Goal: Task Accomplishment & Management: Complete application form

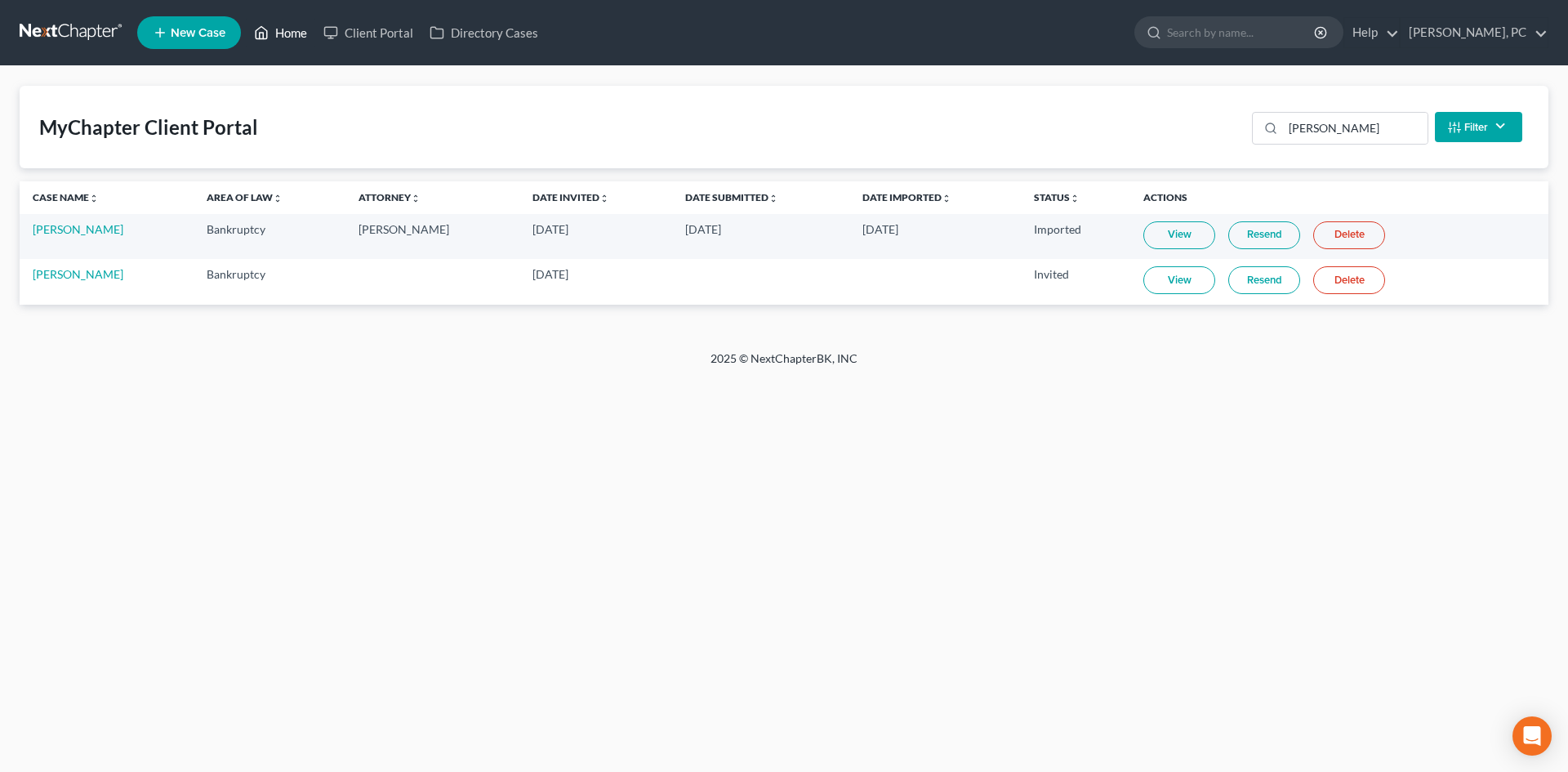
click at [299, 36] on link "Home" at bounding box center [280, 32] width 69 height 29
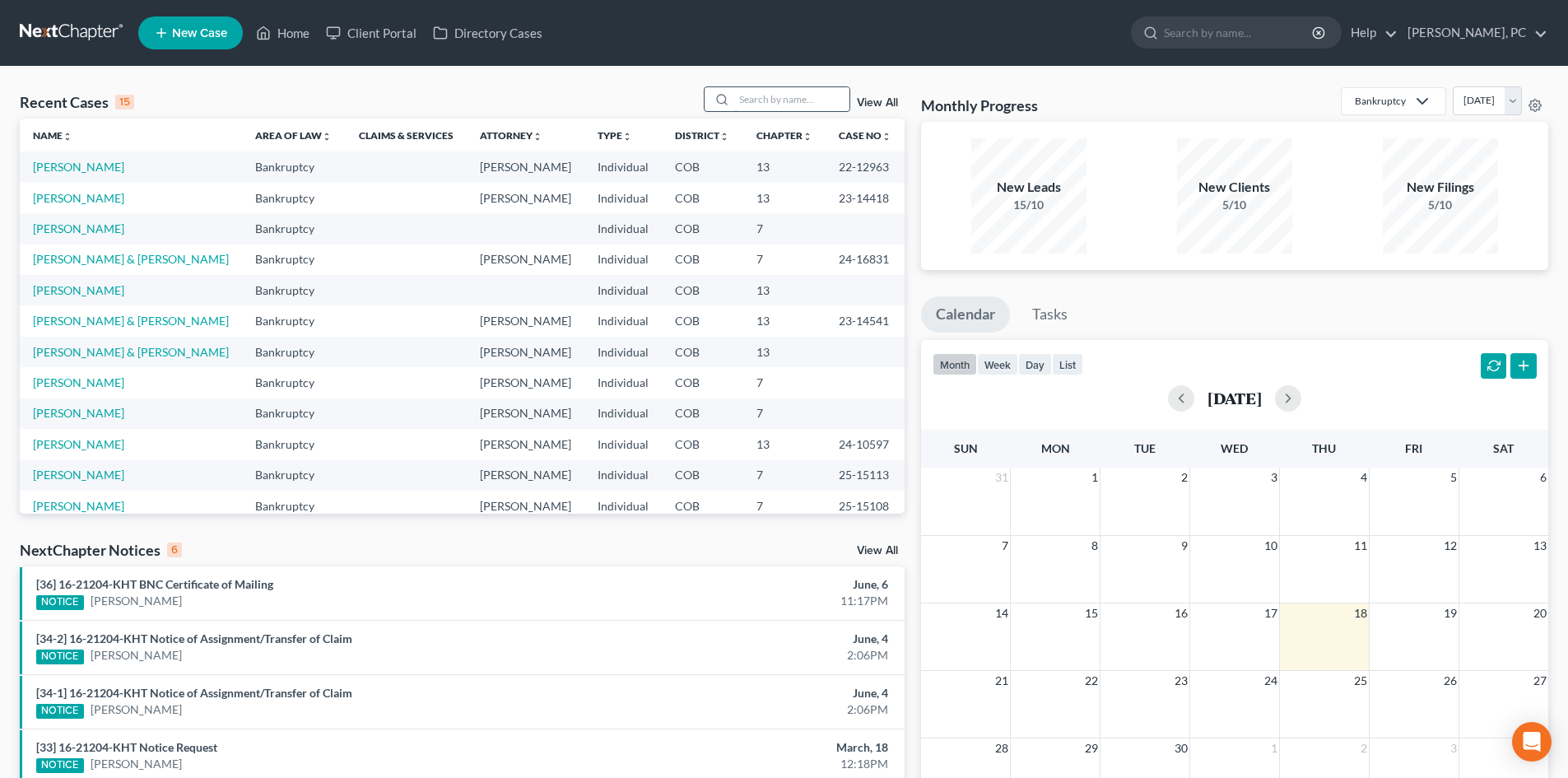
click at [801, 99] on input "search" at bounding box center [792, 99] width 115 height 24
type input "tom"
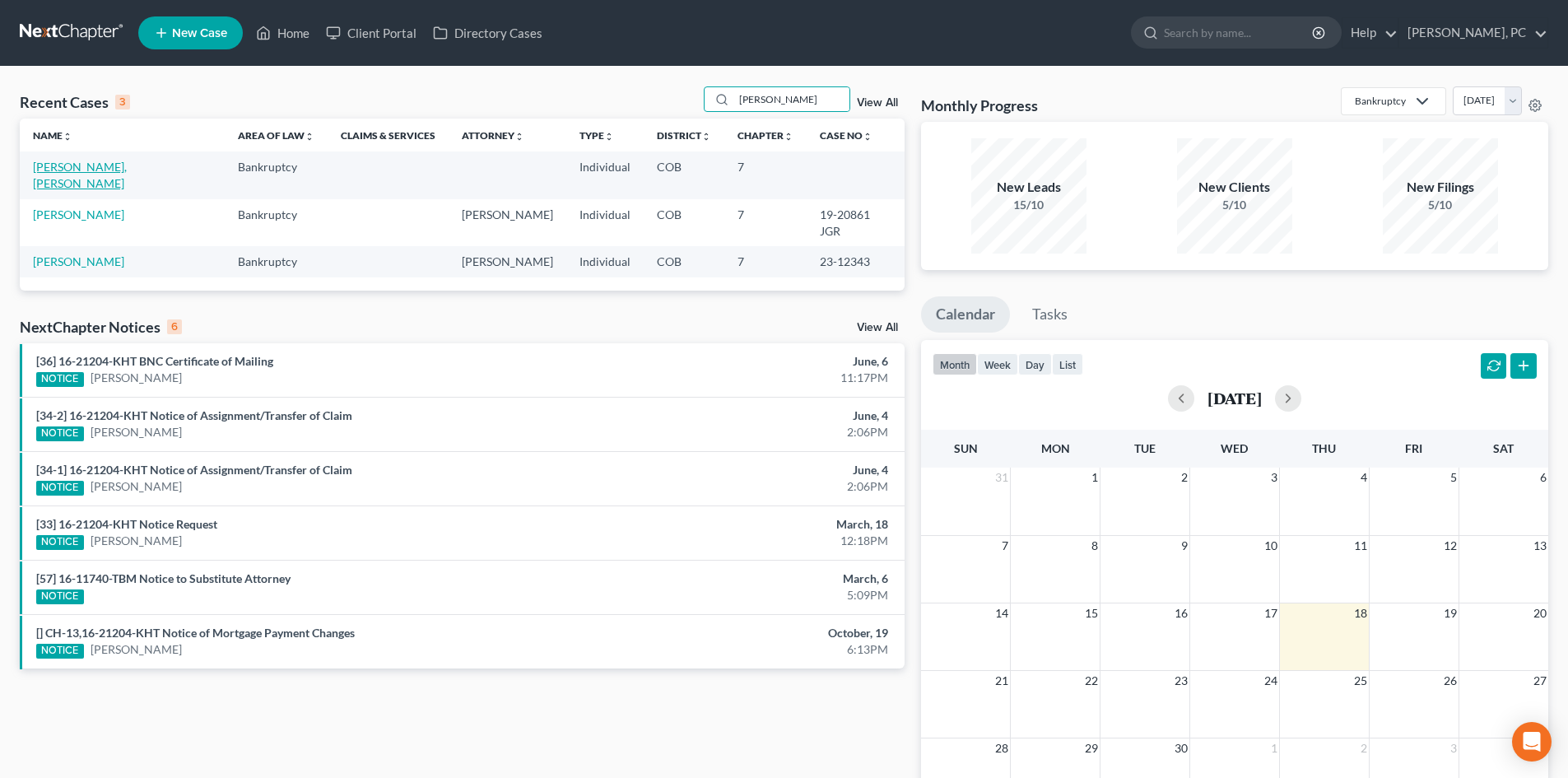
click at [72, 167] on link "[PERSON_NAME], [PERSON_NAME]" at bounding box center [79, 175] width 94 height 31
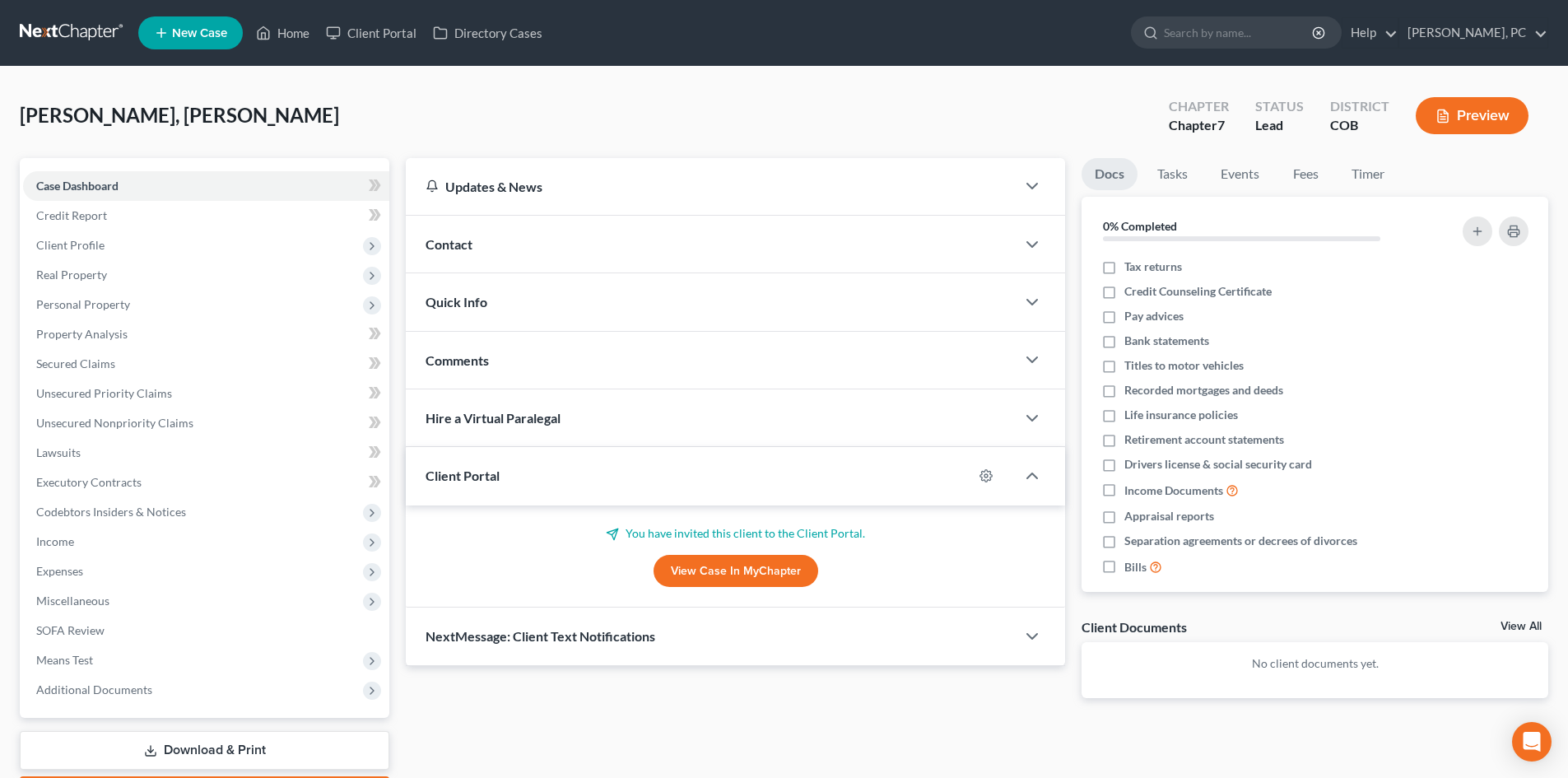
click at [743, 576] on link "View Case in MyChapter" at bounding box center [736, 571] width 165 height 33
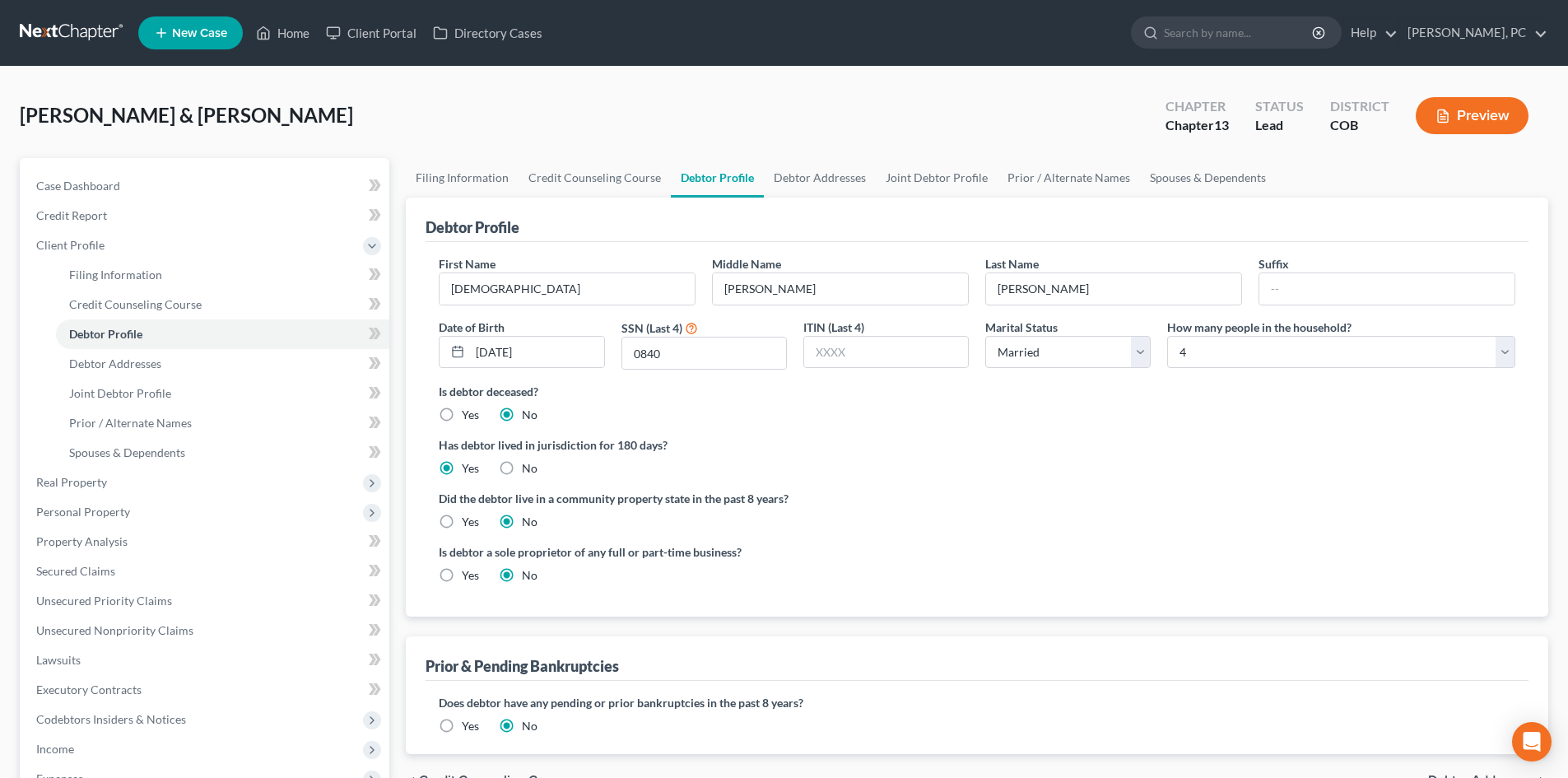
select select "1"
select select "3"
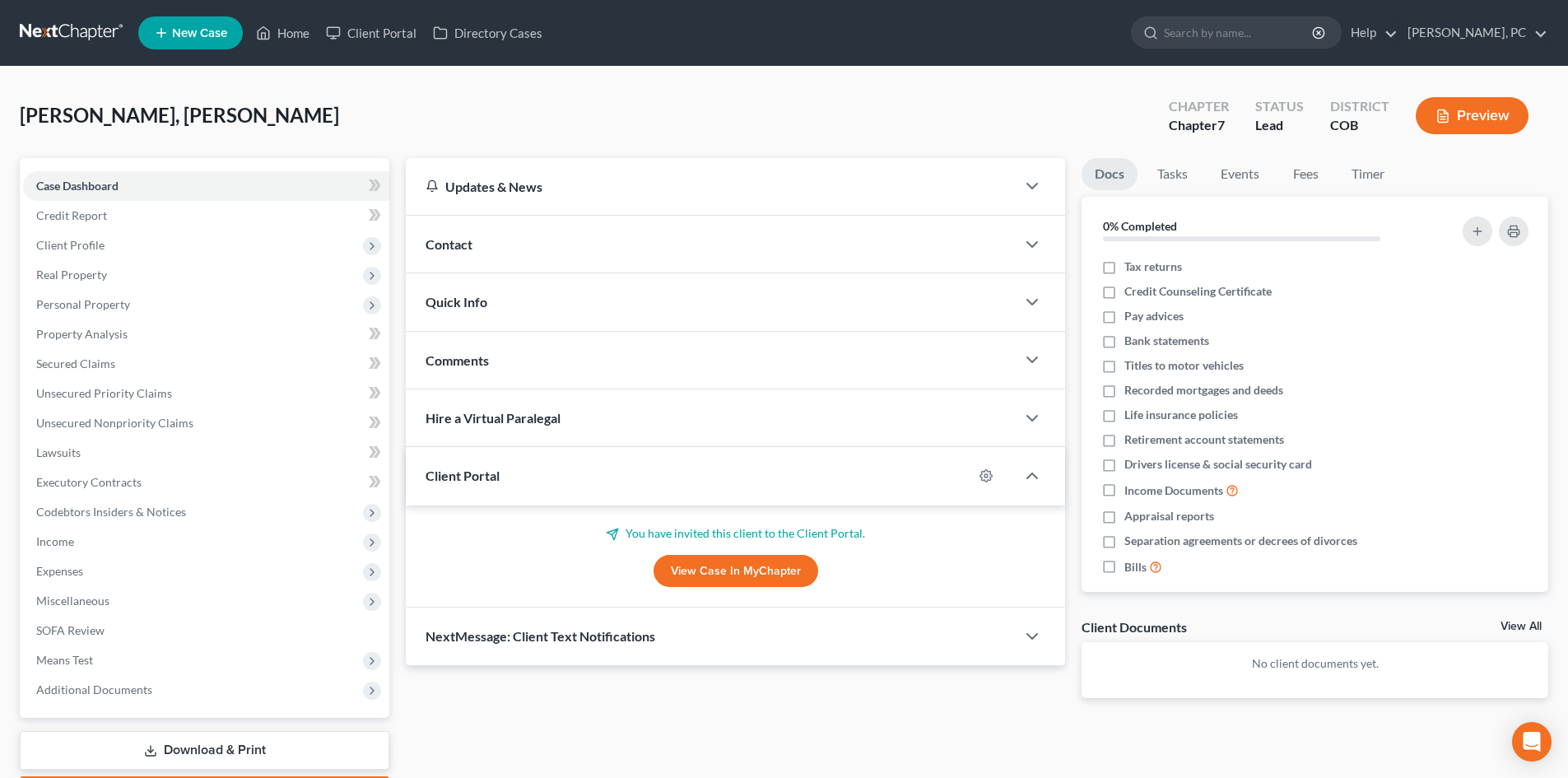
click at [760, 564] on link "View Case in MyChapter" at bounding box center [736, 571] width 165 height 33
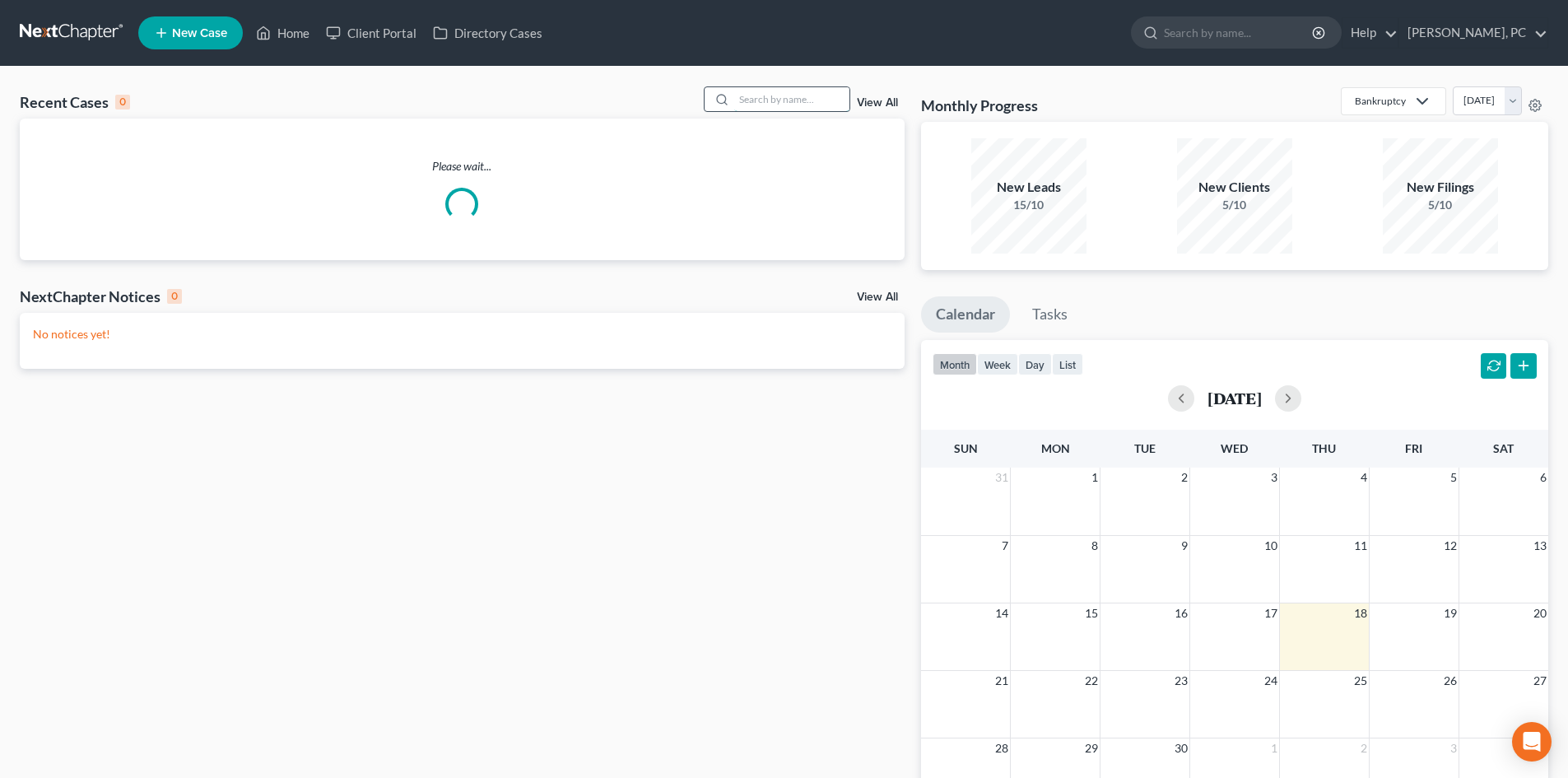
click at [797, 106] on input "search" at bounding box center [792, 99] width 115 height 24
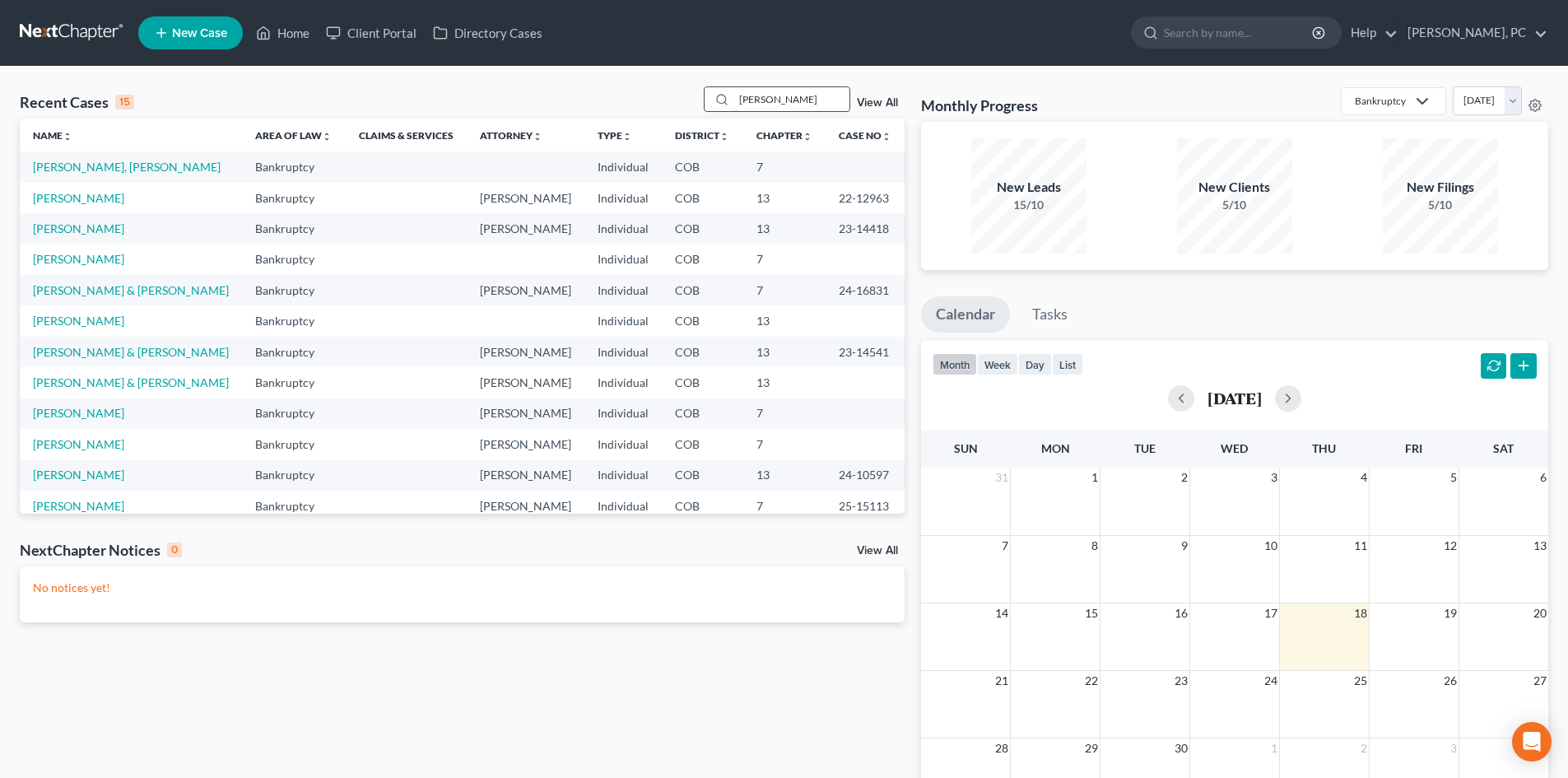
type input "dunston"
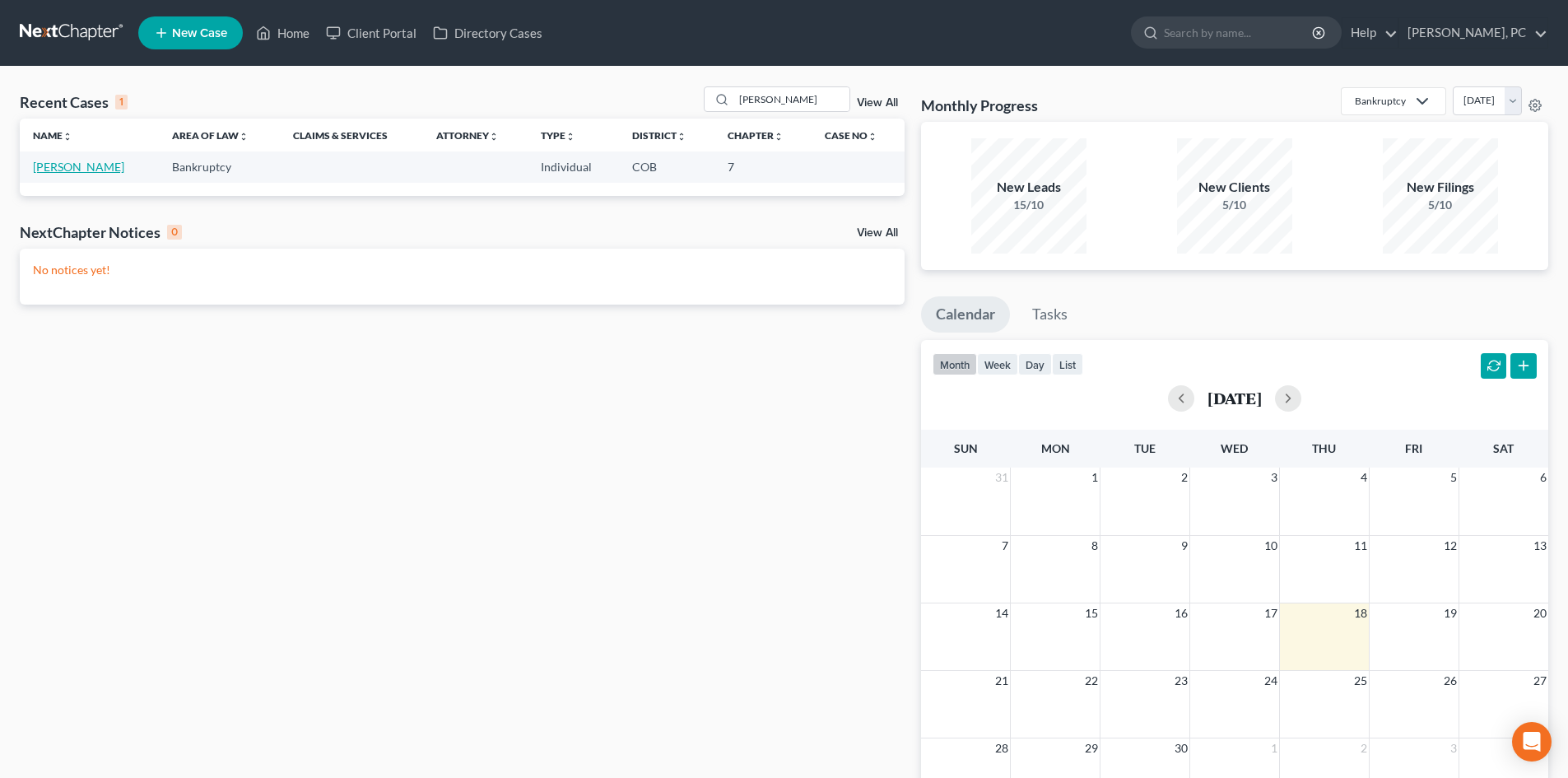
click at [74, 167] on link "[PERSON_NAME]" at bounding box center [78, 167] width 92 height 14
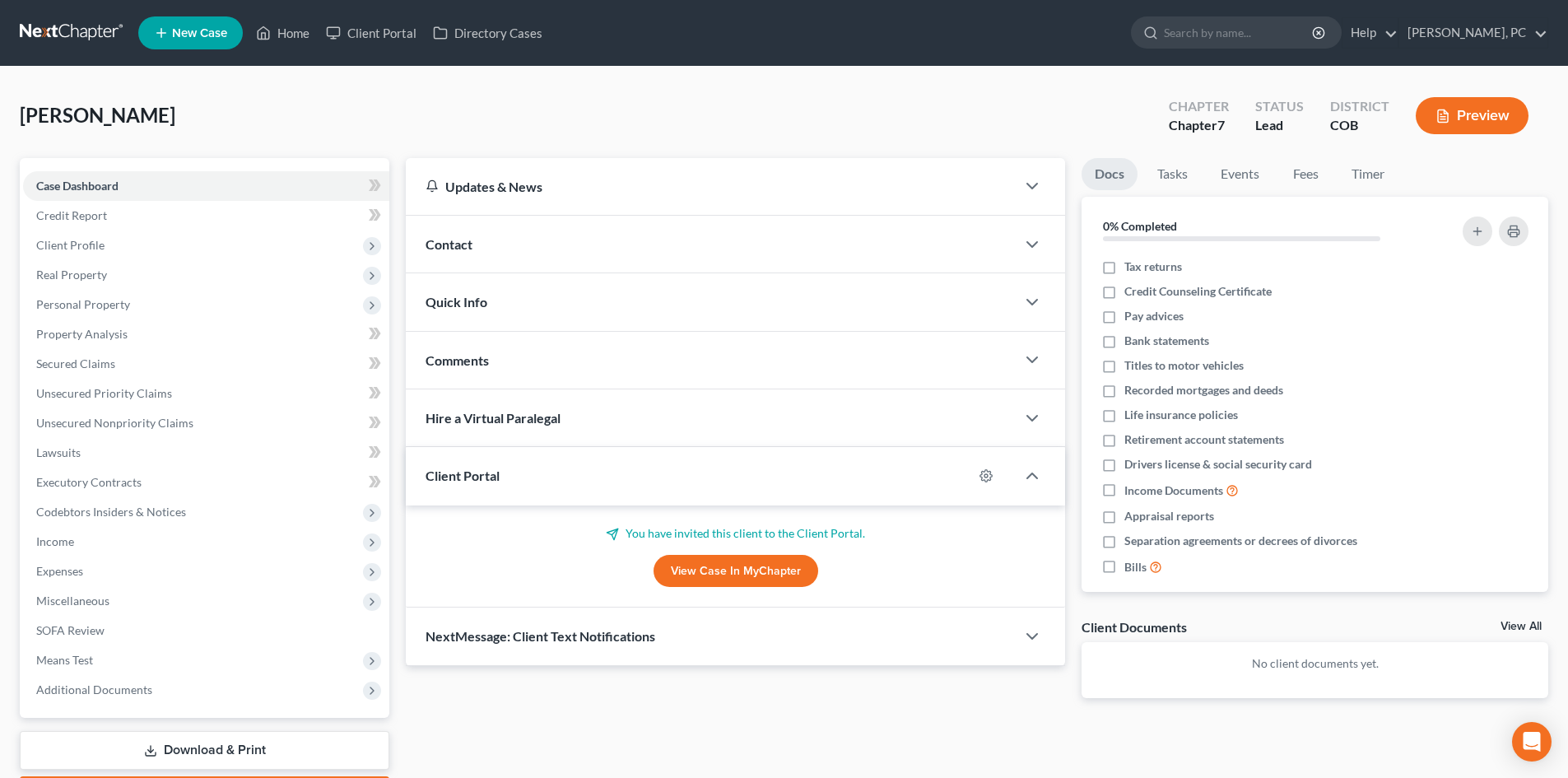
click at [703, 576] on link "View Case in MyChapter" at bounding box center [736, 571] width 165 height 33
click at [291, 33] on link "Home" at bounding box center [282, 33] width 70 height 30
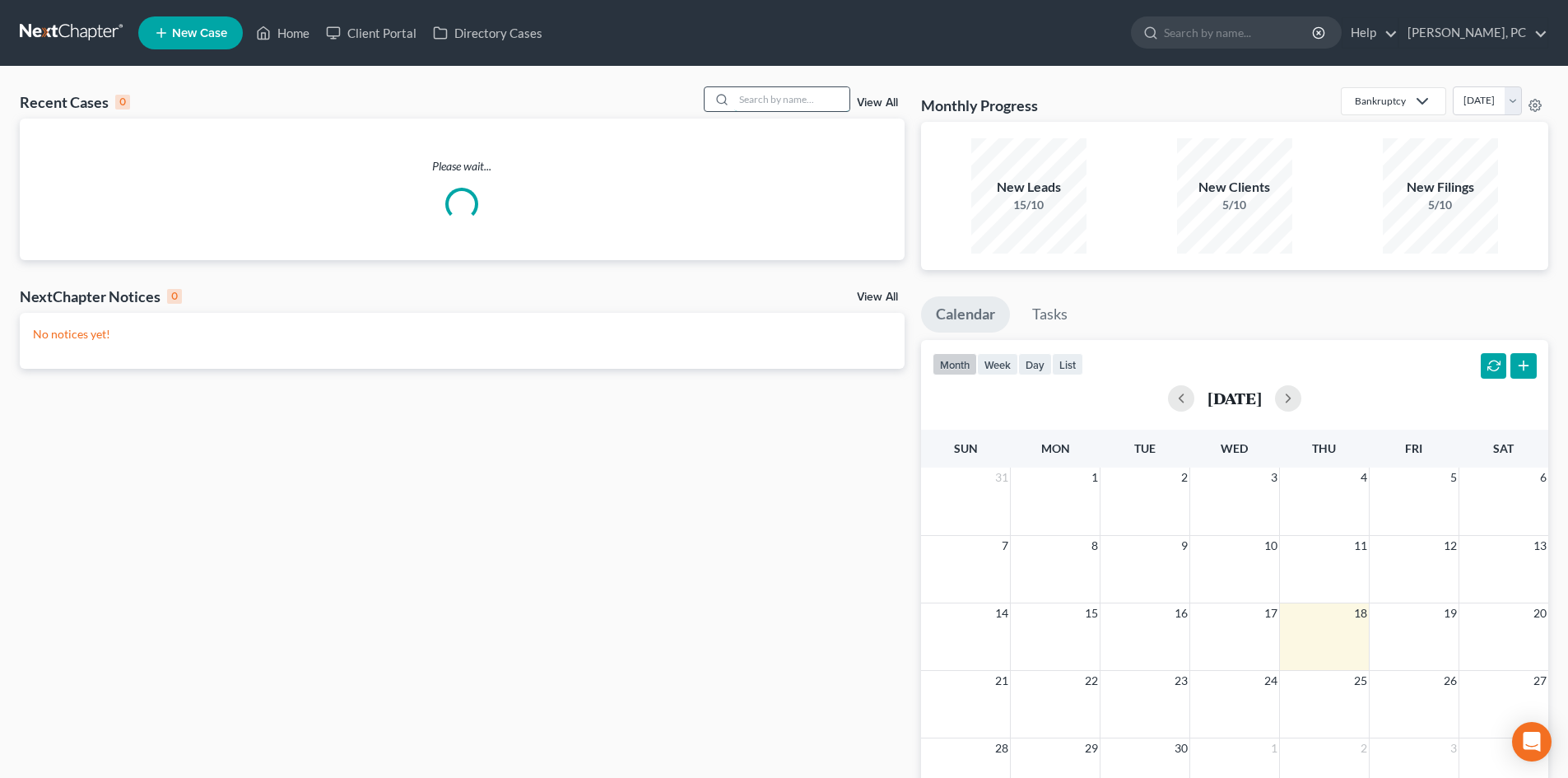
click at [750, 92] on input "search" at bounding box center [792, 99] width 115 height 24
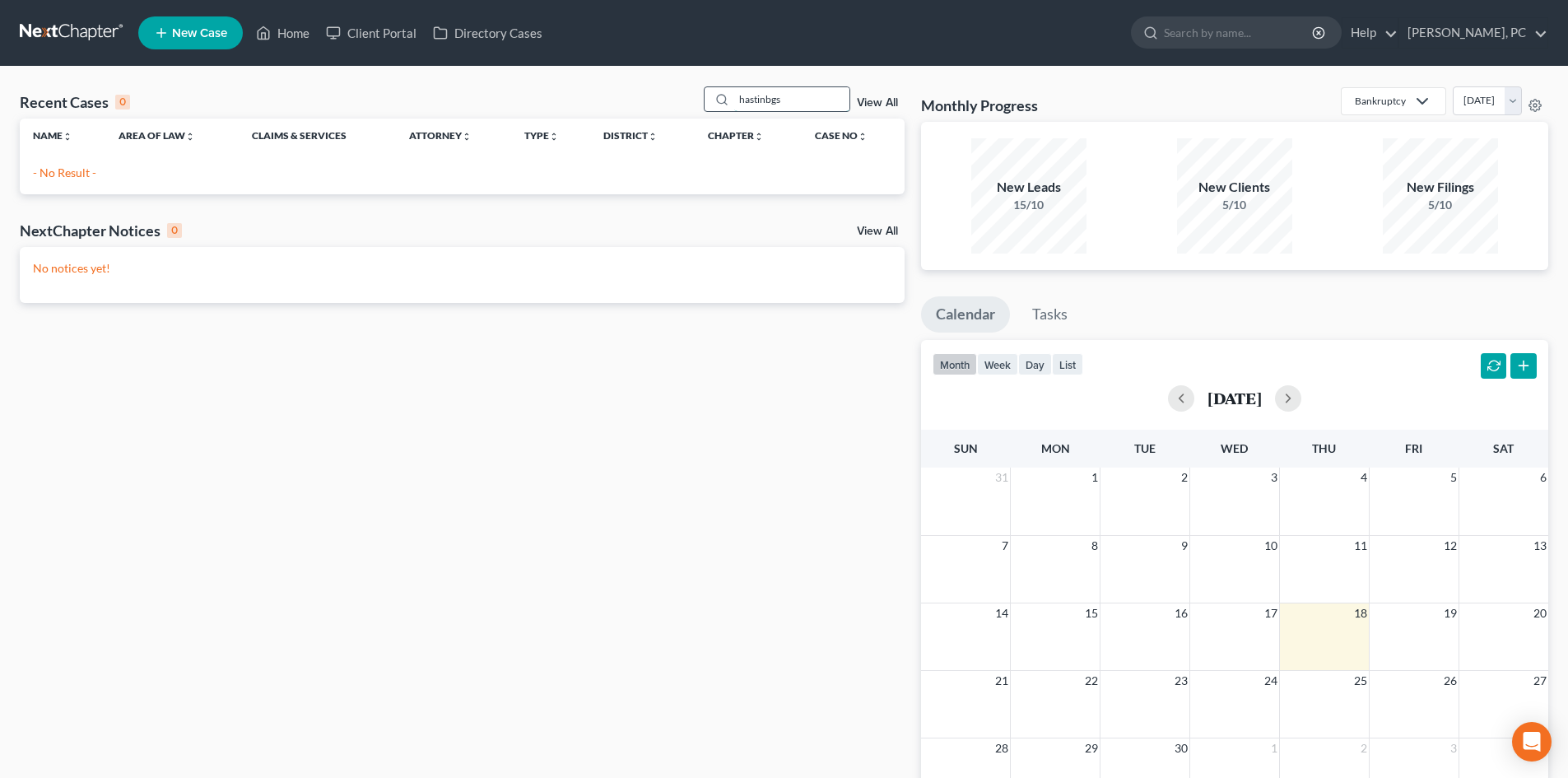
click at [774, 95] on input "hastinbgs" at bounding box center [792, 99] width 115 height 24
type input "hastings"
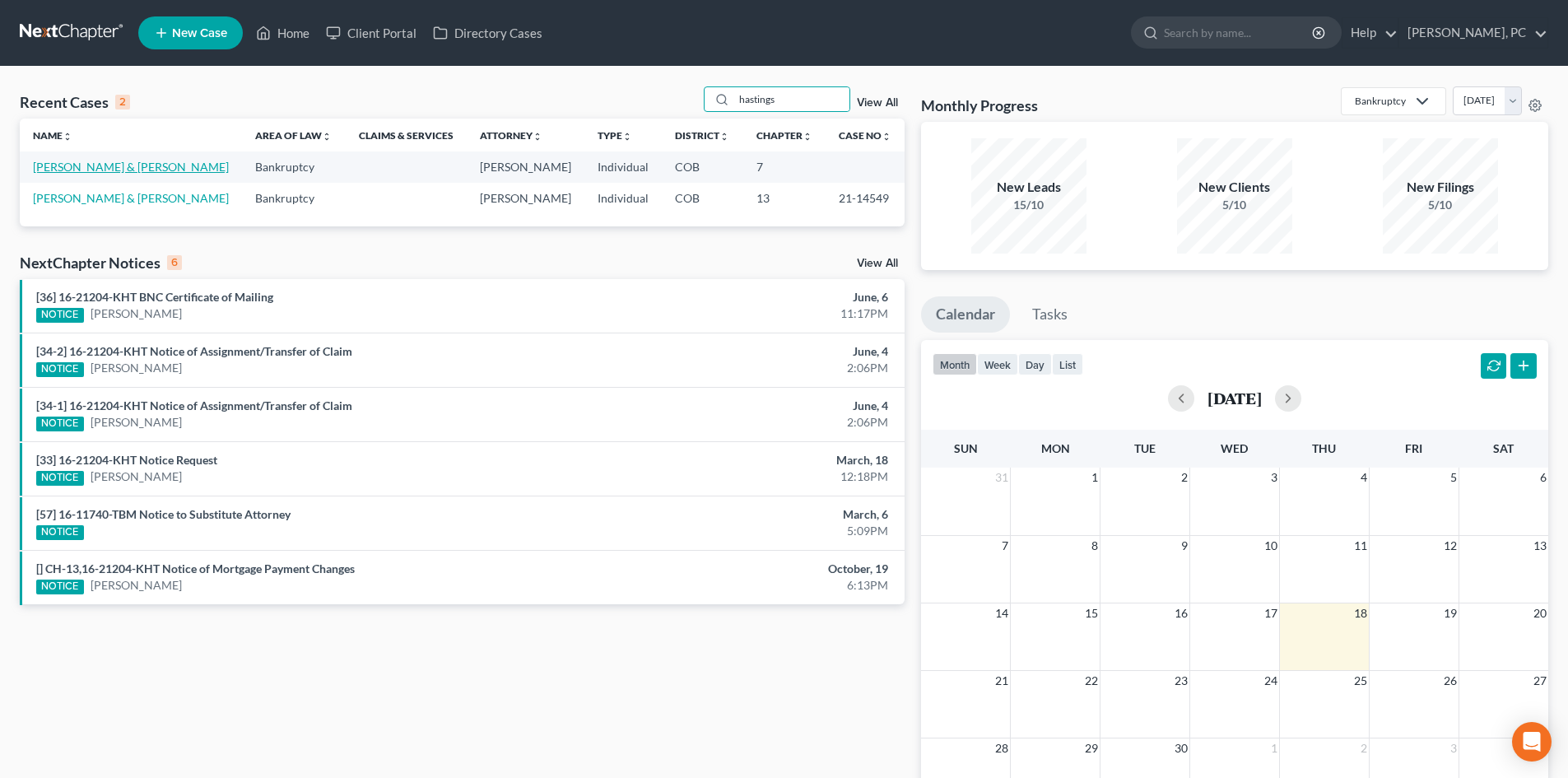
click at [163, 170] on link "[PERSON_NAME] & [PERSON_NAME]" at bounding box center [130, 167] width 196 height 14
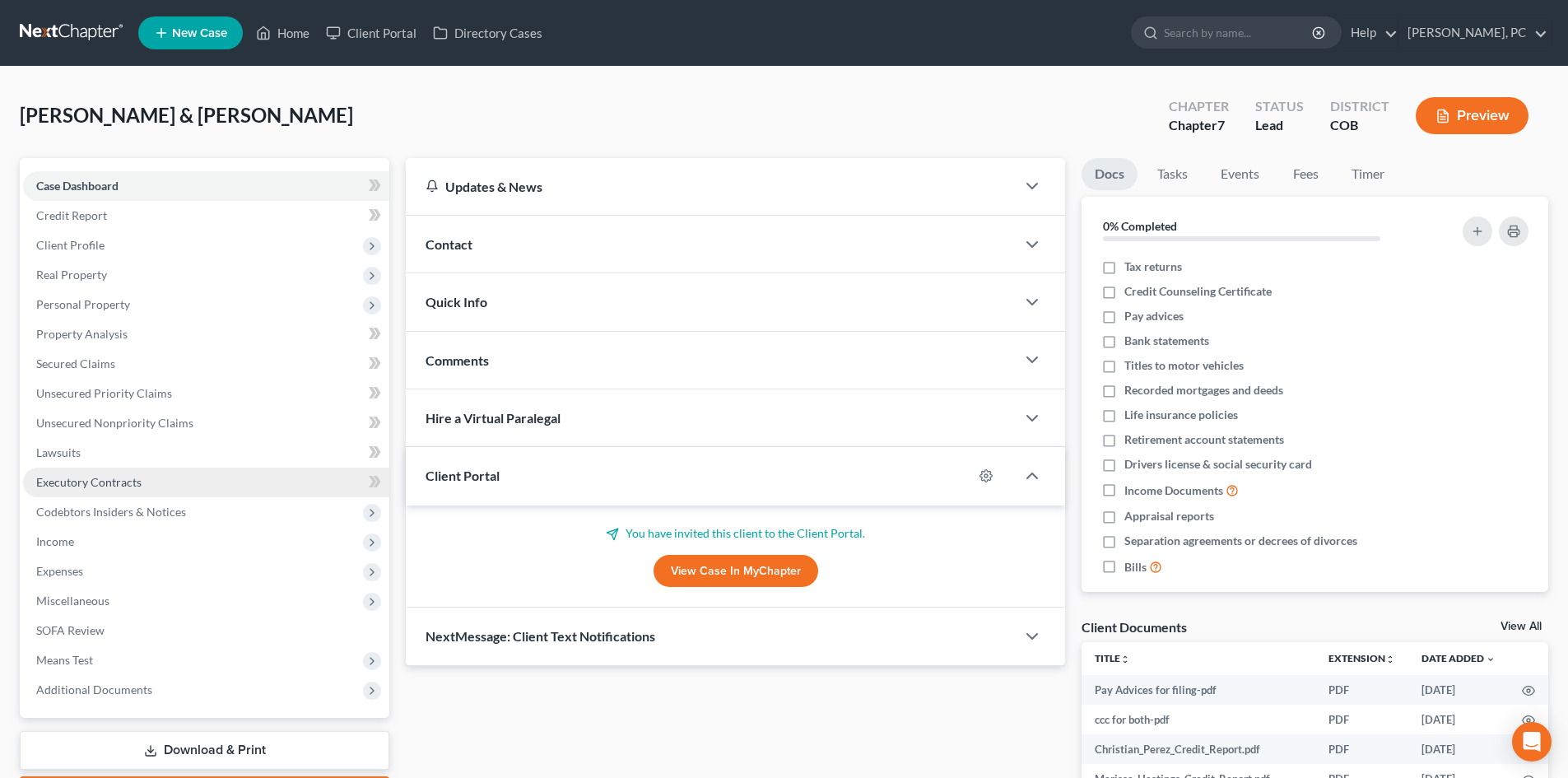
drag, startPoint x: 87, startPoint y: 481, endPoint x: 196, endPoint y: 478, distance: 109.0
click at [87, 481] on span "Executory Contracts" at bounding box center [89, 482] width 106 height 14
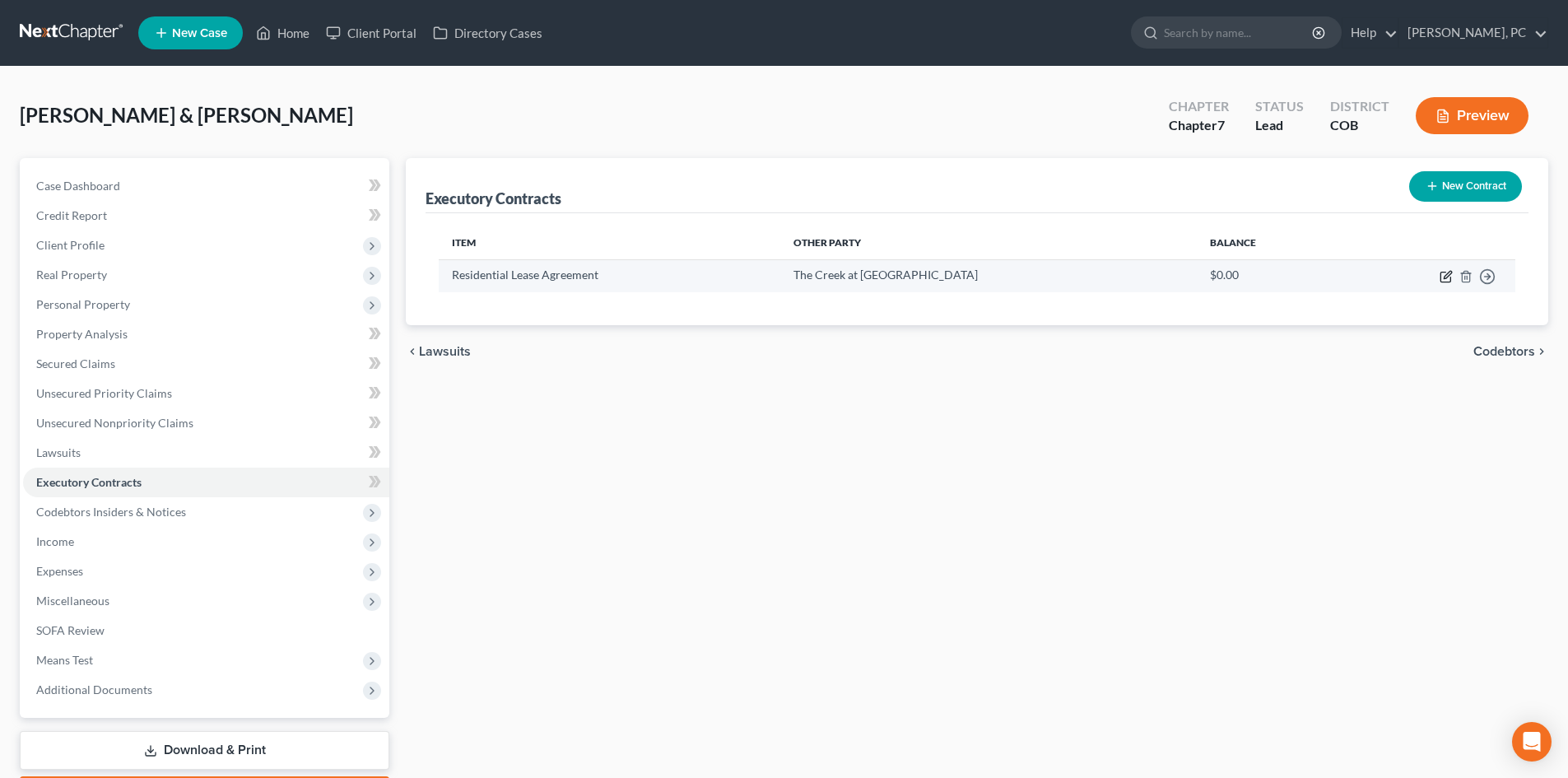
click at [1443, 276] on icon "button" at bounding box center [1446, 276] width 13 height 13
select select "3"
select select "5"
select select "2"
select select "0"
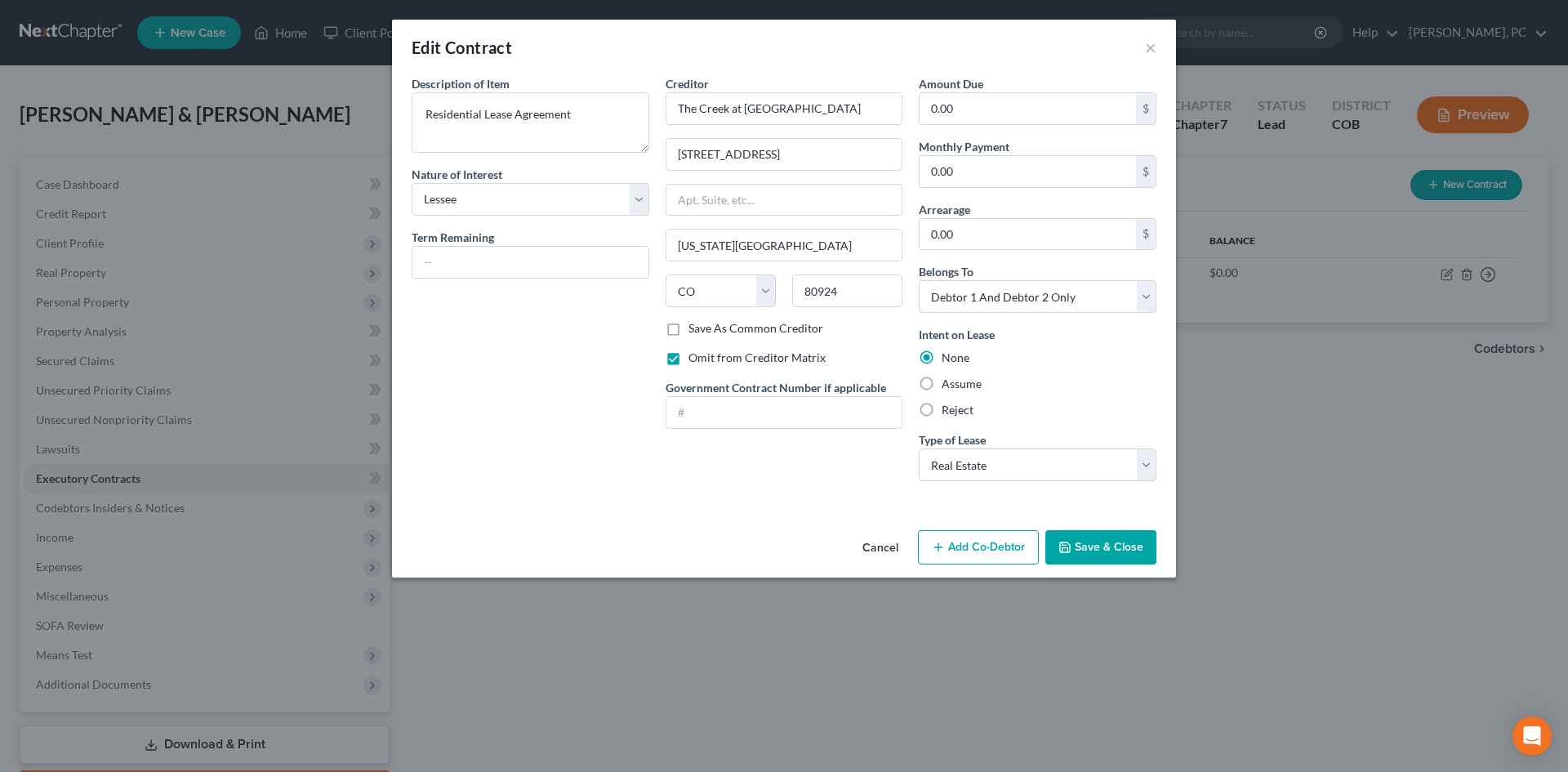
click at [689, 357] on label "Omit from Creditor Matrix" at bounding box center [757, 357] width 137 height 17
click at [694, 357] on input "Omit from Creditor Matrix" at bounding box center [699, 354] width 11 height 11
checkbox input "false"
click at [1115, 545] on button "Save & Close" at bounding box center [1101, 547] width 112 height 34
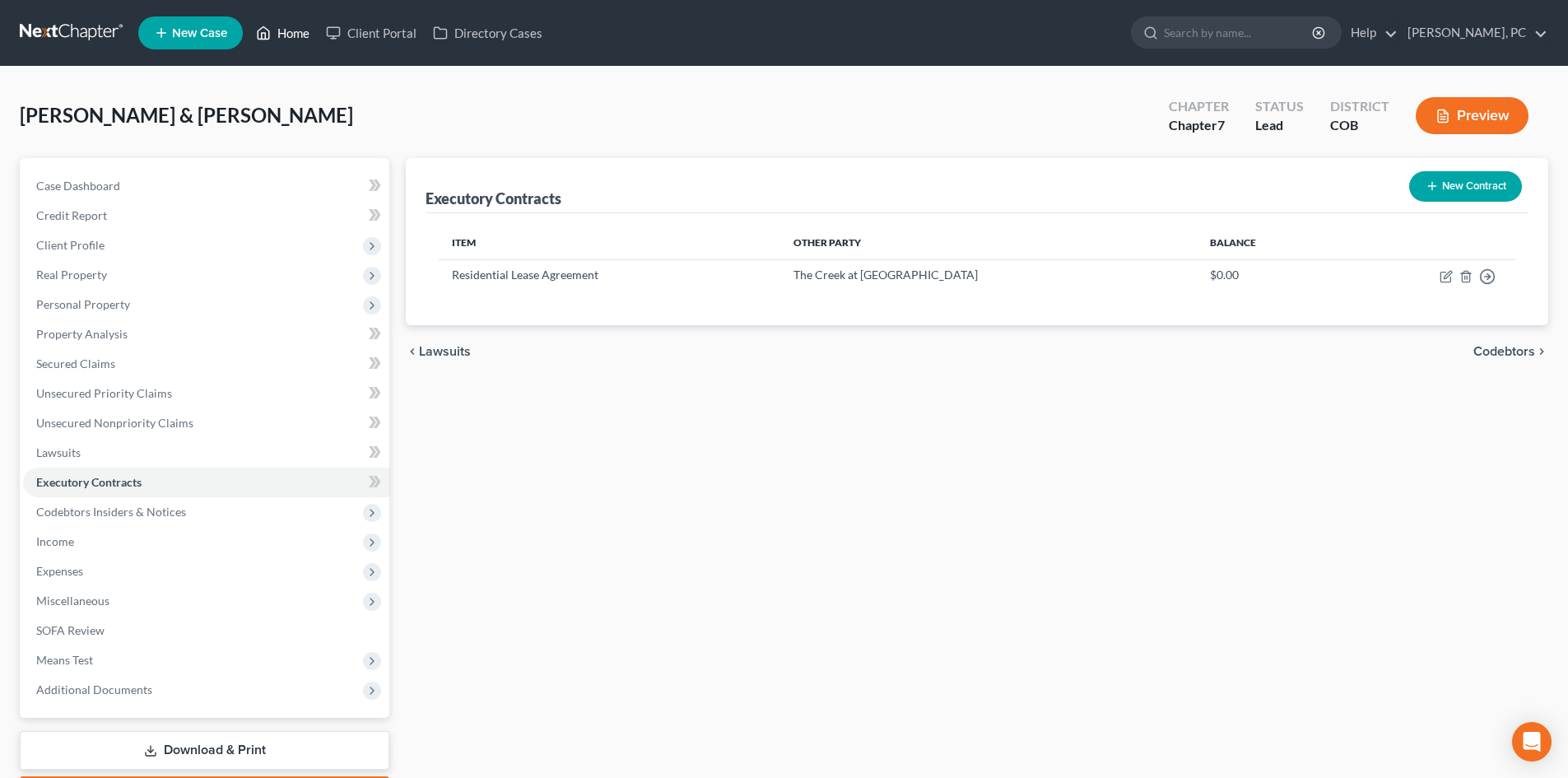
click at [296, 32] on link "Home" at bounding box center [282, 33] width 70 height 30
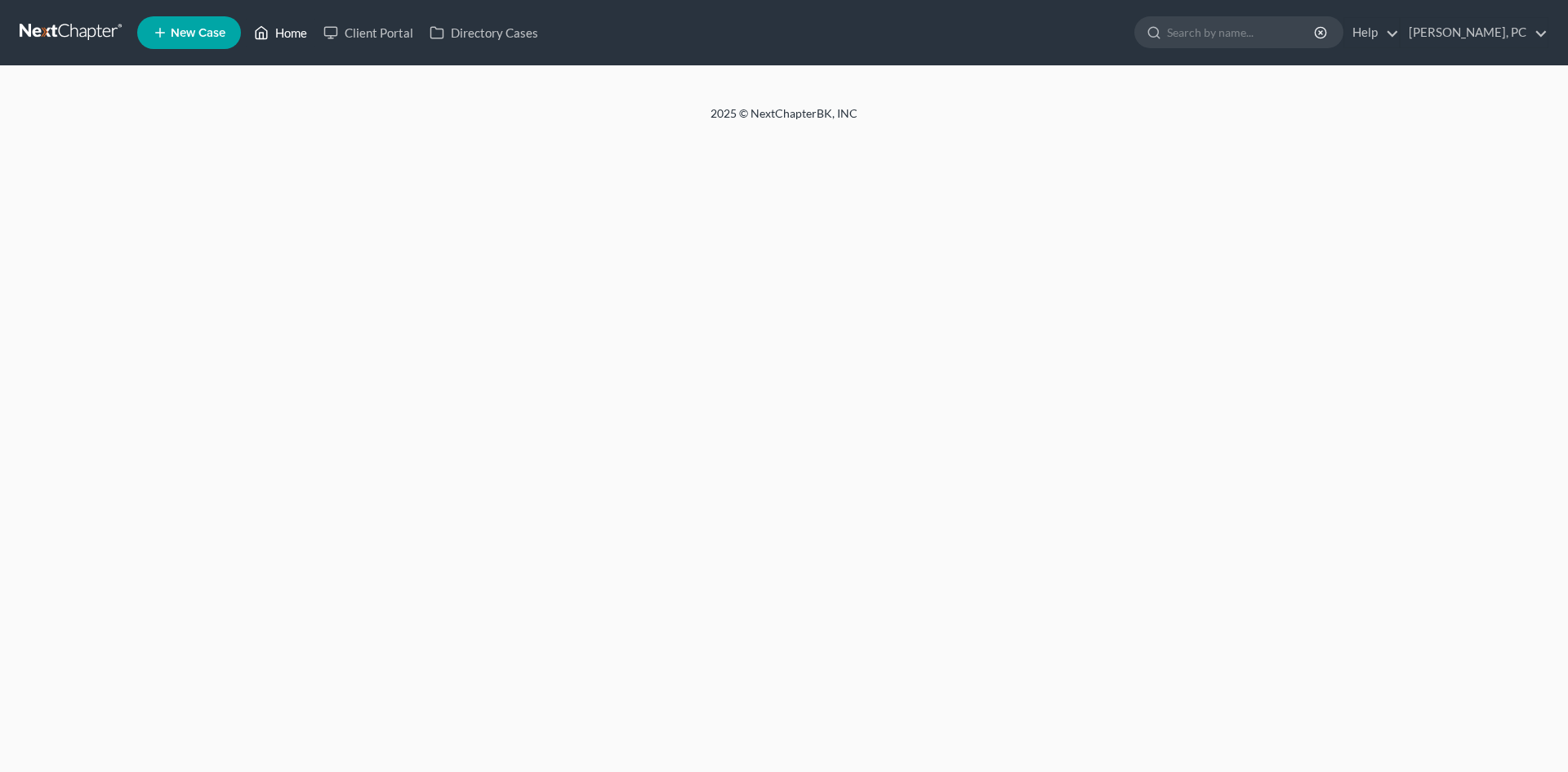
drag, startPoint x: 0, startPoint y: 0, endPoint x: 293, endPoint y: 31, distance: 294.6
click at [293, 31] on link "Home" at bounding box center [280, 32] width 69 height 29
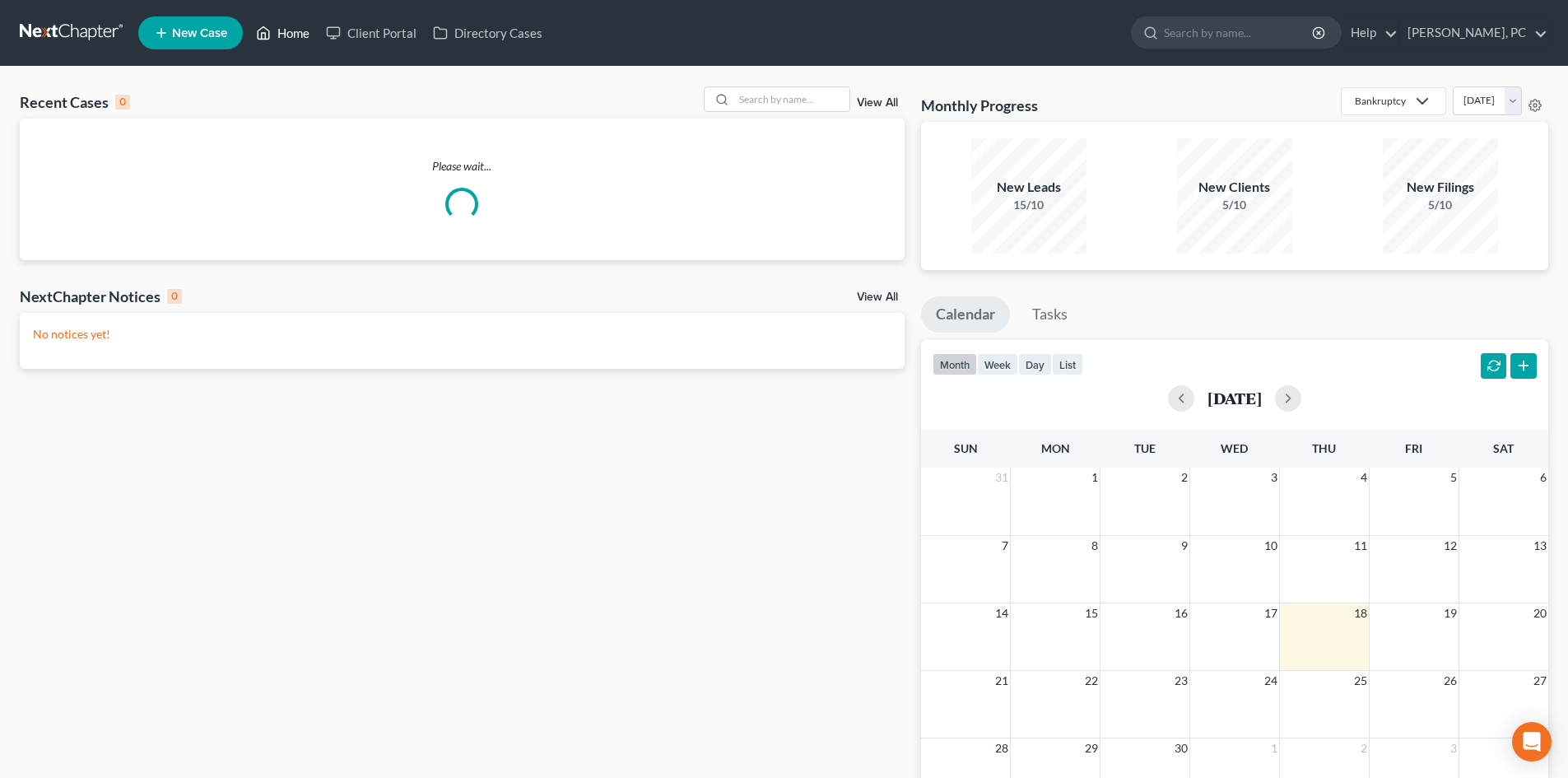
click at [290, 36] on link "Home" at bounding box center [282, 33] width 70 height 30
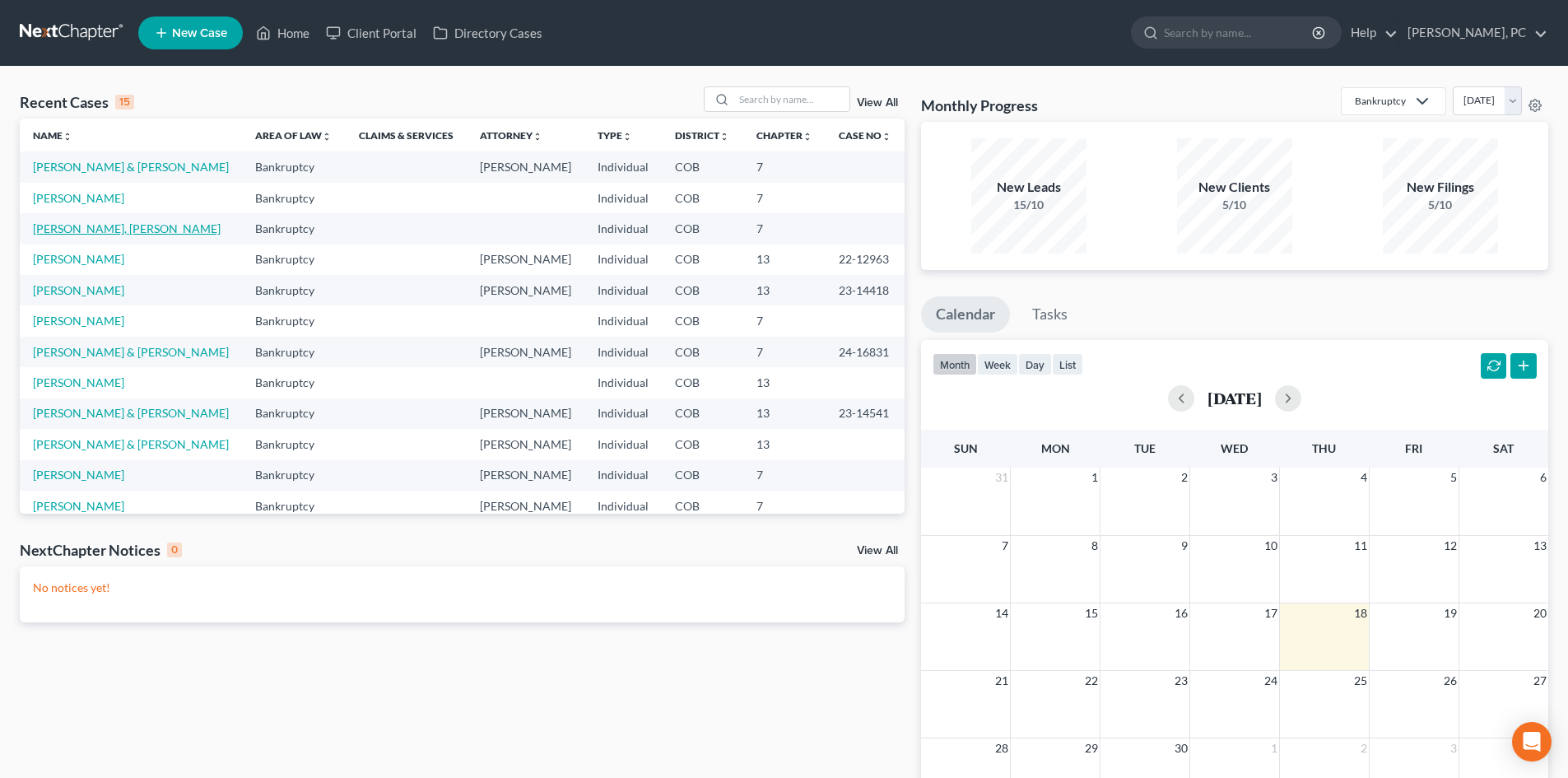
click at [56, 223] on link "[PERSON_NAME], [PERSON_NAME]" at bounding box center [126, 229] width 187 height 14
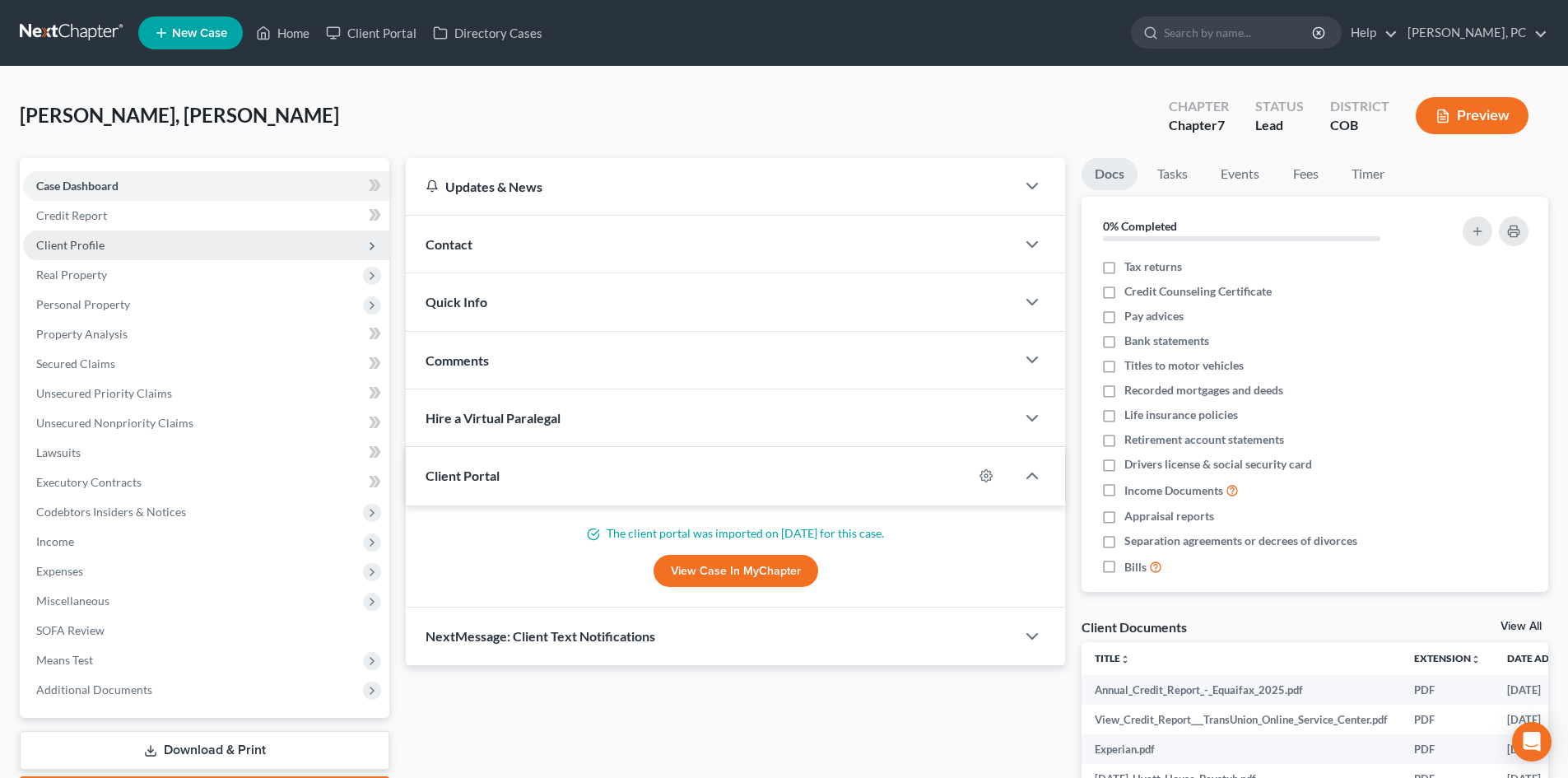
click at [92, 242] on span "Client Profile" at bounding box center [70, 245] width 68 height 14
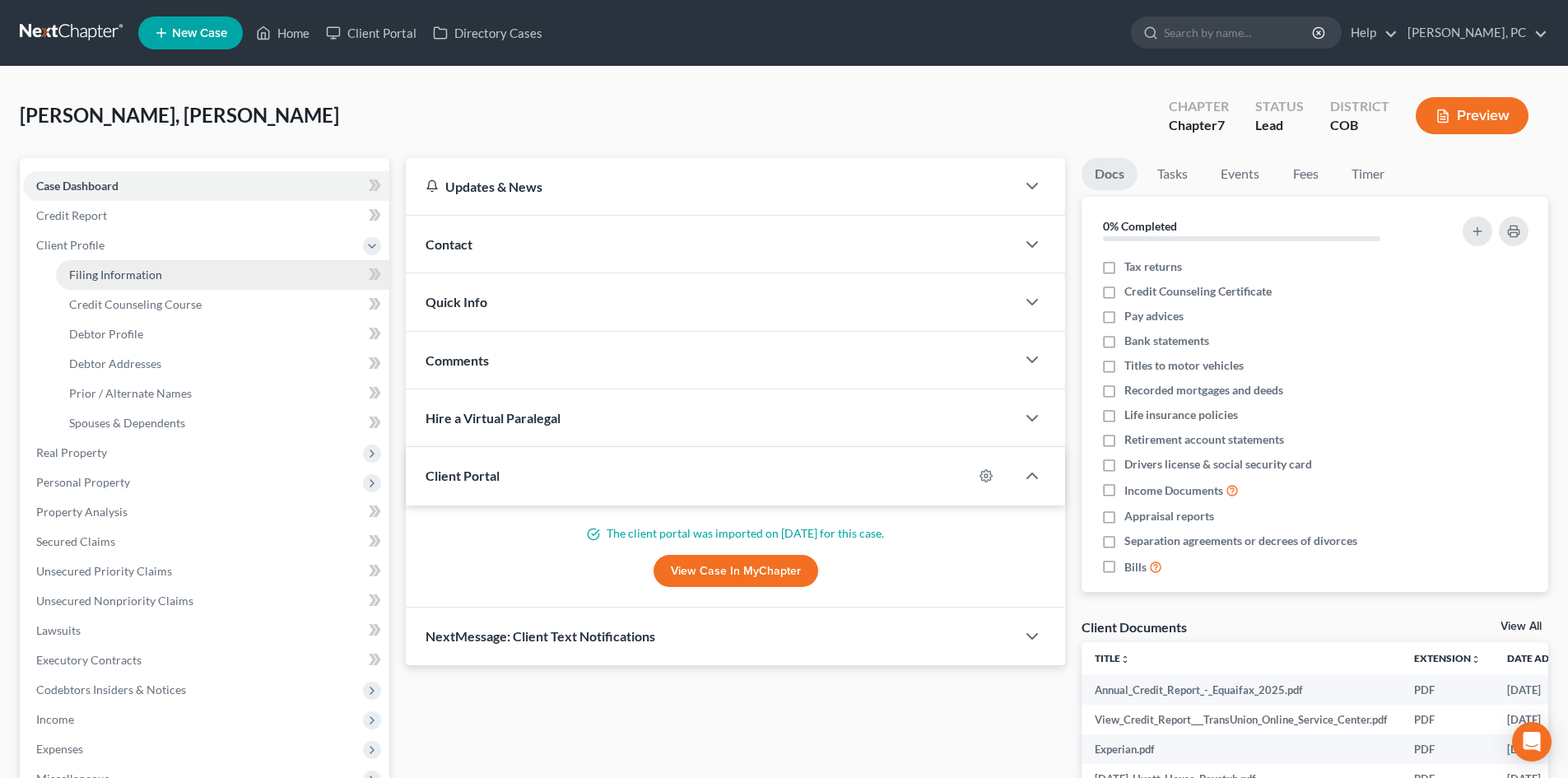
click at [127, 271] on span "Filing Information" at bounding box center [115, 274] width 93 height 14
select select "1"
select select "0"
select select "5"
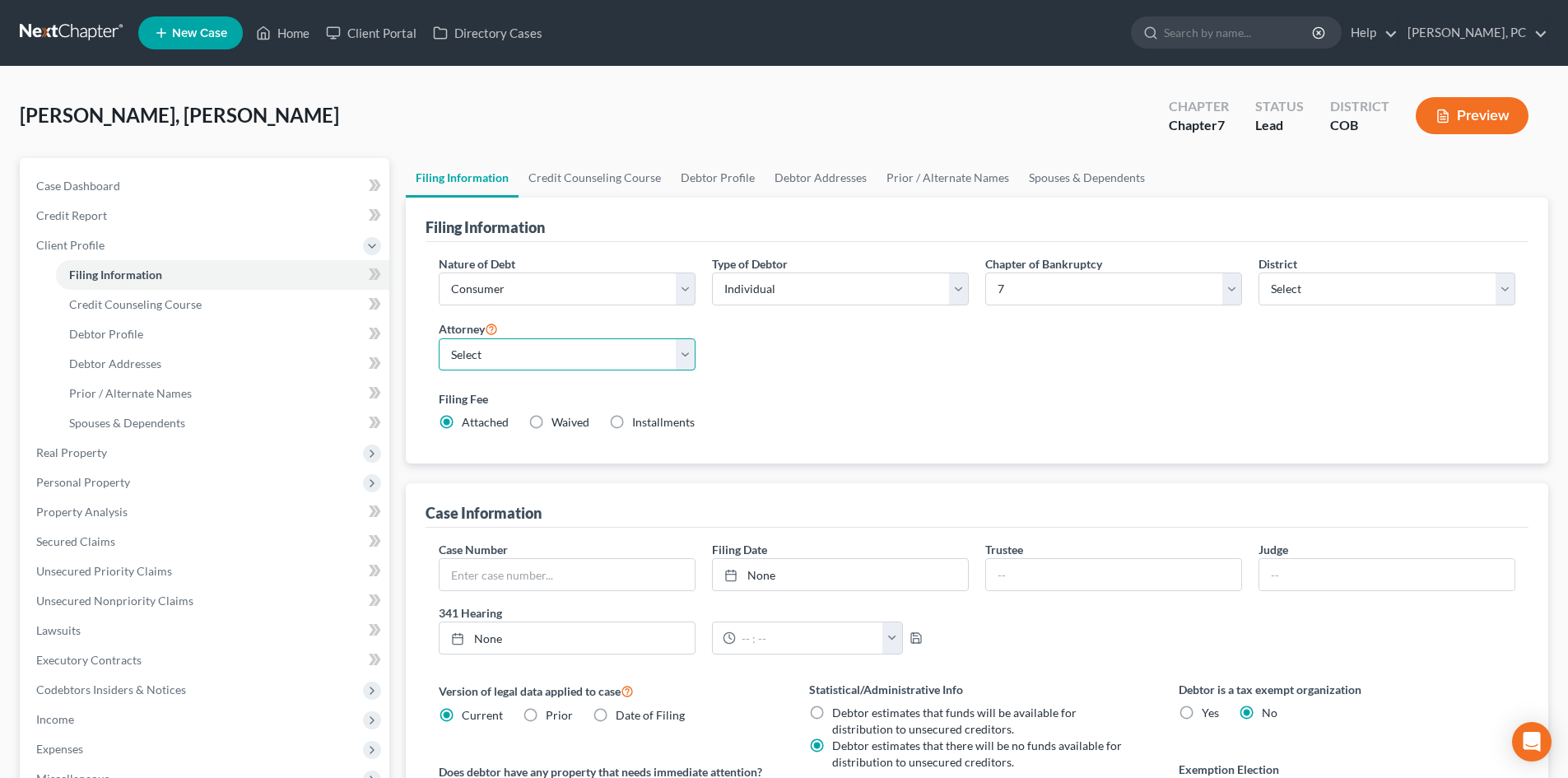
click at [534, 351] on select "Select Sean Cloyes - COB Sean Cloyes - COB Stephen Berken - COB Neil Camera - C…" at bounding box center [567, 354] width 256 height 33
select select "0"
click at [439, 338] on select "Select Sean Cloyes - COB Sean Cloyes - COB Stephen Berken - COB Neil Camera - C…" at bounding box center [567, 354] width 256 height 33
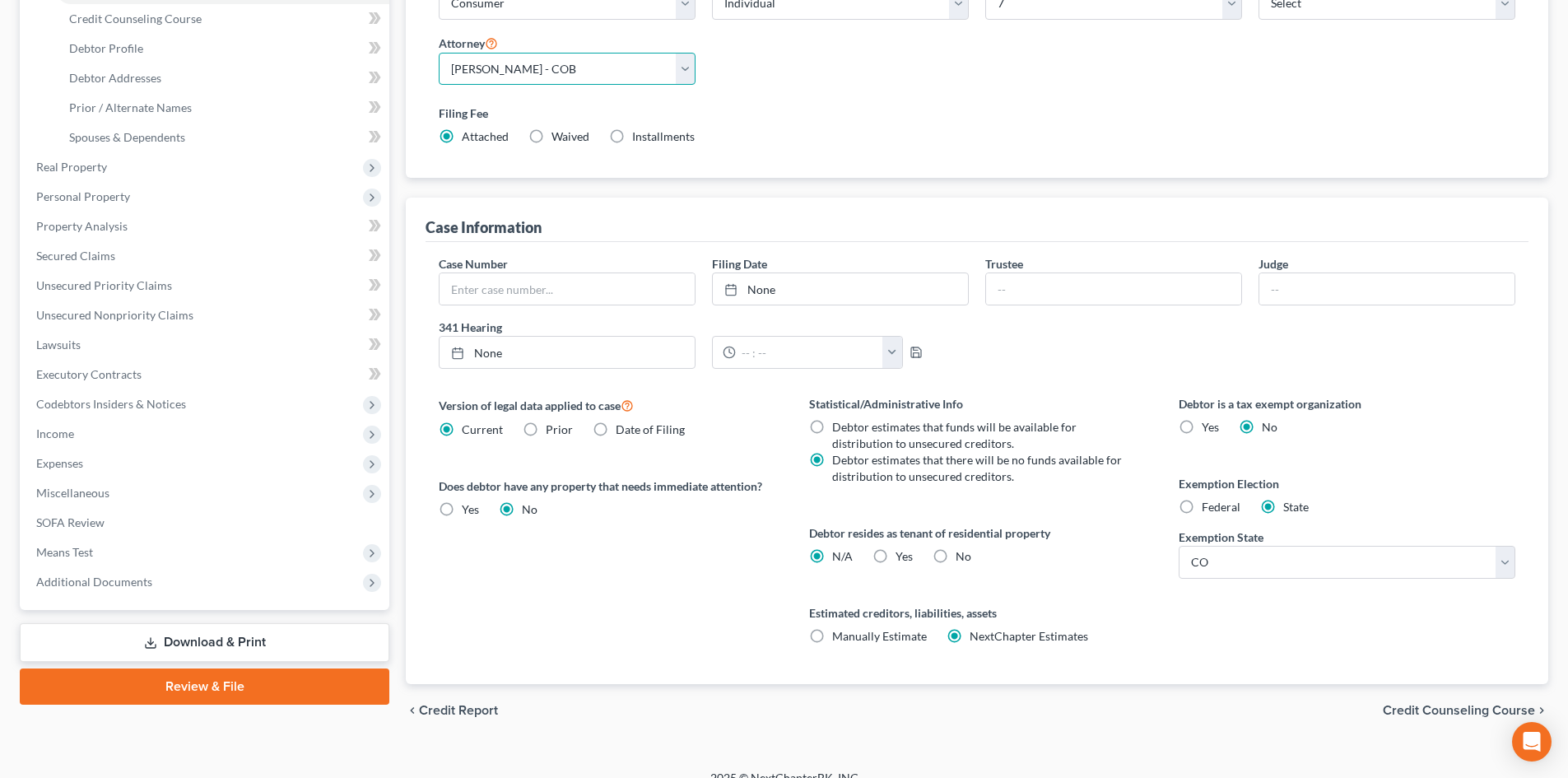
scroll to position [307, 0]
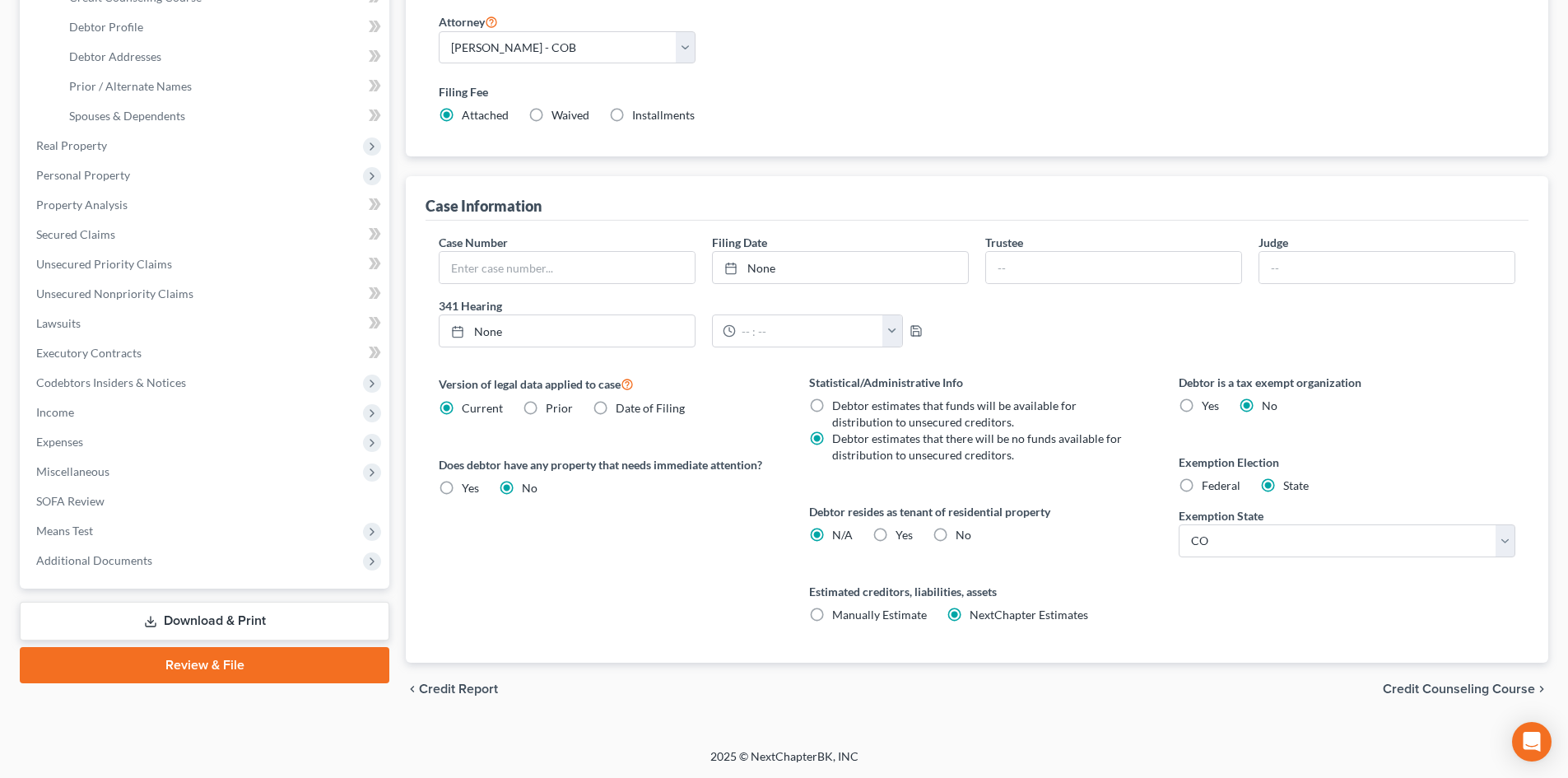
click at [895, 535] on label "Yes Yes" at bounding box center [904, 534] width 18 height 17
click at [902, 535] on input "Yes Yes" at bounding box center [907, 531] width 11 height 11
radio input "true"
radio input "false"
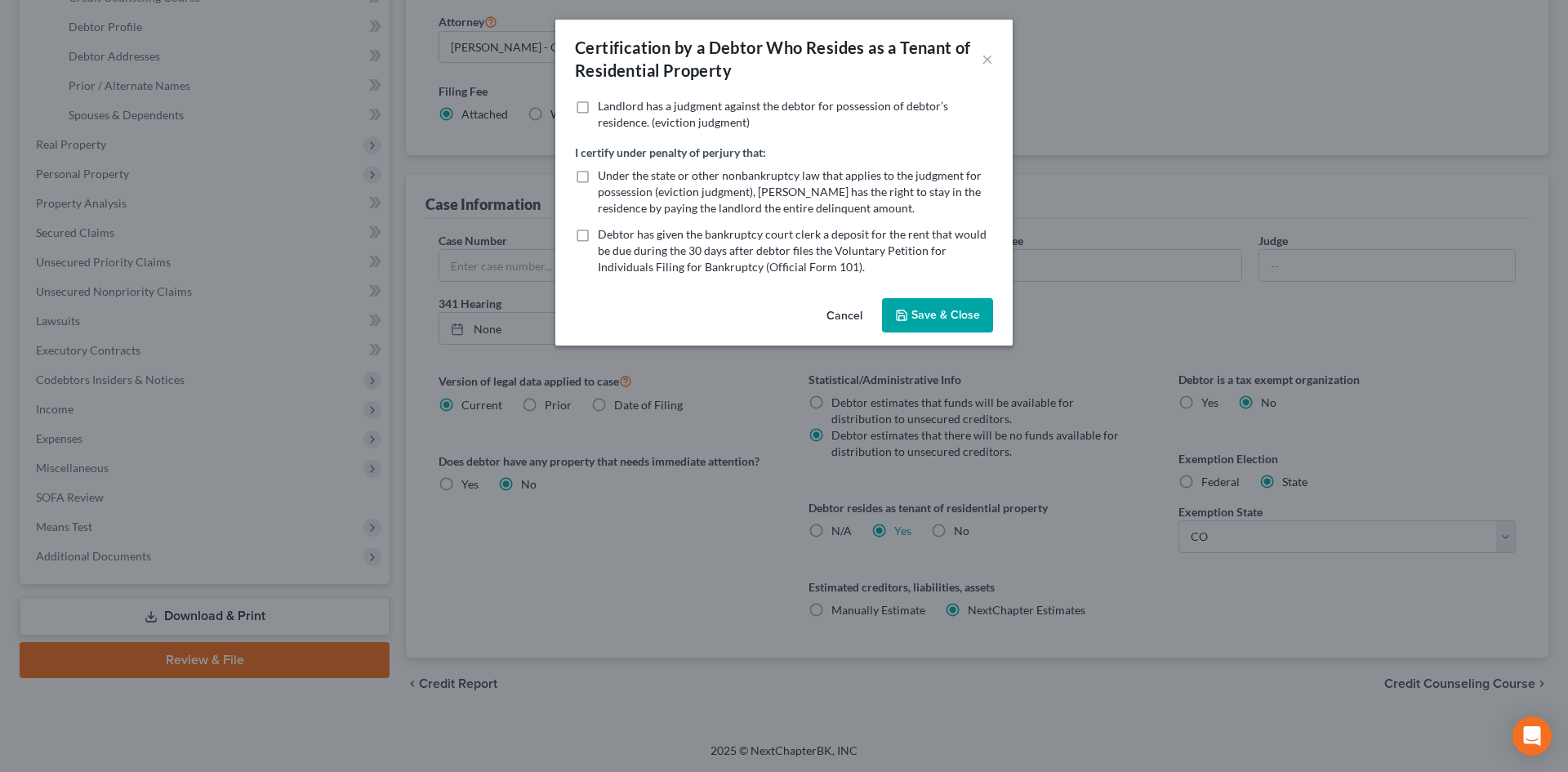
click at [949, 310] on button "Save & Close" at bounding box center [938, 315] width 112 height 34
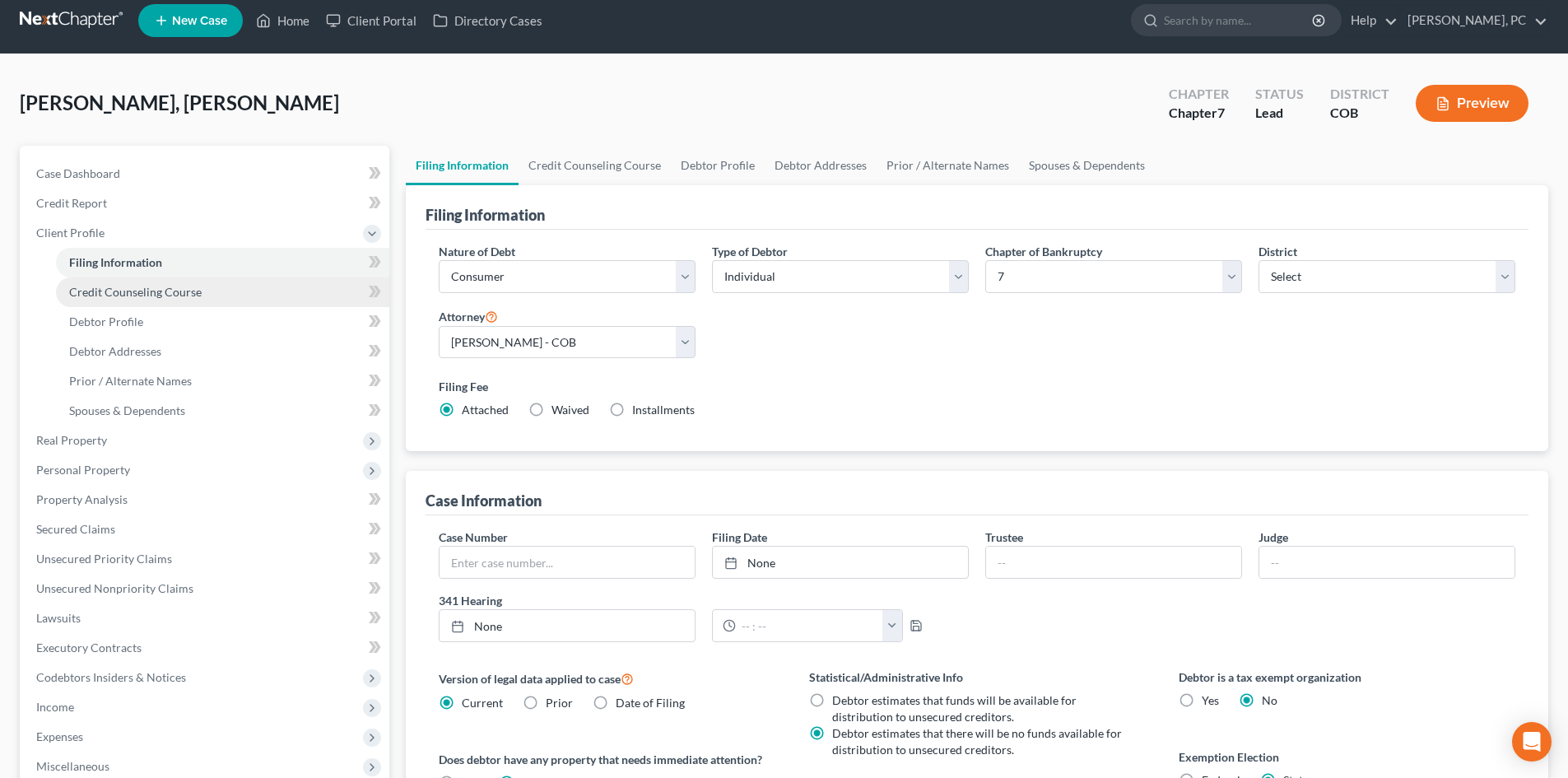
scroll to position [0, 0]
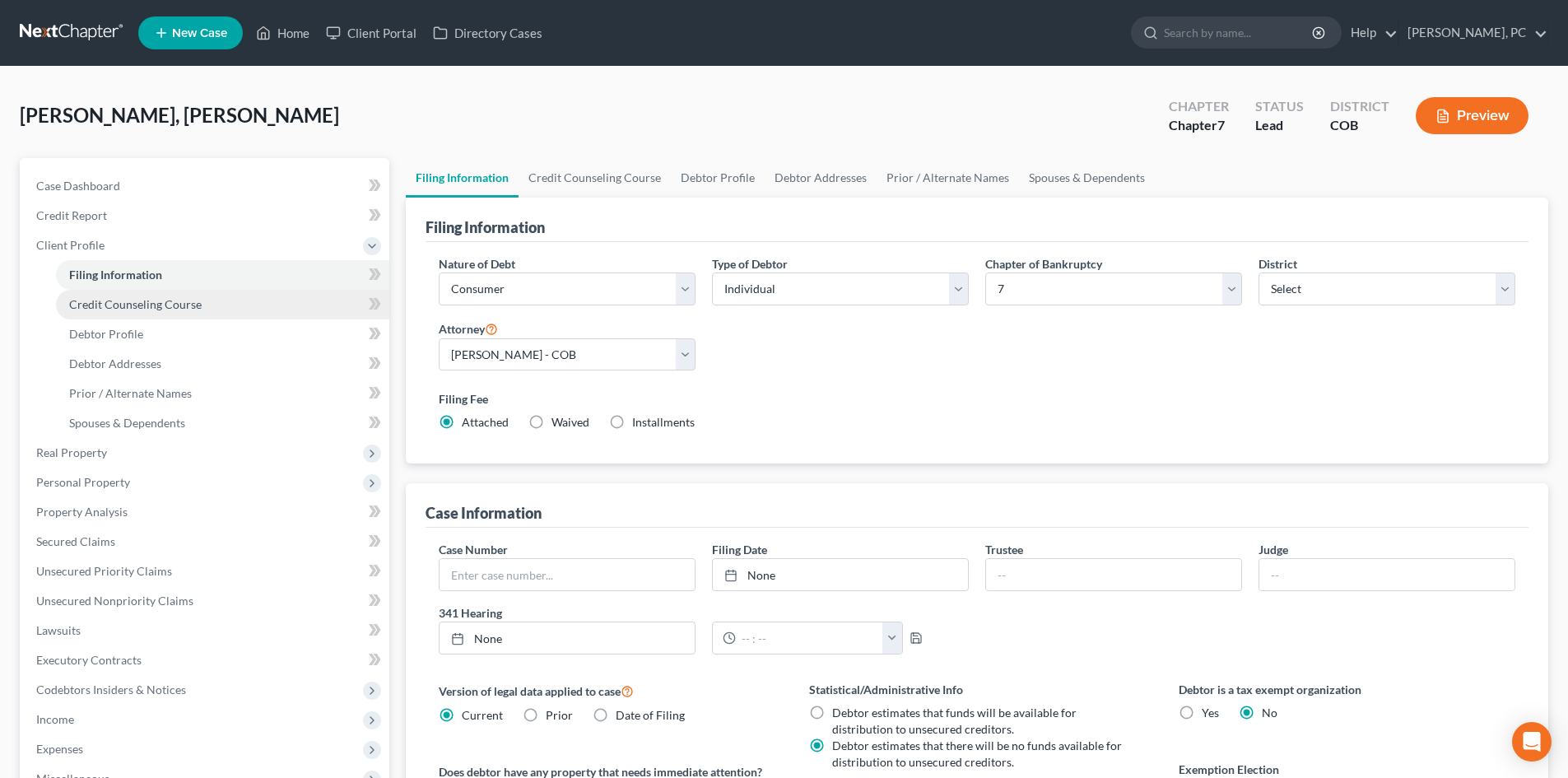
click at [129, 303] on span "Credit Counseling Course" at bounding box center [135, 304] width 132 height 14
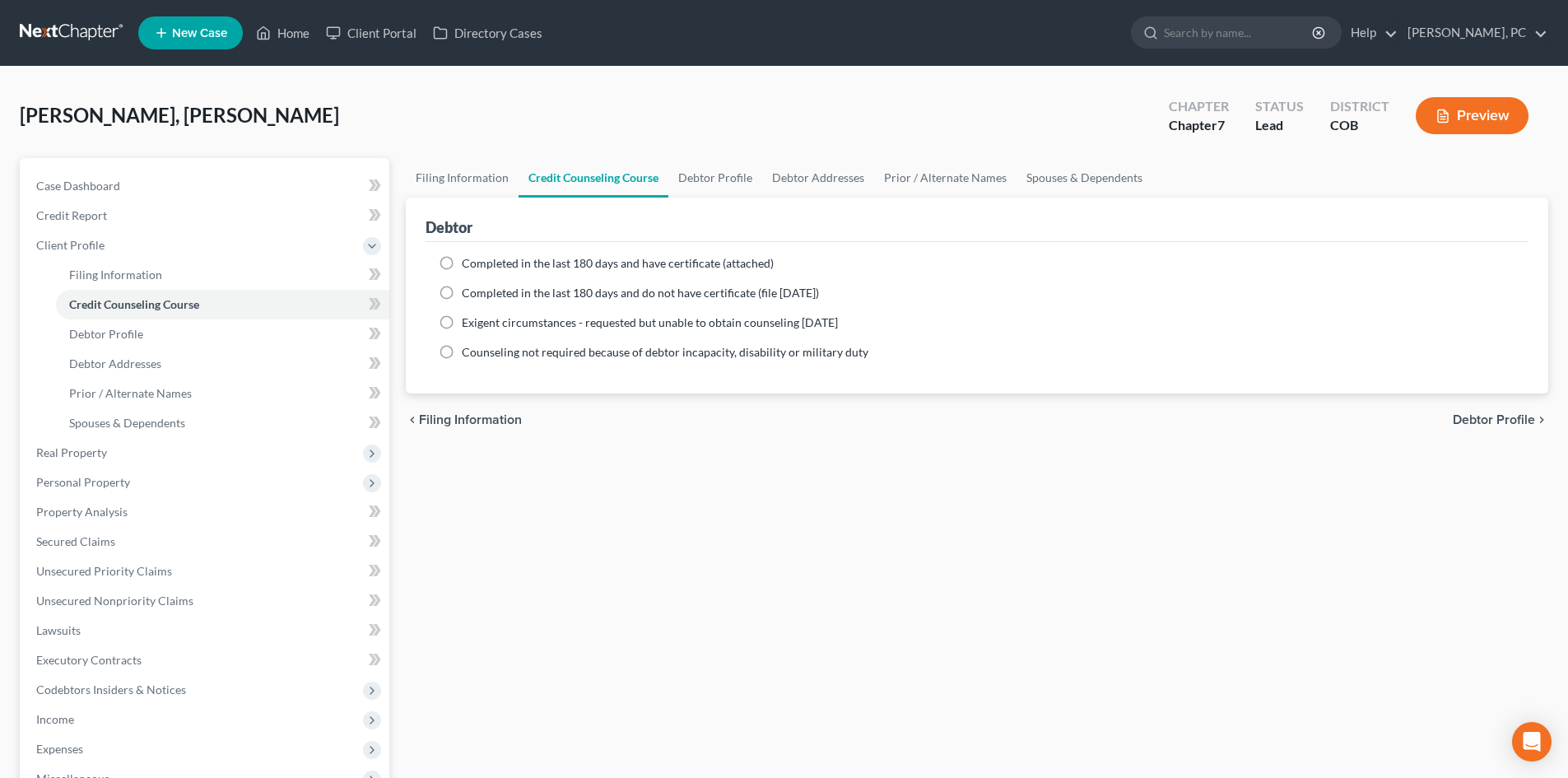
click at [462, 262] on label "Completed in the last 180 days and have certificate (attached)" at bounding box center [617, 263] width 312 height 17
click at [468, 262] on input "Completed in the last 180 days and have certificate (attached)" at bounding box center [473, 260] width 11 height 11
radio input "true"
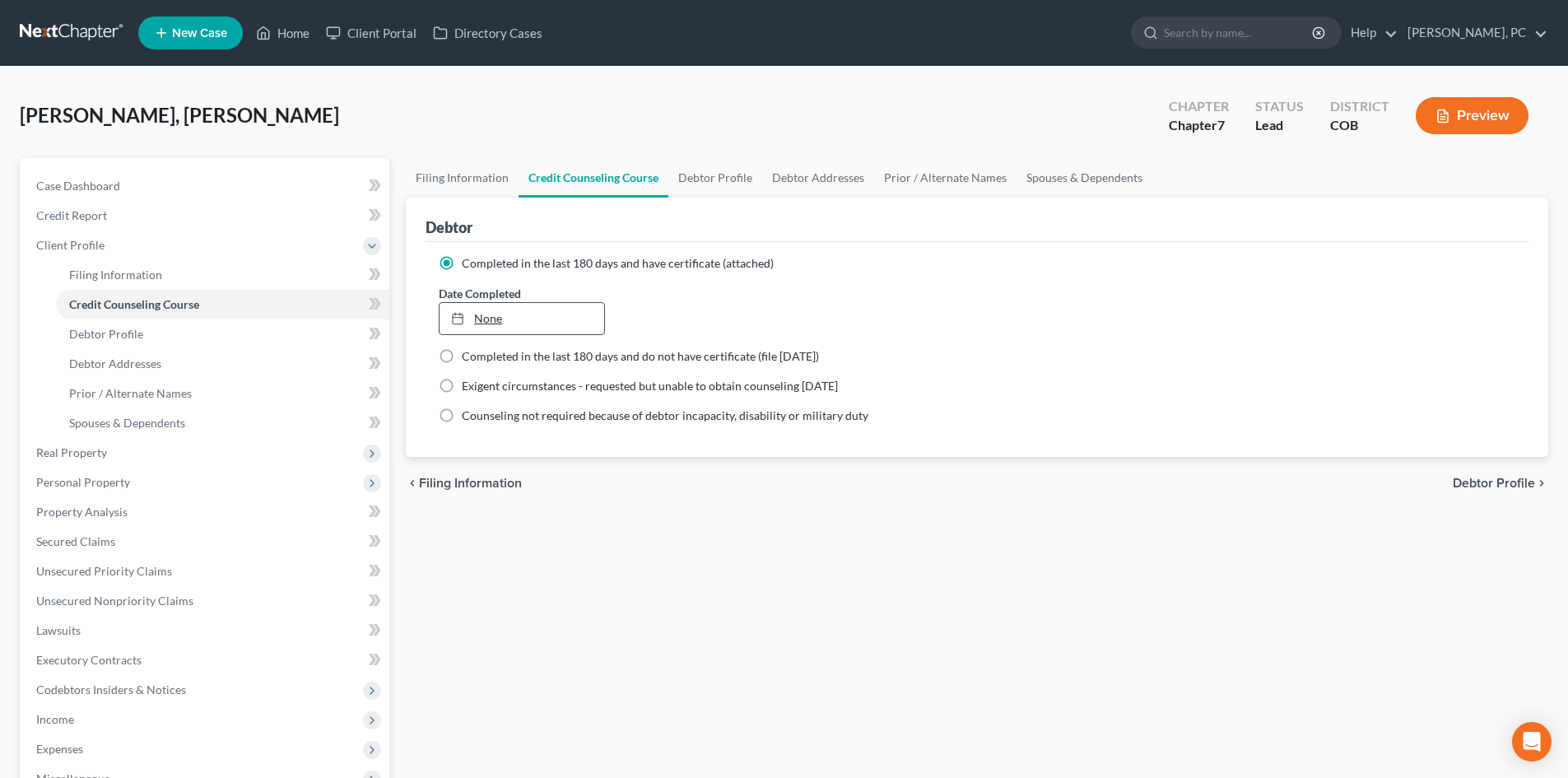
click at [493, 321] on link "None" at bounding box center [522, 318] width 164 height 32
type input "9/18/2025"
click at [578, 501] on div "chevron_left Filing Information Debtor Profile chevron_right" at bounding box center [977, 482] width 1143 height 52
click at [109, 183] on span "Case Dashboard" at bounding box center [78, 185] width 84 height 14
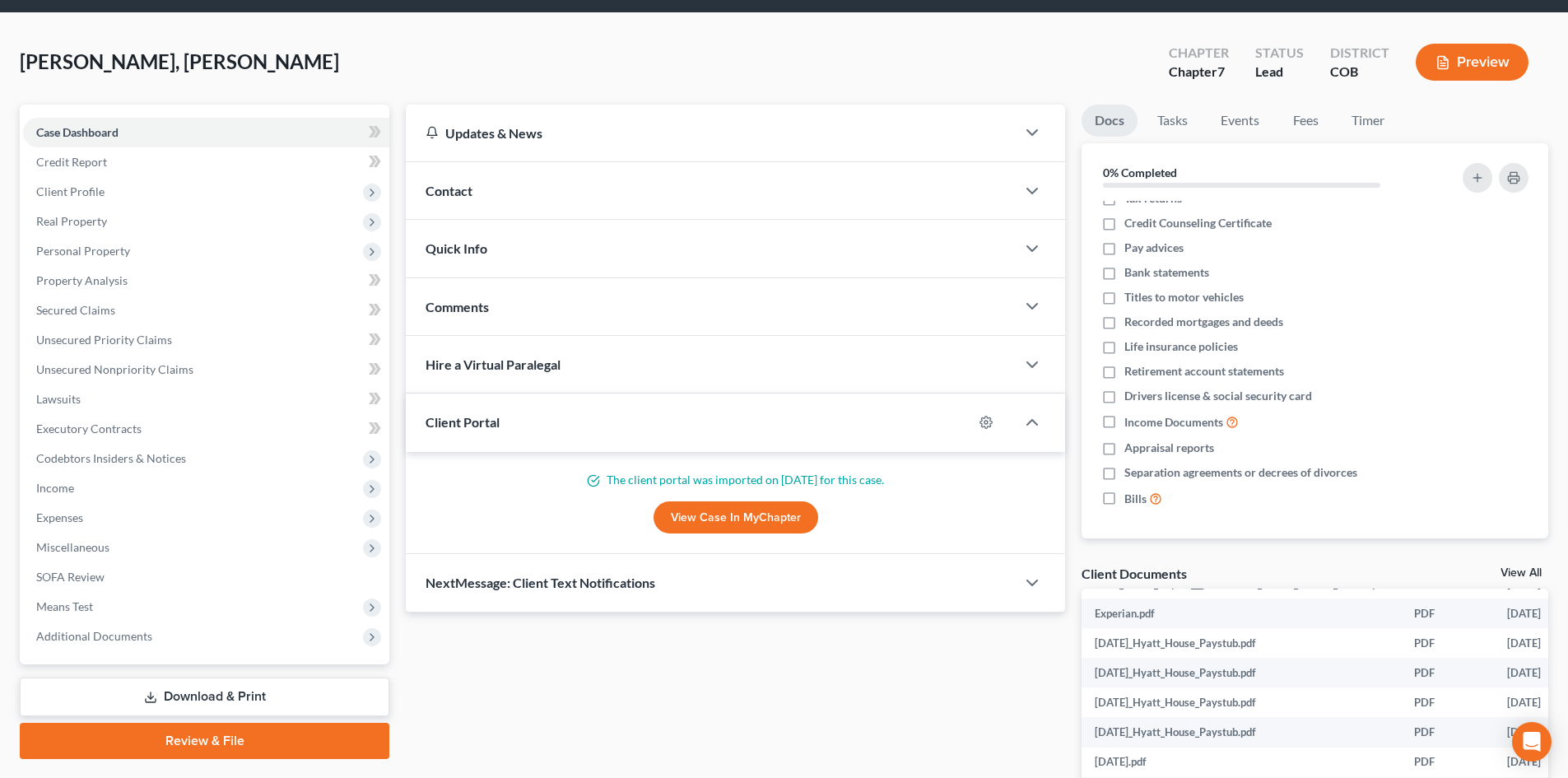
scroll to position [82, 0]
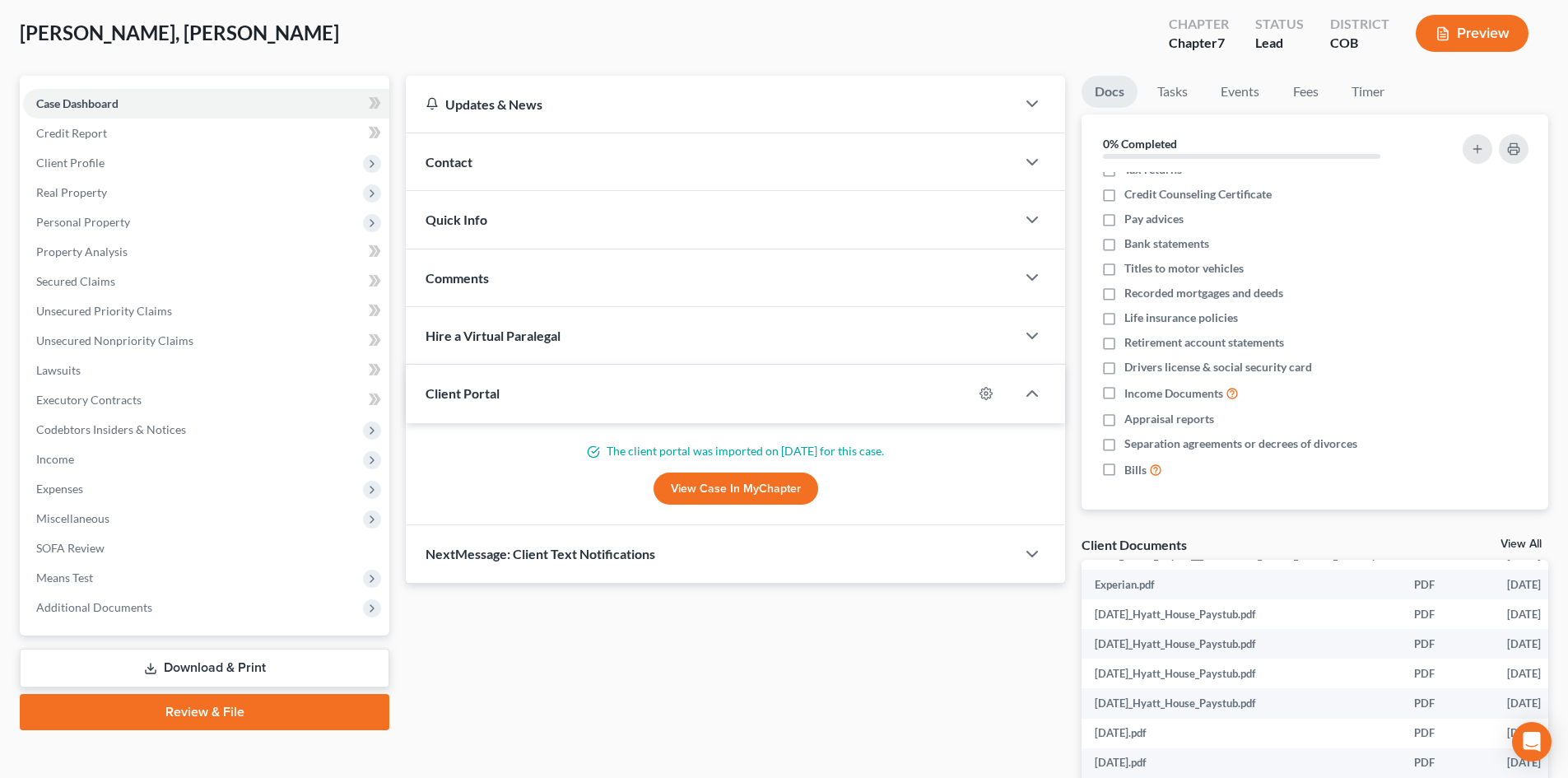
click at [1511, 543] on link "View All" at bounding box center [1522, 544] width 41 height 12
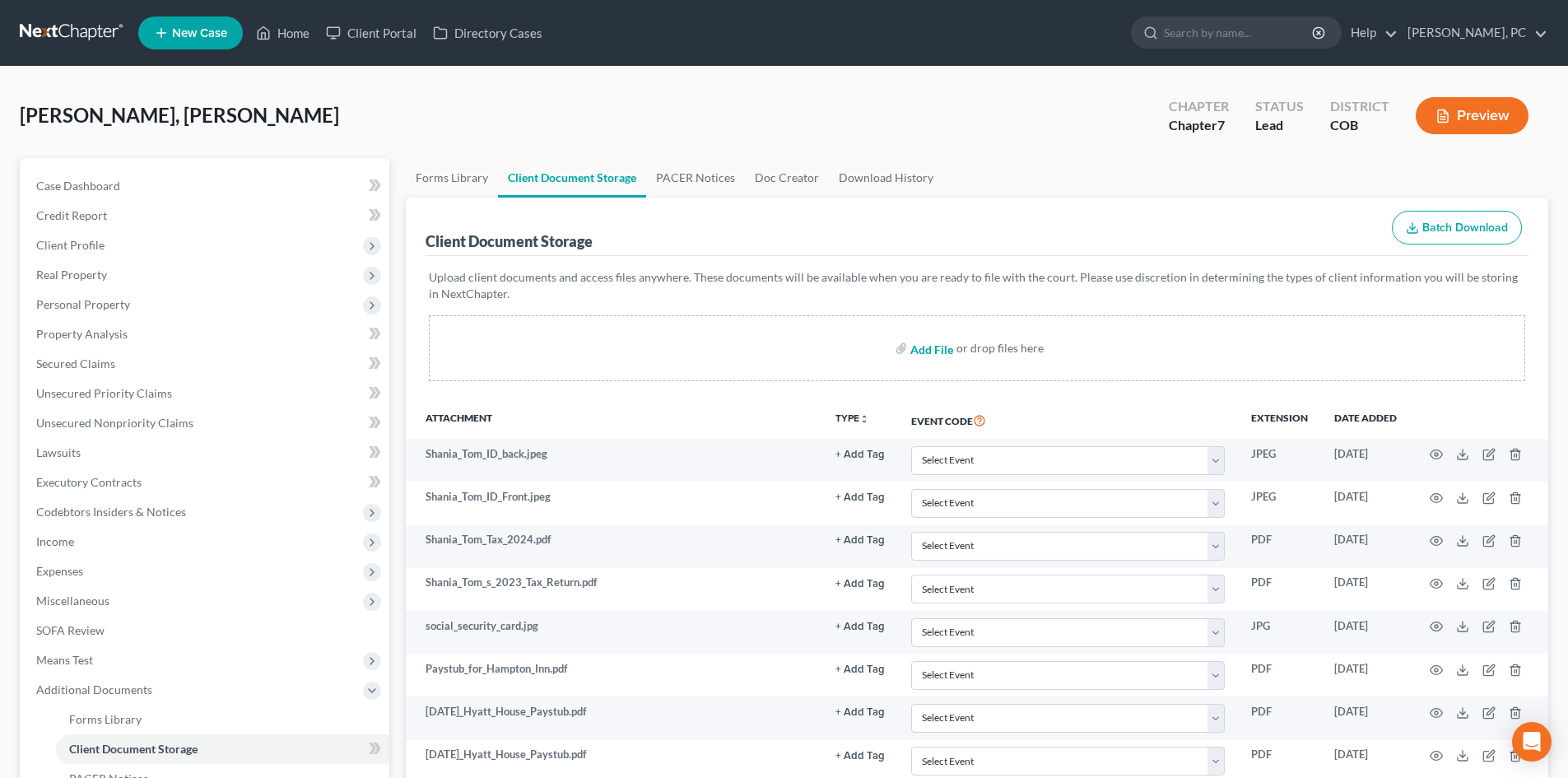
click at [936, 350] on input "file" at bounding box center [930, 348] width 39 height 30
type input "C:\fakepath\ccc.pdf"
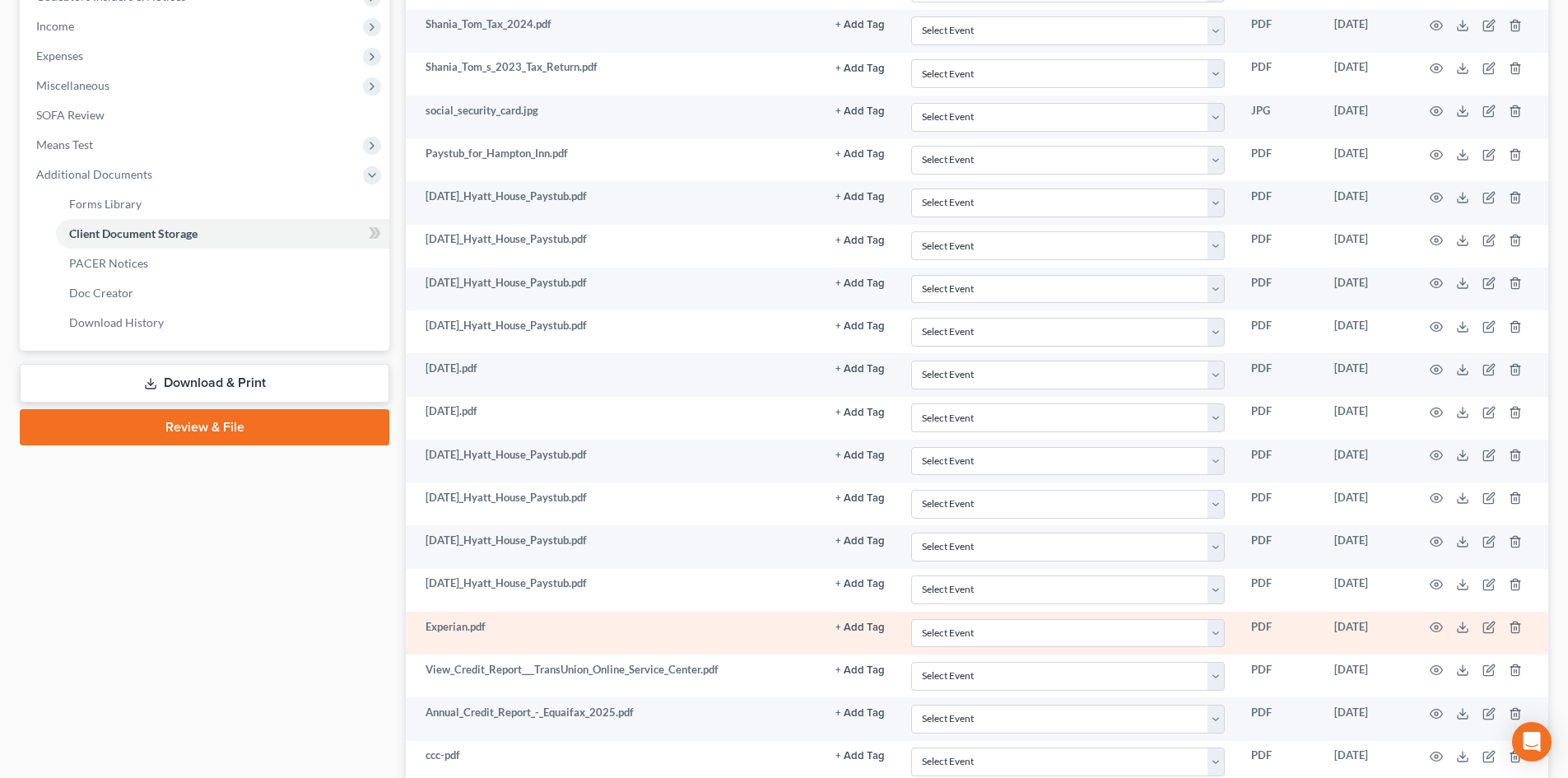
scroll to position [650, 0]
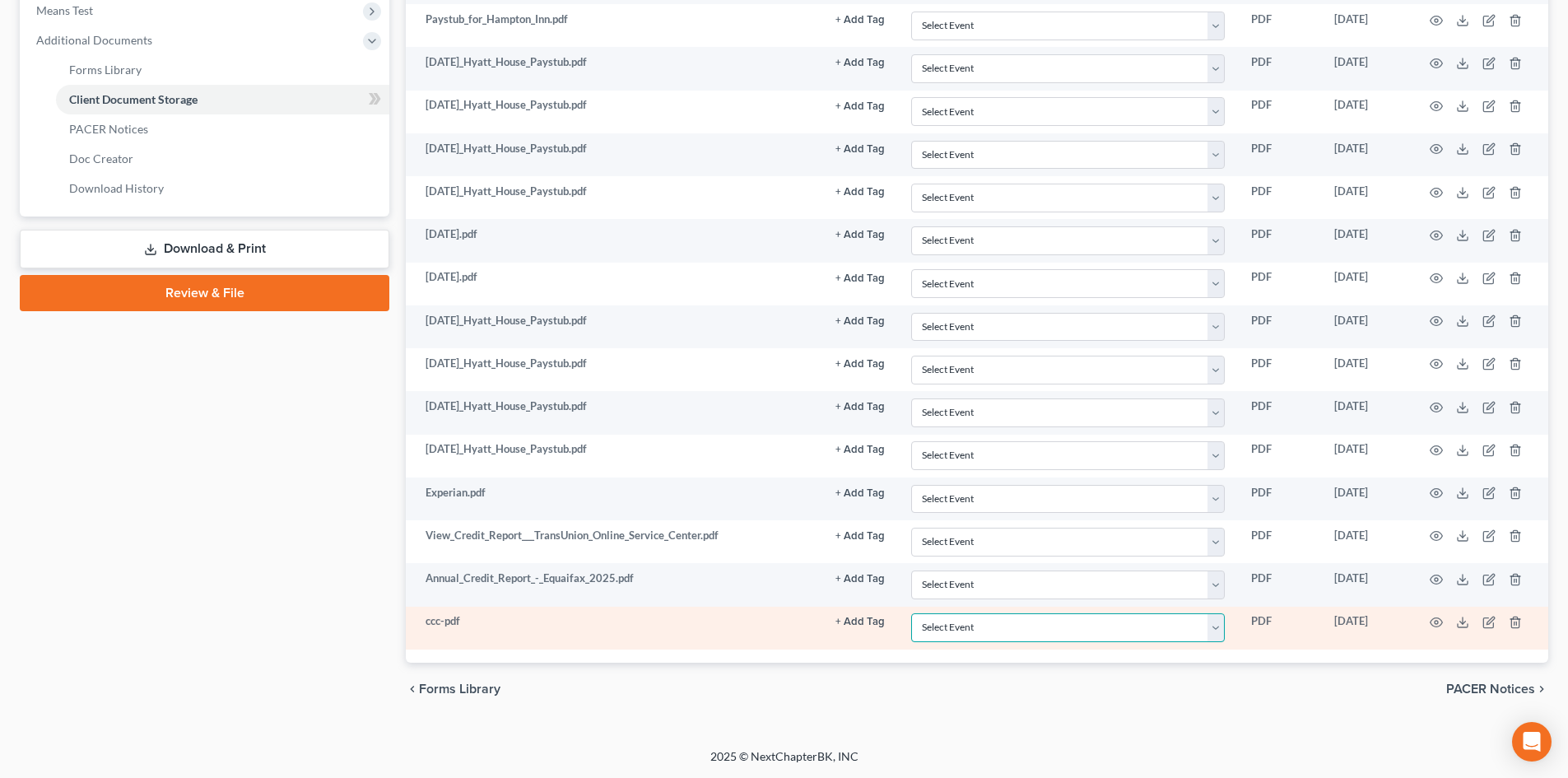
click at [935, 635] on select "Select Event 1009-1.1 Notice of Amendments 20 Largest Unsecured Creditors Amend…" at bounding box center [1068, 627] width 314 height 29
select select "5"
click at [911, 613] on select "Select Event 1009-1.1 Notice of Amendments 20 Largest Unsecured Creditors Amend…" at bounding box center [1068, 627] width 314 height 29
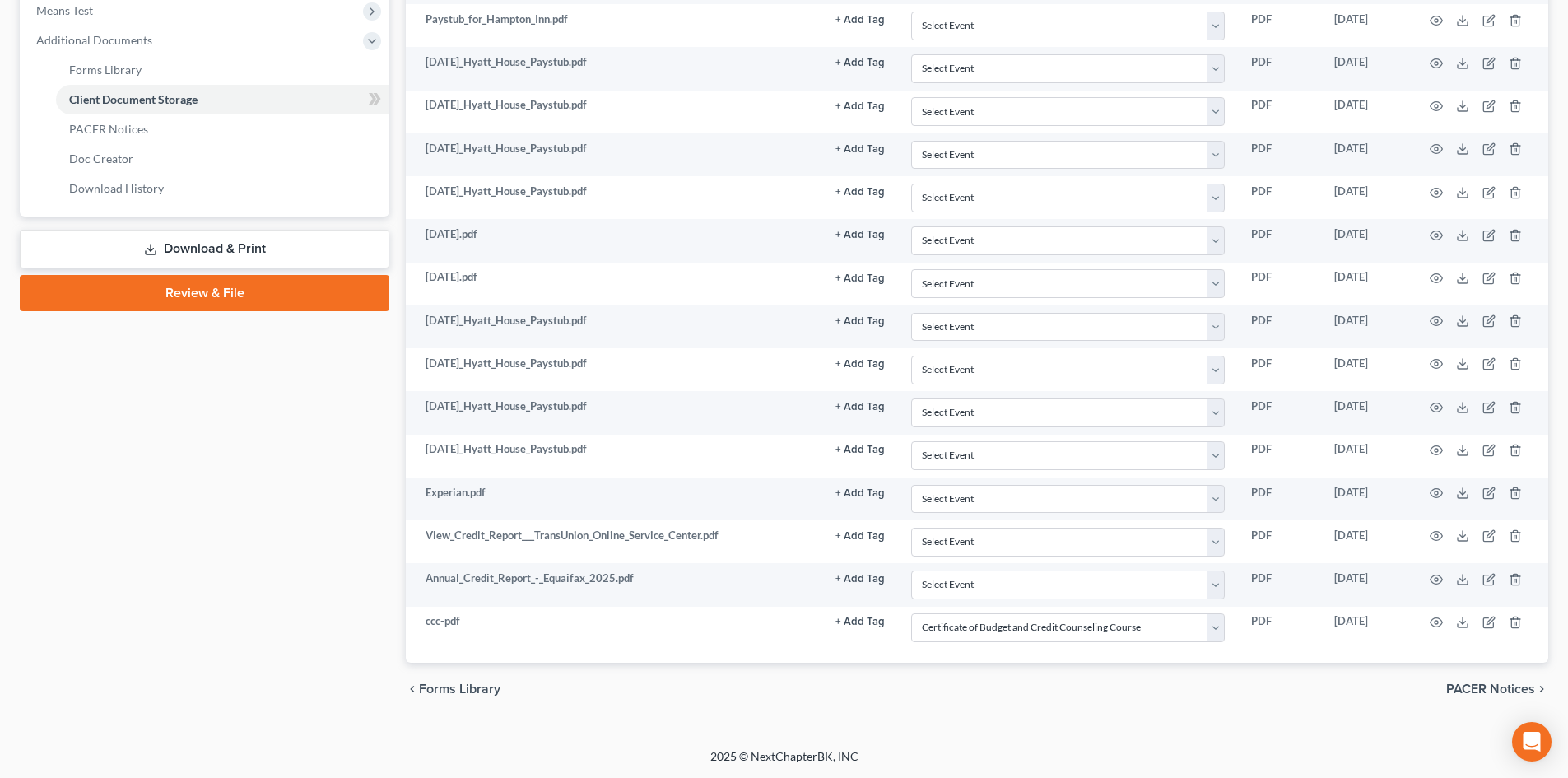
click at [770, 695] on div "chevron_left Forms Library PACER Notices chevron_right" at bounding box center [977, 688] width 1143 height 52
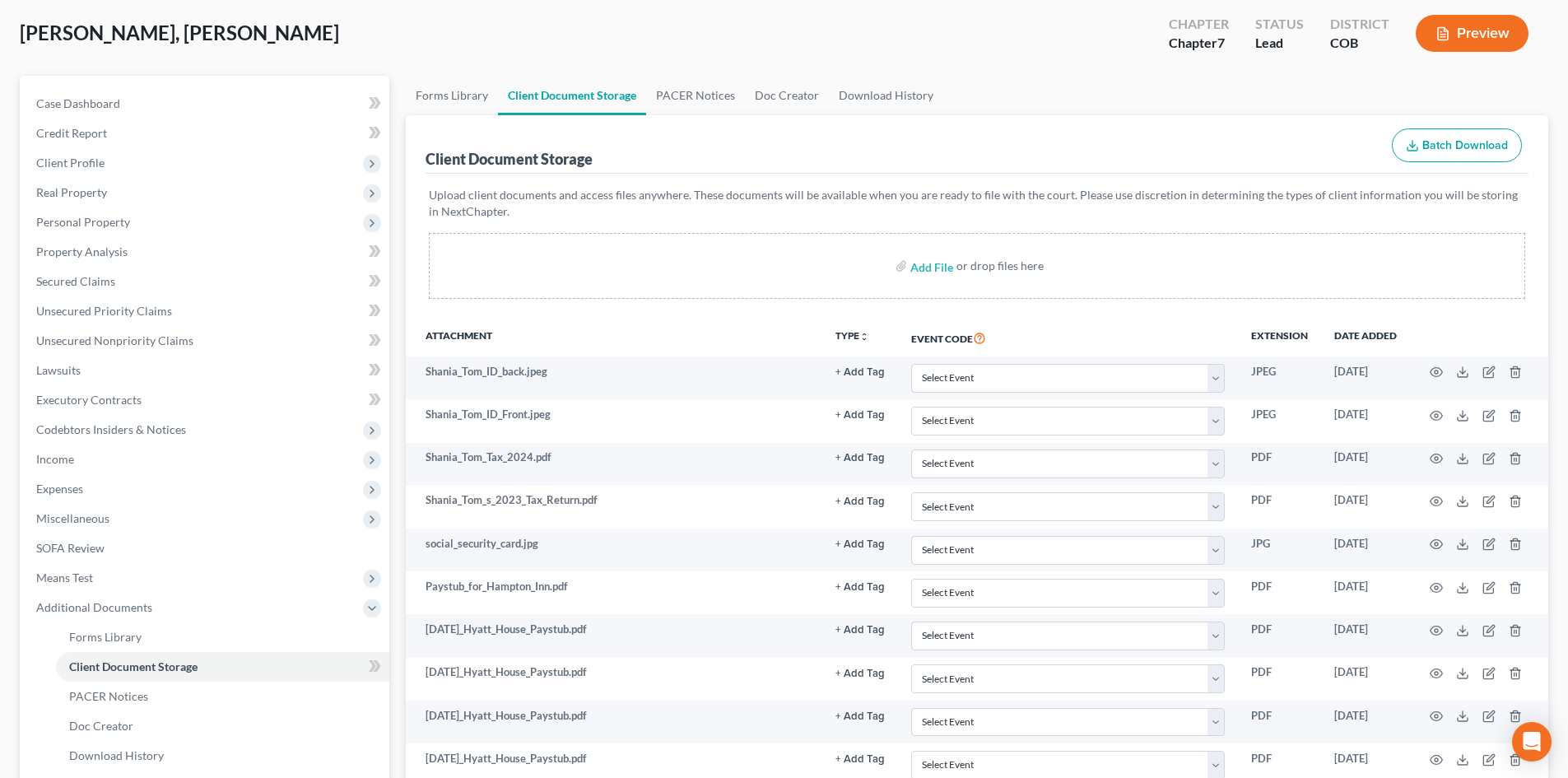
scroll to position [0, 0]
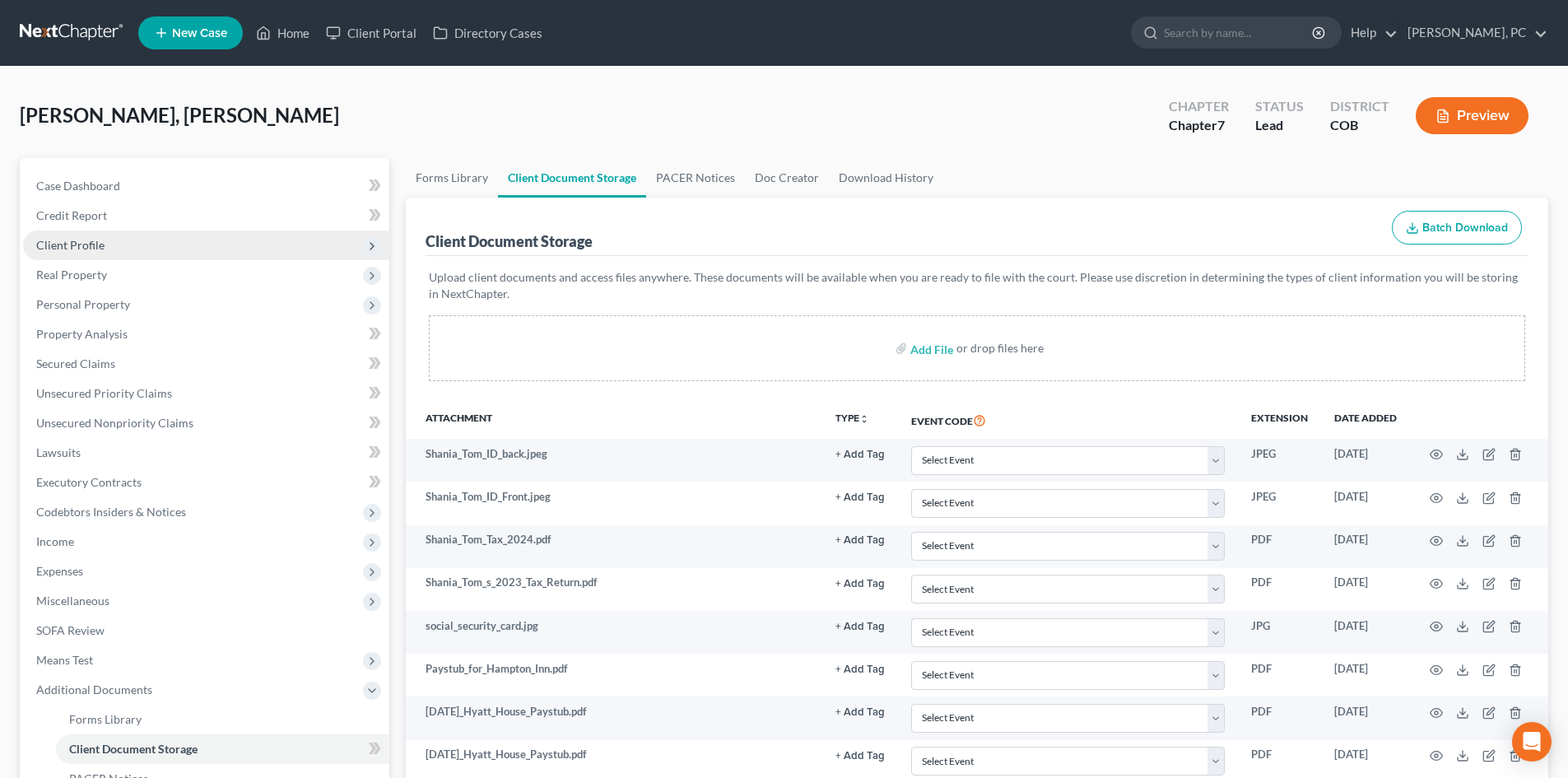
click at [84, 243] on span "Client Profile" at bounding box center [70, 245] width 68 height 14
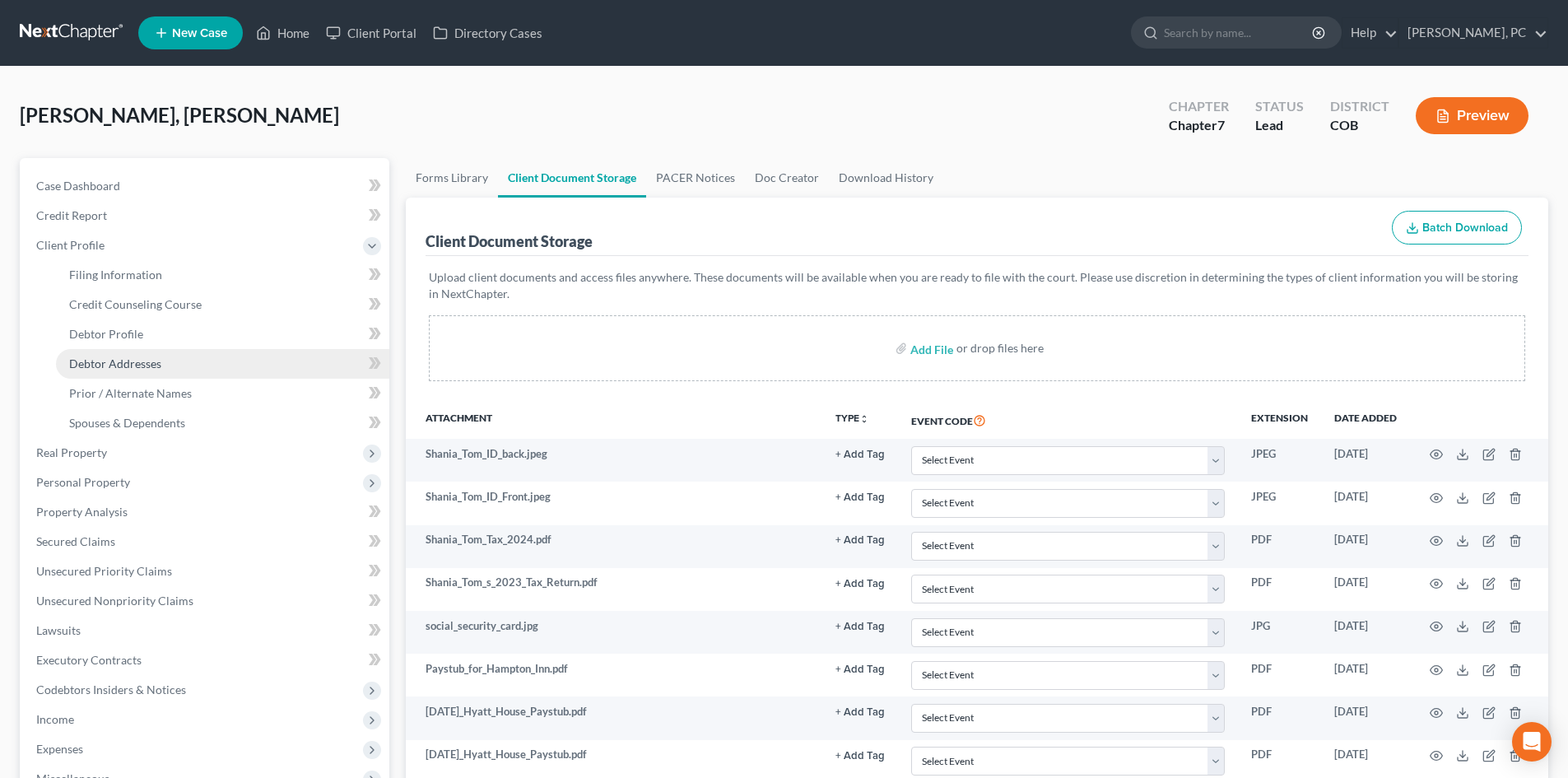
click at [108, 359] on span "Debtor Addresses" at bounding box center [114, 363] width 92 height 14
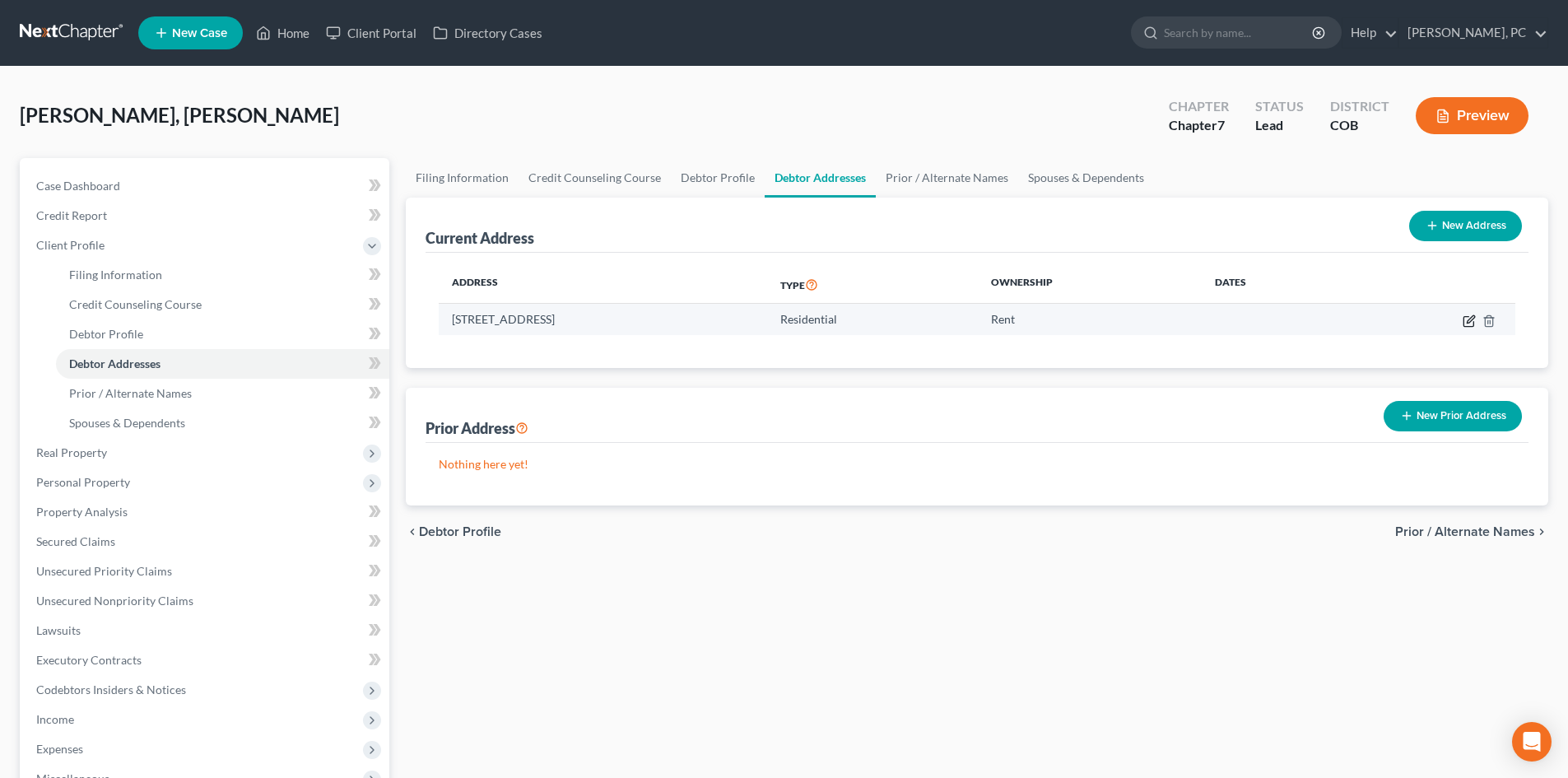
click at [1467, 319] on icon "button" at bounding box center [1468, 320] width 13 height 13
select select "5"
select select "0"
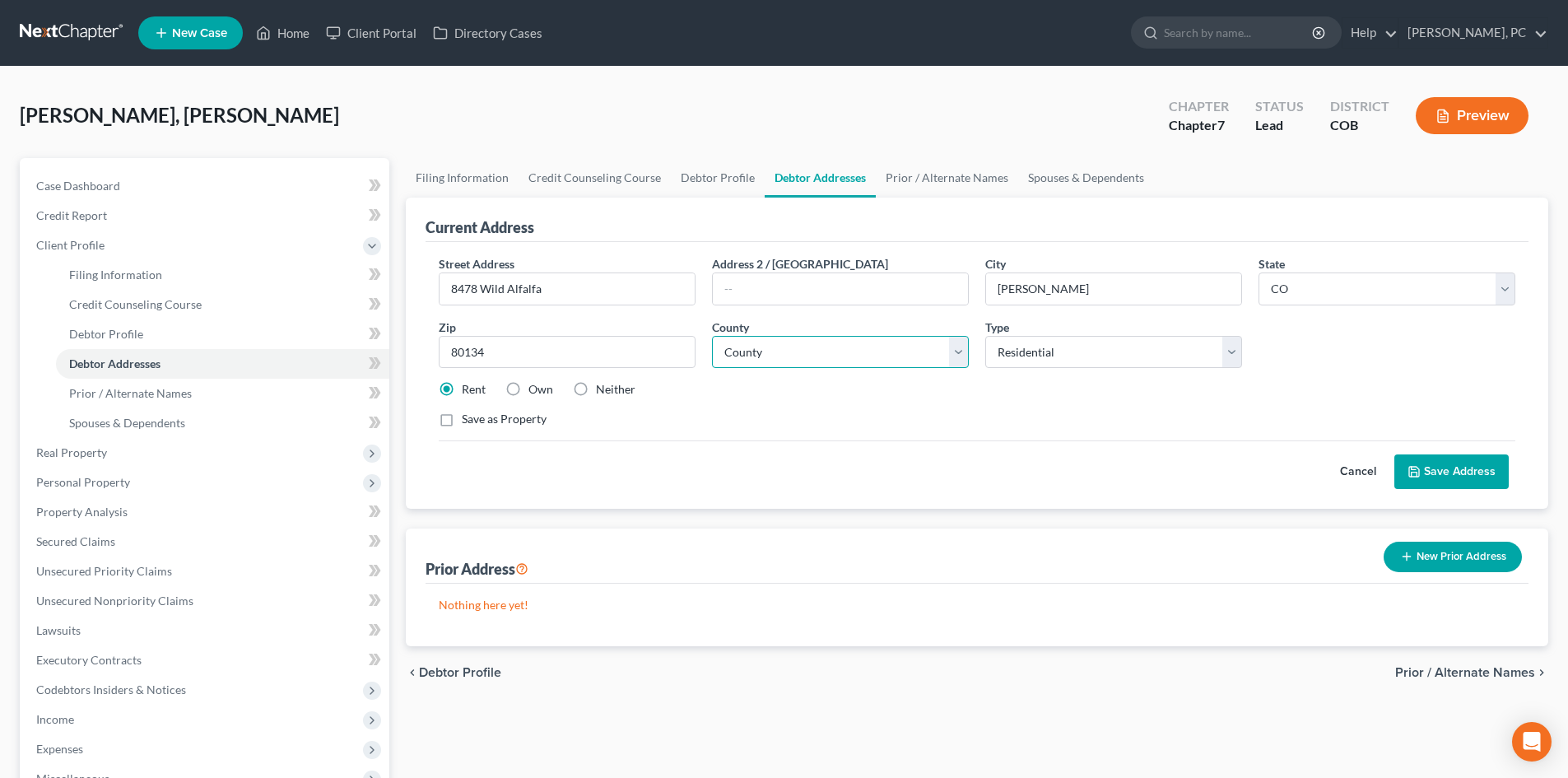
click at [793, 356] on select "County Adams County Alamosa County Arapahoe County Archuleta County Baca County…" at bounding box center [840, 352] width 256 height 33
select select "18"
click at [712, 336] on select "County Adams County Alamosa County Arapahoe County Archuleta County Baca County…" at bounding box center [840, 352] width 256 height 33
click at [974, 702] on div "Filing Information Credit Counseling Course Debtor Profile Debtor Addresses Pri…" at bounding box center [976, 574] width 1159 height 832
click at [1437, 474] on button "Save Address" at bounding box center [1452, 471] width 114 height 35
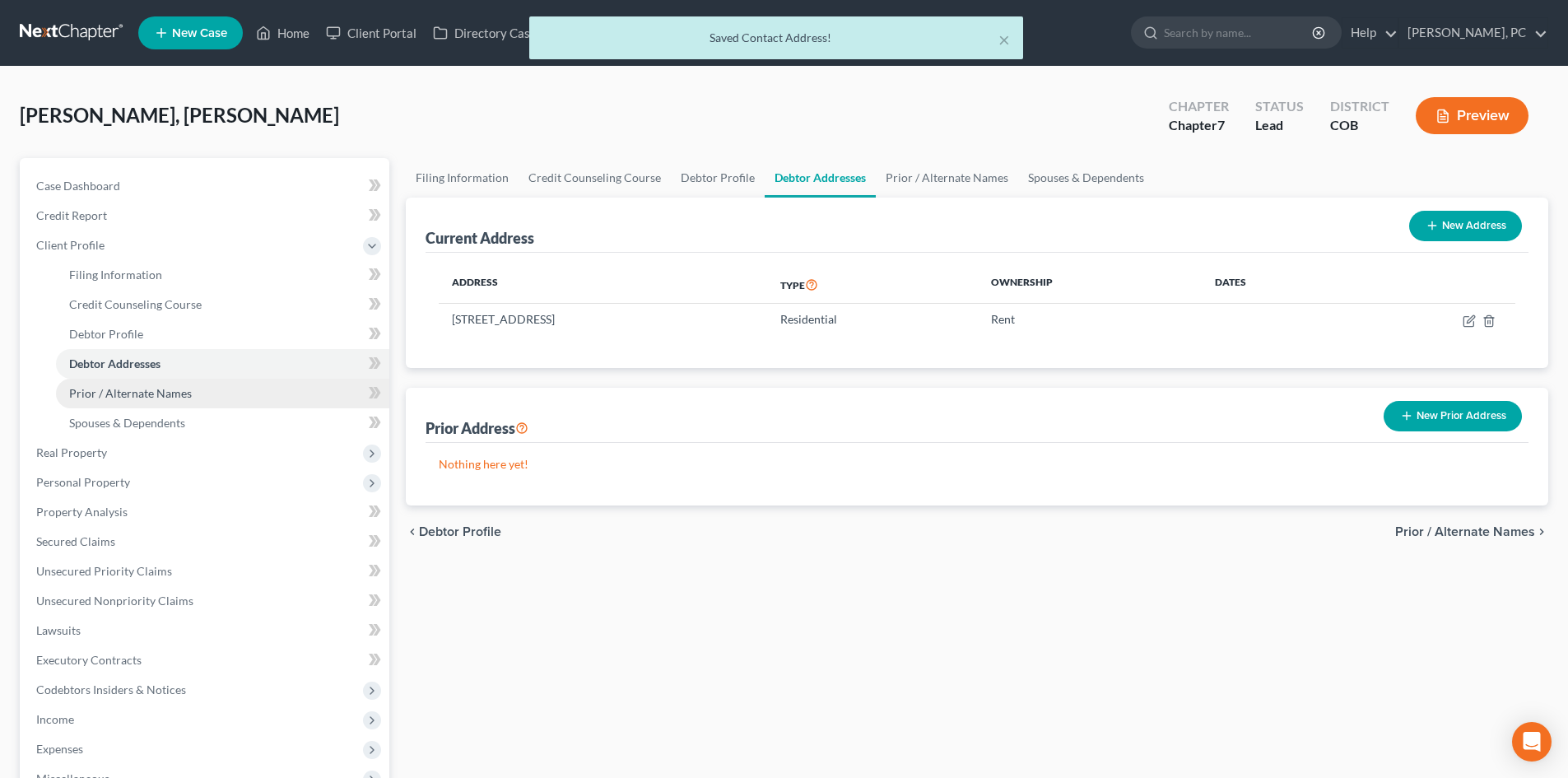
click at [144, 391] on span "Prior / Alternate Names" at bounding box center [130, 393] width 122 height 14
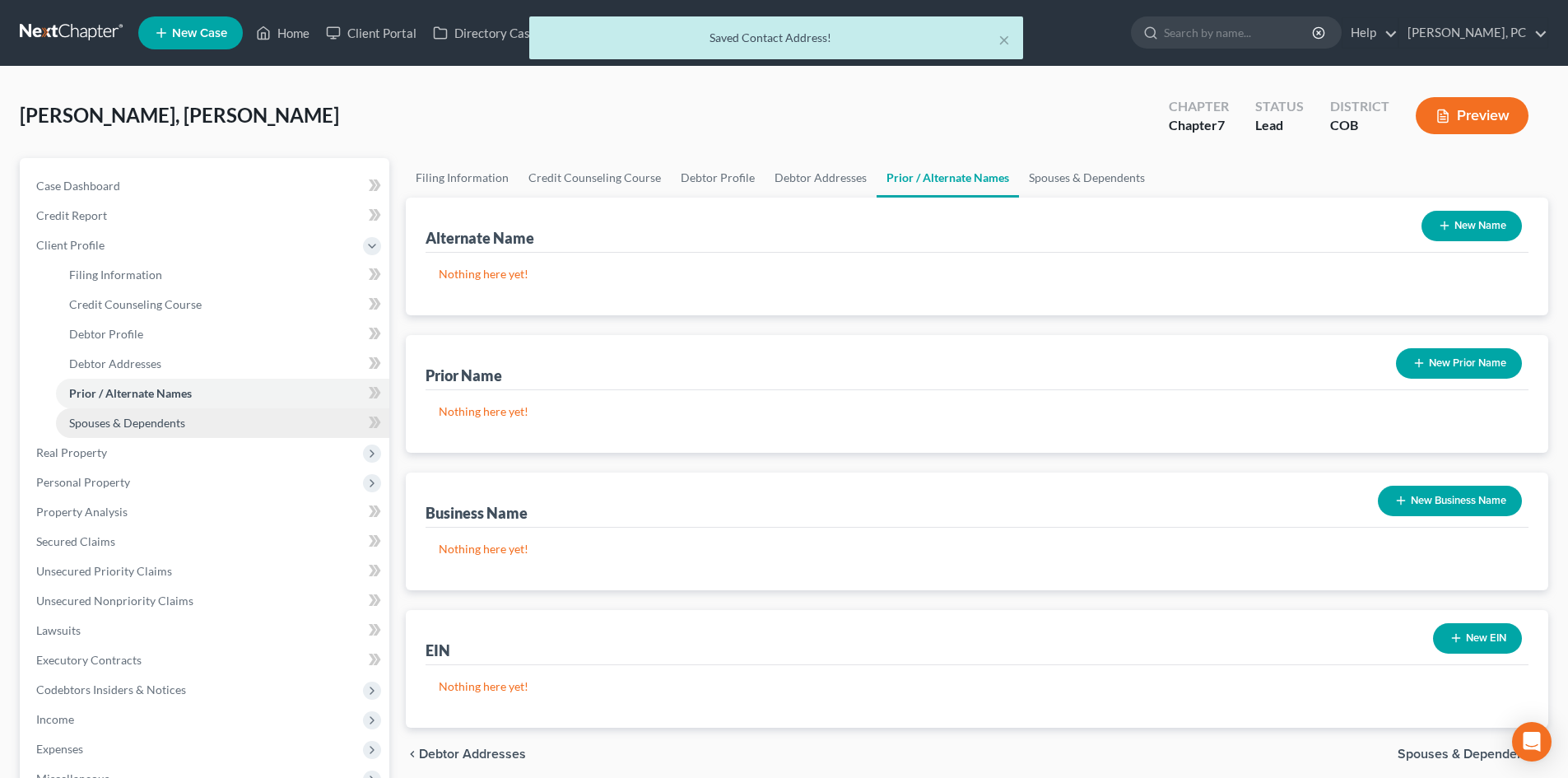
click at [152, 420] on span "Spouses & Dependents" at bounding box center [127, 423] width 116 height 14
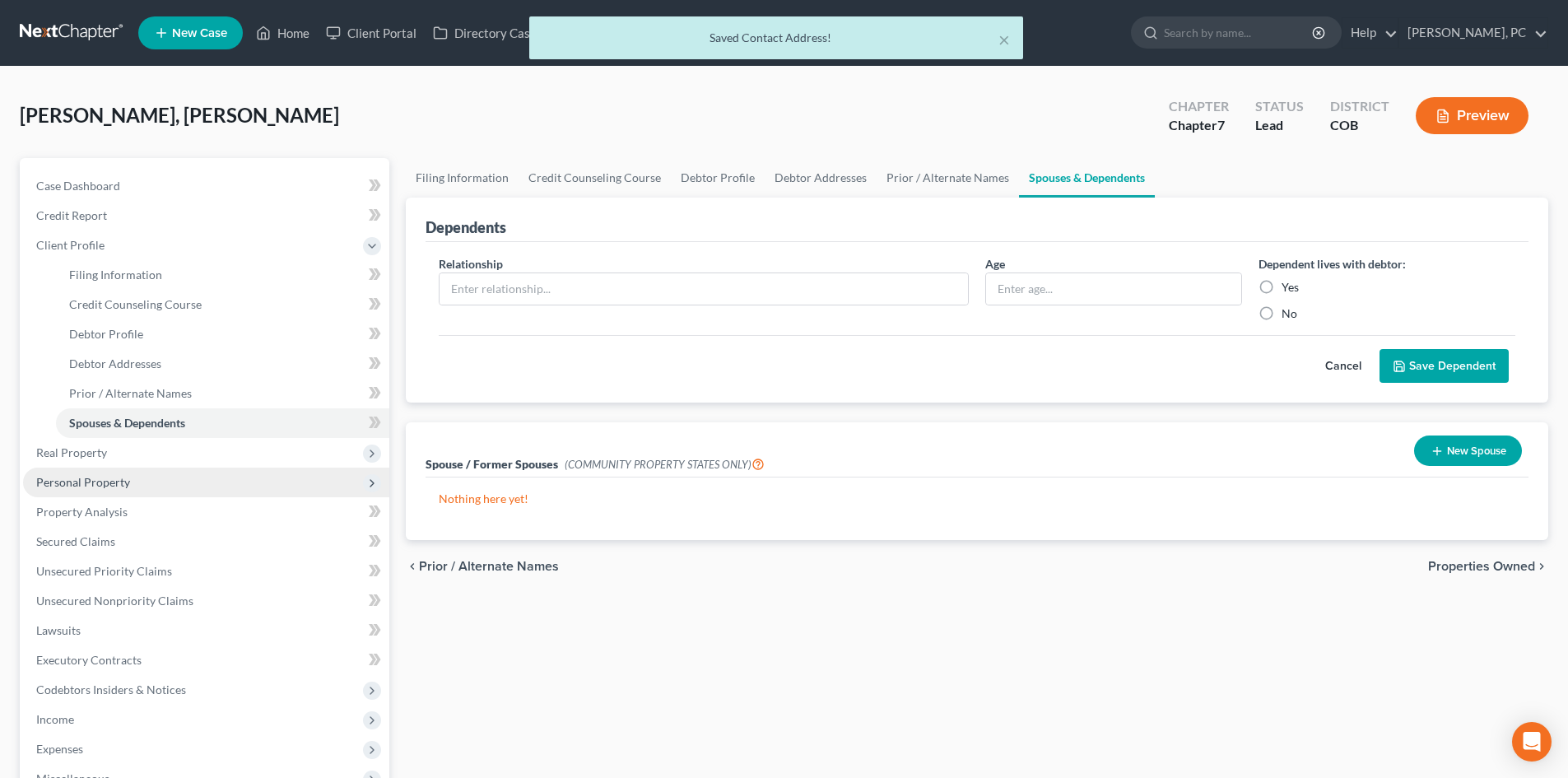
click at [90, 479] on span "Personal Property" at bounding box center [83, 482] width 94 height 14
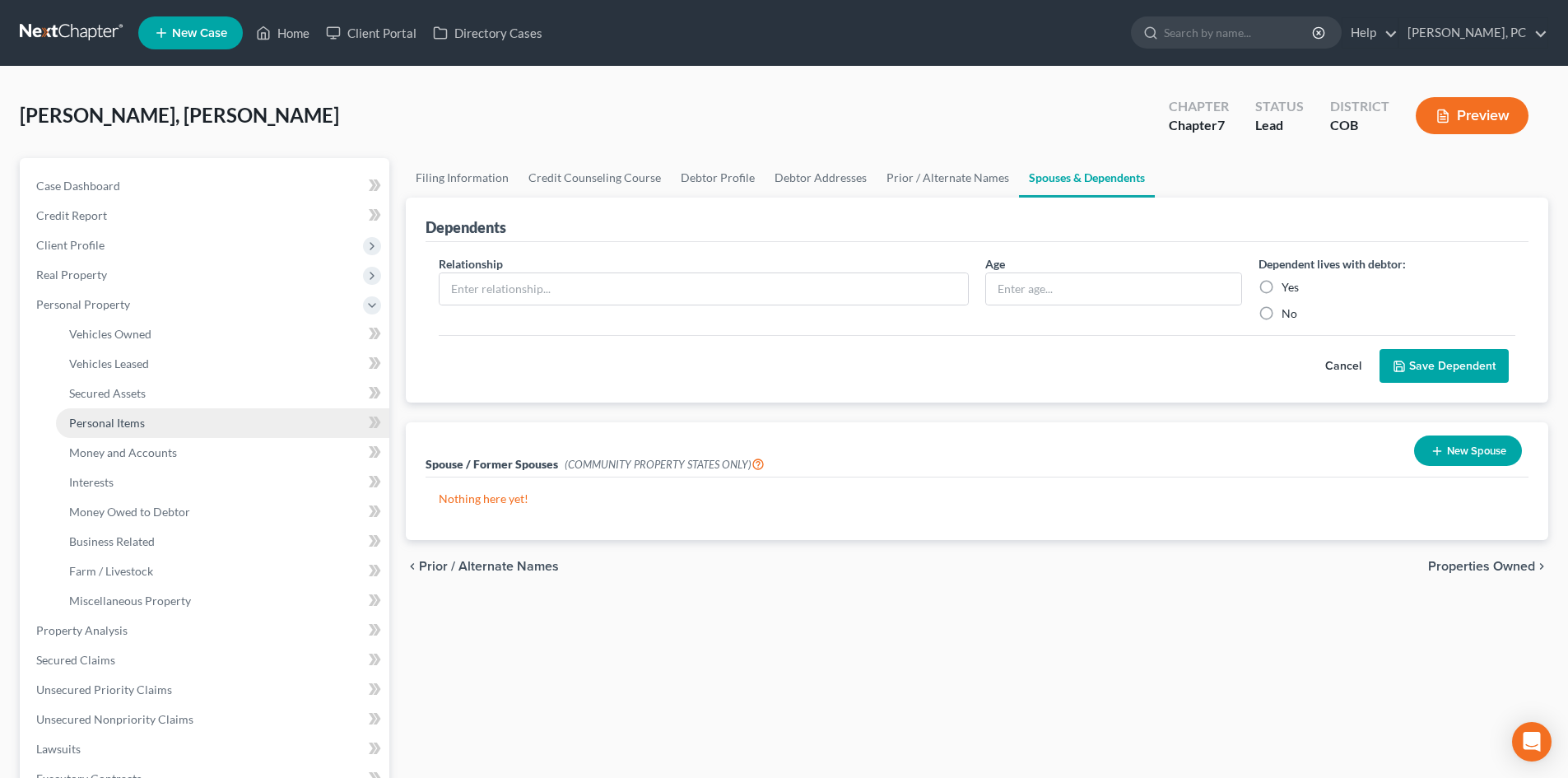
click at [108, 425] on span "Personal Items" at bounding box center [107, 423] width 76 height 14
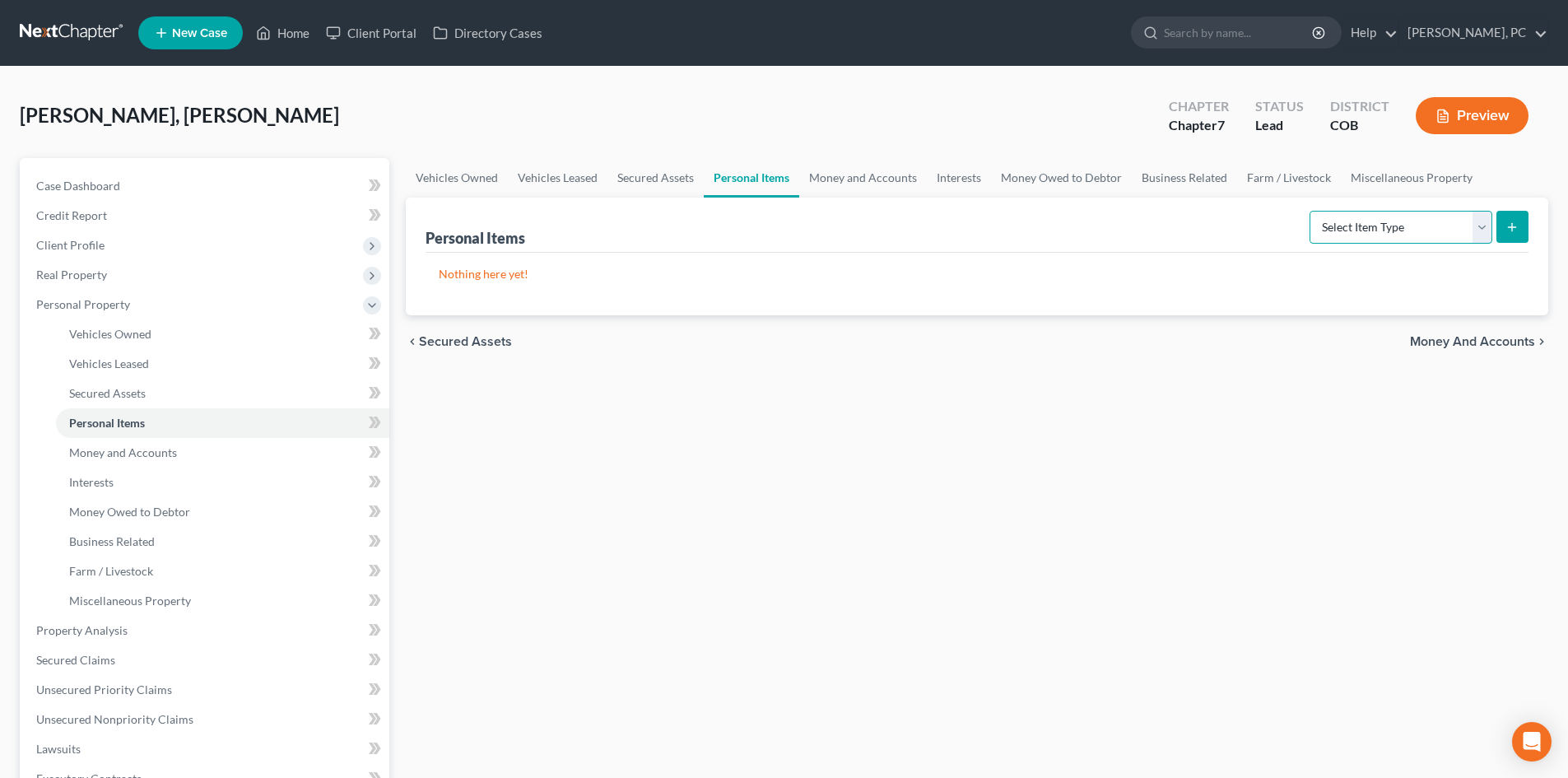
click at [1386, 229] on select "Select Item Type Clothing Collectibles Of Value Electronics Firearms Household …" at bounding box center [1400, 227] width 182 height 33
select select "clothing"
click at [1312, 211] on select "Select Item Type Clothing Collectibles Of Value Electronics Firearms Household …" at bounding box center [1400, 227] width 182 height 33
click at [1509, 221] on icon "submit" at bounding box center [1512, 227] width 13 height 13
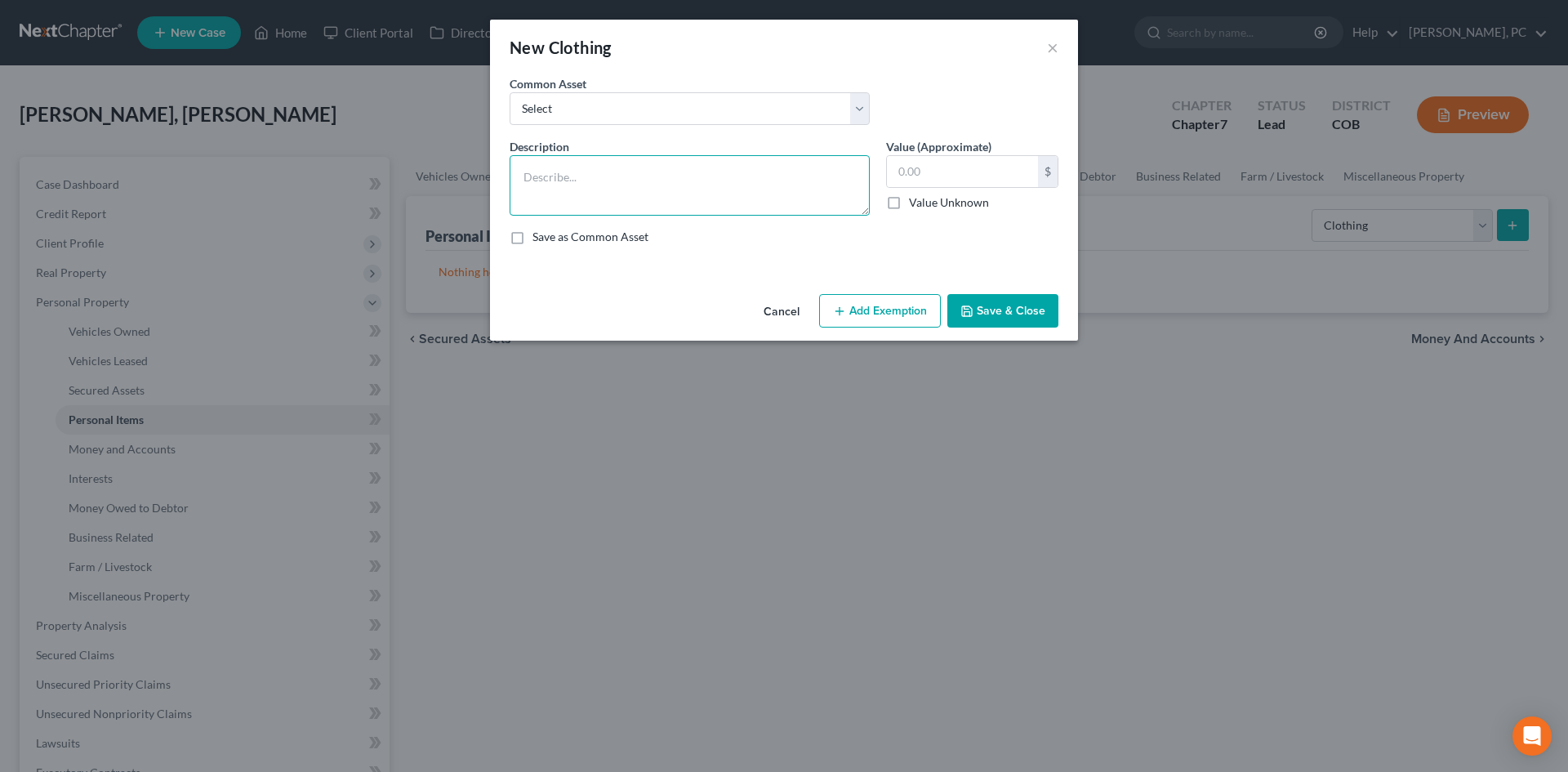
click at [618, 183] on textarea at bounding box center [690, 186] width 360 height 61
type textarea "Clothes & shoes"
type input "450"
click at [976, 323] on button "Save & Close" at bounding box center [1003, 311] width 112 height 34
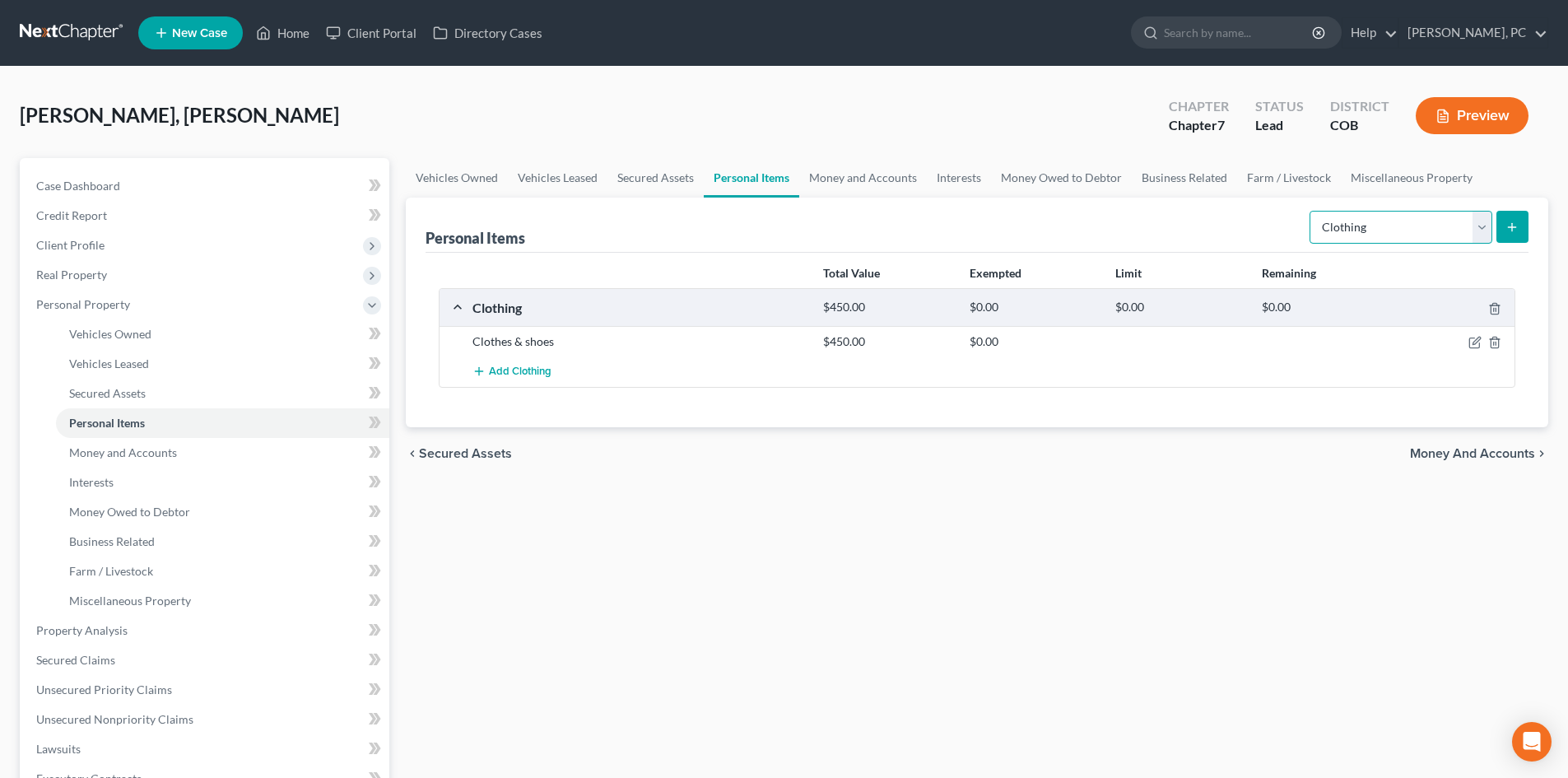
click at [1381, 229] on select "Select Item Type Clothing Collectibles Of Value Electronics Firearms Household …" at bounding box center [1400, 227] width 182 height 33
select select "household_goods"
click at [1312, 211] on select "Select Item Type Clothing Collectibles Of Value Electronics Firearms Household …" at bounding box center [1400, 227] width 182 height 33
click at [1511, 227] on line "submit" at bounding box center [1513, 227] width 8 height 0
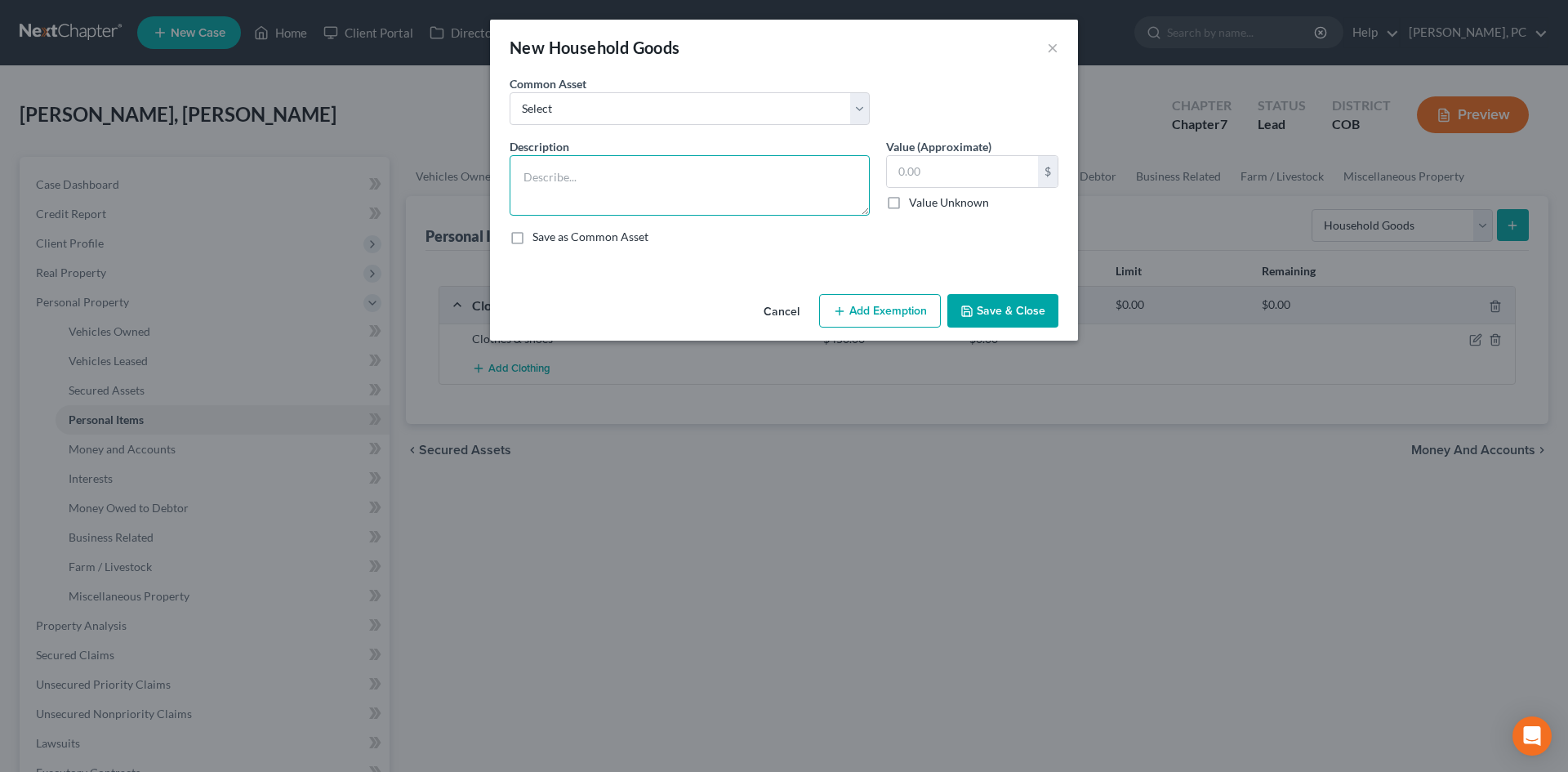
click at [581, 200] on textarea at bounding box center [690, 186] width 360 height 61
type textarea "No household goods (lives with boyfriend & his mother, mother owns all furnitur…"
click at [949, 314] on button "Save & Close" at bounding box center [1003, 311] width 112 height 34
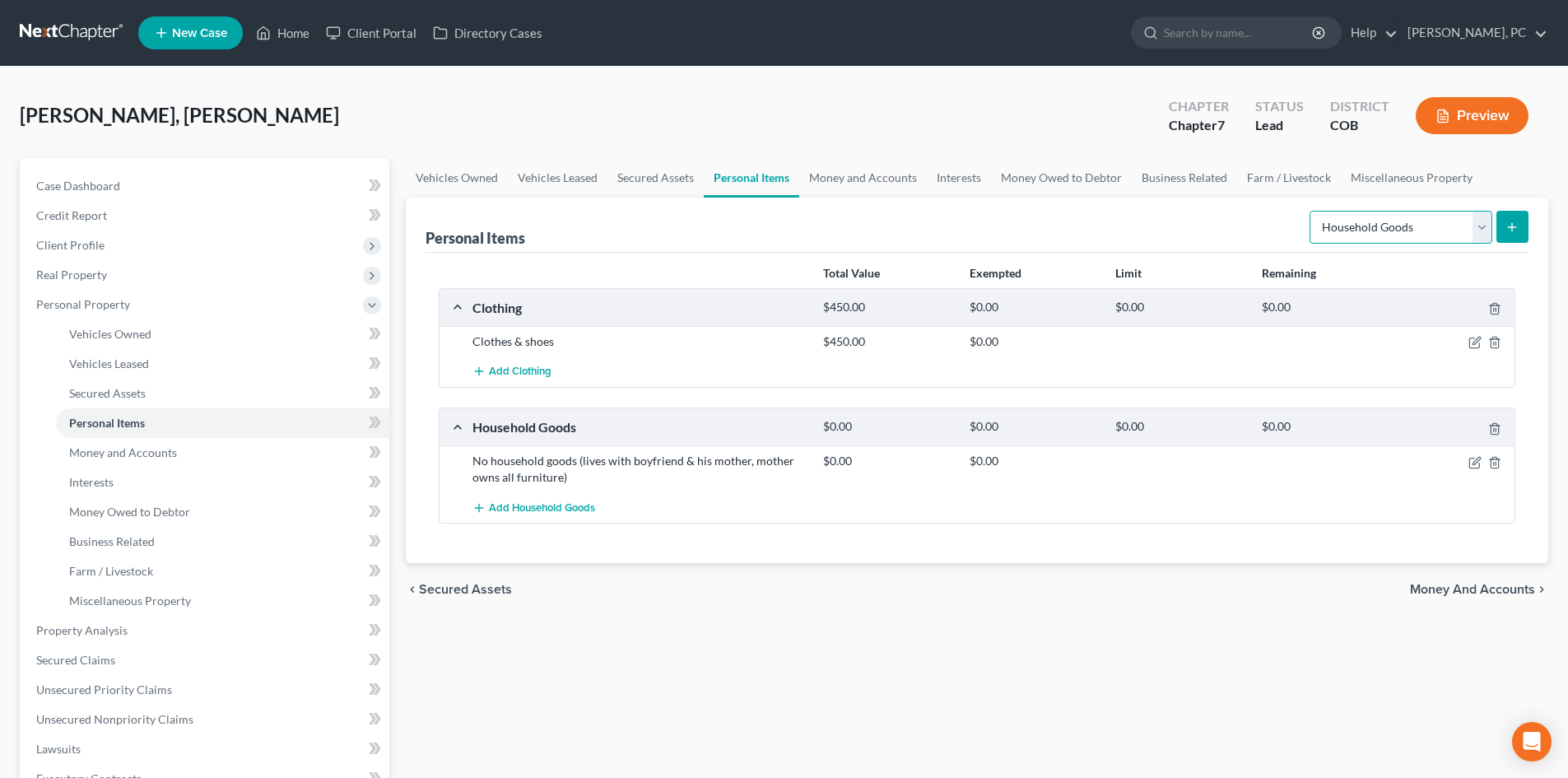
click at [1347, 230] on select "Select Item Type Clothing Collectibles Of Value Electronics Firearms Household …" at bounding box center [1400, 227] width 182 height 33
click at [1312, 211] on select "Select Item Type Clothing Collectibles Of Value Electronics Firearms Household …" at bounding box center [1400, 227] width 182 height 33
click at [1514, 227] on line "submit" at bounding box center [1513, 227] width 8 height 0
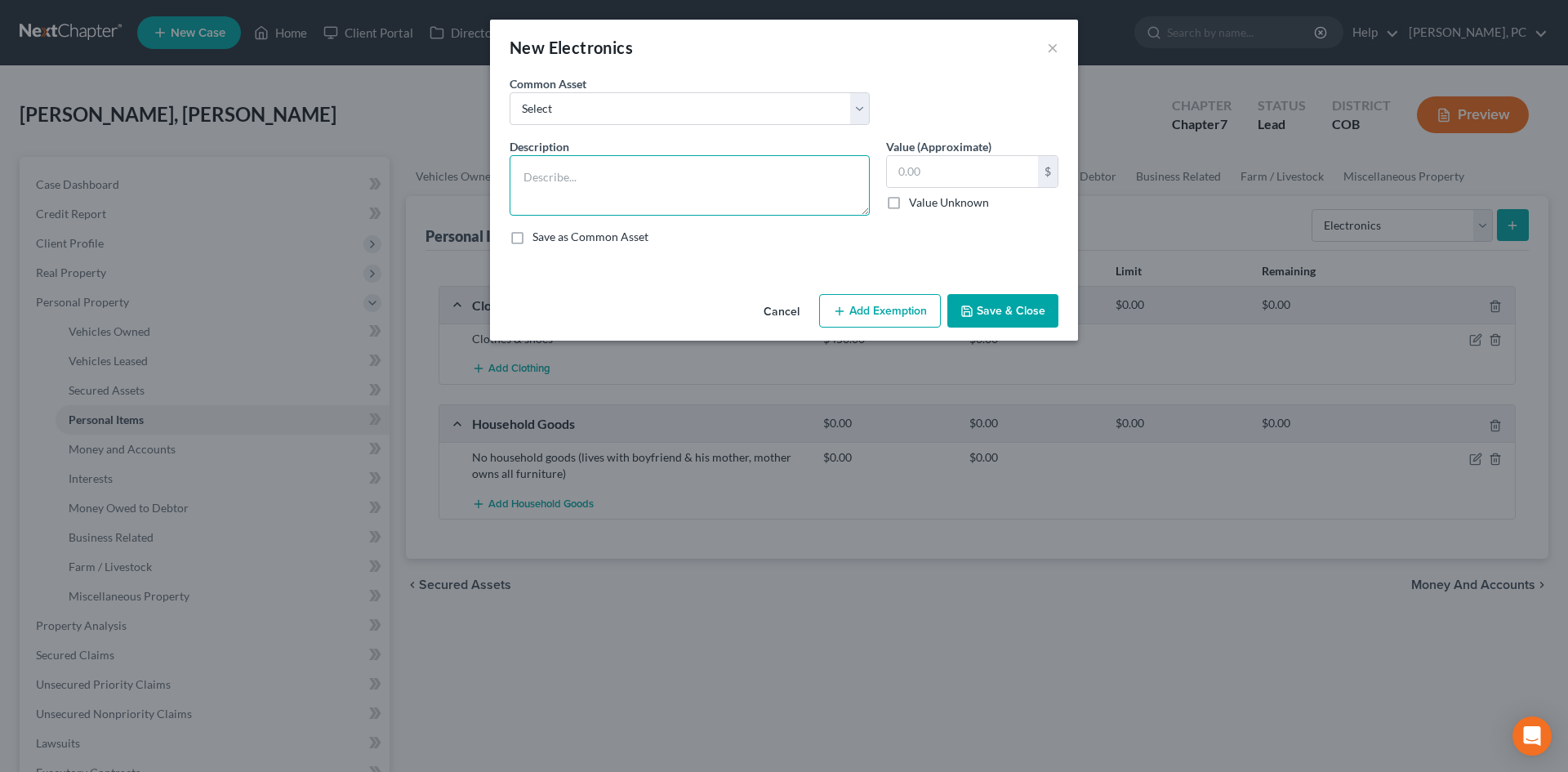
click at [564, 167] on textarea at bounding box center [690, 186] width 360 height 61
click at [785, 310] on button "Cancel" at bounding box center [781, 311] width 62 height 32
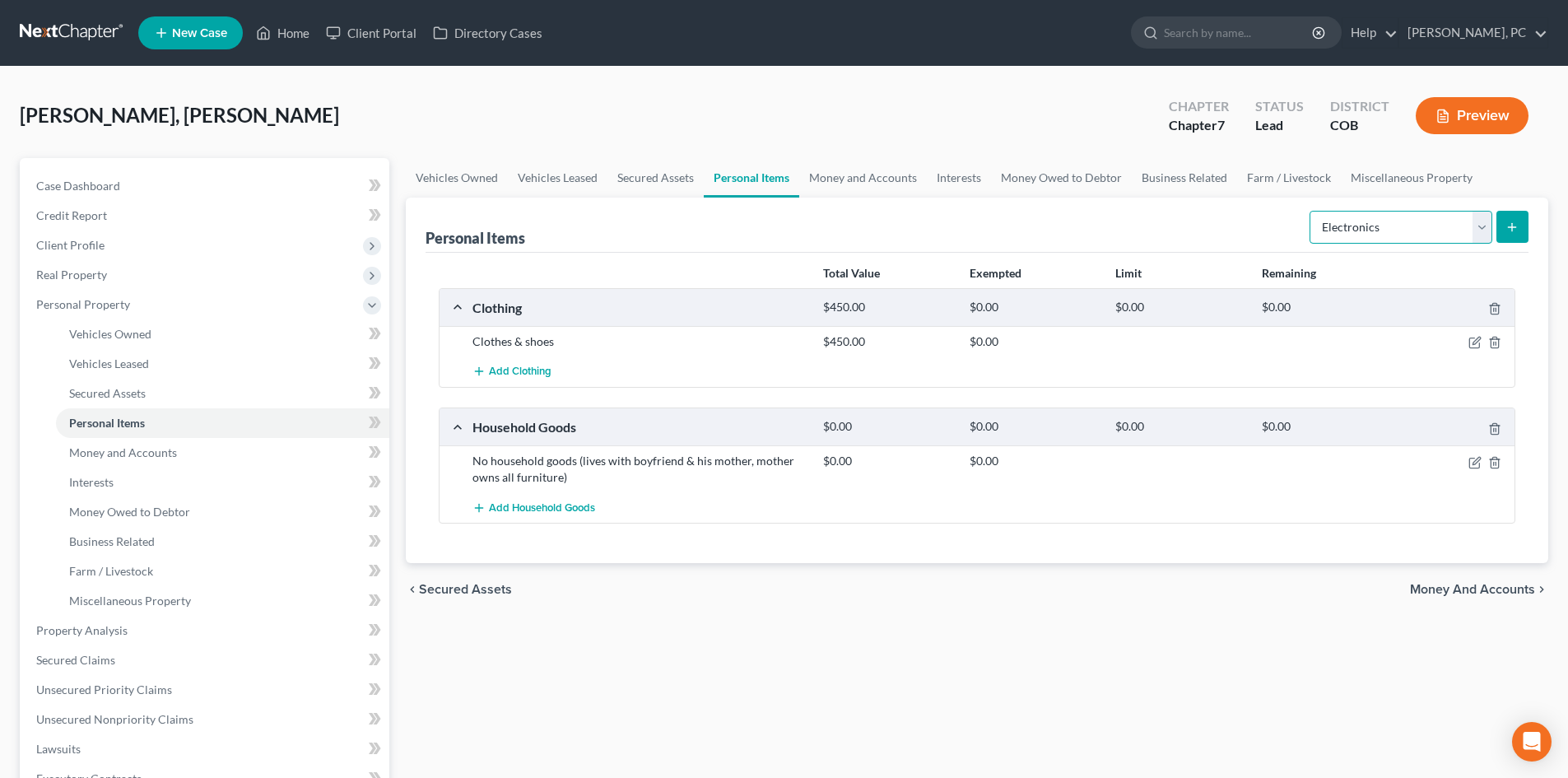
click at [1368, 231] on select "Select Item Type Clothing Collectibles Of Value Electronics Firearms Household …" at bounding box center [1400, 227] width 182 height 33
select select "jewelry"
click at [1312, 211] on select "Select Item Type Clothing Collectibles Of Value Electronics Firearms Household …" at bounding box center [1400, 227] width 182 height 33
click at [993, 228] on div "Personal Items Select Item Type Clothing Collectibles Of Value Electronics Fire…" at bounding box center [977, 225] width 1104 height 55
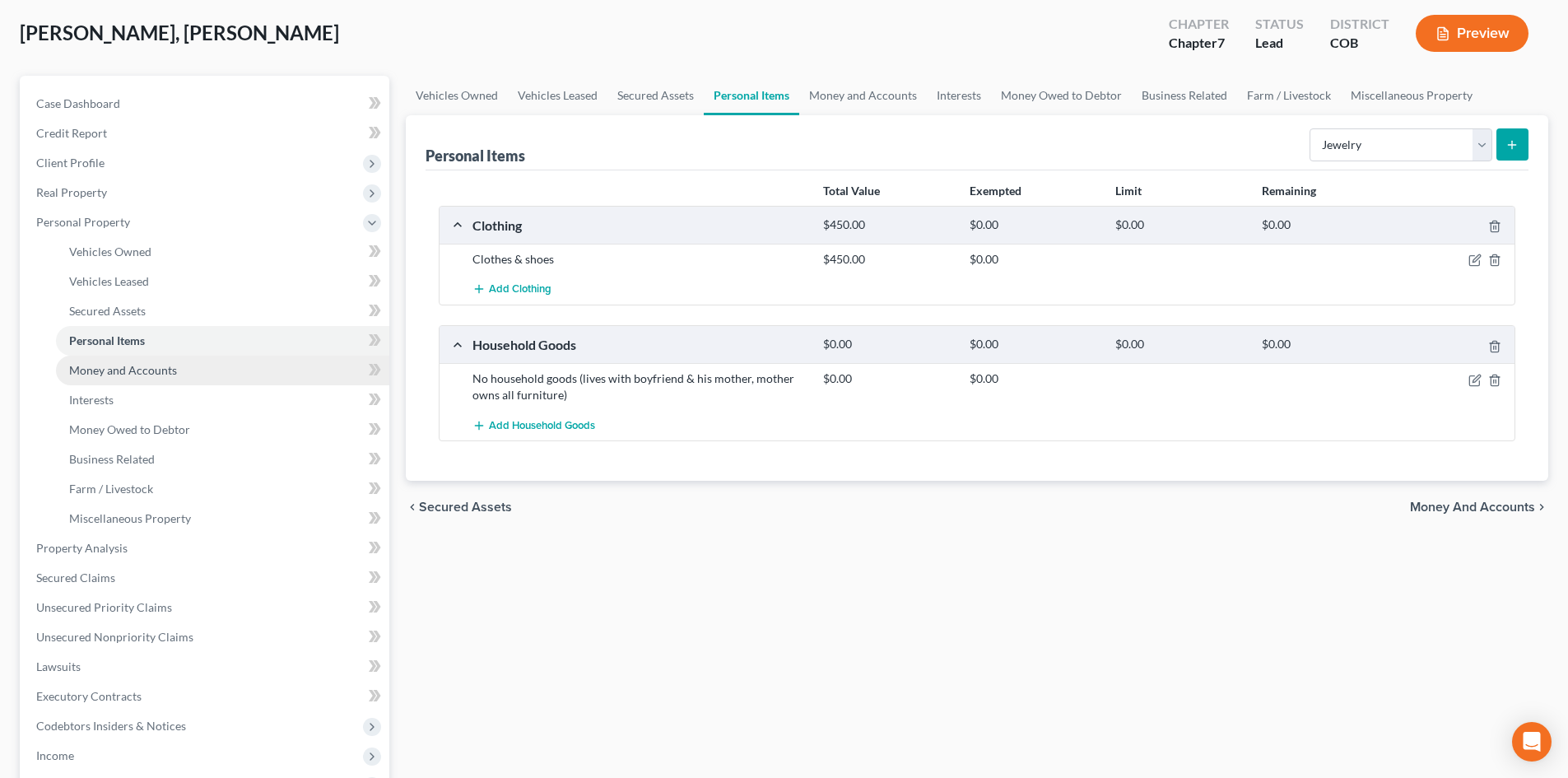
click at [140, 368] on span "Money and Accounts" at bounding box center [122, 370] width 107 height 14
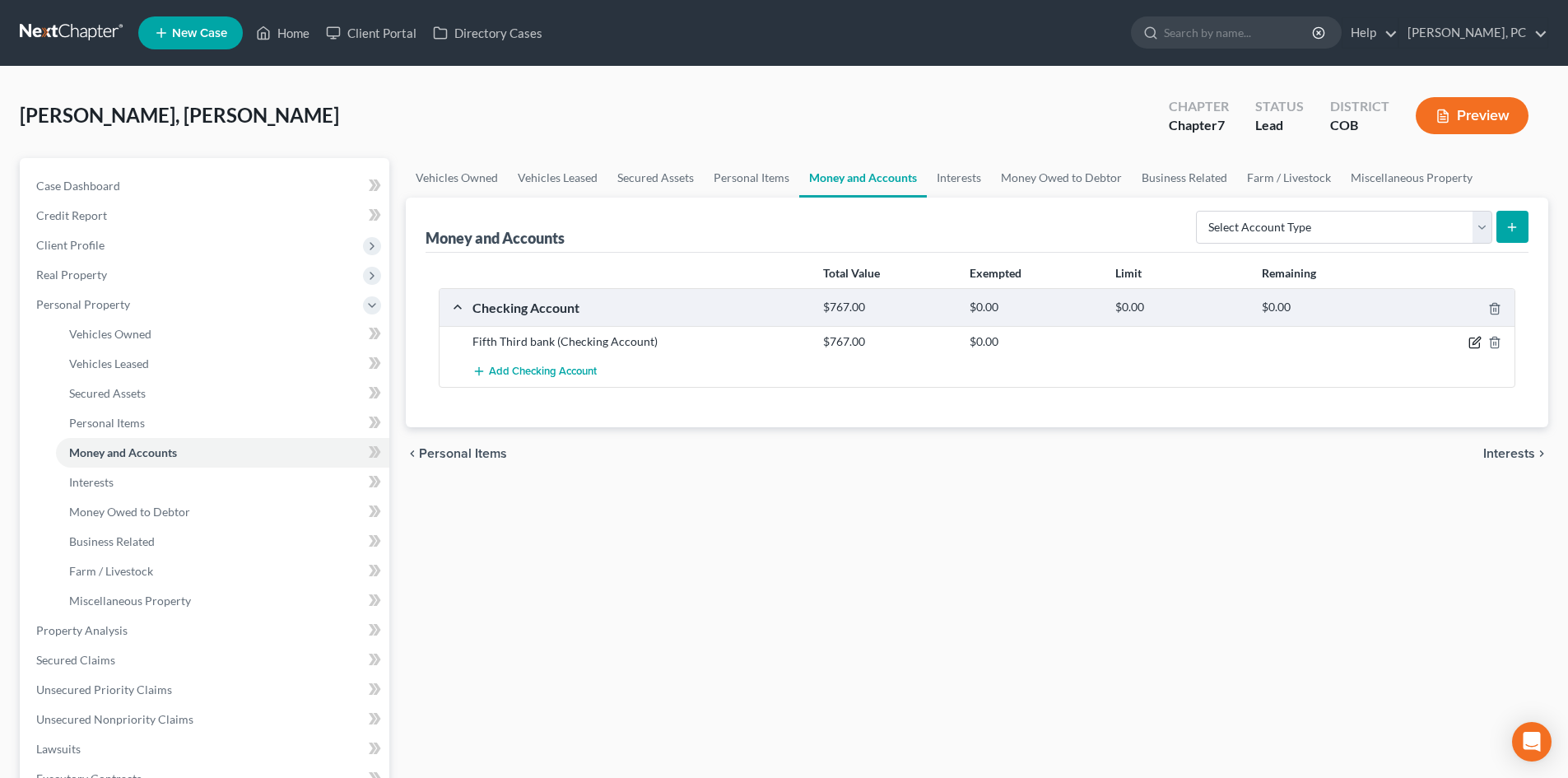
click at [1474, 339] on icon "button" at bounding box center [1474, 342] width 13 height 13
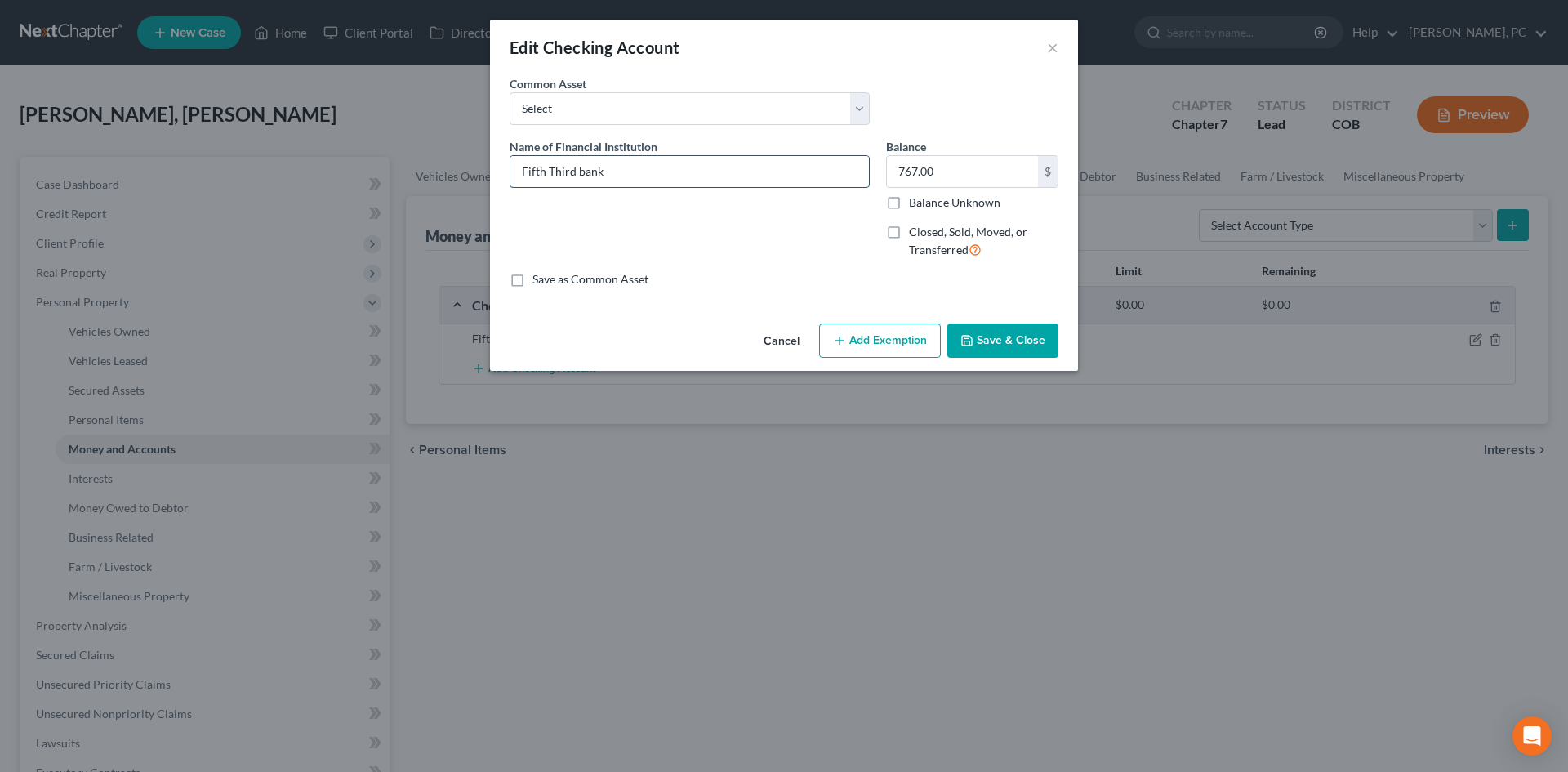
click at [581, 165] on input "Fifth Third bank" at bounding box center [690, 171] width 358 height 31
type input "Fifth Third Bank"
click at [933, 180] on input "767.00" at bounding box center [963, 171] width 151 height 31
drag, startPoint x: 942, startPoint y: 175, endPoint x: 922, endPoint y: 174, distance: 20.0
click at [922, 174] on input "767.00" at bounding box center [963, 171] width 151 height 31
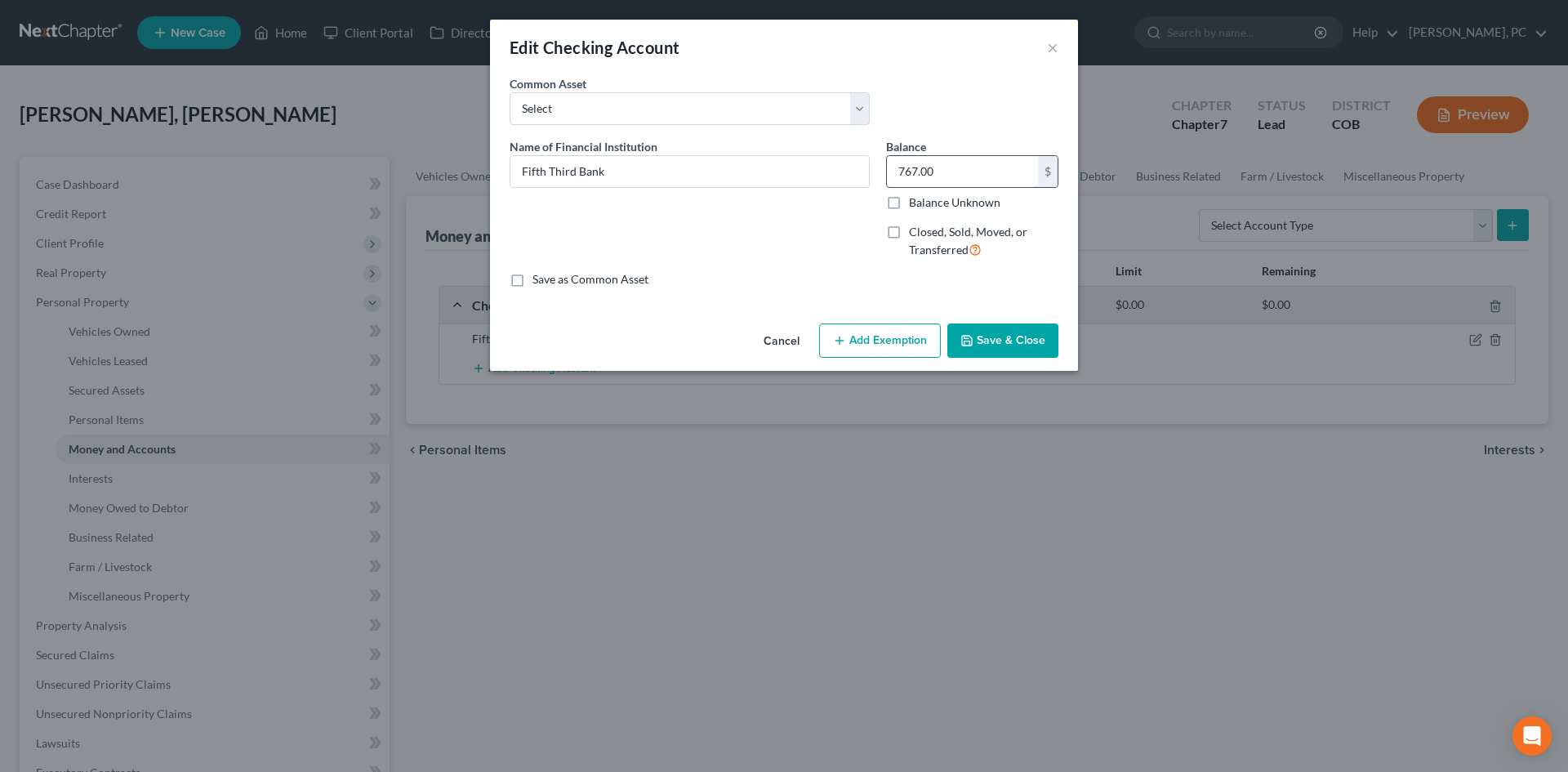
click at [929, 169] on input "767.00" at bounding box center [963, 171] width 151 height 31
click at [939, 170] on input "767.00" at bounding box center [963, 171] width 151 height 31
drag, startPoint x: 948, startPoint y: 170, endPoint x: 849, endPoint y: 175, distance: 99.1
click at [850, 175] on div "Name of Financial Institution * Fifth Third Bank Balance 767.00 $ Balance Unkno…" at bounding box center [784, 204] width 565 height 134
type input "2,247"
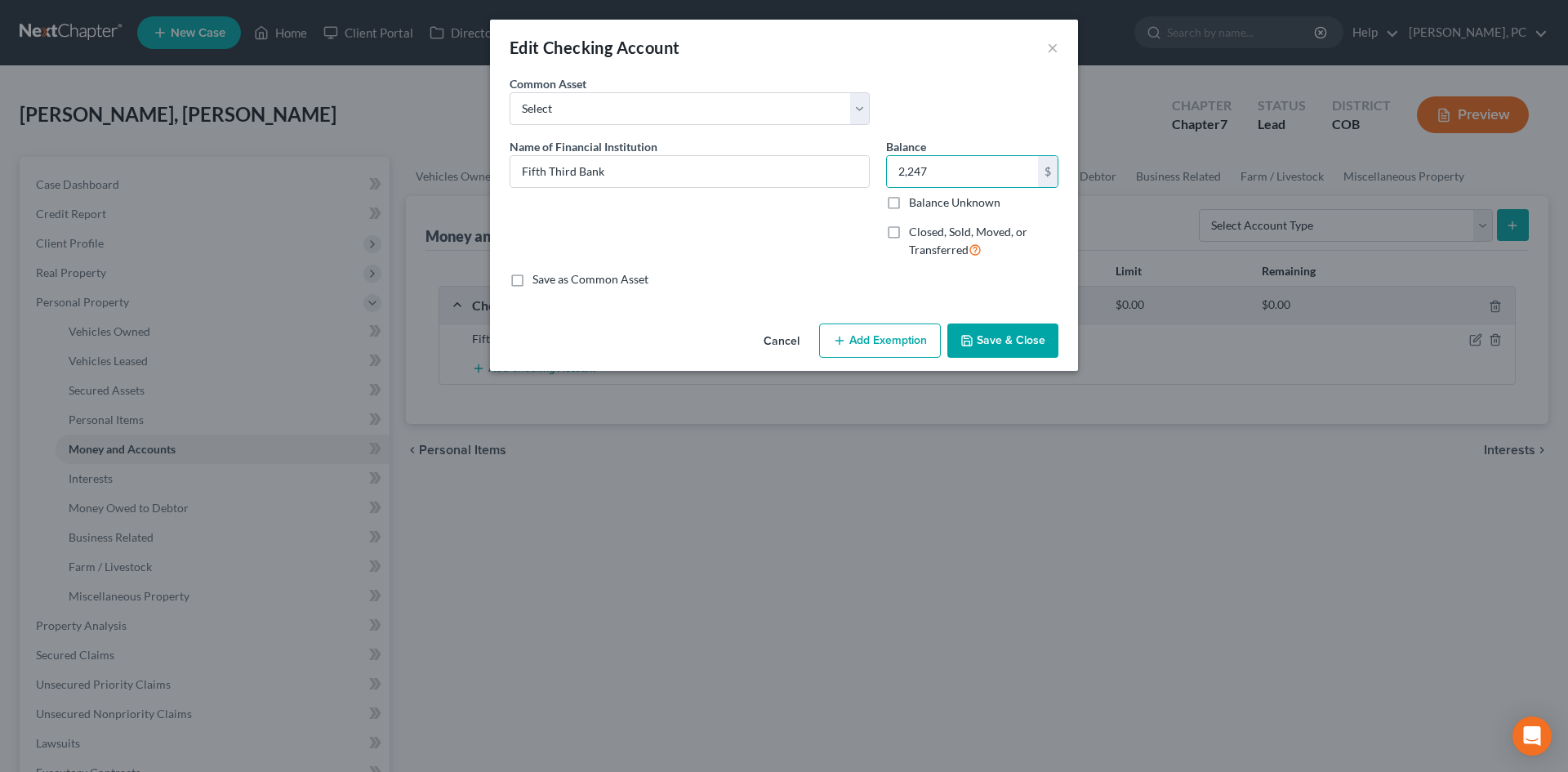
click at [889, 342] on button "Add Exemption" at bounding box center [879, 341] width 121 height 34
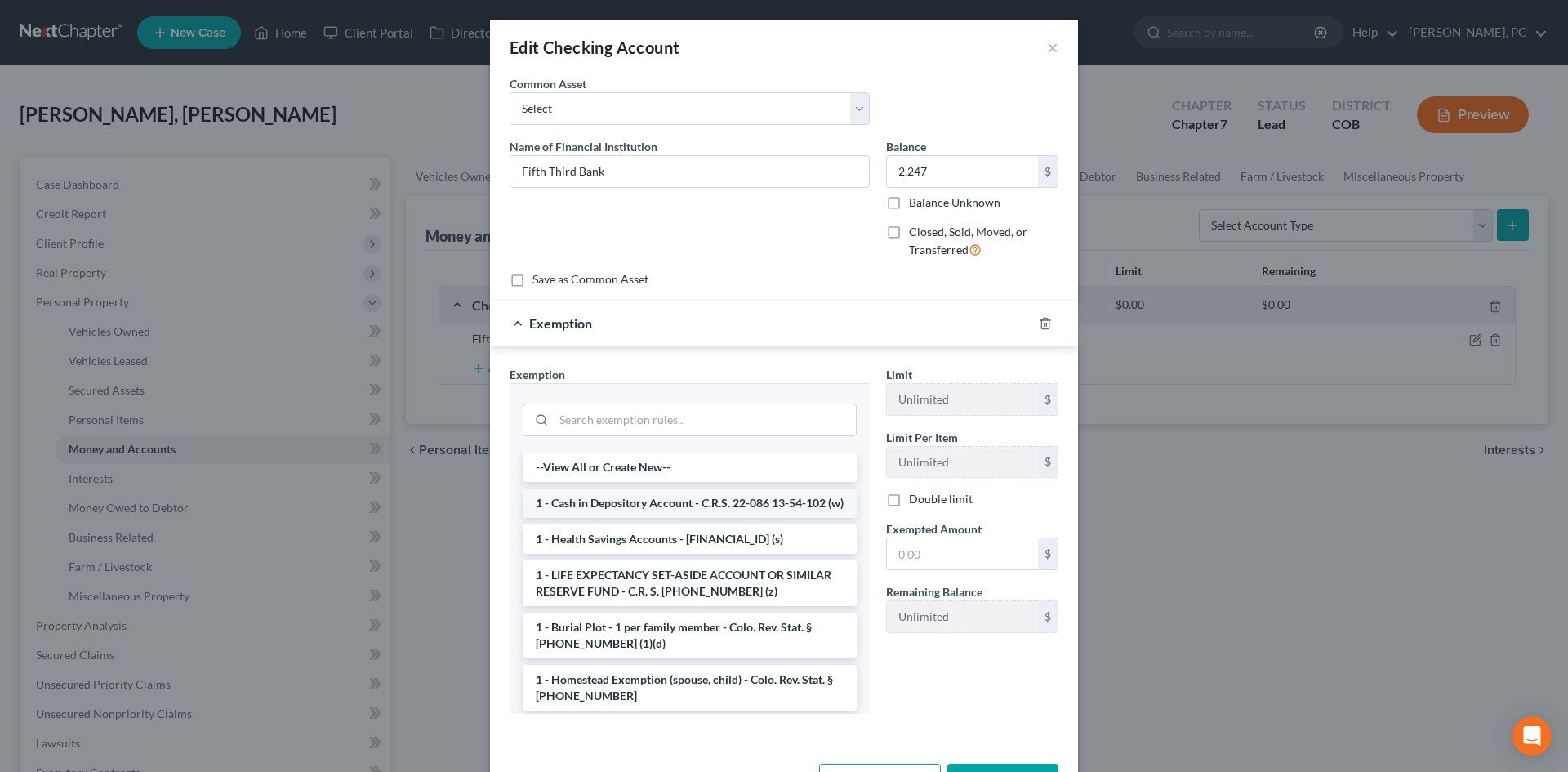
click at [621, 512] on li "1 - Cash in Depository Account - C.R.S. 22-086 13-54-102 (w)" at bounding box center [689, 503] width 334 height 29
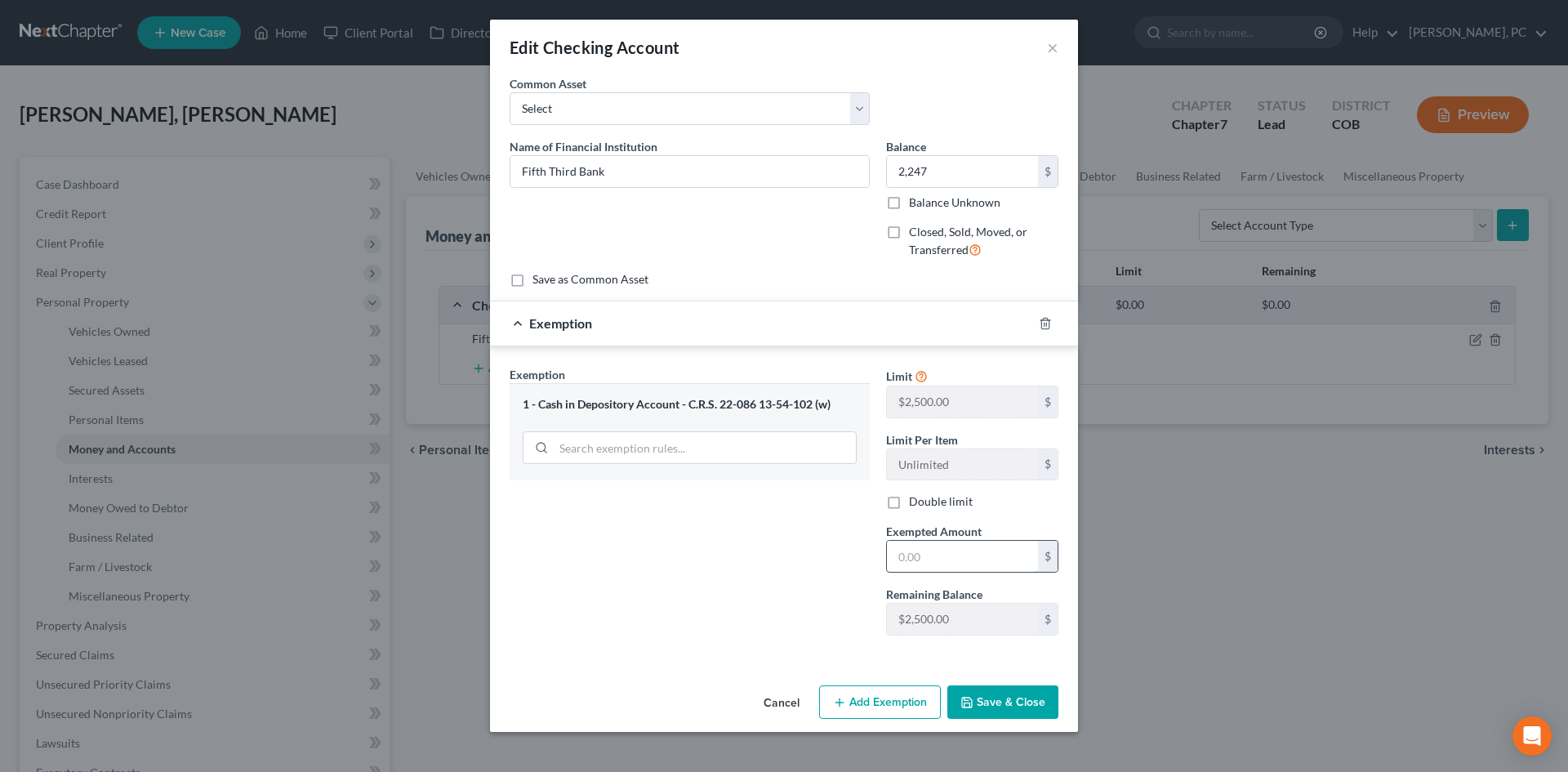
click at [907, 552] on input "text" at bounding box center [963, 557] width 151 height 31
type input "2,247"
click at [972, 690] on button "Save & Close" at bounding box center [1003, 702] width 112 height 34
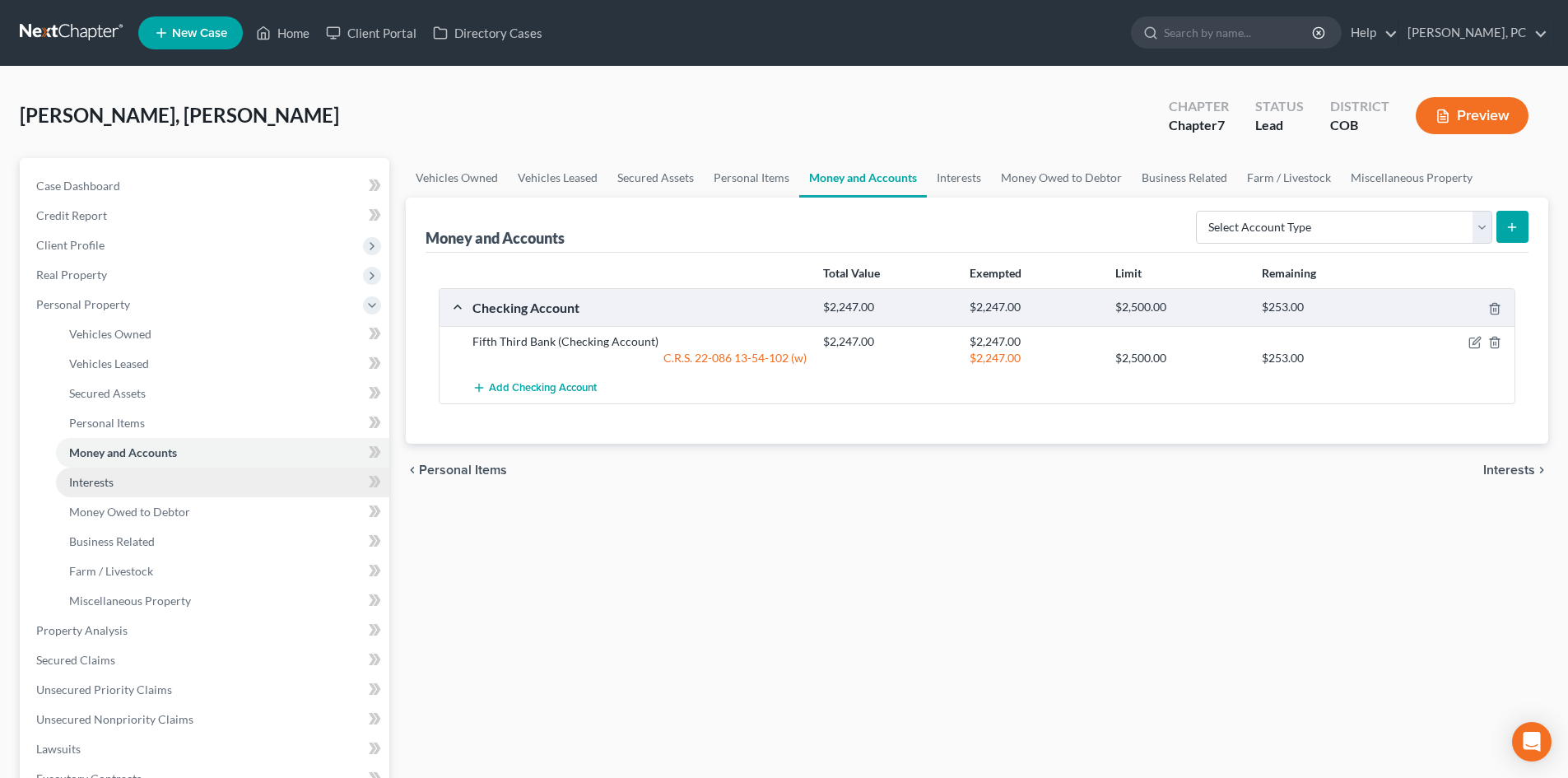
click at [90, 480] on span "Interests" at bounding box center [91, 482] width 44 height 14
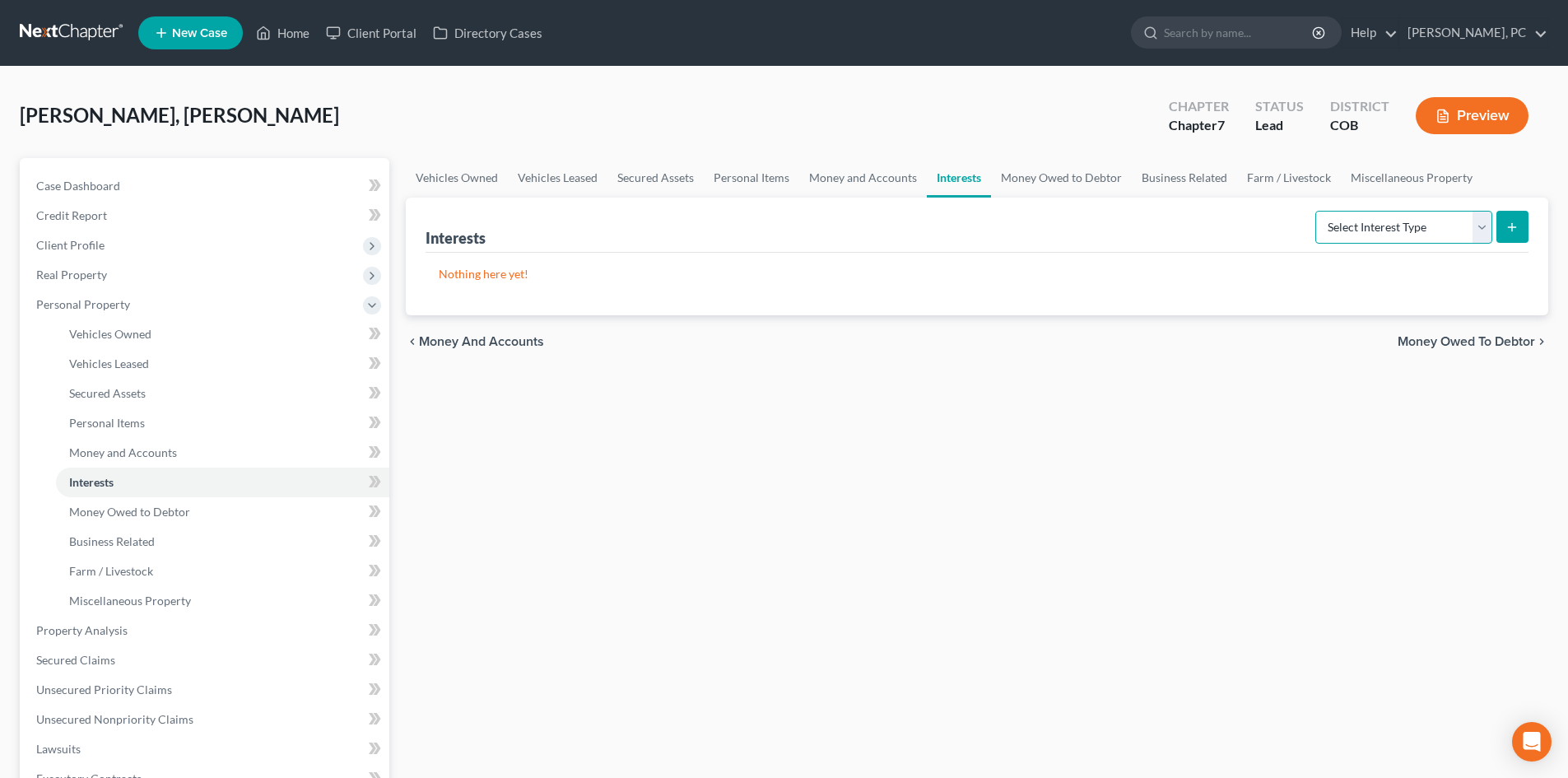
click at [1338, 226] on select "Select Interest Type 401K Annuity Bond Education IRA Government Bond Government…" at bounding box center [1403, 227] width 177 height 33
click at [1373, 232] on select "Select Interest Type 401K Annuity Bond Education IRA Government Bond Government…" at bounding box center [1403, 227] width 177 height 33
click at [771, 521] on div "Vehicles Owned Vehicles Leased Secured Assets Personal Items Money and Accounts…" at bounding box center [976, 633] width 1159 height 951
click at [132, 510] on span "Money Owed to Debtor" at bounding box center [129, 512] width 121 height 14
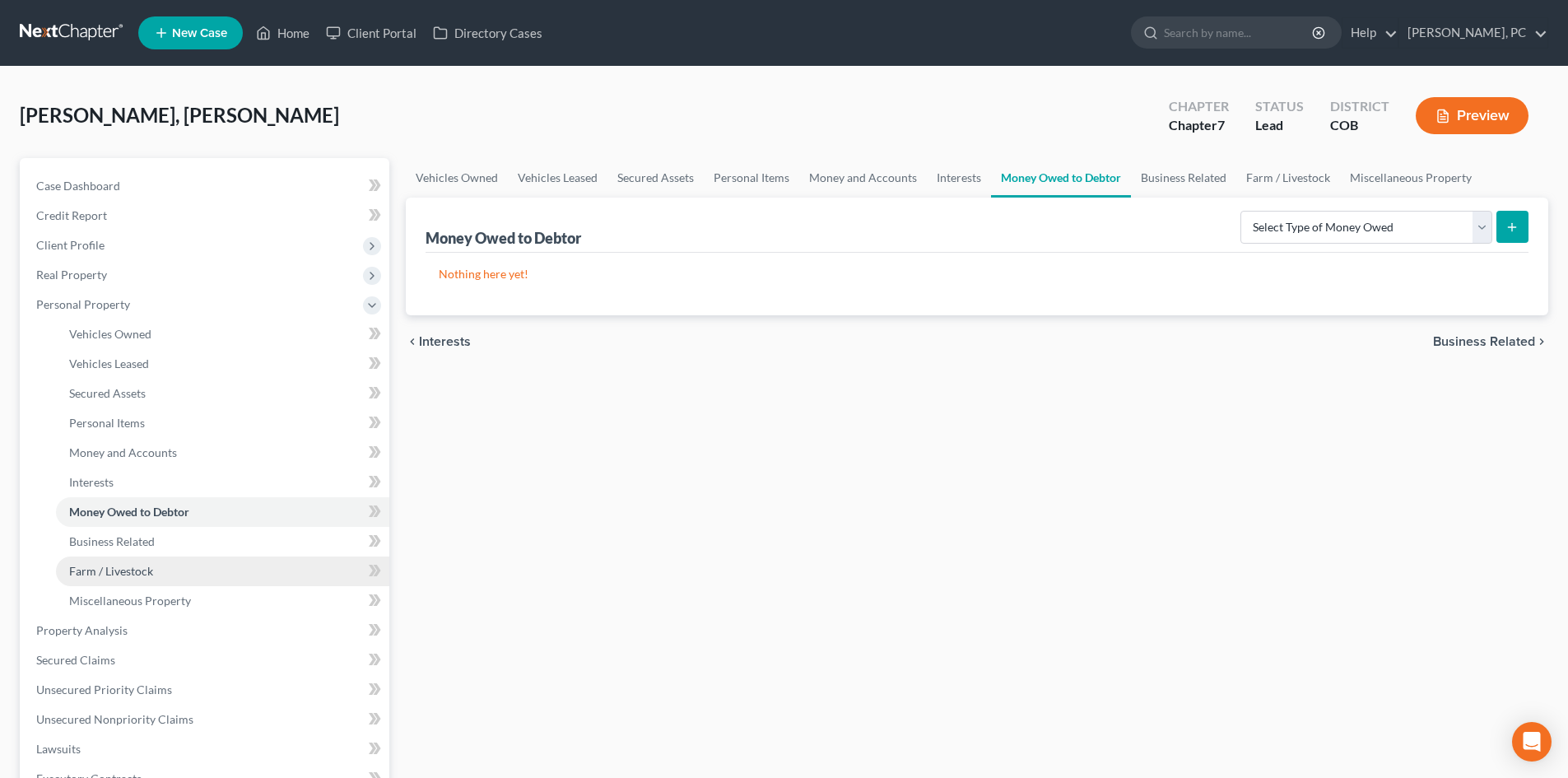
scroll to position [82, 0]
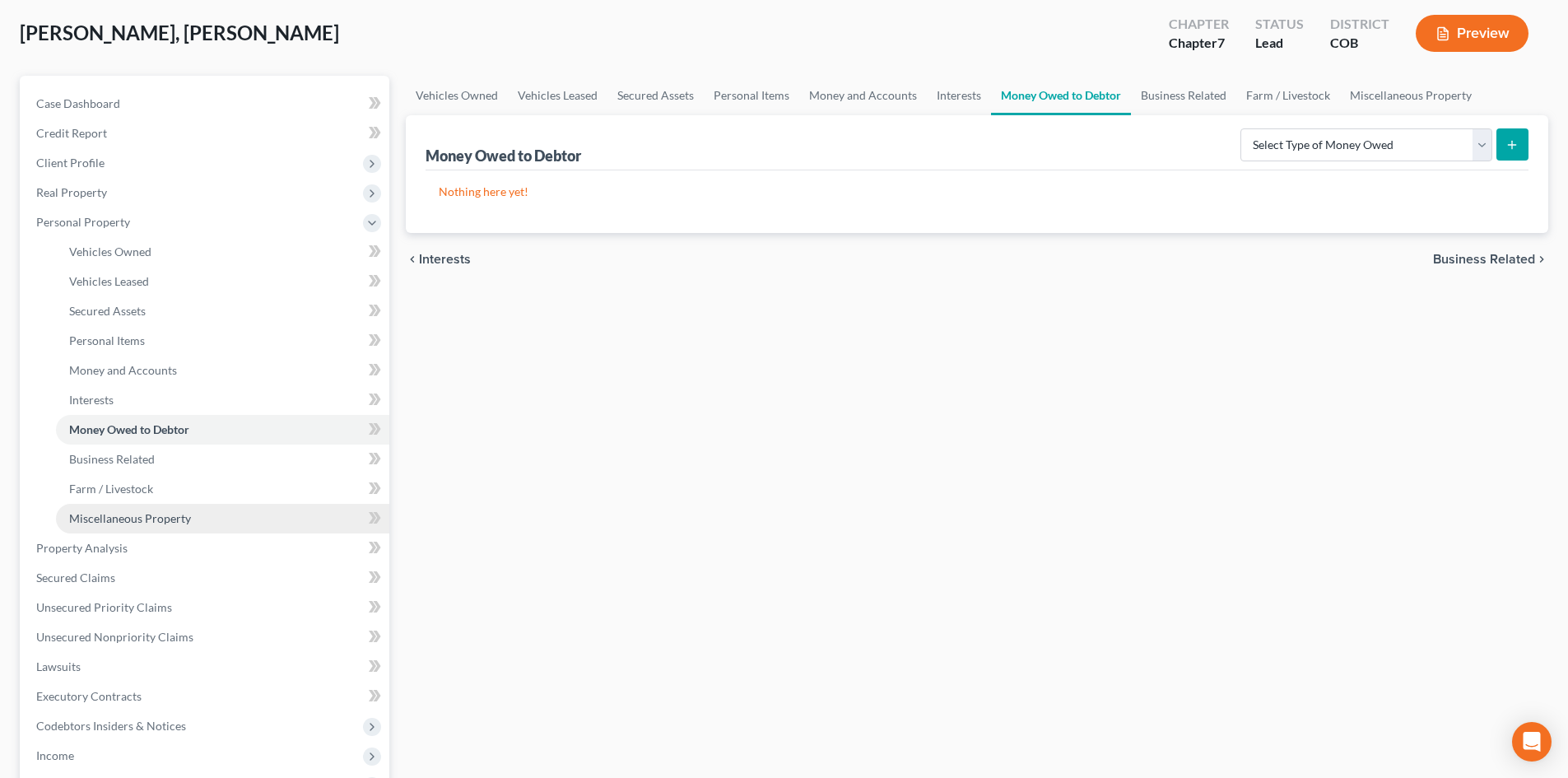
click at [132, 519] on span "Miscellaneous Property" at bounding box center [130, 518] width 122 height 14
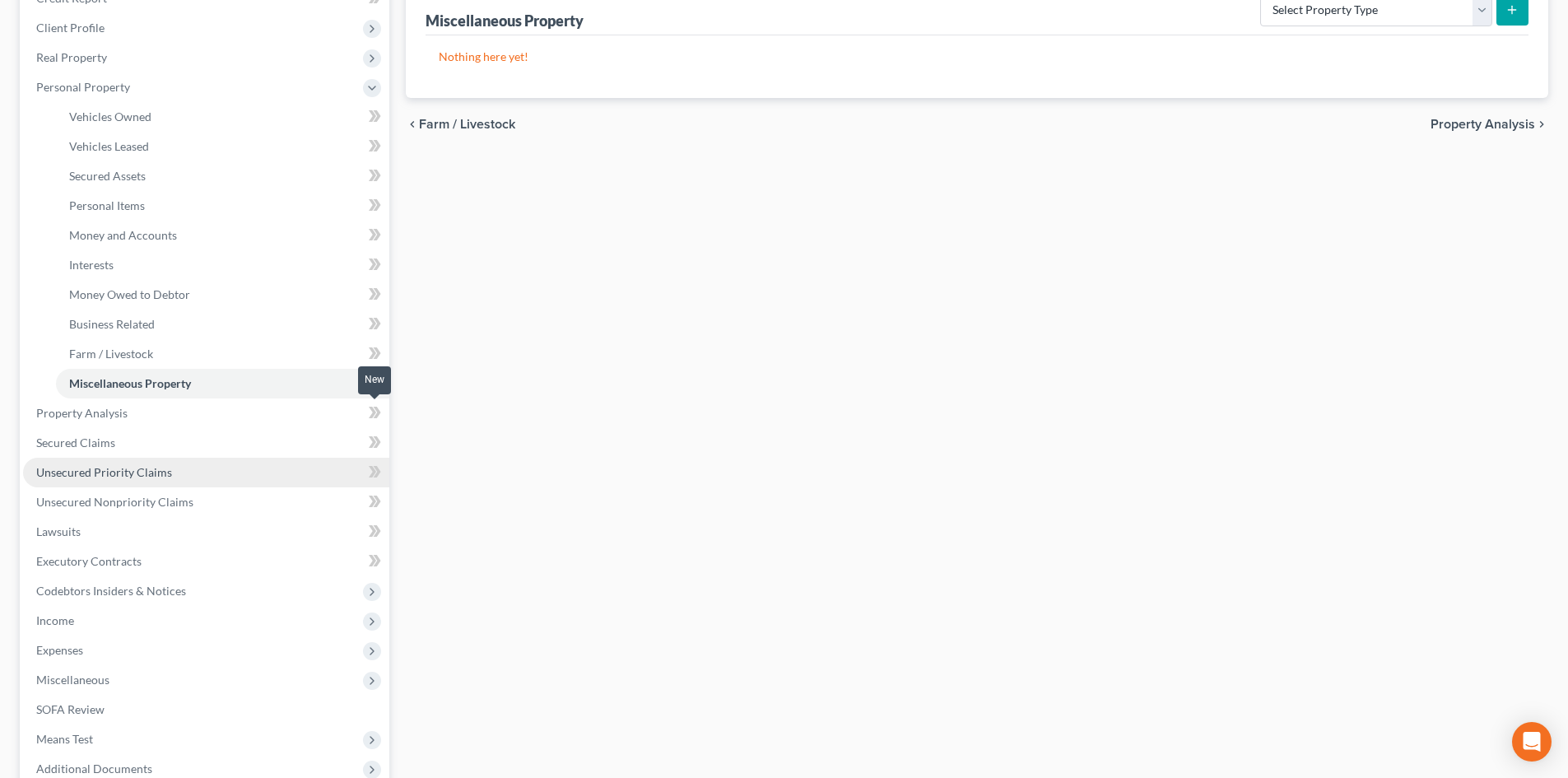
scroll to position [247, 0]
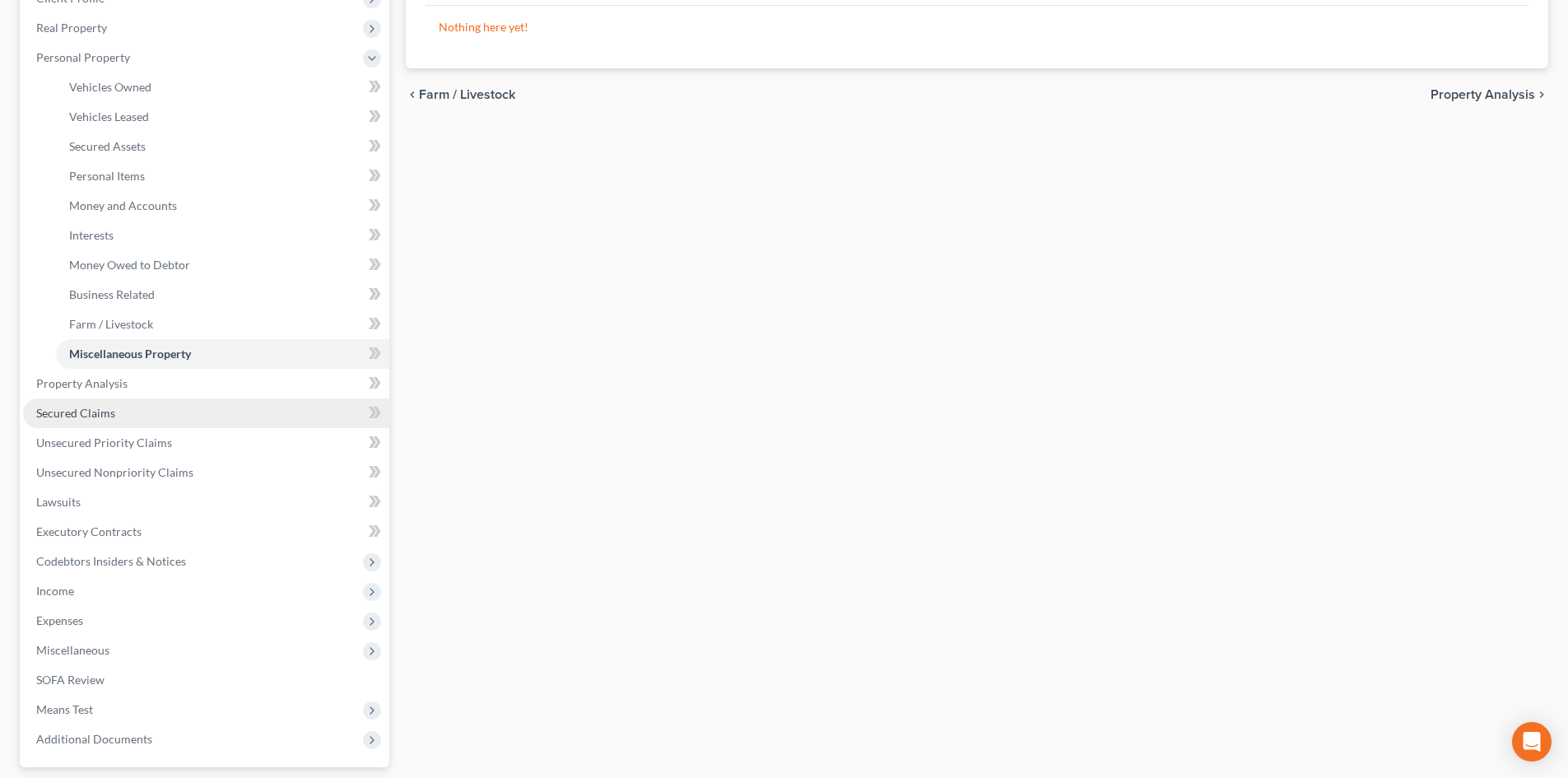
click at [99, 414] on span "Secured Claims" at bounding box center [76, 413] width 79 height 14
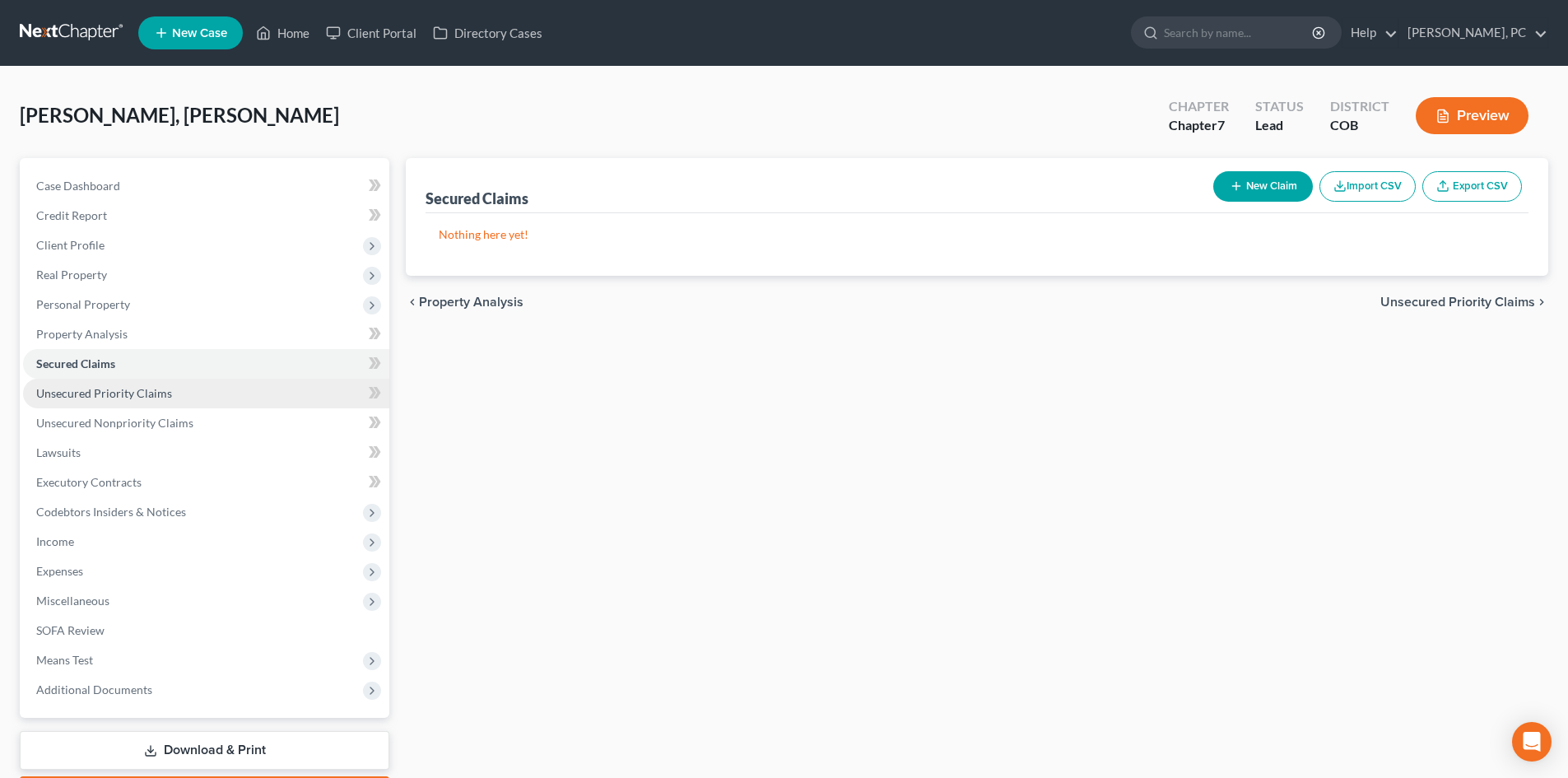
click at [70, 393] on span "Unsecured Priority Claims" at bounding box center [105, 393] width 136 height 14
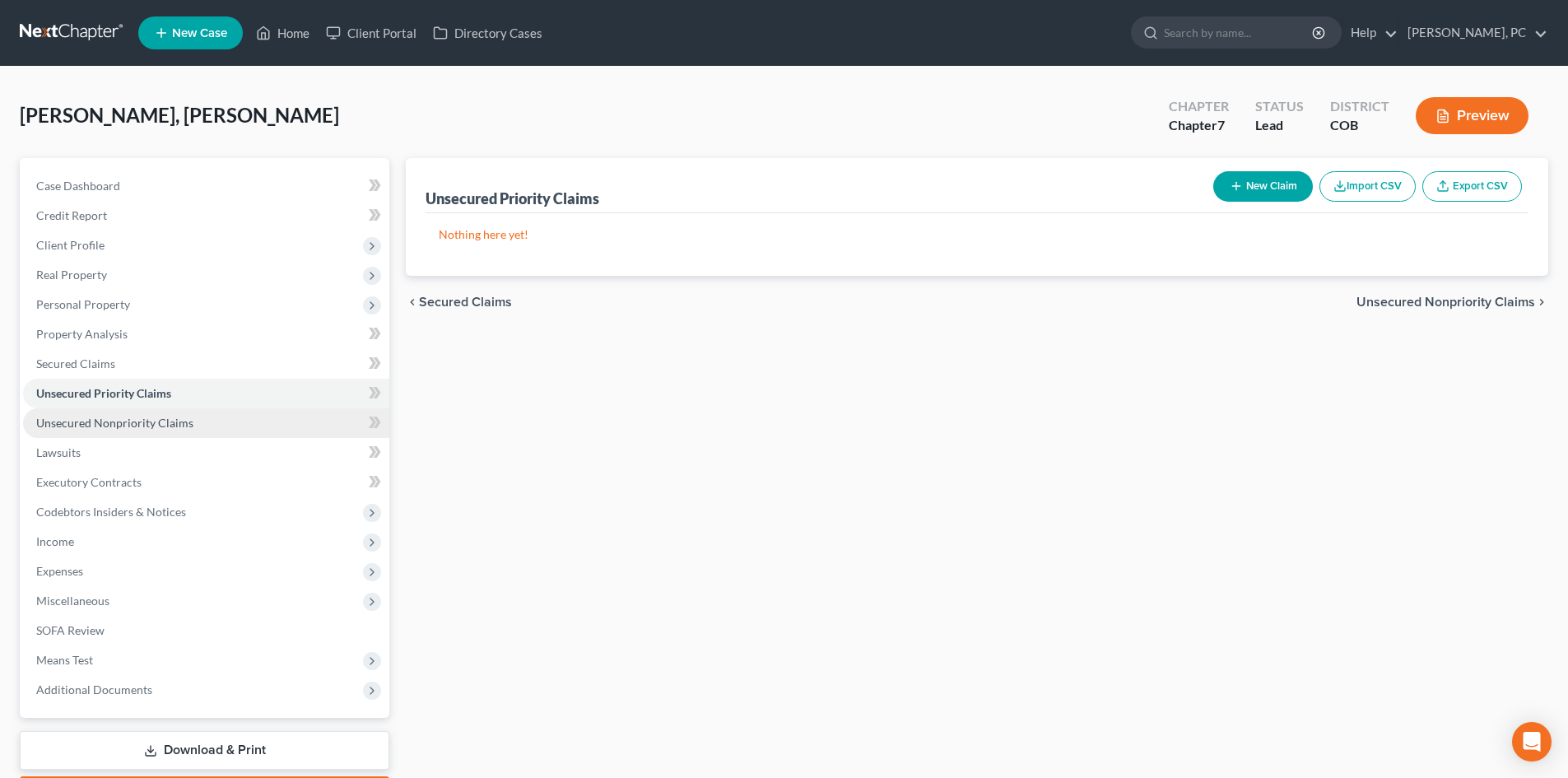
click at [113, 417] on span "Unsecured Nonpriority Claims" at bounding box center [114, 423] width 157 height 14
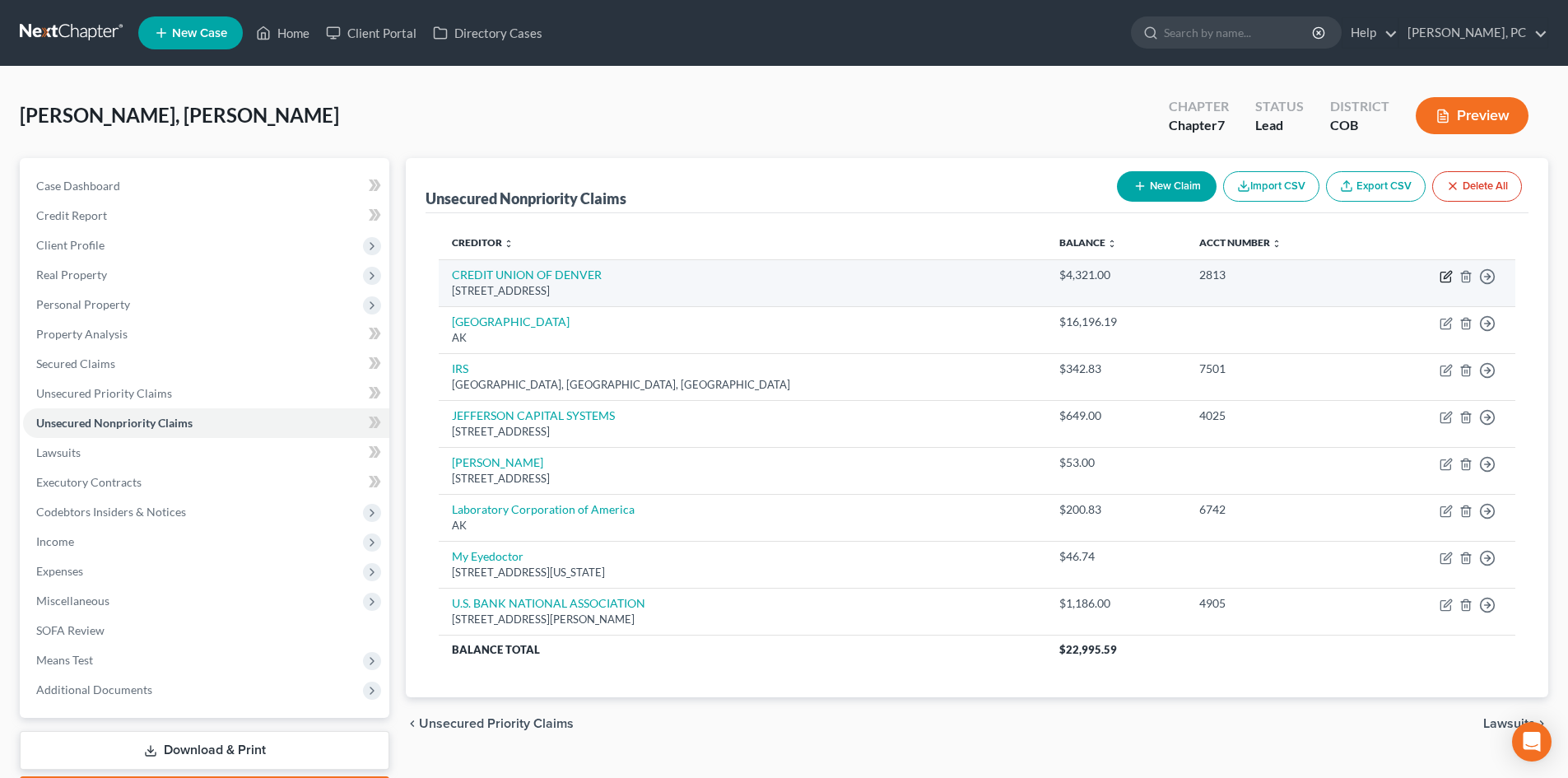
click at [1447, 276] on icon "button" at bounding box center [1446, 276] width 13 height 13
select select "5"
select select "6"
select select "0"
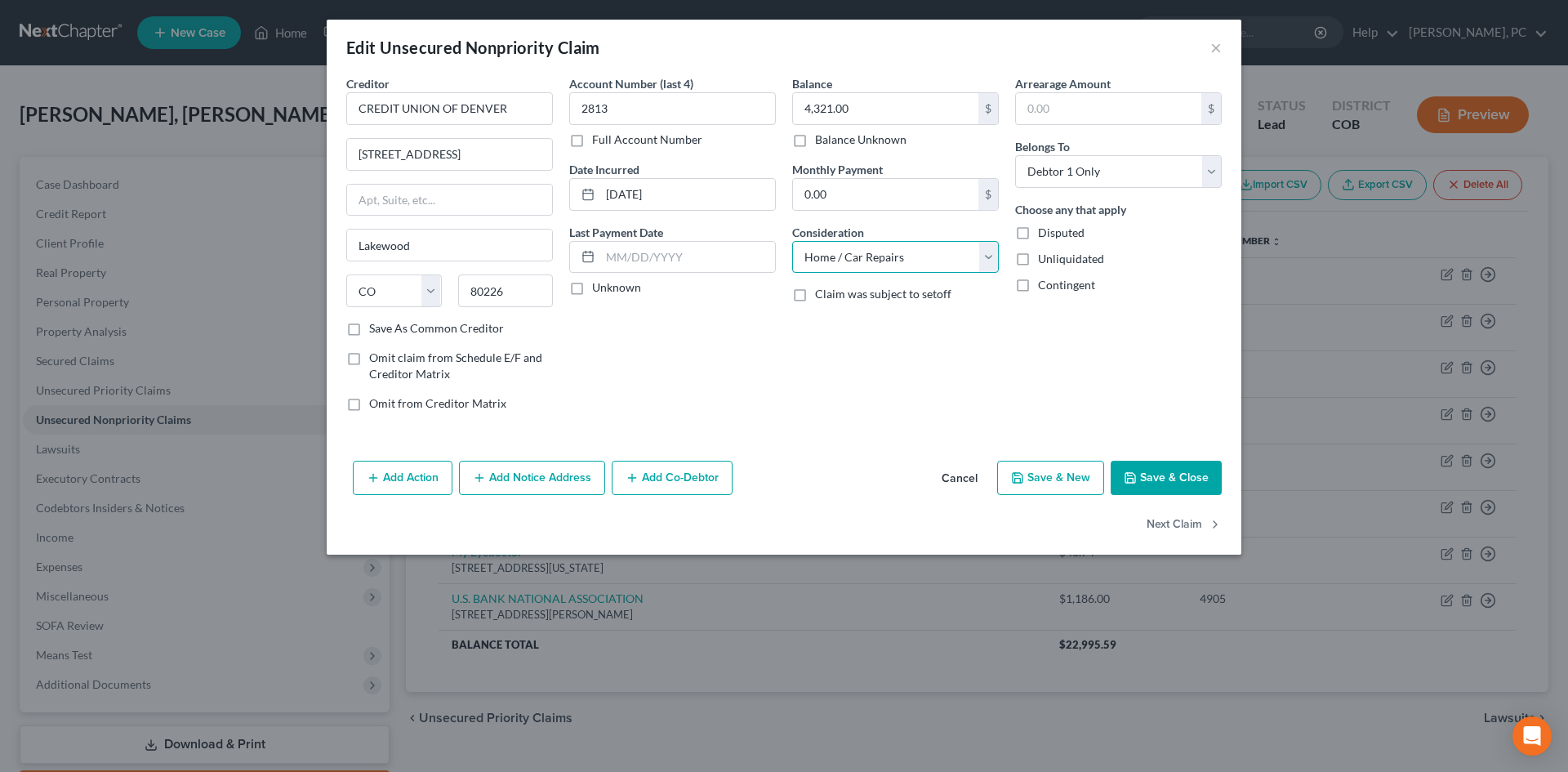
click at [859, 259] on select "Select Cable / Satellite Services Collection Agency Credit Card Debt Debt Couns…" at bounding box center [895, 256] width 206 height 32
select select "10"
click at [792, 241] on select "Select Cable / Satellite Services Collection Agency Credit Card Debt Debt Couns…" at bounding box center [895, 256] width 206 height 32
drag, startPoint x: 401, startPoint y: 108, endPoint x: 751, endPoint y: 109, distance: 350.0
click at [749, 112] on div "Creditor * CREDIT UNION OF DENVER 9305 W ALAMEDA AVE Lakewood State AL AK AR AZ…" at bounding box center [784, 250] width 892 height 349
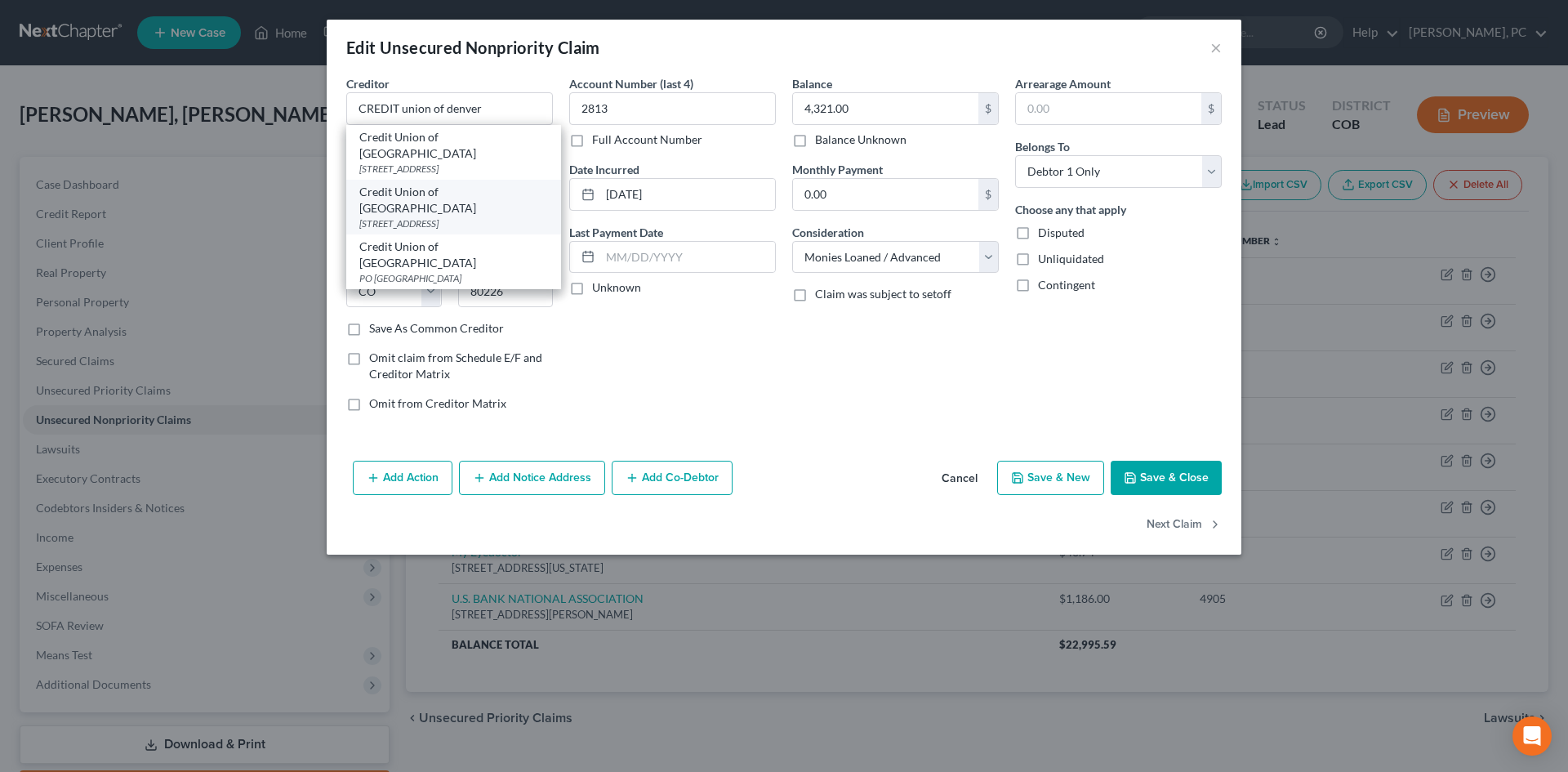
click at [434, 216] on div "9305 W Alameda Pkwy, Lakewood, CO 80226-9420" at bounding box center [453, 223] width 189 height 14
type input "Credit Union of Denver"
type input "9305 W Alameda Pkwy"
type input "80226-9420"
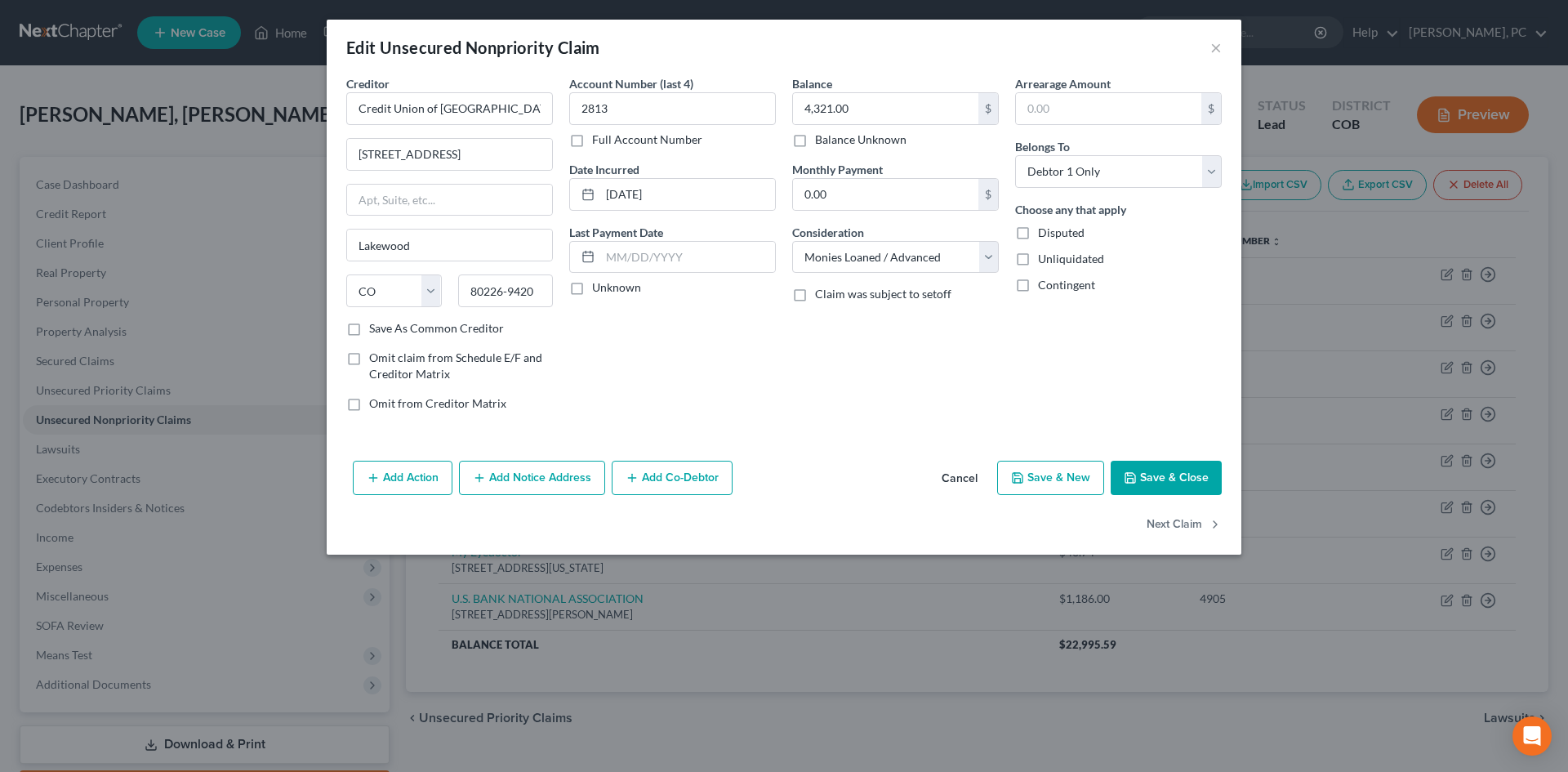
click at [1171, 473] on button "Save & Close" at bounding box center [1166, 477] width 112 height 34
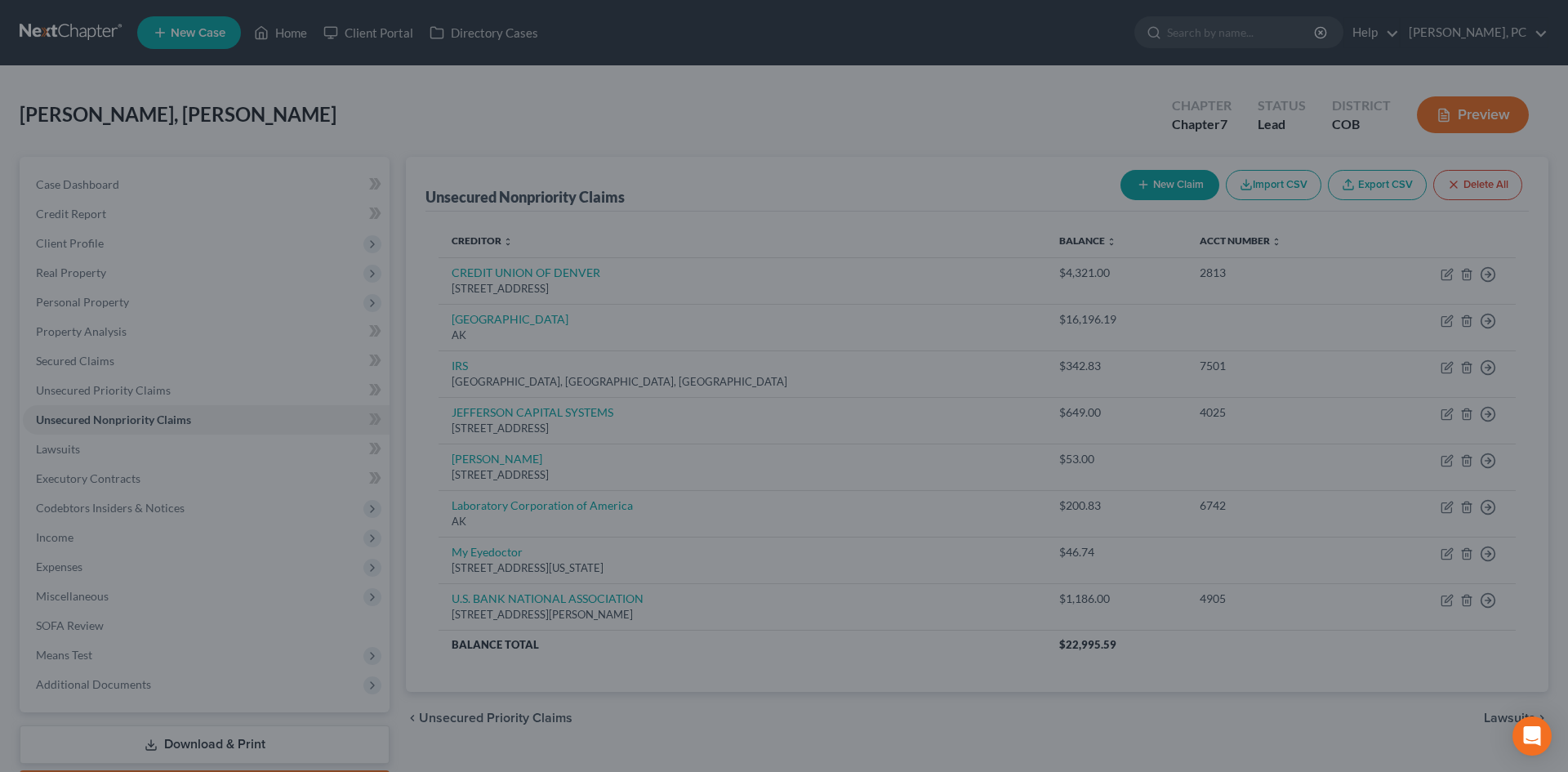
type input "0"
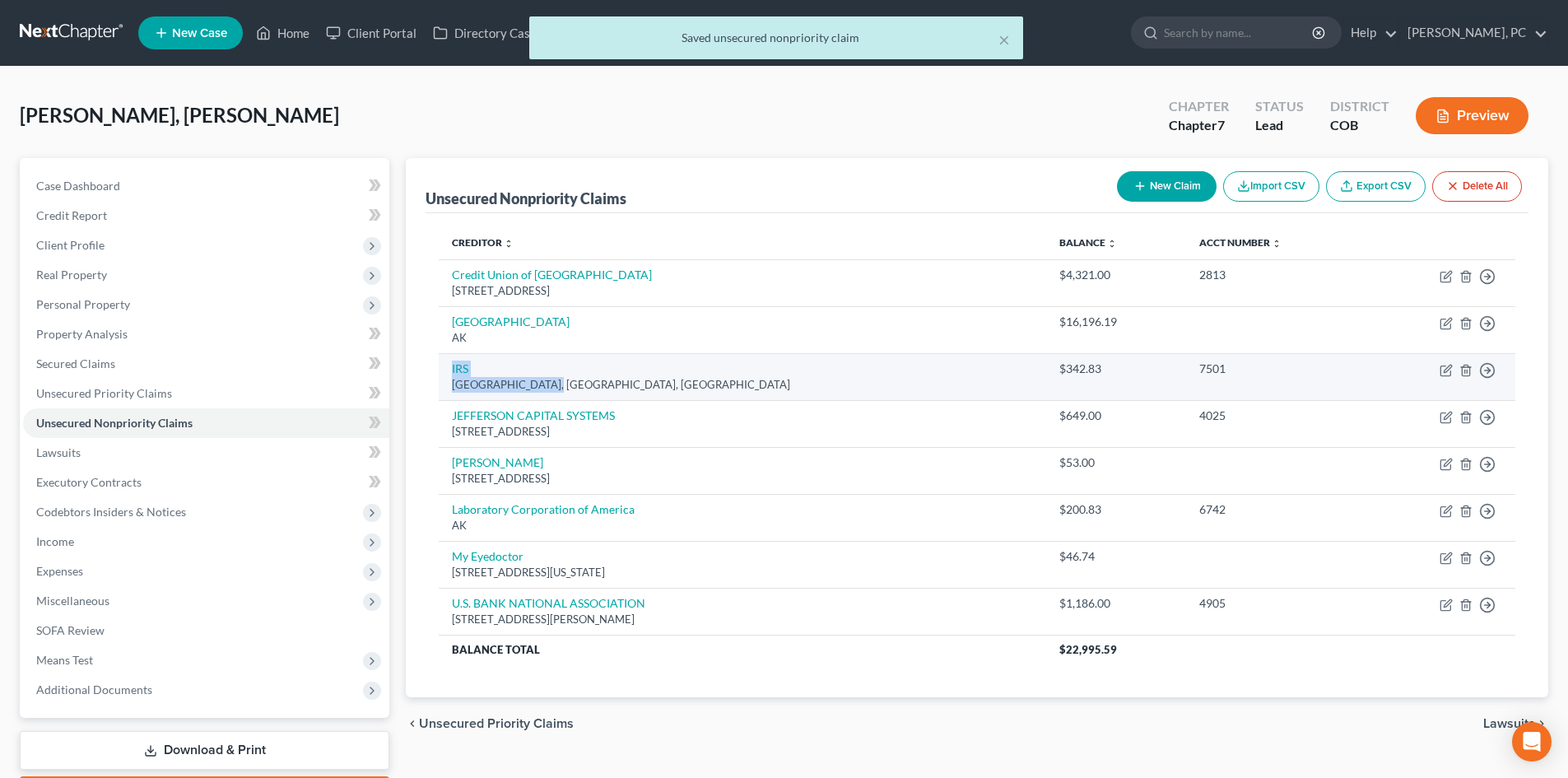
drag, startPoint x: 445, startPoint y: 366, endPoint x: 552, endPoint y: 386, distance: 108.9
click at [552, 386] on td "IRS Austin, Austin, TX" at bounding box center [743, 377] width 607 height 47
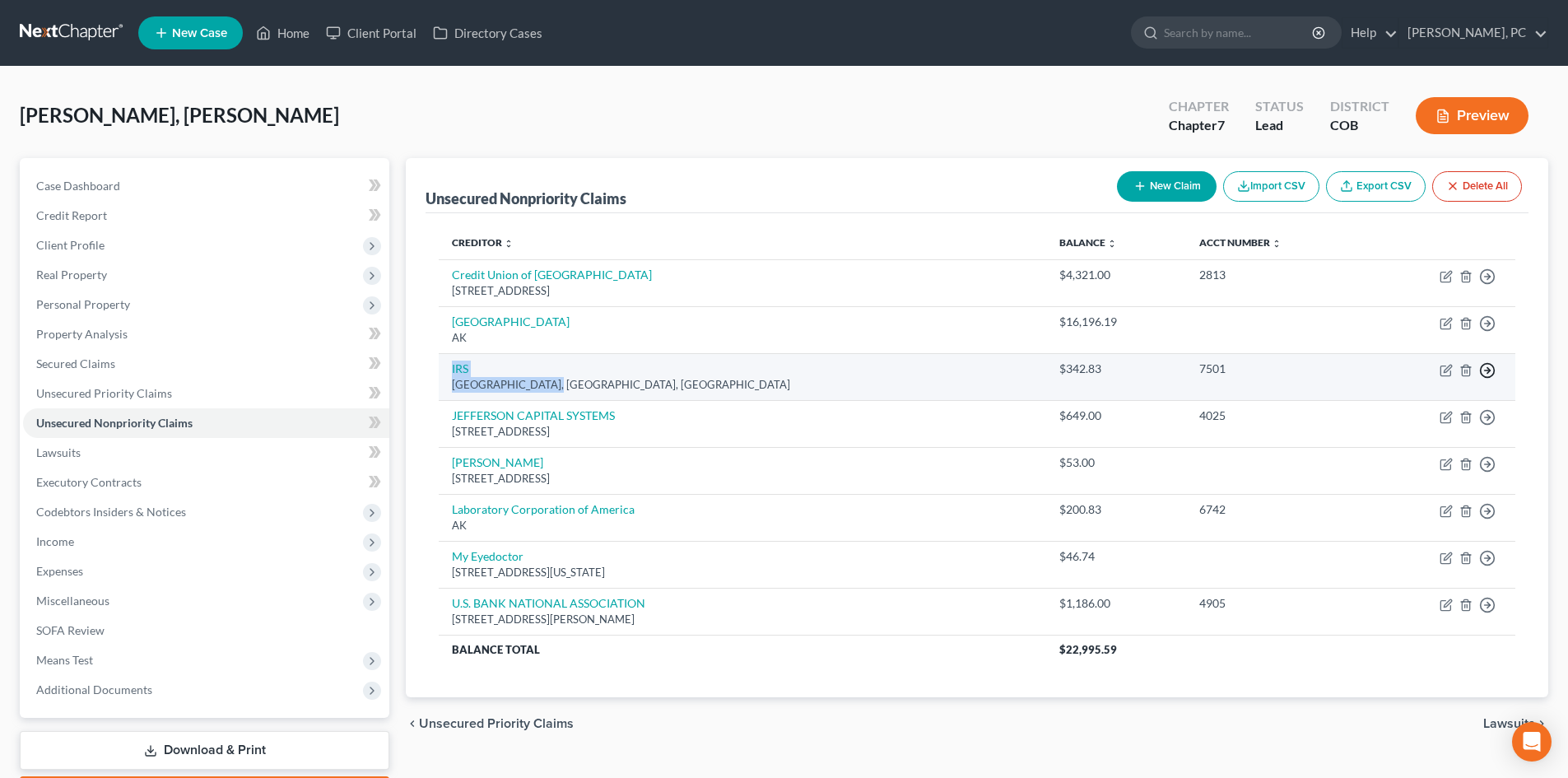
click at [1487, 370] on icon "button" at bounding box center [1487, 370] width 17 height 17
click at [1388, 406] on link "Move to E" at bounding box center [1411, 410] width 137 height 28
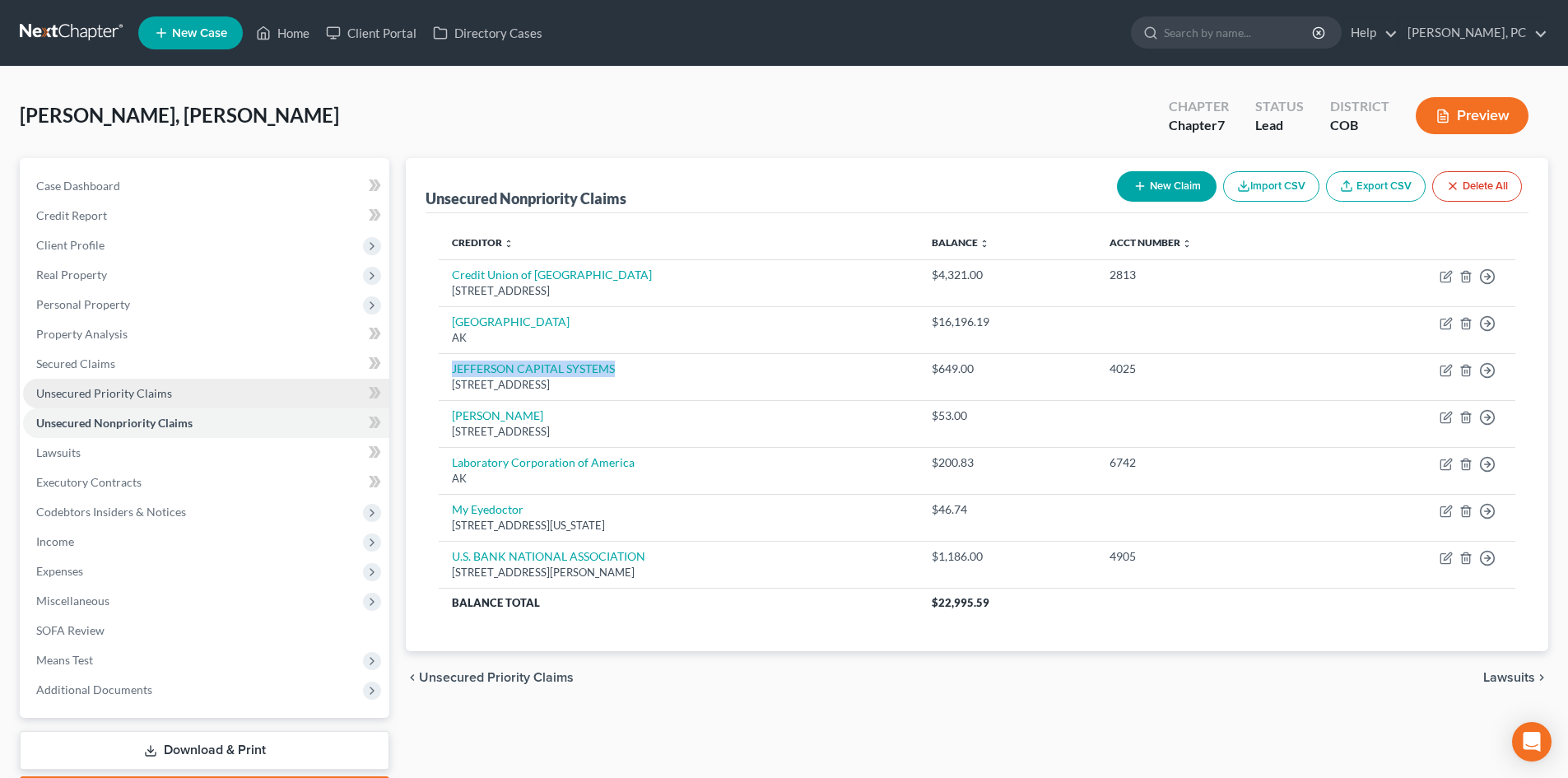
click at [151, 392] on span "Unsecured Priority Claims" at bounding box center [105, 393] width 136 height 14
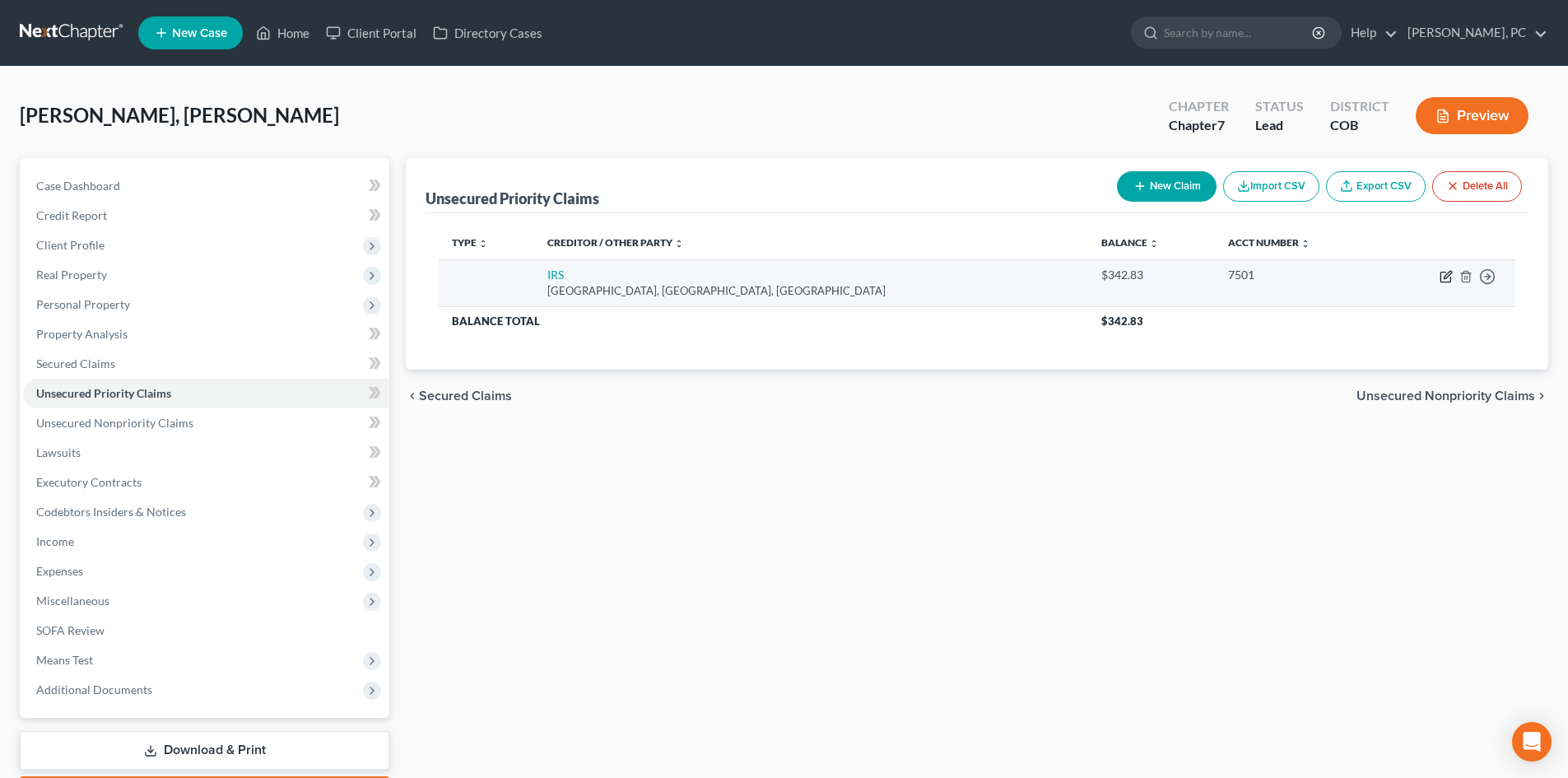
click at [1445, 276] on icon "button" at bounding box center [1448, 275] width 8 height 8
select select "45"
select select "0"
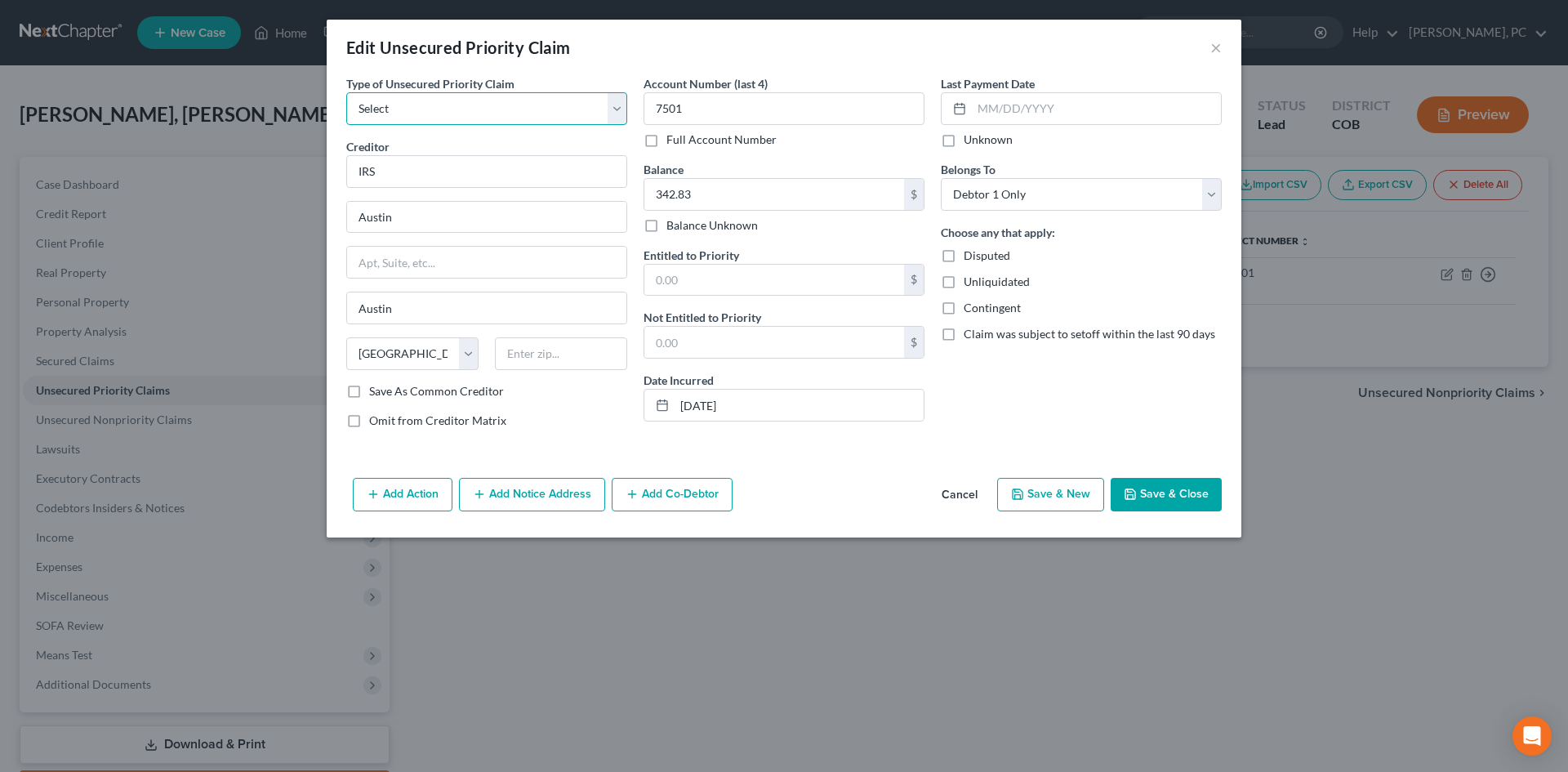
click at [418, 104] on select "Select Taxes & Other Government Units Domestic Support Obligations Extensions o…" at bounding box center [486, 108] width 281 height 32
select select "45"
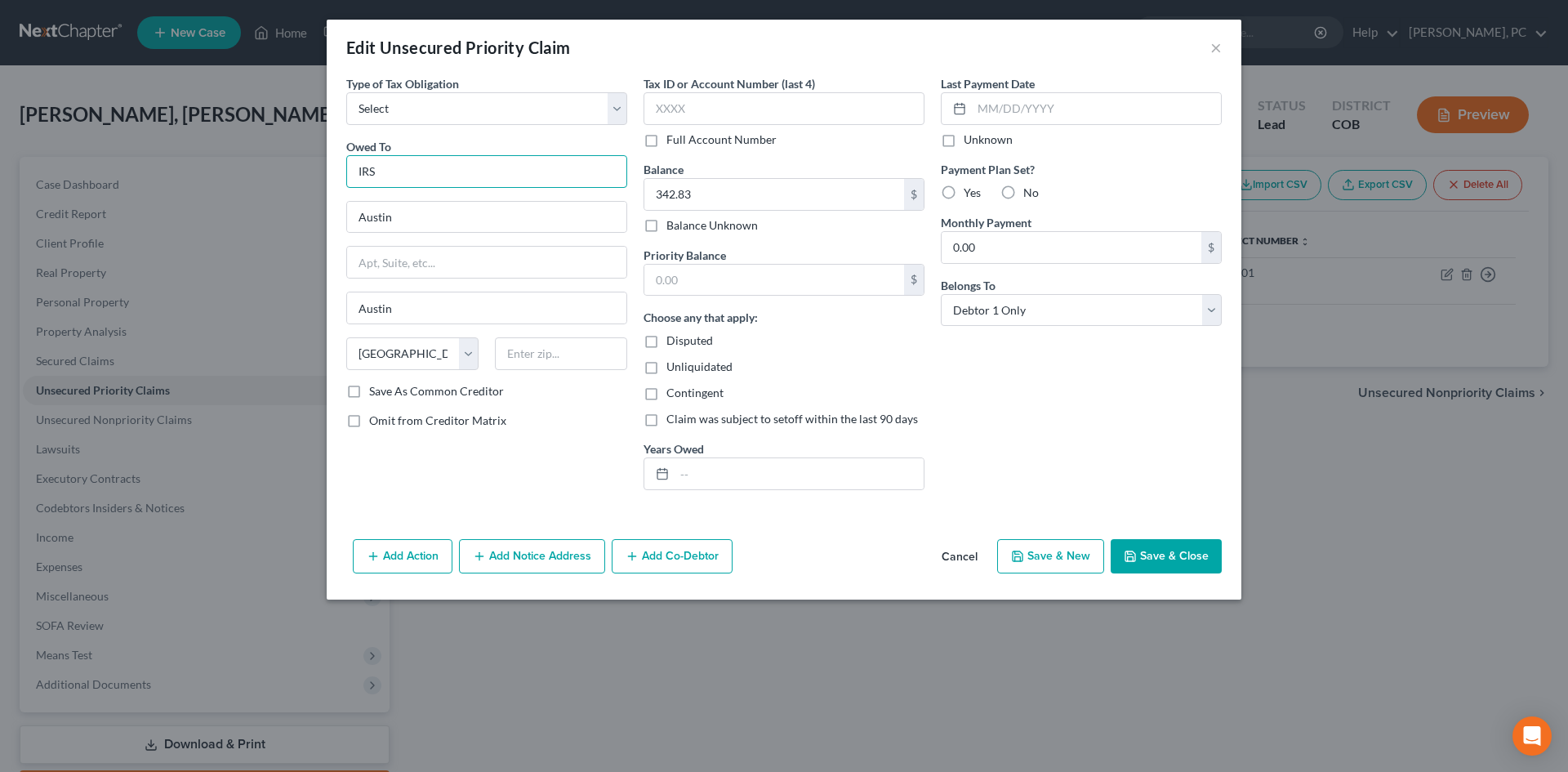
click at [402, 175] on input "IRS" at bounding box center [486, 171] width 281 height 32
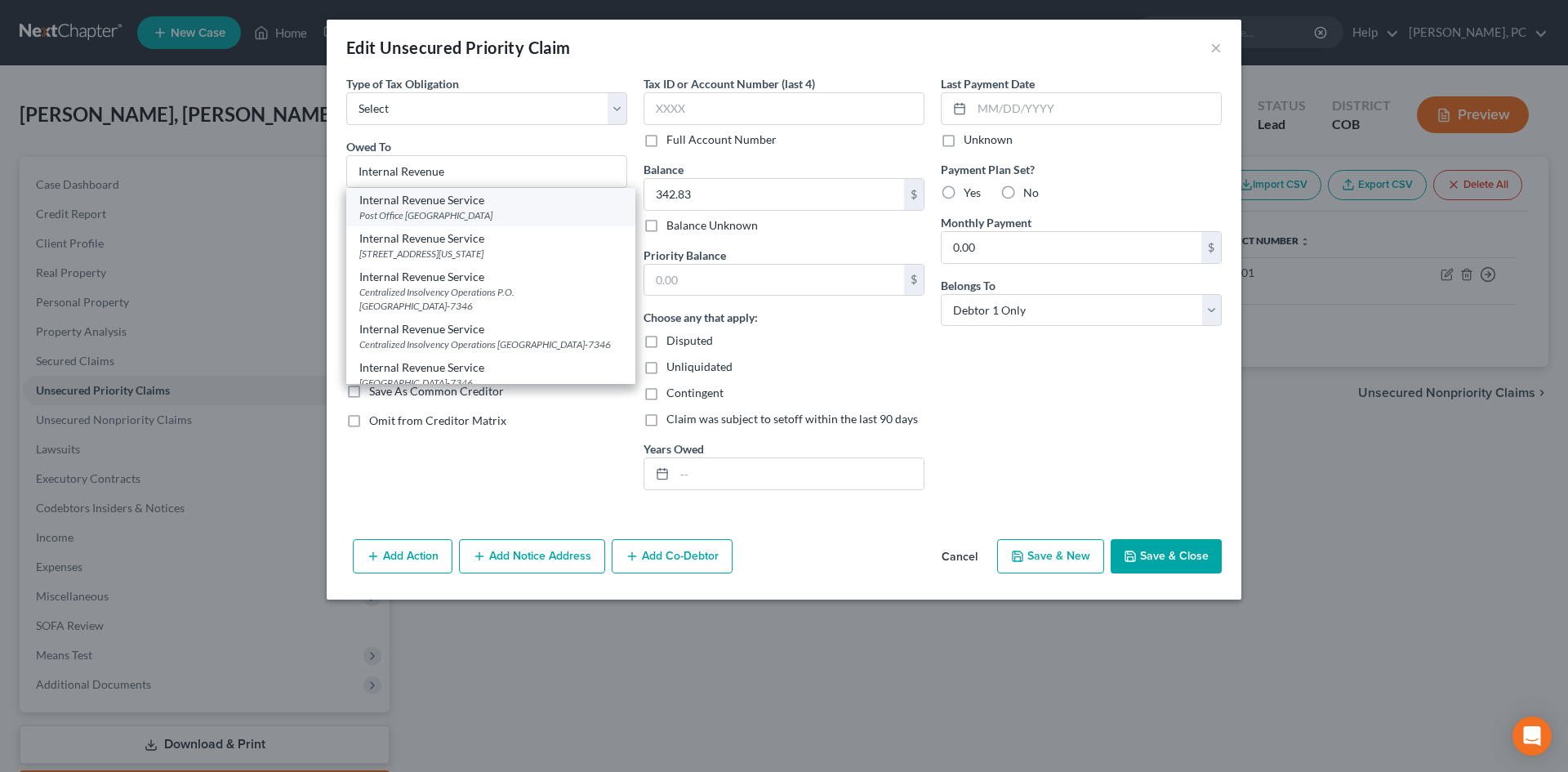
click at [437, 201] on div "Internal Revenue Service" at bounding box center [490, 200] width 263 height 17
type input "Internal Revenue Service"
type input "Post Office Box 7346"
type input "Philadelphia"
select select "39"
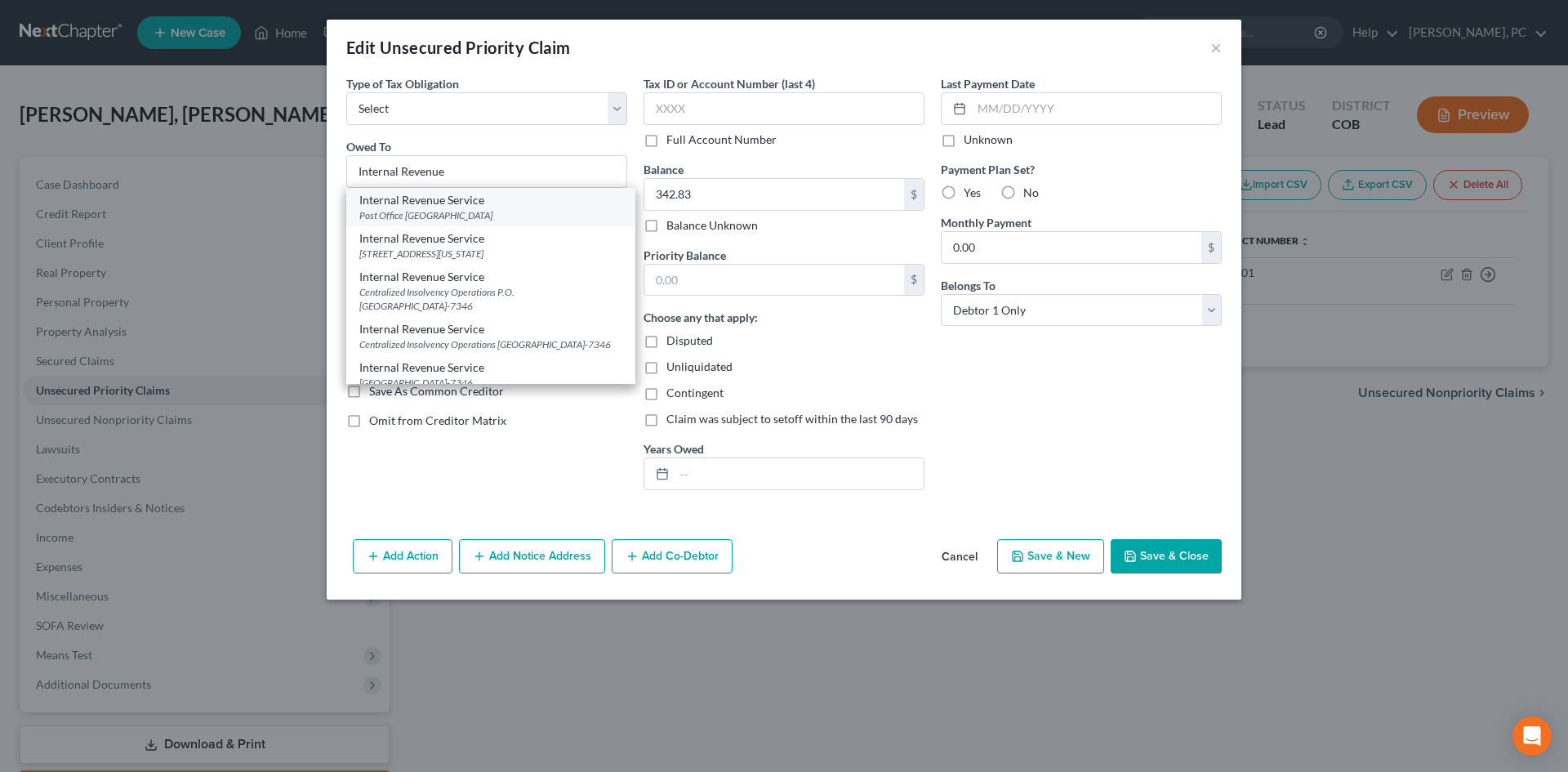
type input "19101"
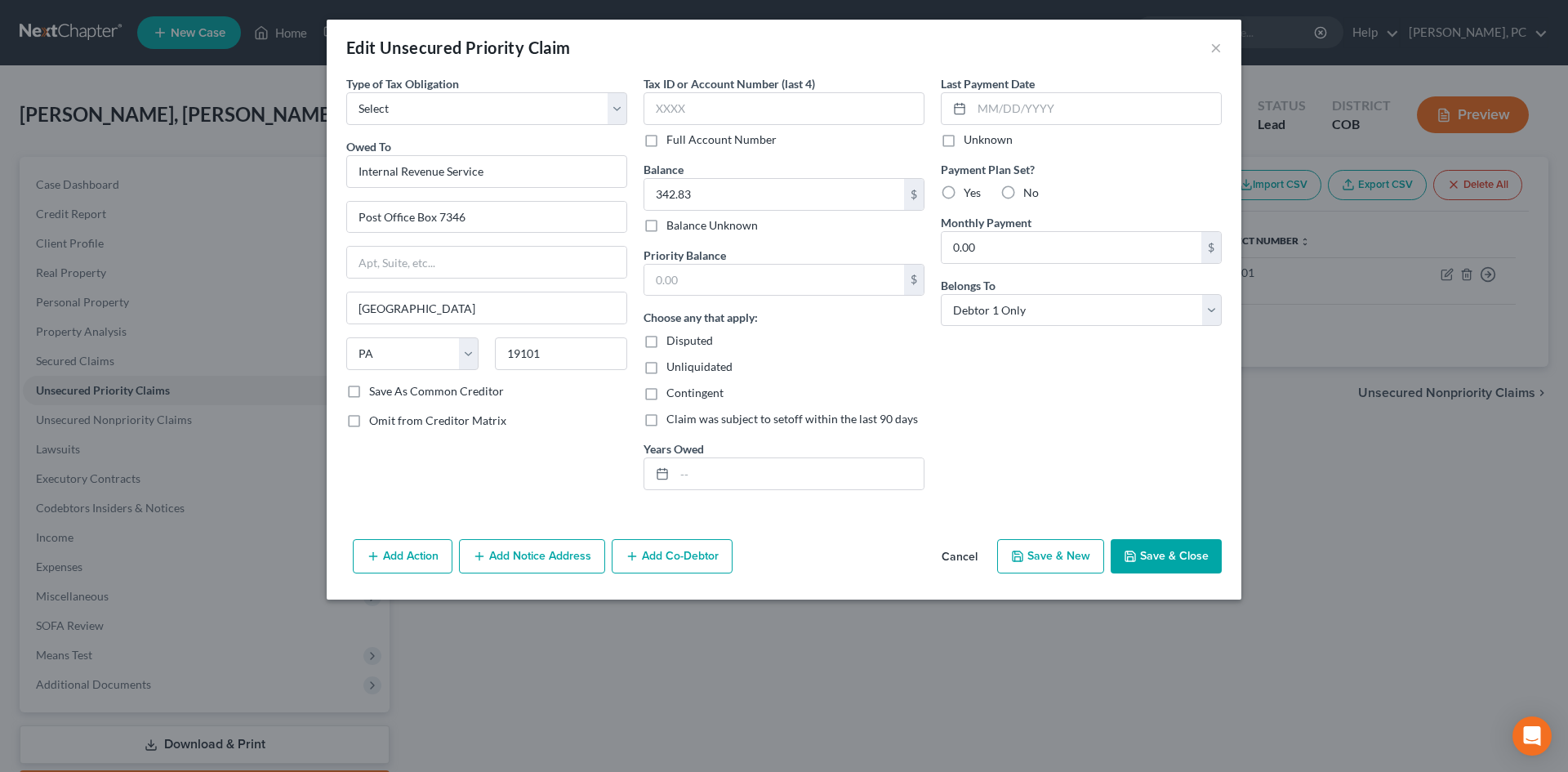
click at [541, 556] on button "Add Notice Address" at bounding box center [531, 556] width 146 height 34
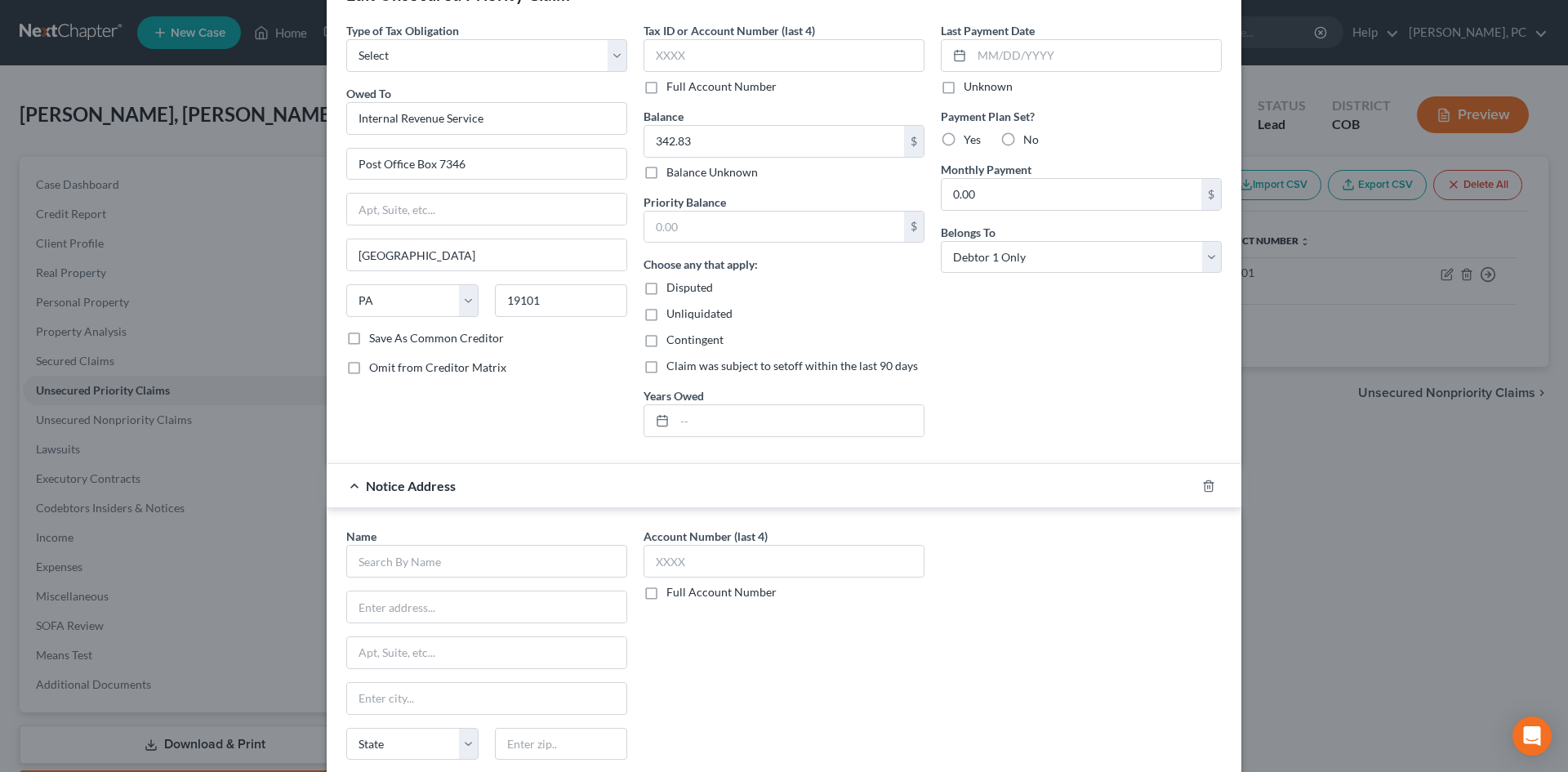
scroll to position [81, 0]
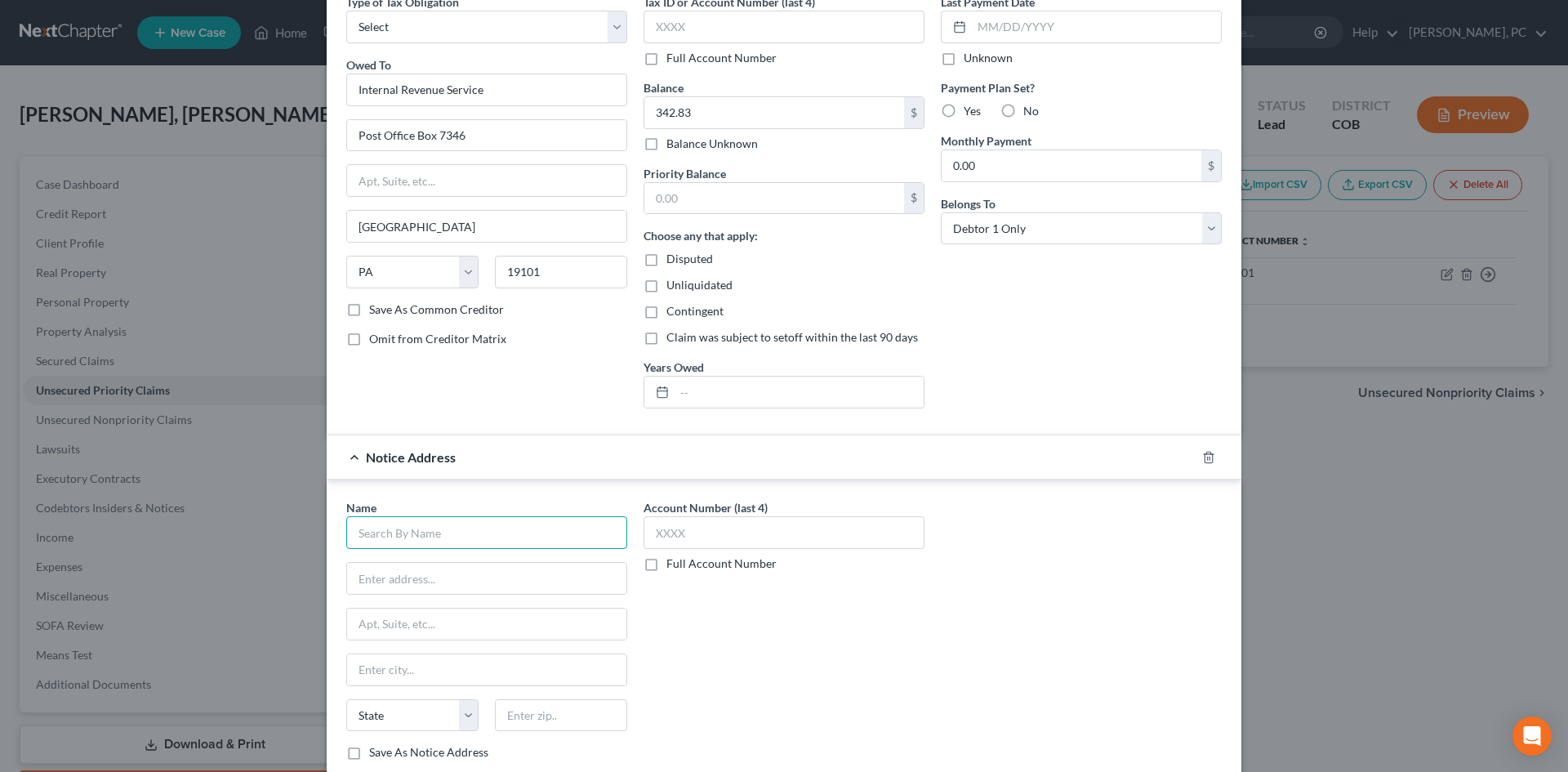
click at [442, 522] on input "text" at bounding box center [486, 532] width 281 height 32
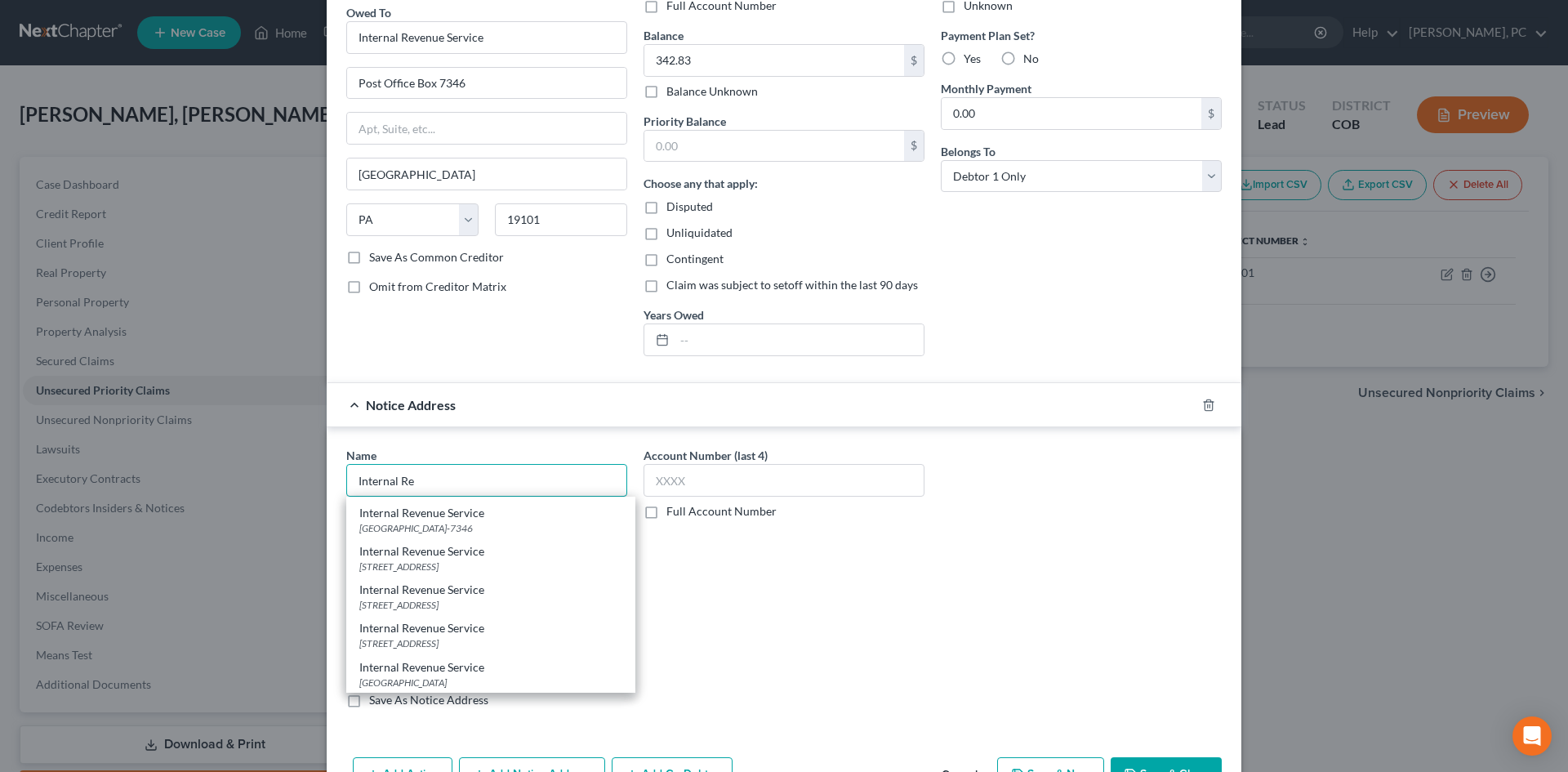
scroll to position [163, 0]
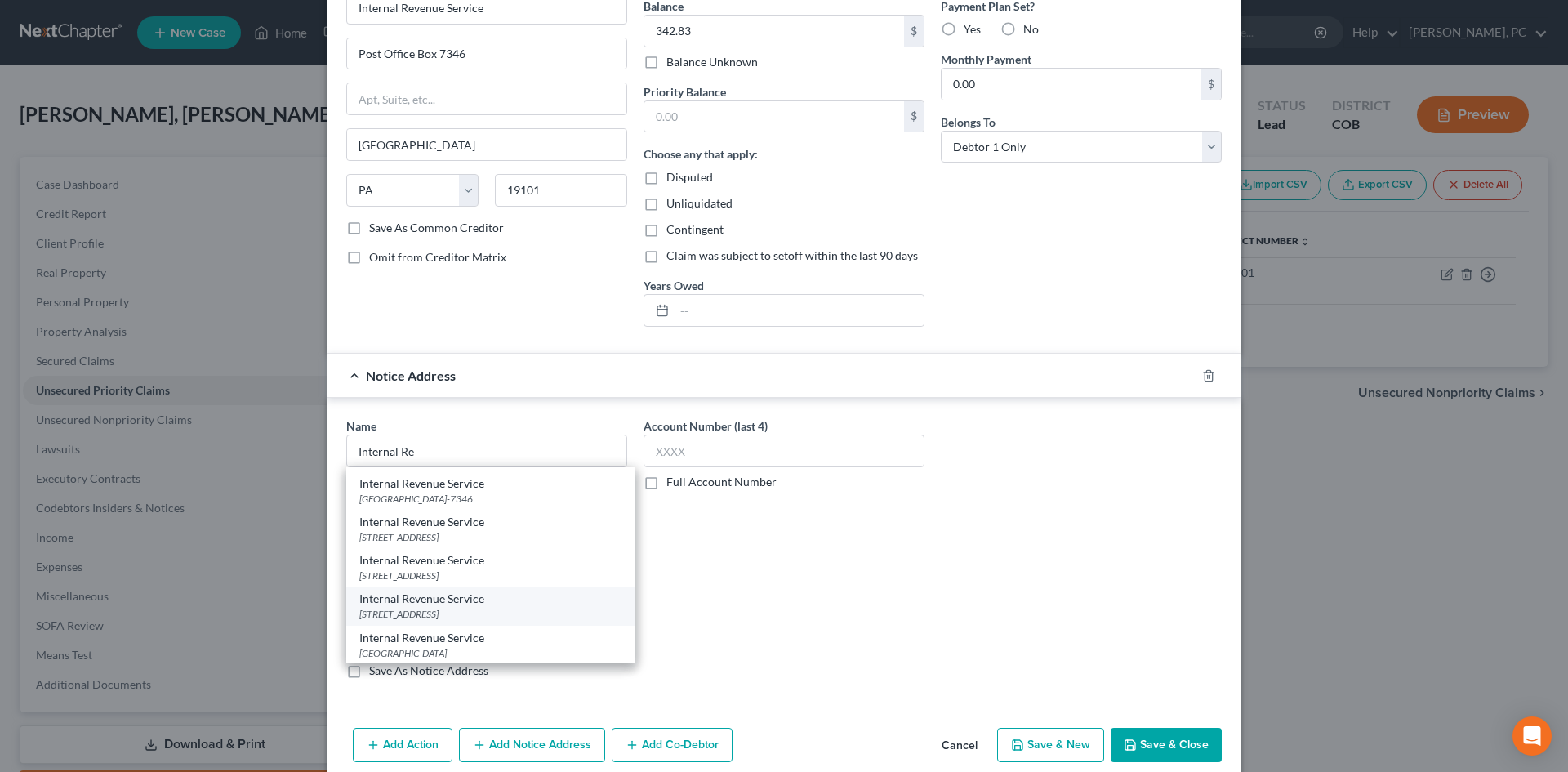
click at [410, 611] on div "1999 Broadway MS 5028-DEN, Denver, CO 80202" at bounding box center [490, 613] width 263 height 14
type input "Internal Revenue Service"
type input "1999 Broadway"
type input "MS 5028-DEN"
type input "Denver"
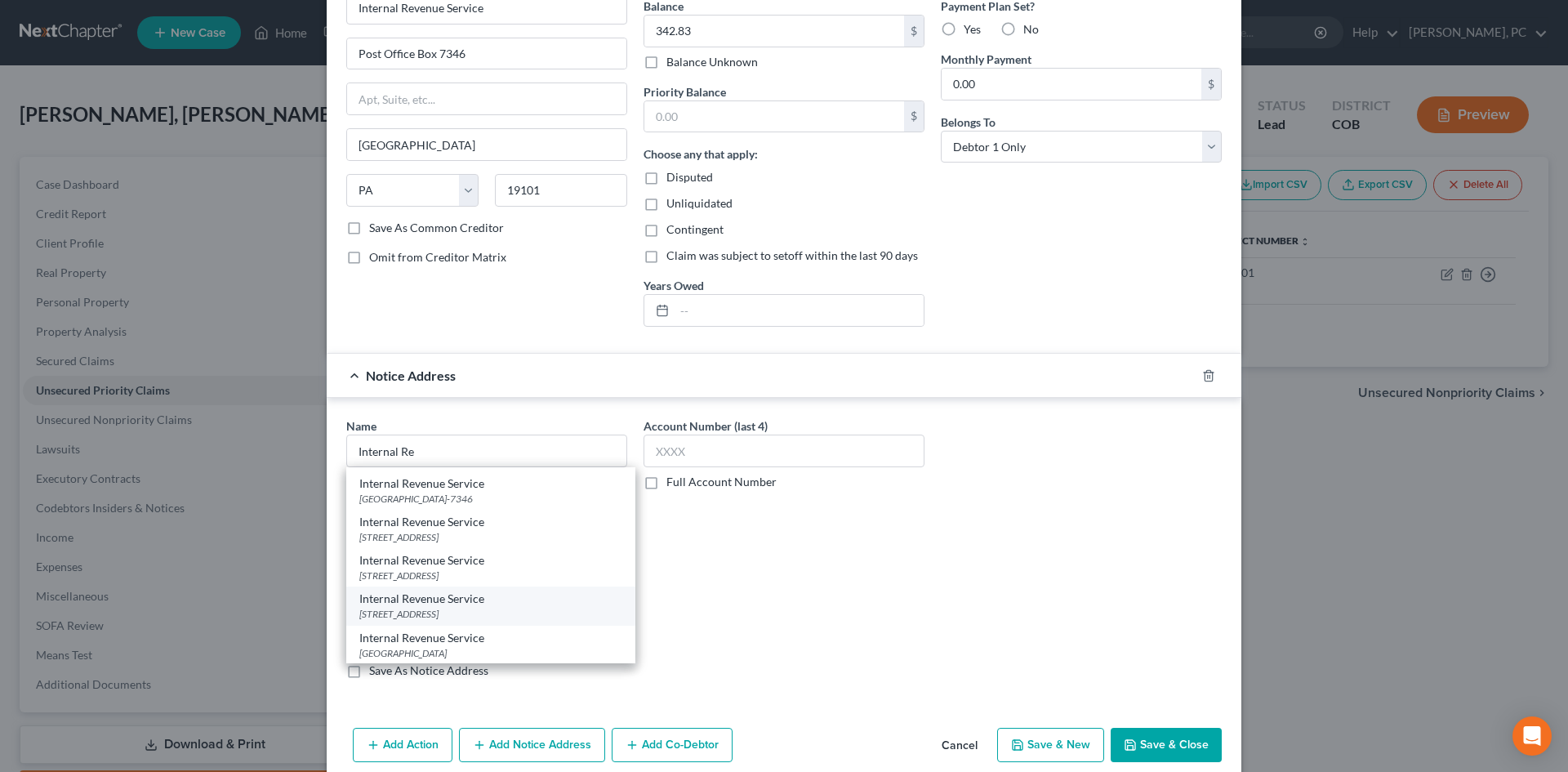
select select "5"
type input "80202"
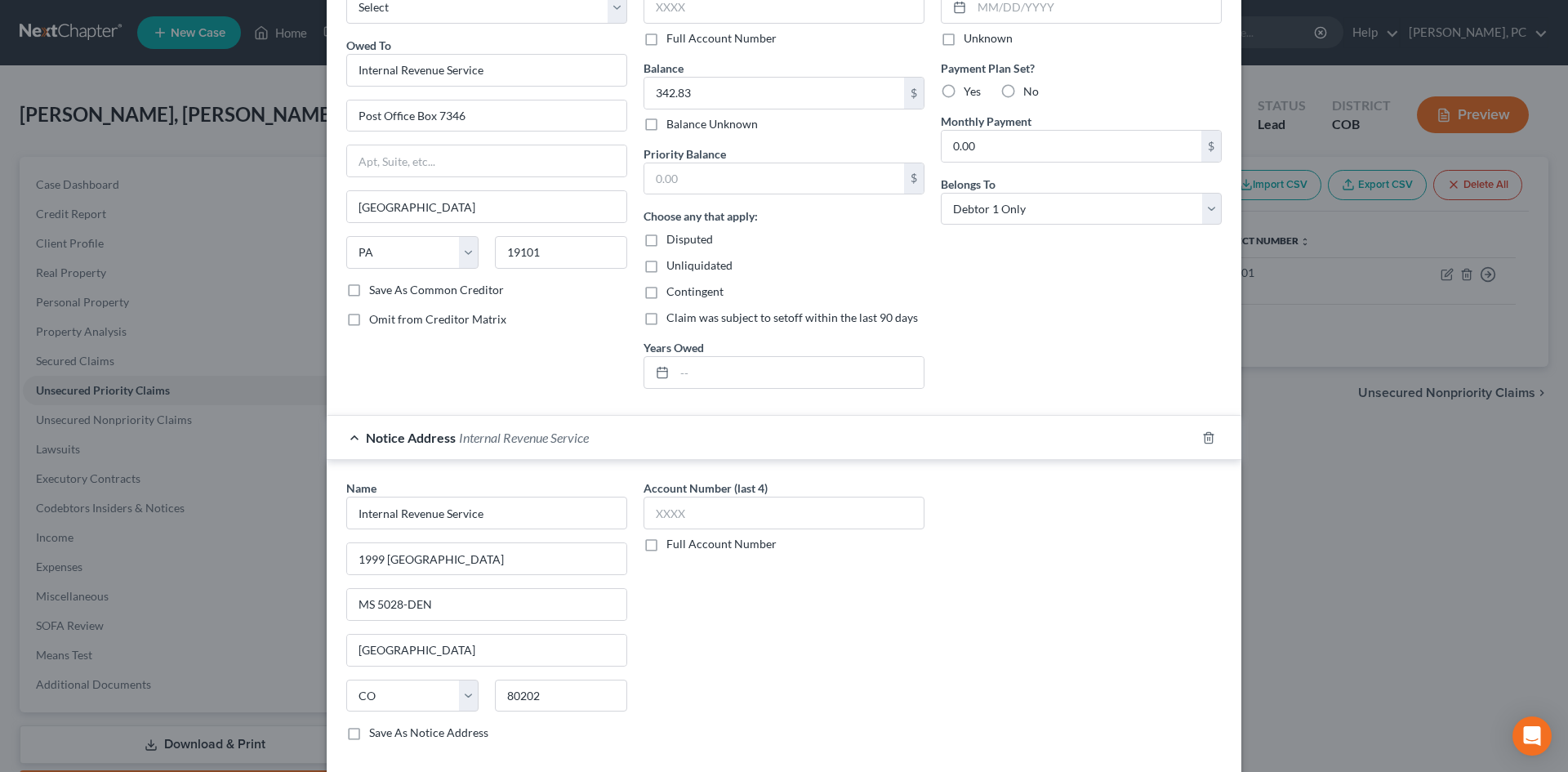
scroll to position [0, 0]
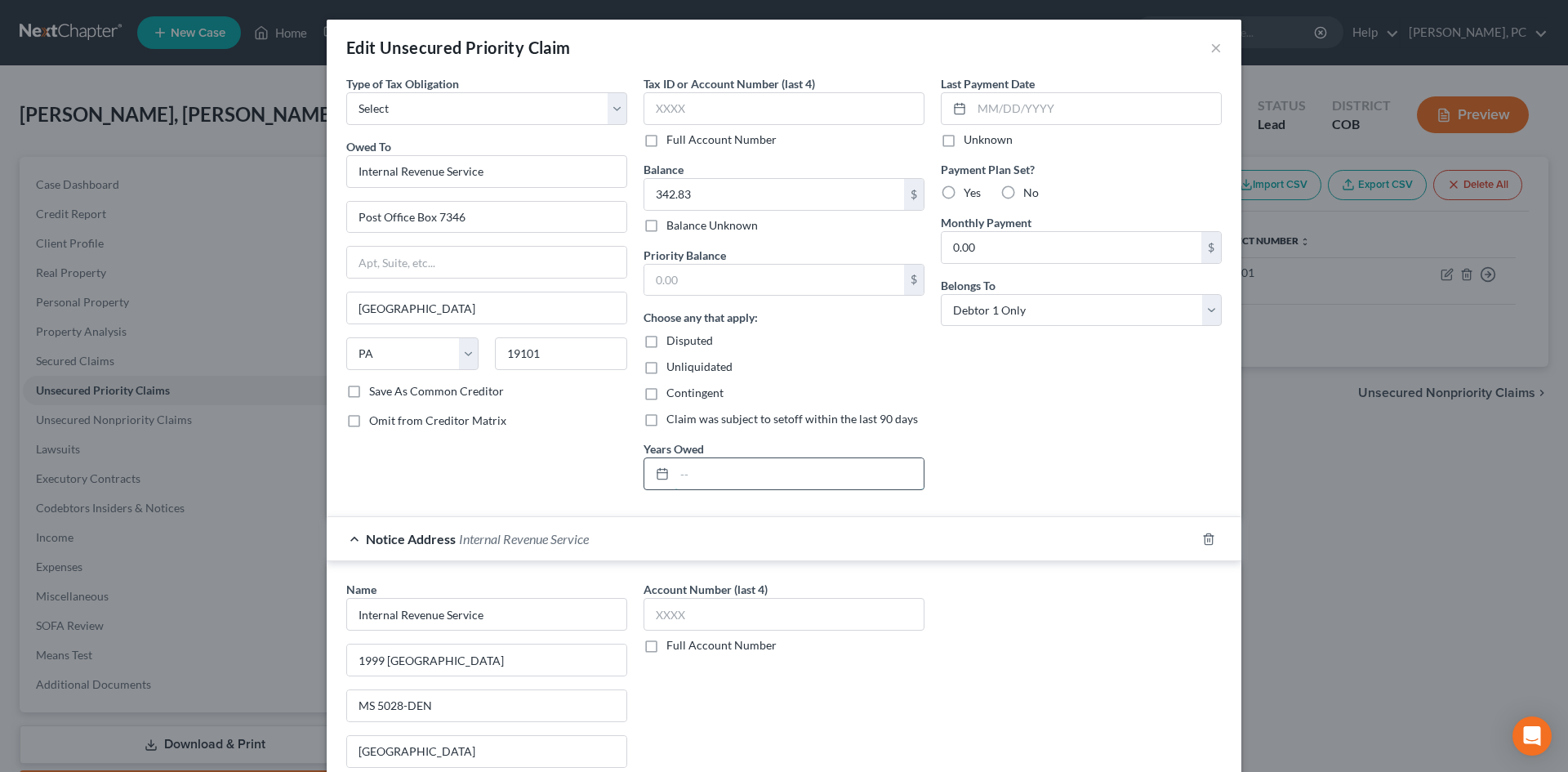
click at [723, 479] on input "text" at bounding box center [799, 474] width 249 height 31
type input "2024"
click at [729, 285] on input "text" at bounding box center [774, 280] width 259 height 31
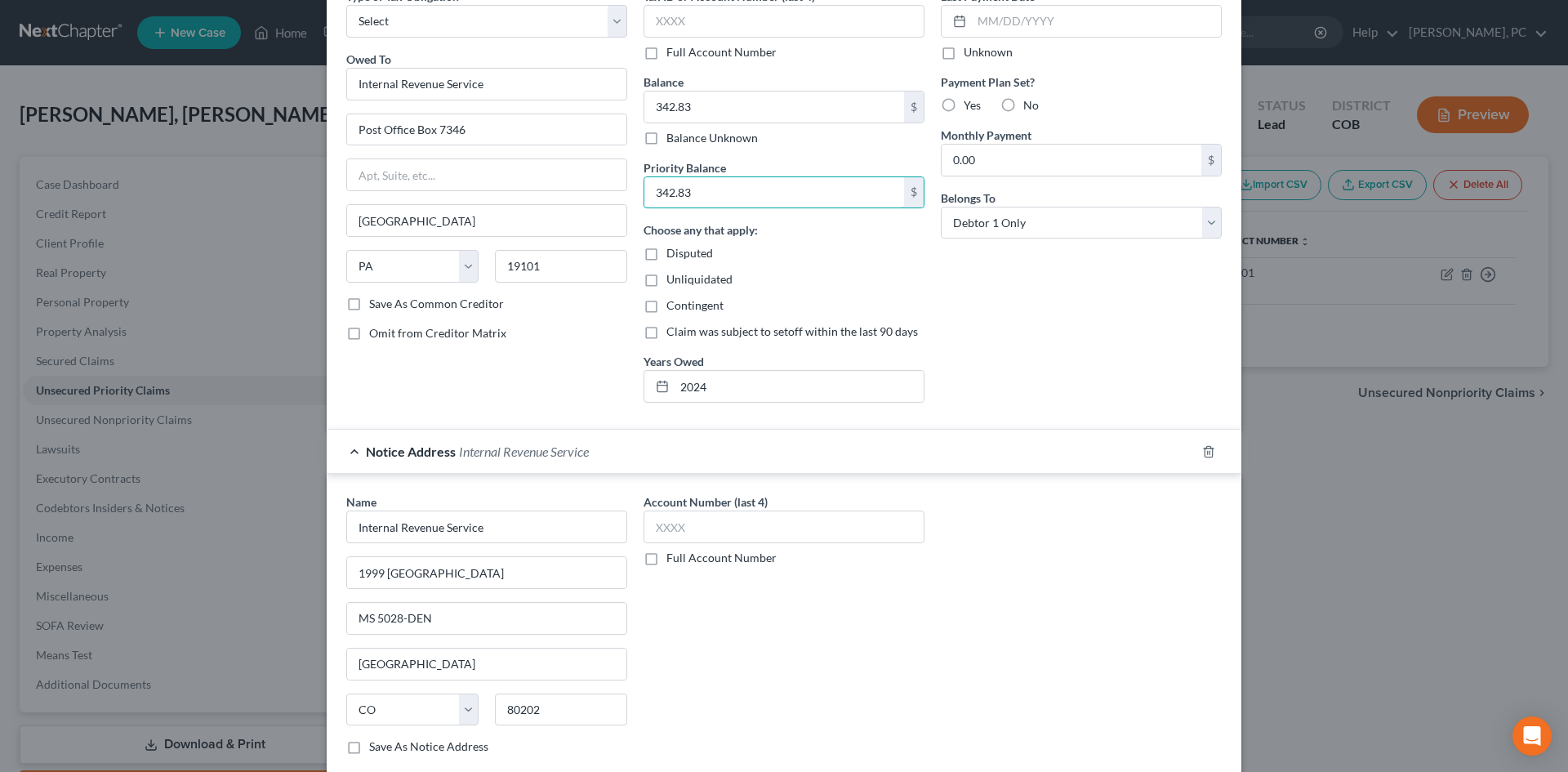
scroll to position [163, 0]
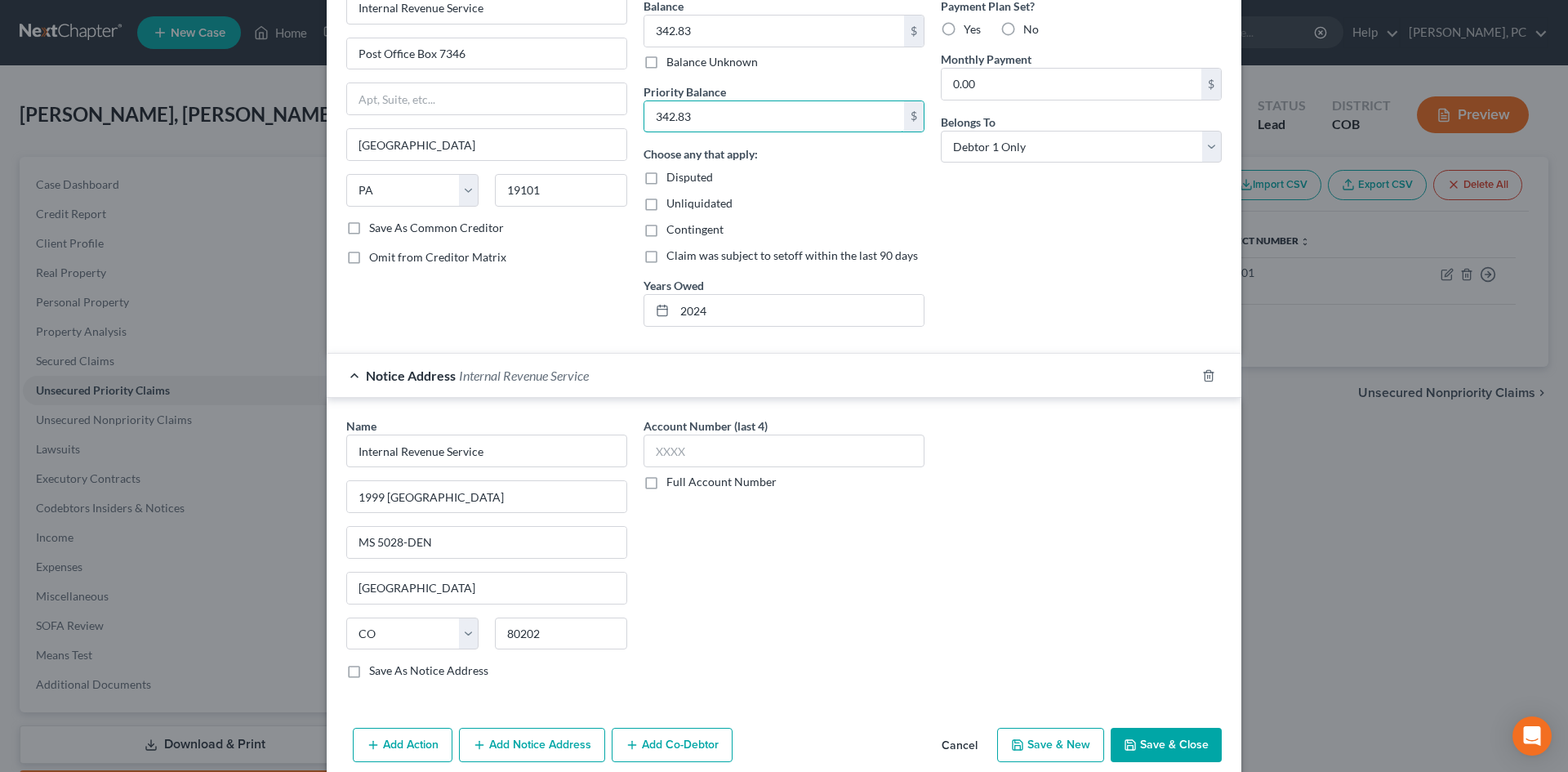
type input "342.83"
click at [1144, 737] on button "Save & Close" at bounding box center [1166, 745] width 112 height 34
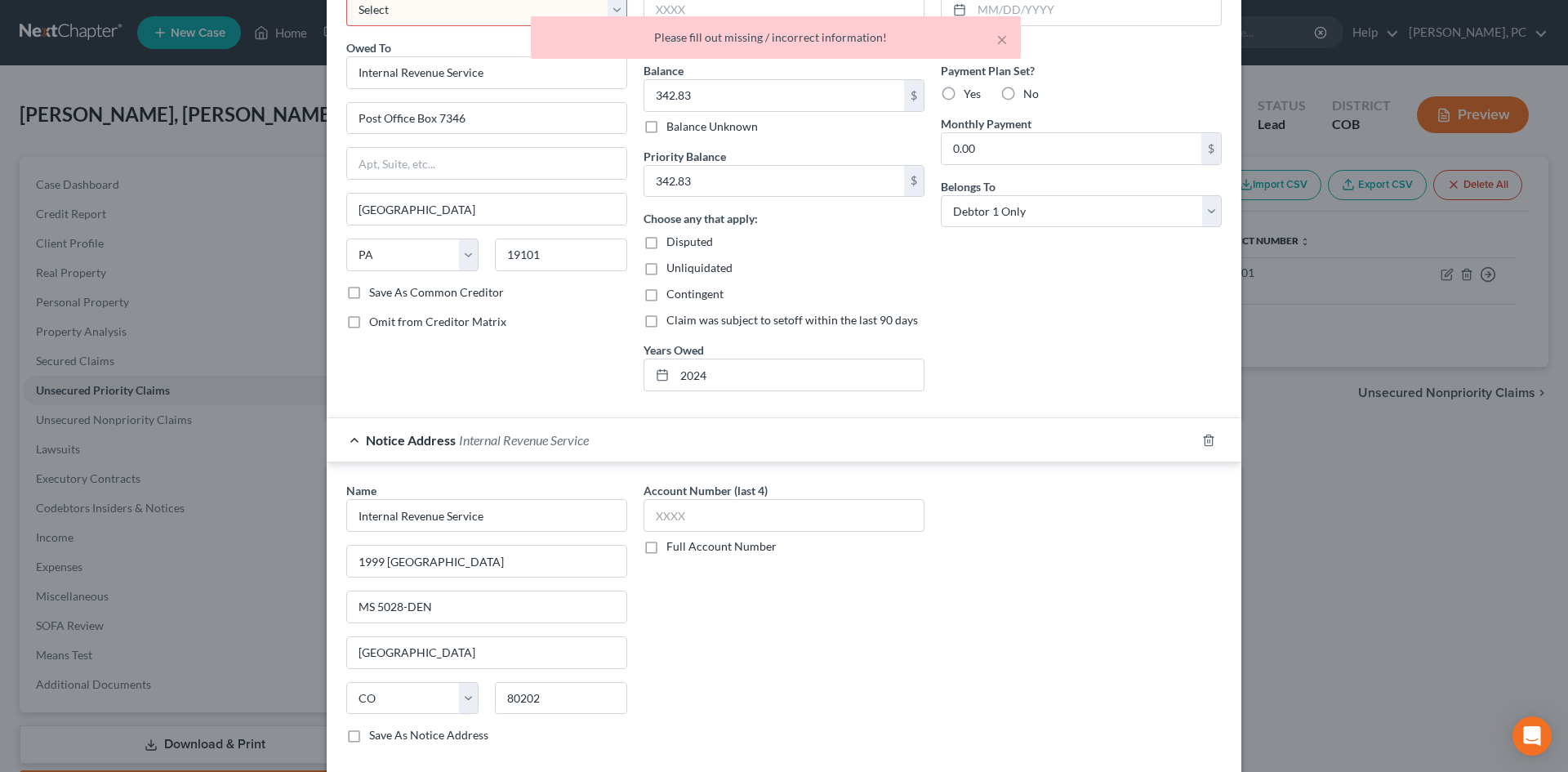
scroll to position [0, 0]
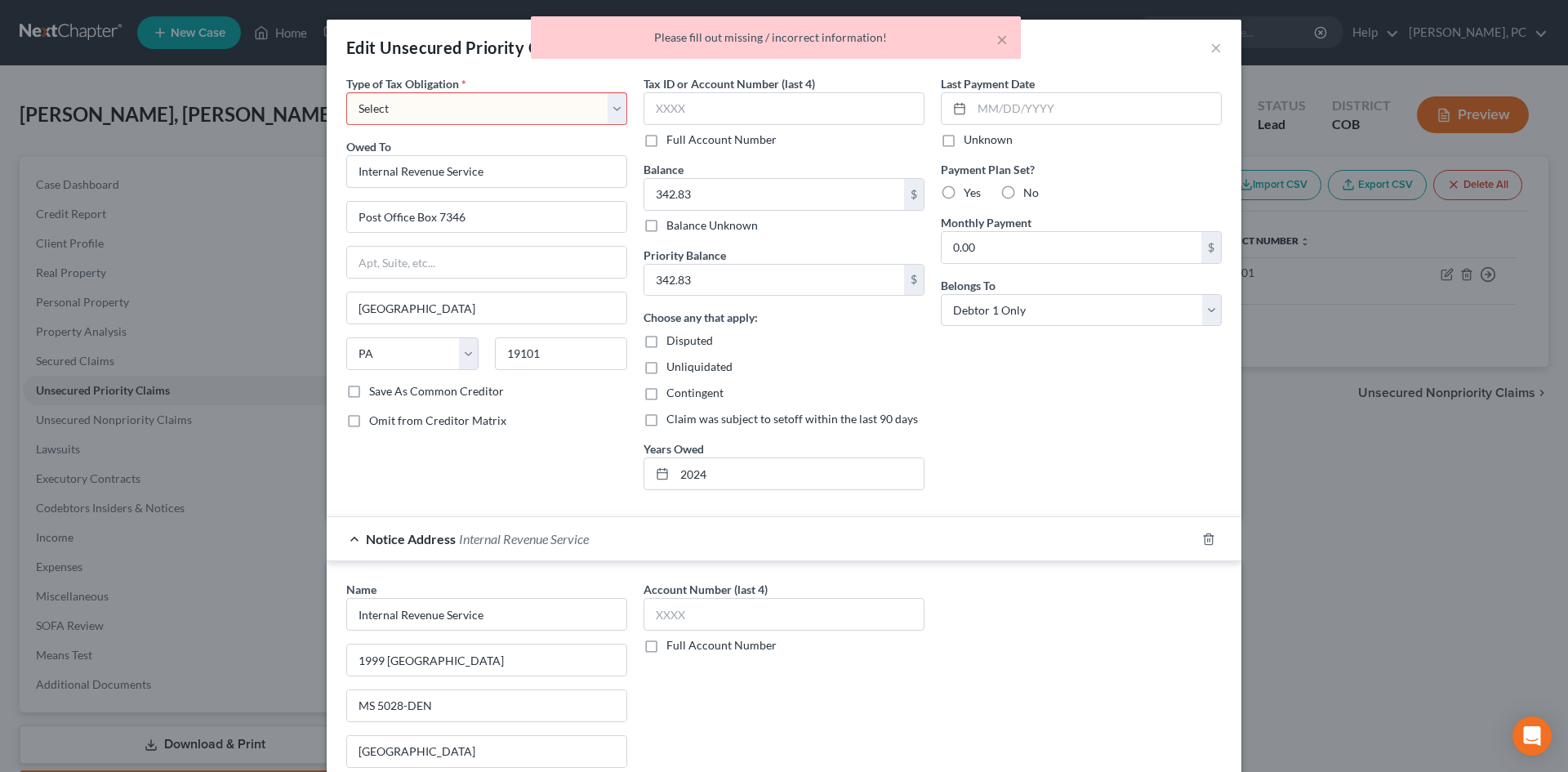
click at [446, 115] on select "Select Federal City State Franchise Tax Board Other" at bounding box center [486, 108] width 281 height 32
select select "0"
click at [346, 92] on select "Select Federal City State Franchise Tax Board Other" at bounding box center [486, 108] width 281 height 32
click at [992, 380] on div "Last Payment Date Unknown Payment Plan Set? Yes No Monthly Payment 0.00 $ Belon…" at bounding box center [1081, 289] width 297 height 428
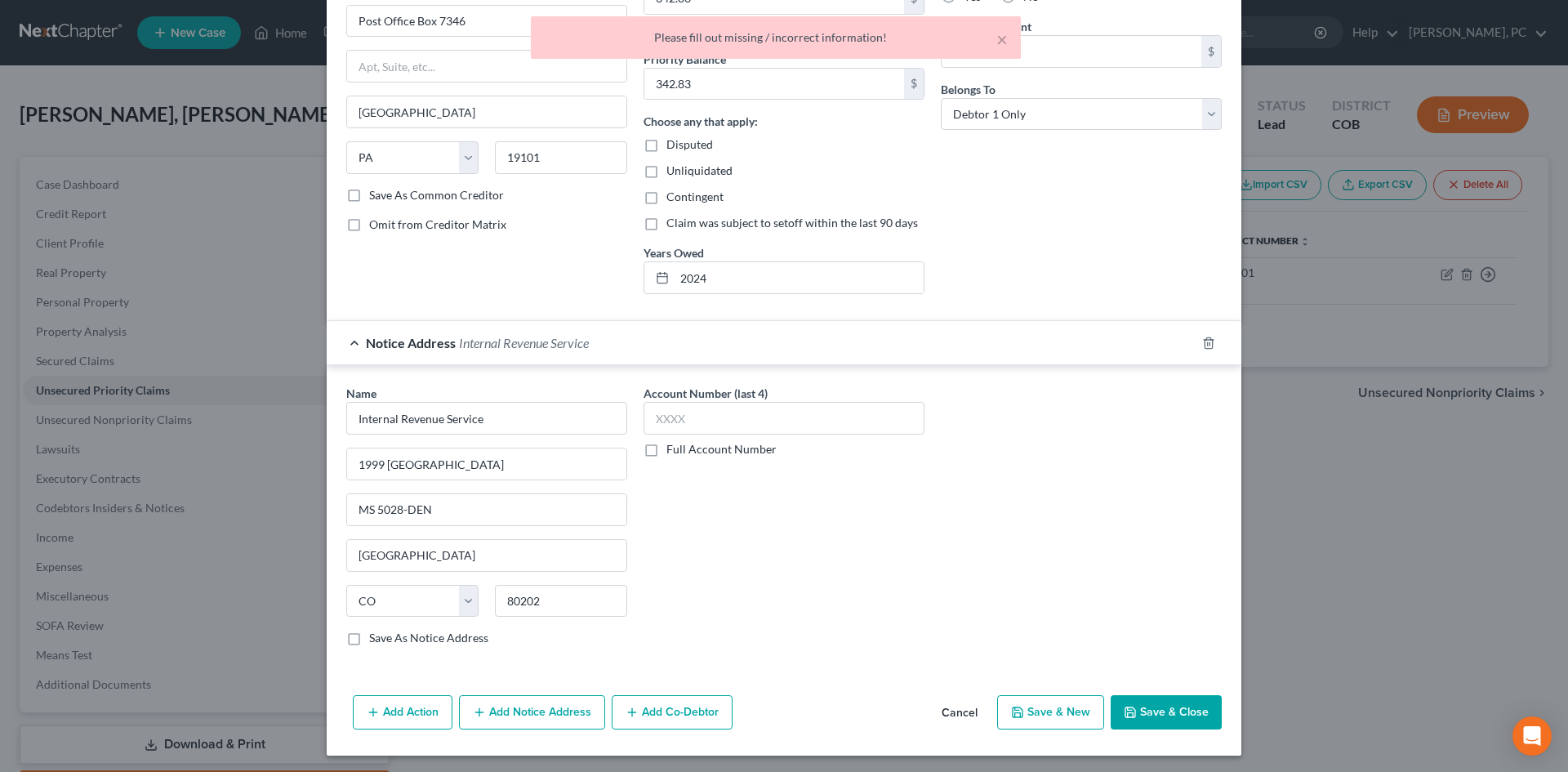
scroll to position [200, 0]
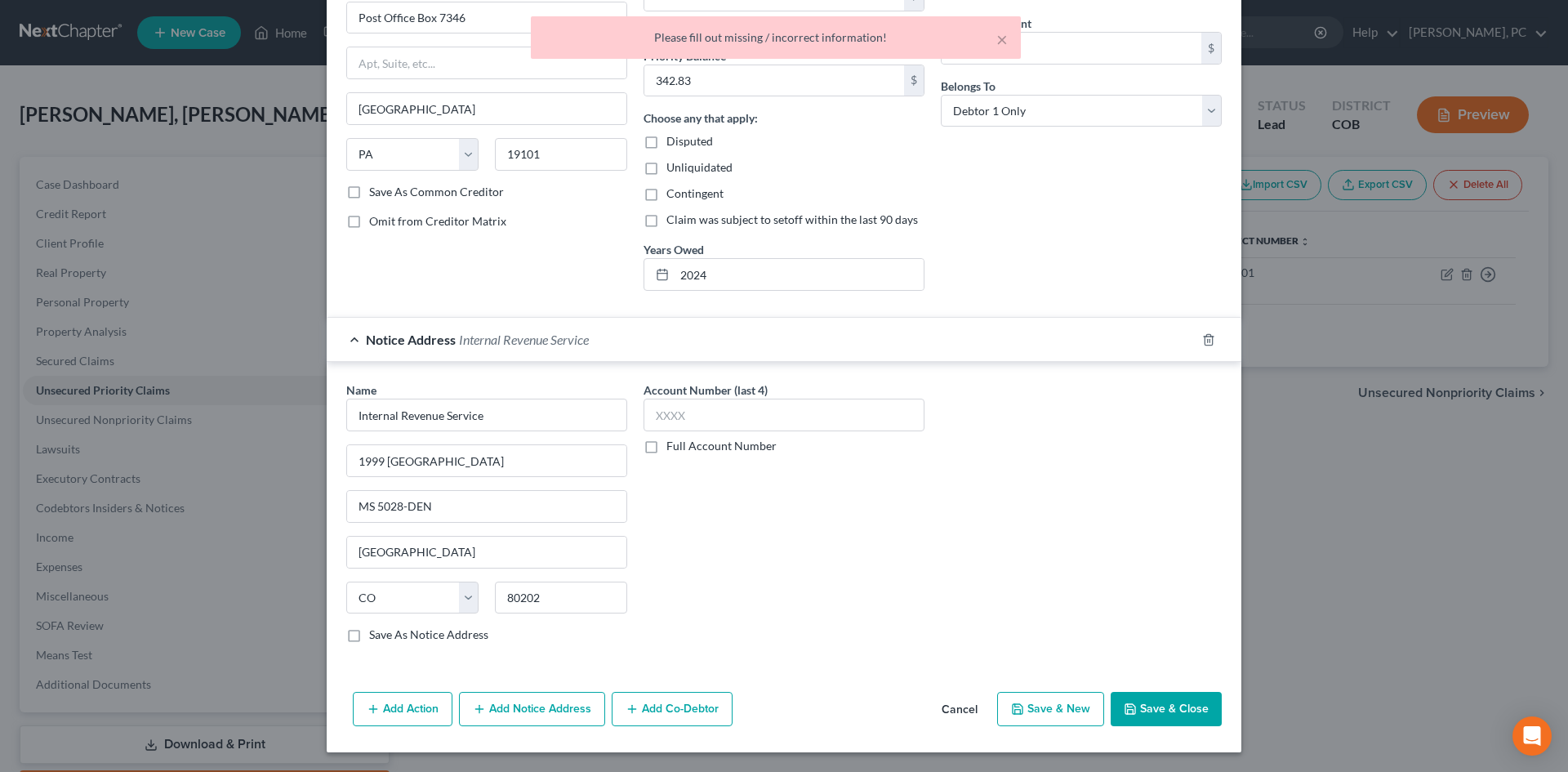
click at [1159, 714] on button "Save & Close" at bounding box center [1166, 708] width 112 height 34
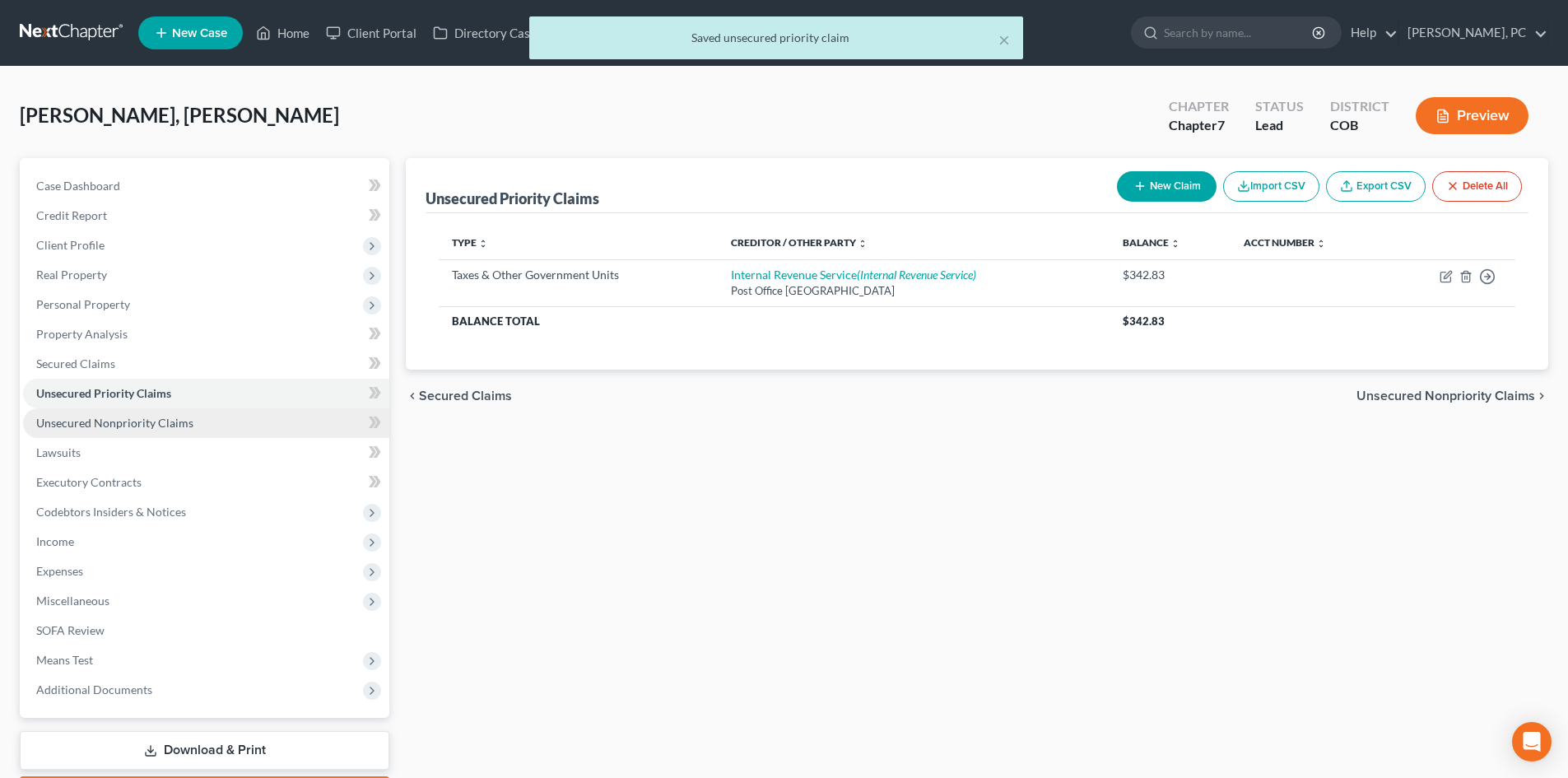
click at [107, 419] on span "Unsecured Nonpriority Claims" at bounding box center [114, 423] width 157 height 14
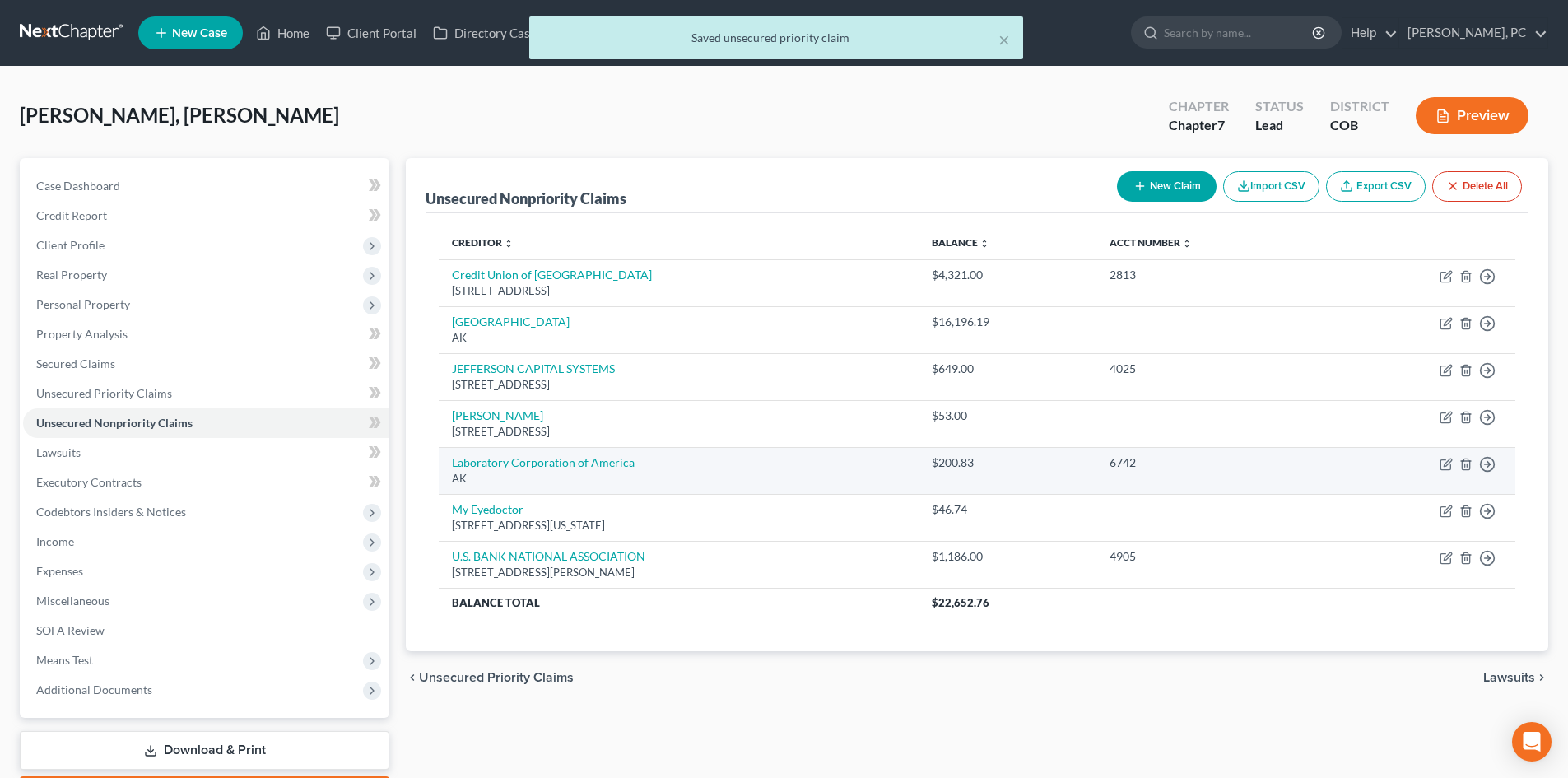
click at [540, 460] on link "Laboratory Corporation of America" at bounding box center [542, 462] width 182 height 14
select select "1"
select select "9"
select select "0"
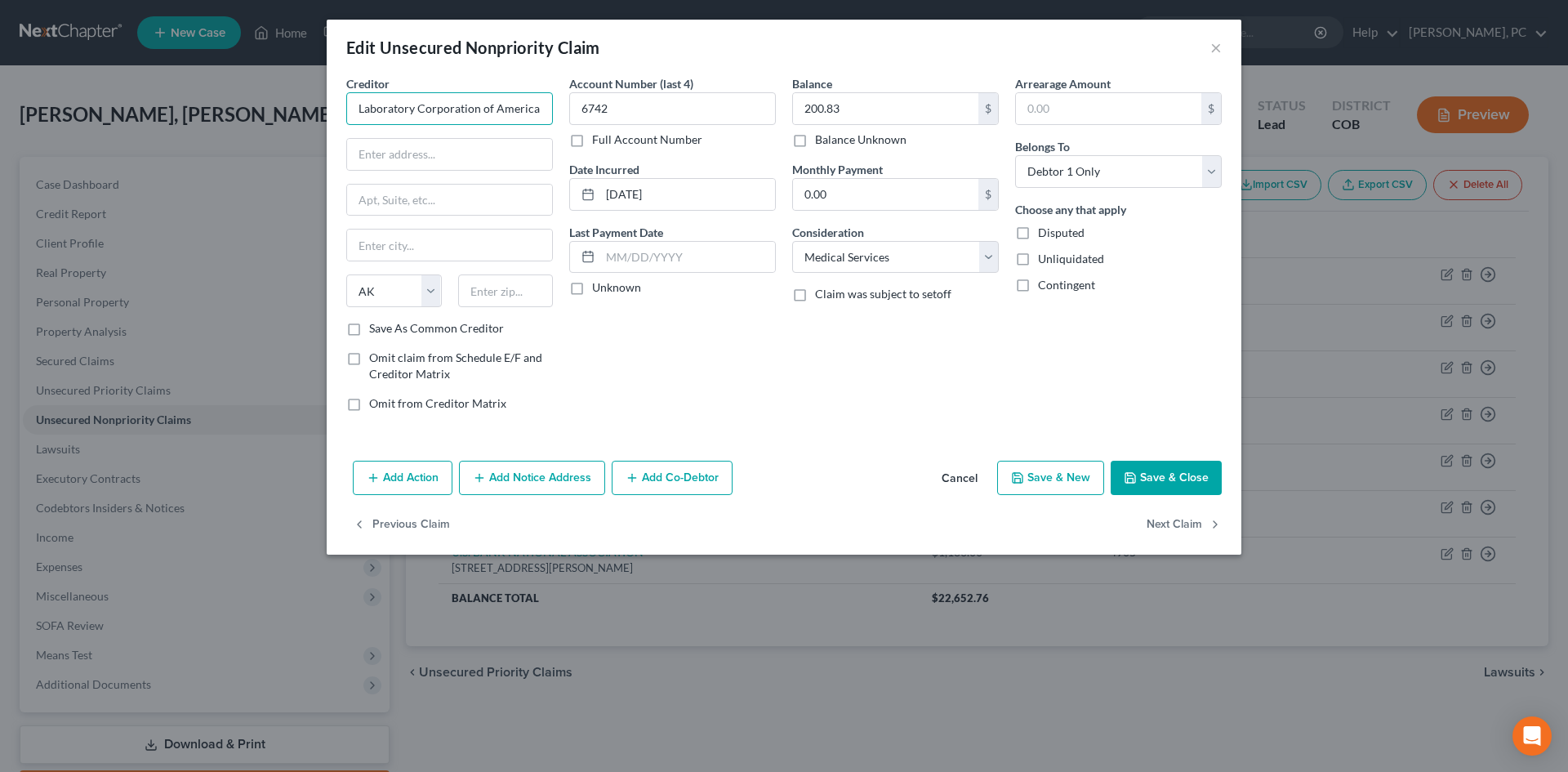
click at [543, 105] on input "Laboratory Corporation of America" at bounding box center [449, 108] width 206 height 32
drag, startPoint x: 543, startPoint y: 104, endPoint x: 326, endPoint y: 107, distance: 217.0
click at [326, 107] on div "Edit Unsecured Nonpriority Claim × Creditor * Laboratory Corporation of America…" at bounding box center [784, 386] width 1568 height 772
click at [406, 198] on div "PO Box 2240, Burlington, NC 27216-2240" at bounding box center [444, 191] width 170 height 14
type input "LabCorp"
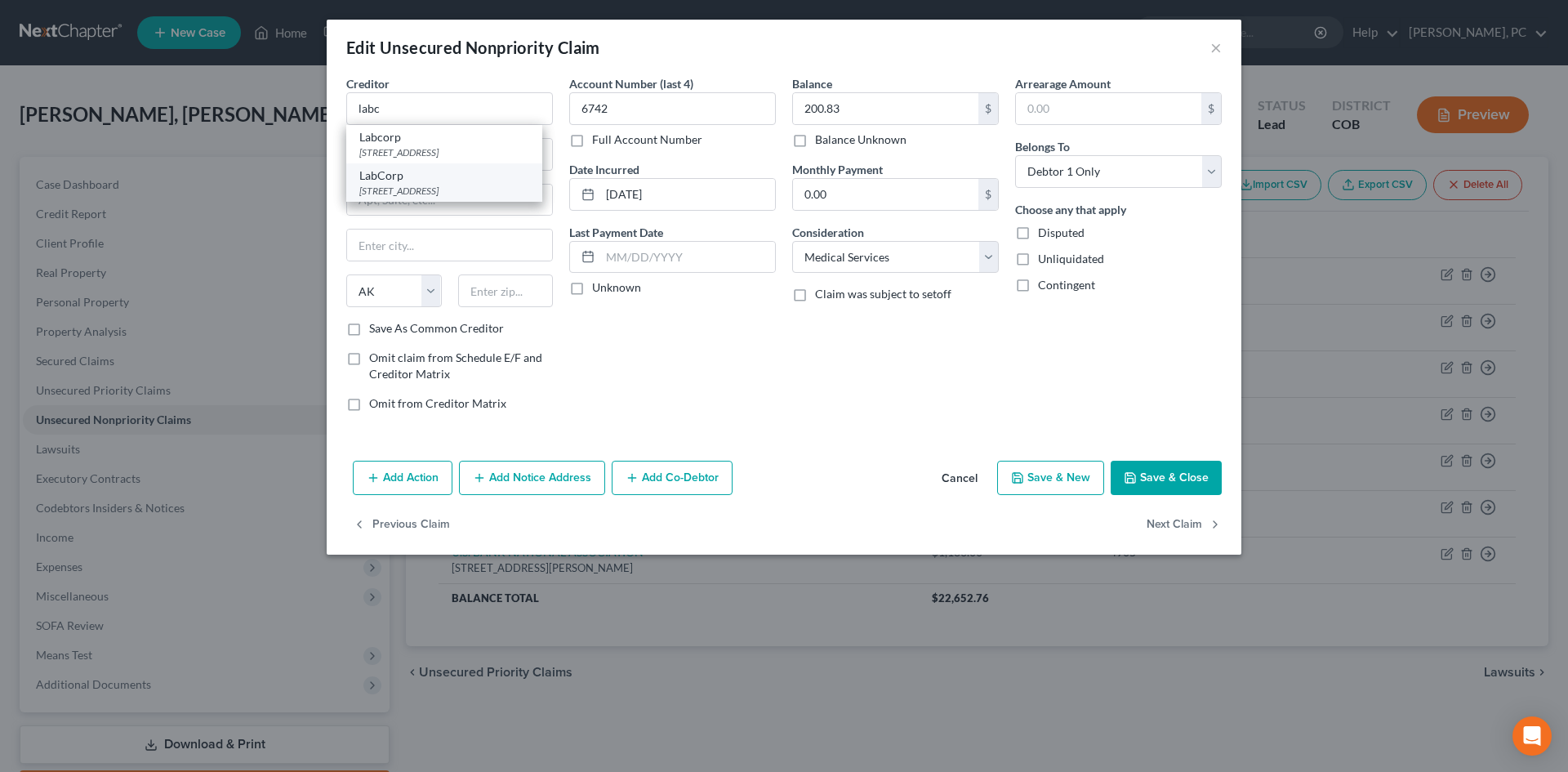
type input "PO Box 2240"
type input "Burlington"
select select "28"
type input "27216-2240"
click at [519, 478] on button "Add Notice Address" at bounding box center [531, 477] width 146 height 34
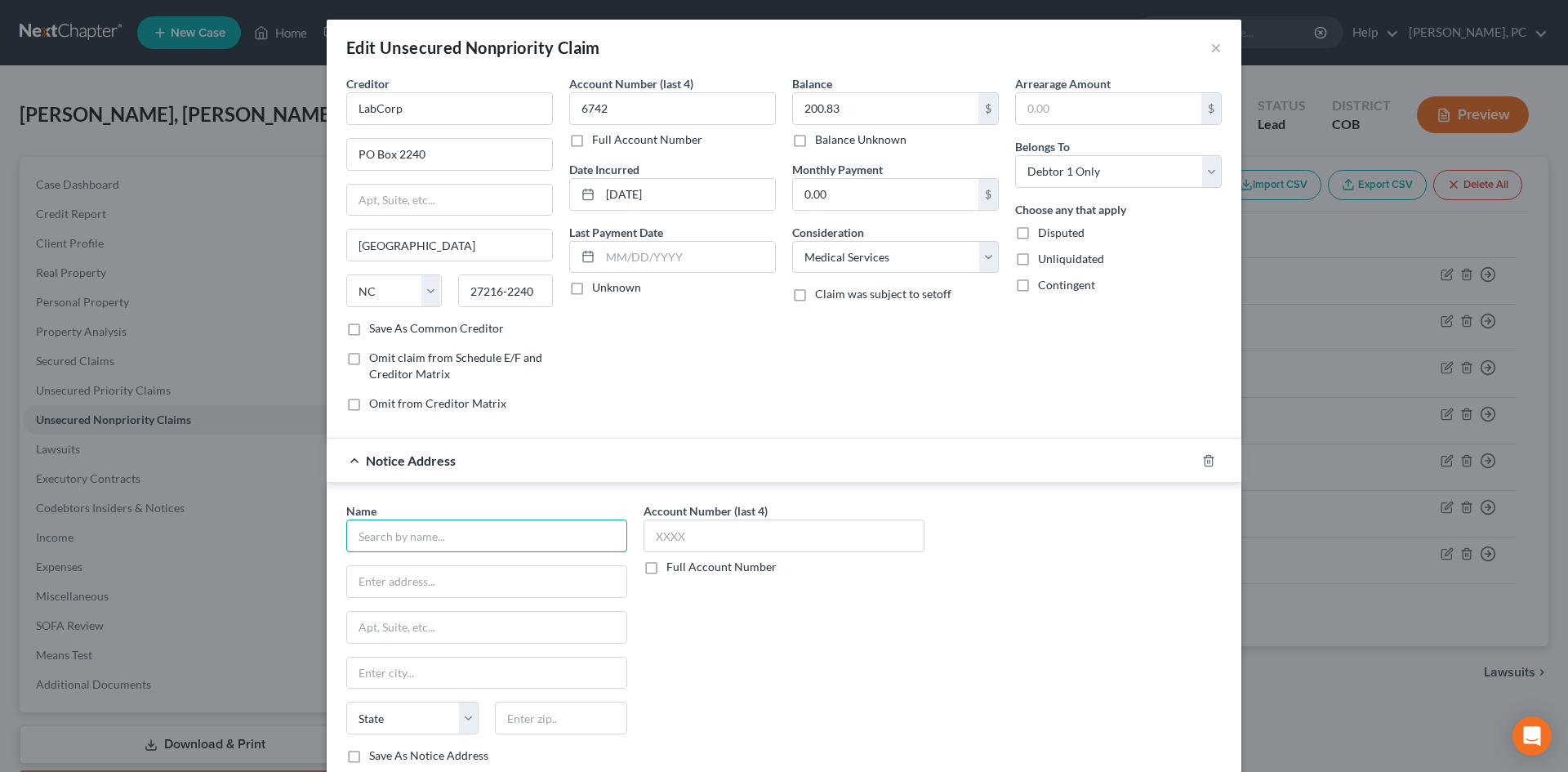
click at [432, 542] on input "text" at bounding box center [486, 535] width 281 height 32
drag, startPoint x: 401, startPoint y: 536, endPoint x: 329, endPoint y: 541, distance: 72.2
click at [329, 541] on div "Name * Laboratory C State AL AK AR AZ CA CO CT DE DC FL GA GU HI ID IL IN IA KS…" at bounding box center [784, 636] width 915 height 307
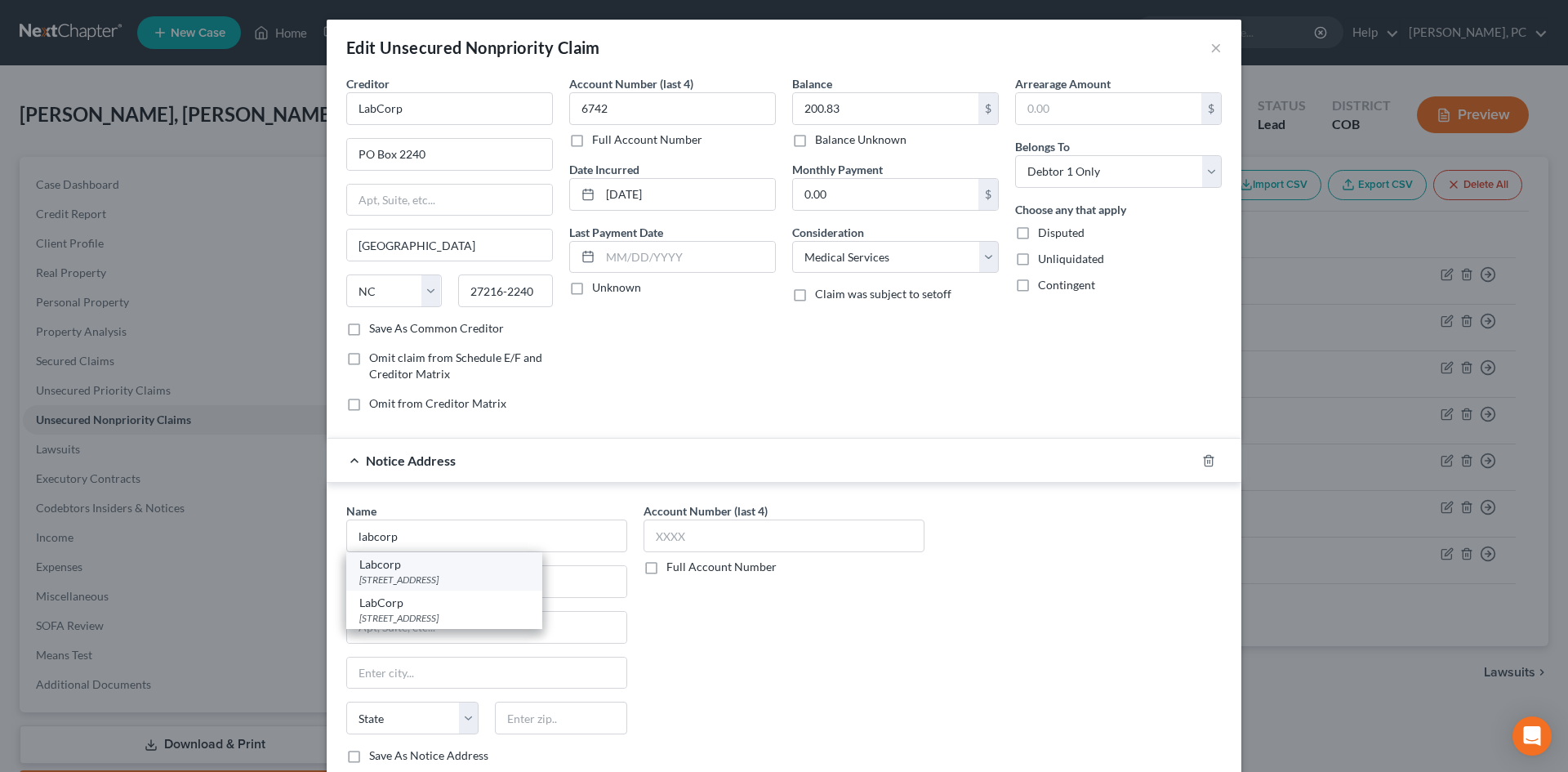
click at [398, 565] on div "Labcorp" at bounding box center [444, 565] width 170 height 17
type input "Labcorp"
type input "358 South Main Street"
type input "Burlington"
select select "28"
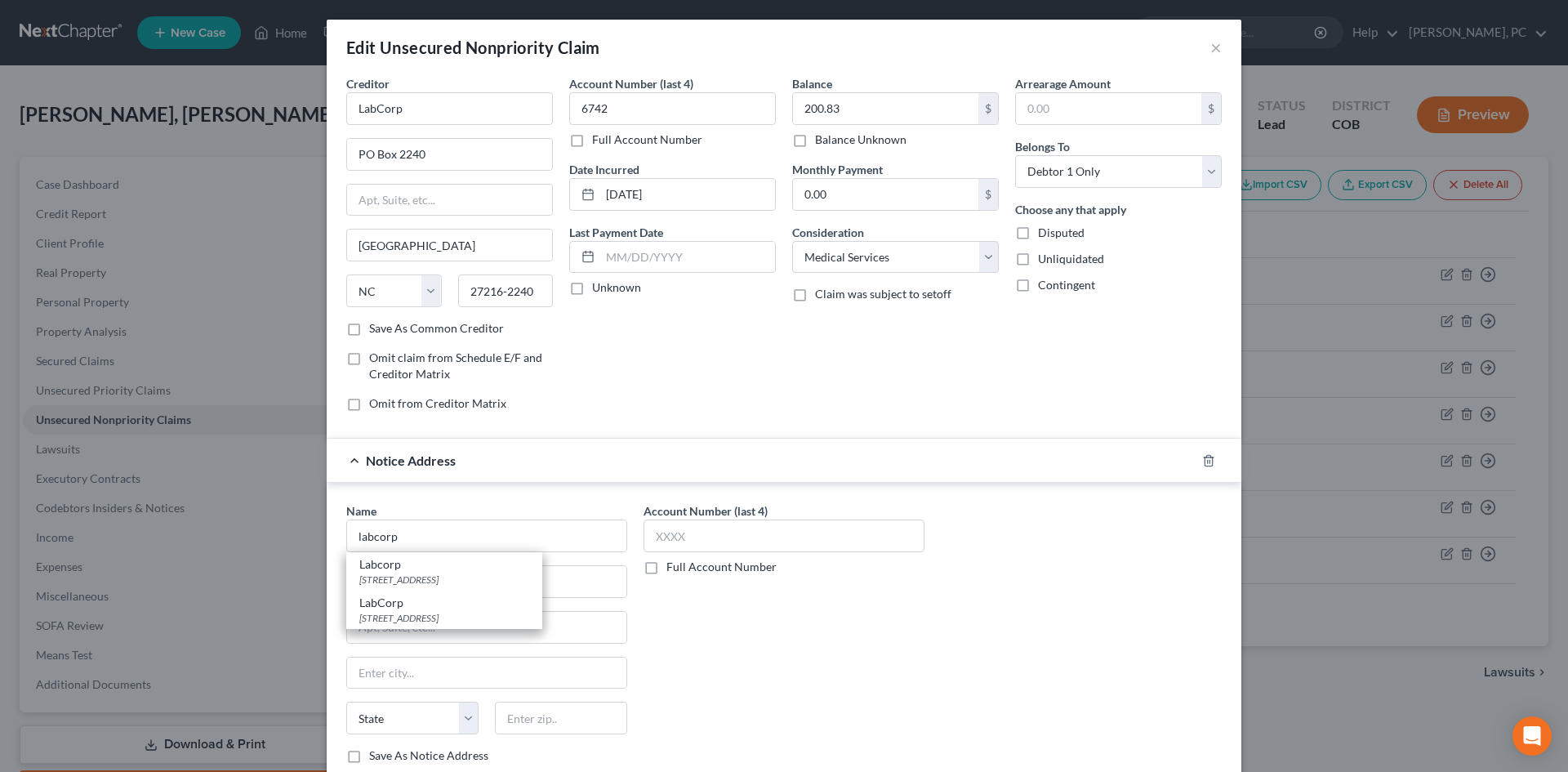
type input "27215"
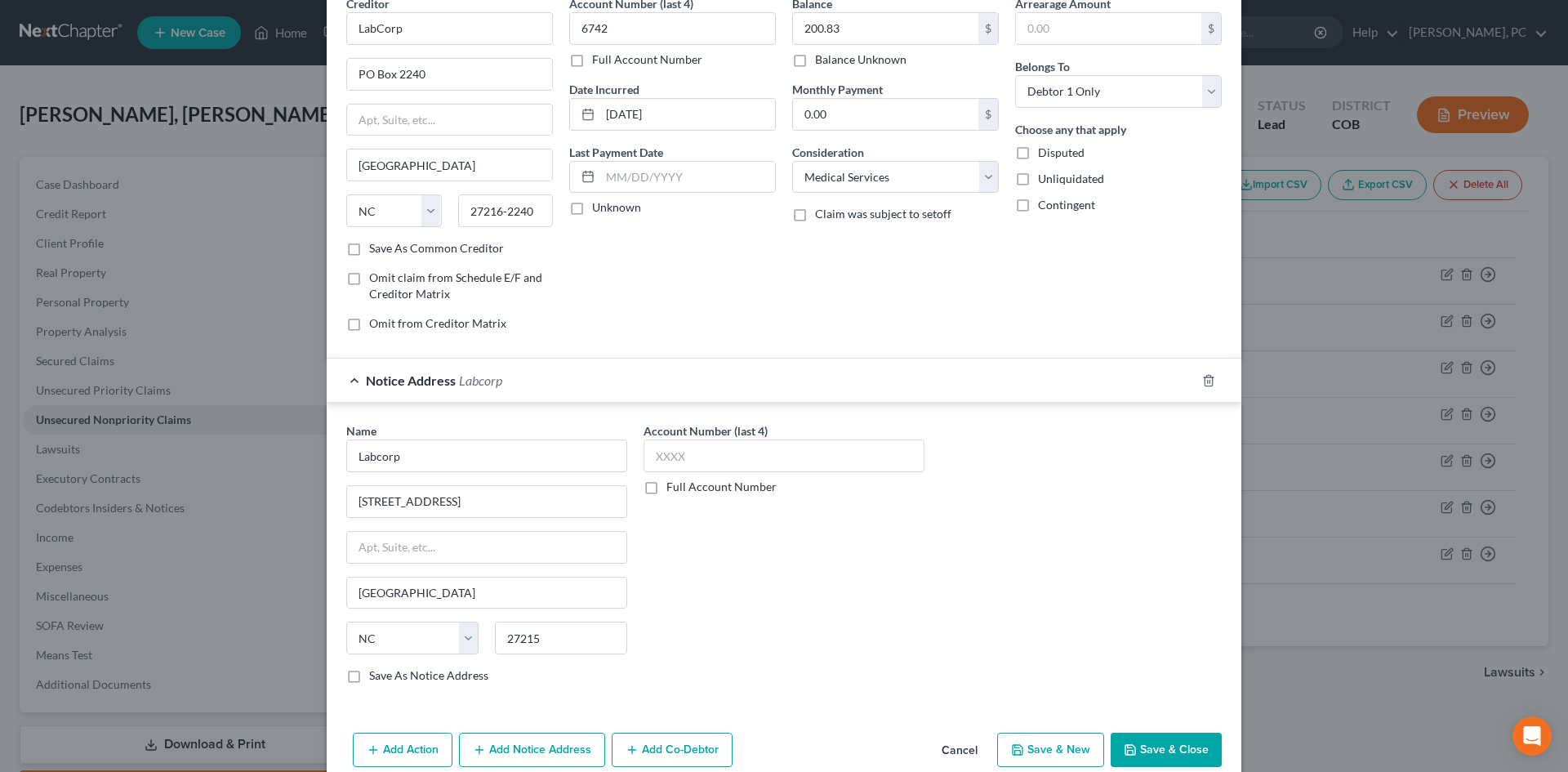
scroll to position [155, 0]
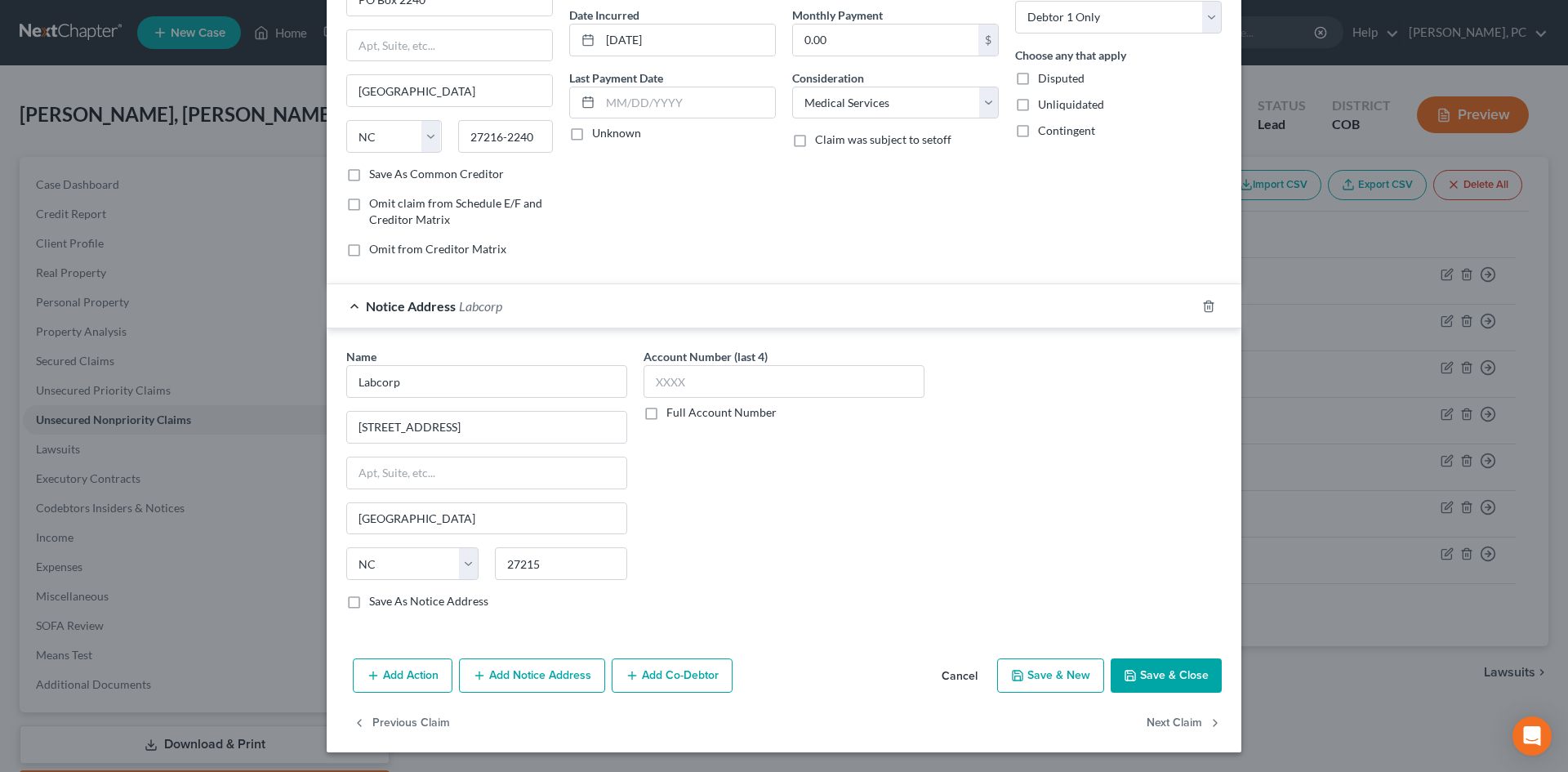
click at [1142, 688] on button "Save & Close" at bounding box center [1166, 675] width 112 height 34
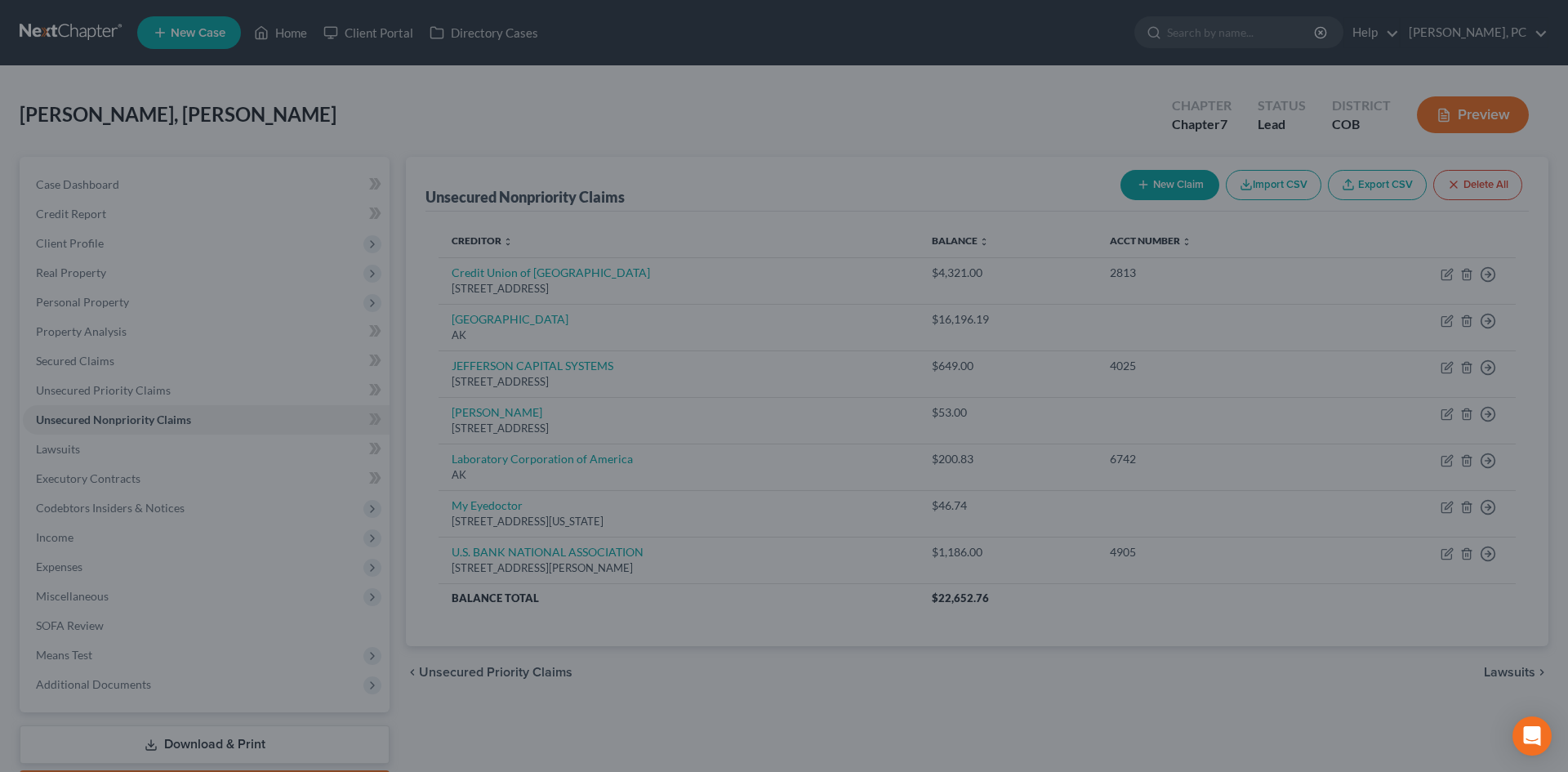
type input "0"
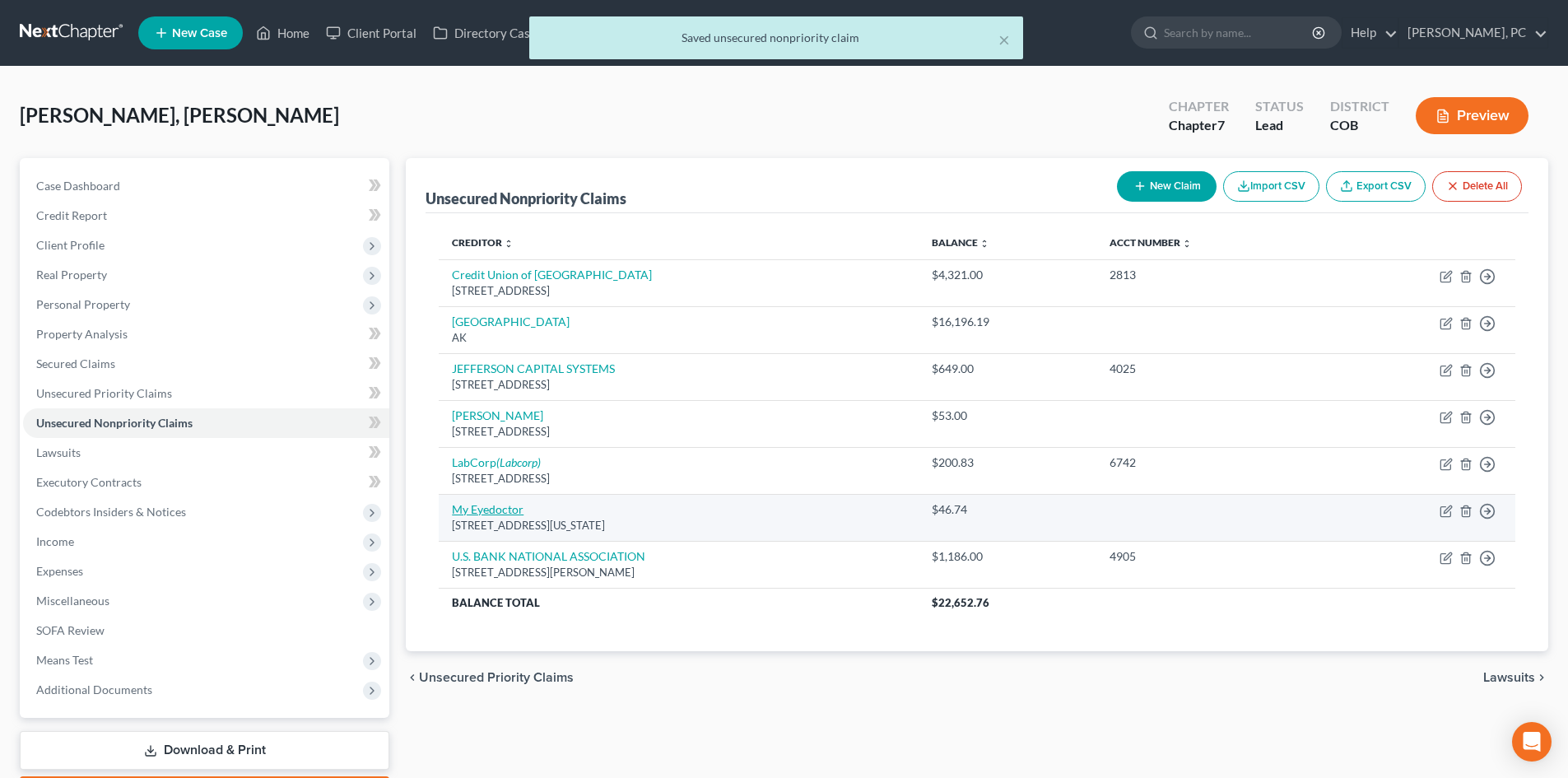
click at [485, 507] on link "My Eyedoctor" at bounding box center [487, 509] width 72 height 14
select select "26"
select select "2"
select select "0"
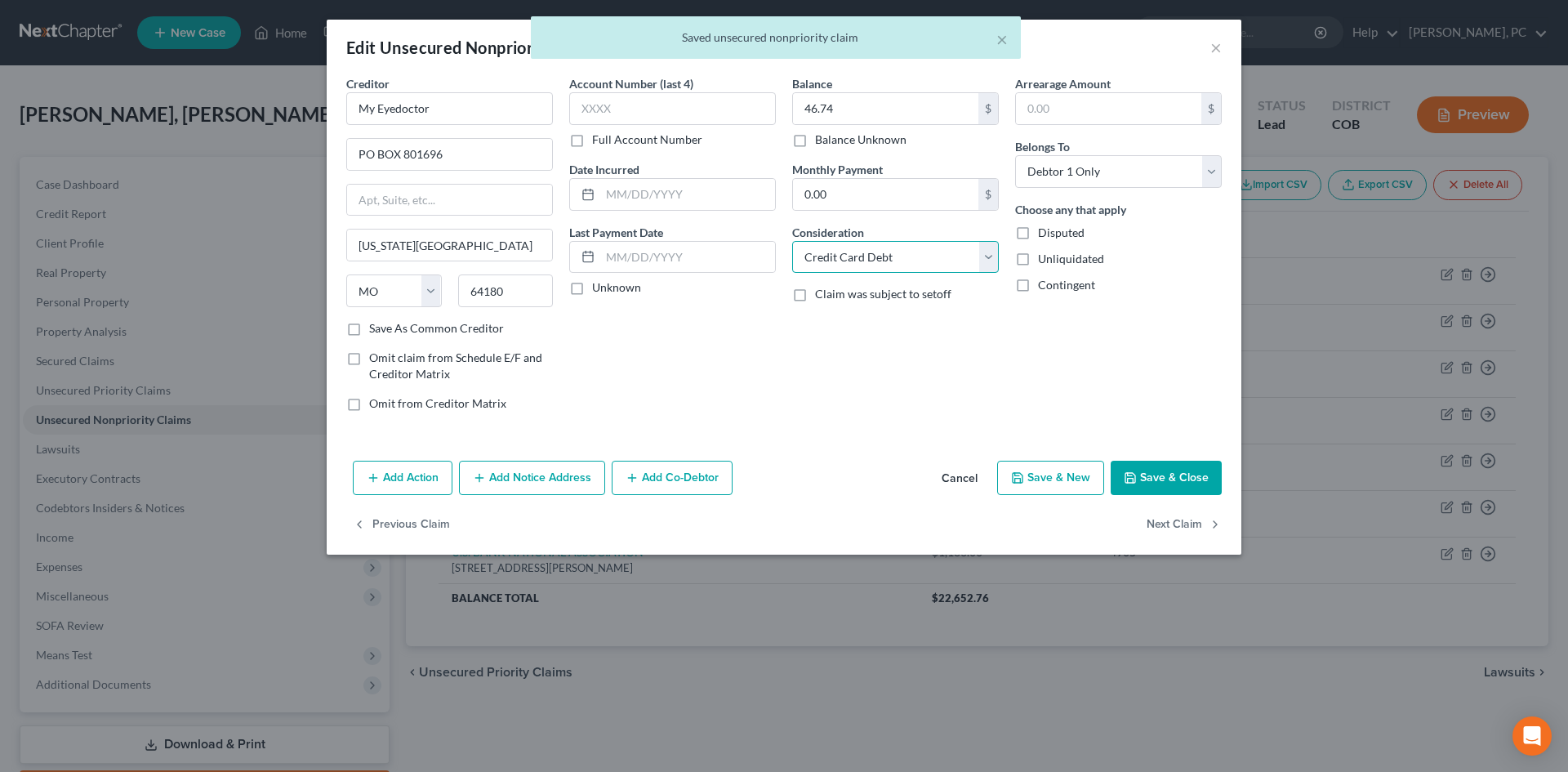
click at [840, 255] on select "Select Cable / Satellite Services Collection Agency Credit Card Debt Debt Couns…" at bounding box center [895, 256] width 206 height 32
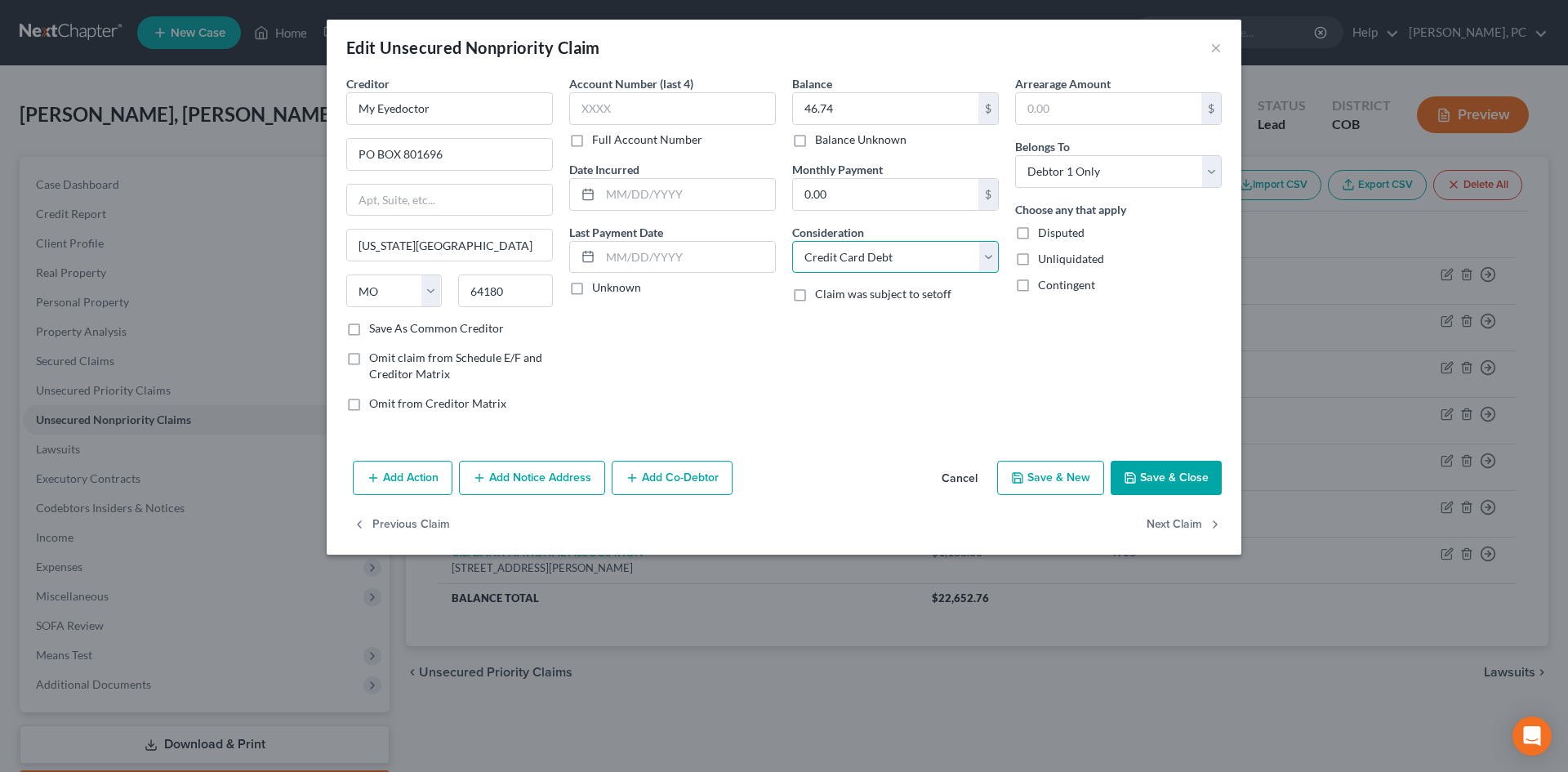
select select "9"
click at [792, 241] on select "Select Cable / Satellite Services Collection Agency Credit Card Debt Debt Couns…" at bounding box center [895, 256] width 206 height 32
click at [1159, 481] on button "Save & Close" at bounding box center [1166, 477] width 112 height 34
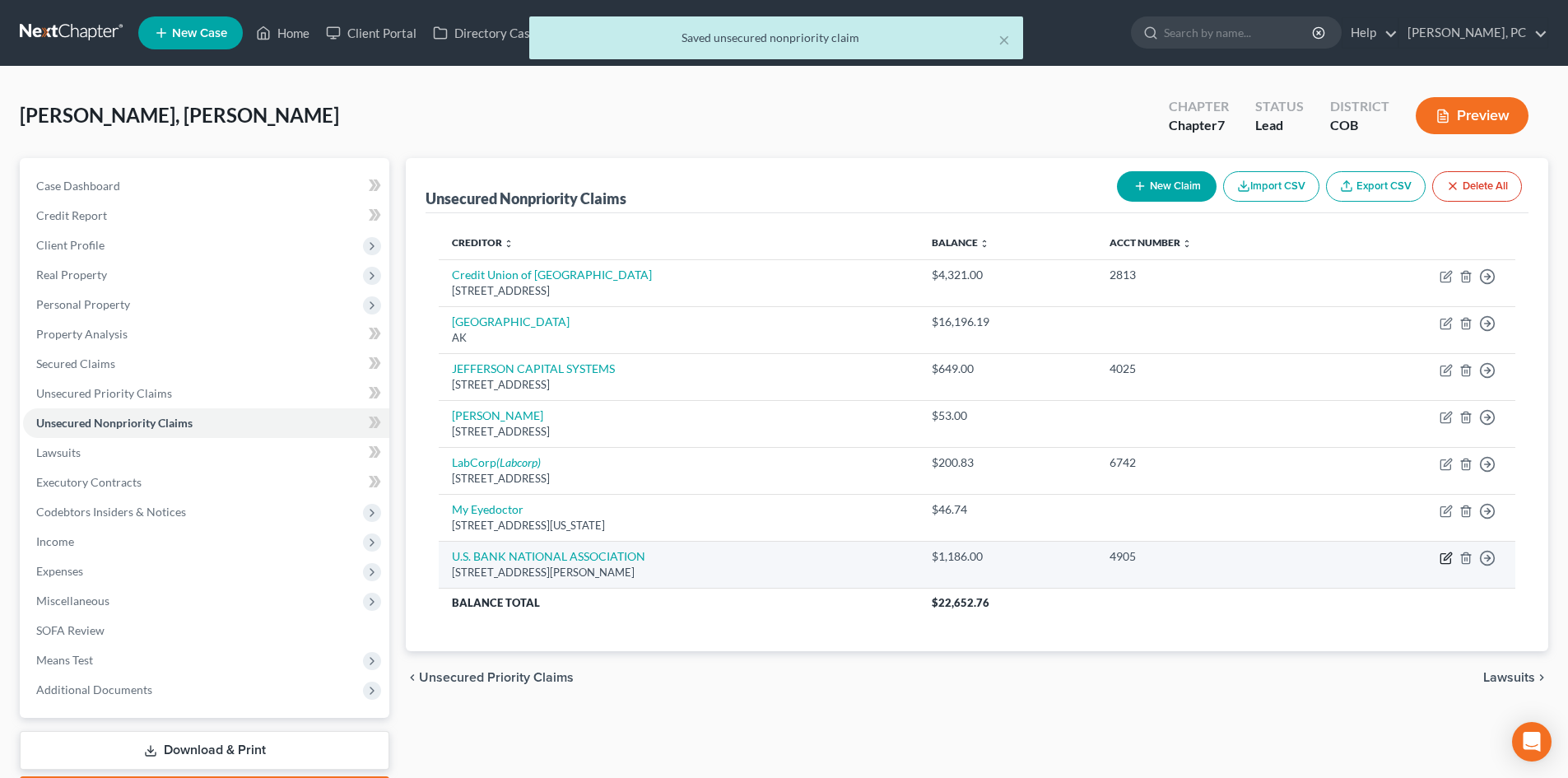
click at [1448, 559] on icon "button" at bounding box center [1448, 556] width 8 height 8
select select "24"
select select "2"
select select "0"
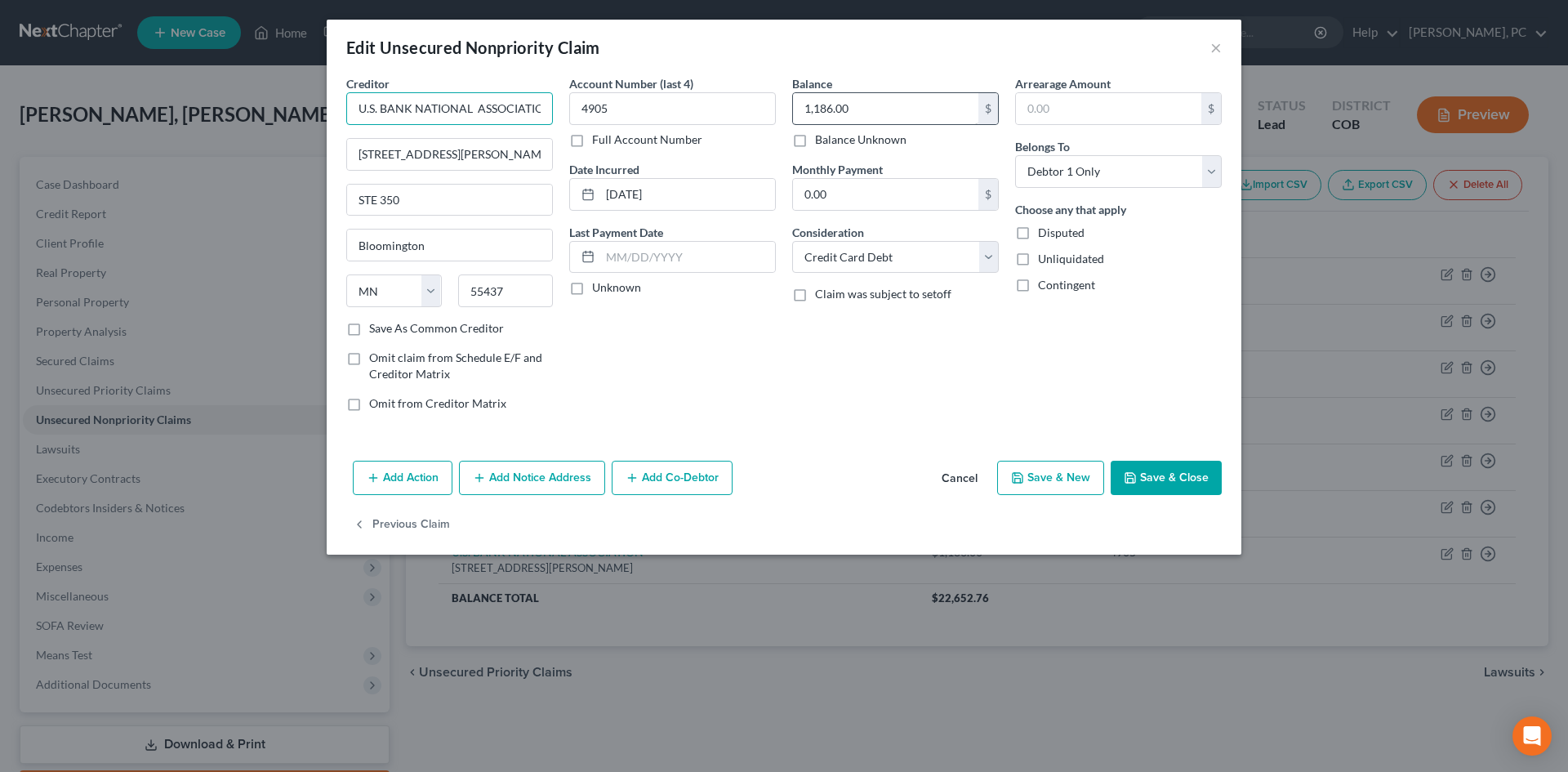
scroll to position [0, 13]
drag, startPoint x: 350, startPoint y: 103, endPoint x: 862, endPoint y: 110, distance: 512.0
click at [856, 113] on div "Creditor * U.S. BANK NATIONAL ASSOCIATION 8000 NORMAN CENTER DR STE 350 Bloomin…" at bounding box center [784, 250] width 892 height 349
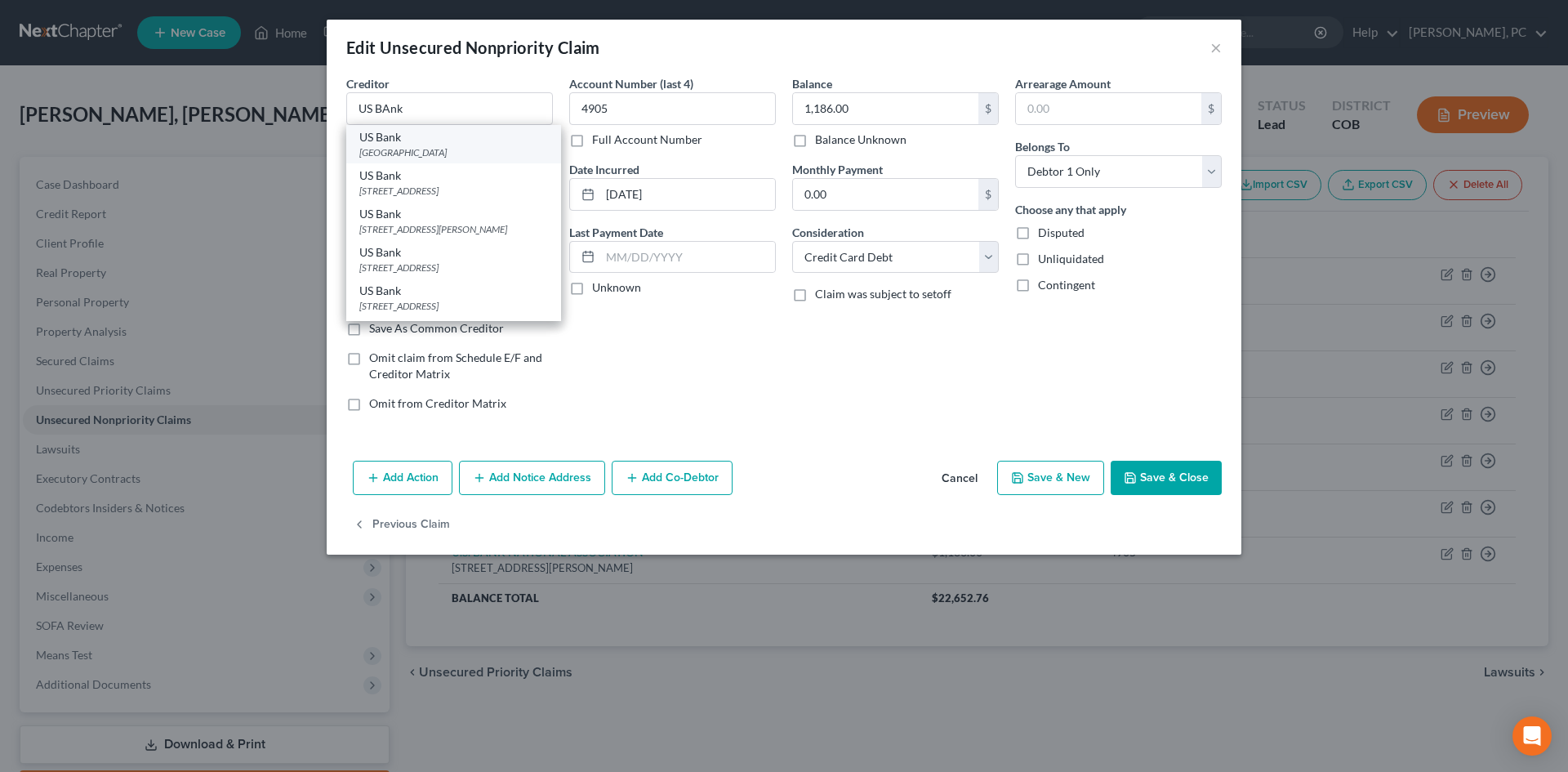
click at [418, 147] on div "PO Box 790401, Saint Louis, MO 63179" at bounding box center [453, 153] width 189 height 14
type input "US Bank"
type input "PO Box 790401"
type input "Saint Louis"
select select "26"
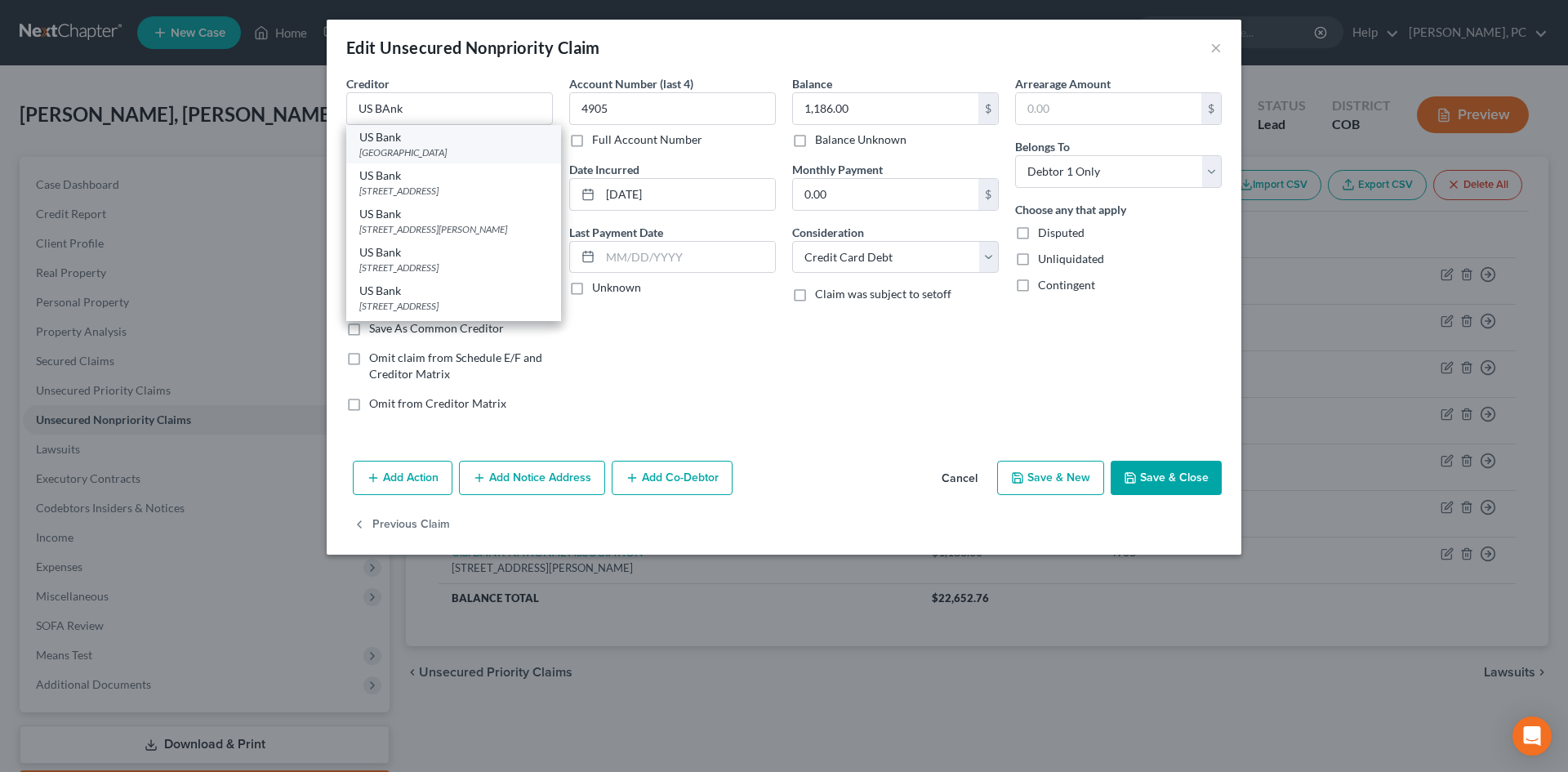
type input "63179"
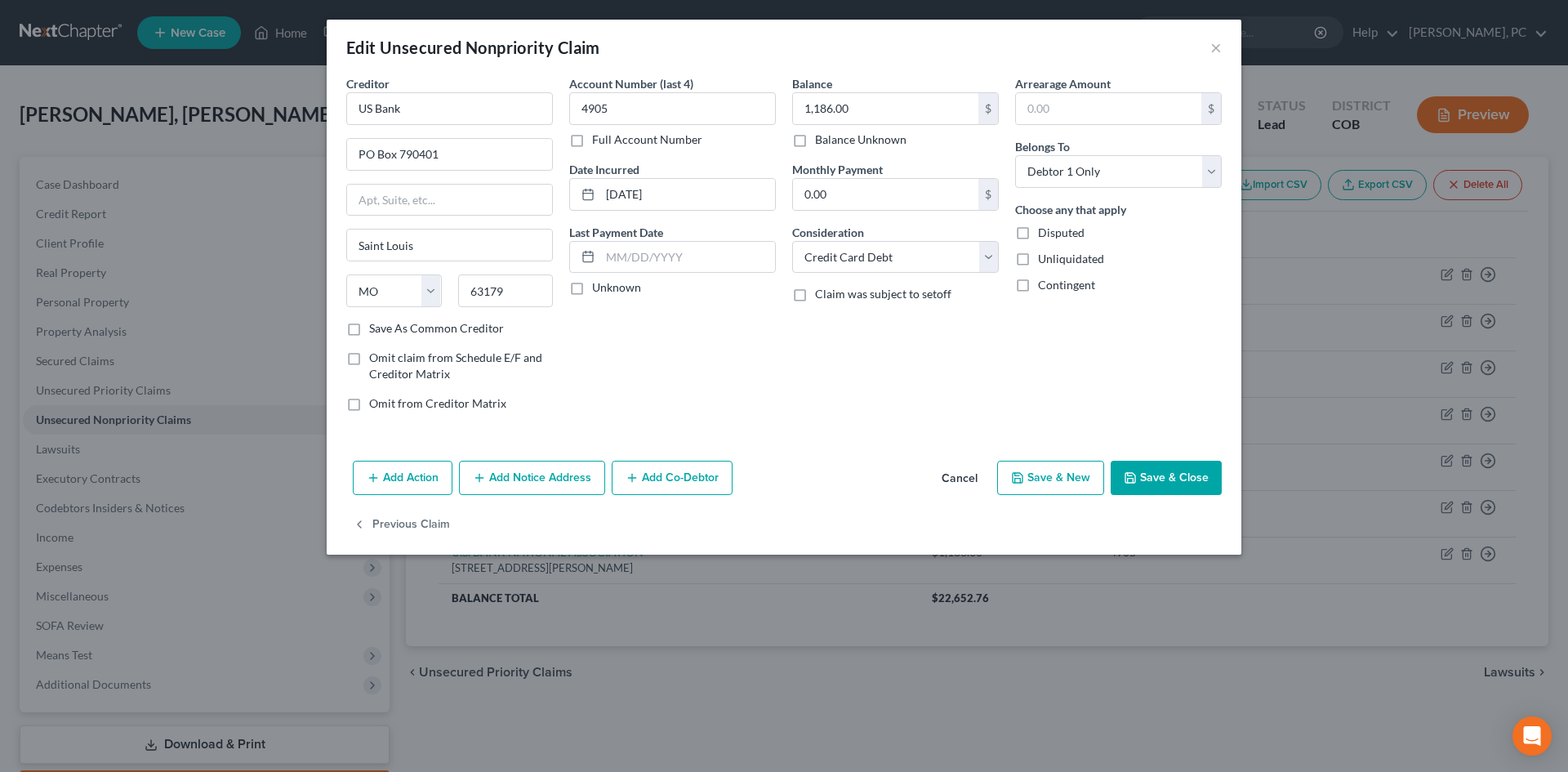
click at [528, 478] on button "Add Notice Address" at bounding box center [531, 477] width 146 height 34
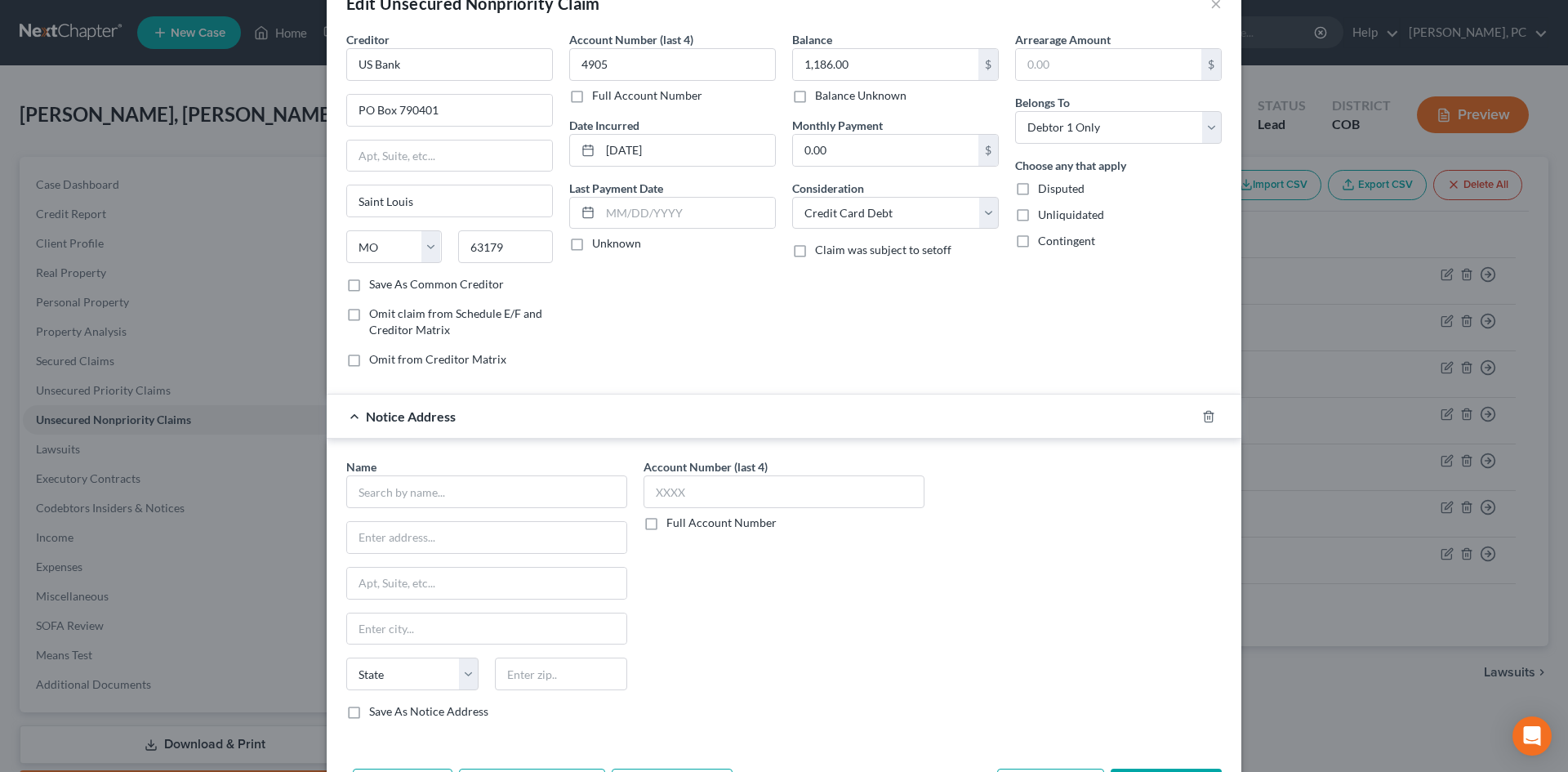
scroll to position [81, 0]
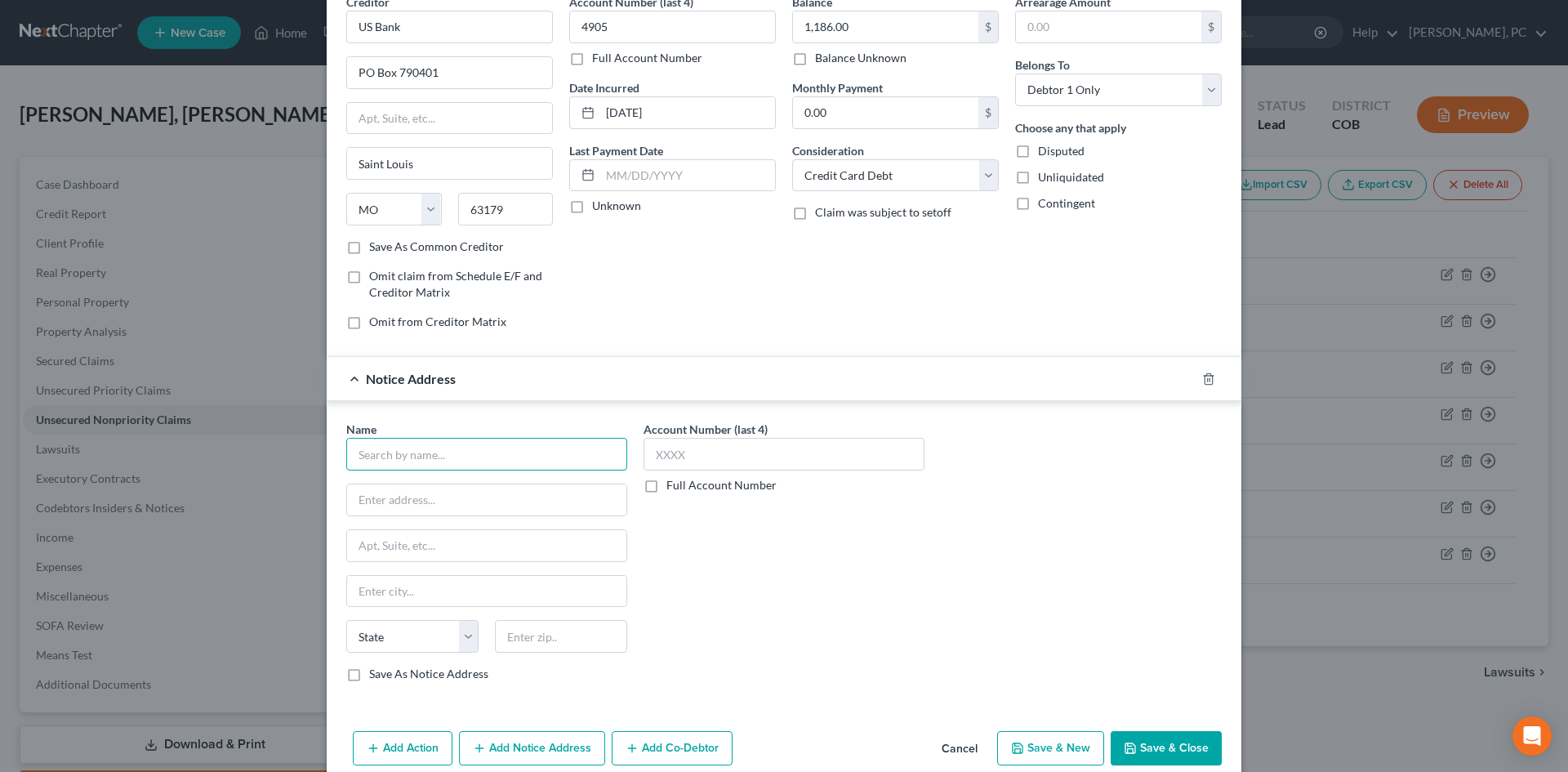
click at [442, 451] on input "text" at bounding box center [486, 453] width 281 height 32
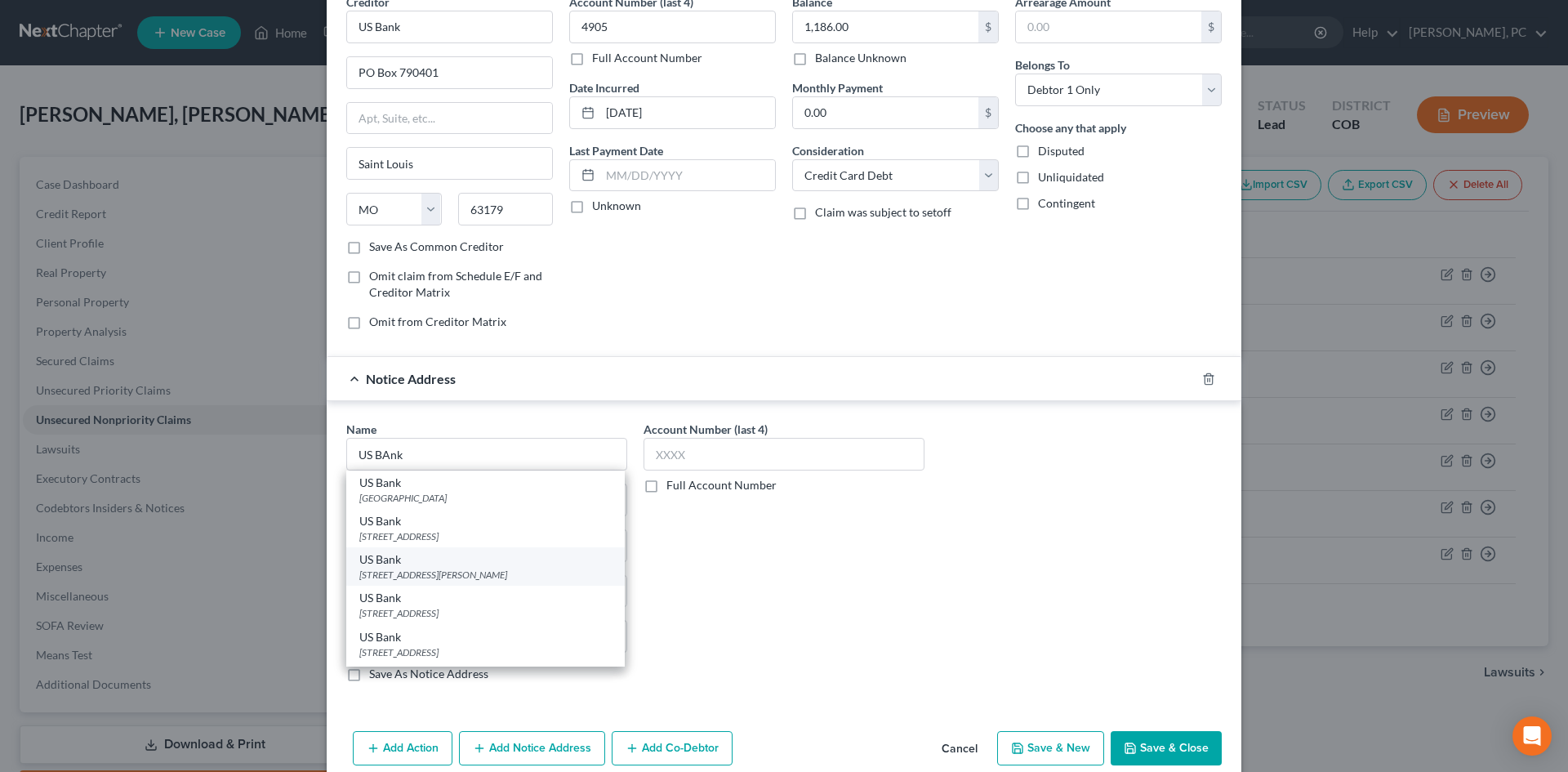
click at [402, 568] on div "PO Box 108, St. Louis, MO 63166" at bounding box center [485, 574] width 252 height 14
type input "US Bank"
type input "PO Box 108"
type input "St. Louis"
select select "26"
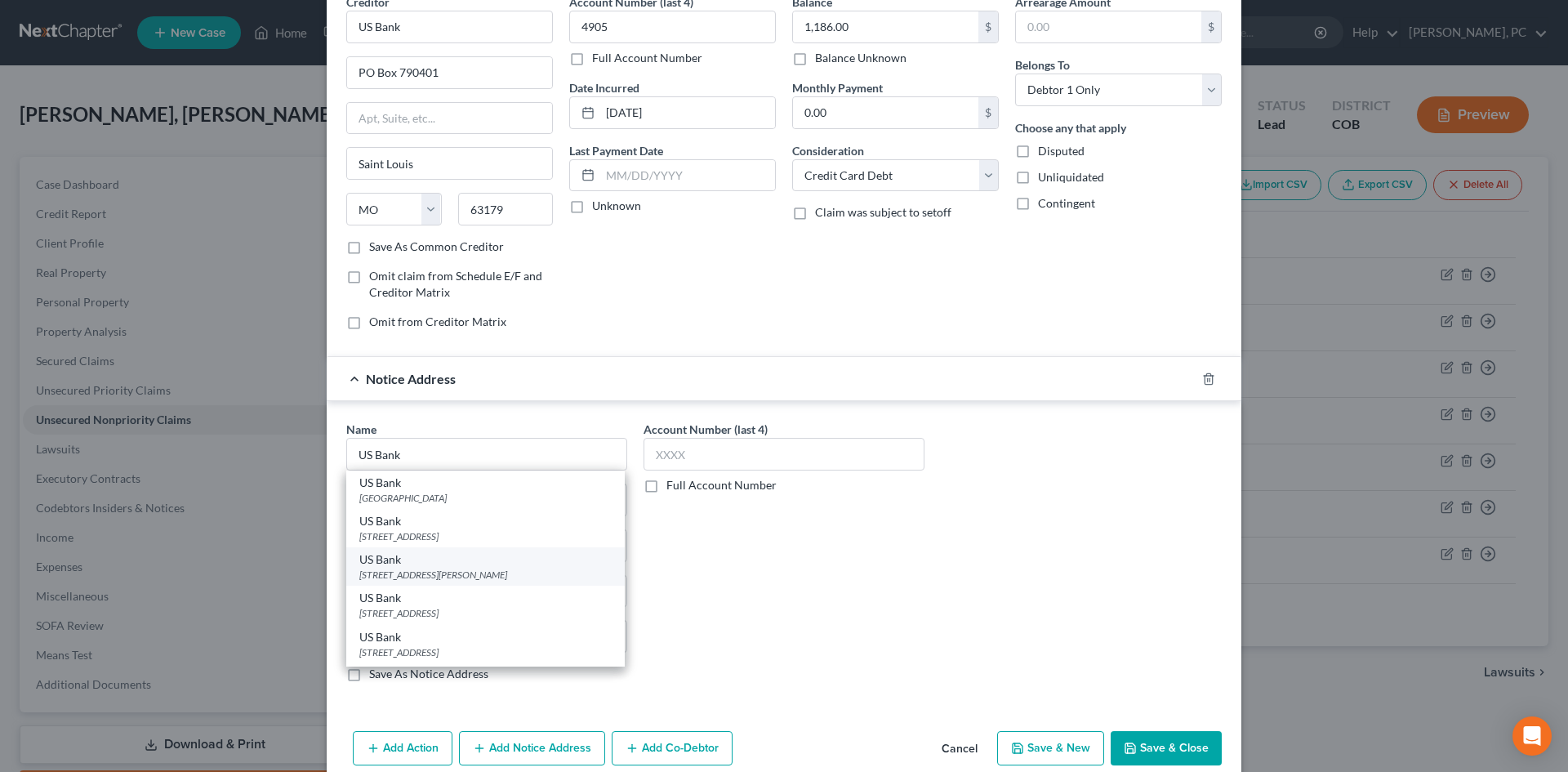
type input "63166"
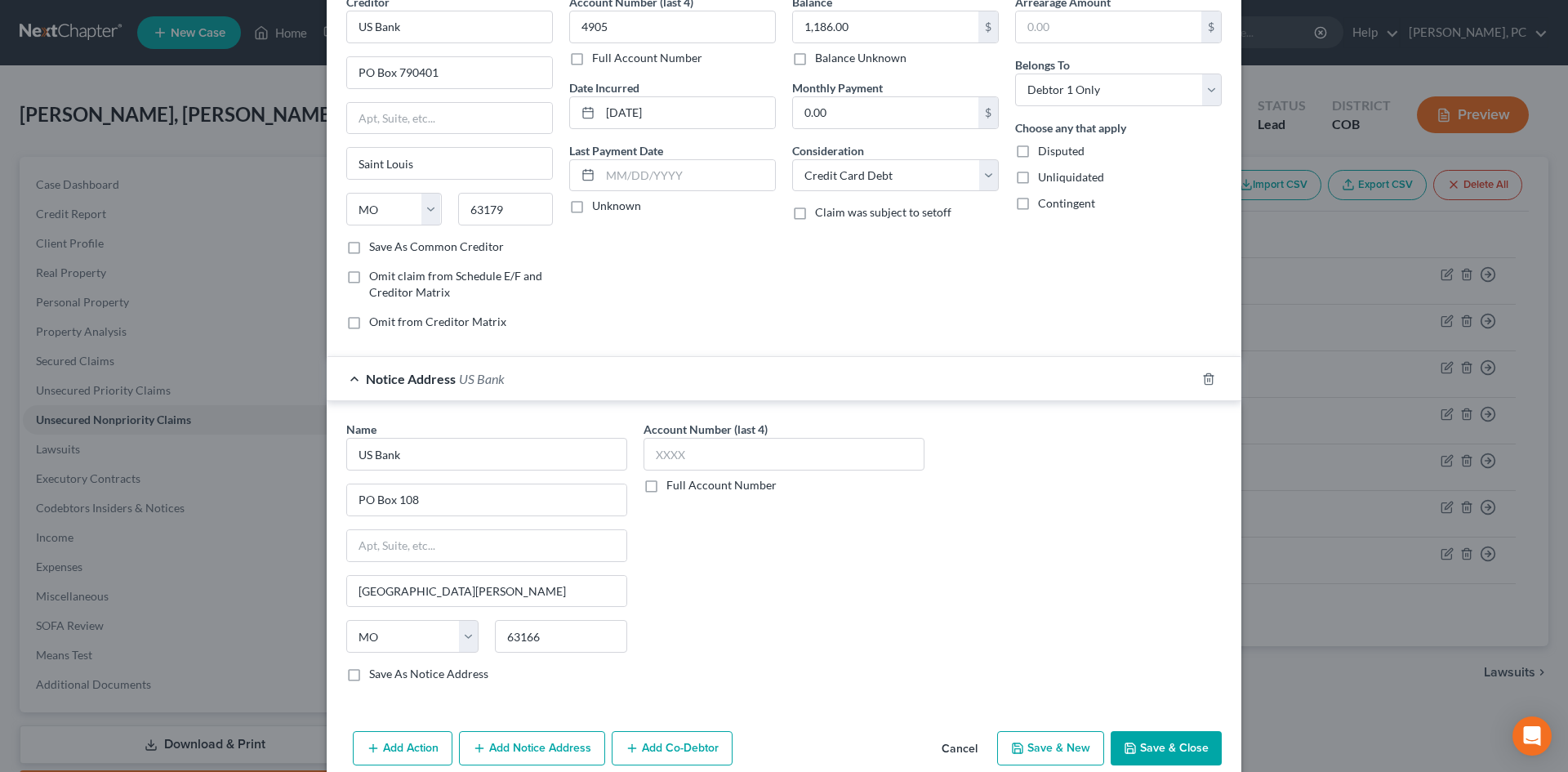
click at [1142, 744] on button "Save & Close" at bounding box center [1166, 748] width 112 height 34
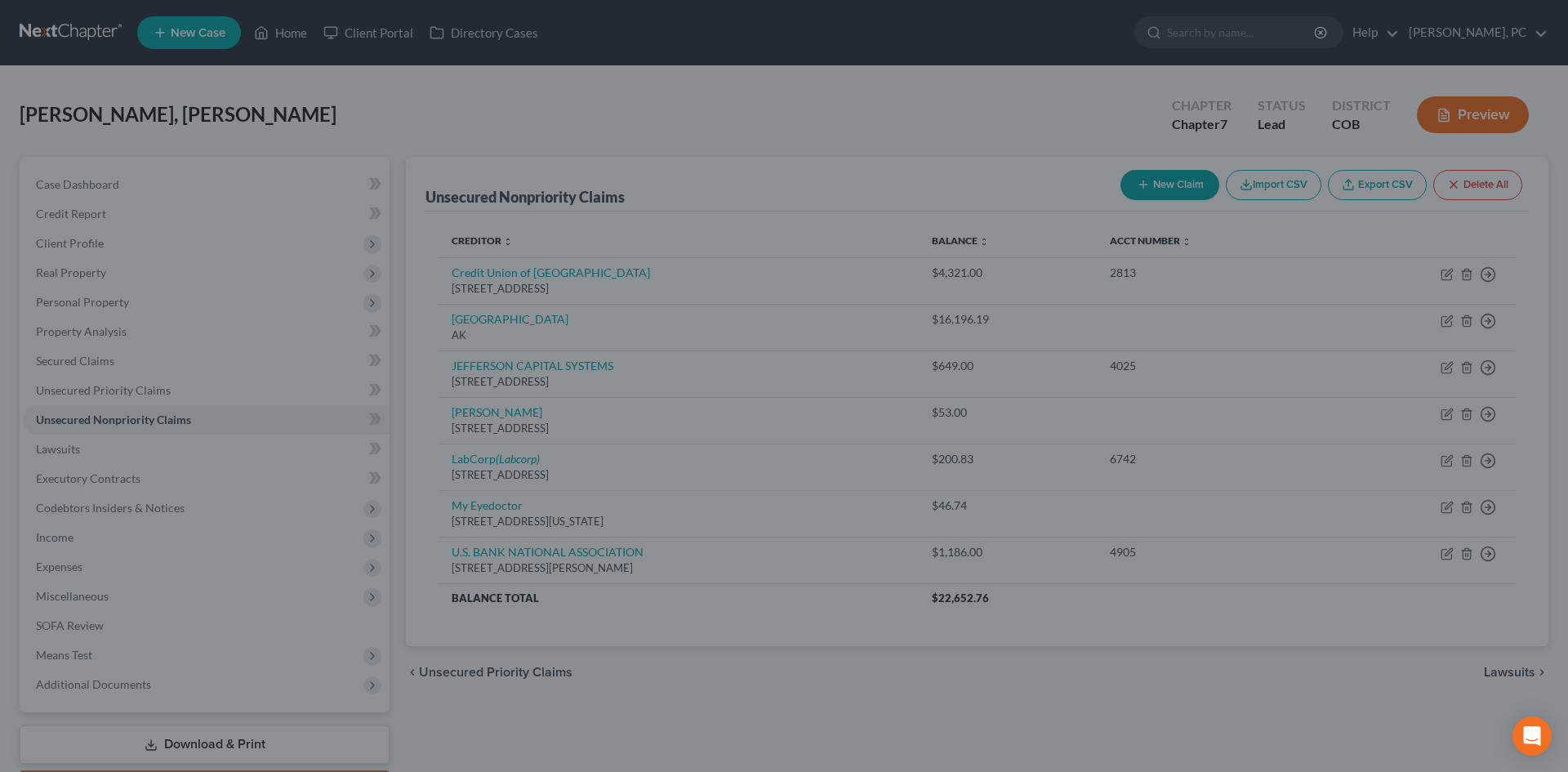
type input "0"
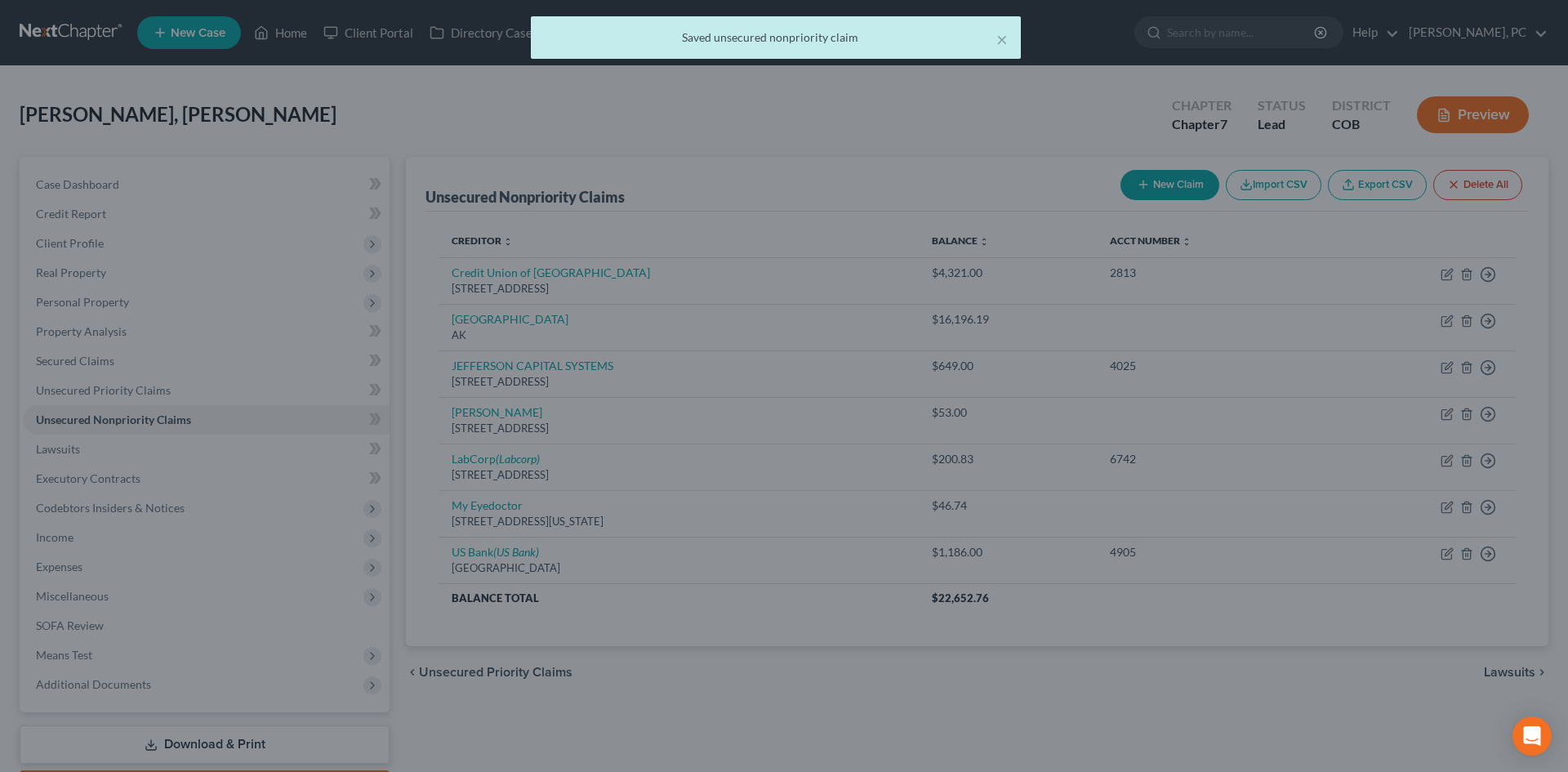
scroll to position [0, 0]
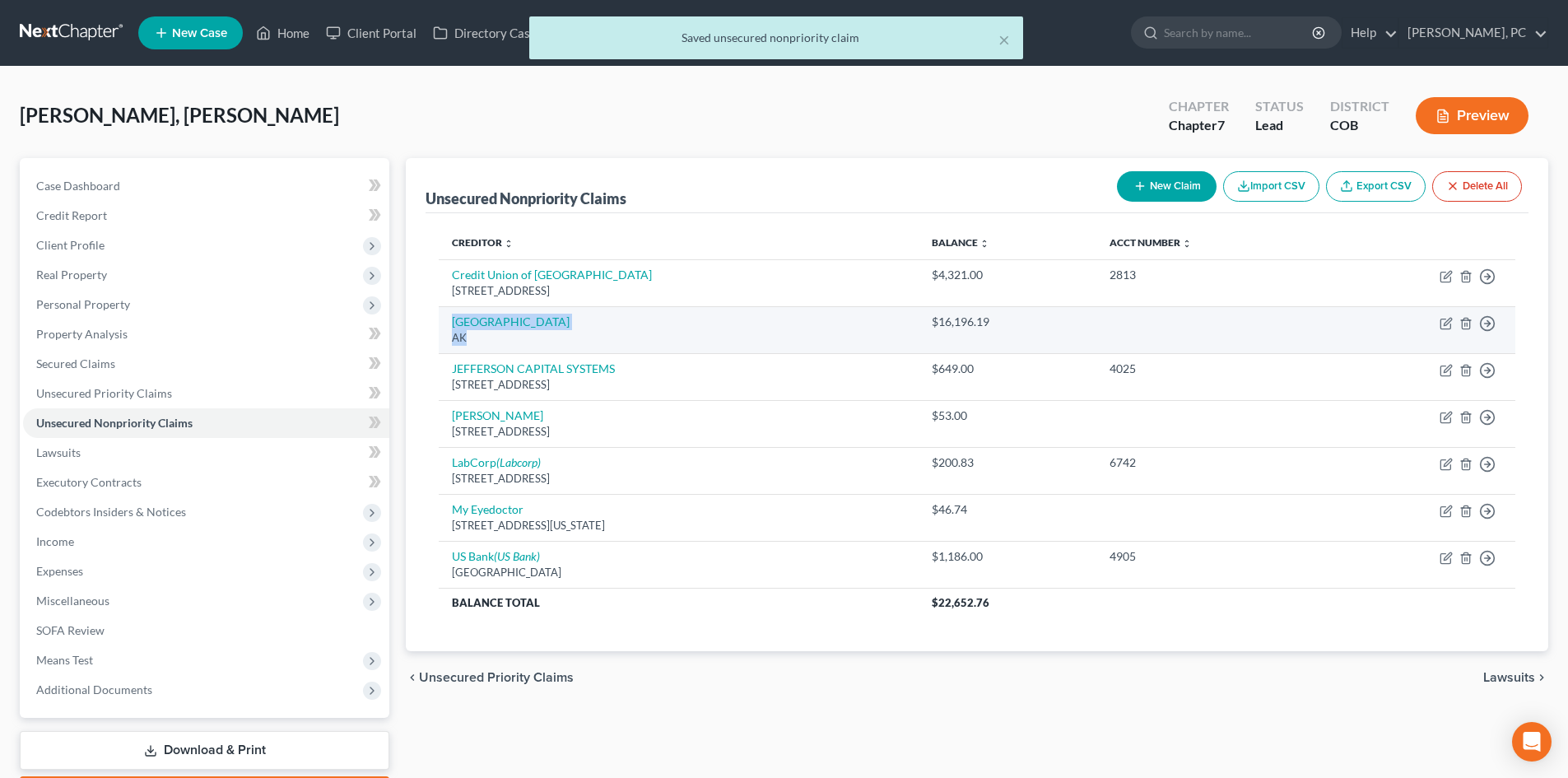
drag, startPoint x: 443, startPoint y: 321, endPoint x: 477, endPoint y: 348, distance: 43.4
click at [477, 348] on td "Denver County AK" at bounding box center [678, 330] width 480 height 47
click at [480, 321] on link "Denver County" at bounding box center [510, 321] width 117 height 14
select select "1"
select select "2"
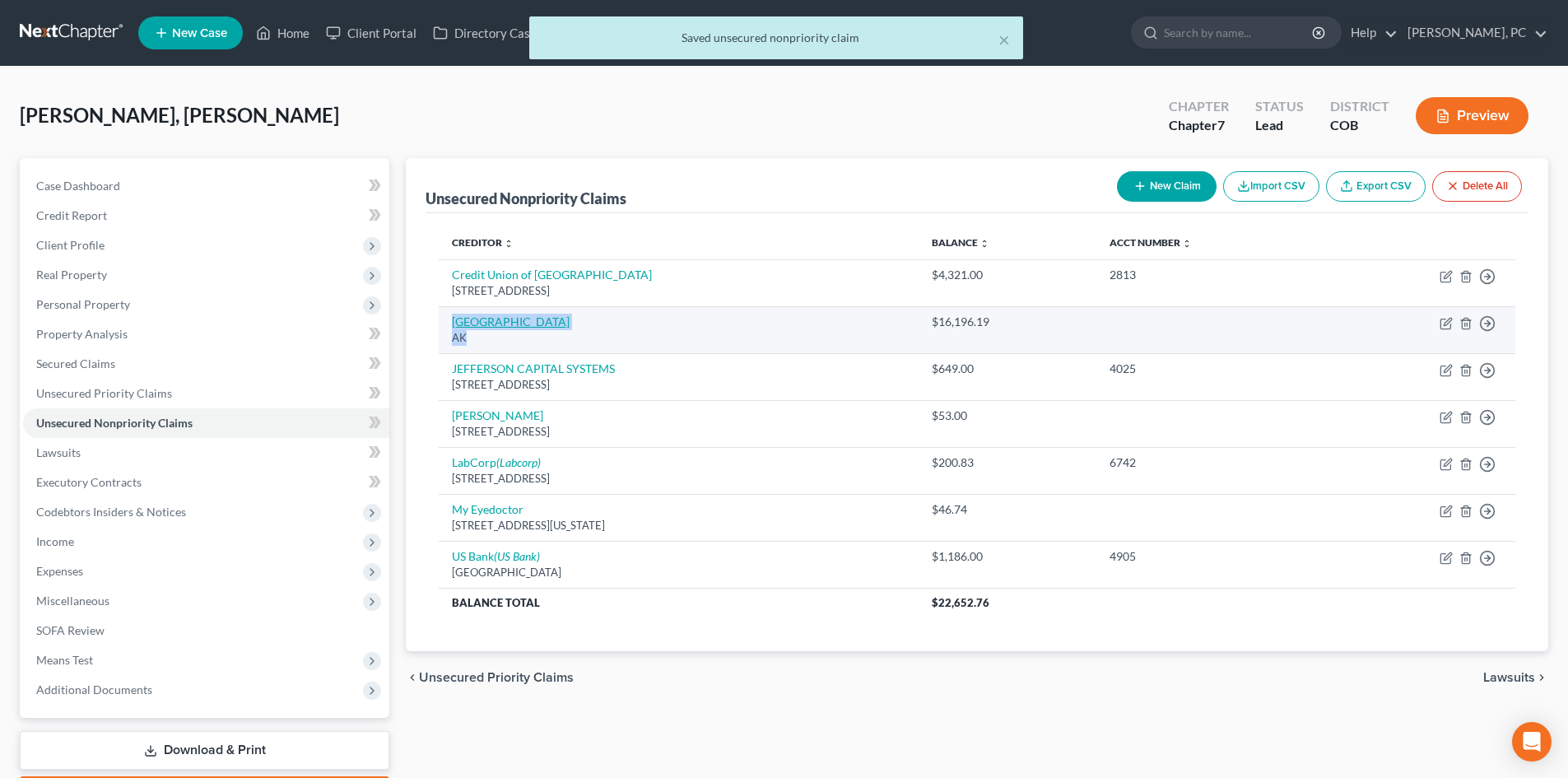
select select "0"
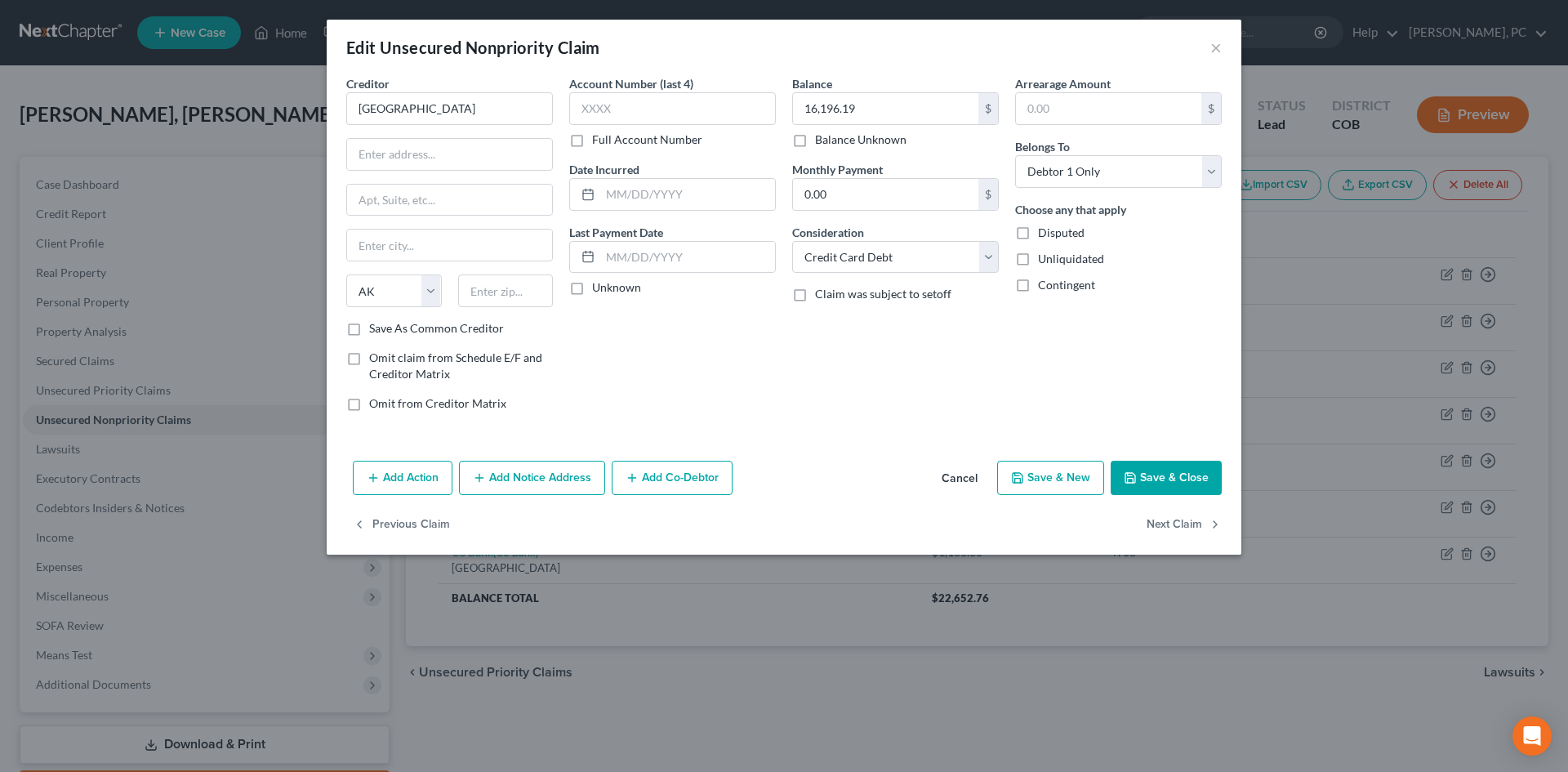
click at [954, 478] on button "Cancel" at bounding box center [959, 478] width 62 height 32
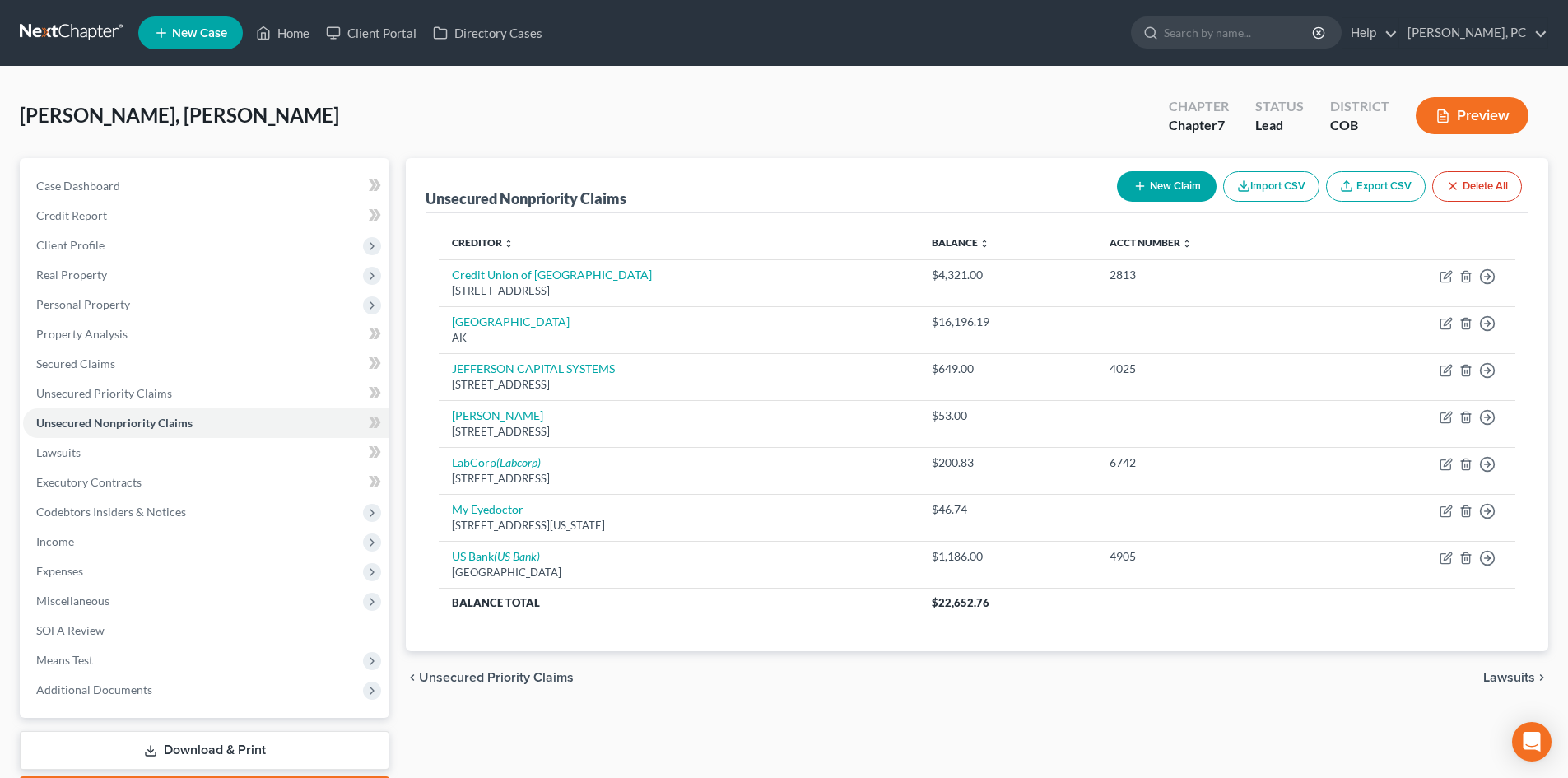
click at [425, 329] on div "Unsecured Nonpriority Claims New Claim Import CSV Export CSV Delete All Credito…" at bounding box center [977, 404] width 1143 height 493
click at [109, 395] on span "Unsecured Priority Claims" at bounding box center [105, 393] width 136 height 14
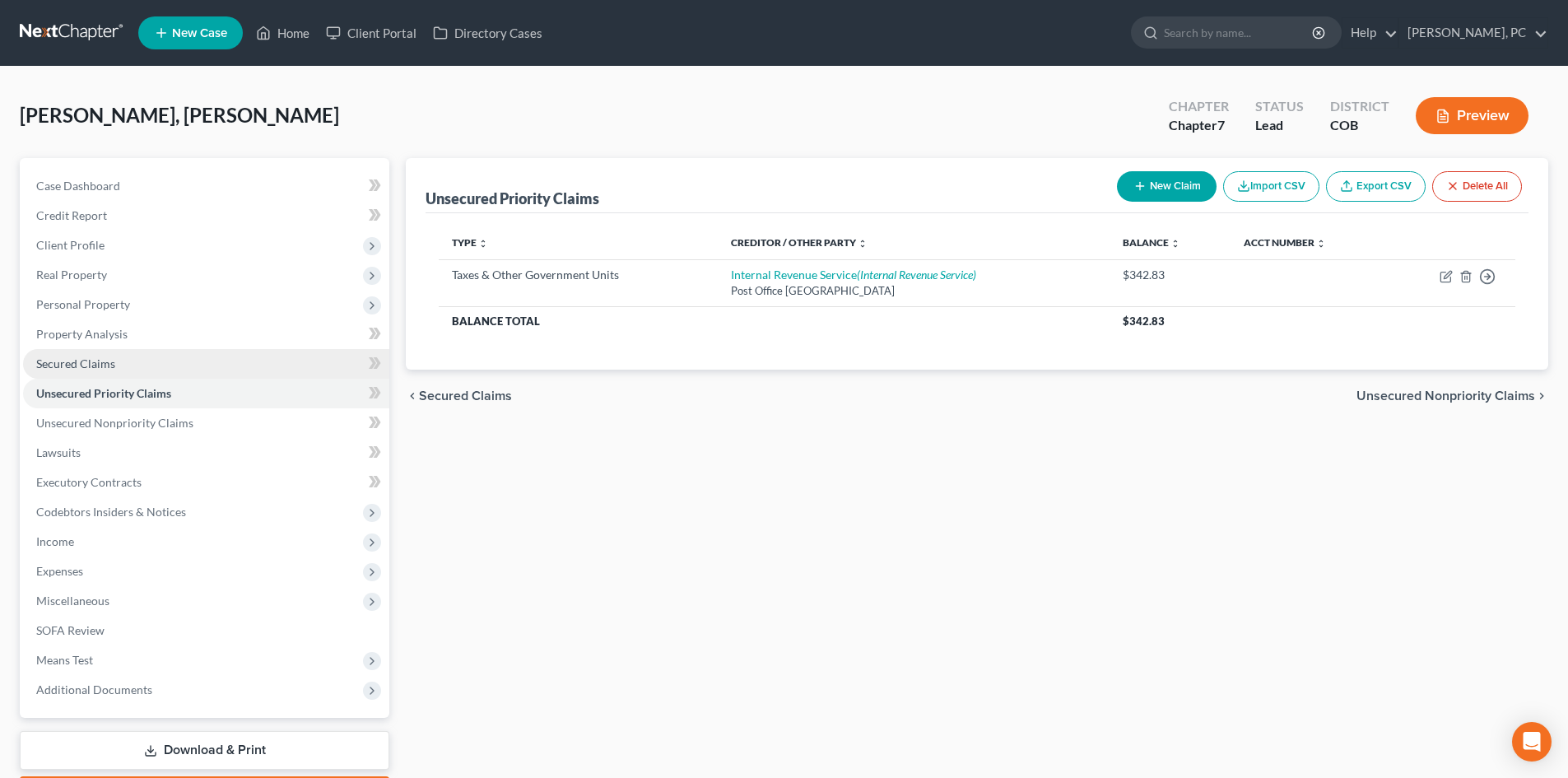
click at [77, 367] on span "Secured Claims" at bounding box center [76, 363] width 79 height 14
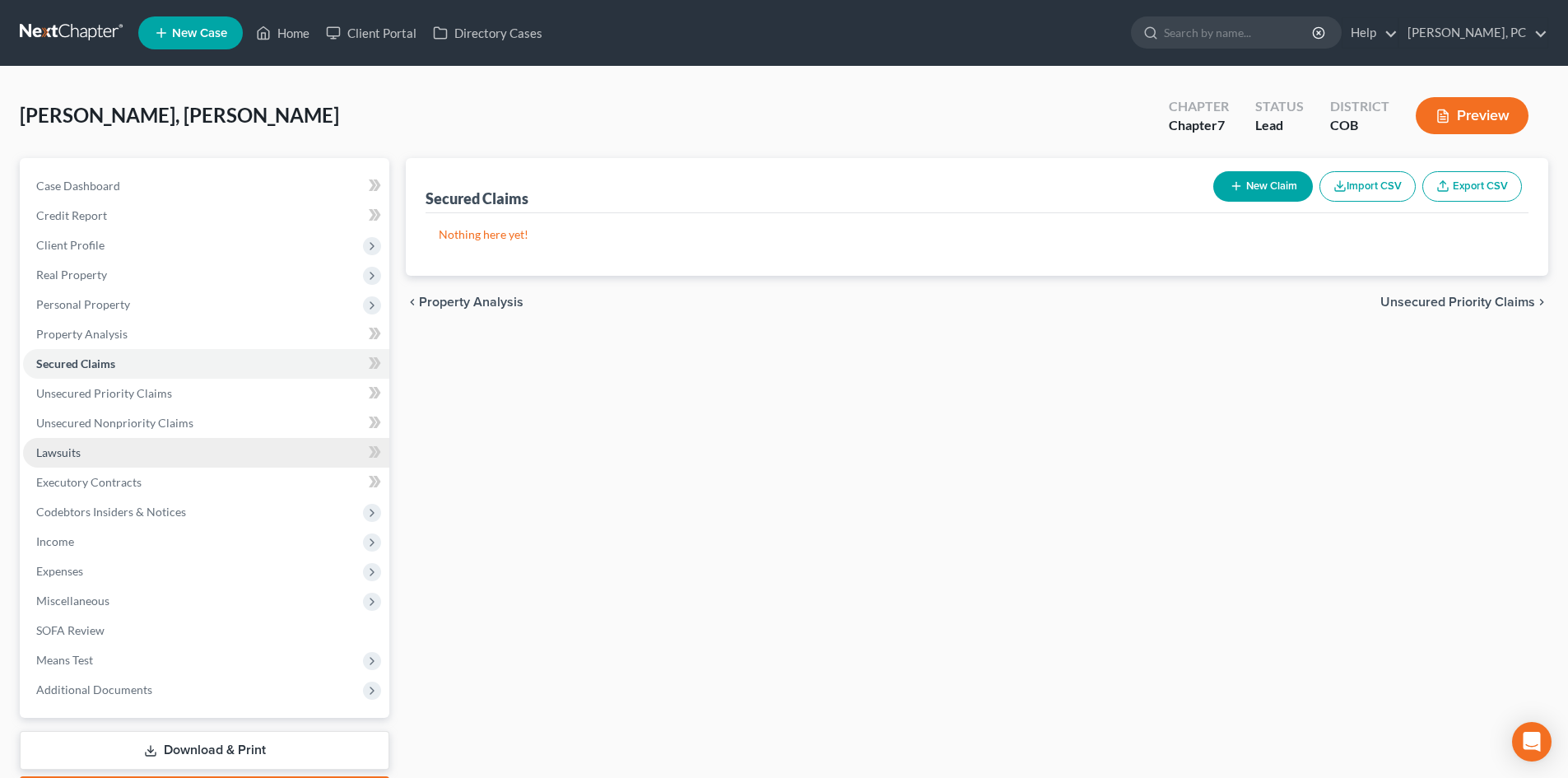
click at [62, 450] on span "Lawsuits" at bounding box center [58, 453] width 44 height 14
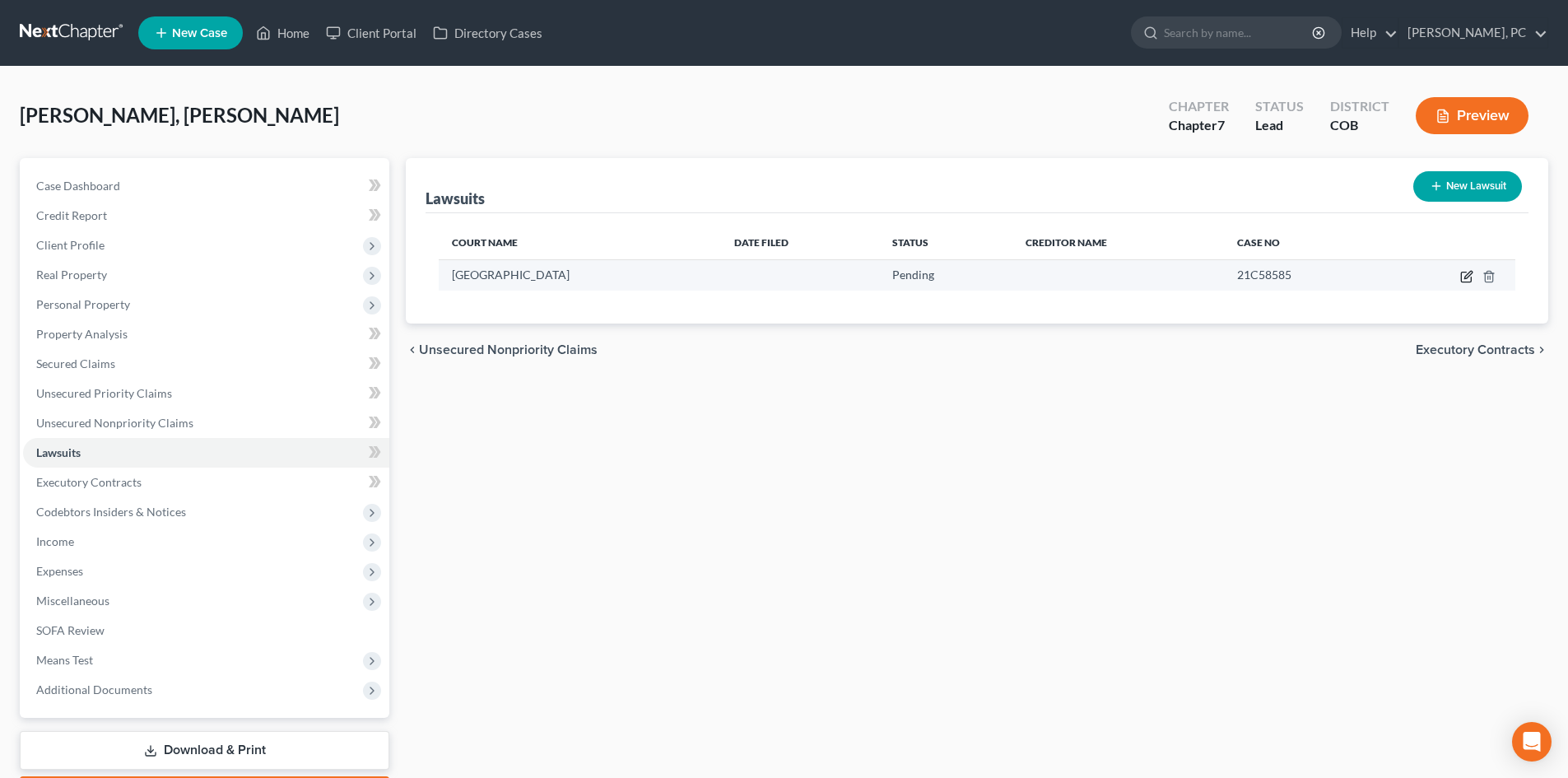
click at [1462, 276] on icon "button" at bounding box center [1466, 277] width 10 height 10
select select "5"
select select "0"
select select "1"
select select "5"
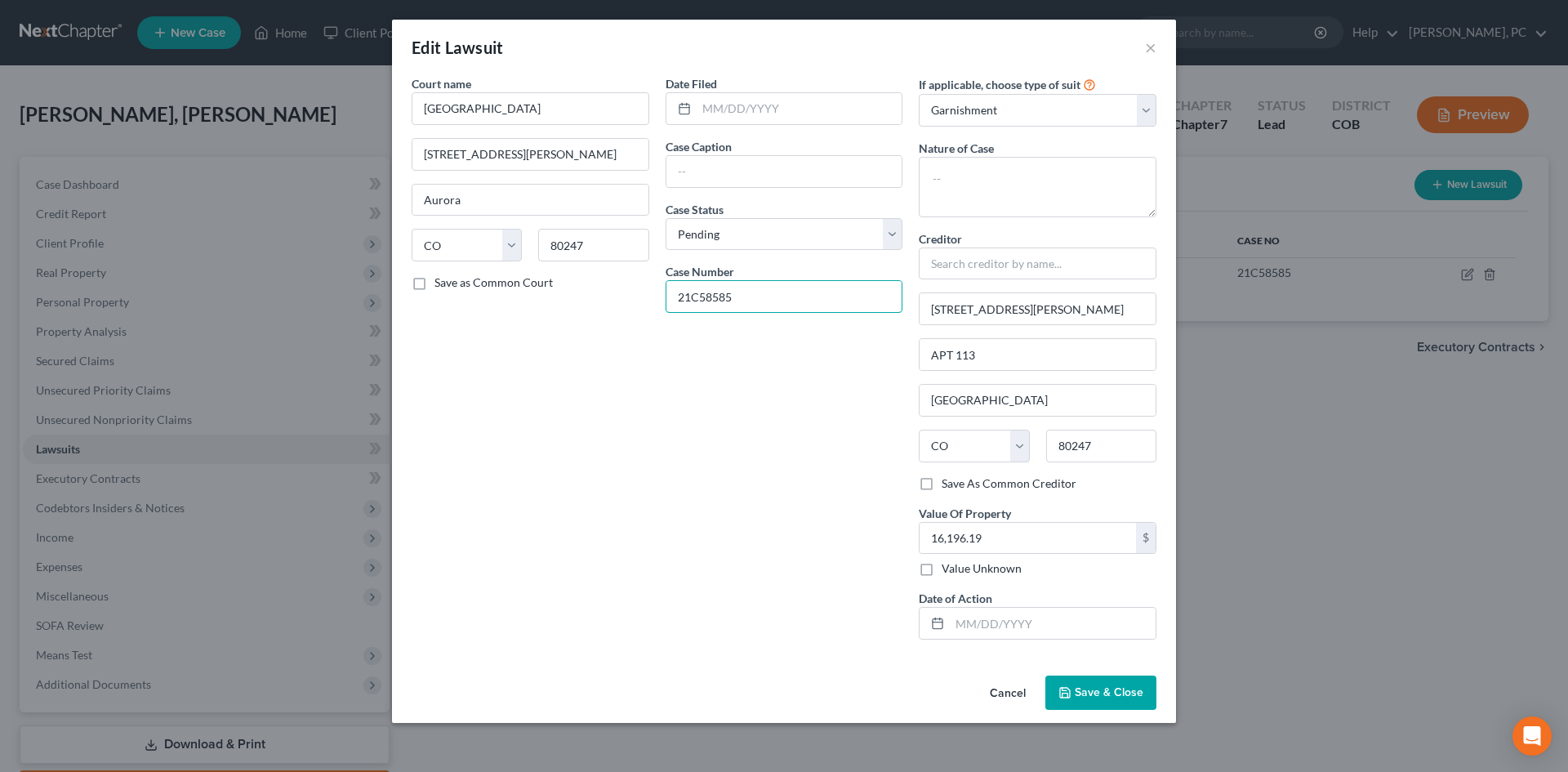
drag, startPoint x: 735, startPoint y: 299, endPoint x: 655, endPoint y: 295, distance: 80.1
click at [655, 295] on div "Court name * Denver County 1610 South Fulton Way #113 Aurora State AL AK AR AZ …" at bounding box center [784, 364] width 761 height 577
click at [699, 304] on input "21C58585" at bounding box center [784, 296] width 236 height 31
click at [1001, 690] on button "Cancel" at bounding box center [1007, 693] width 62 height 32
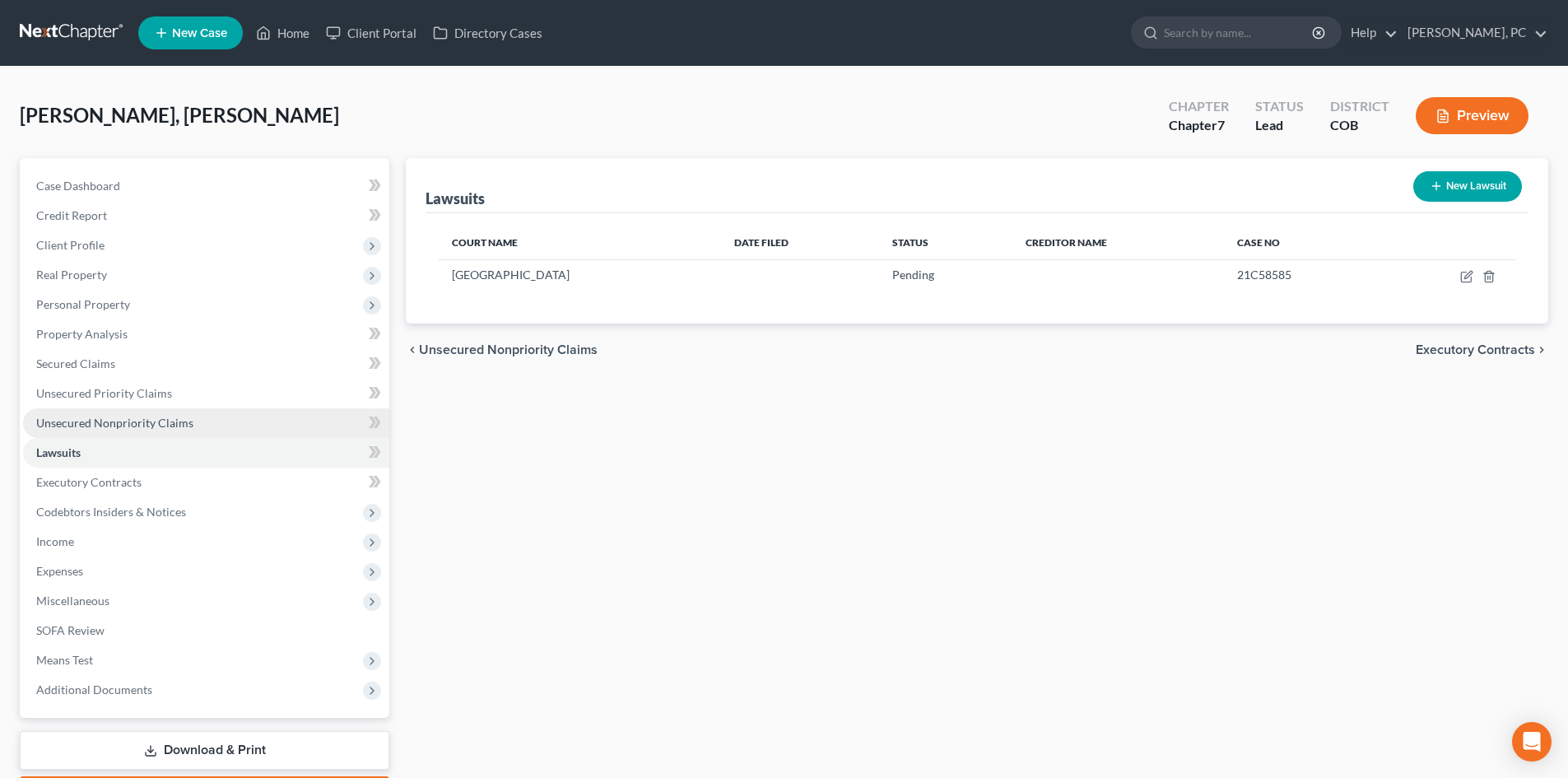
drag, startPoint x: 130, startPoint y: 425, endPoint x: 262, endPoint y: 421, distance: 132.1
click at [130, 425] on span "Unsecured Nonpriority Claims" at bounding box center [114, 423] width 157 height 14
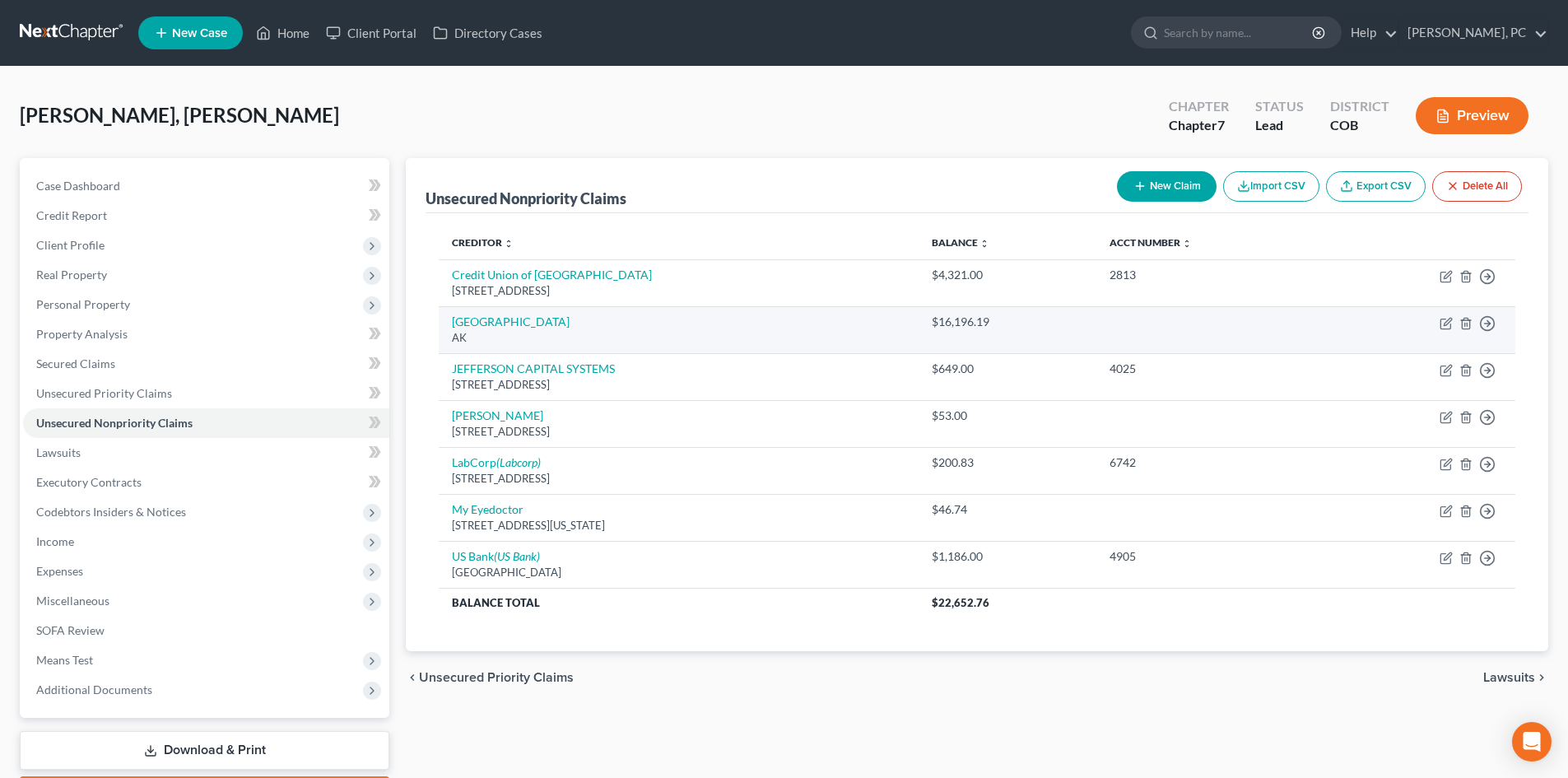
click at [480, 314] on td "Denver County AK" at bounding box center [678, 330] width 480 height 47
click at [481, 318] on link "Denver County" at bounding box center [510, 321] width 117 height 14
select select "1"
select select "2"
select select "0"
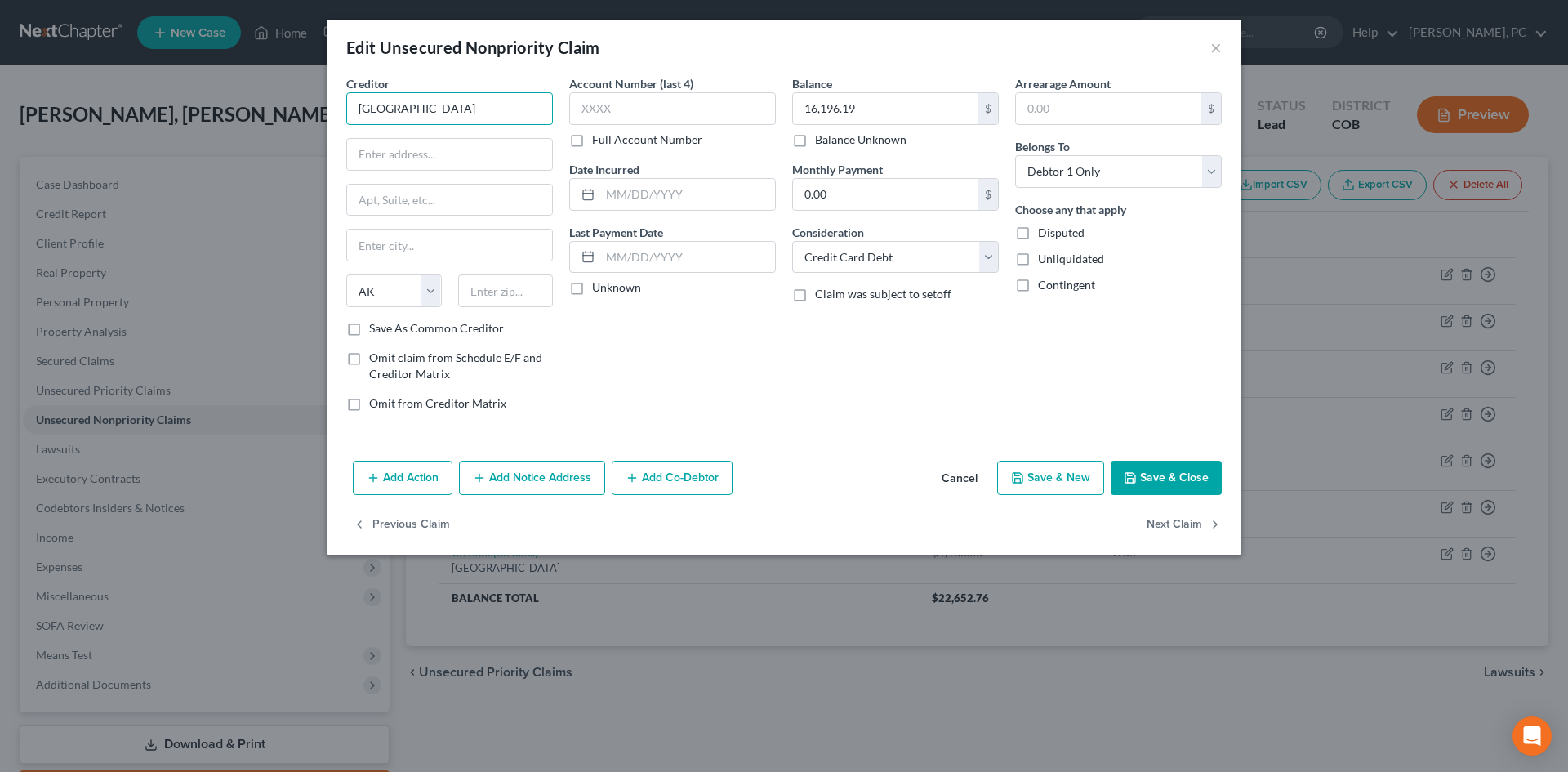
drag, startPoint x: 377, startPoint y: 118, endPoint x: 79, endPoint y: 103, distance: 298.4
click at [82, 107] on div "Edit Unsecured Nonpriority Claim × Creditor * Denver County State AL AK AR AZ C…" at bounding box center [784, 386] width 1568 height 772
drag, startPoint x: 546, startPoint y: 112, endPoint x: 678, endPoint y: 229, distance: 176.4
click at [377, 107] on input "Shelter Mutual Insurance Company" at bounding box center [449, 108] width 206 height 32
type input "Shelter Mutual Insurance Company"
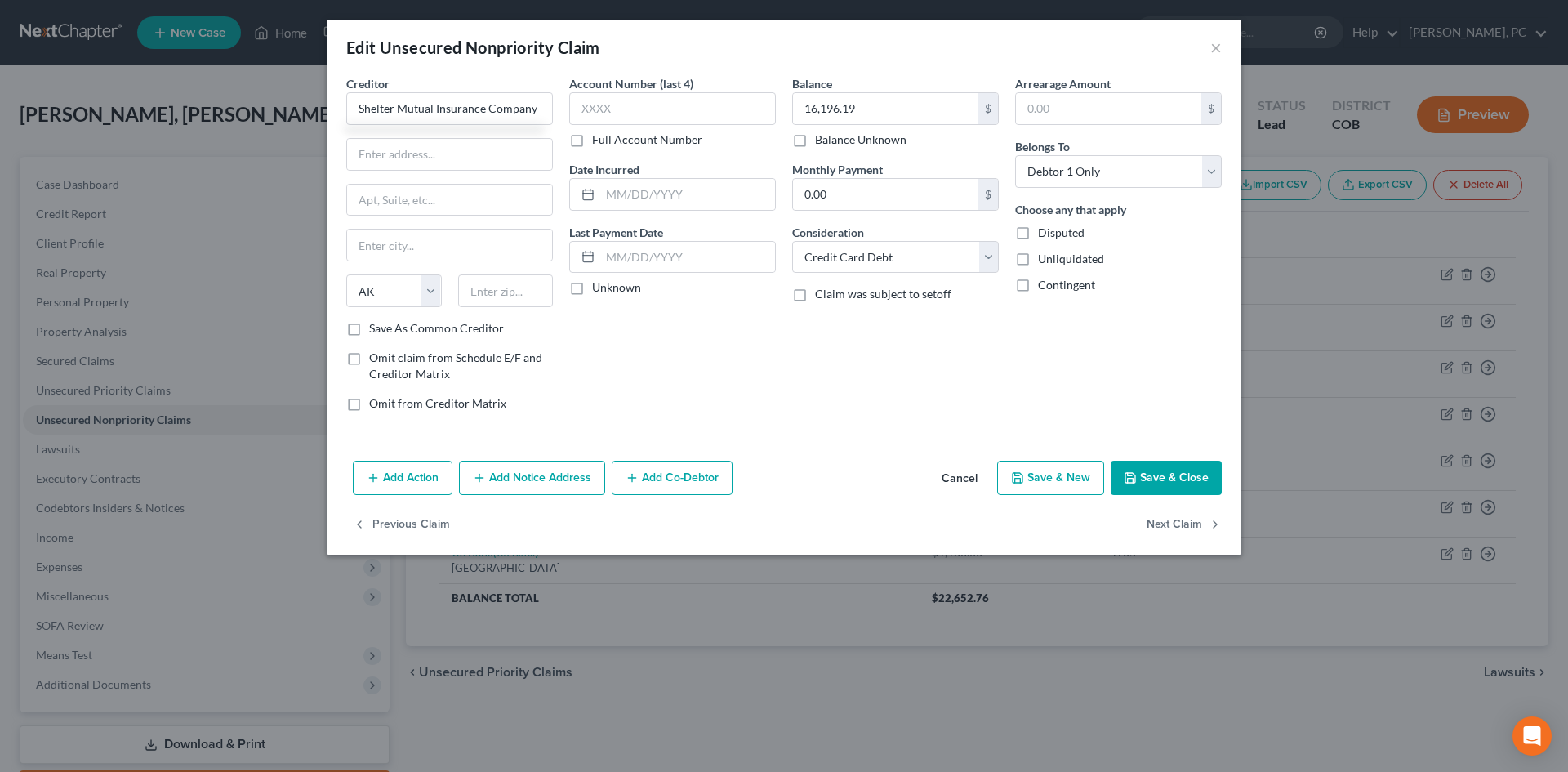
click at [856, 329] on div "Balance 16,196.19 $ Balance Unknown Balance Undetermined 16,196.19 $ Balance Un…" at bounding box center [895, 250] width 223 height 349
click at [853, 265] on select "Select Cable / Satellite Services Collection Agency Credit Card Debt Debt Couns…" at bounding box center [895, 256] width 206 height 32
select select "14"
click at [792, 241] on select "Select Cable / Satellite Services Collection Agency Credit Card Debt Debt Couns…" at bounding box center [895, 256] width 206 height 32
drag, startPoint x: 353, startPoint y: 108, endPoint x: 573, endPoint y: 106, distance: 220.0
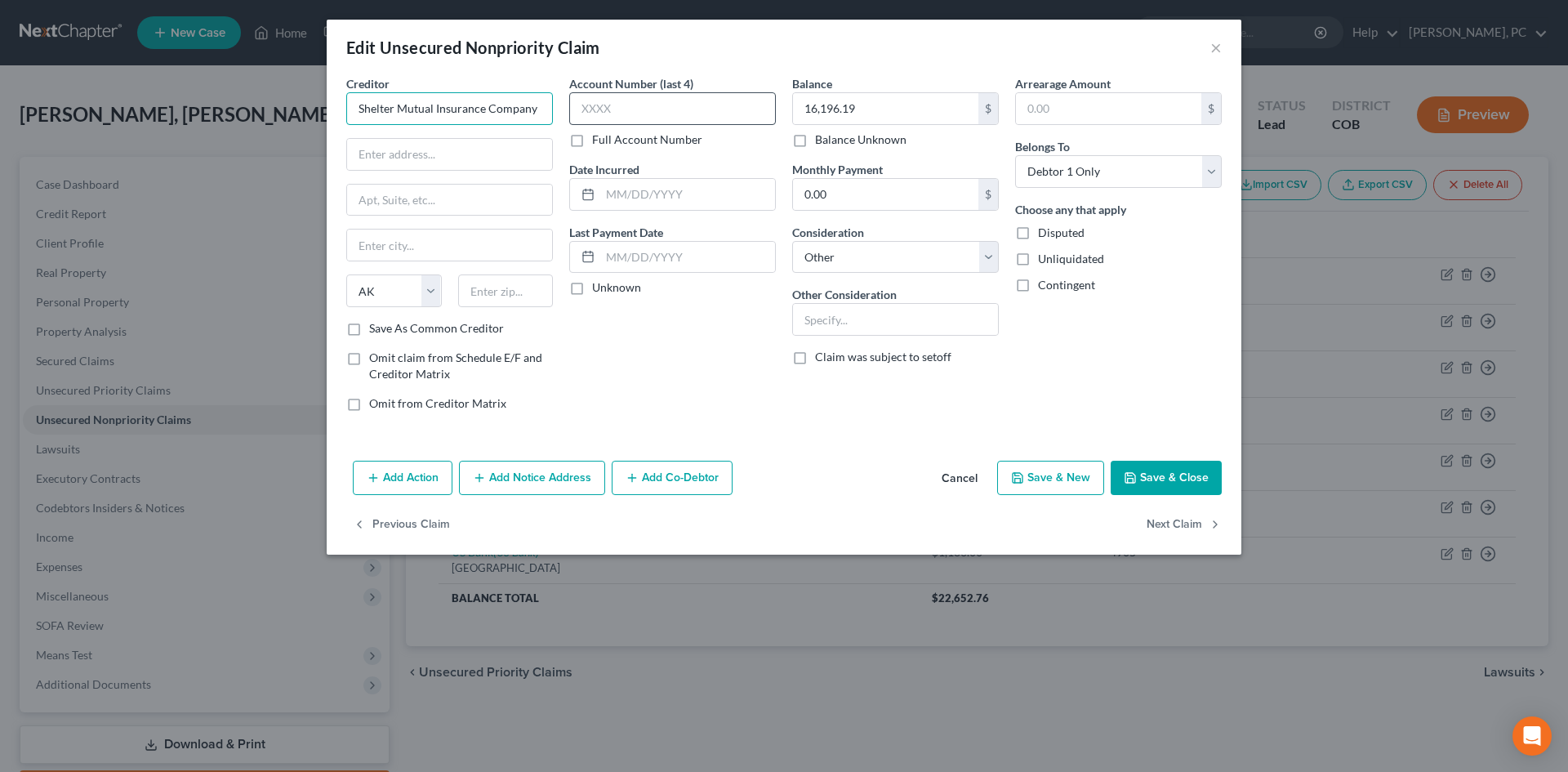
click at [573, 106] on div "Creditor * Shelter Mutual Insurance Company State AL AK AR AZ CA CO CT DE DC FL…" at bounding box center [784, 250] width 892 height 349
click at [400, 154] on input "text" at bounding box center [450, 155] width 205 height 31
paste input "1817 W. Broadway Columbia, MO 65218"
type input "1817 W. Broadway Columbia, MO 65218"
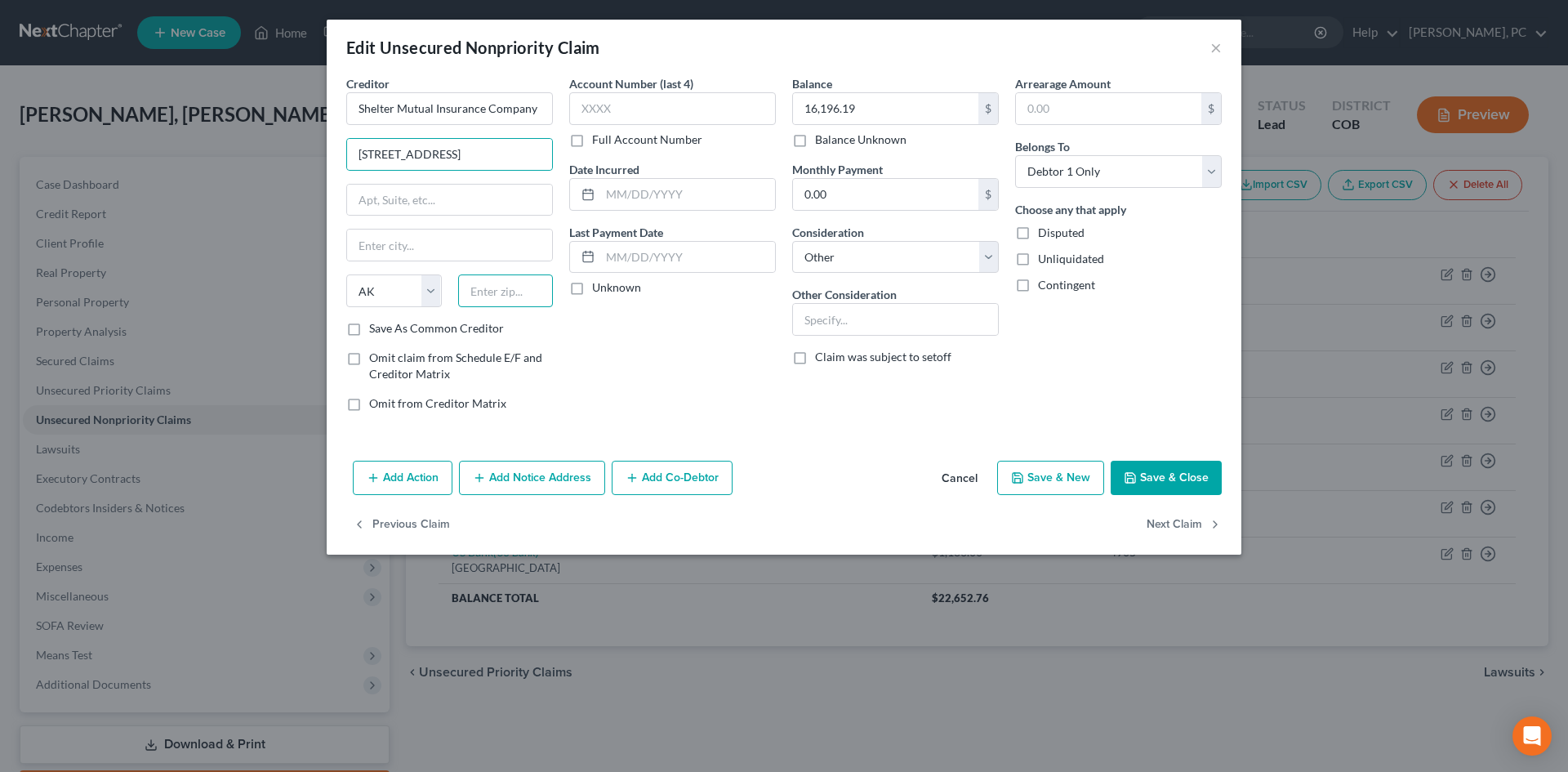
click at [489, 296] on input "text" at bounding box center [506, 290] width 96 height 32
type input "65218"
type input "Columbia"
select select "26"
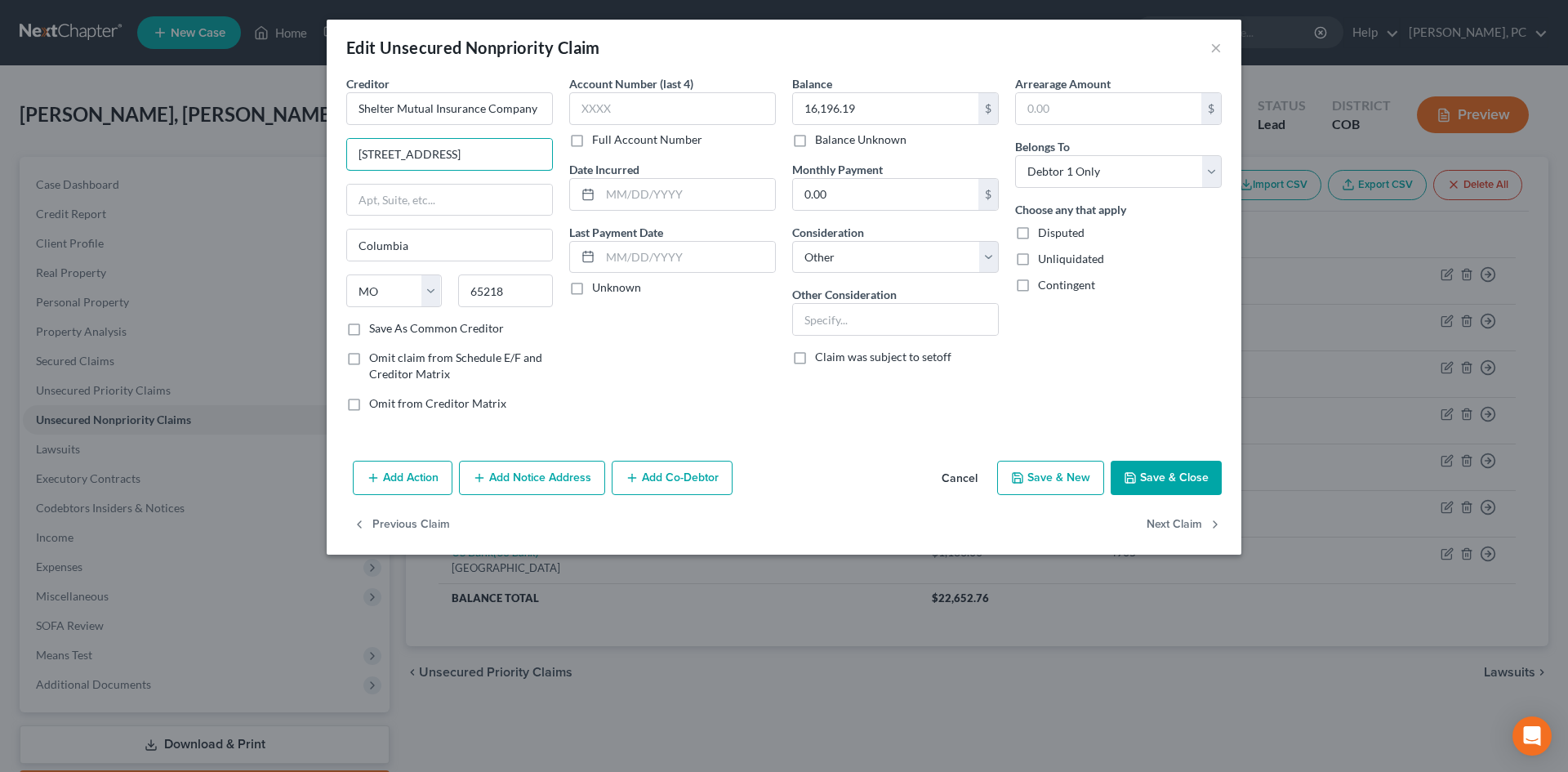
scroll to position [0, 22]
drag, startPoint x: 456, startPoint y: 157, endPoint x: 868, endPoint y: 155, distance: 412.0
click at [864, 158] on div "Creditor * Shelter Mutual Insurance Company 1817 W. Broadway Columbia, MO 65218…" at bounding box center [784, 250] width 892 height 349
type input "1817 W. Broadway"
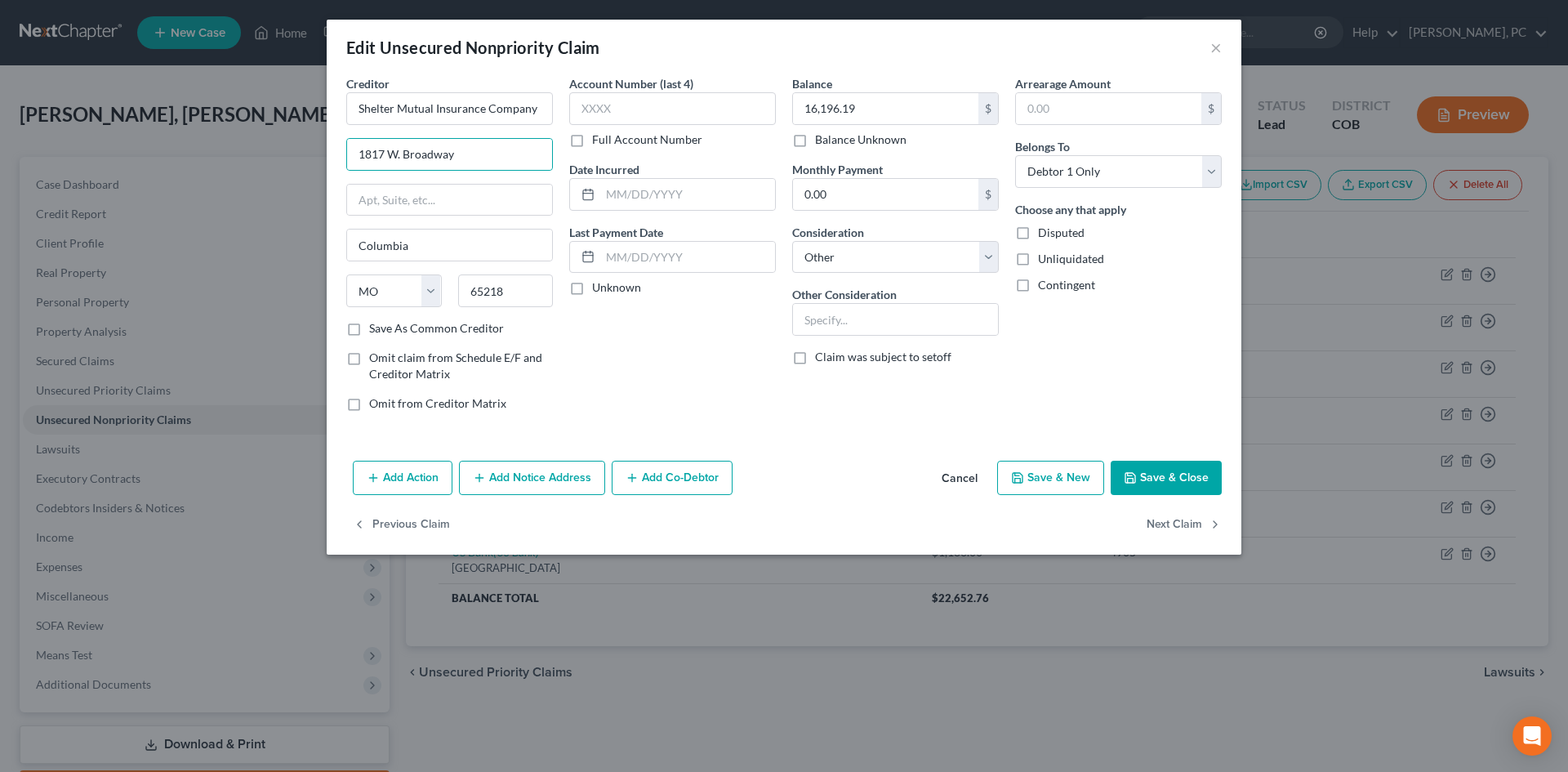
drag, startPoint x: 607, startPoint y: 343, endPoint x: 532, endPoint y: 291, distance: 91.3
click at [606, 343] on div "Account Number (last 4) Full Account Number Date Incurred Last Payment Date Unk…" at bounding box center [673, 250] width 223 height 349
click at [502, 477] on button "Add Notice Address" at bounding box center [531, 477] width 146 height 34
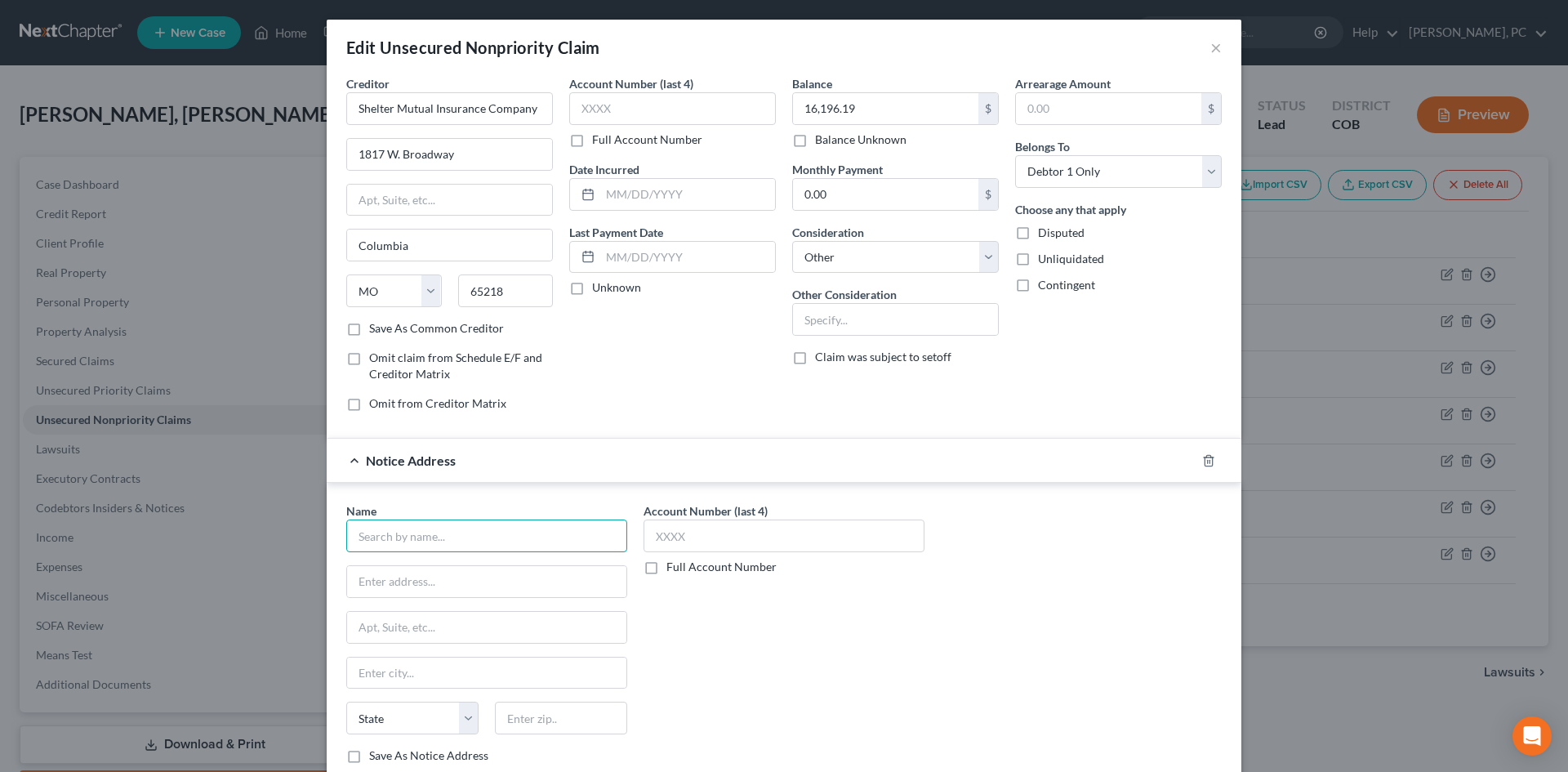
click at [439, 531] on input "text" at bounding box center [486, 535] width 281 height 32
type input "Bodie Enger Law"
type input "1751 Franklin St."
type input "Denver"
select select "5"
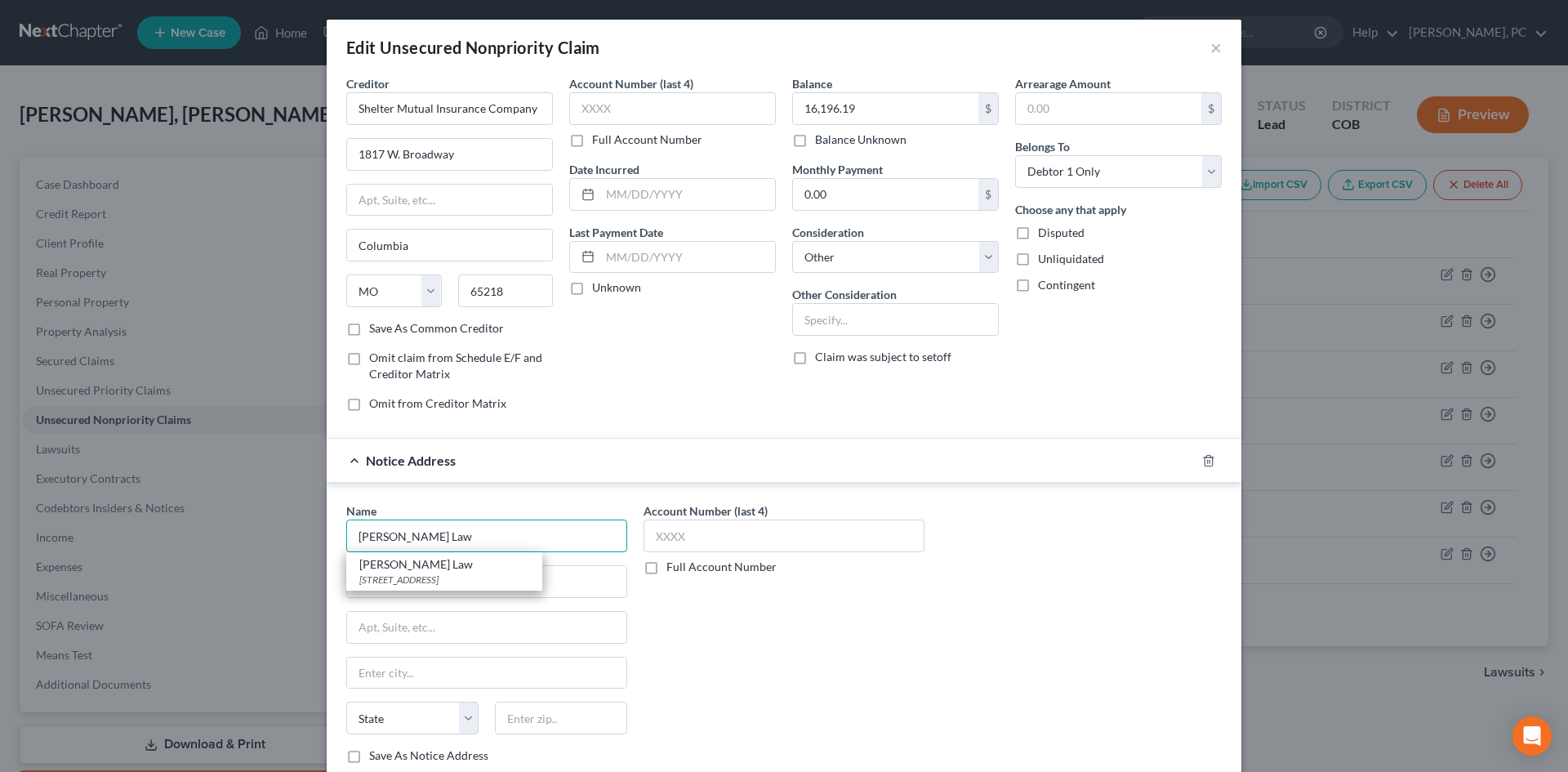
type input "80218"
type input "Bodie Enger Law"
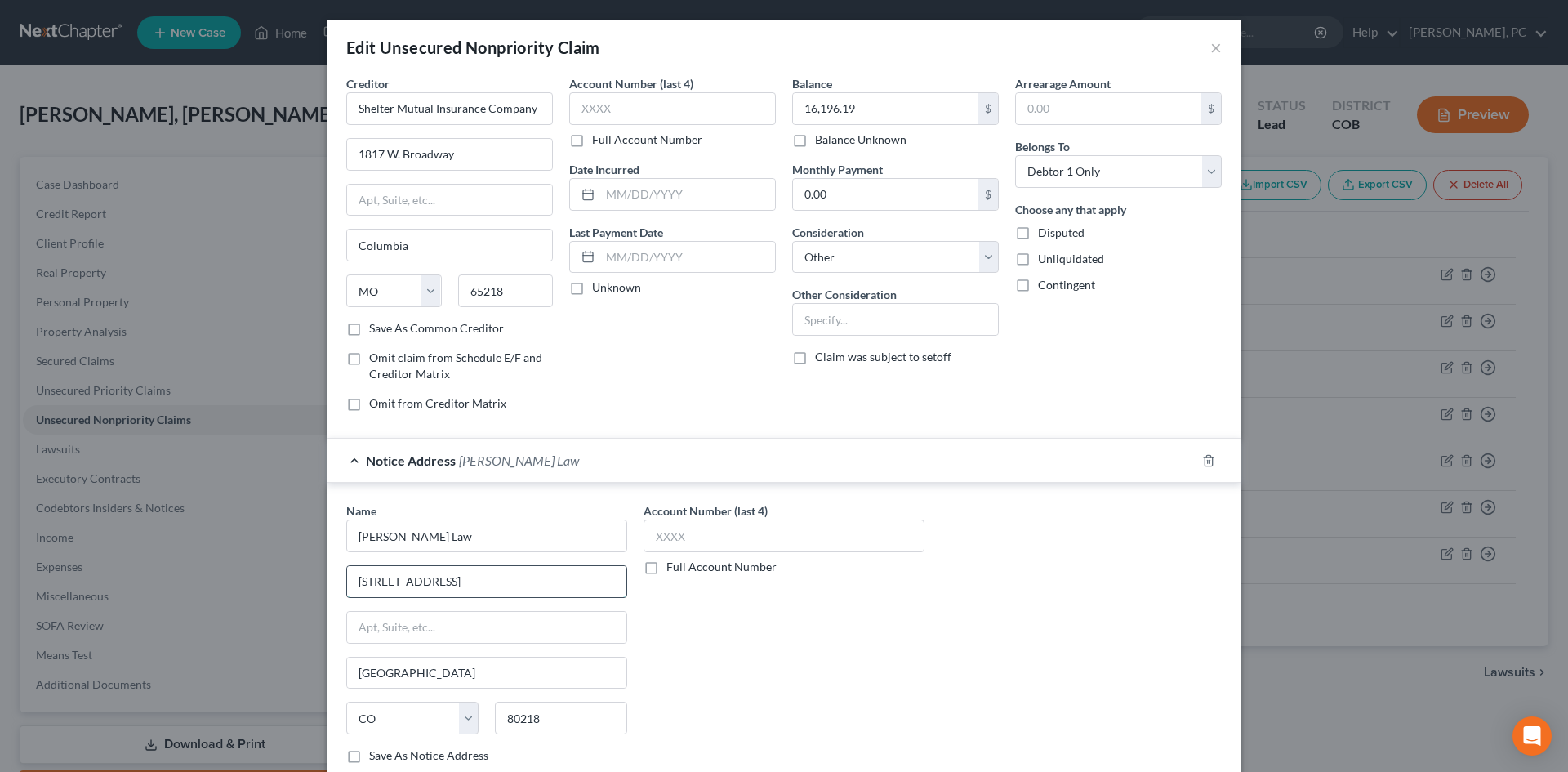
click at [365, 582] on input "1751 Franklin St." at bounding box center [487, 582] width 280 height 31
drag, startPoint x: 446, startPoint y: 534, endPoint x: 309, endPoint y: 525, distance: 137.3
click at [309, 525] on div "Edit Unsecured Nonpriority Claim × Creditor * Shelter Mutual Insurance Company …" at bounding box center [784, 386] width 1568 height 772
click at [365, 581] on input "1751 Franklin St." at bounding box center [487, 582] width 280 height 31
type input "1763 Franklin St."
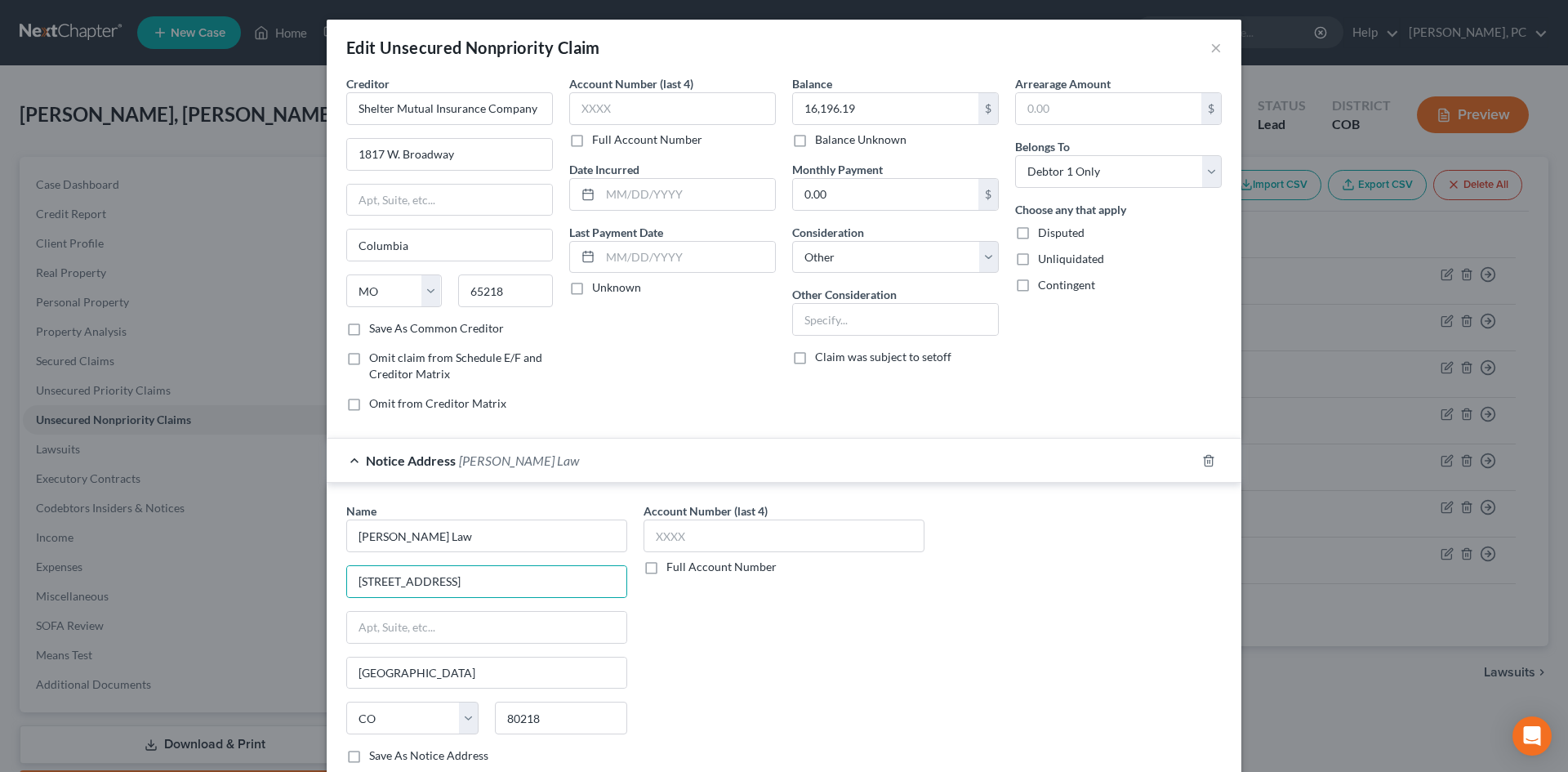
click at [824, 613] on div "Account Number (last 4) Full Account Number" at bounding box center [784, 639] width 297 height 274
click at [830, 325] on input "text" at bounding box center [896, 320] width 205 height 31
type input "Vehicle Accident"
click at [1135, 349] on div "Arrearage Amount $ Belongs To * Select Debtor 1 Only Debtor 2 Only Debtor 1 And…" at bounding box center [1118, 250] width 223 height 349
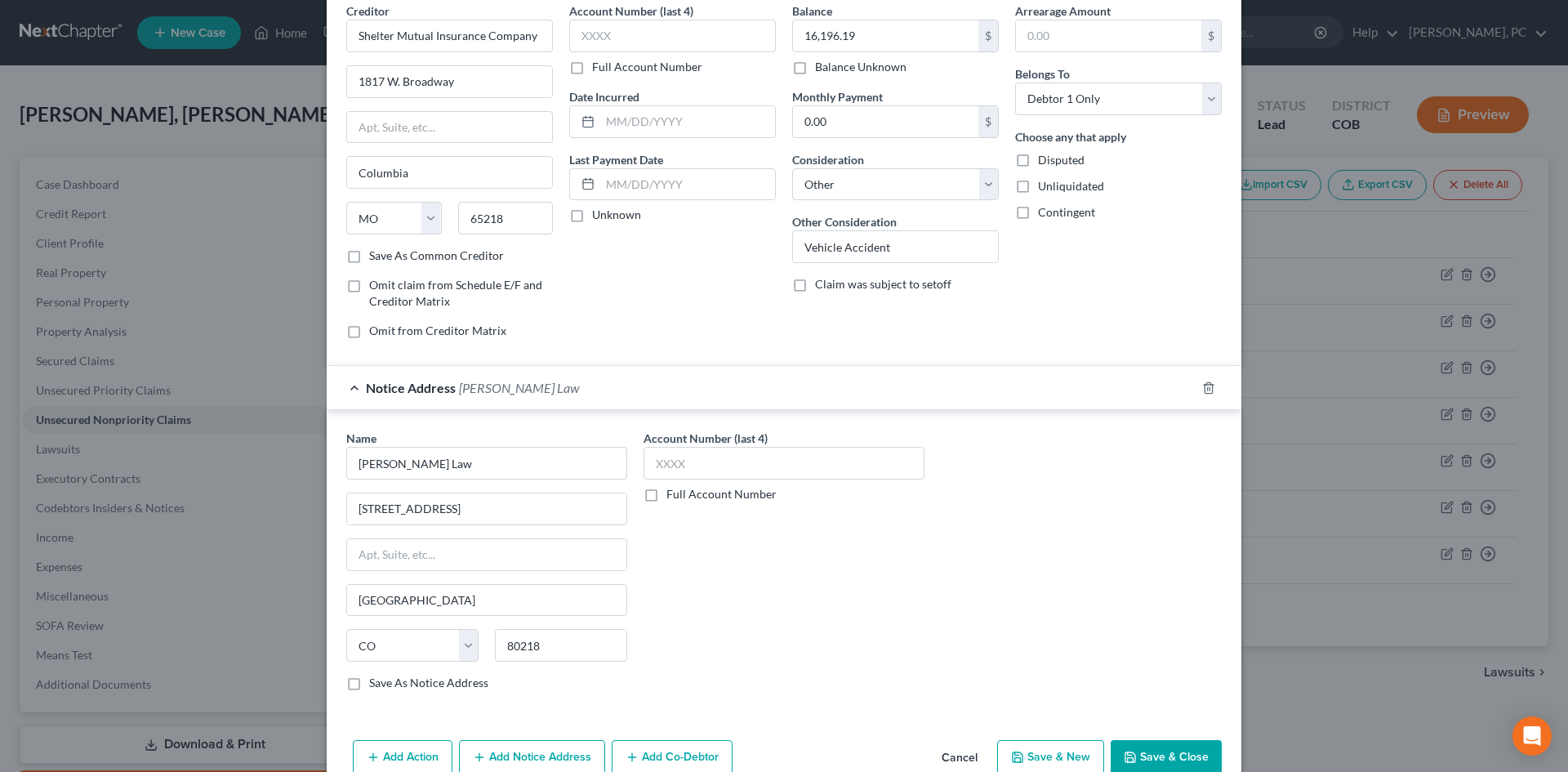
scroll to position [155, 0]
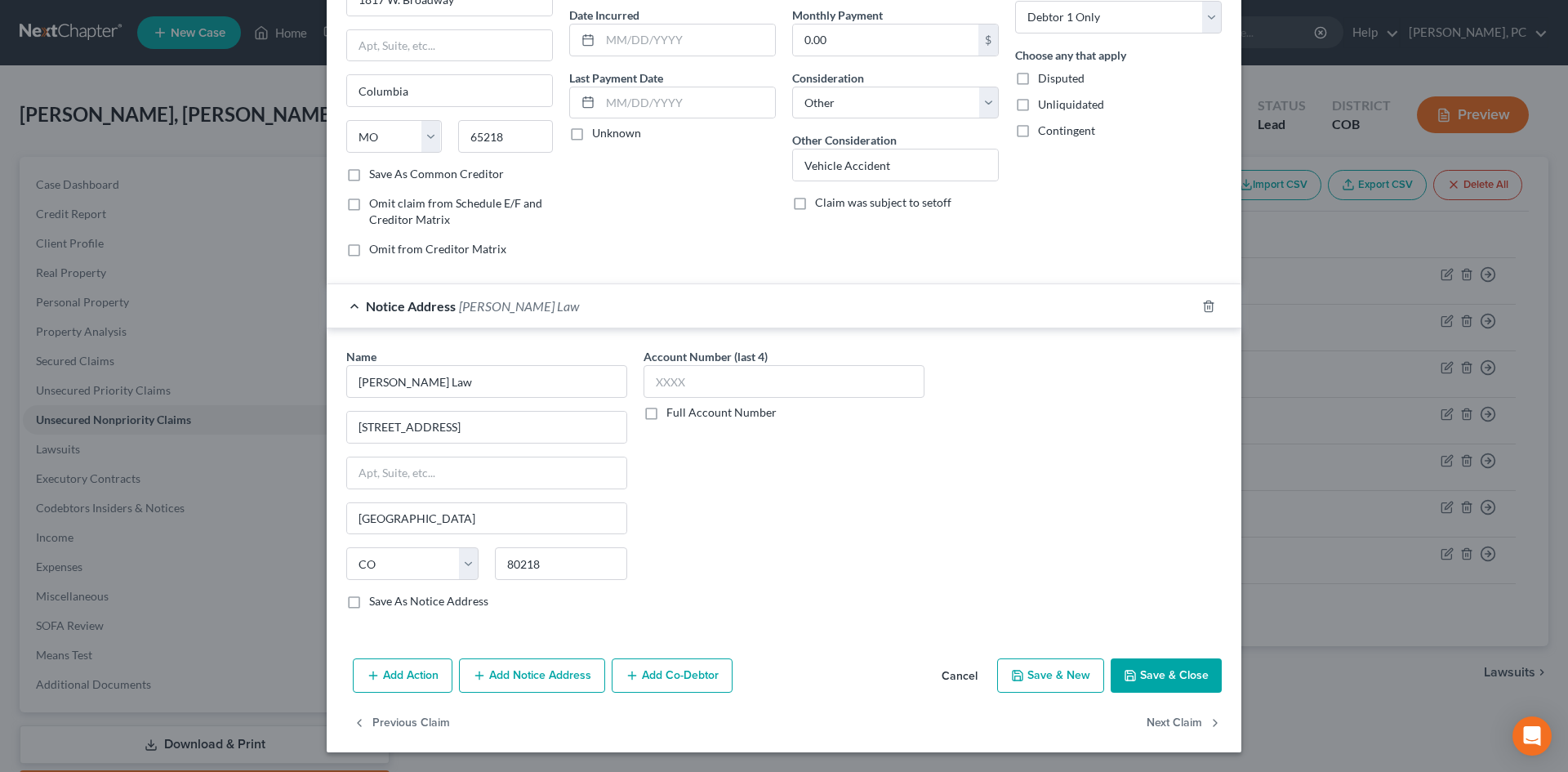
click at [1154, 675] on button "Save & Close" at bounding box center [1166, 675] width 112 height 34
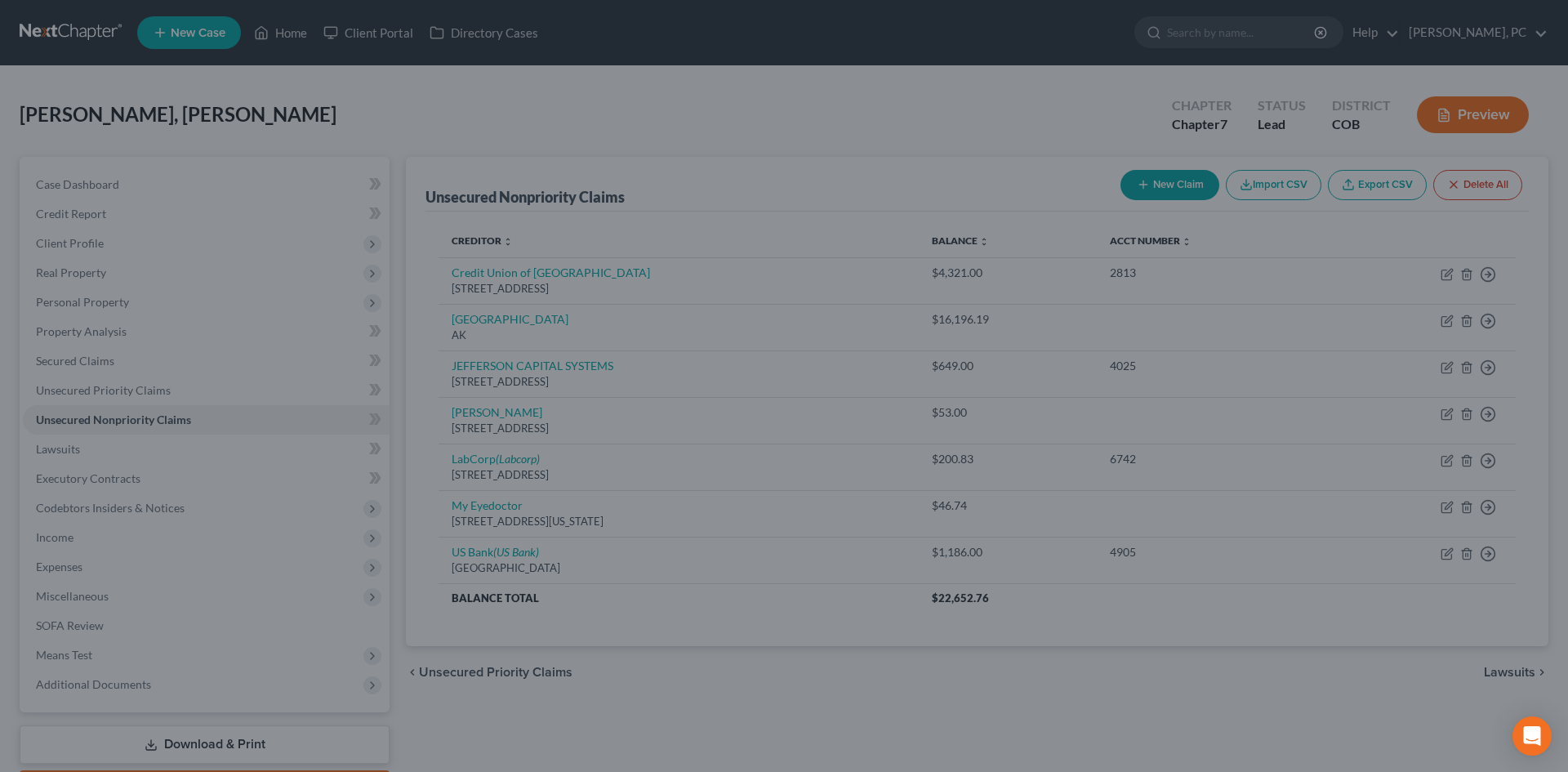
type input "0"
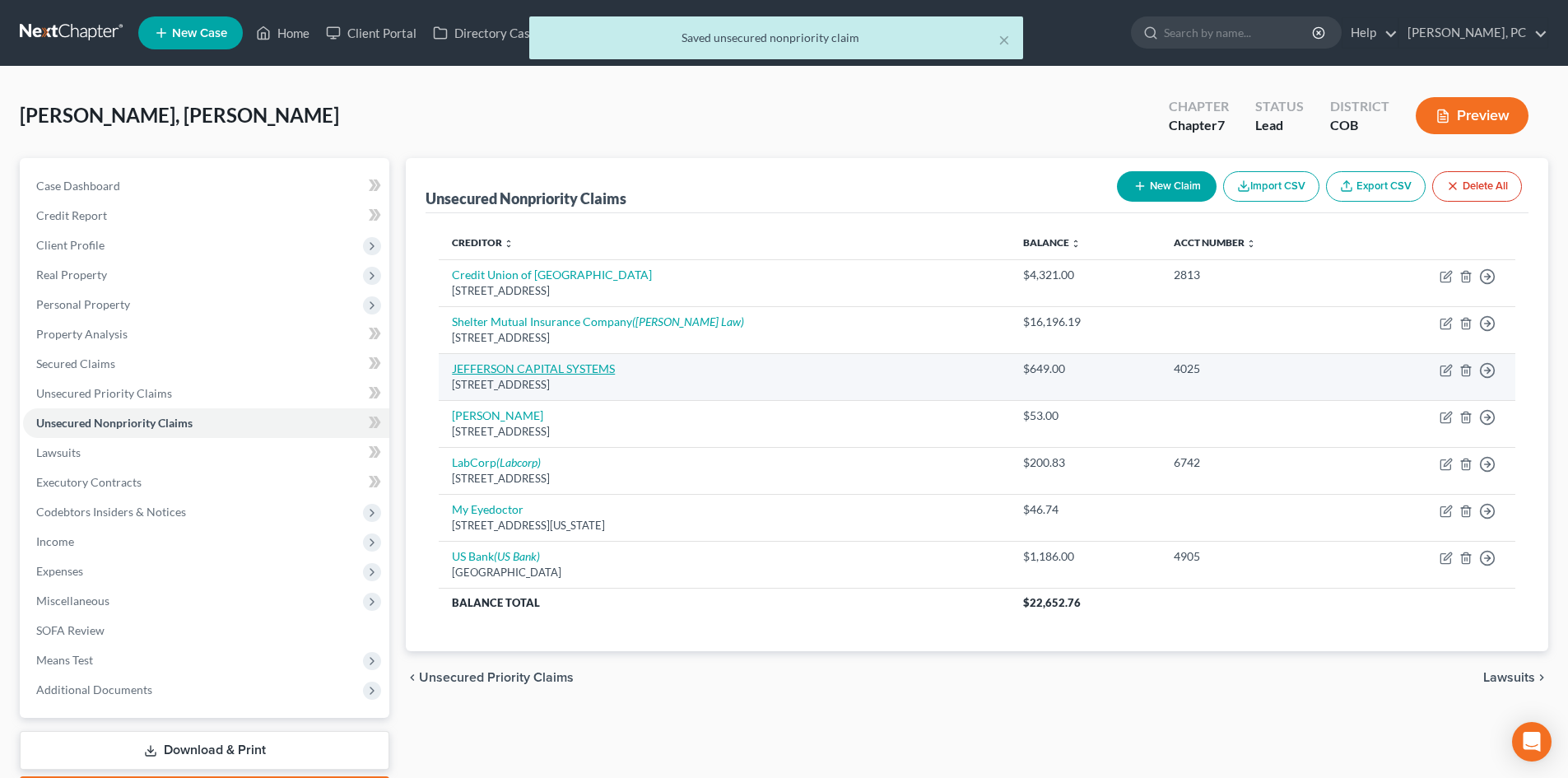
click at [559, 371] on link "JEFFERSON CAPITAL SYSTEMS" at bounding box center [533, 368] width 163 height 14
select select "24"
select select "19"
select select "0"
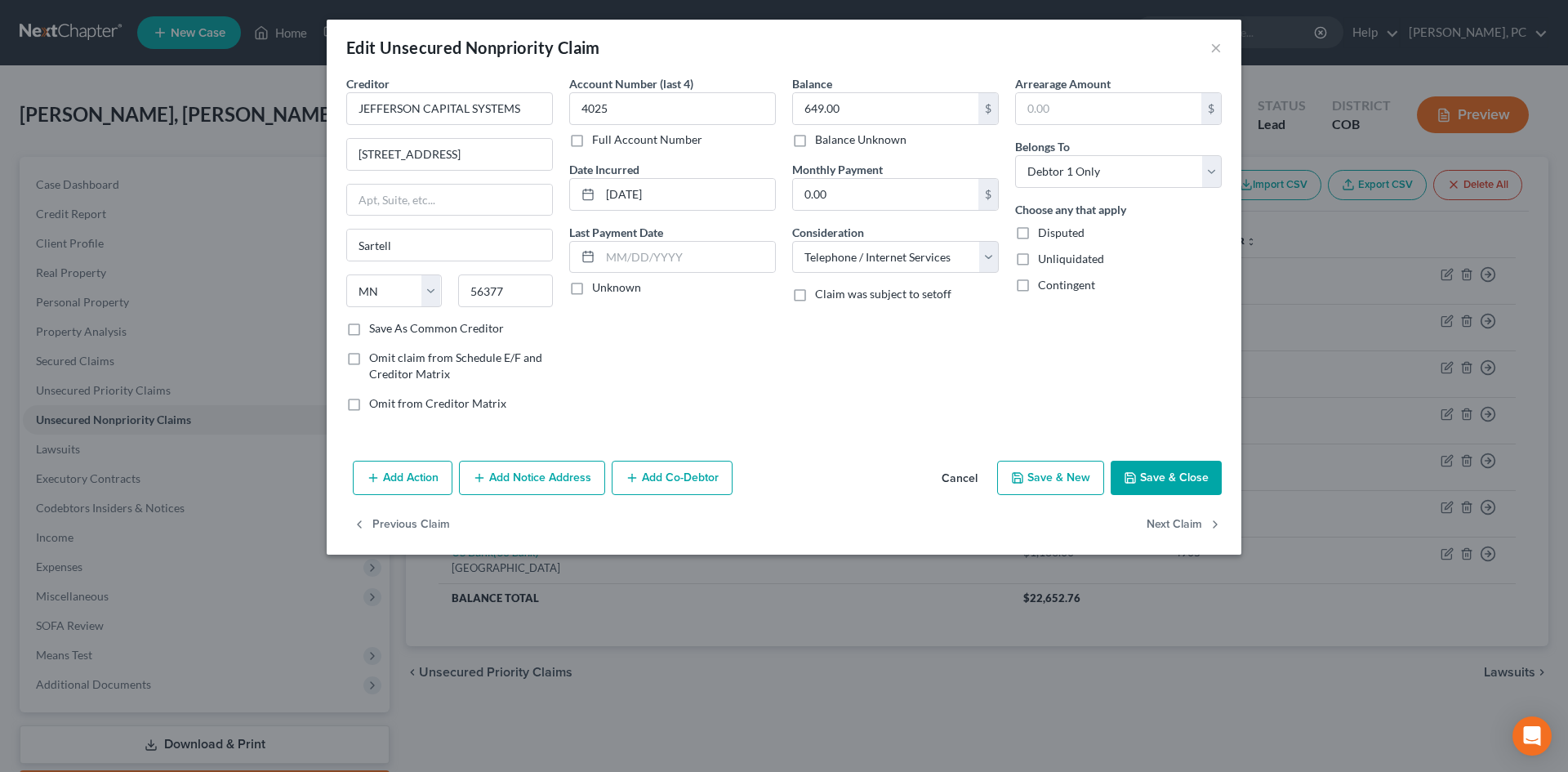
click at [560, 476] on button "Add Notice Address" at bounding box center [531, 477] width 146 height 34
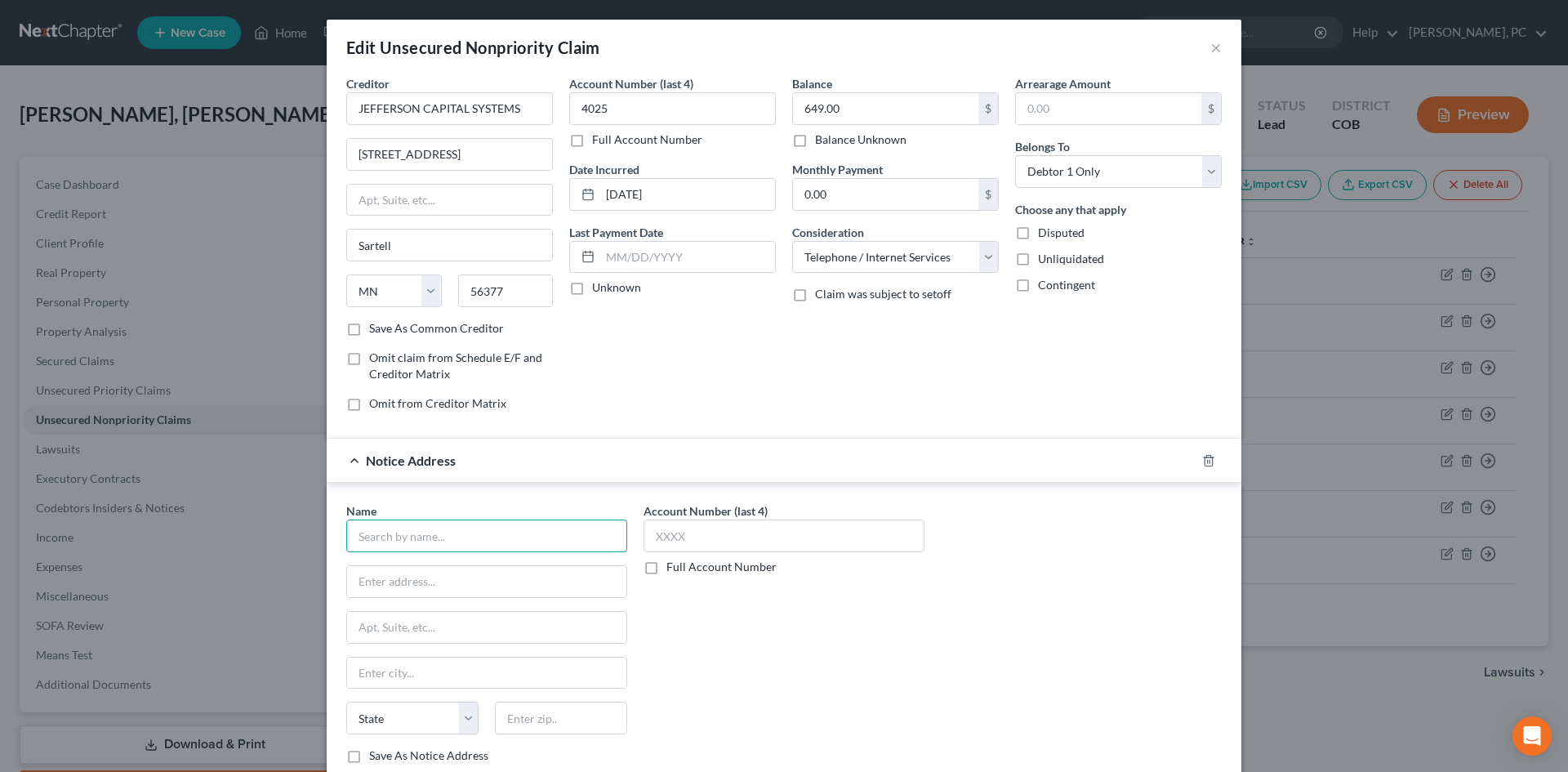
click at [423, 529] on input "text" at bounding box center [486, 535] width 281 height 32
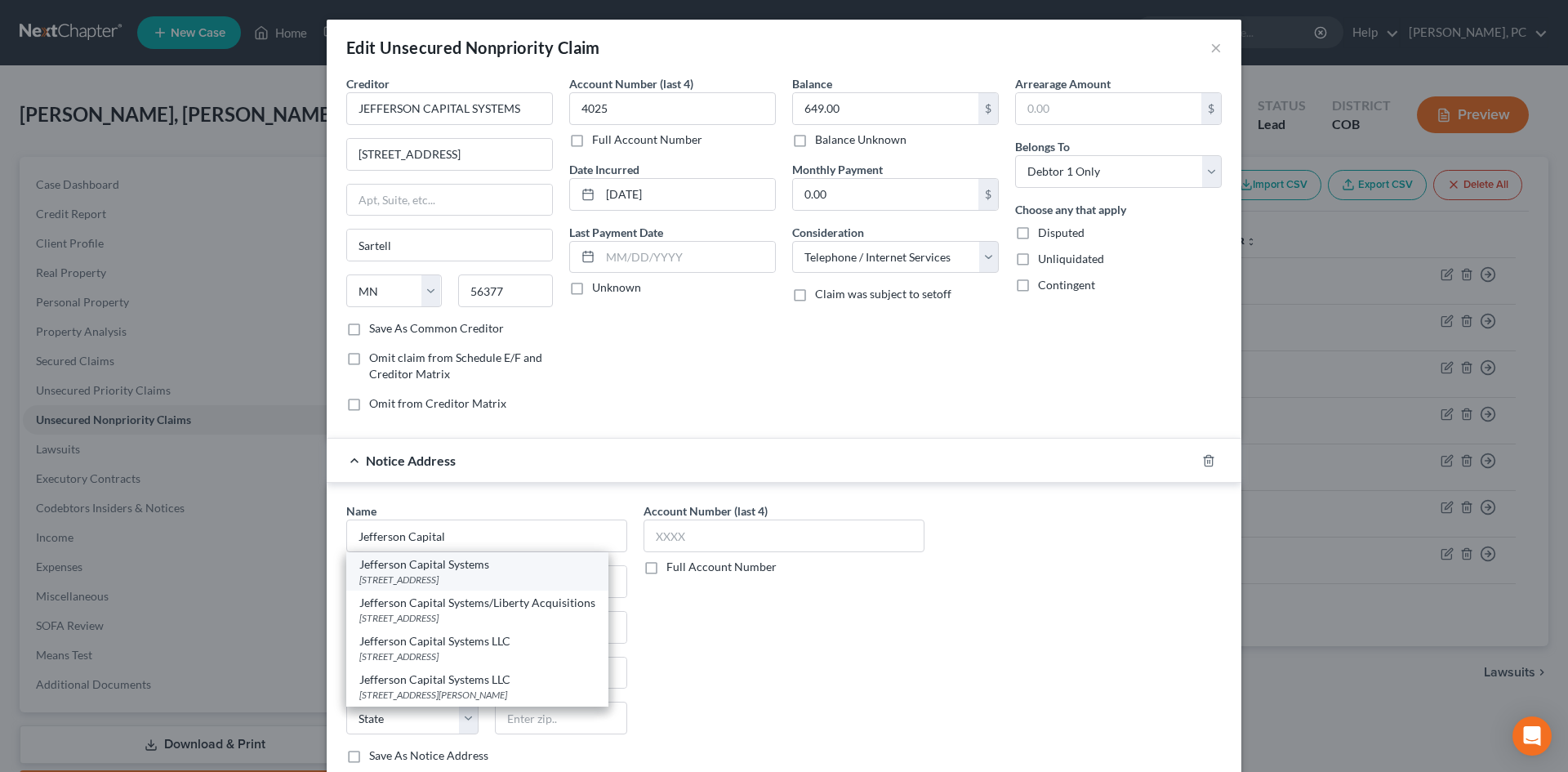
click at [419, 586] on div "200 14th Ave E Sartell, Sartell, MN 56377" at bounding box center [476, 579] width 236 height 14
type input "Jefferson Capital Systems"
type input "200 14th Ave E Sartell"
type input "Sartell"
select select "24"
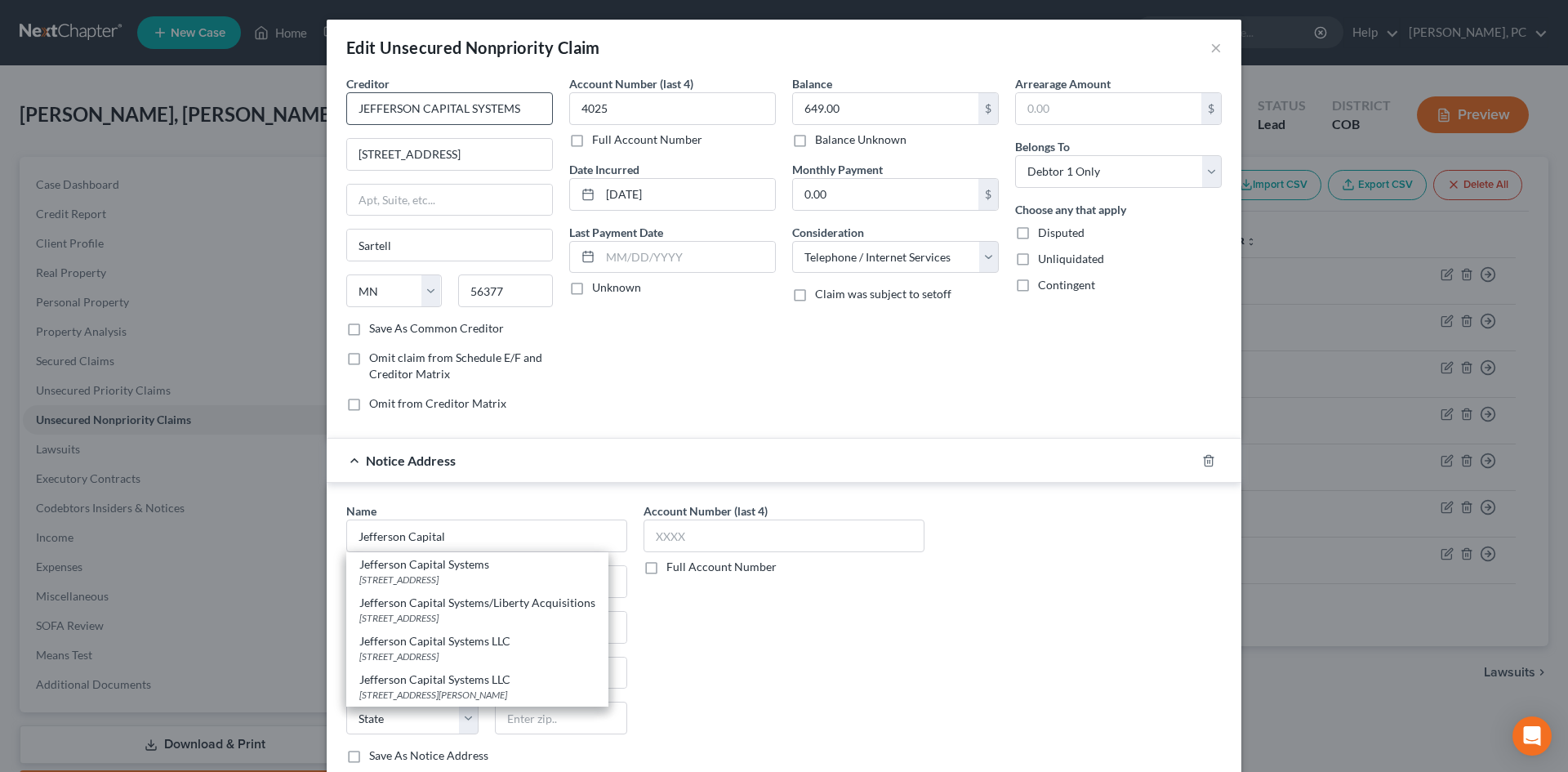
type input "56377"
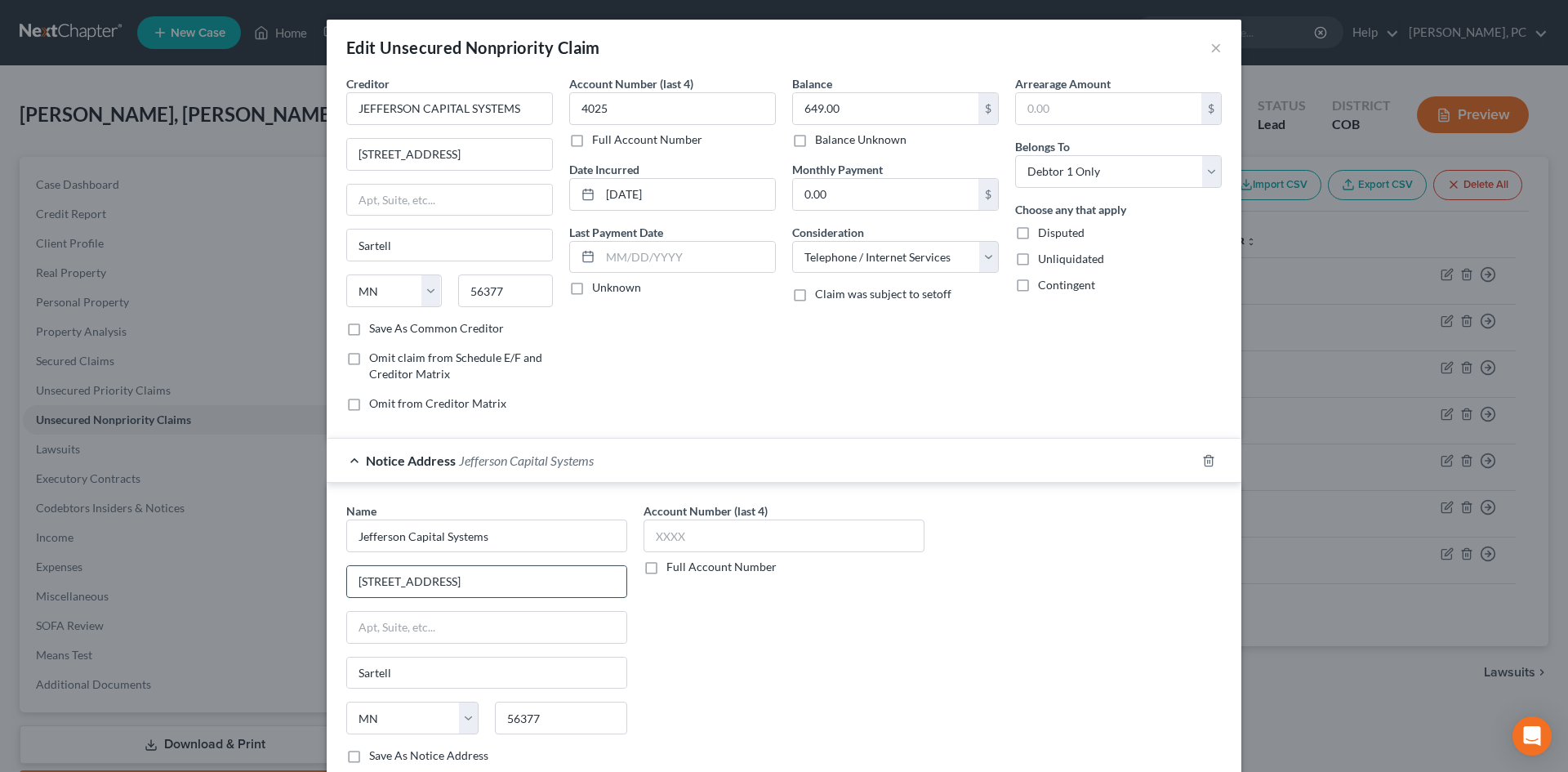
click at [477, 584] on input "200 14th Ave E Sartell" at bounding box center [487, 582] width 280 height 31
drag, startPoint x: 514, startPoint y: 104, endPoint x: 311, endPoint y: 106, distance: 203.0
click at [316, 107] on div "Edit Unsecured Nonpriority Claim × Creditor * JEFFERSON CAPITAL SYSTEMS 200 14T…" at bounding box center [784, 386] width 1568 height 772
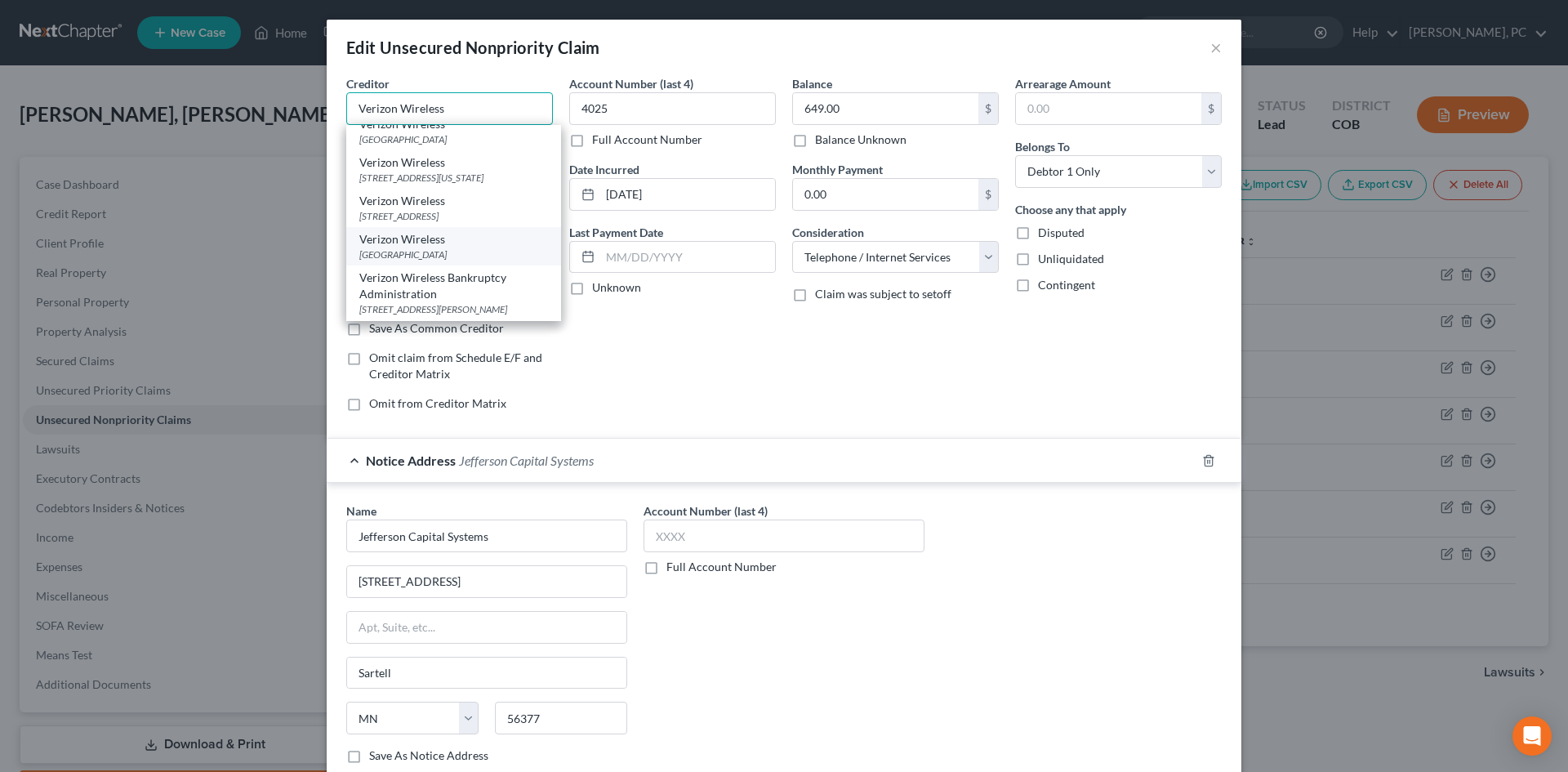
scroll to position [27, 0]
click at [420, 287] on div "Verizon Wireless Bankruptcy Administration" at bounding box center [453, 285] width 189 height 32
type input "Verizon Wireless Bankruptcy Administration"
type input "500 Technology Dr, Ste 550"
type input "Saint Charles"
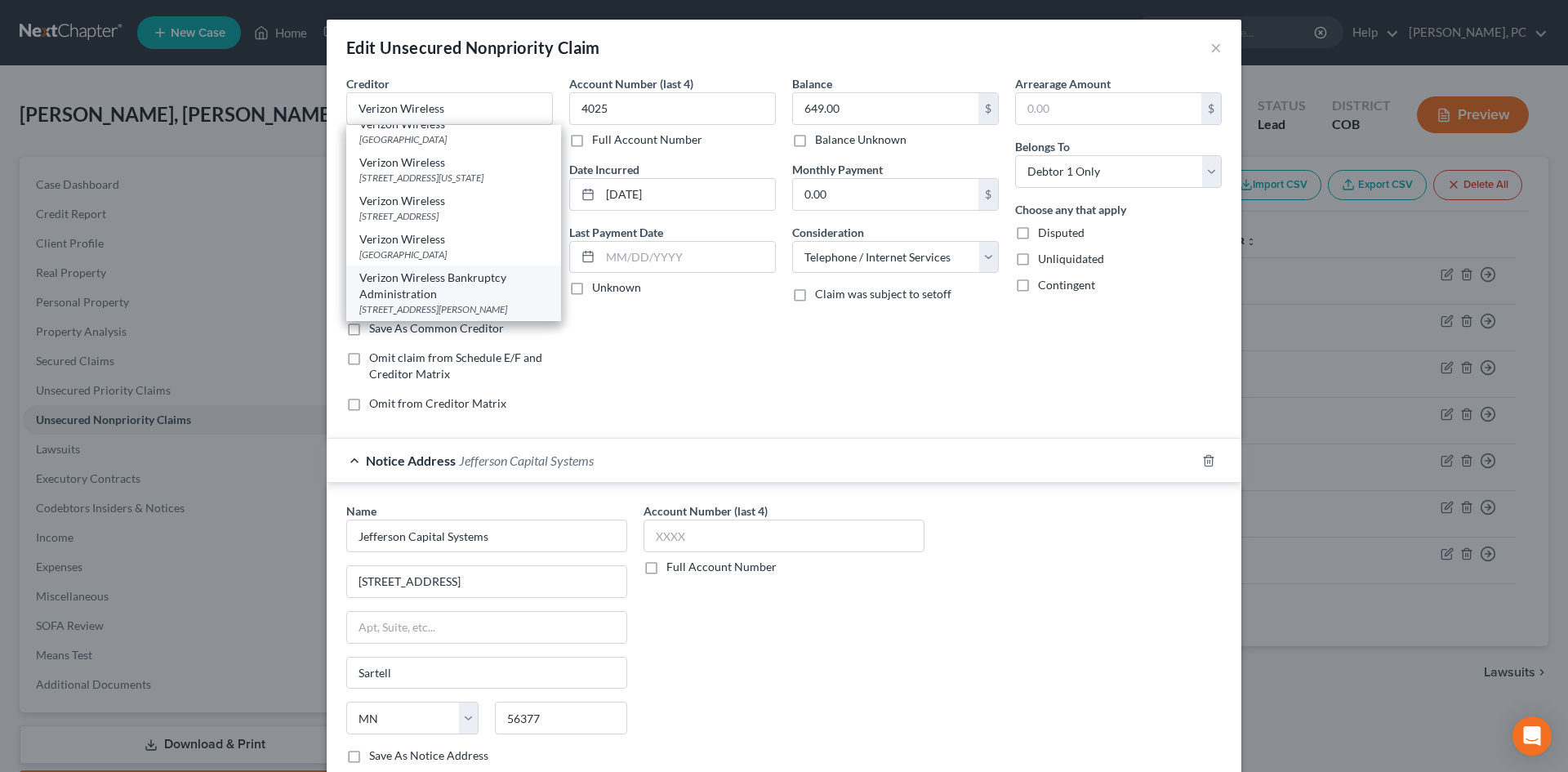
select select "26"
type input "63304"
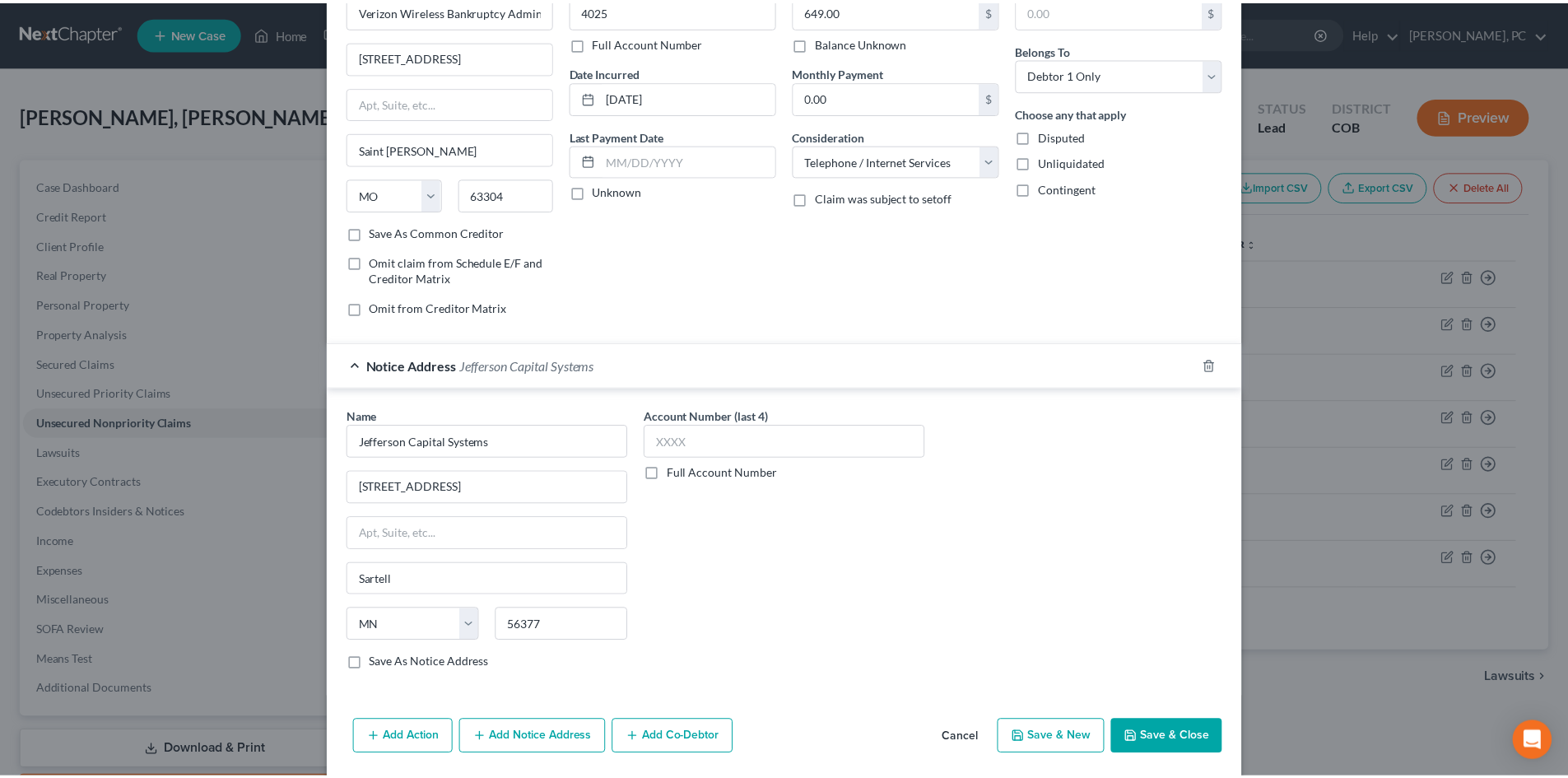
scroll to position [156, 0]
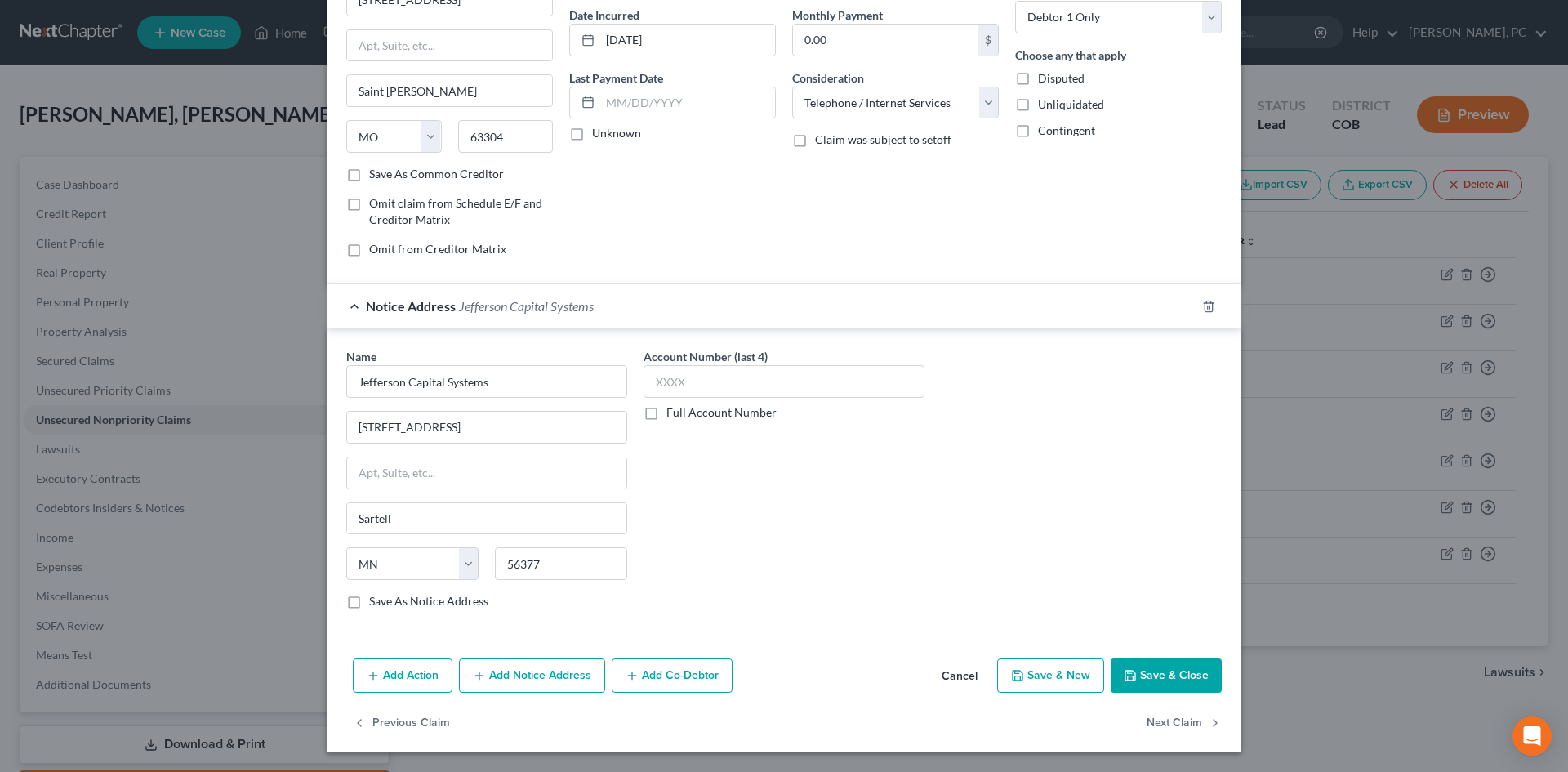
click at [1159, 668] on button "Save & Close" at bounding box center [1166, 675] width 112 height 34
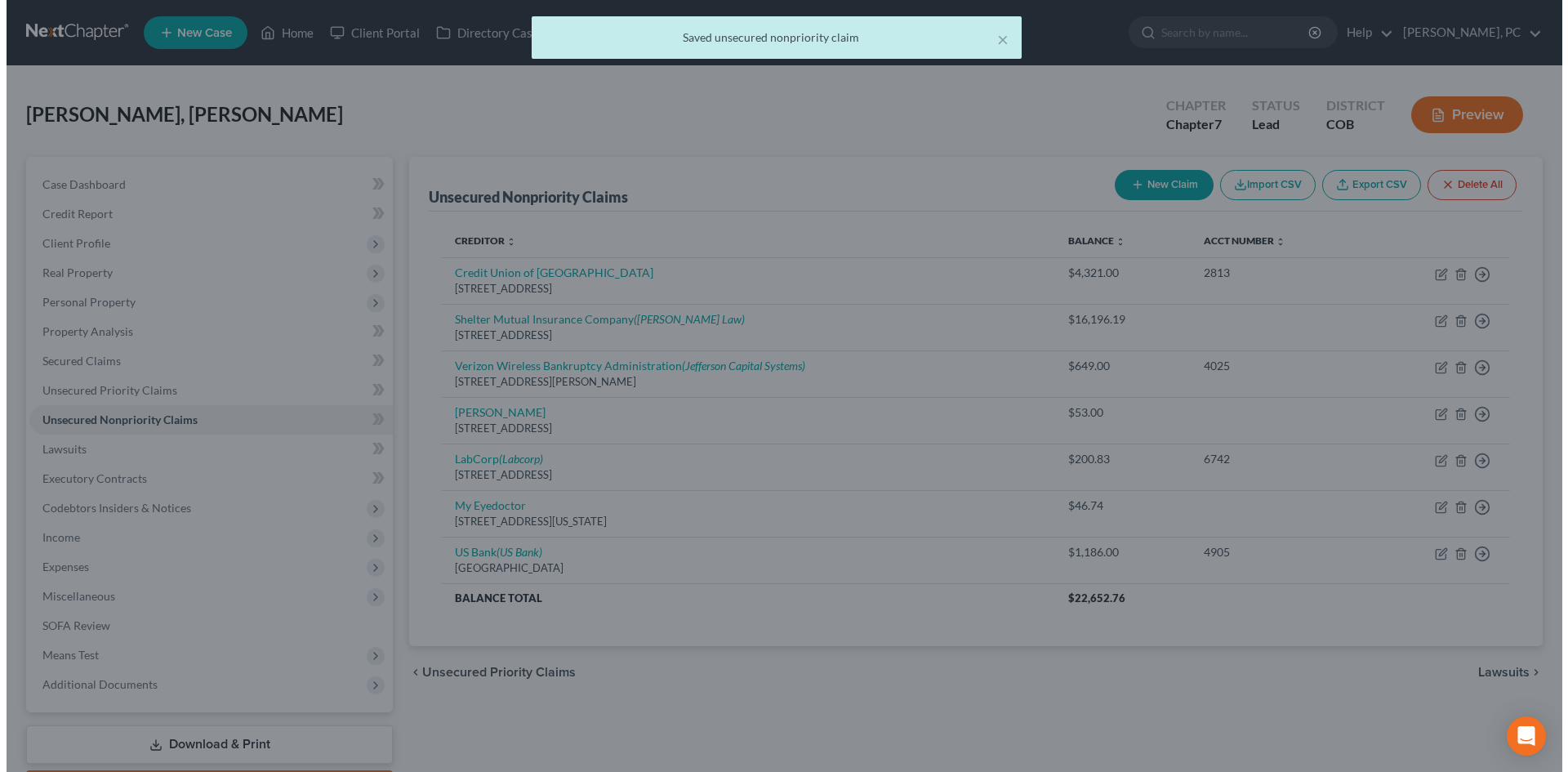
scroll to position [0, 0]
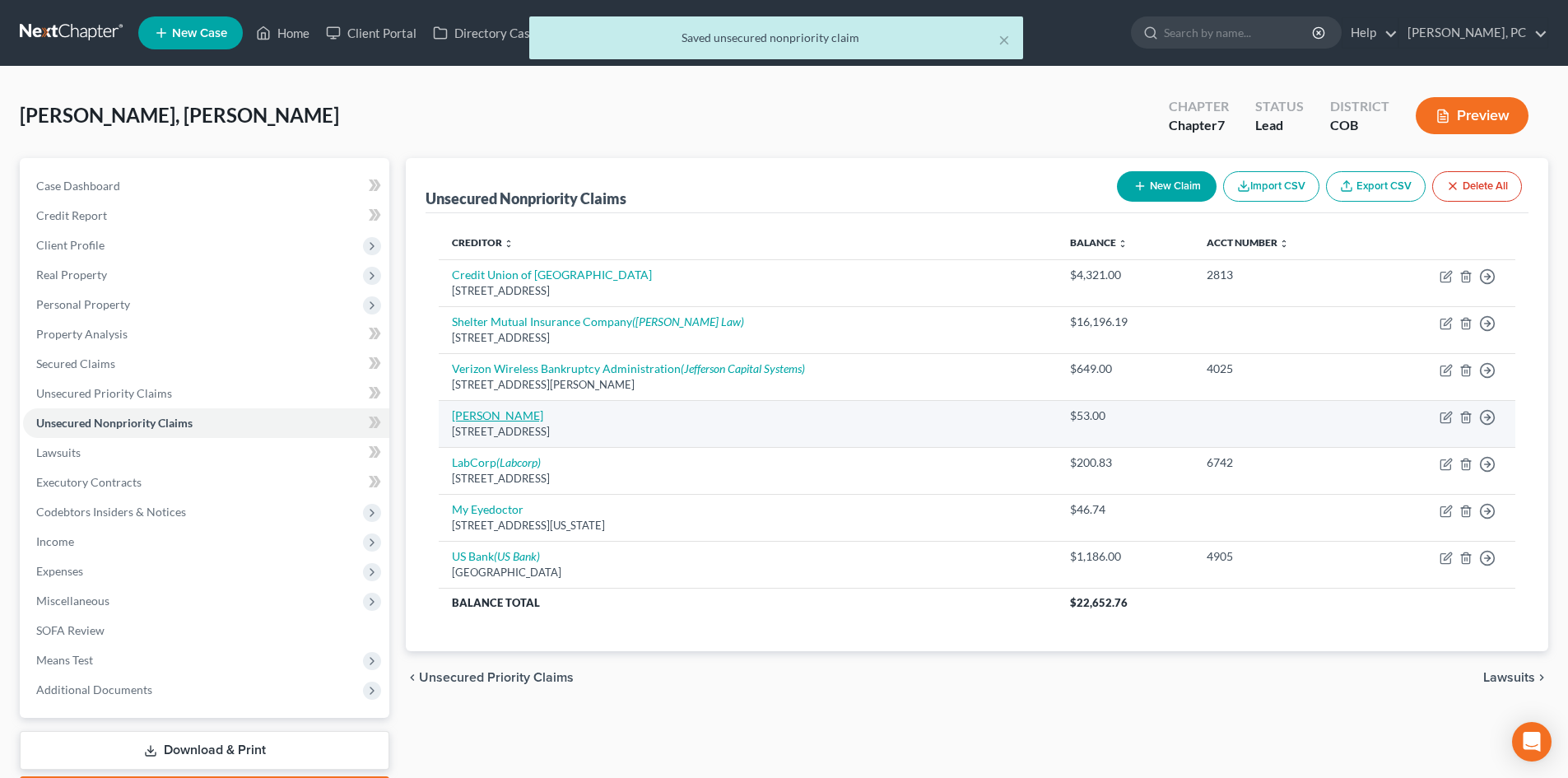
click at [470, 416] on link "KEMPER" at bounding box center [497, 415] width 92 height 14
select select "22"
select select "9"
select select "0"
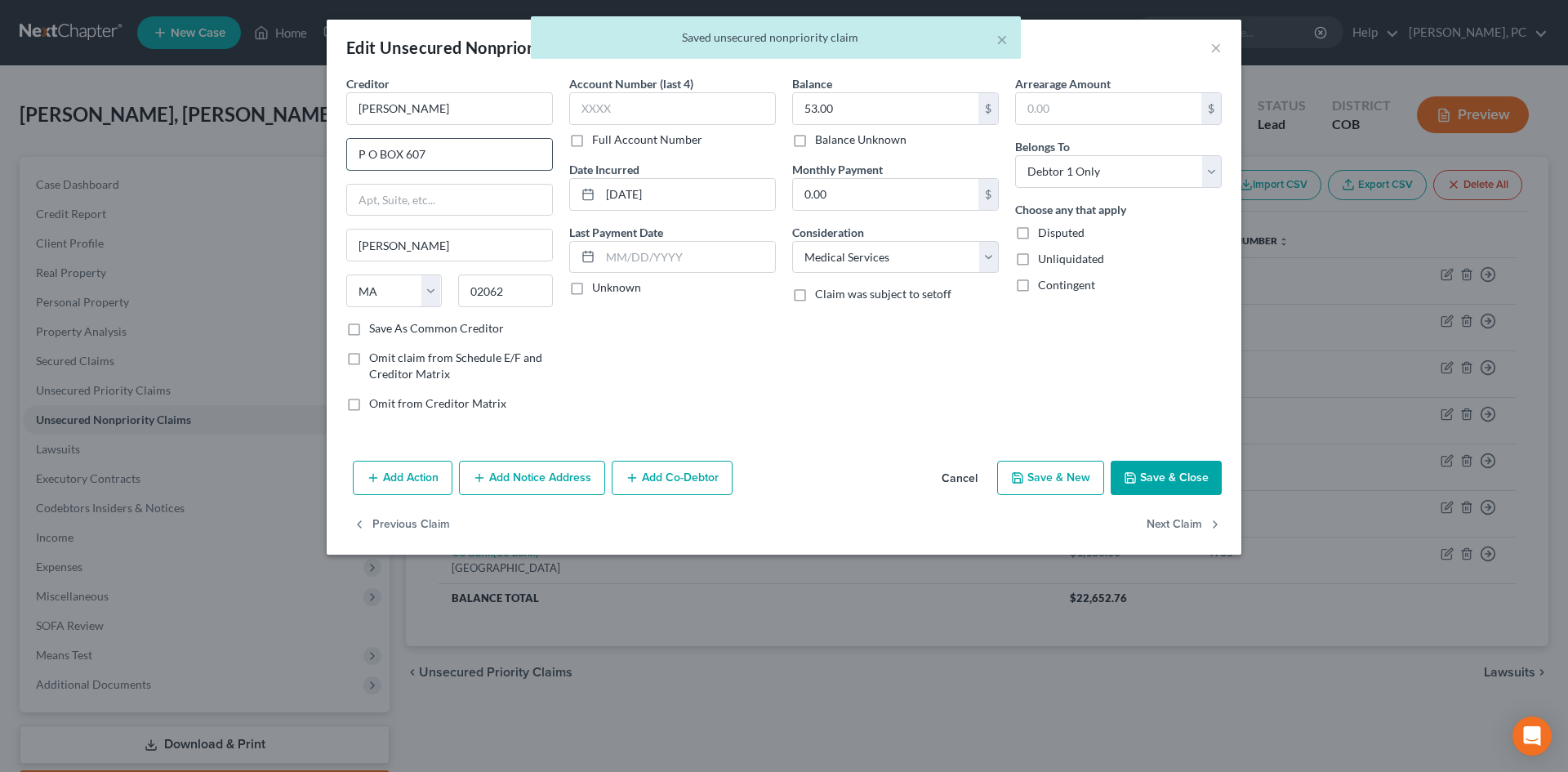
click at [364, 154] on input "P O BOX 607" at bounding box center [450, 155] width 205 height 31
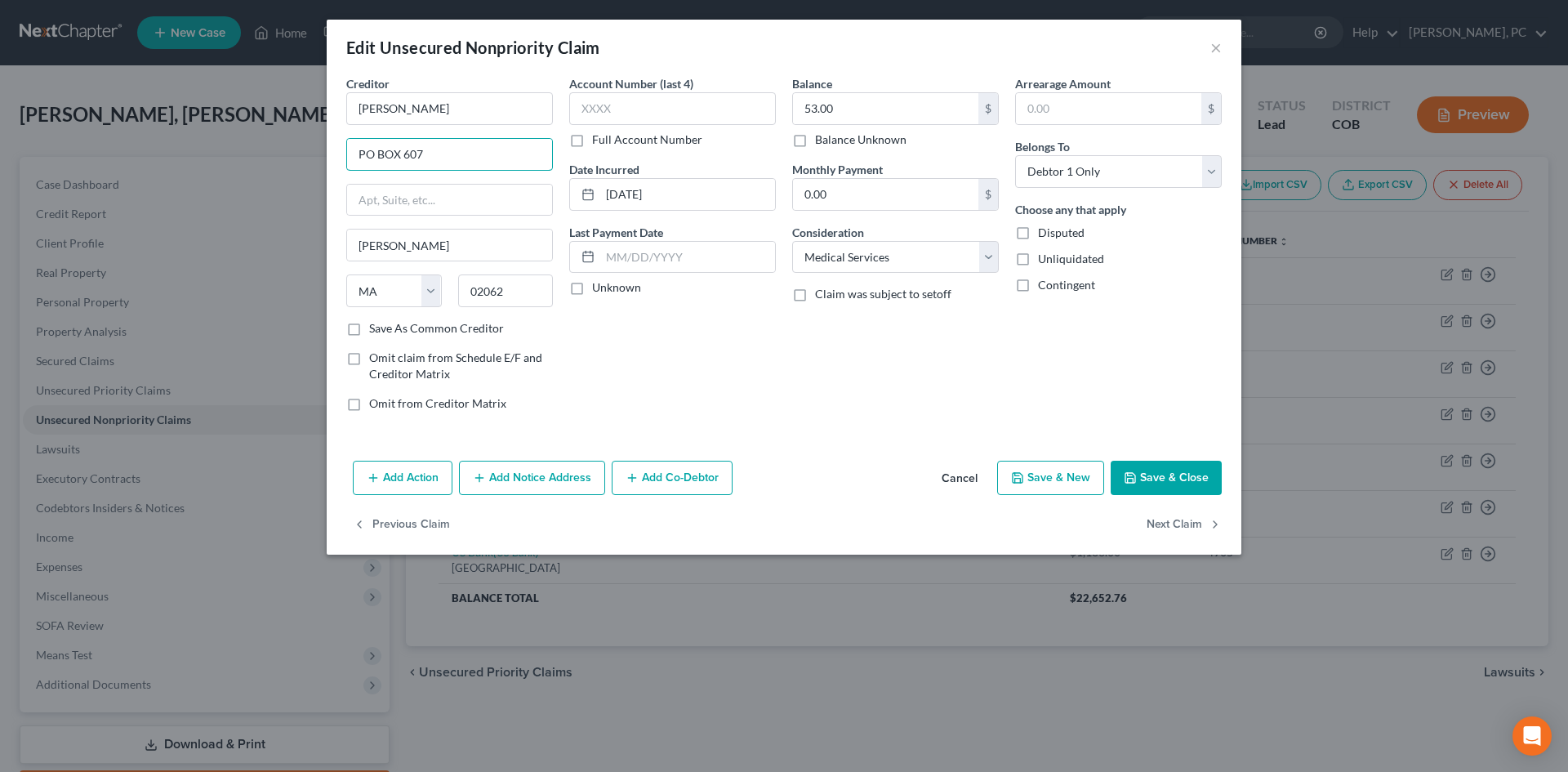
type input "PO BOX 607"
click at [798, 370] on div "Balance 53.00 $ Balance Unknown Balance Undetermined 53.00 $ Balance Unknown Mo…" at bounding box center [895, 250] width 223 height 349
click at [1179, 473] on button "Save & Close" at bounding box center [1166, 477] width 112 height 34
type input "0"
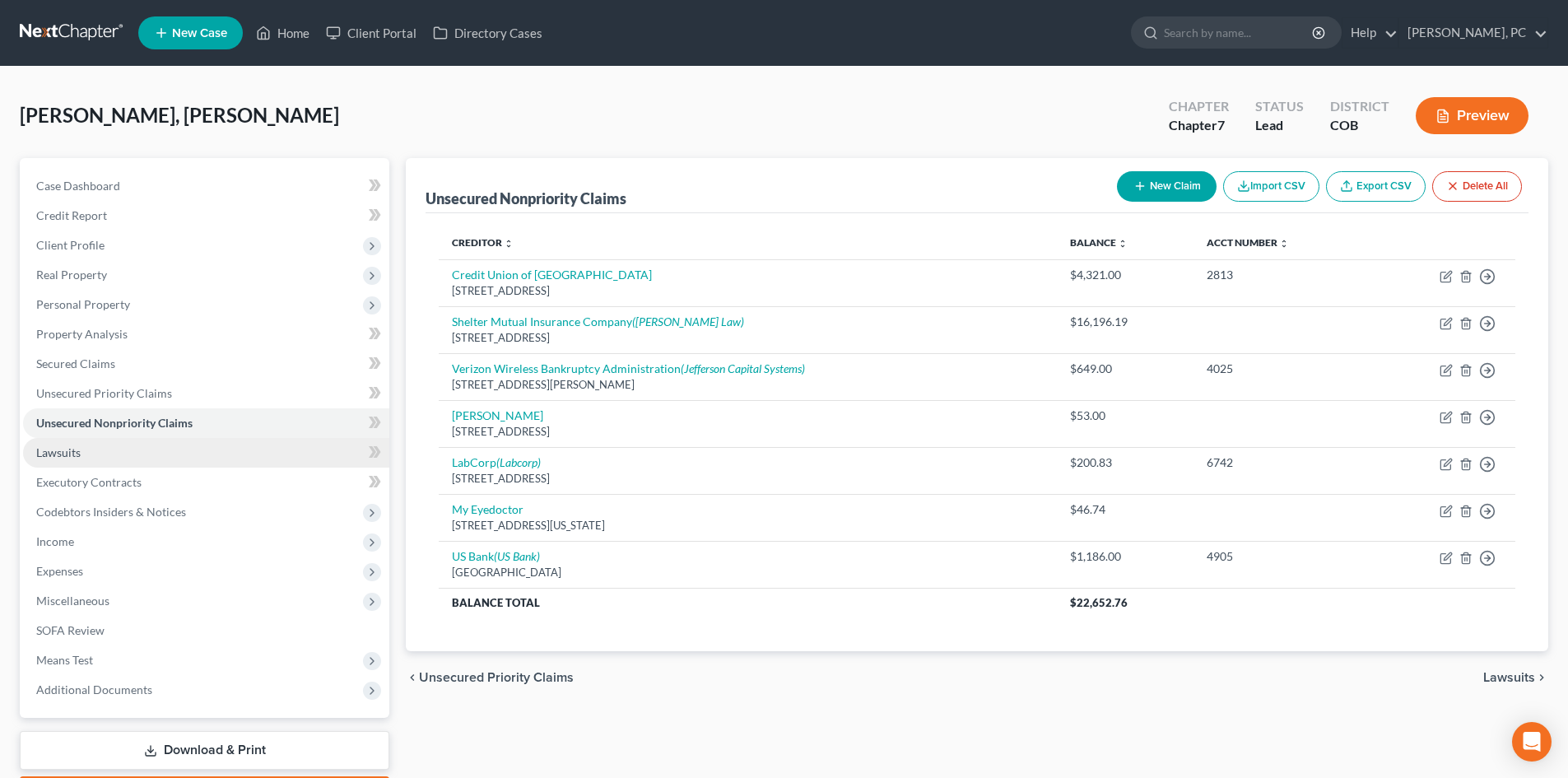
click at [42, 451] on span "Lawsuits" at bounding box center [58, 453] width 44 height 14
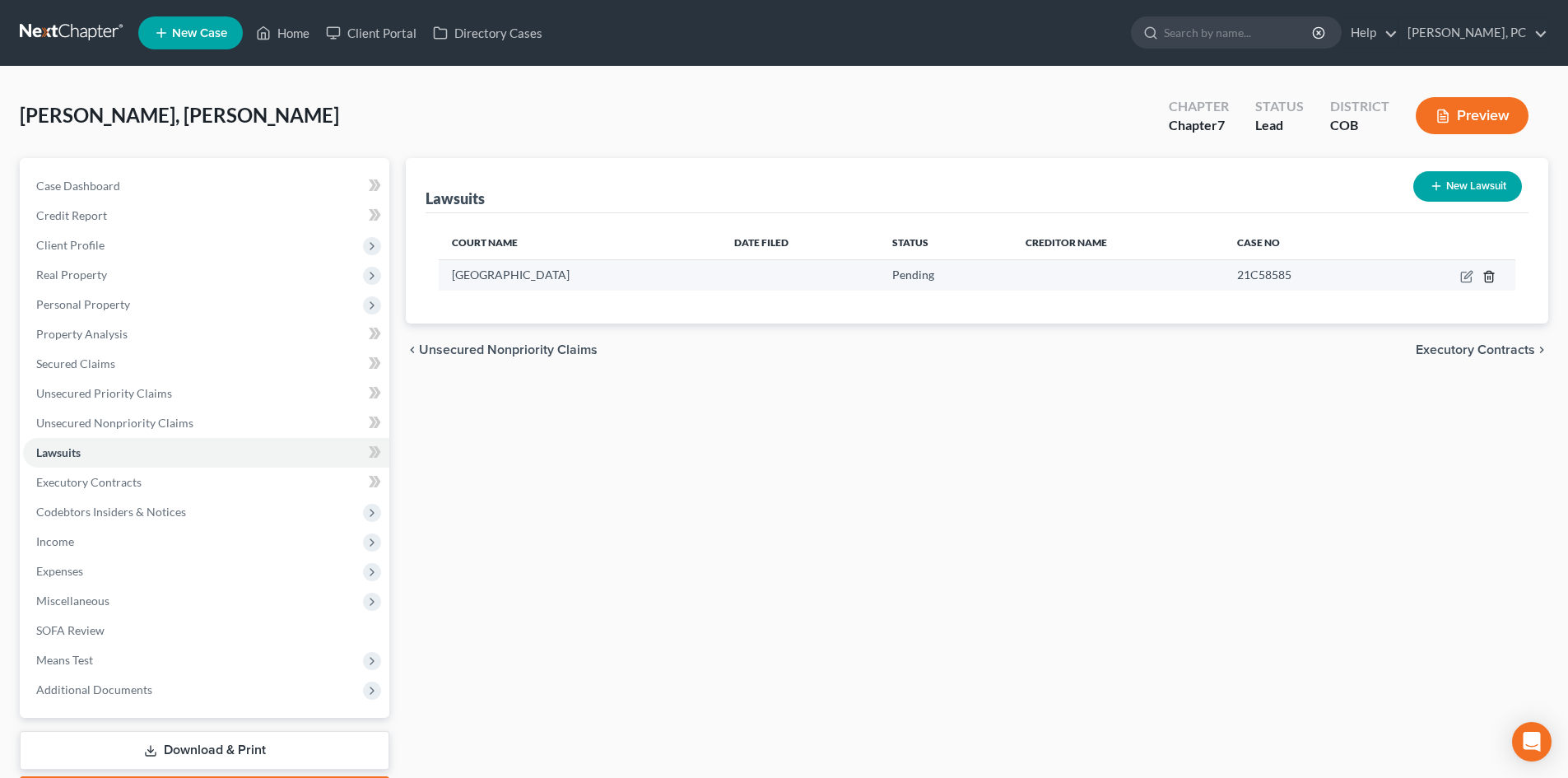
click at [1488, 276] on icon "button" at bounding box center [1488, 276] width 13 height 13
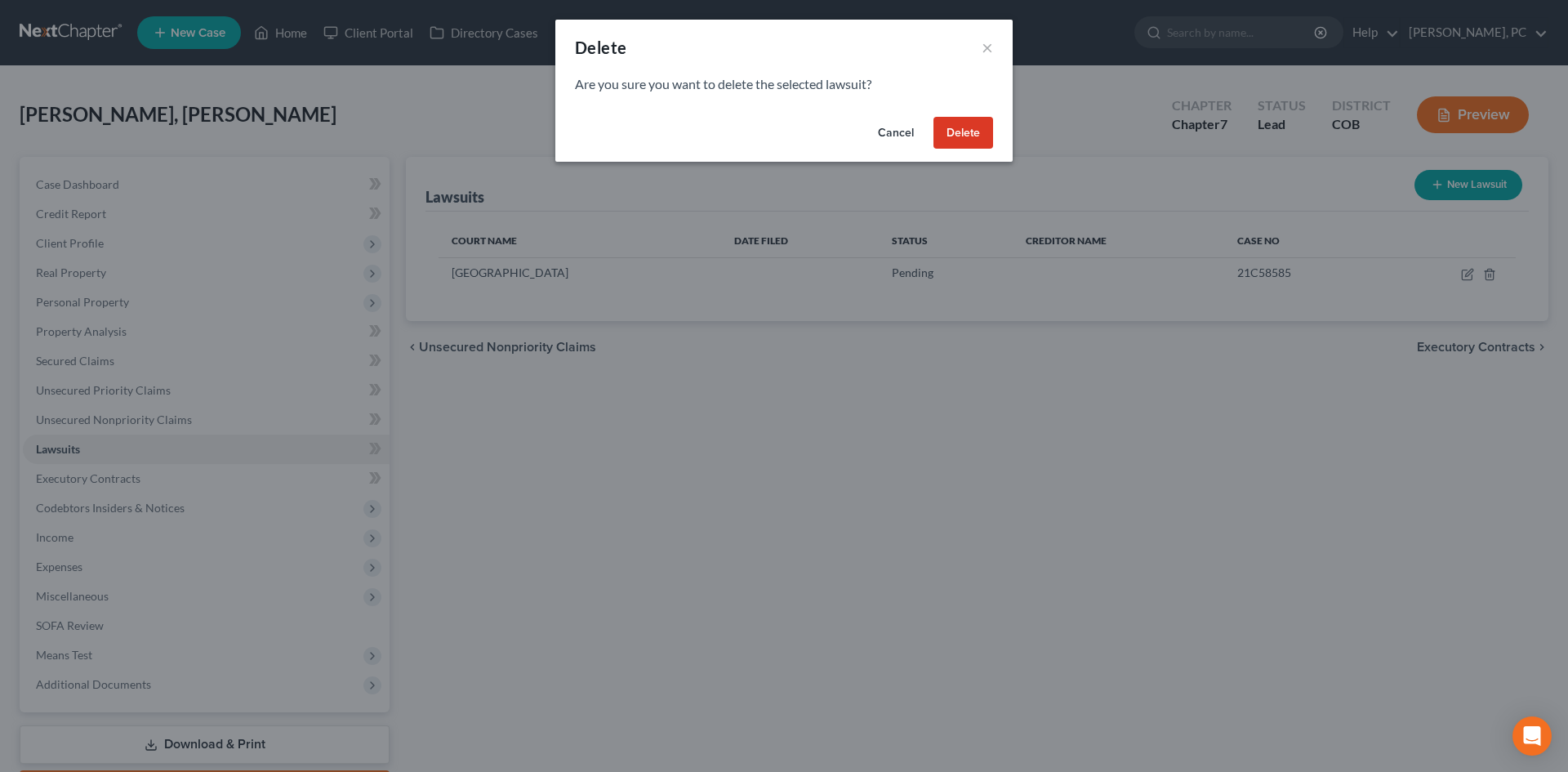
click at [953, 126] on button "Delete" at bounding box center [963, 132] width 60 height 32
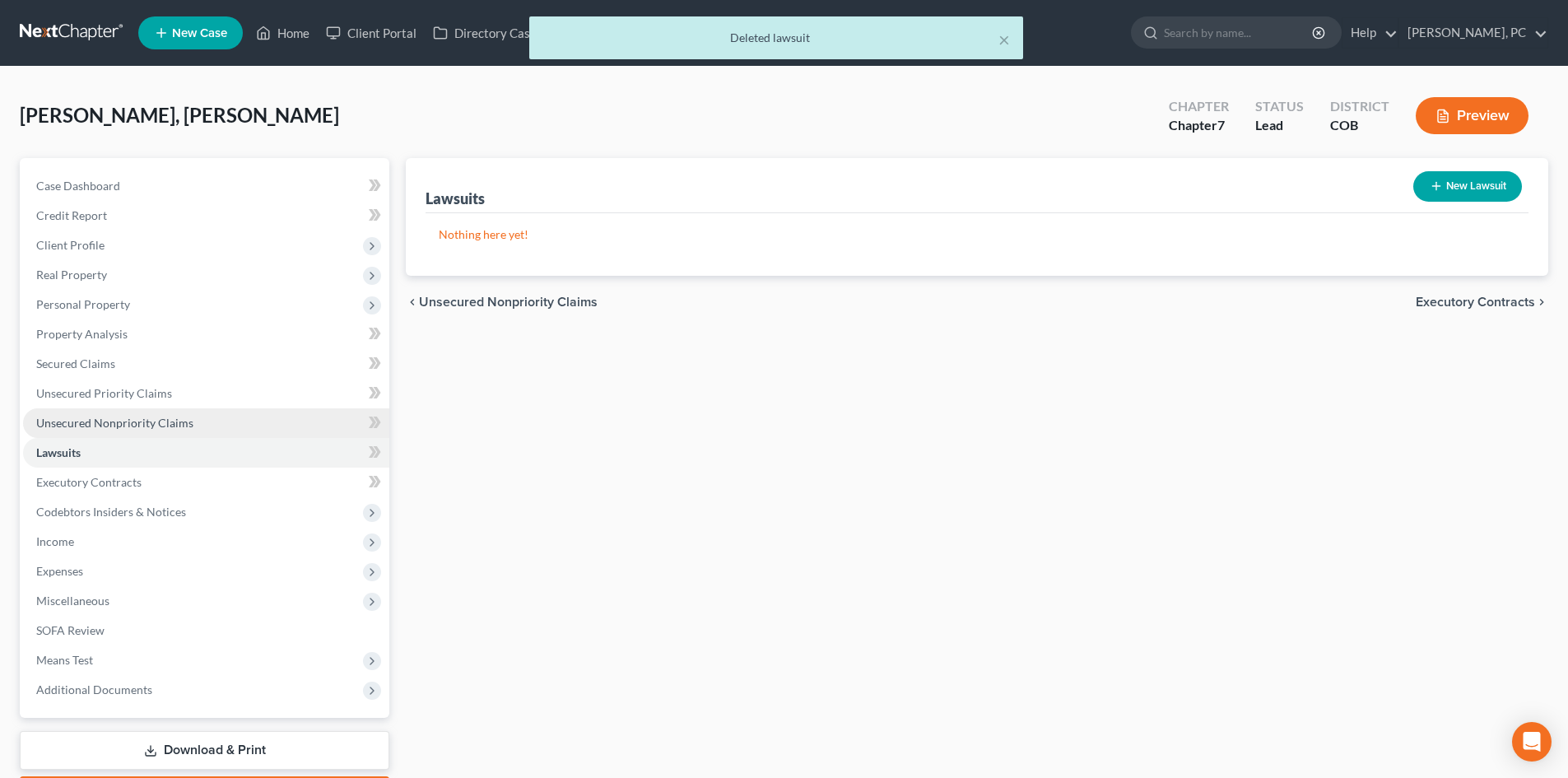
click at [91, 421] on span "Unsecured Nonpriority Claims" at bounding box center [114, 423] width 157 height 14
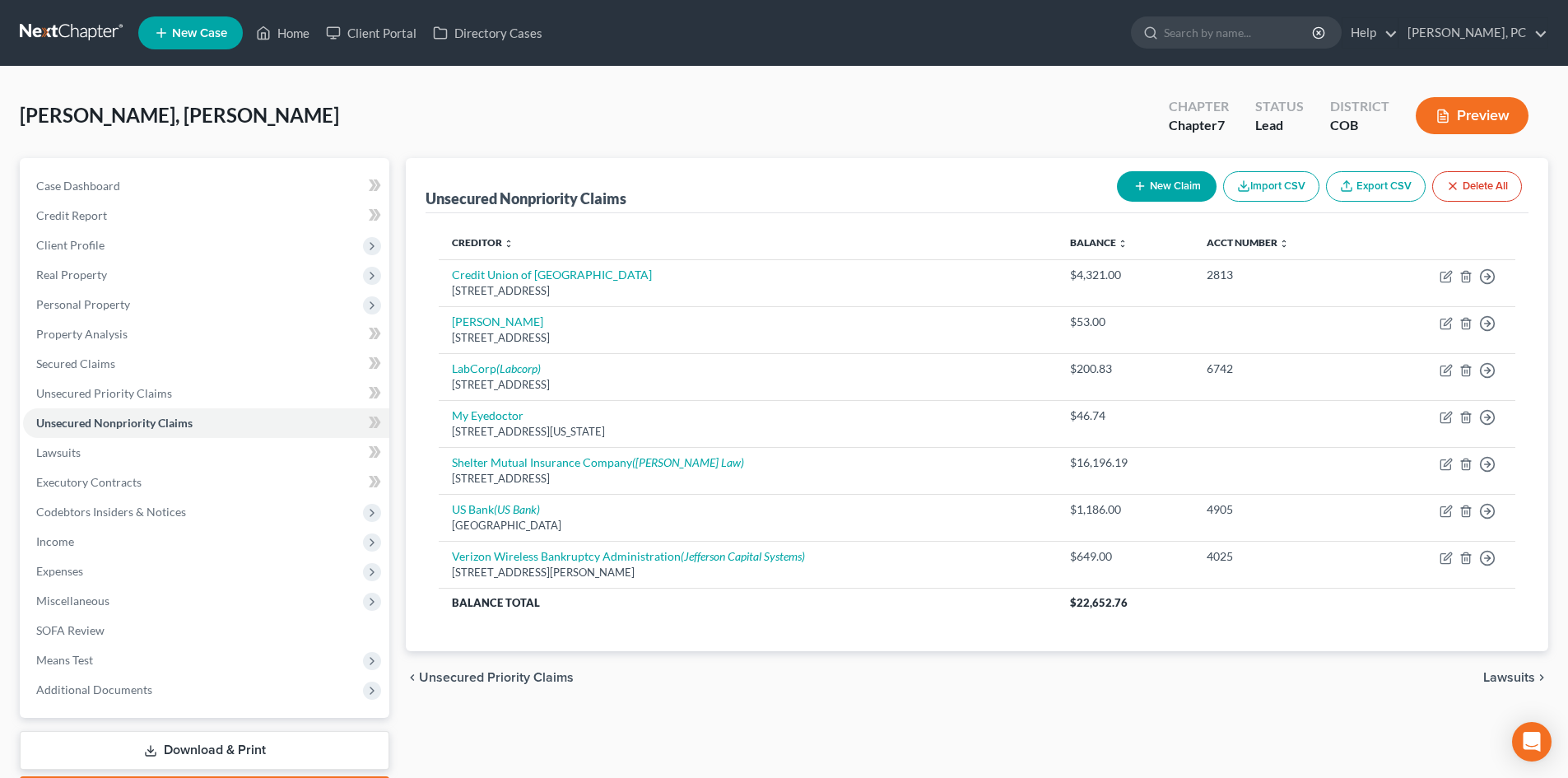
click at [1465, 109] on button "Preview" at bounding box center [1472, 116] width 112 height 37
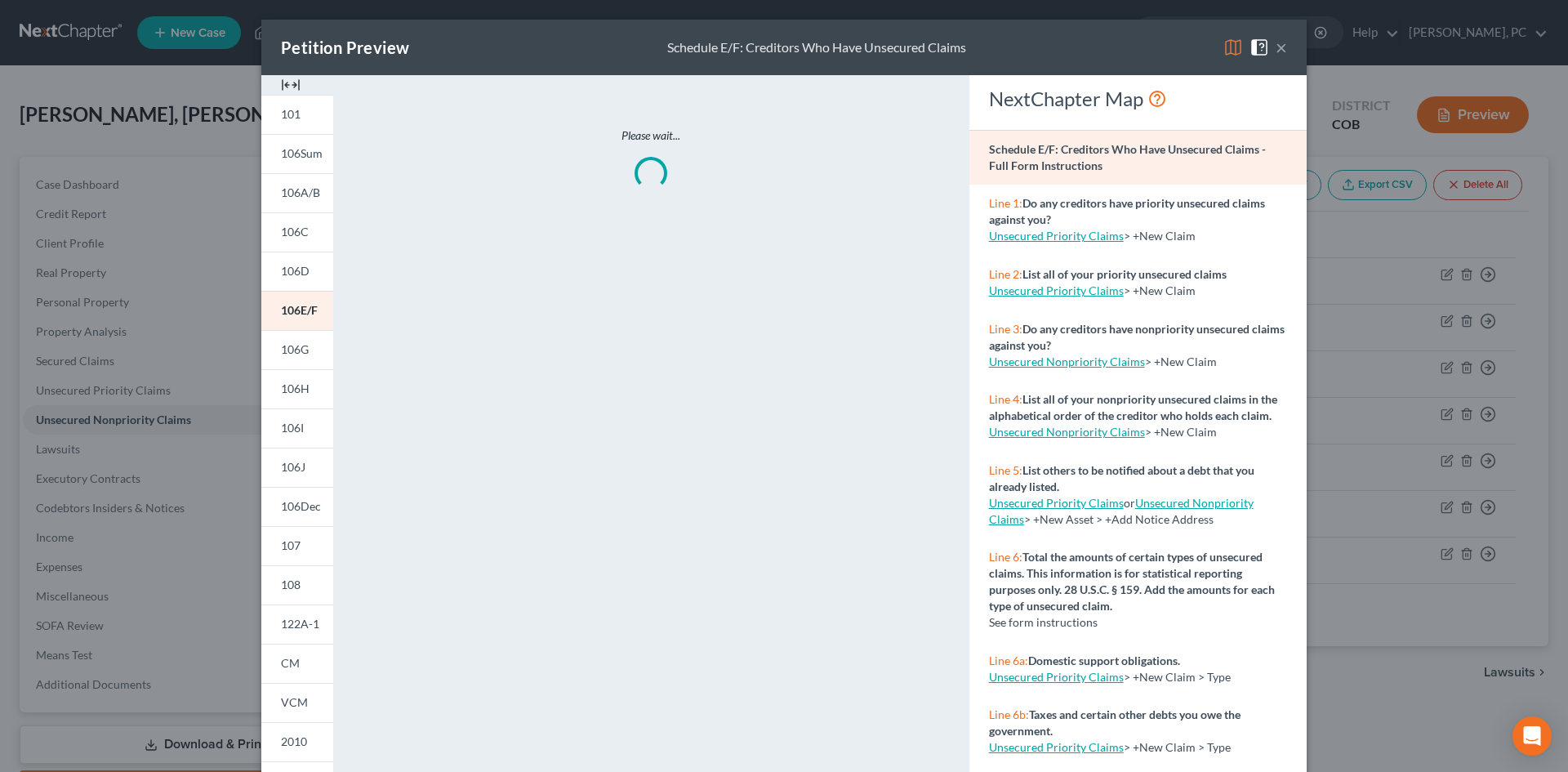
click at [286, 81] on img at bounding box center [291, 85] width 20 height 20
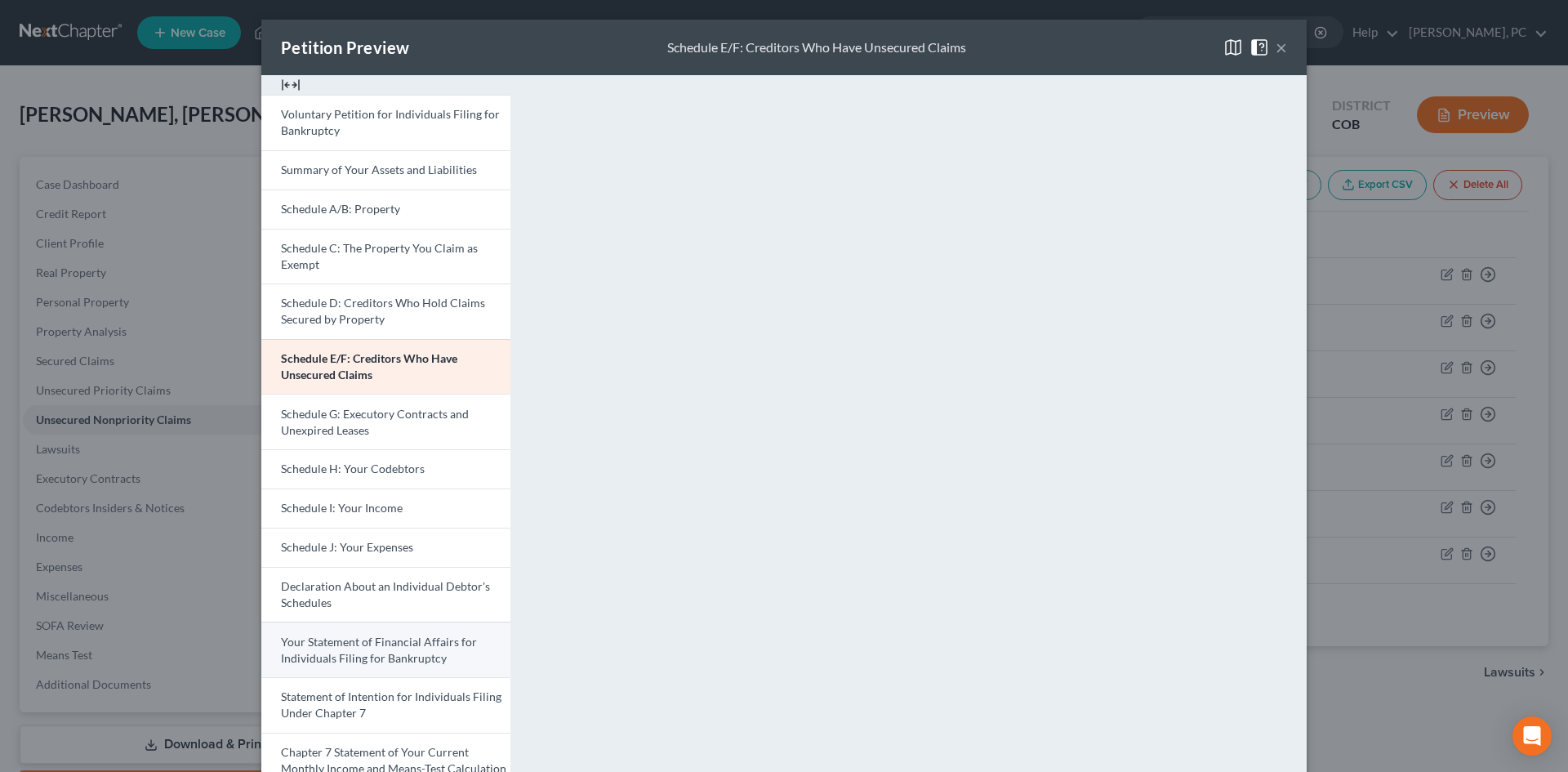
click at [366, 648] on span "Your Statement of Financial Affairs for Individuals Filing for Bankruptcy" at bounding box center [379, 650] width 196 height 30
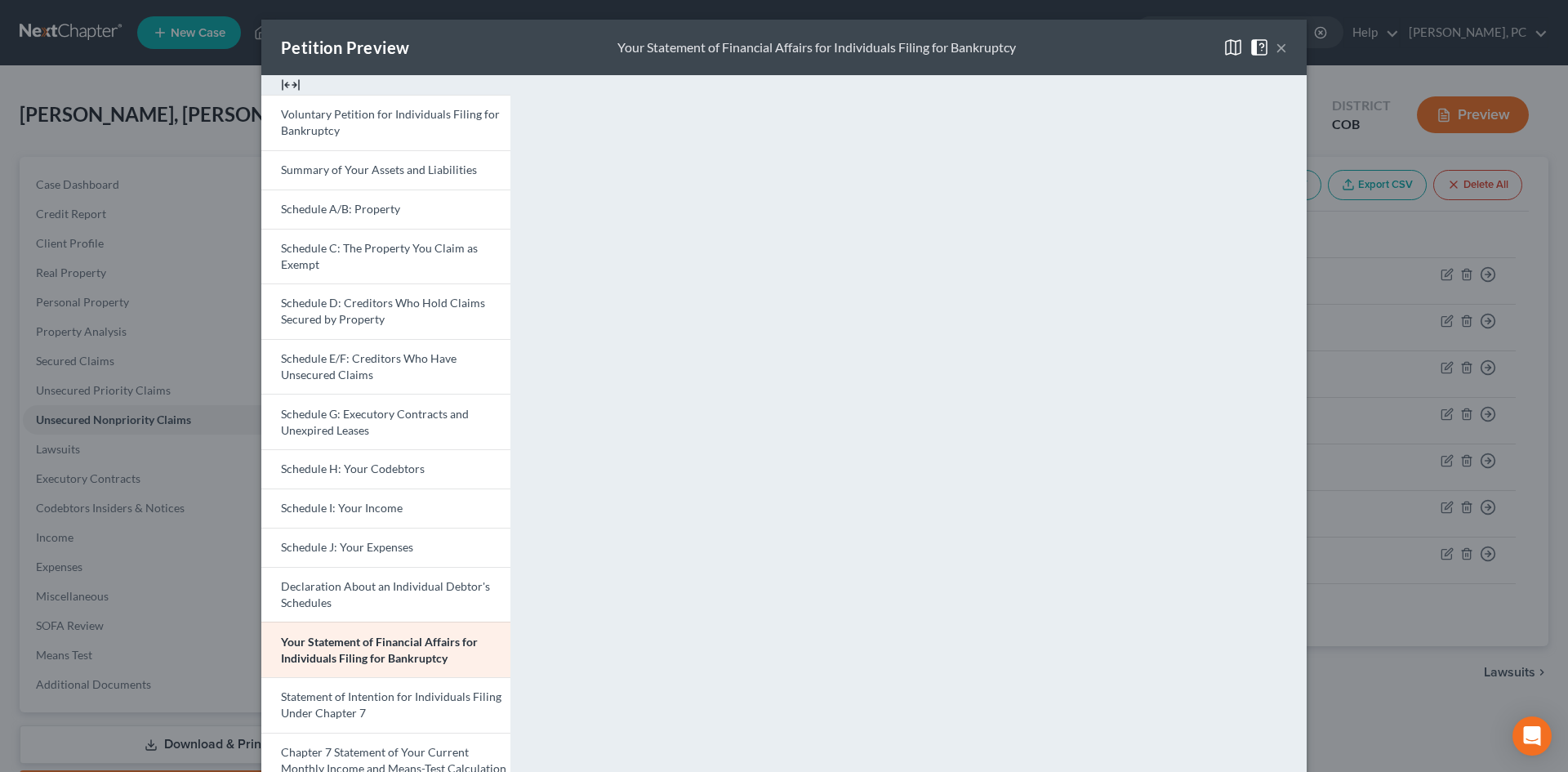
click at [1276, 48] on button "×" at bounding box center [1281, 47] width 12 height 20
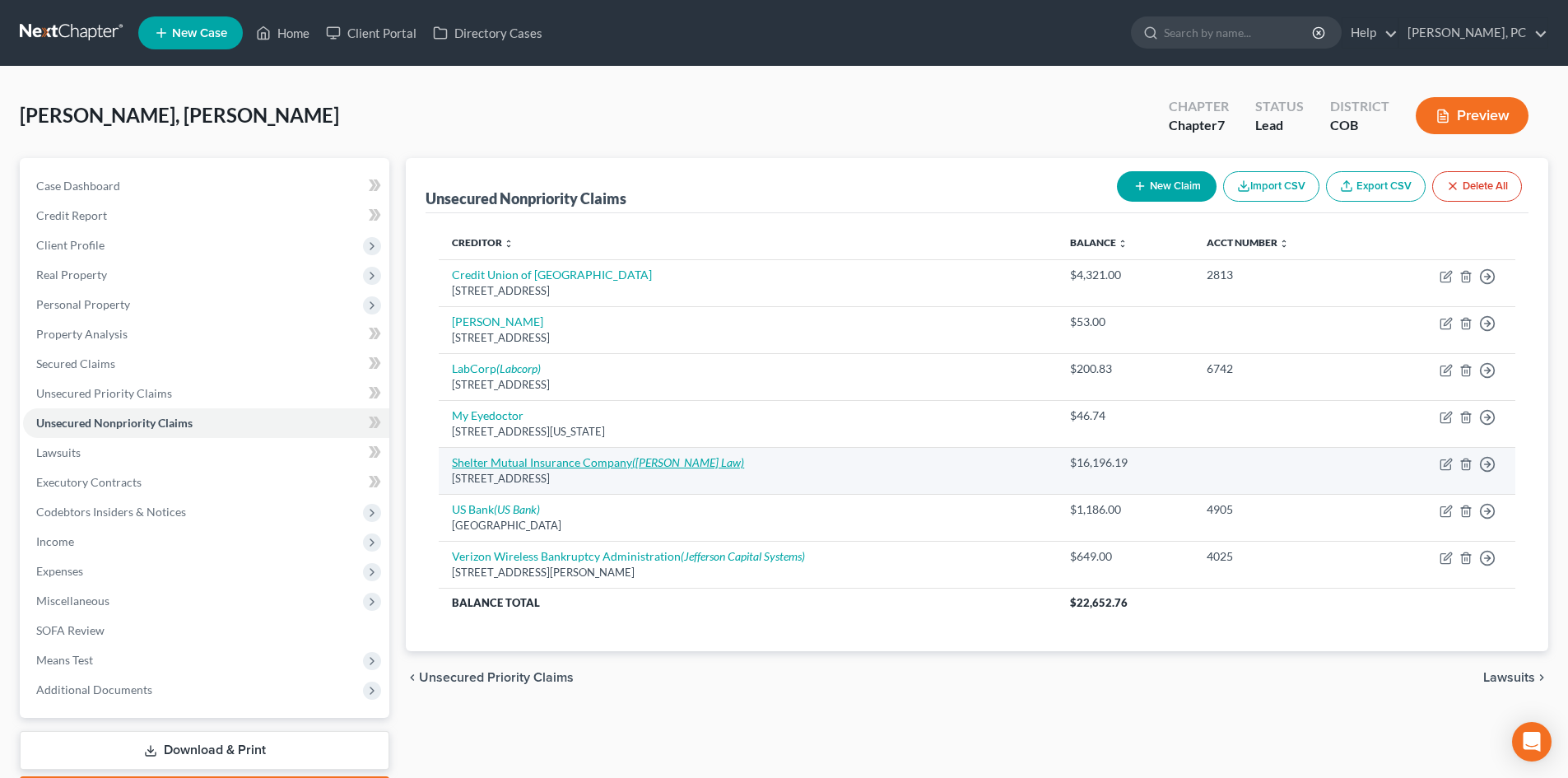
click at [507, 460] on link "Shelter Mutual Insurance Company (Bodie Enger Law)" at bounding box center [598, 462] width 292 height 14
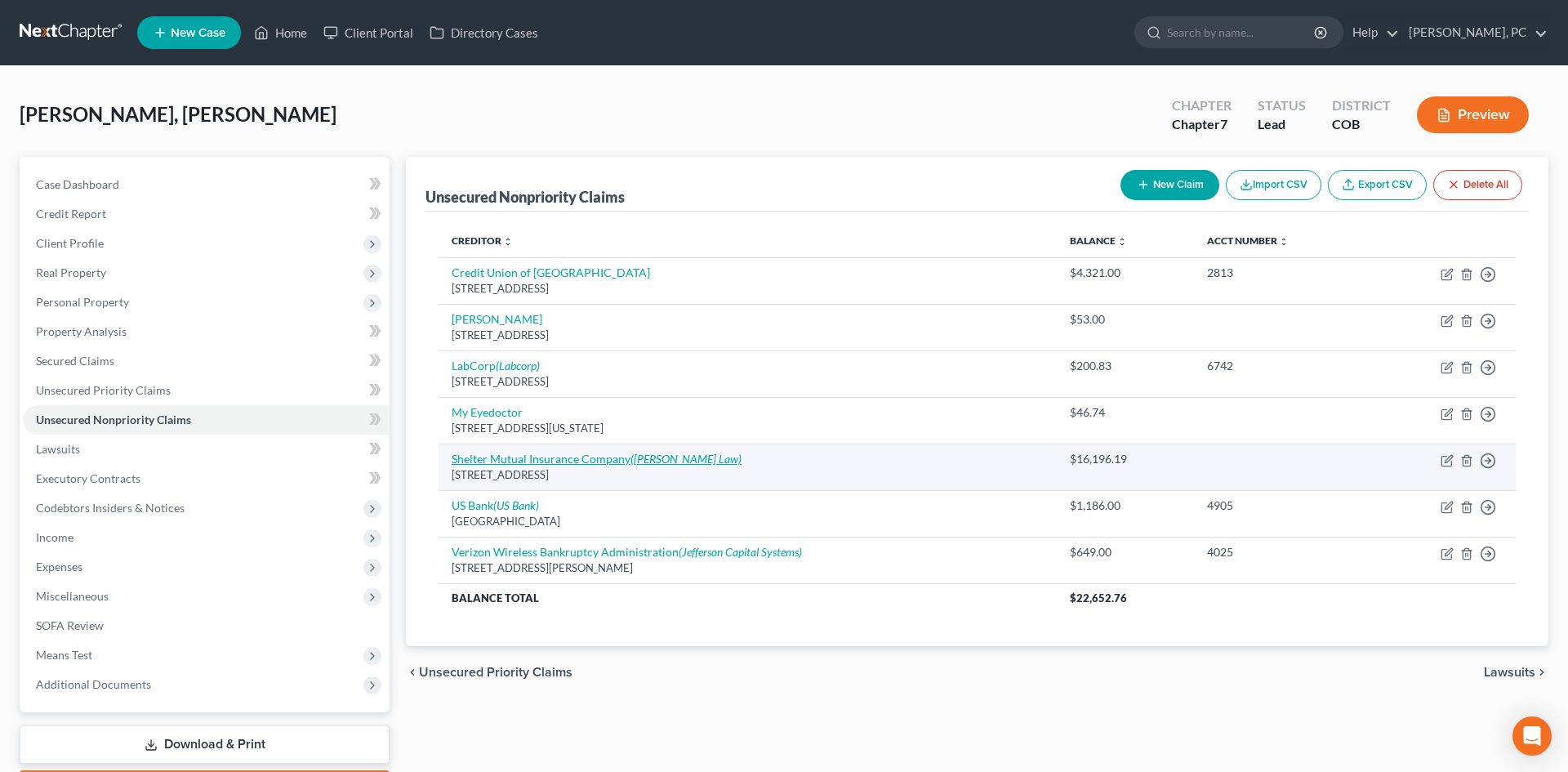
select select "26"
select select "14"
select select "0"
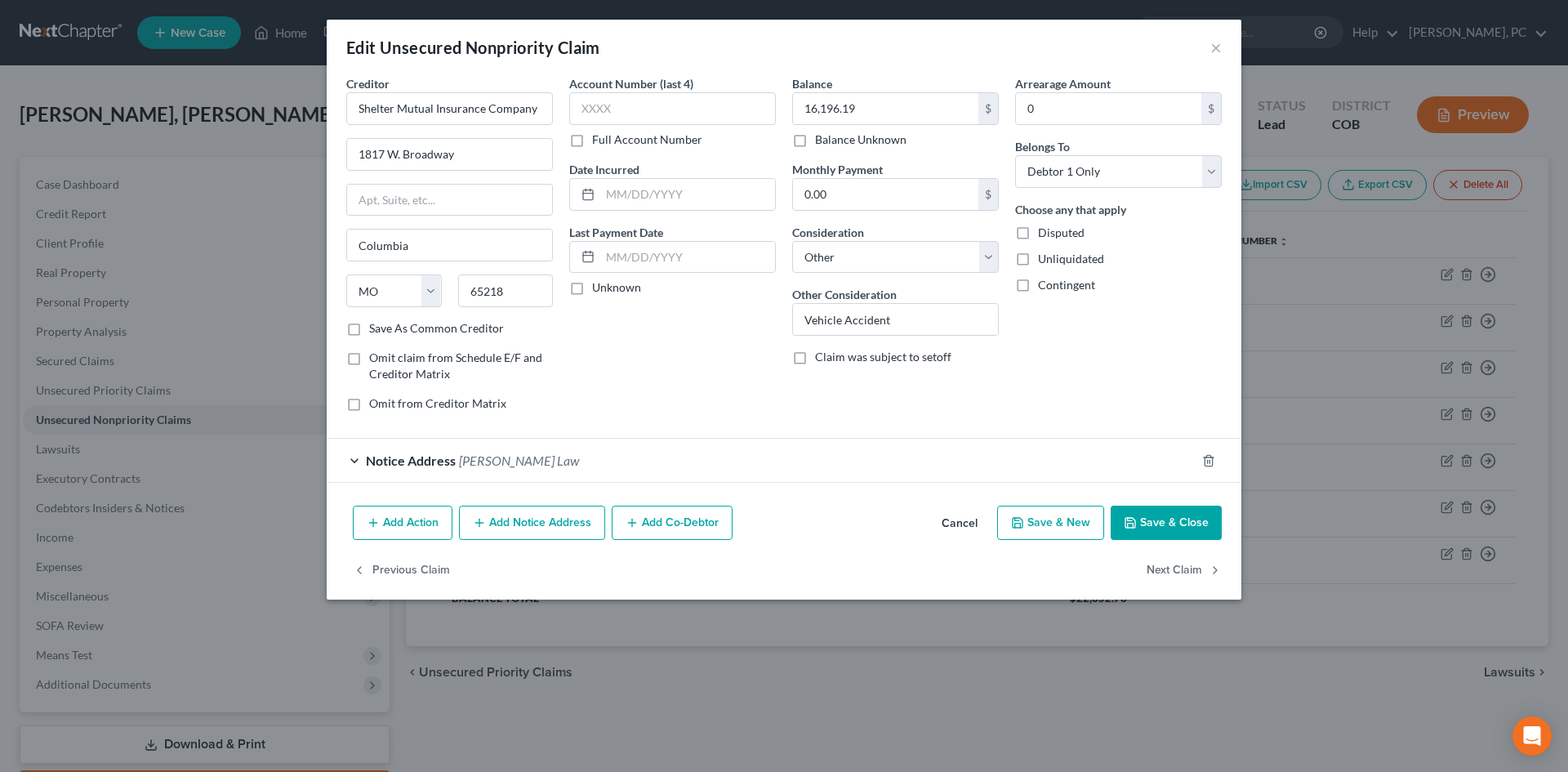
click at [409, 523] on button "Add Action" at bounding box center [403, 522] width 100 height 34
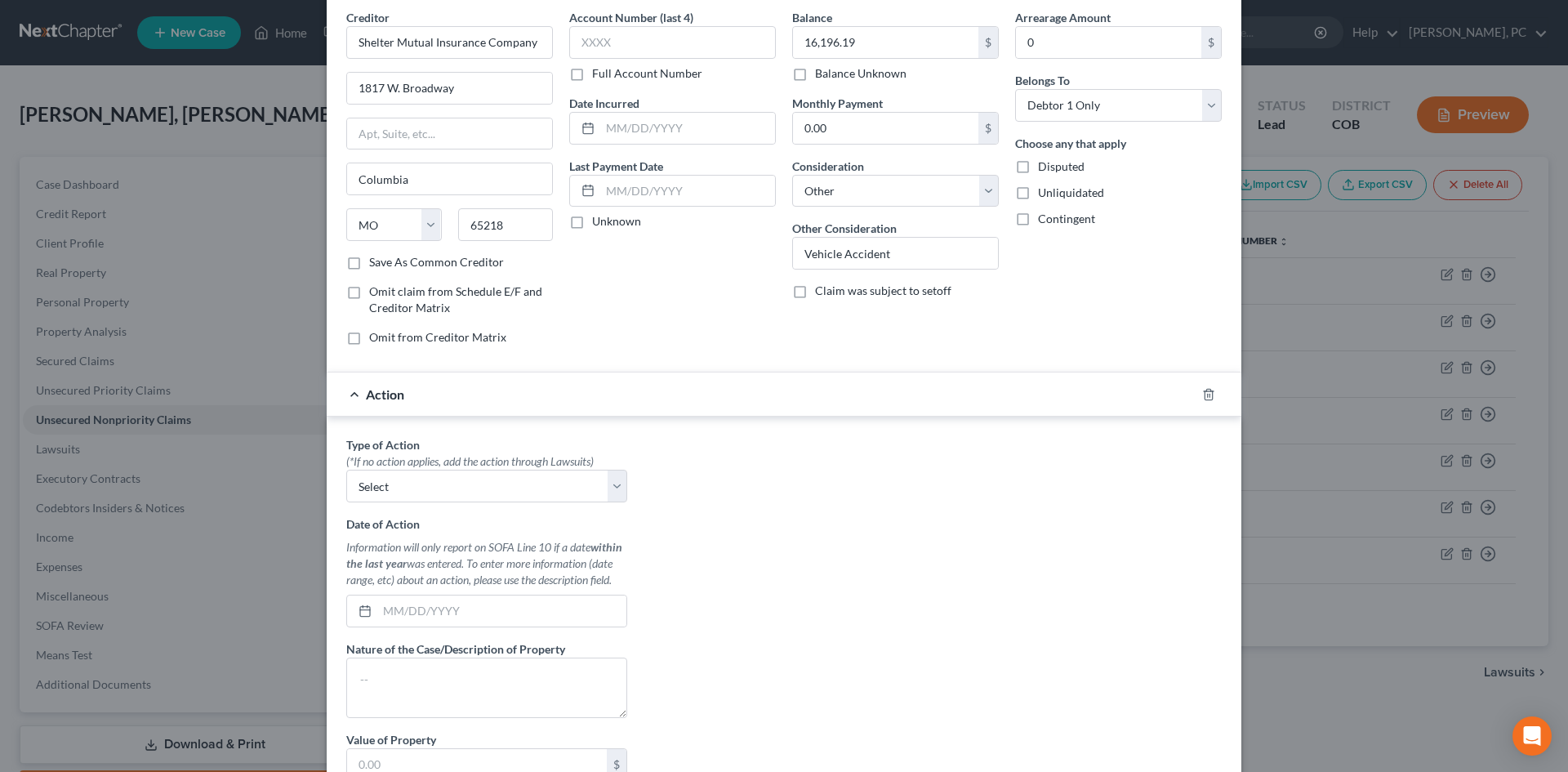
scroll to position [163, 0]
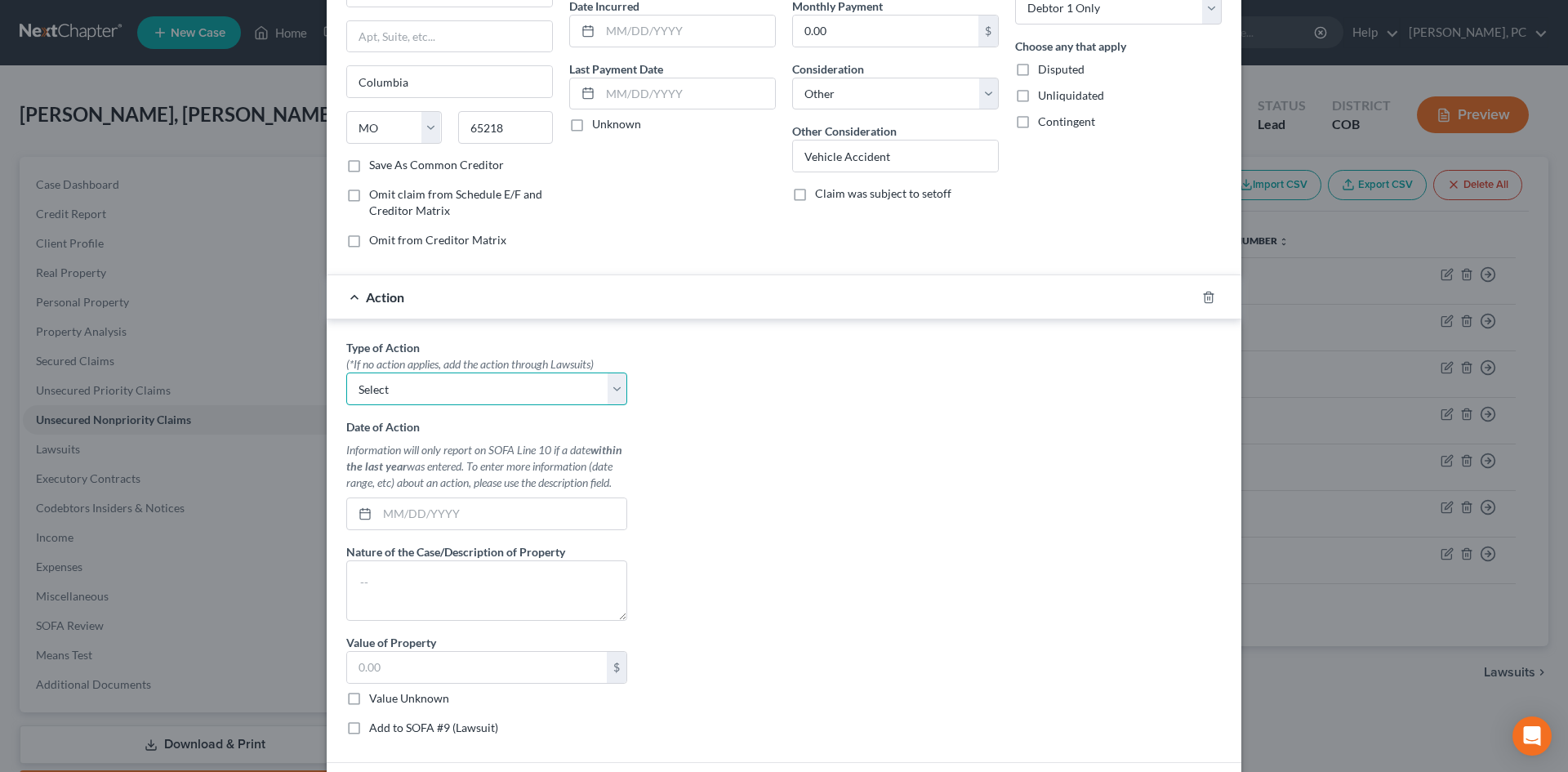
click at [419, 387] on select "Select Repossession Garnishment Foreclosure Personal Injury Attached, Seized, O…" at bounding box center [486, 388] width 281 height 32
select select "1"
click at [346, 373] on select "Select Repossession Garnishment Foreclosure Personal Injury Attached, Seized, O…" at bounding box center [486, 388] width 281 height 32
click at [387, 675] on input "text" at bounding box center [476, 667] width 259 height 31
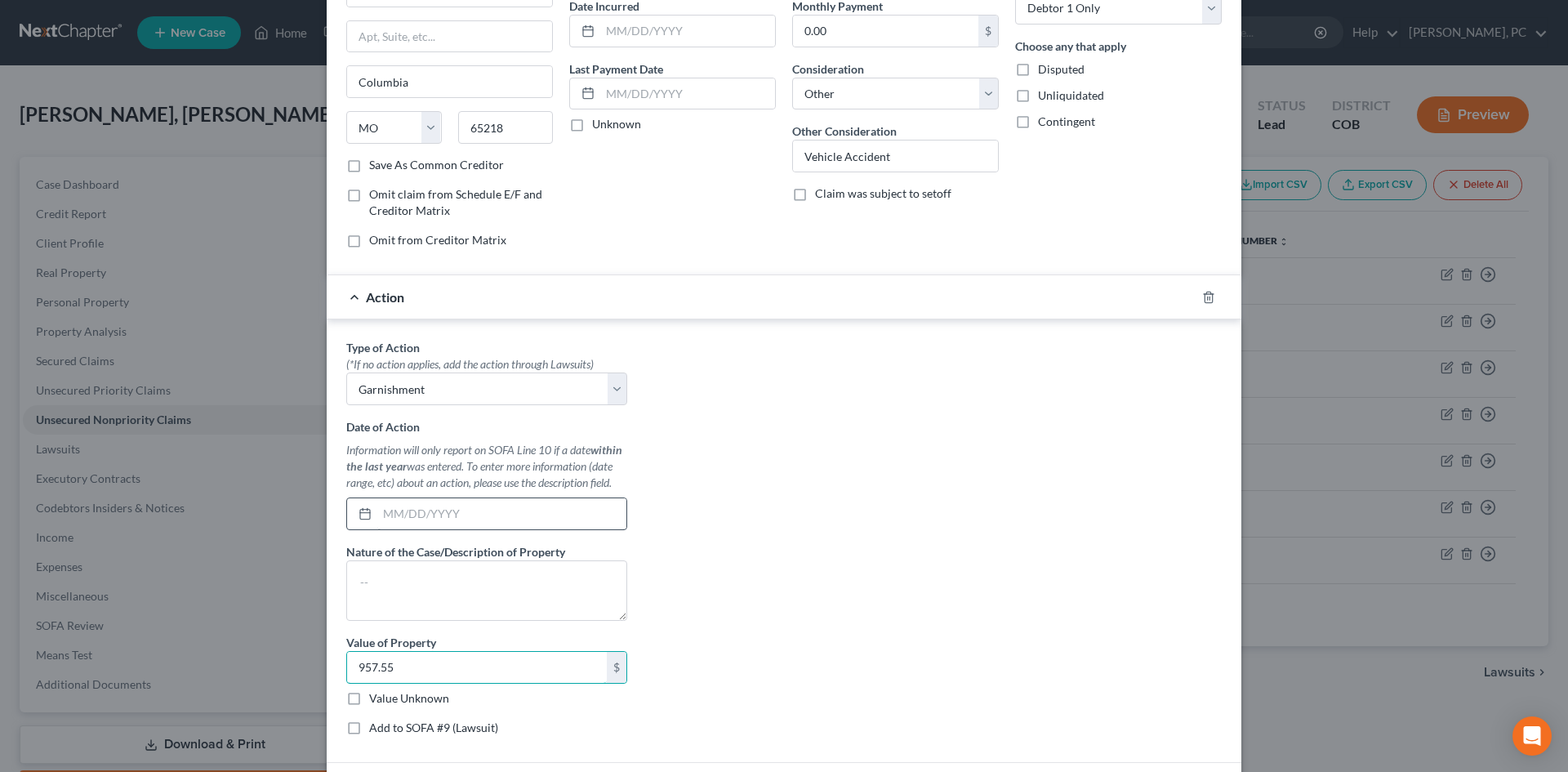
type input "957.55"
click at [409, 517] on input "text" at bounding box center [502, 514] width 249 height 31
type input "07/22/2025"
click at [361, 574] on textarea at bounding box center [486, 591] width 281 height 61
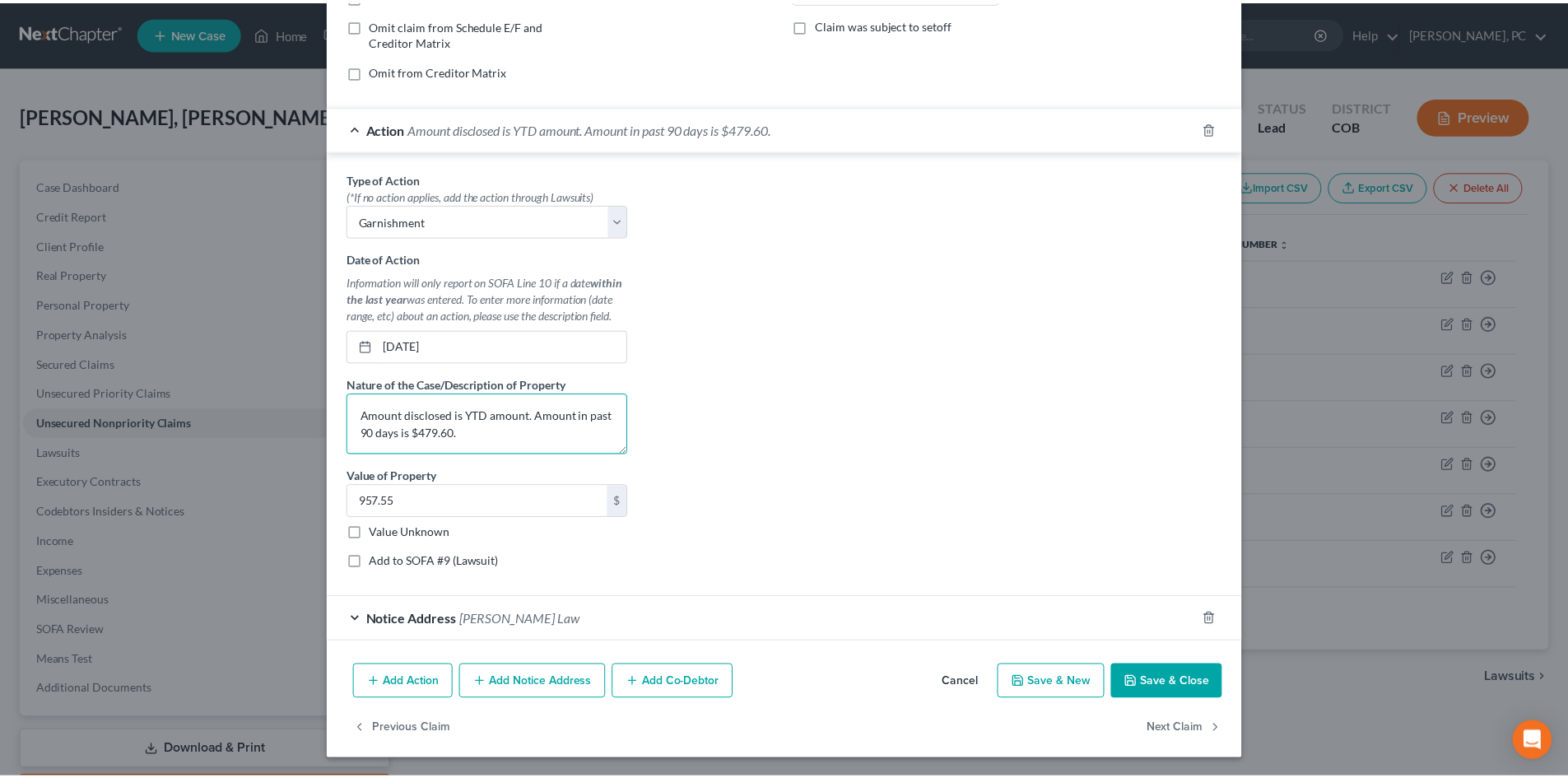
scroll to position [337, 0]
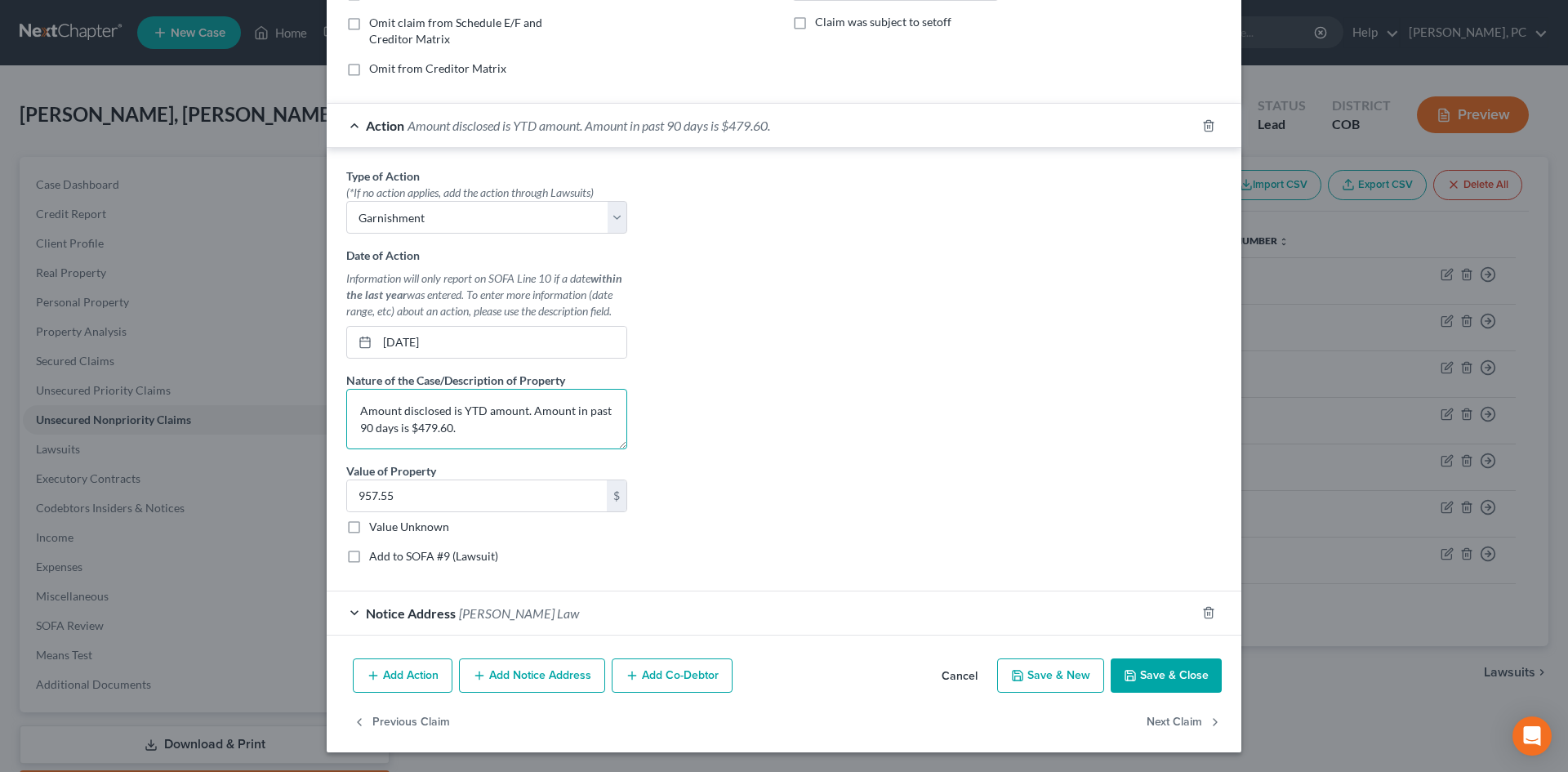
type textarea "Amount disclosed is YTD amount. Amount in past 90 days is $479.60."
click at [1140, 671] on button "Save & Close" at bounding box center [1166, 675] width 112 height 34
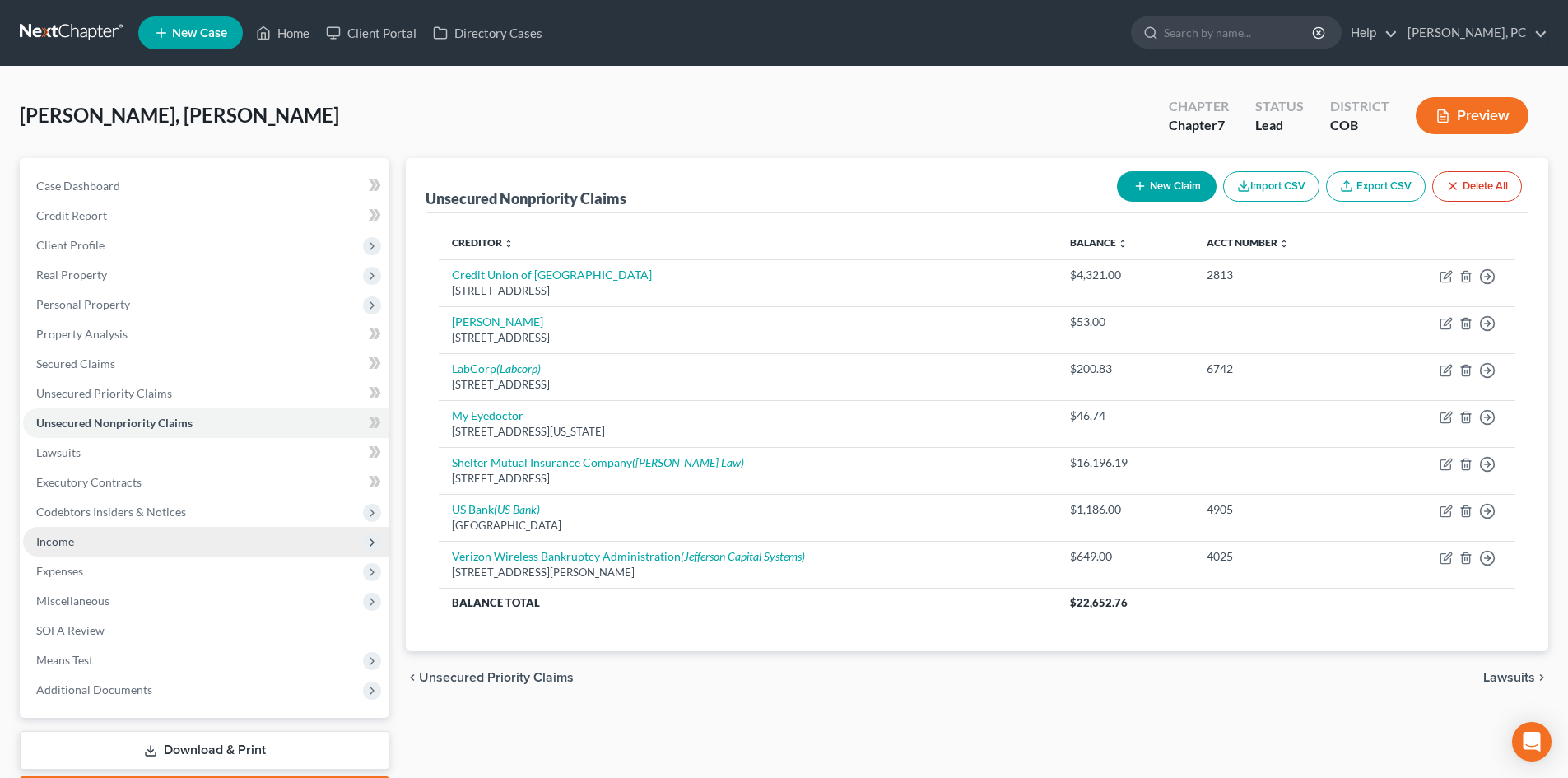
click at [72, 540] on span "Income" at bounding box center [55, 541] width 37 height 14
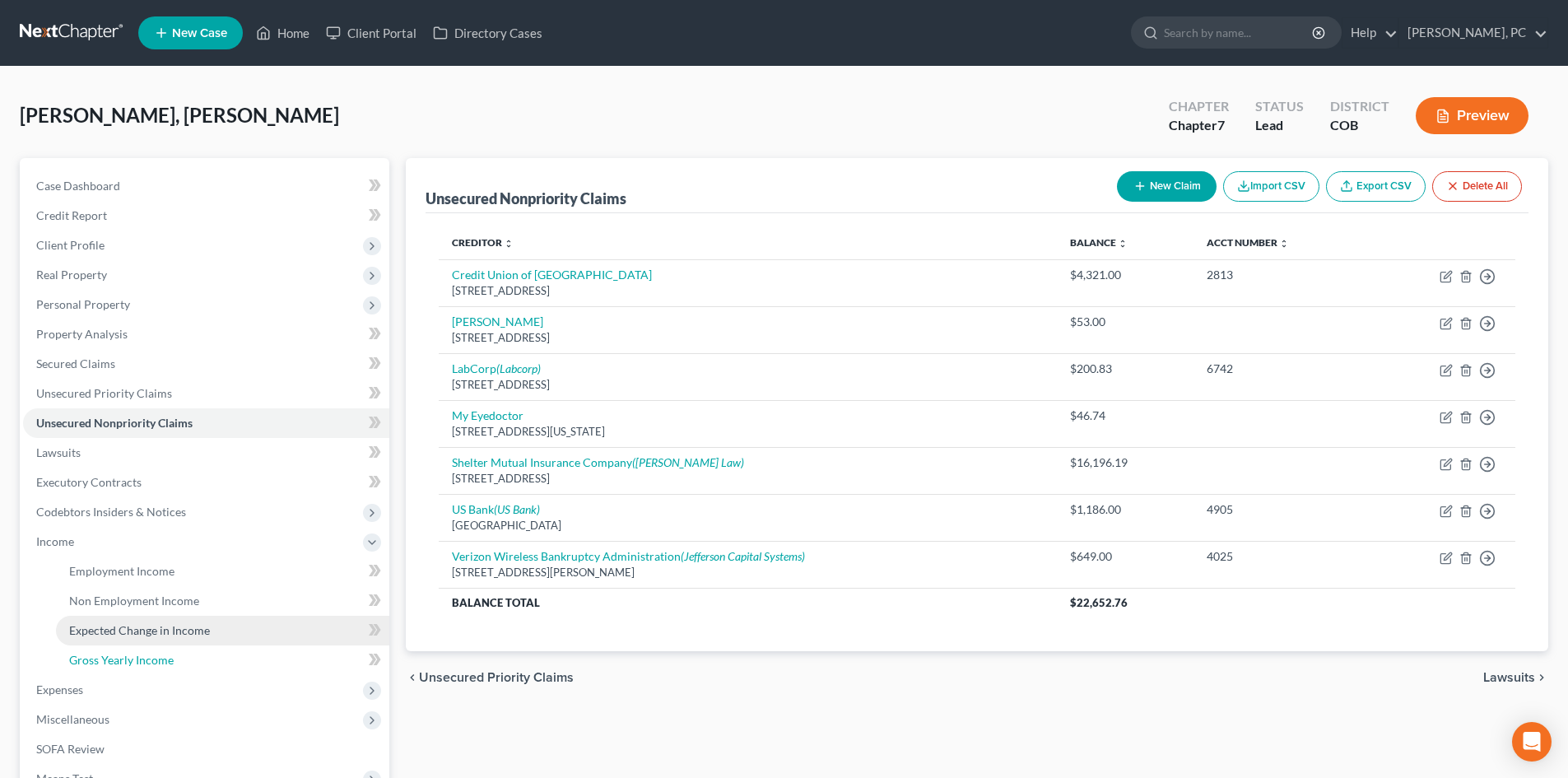
drag, startPoint x: 130, startPoint y: 664, endPoint x: 197, endPoint y: 642, distance: 70.5
click at [131, 664] on span "Gross Yearly Income" at bounding box center [121, 660] width 105 height 14
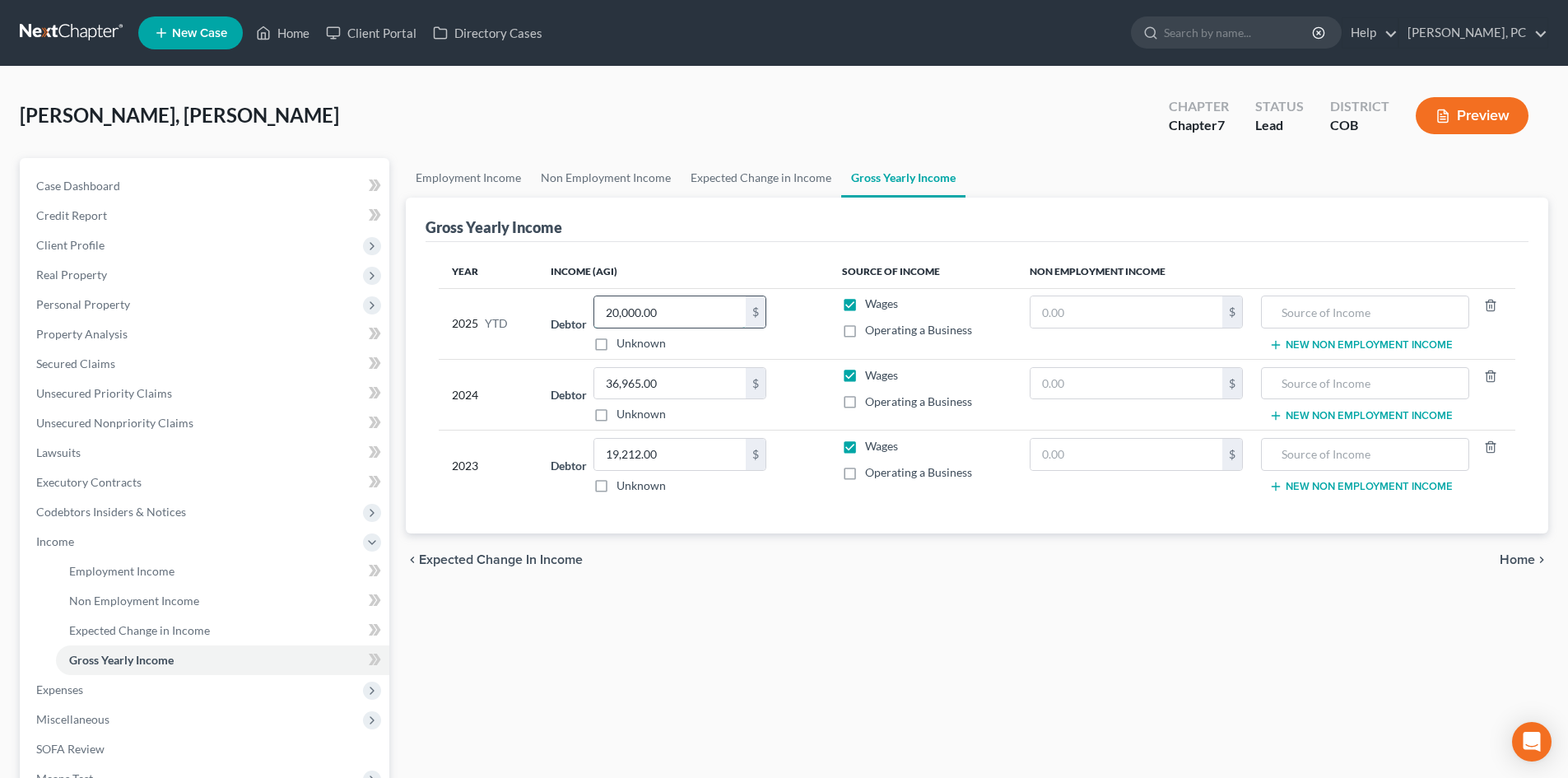
click at [667, 306] on input "20,000.00" at bounding box center [671, 313] width 152 height 32
type input "28,905"
click at [80, 389] on span "Unsecured Priority Claims" at bounding box center [105, 393] width 136 height 14
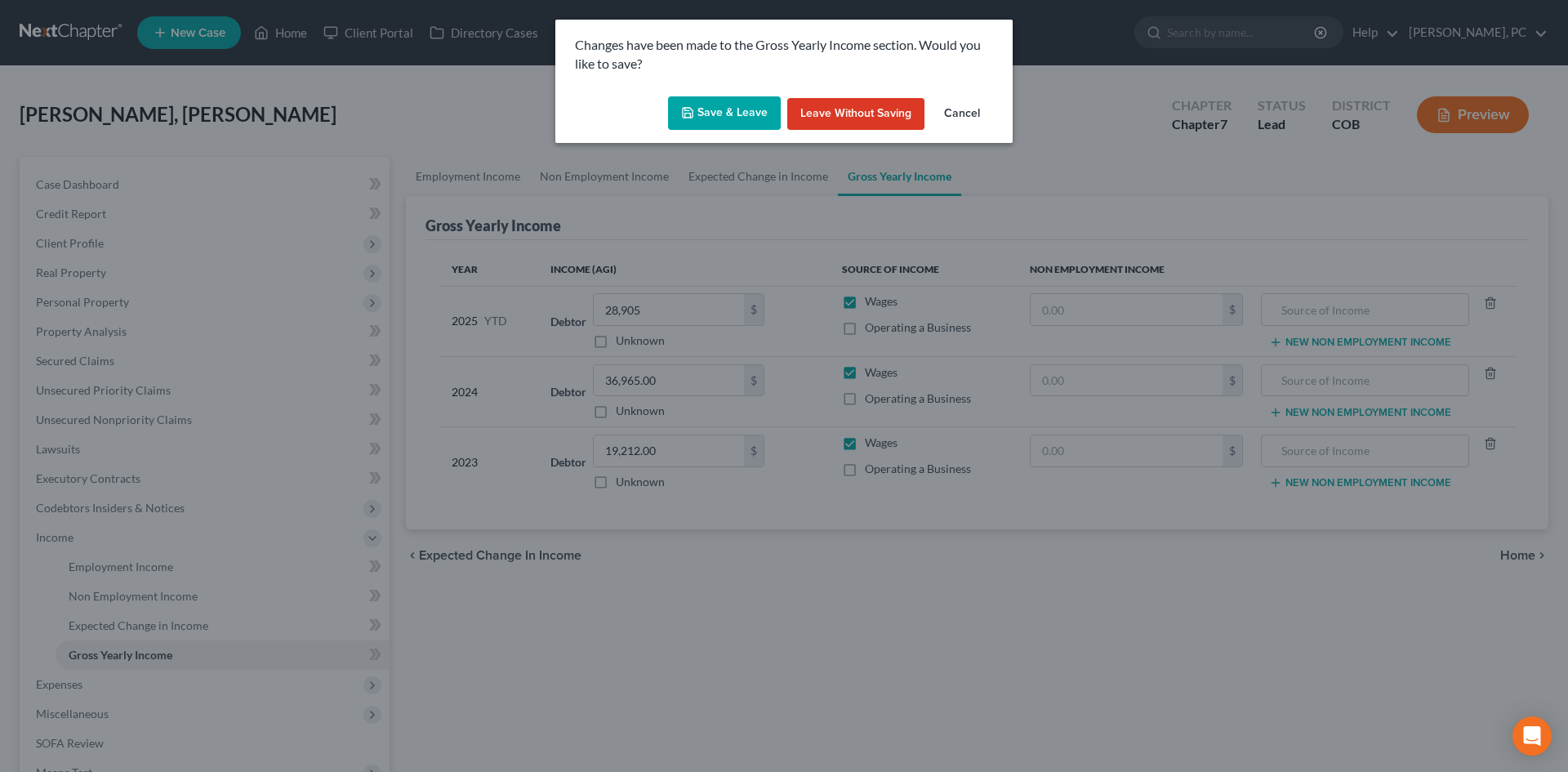
click at [729, 113] on button "Save & Leave" at bounding box center [724, 114] width 112 height 34
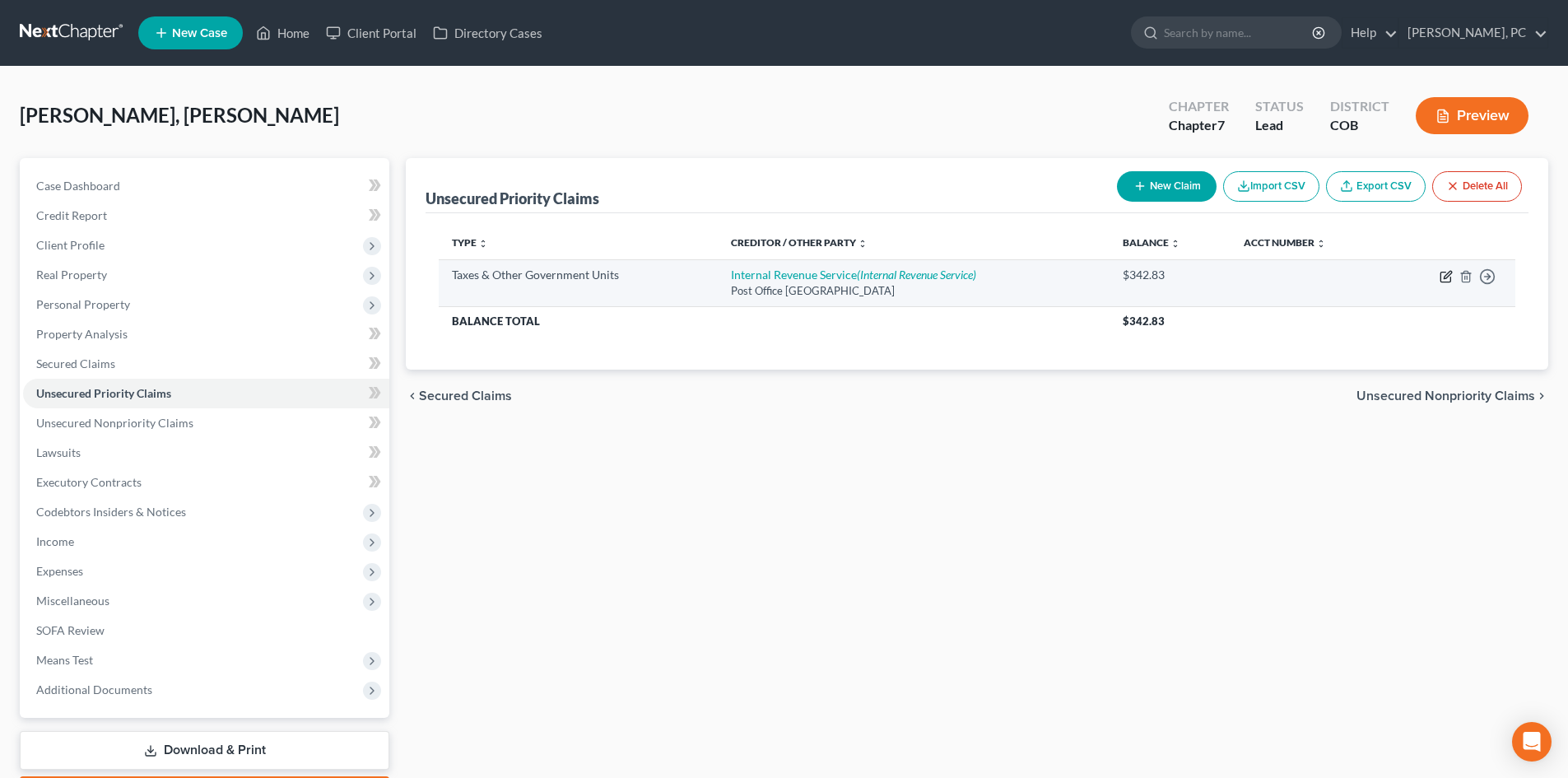
click at [1447, 274] on icon "button" at bounding box center [1448, 275] width 8 height 8
select select "0"
select select "39"
select select "0"
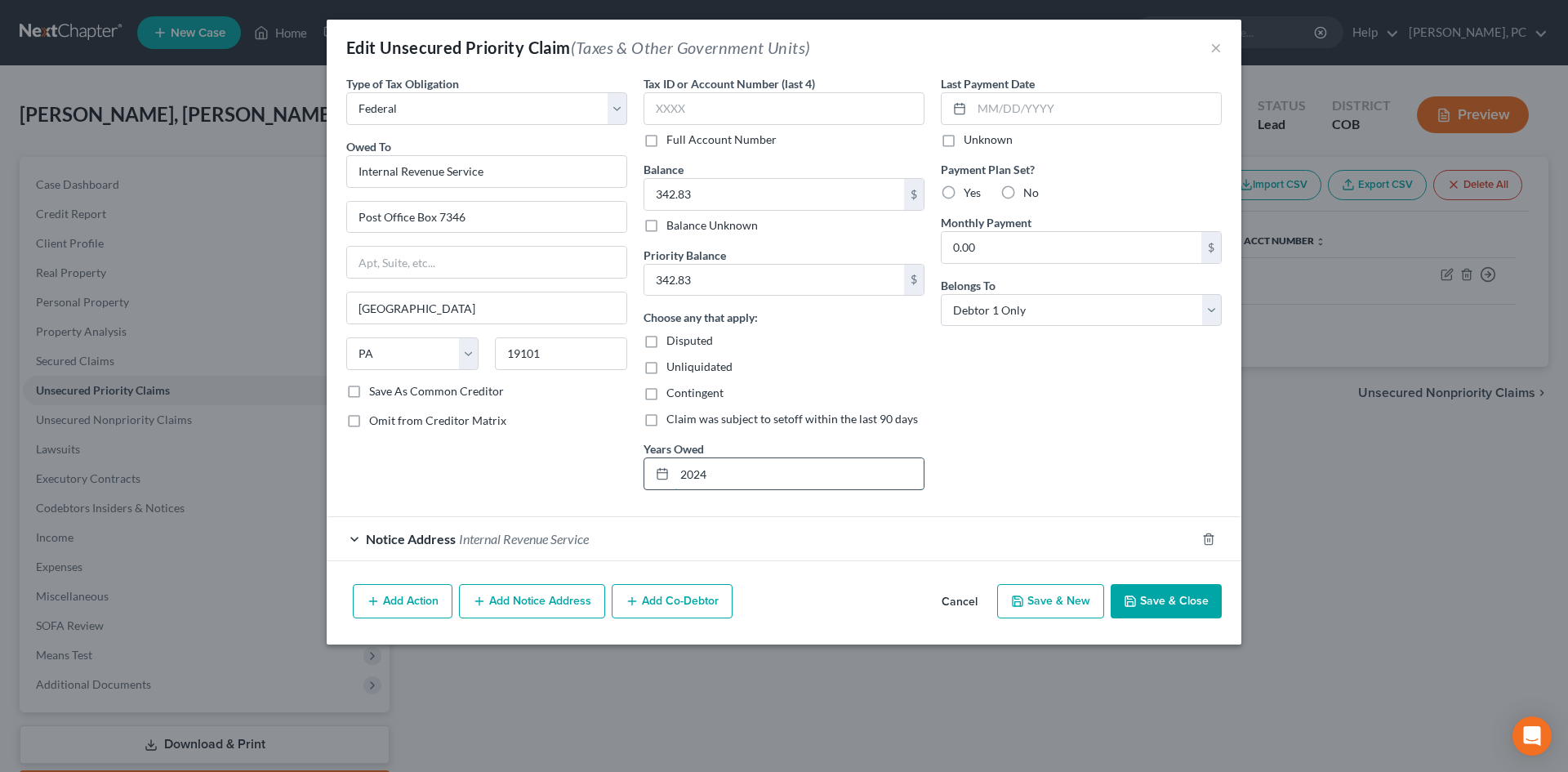
click at [722, 474] on input "2024" at bounding box center [799, 474] width 249 height 31
type input "2023"
click at [1076, 447] on div "Last Payment Date Unknown Payment Plan Set? Yes No Monthly Payment 0.00 $ Belon…" at bounding box center [1081, 289] width 297 height 428
click at [1185, 603] on button "Save & Close" at bounding box center [1166, 601] width 112 height 34
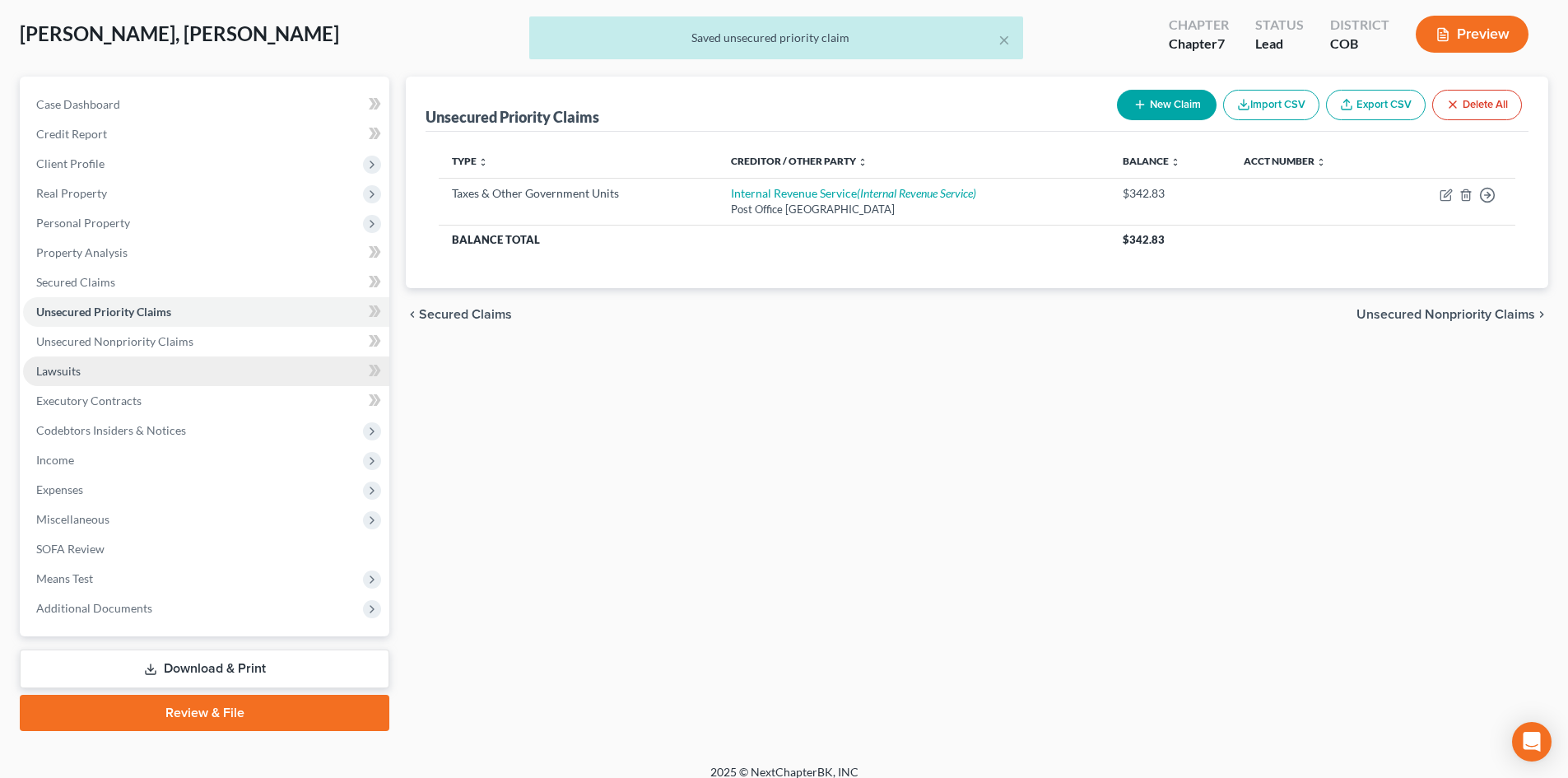
scroll to position [82, 0]
click at [60, 374] on span "Lawsuits" at bounding box center [58, 370] width 44 height 14
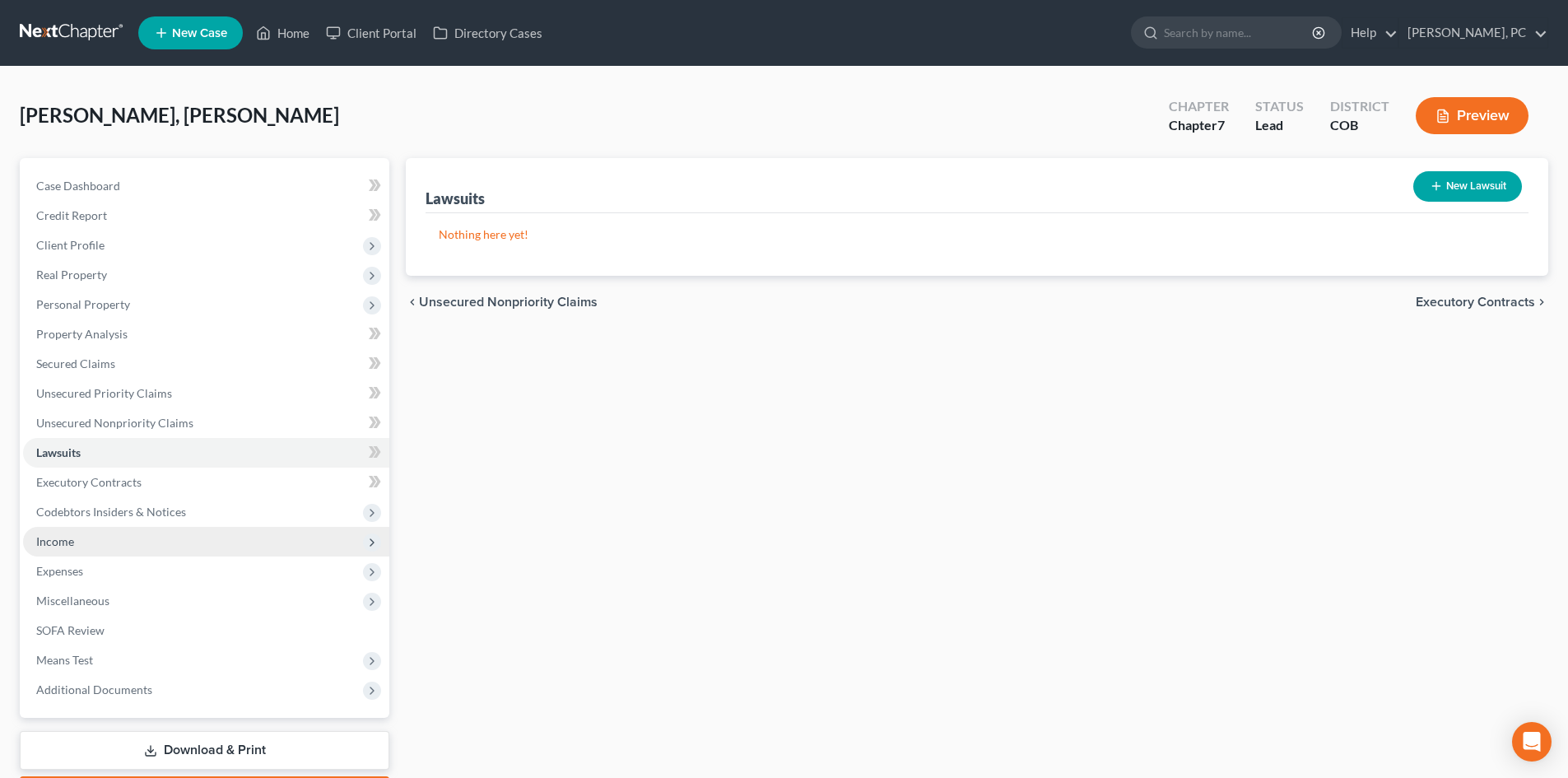
click at [53, 542] on span "Income" at bounding box center [55, 541] width 37 height 14
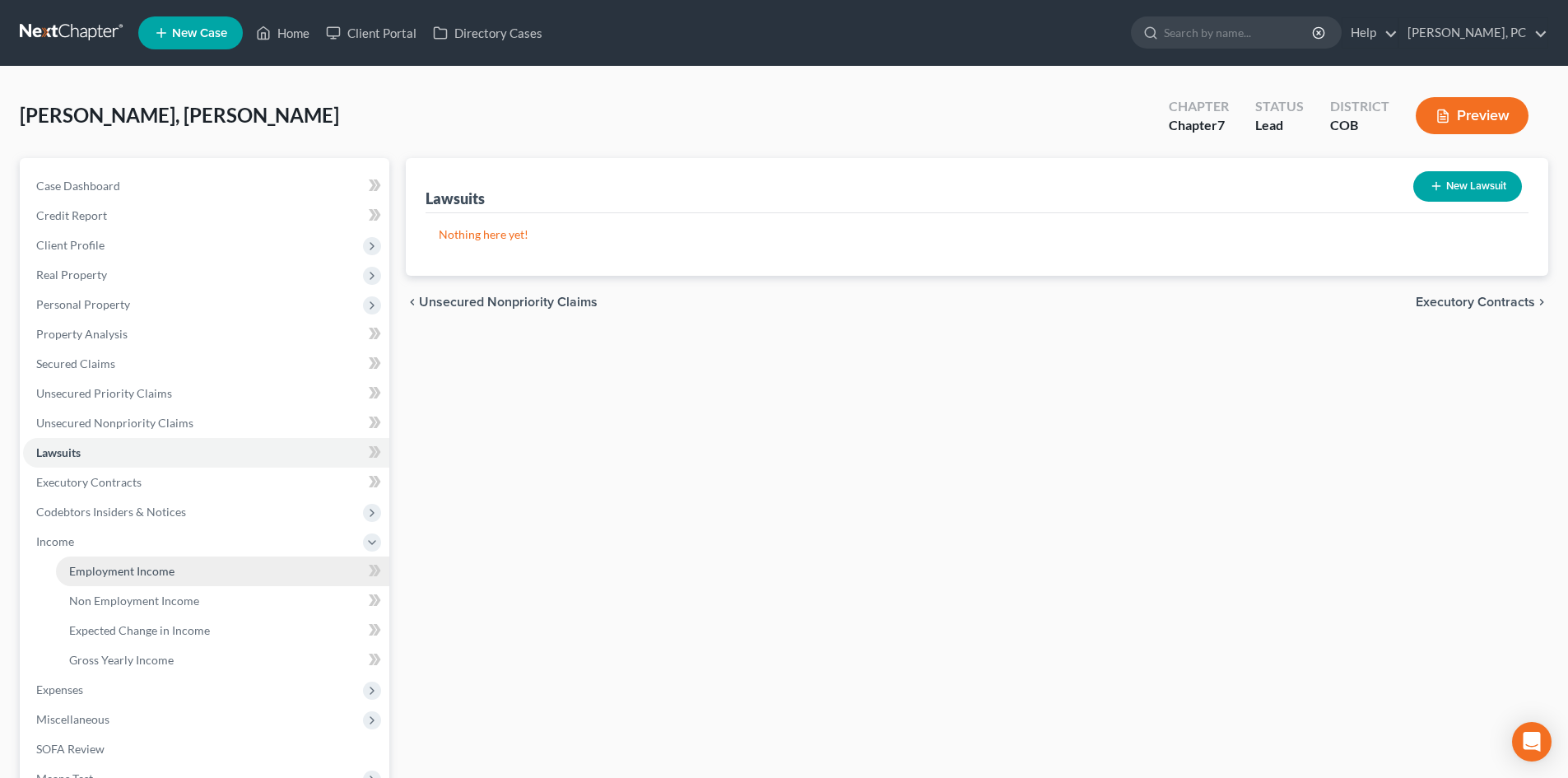
click at [135, 572] on span "Employment Income" at bounding box center [121, 571] width 106 height 14
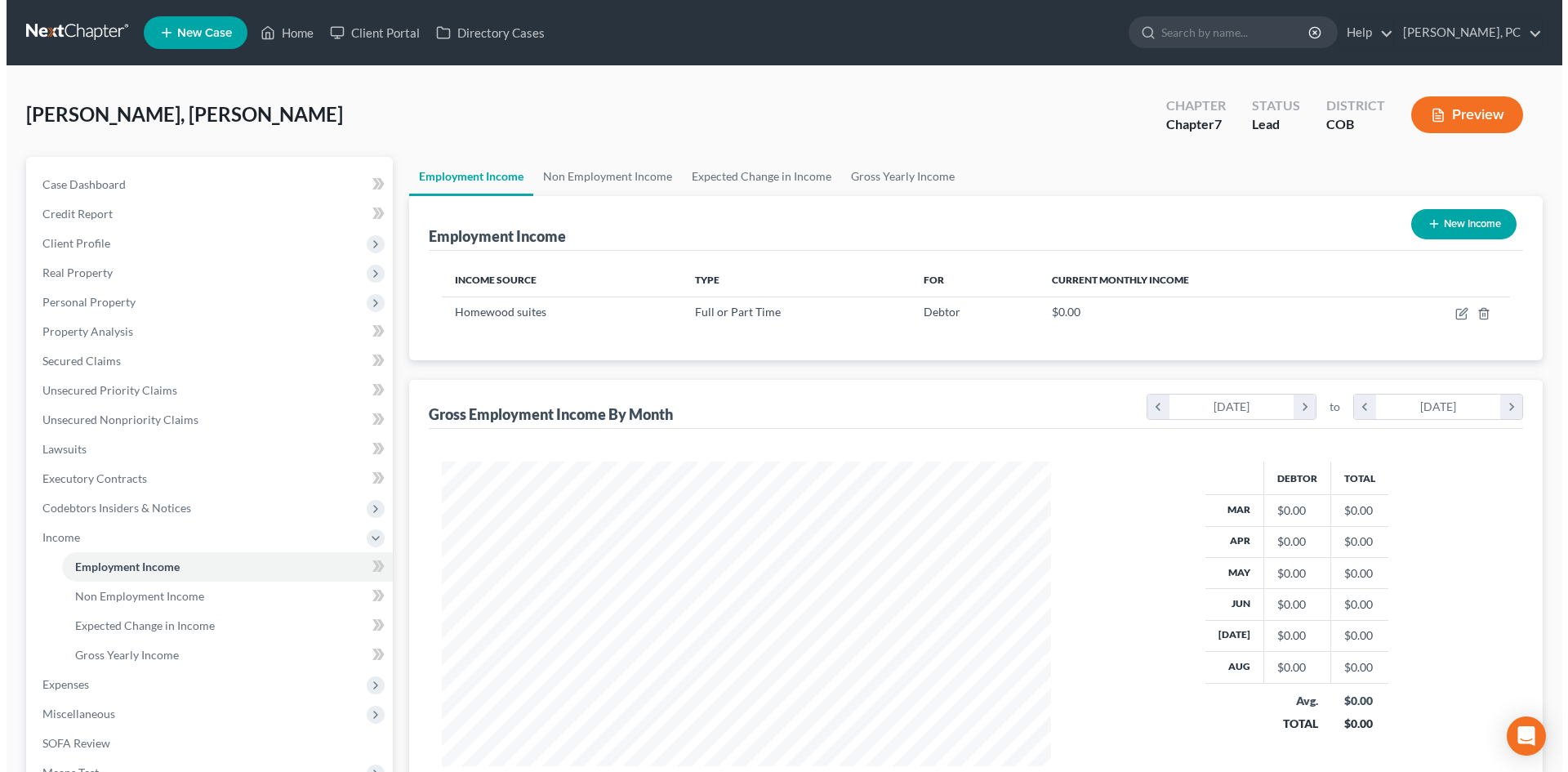
scroll to position [304, 642]
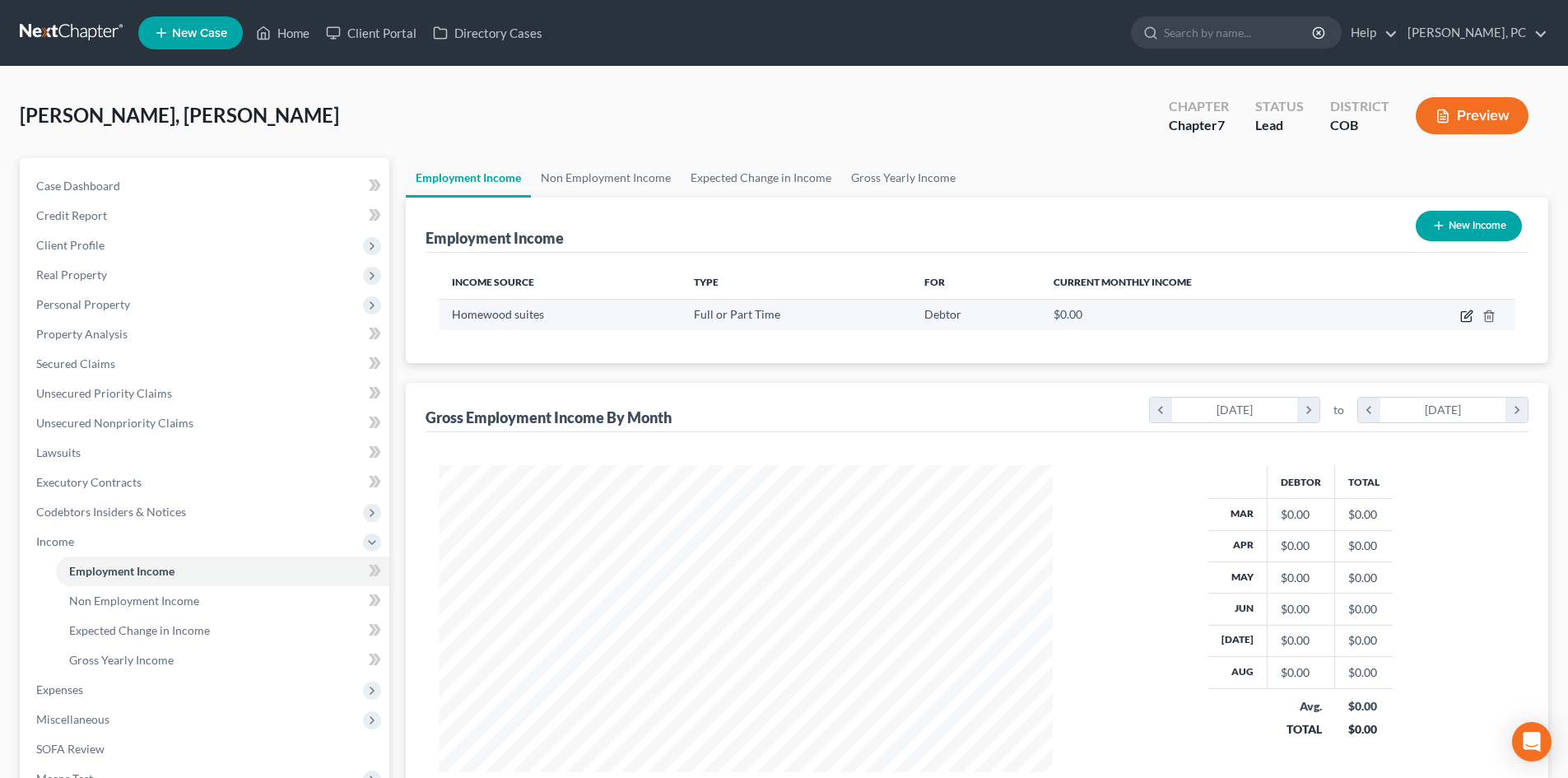
click at [1461, 314] on icon "button" at bounding box center [1466, 317] width 10 height 10
select select "0"
select select "5"
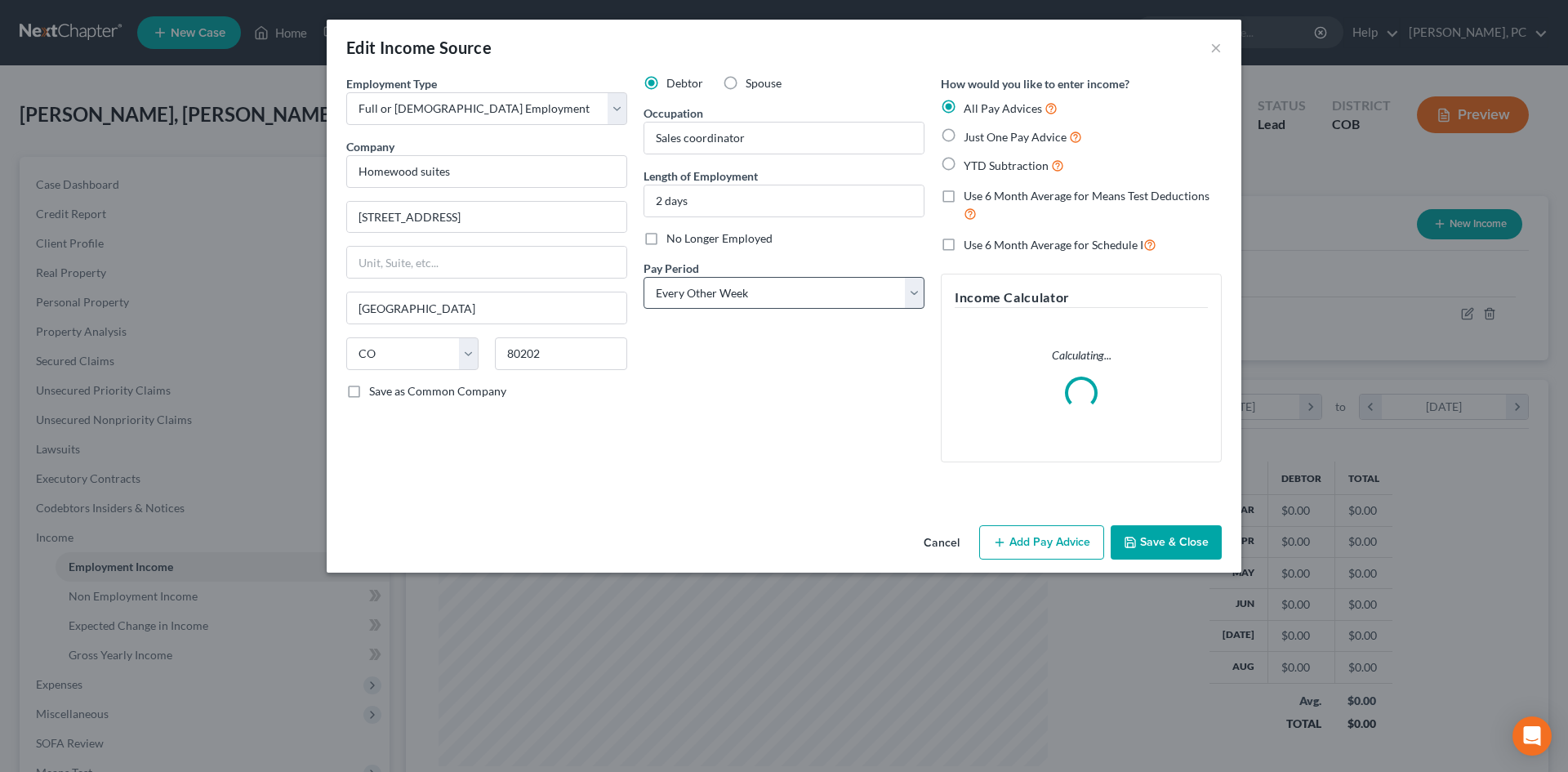
scroll to position [307, 648]
click at [699, 297] on select "Select Monthly Twice Monthly Every Other Week Weekly" at bounding box center [784, 293] width 281 height 32
select select "0"
click at [644, 277] on select "Select Monthly Twice Monthly Every Other Week Weekly" at bounding box center [784, 293] width 281 height 32
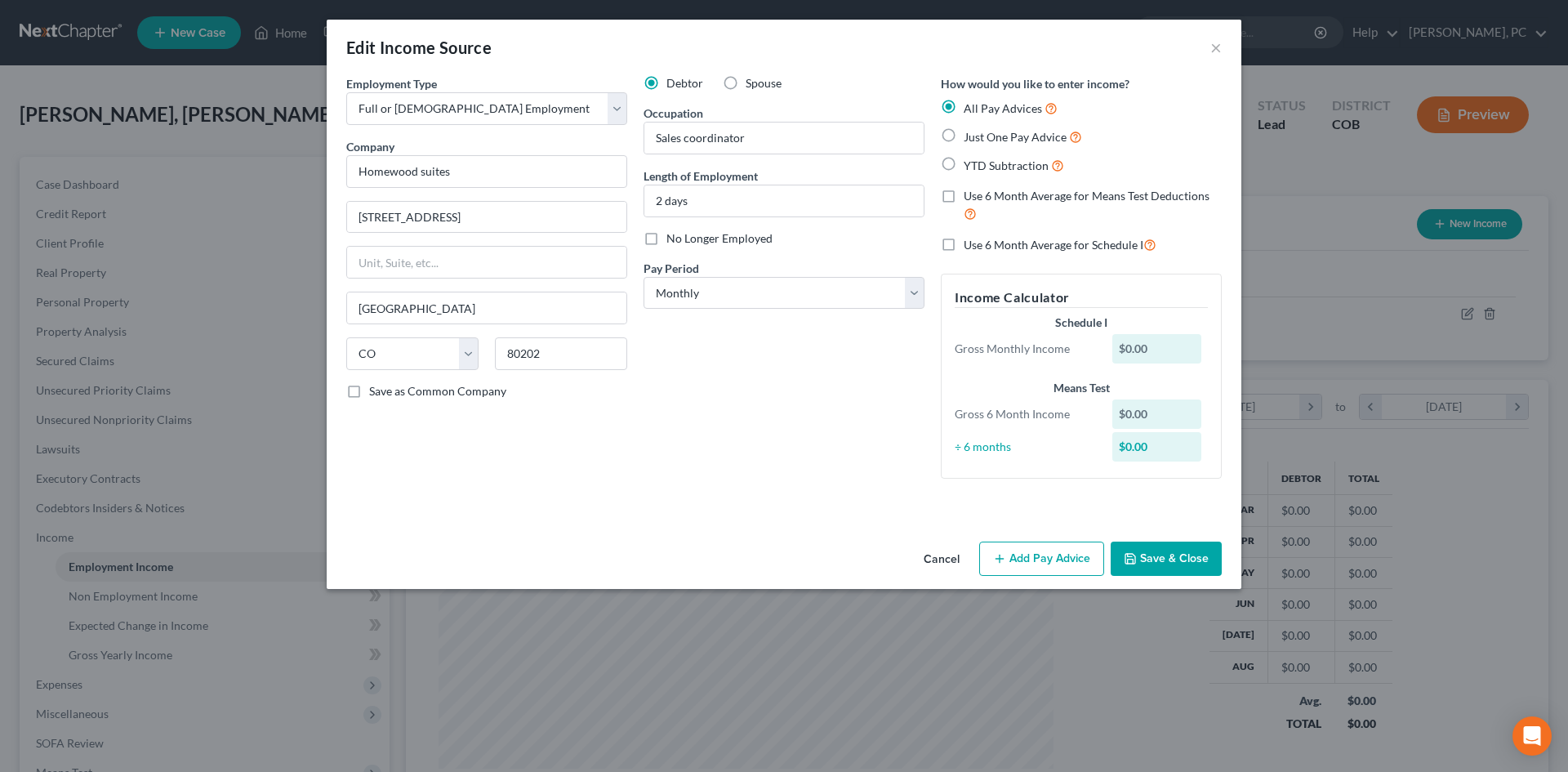
click at [1019, 558] on button "Add Pay Advice" at bounding box center [1042, 558] width 125 height 34
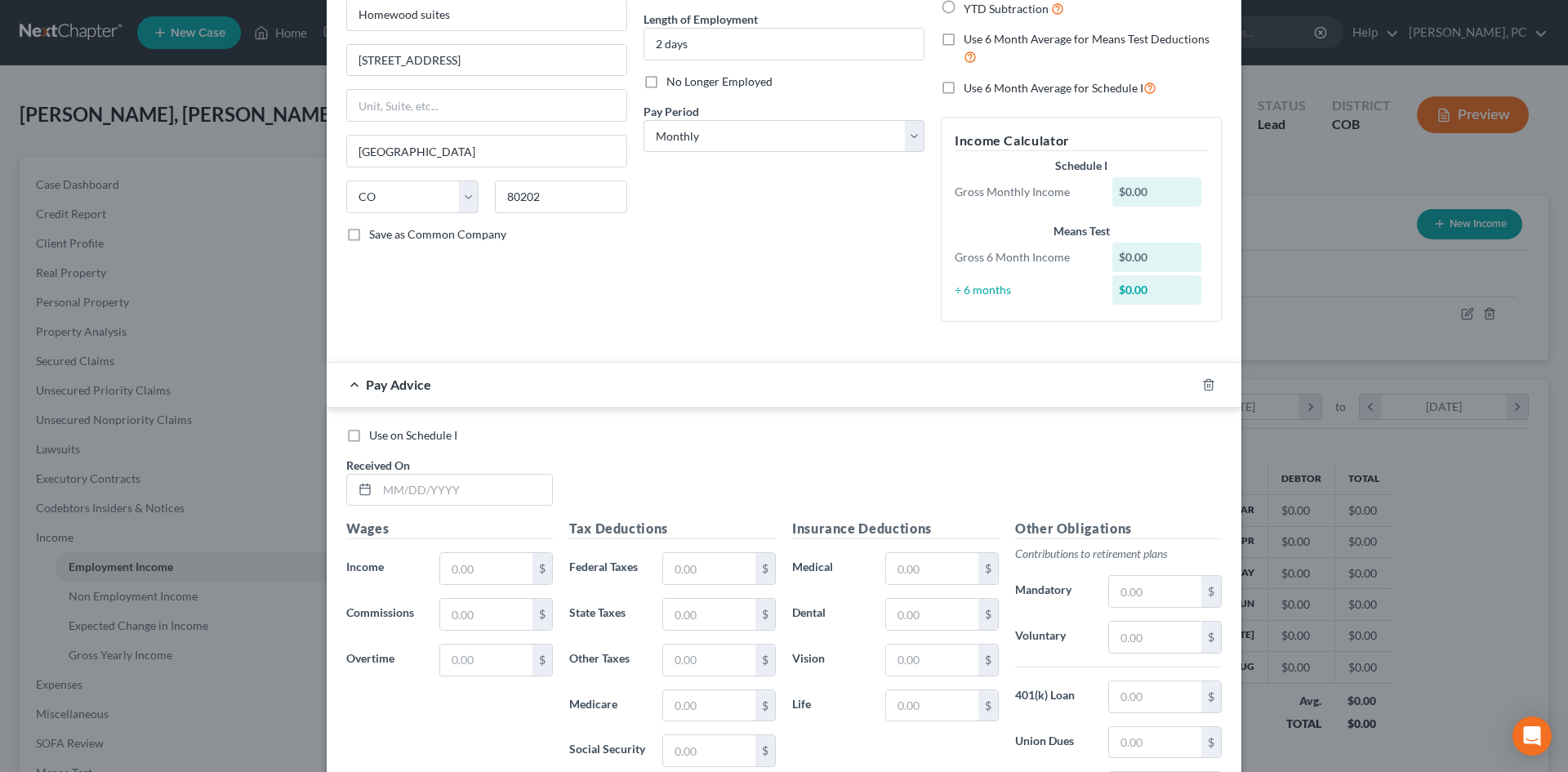
scroll to position [163, 0]
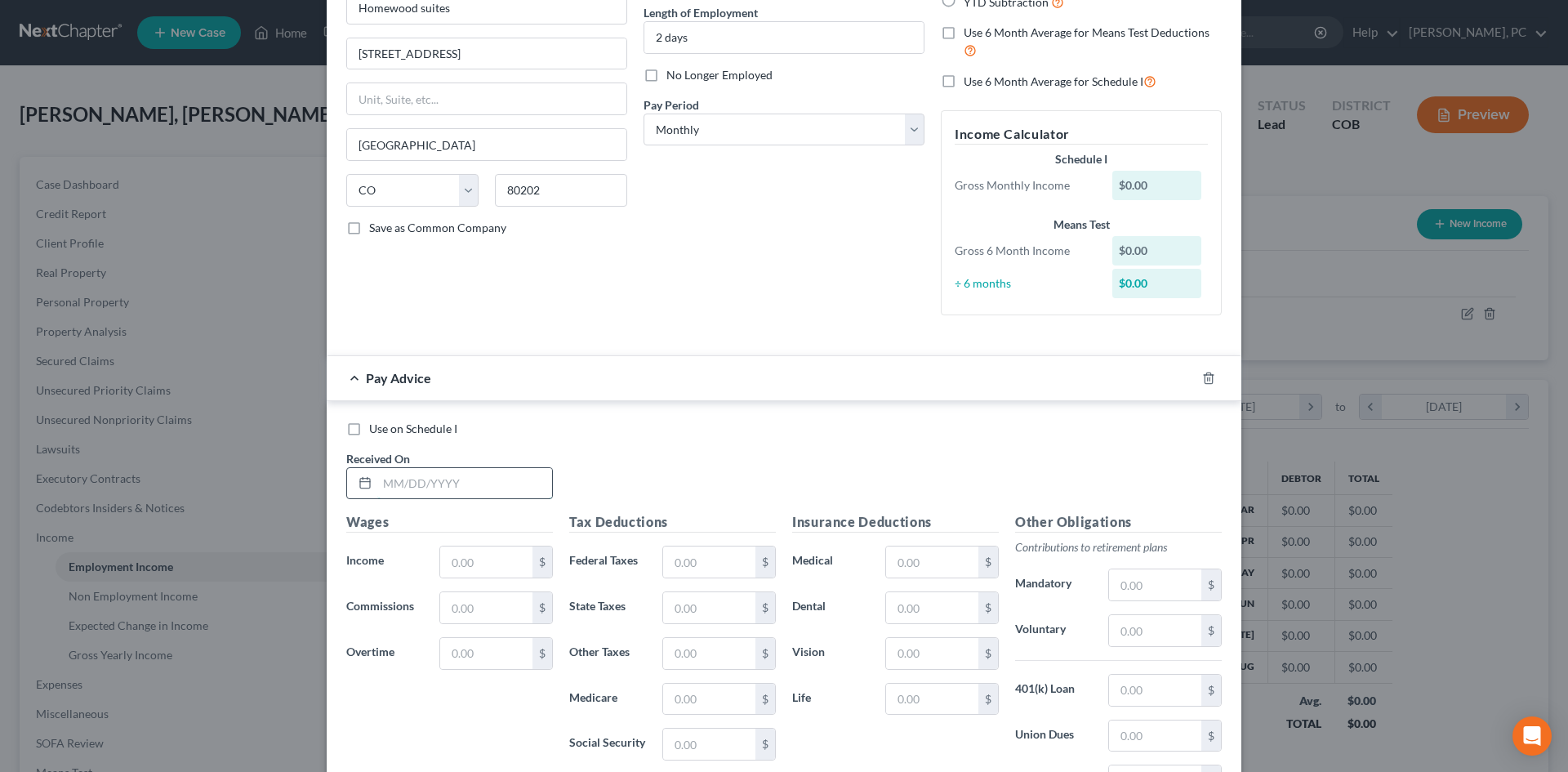
click at [408, 482] on input "text" at bounding box center [465, 483] width 175 height 31
type input "08/30/2025"
click at [477, 551] on input "text" at bounding box center [486, 562] width 92 height 31
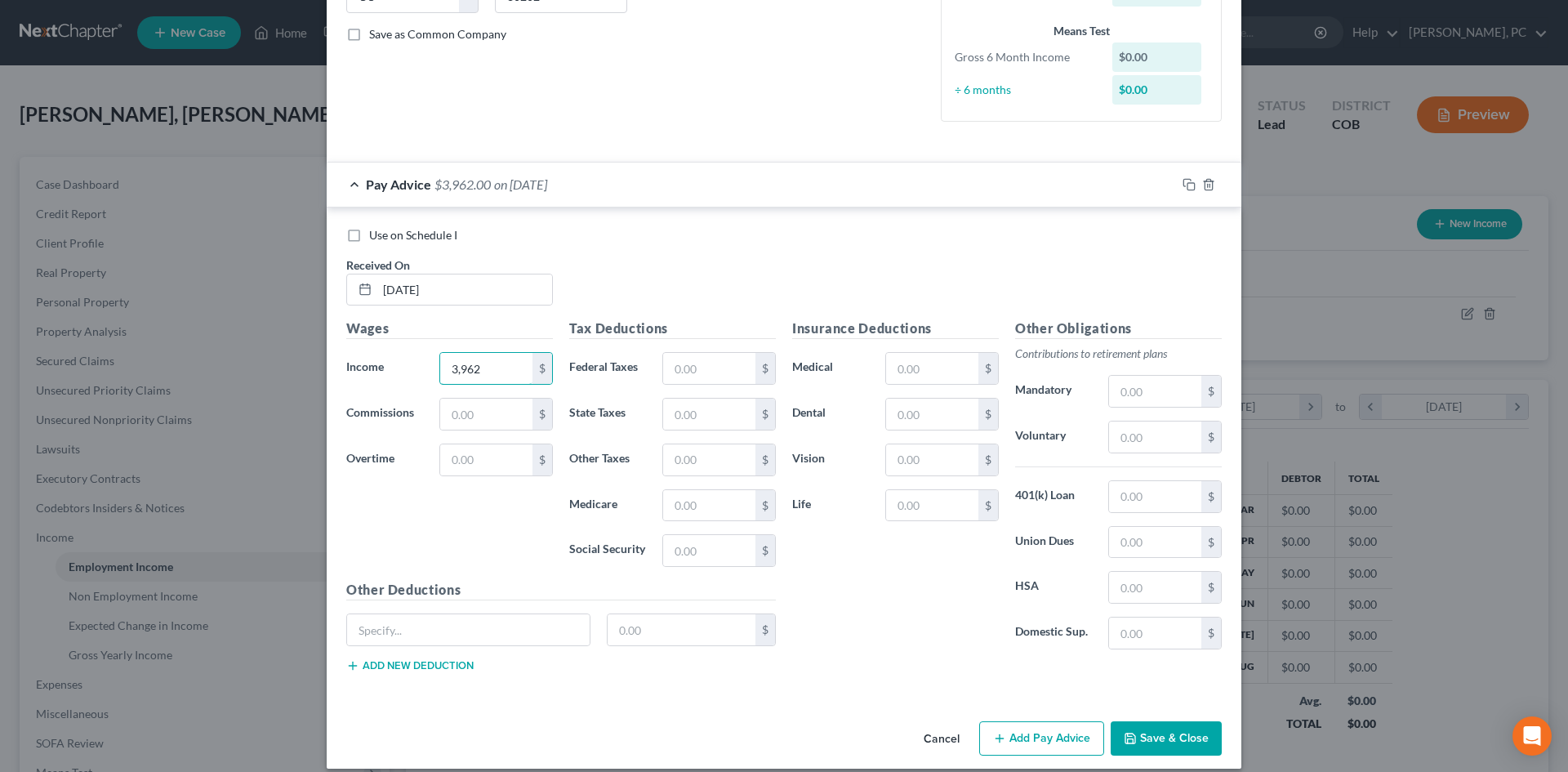
scroll to position [374, 0]
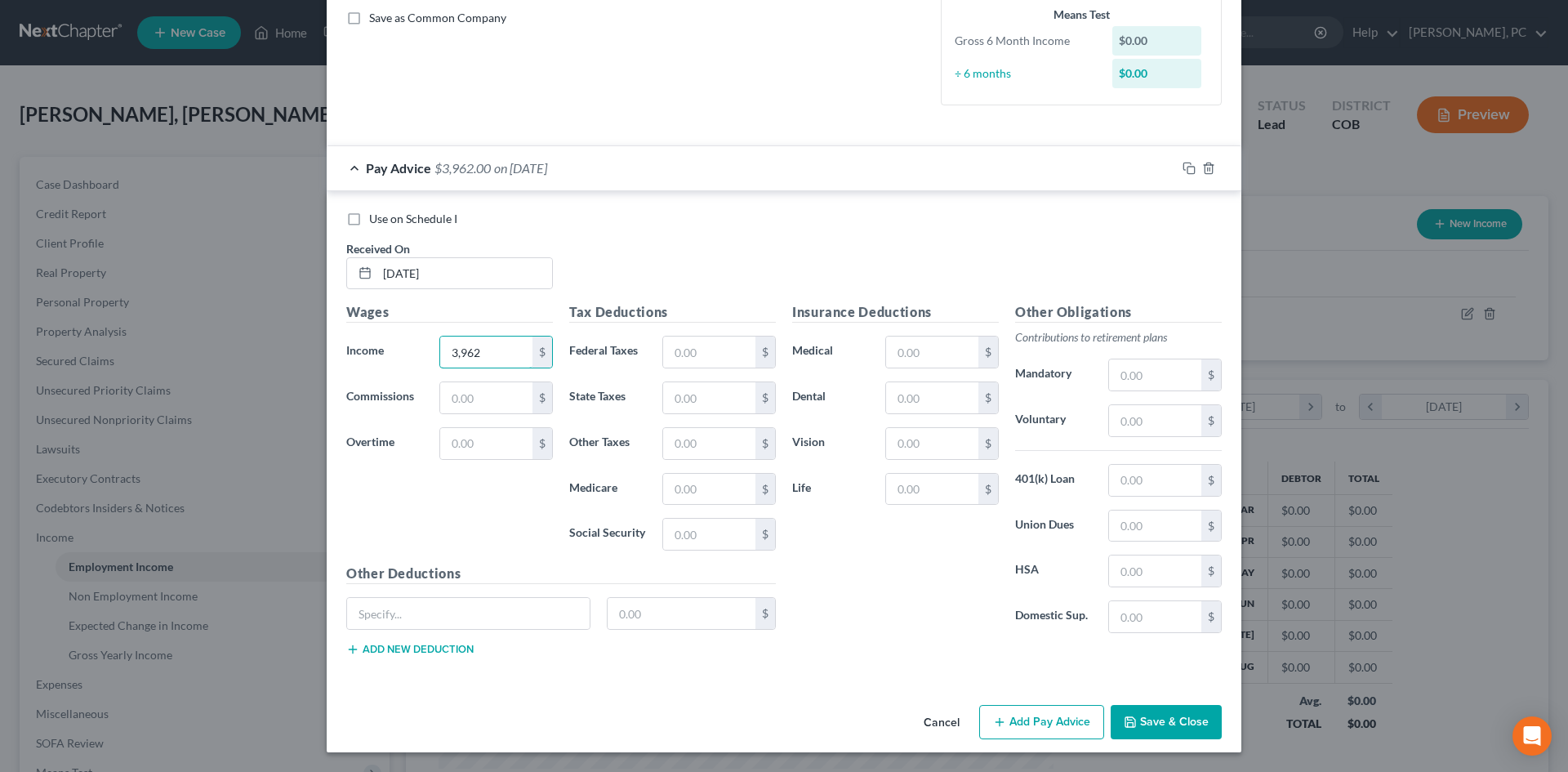
type input "3,962"
click at [1041, 719] on button "Add Pay Advice" at bounding box center [1042, 721] width 125 height 34
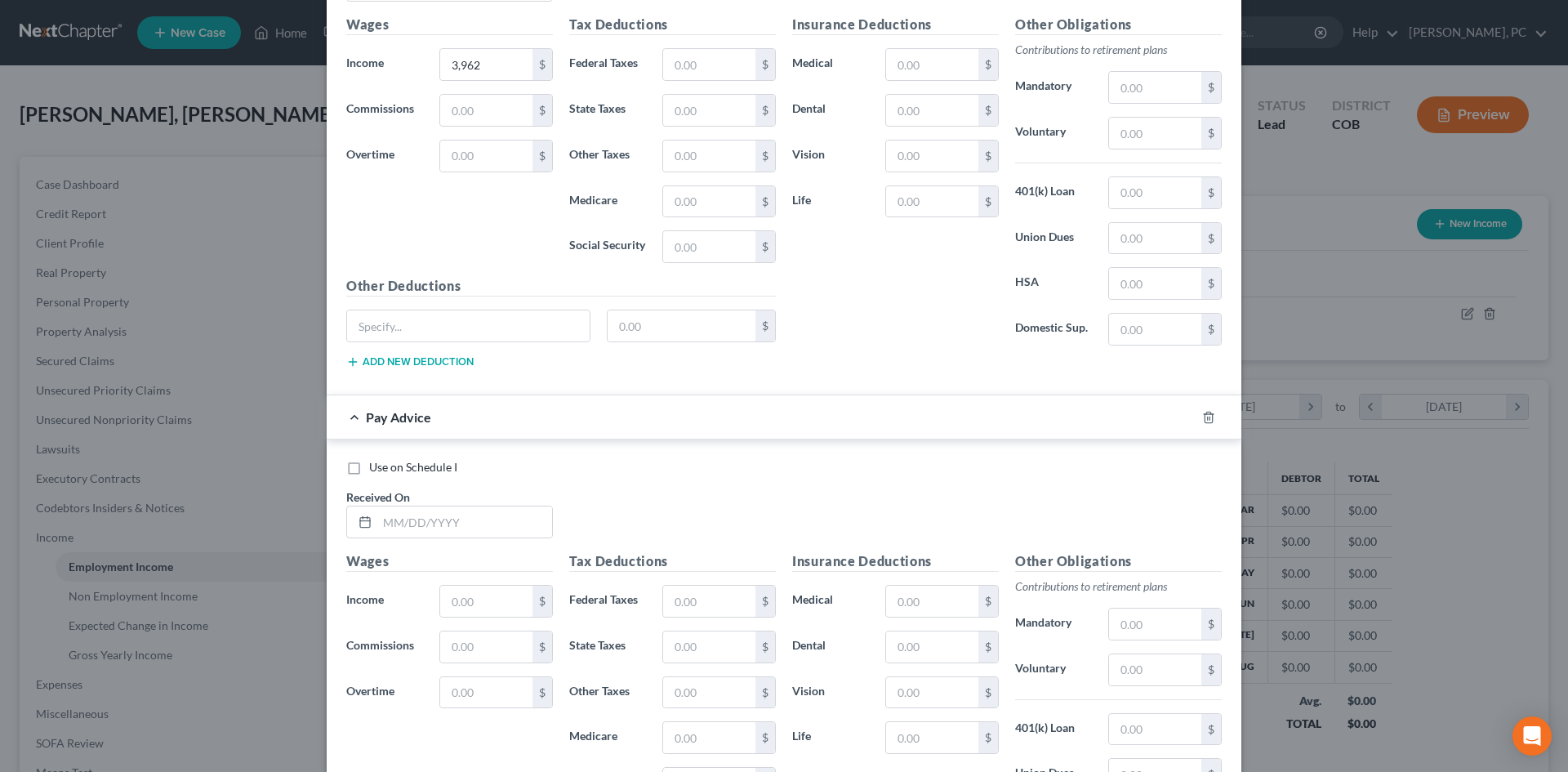
scroll to position [700, 0]
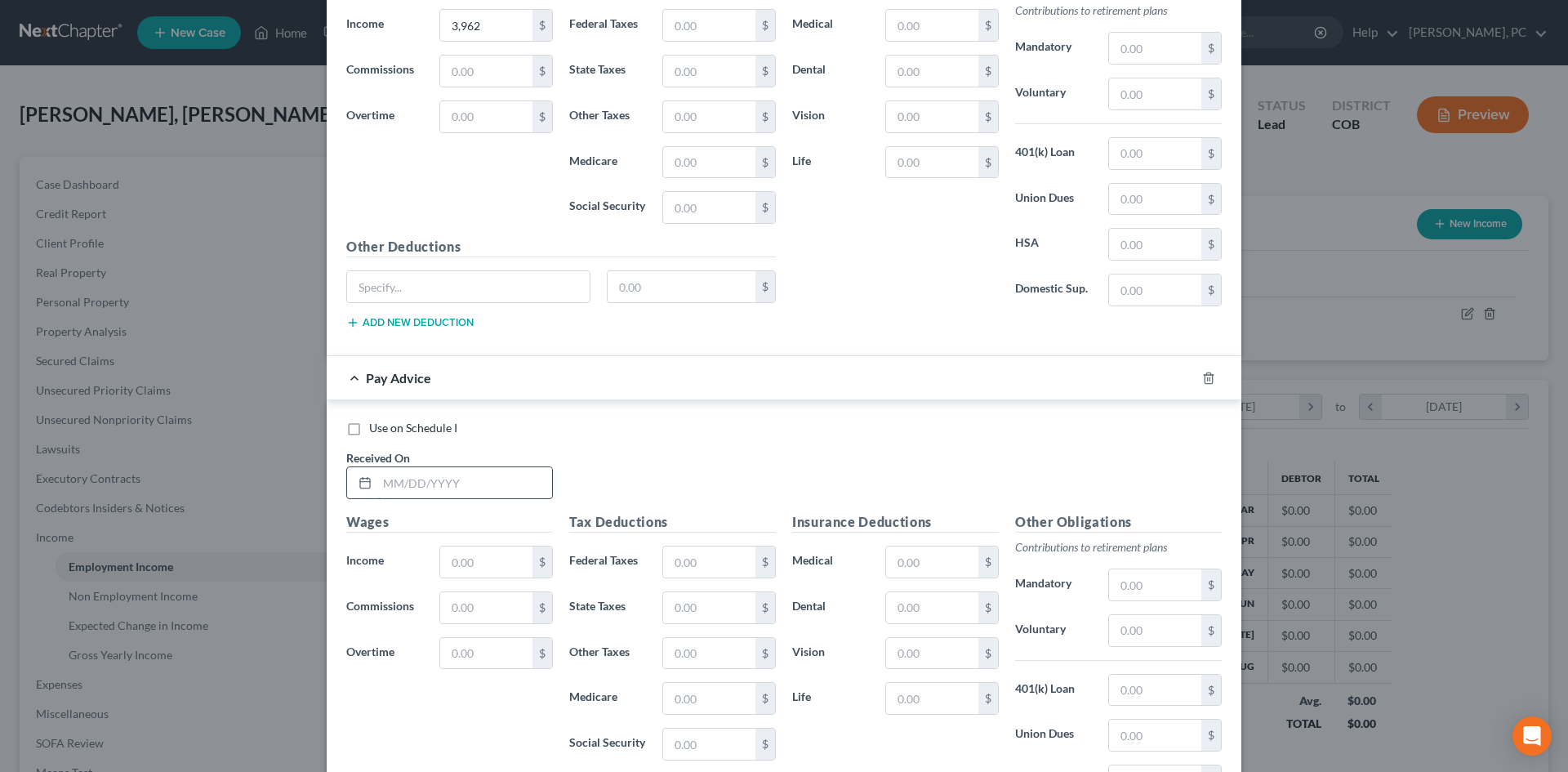
click at [369, 431] on label "Use on Schedule I" at bounding box center [413, 428] width 88 height 17
click at [376, 431] on input "Use on Schedule I" at bounding box center [381, 425] width 11 height 11
checkbox input "true"
click at [431, 487] on input "text" at bounding box center [465, 483] width 175 height 31
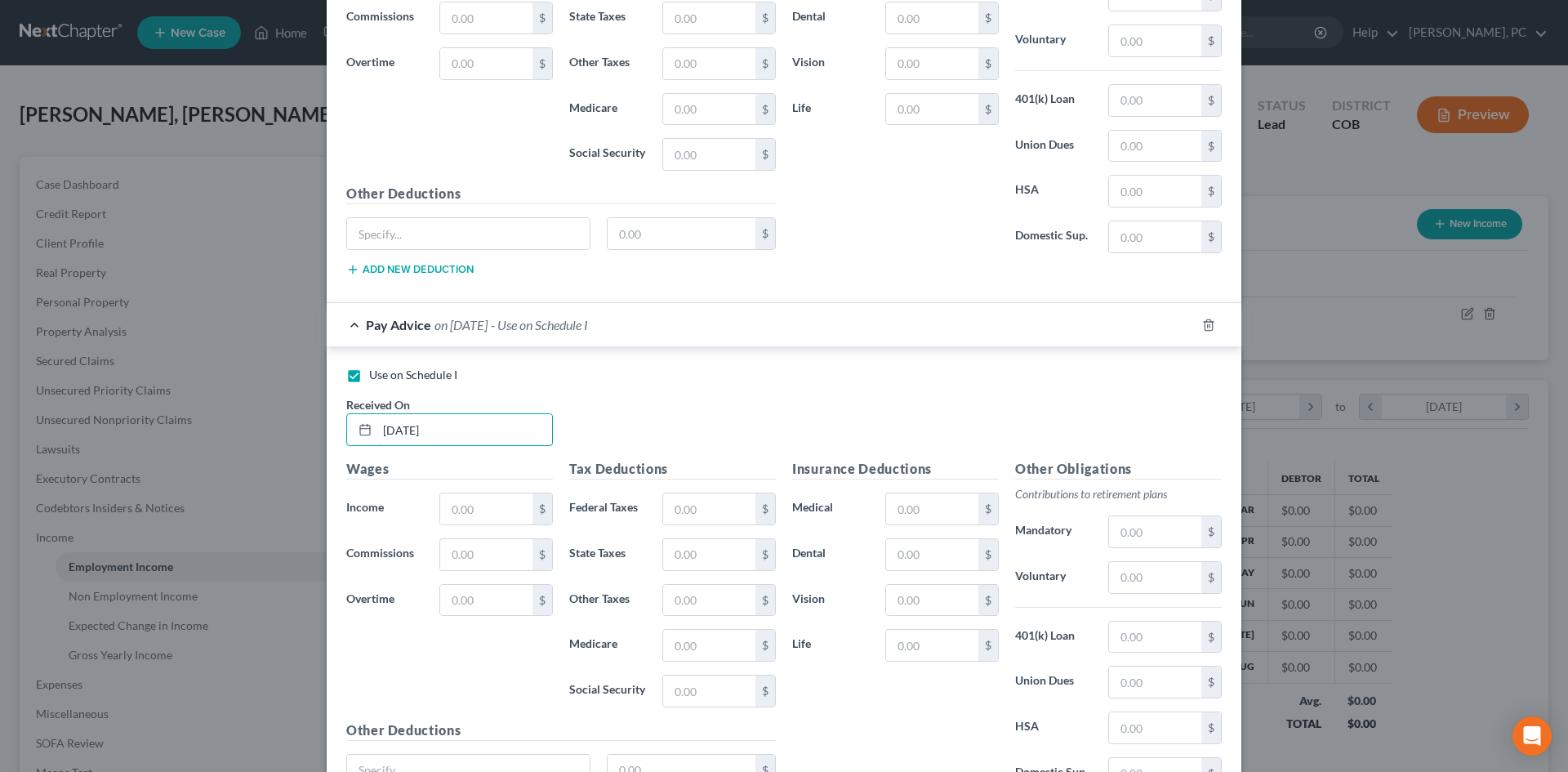
scroll to position [782, 0]
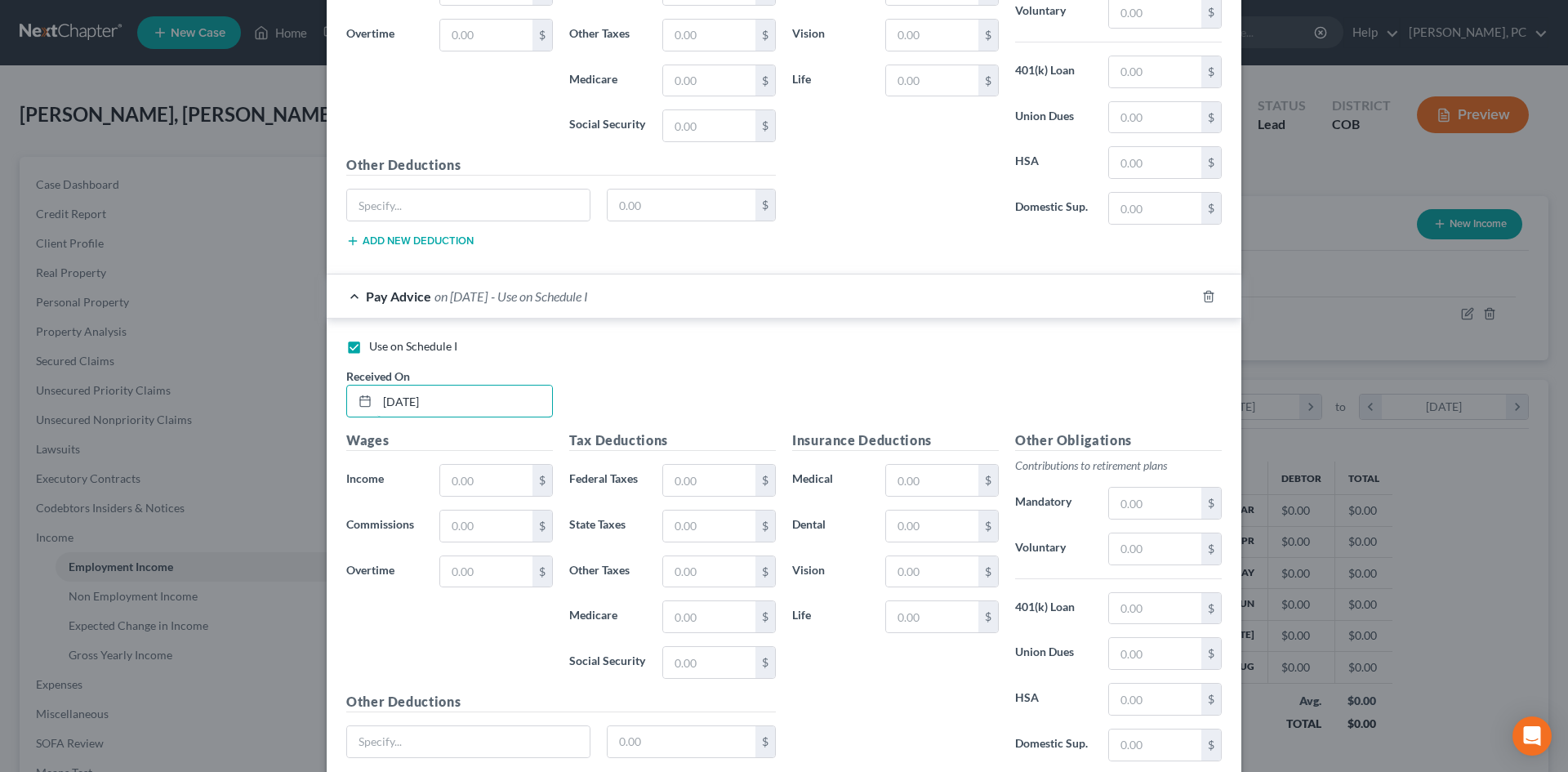
type input "09/01/2025"
click at [464, 473] on input "text" at bounding box center [486, 480] width 92 height 31
type input "5,308"
click at [699, 473] on input "text" at bounding box center [709, 480] width 92 height 31
click at [699, 482] on input "text" at bounding box center [709, 480] width 92 height 31
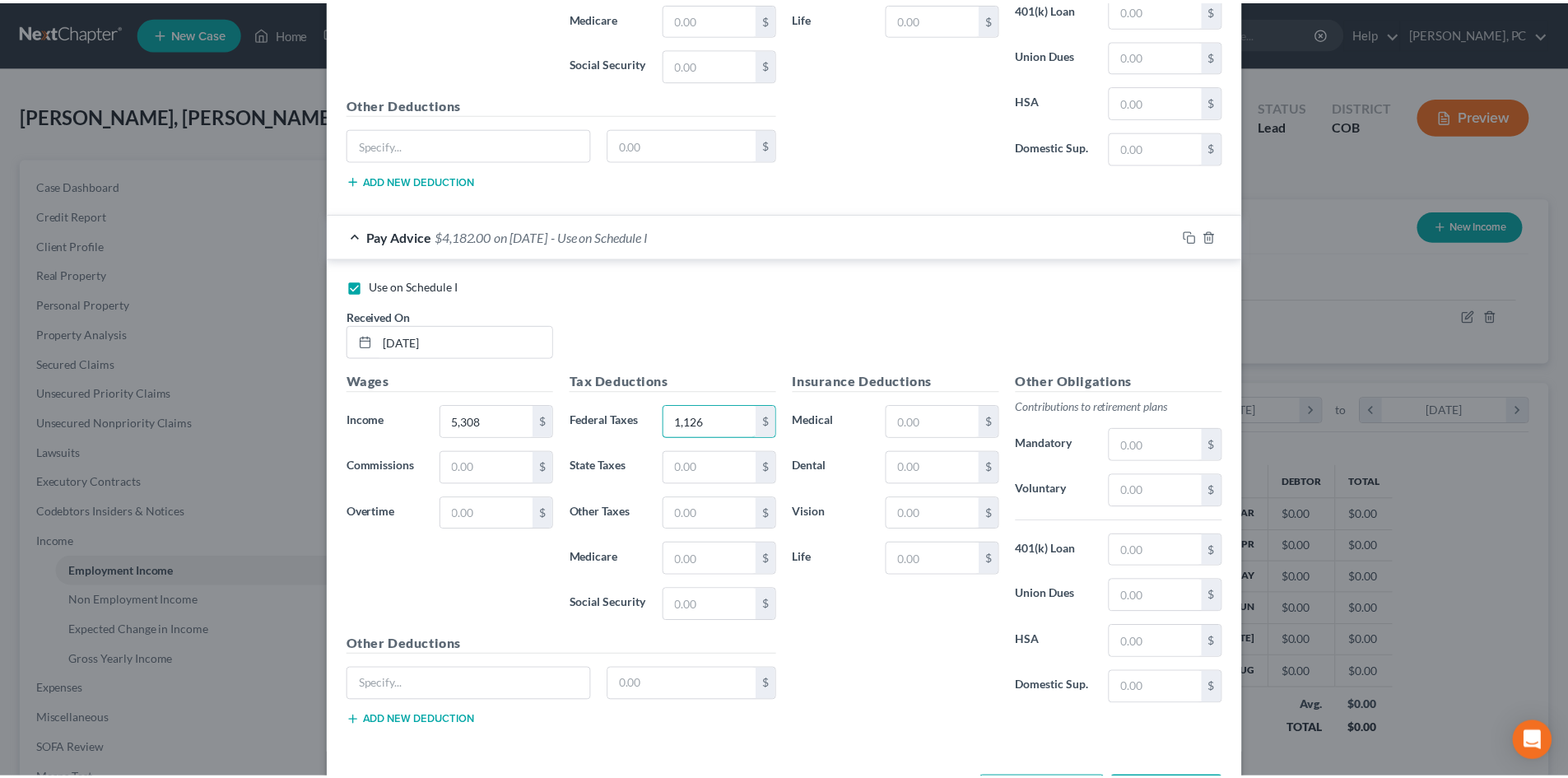
scroll to position [916, 0]
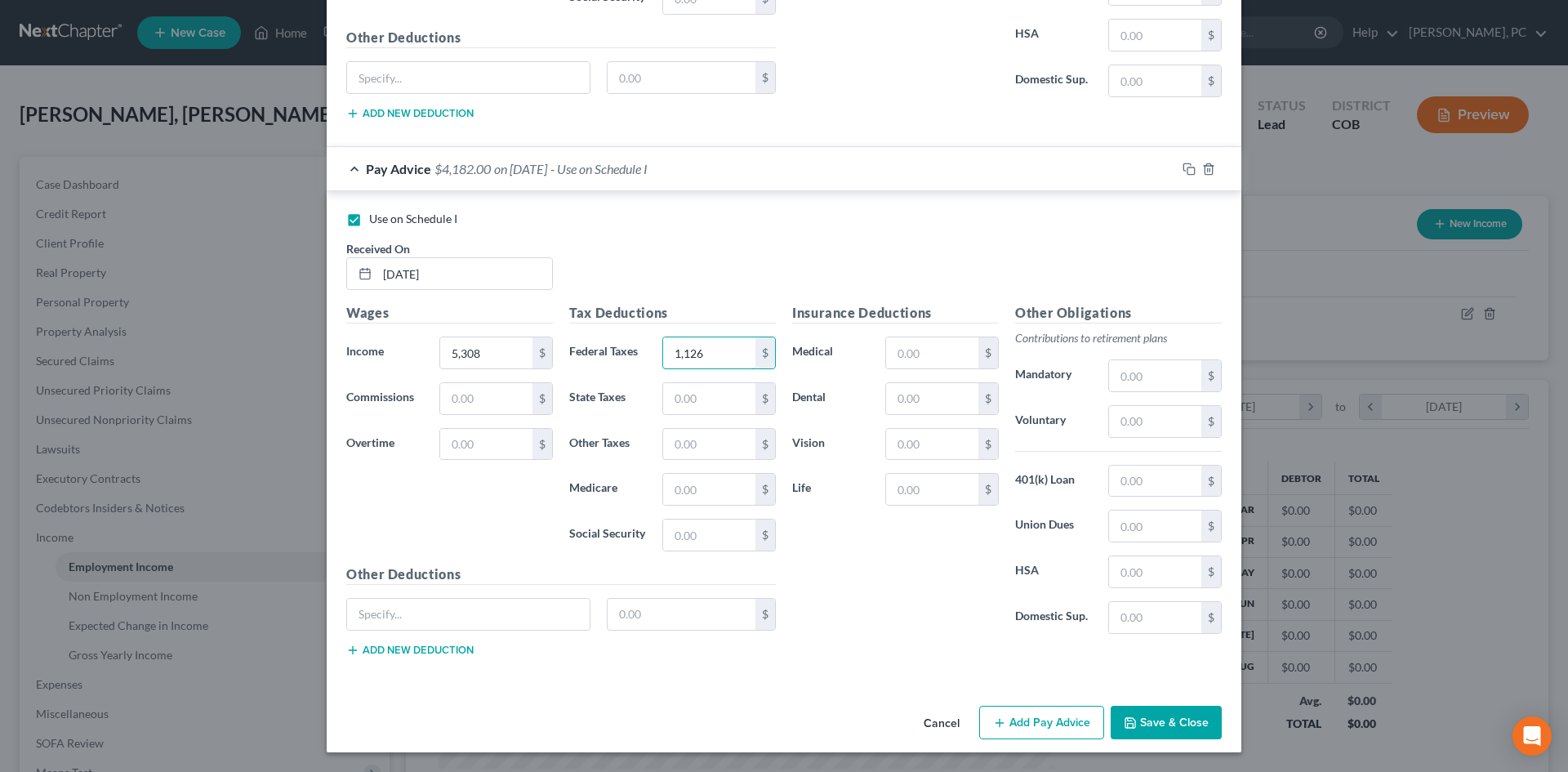
type input "1,126"
click at [1165, 723] on button "Save & Close" at bounding box center [1166, 722] width 112 height 34
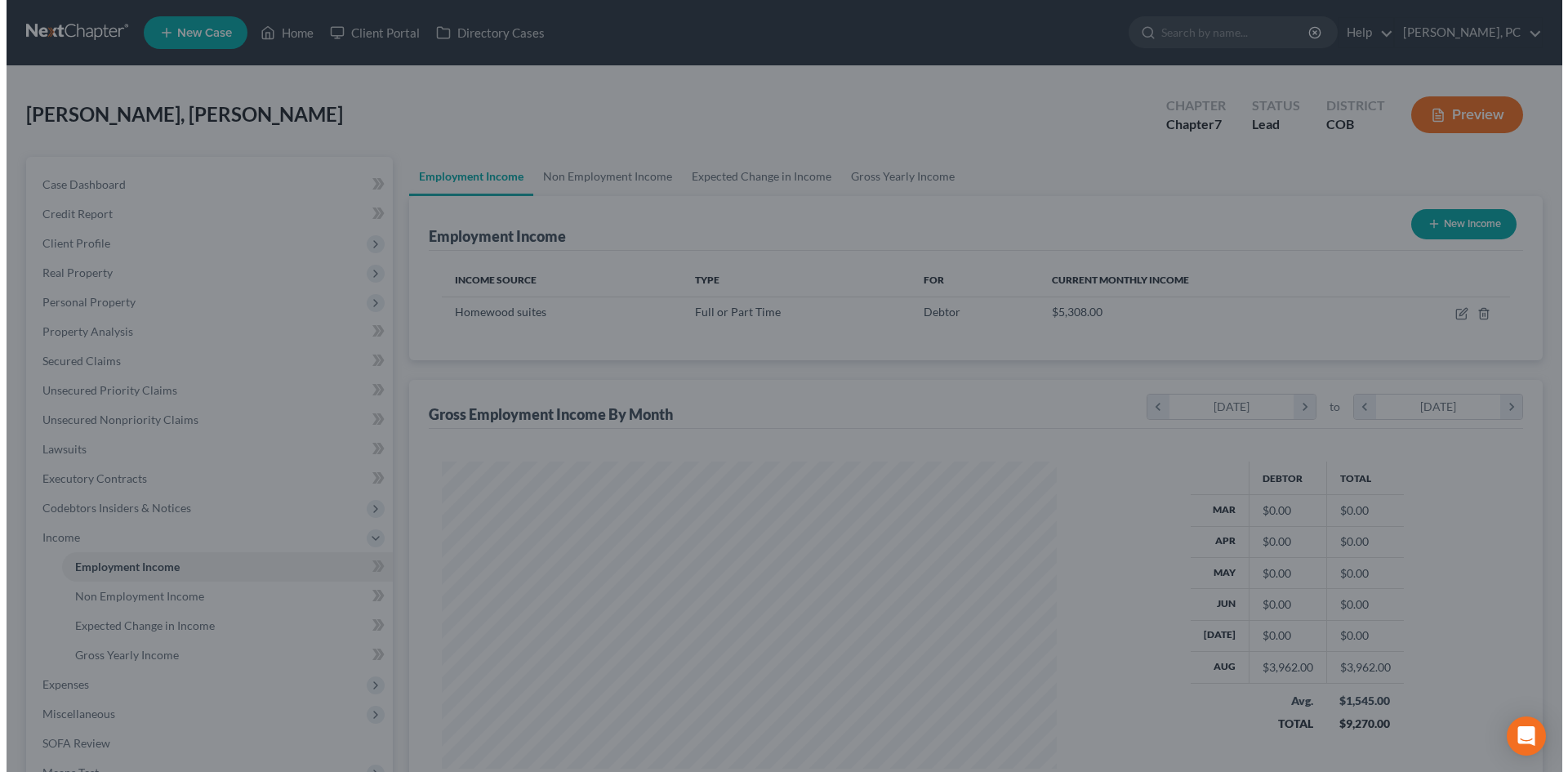
scroll to position [816521, 815943]
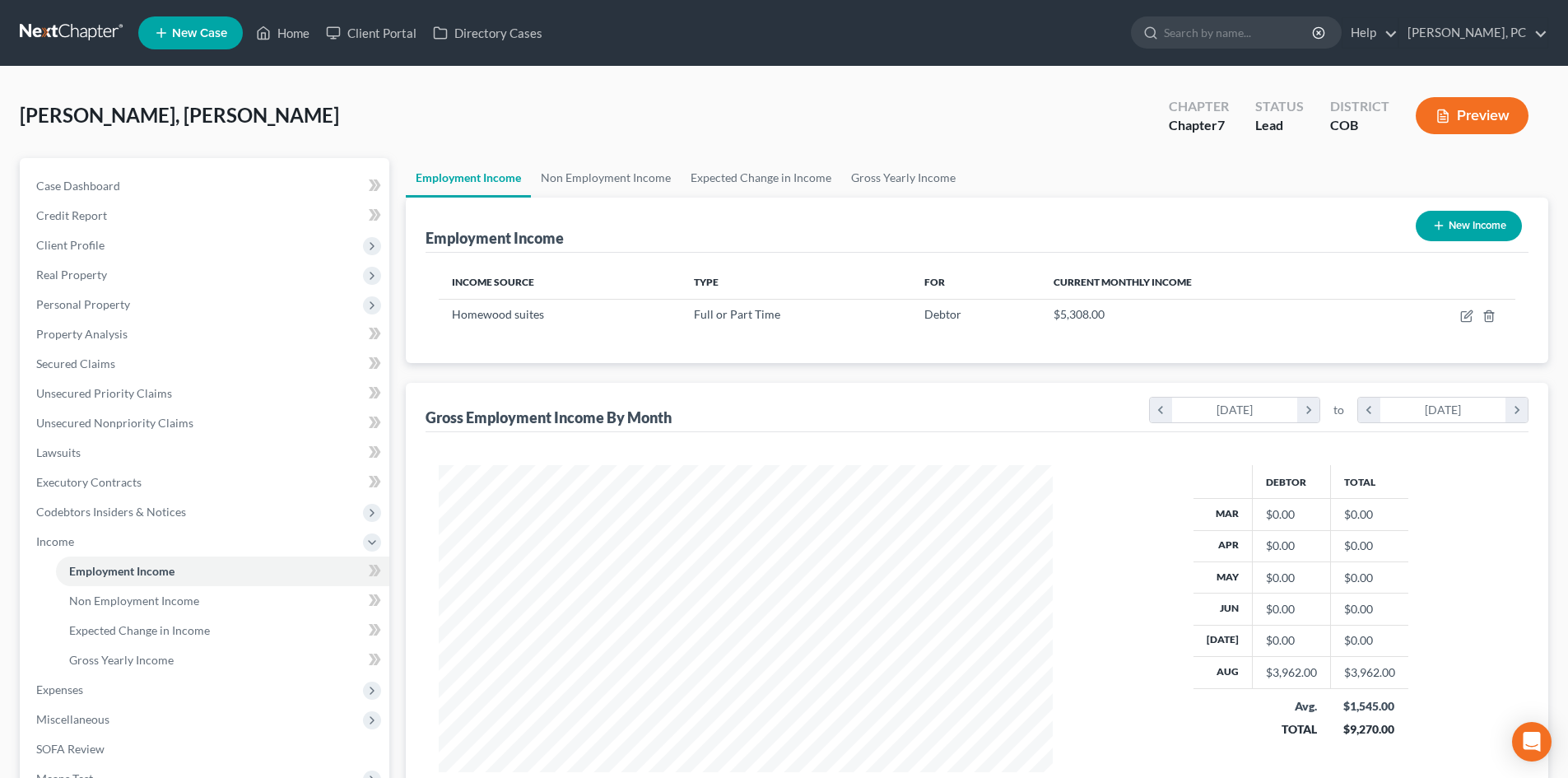
click at [1460, 222] on button "New Income" at bounding box center [1469, 226] width 107 height 31
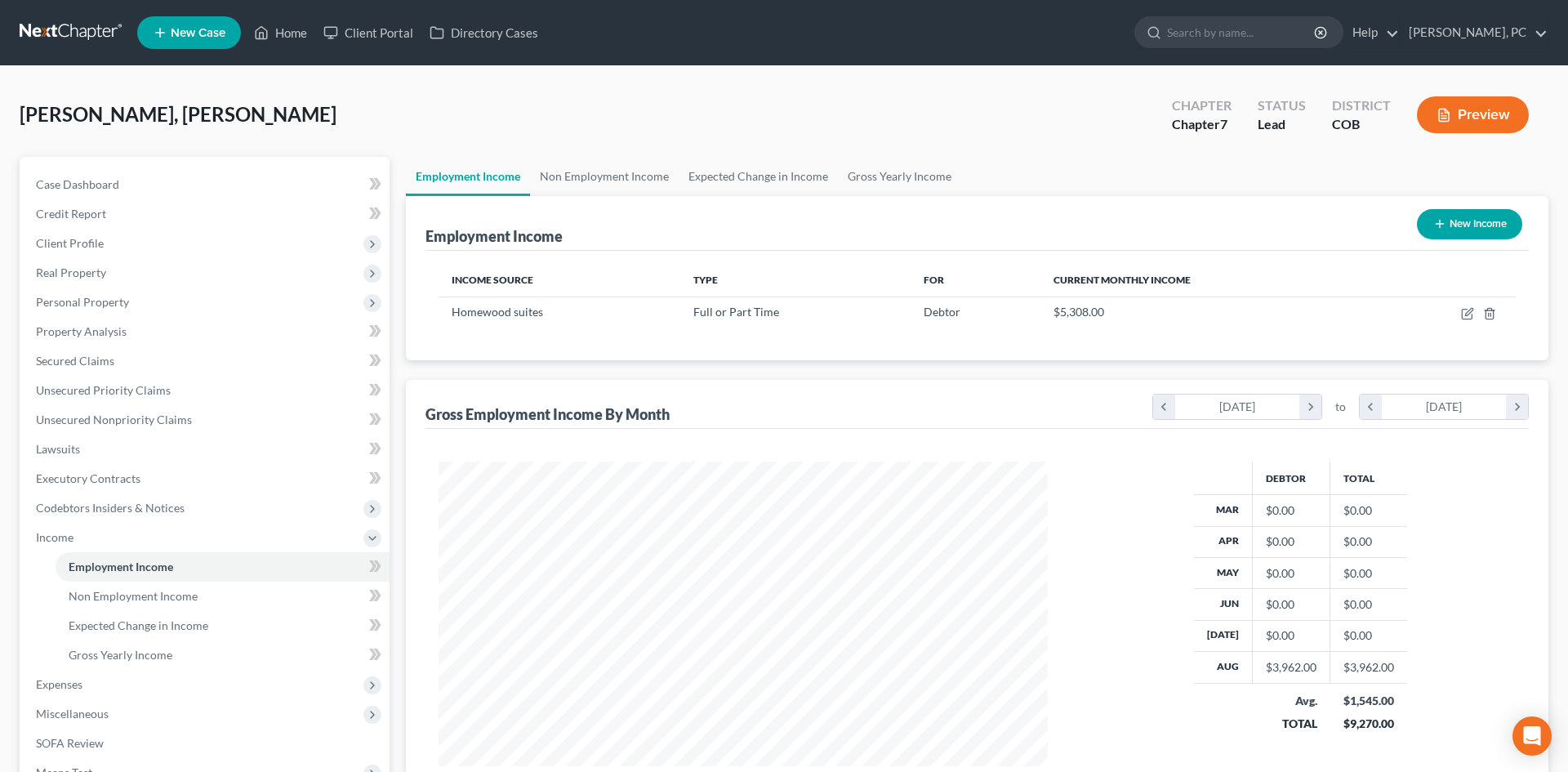
select select "0"
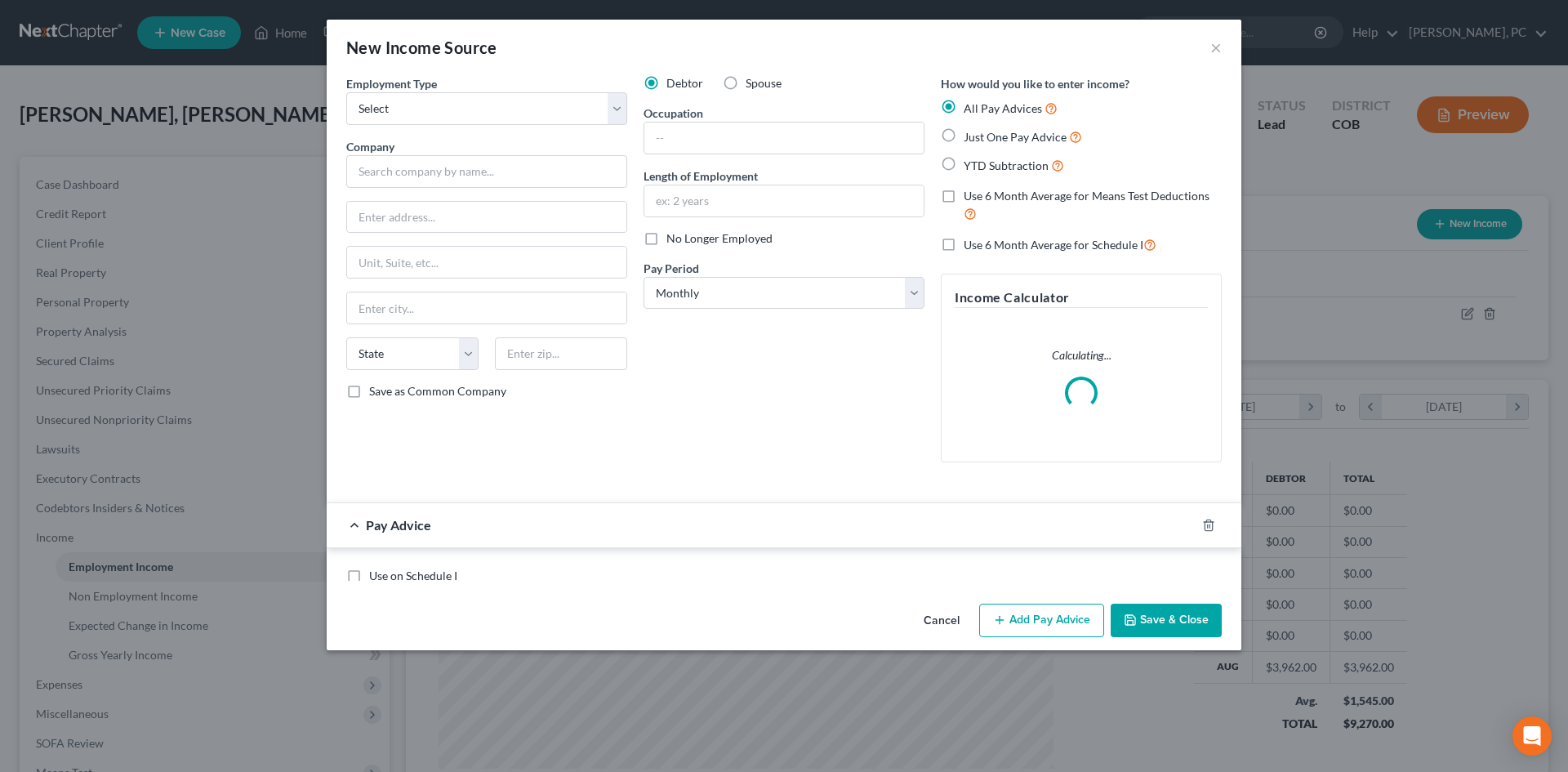
scroll to position [307, 648]
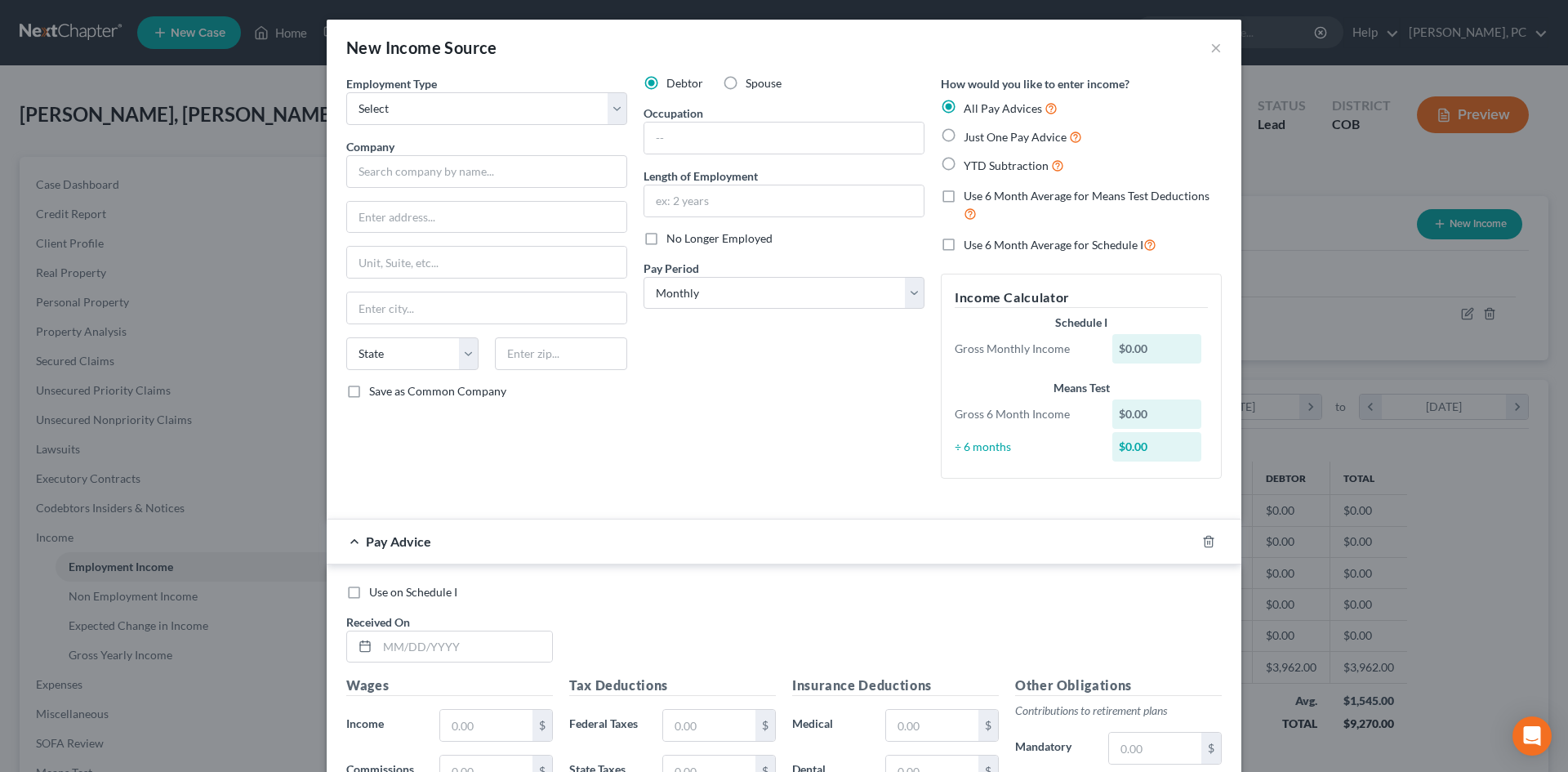
click at [963, 131] on label "Just One Pay Advice" at bounding box center [1022, 136] width 118 height 19
click at [970, 131] on input "Just One Pay Advice" at bounding box center [975, 132] width 11 height 11
radio input "true"
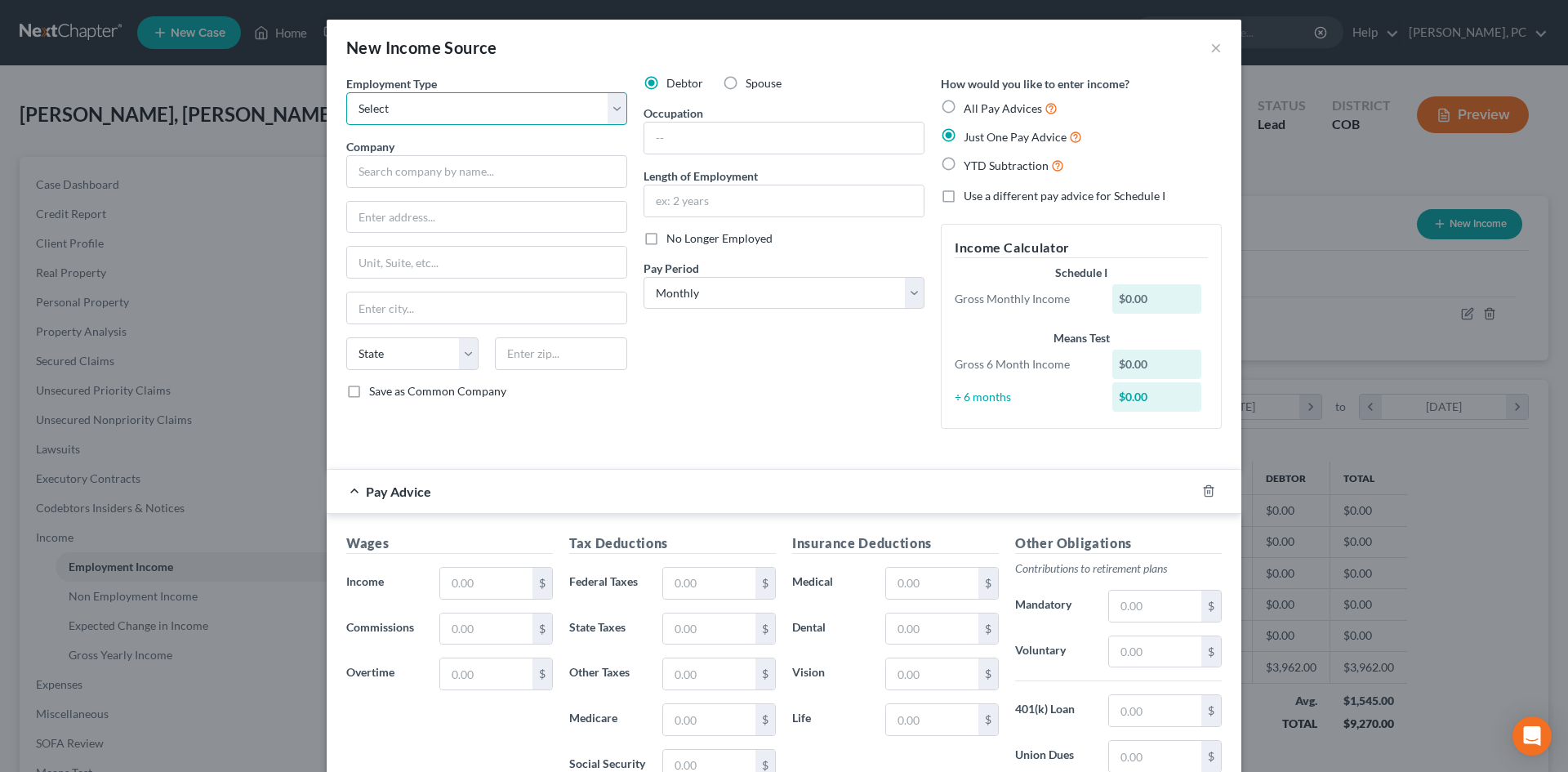
click at [421, 102] on select "Select Full or Part Time Employment Self Employment" at bounding box center [486, 108] width 281 height 32
select select "0"
click at [346, 92] on select "Select Full or Part Time Employment Self Employment" at bounding box center [486, 108] width 281 height 32
click at [666, 240] on label "No Longer Employed" at bounding box center [719, 238] width 107 height 17
click at [673, 240] on input "No Longer Employed" at bounding box center [678, 235] width 11 height 11
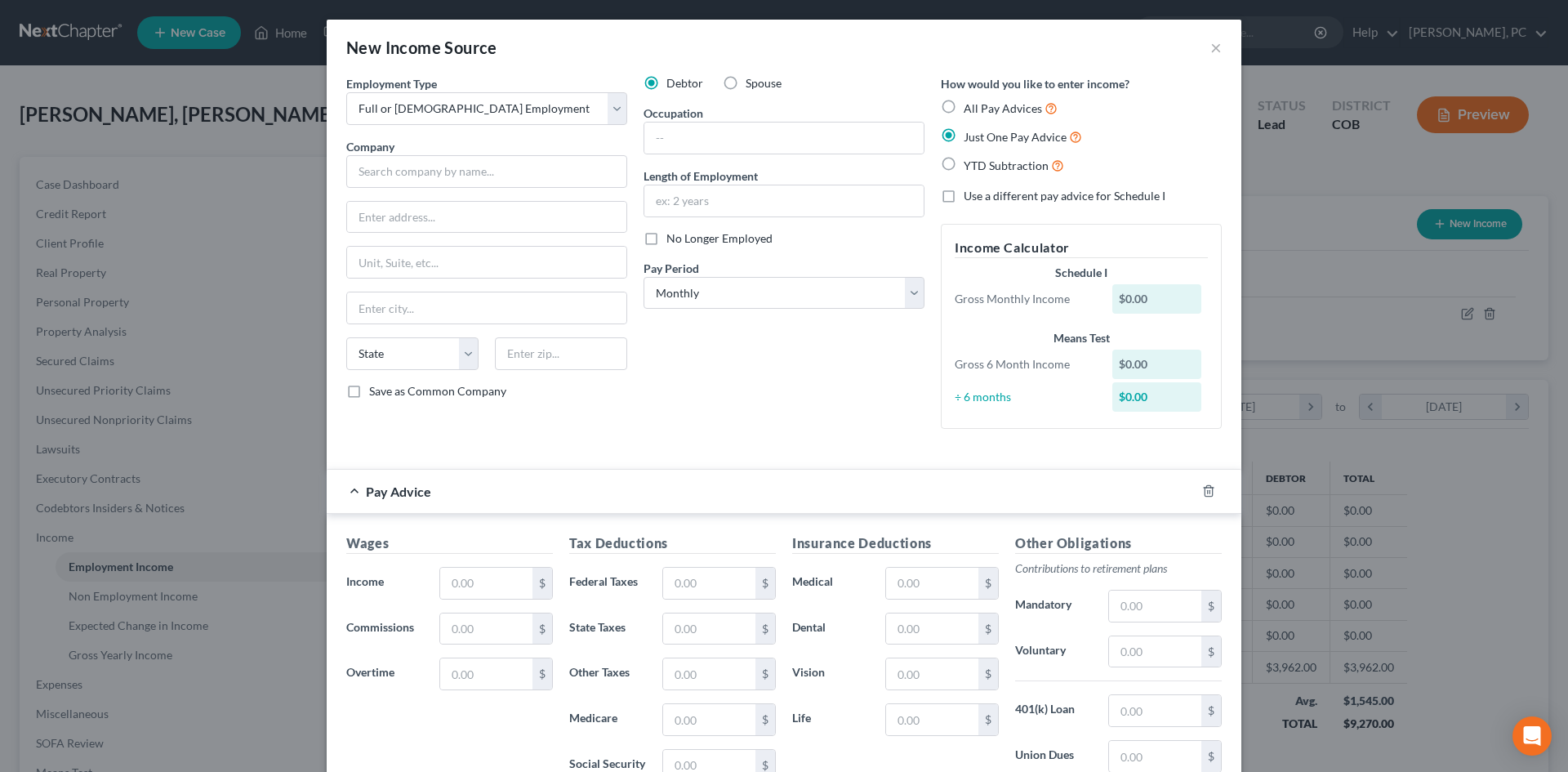
checkbox input "true"
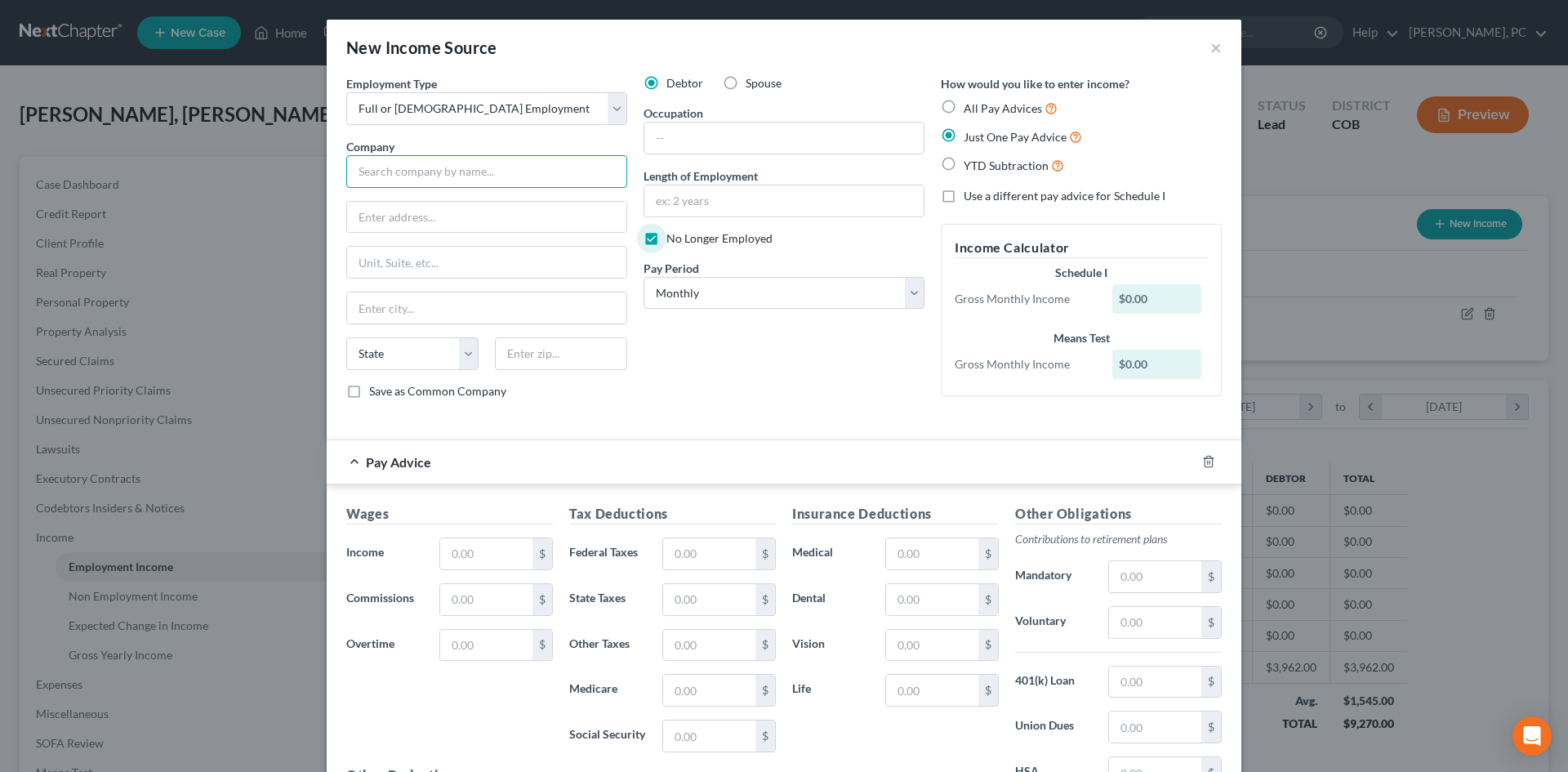
click at [426, 177] on input "text" at bounding box center [486, 171] width 281 height 32
type input "Hyatt House"
click at [478, 557] on input "text" at bounding box center [486, 554] width 92 height 31
click at [489, 556] on input "text" at bounding box center [486, 554] width 92 height 31
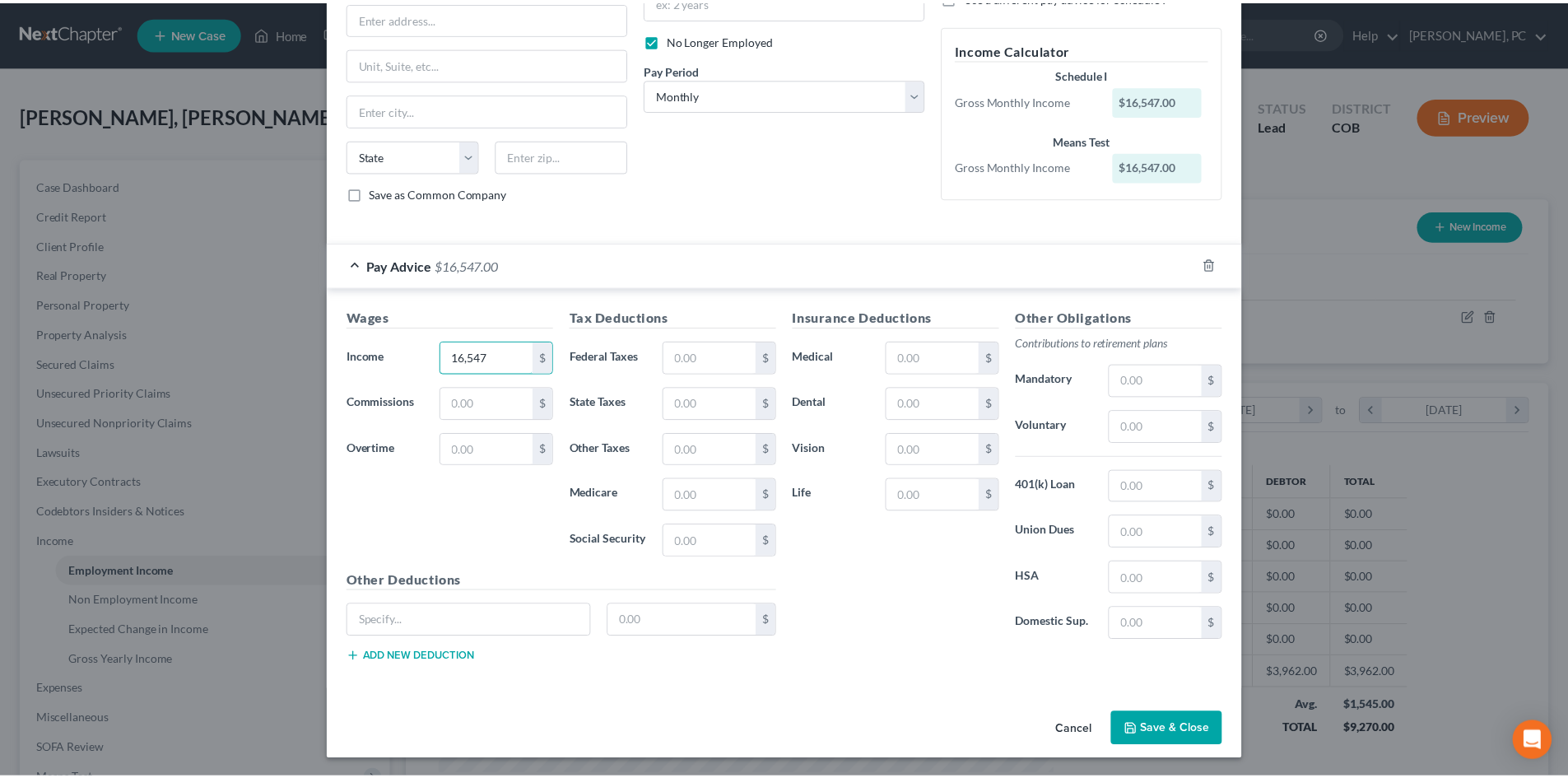
scroll to position [202, 0]
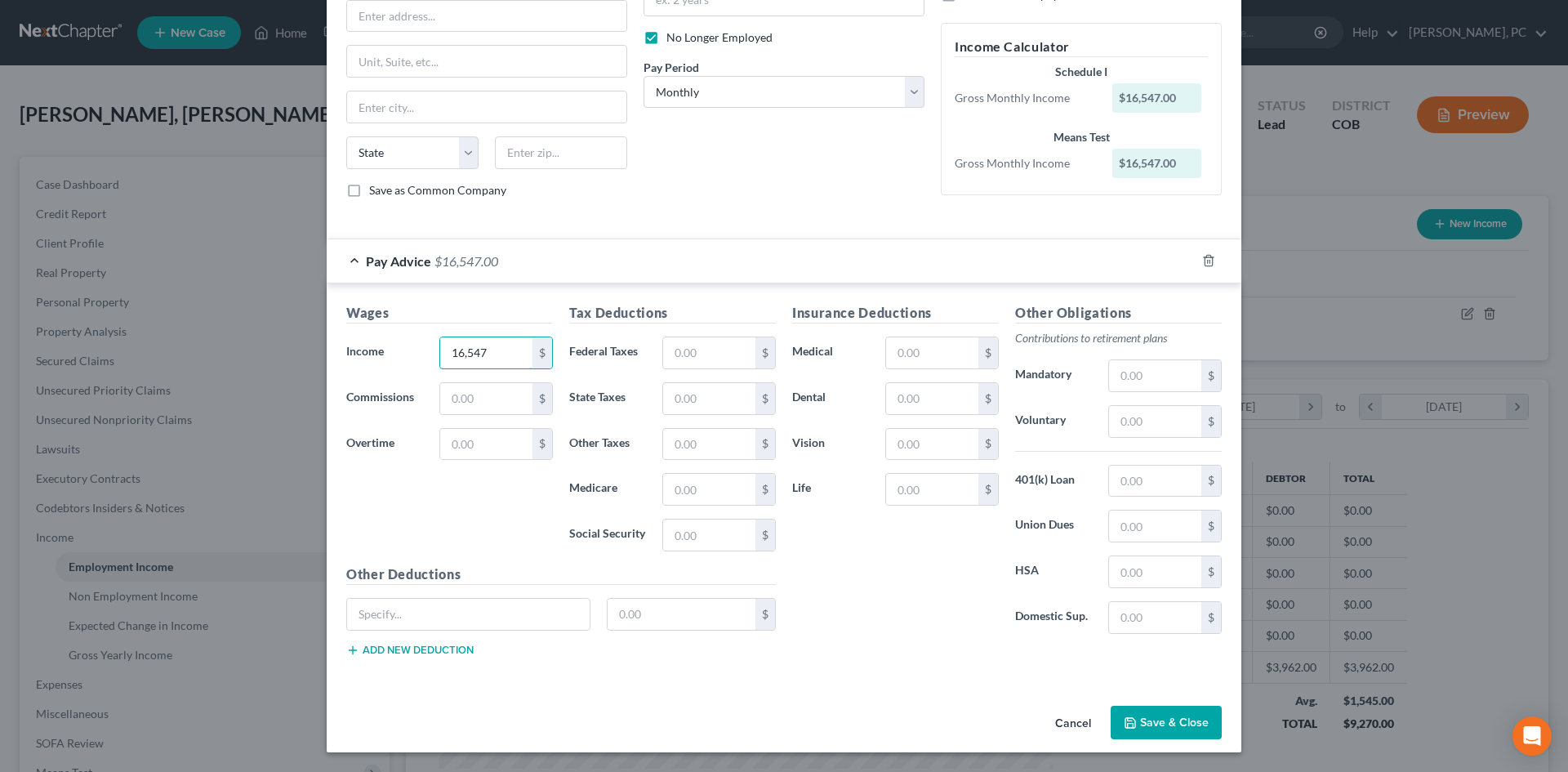
type input "16,547"
click at [1159, 713] on button "Save & Close" at bounding box center [1166, 722] width 112 height 34
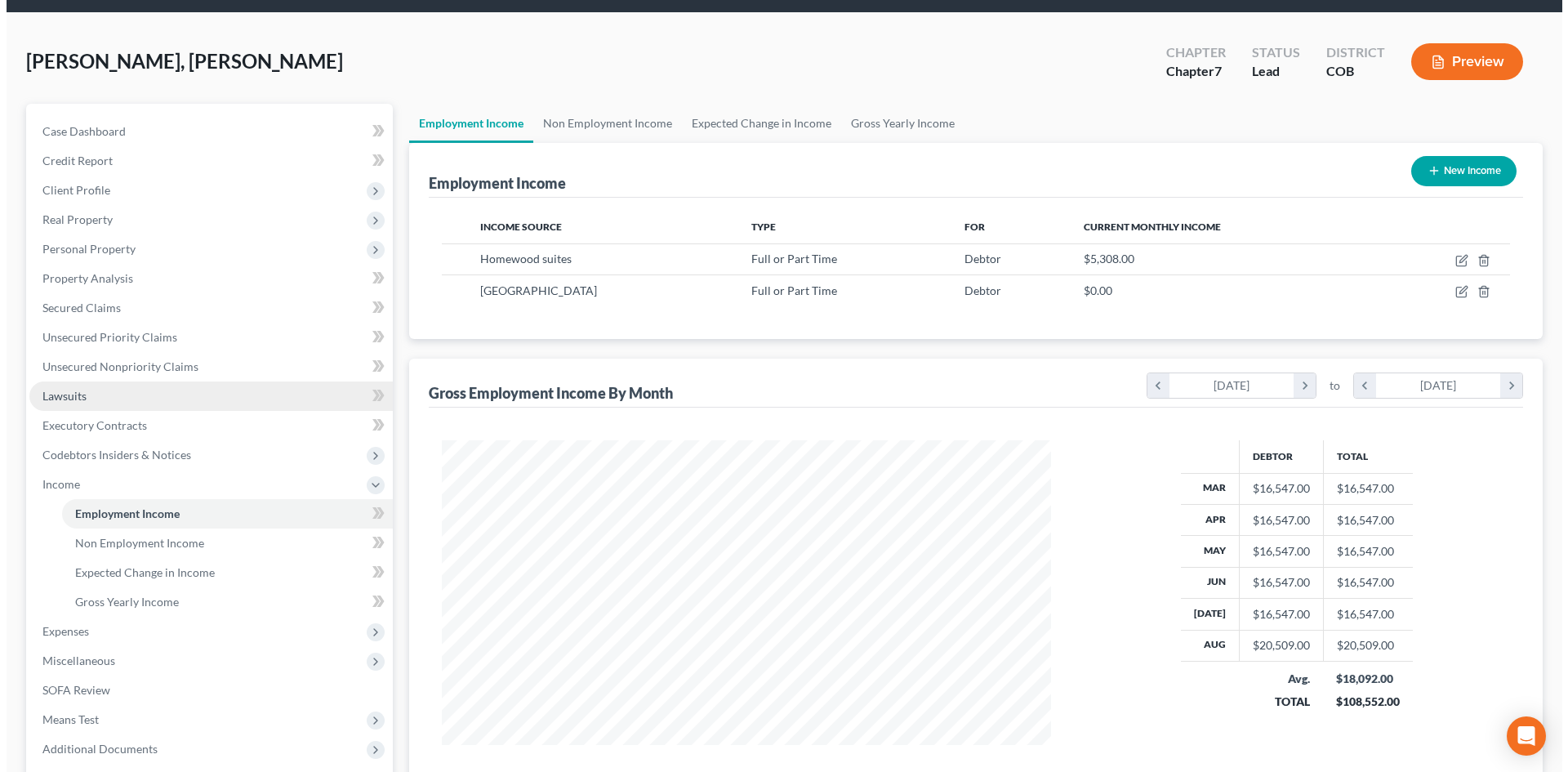
scroll to position [81, 0]
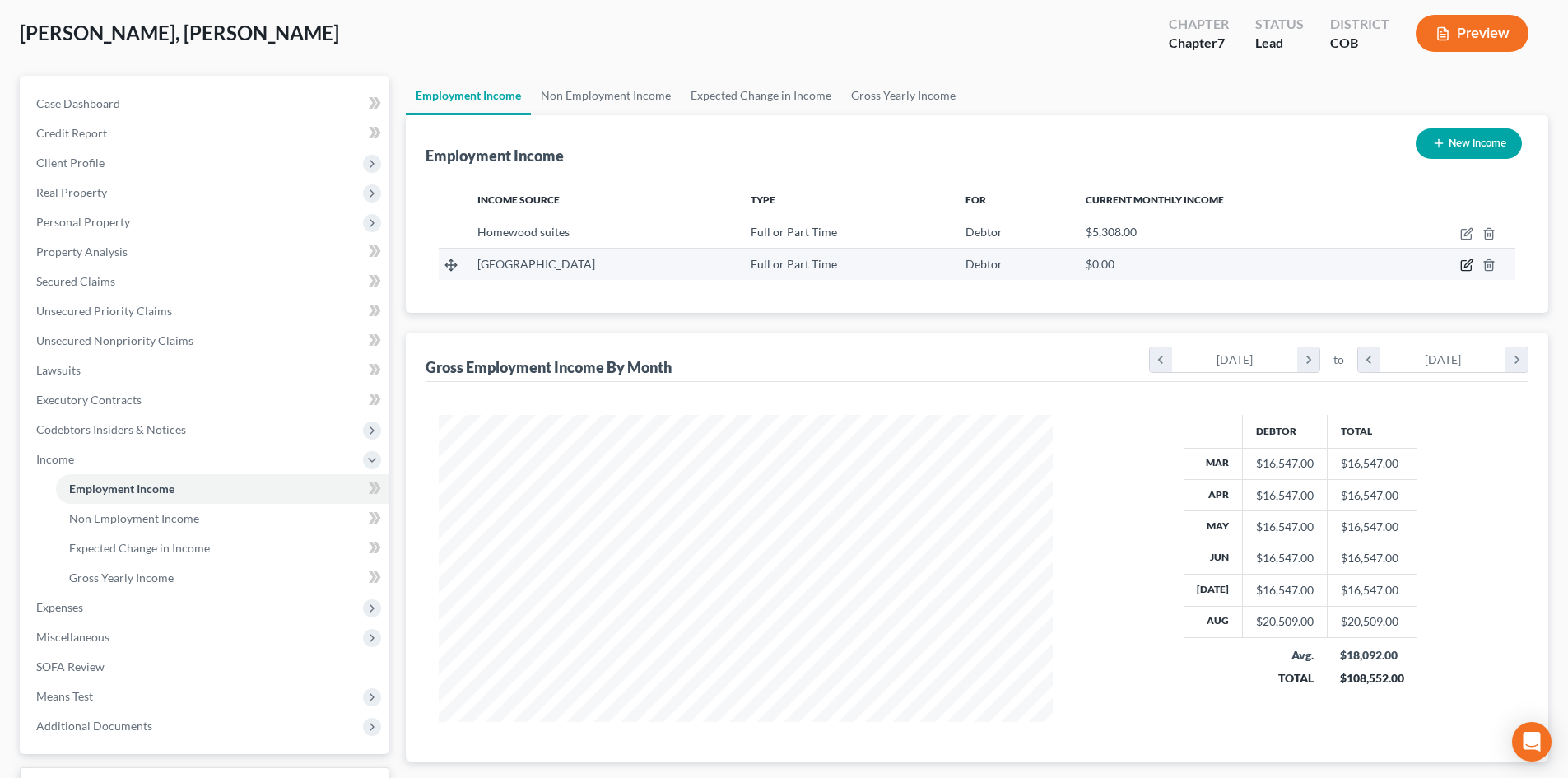
click at [1462, 266] on icon "button" at bounding box center [1466, 266] width 10 height 10
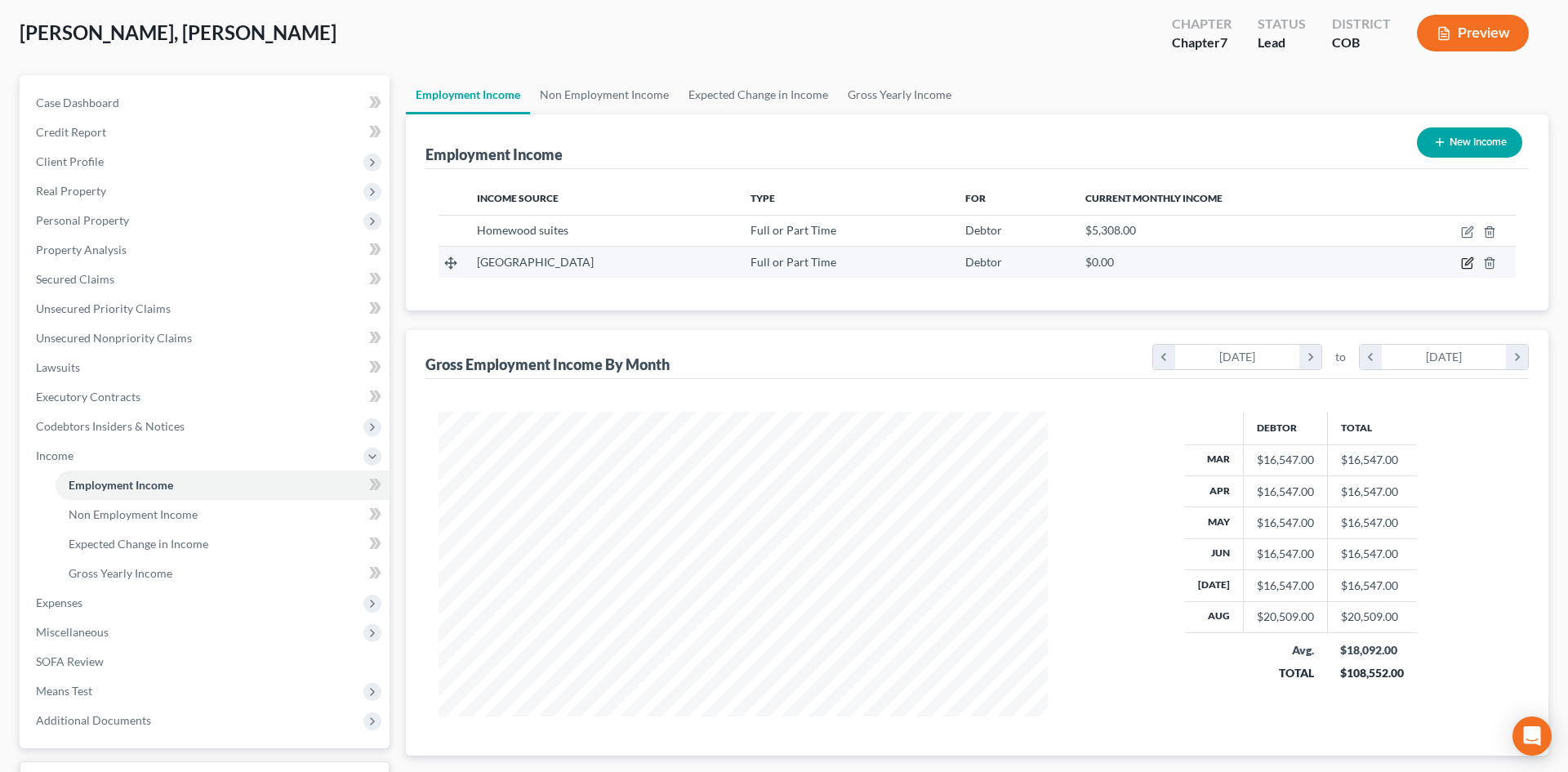
select select "0"
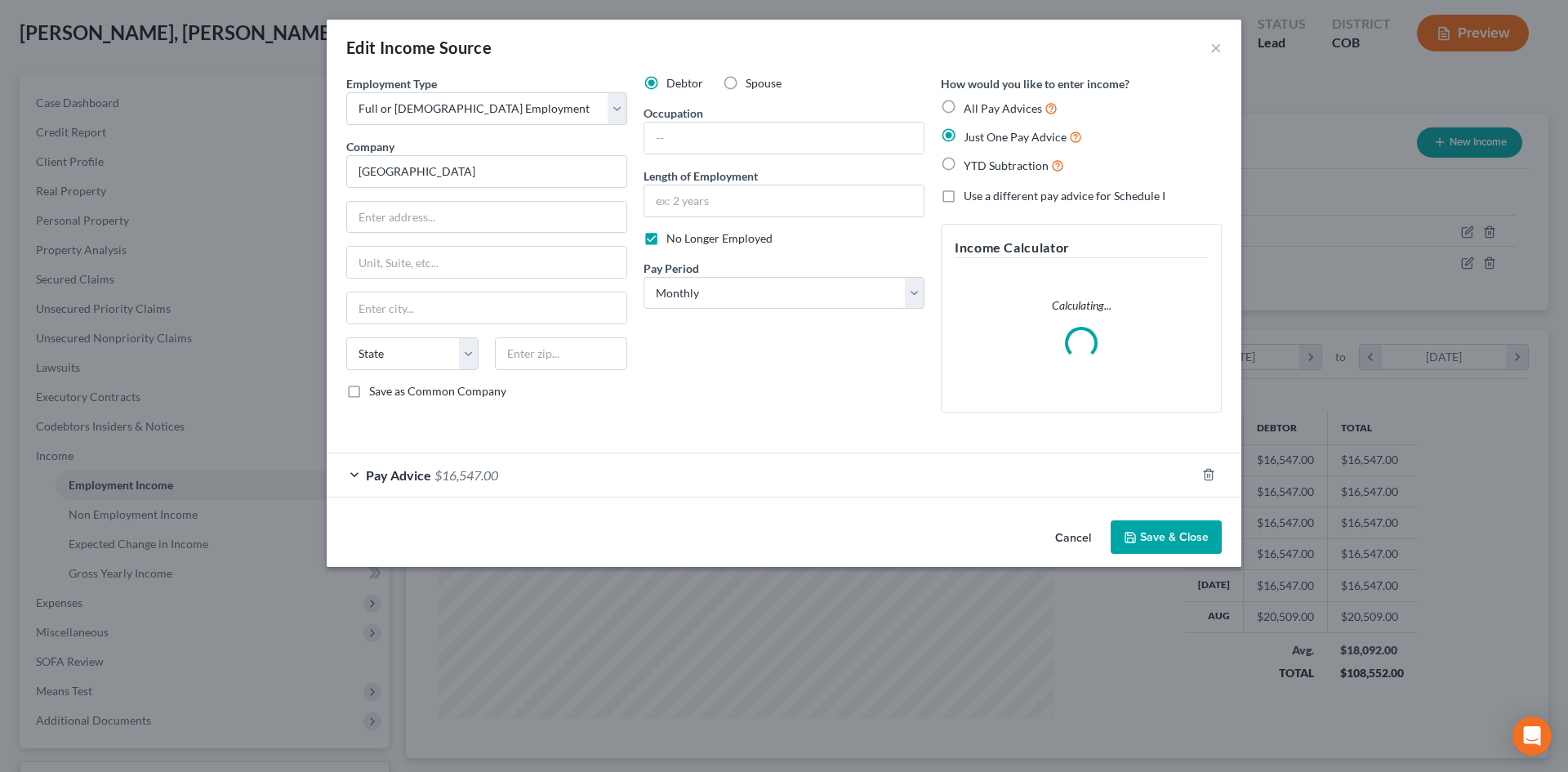
scroll to position [307, 648]
click at [963, 107] on label "All Pay Advices" at bounding box center [1010, 108] width 94 height 19
click at [970, 107] on input "All Pay Advices" at bounding box center [975, 104] width 11 height 11
radio input "true"
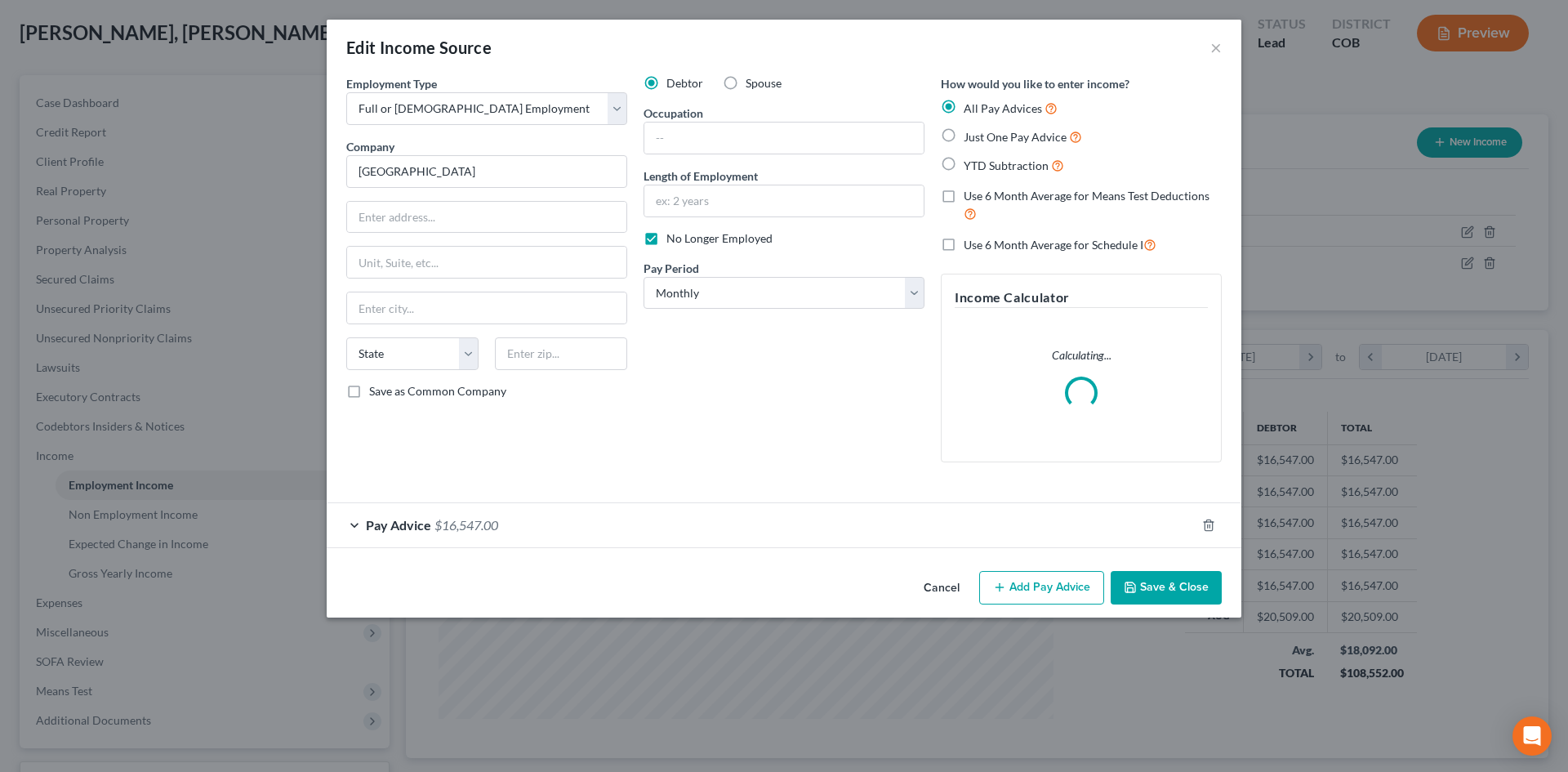
click at [487, 522] on span "$16,547.00" at bounding box center [466, 524] width 64 height 16
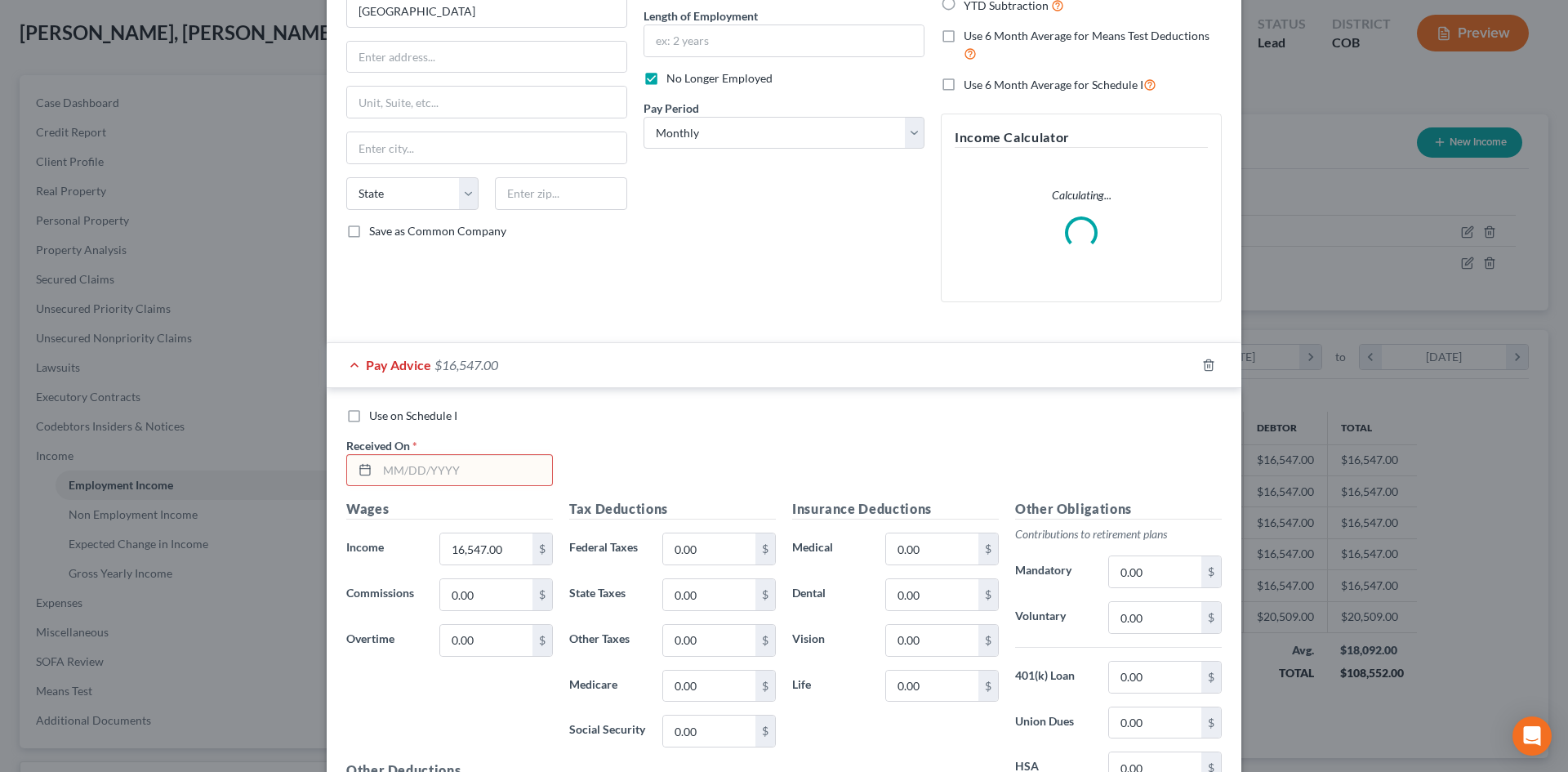
scroll to position [163, 0]
click at [412, 473] on input "text" at bounding box center [465, 468] width 175 height 31
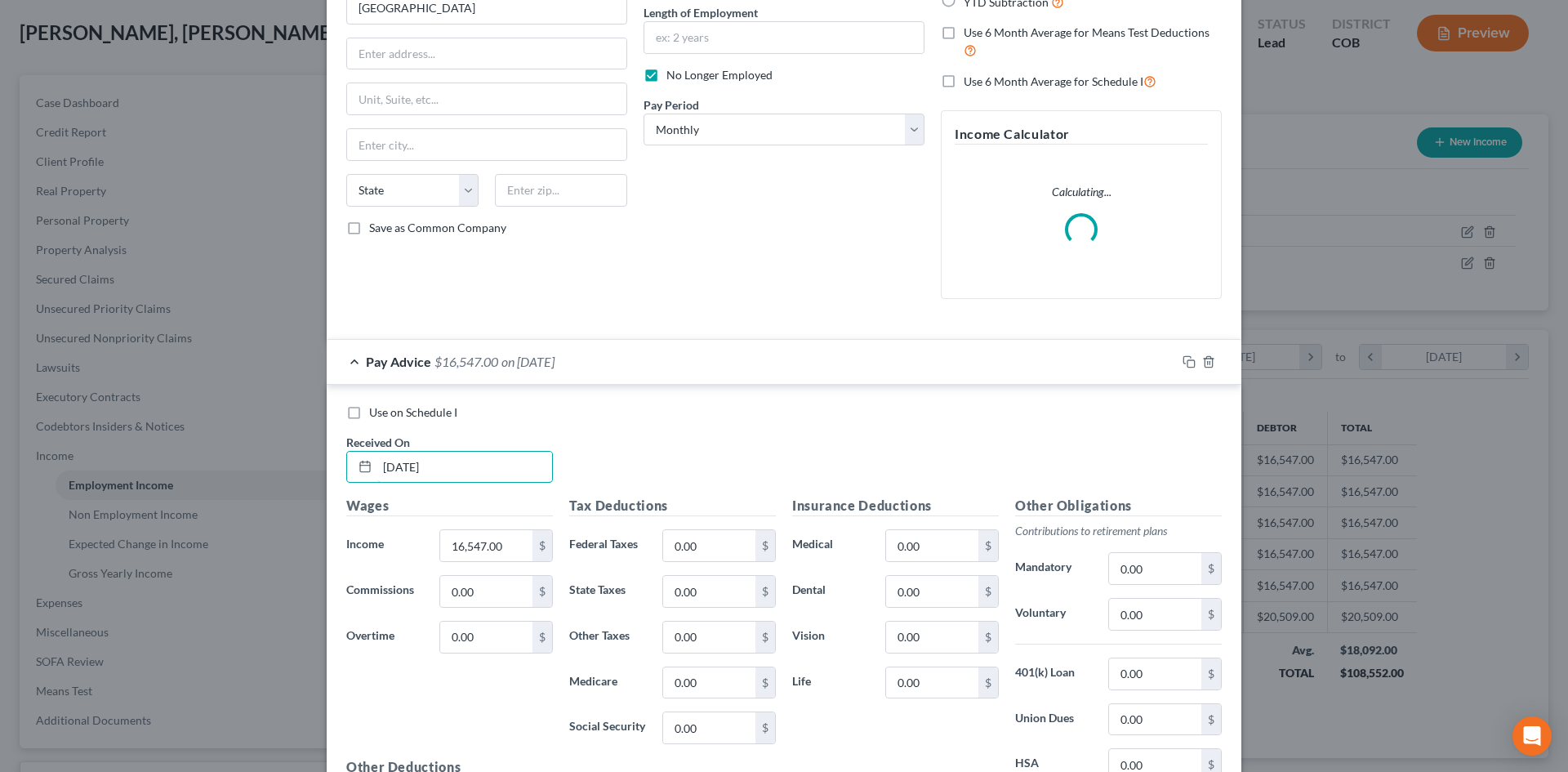
type input "06/30/2025"
click at [844, 396] on div "Use on Schedule I Received On * 06/30/2025 Wages Income * 16,547.00 $ Commissio…" at bounding box center [784, 630] width 915 height 491
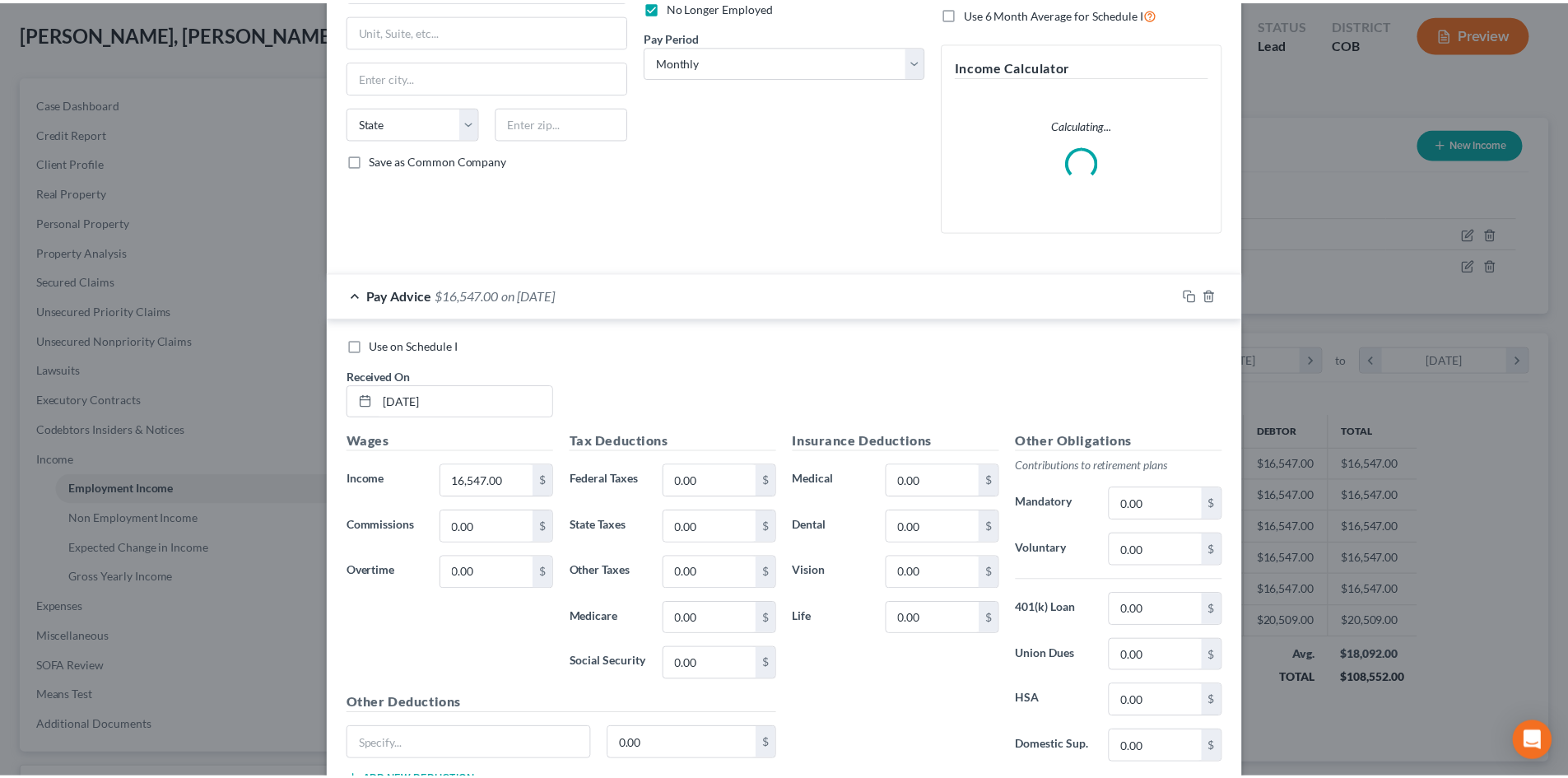
scroll to position [360, 0]
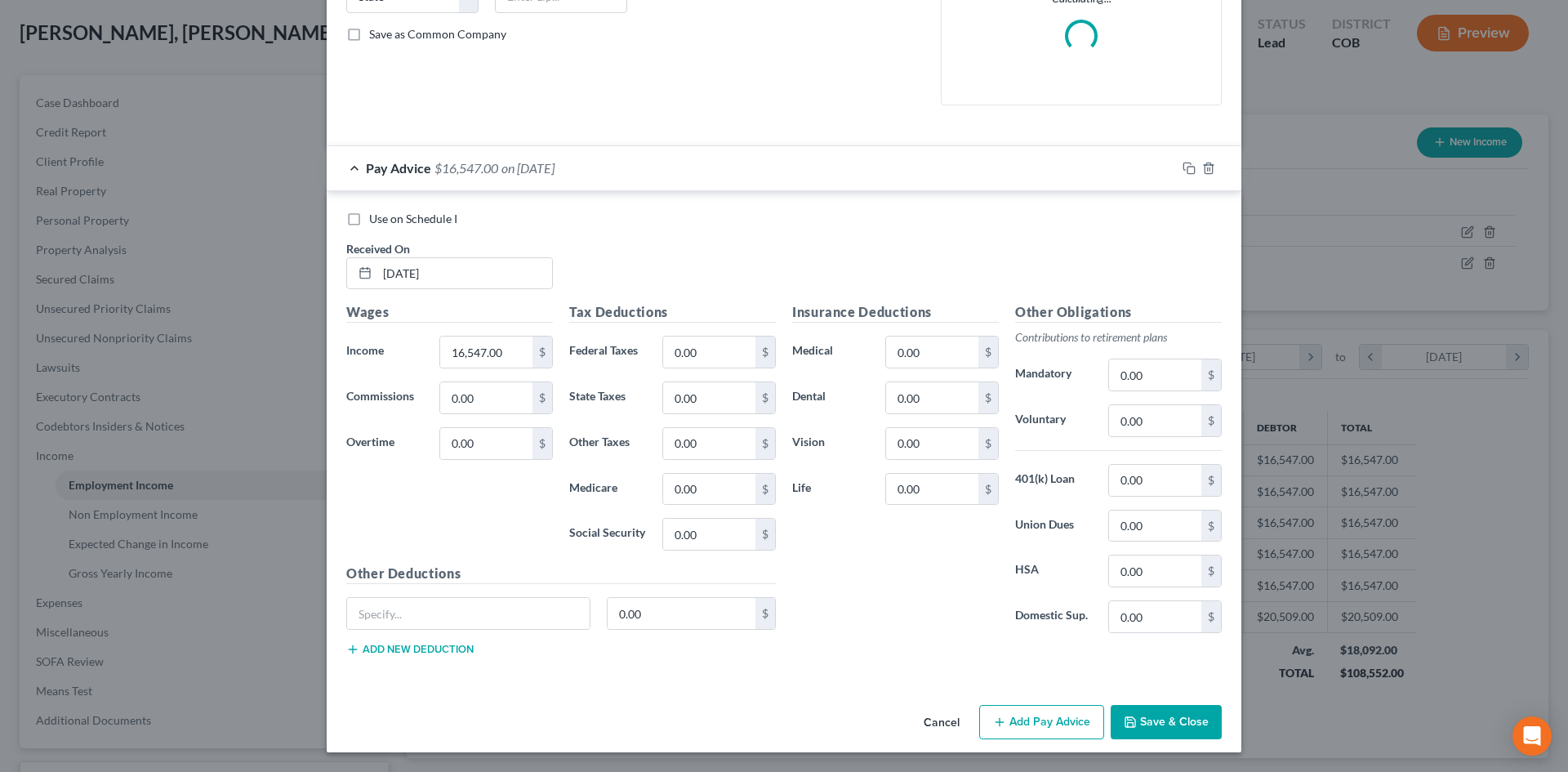
click at [1139, 724] on button "Save & Close" at bounding box center [1166, 721] width 112 height 34
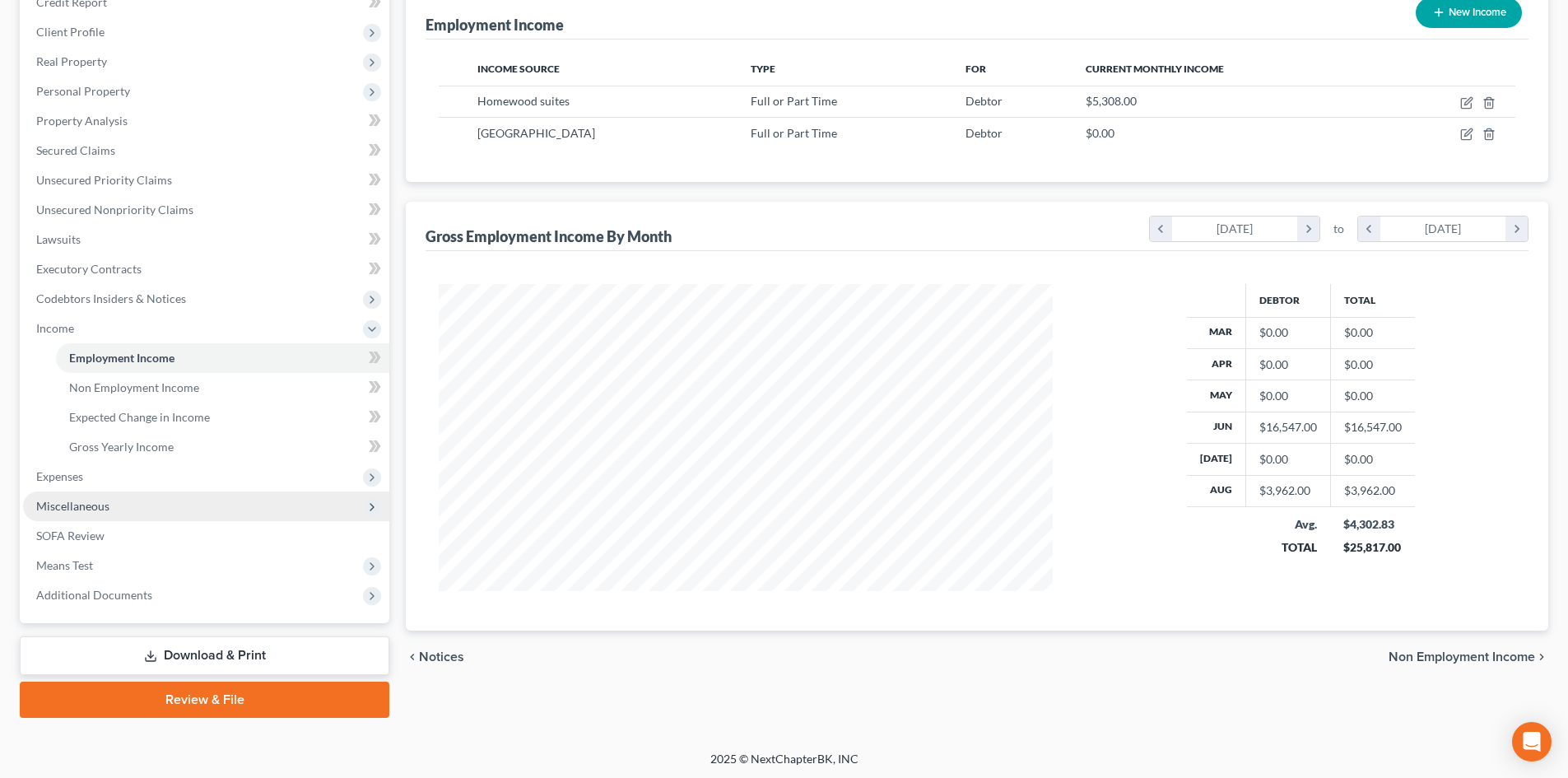
scroll to position [216, 0]
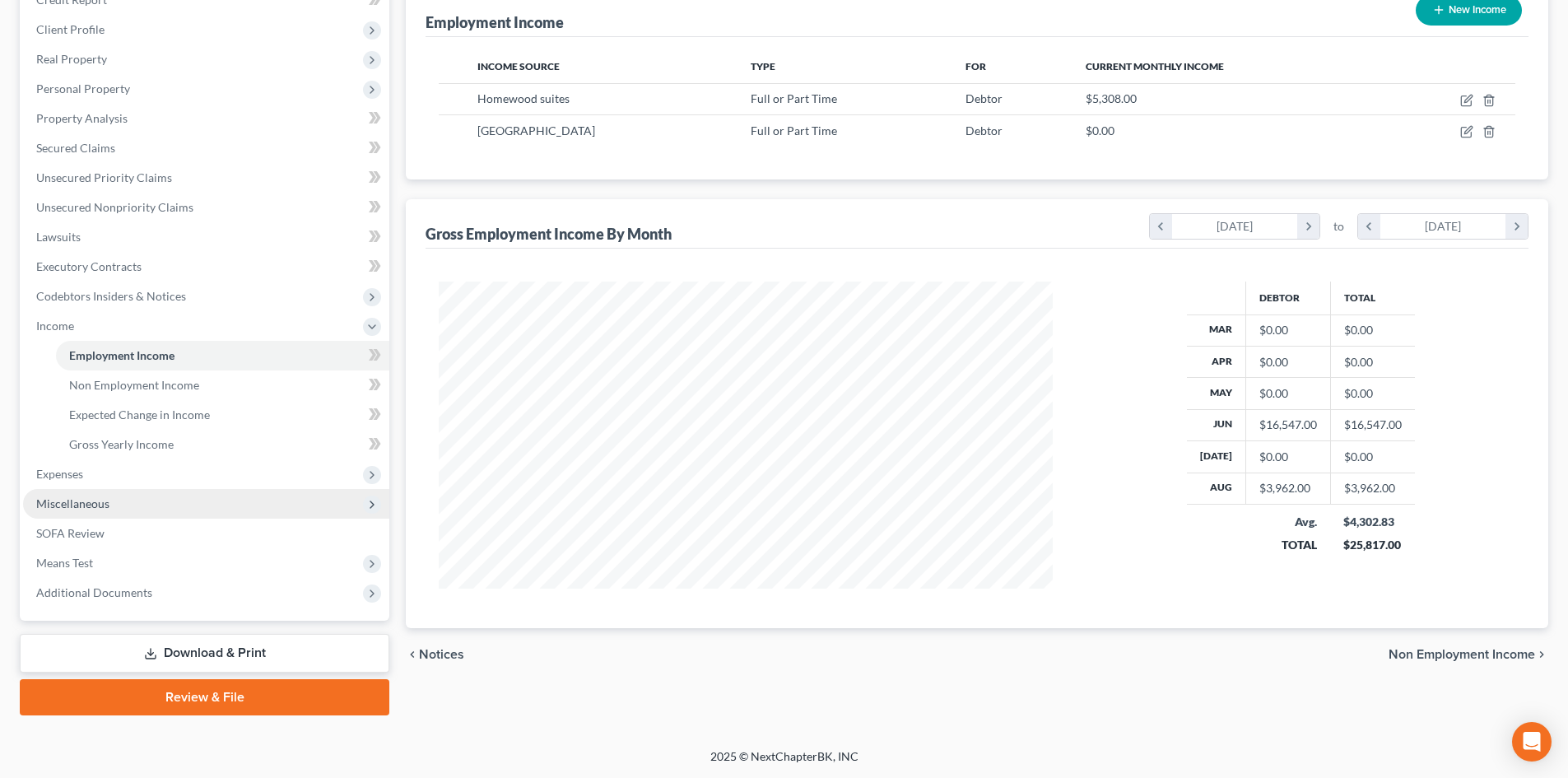
click at [72, 498] on span "Miscellaneous" at bounding box center [73, 503] width 73 height 14
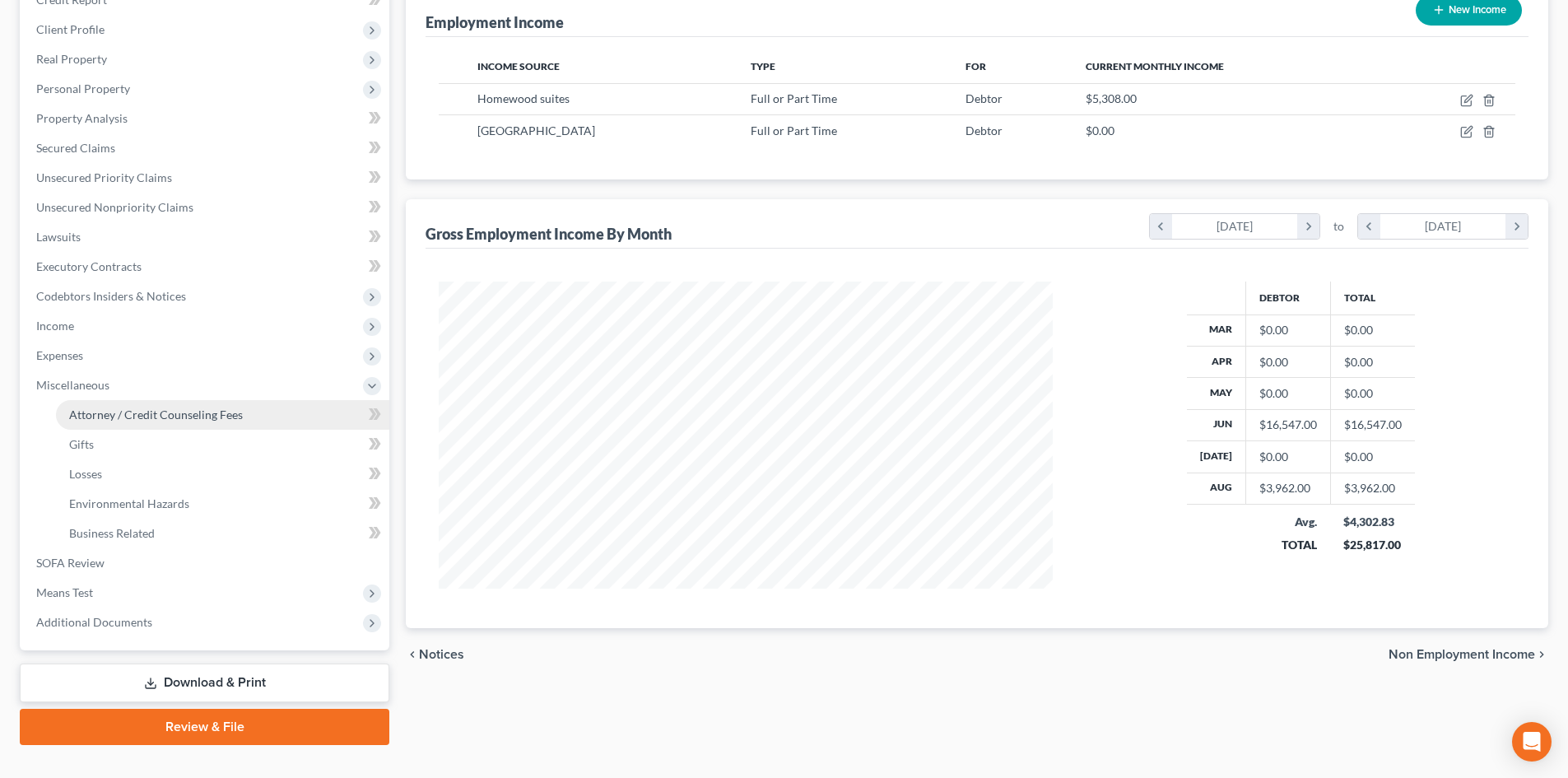
click at [125, 416] on span "Attorney / Credit Counseling Fees" at bounding box center [156, 414] width 174 height 14
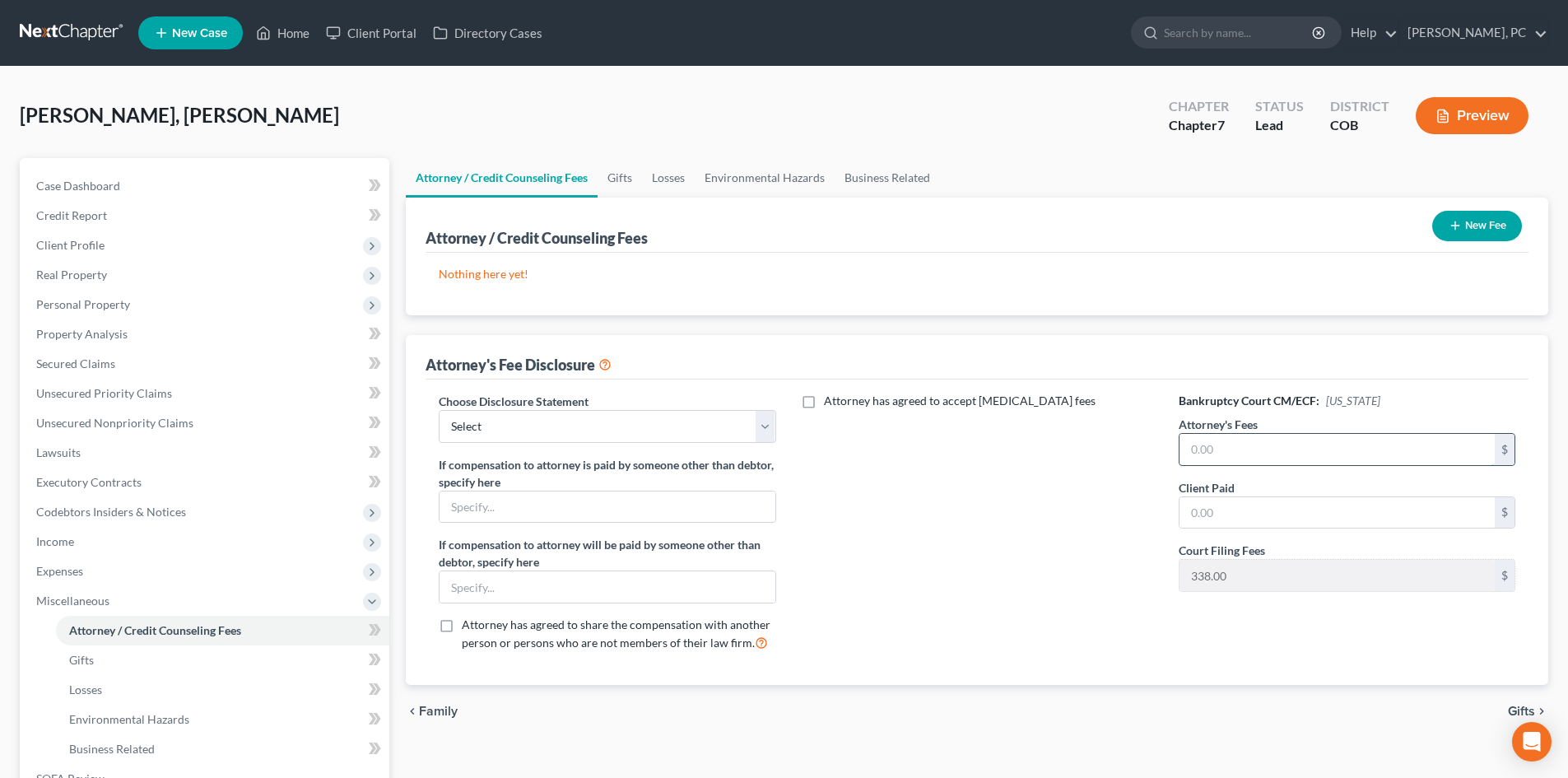
click at [1251, 445] on input "text" at bounding box center [1337, 450] width 316 height 32
type input "2,000"
click at [1219, 513] on input "text" at bounding box center [1337, 513] width 316 height 32
type input "2,000"
click at [607, 429] on select "Select Disclosure" at bounding box center [606, 426] width 336 height 33
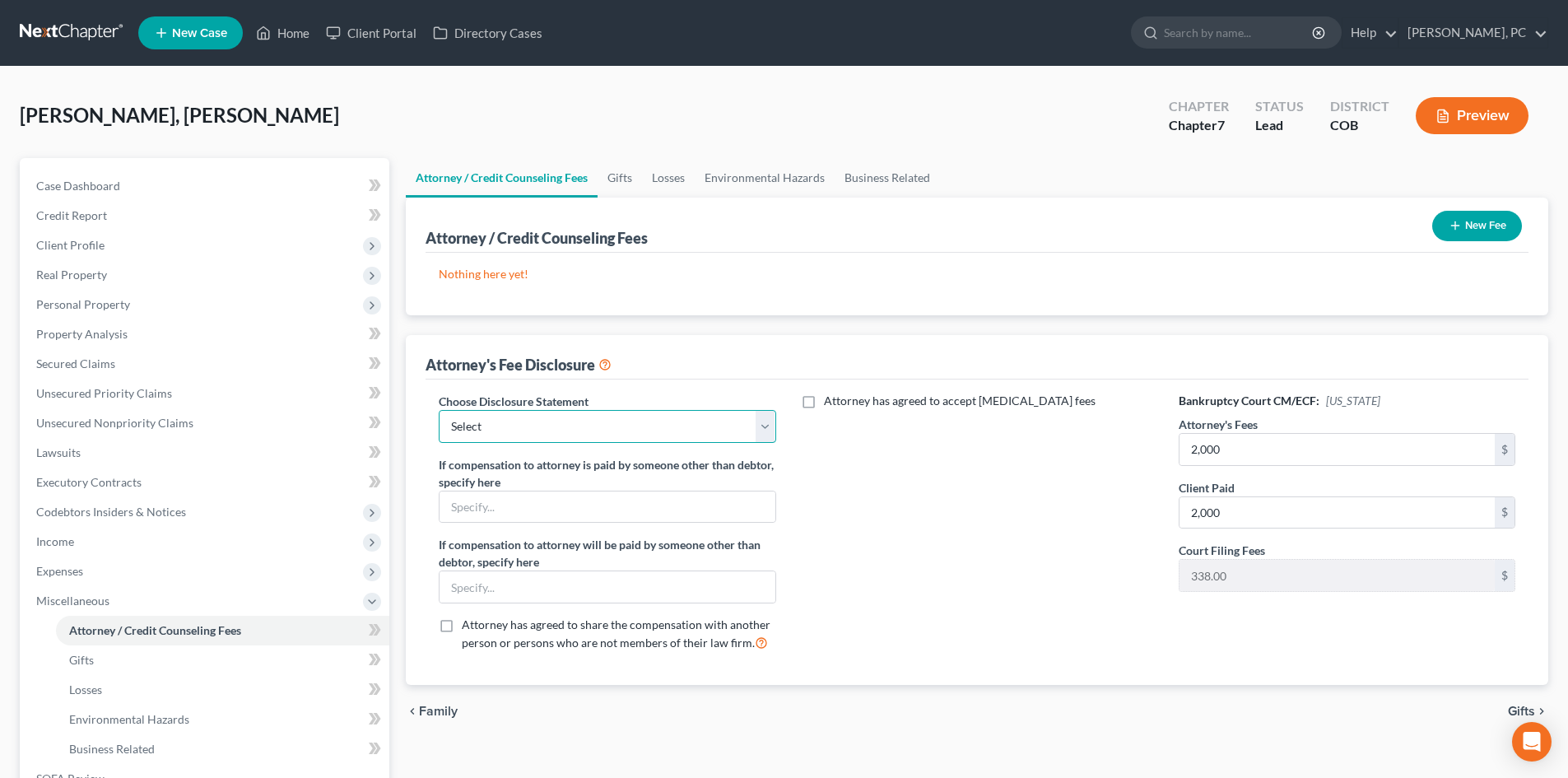
select select "0"
click at [439, 410] on select "Select Disclosure" at bounding box center [606, 426] width 336 height 33
click at [1488, 226] on button "New Fee" at bounding box center [1477, 226] width 90 height 31
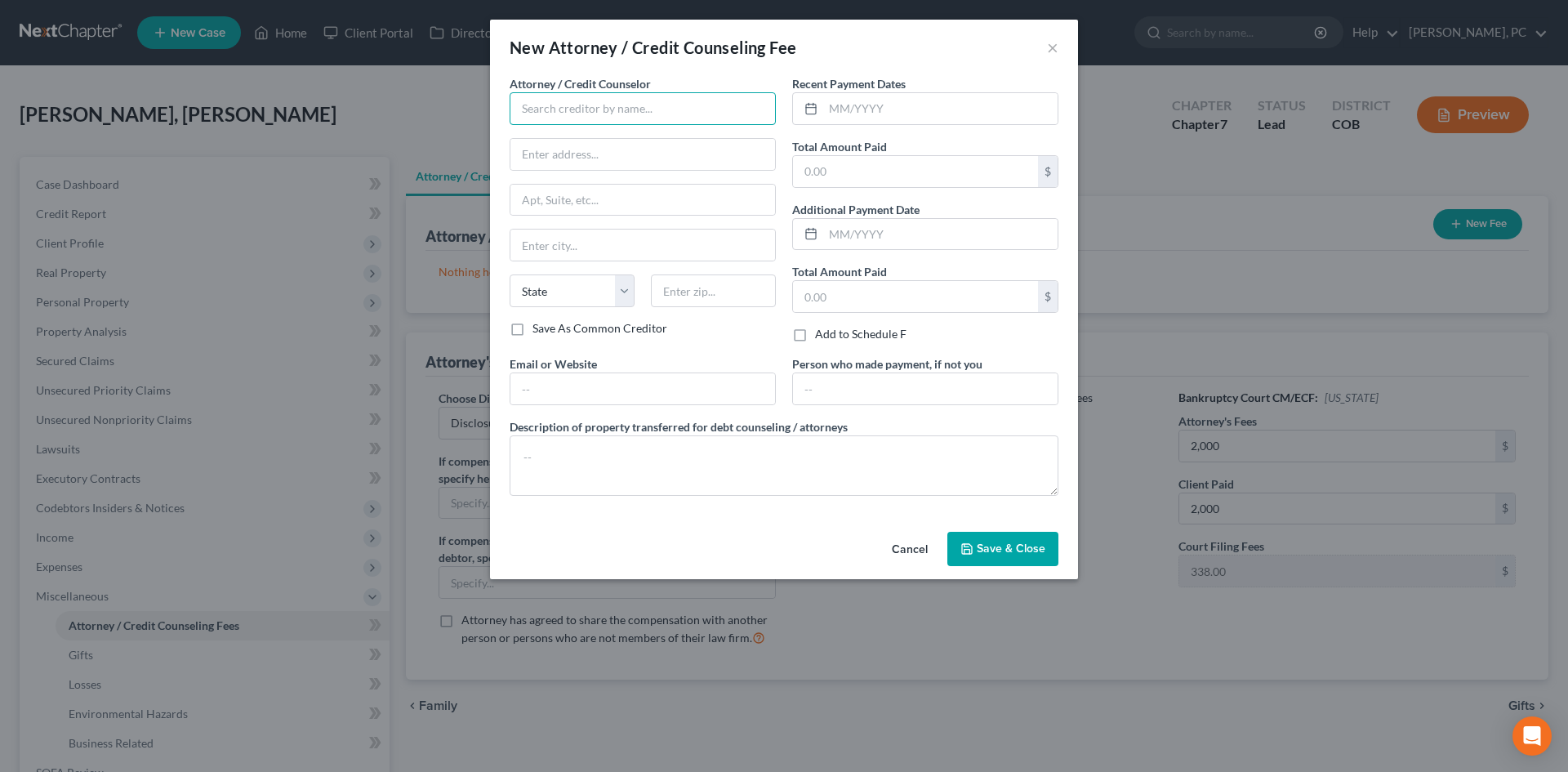
click at [705, 112] on input "text" at bounding box center [643, 108] width 266 height 32
type input "Summit Financial Education"
click at [903, 100] on input "text" at bounding box center [940, 109] width 235 height 31
type input "09/2025"
click at [882, 180] on input "text" at bounding box center [916, 171] width 245 height 31
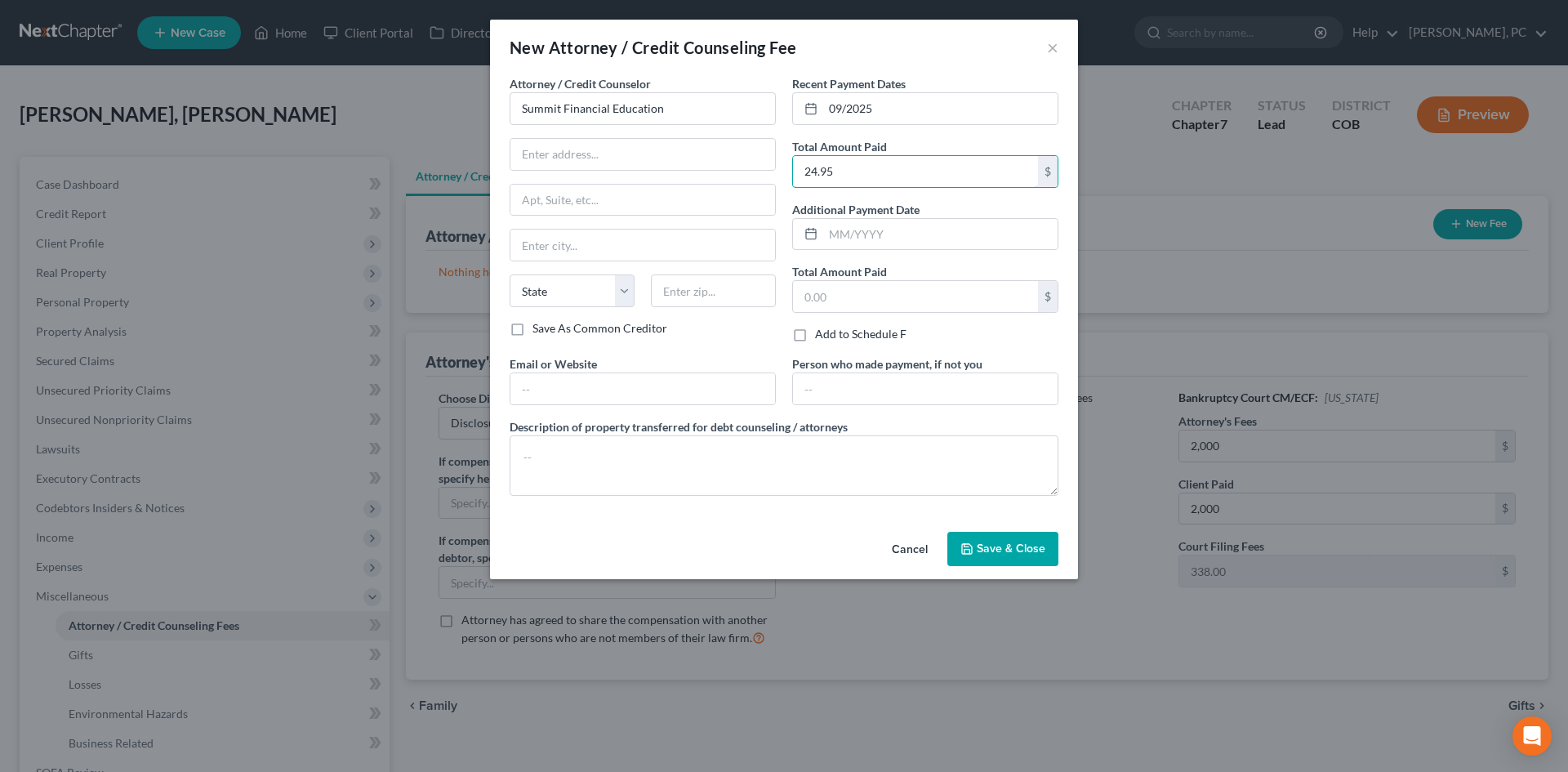
type input "24.95"
click at [989, 561] on button "Save & Close" at bounding box center [1003, 548] width 112 height 34
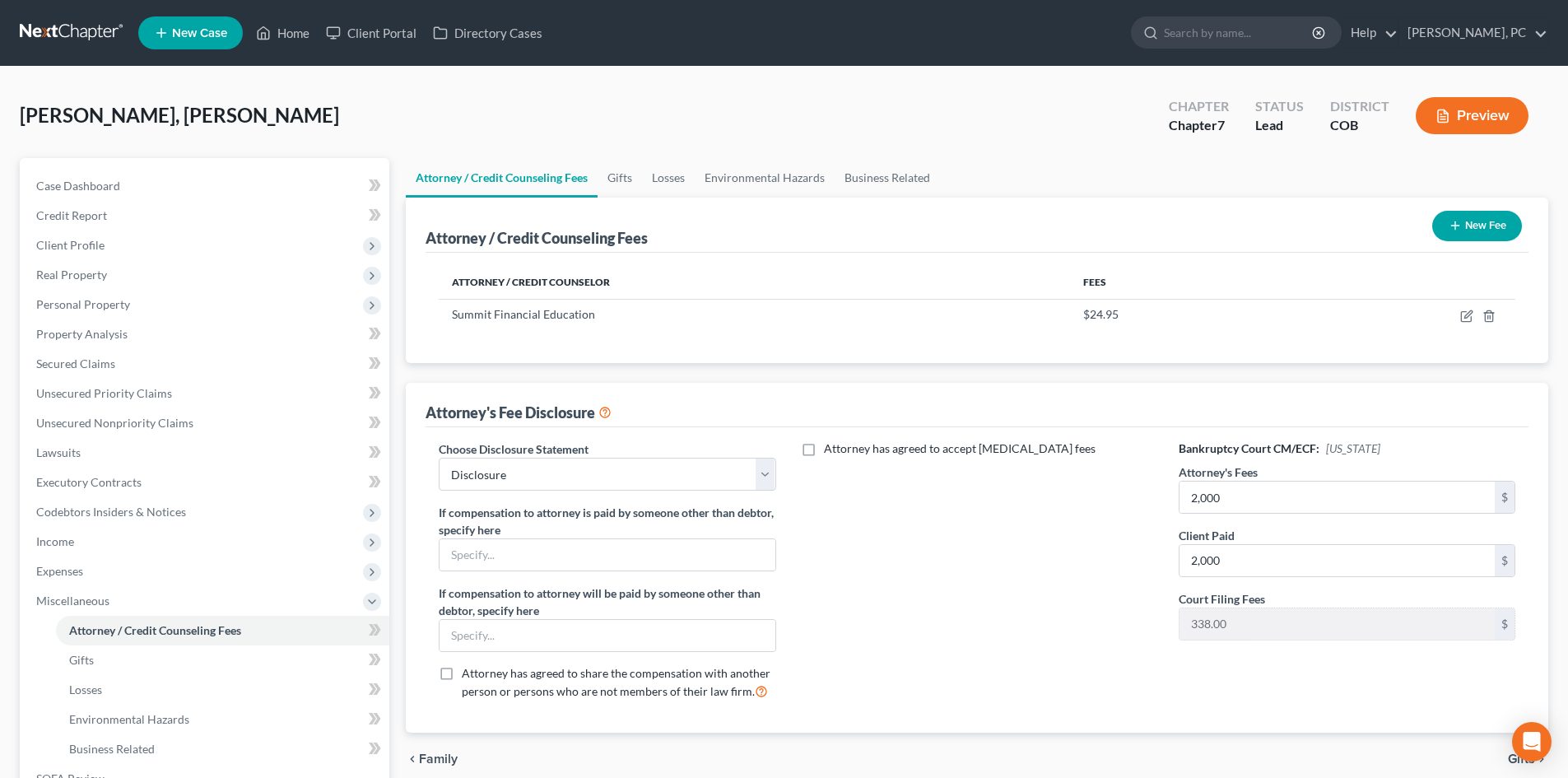
click at [1449, 227] on icon "button" at bounding box center [1455, 225] width 13 height 13
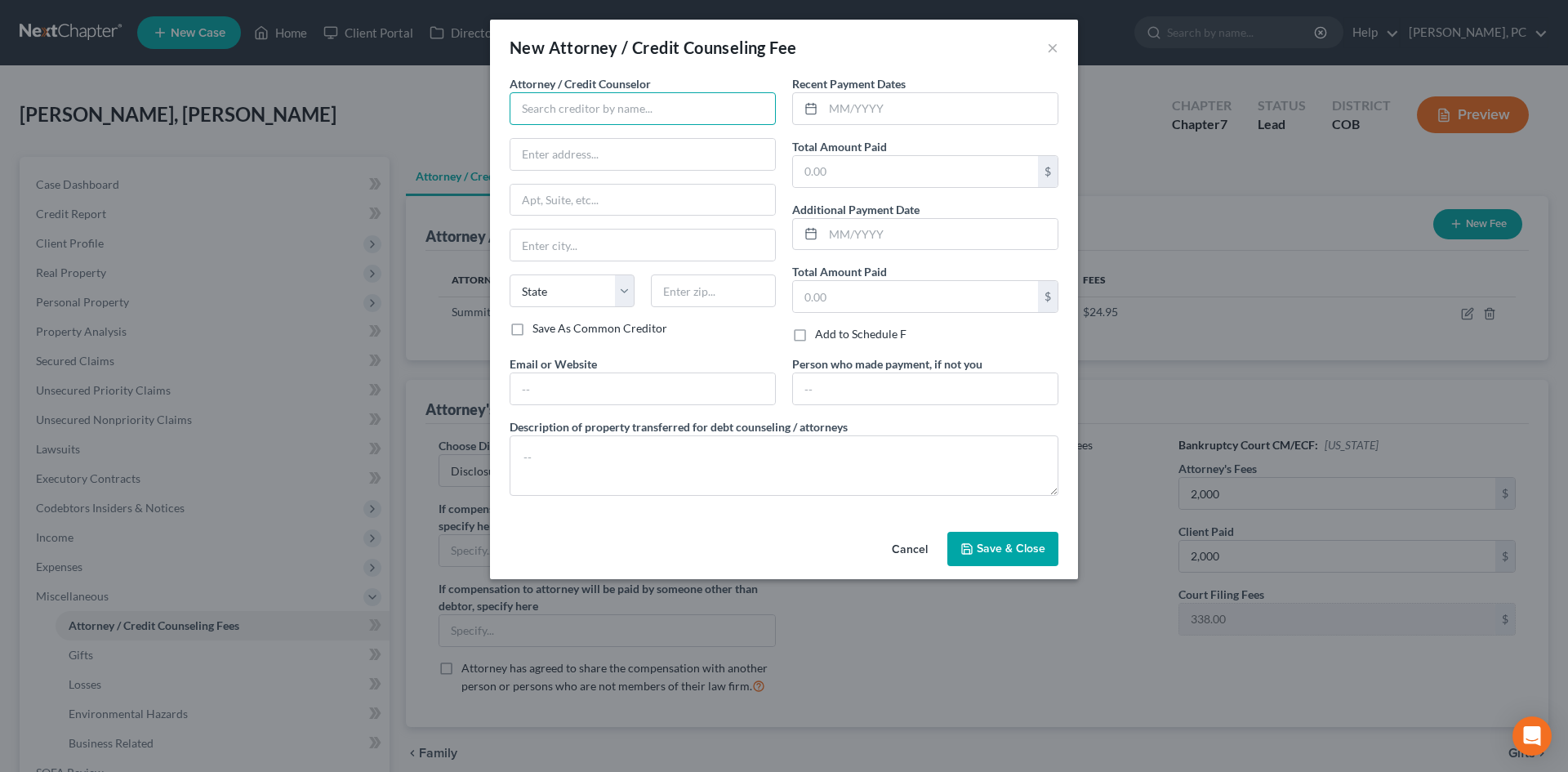
click at [562, 98] on input "text" at bounding box center [643, 108] width 266 height 32
type input "Berken Cloyes PC"
click at [856, 124] on div at bounding box center [925, 108] width 266 height 32
click at [859, 114] on input "text" at bounding box center [940, 109] width 235 height 31
type input "09/2025"
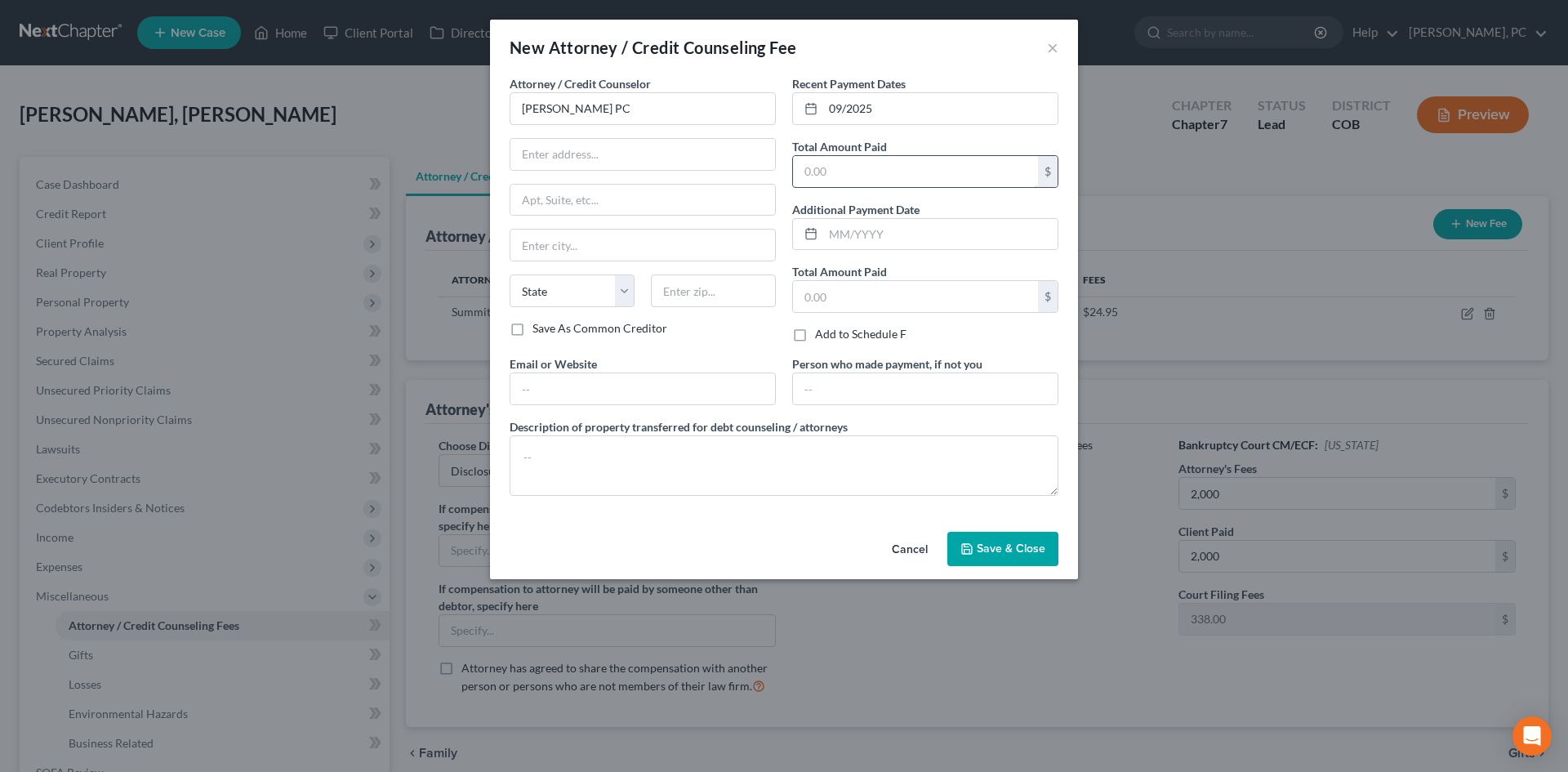
click at [837, 164] on input "text" at bounding box center [916, 171] width 245 height 31
type input "2,000"
click at [606, 452] on textarea at bounding box center [784, 466] width 549 height 61
type textarea "$2,000 plus filing fee"
click at [1008, 543] on span "Save & Close" at bounding box center [1010, 548] width 68 height 14
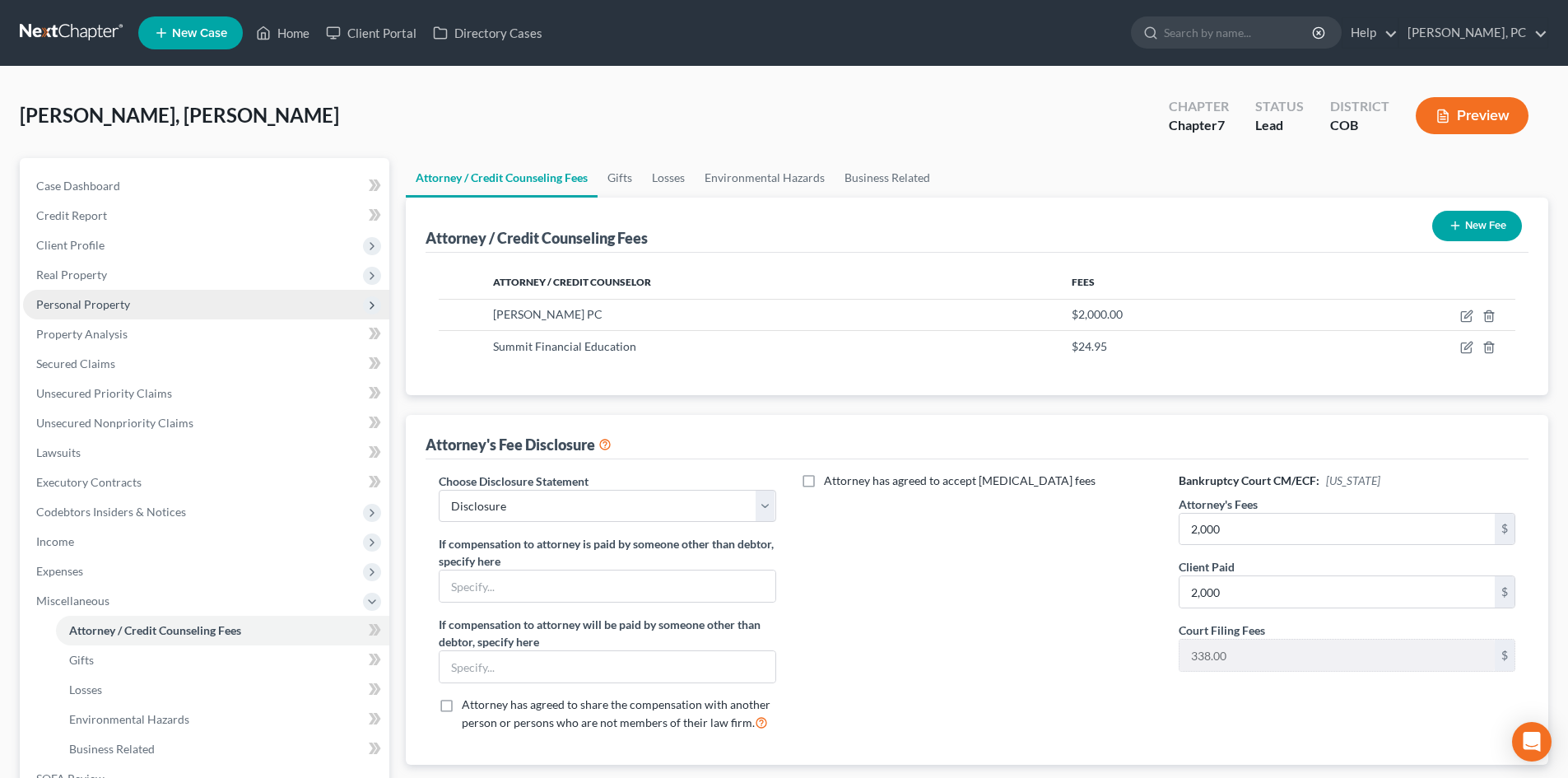
click at [91, 304] on span "Personal Property" at bounding box center [83, 304] width 94 height 14
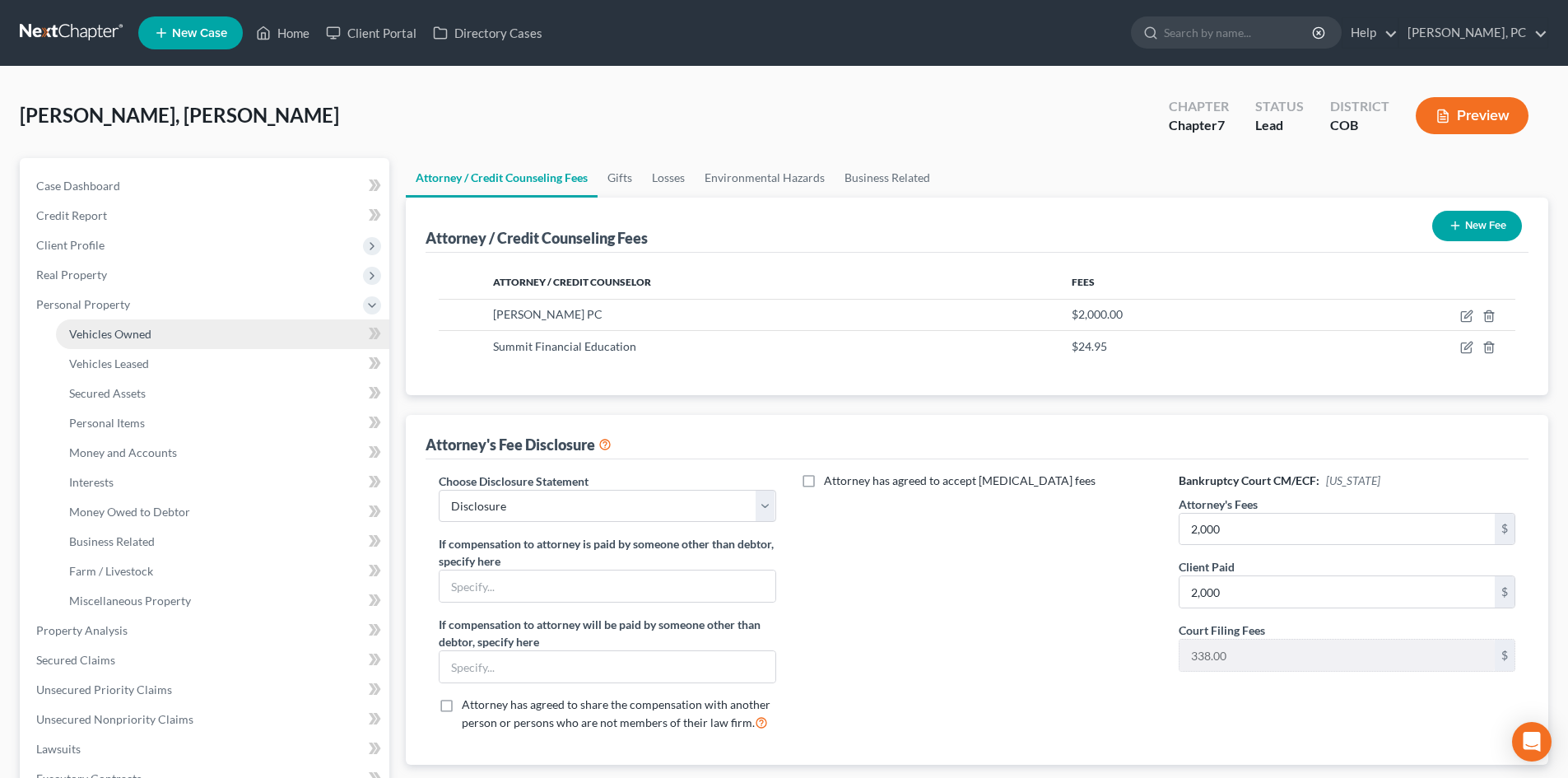
click at [122, 335] on span "Vehicles Owned" at bounding box center [109, 333] width 82 height 14
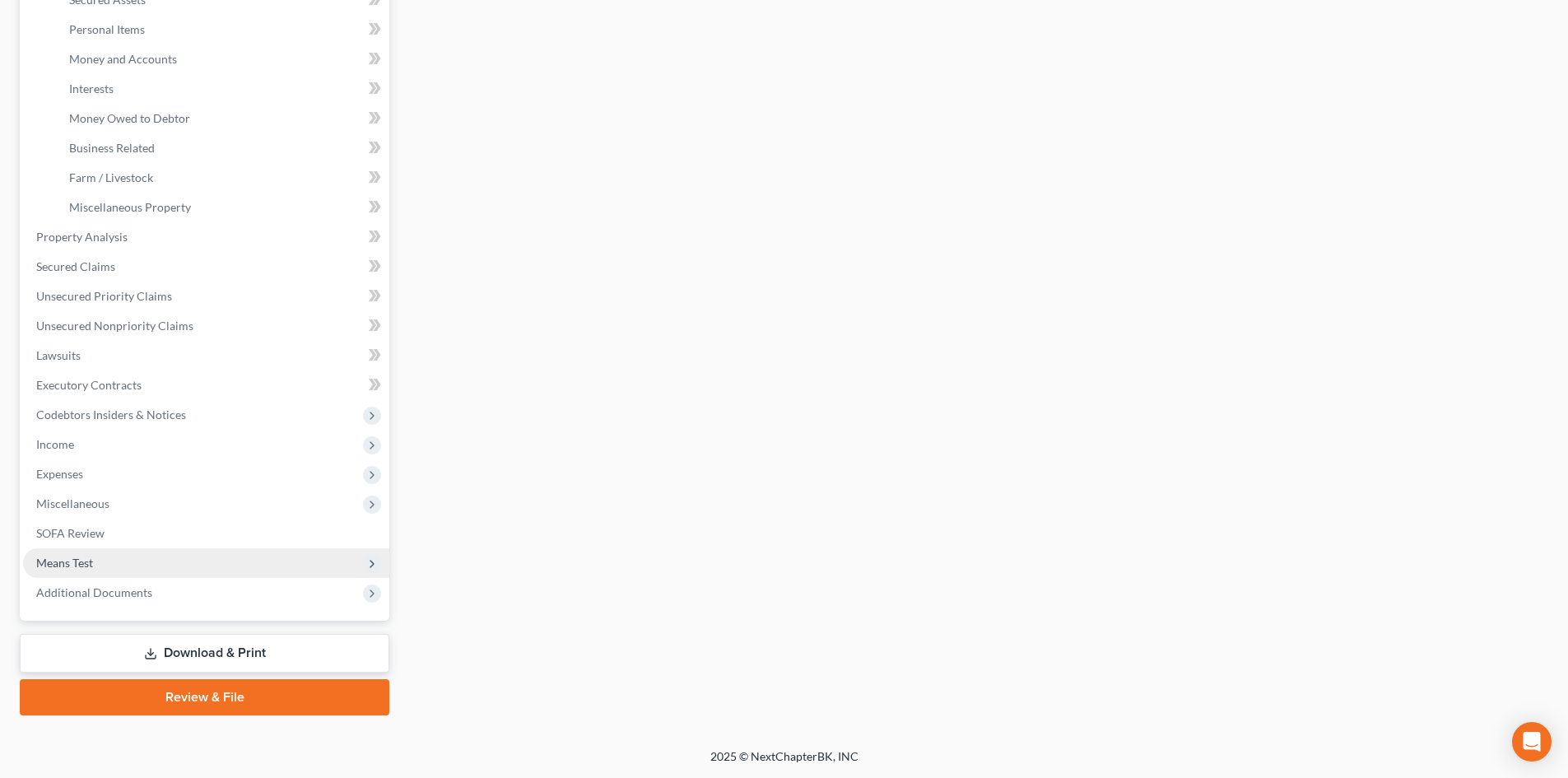
click at [81, 561] on span "Means Test" at bounding box center [65, 562] width 57 height 14
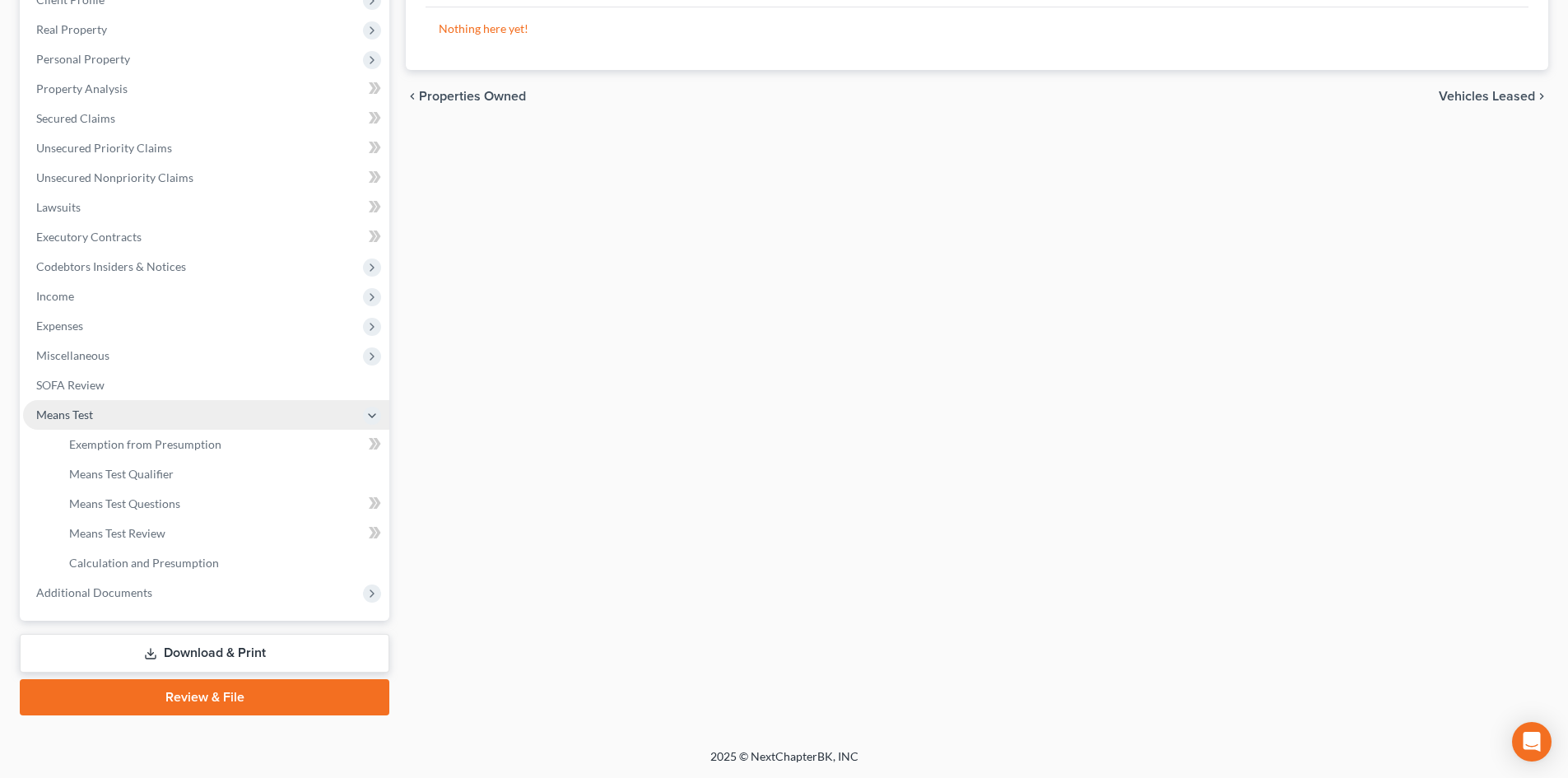
scroll to position [246, 0]
click at [148, 435] on link "Exemption from Presumption" at bounding box center [223, 445] width 333 height 30
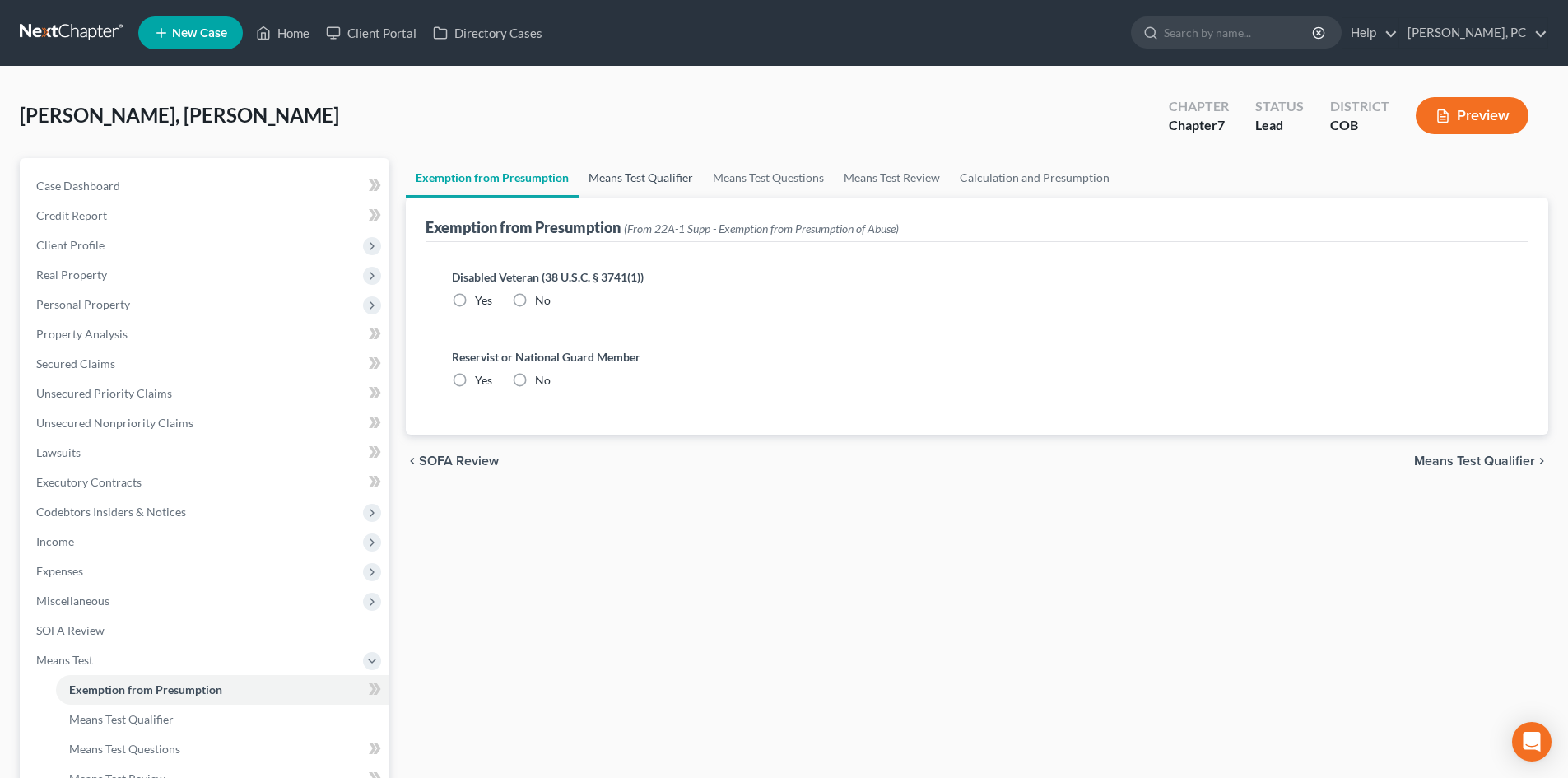
click at [641, 177] on link "Means Test Qualifier" at bounding box center [641, 177] width 124 height 39
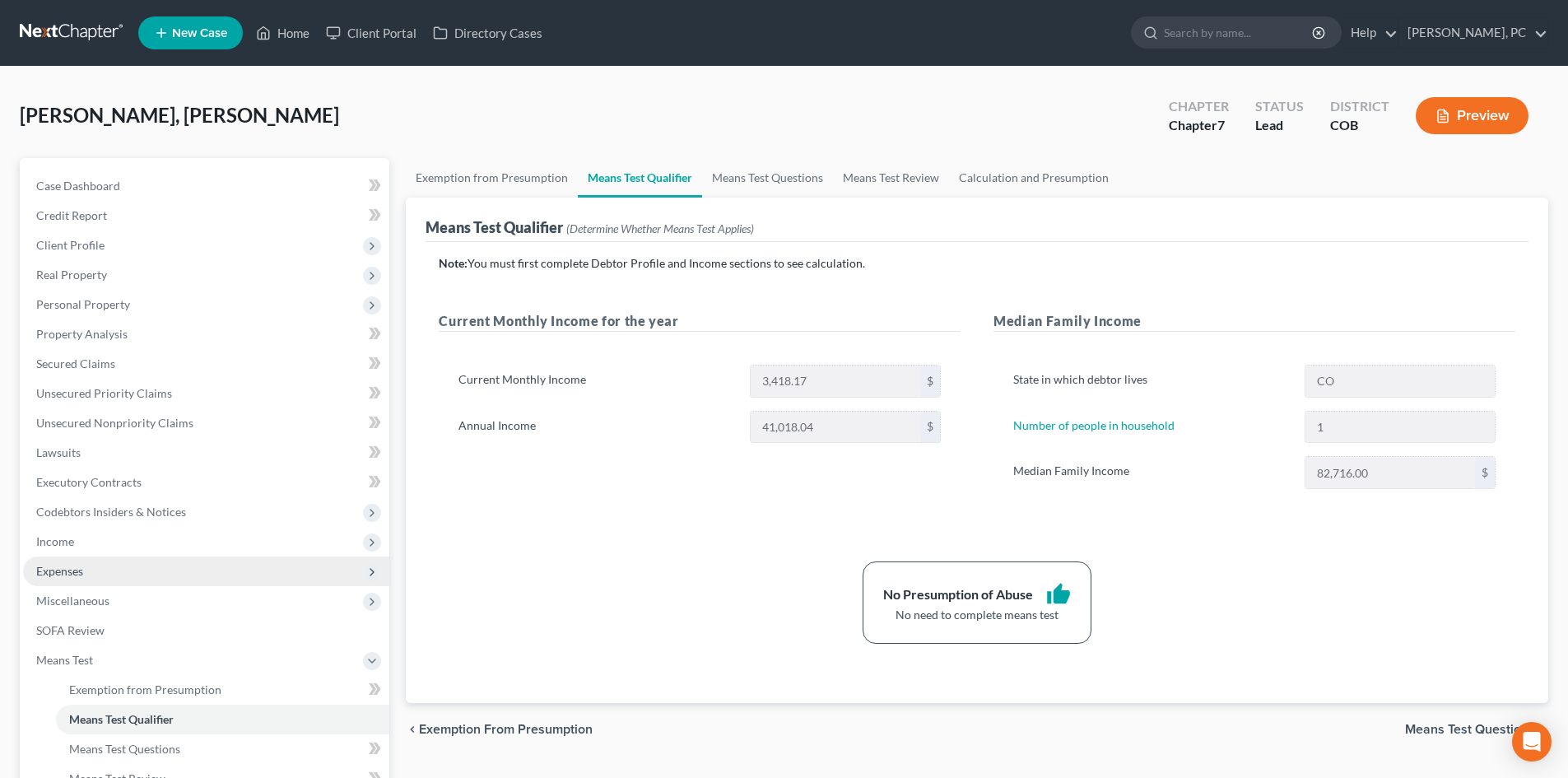
click at [67, 567] on span "Expenses" at bounding box center [60, 571] width 47 height 14
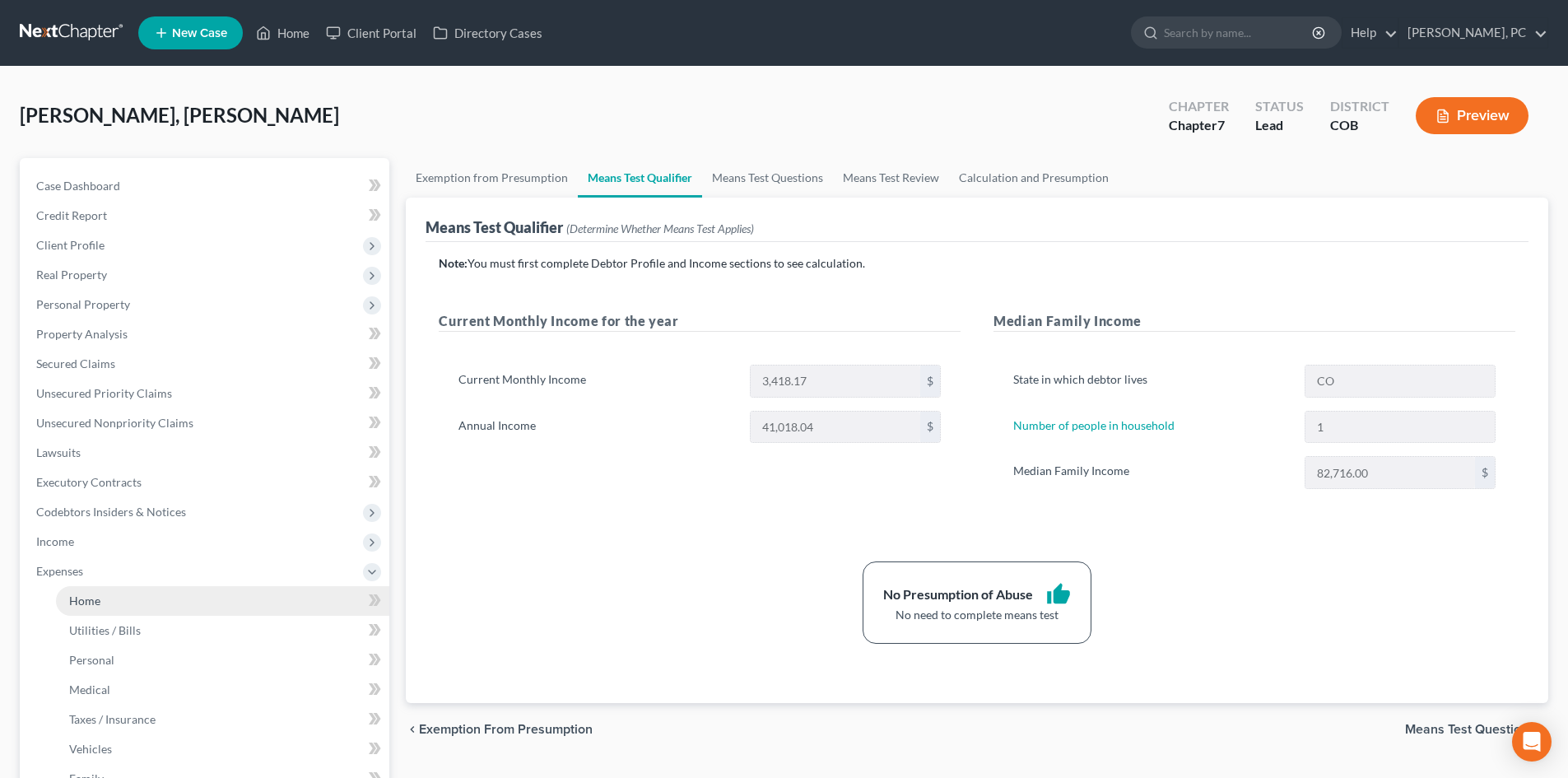
click at [77, 598] on span "Home" at bounding box center [85, 601] width 32 height 14
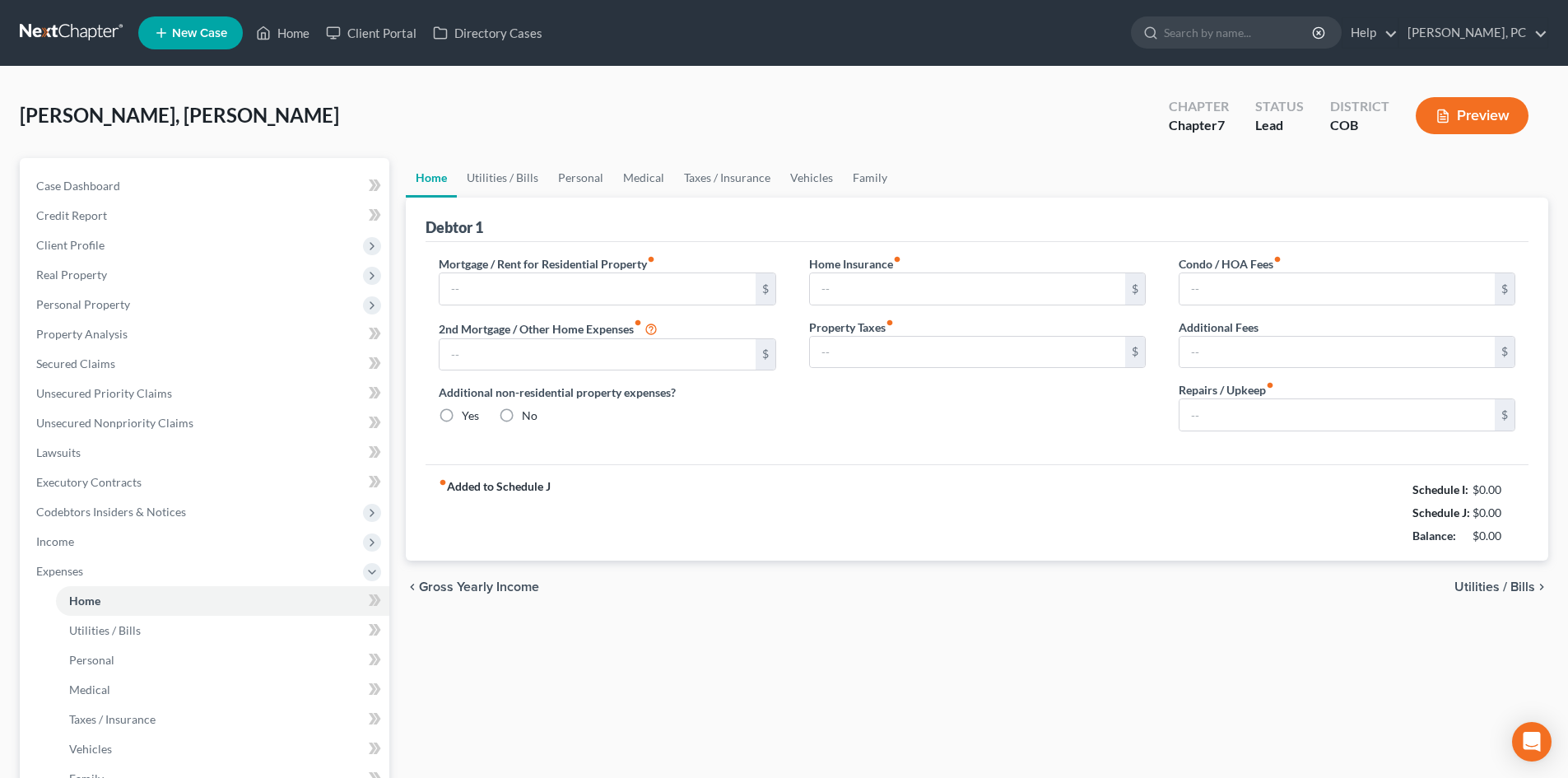
type input "600.00"
type input "0.00"
radio input "true"
type input "0.00"
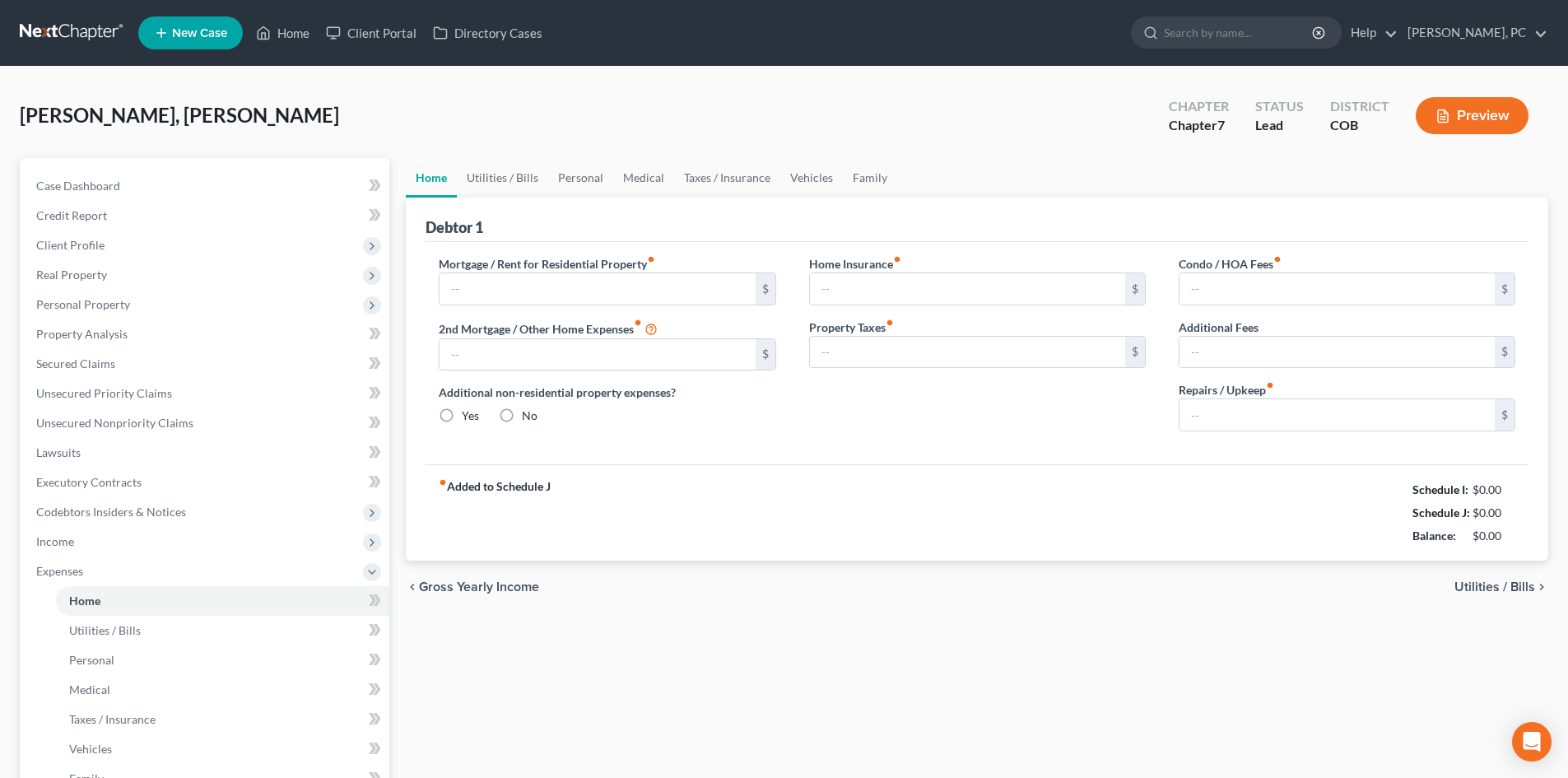
type input "0.00"
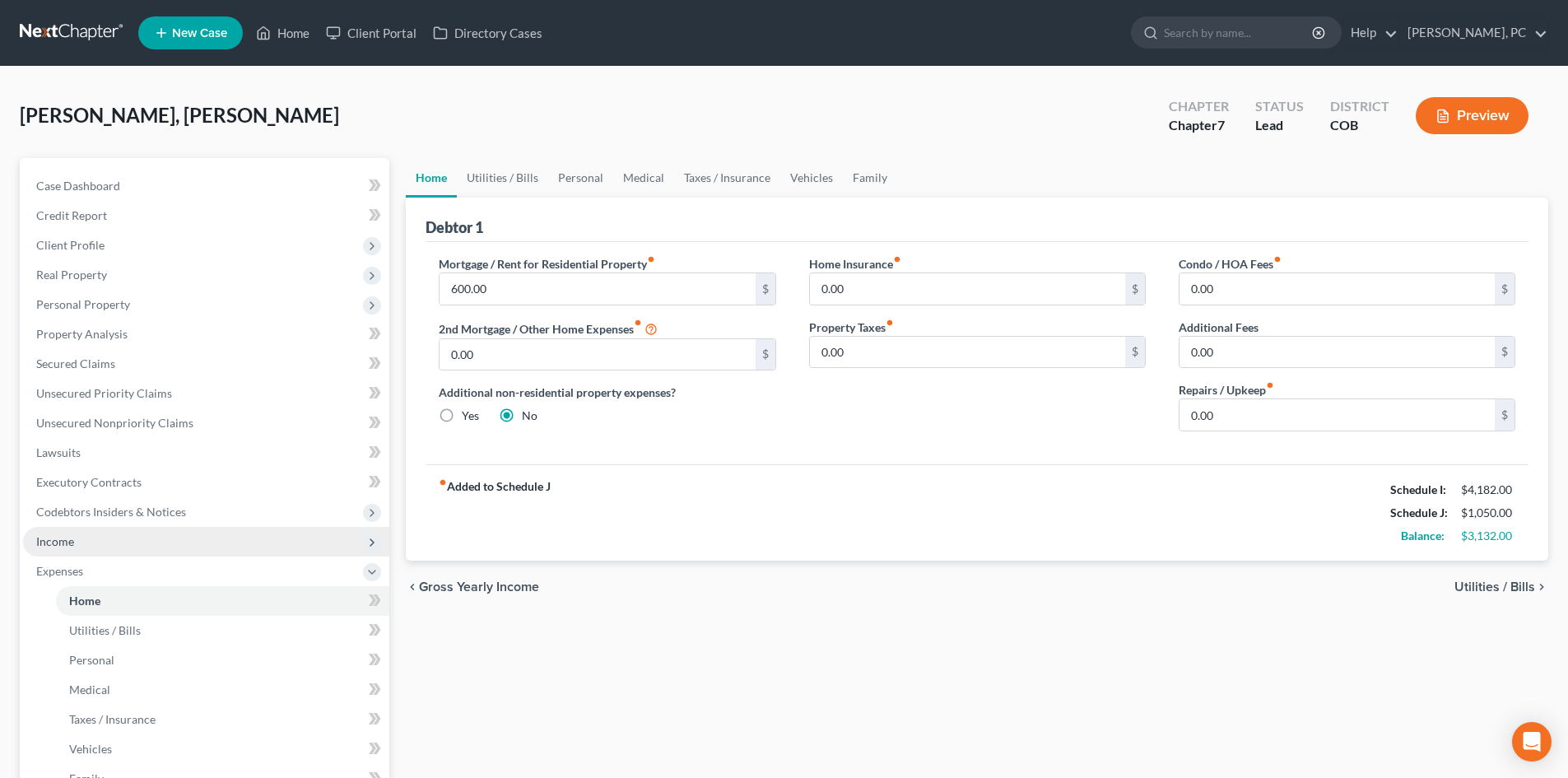
click at [52, 536] on span "Income" at bounding box center [55, 541] width 37 height 14
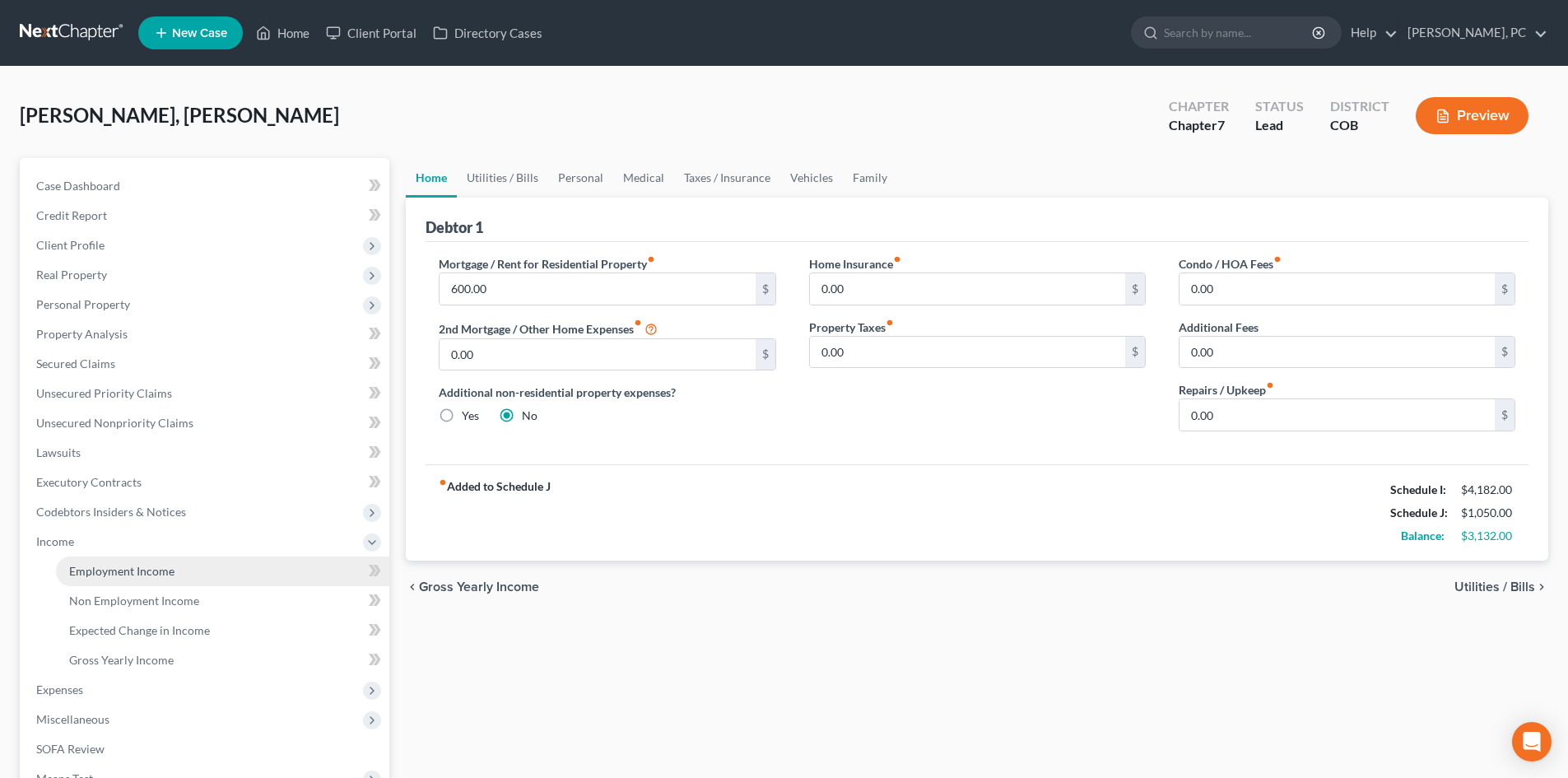
click at [141, 571] on span "Employment Income" at bounding box center [121, 571] width 106 height 14
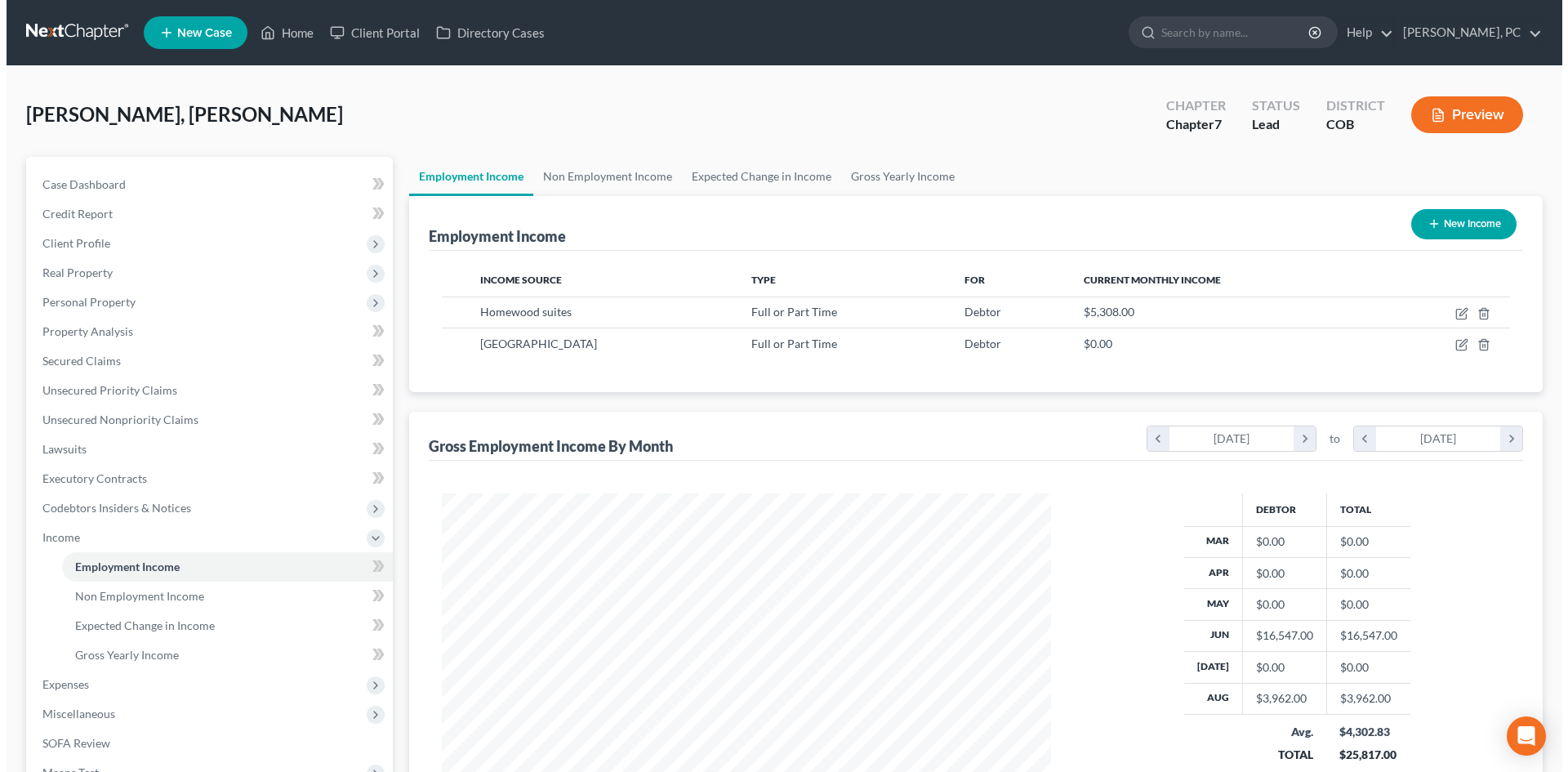
scroll to position [304, 642]
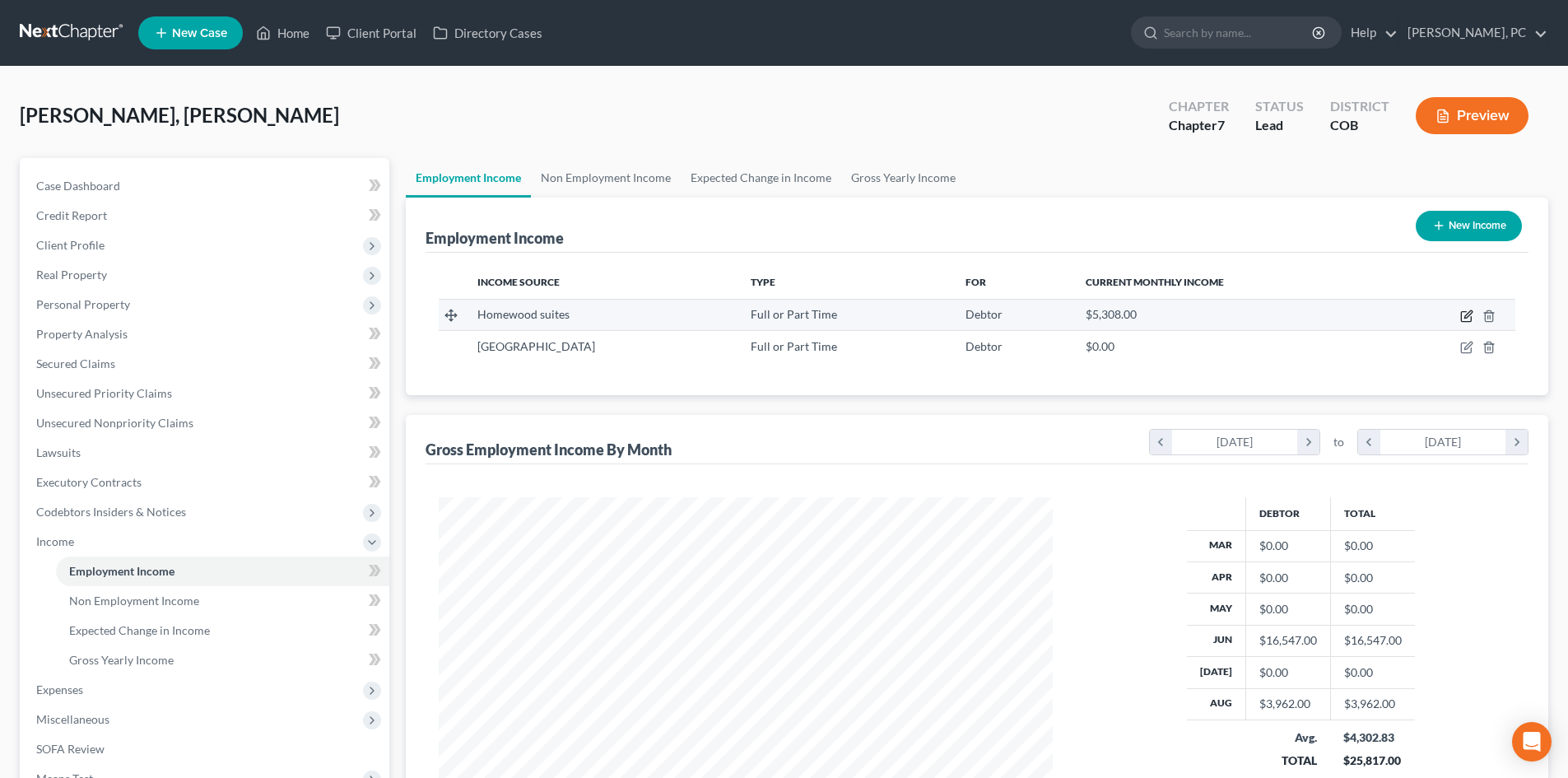
click at [1464, 315] on icon "button" at bounding box center [1466, 316] width 13 height 13
select select "0"
select select "5"
select select "0"
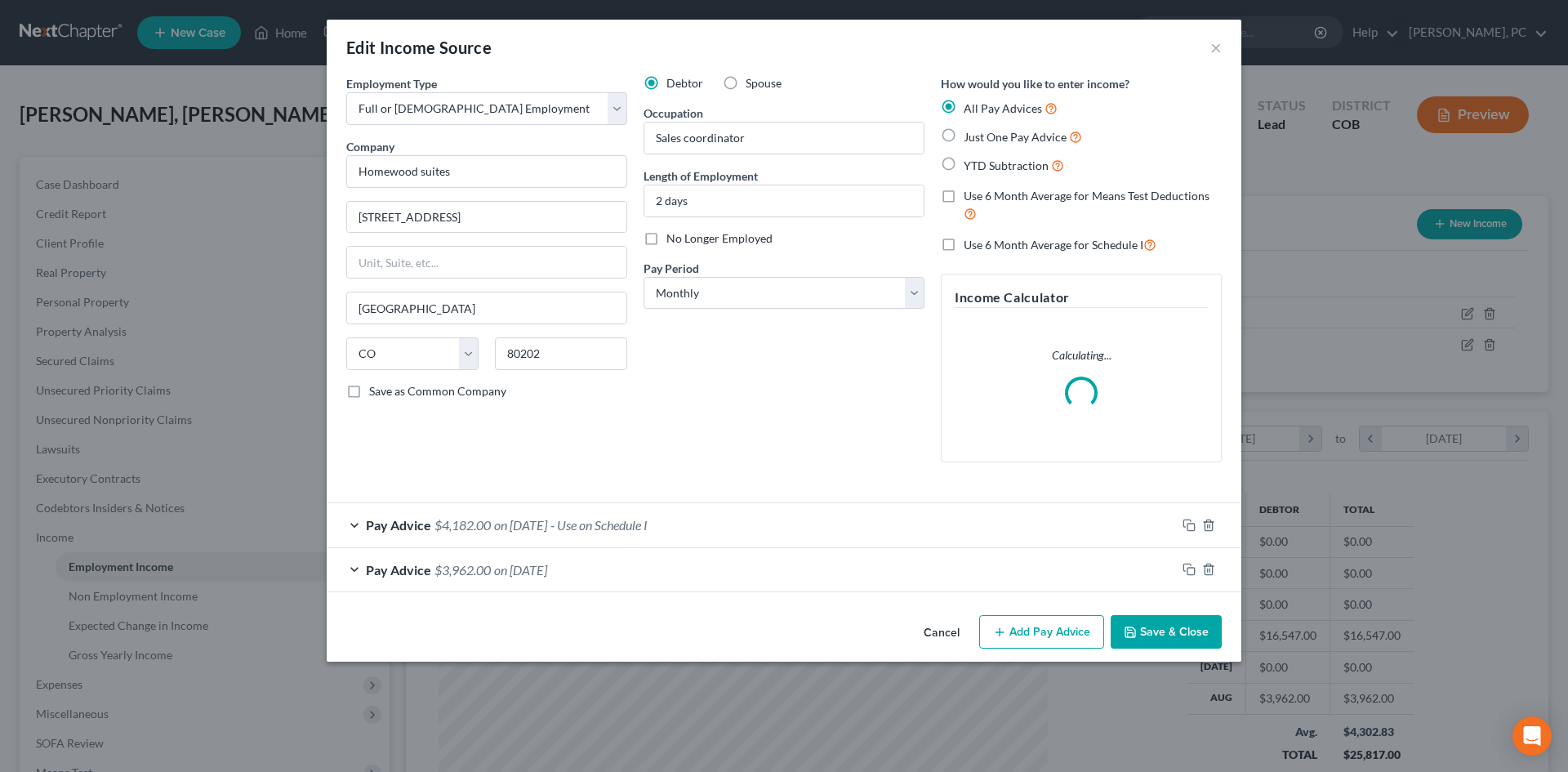
scroll to position [307, 648]
click at [472, 522] on span "$4,182.00" at bounding box center [463, 524] width 57 height 16
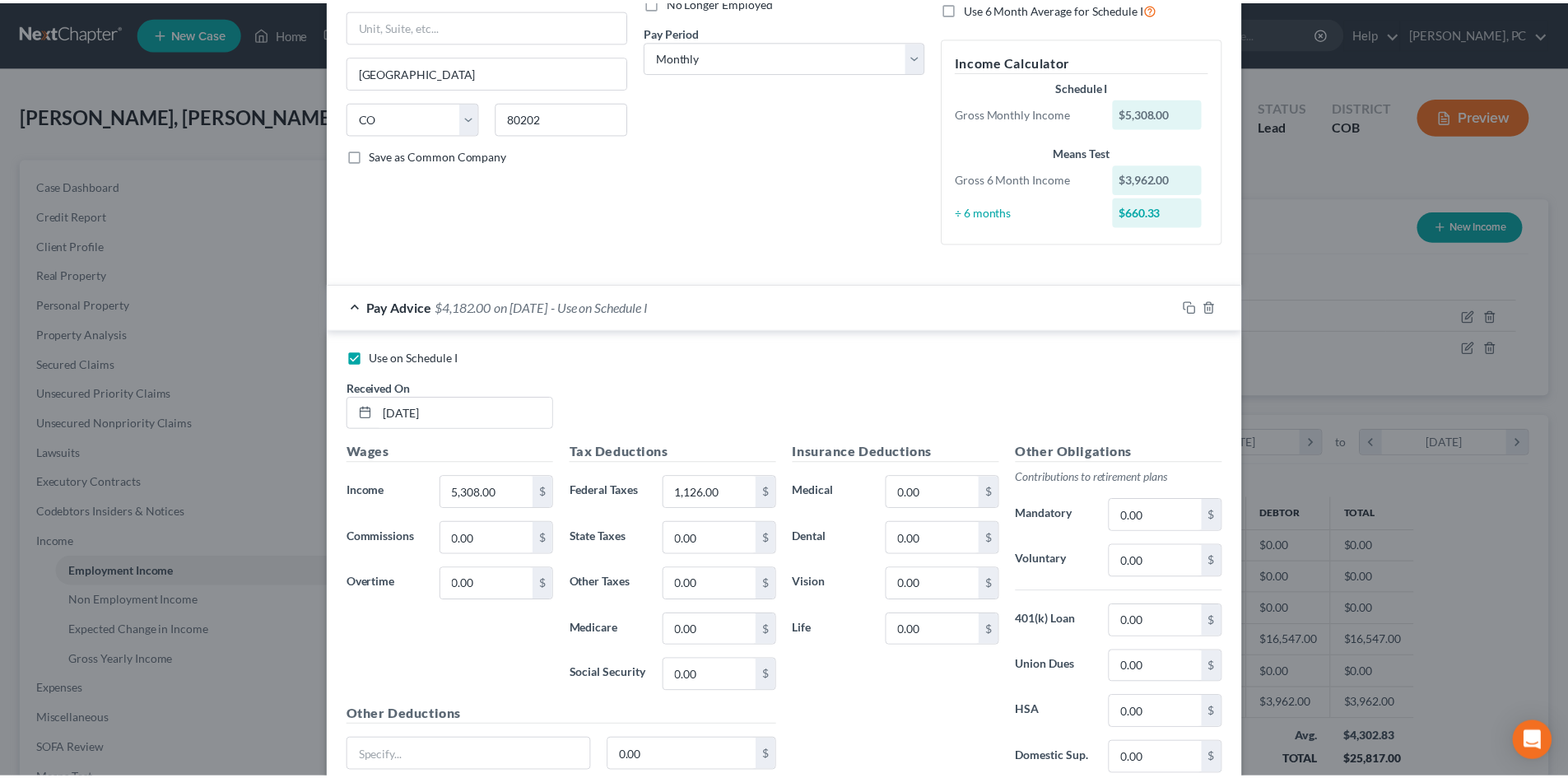
scroll to position [421, 0]
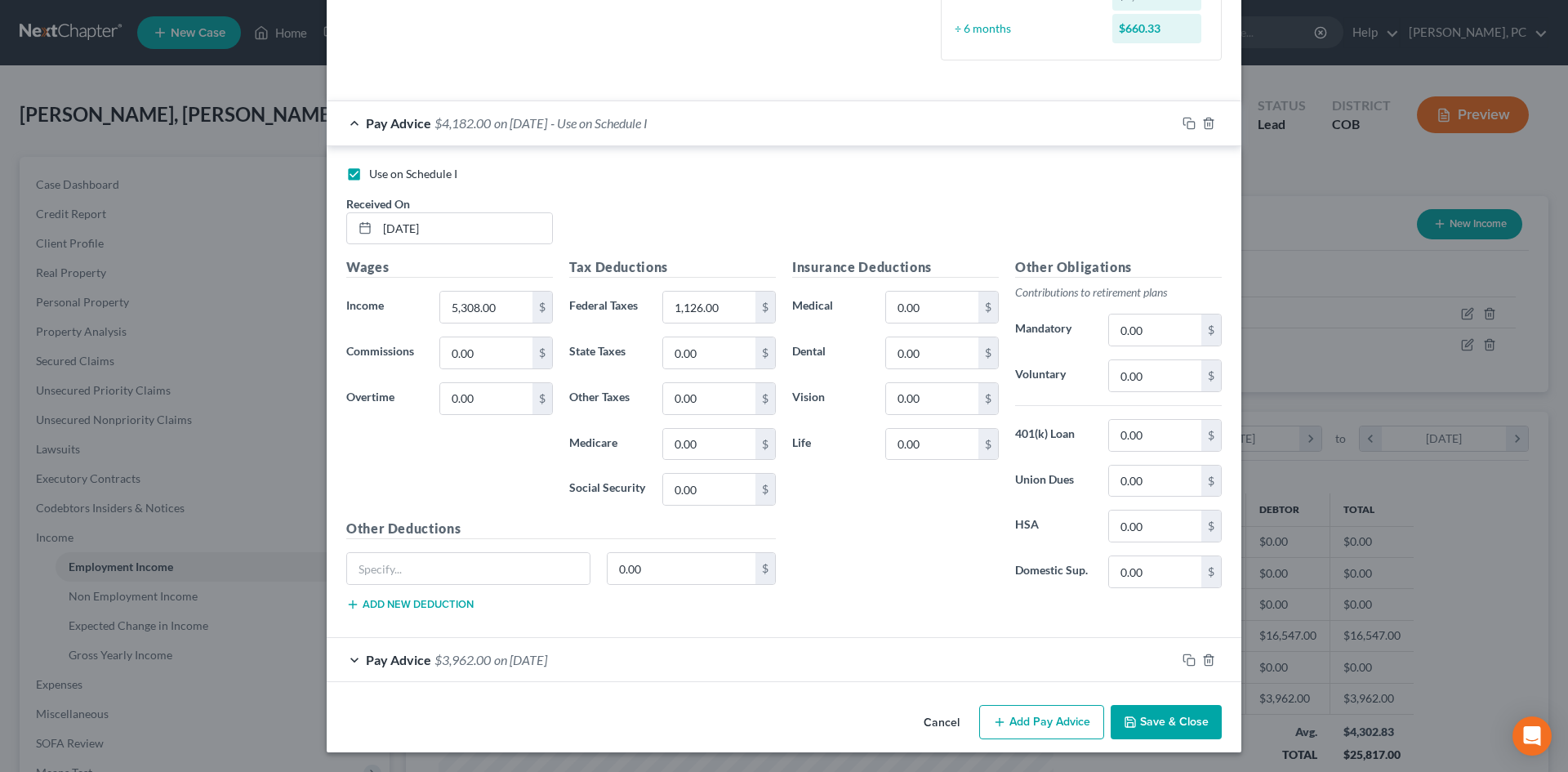
click at [1177, 706] on button "Save & Close" at bounding box center [1166, 721] width 112 height 34
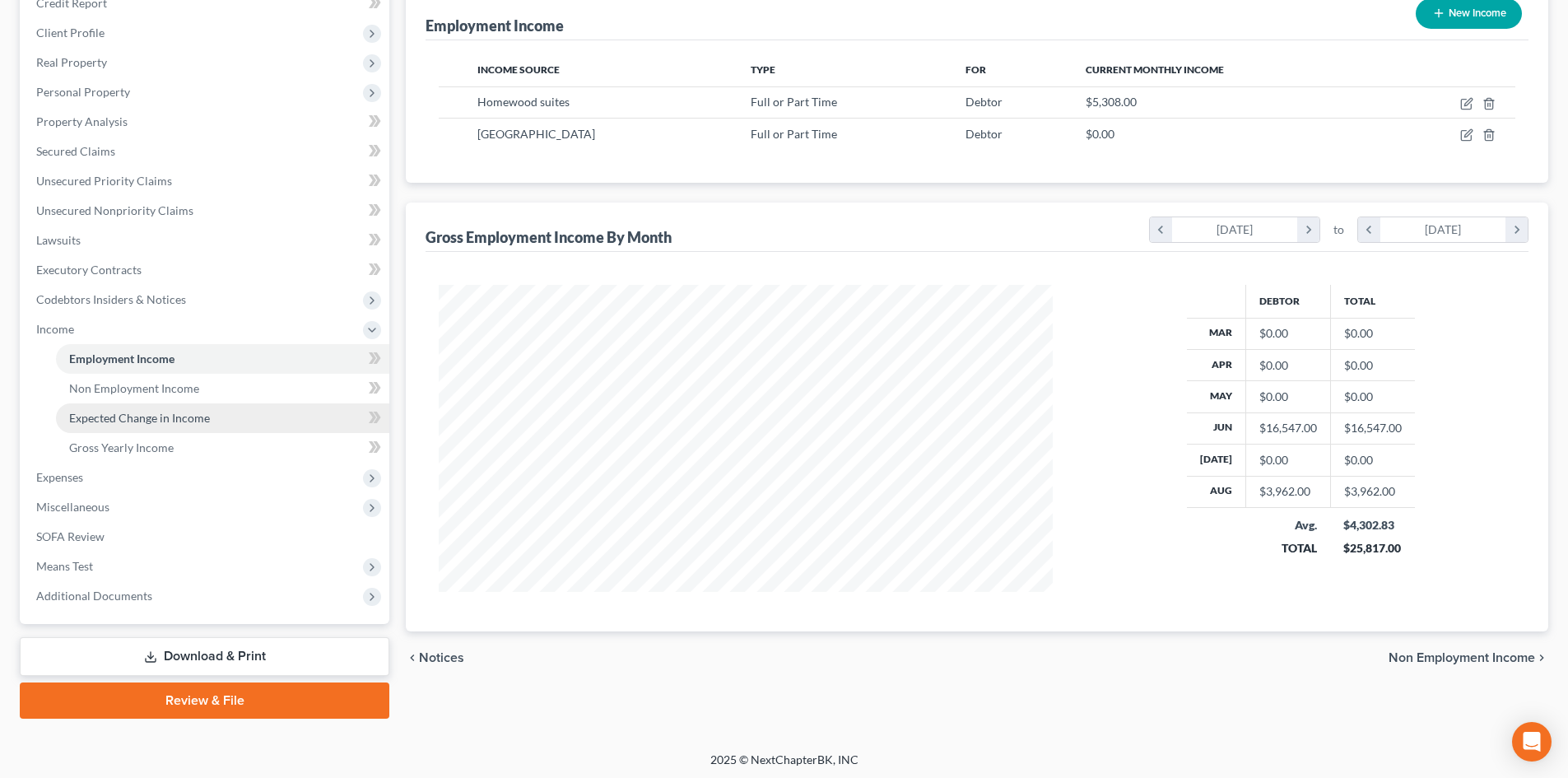
scroll to position [216, 0]
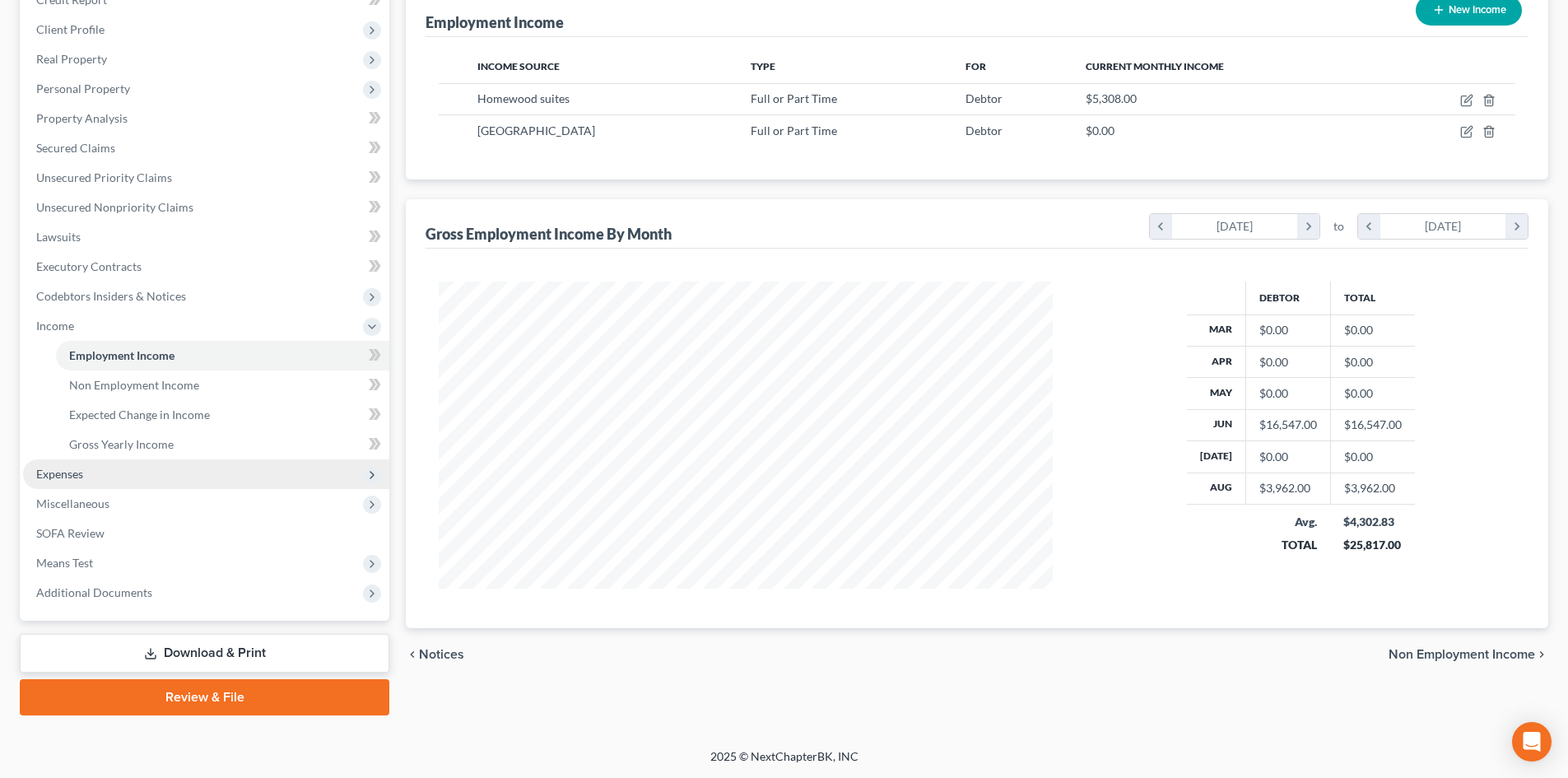
click at [53, 478] on span "Expenses" at bounding box center [60, 473] width 47 height 14
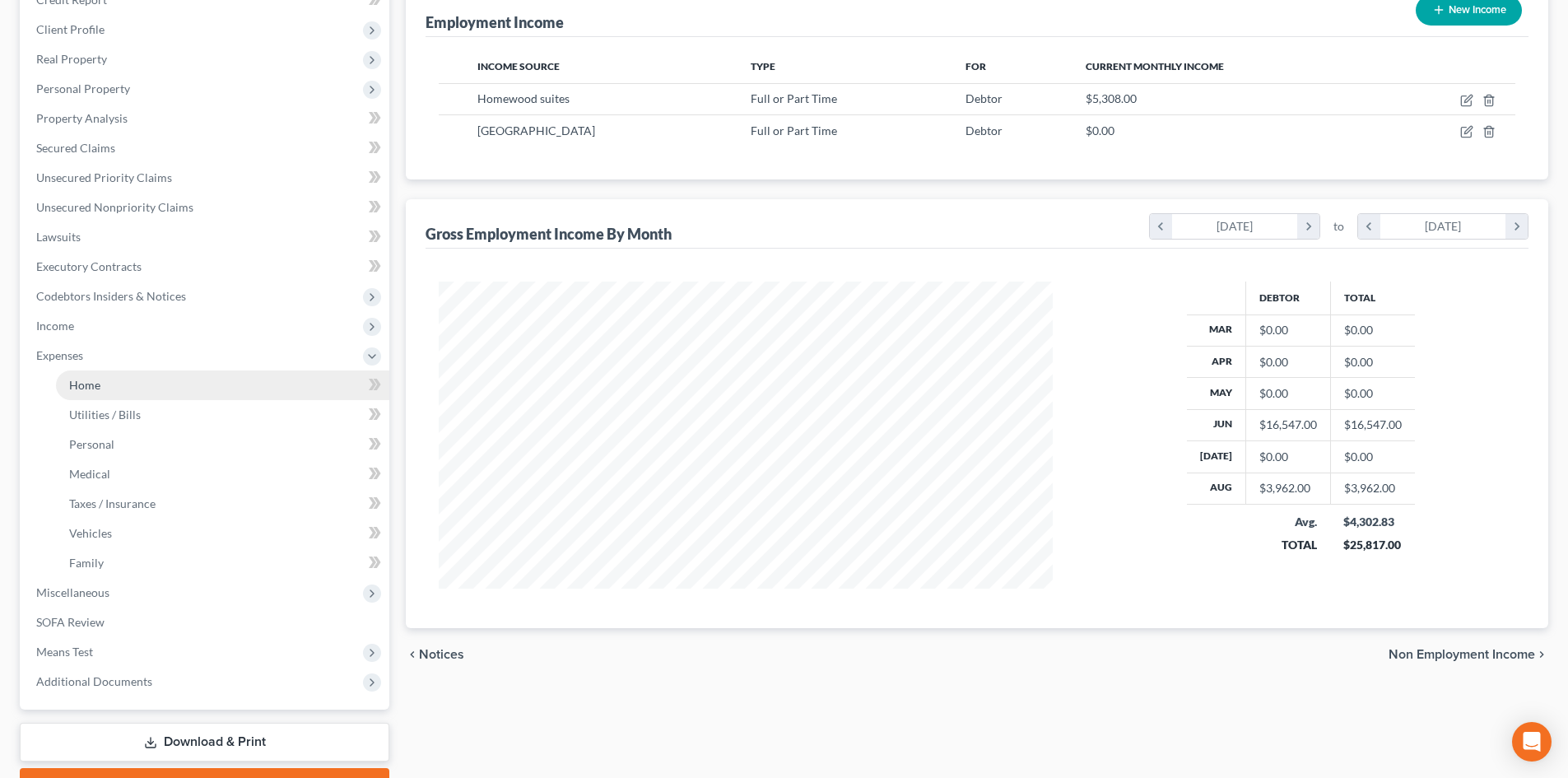
click at [82, 380] on span "Home" at bounding box center [85, 385] width 32 height 14
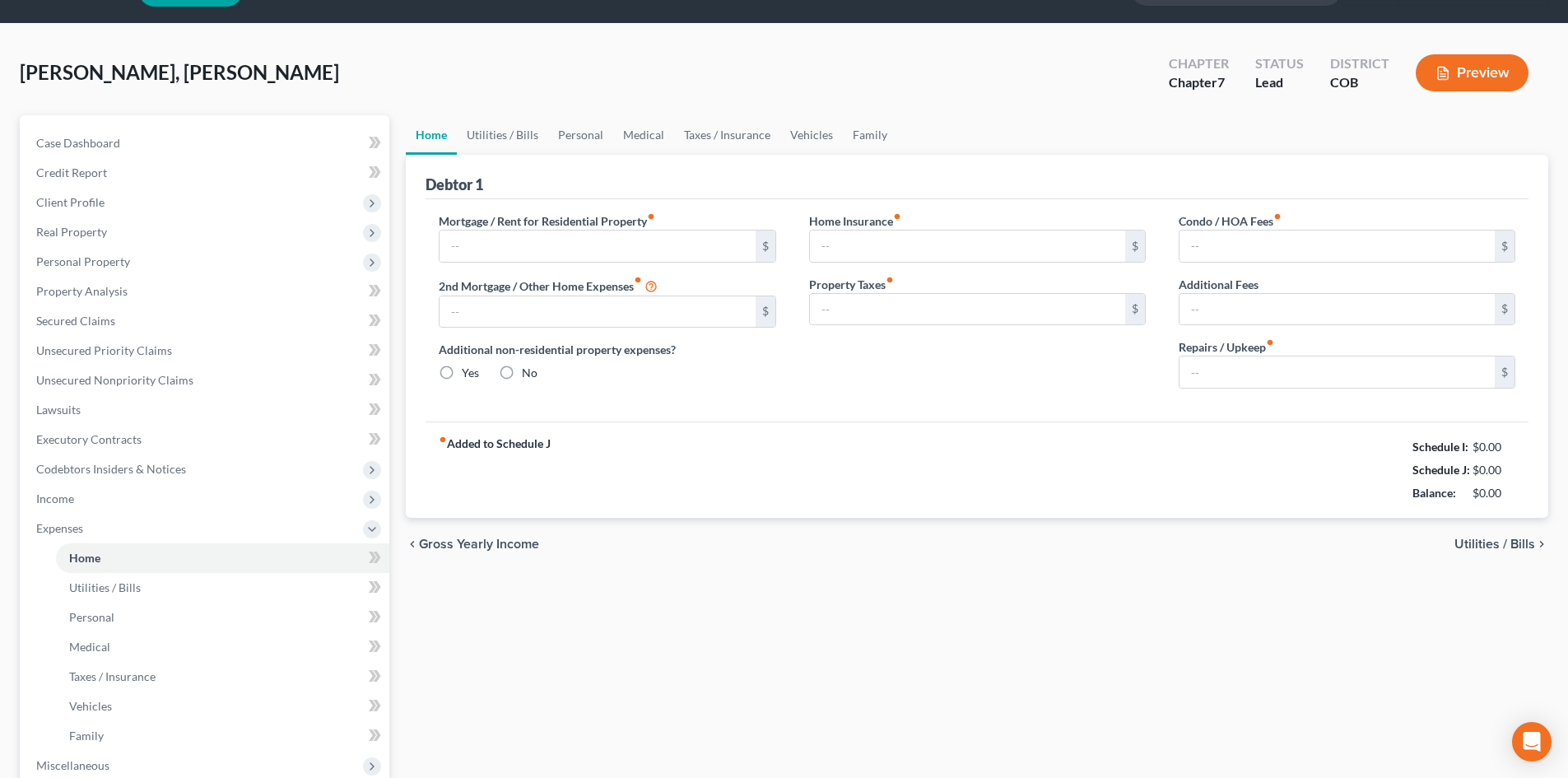
type input "600.00"
type input "0.00"
radio input "true"
type input "0.00"
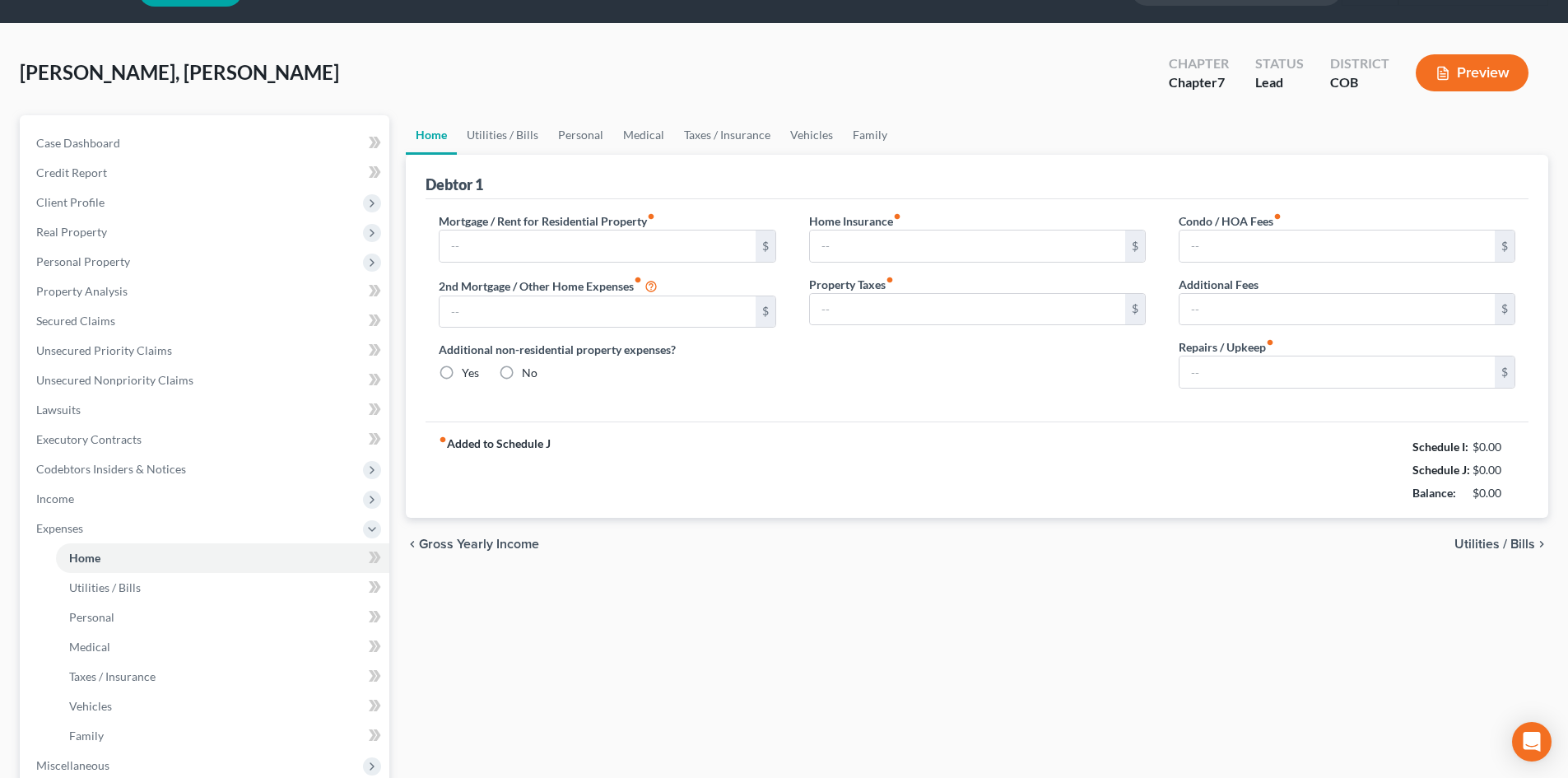
type input "0.00"
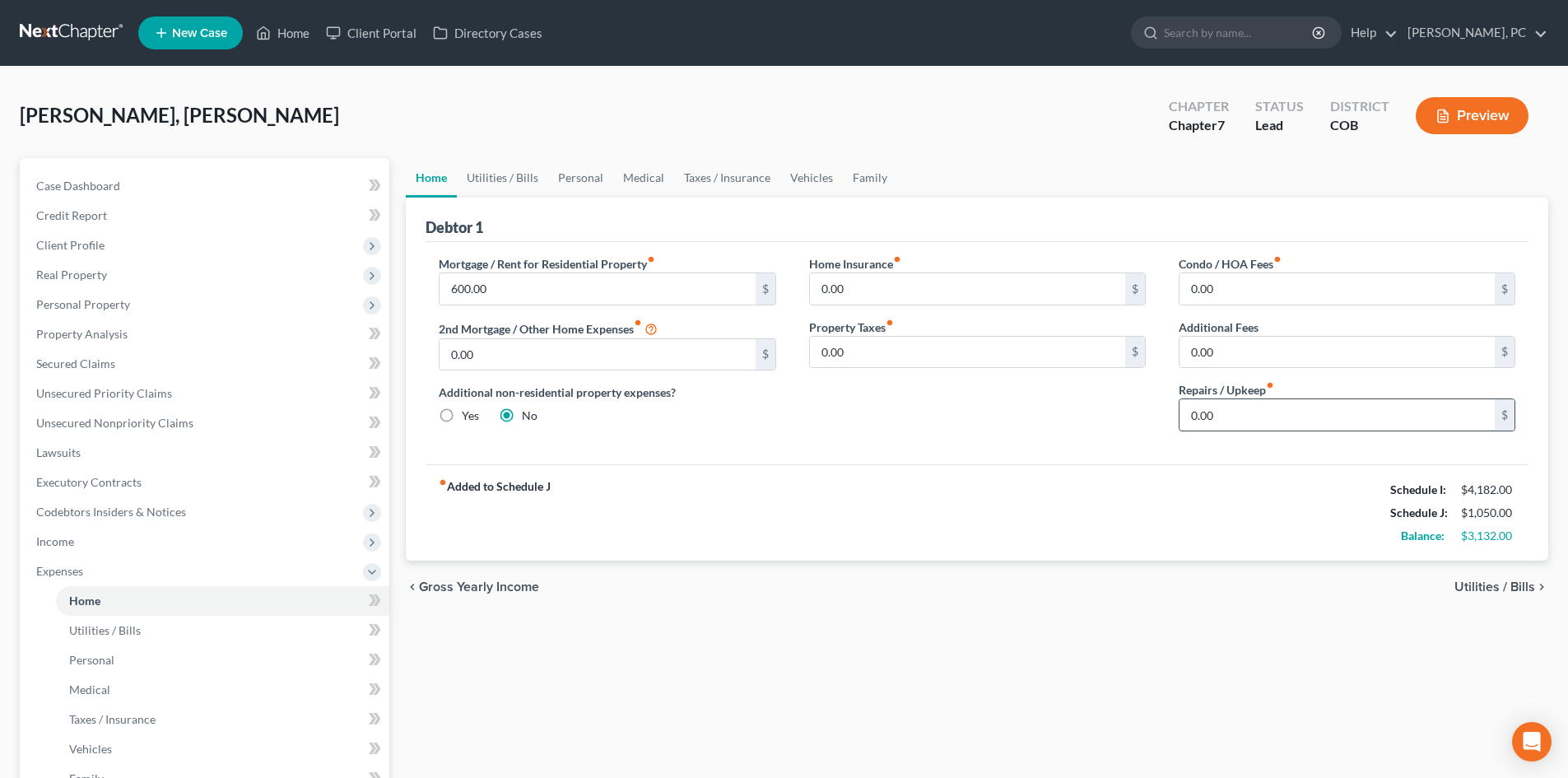
click at [1223, 416] on input "0.00" at bounding box center [1337, 415] width 316 height 32
type input "50"
click at [996, 420] on div "Home Insurance fiber_manual_record 0.00 $ Property Taxes fiber_manual_record 0.…" at bounding box center [977, 350] width 370 height 189
click at [50, 549] on span "Income" at bounding box center [205, 541] width 366 height 30
drag, startPoint x: 1461, startPoint y: 491, endPoint x: 1532, endPoint y: 494, distance: 71.1
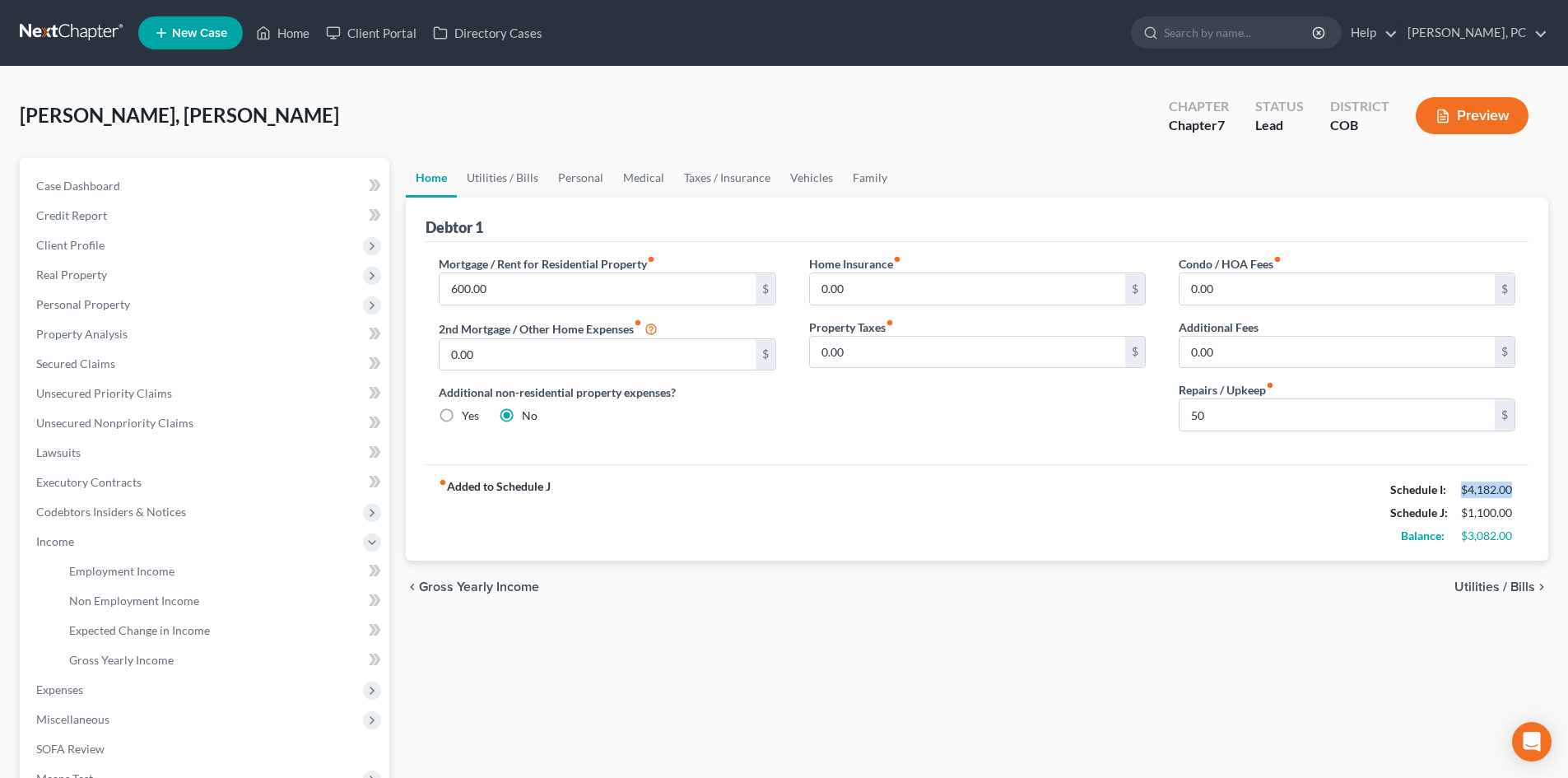
click at [1532, 494] on div "Debtor 1 Mortgage / Rent for Residential Property fiber_manual_record 600.00 $ …" at bounding box center [977, 379] width 1143 height 363
drag, startPoint x: 1461, startPoint y: 514, endPoint x: 1523, endPoint y: 516, distance: 62.0
click at [1523, 516] on div "$1,100.00" at bounding box center [1488, 513] width 71 height 17
drag, startPoint x: 1462, startPoint y: 534, endPoint x: 1523, endPoint y: 543, distance: 61.7
click at [1523, 543] on div "$3,082.00" at bounding box center [1488, 535] width 71 height 17
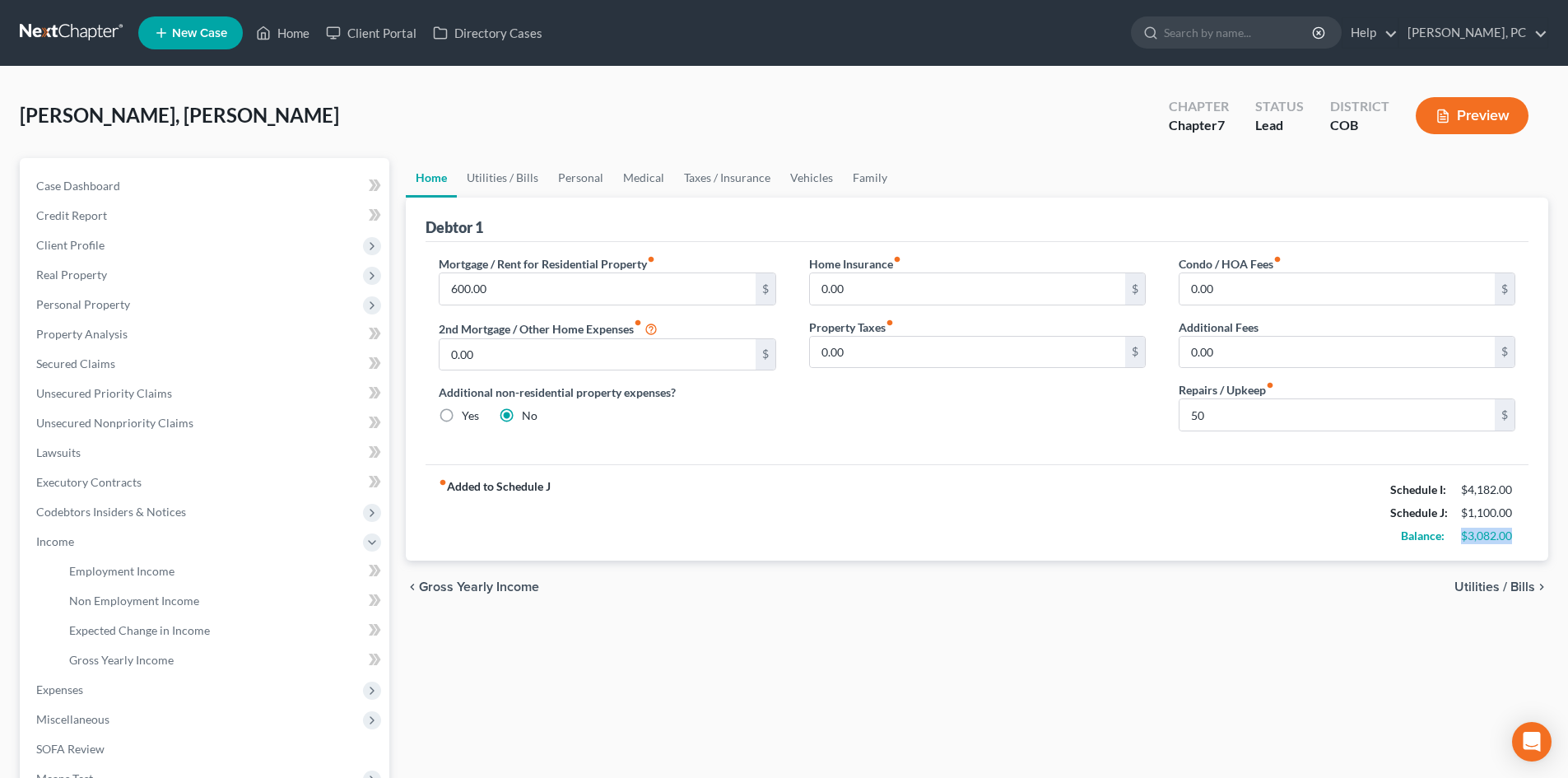
click at [1467, 538] on div "$3,082.00" at bounding box center [1488, 535] width 54 height 17
drag, startPoint x: 1461, startPoint y: 534, endPoint x: 1524, endPoint y: 535, distance: 63.0
click at [1526, 540] on div "fiber_manual_record Added to Schedule J Schedule I: $4,182.00 Schedule J: $1,10…" at bounding box center [977, 513] width 1104 height 97
click at [1118, 488] on div "fiber_manual_record Added to Schedule J Schedule I: $4,182.00 Schedule J: $1,10…" at bounding box center [977, 513] width 1104 height 97
click at [485, 288] on input "600.00" at bounding box center [598, 289] width 316 height 32
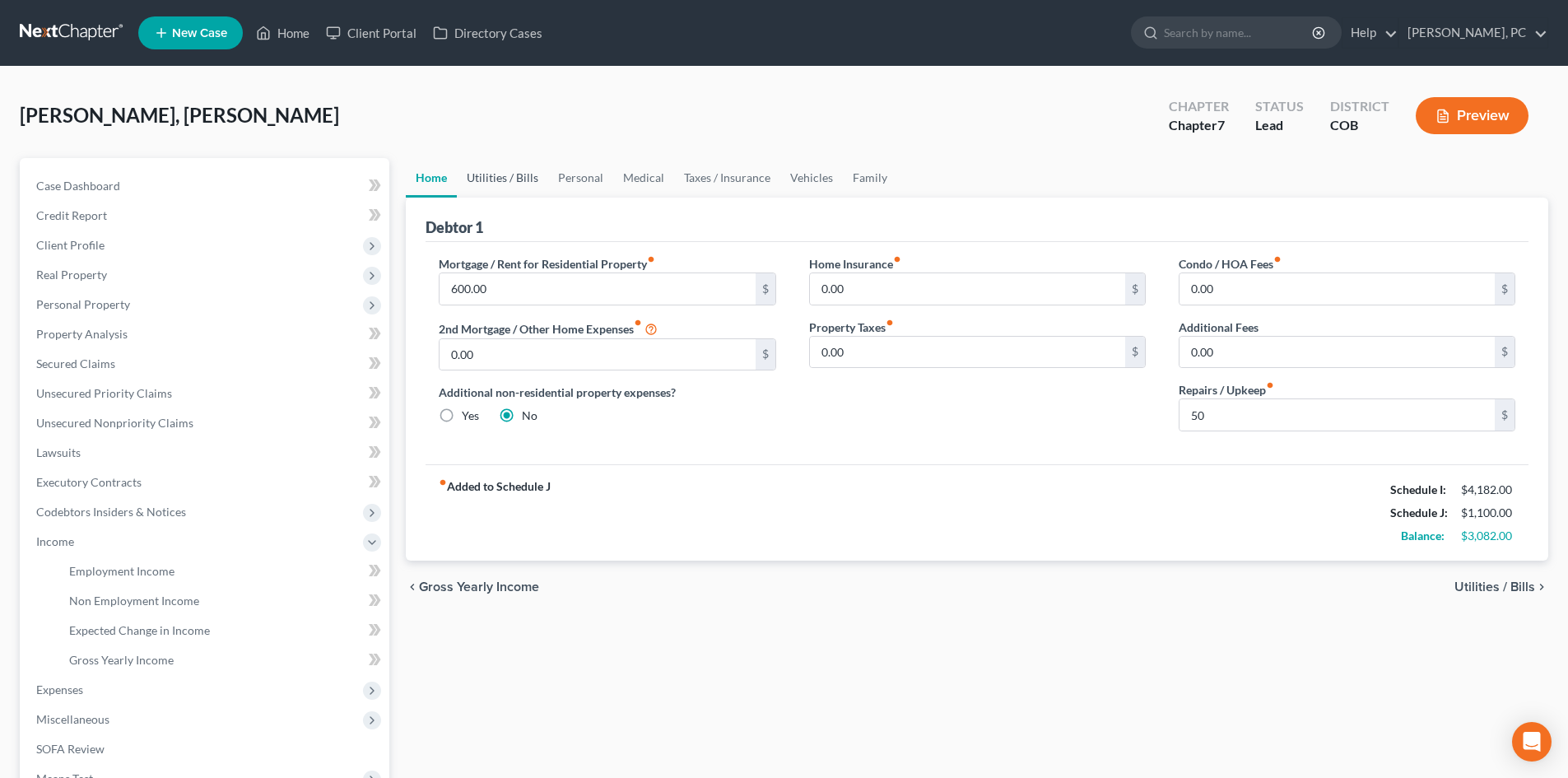
click at [502, 177] on link "Utilities / Bills" at bounding box center [502, 177] width 92 height 39
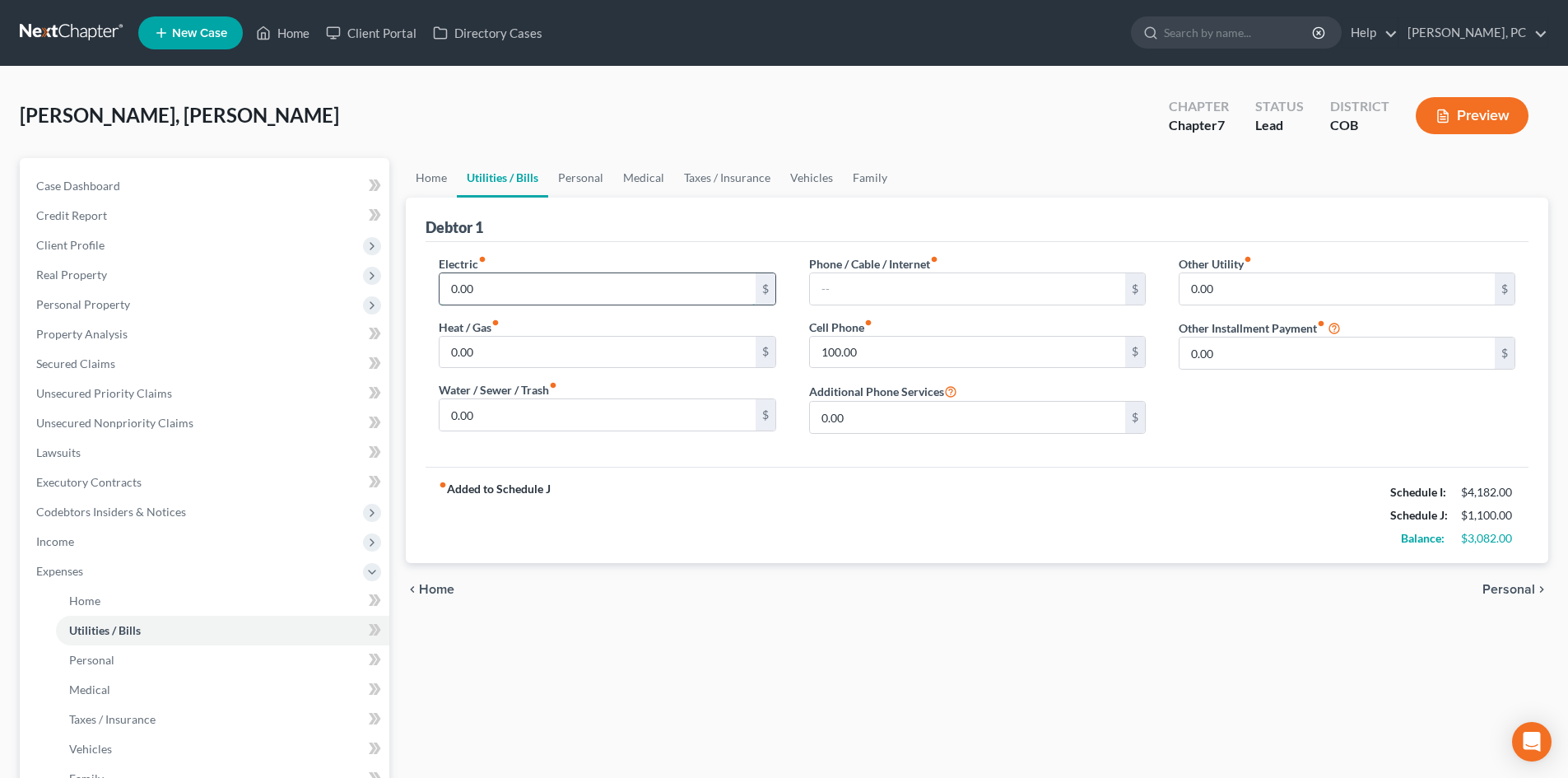
click at [484, 293] on input "0.00" at bounding box center [598, 289] width 316 height 32
type input "100"
click at [790, 232] on div "Debtor 1" at bounding box center [977, 219] width 1104 height 44
click at [576, 177] on link "Personal" at bounding box center [581, 177] width 65 height 39
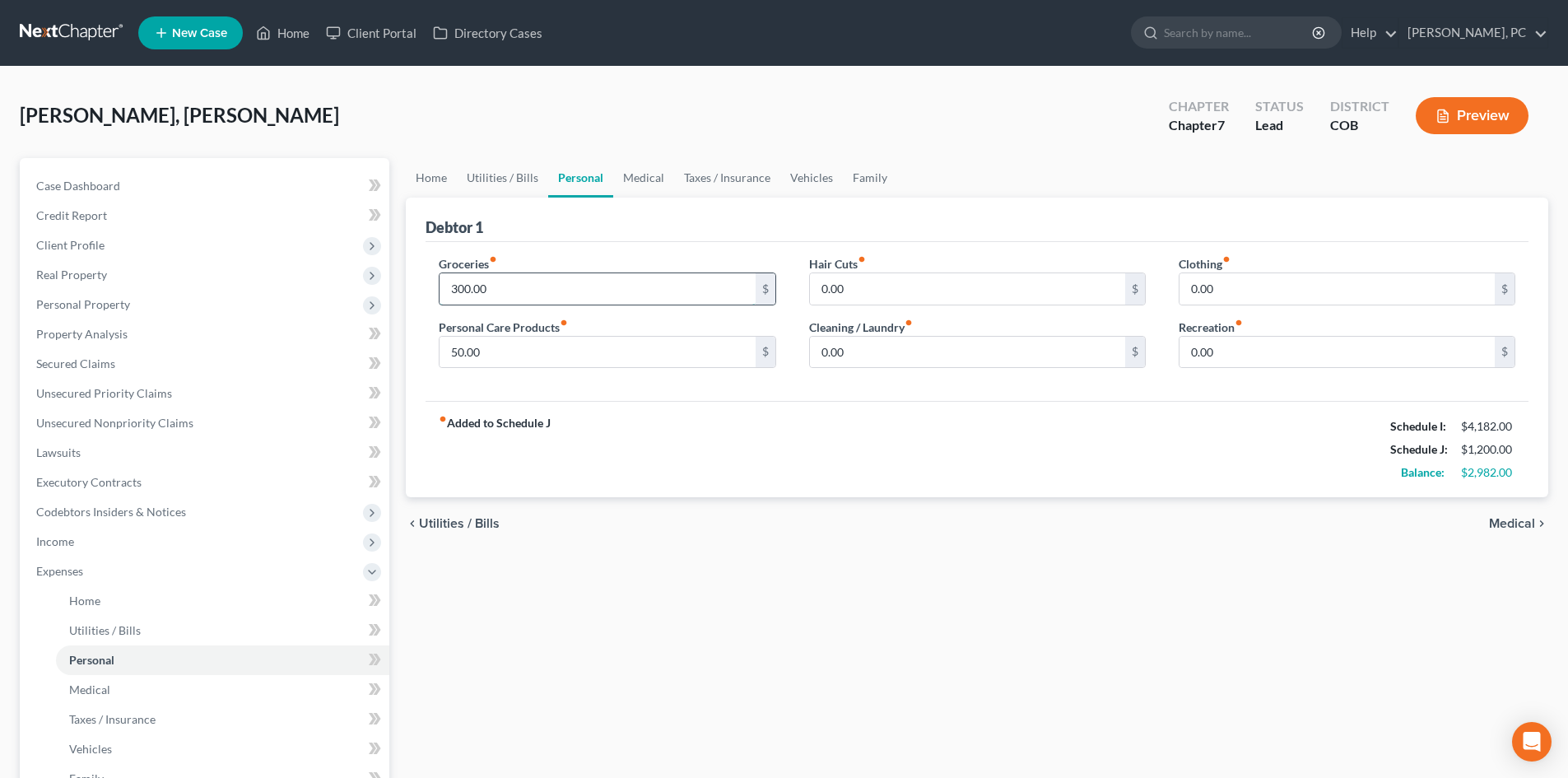
click at [491, 284] on input "300.00" at bounding box center [598, 289] width 316 height 32
type input "500"
click at [1231, 288] on input "0.00" at bounding box center [1337, 289] width 316 height 32
type input "150"
click at [1219, 351] on input "0.00" at bounding box center [1337, 352] width 316 height 32
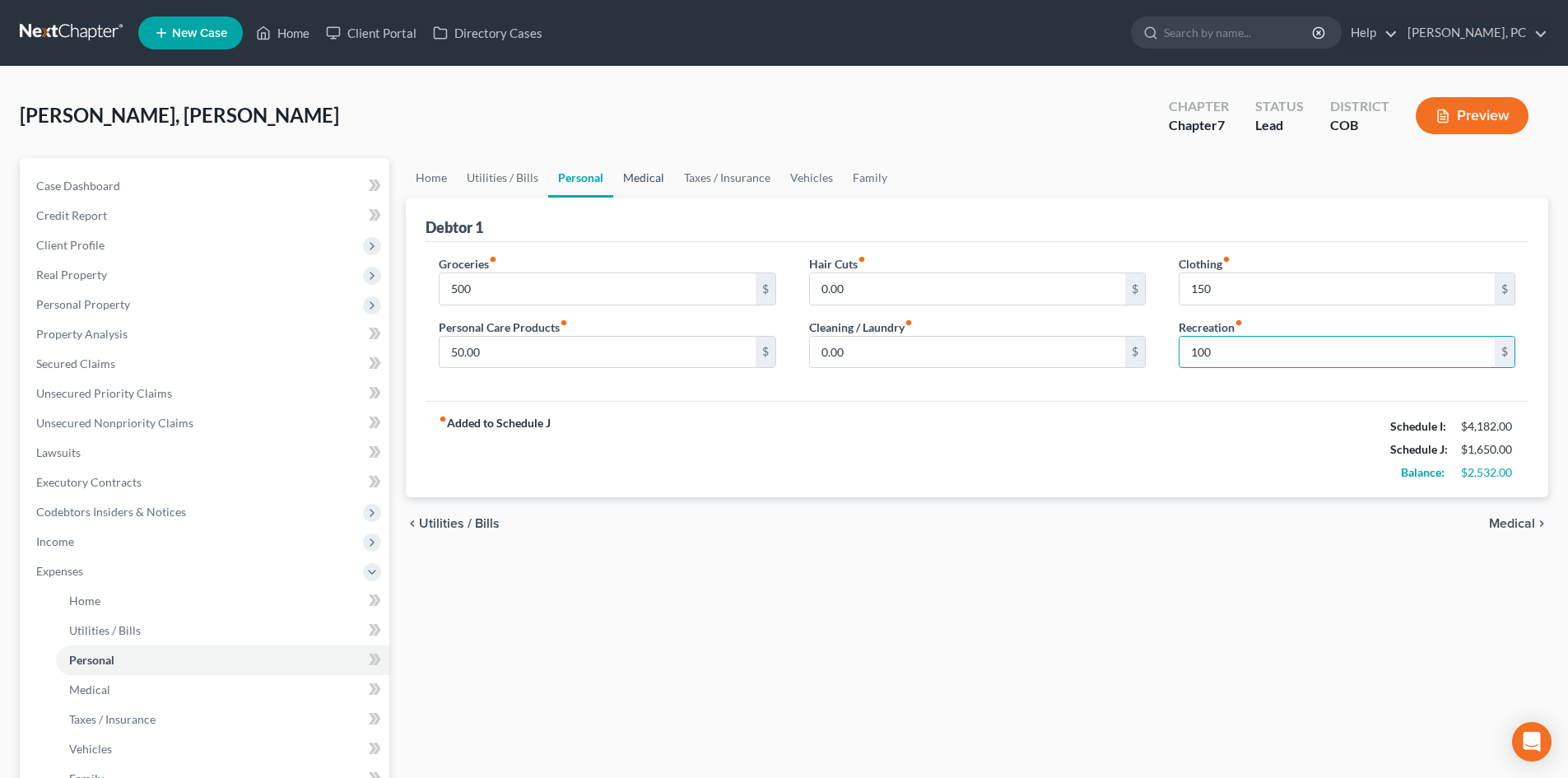
type input "100"
click at [631, 183] on link "Medical" at bounding box center [644, 177] width 61 height 39
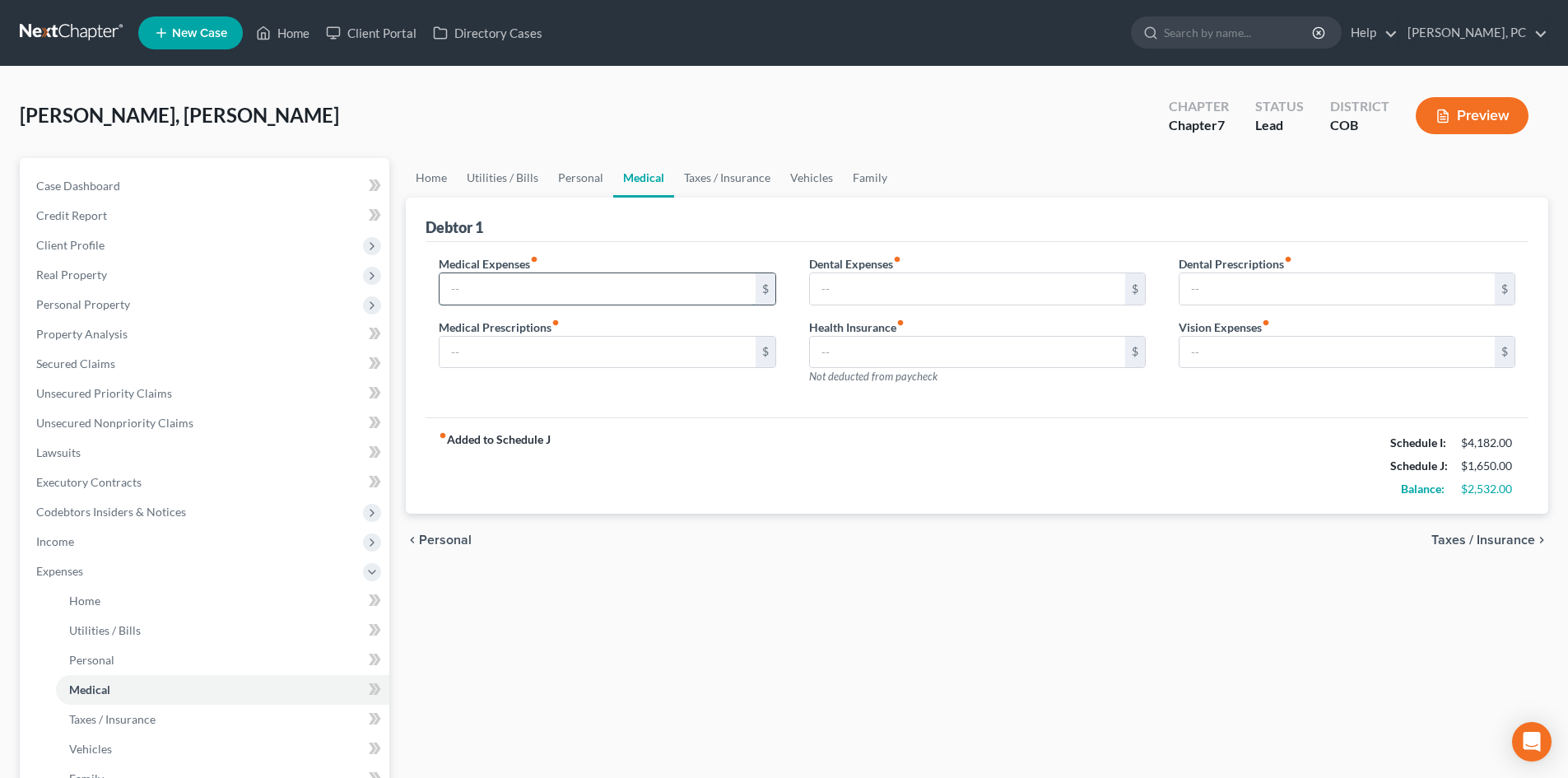
click at [493, 286] on input "text" at bounding box center [598, 289] width 316 height 32
type input "100"
click at [709, 176] on link "Taxes / Insurance" at bounding box center [728, 177] width 107 height 39
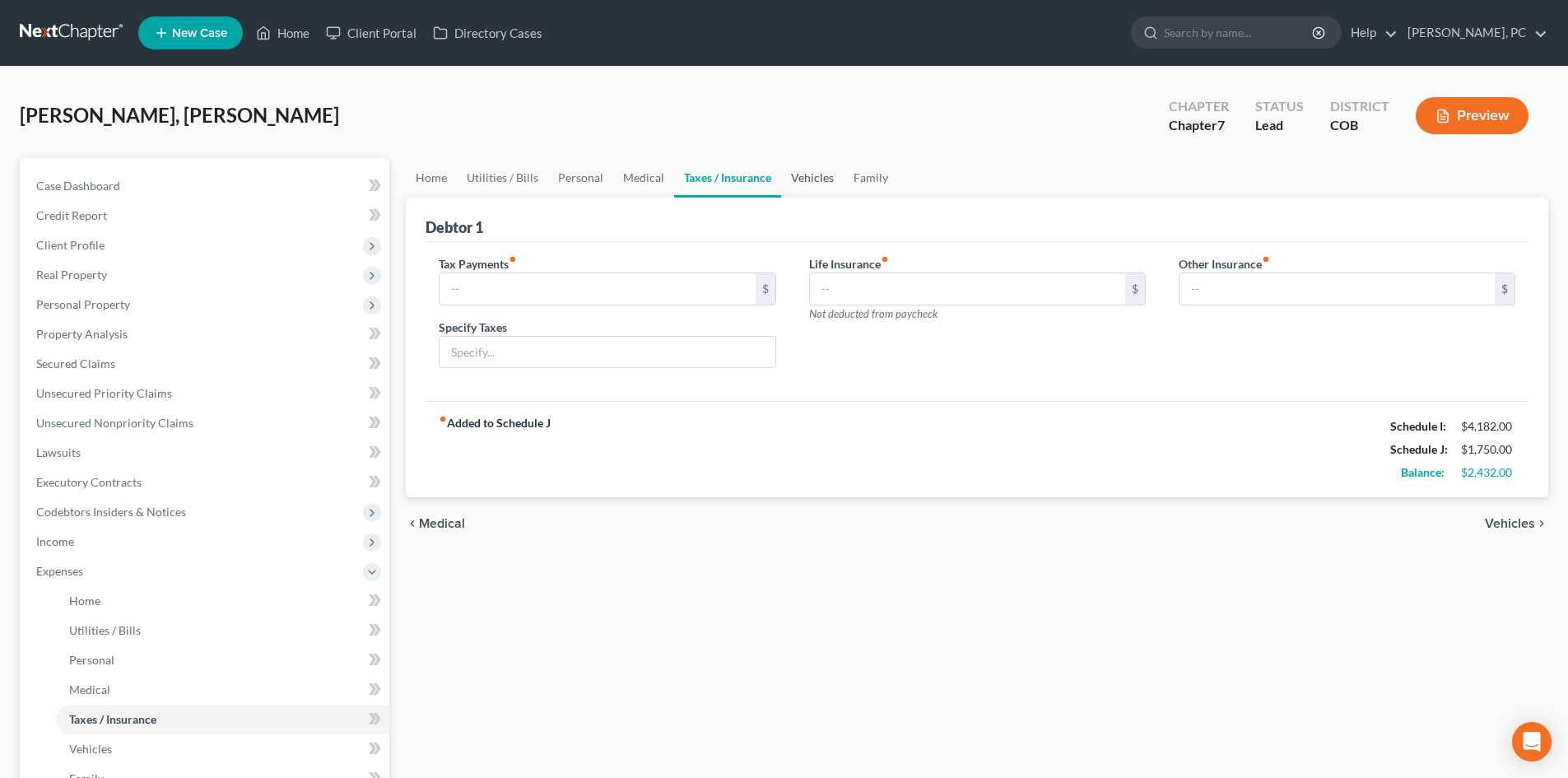
click at [785, 171] on link "Vehicles" at bounding box center [812, 177] width 62 height 39
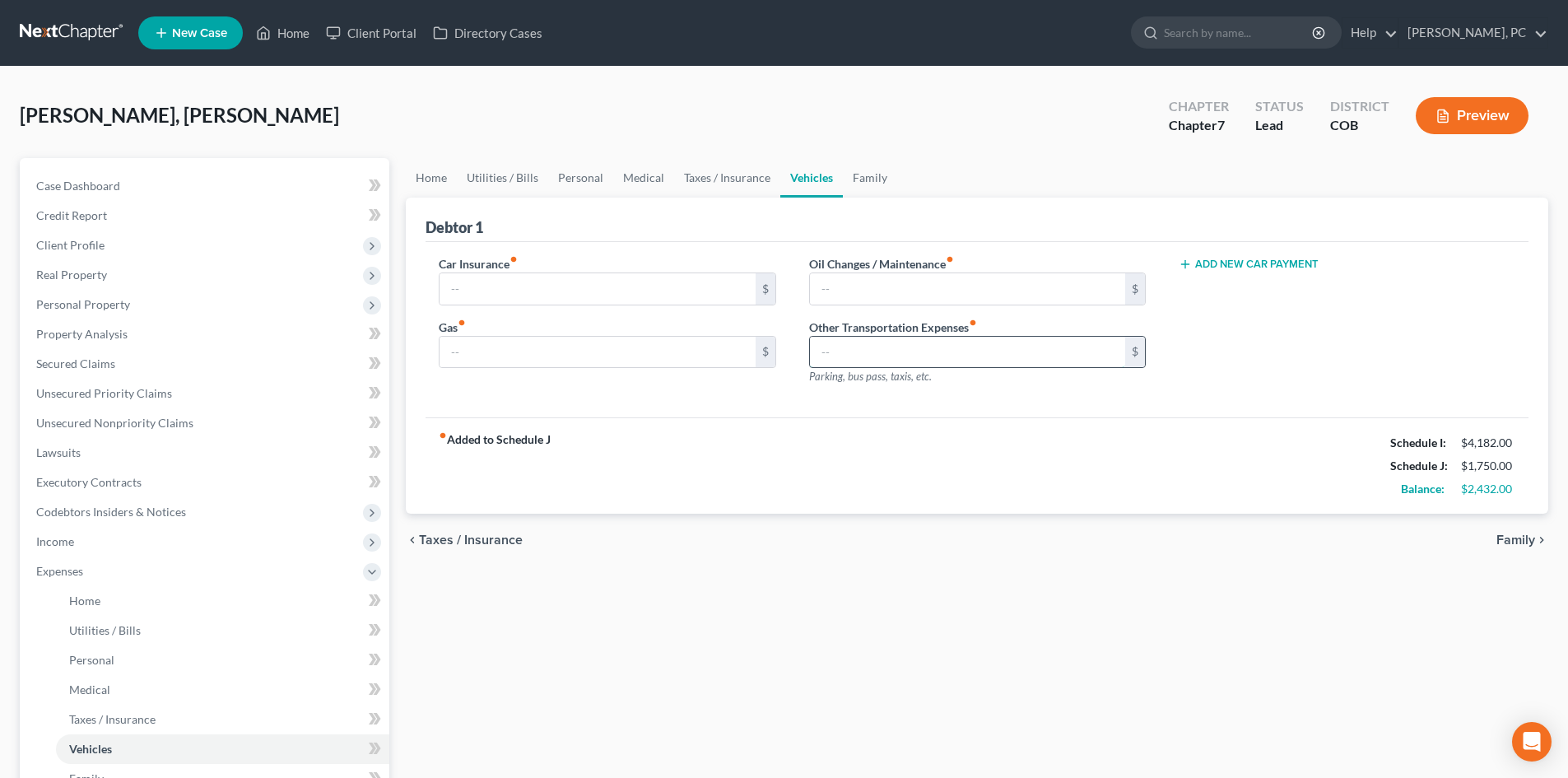
click at [869, 354] on input "text" at bounding box center [967, 352] width 316 height 32
type input "150"
drag, startPoint x: 1275, startPoint y: 441, endPoint x: 1238, endPoint y: 421, distance: 42.1
click at [1272, 441] on div "fiber_manual_record Added to Schedule J Schedule I: $4,182.00 Schedule J: $1,90…" at bounding box center [977, 465] width 1104 height 97
click at [877, 181] on link "Family" at bounding box center [870, 177] width 54 height 39
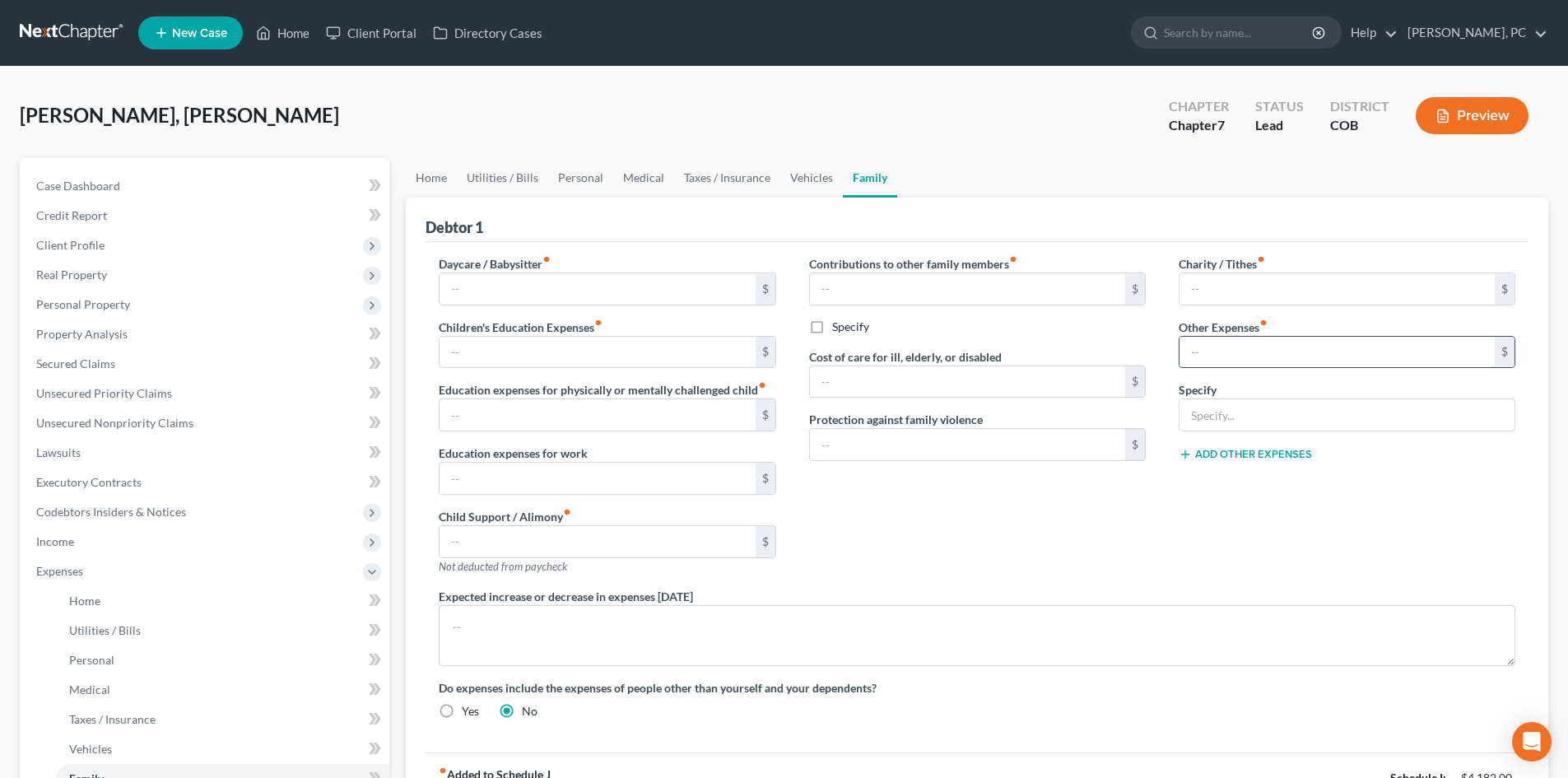
click at [1220, 345] on input "text" at bounding box center [1337, 352] width 316 height 32
type input "150"
click at [1198, 412] on input "text" at bounding box center [1347, 415] width 335 height 32
type input "Incidentals & Emergencies"
click at [1233, 541] on div "Charity / Tithes fiber_manual_record $ Other Expenses fiber_manual_record 150 $…" at bounding box center [1347, 421] width 370 height 332
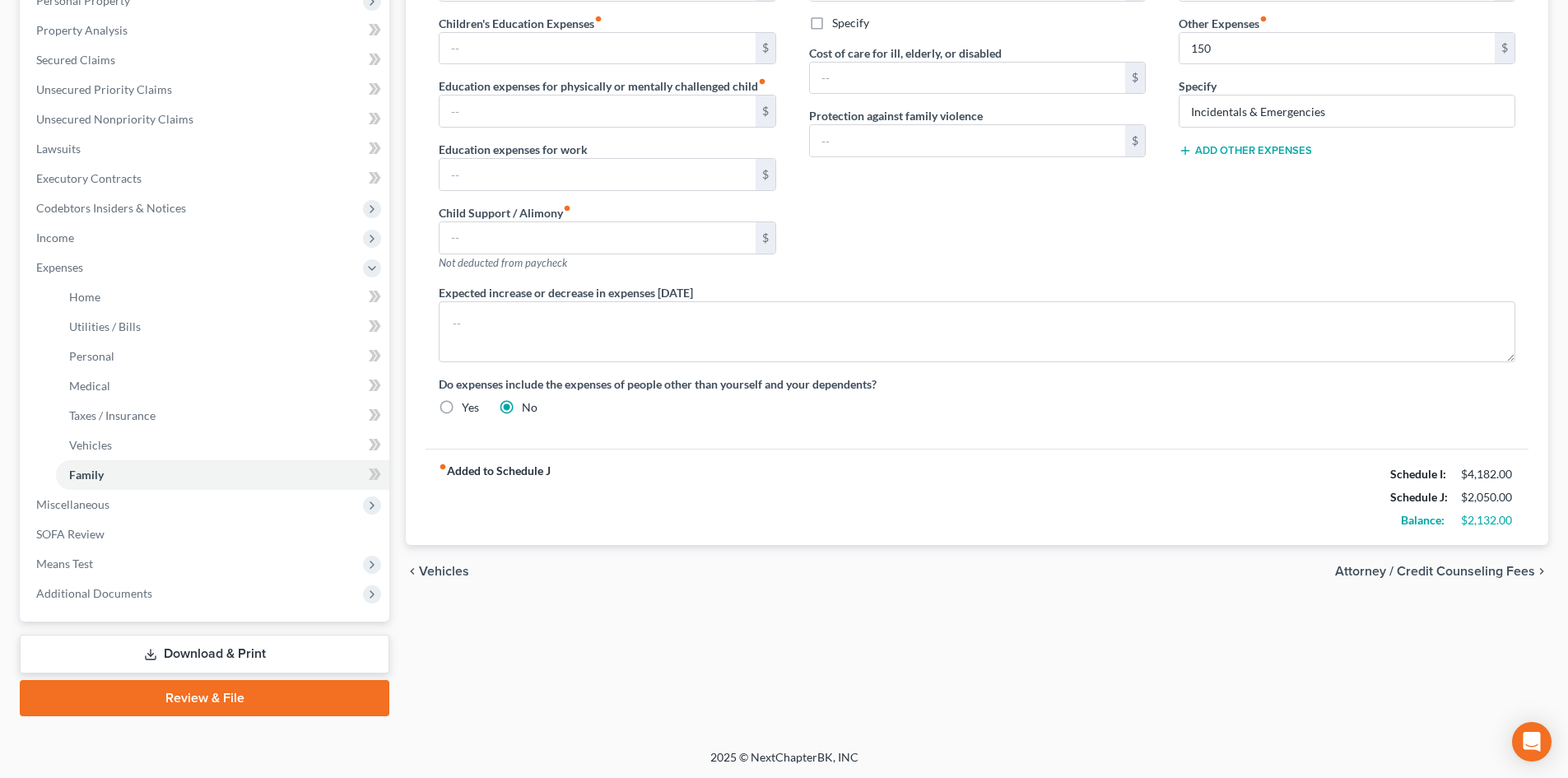
scroll to position [305, 0]
click at [82, 297] on span "Home" at bounding box center [85, 296] width 32 height 14
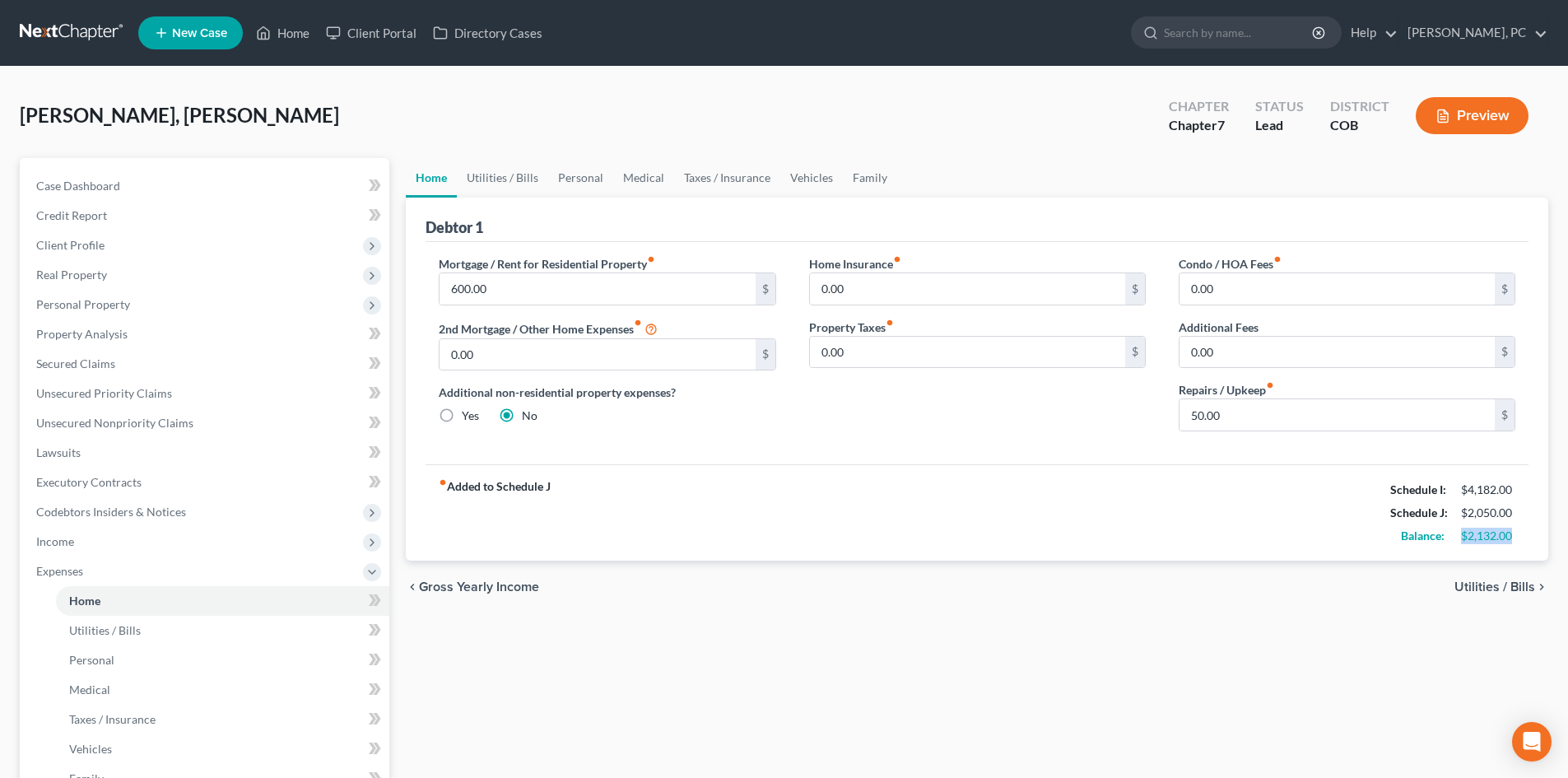
drag, startPoint x: 1461, startPoint y: 535, endPoint x: 1516, endPoint y: 532, distance: 55.1
click at [1528, 537] on div "fiber_manual_record Added to Schedule J Schedule I: $4,182.00 Schedule J: $2,05…" at bounding box center [977, 513] width 1104 height 97
click at [62, 540] on span "Income" at bounding box center [55, 541] width 37 height 14
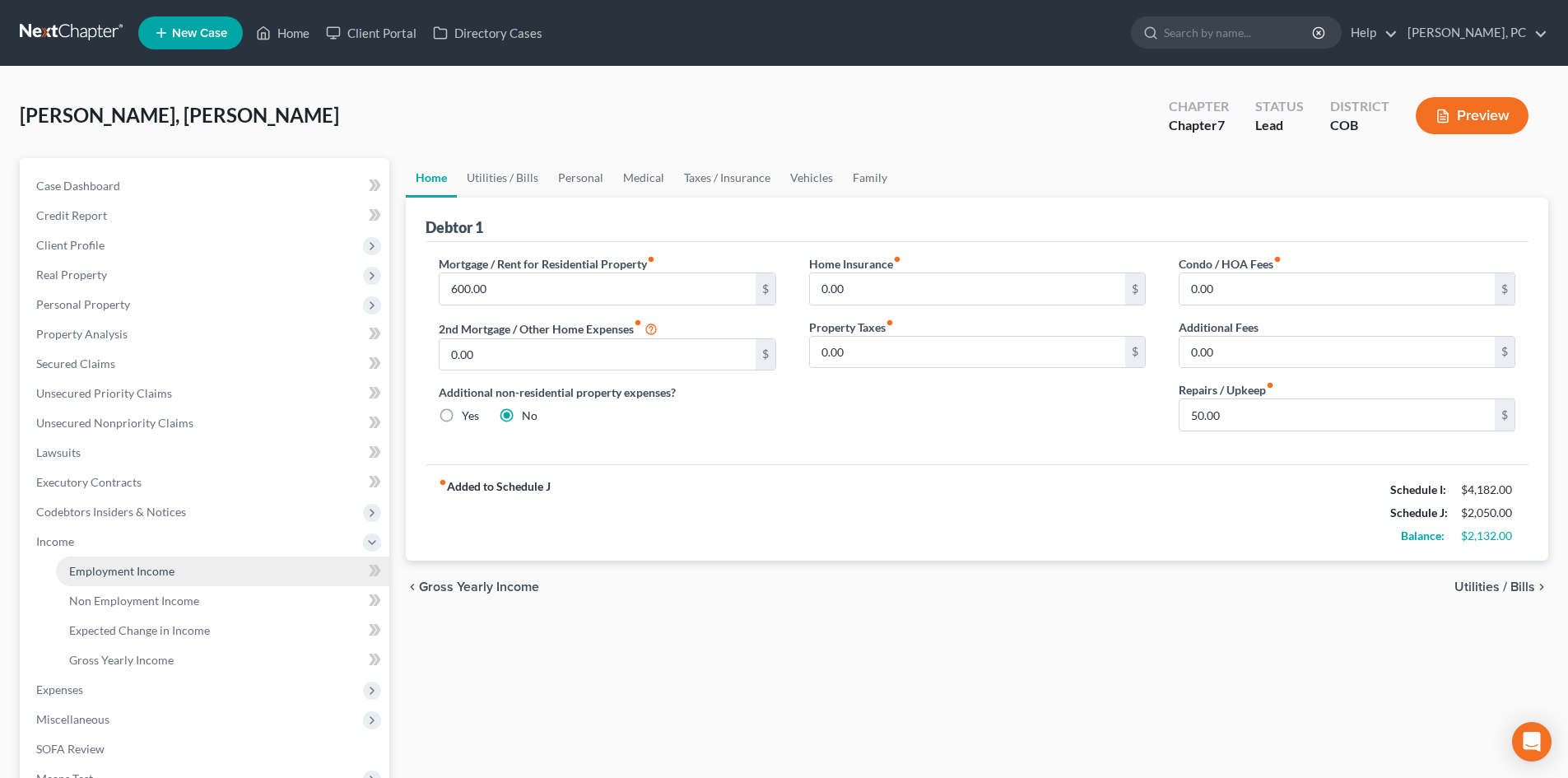
click at [144, 576] on span "Employment Income" at bounding box center [121, 571] width 106 height 14
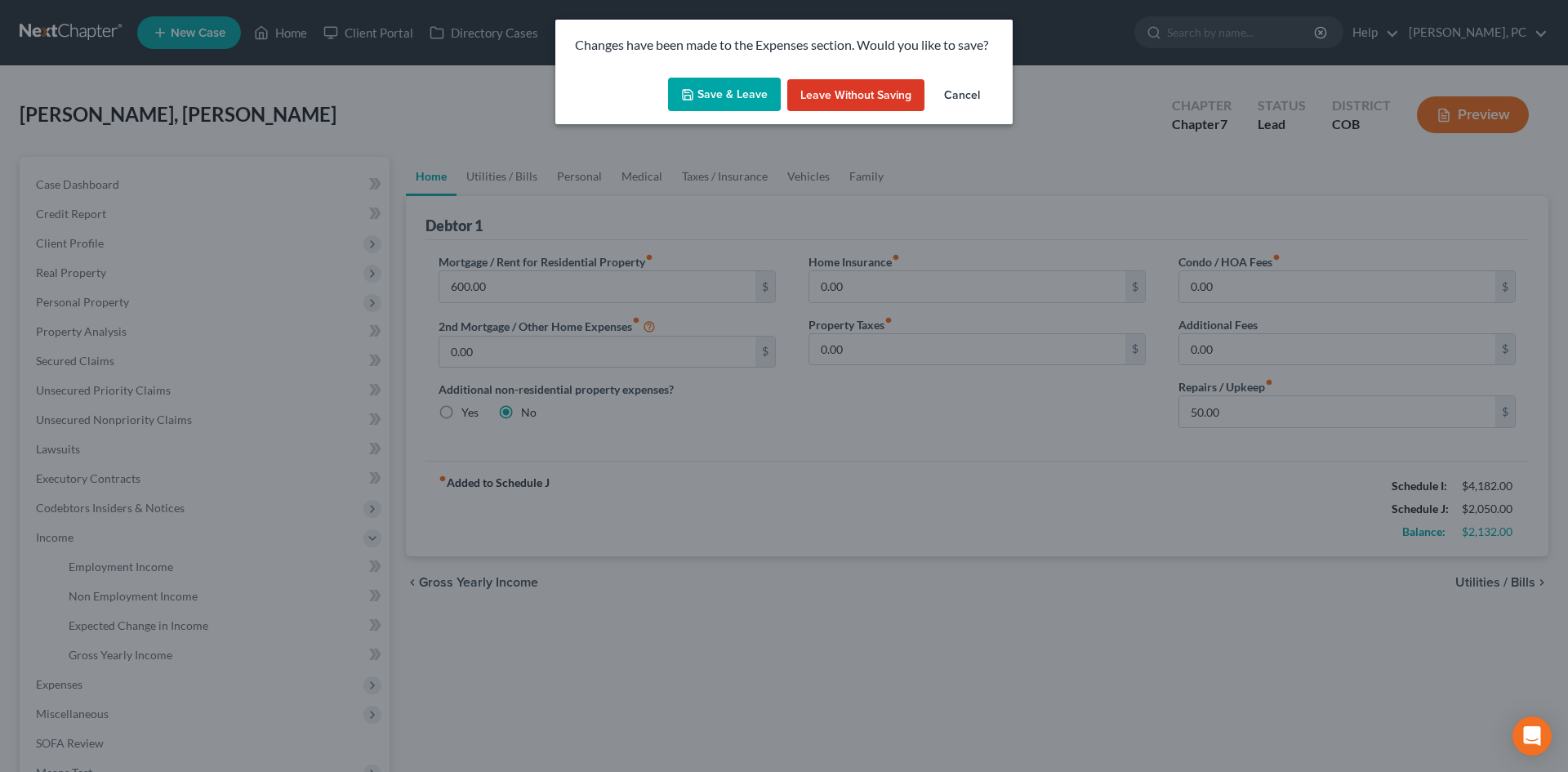
click at [753, 94] on button "Save & Leave" at bounding box center [724, 94] width 112 height 34
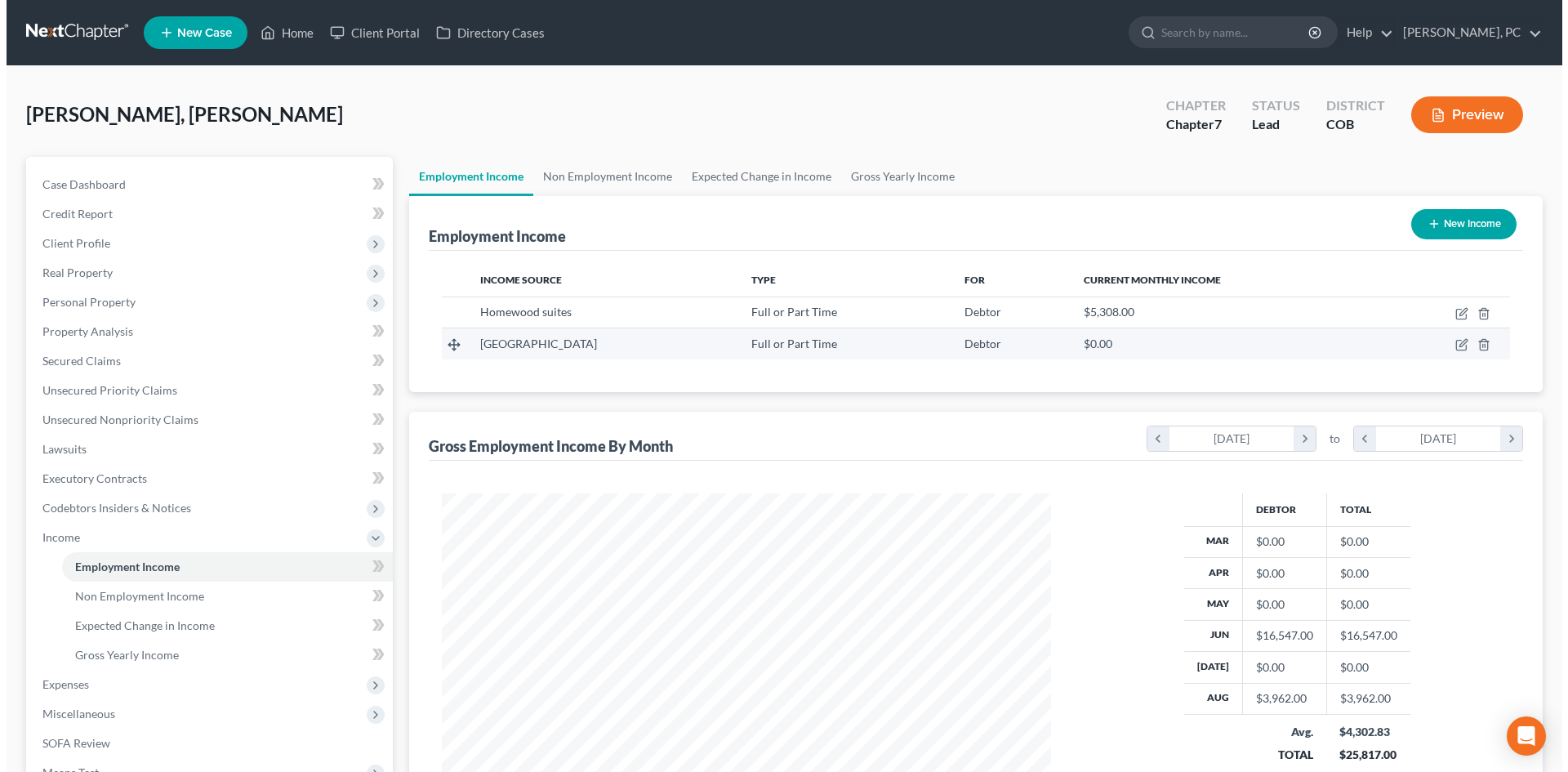
scroll to position [304, 642]
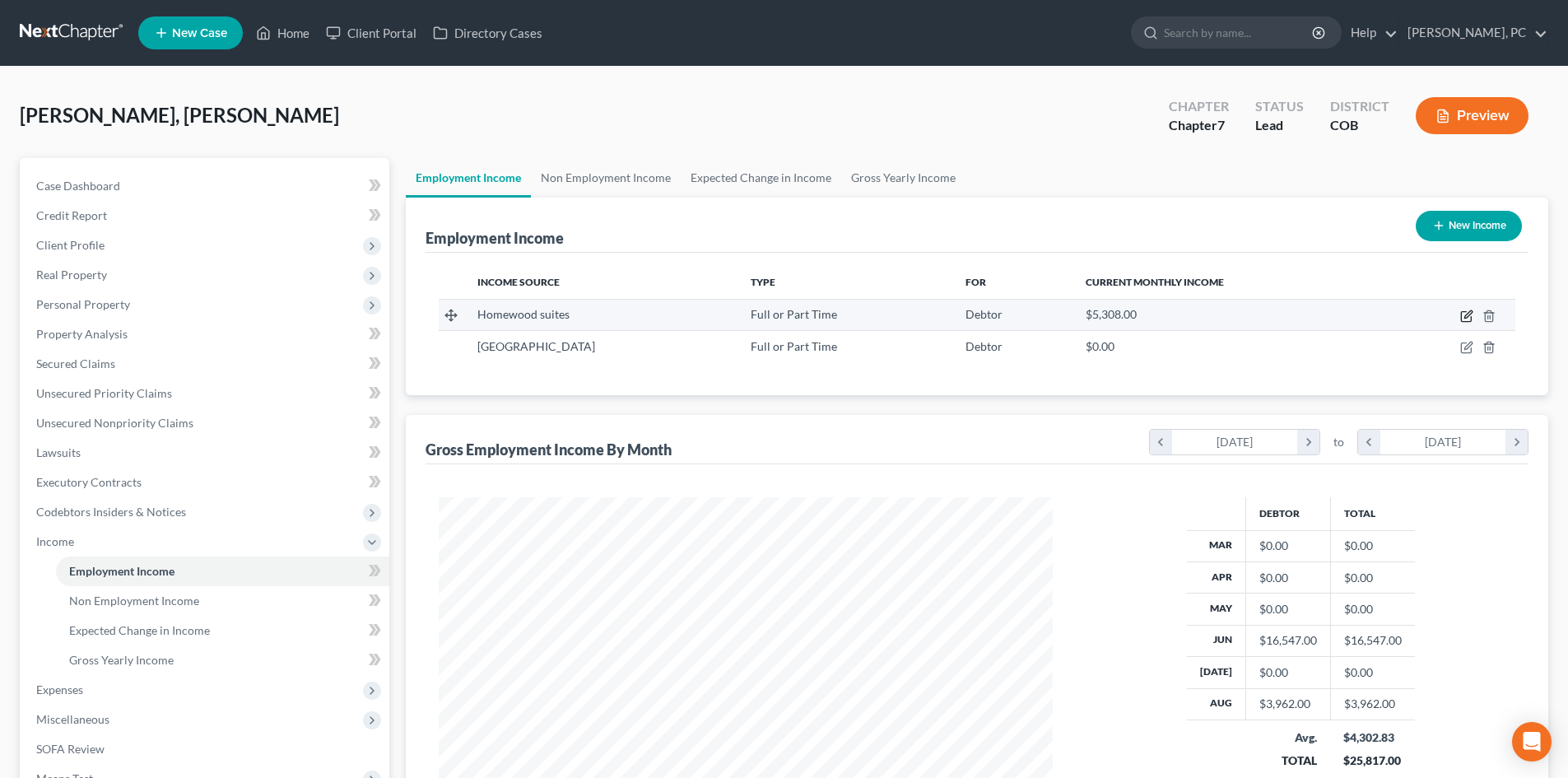
click at [1464, 318] on icon "button" at bounding box center [1466, 316] width 13 height 13
select select "0"
select select "5"
select select "0"
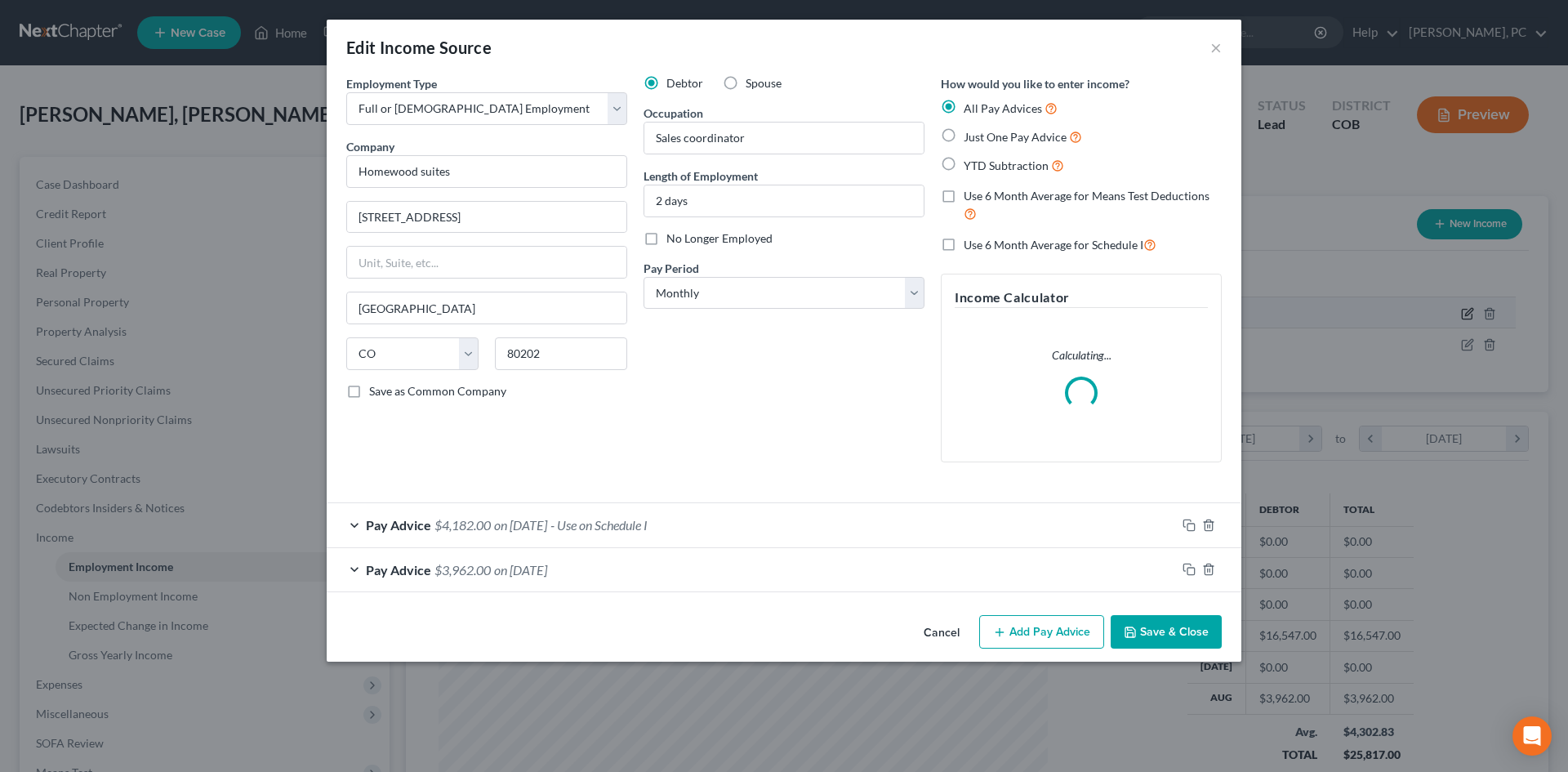
scroll to position [307, 648]
click at [472, 516] on div "Pay Advice $4,182.00 on 09/01/2025 - Use on Schedule I" at bounding box center [751, 524] width 849 height 43
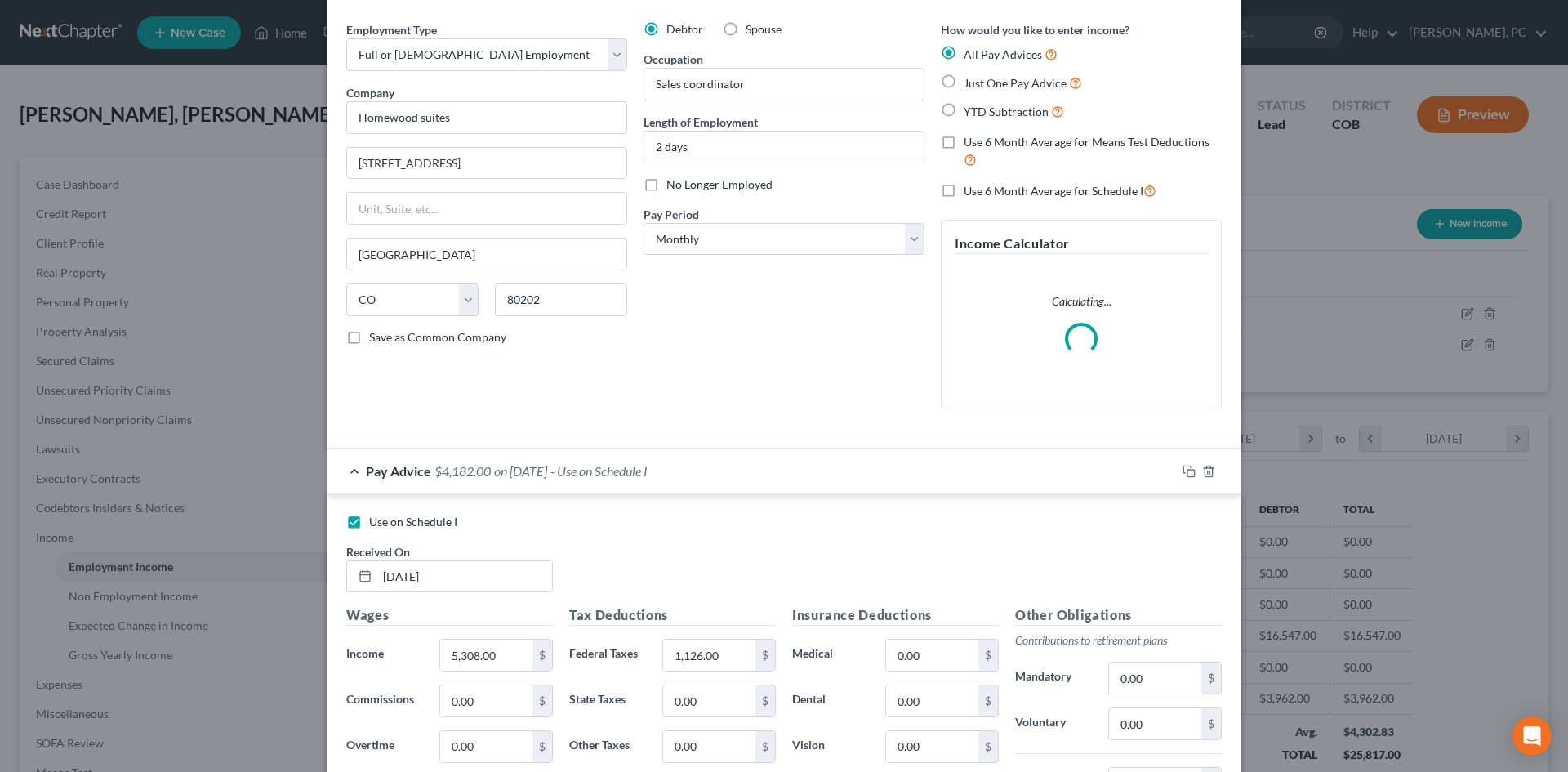
scroll to position [245, 0]
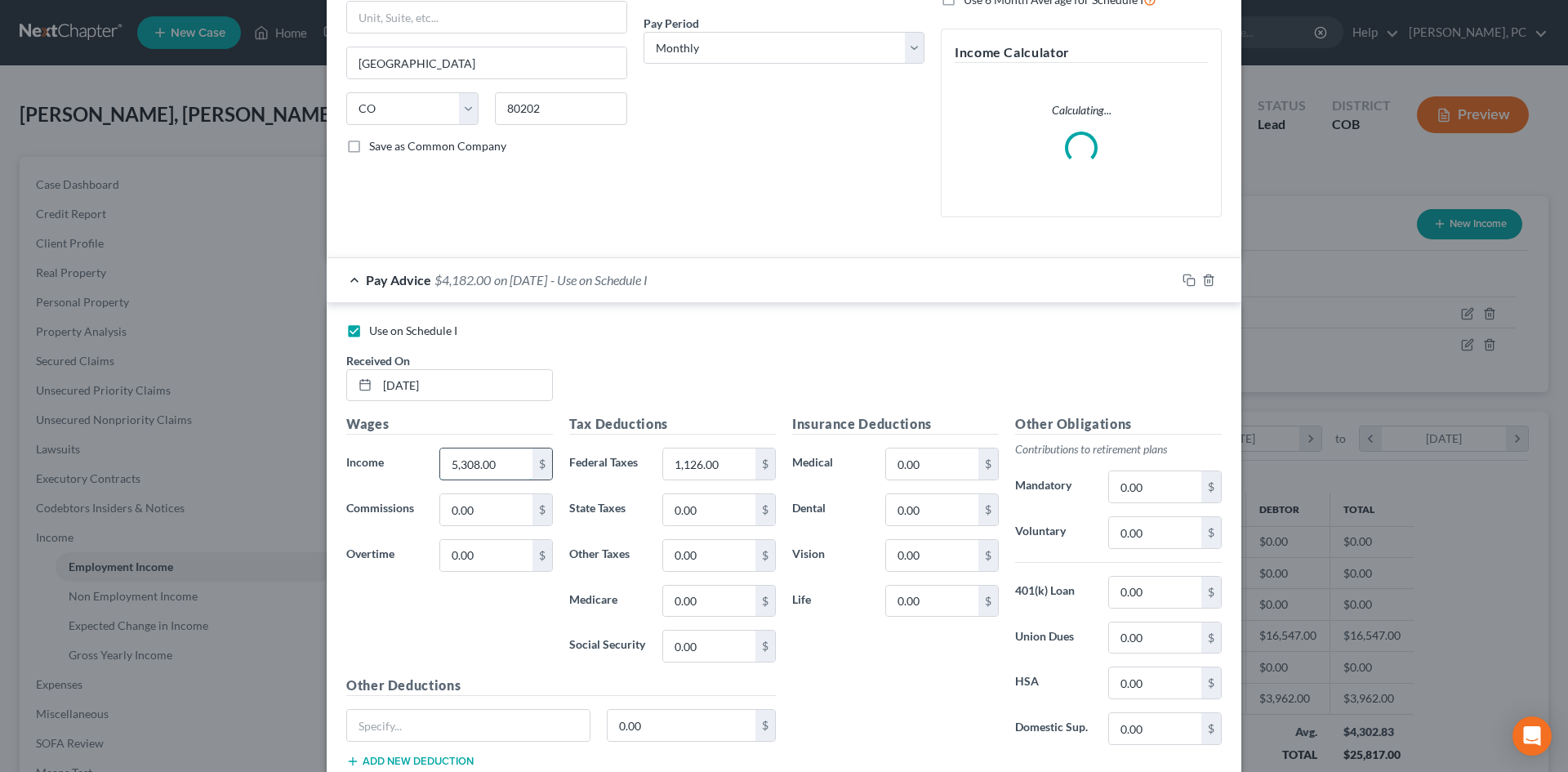
click at [491, 474] on input "5,308.00" at bounding box center [486, 464] width 92 height 31
type input "4,853"
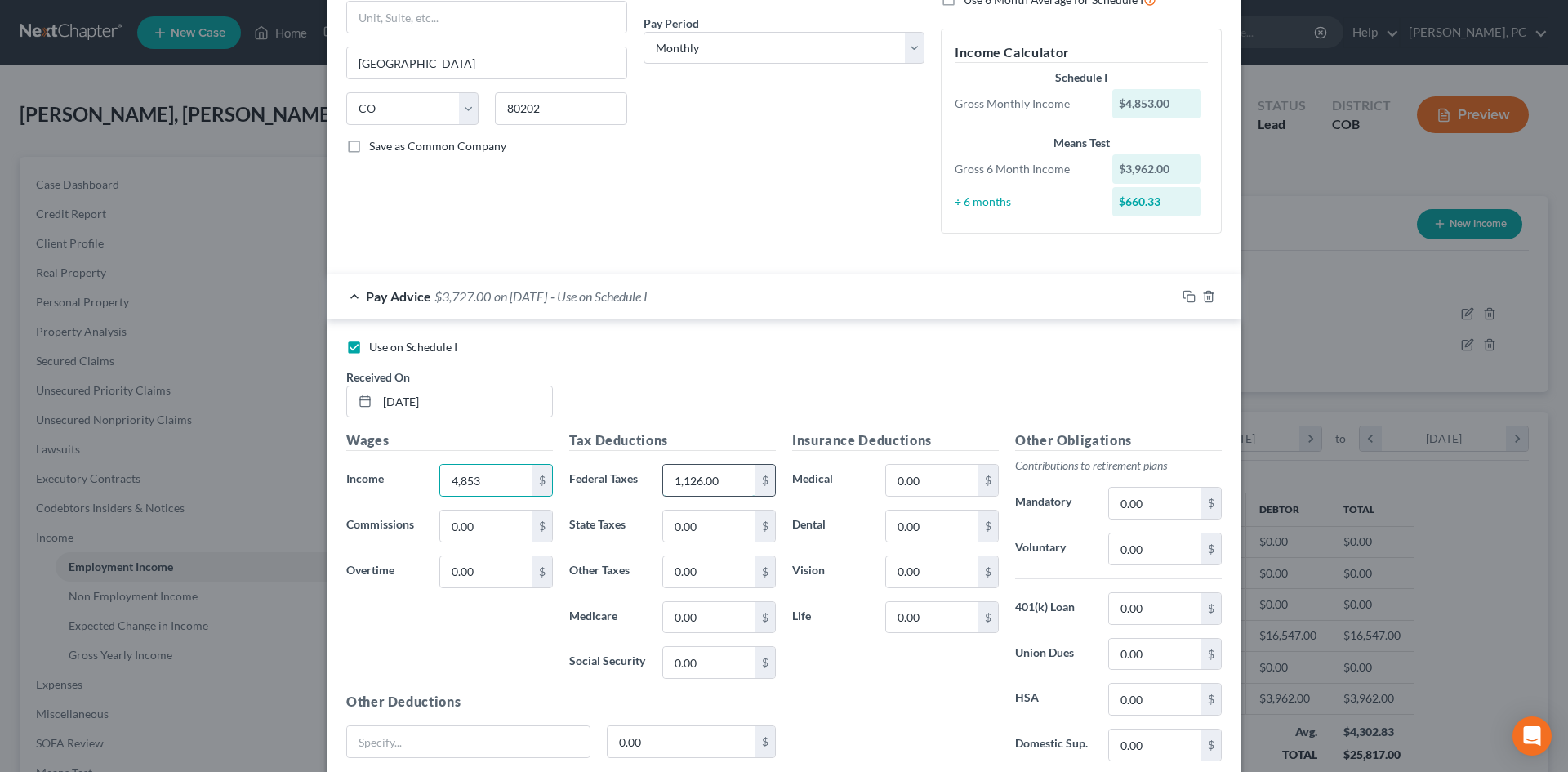
click at [714, 482] on input "1,126.00" at bounding box center [709, 480] width 92 height 31
type input "1,001"
click at [802, 382] on div "Use on Schedule I Received On * 09/01/2025" at bounding box center [784, 385] width 892 height 92
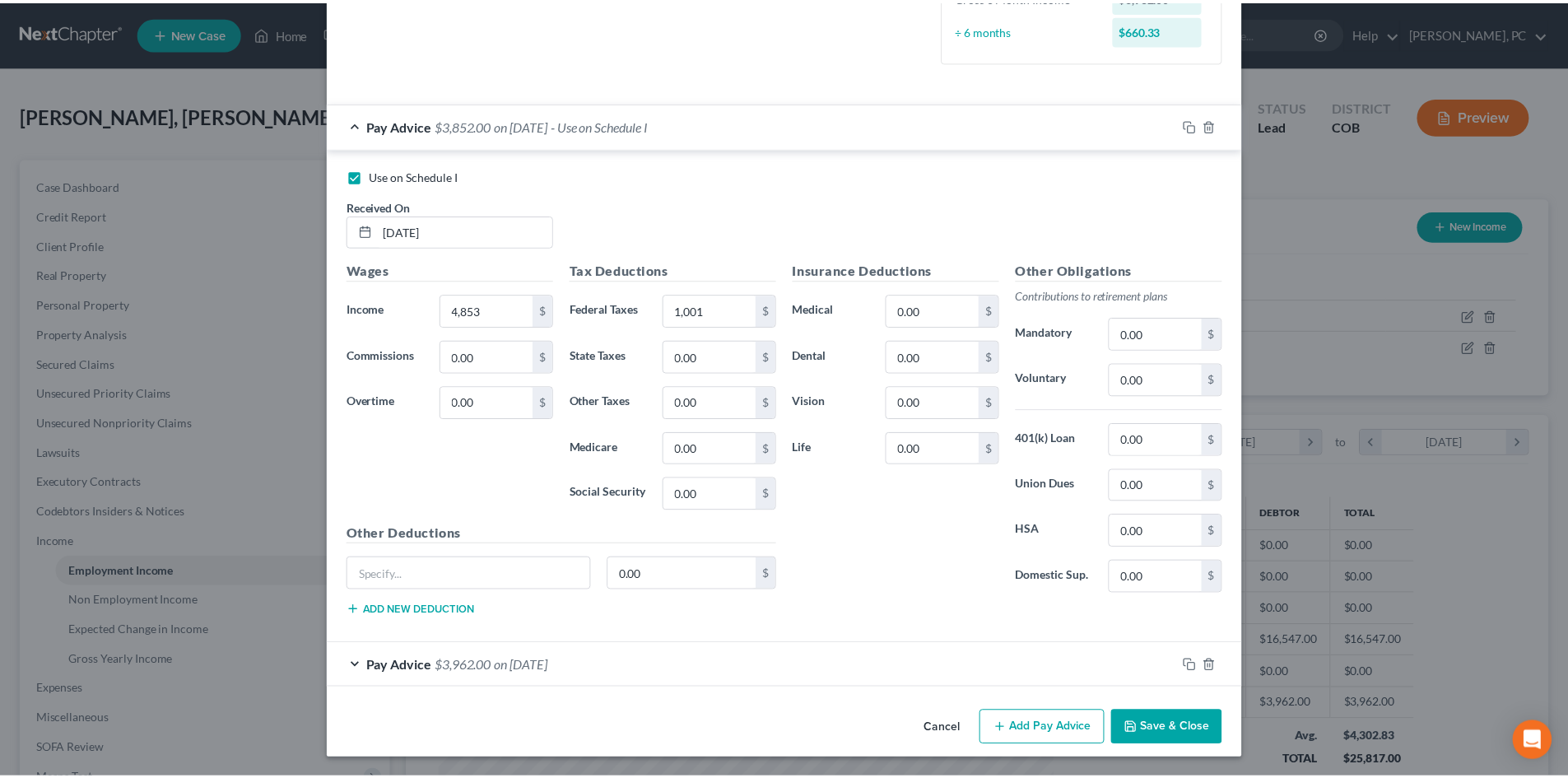
scroll to position [421, 0]
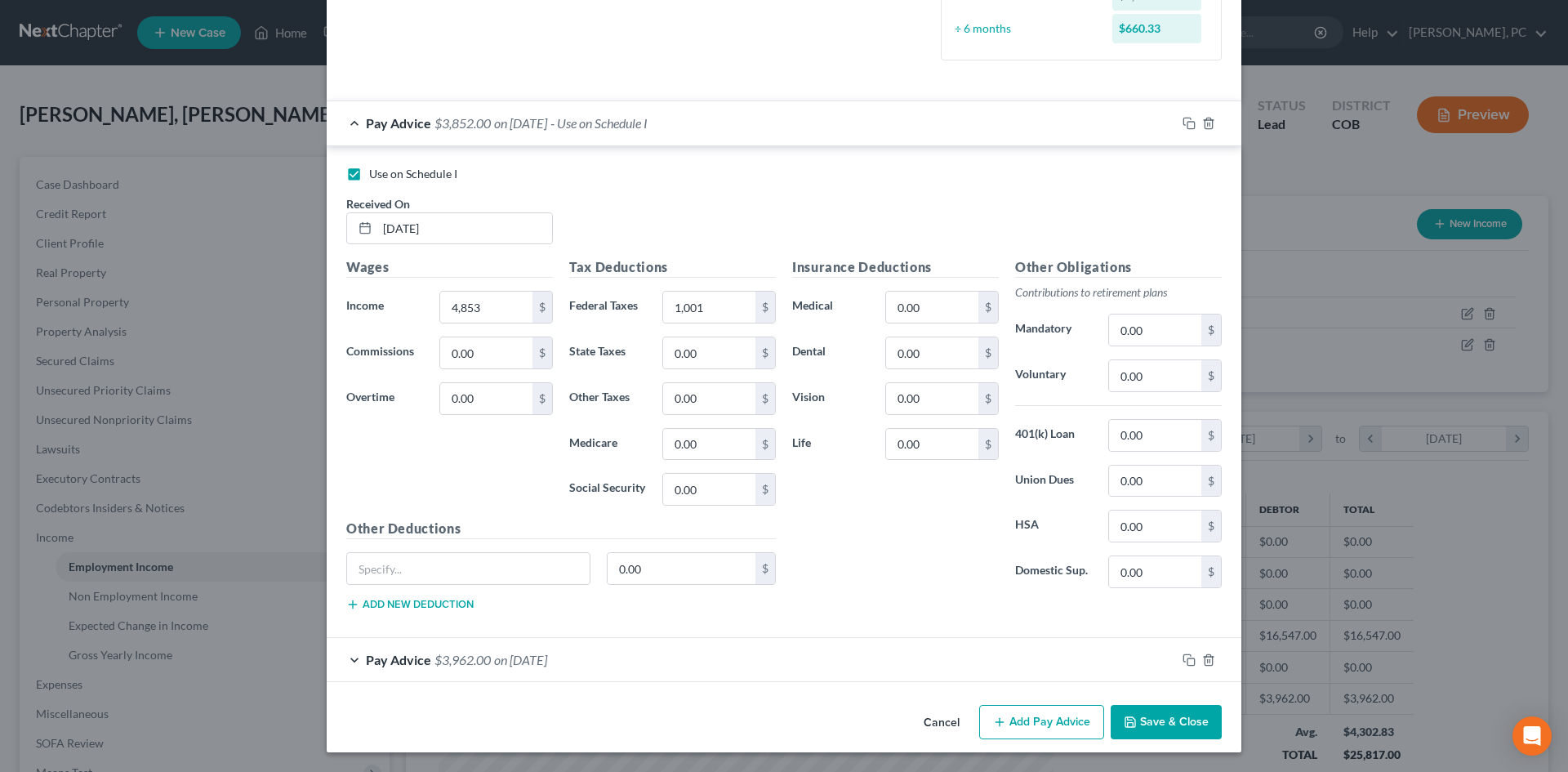
click at [1185, 715] on button "Save & Close" at bounding box center [1166, 721] width 112 height 34
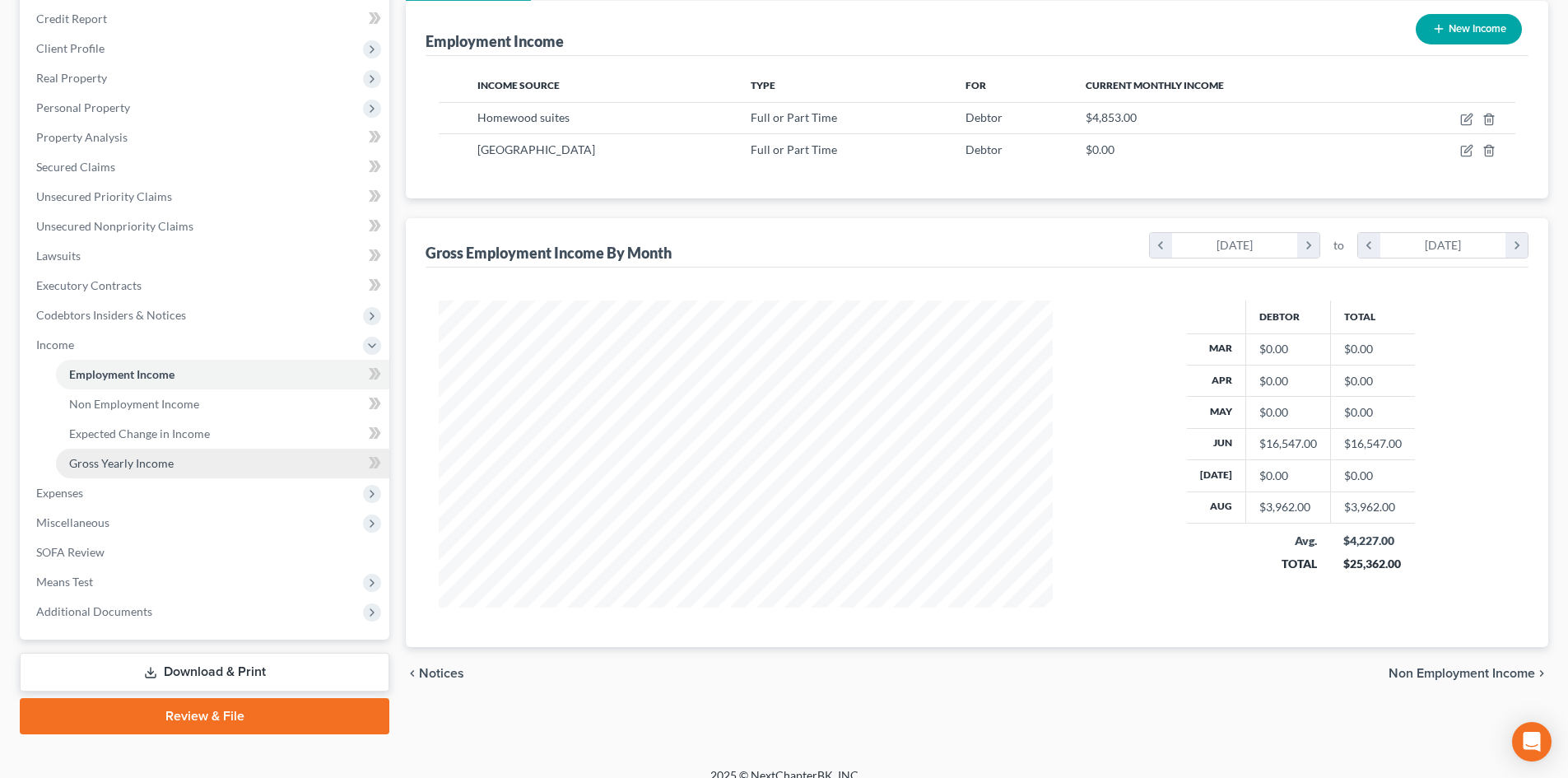
scroll to position [216, 0]
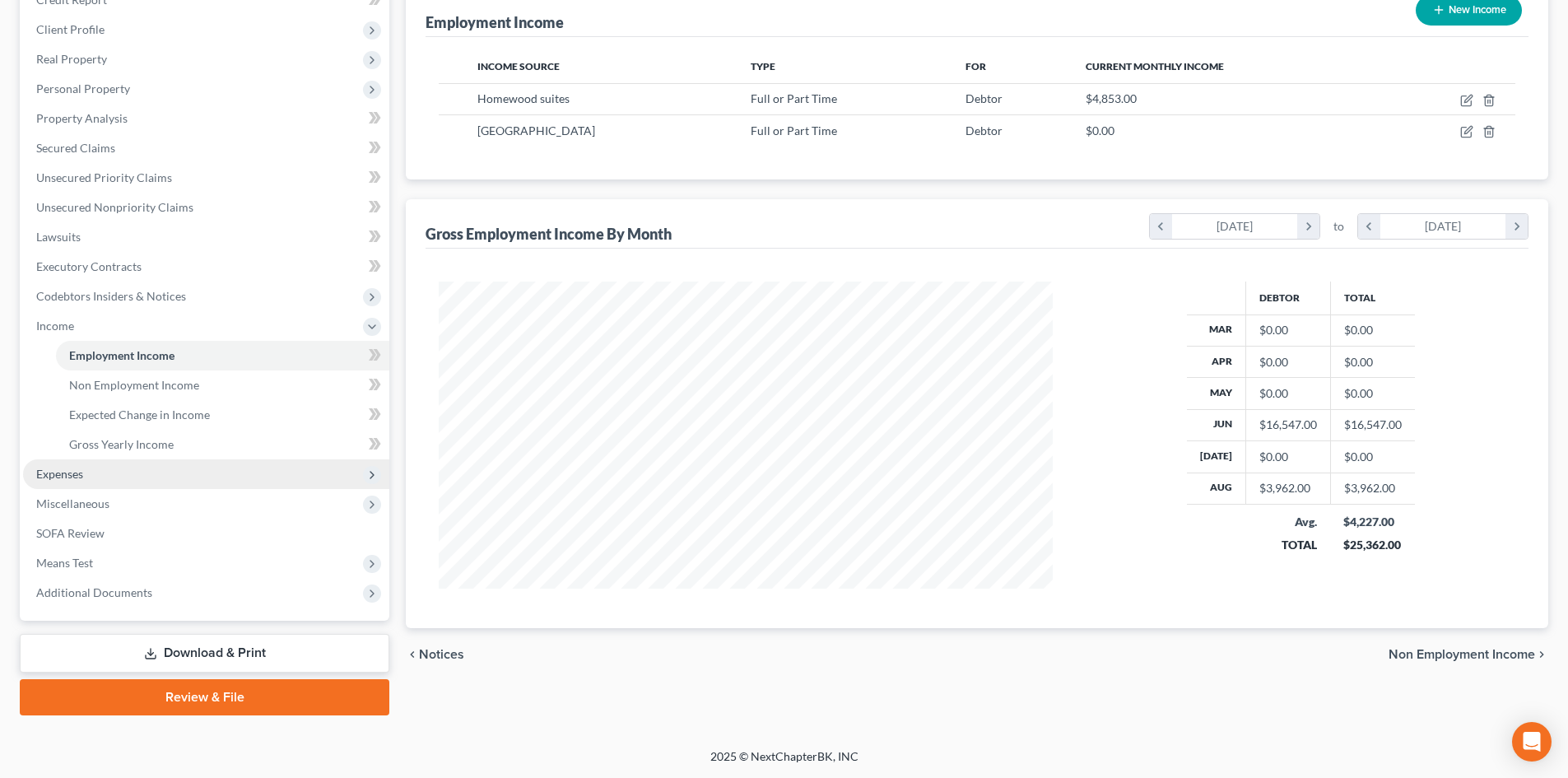
click at [74, 466] on span "Expenses" at bounding box center [60, 473] width 47 height 14
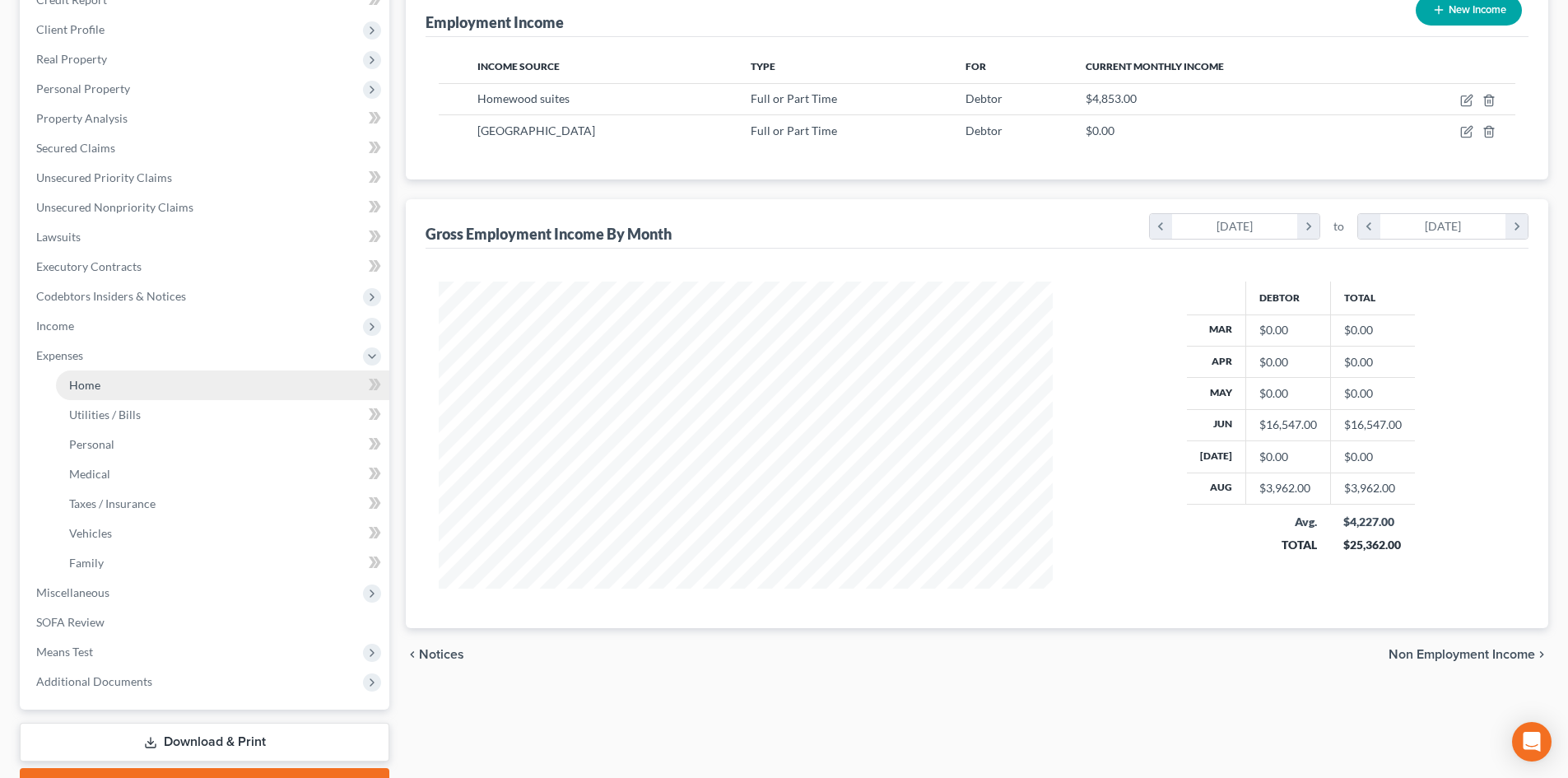
click at [89, 372] on link "Home" at bounding box center [223, 386] width 333 height 30
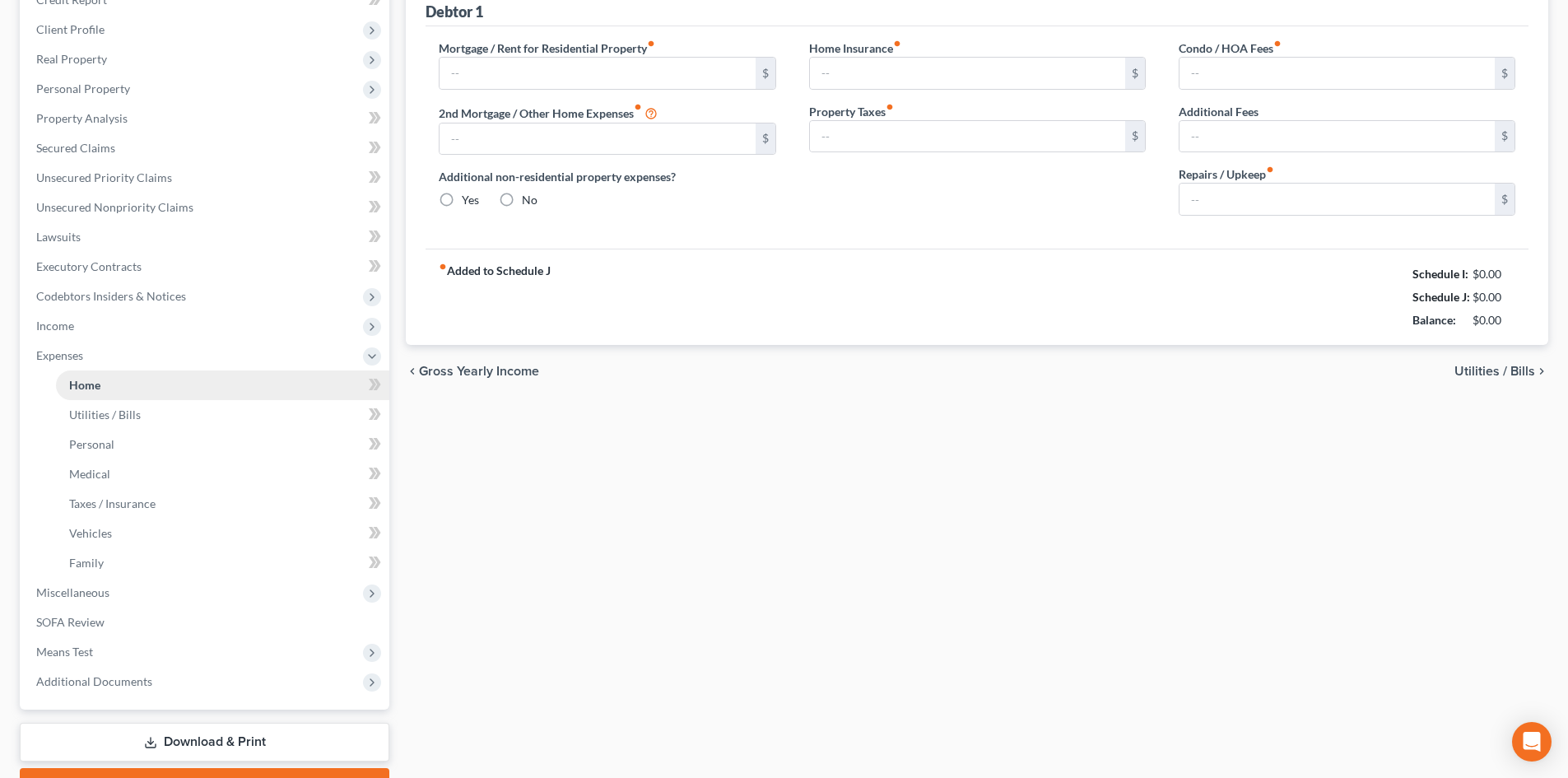
scroll to position [42, 0]
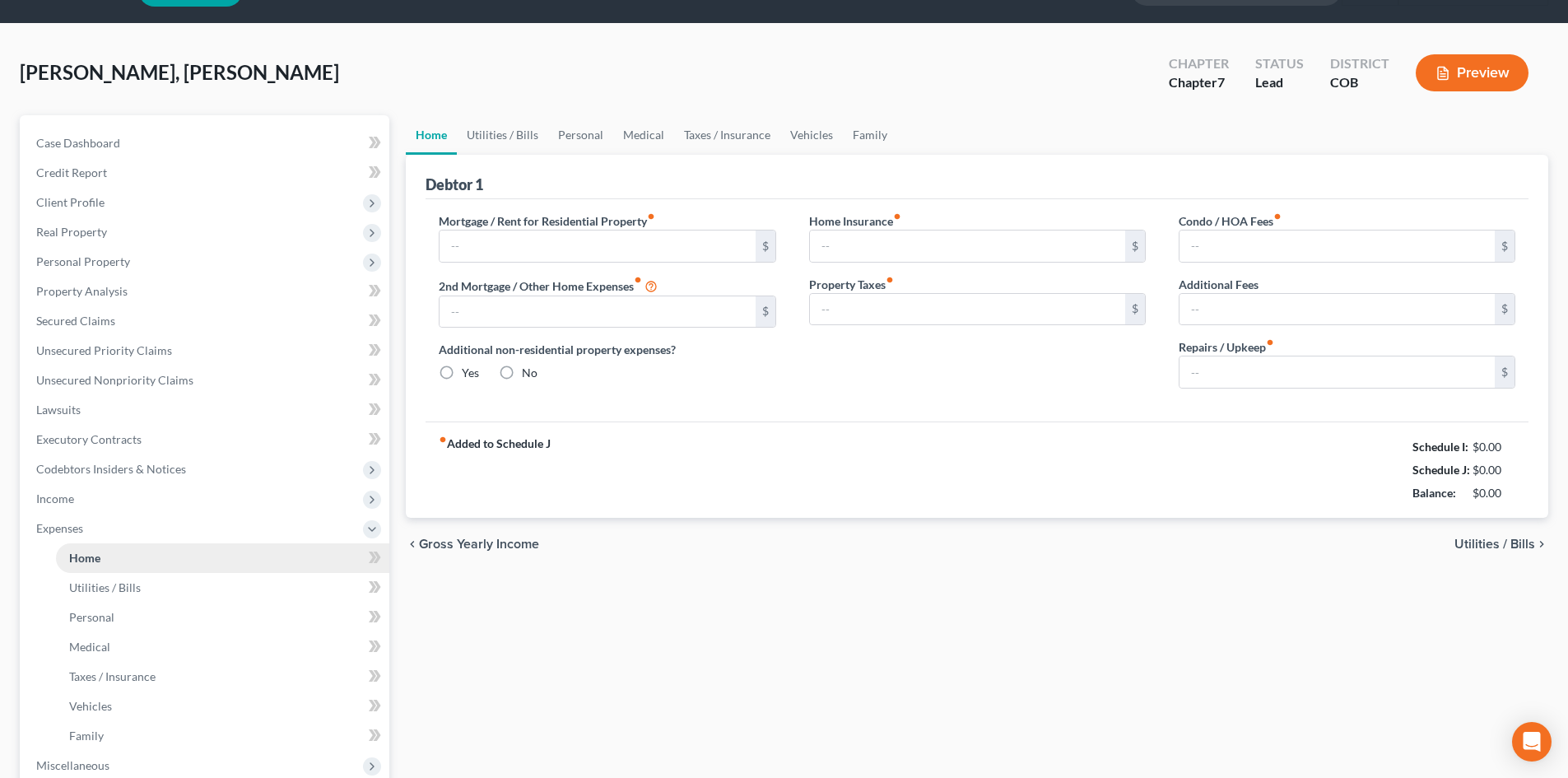
click at [77, 387] on ul "Case Dashboard Payments Invoices Payments Payments Credit Report Client Profile" at bounding box center [205, 498] width 366 height 741
type input "600.00"
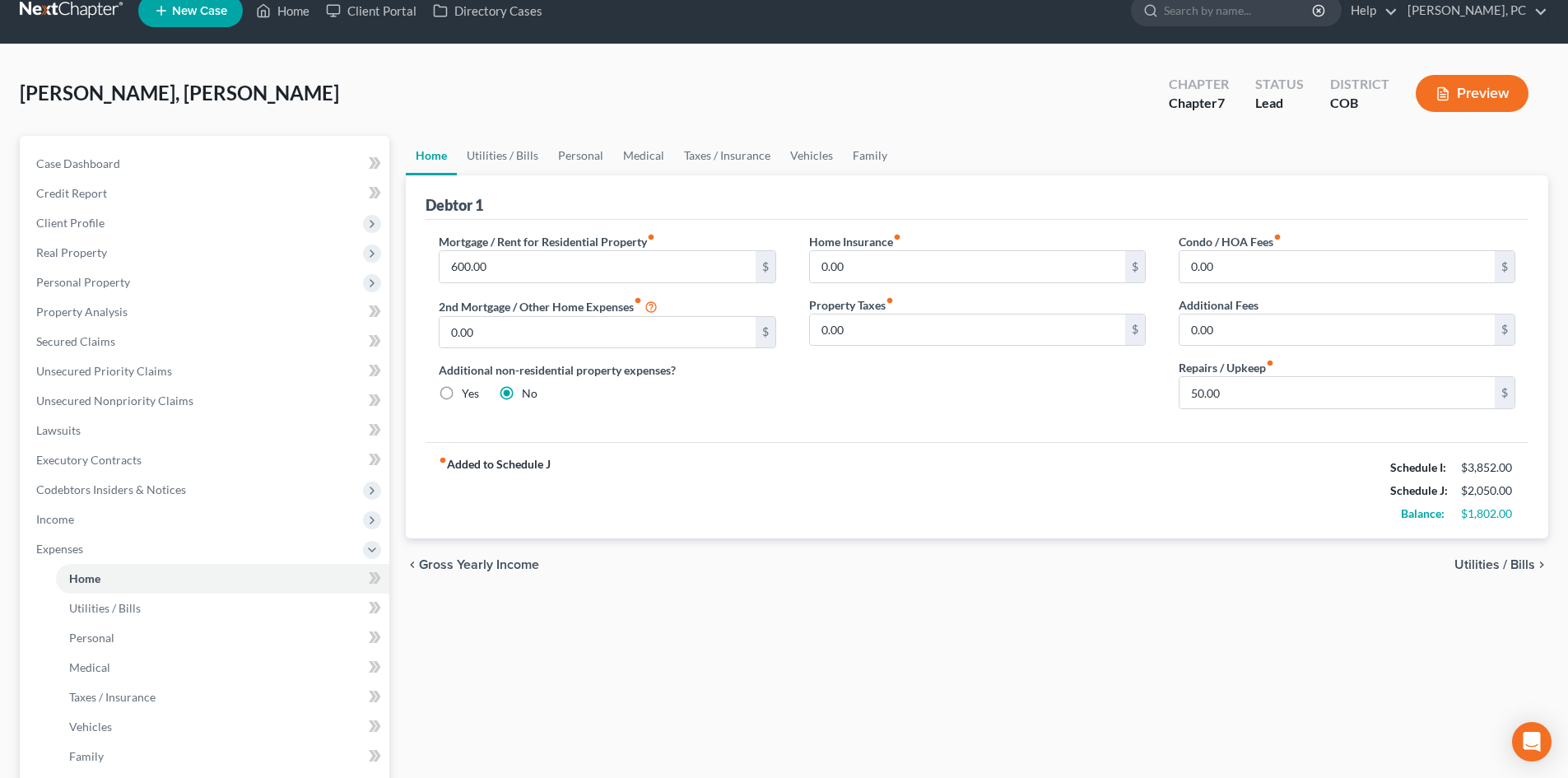
scroll to position [0, 0]
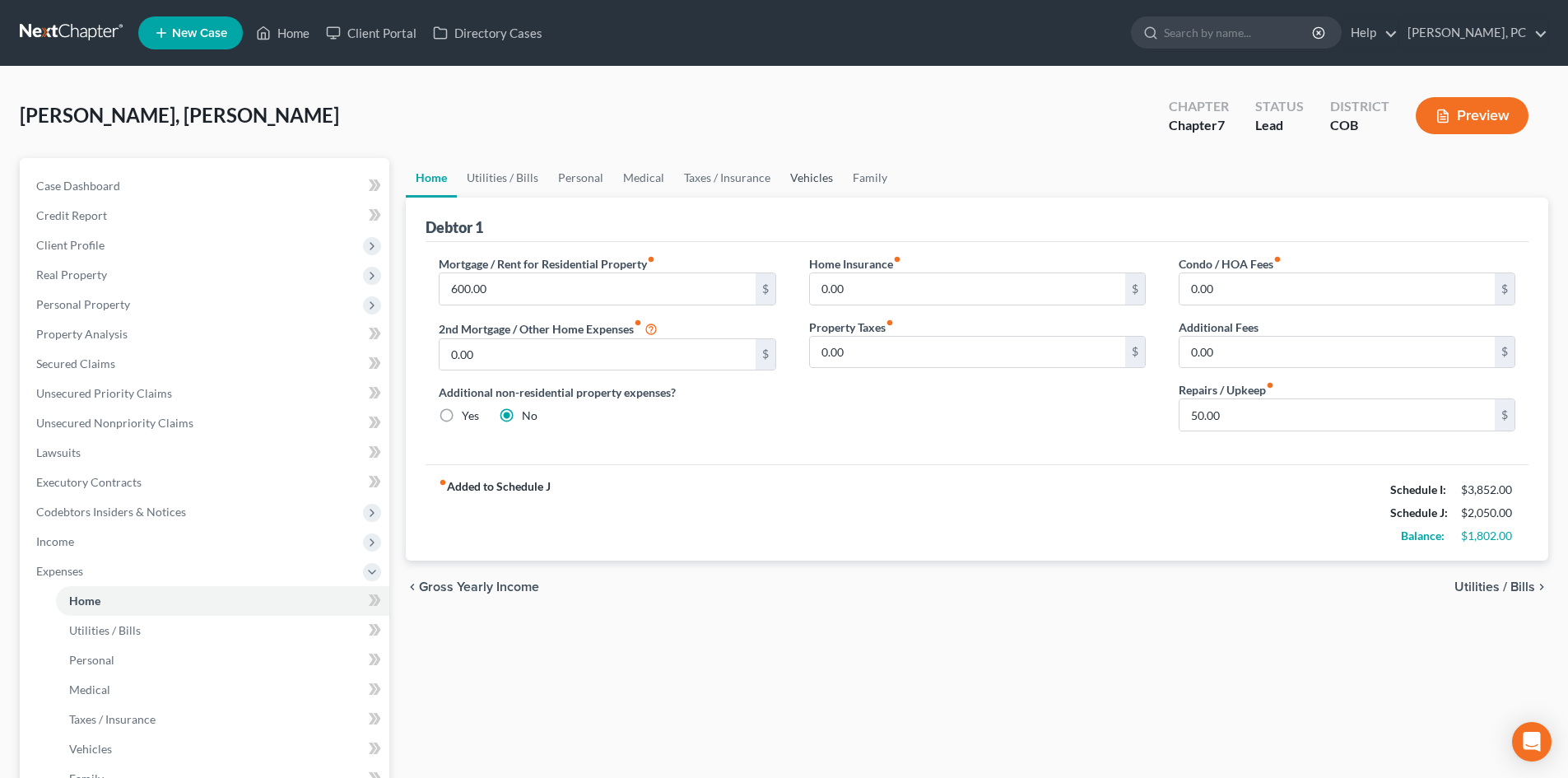
click at [805, 180] on link "Vehicles" at bounding box center [811, 177] width 62 height 39
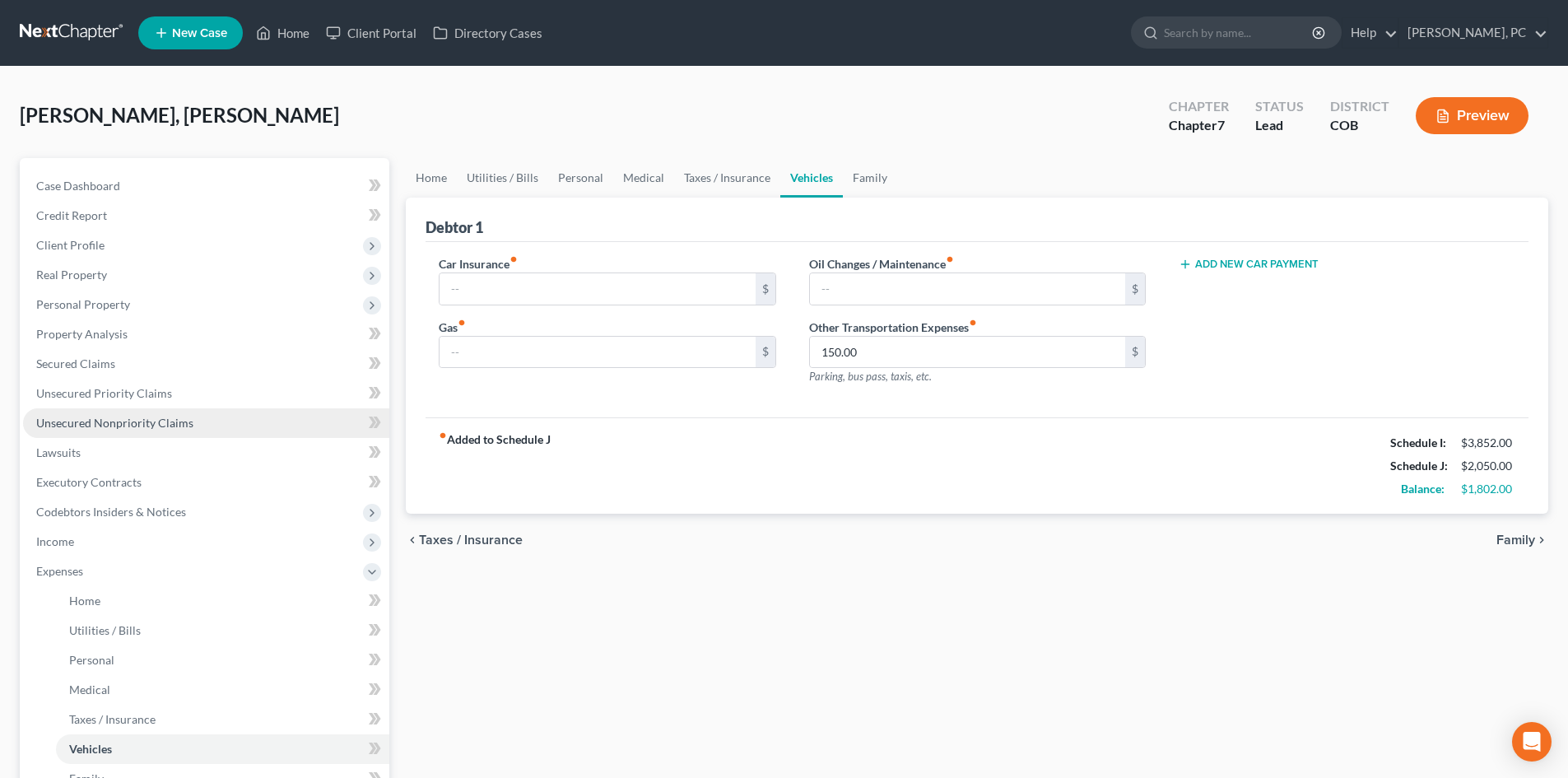
click at [132, 424] on span "Unsecured Nonpriority Claims" at bounding box center [114, 423] width 157 height 14
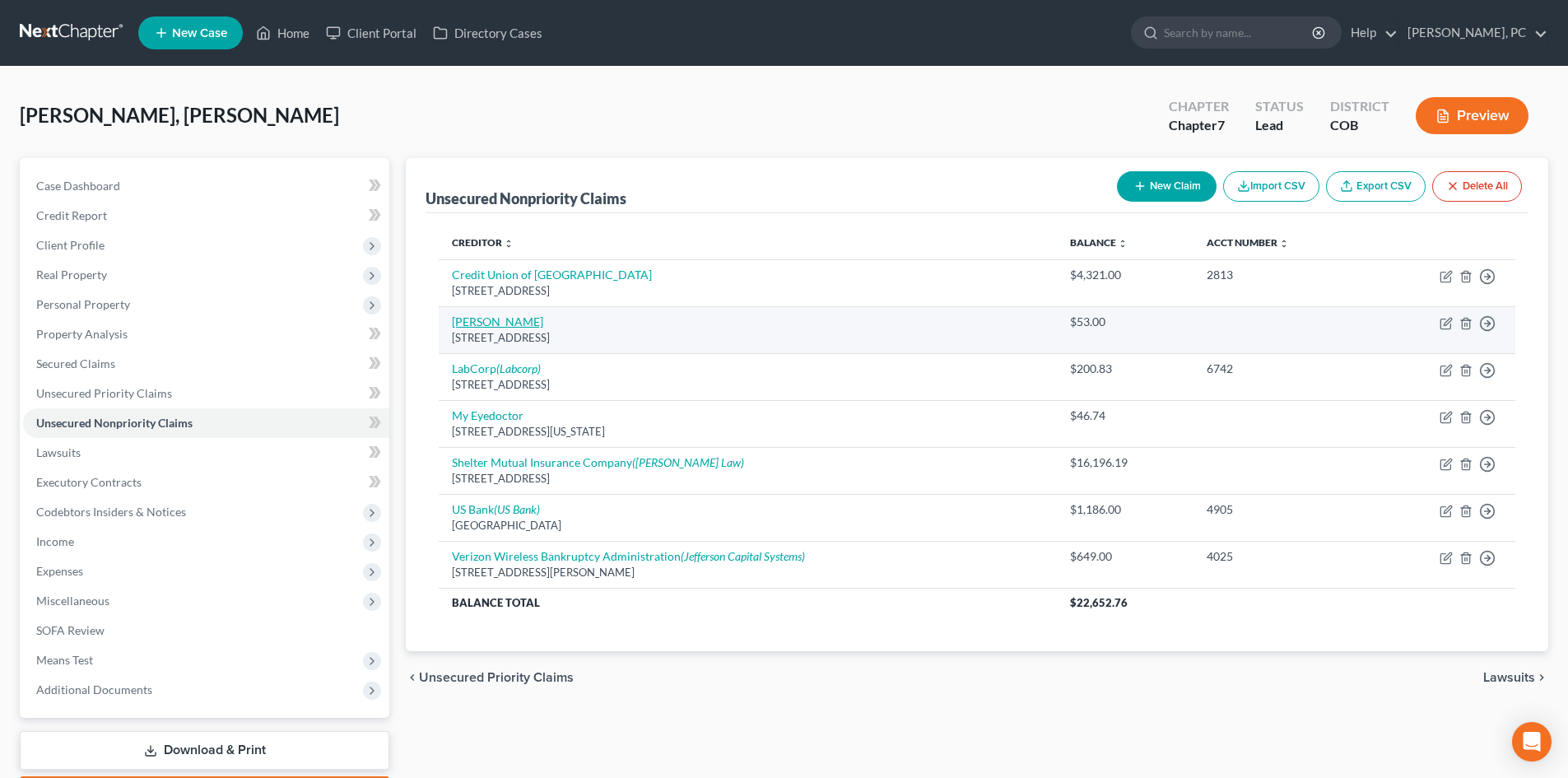
click at [489, 318] on link "KEMPER" at bounding box center [497, 321] width 92 height 14
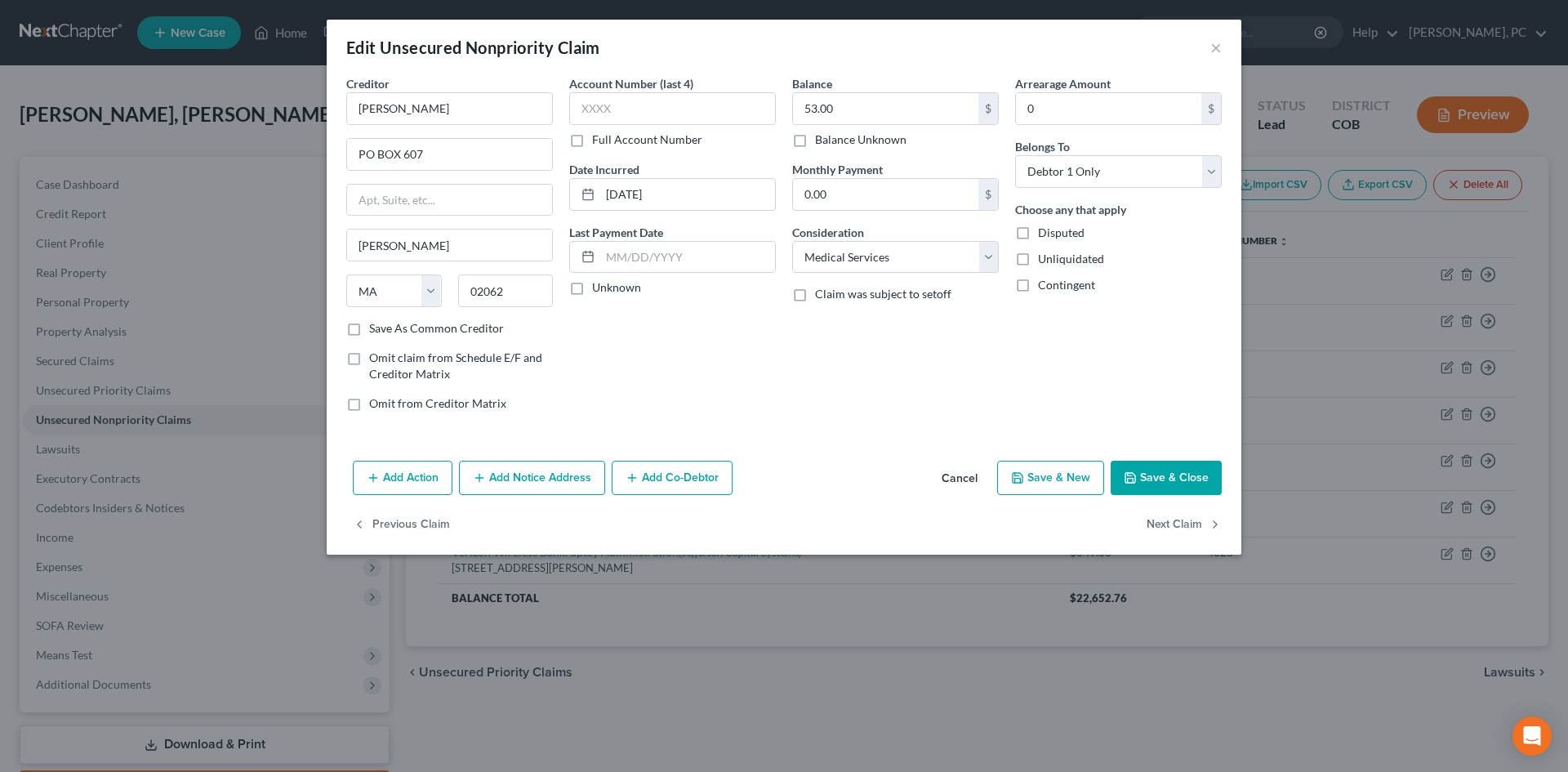
click at [968, 470] on button "Cancel" at bounding box center [959, 478] width 62 height 32
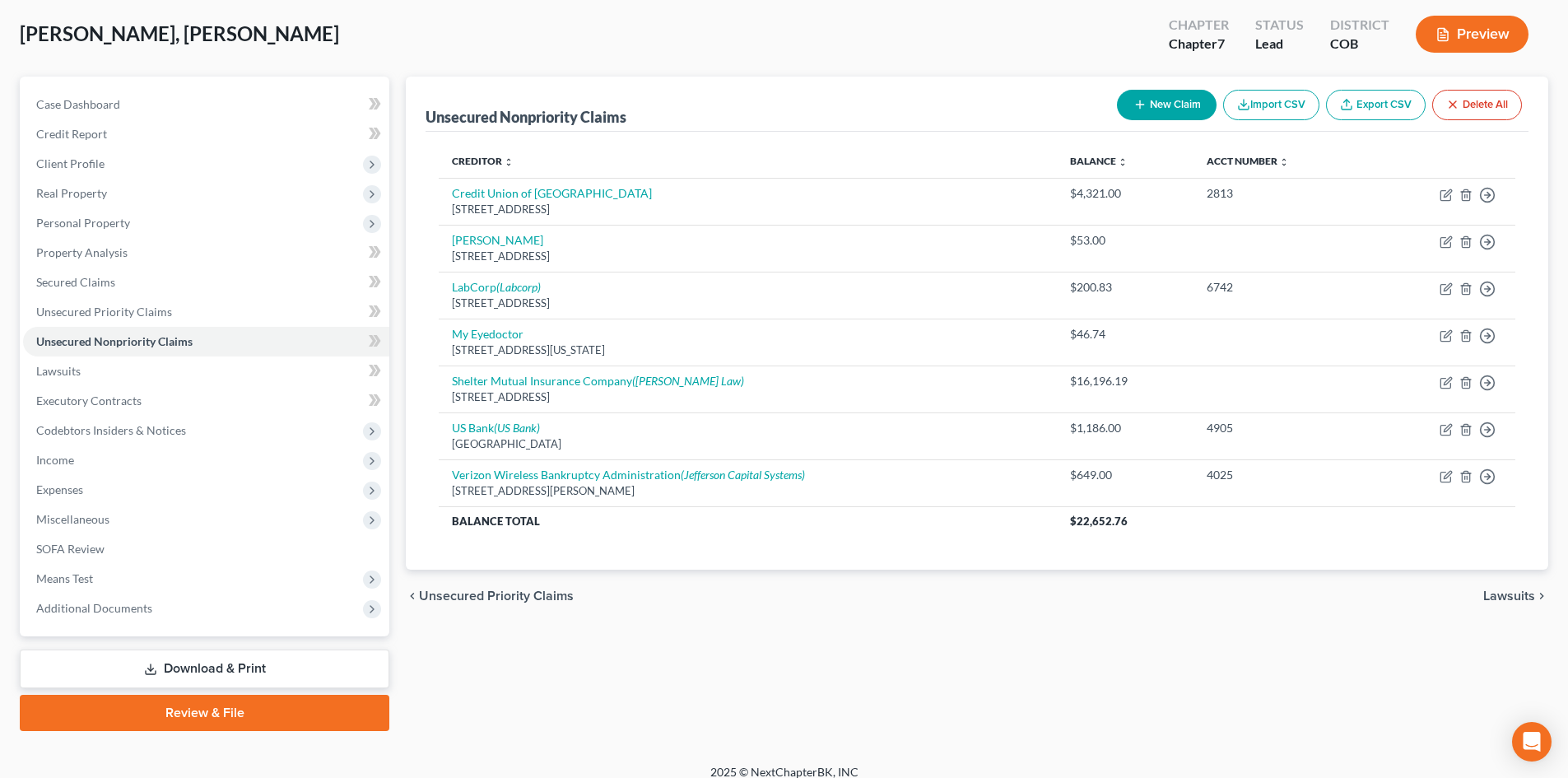
scroll to position [82, 0]
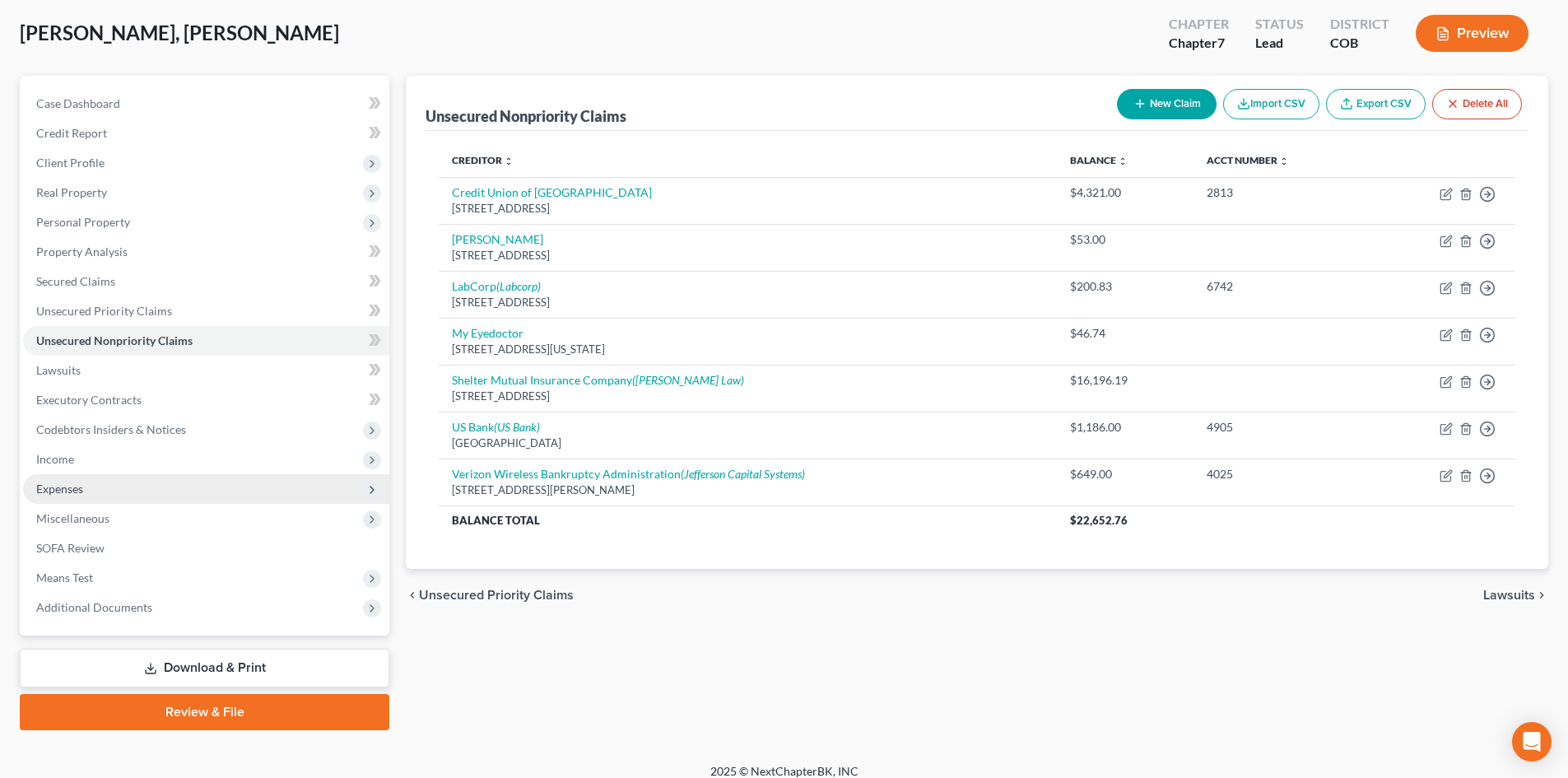
click at [77, 486] on span "Expenses" at bounding box center [60, 488] width 47 height 14
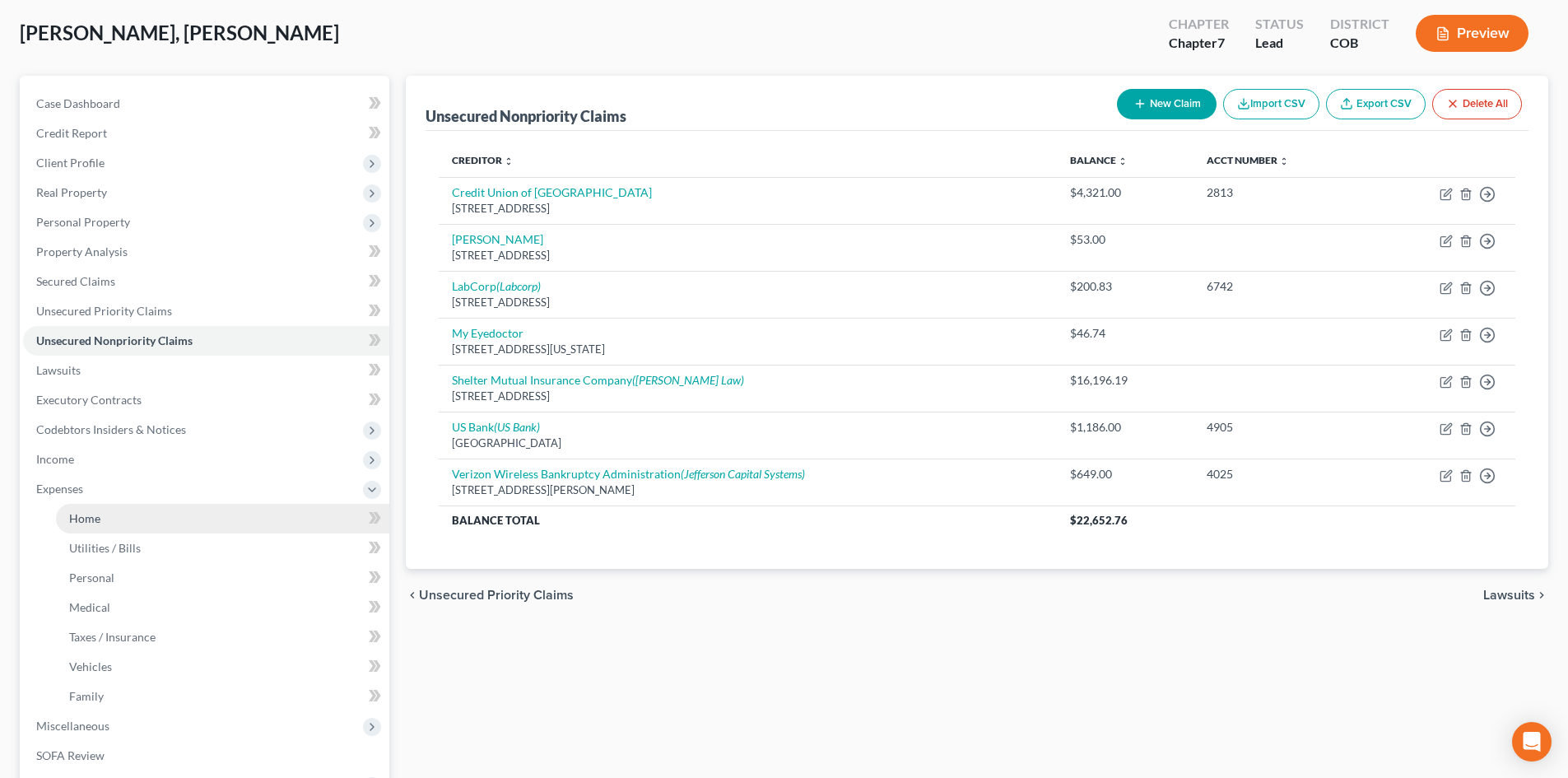
click at [90, 525] on span "Home" at bounding box center [85, 518] width 32 height 14
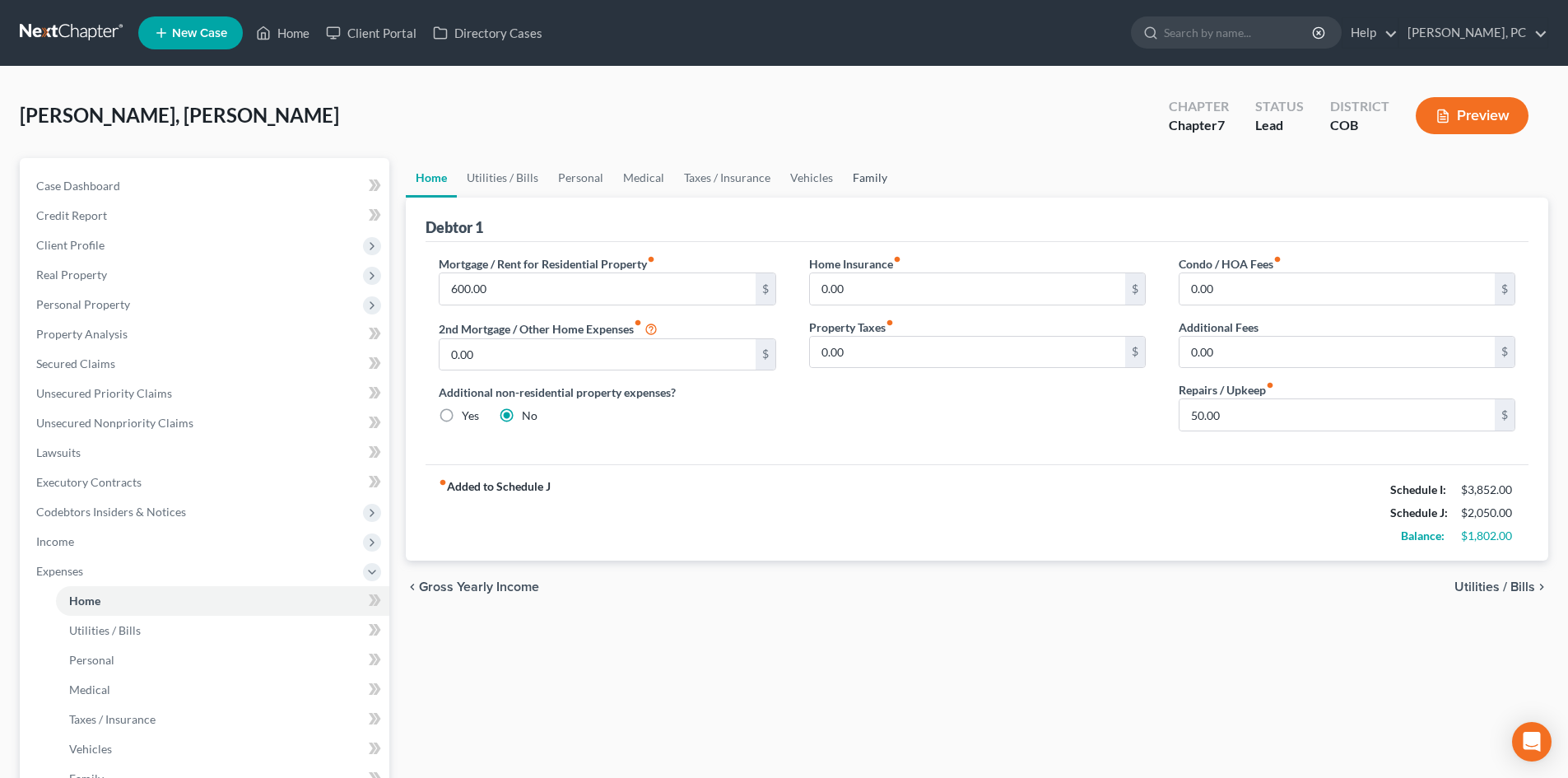
click at [863, 177] on link "Family" at bounding box center [870, 177] width 54 height 39
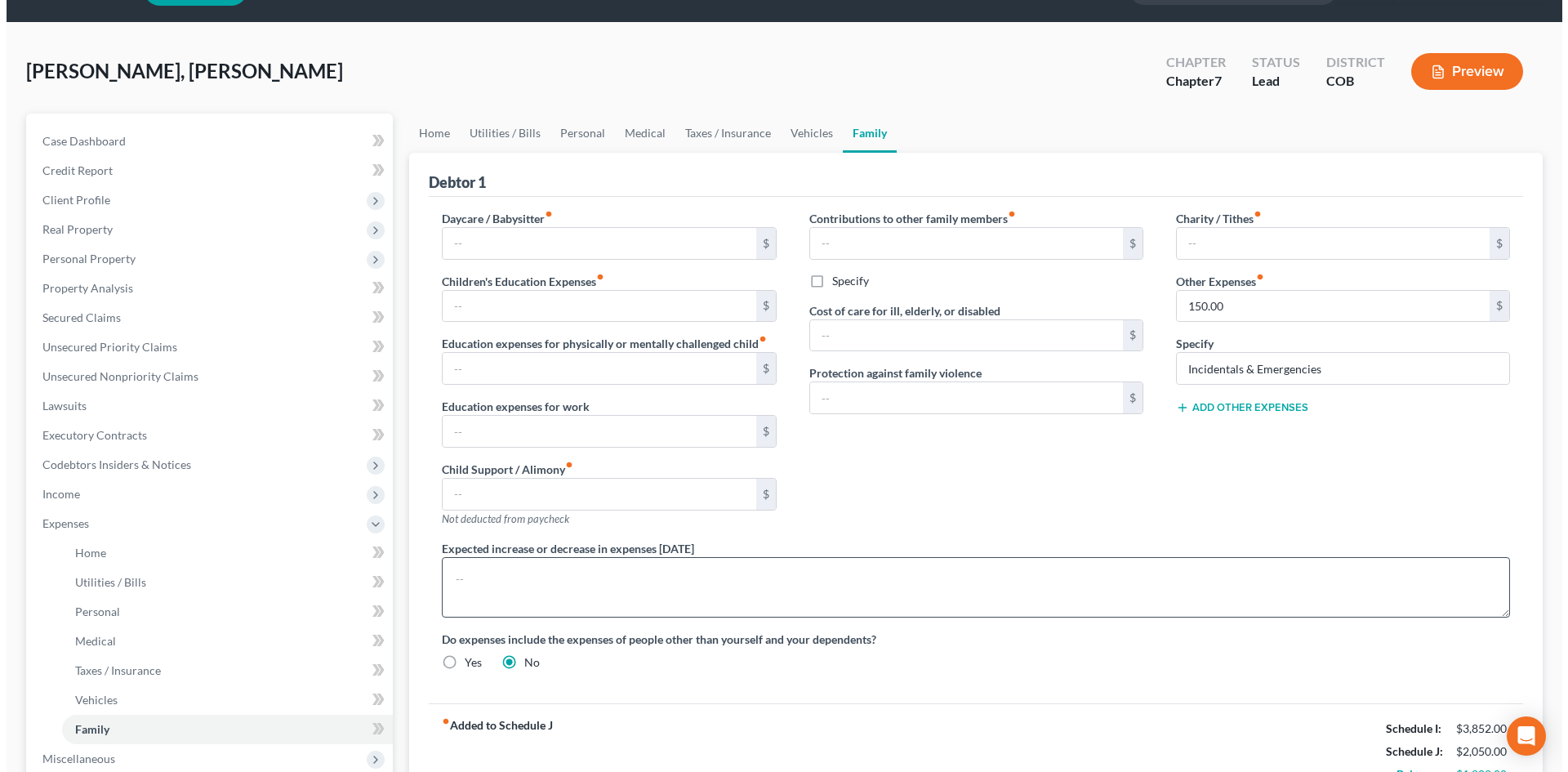
scroll to position [81, 0]
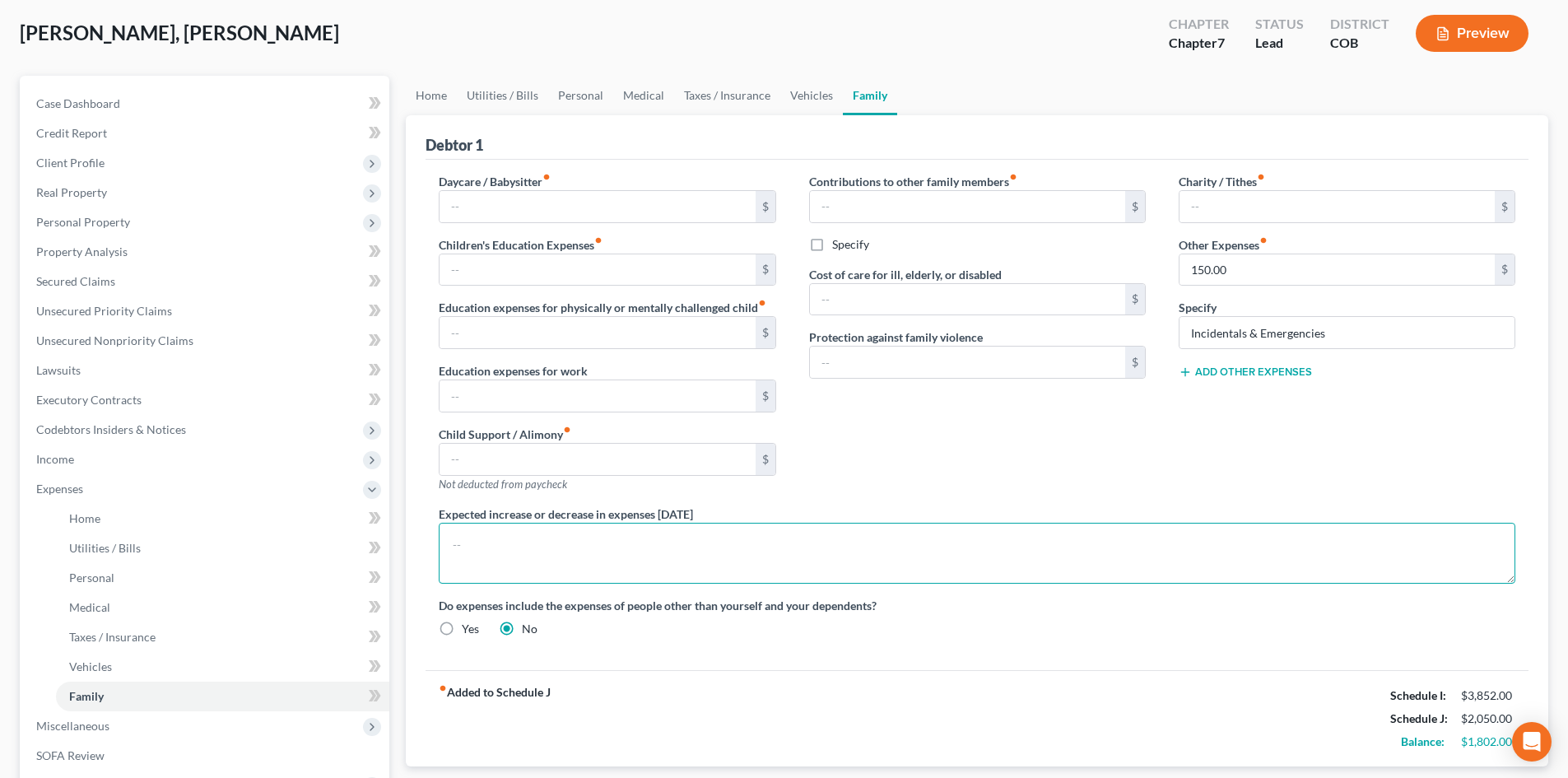
click at [456, 540] on textarea at bounding box center [977, 553] width 1077 height 61
click at [1022, 541] on textarea "Petitioner just started a new job (unsure if it will be stable). Petitioner is …" at bounding box center [977, 553] width 1077 height 61
drag, startPoint x: 1105, startPoint y: 547, endPoint x: 1151, endPoint y: 539, distance: 46.7
click at [1105, 547] on textarea "Petitioner just started a new job (unsure if it will be stable). Petitioner is …" at bounding box center [977, 553] width 1077 height 61
click at [1480, 29] on button "Preview" at bounding box center [1472, 34] width 112 height 37
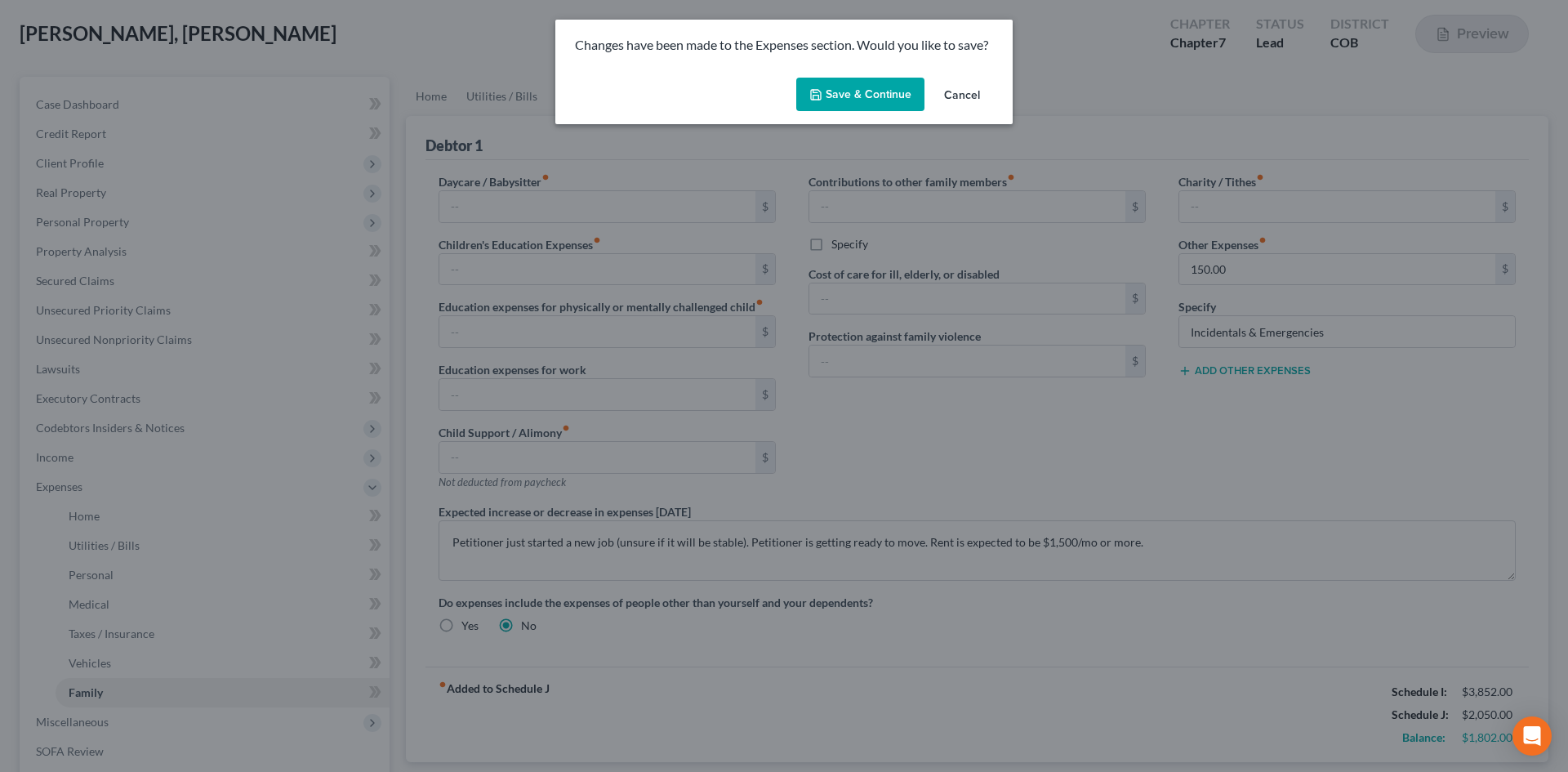
click at [873, 97] on button "Save & Continue" at bounding box center [860, 94] width 128 height 34
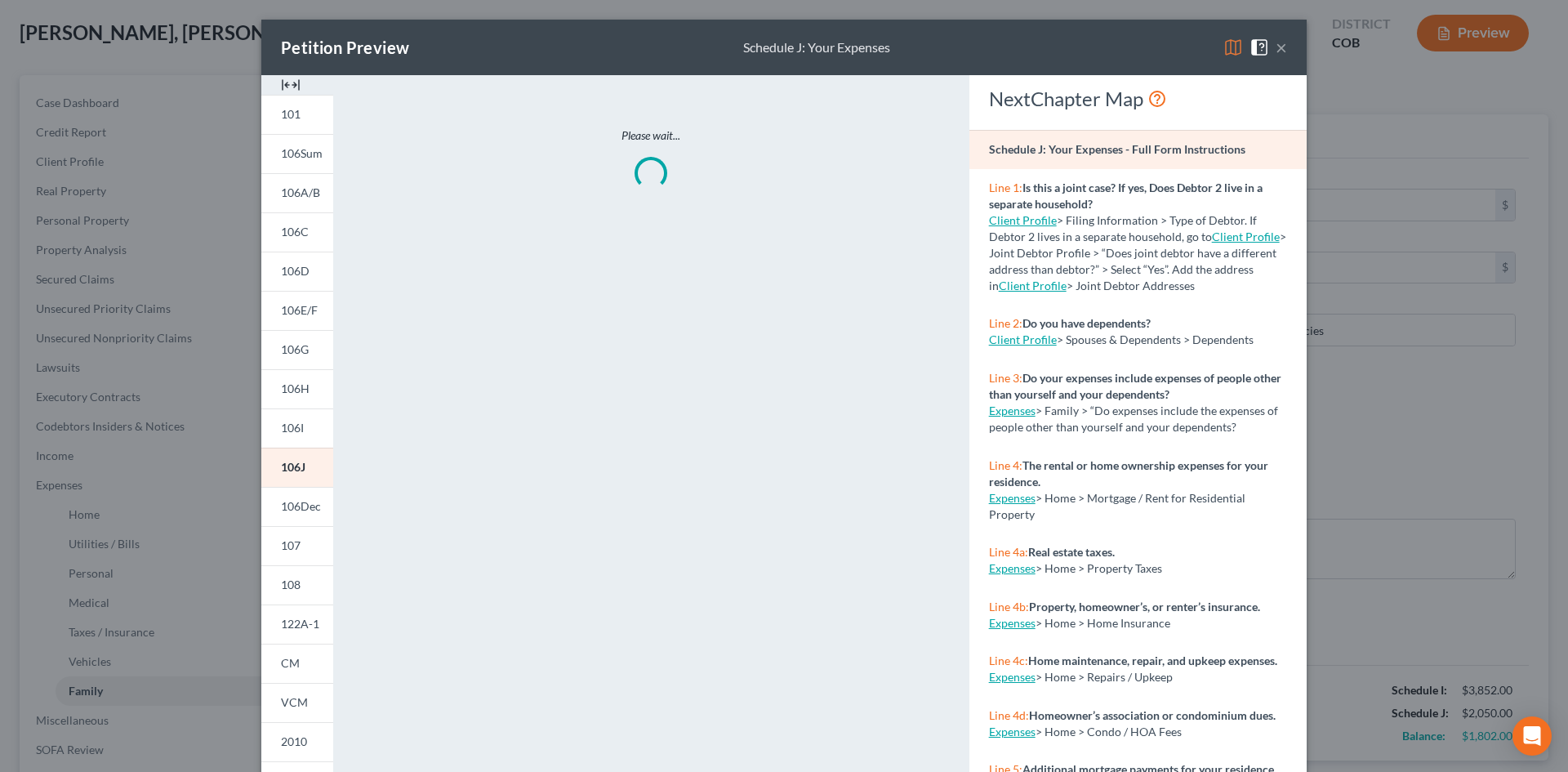
click at [282, 84] on img at bounding box center [291, 85] width 20 height 20
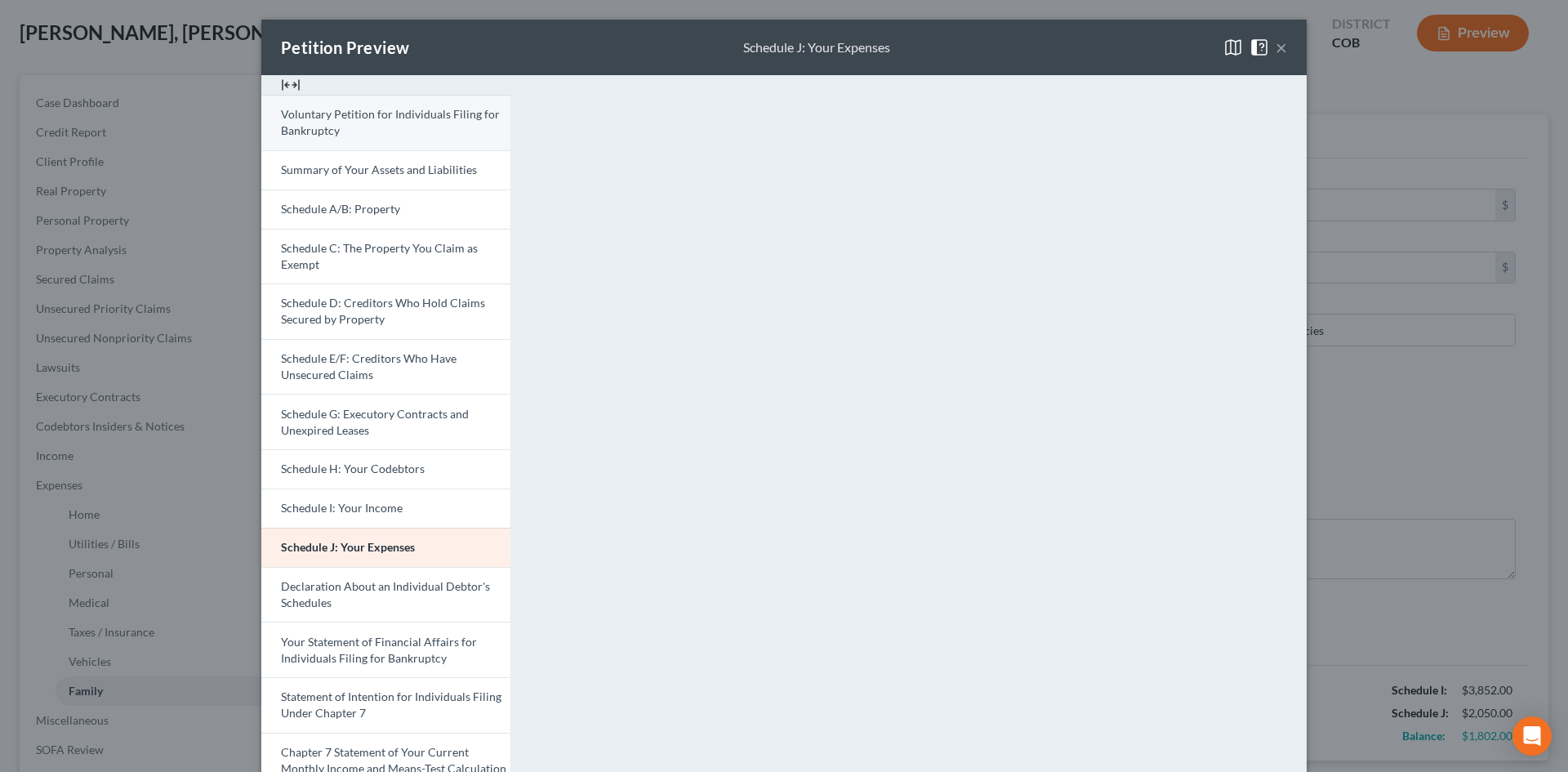
click at [435, 113] on span "Voluntary Petition for Individuals Filing for Bankruptcy" at bounding box center [390, 121] width 219 height 30
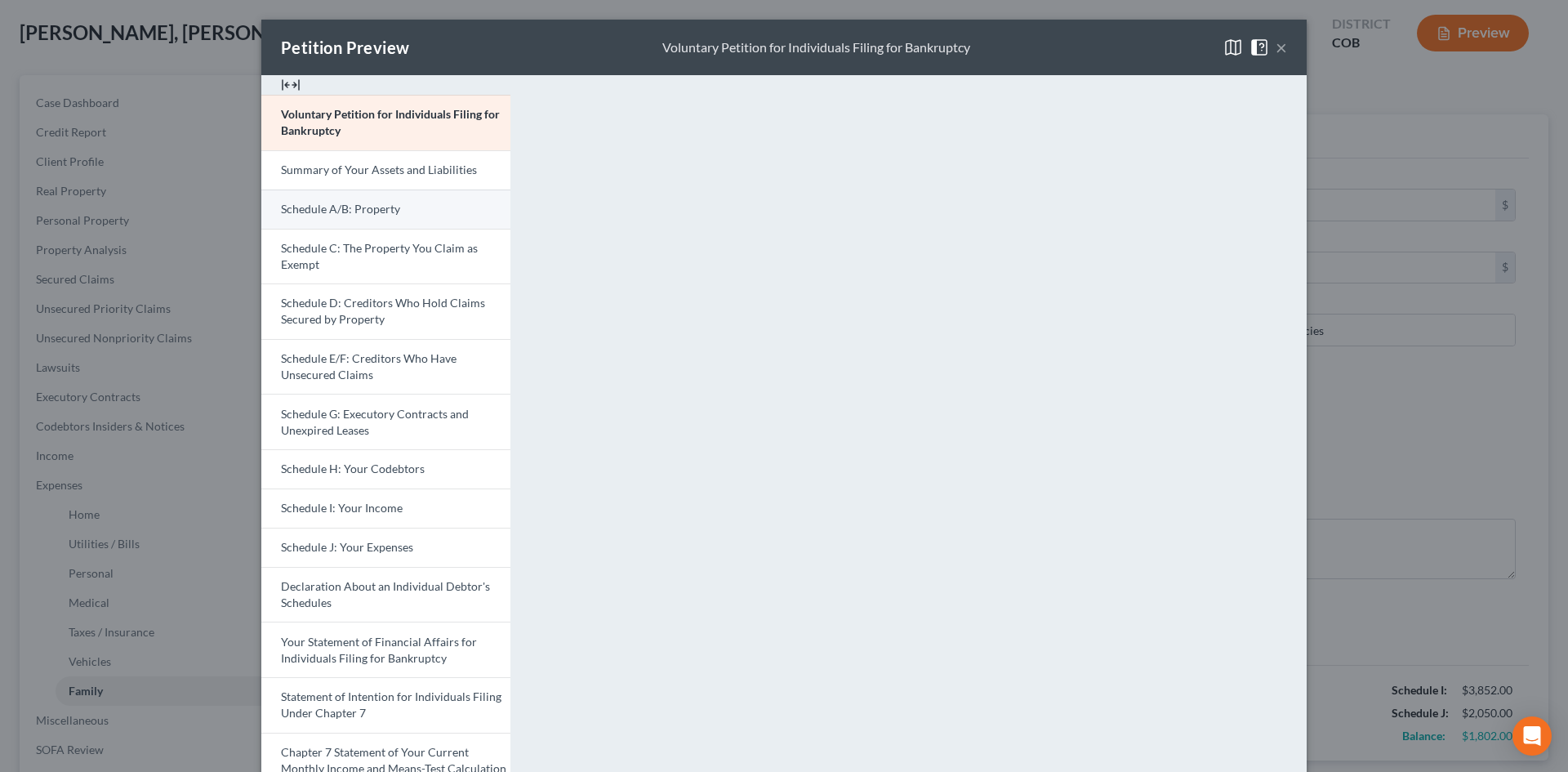
click at [346, 220] on link "Schedule A/B: Property" at bounding box center [385, 209] width 249 height 39
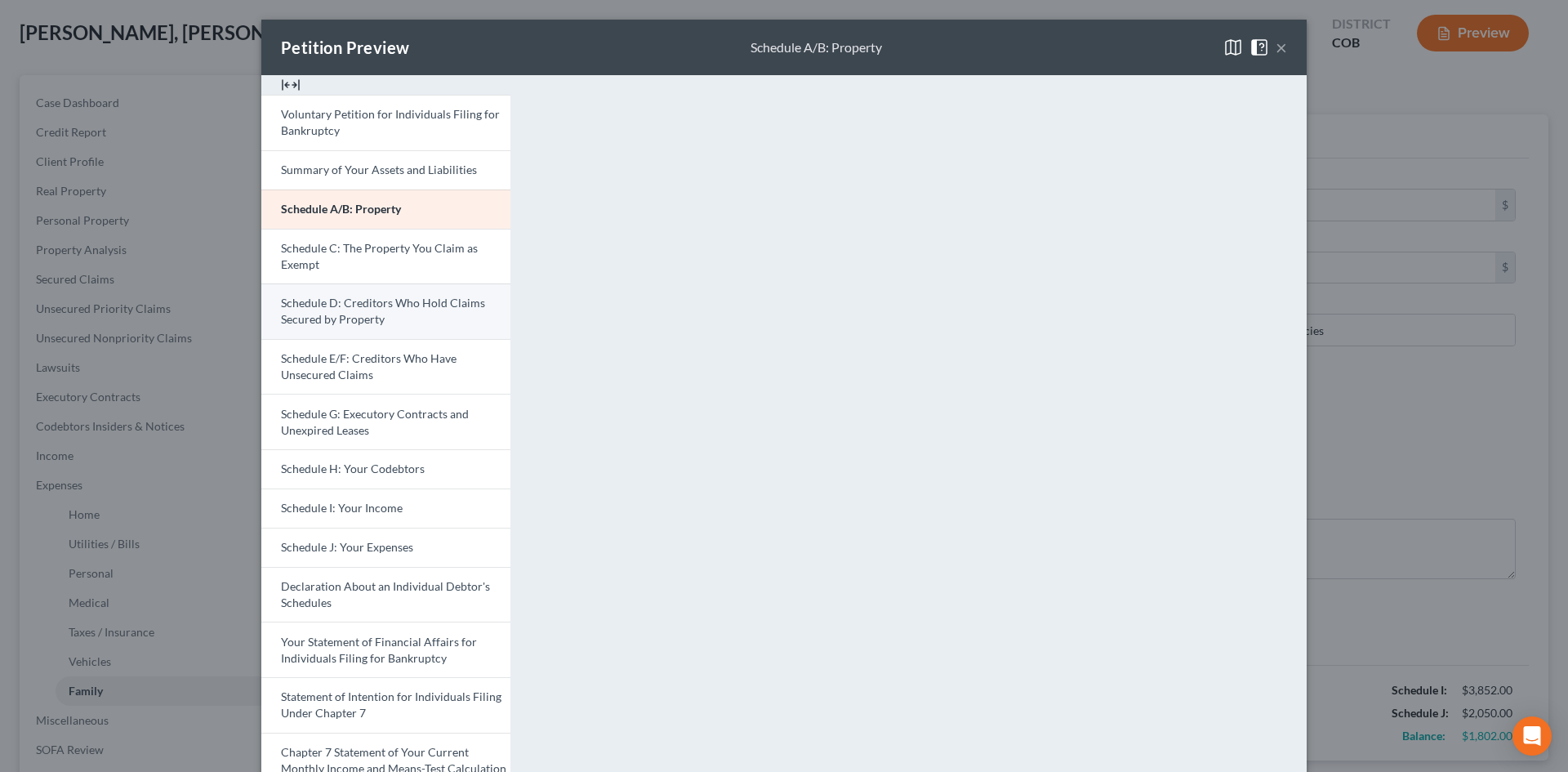
click at [367, 316] on span "Schedule D: Creditors Who Hold Claims Secured by Property" at bounding box center [382, 310] width 204 height 30
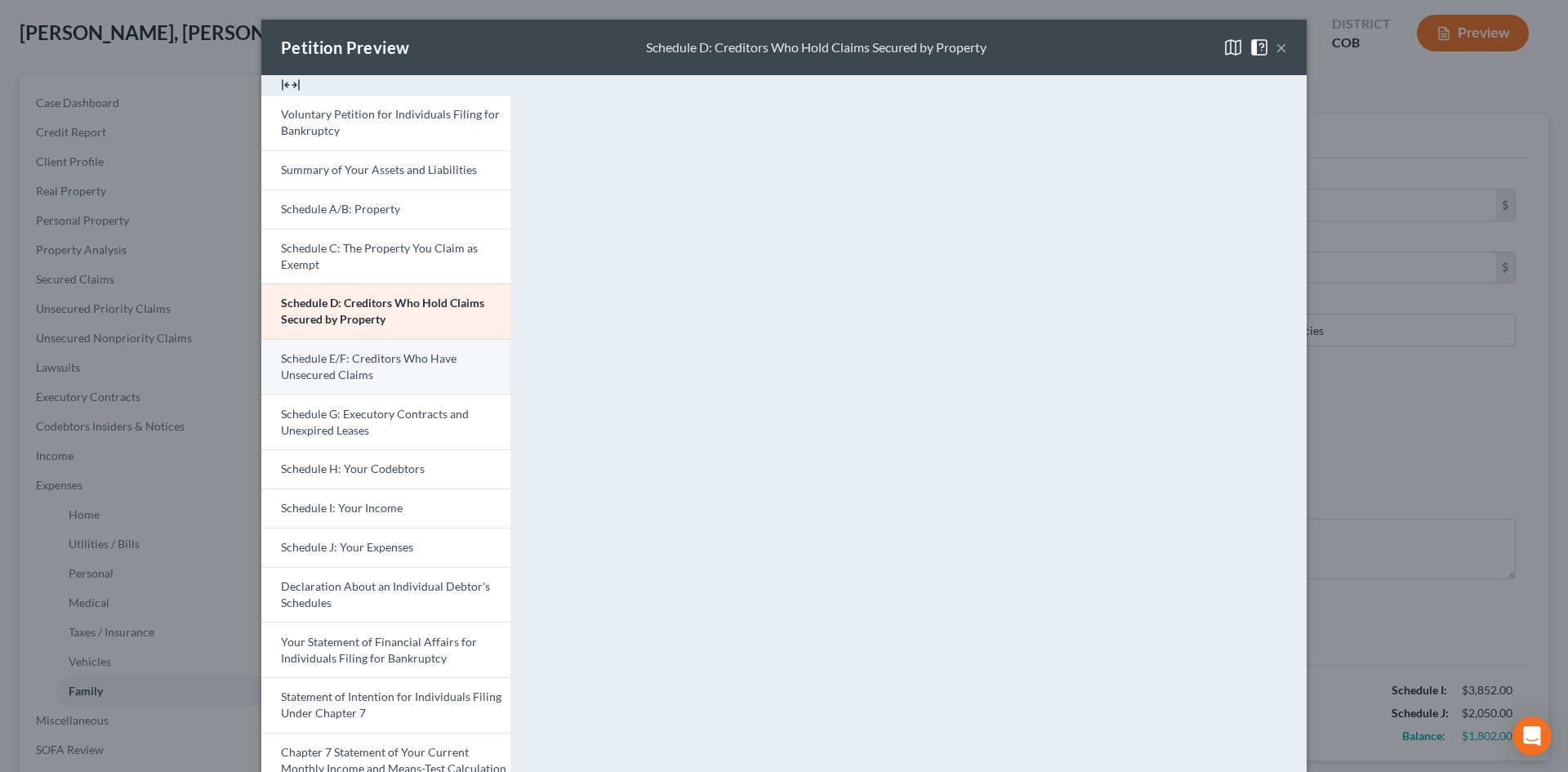
click at [395, 359] on span "Schedule E/F: Creditors Who Have Unsecured Claims" at bounding box center [368, 366] width 175 height 30
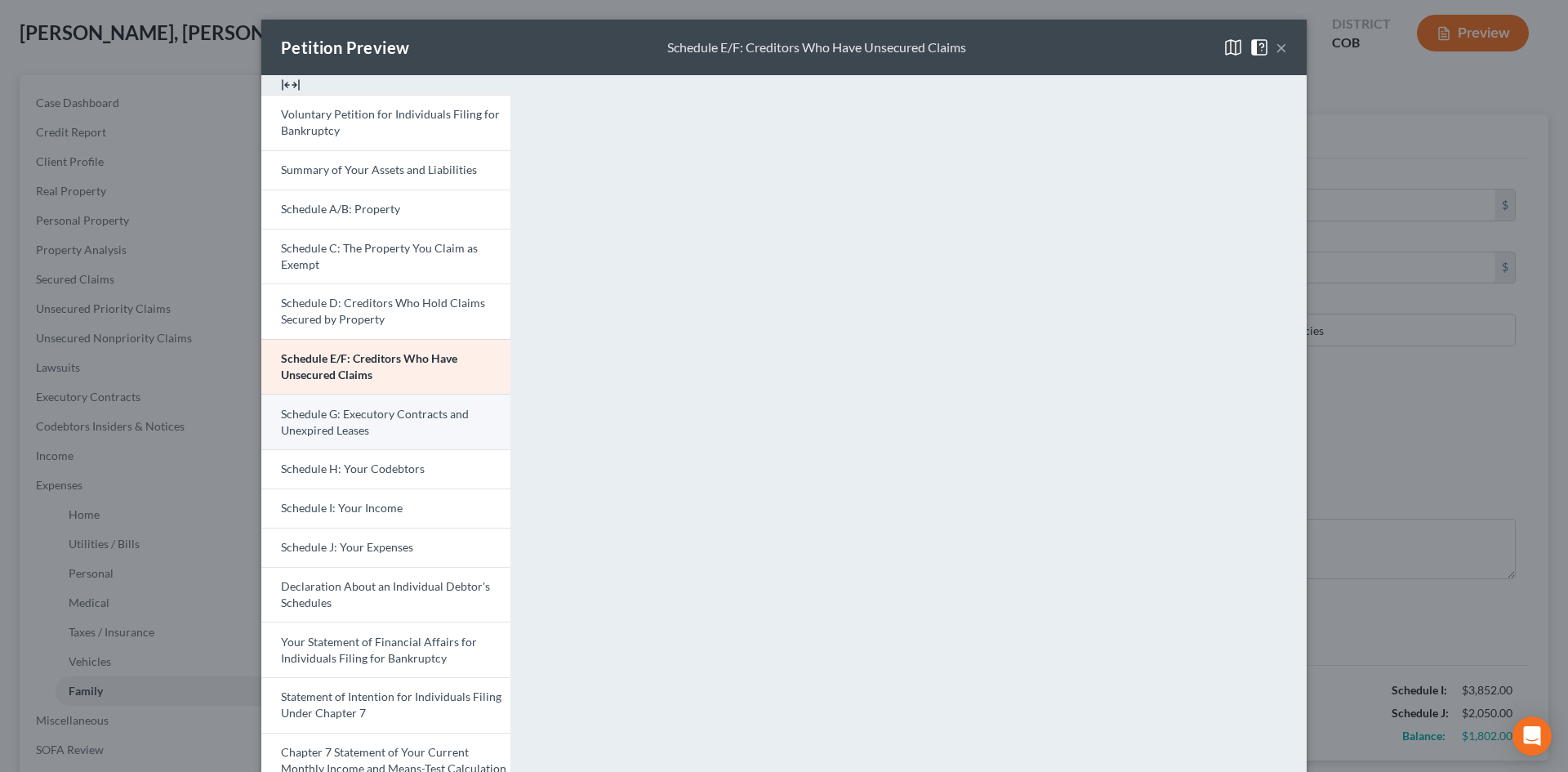
click at [362, 431] on span "Schedule G: Executory Contracts and Unexpired Leases" at bounding box center [375, 422] width 188 height 30
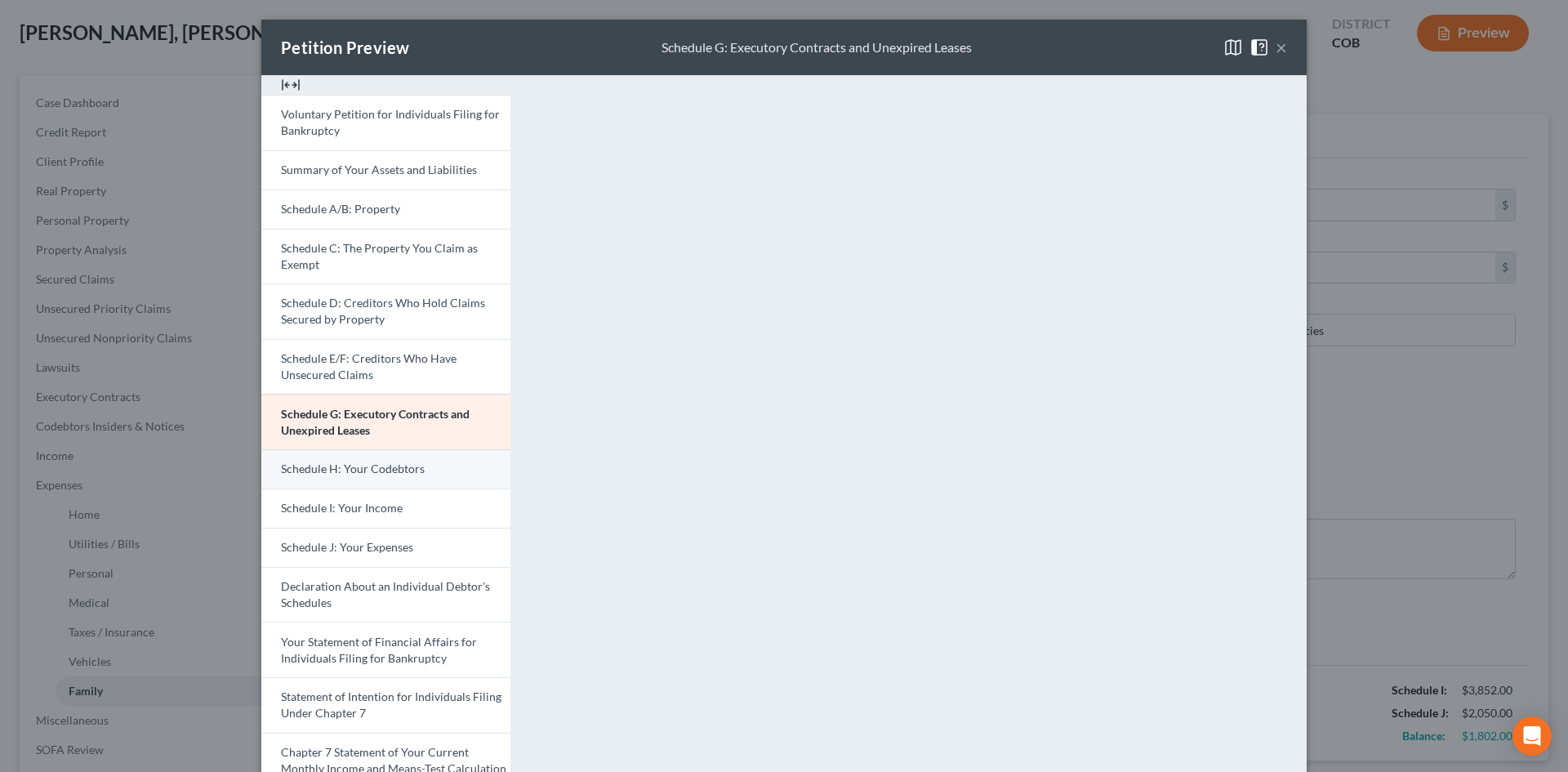
click at [334, 462] on span "Schedule H: Your Codebtors" at bounding box center [352, 469] width 144 height 14
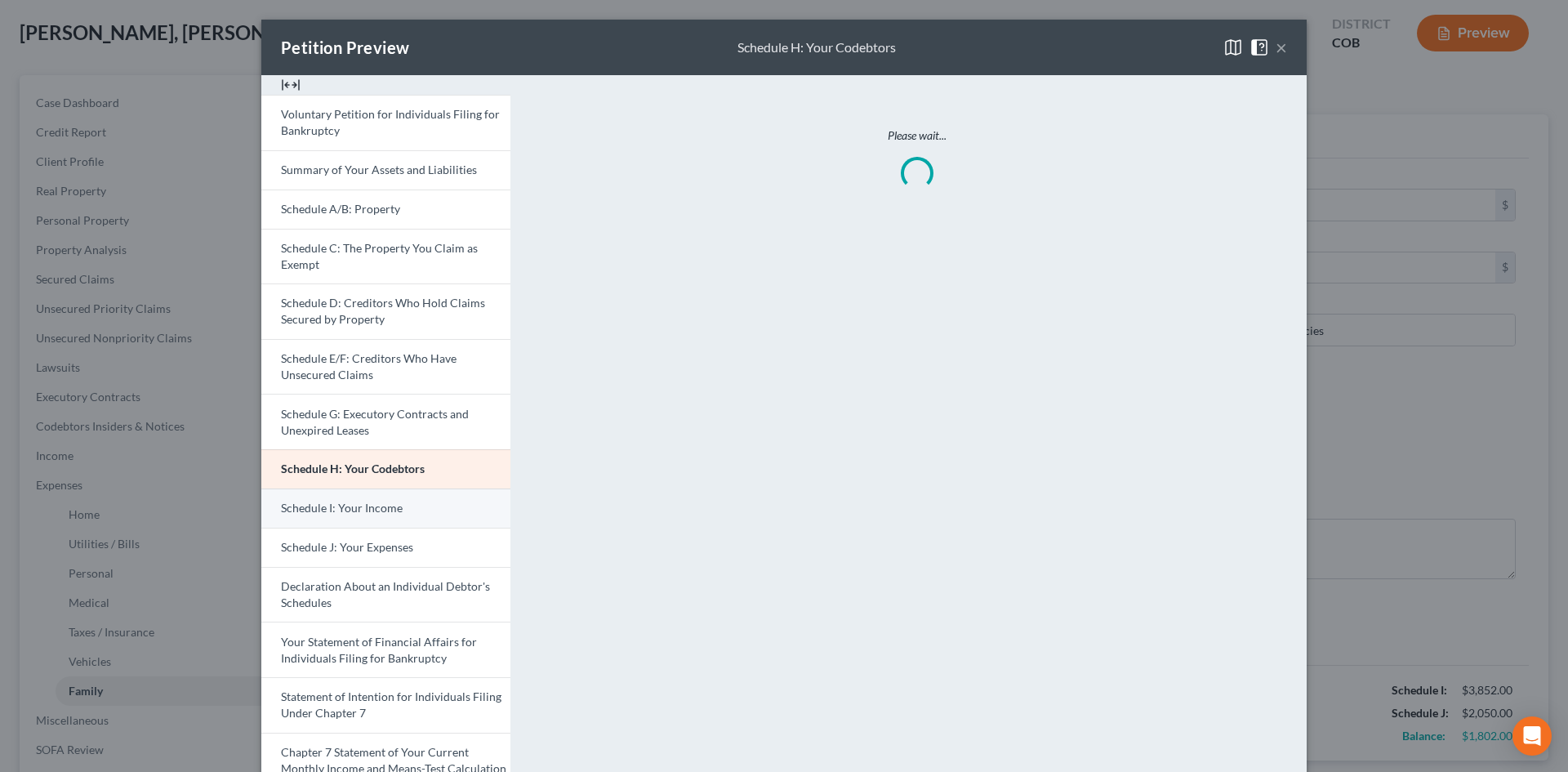
click at [356, 514] on span "Schedule I: Your Income" at bounding box center [341, 508] width 121 height 14
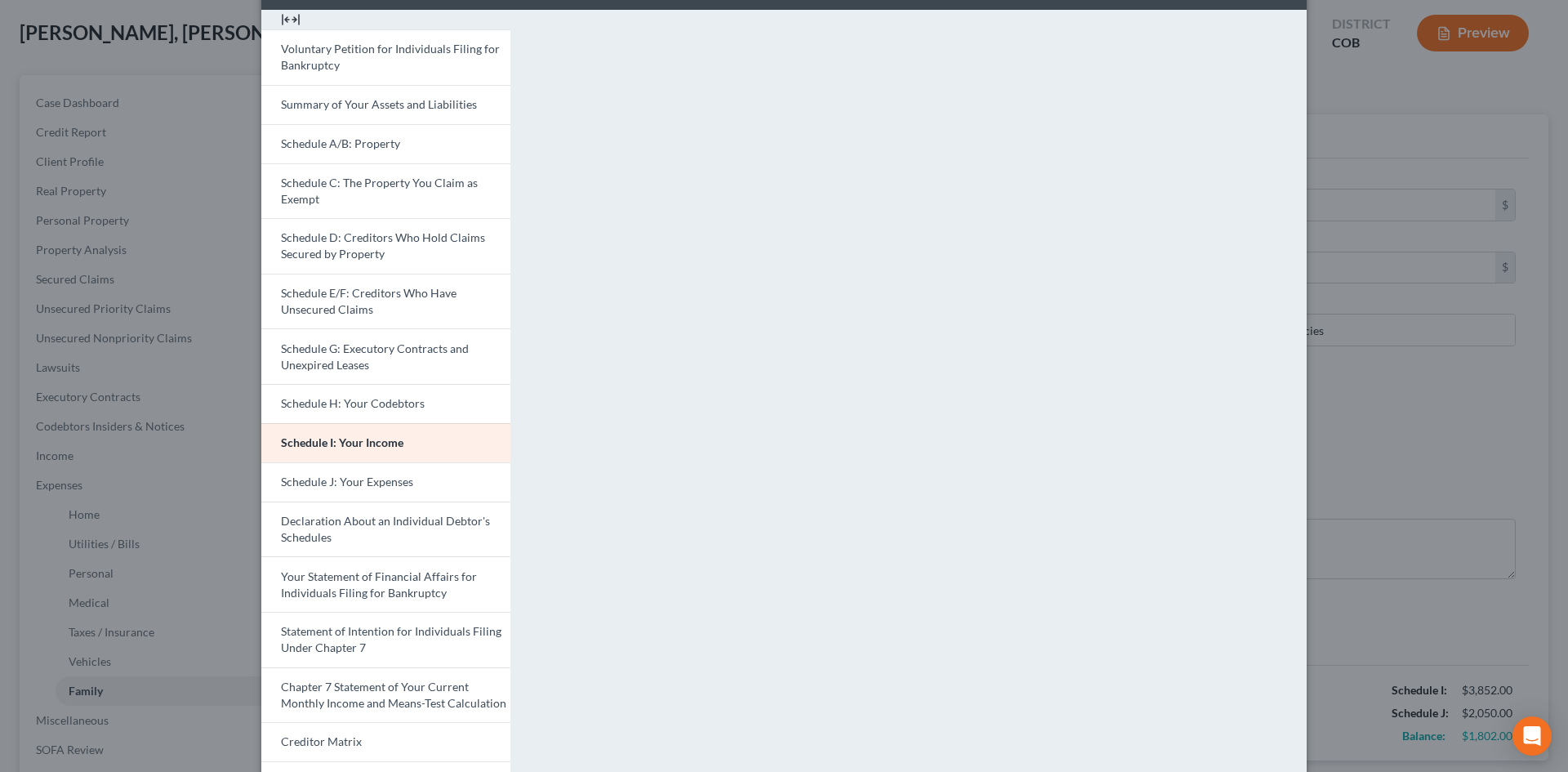
scroll to position [163, 0]
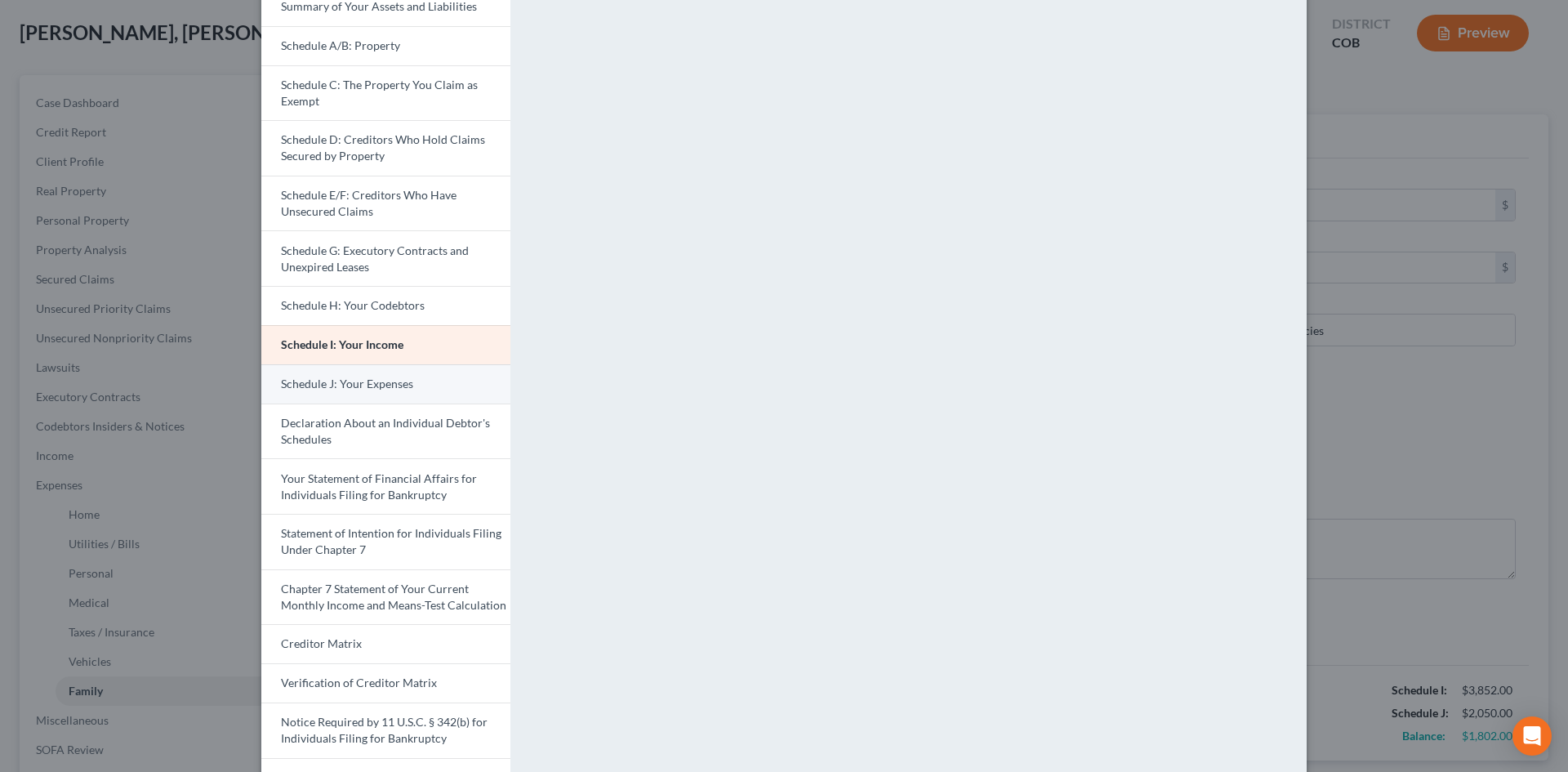
click at [400, 381] on span "Schedule J: Your Expenses" at bounding box center [346, 384] width 132 height 14
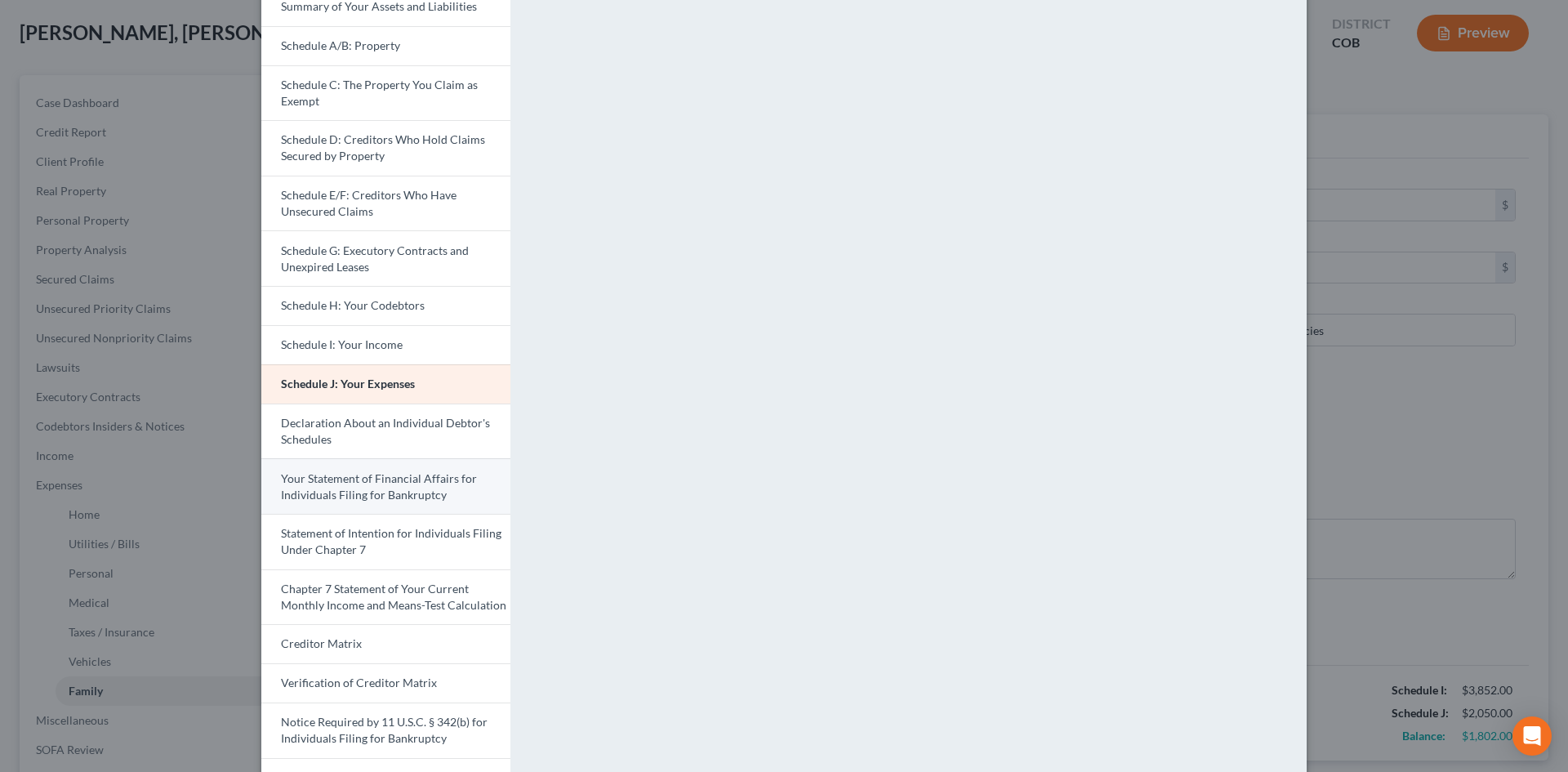
click at [355, 488] on span "Your Statement of Financial Affairs for Individuals Filing for Bankruptcy" at bounding box center [379, 486] width 196 height 30
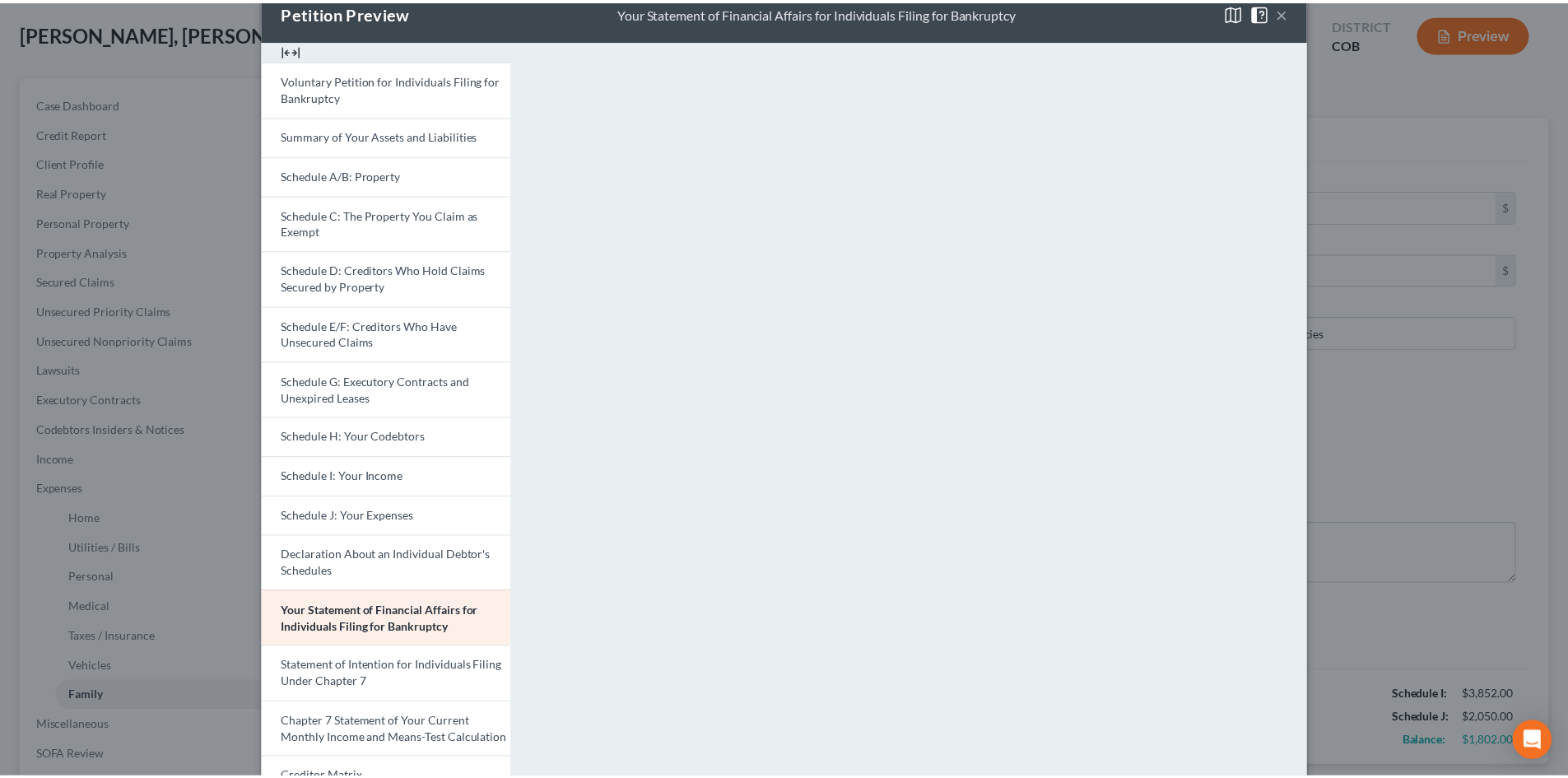
scroll to position [0, 0]
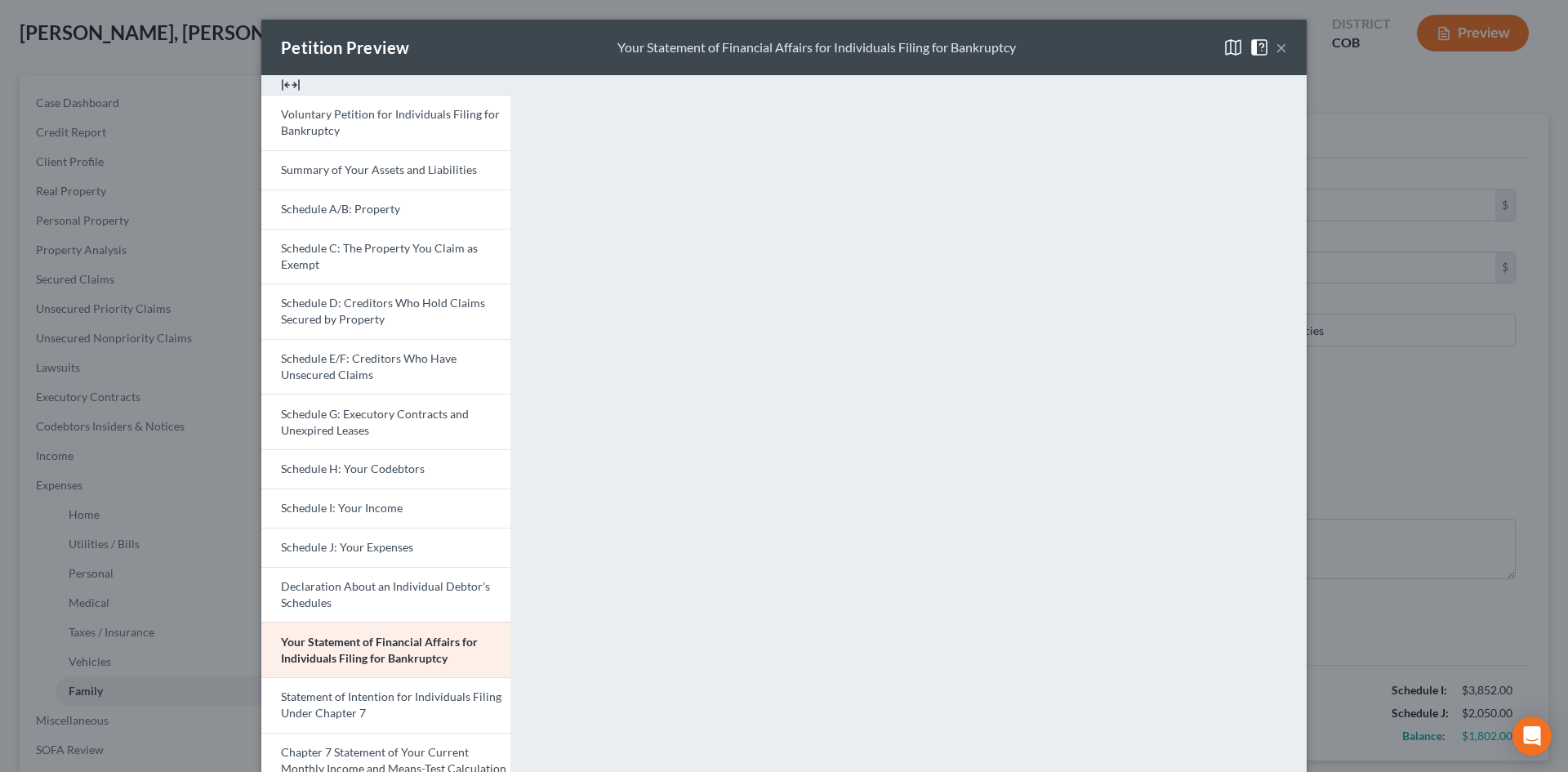
click at [1276, 46] on button "×" at bounding box center [1281, 47] width 12 height 20
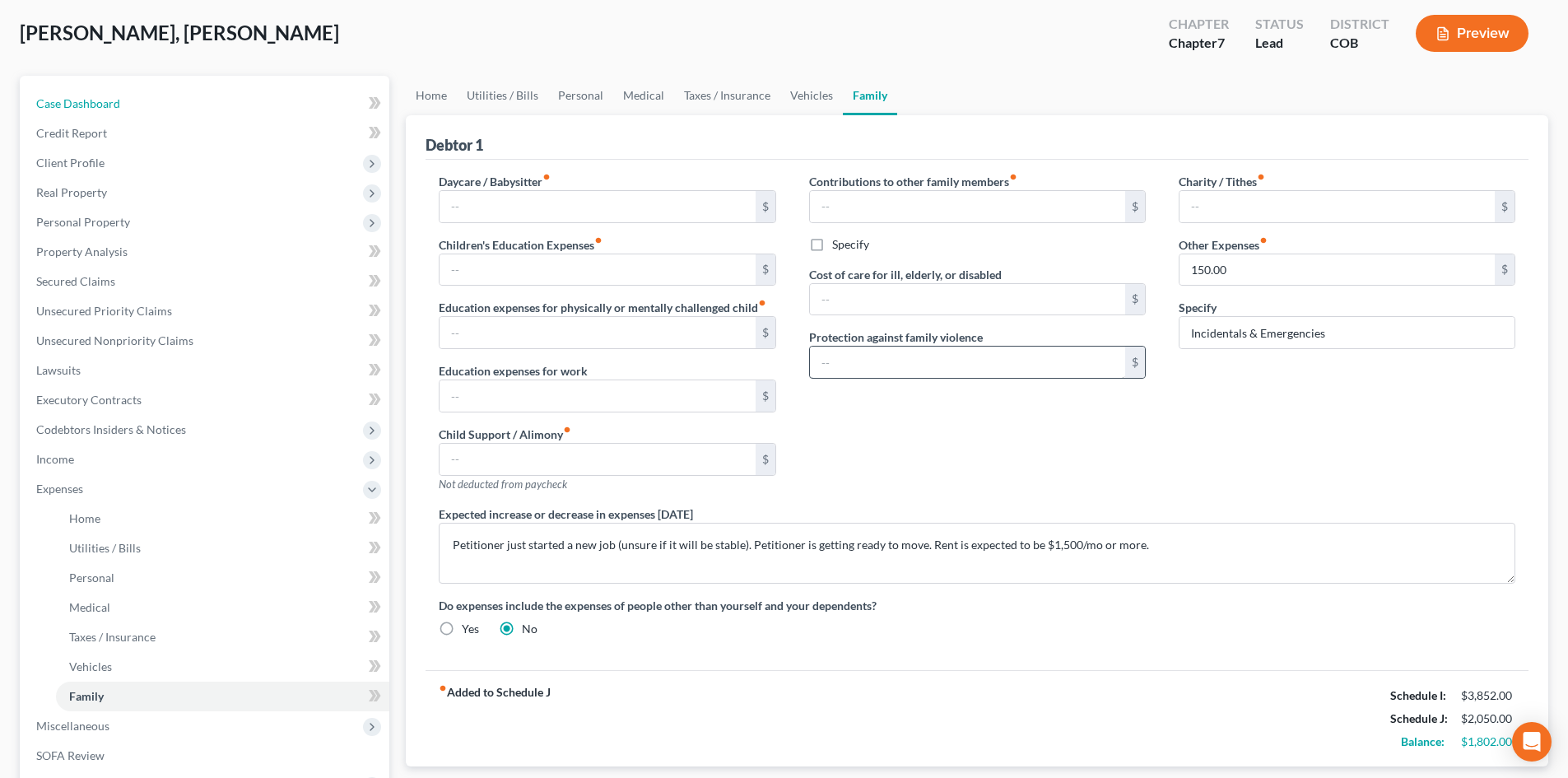
drag, startPoint x: 93, startPoint y: 99, endPoint x: 984, endPoint y: 348, distance: 925.1
click at [93, 99] on span "Case Dashboard" at bounding box center [78, 104] width 84 height 14
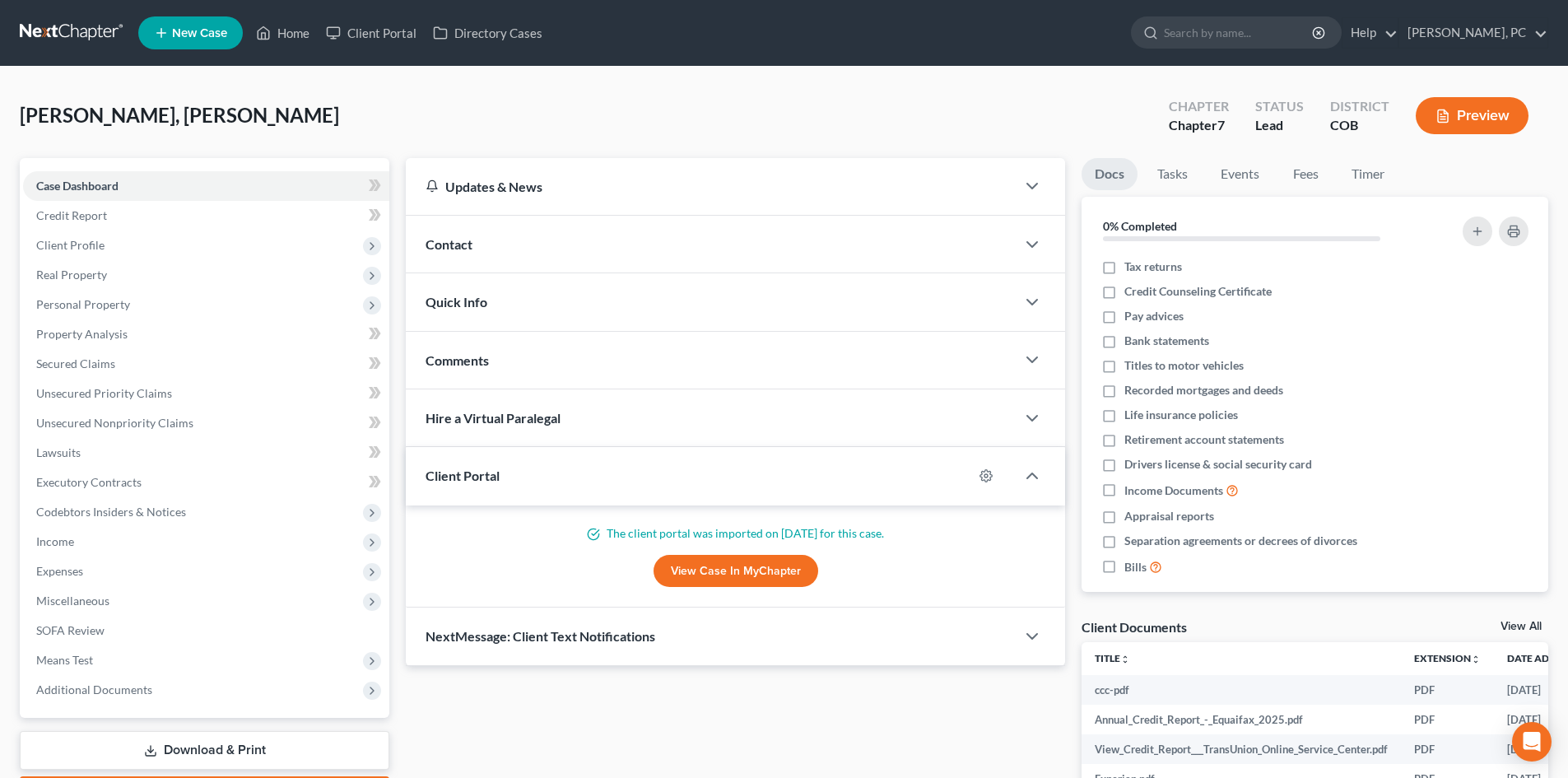
click at [1522, 619] on div "Client Documents View All" at bounding box center [1315, 630] width 466 height 24
click at [1521, 621] on link "View All" at bounding box center [1522, 626] width 41 height 12
click at [1512, 627] on link "View All" at bounding box center [1522, 626] width 41 height 12
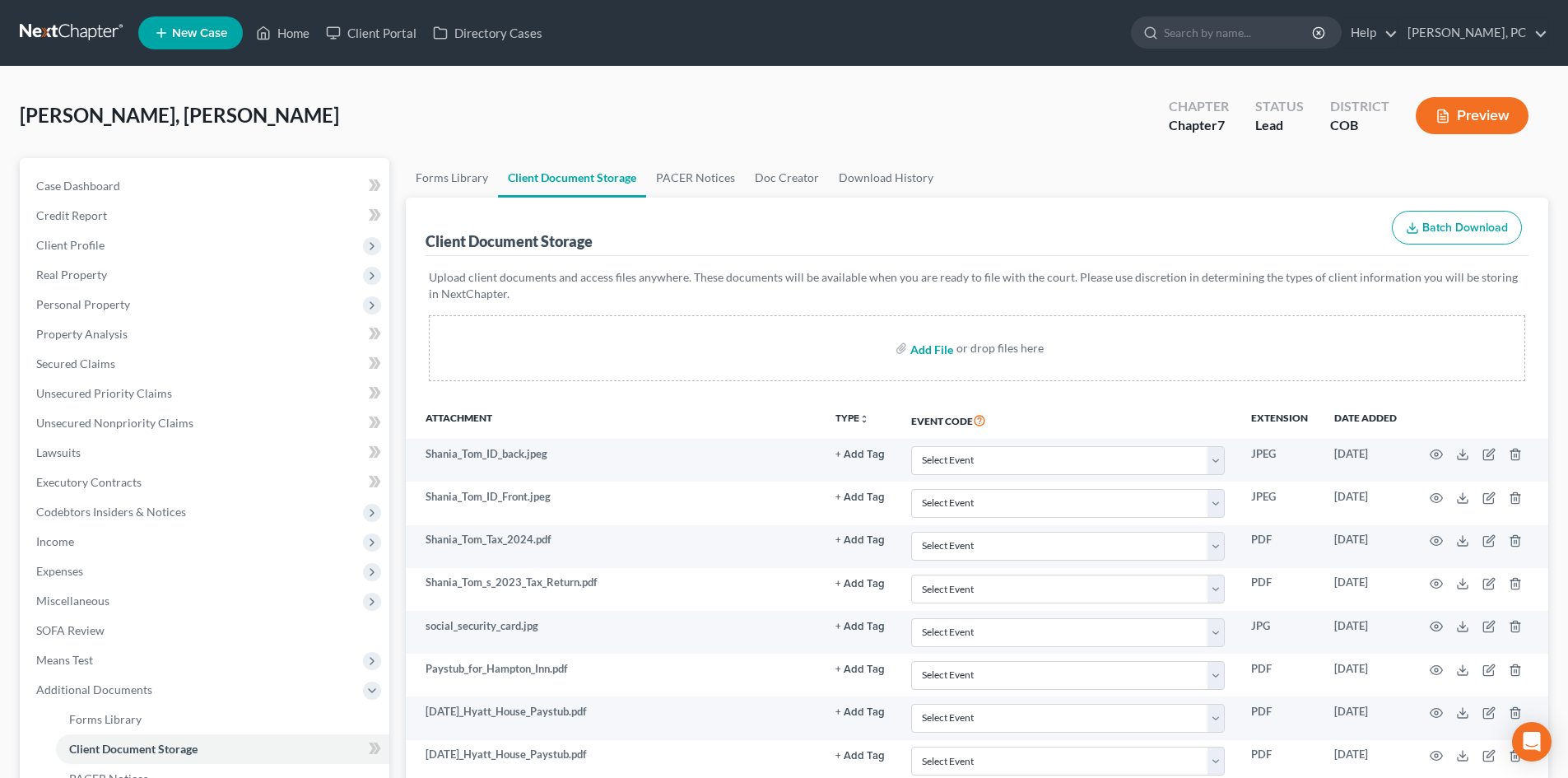
click at [938, 349] on input "file" at bounding box center [930, 348] width 39 height 30
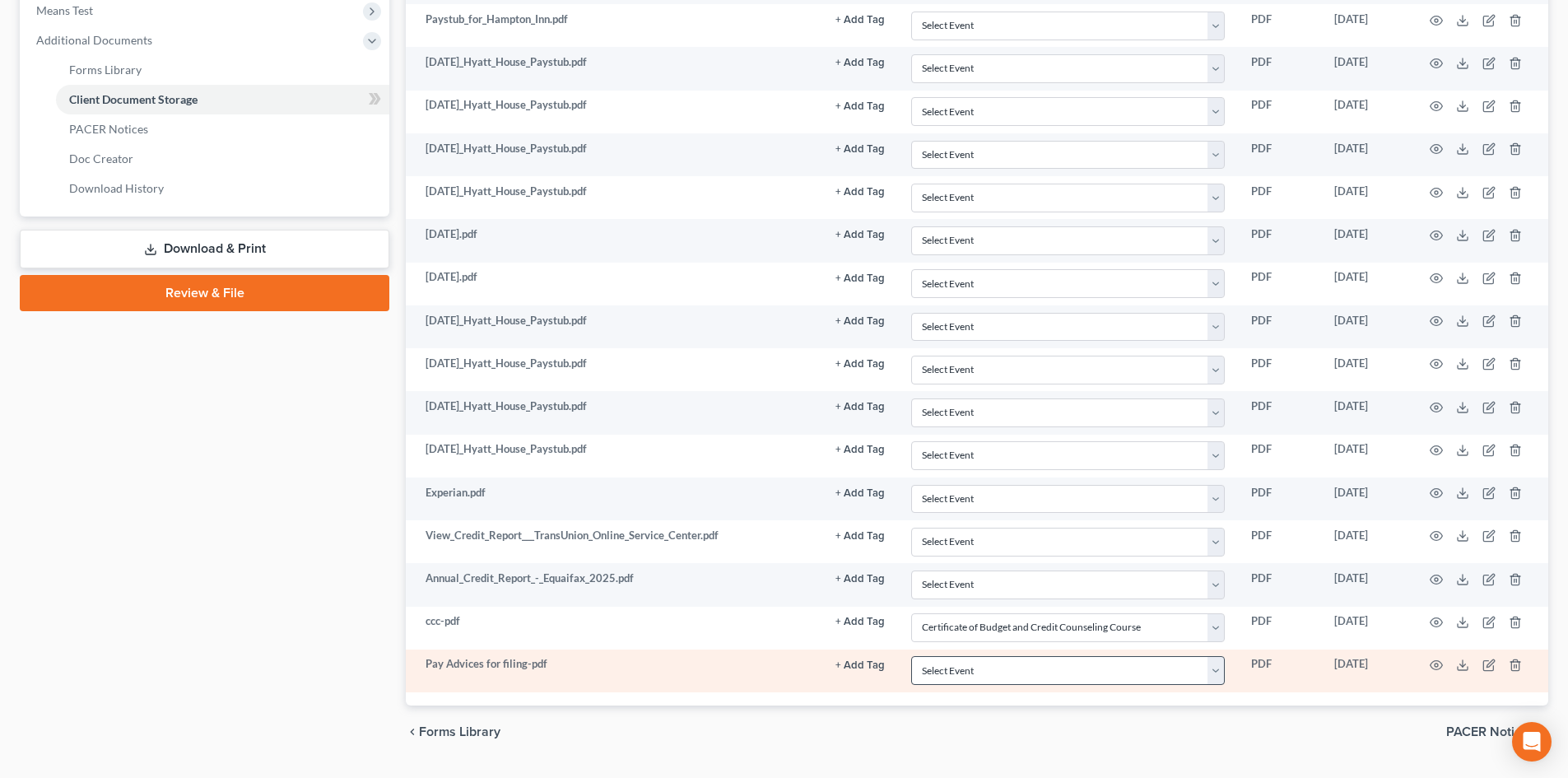
scroll to position [653, 0]
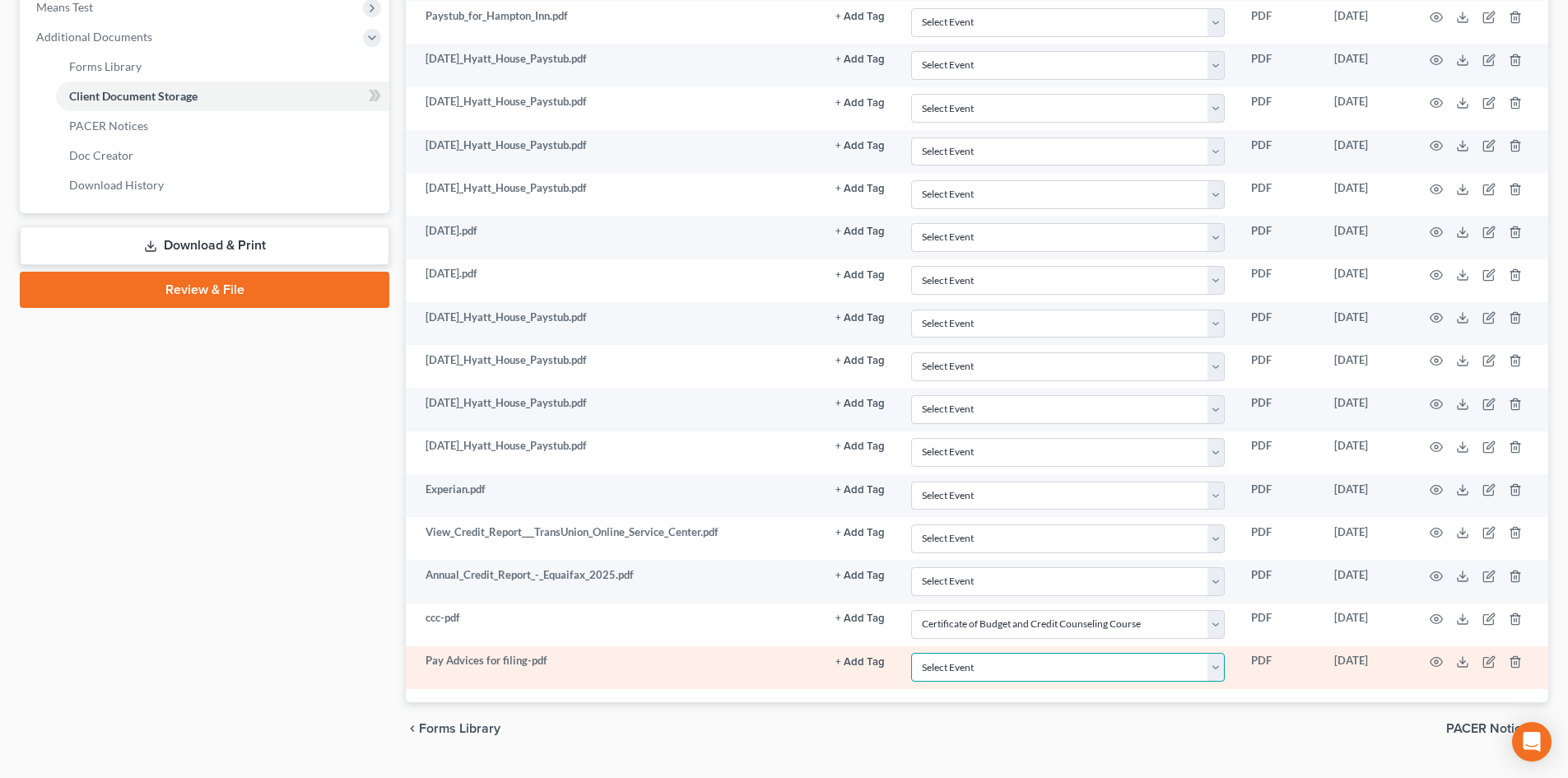
click at [974, 671] on select "Select Event 1009-1.1 Notice of Amendments 20 Largest Unsecured Creditors Amend…" at bounding box center [1068, 667] width 314 height 29
click at [911, 653] on select "Select Event 1009-1.1 Notice of Amendments 20 Largest Unsecured Creditors Amend…" at bounding box center [1068, 667] width 314 height 29
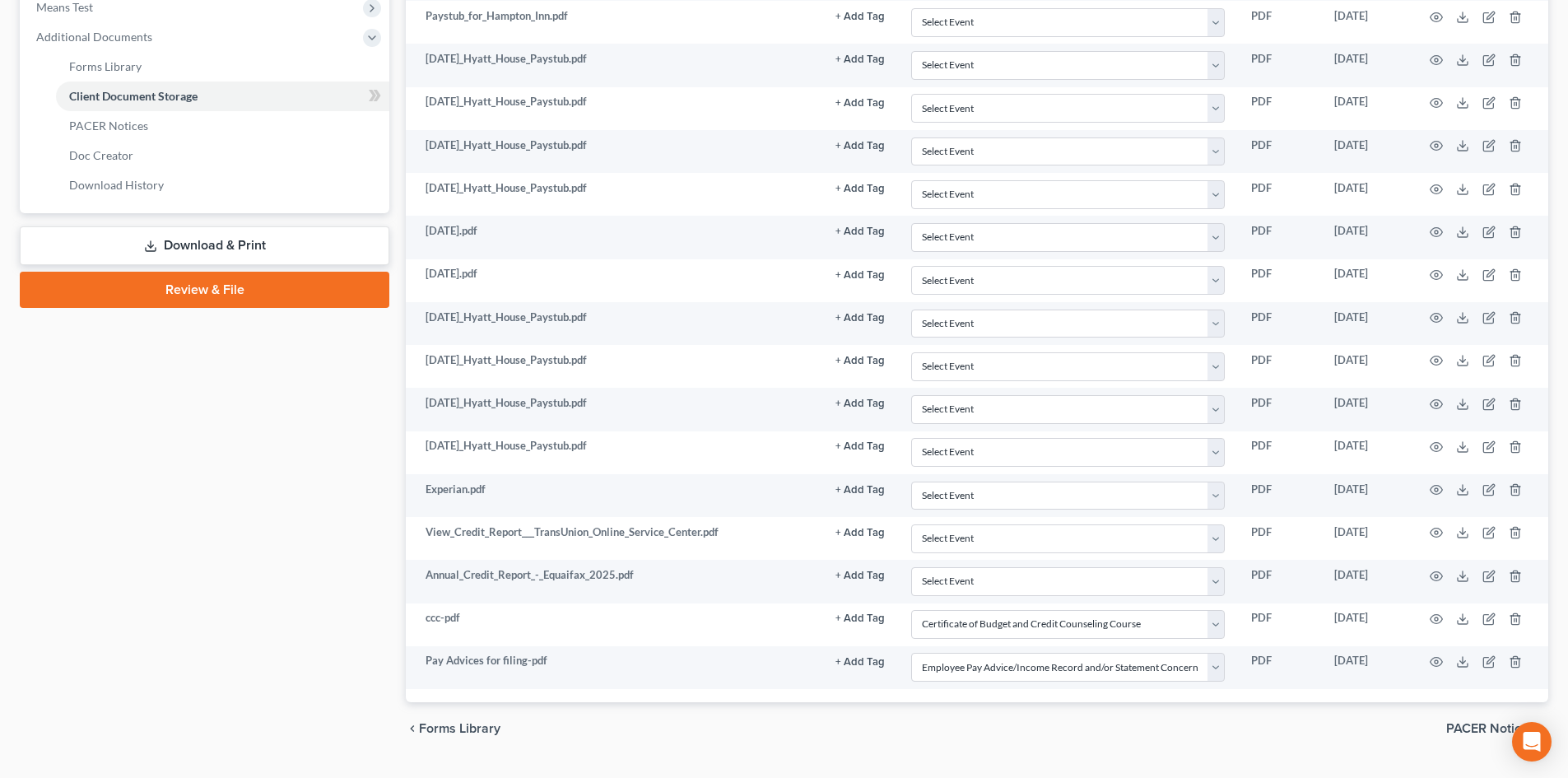
click at [804, 738] on div "chevron_left Forms Library PACER Notices chevron_right" at bounding box center [977, 728] width 1143 height 52
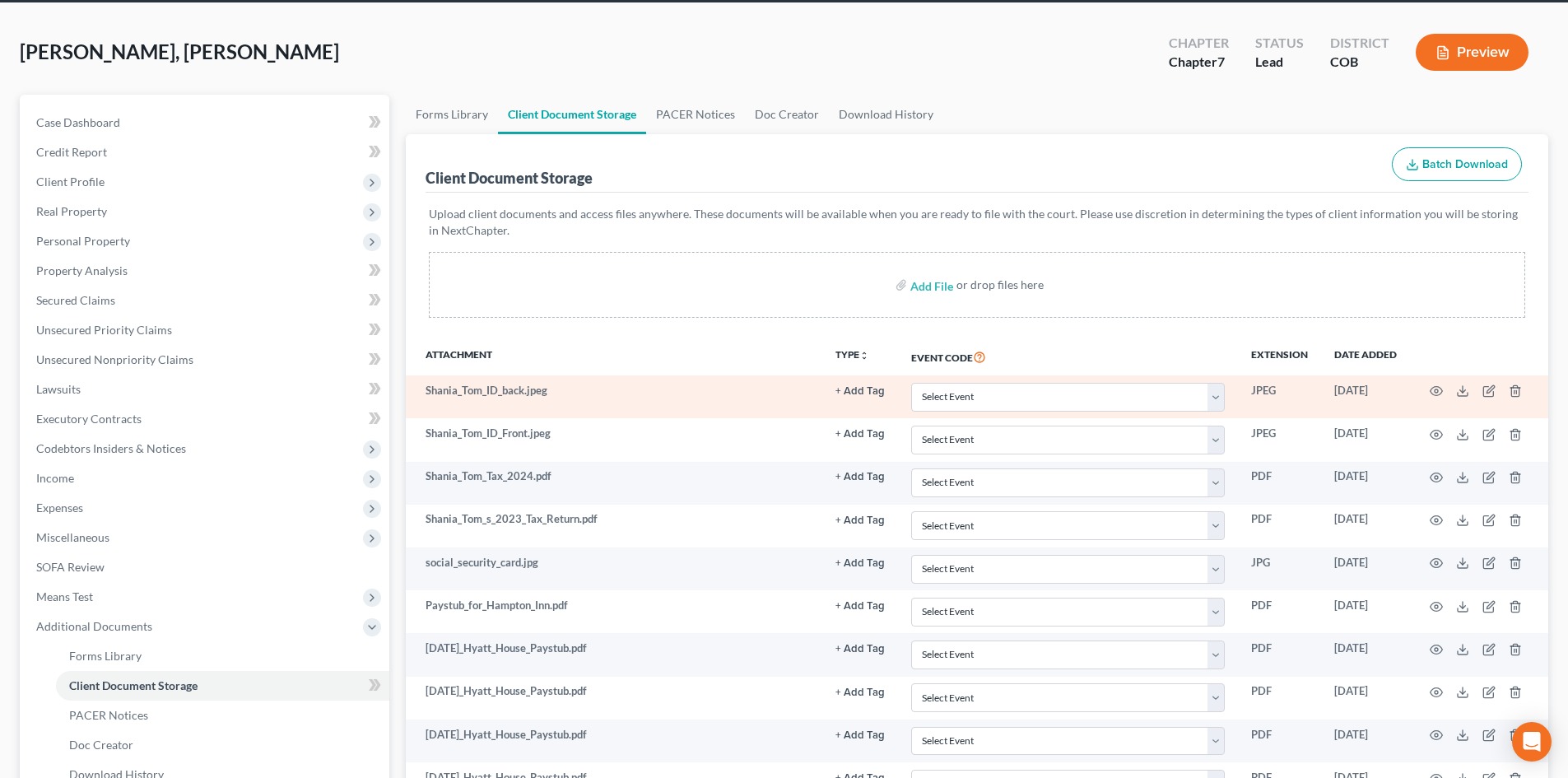
scroll to position [0, 0]
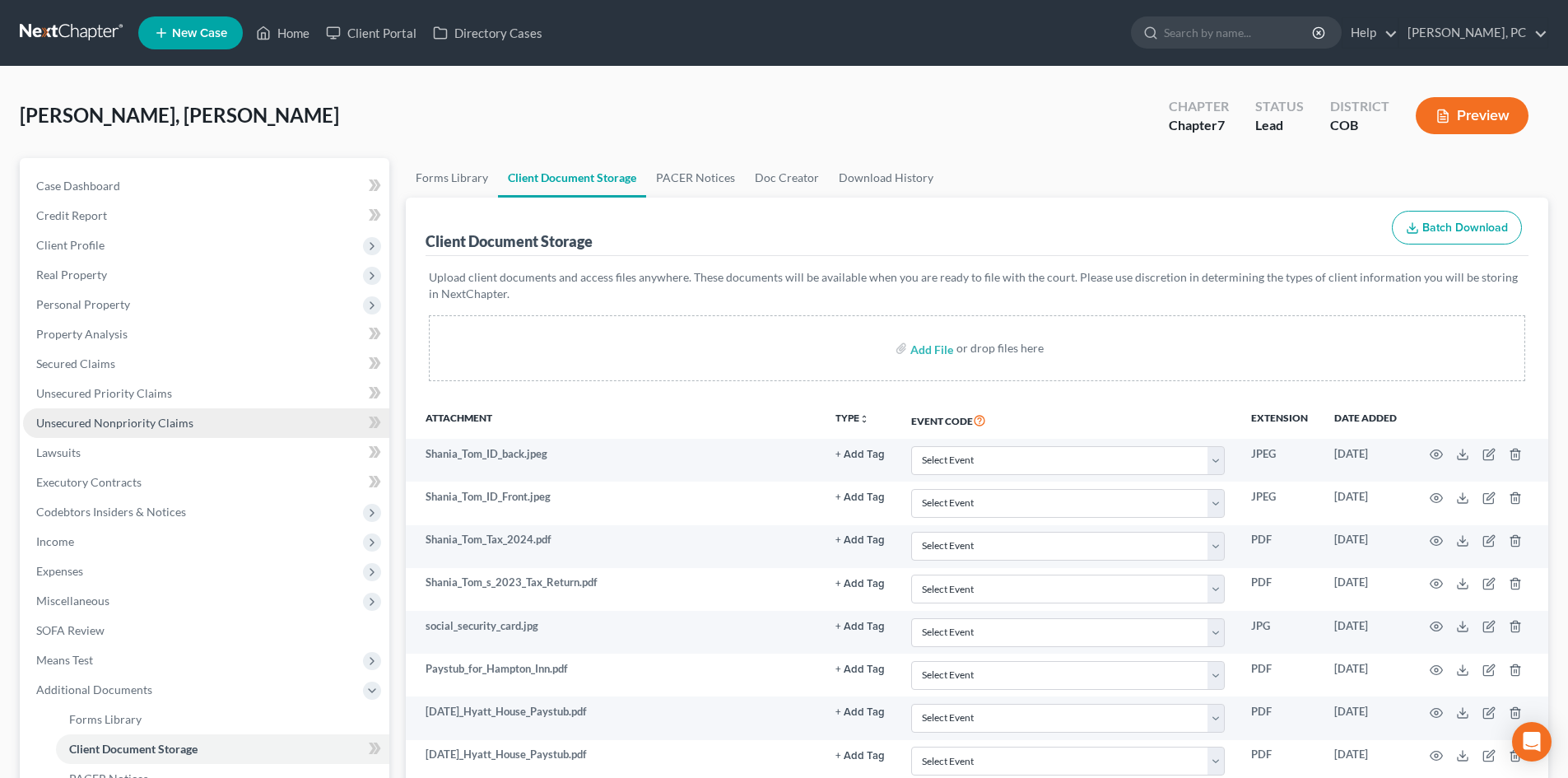
click at [121, 426] on span "Unsecured Nonpriority Claims" at bounding box center [114, 423] width 157 height 14
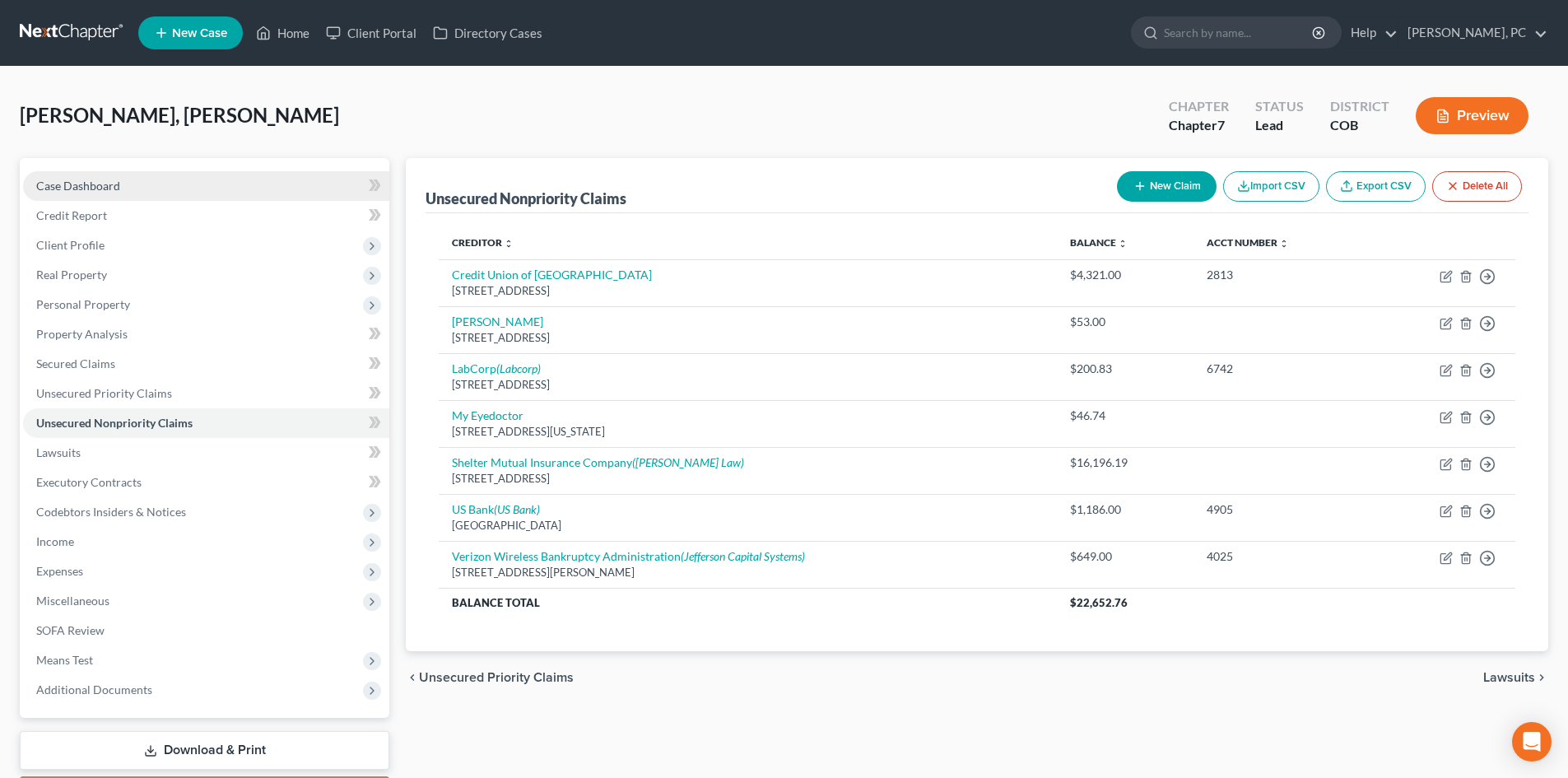
click at [71, 186] on span "Case Dashboard" at bounding box center [78, 185] width 84 height 14
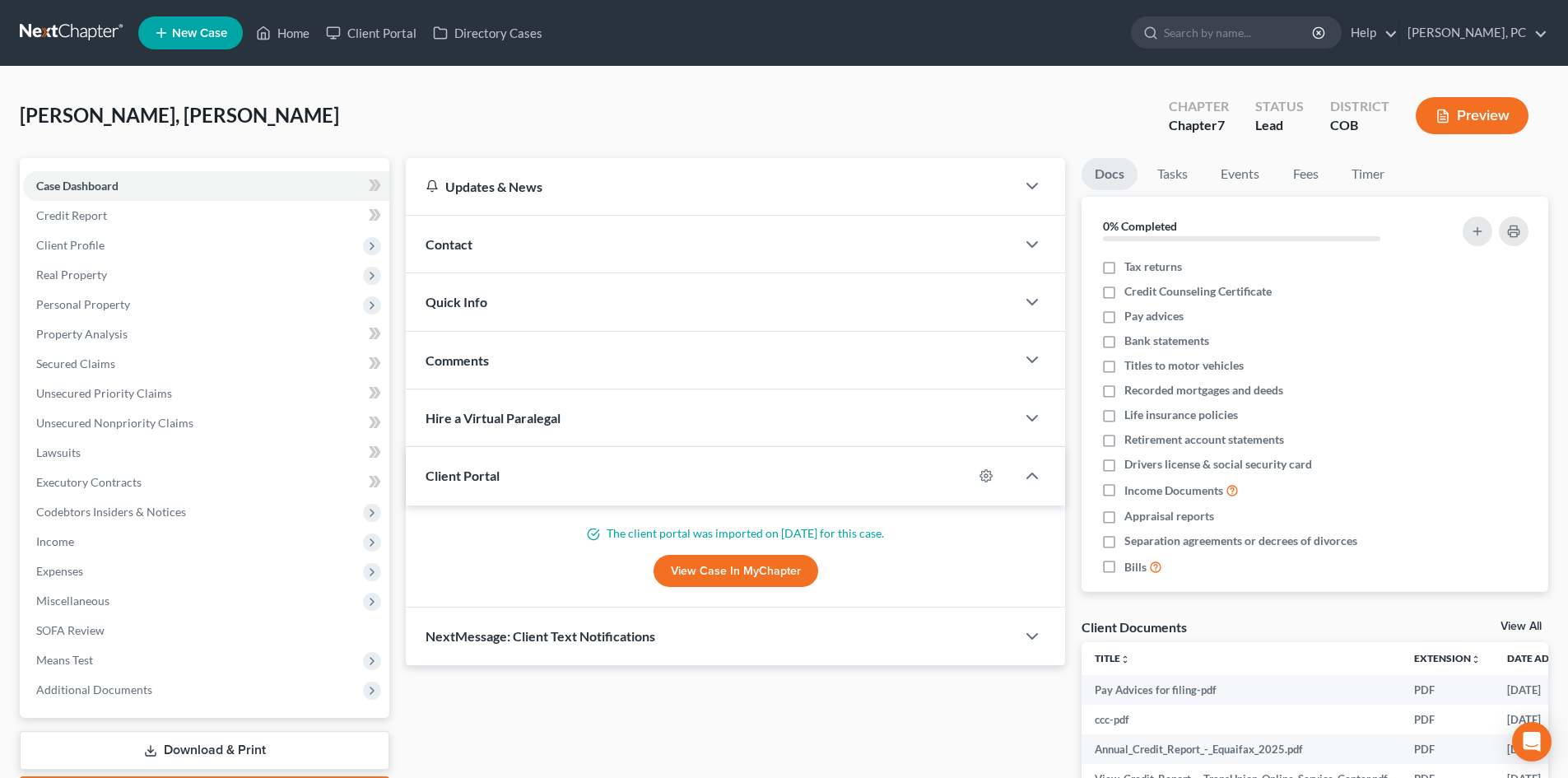
click at [722, 566] on link "View Case in MyChapter" at bounding box center [736, 571] width 165 height 33
click at [135, 426] on span "Unsecured Nonpriority Claims" at bounding box center [114, 423] width 157 height 14
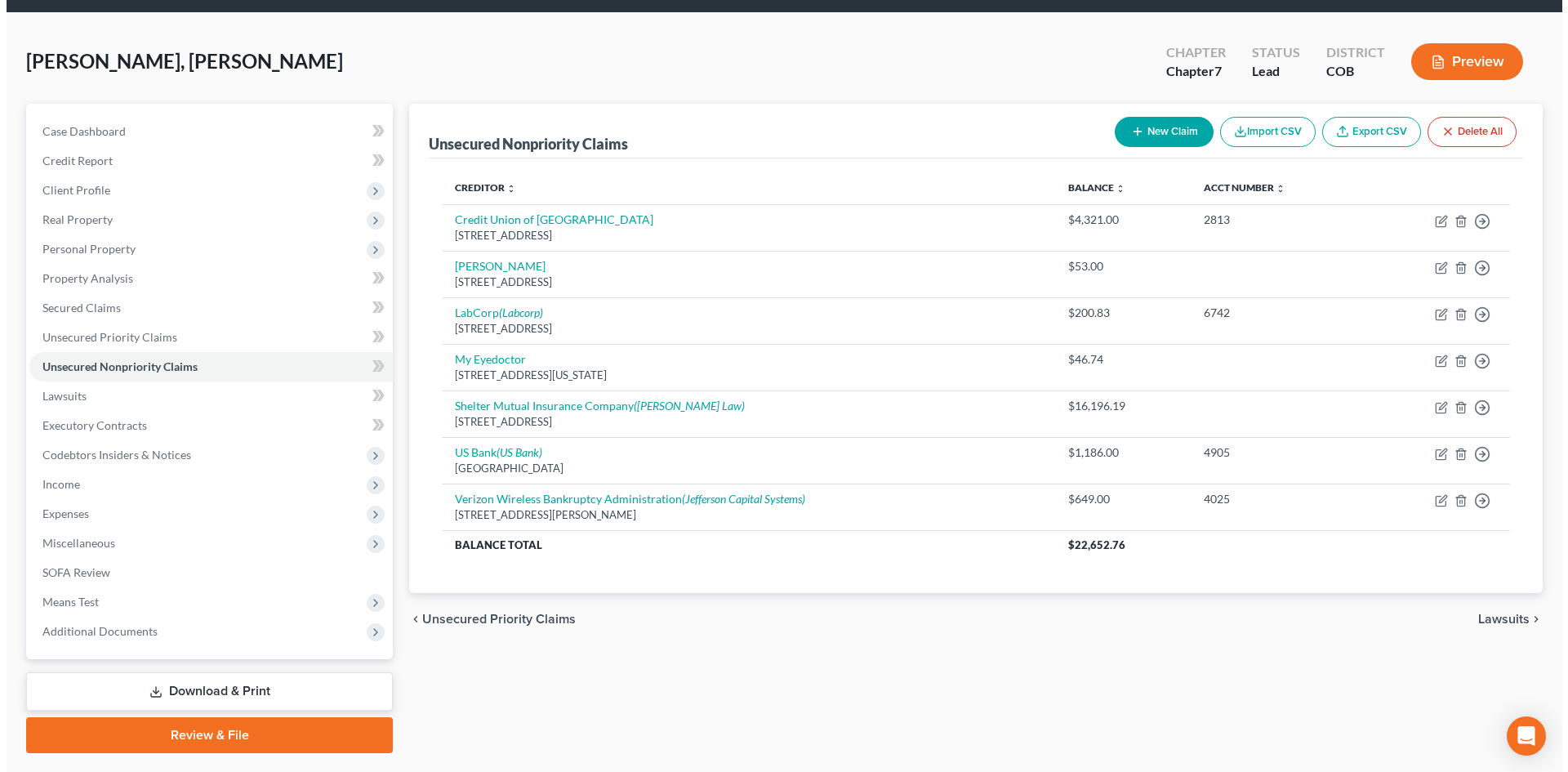
scroll to position [81, 0]
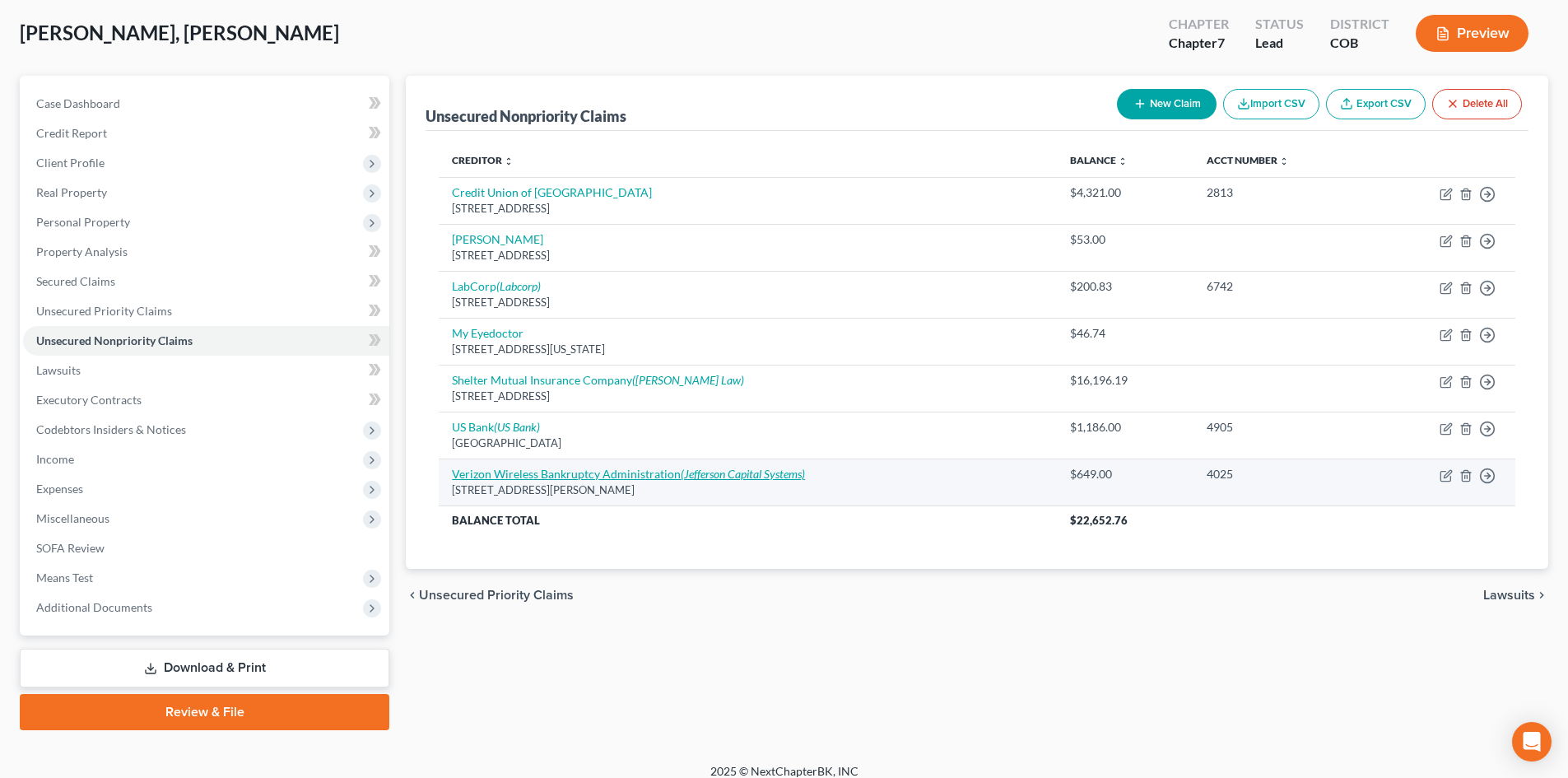
click at [517, 471] on link "Verizon Wireless Bankruptcy Administration (Jefferson Capital Systems)" at bounding box center [628, 473] width 353 height 14
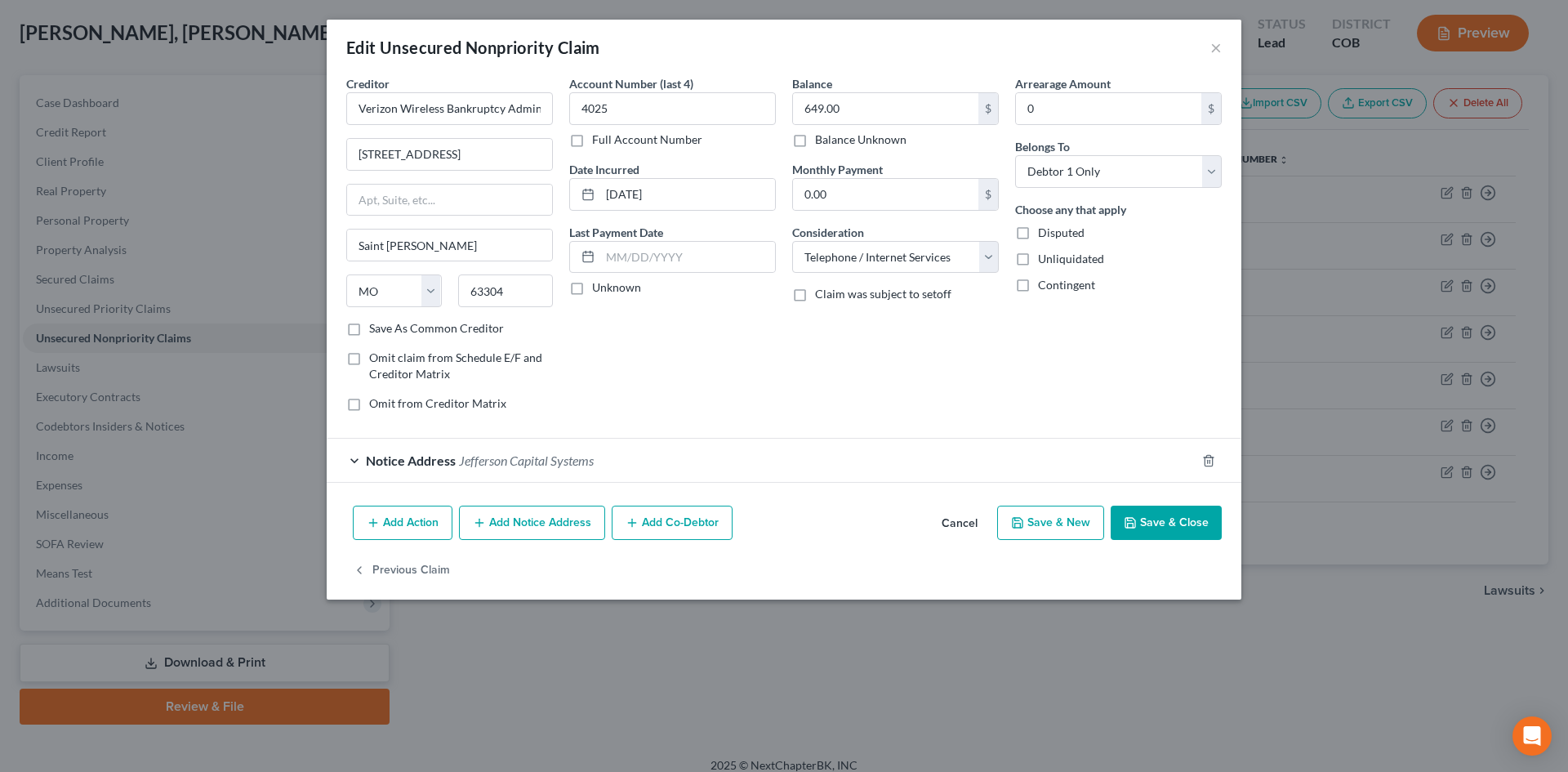
click at [528, 525] on button "Add Notice Address" at bounding box center [531, 522] width 146 height 34
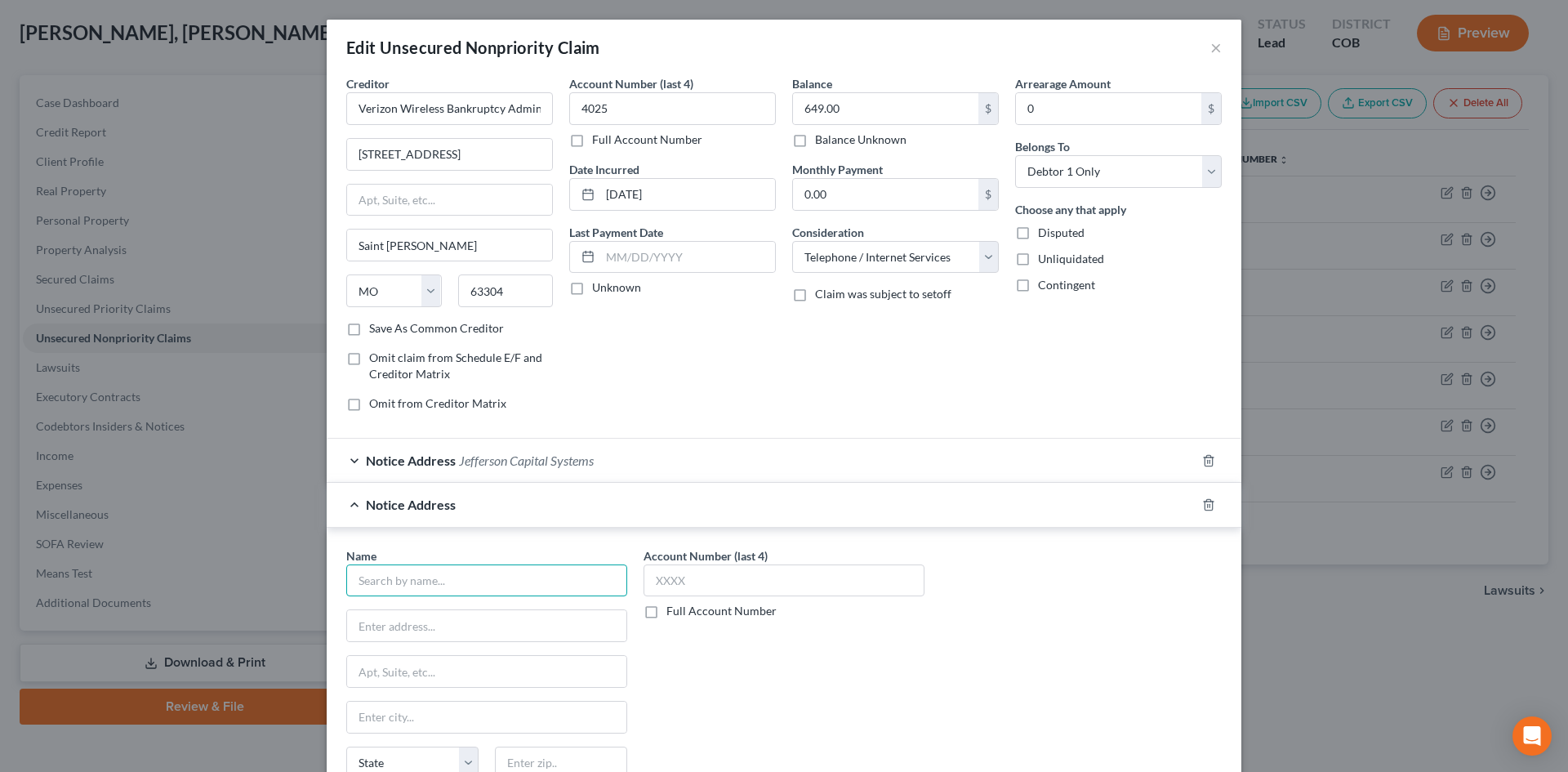
click at [492, 571] on input "text" at bounding box center [486, 580] width 281 height 32
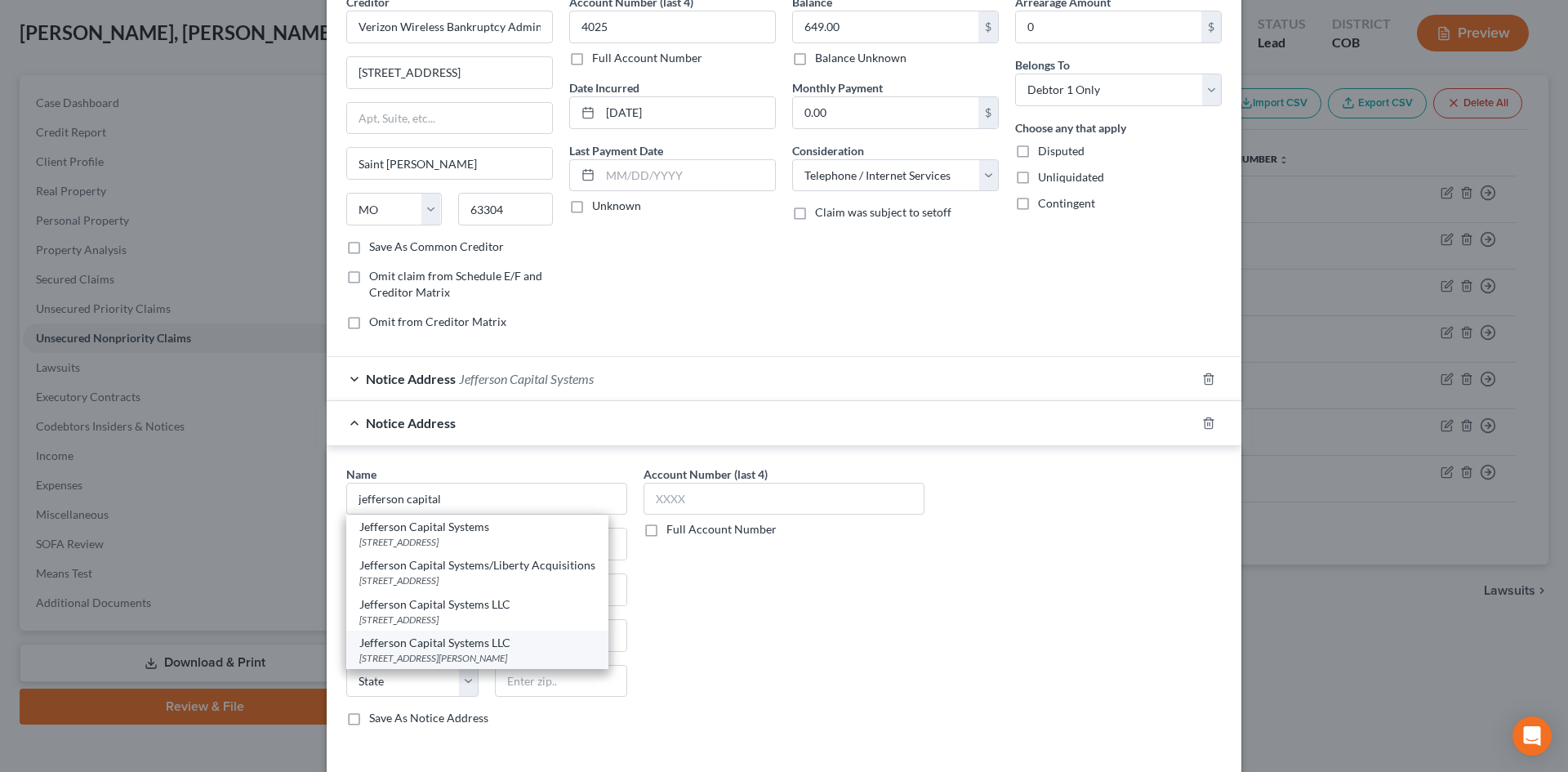
click at [411, 644] on div "Jefferson Capital Systems LLC" at bounding box center [476, 643] width 236 height 17
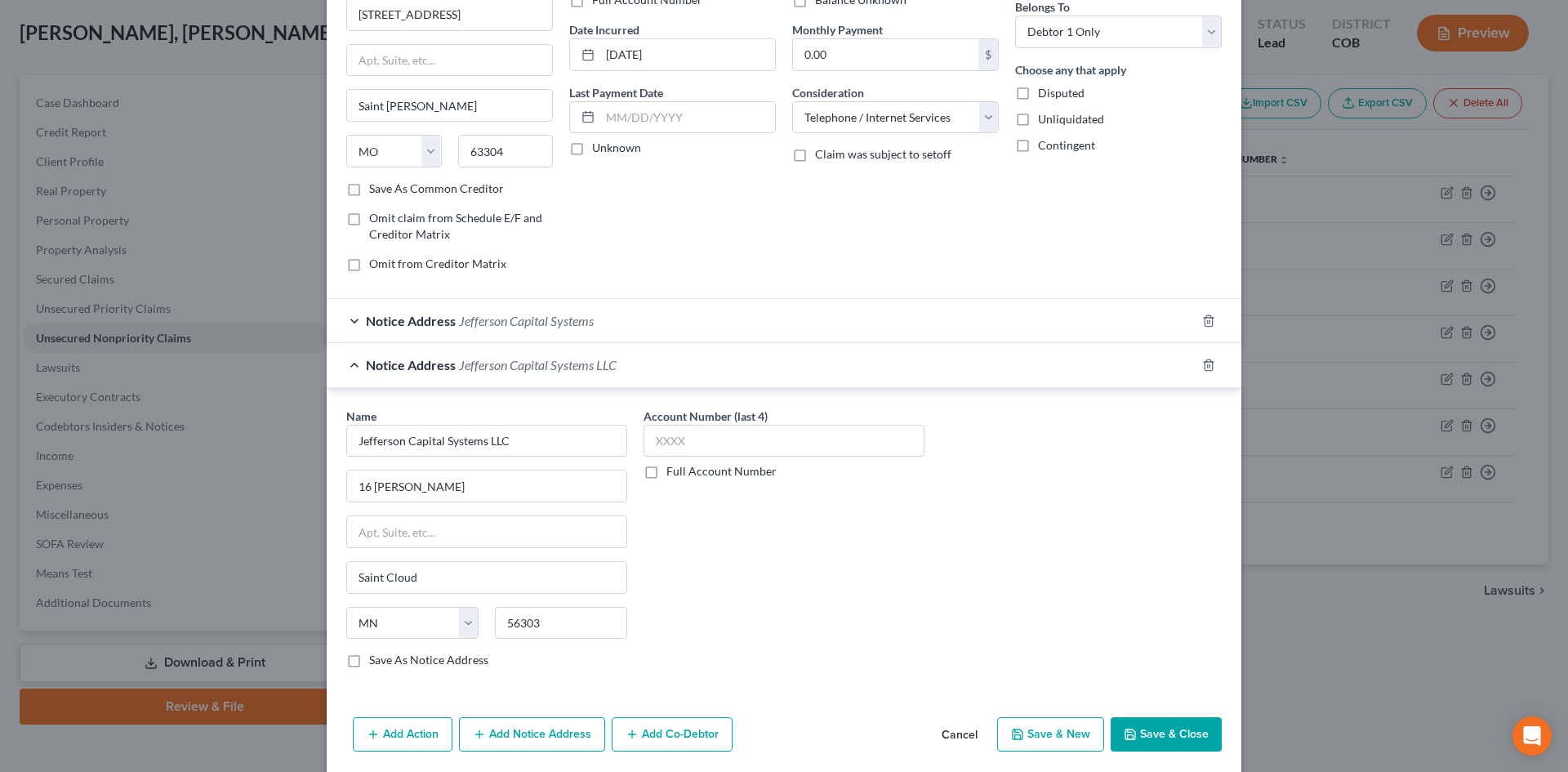
scroll to position [200, 0]
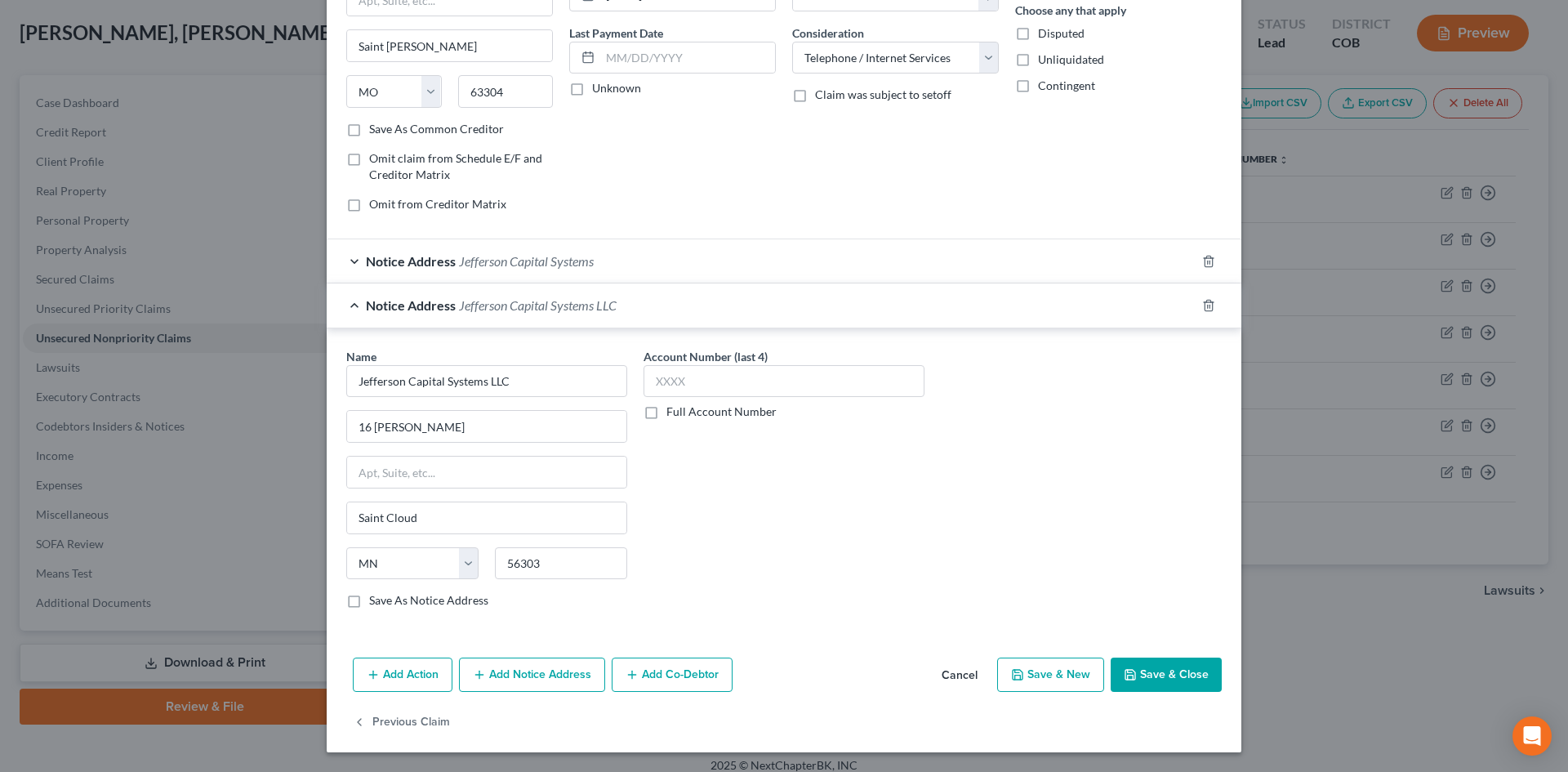
click at [1154, 669] on button "Save & Close" at bounding box center [1166, 674] width 112 height 34
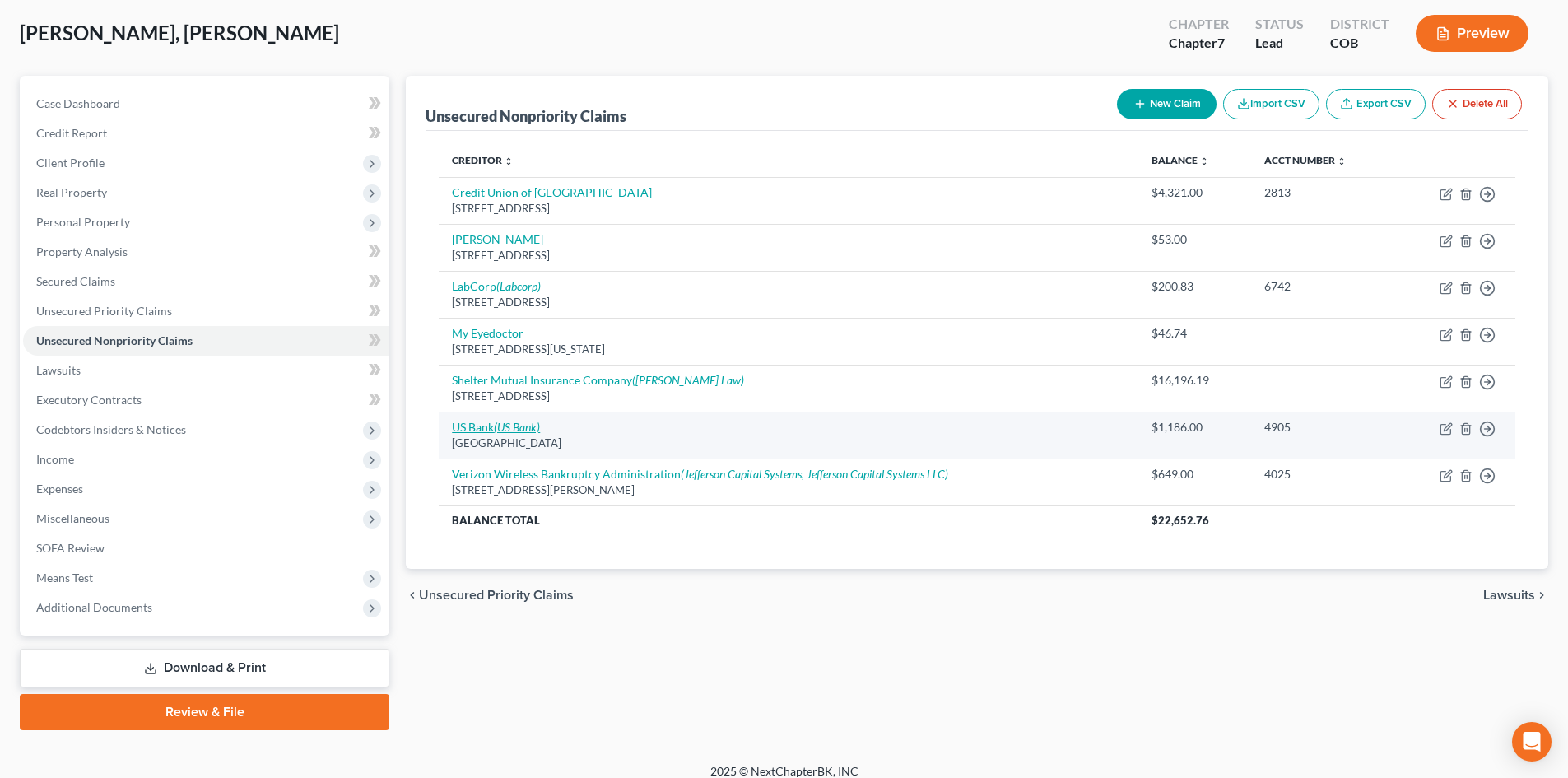
click at [482, 425] on link "US Bank (US Bank)" at bounding box center [495, 427] width 88 height 14
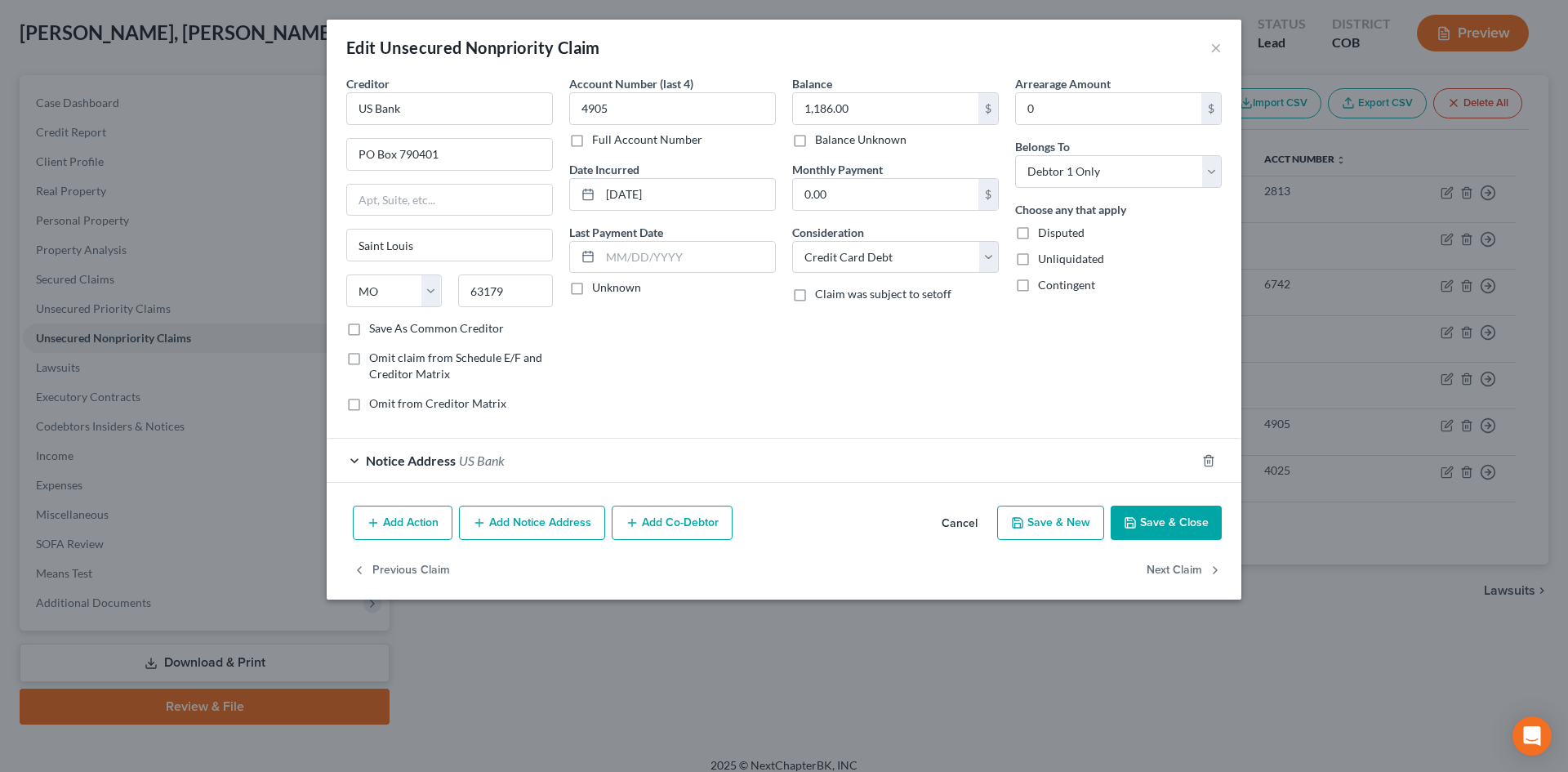
click at [531, 524] on button "Add Notice Address" at bounding box center [531, 522] width 146 height 34
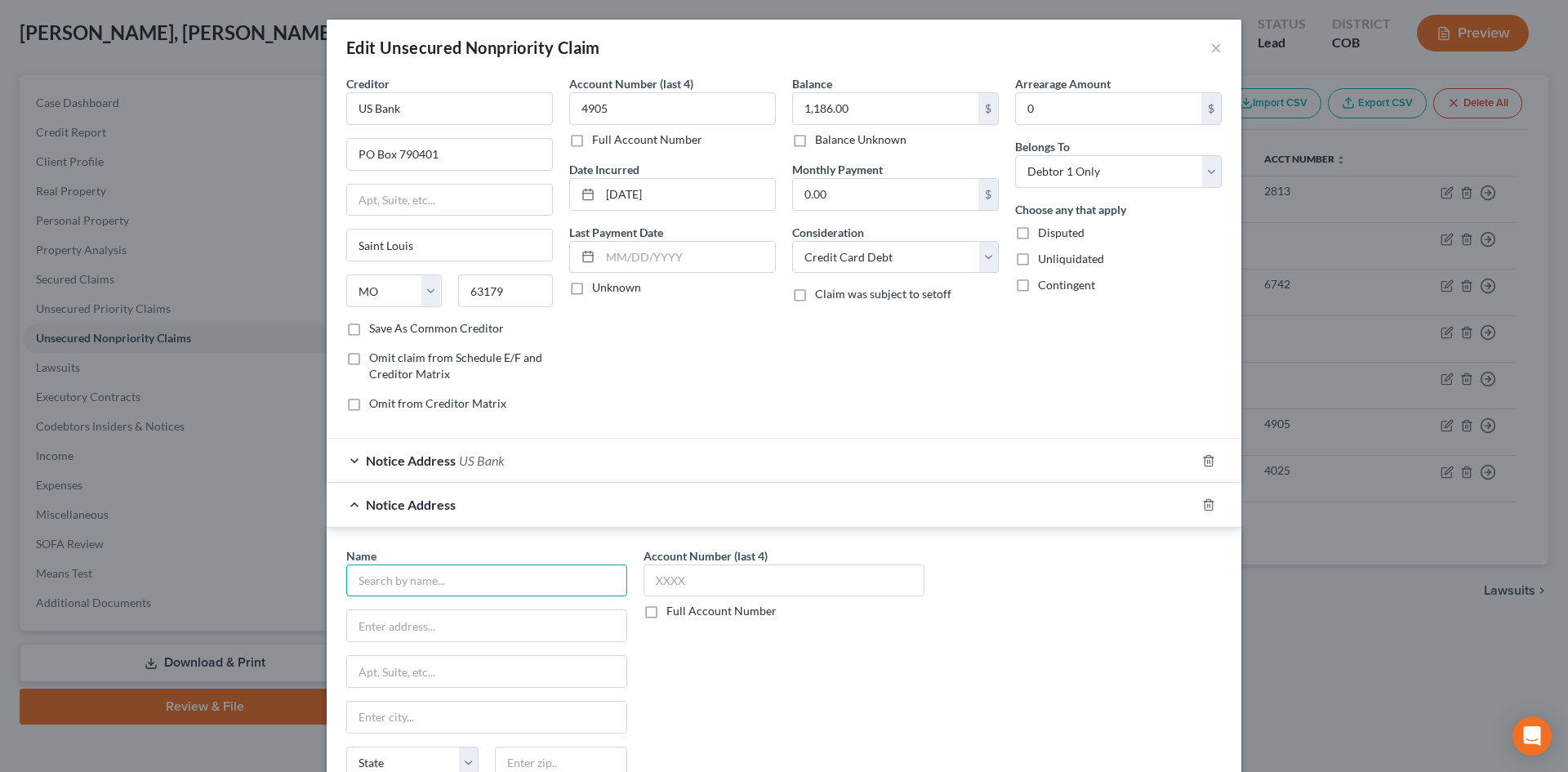
click at [444, 584] on input "text" at bounding box center [486, 580] width 281 height 32
click at [388, 632] on input "text" at bounding box center [487, 626] width 280 height 31
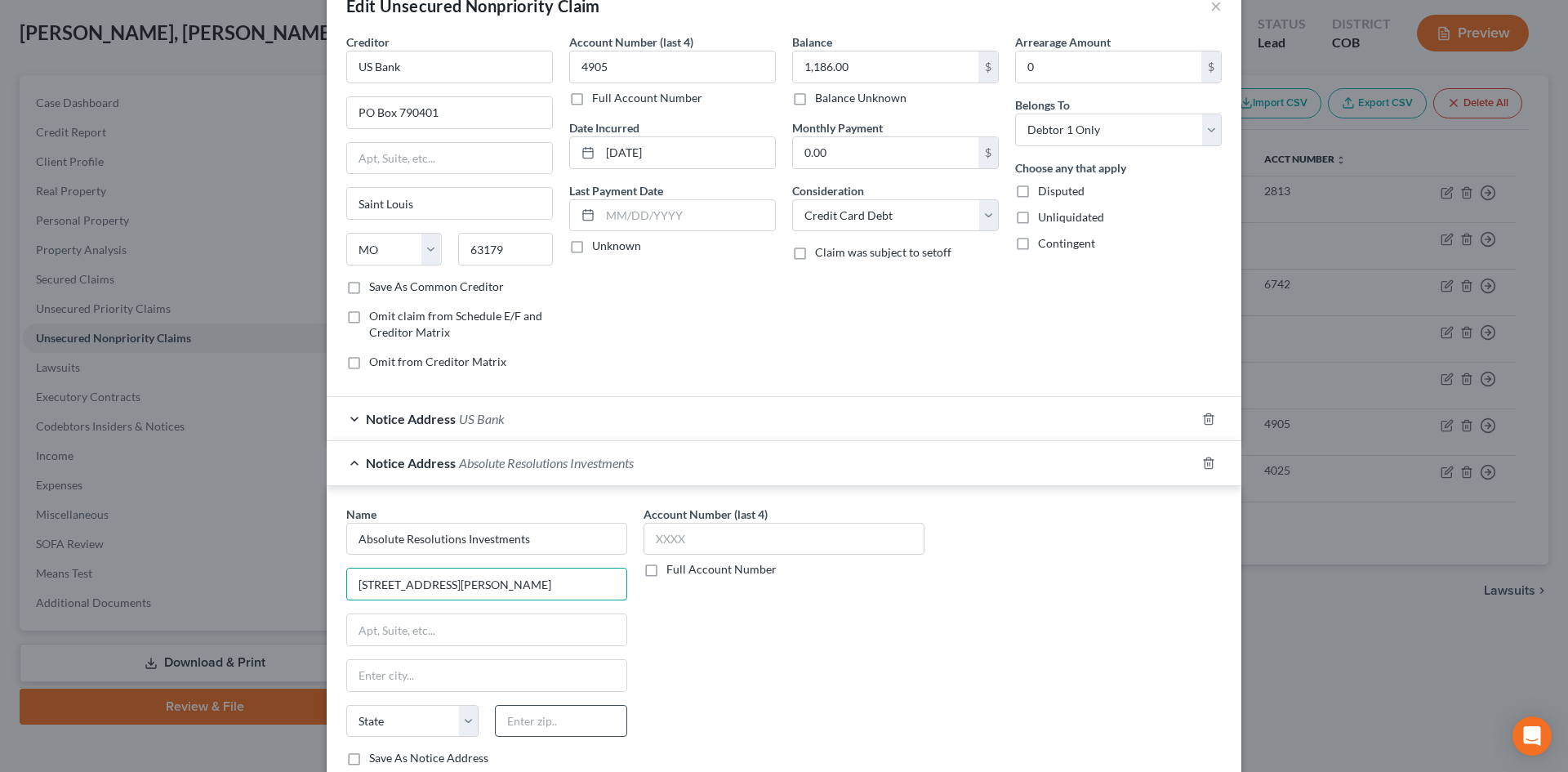
scroll to position [81, 0]
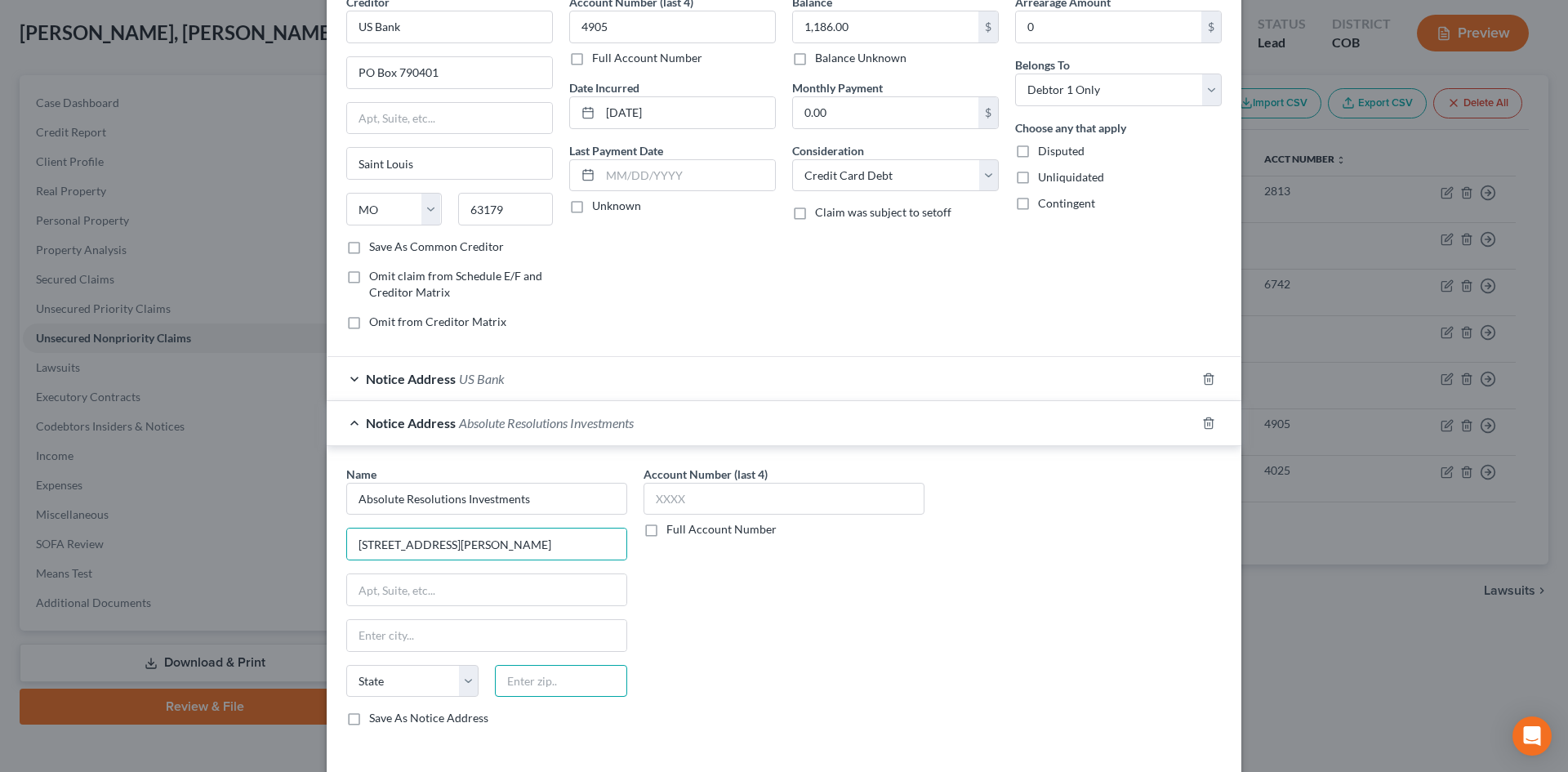
click at [566, 679] on input "text" at bounding box center [560, 681] width 132 height 32
drag, startPoint x: 421, startPoint y: 637, endPoint x: 266, endPoint y: 640, distance: 155.0
click at [269, 640] on div "Edit Unsecured Nonpriority Claim × Creditor * US Bank PO Box 790401 Saint Louis…" at bounding box center [784, 386] width 1568 height 772
click at [811, 597] on div "Account Number (last 4) Full Account Number" at bounding box center [784, 603] width 297 height 274
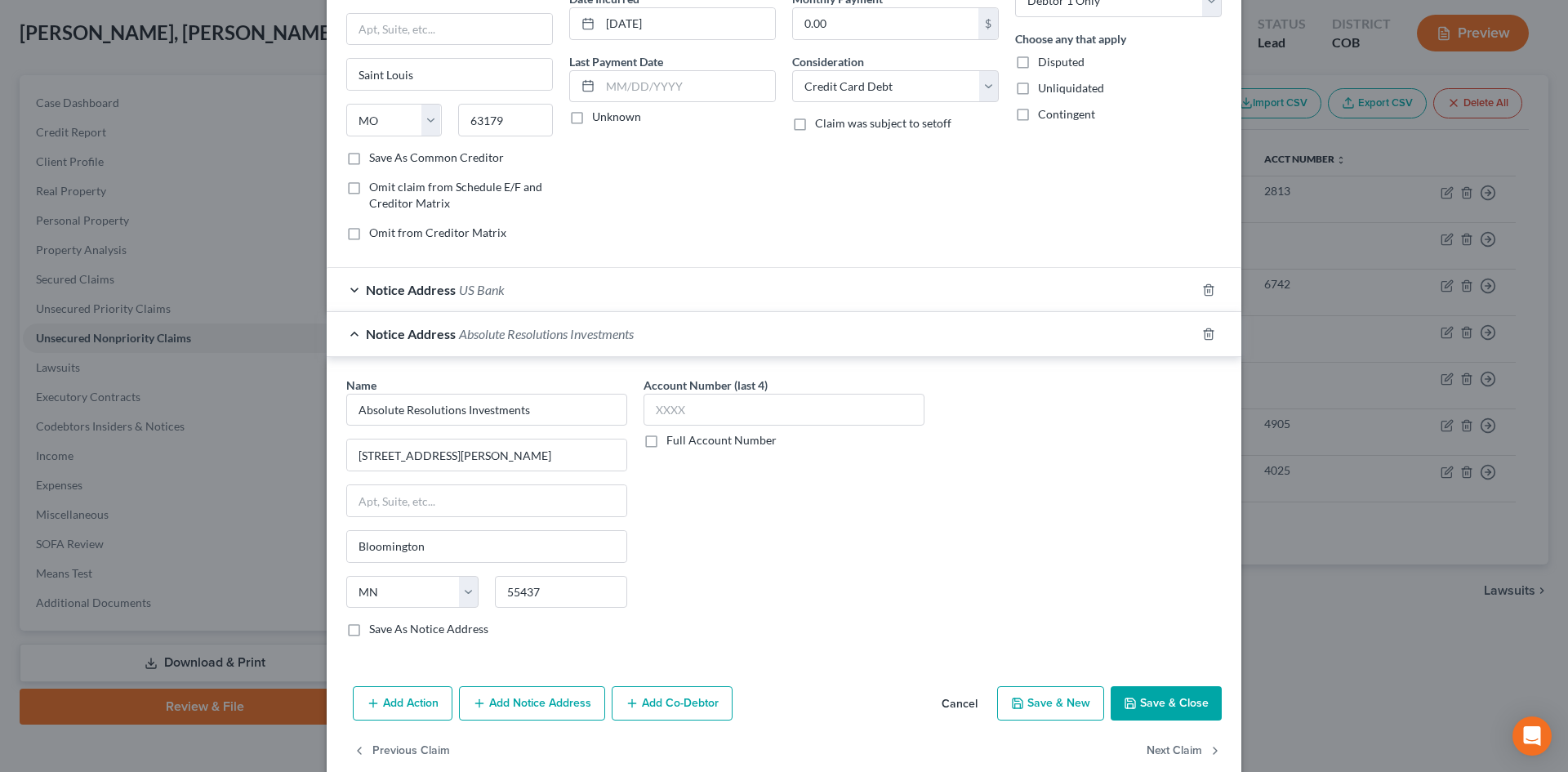
scroll to position [200, 0]
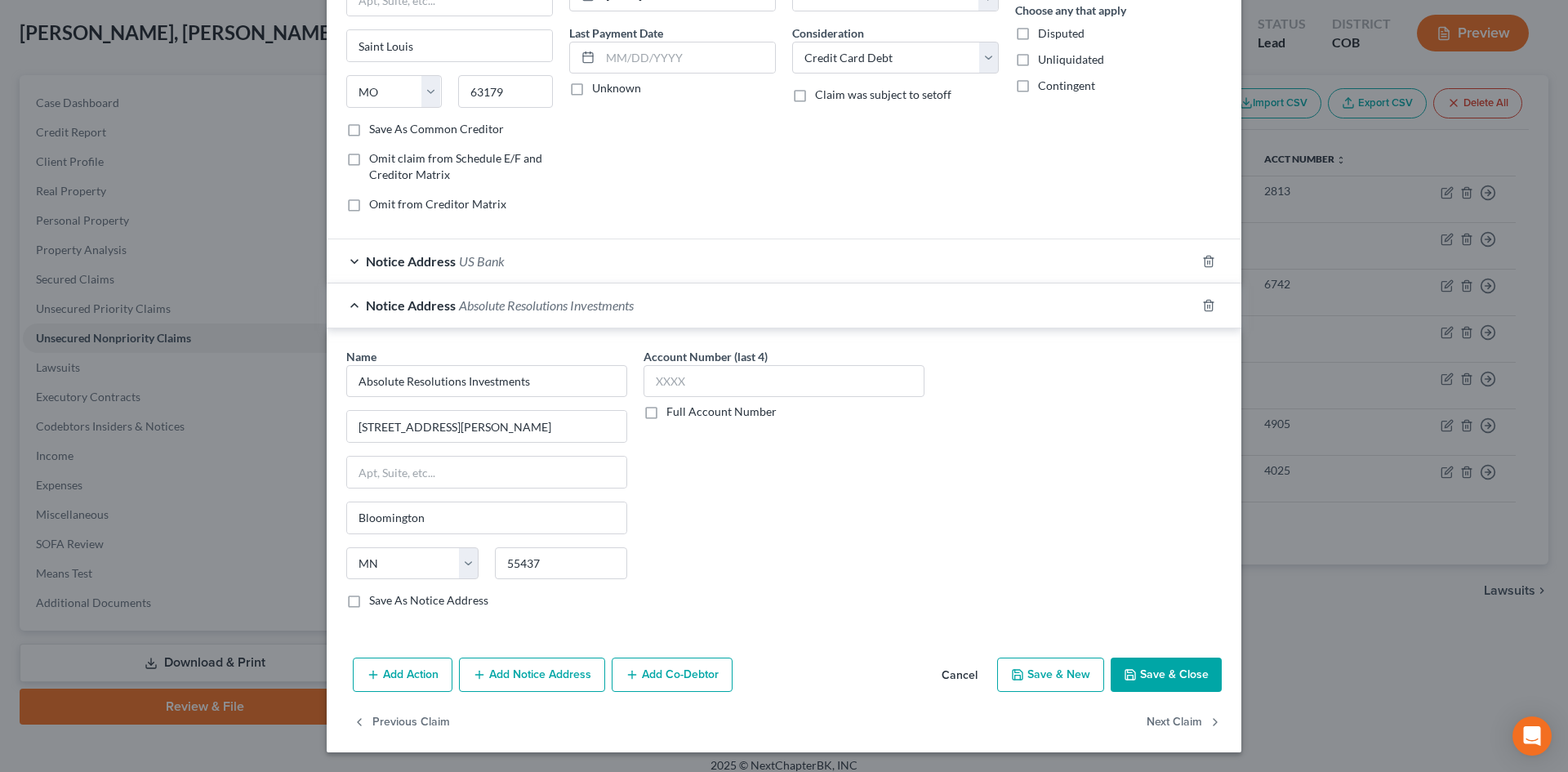
click at [1158, 665] on button "Save & Close" at bounding box center [1166, 674] width 112 height 34
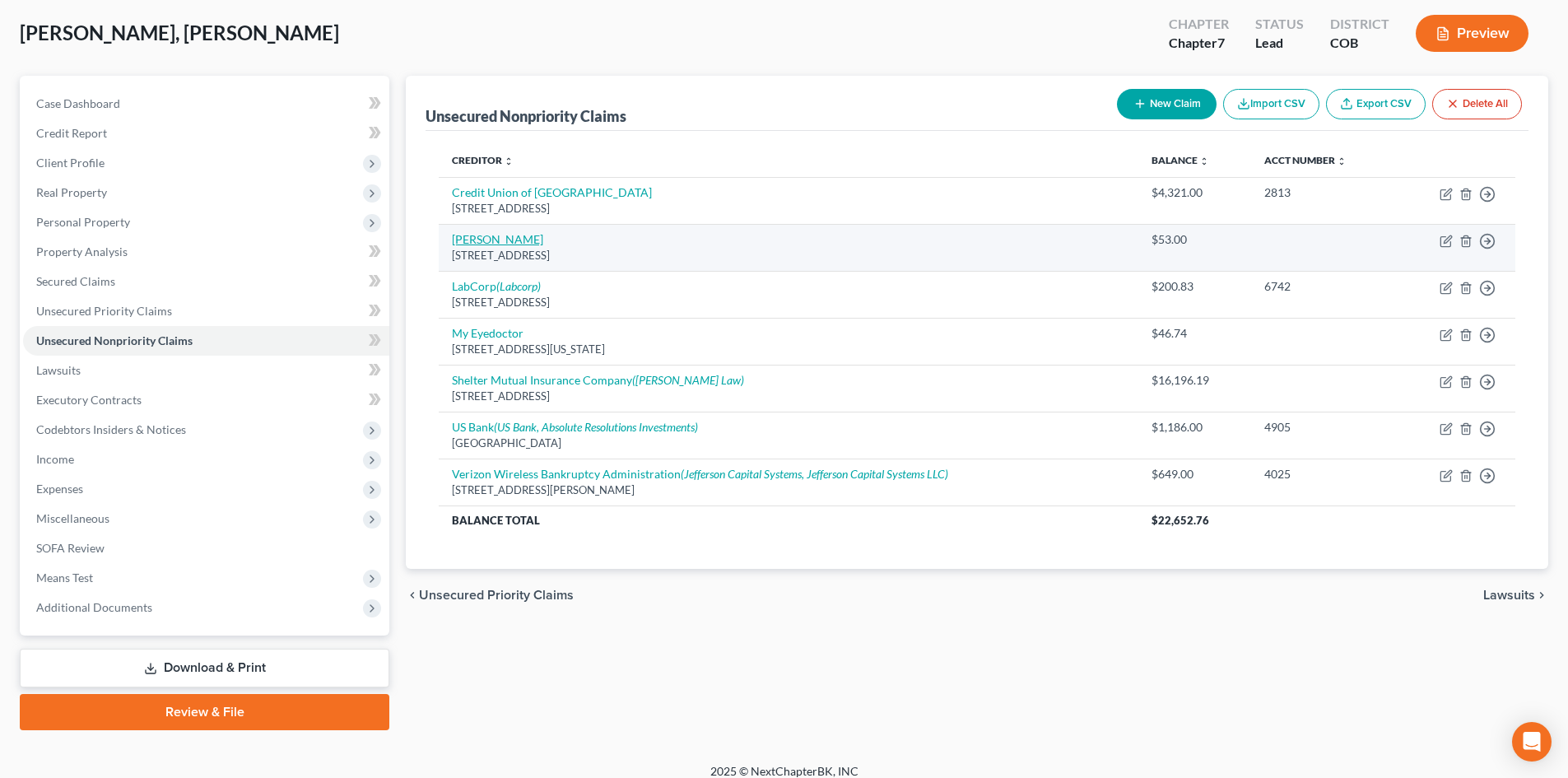
click at [467, 237] on link "KEMPER" at bounding box center [497, 239] width 92 height 14
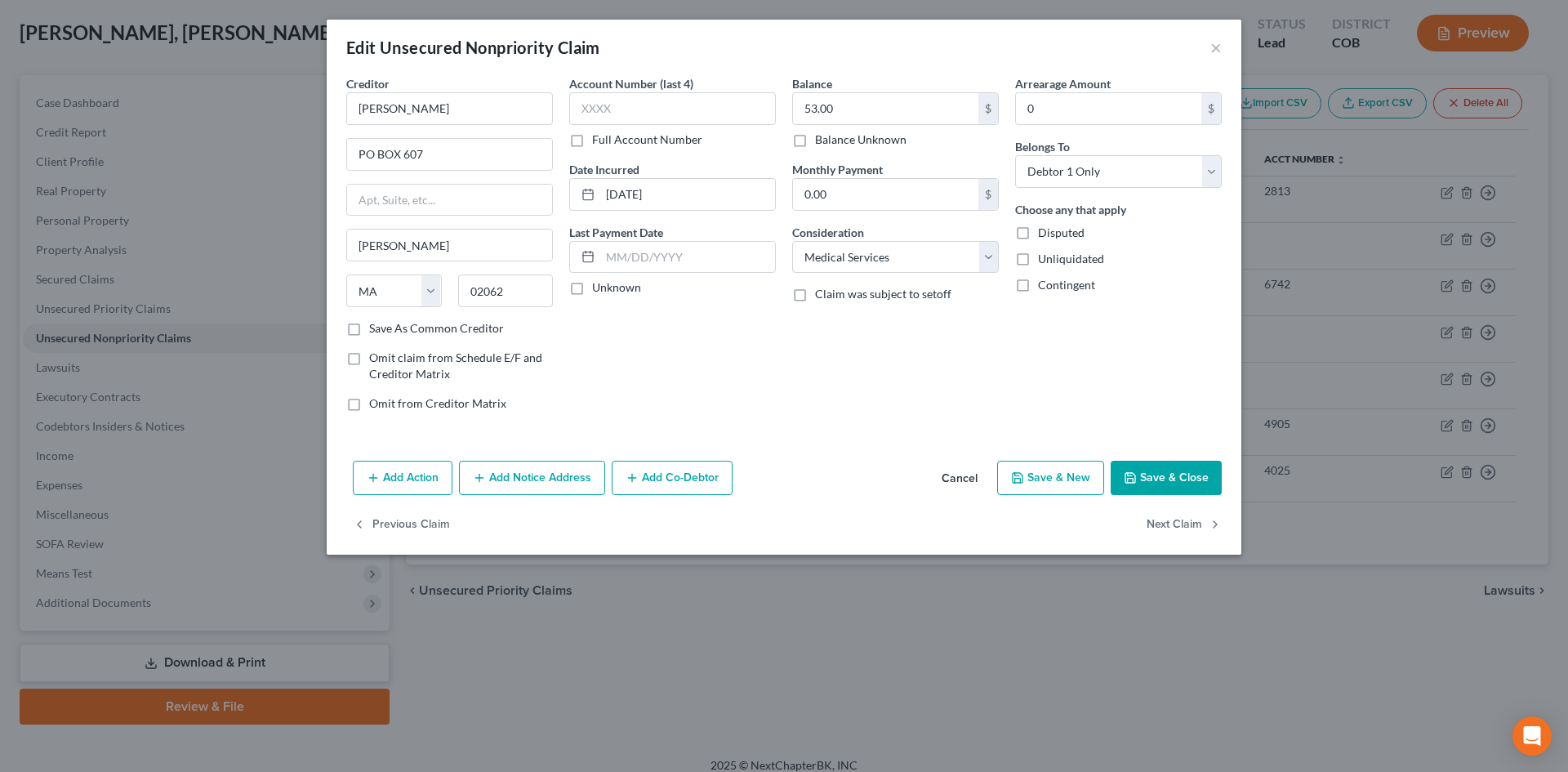
click at [505, 482] on button "Add Notice Address" at bounding box center [531, 477] width 146 height 34
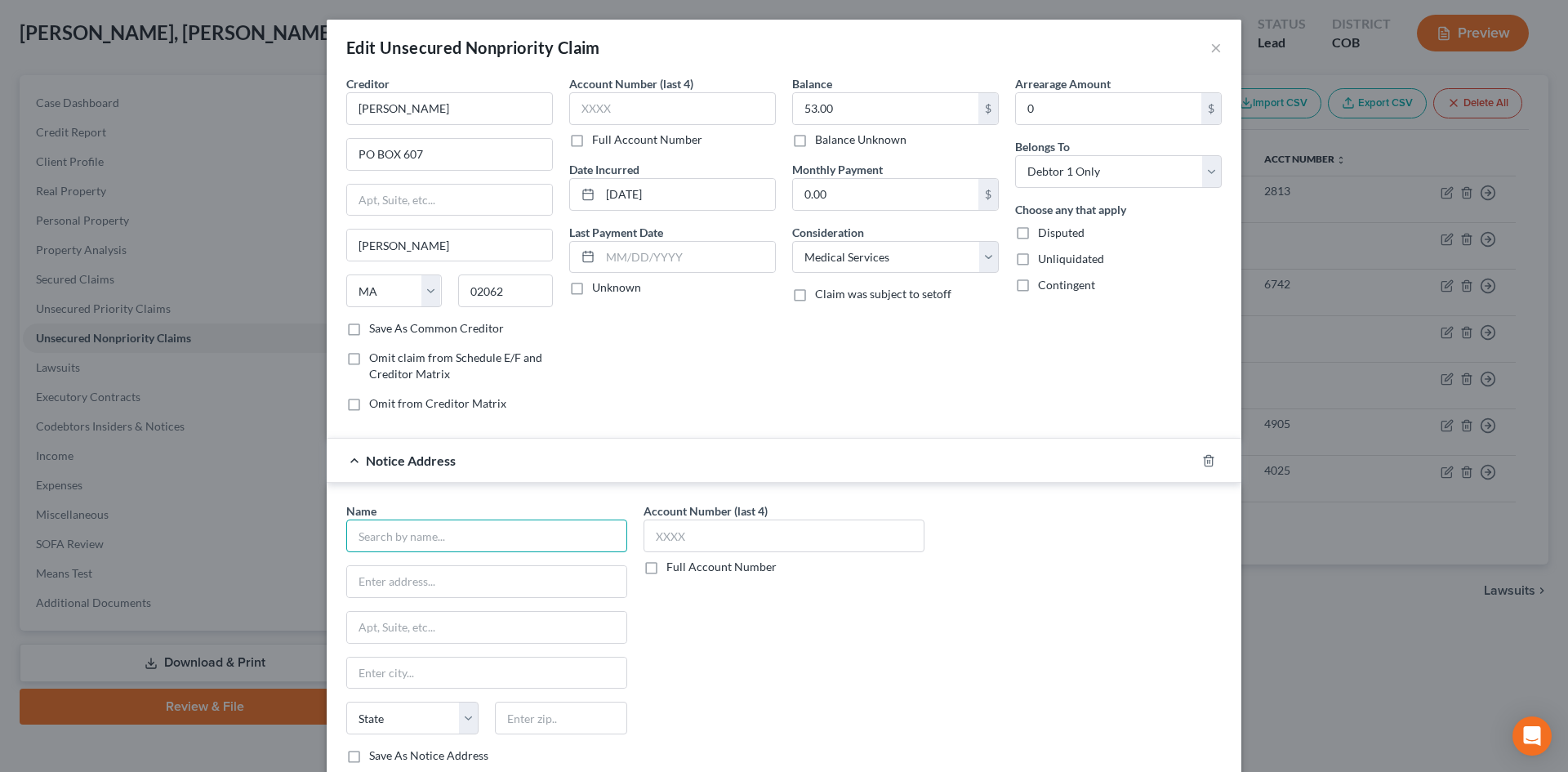
click at [449, 543] on input "text" at bounding box center [486, 535] width 281 height 32
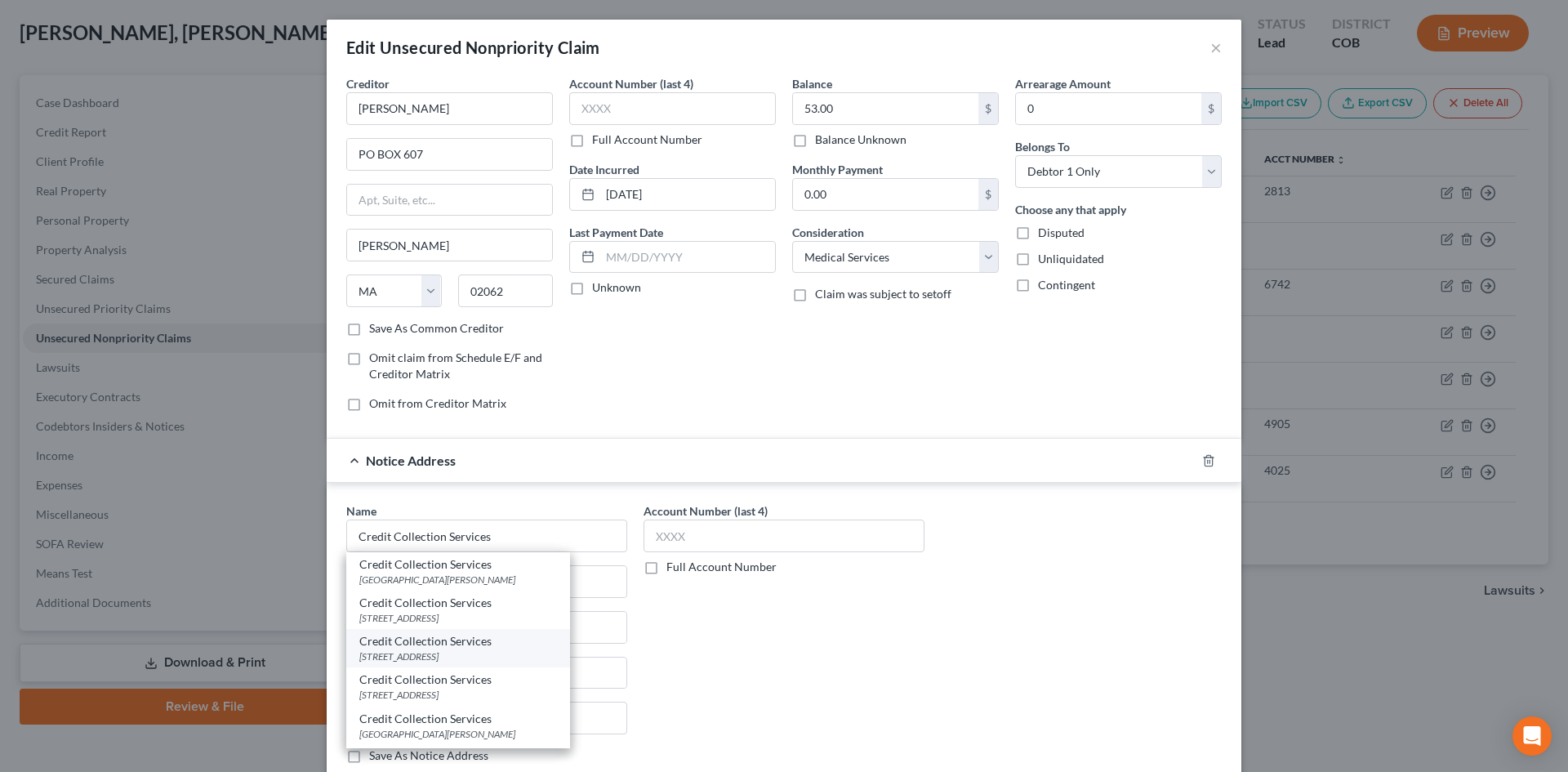
click at [401, 655] on div "PO Box 607, Norwood, MA 02062" at bounding box center [458, 657] width 198 height 14
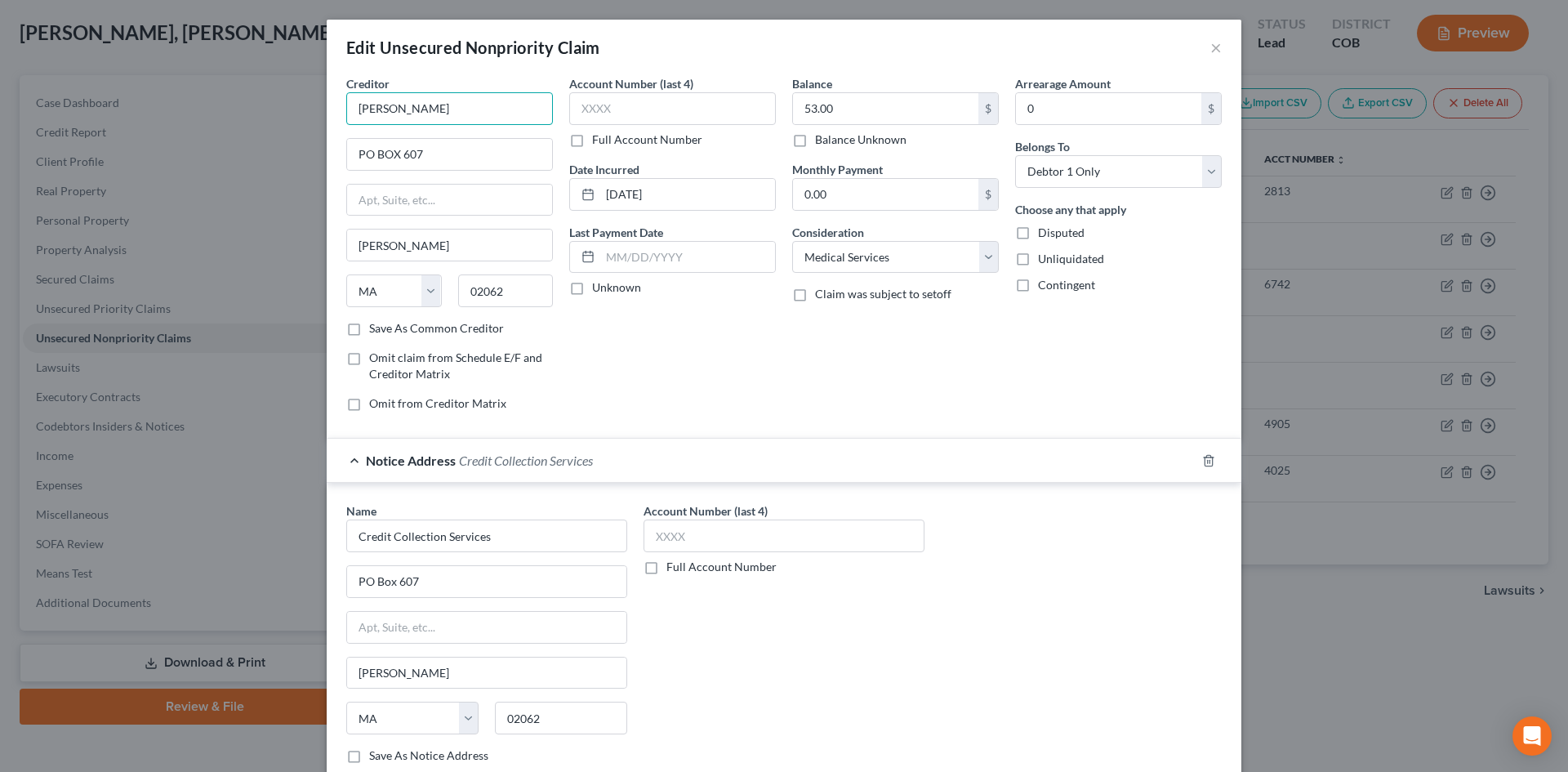
click at [414, 109] on input "KEMPER" at bounding box center [449, 108] width 206 height 32
drag, startPoint x: 830, startPoint y: 246, endPoint x: 833, endPoint y: 272, distance: 26.2
click at [830, 246] on select "Select Cable / Satellite Services Collection Agency Credit Card Debt Debt Couns…" at bounding box center [895, 256] width 206 height 32
click at [792, 241] on select "Select Cable / Satellite Services Collection Agency Credit Card Debt Debt Couns…" at bounding box center [895, 256] width 206 height 32
click at [826, 318] on input "text" at bounding box center [896, 320] width 205 height 31
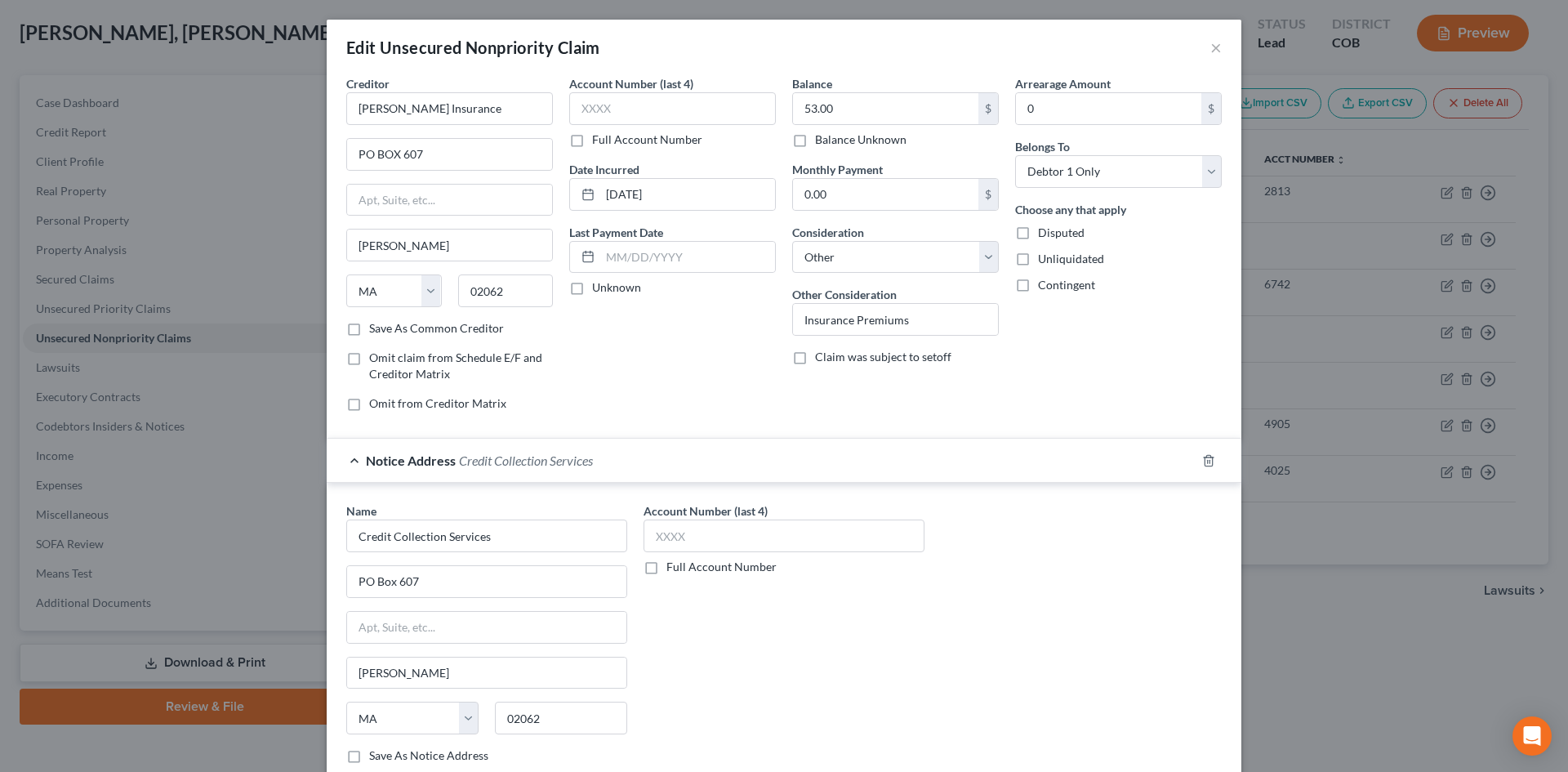
click at [648, 325] on div "Account Number (last 4) Full Account Number Date Incurred 07/22/2025 Last Payme…" at bounding box center [673, 250] width 223 height 349
drag, startPoint x: 467, startPoint y: 113, endPoint x: 366, endPoint y: 112, distance: 101.0
click at [349, 112] on input "Kemper Insurance" at bounding box center [449, 108] width 206 height 32
drag, startPoint x: 477, startPoint y: 149, endPoint x: 274, endPoint y: 148, distance: 203.0
click at [276, 149] on div "Edit Unsecured Nonpriority Claim × Creditor * Kemper Insurance PO BOX 607 Norwo…" at bounding box center [784, 386] width 1568 height 772
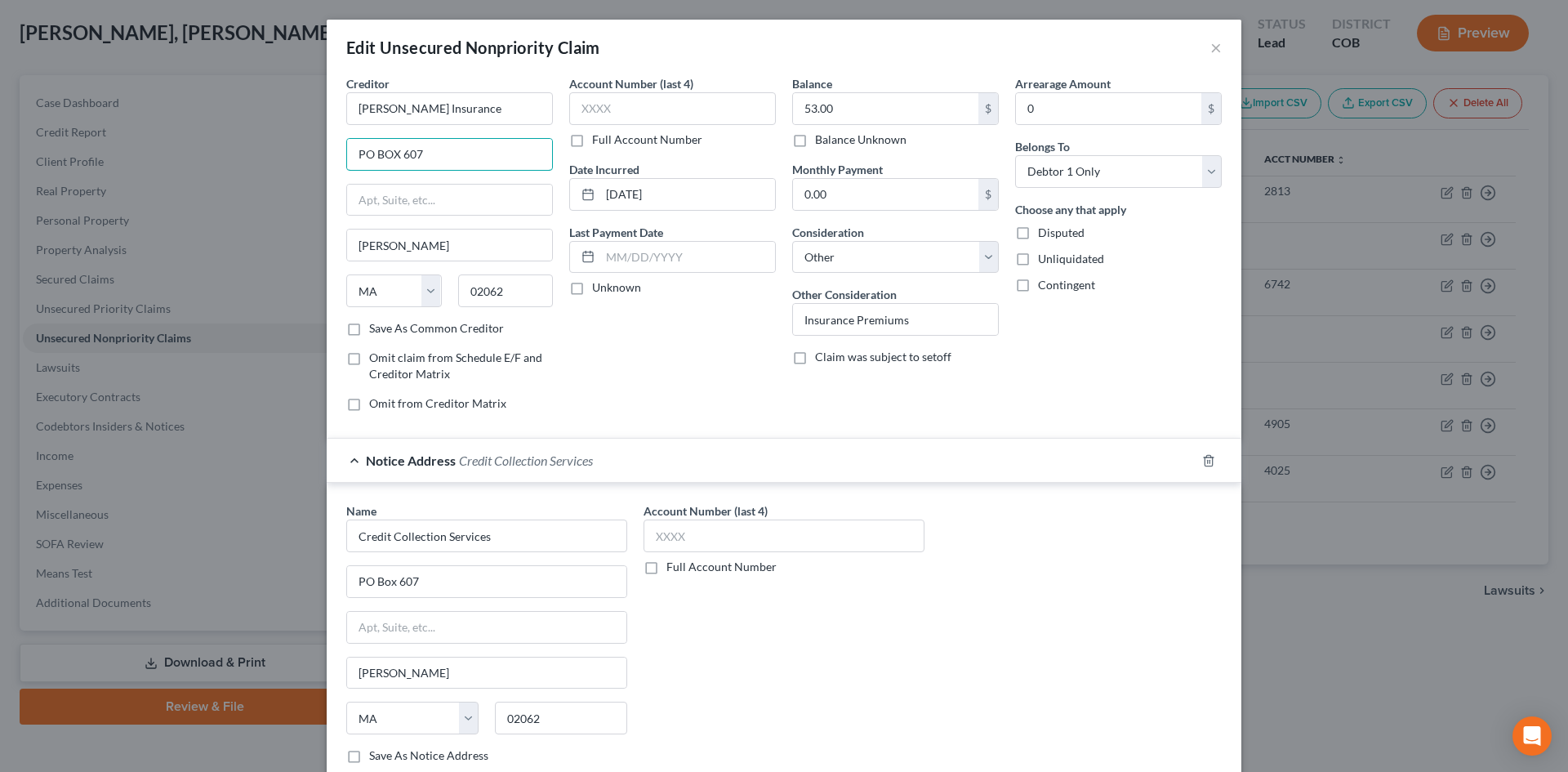
paste input "ox 3057. Scranton PA 18505"
click at [485, 291] on input "02062" at bounding box center [506, 290] width 96 height 32
drag, startPoint x: 429, startPoint y: 154, endPoint x: 685, endPoint y: 143, distance: 256.2
click at [683, 150] on div "Creditor * Kemper Insurance PO Box 3057. Scranton PA 18505 Scranton State AL AK…" at bounding box center [784, 250] width 892 height 349
click at [660, 333] on div "Account Number (last 4) Full Account Number Date Incurred 07/22/2025 Last Payme…" at bounding box center [673, 250] width 223 height 349
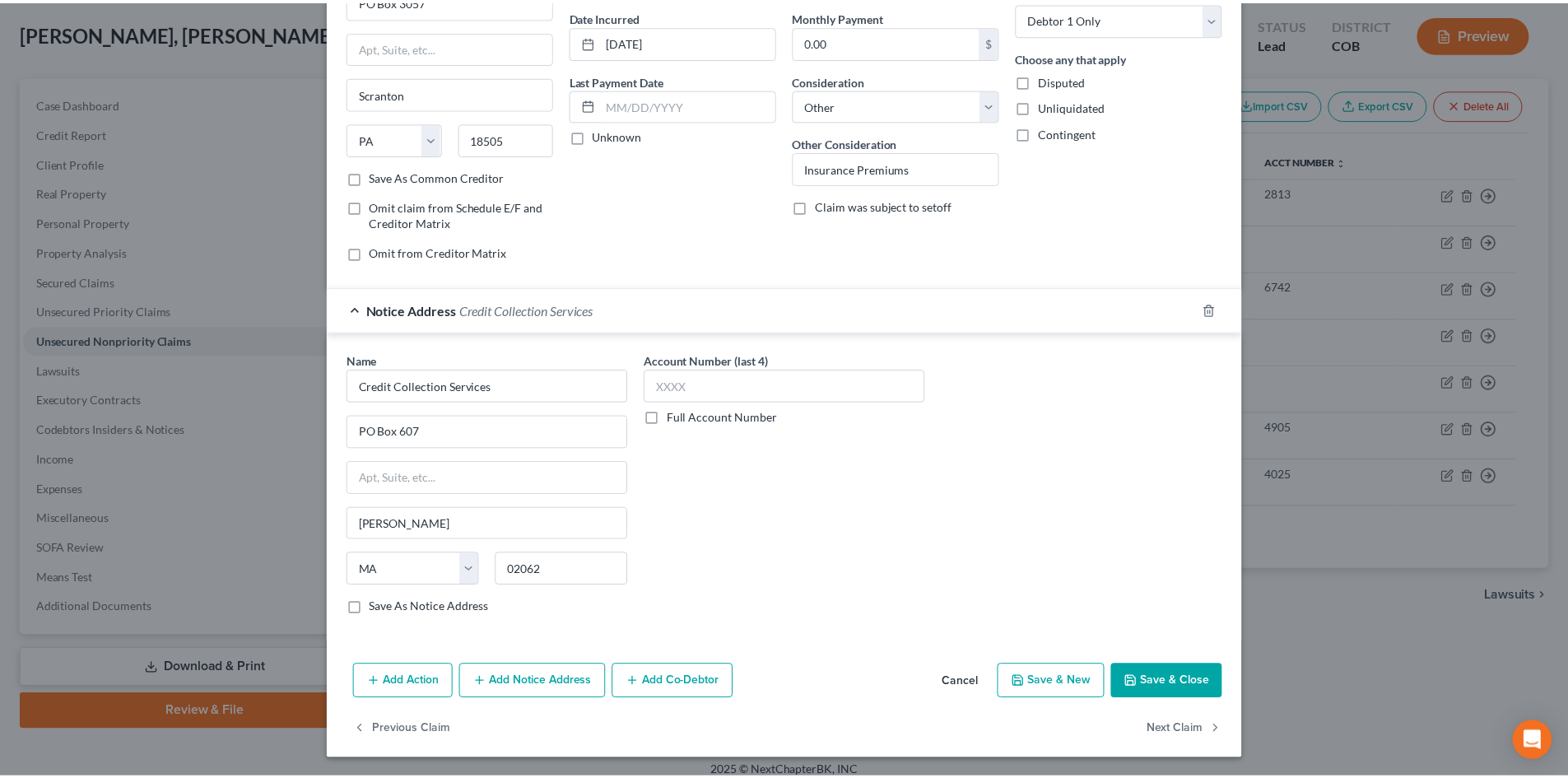
scroll to position [156, 0]
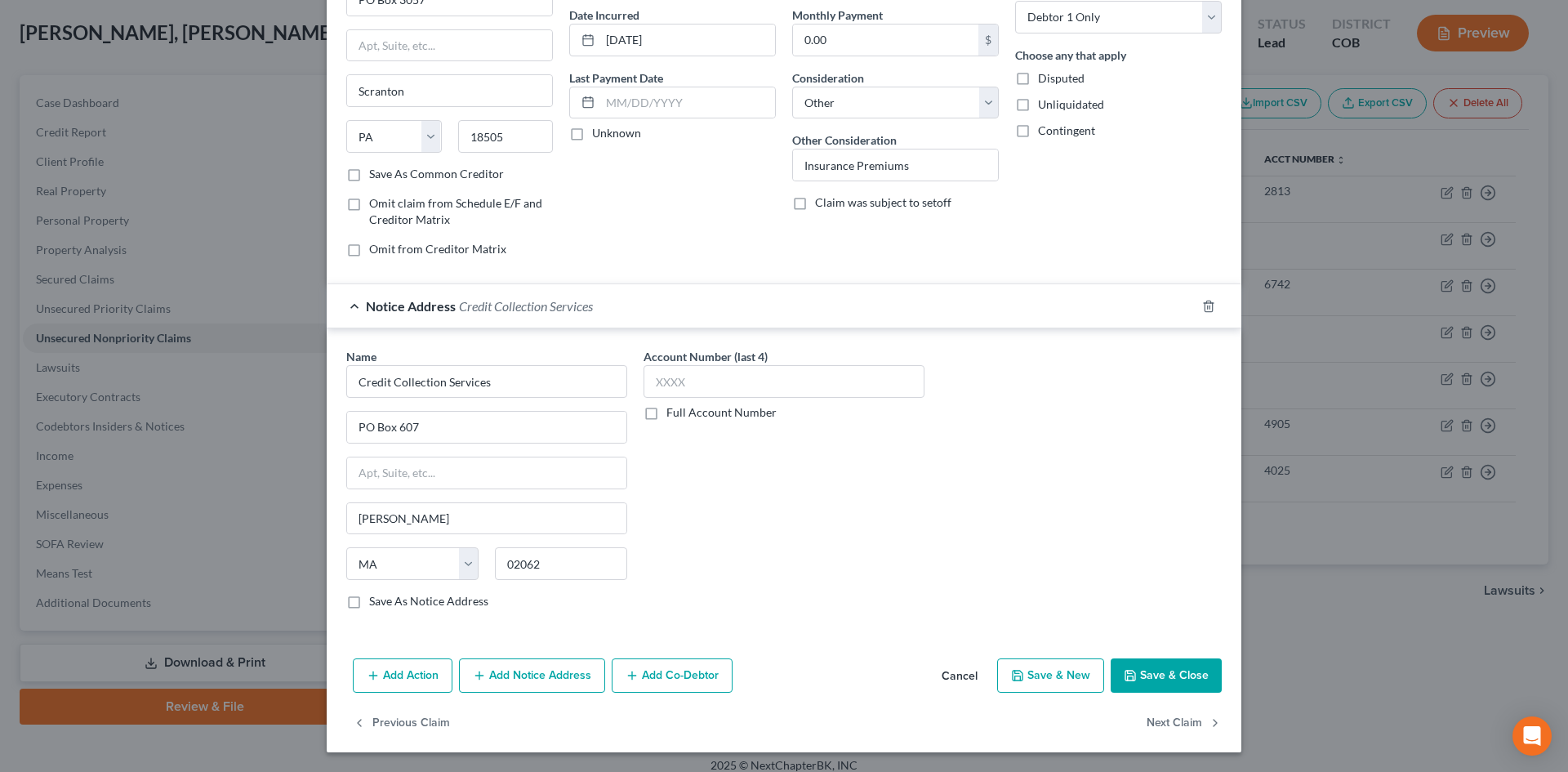
click at [1175, 680] on button "Save & Close" at bounding box center [1166, 675] width 112 height 34
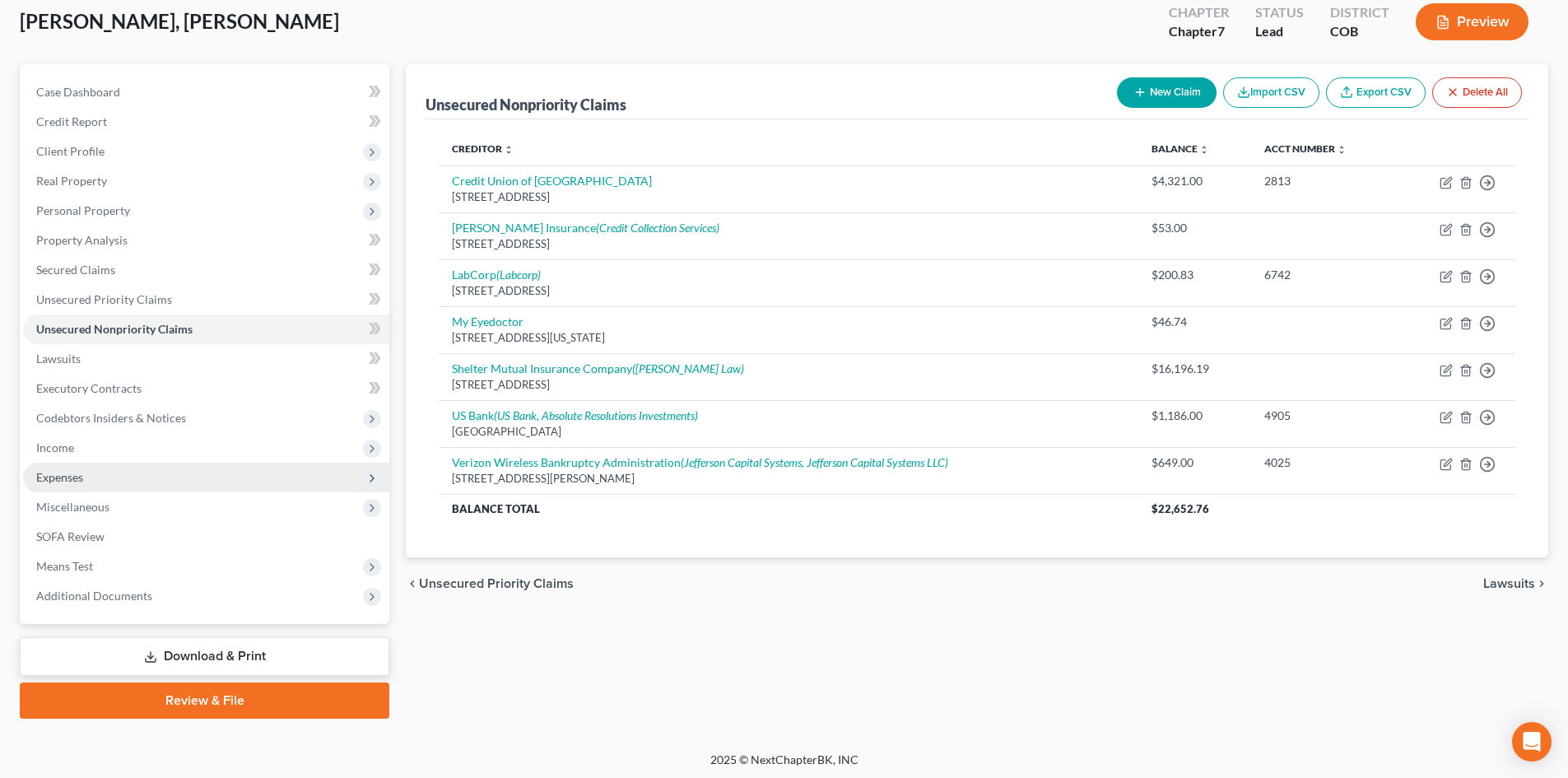
scroll to position [98, 0]
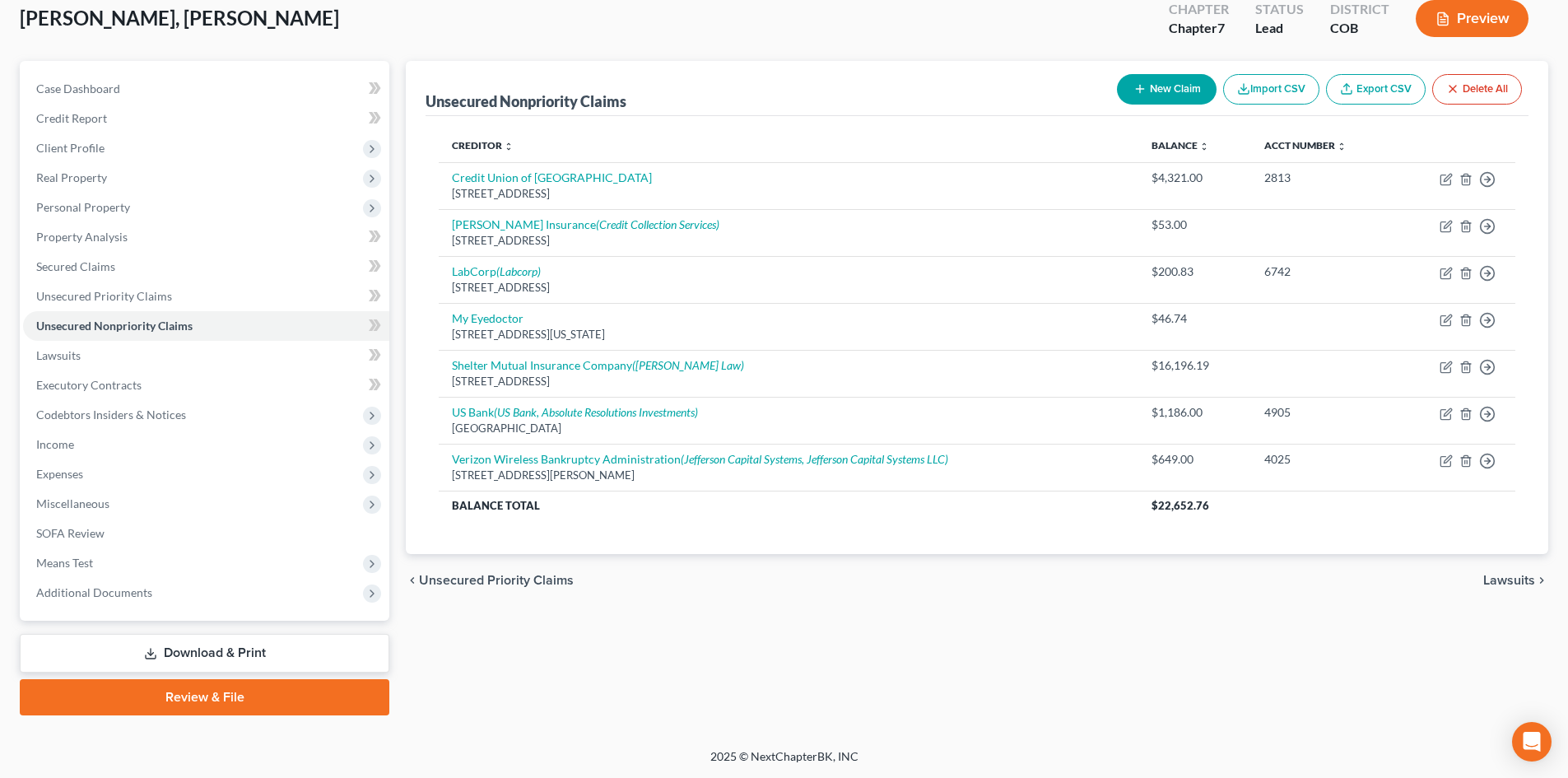
click at [251, 652] on link "Download & Print" at bounding box center [204, 653] width 370 height 38
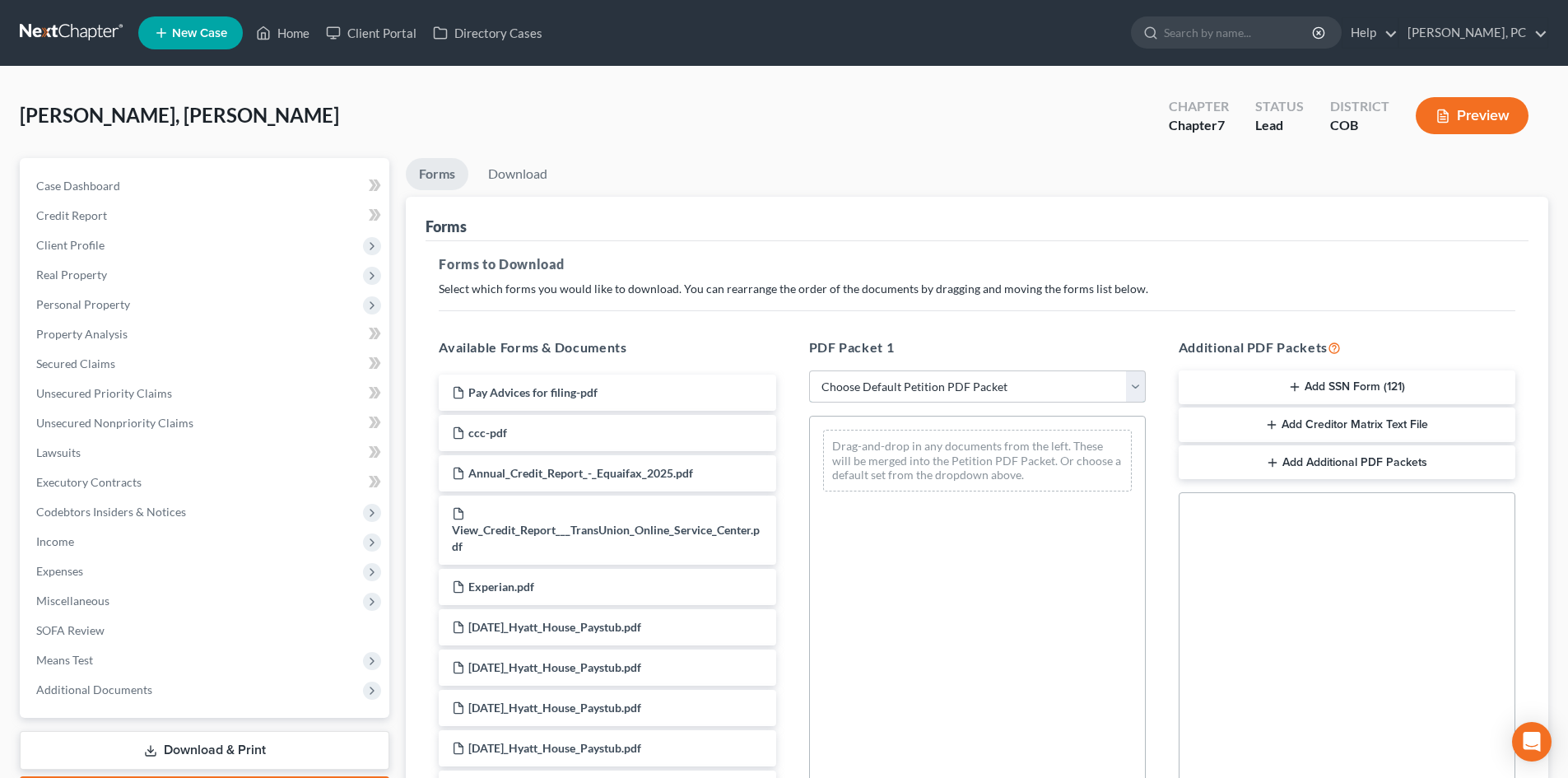
click at [879, 389] on select "Choose Default Petition PDF Packet Complete Bankruptcy Petition (all forms and …" at bounding box center [977, 387] width 336 height 33
click at [810, 371] on select "Choose Default Petition PDF Packet Complete Bankruptcy Petition (all forms and …" at bounding box center [977, 387] width 336 height 33
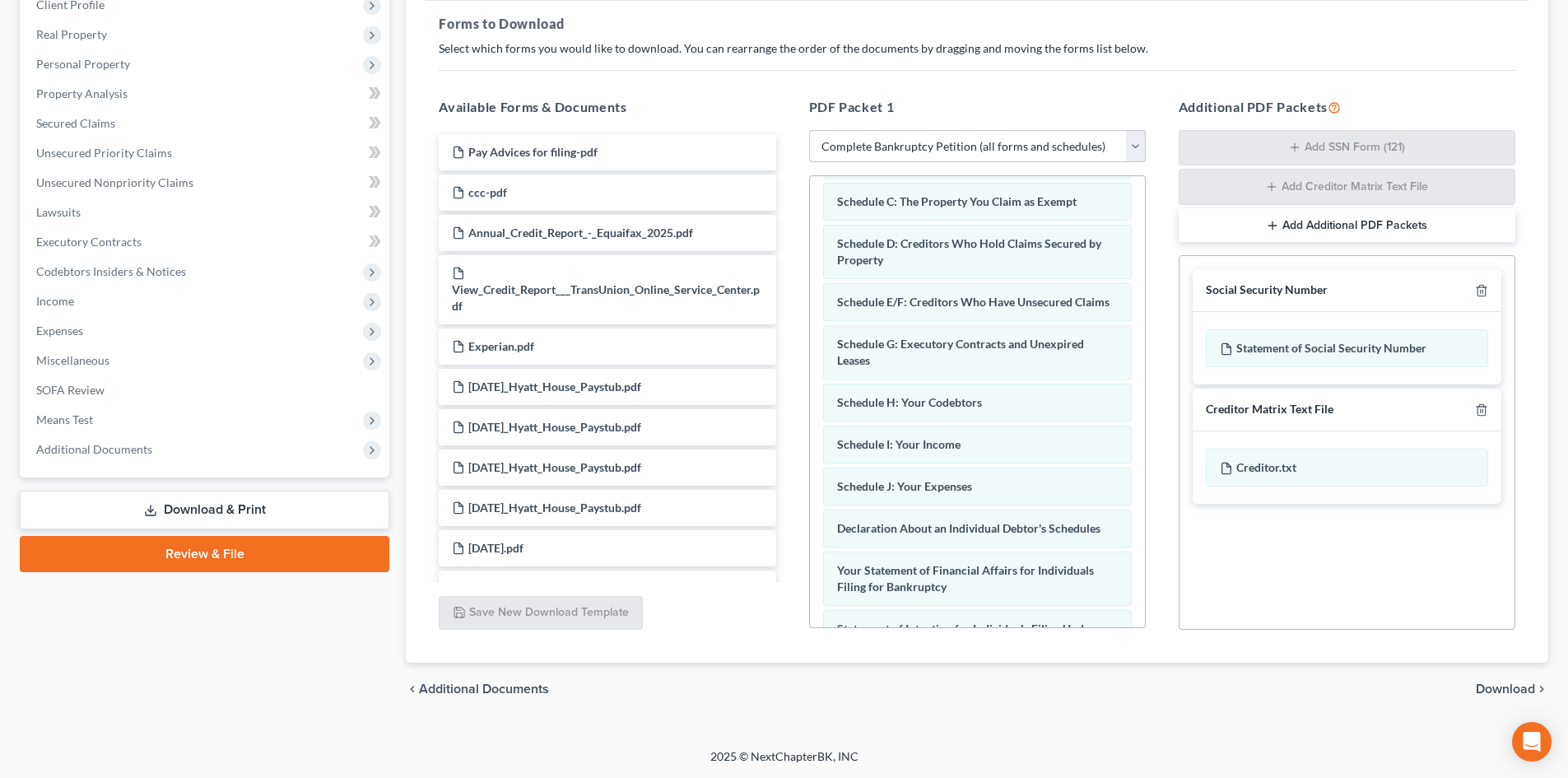
scroll to position [135, 0]
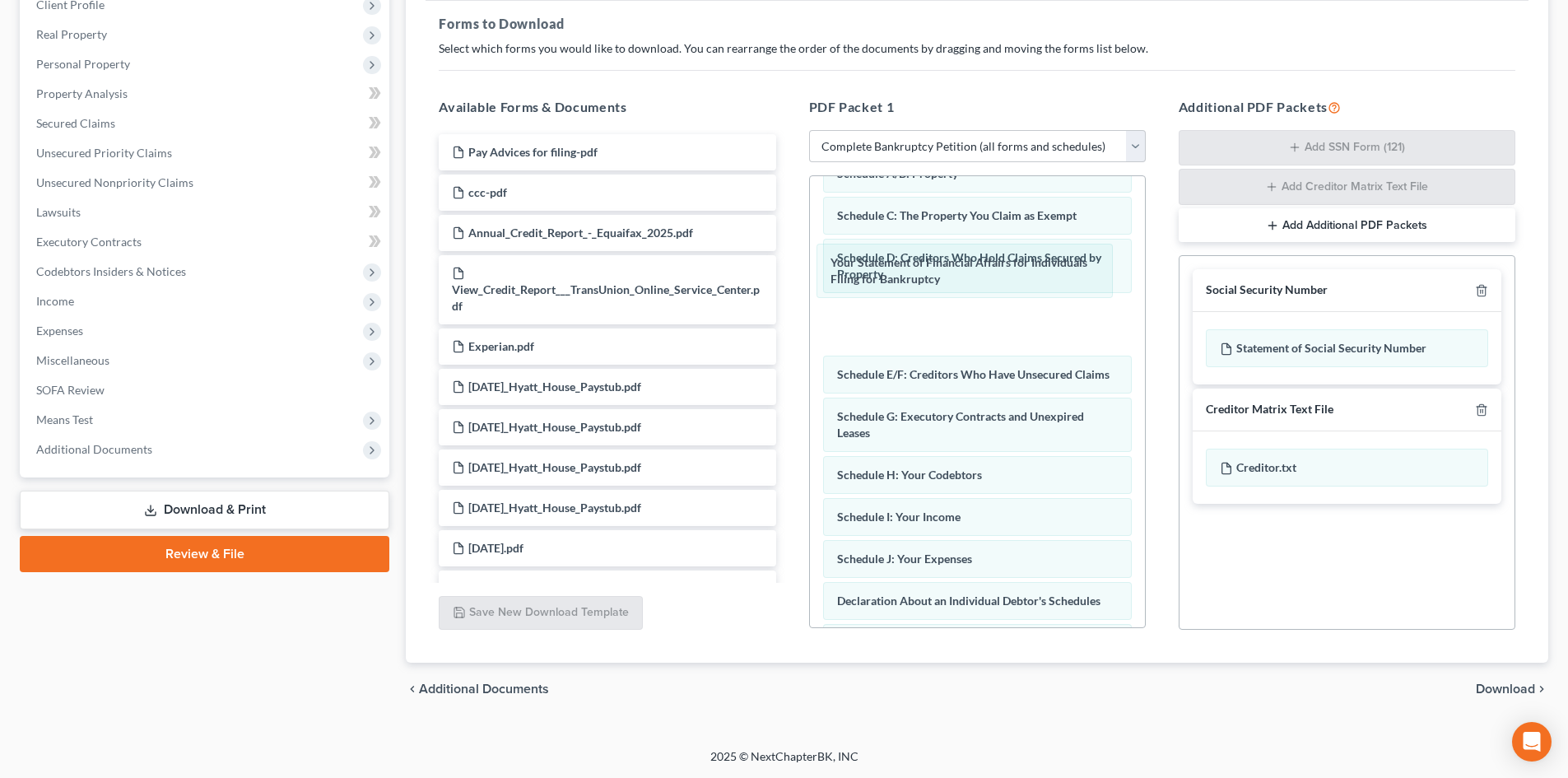
drag, startPoint x: 879, startPoint y: 610, endPoint x: 1126, endPoint y: 288, distance: 405.8
click at [878, 250] on div "Your Statement of Financial Affairs for Individuals Filing for Bankruptcy Volun…" at bounding box center [977, 521] width 335 height 959
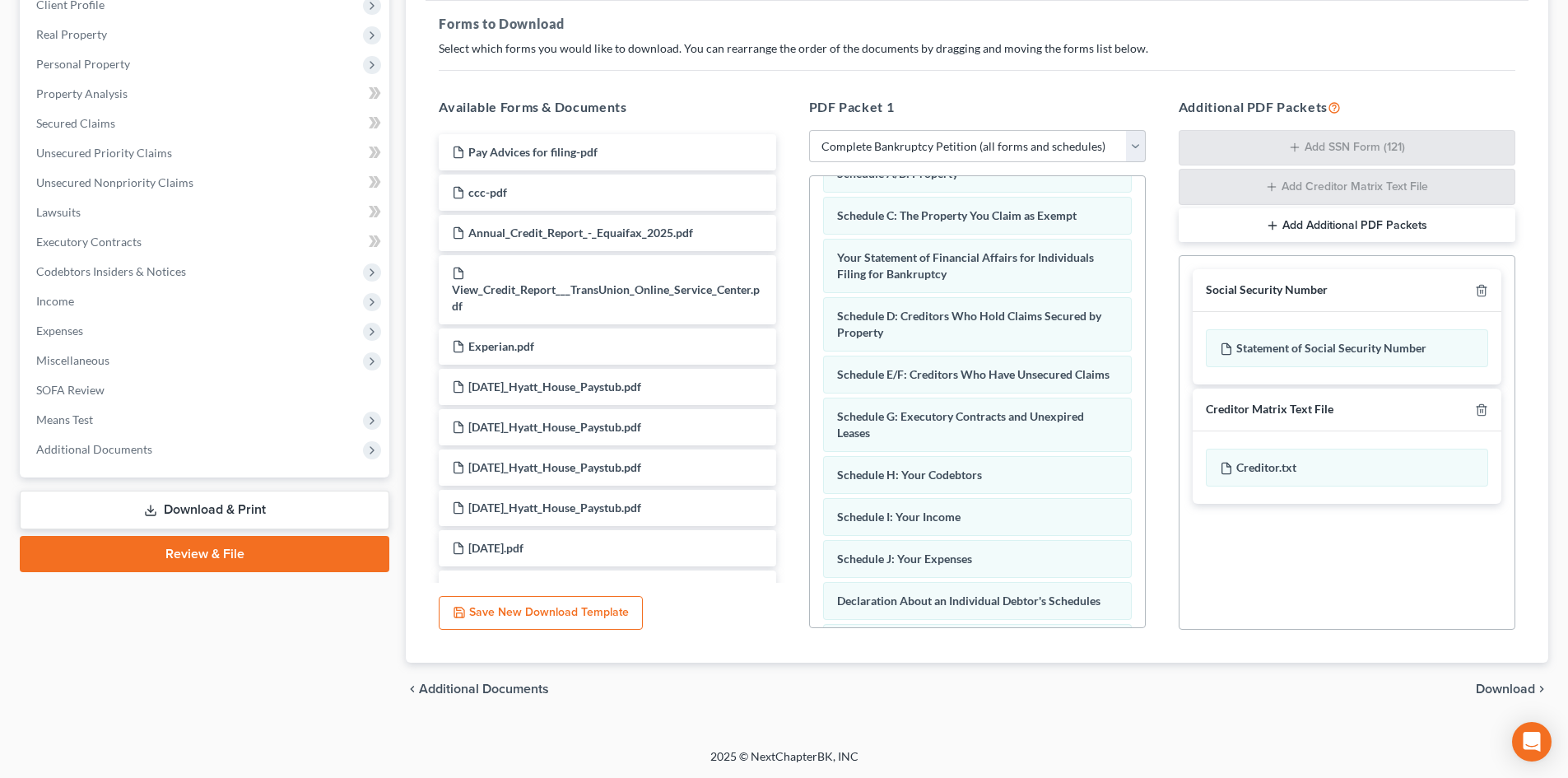
scroll to position [0, 0]
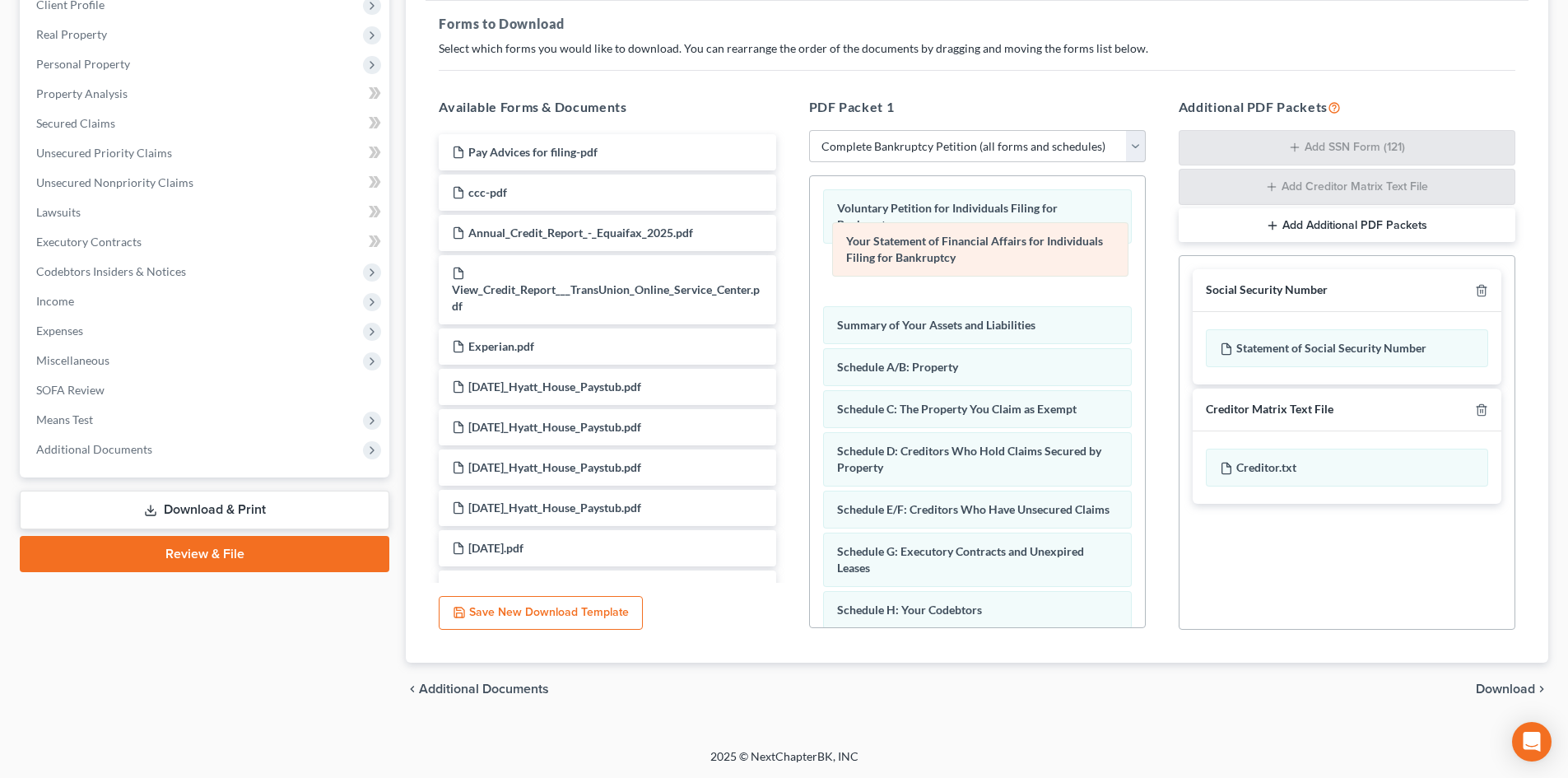
drag, startPoint x: 893, startPoint y: 402, endPoint x: 902, endPoint y: 251, distance: 151.3
click at [902, 251] on div "Your Statement of Financial Affairs for Individuals Filing for Bankruptcy Volun…" at bounding box center [977, 656] width 335 height 959
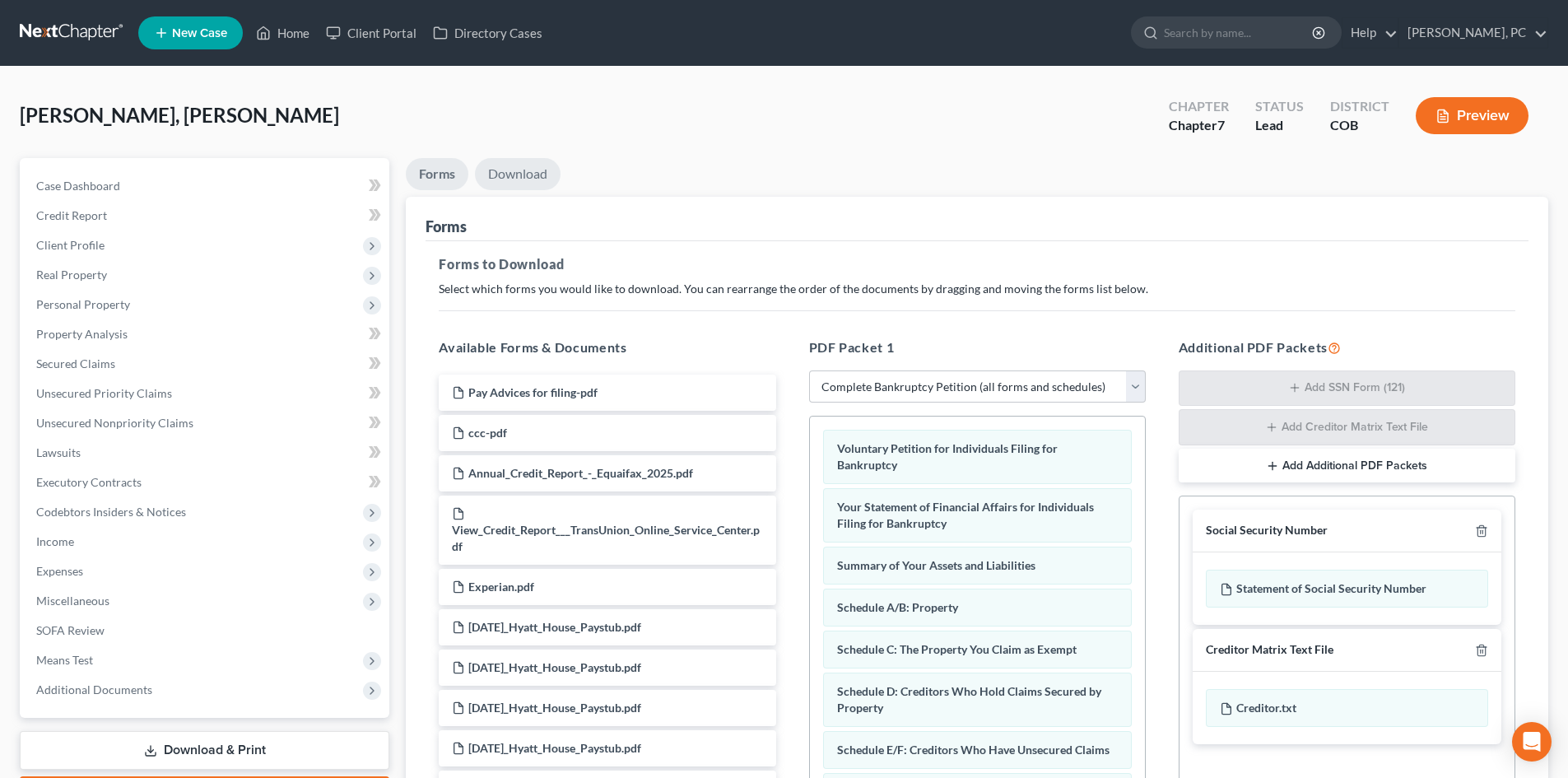
click at [521, 172] on link "Download" at bounding box center [518, 174] width 86 height 33
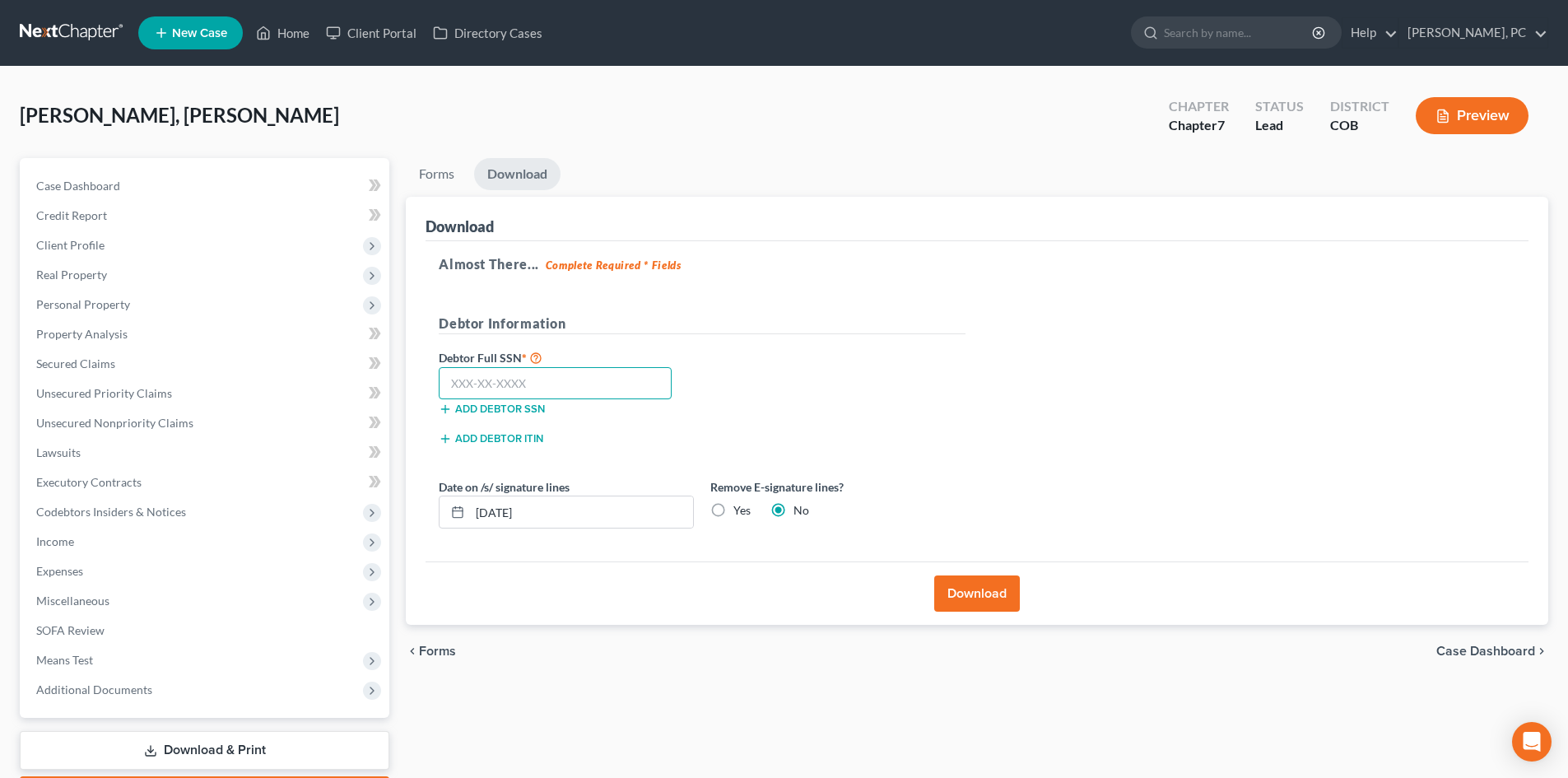
click at [462, 387] on input "text" at bounding box center [555, 383] width 233 height 33
click at [983, 596] on button "Download" at bounding box center [977, 594] width 86 height 36
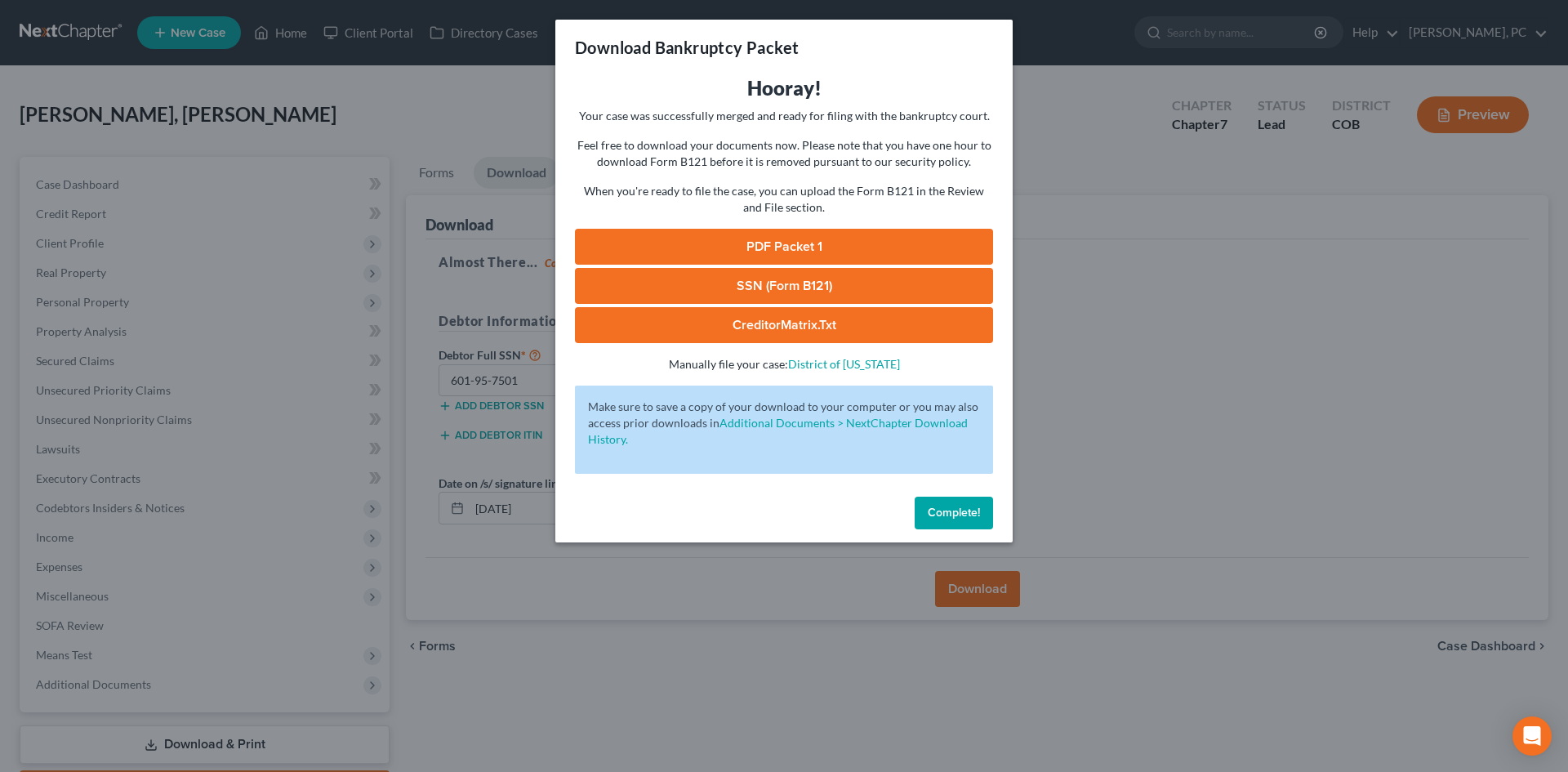
click at [770, 243] on link "PDF Packet 1" at bounding box center [784, 247] width 418 height 36
drag, startPoint x: 772, startPoint y: 280, endPoint x: 410, endPoint y: 162, distance: 380.7
click at [772, 280] on link "SSN (Form B121)" at bounding box center [784, 286] width 418 height 36
drag, startPoint x: 956, startPoint y: 517, endPoint x: 680, endPoint y: 398, distance: 300.6
click at [956, 517] on span "Complete!" at bounding box center [953, 513] width 52 height 14
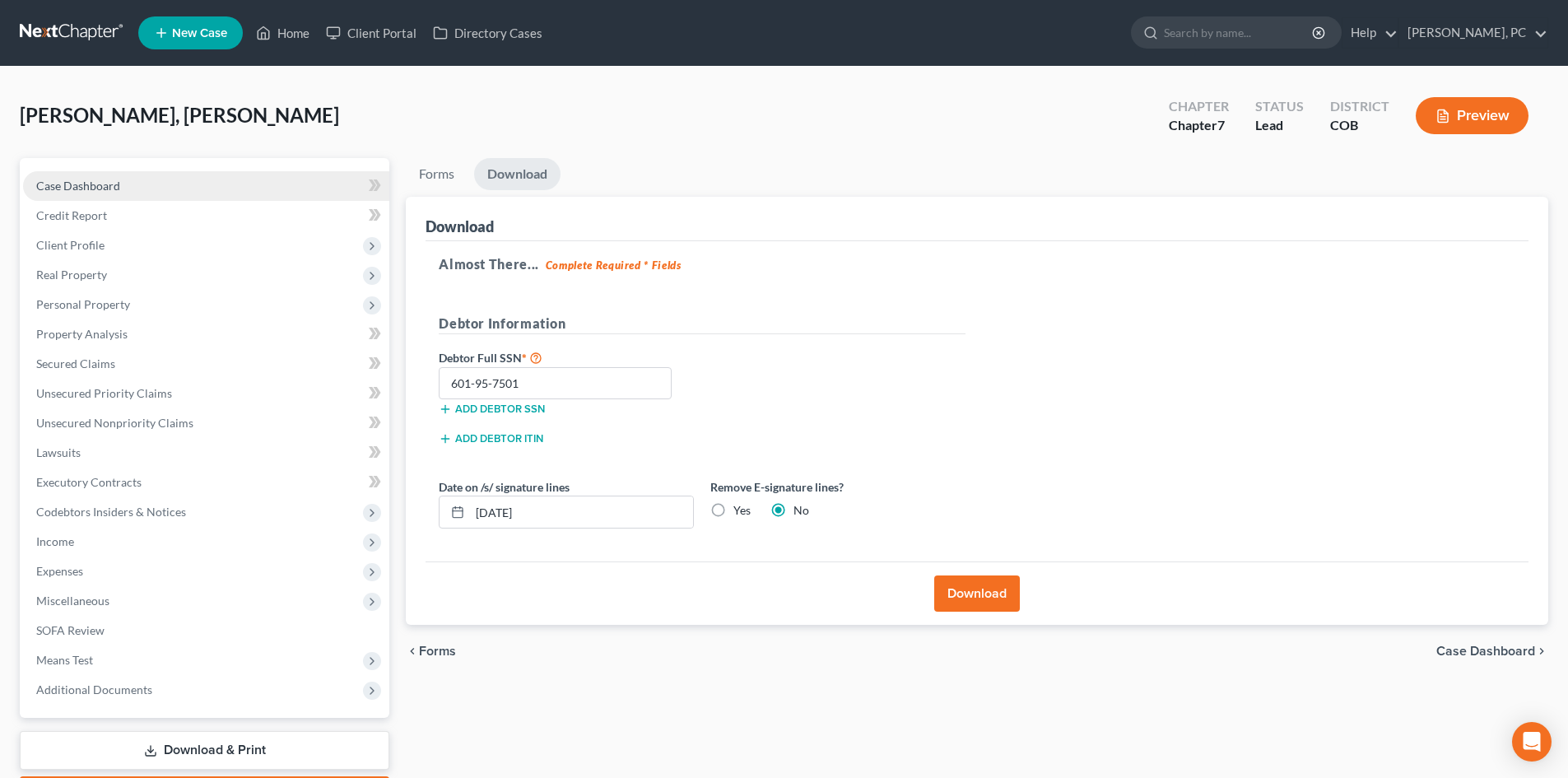
click at [64, 182] on span "Case Dashboard" at bounding box center [78, 185] width 84 height 14
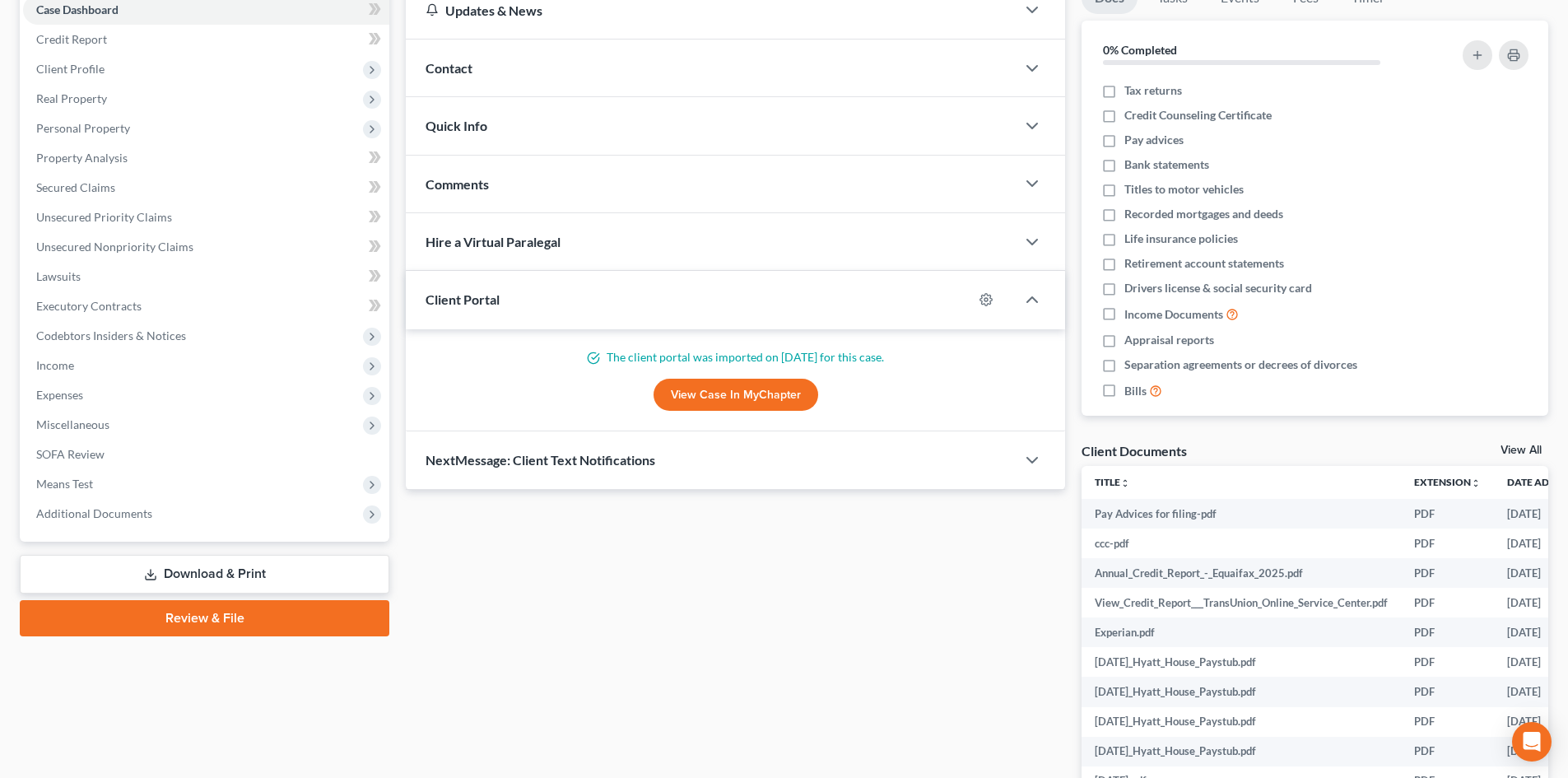
scroll to position [247, 0]
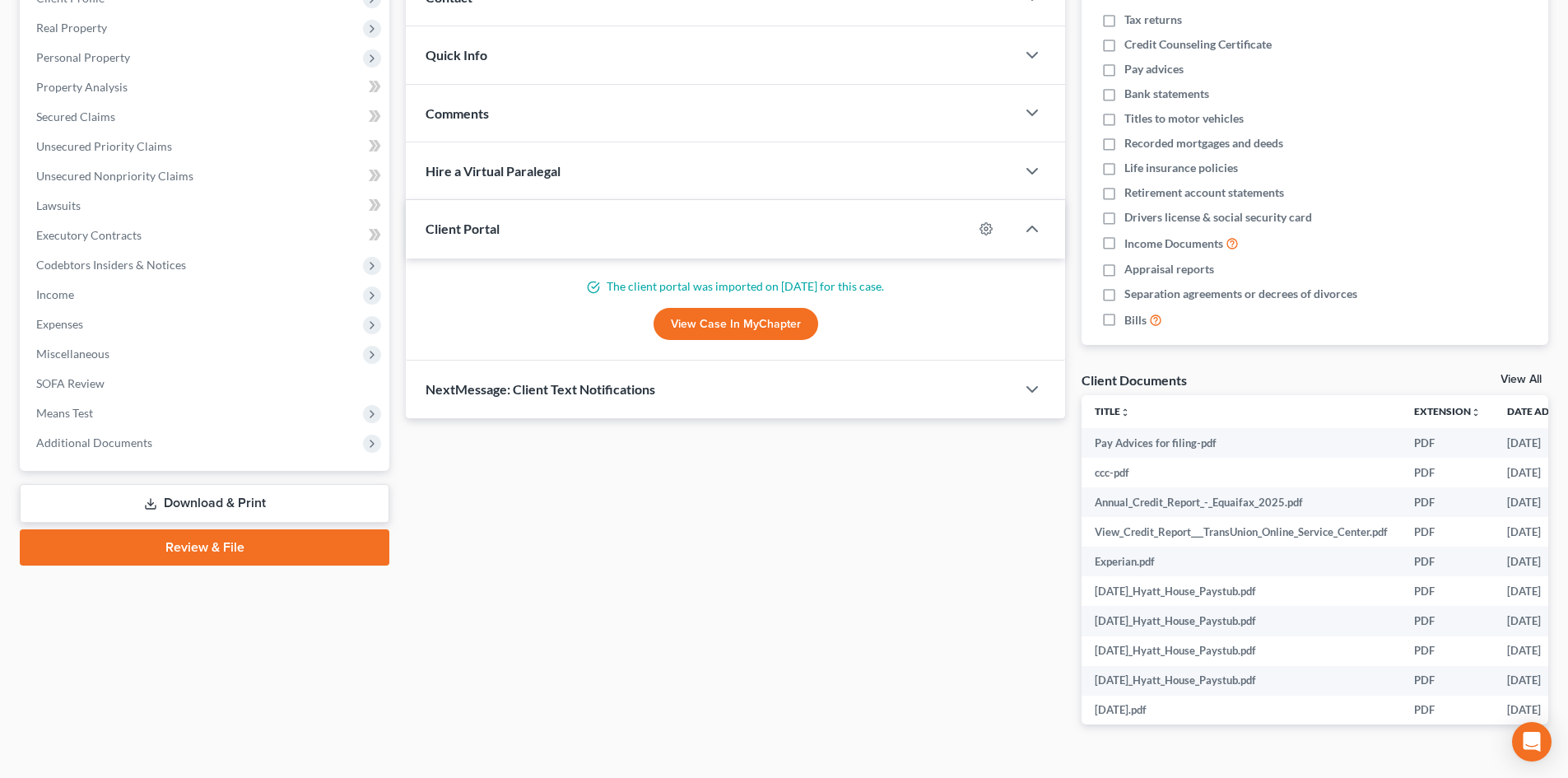
click at [202, 544] on link "Review & File" at bounding box center [204, 547] width 370 height 36
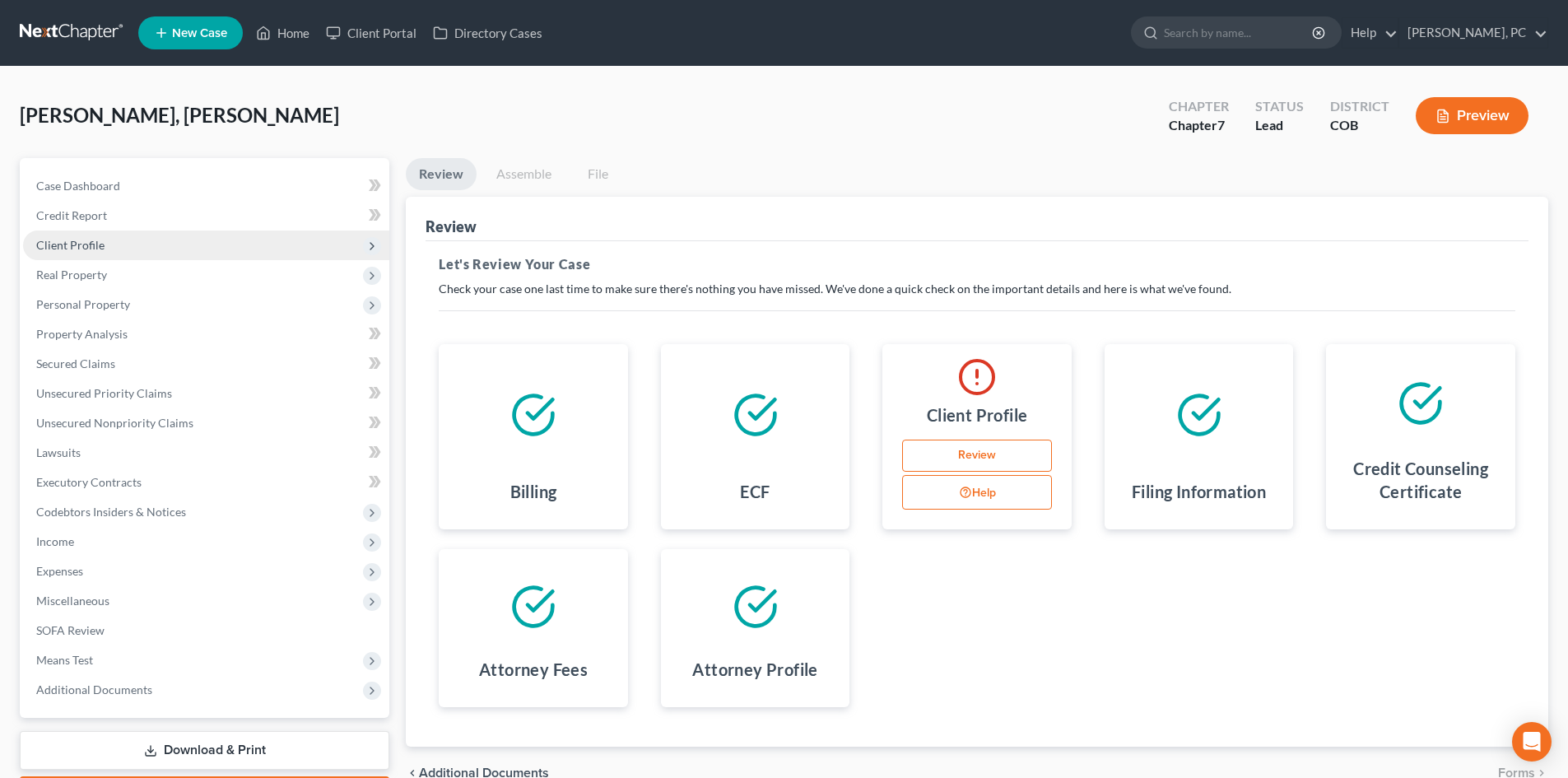
click at [80, 246] on span "Client Profile" at bounding box center [70, 245] width 68 height 14
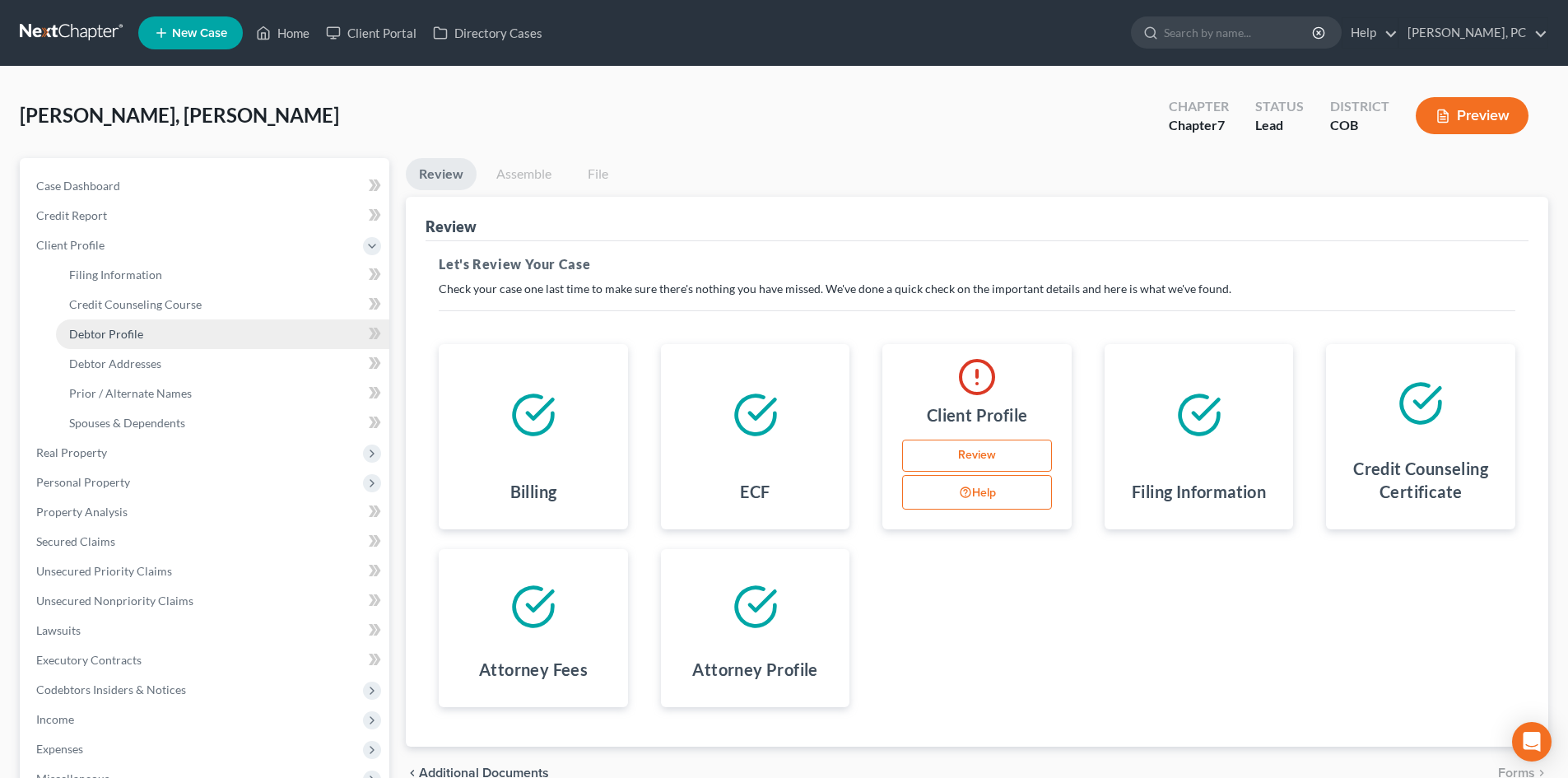
click at [107, 341] on link "Debtor Profile" at bounding box center [223, 334] width 333 height 30
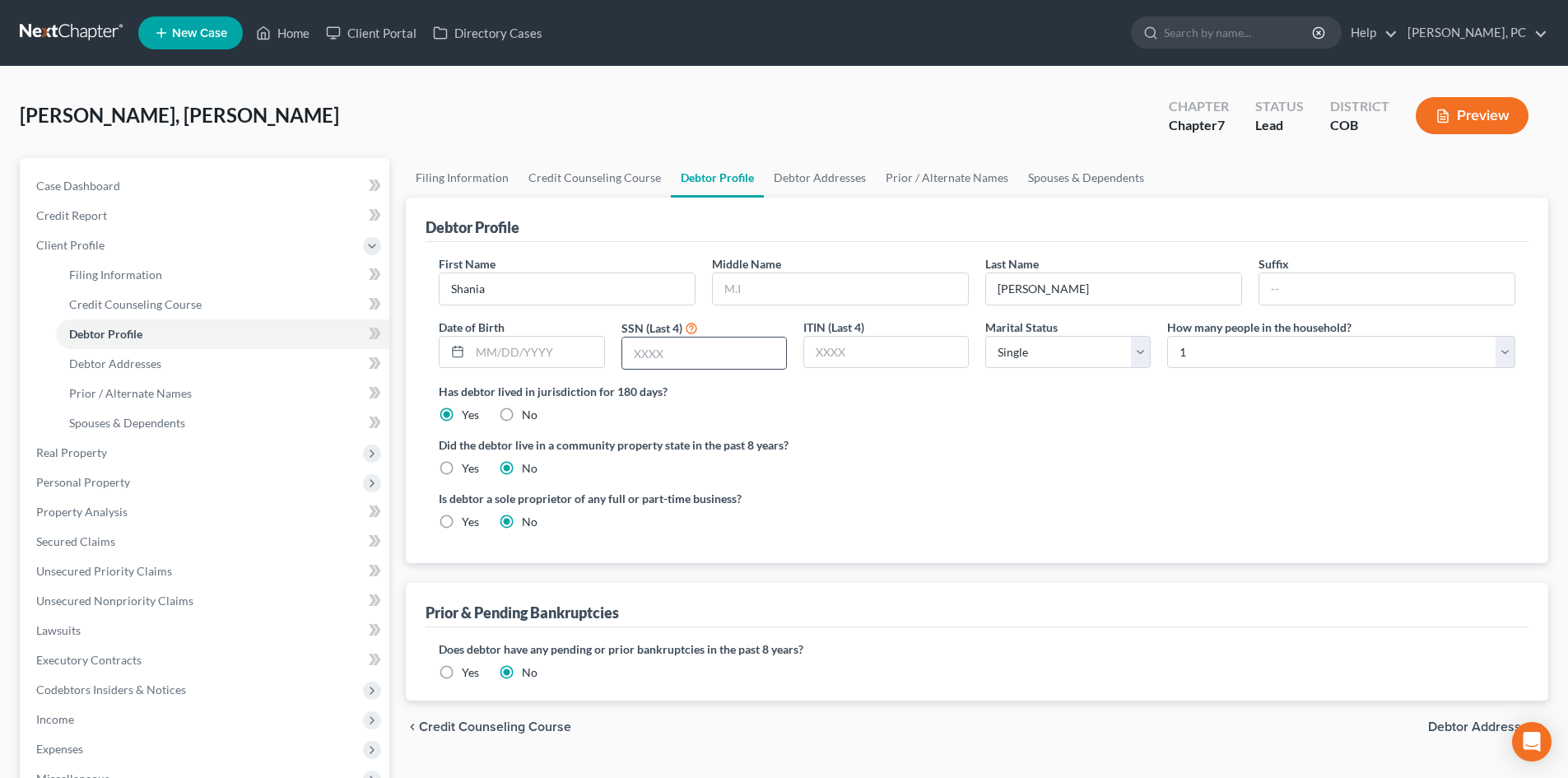
click at [676, 347] on input "text" at bounding box center [704, 353] width 164 height 32
click at [676, 354] on input "text" at bounding box center [704, 353] width 164 height 32
click at [889, 411] on div "Has debtor lived in jurisdiction for 180 days? Yes No Debtor must reside in jur…" at bounding box center [977, 402] width 1077 height 40
click at [151, 361] on span "Debtor Addresses" at bounding box center [114, 363] width 92 height 14
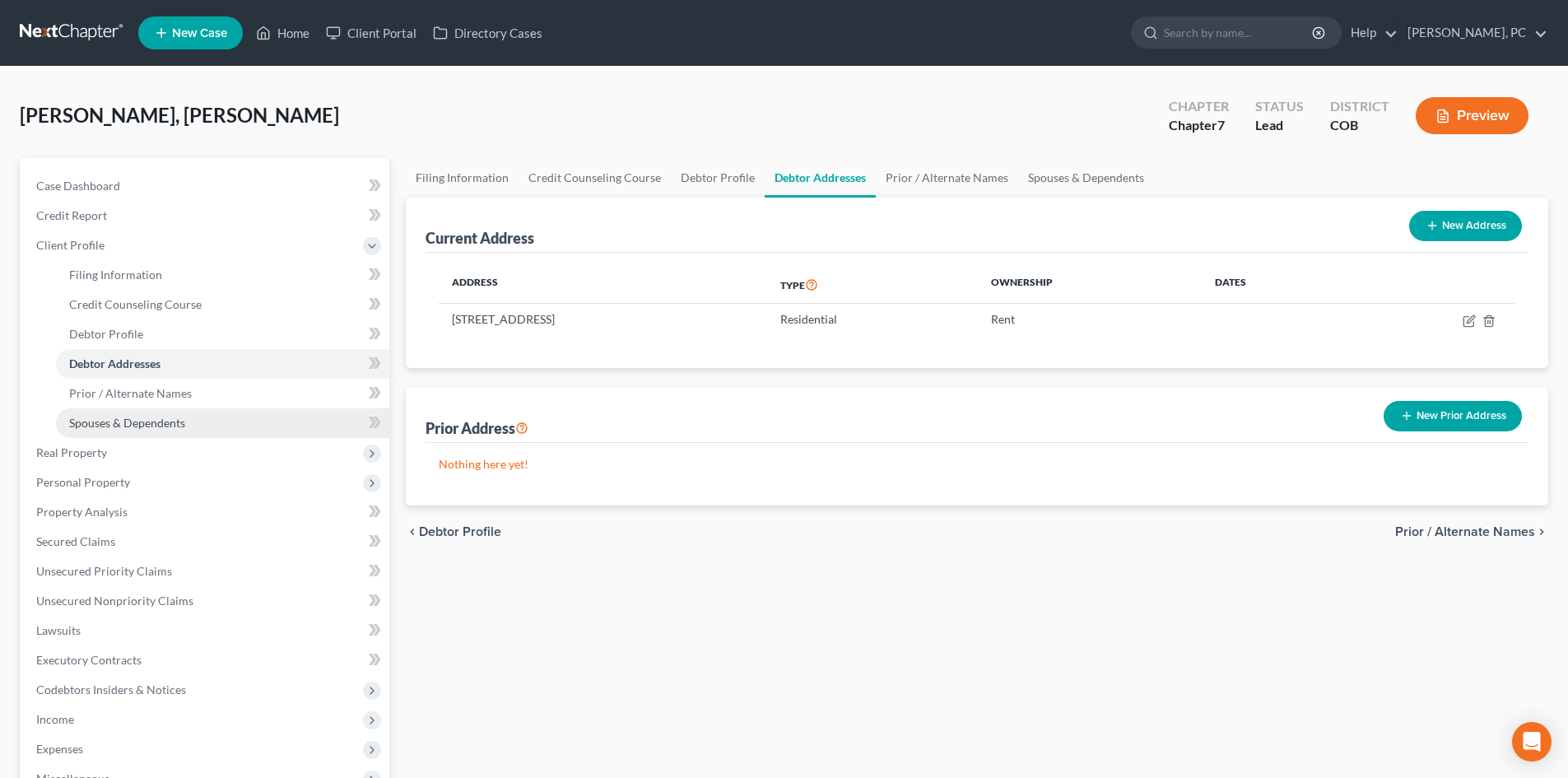
click at [158, 420] on span "Spouses & Dependents" at bounding box center [127, 423] width 116 height 14
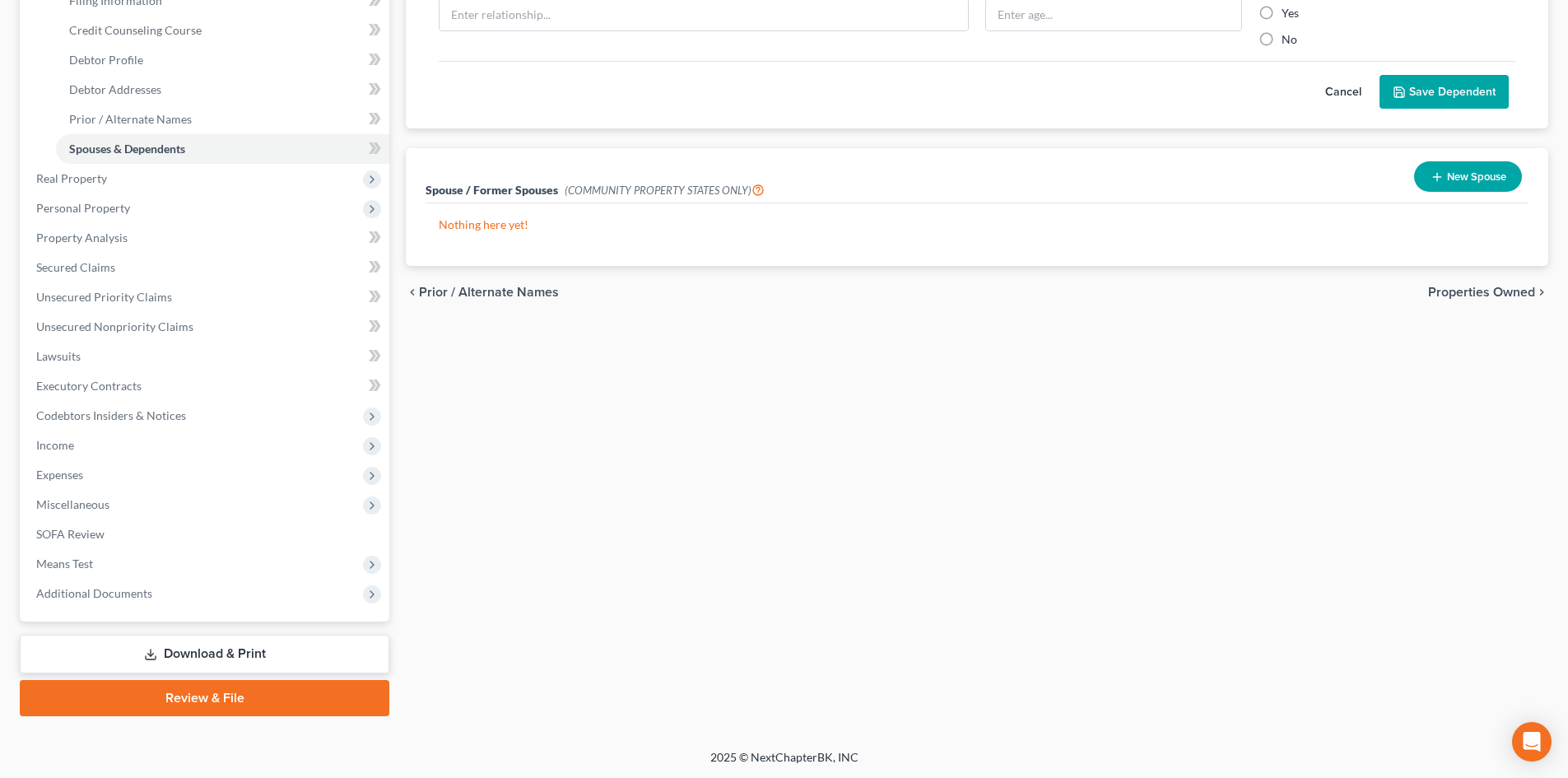
scroll to position [275, 0]
click at [220, 700] on link "Review & File" at bounding box center [204, 697] width 370 height 36
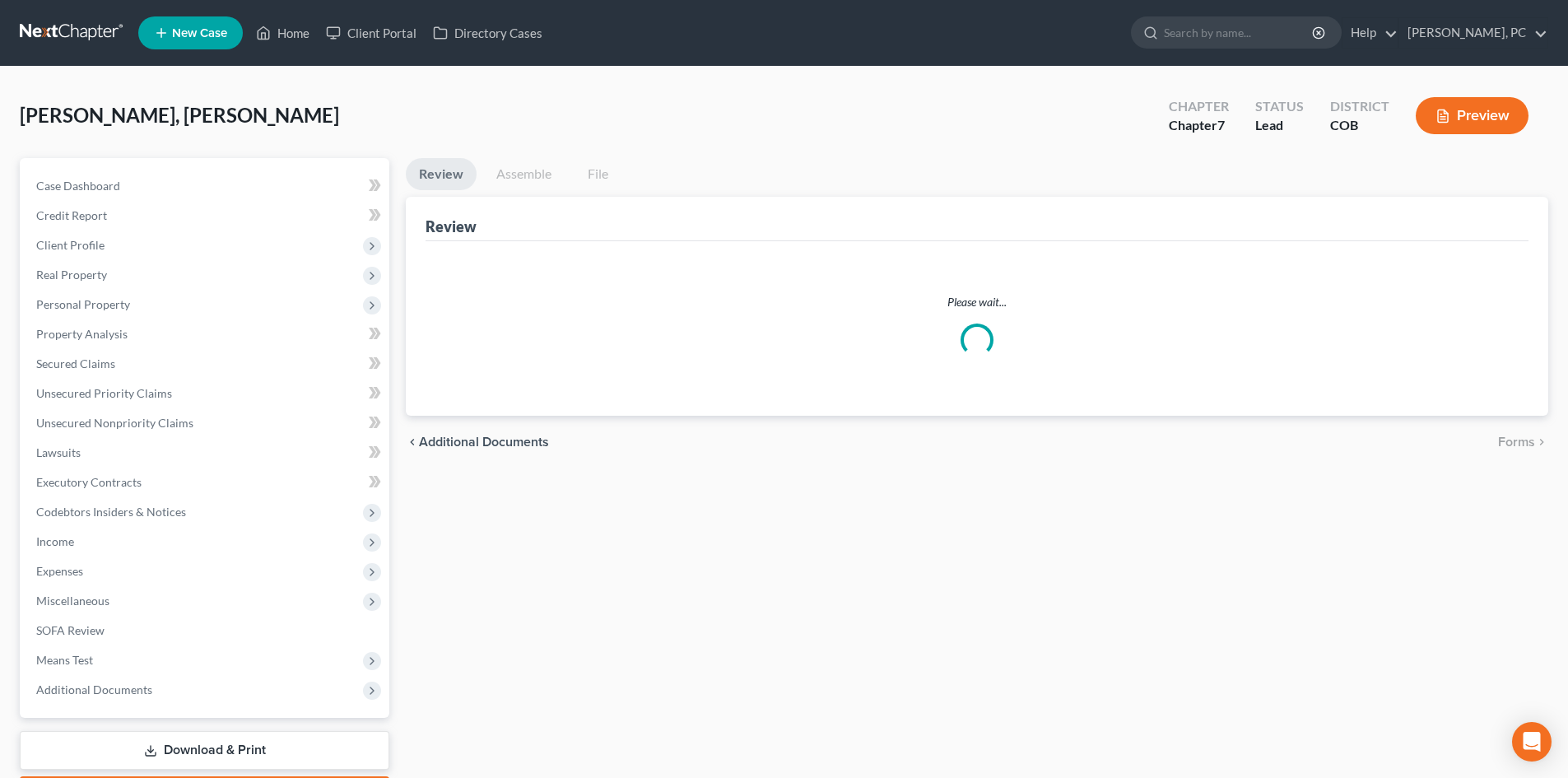
click at [531, 174] on link "Assemble" at bounding box center [524, 174] width 82 height 33
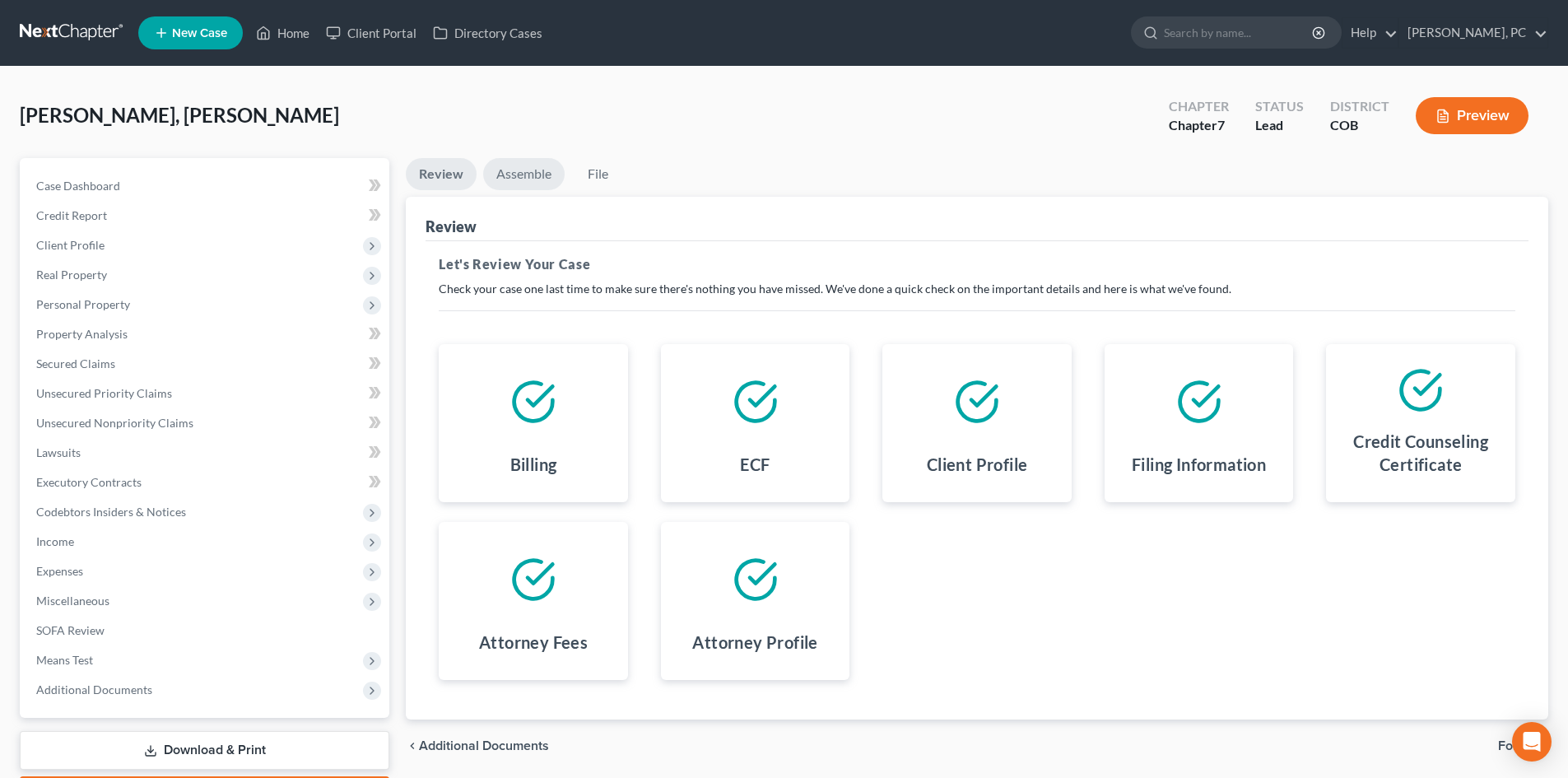
click at [531, 175] on link "Assemble" at bounding box center [524, 174] width 82 height 33
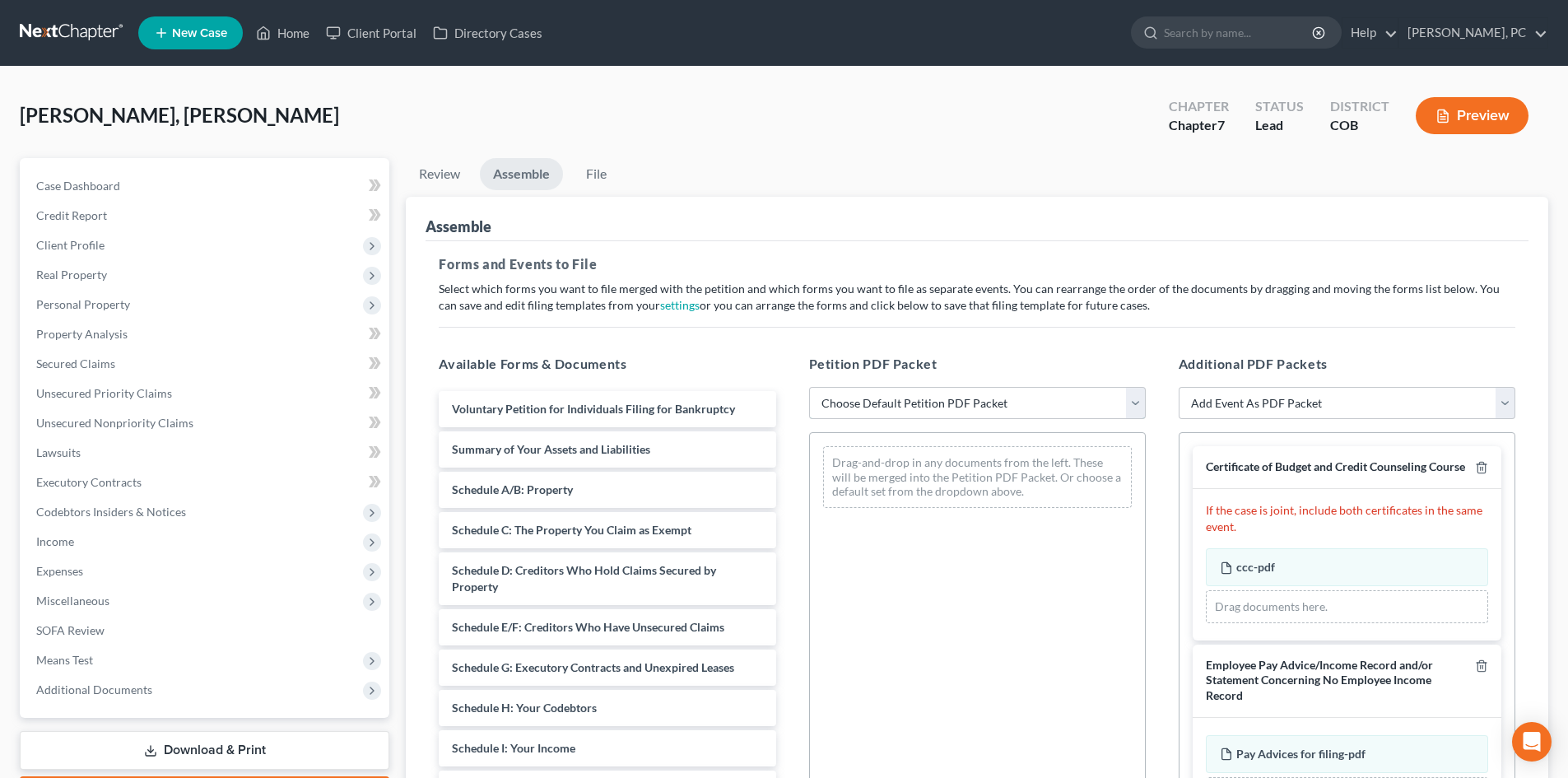
drag, startPoint x: 914, startPoint y: 401, endPoint x: 908, endPoint y: 417, distance: 17.1
click at [914, 401] on select "Choose Default Petition PDF Packet Emergency Filing (Voluntary Petition and Cre…" at bounding box center [977, 402] width 336 height 33
click at [810, 387] on select "Choose Default Petition PDF Packet Emergency Filing (Voluntary Petition and Cre…" at bounding box center [977, 402] width 336 height 33
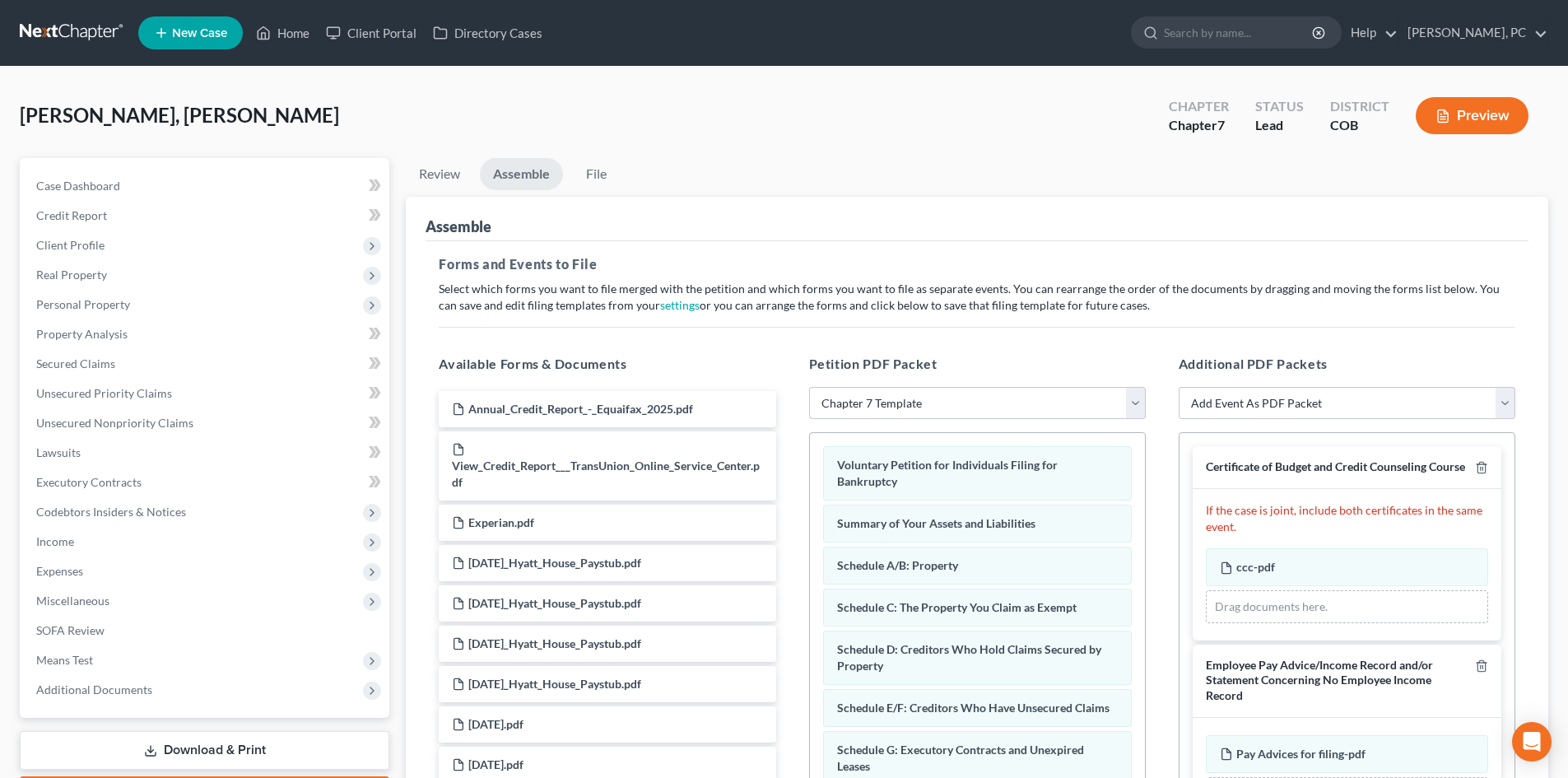
click at [1164, 411] on div "Additional PDF Packets Add Event As PDF Packet 1009-1.1 Notice of Amendments Am…" at bounding box center [1347, 620] width 370 height 558
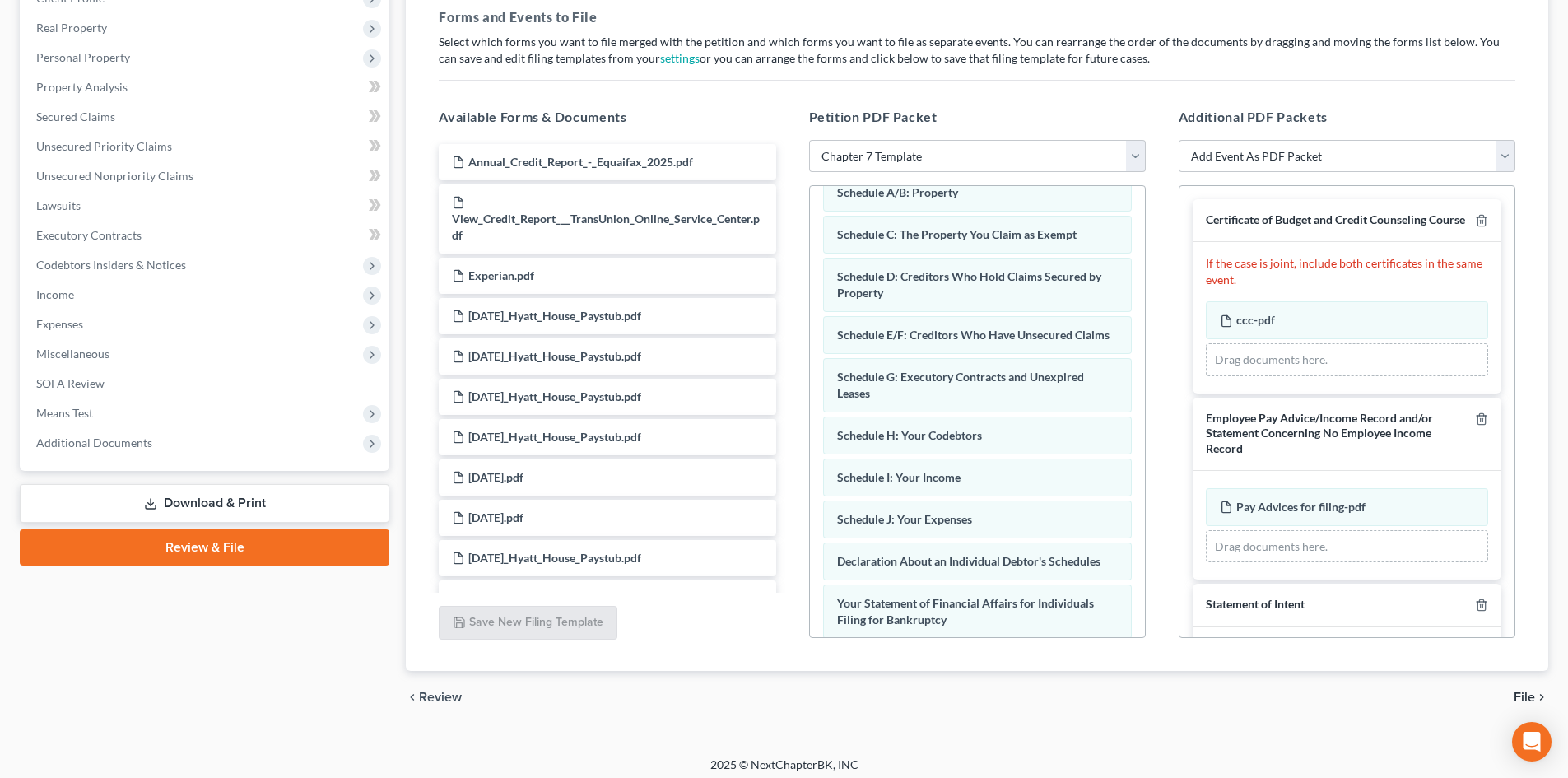
scroll to position [160, 0]
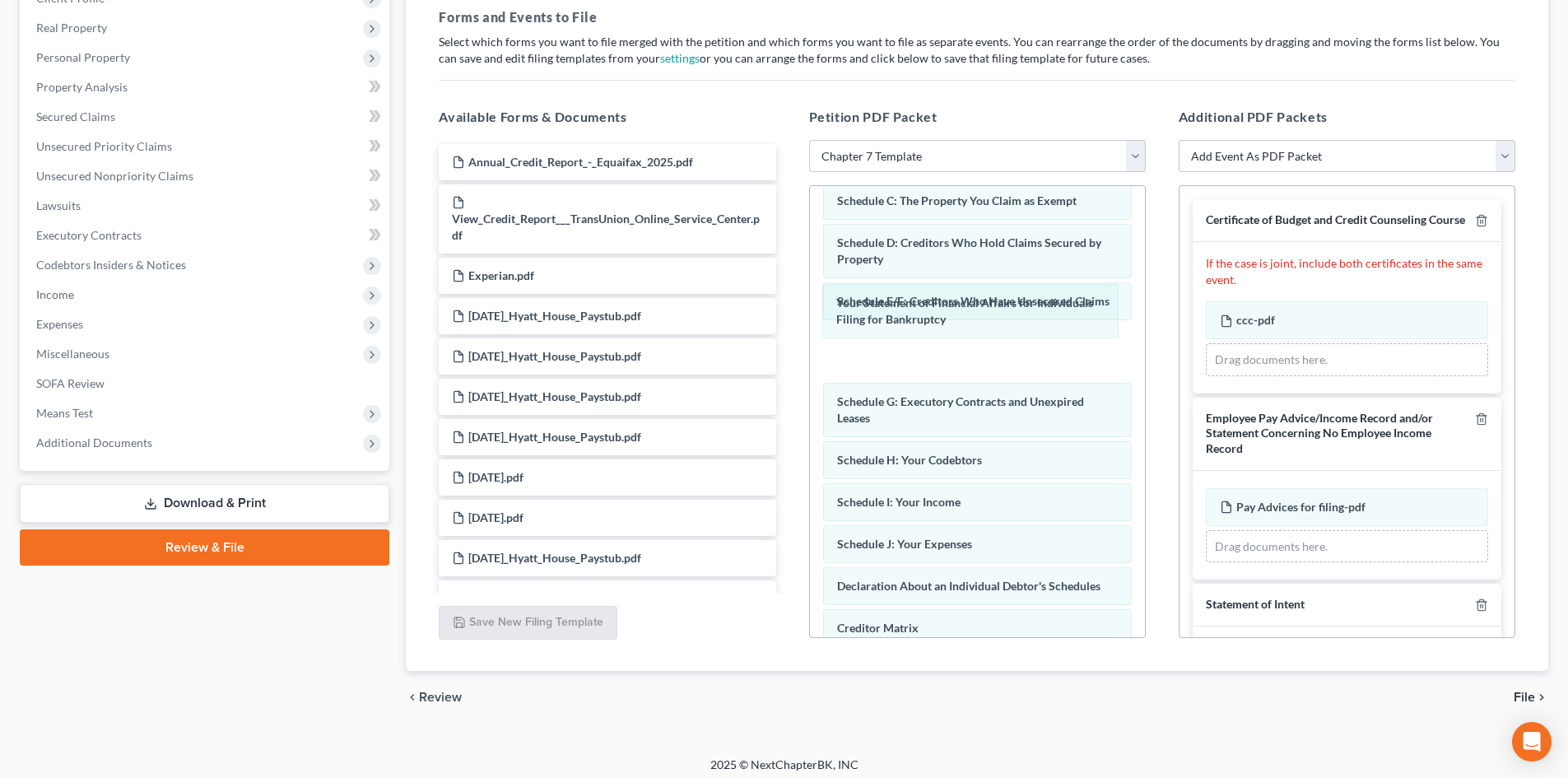
drag, startPoint x: 977, startPoint y: 600, endPoint x: 1144, endPoint y: 357, distance: 294.9
click at [974, 292] on div "Your Statement of Financial Affairs for Individuals Filing for Bankruptcy Volun…" at bounding box center [977, 426] width 335 height 800
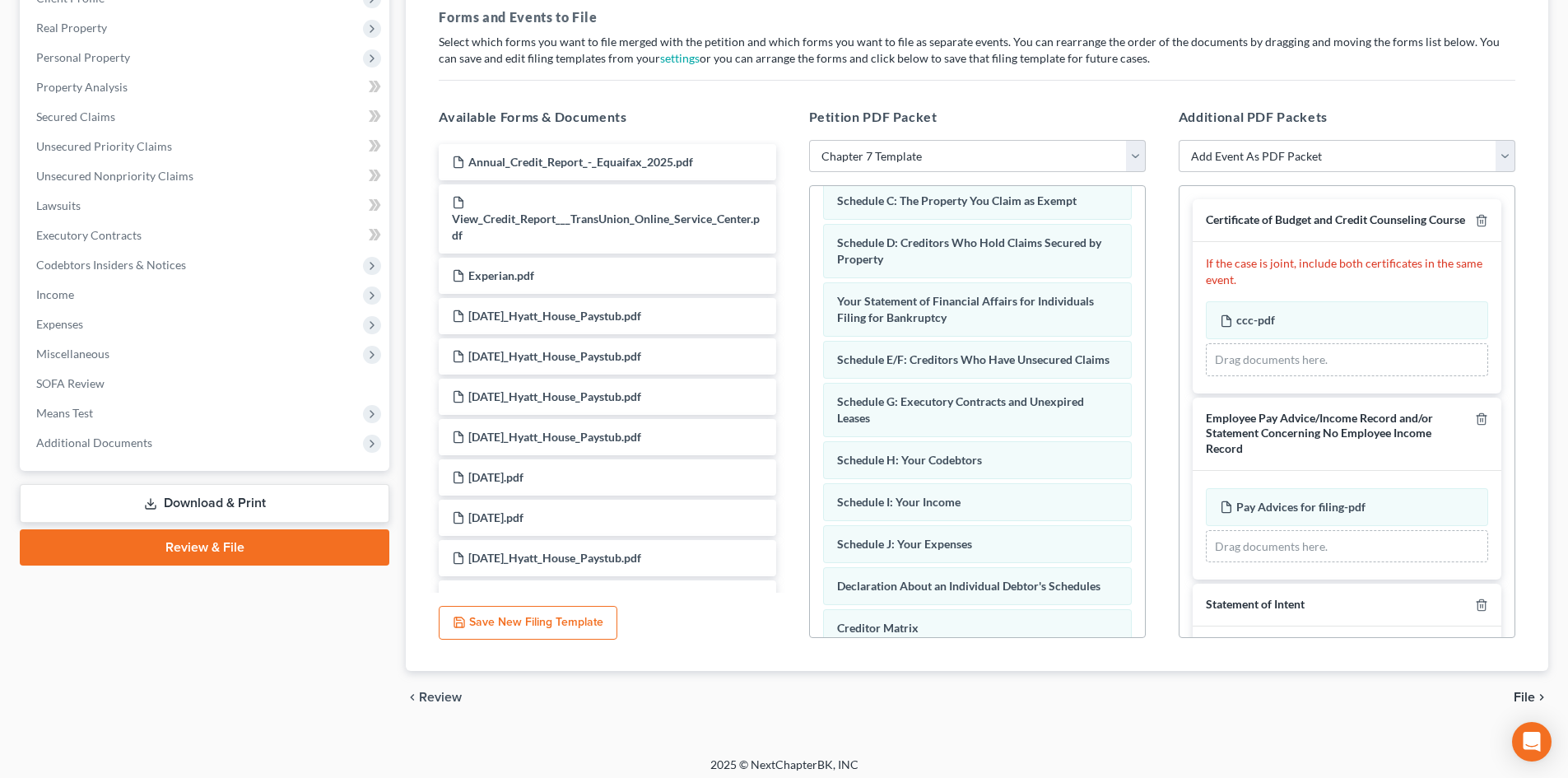
scroll to position [0, 0]
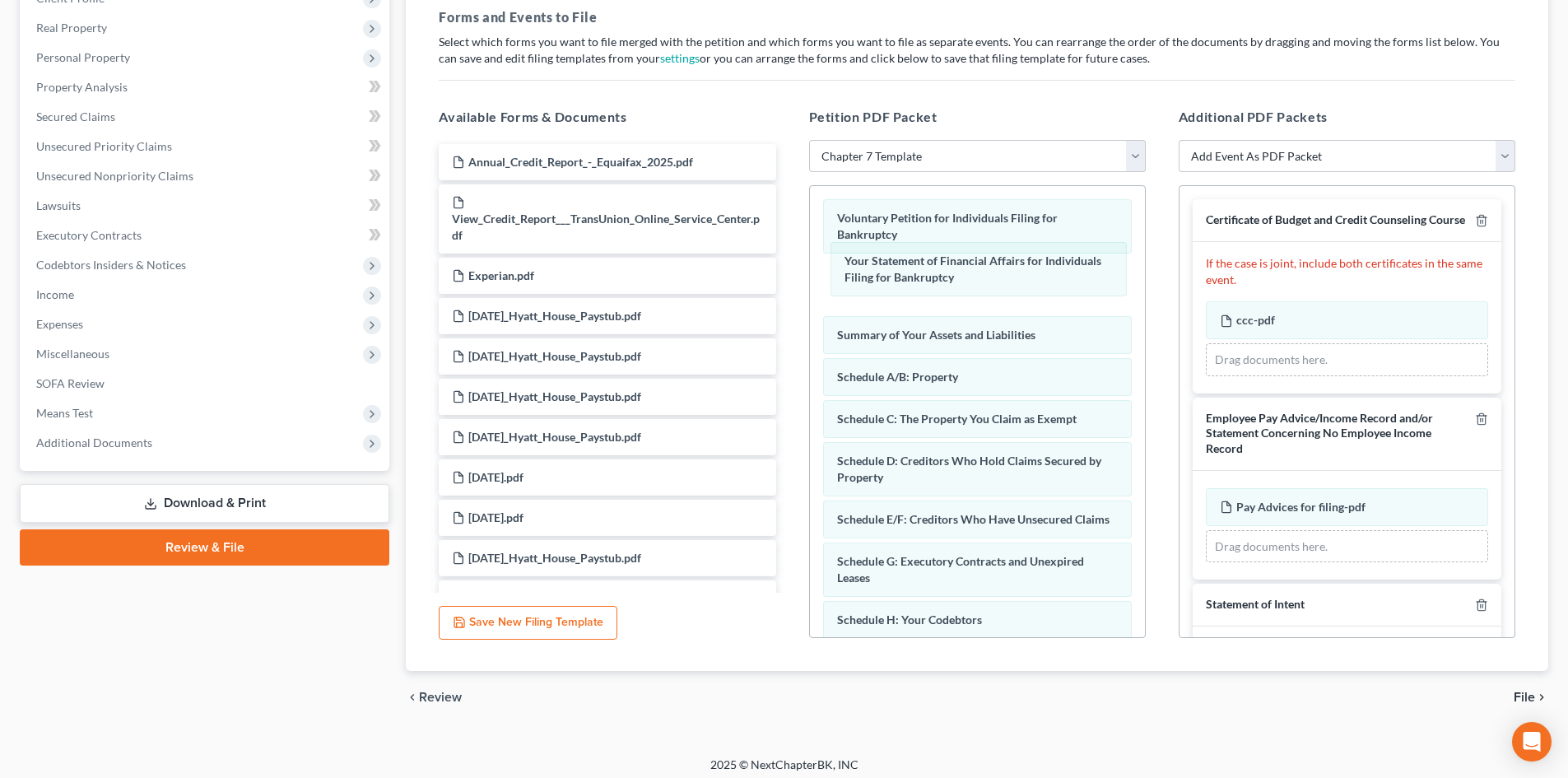
drag, startPoint x: 883, startPoint y: 464, endPoint x: 1452, endPoint y: 264, distance: 603.1
click at [888, 266] on div "Your Statement of Financial Affairs for Individuals Filing for Bankruptcy Volun…" at bounding box center [977, 586] width 335 height 800
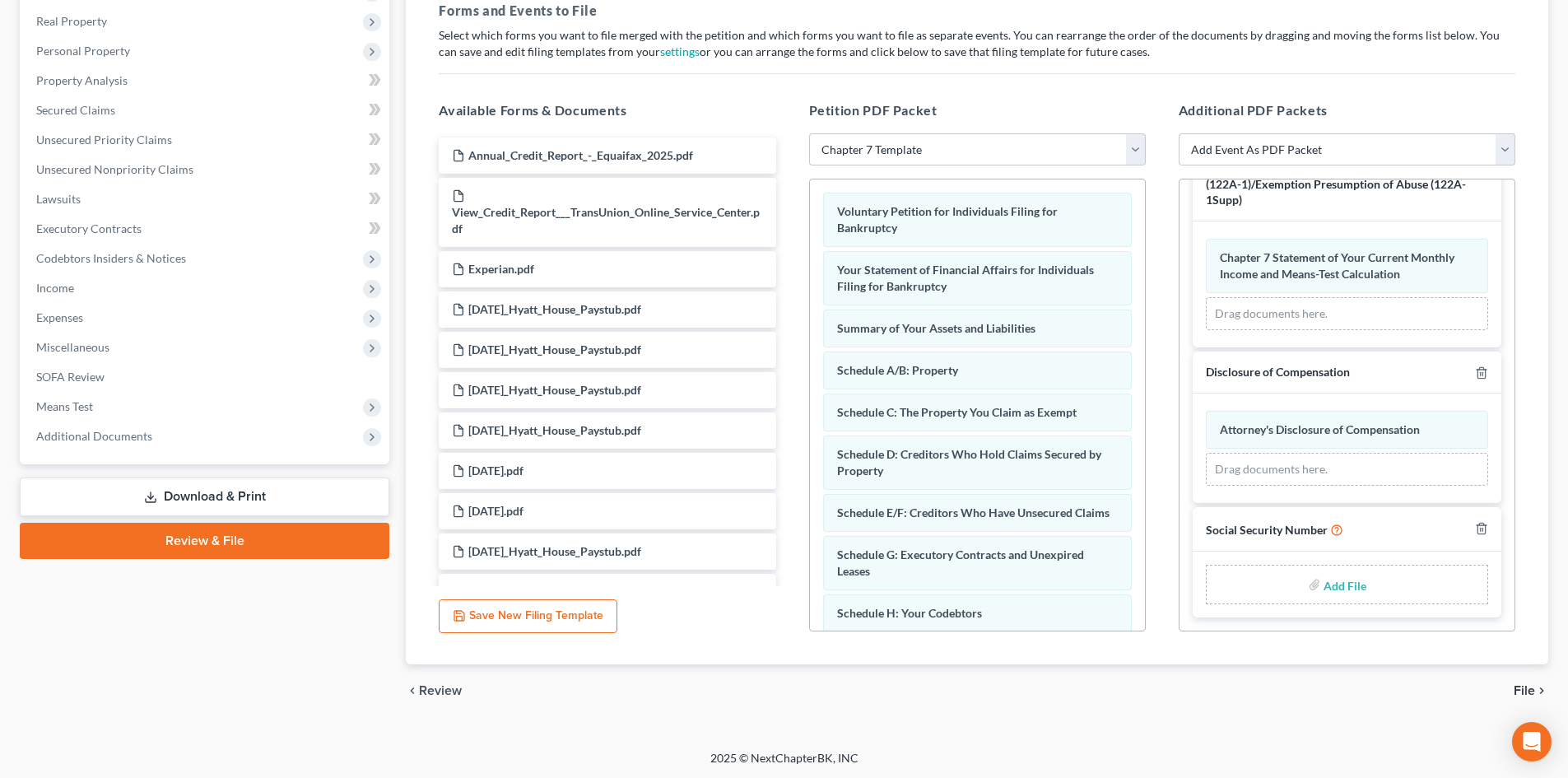
scroll to position [255, 0]
click at [1324, 585] on input "file" at bounding box center [1343, 583] width 39 height 30
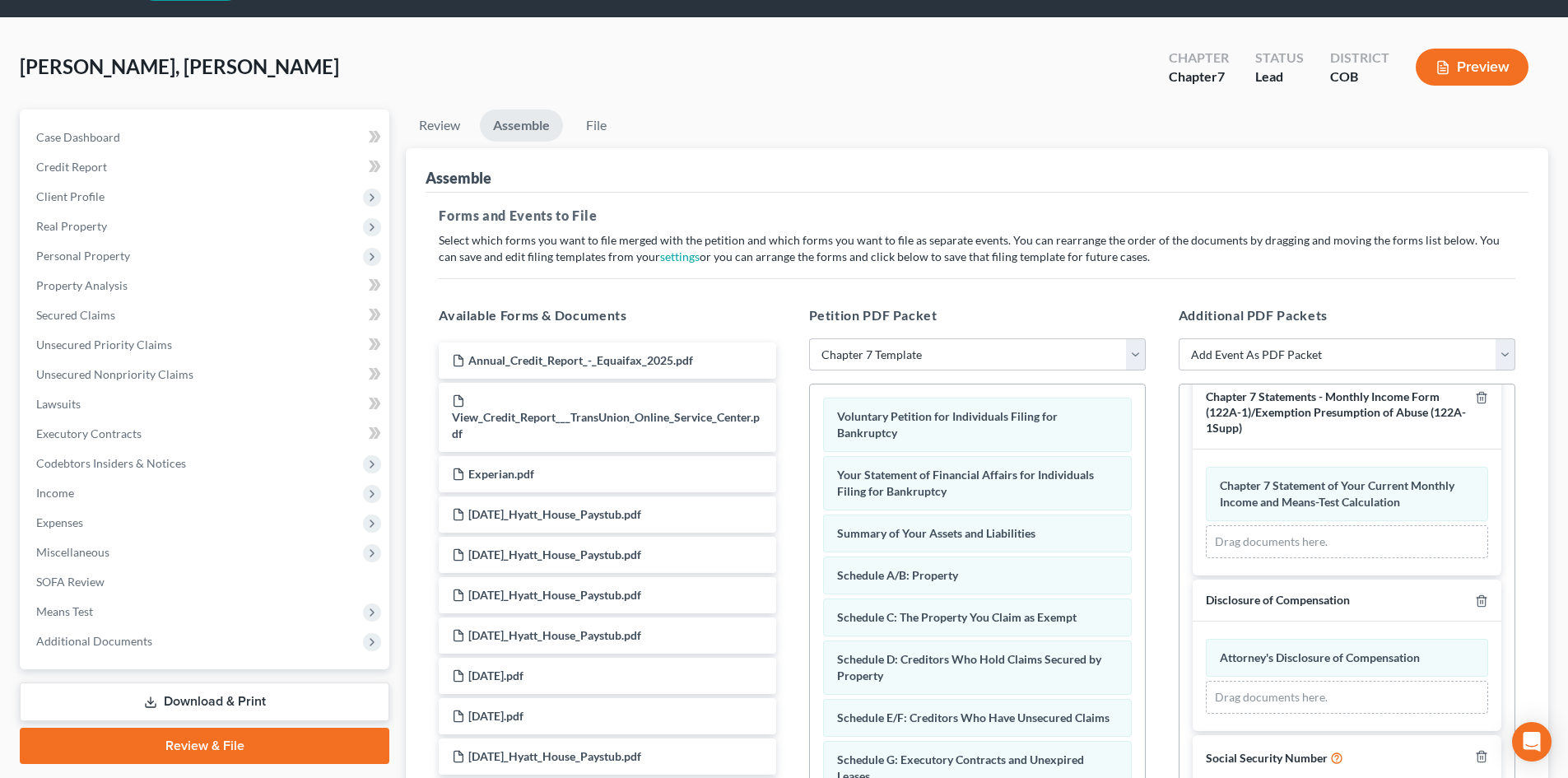
scroll to position [8, 0]
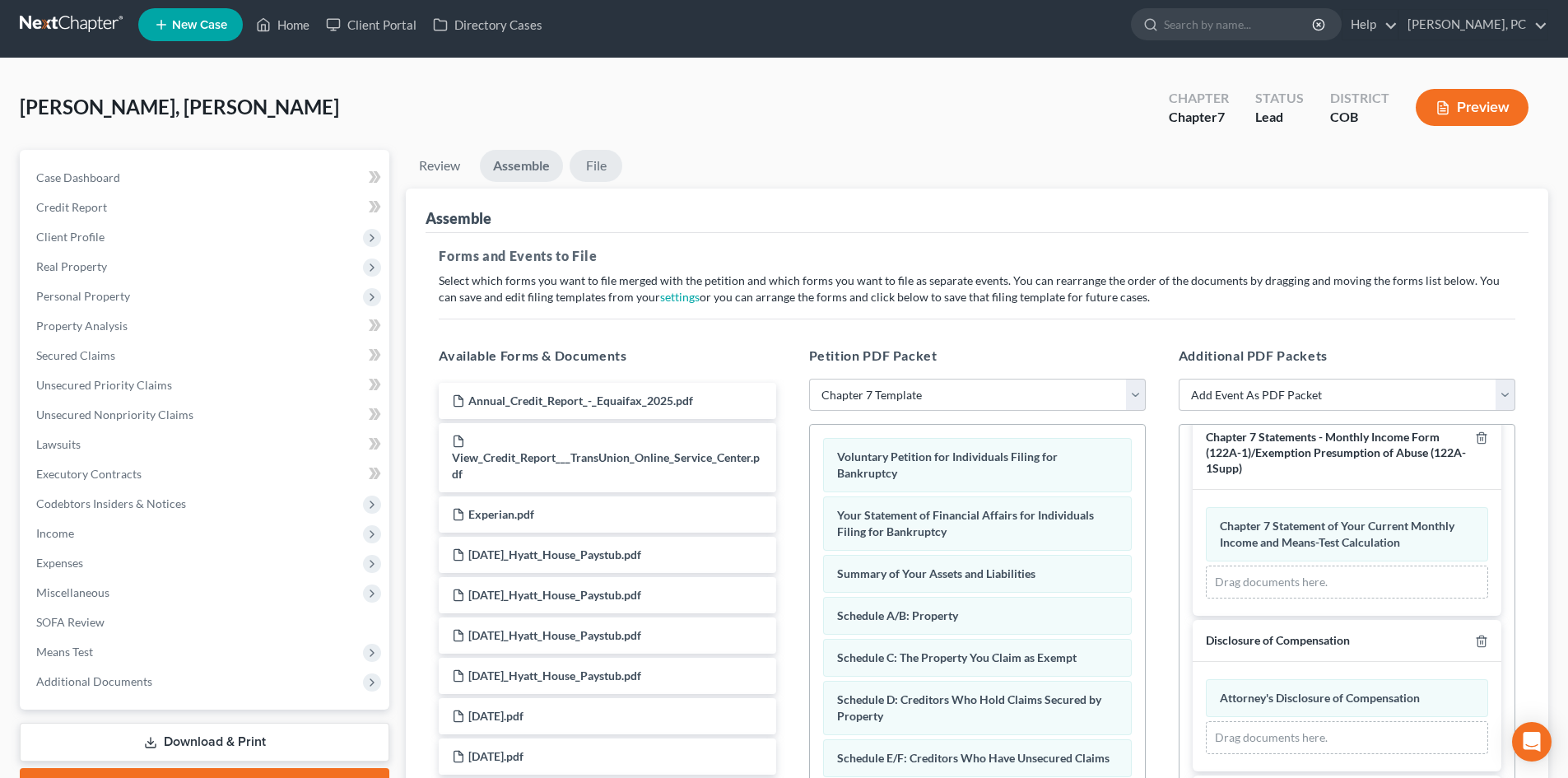
click at [600, 167] on link "File" at bounding box center [596, 166] width 52 height 33
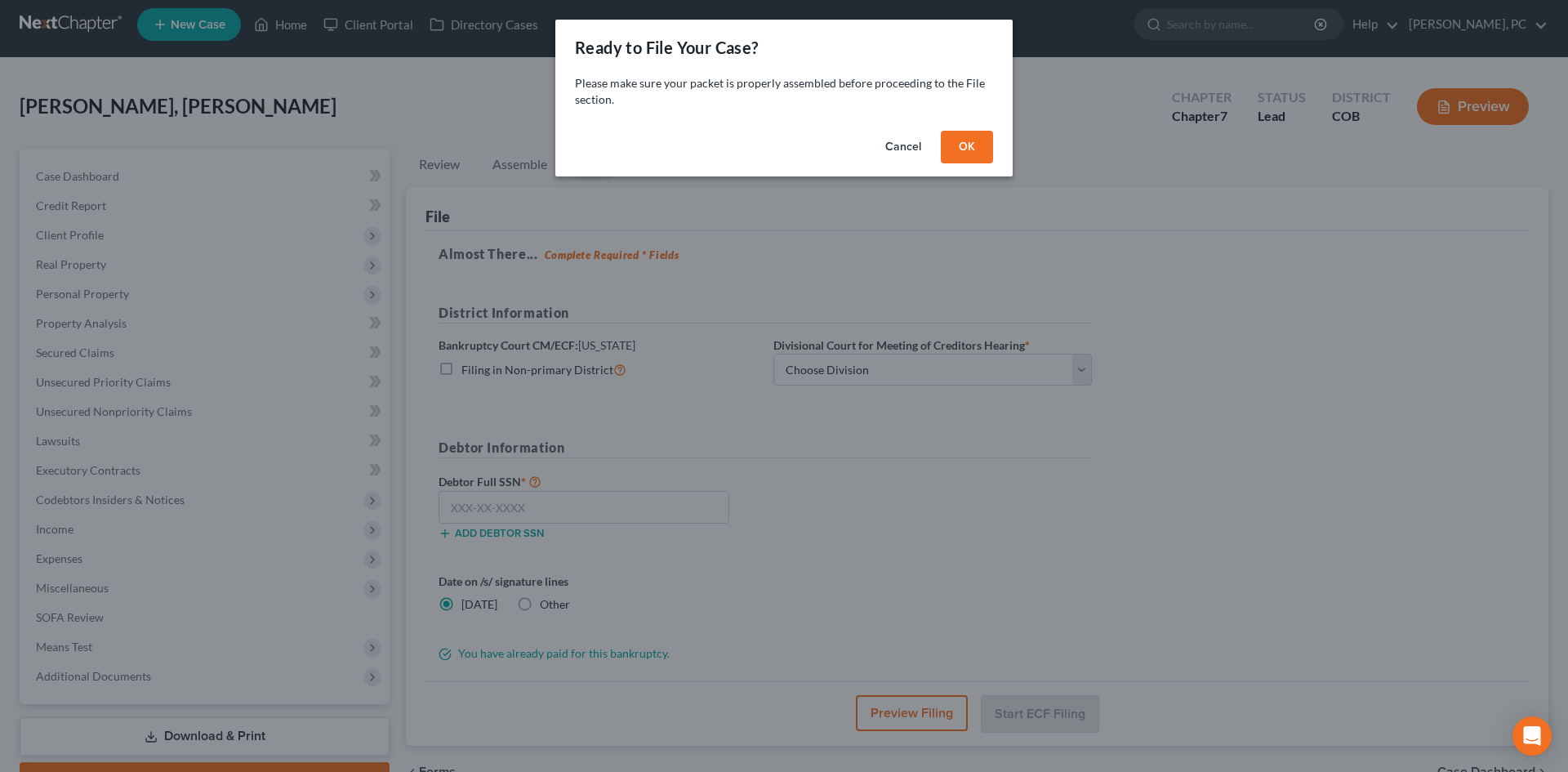
click at [976, 146] on button "OK" at bounding box center [966, 147] width 52 height 32
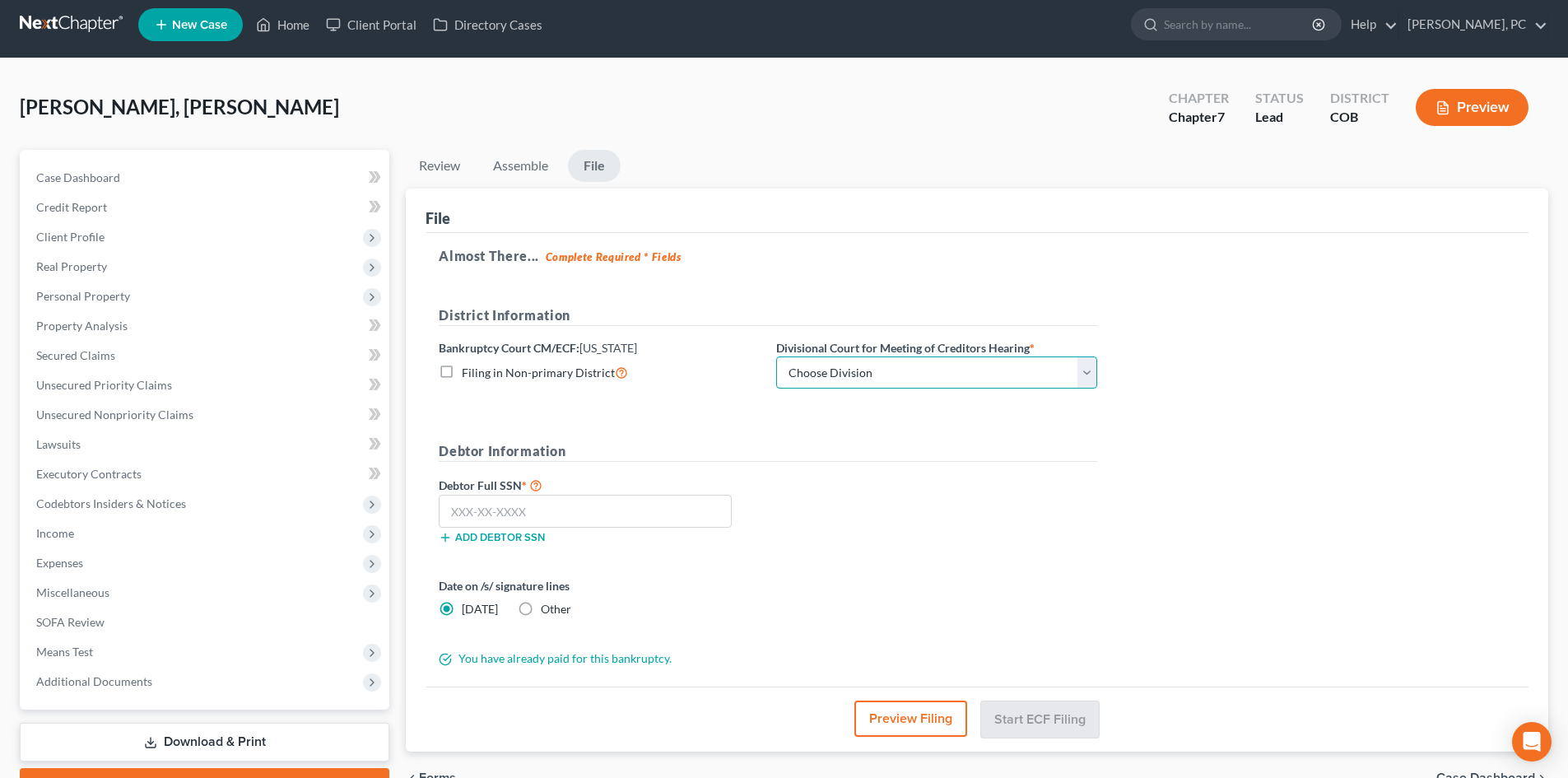
drag, startPoint x: 787, startPoint y: 368, endPoint x: 793, endPoint y: 388, distance: 20.9
click at [787, 368] on select "Choose Division Denver" at bounding box center [937, 372] width 321 height 33
click at [776, 356] on select "Choose Division Denver" at bounding box center [937, 372] width 321 height 33
click at [491, 514] on input "text" at bounding box center [585, 511] width 293 height 33
paste input "601-95-7501"
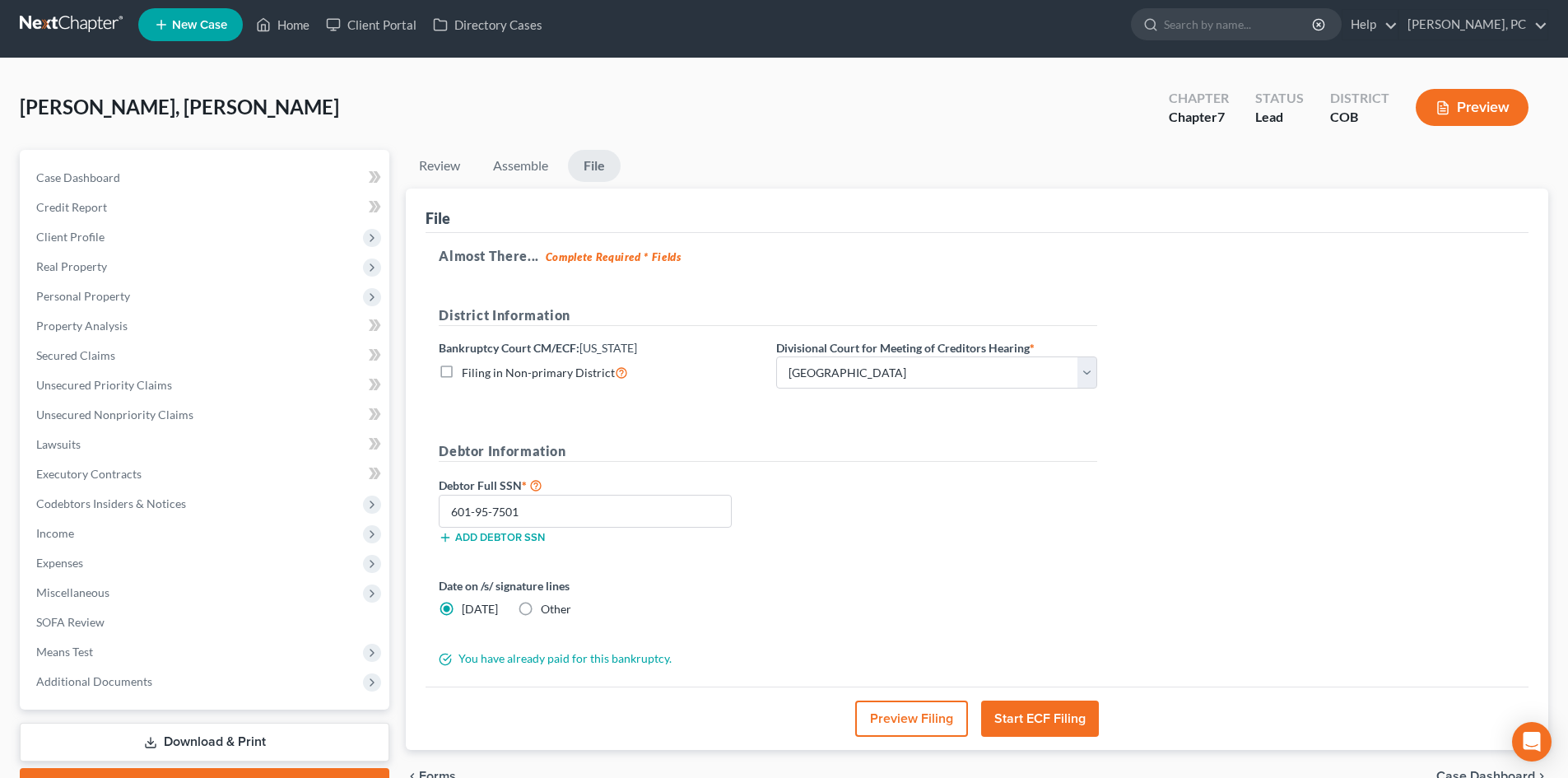
click at [1021, 719] on button "Start ECF Filing" at bounding box center [1039, 718] width 117 height 36
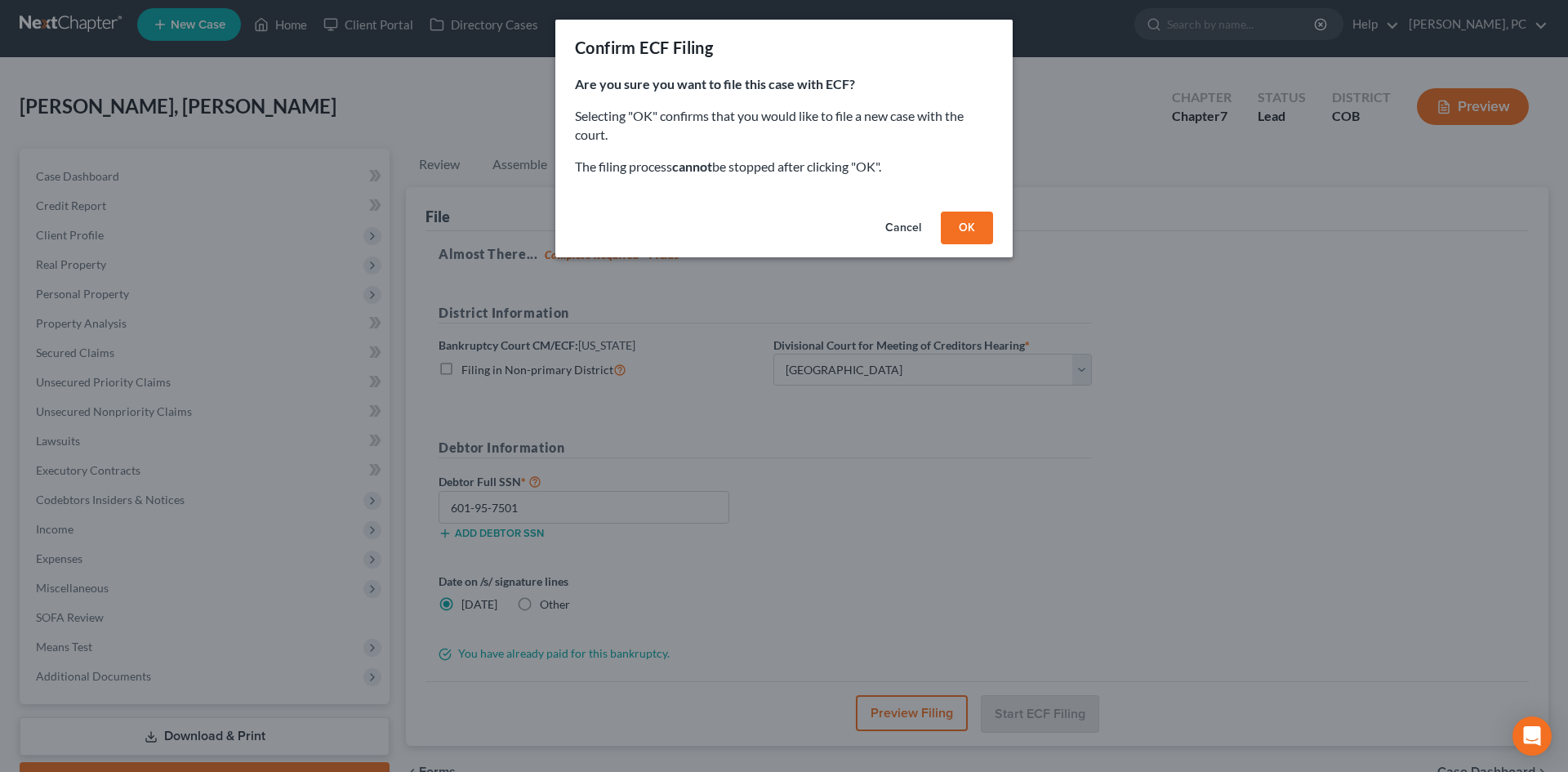
click at [953, 230] on button "OK" at bounding box center [966, 227] width 52 height 32
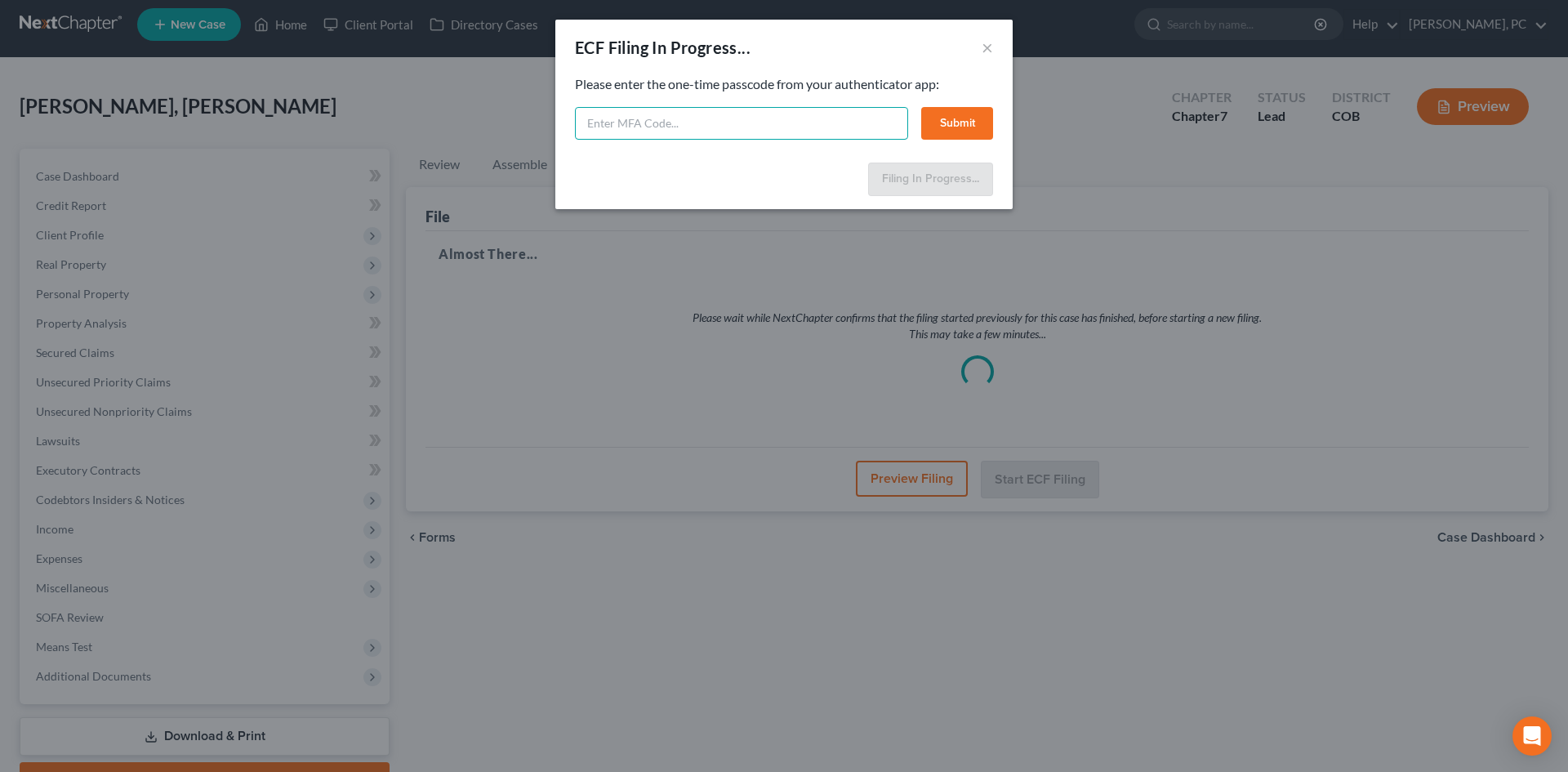
click at [818, 126] on input "text" at bounding box center [741, 122] width 334 height 32
click at [956, 126] on button "Submit" at bounding box center [957, 122] width 71 height 32
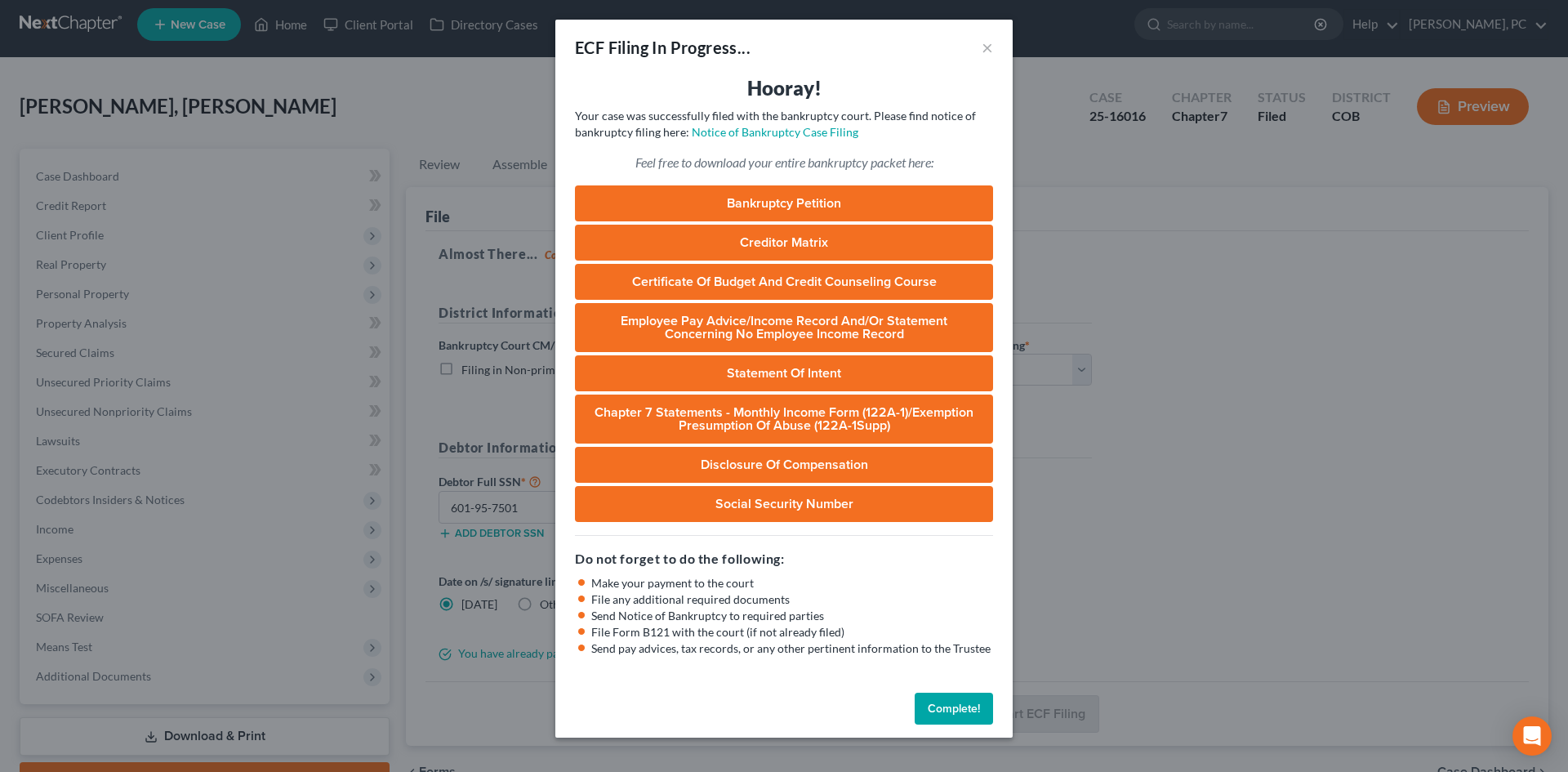
click at [964, 708] on button "Complete!" at bounding box center [954, 708] width 78 height 32
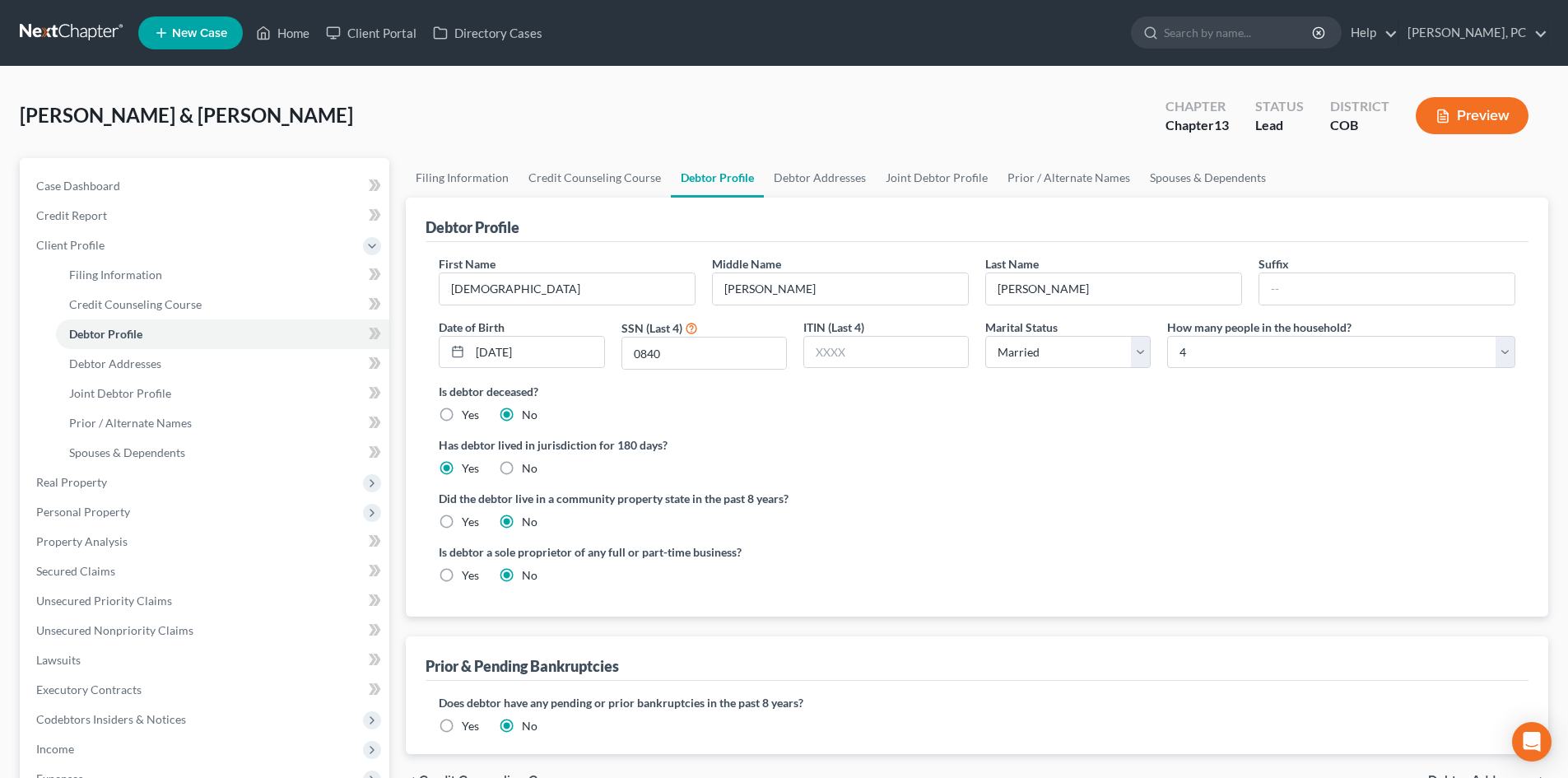
select select "1"
select select "3"
click at [1126, 291] on input "[PERSON_NAME]" at bounding box center [1113, 289] width 255 height 32
click at [132, 393] on span "Joint Debtor Profile" at bounding box center [120, 393] width 103 height 14
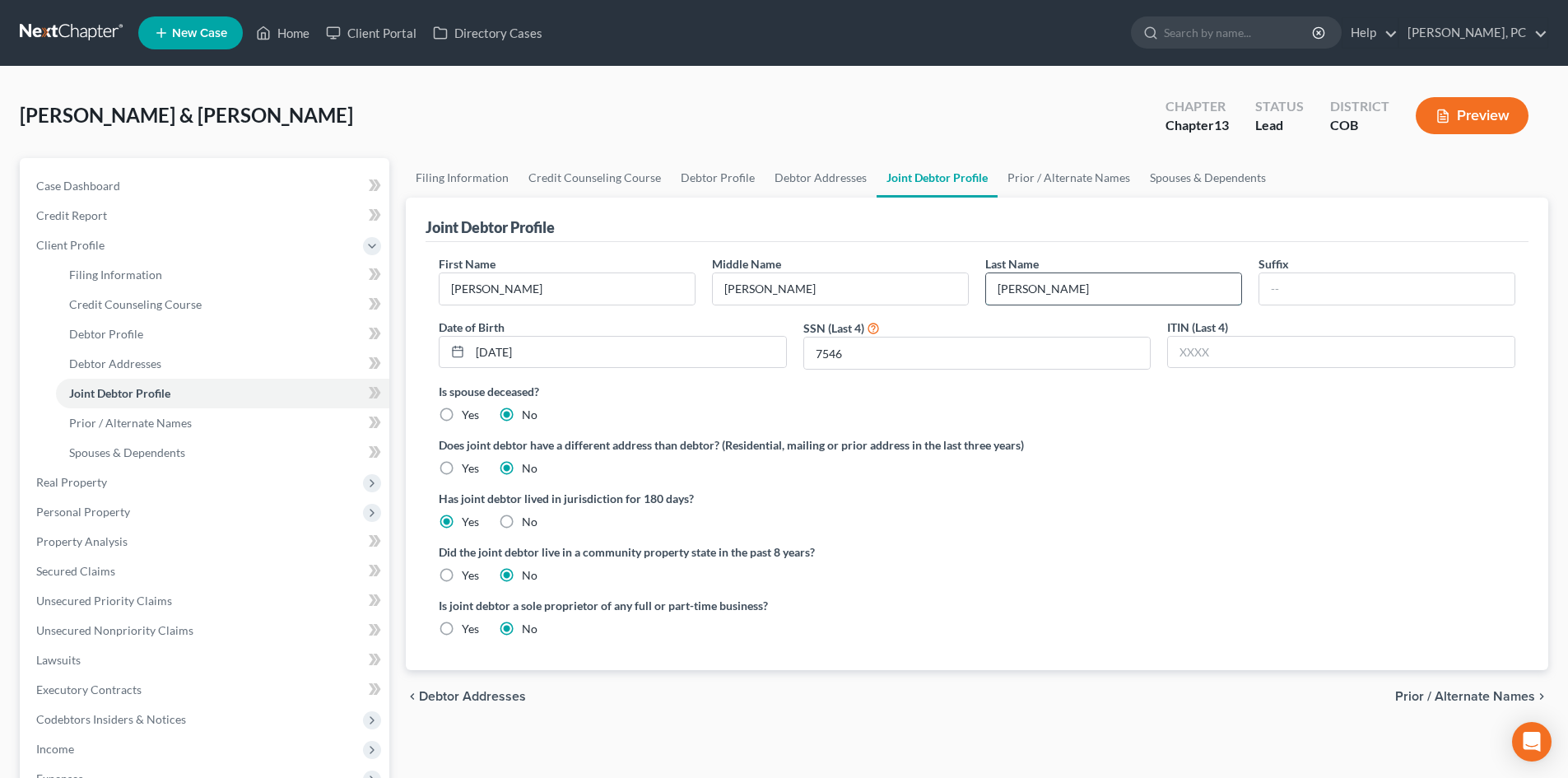
click at [1066, 292] on input "[PERSON_NAME]" at bounding box center [1113, 289] width 255 height 32
type input "[PERSON_NAME]"
click at [1033, 389] on label "Is spouse deceased?" at bounding box center [977, 391] width 1077 height 18
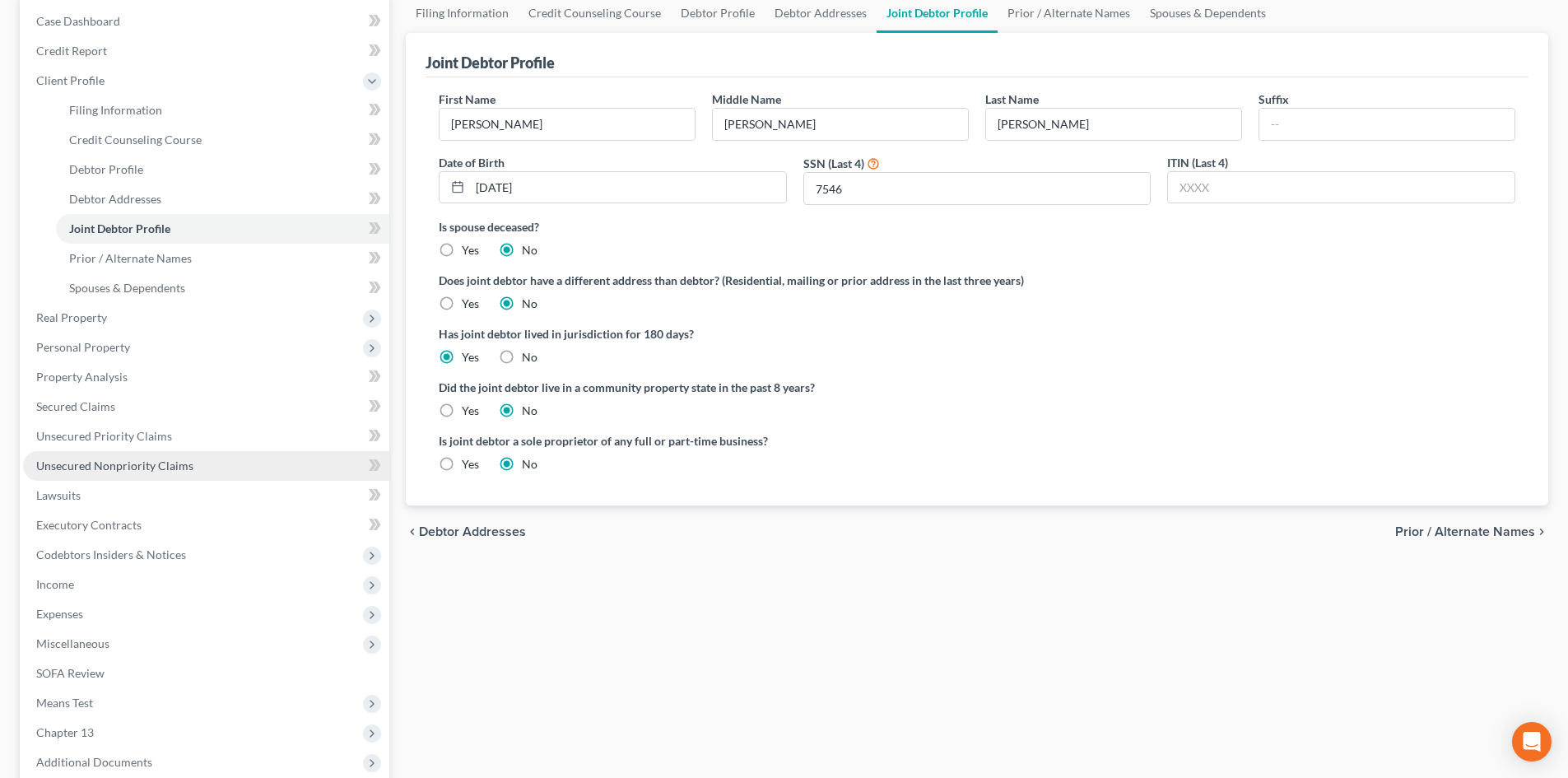
click at [137, 464] on span "Unsecured Nonpriority Claims" at bounding box center [114, 465] width 157 height 14
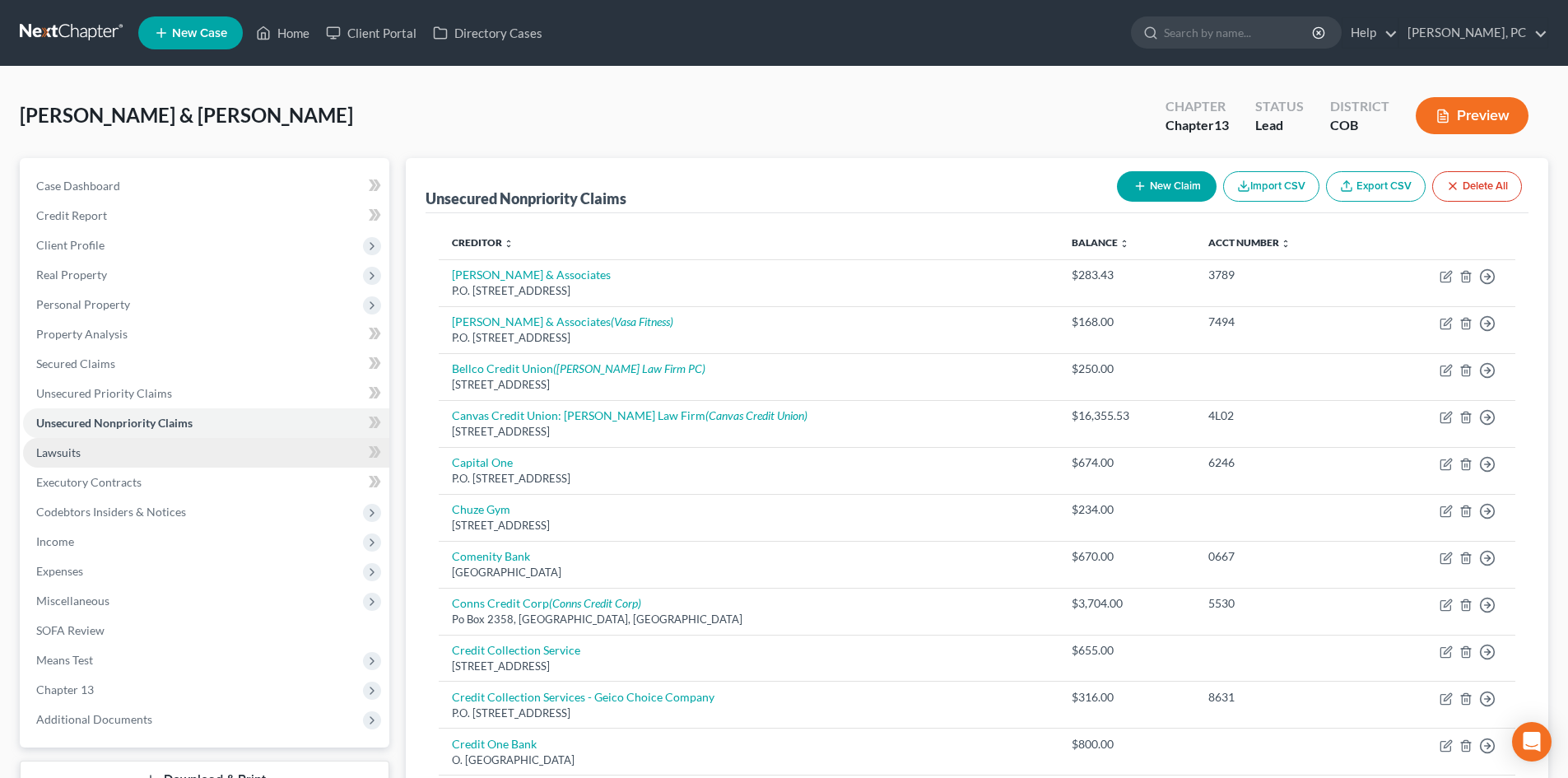
click at [70, 444] on link "Lawsuits" at bounding box center [205, 453] width 366 height 30
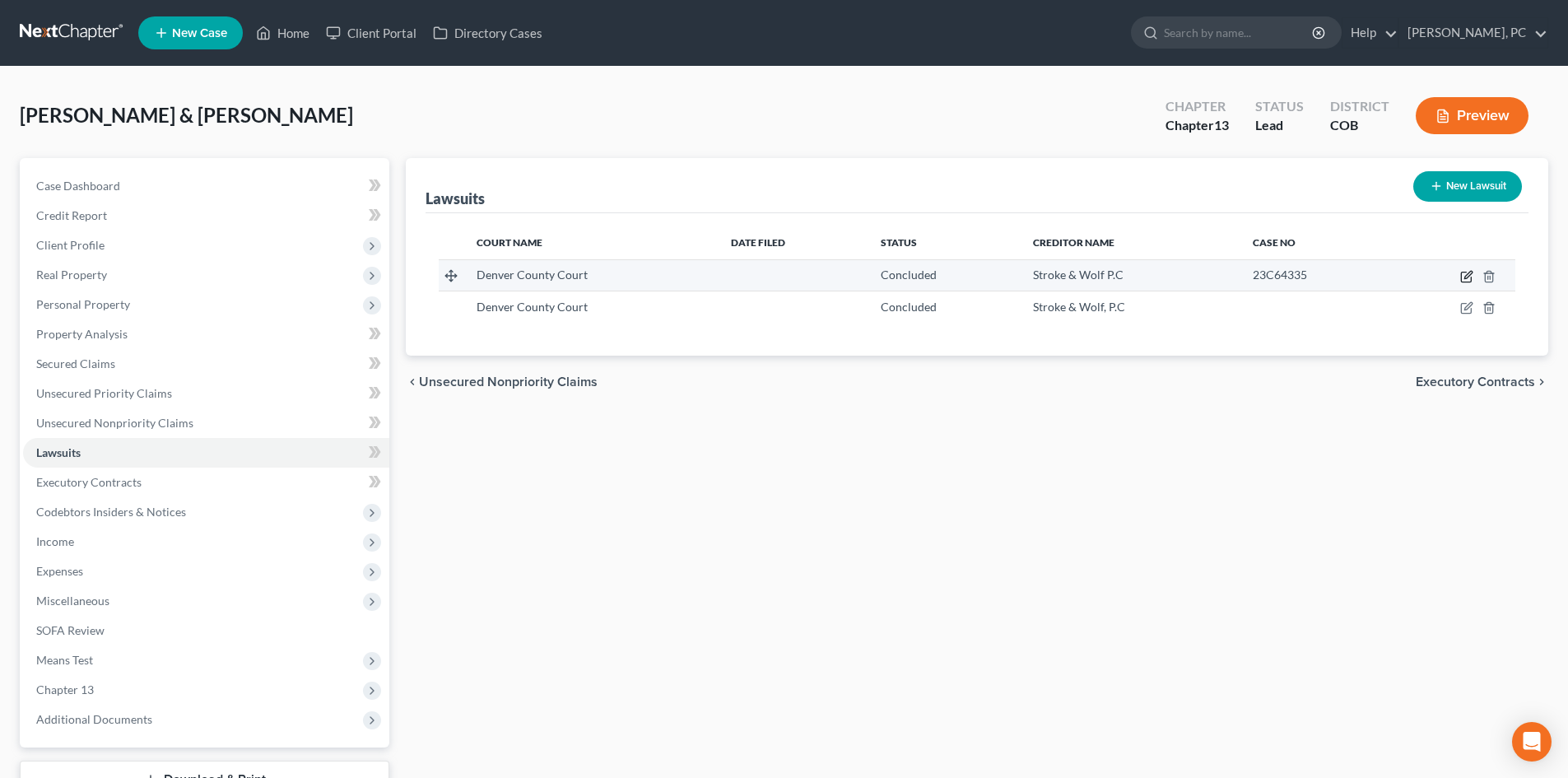
click at [1462, 280] on icon "button" at bounding box center [1466, 276] width 13 height 13
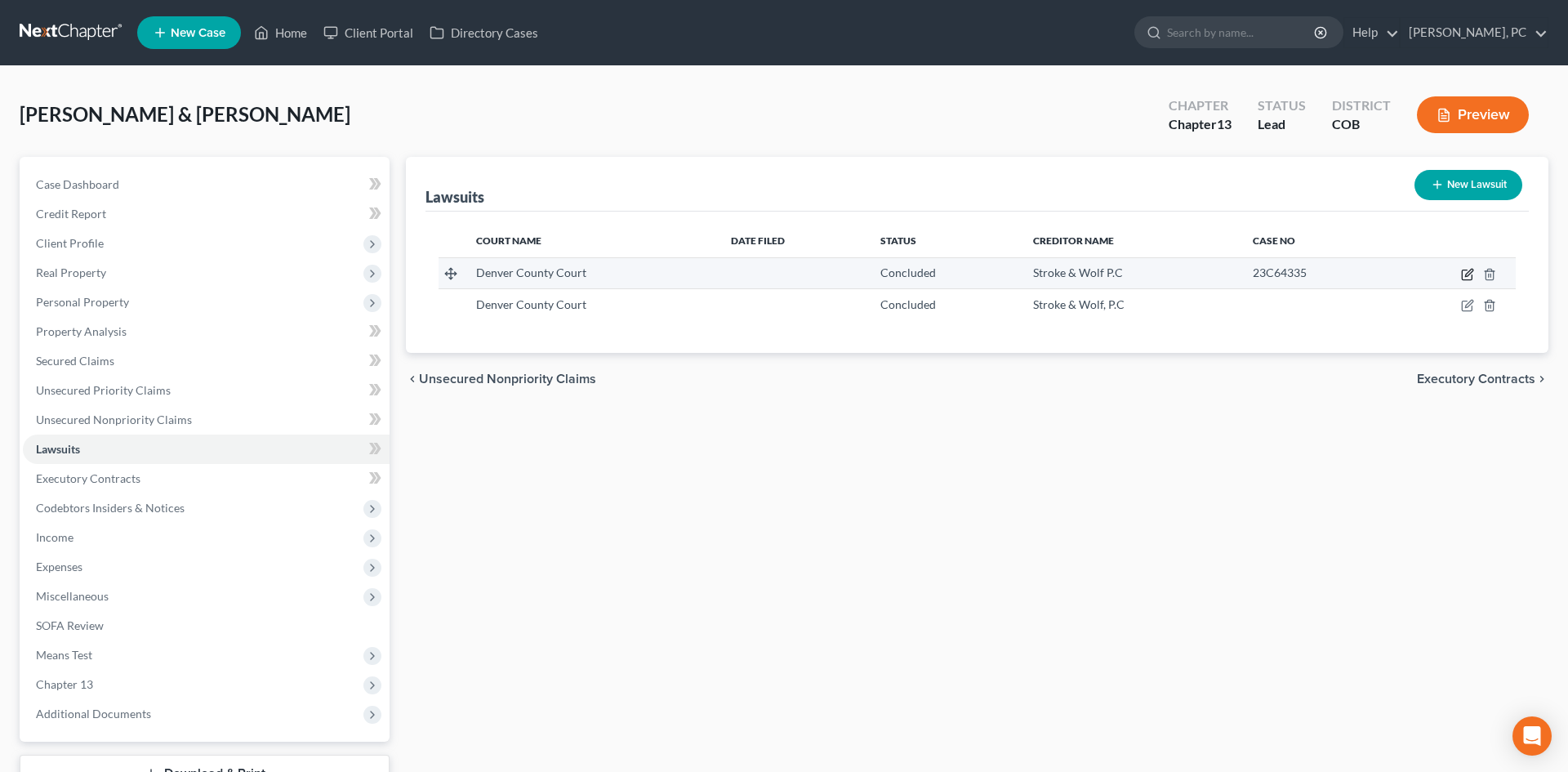
select select "5"
select select "2"
select select "1"
select select "5"
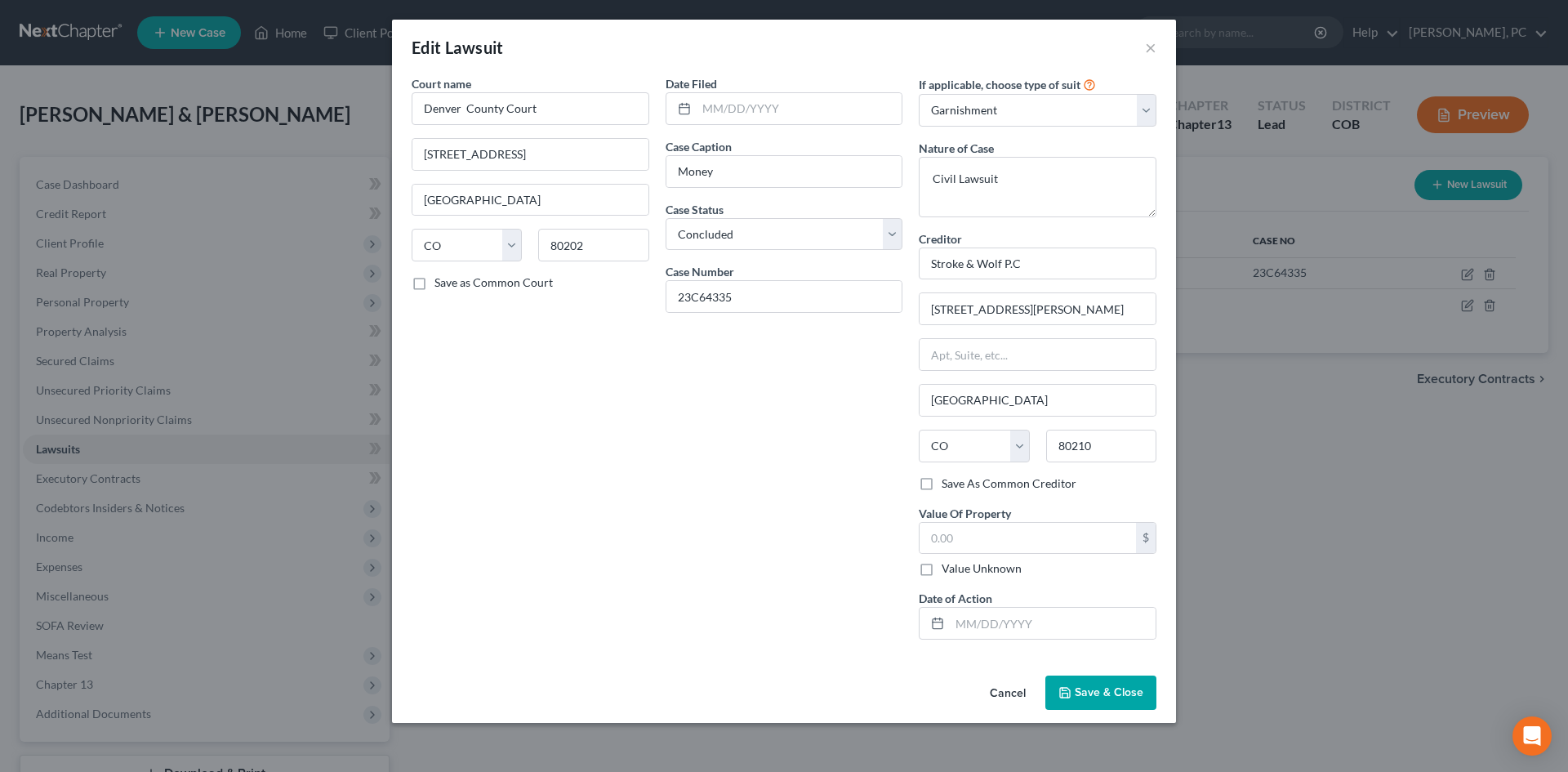
click at [1019, 690] on button "Cancel" at bounding box center [1007, 693] width 62 height 32
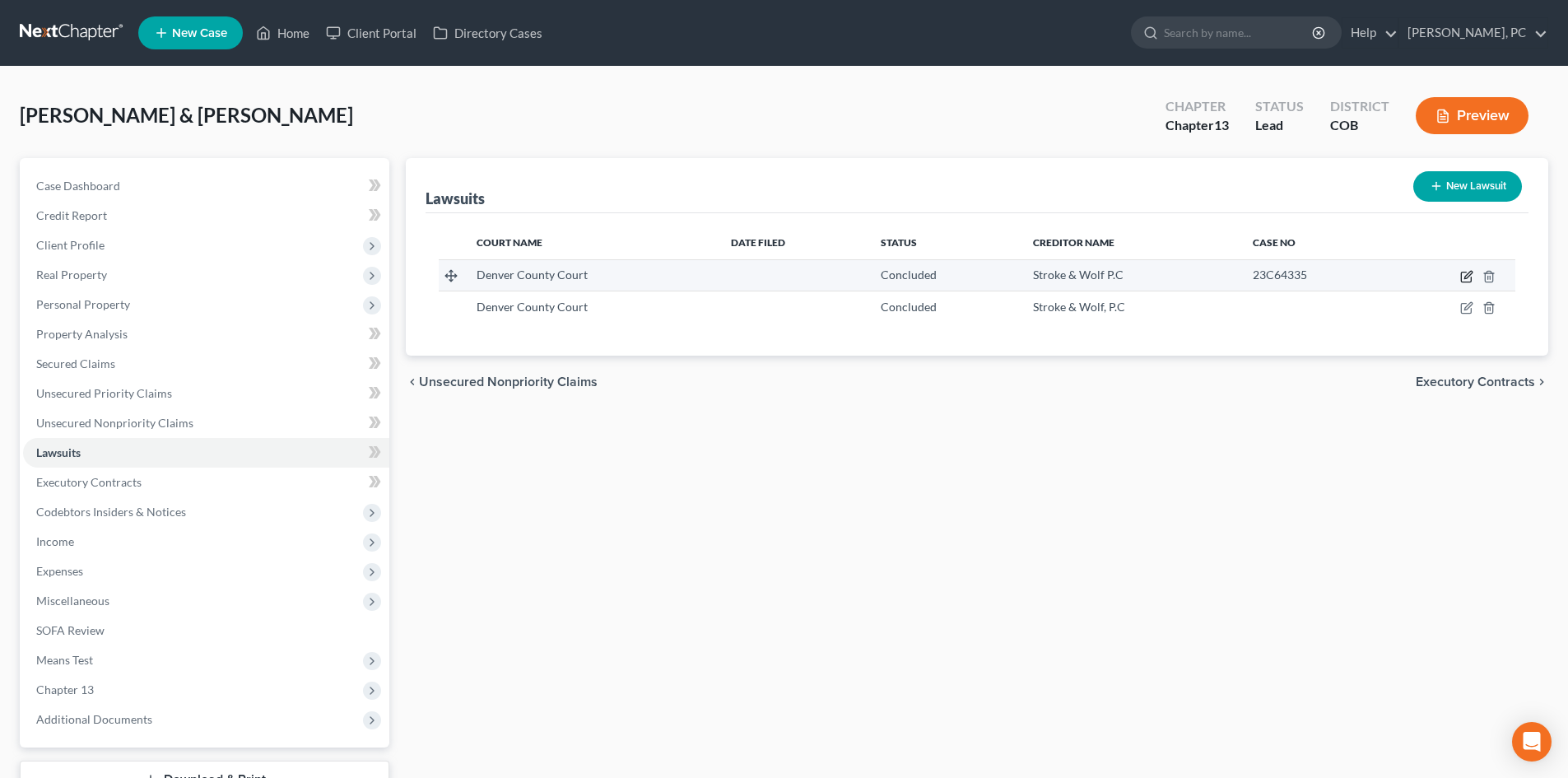
click at [1464, 275] on icon "button" at bounding box center [1466, 276] width 13 height 13
select select "5"
select select "2"
select select "1"
select select "5"
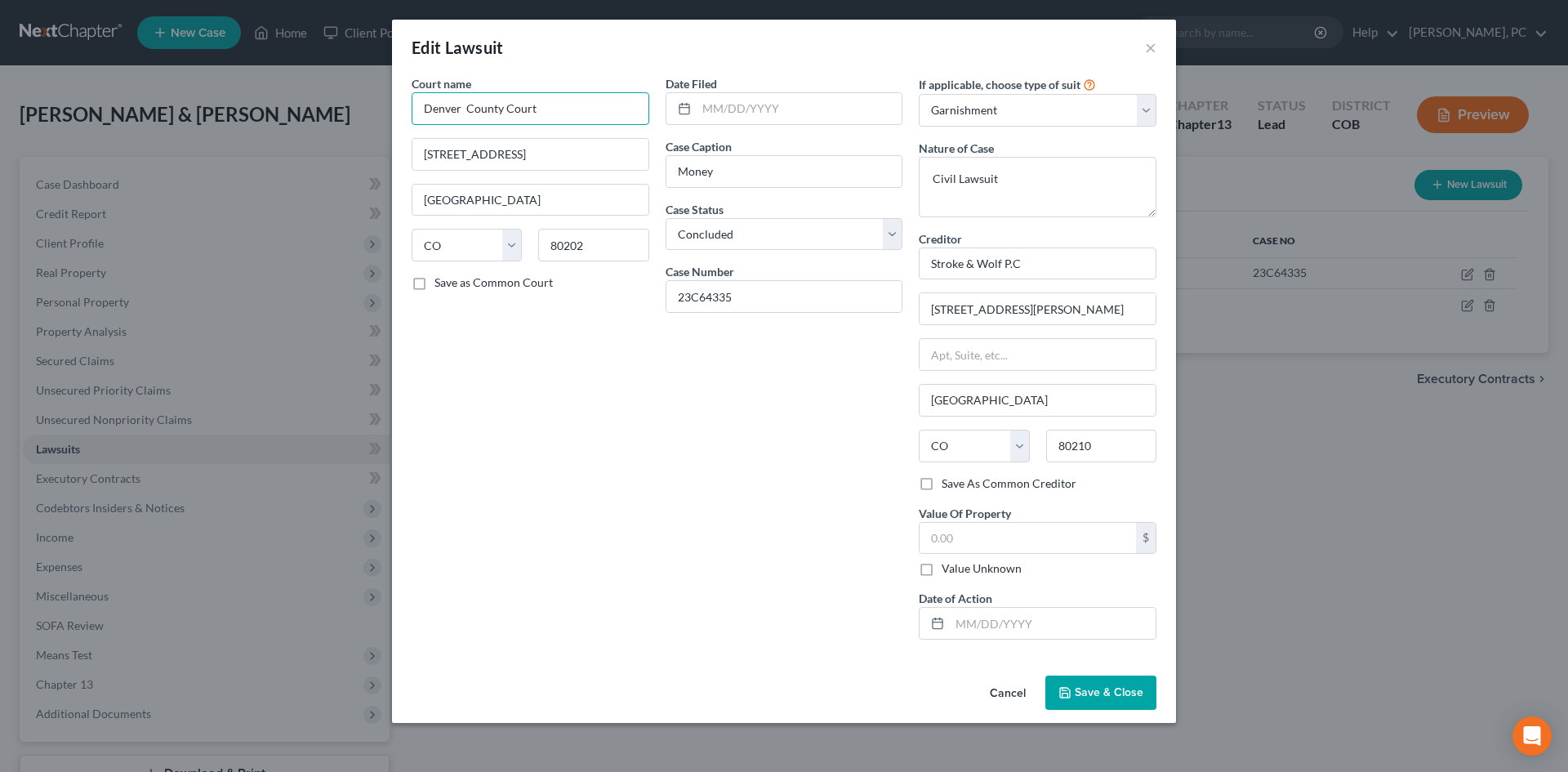
click at [415, 107] on input "Denver County Court" at bounding box center [530, 108] width 238 height 32
type input "Denver County Court"
click at [650, 326] on div "Court name * Denver County Court Denver County Court Denver County Court 1437 […" at bounding box center [530, 364] width 254 height 577
click at [1006, 109] on select "Select Repossession Garnishment Foreclosure Attached, Seized, Or Levied Other" at bounding box center [1037, 110] width 238 height 32
select select
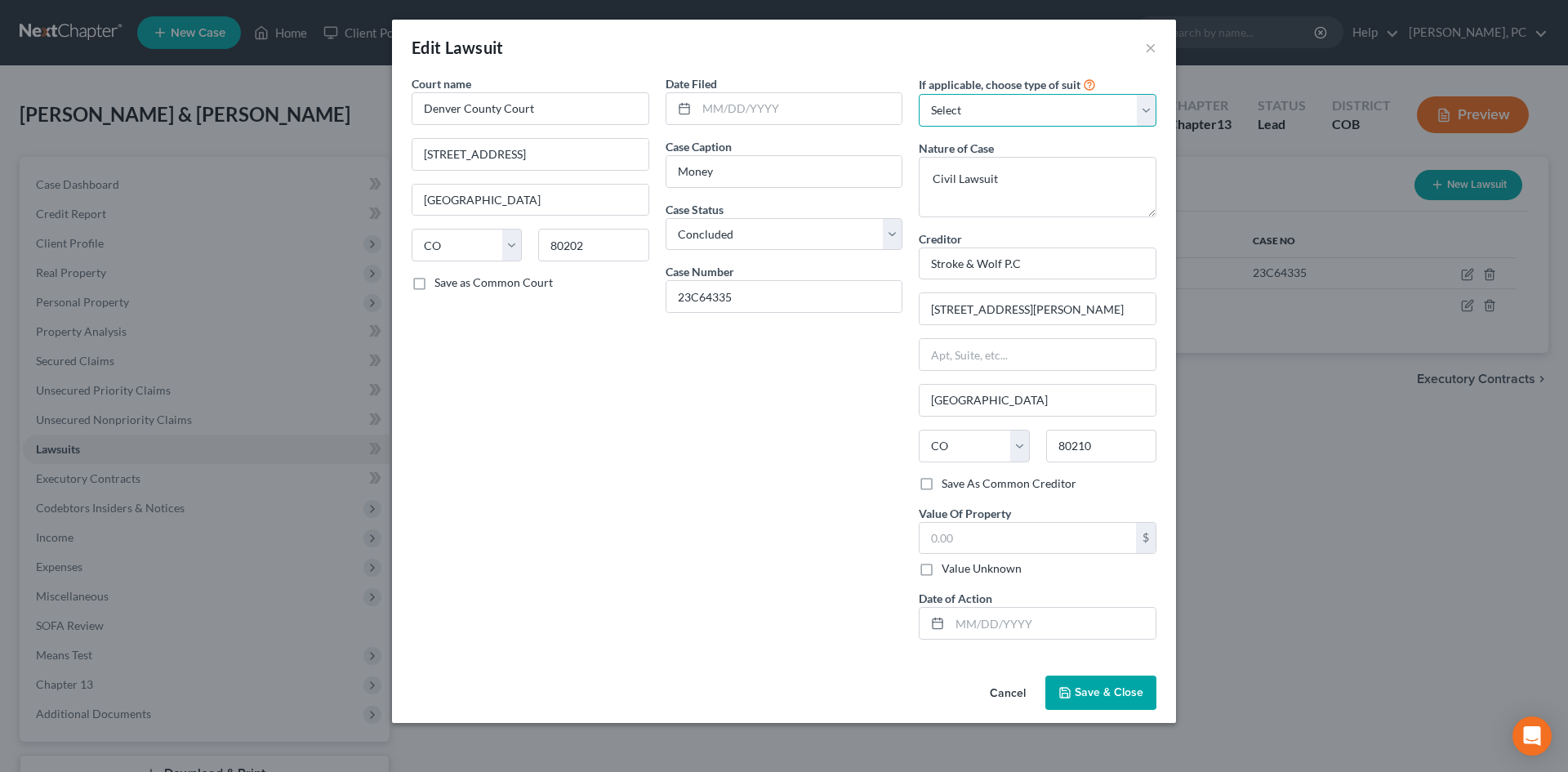
click at [918, 94] on select "Select Repossession Garnishment Foreclosure Attached, Seized, Or Levied Other" at bounding box center [1037, 110] width 238 height 32
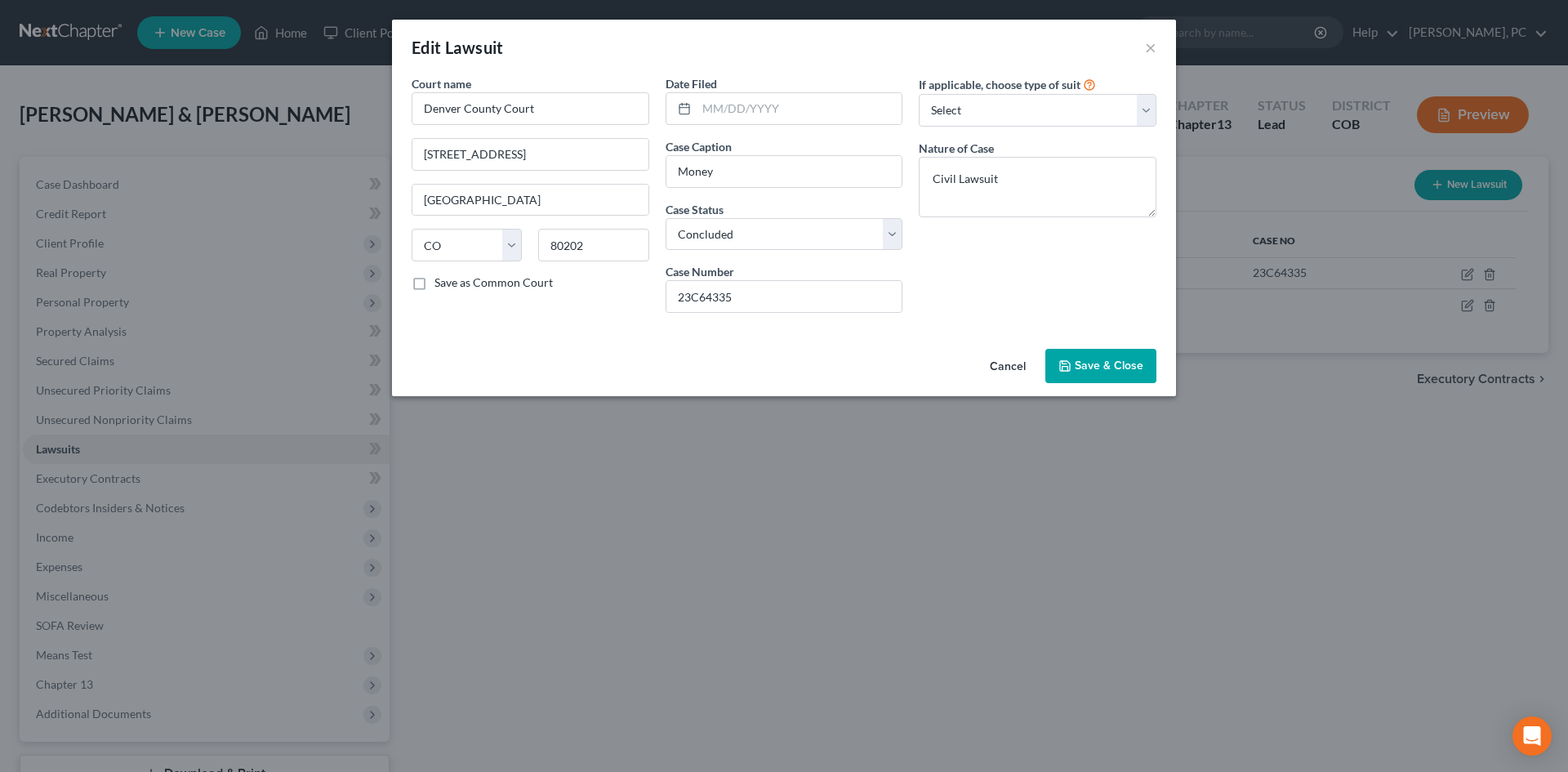
click at [1105, 367] on span "Save & Close" at bounding box center [1109, 365] width 68 height 14
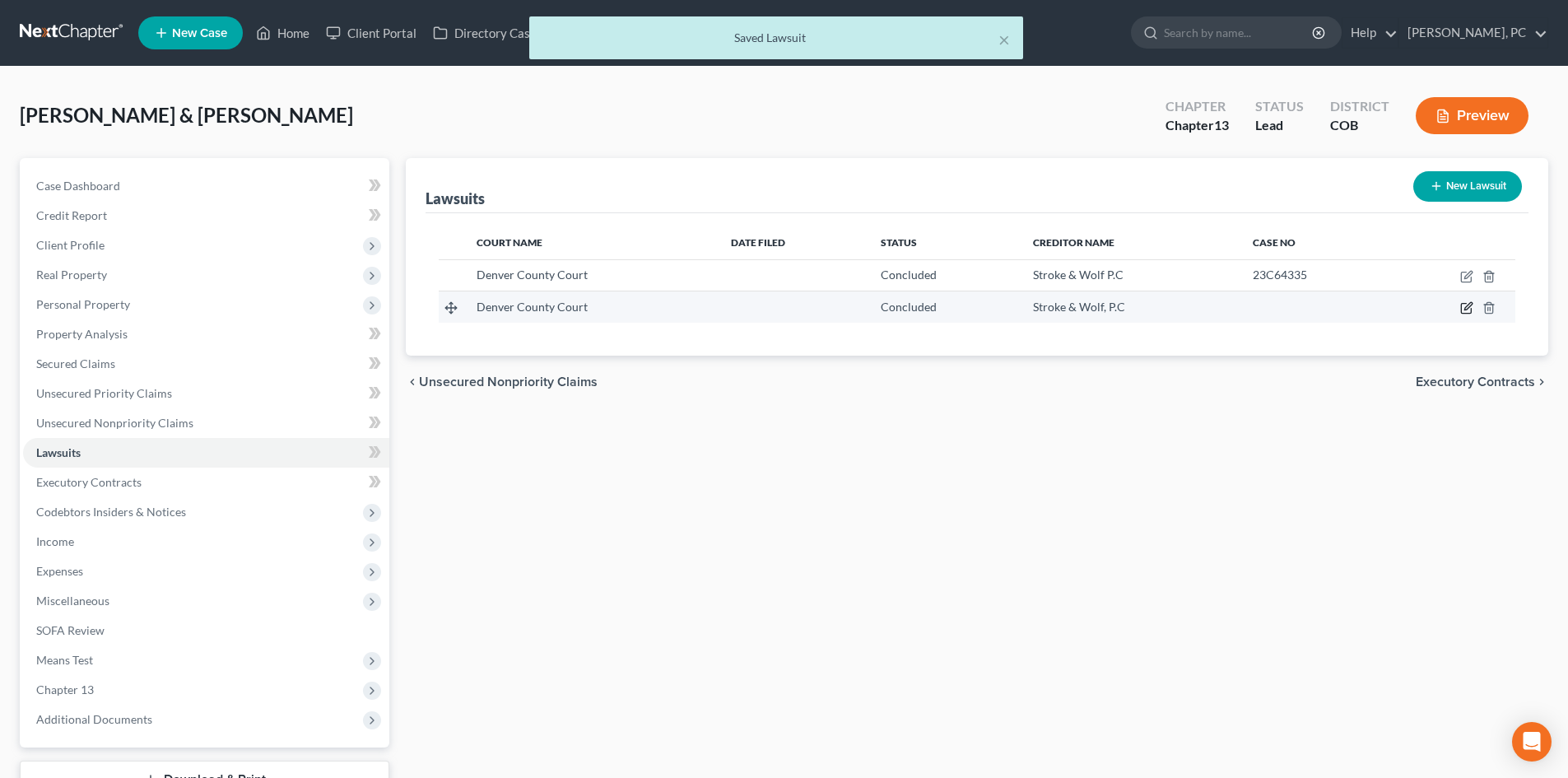
click at [1467, 305] on icon "button" at bounding box center [1466, 308] width 13 height 13
select select "5"
select select "2"
select select "1"
select select "5"
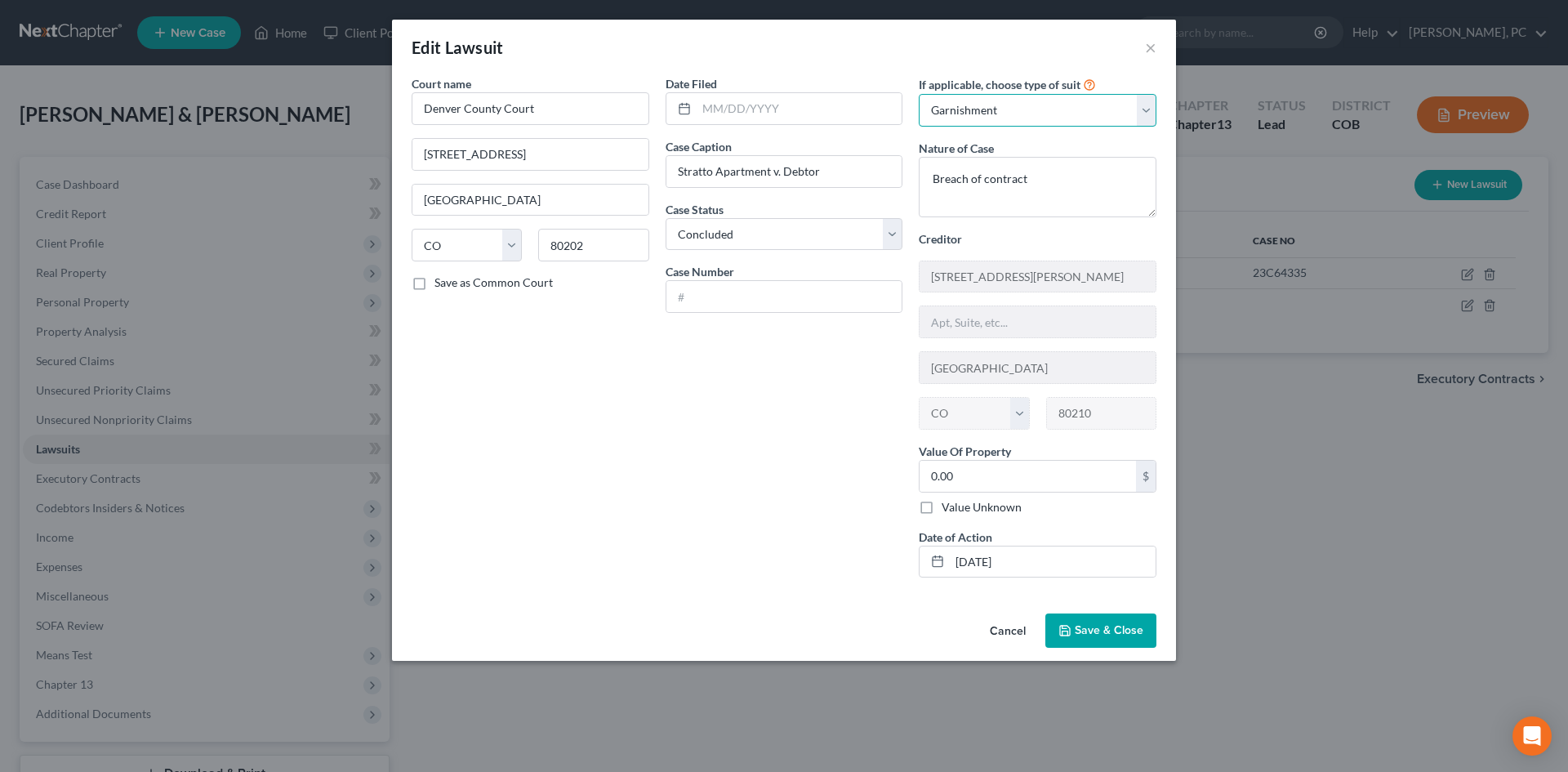
click at [988, 112] on select "Select Repossession Garnishment Foreclosure Attached, Seized, Or Levied Other" at bounding box center [1037, 110] width 238 height 32
select select
click at [918, 94] on select "Select Repossession Garnishment Foreclosure Attached, Seized, Or Levied Other" at bounding box center [1037, 110] width 238 height 32
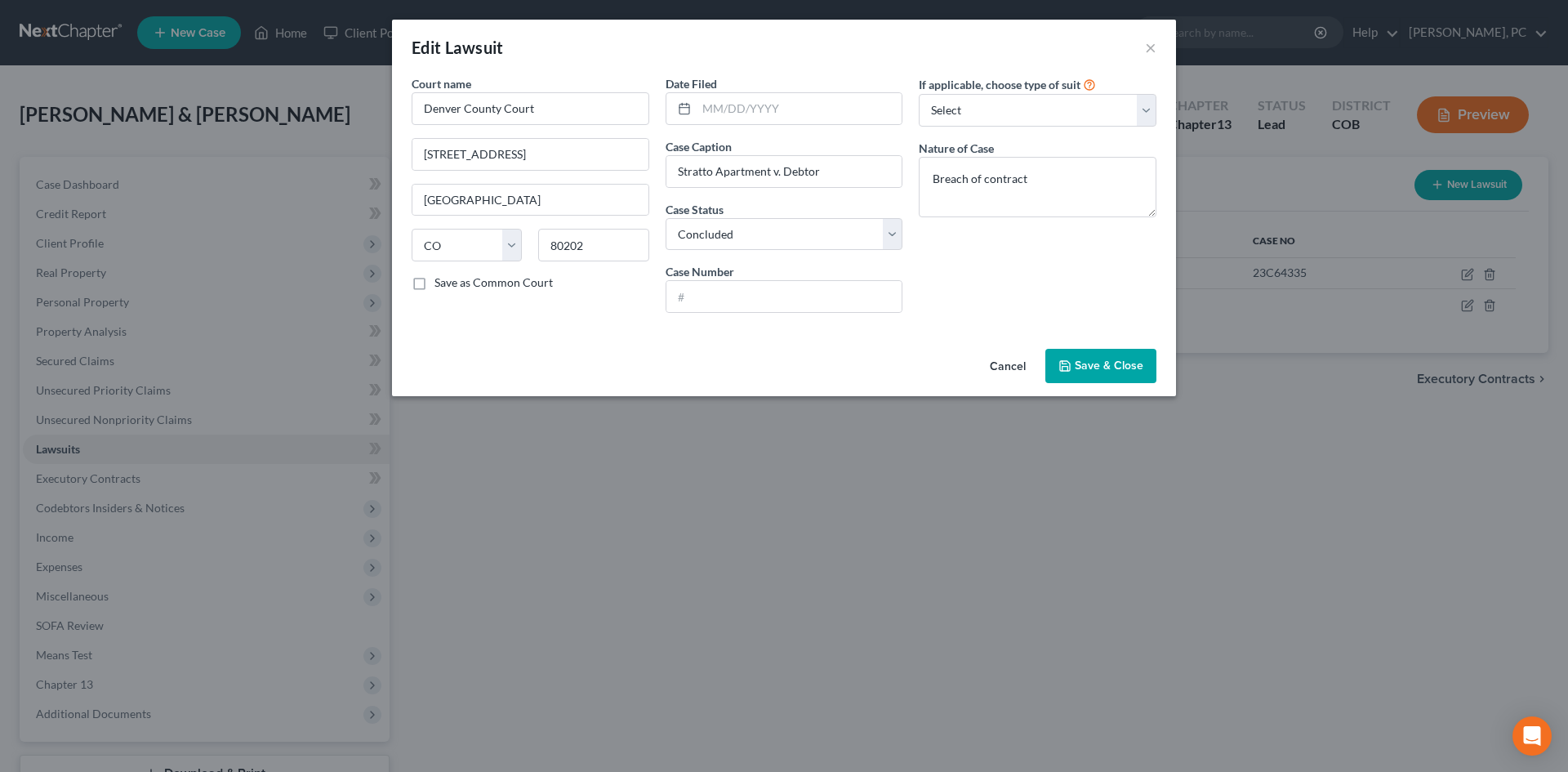
click at [1098, 365] on span "Save & Close" at bounding box center [1109, 365] width 68 height 14
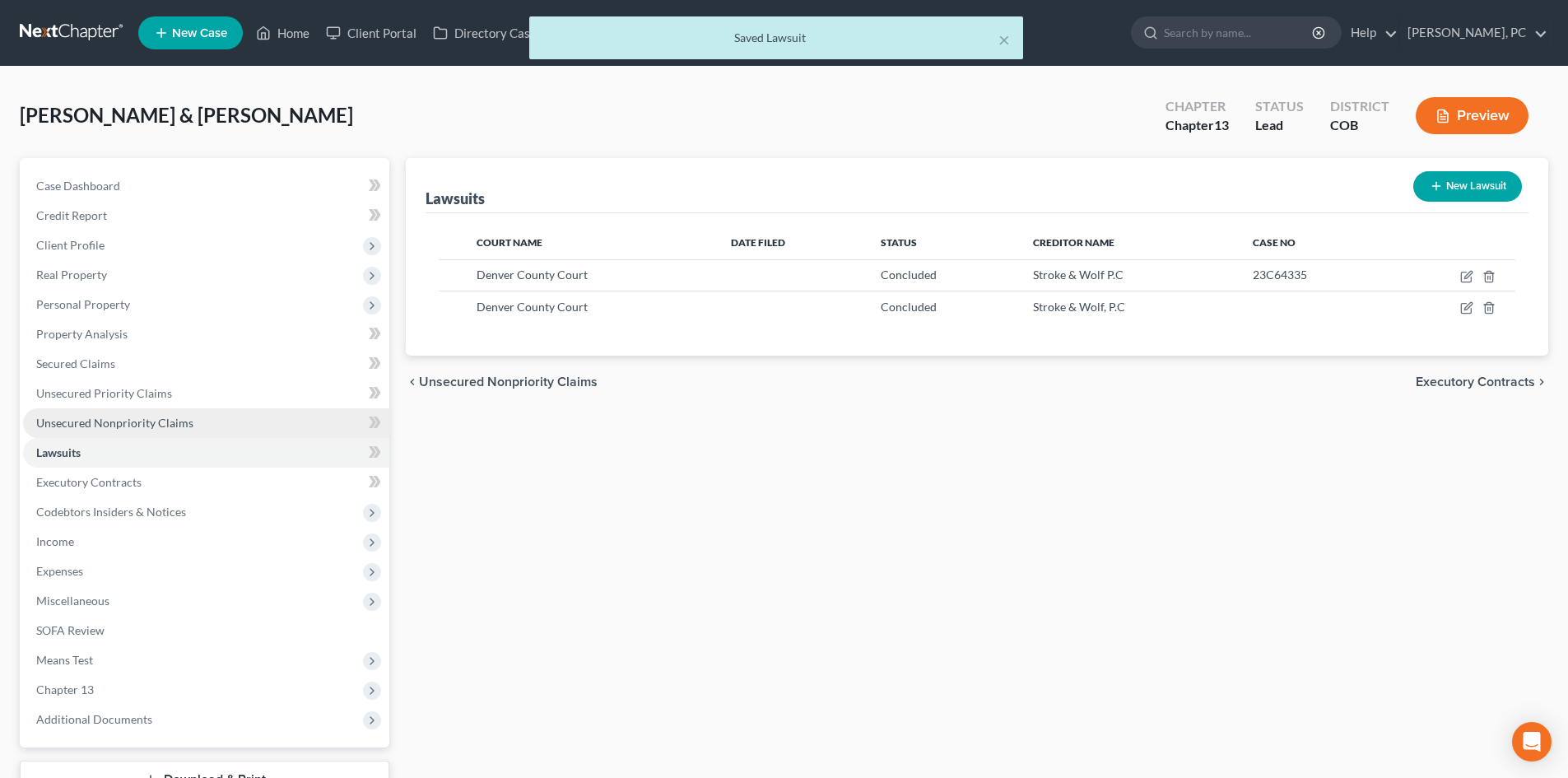
click at [150, 422] on span "Unsecured Nonpriority Claims" at bounding box center [114, 423] width 157 height 14
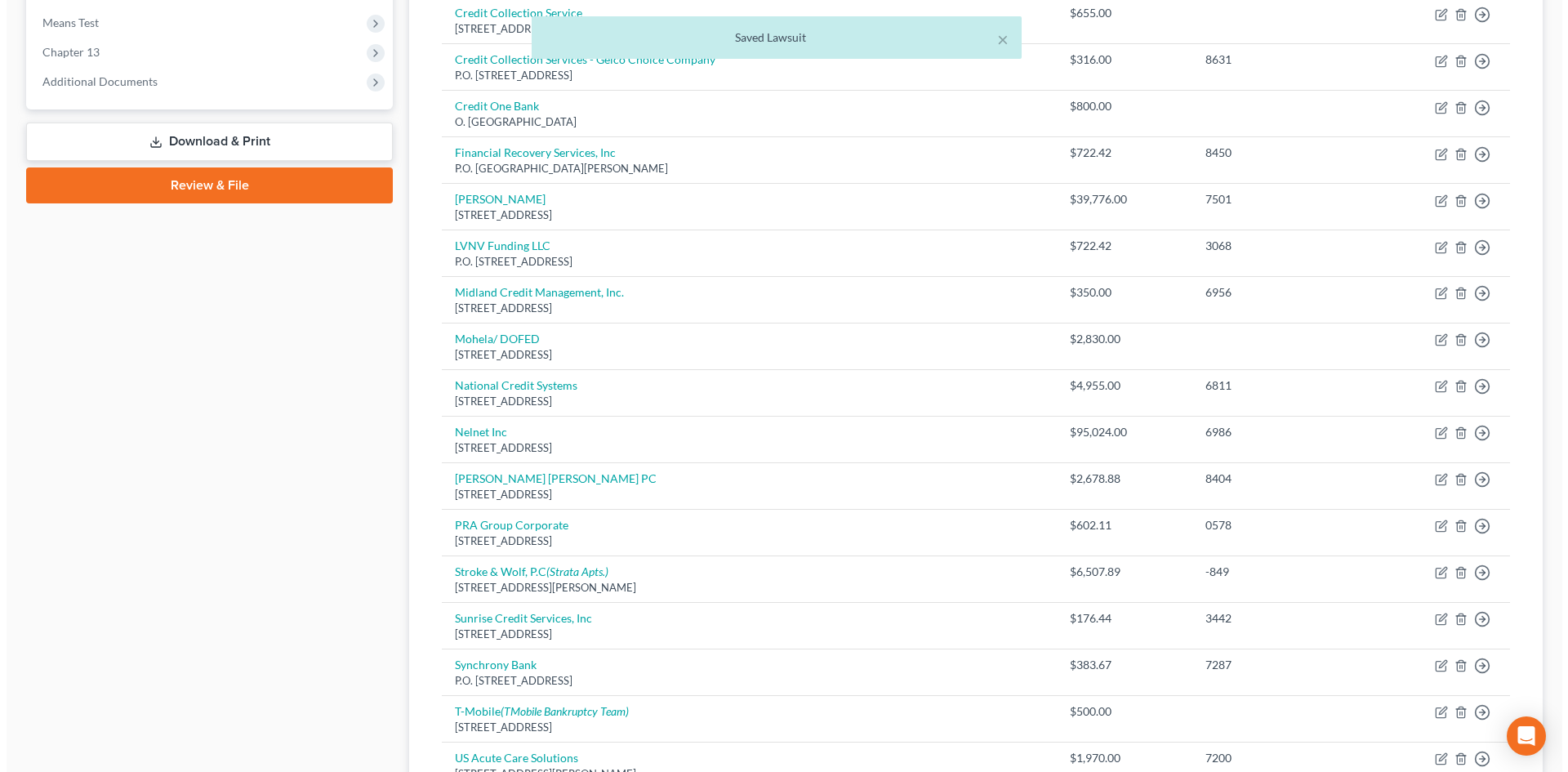
scroll to position [654, 0]
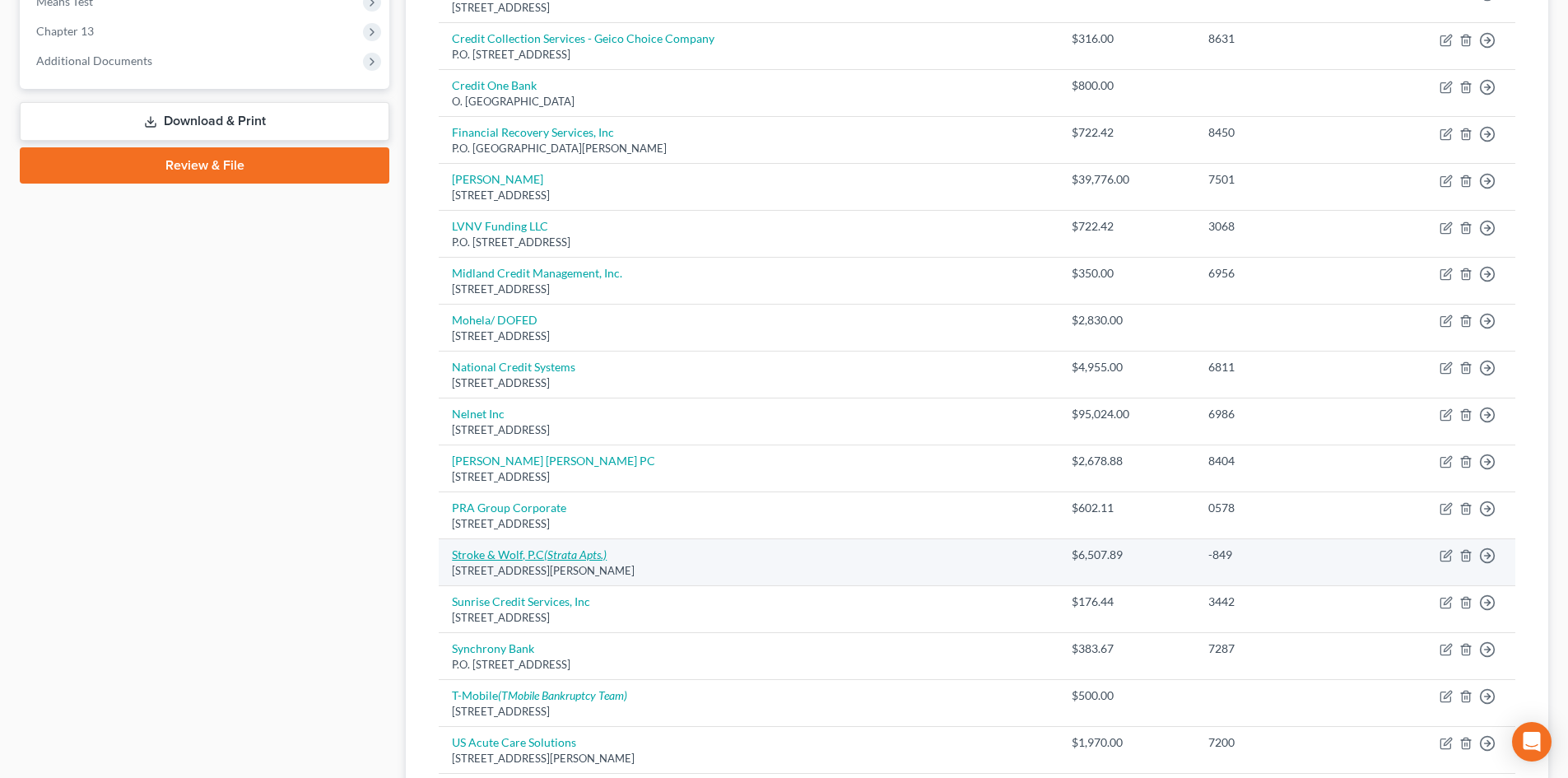
click at [534, 555] on link "Stroke & Wolf, P.C (Strata Apts.)" at bounding box center [529, 554] width 155 height 14
select select "5"
select select "8"
select select "0"
select select "5"
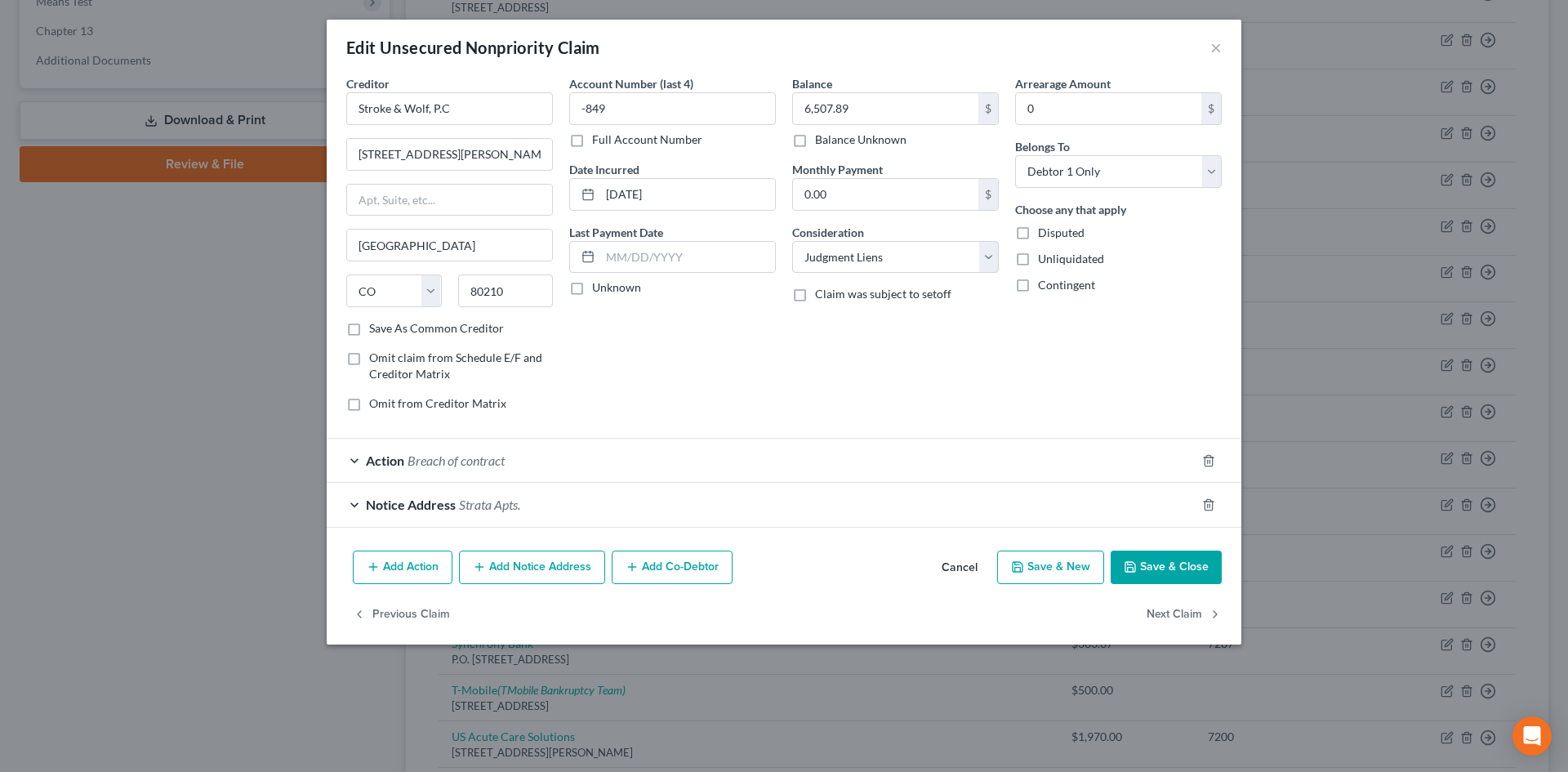
click at [504, 504] on span "Strata Apts." at bounding box center [489, 505] width 62 height 16
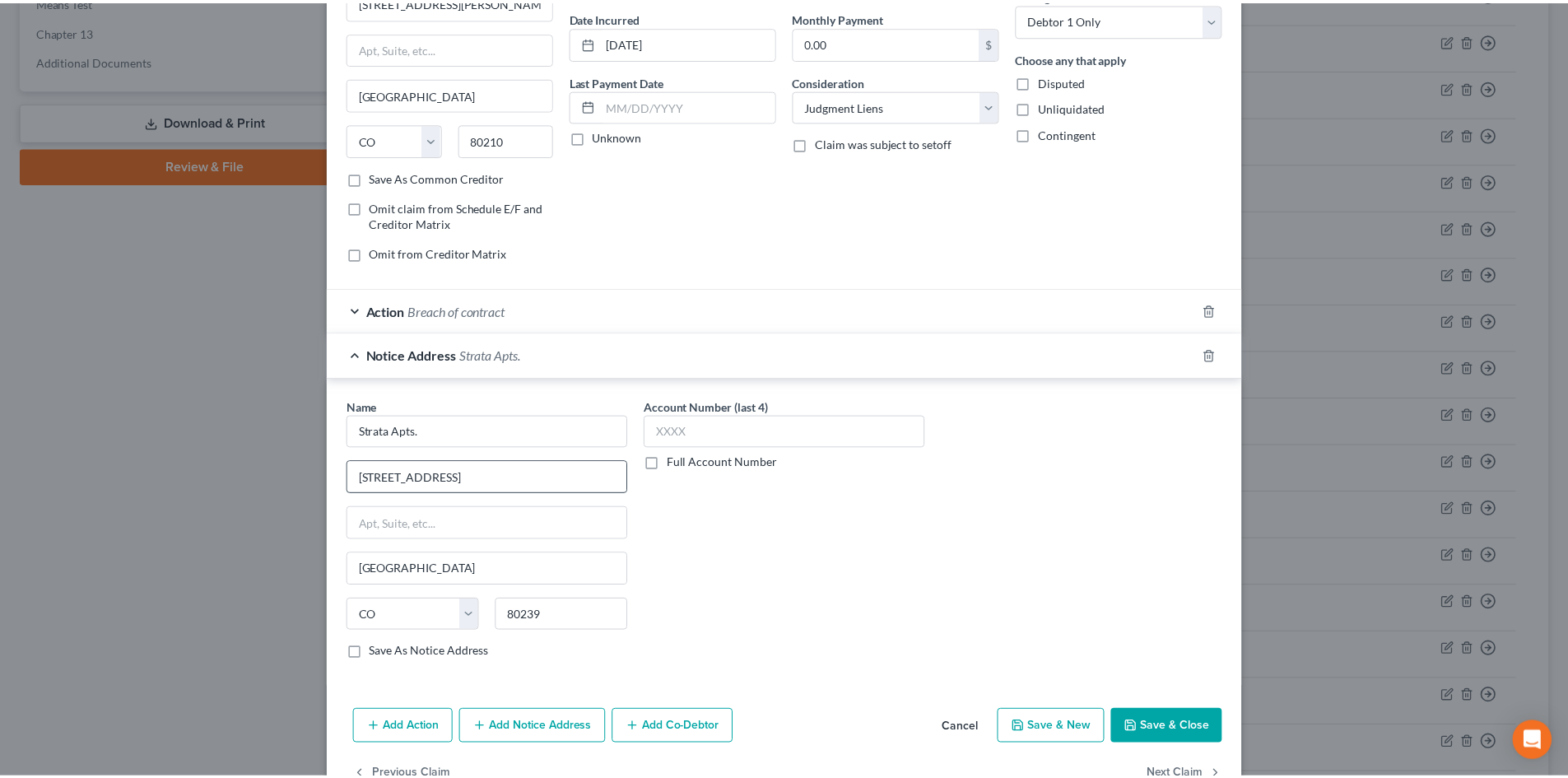
scroll to position [165, 0]
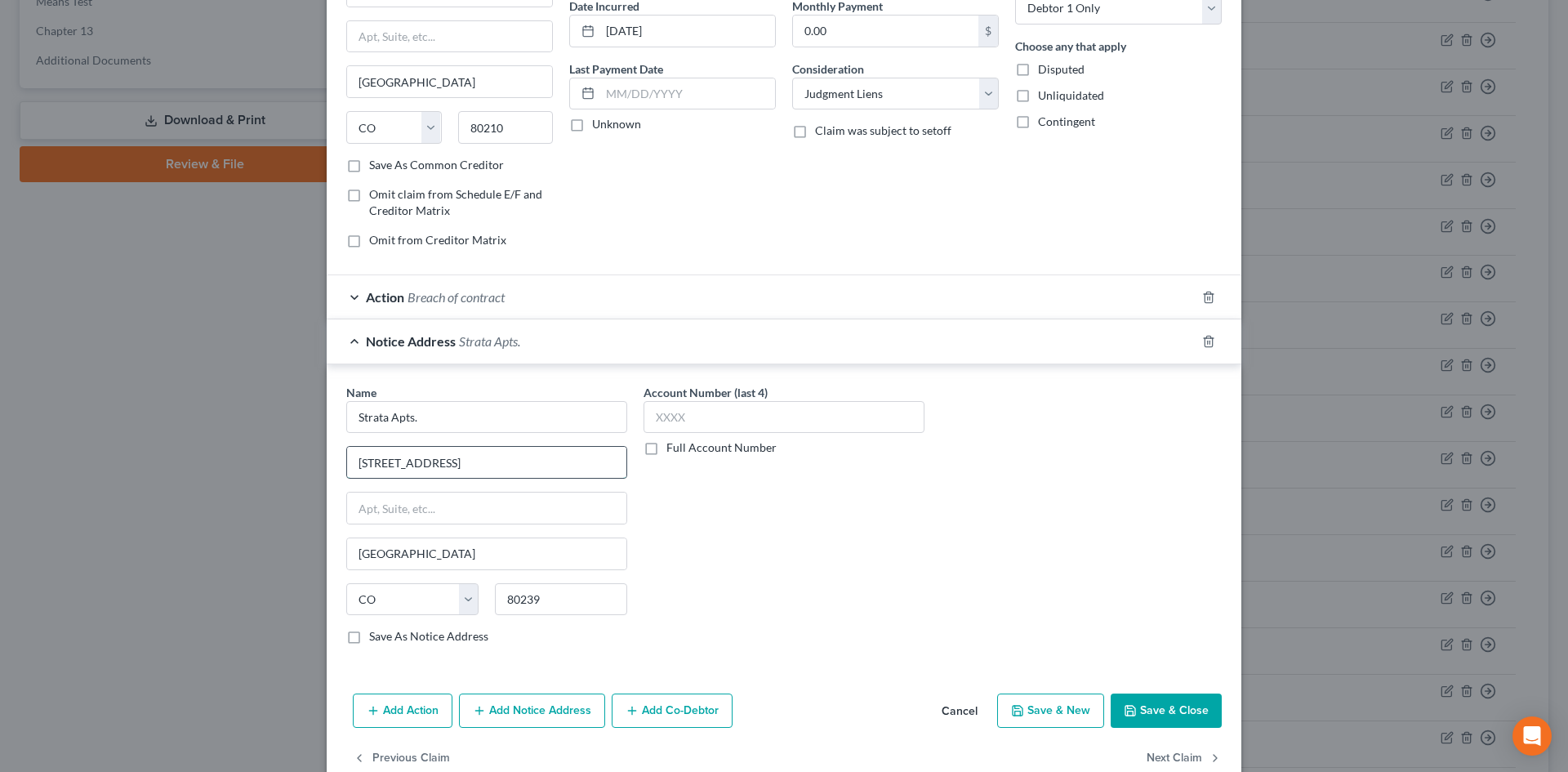
click at [533, 463] on input "[STREET_ADDRESS]" at bounding box center [487, 463] width 280 height 31
type input "[STREET_ADDRESS]"
click at [431, 408] on input "Strata Apts." at bounding box center [486, 417] width 281 height 32
type input "Strata Apartments"
click at [1169, 704] on button "Save & Close" at bounding box center [1166, 710] width 112 height 34
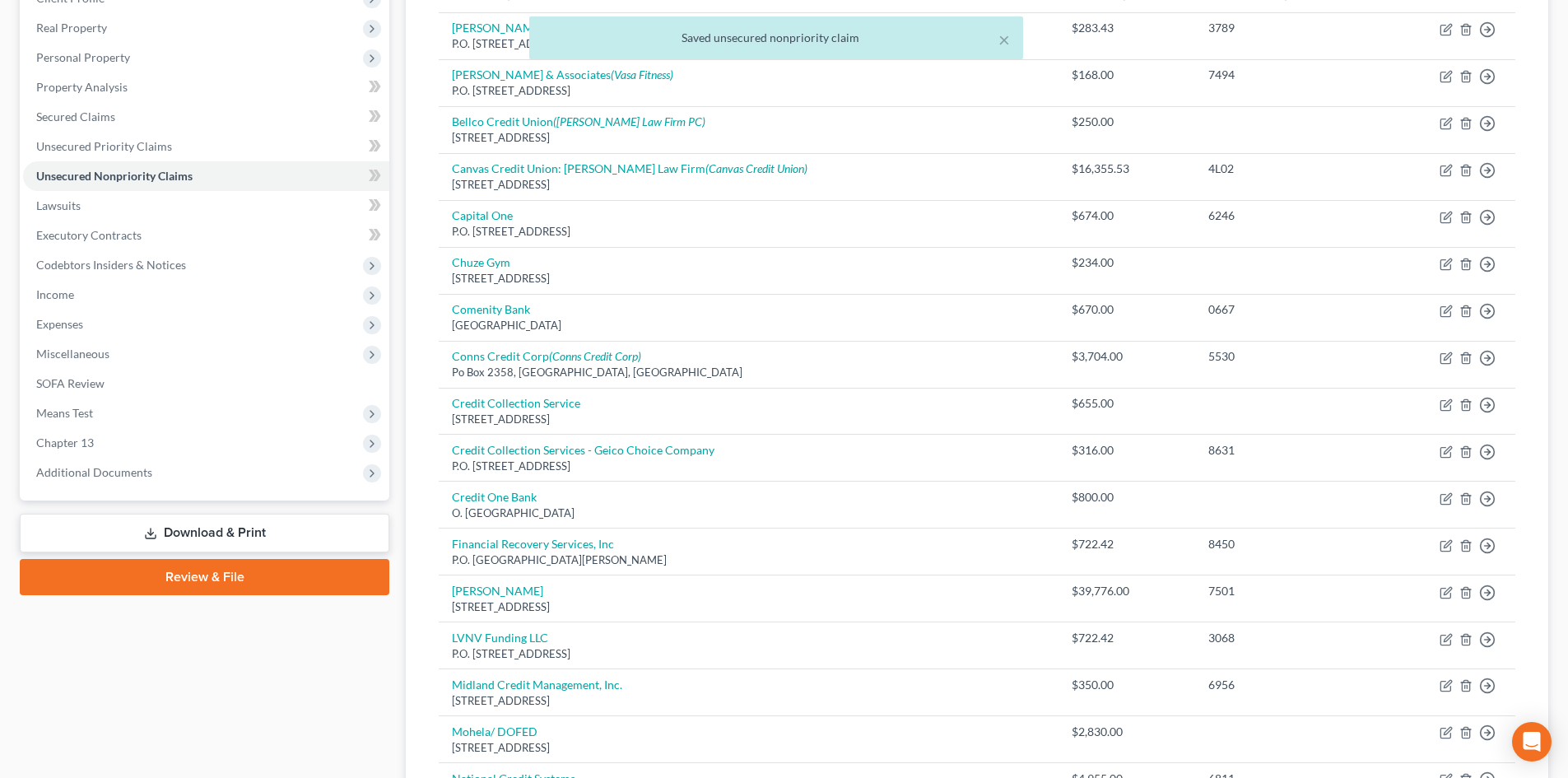
scroll to position [56, 0]
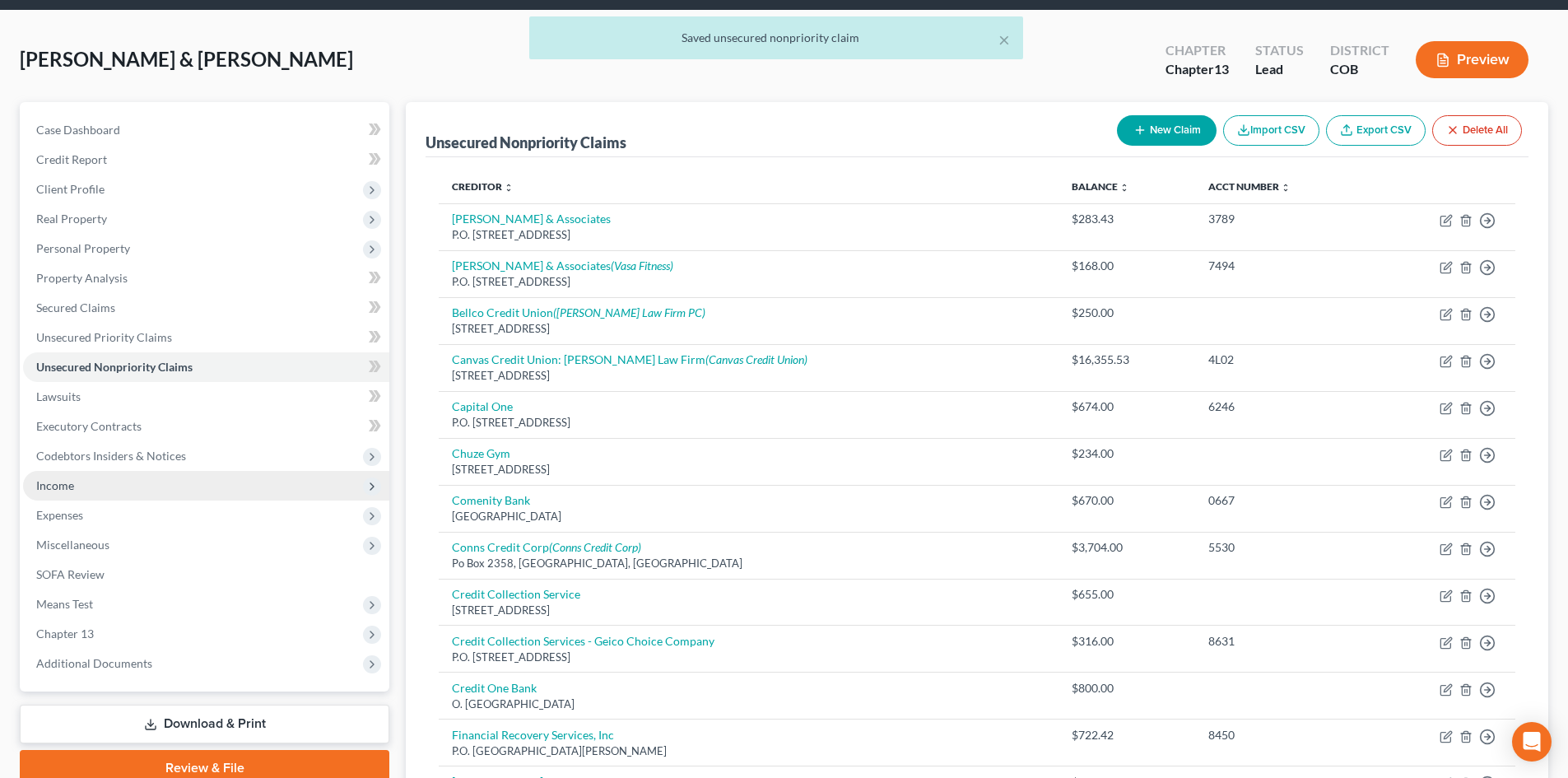
click at [52, 488] on span "Income" at bounding box center [55, 485] width 37 height 14
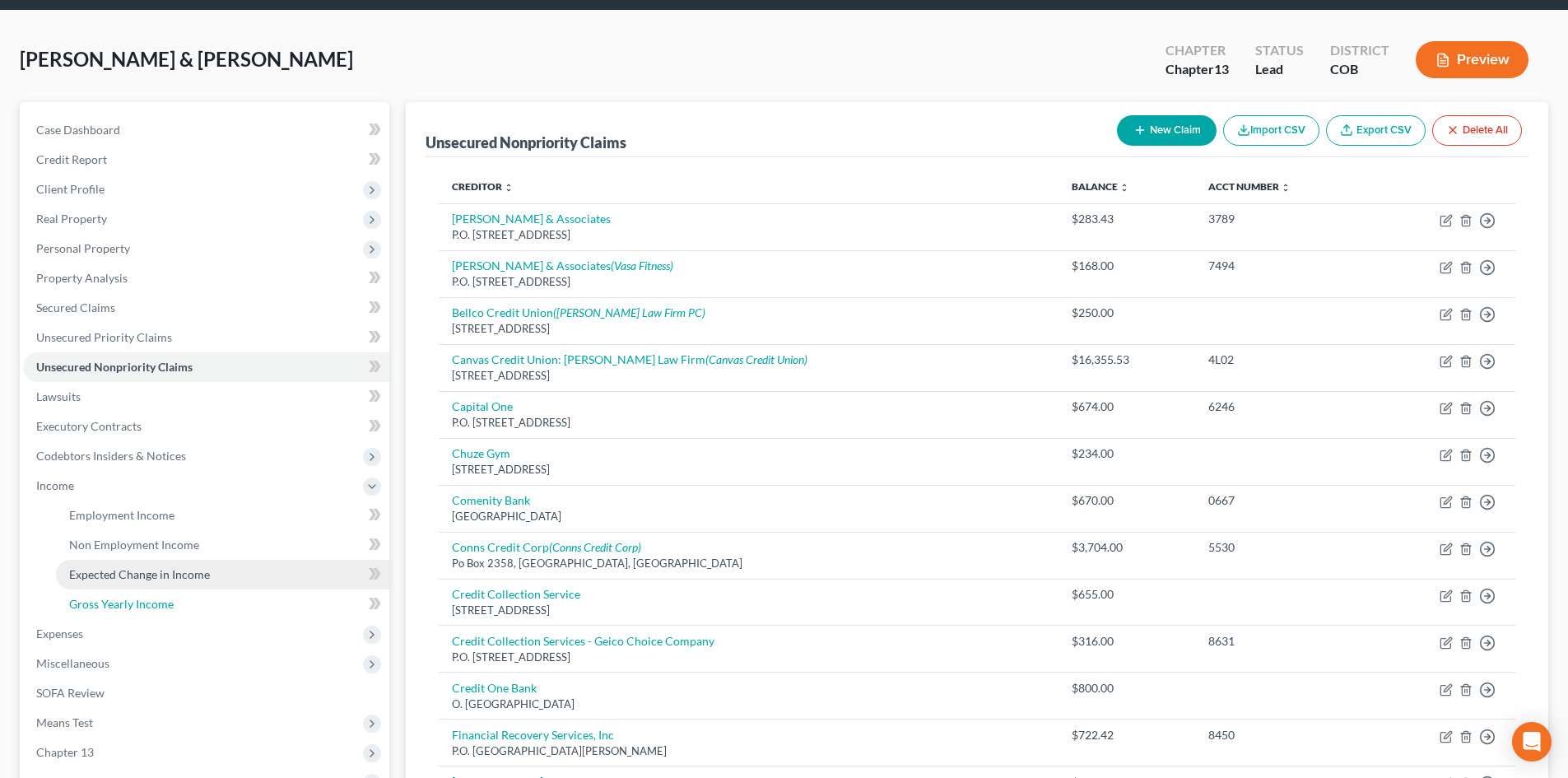
drag, startPoint x: 127, startPoint y: 606, endPoint x: 176, endPoint y: 585, distance: 53.3
click at [127, 606] on span "Gross Yearly Income" at bounding box center [121, 603] width 105 height 14
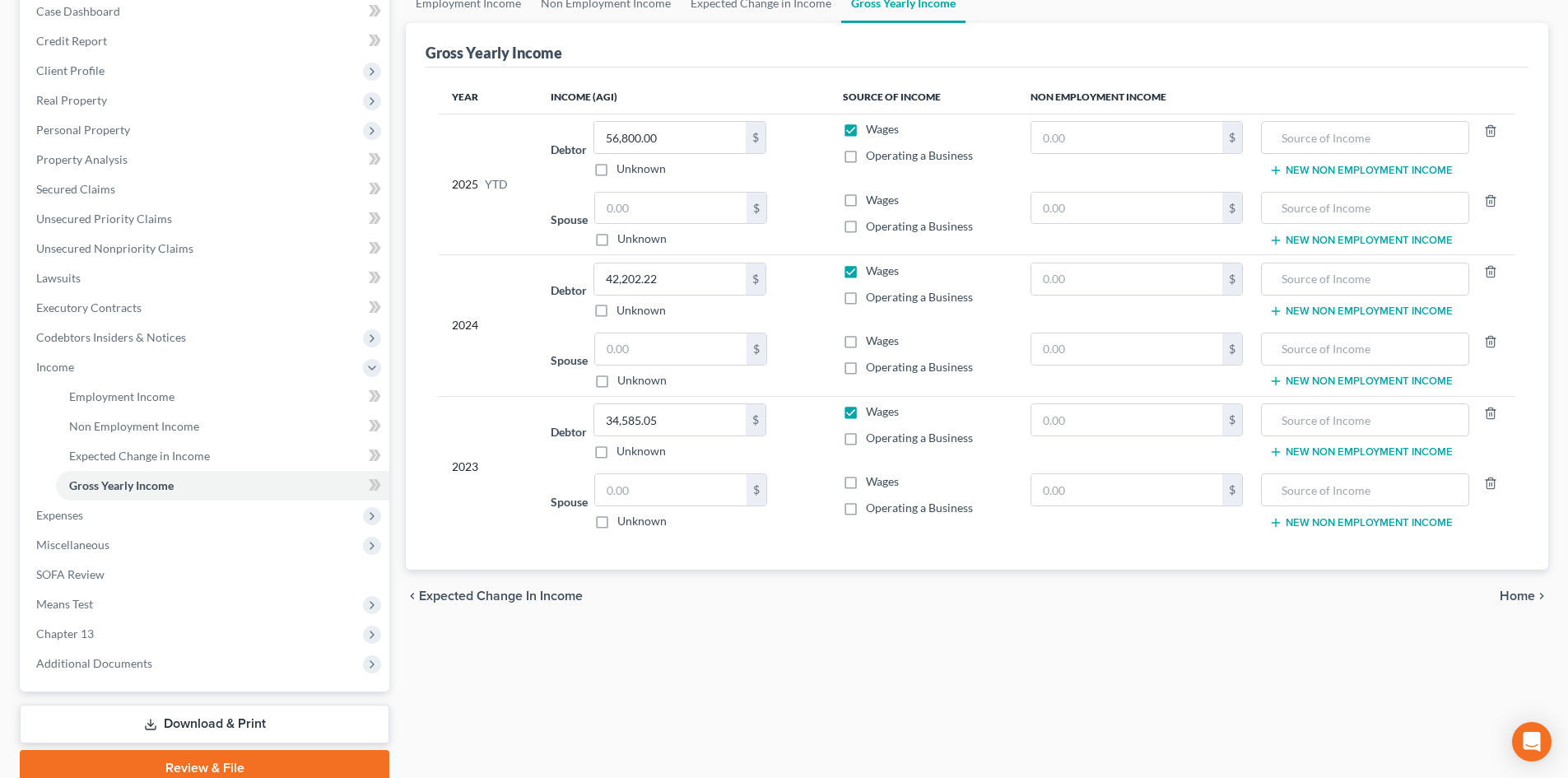
scroll to position [246, 0]
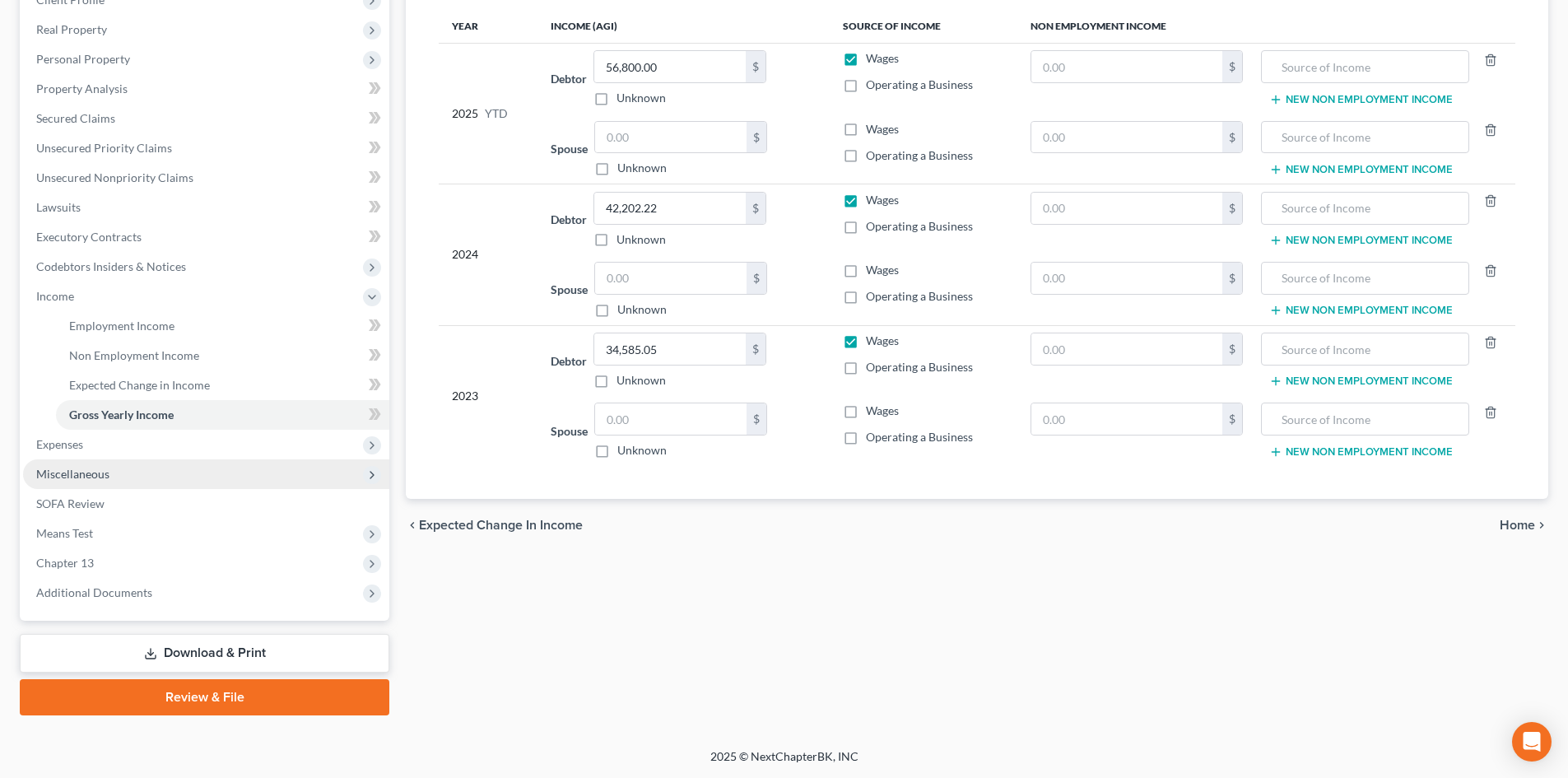
click at [95, 475] on span "Miscellaneous" at bounding box center [73, 473] width 73 height 14
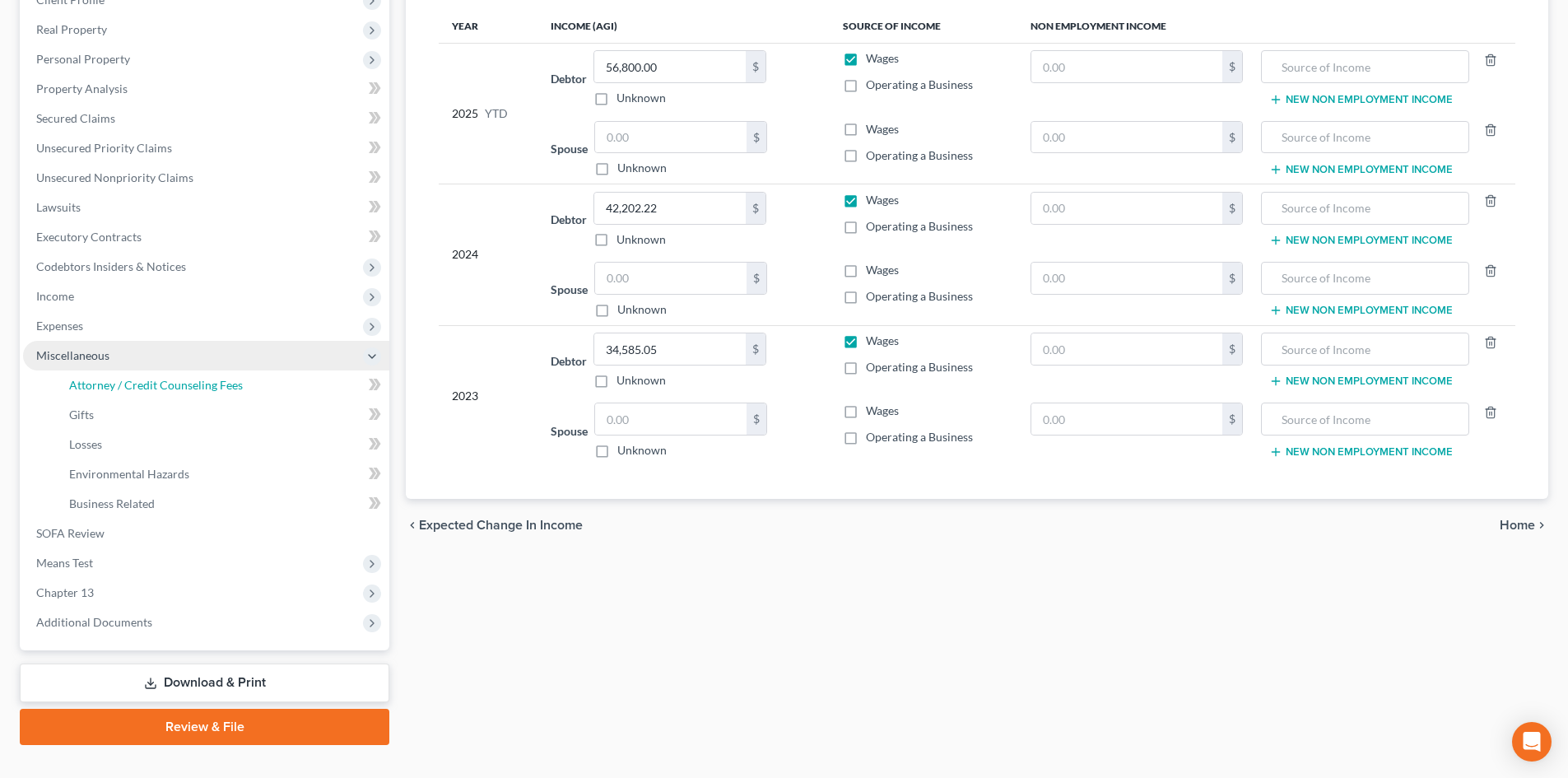
drag, startPoint x: 163, startPoint y: 387, endPoint x: 247, endPoint y: 384, distance: 84.1
click at [163, 386] on span "Attorney / Credit Counseling Fees" at bounding box center [156, 385] width 174 height 14
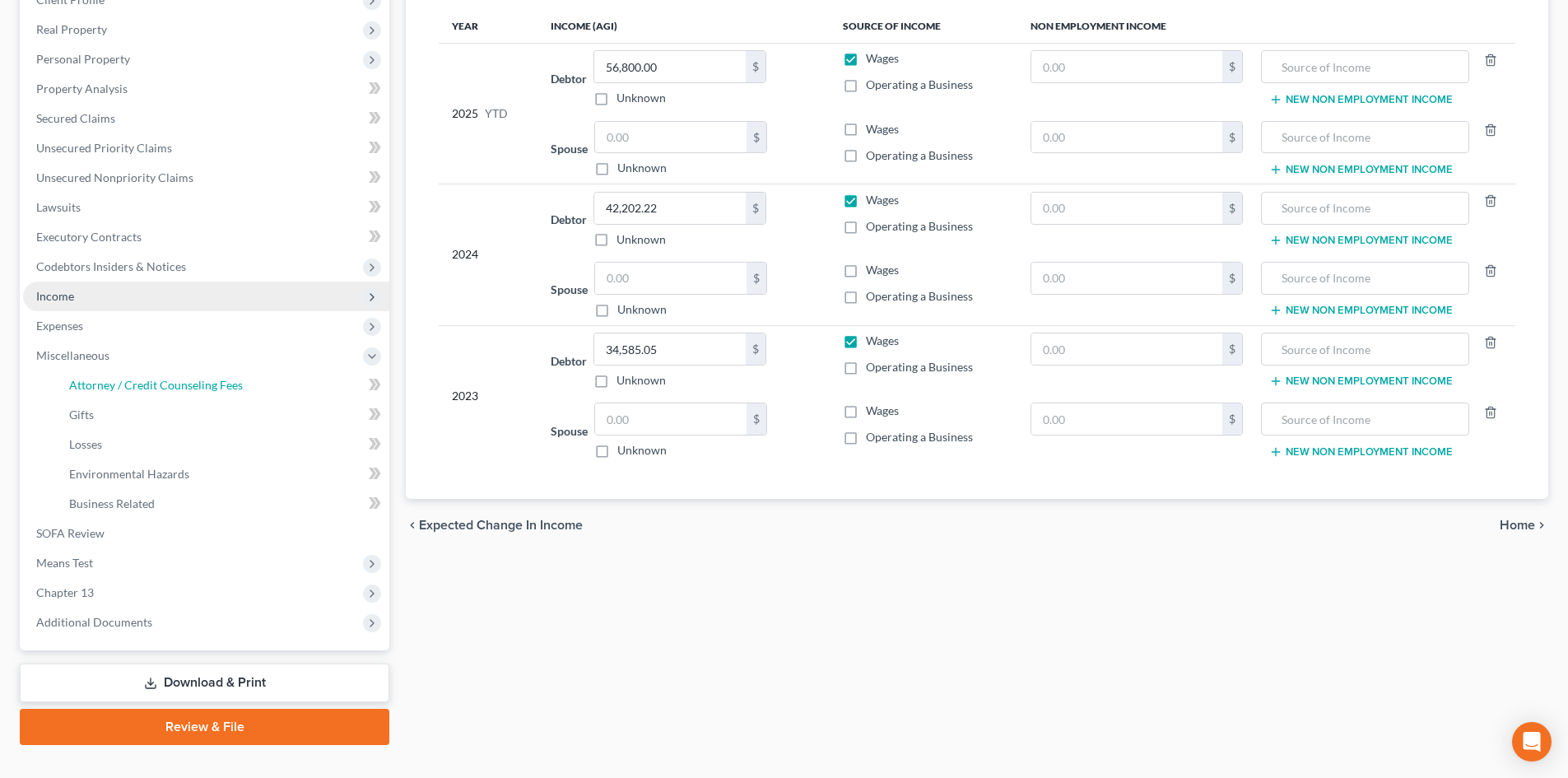
select select "0"
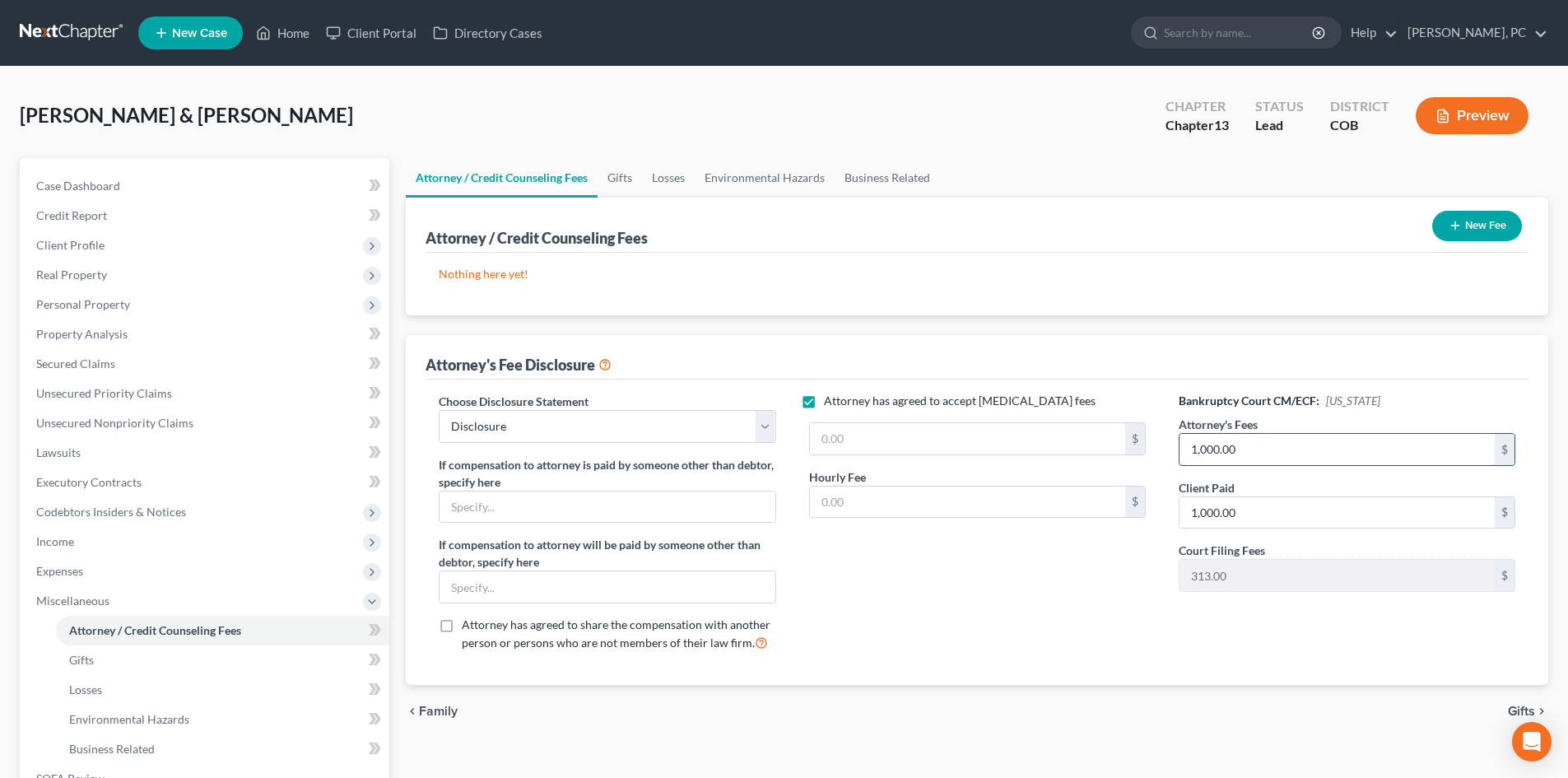
click at [1263, 446] on input "1,000.00" at bounding box center [1337, 450] width 316 height 32
type input "6,000"
click at [985, 282] on div "Nothing here yet! Attorney / Credit Counselor Fees" at bounding box center [977, 283] width 1104 height 62
click at [1478, 227] on button "New Fee" at bounding box center [1477, 226] width 90 height 31
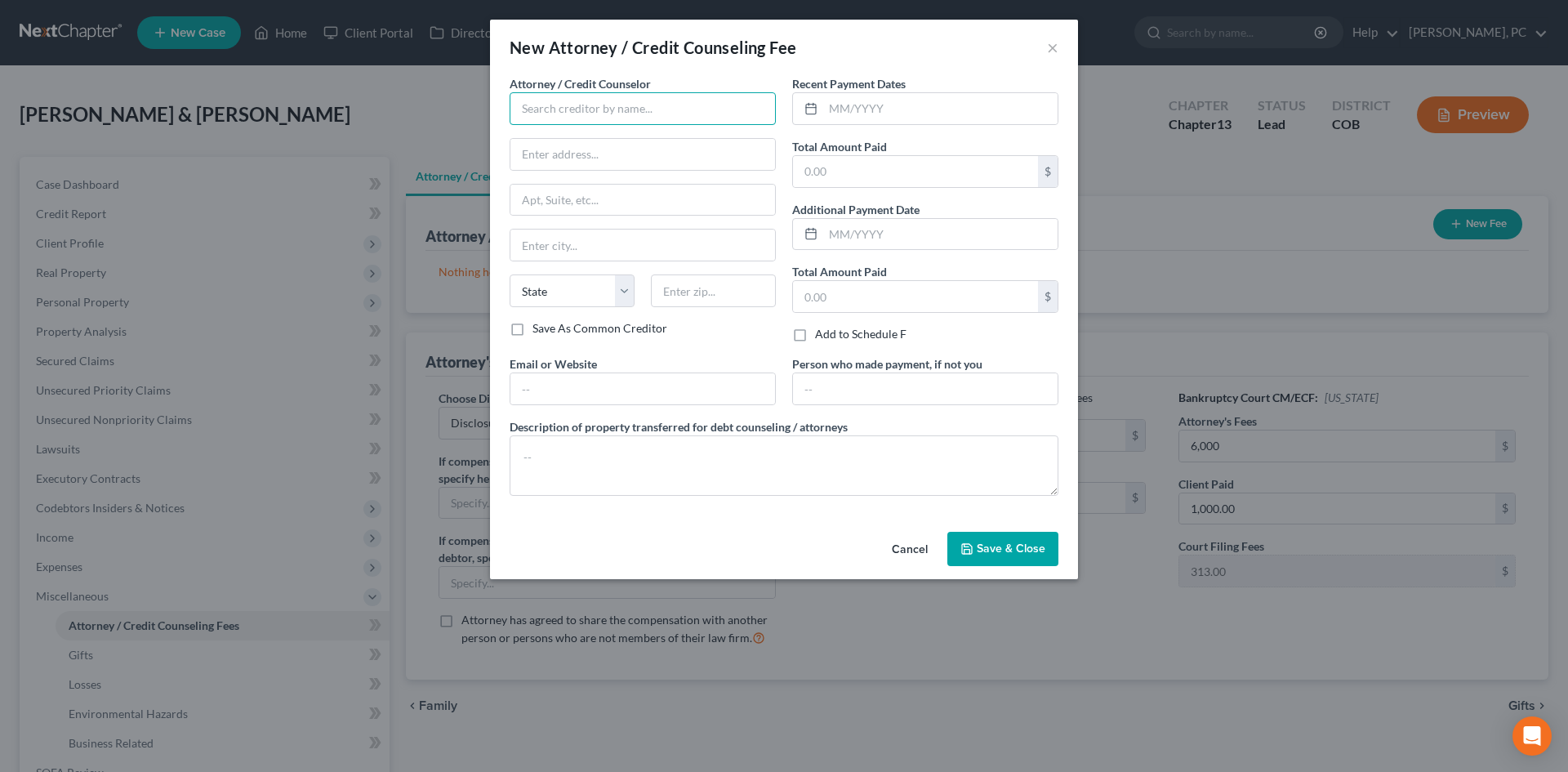
click at [666, 107] on input "text" at bounding box center [643, 108] width 266 height 32
type input "[PERSON_NAME] PC"
click at [893, 119] on input "text" at bounding box center [940, 109] width 235 height 31
type input "09/2025"
click at [863, 177] on input "text" at bounding box center [916, 171] width 245 height 31
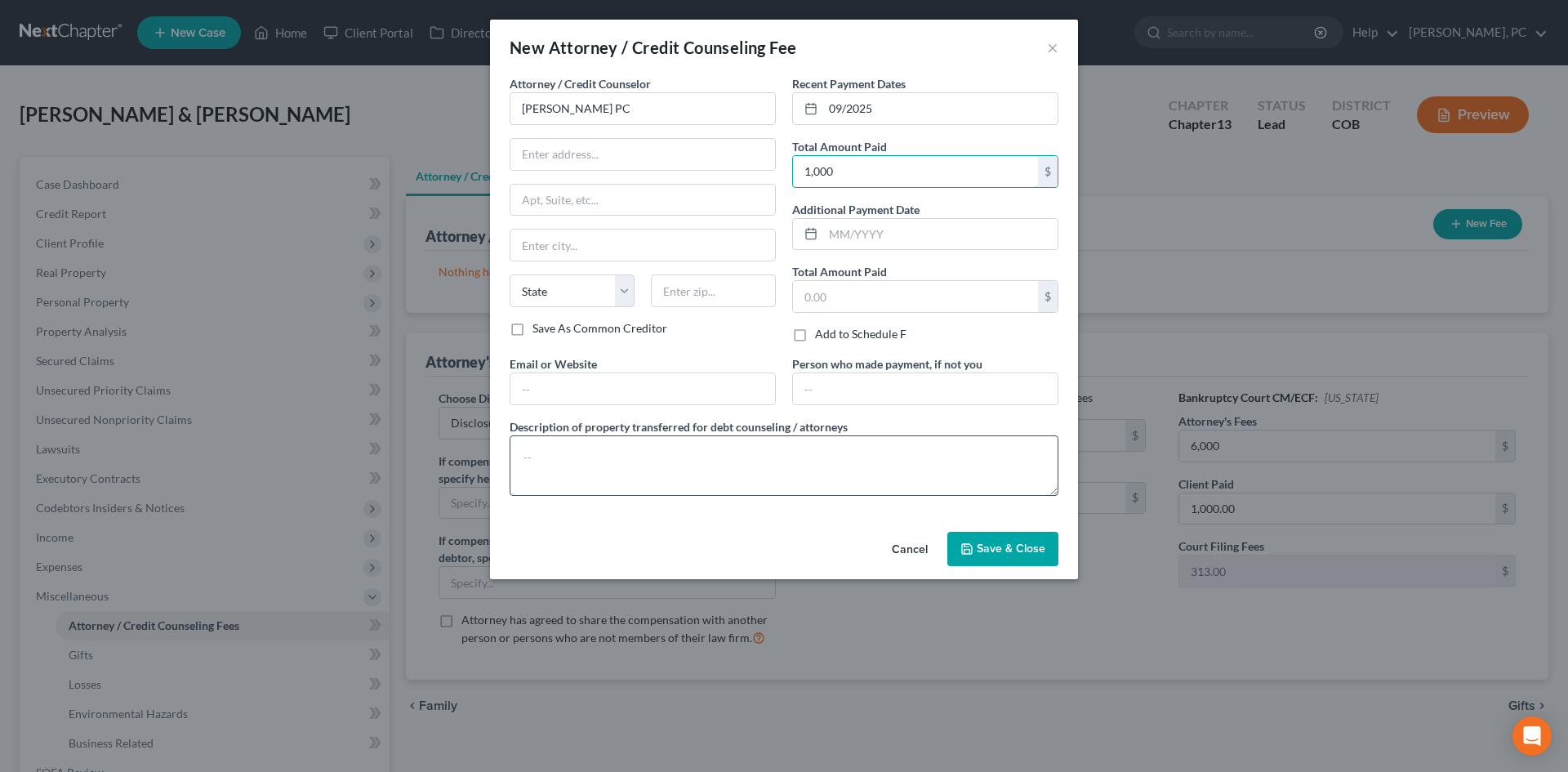
type input "1,000"
click at [751, 463] on textarea at bounding box center [784, 466] width 549 height 61
type textarea "$1,000 plus filing fee"
click at [989, 543] on span "Save & Close" at bounding box center [1010, 548] width 68 height 14
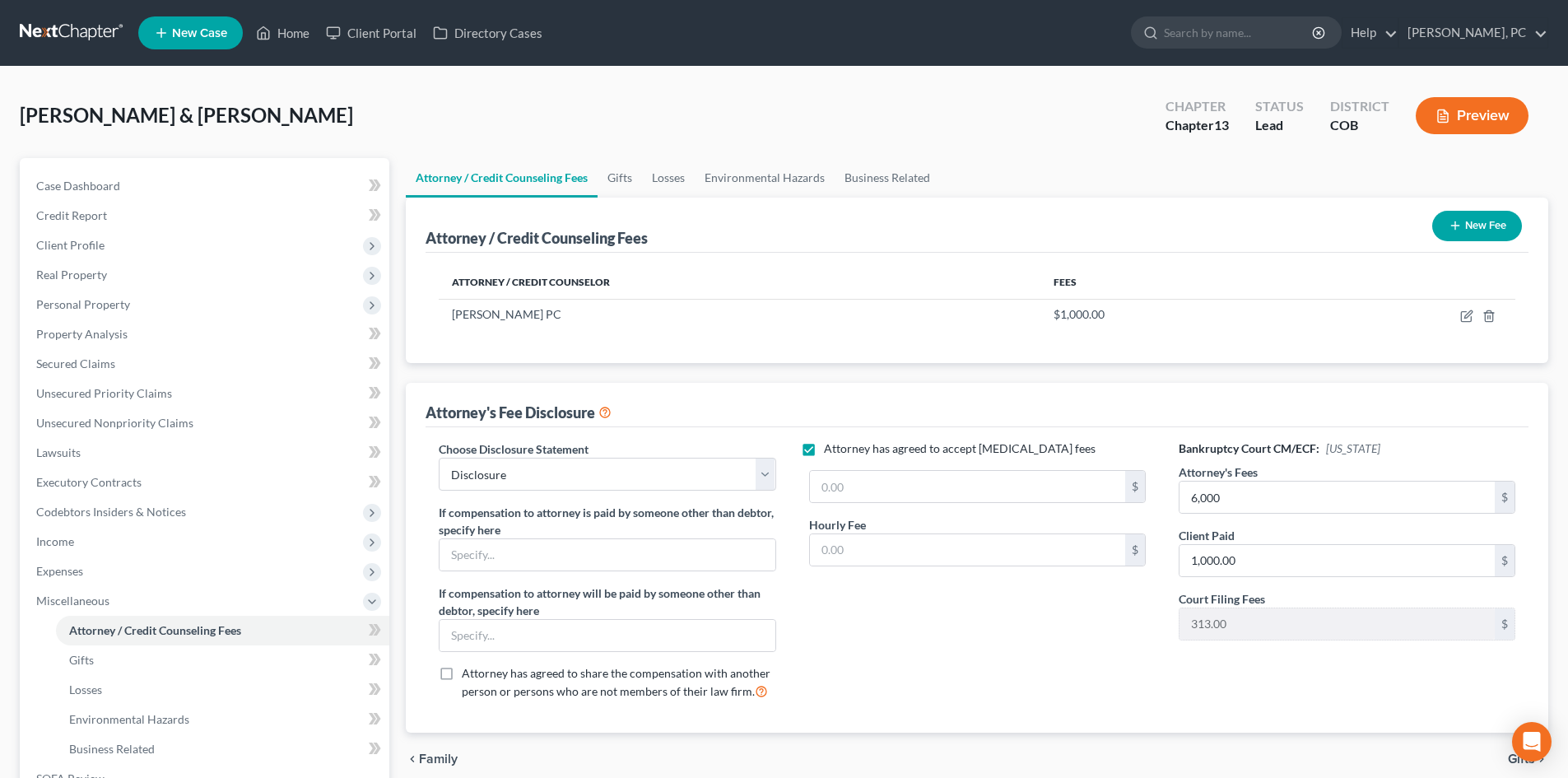
click at [1491, 217] on button "New Fee" at bounding box center [1477, 226] width 90 height 31
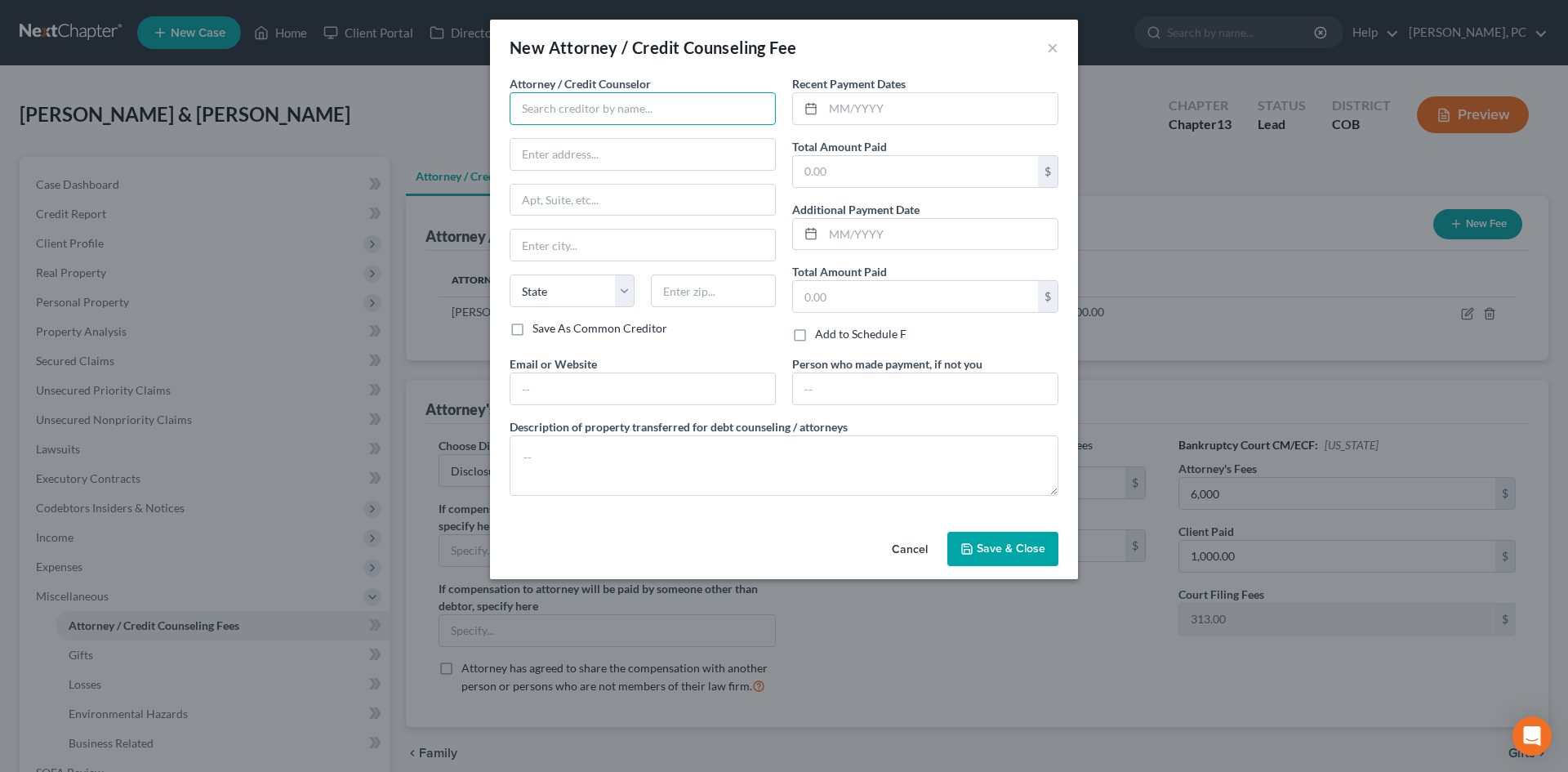
click at [680, 112] on input "text" at bounding box center [643, 108] width 266 height 32
type input "Summit Financial Education"
click at [837, 106] on input "text" at bounding box center [940, 109] width 235 height 31
type input "09/2025"
click at [841, 161] on input "text" at bounding box center [916, 171] width 245 height 31
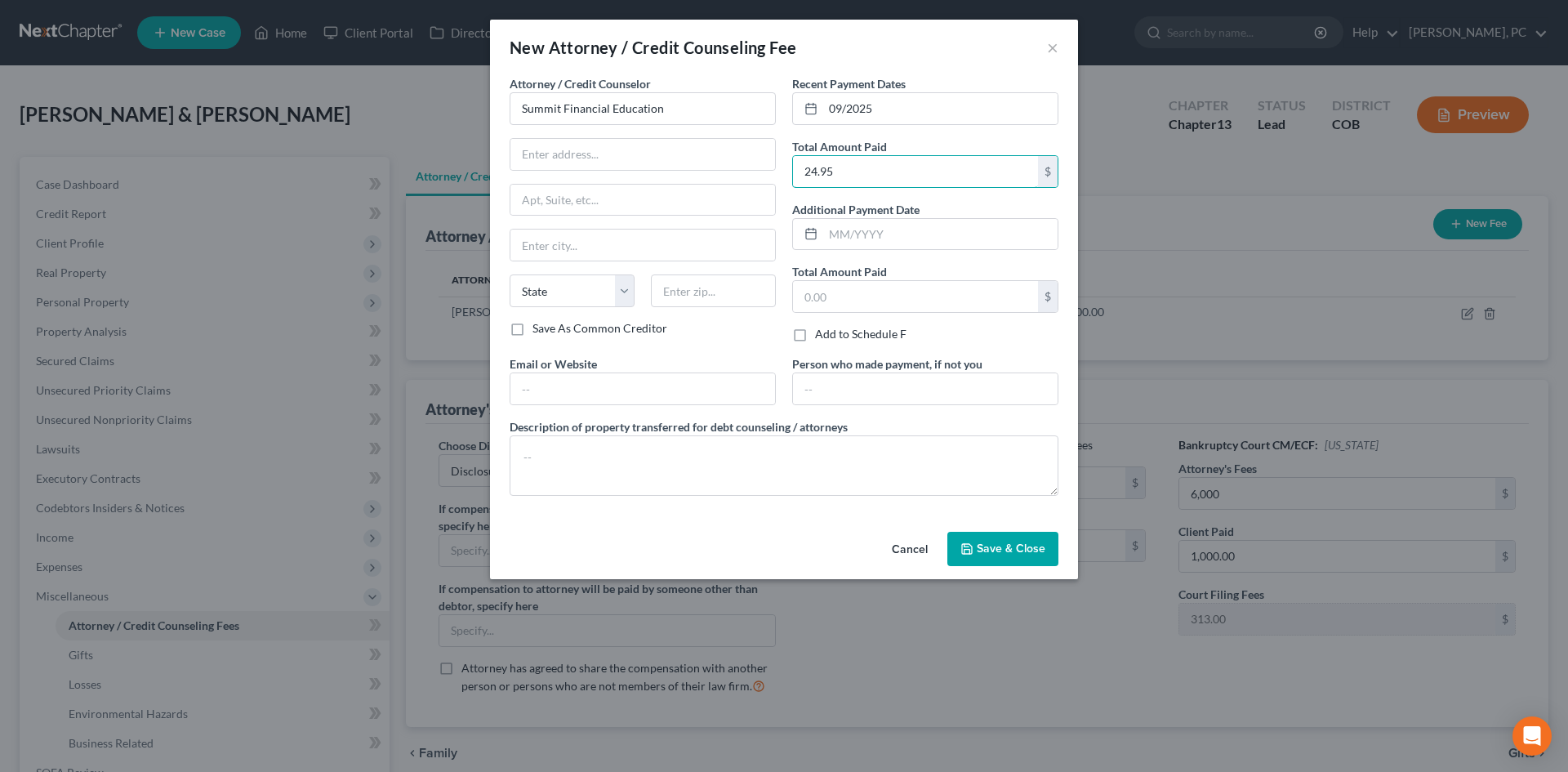
type input "24.95"
click at [996, 556] on button "Save & Close" at bounding box center [1003, 548] width 112 height 34
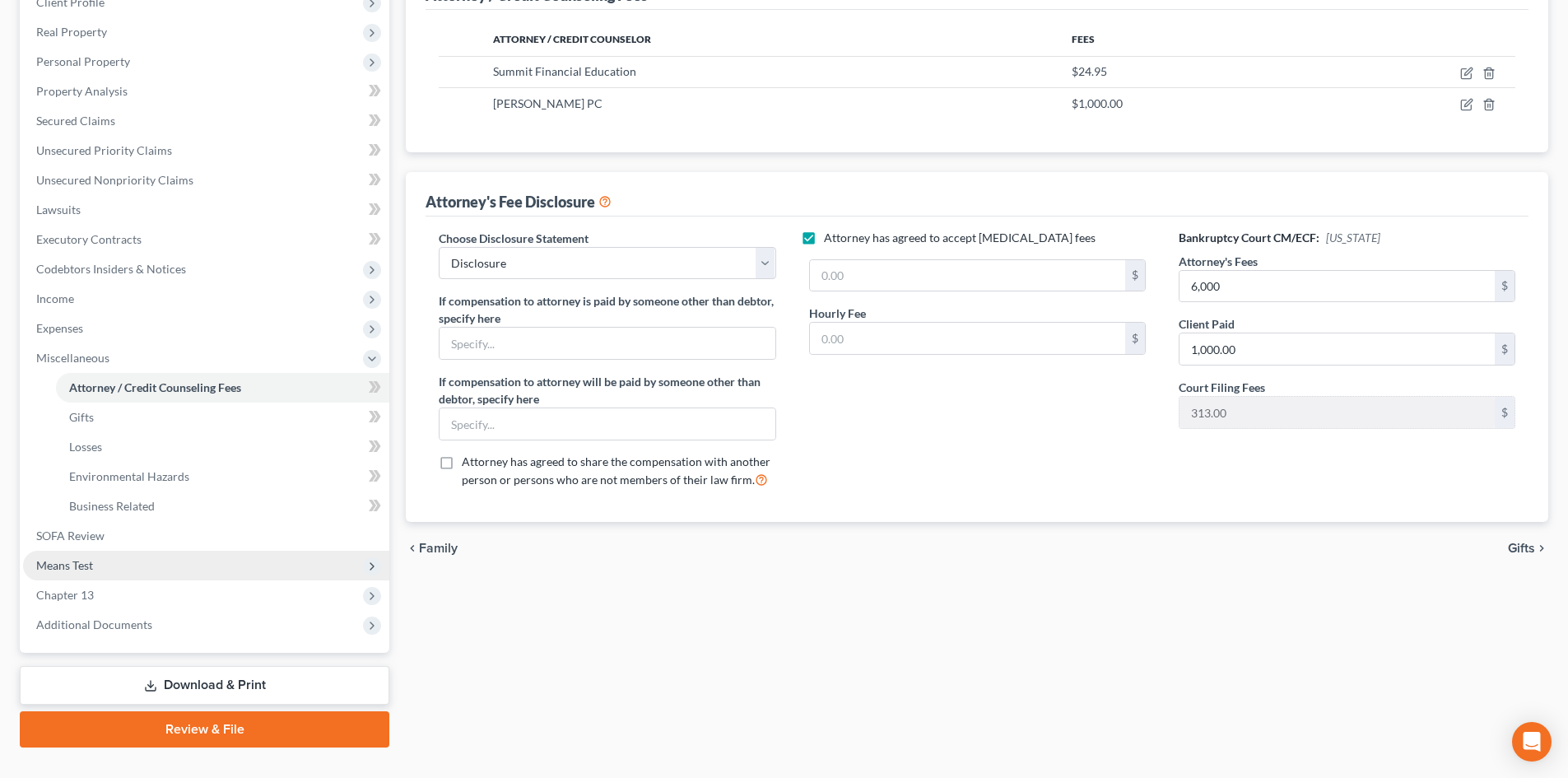
scroll to position [247, 0]
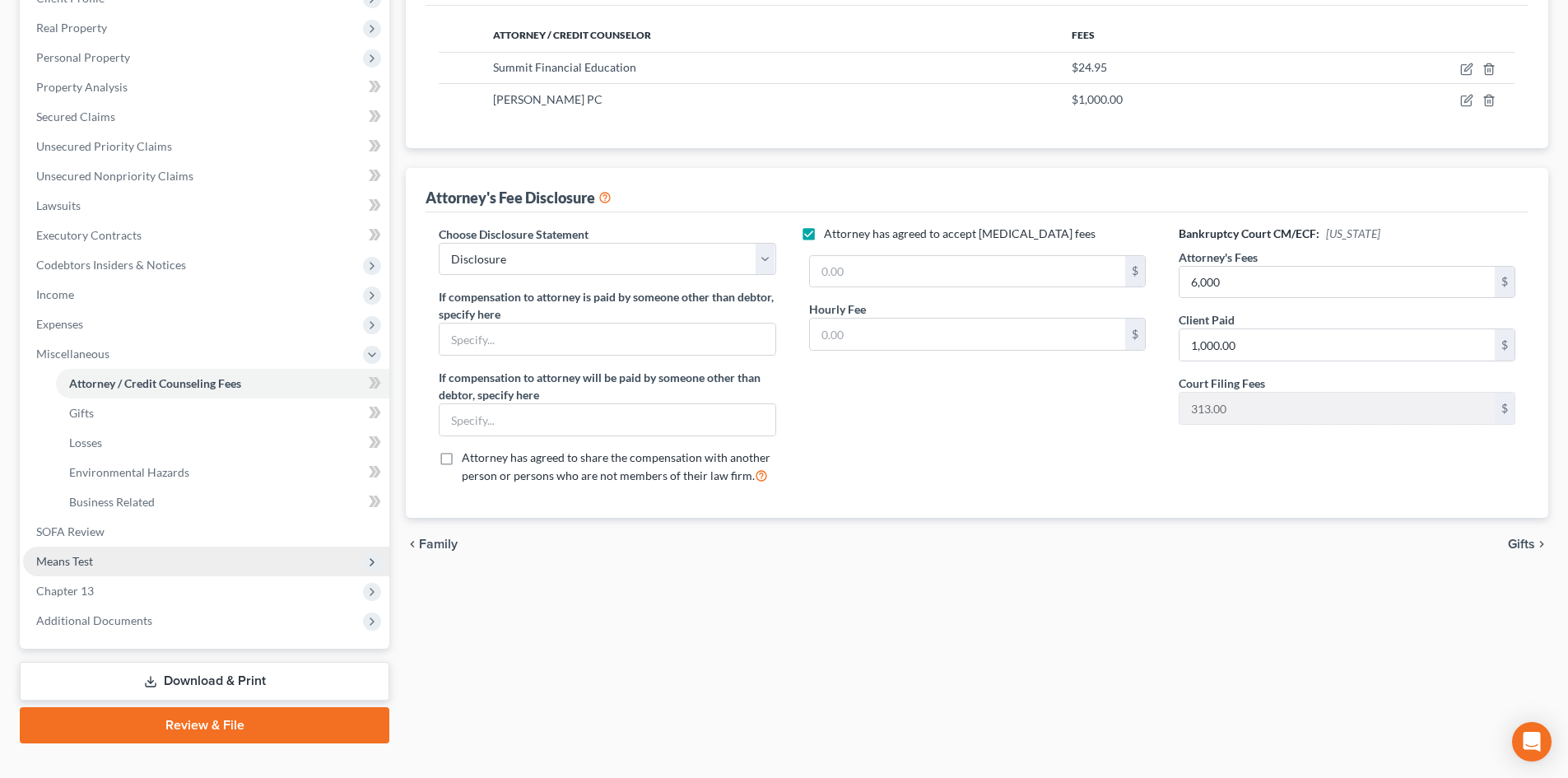
click at [68, 561] on span "Means Test" at bounding box center [65, 561] width 57 height 14
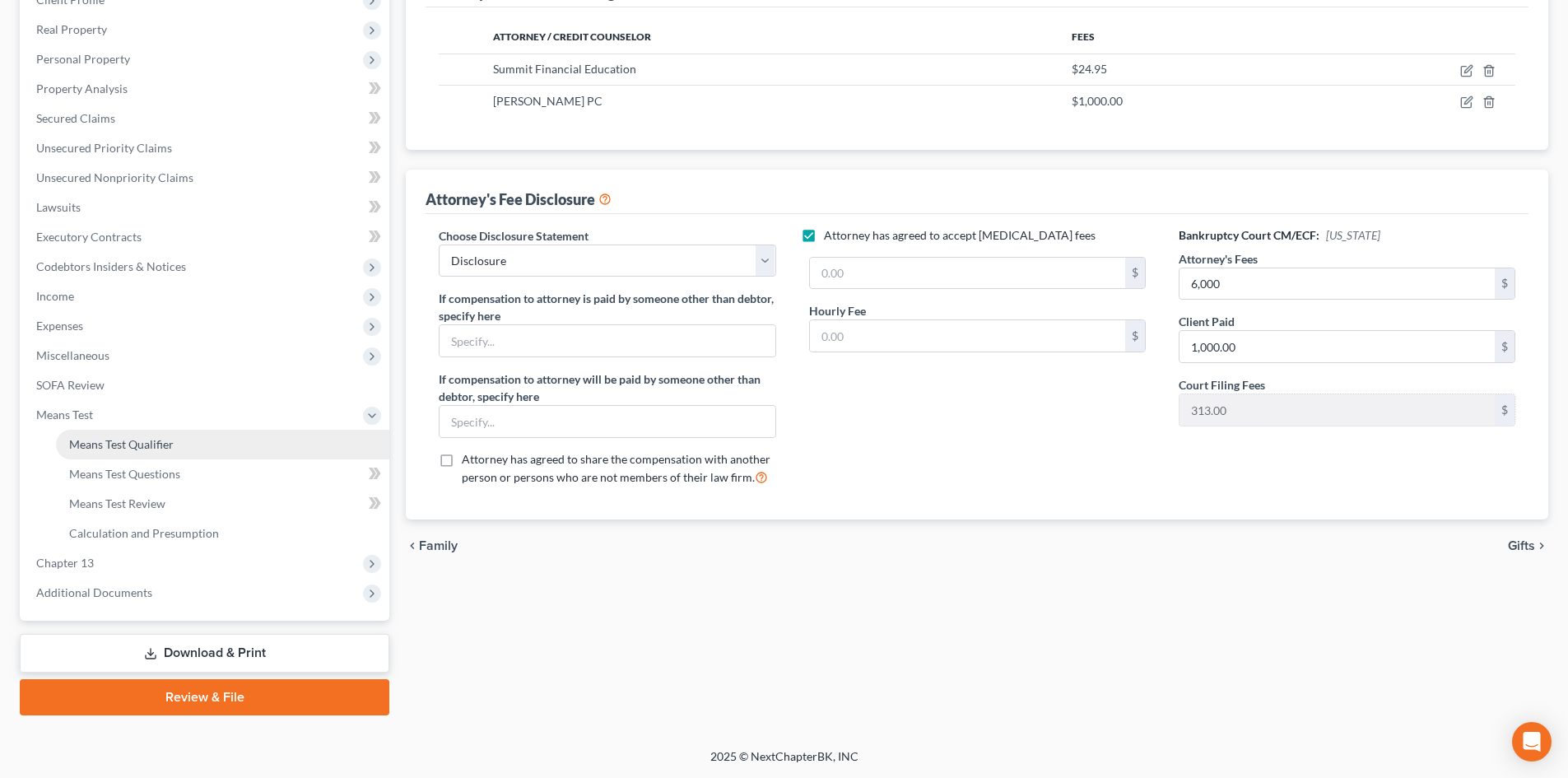
click at [112, 447] on span "Means Test Qualifier" at bounding box center [121, 444] width 105 height 14
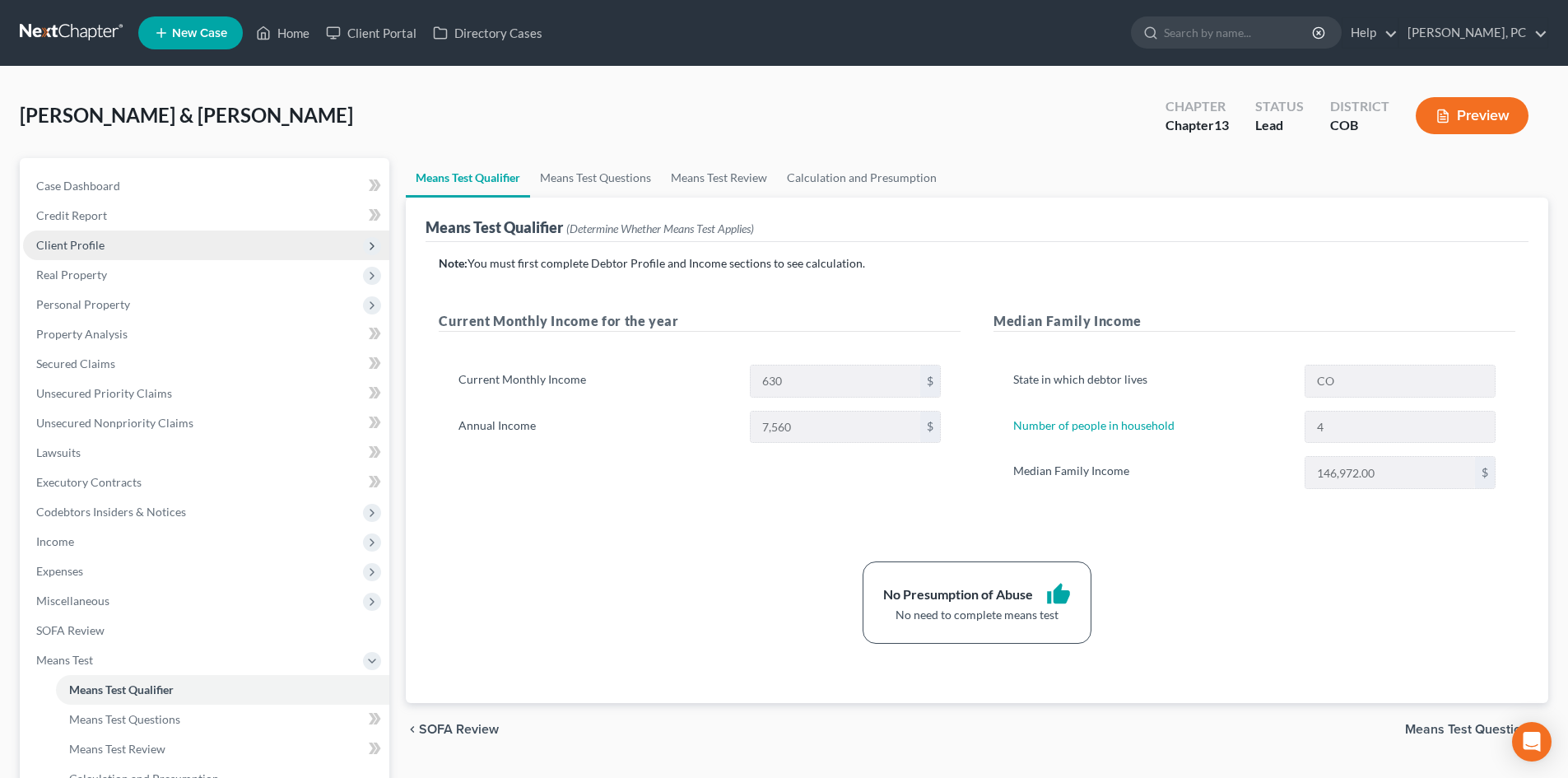
click at [81, 241] on span "Client Profile" at bounding box center [70, 245] width 68 height 14
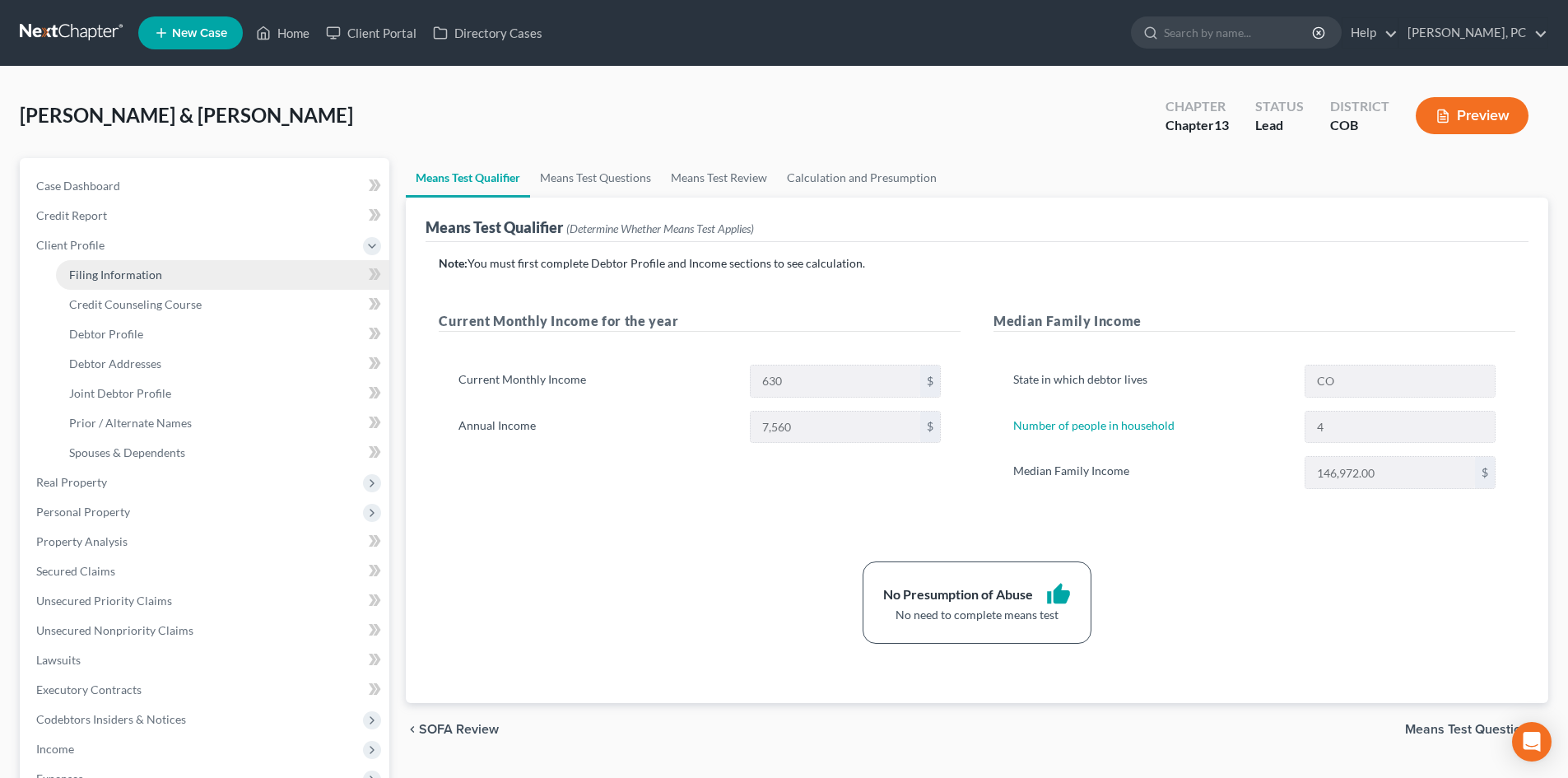
click at [134, 268] on span "Filing Information" at bounding box center [115, 274] width 93 height 14
select select "1"
select select "3"
select select "5"
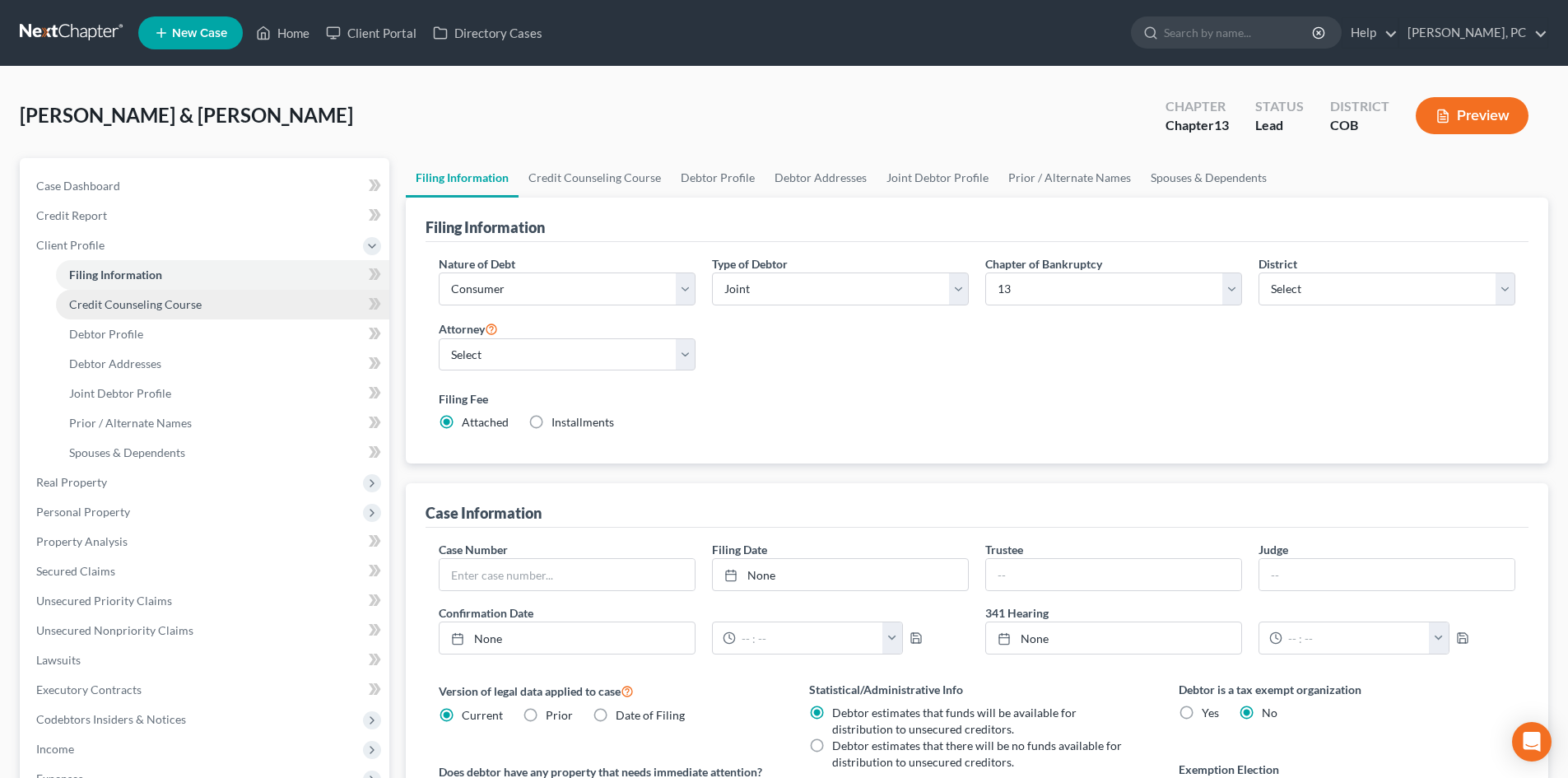
click at [150, 303] on span "Credit Counseling Course" at bounding box center [135, 304] width 132 height 14
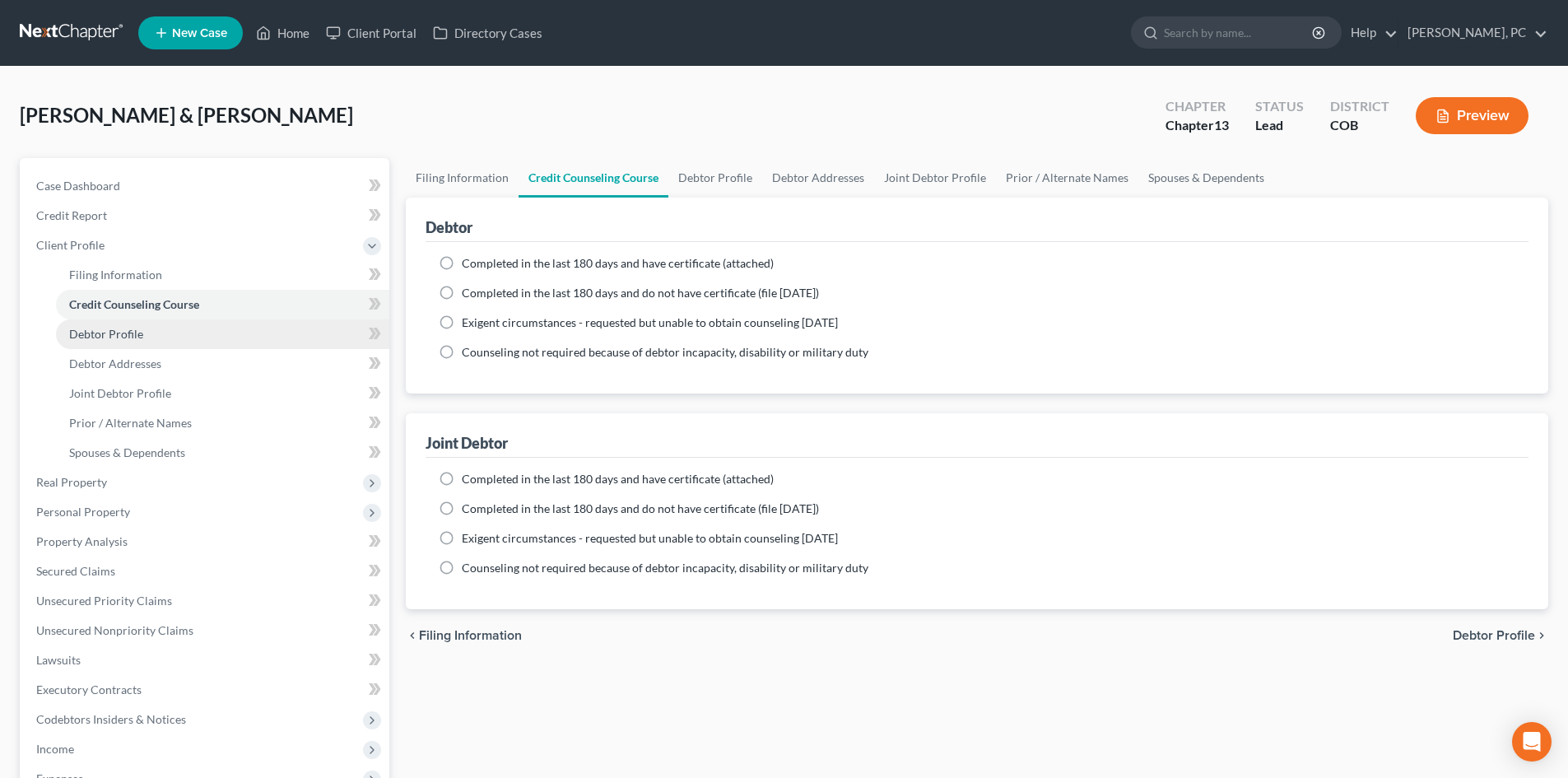
click at [108, 328] on span "Debtor Profile" at bounding box center [106, 333] width 74 height 14
select select "1"
select select "3"
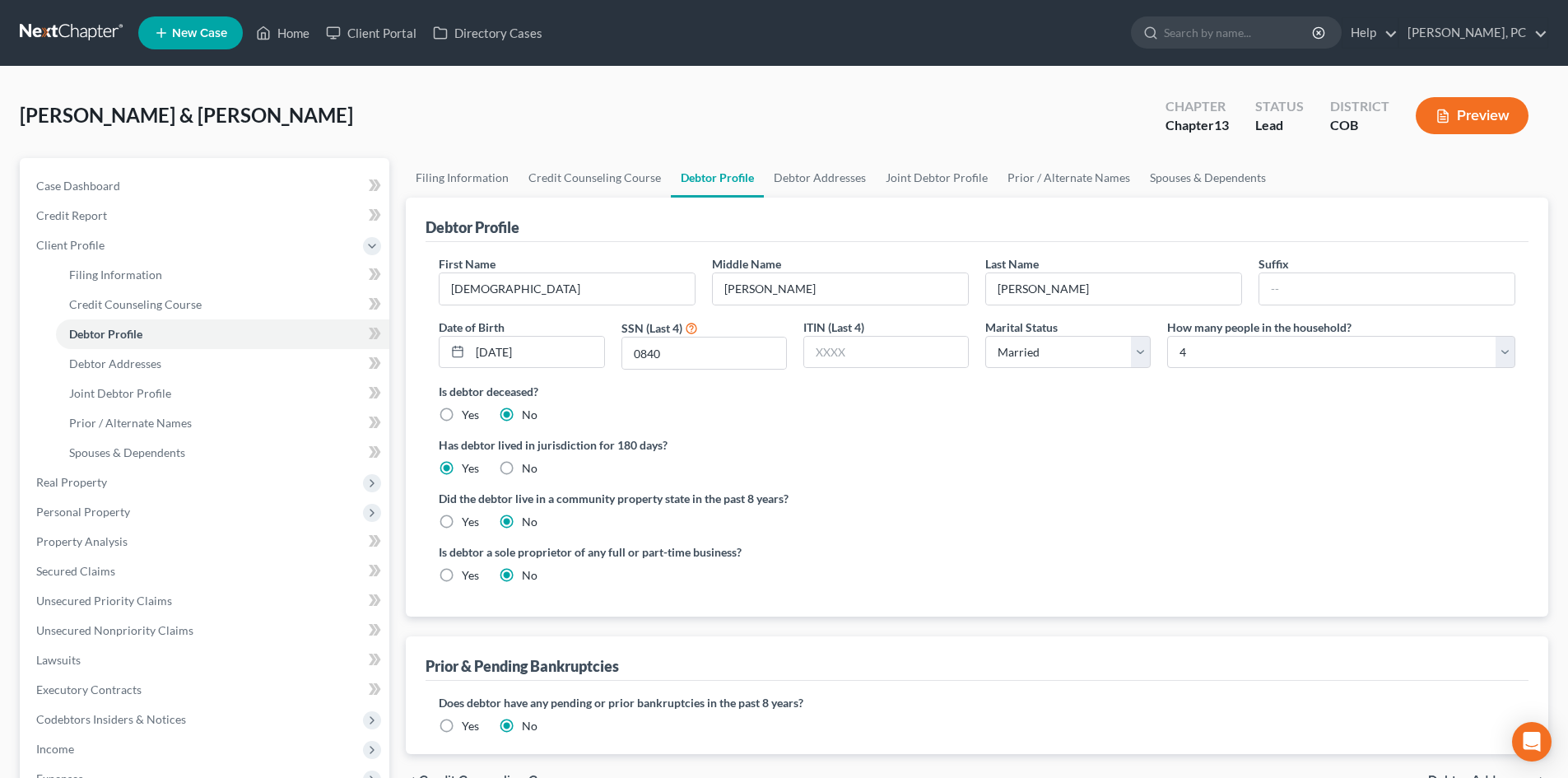
scroll to position [82, 0]
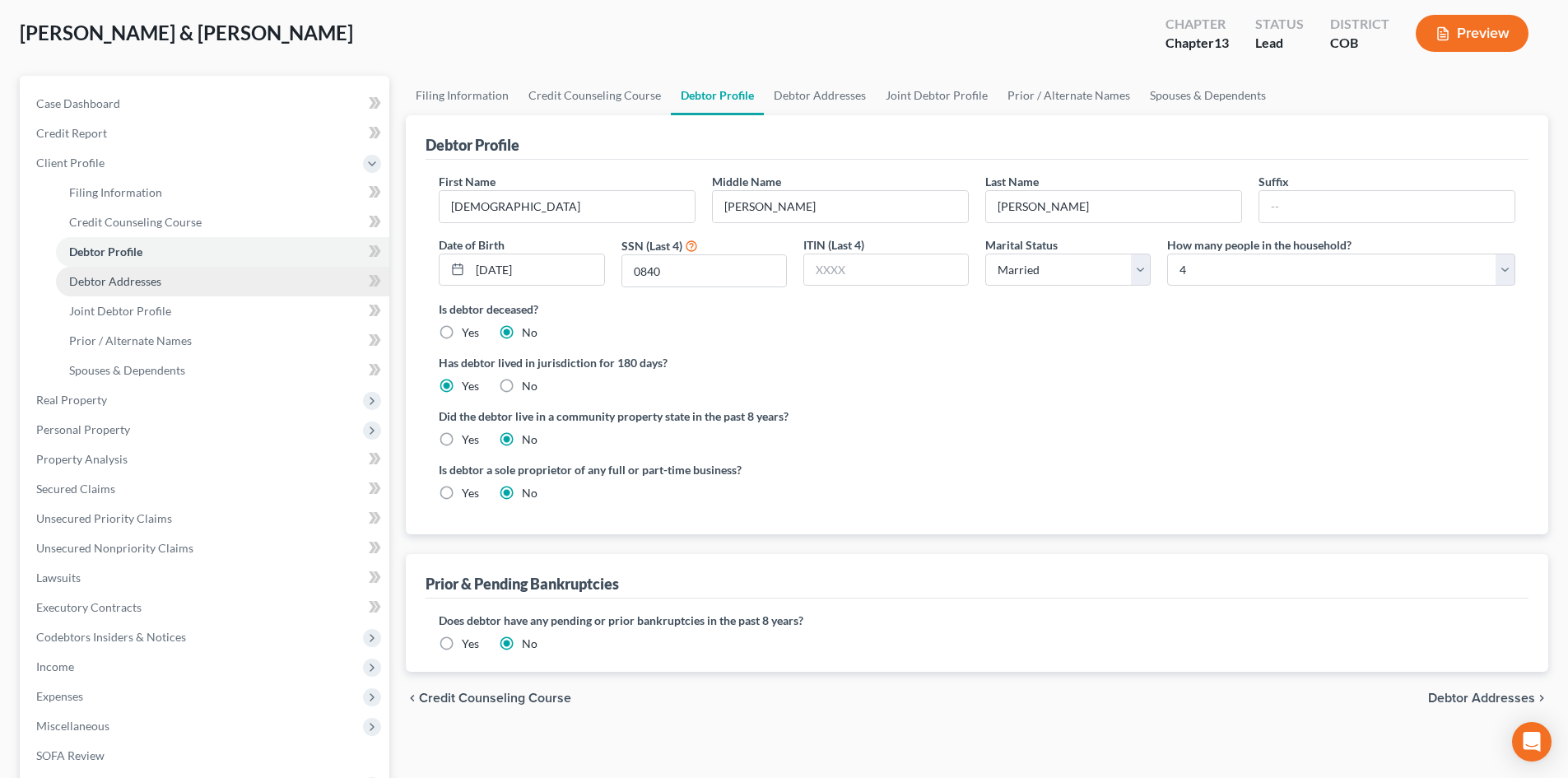
click at [152, 282] on span "Debtor Addresses" at bounding box center [114, 281] width 92 height 14
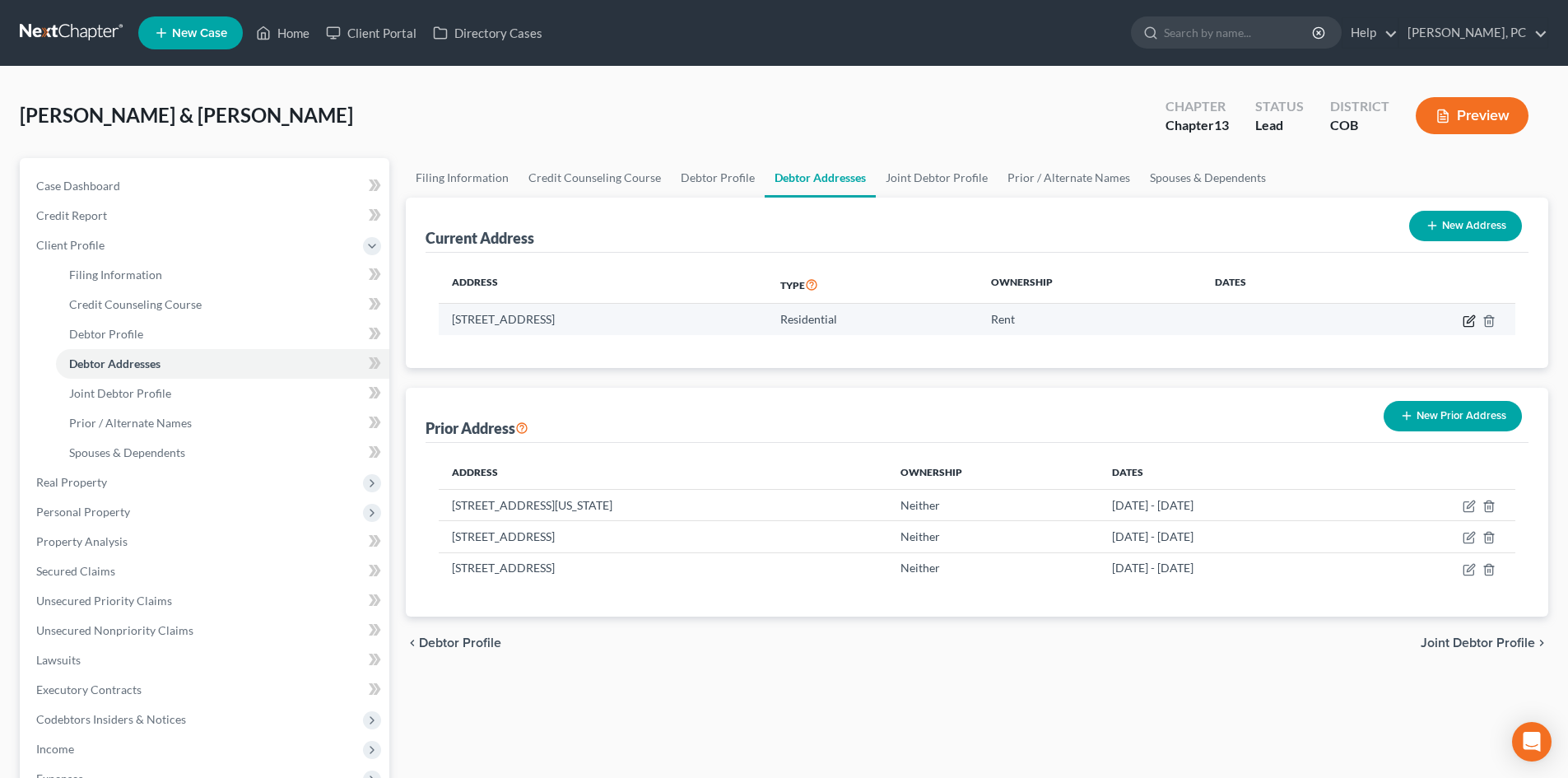
click at [1464, 320] on icon "button" at bounding box center [1468, 321] width 10 height 10
select select "5"
select select "0"
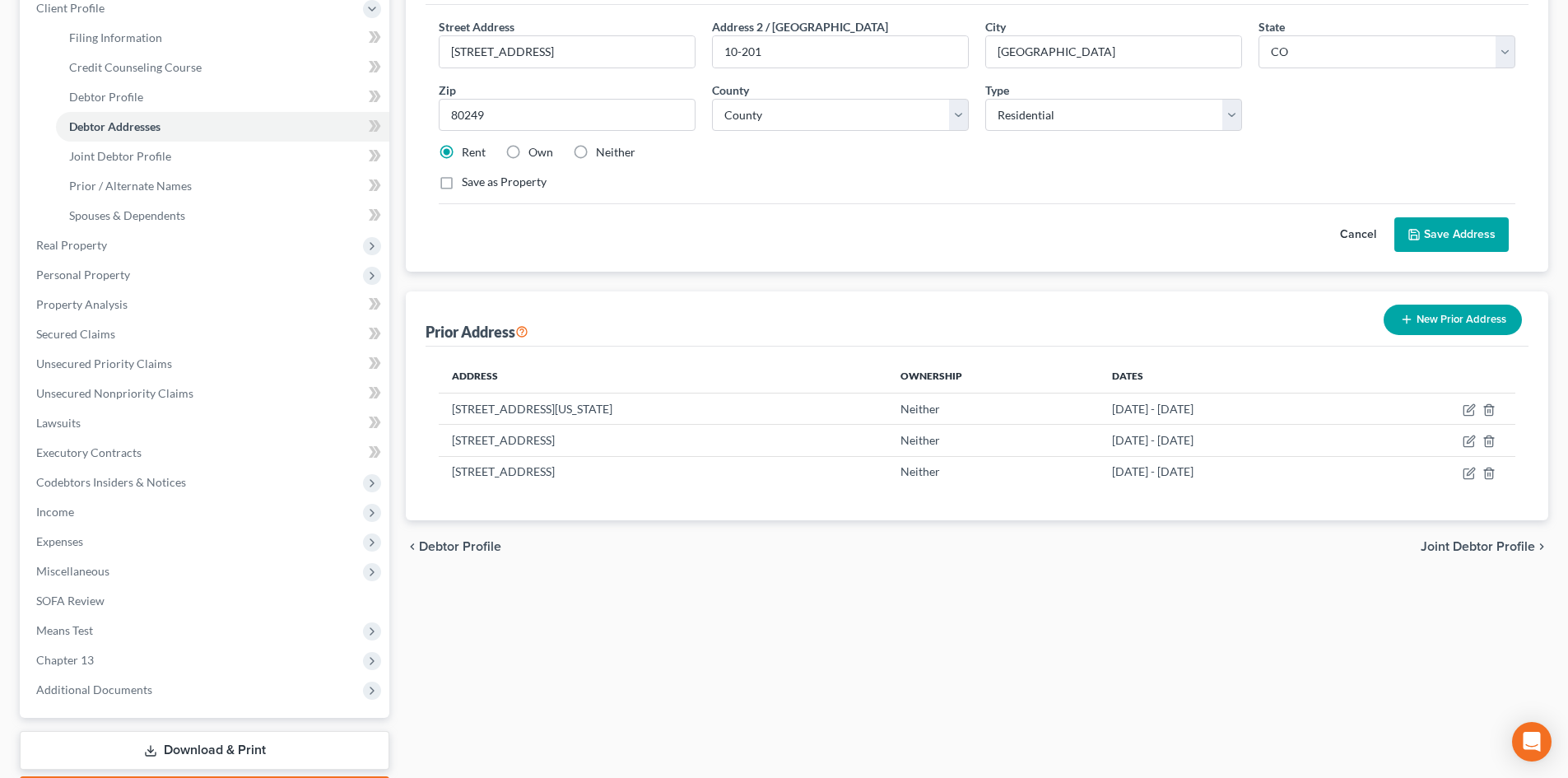
scroll to position [247, 0]
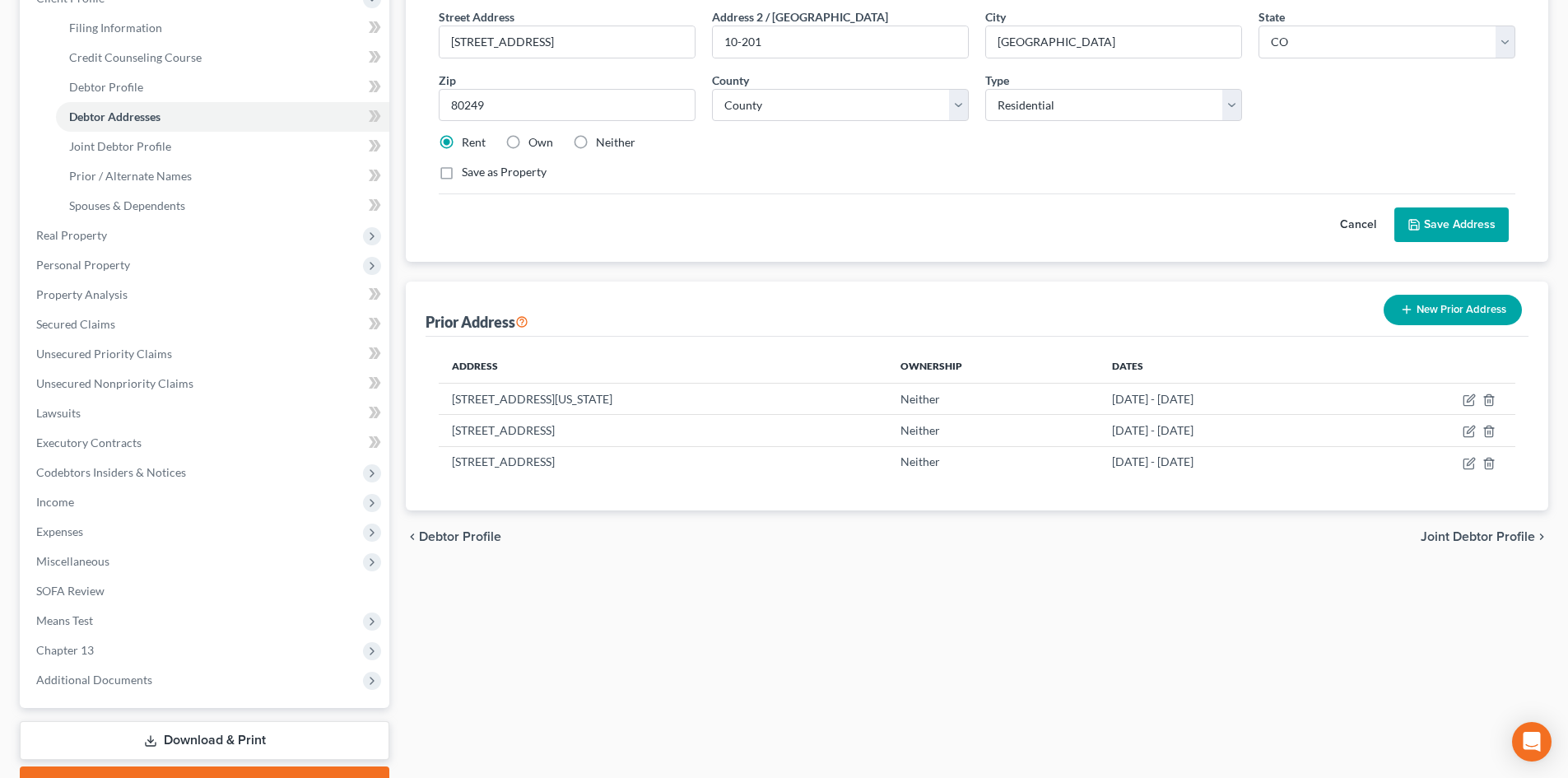
click at [1443, 219] on button "Save Address" at bounding box center [1452, 224] width 114 height 35
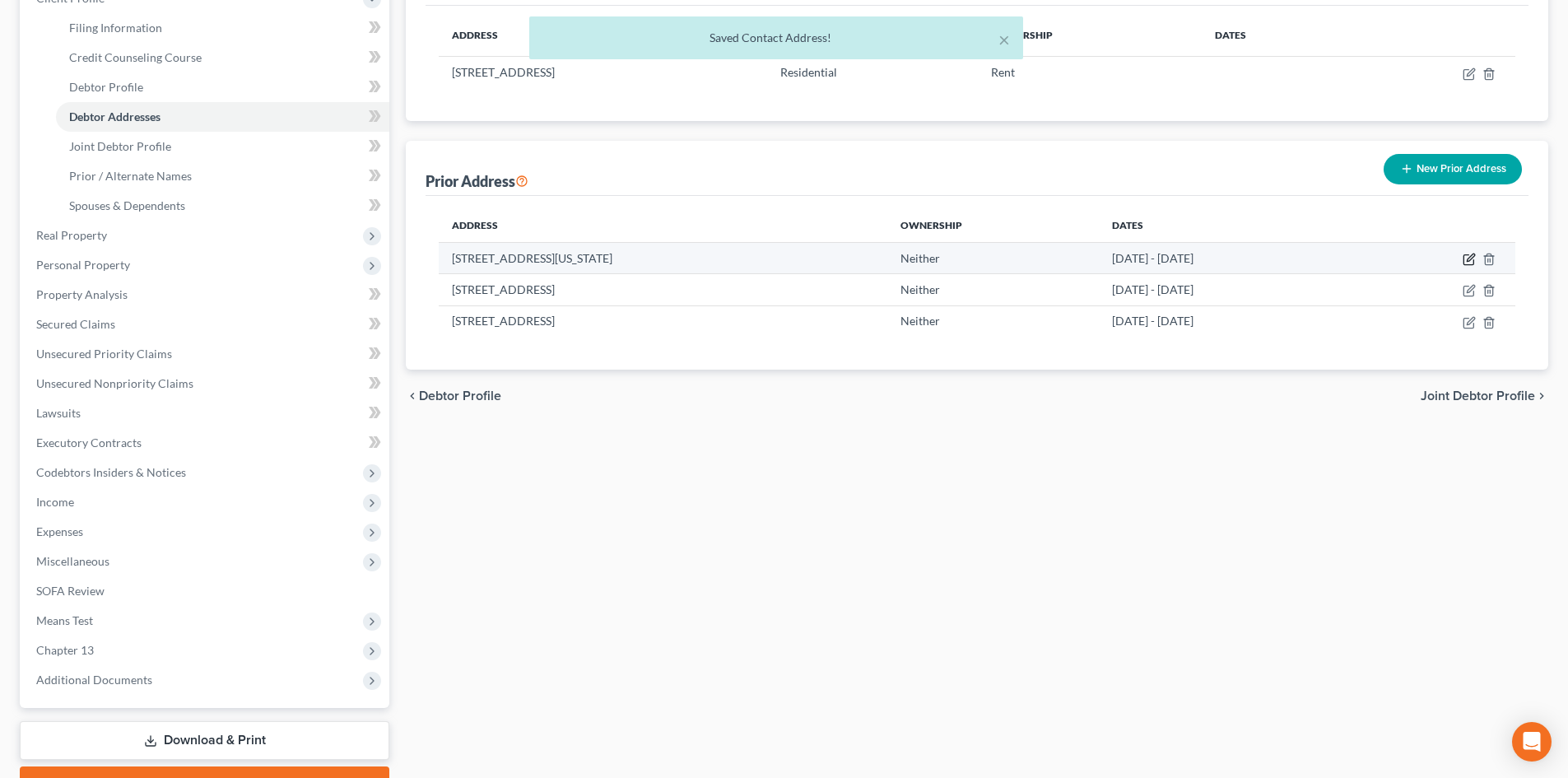
click at [1467, 256] on icon "button" at bounding box center [1468, 258] width 13 height 13
select select "5"
select select "0"
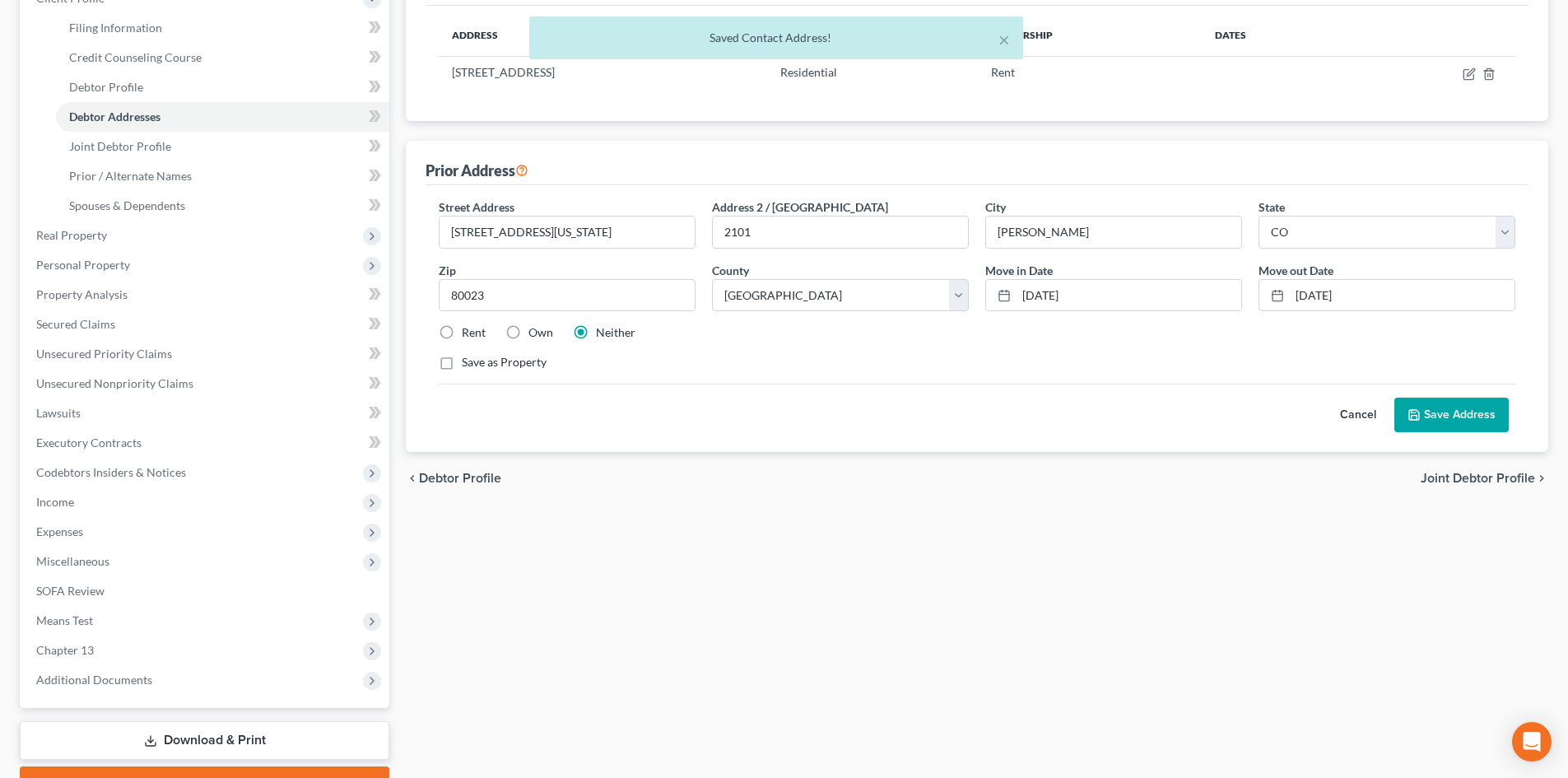
click at [462, 331] on label "Rent" at bounding box center [473, 332] width 24 height 17
click at [468, 331] on input "Rent" at bounding box center [473, 329] width 11 height 11
radio input "true"
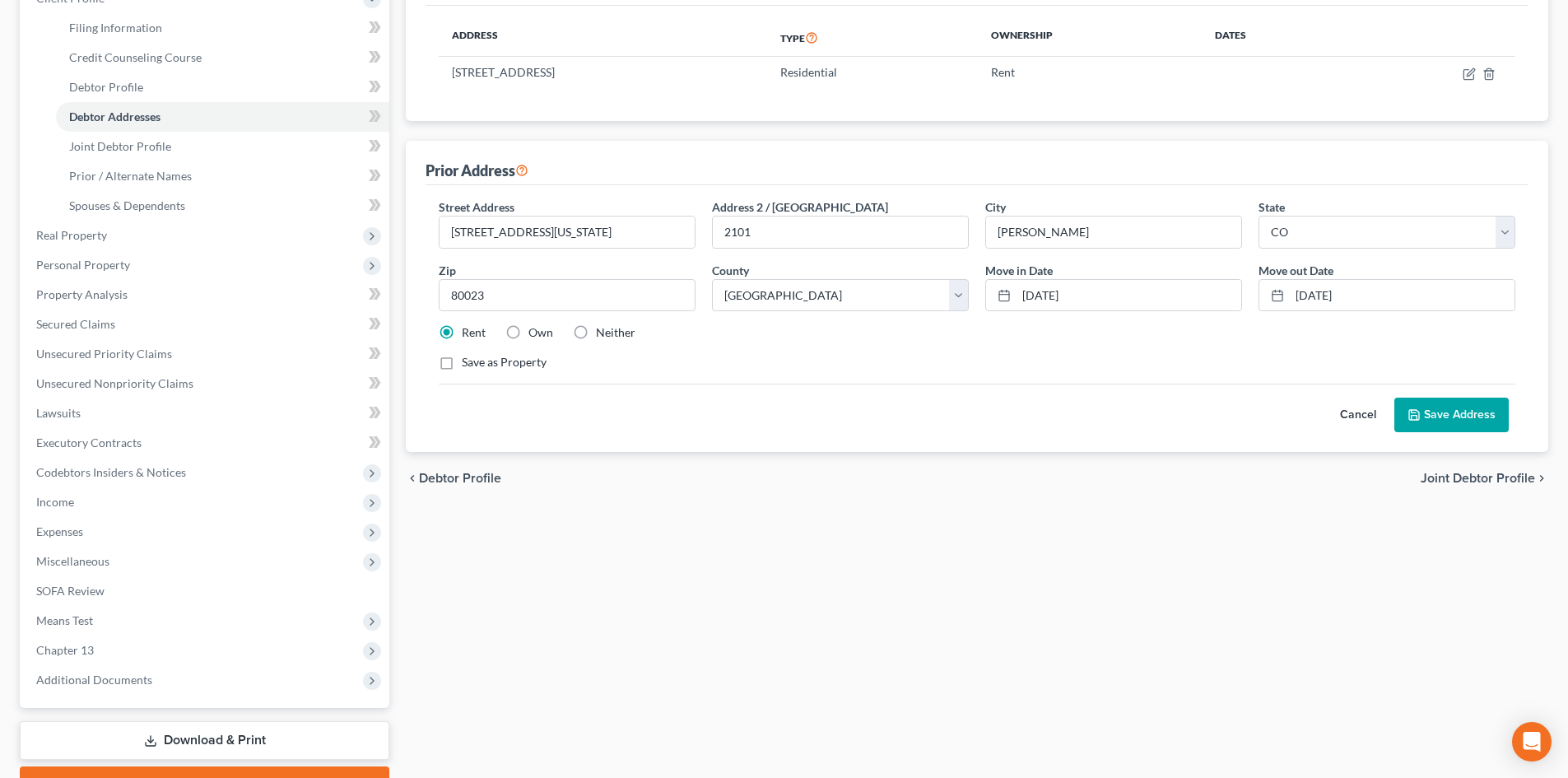
click at [1433, 409] on button "Save Address" at bounding box center [1452, 414] width 114 height 35
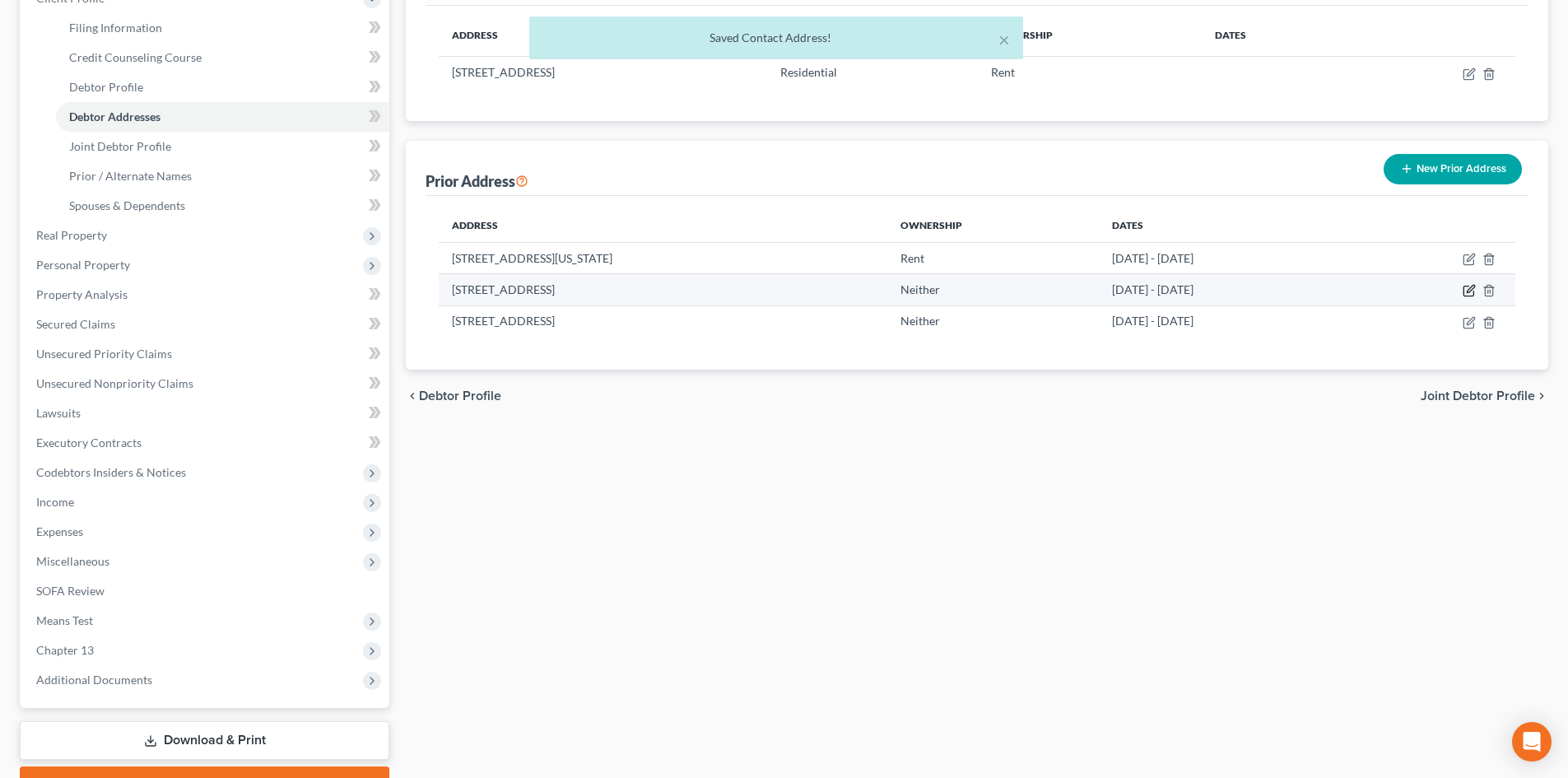
click at [1470, 290] on icon "button" at bounding box center [1468, 290] width 13 height 13
select select "5"
select select "0"
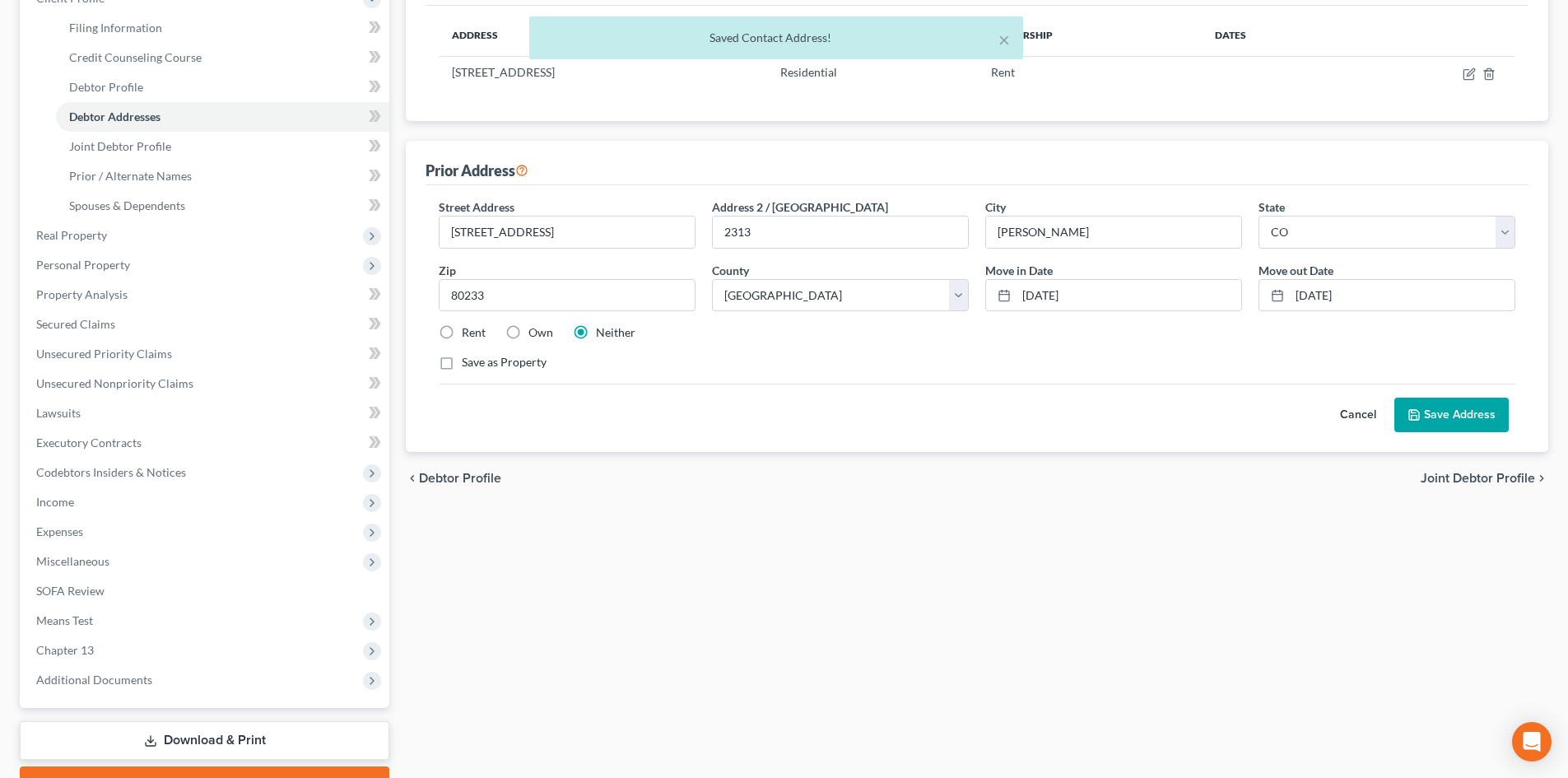
click at [462, 332] on label "Rent" at bounding box center [473, 332] width 24 height 17
click at [468, 332] on input "Rent" at bounding box center [473, 329] width 11 height 11
radio input "true"
click at [1433, 401] on button "Save Address" at bounding box center [1452, 414] width 114 height 35
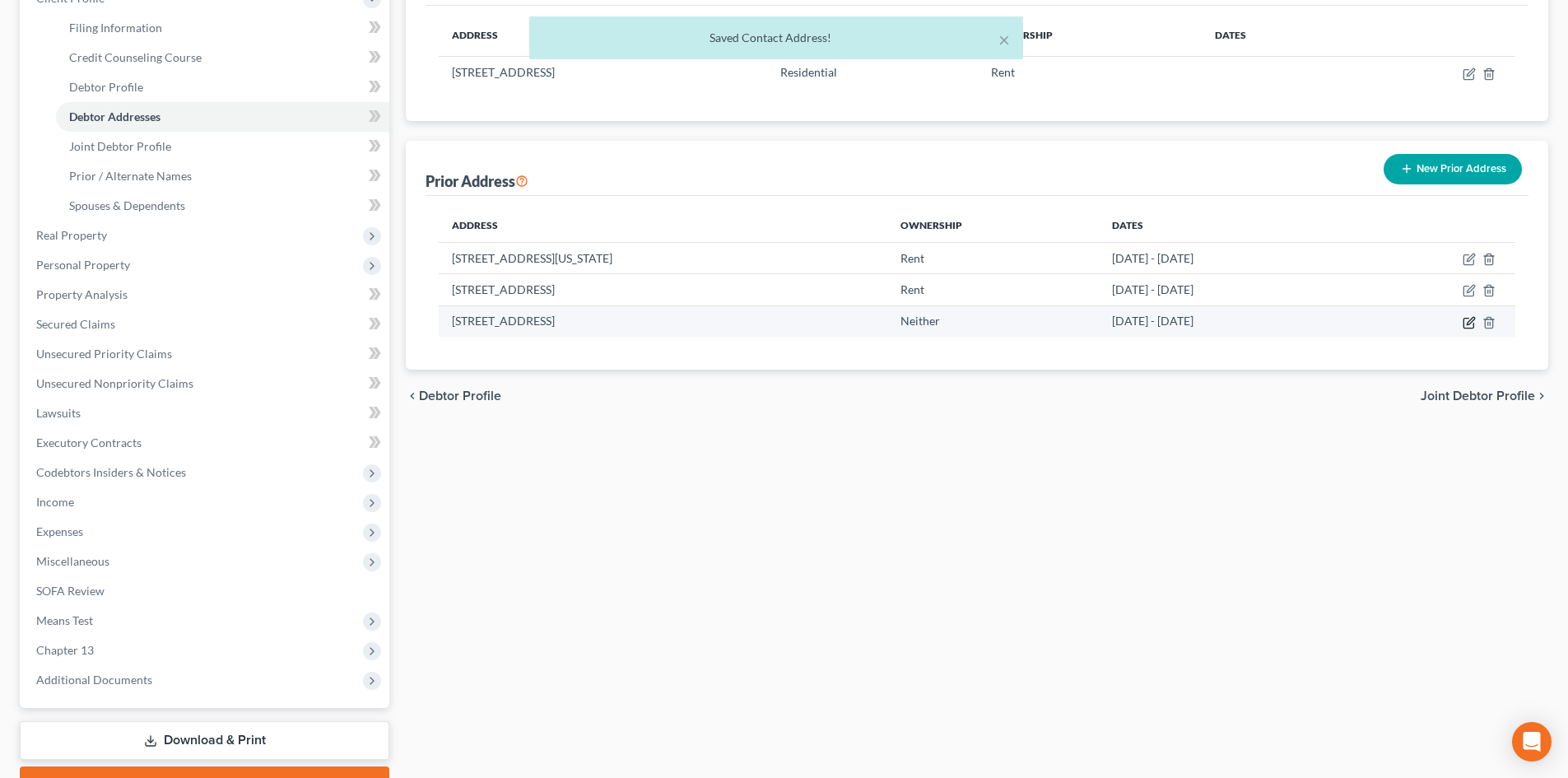
click at [1467, 323] on icon "button" at bounding box center [1468, 322] width 13 height 13
select select "5"
select select "0"
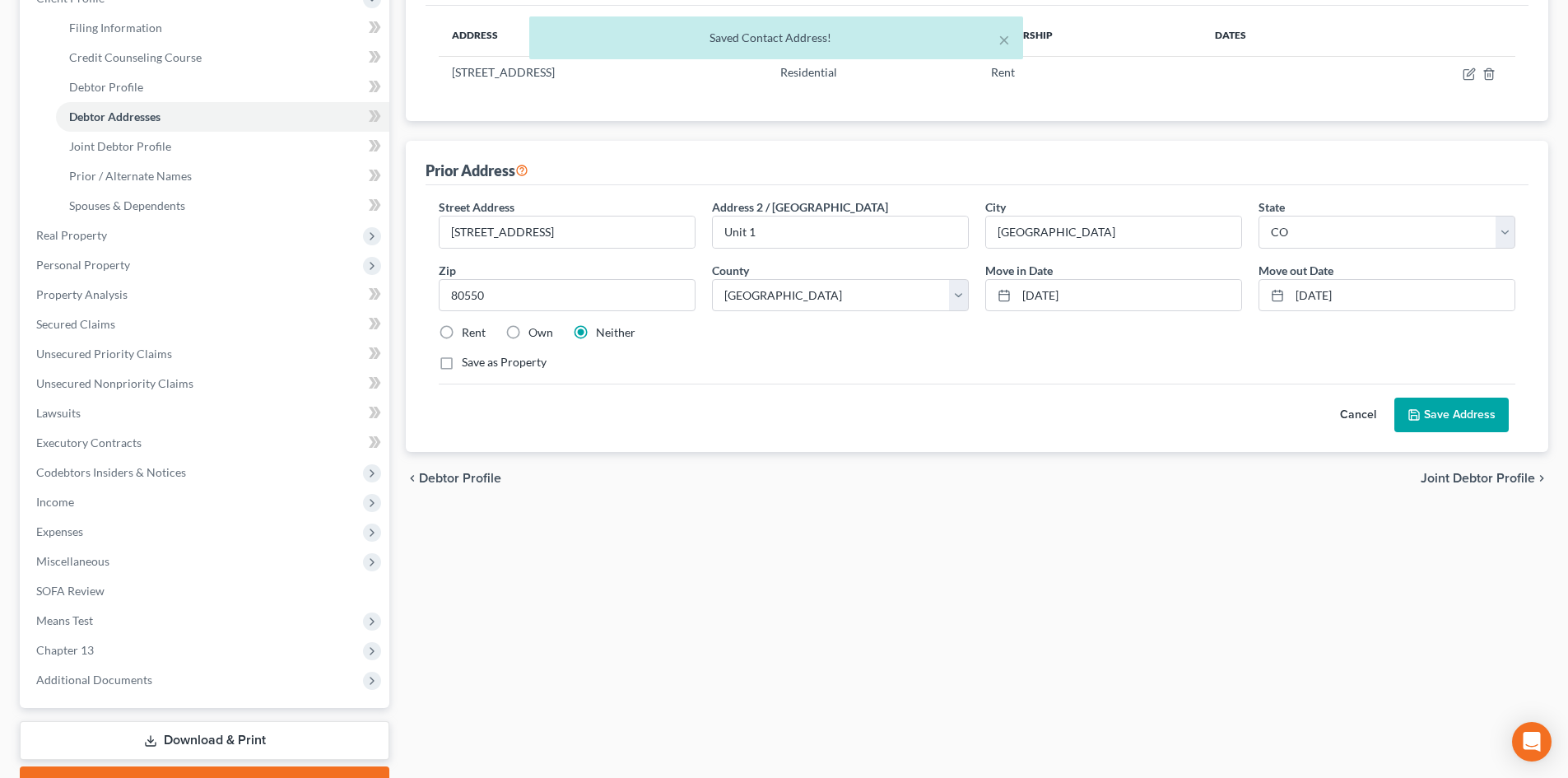
click at [462, 328] on label "Rent" at bounding box center [473, 332] width 24 height 17
click at [468, 328] on input "Rent" at bounding box center [473, 329] width 11 height 11
radio input "true"
click at [1456, 407] on button "Save Address" at bounding box center [1452, 414] width 114 height 35
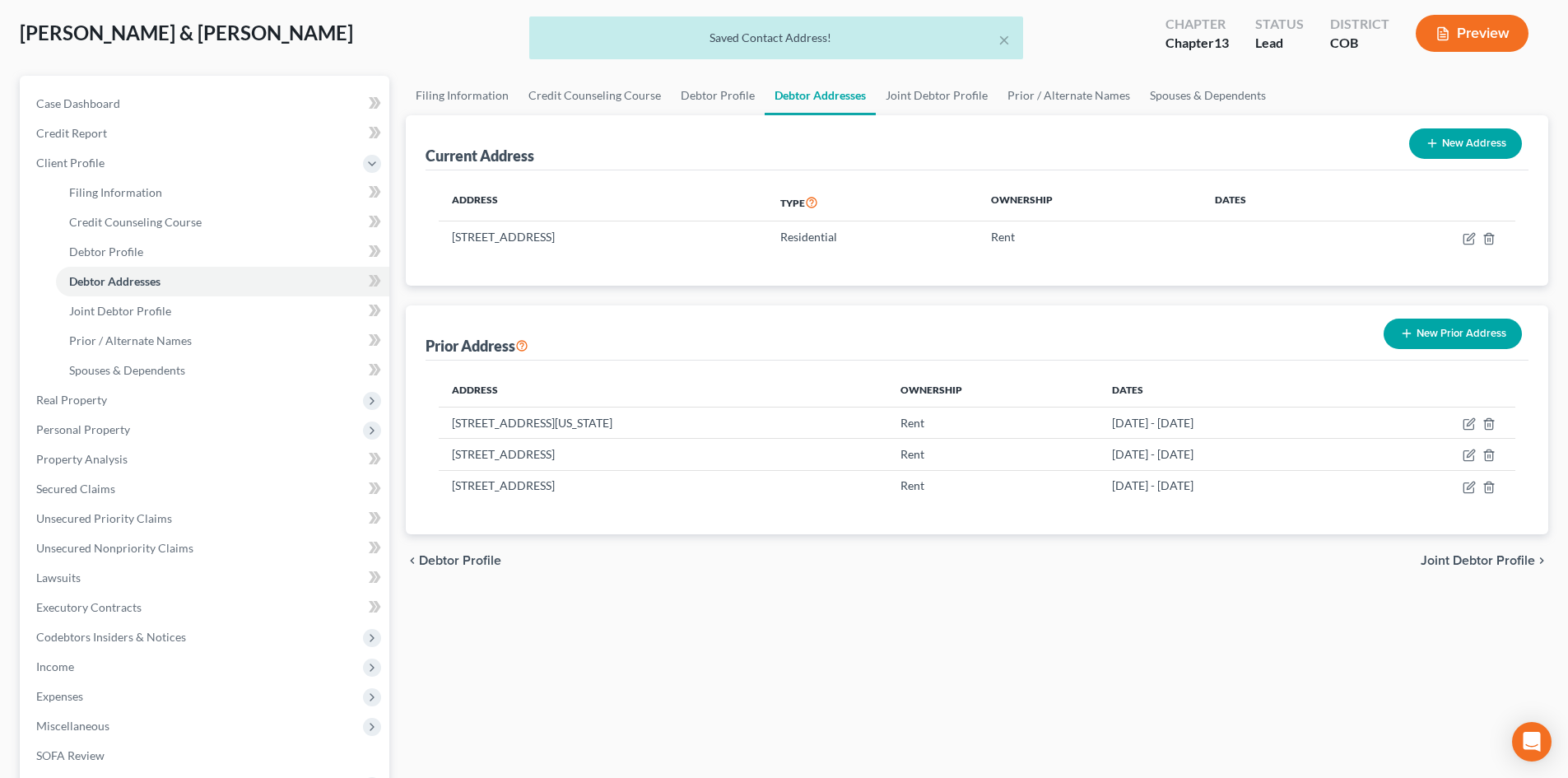
scroll to position [0, 0]
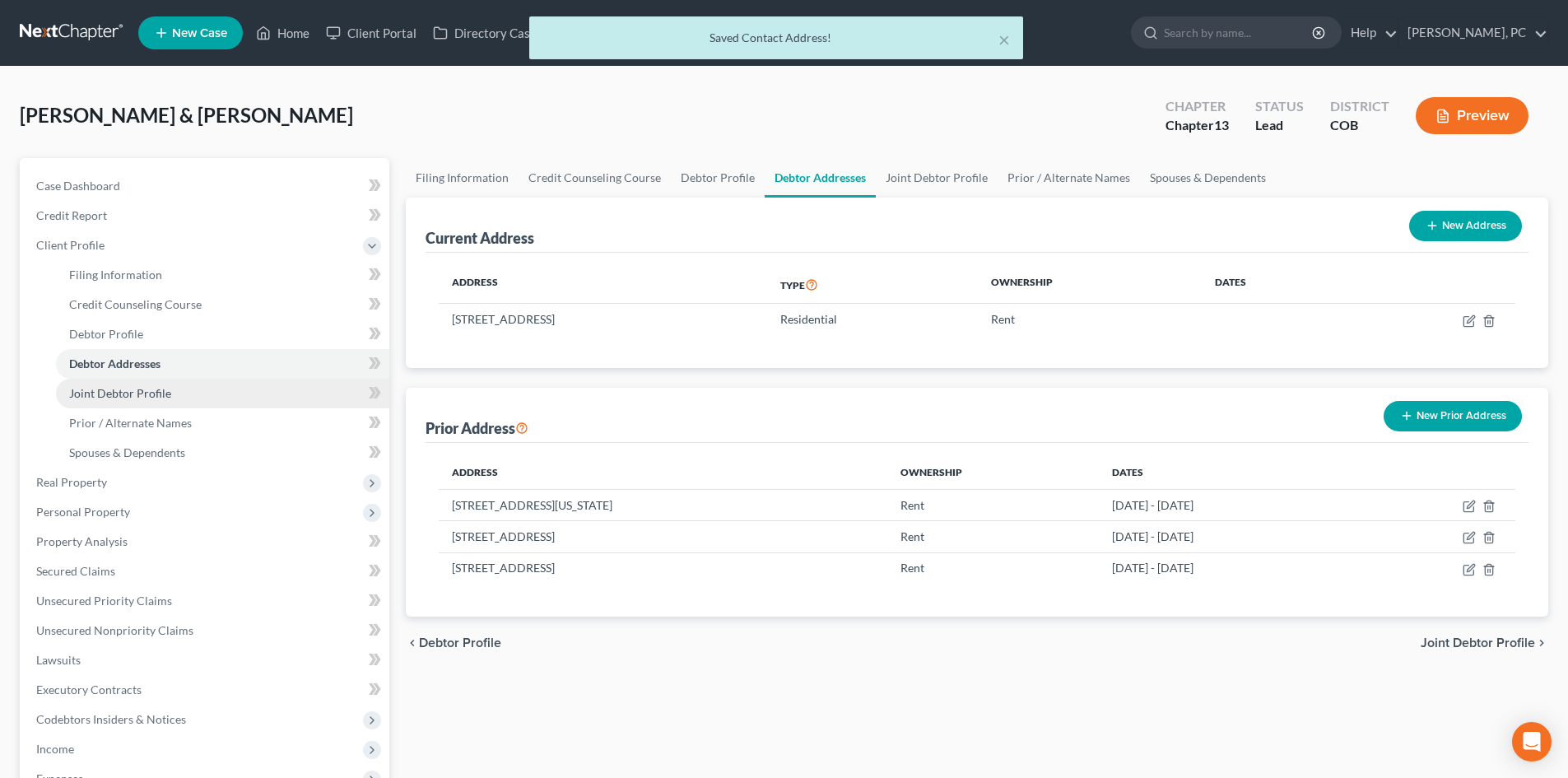
click at [140, 389] on span "Joint Debtor Profile" at bounding box center [120, 393] width 103 height 14
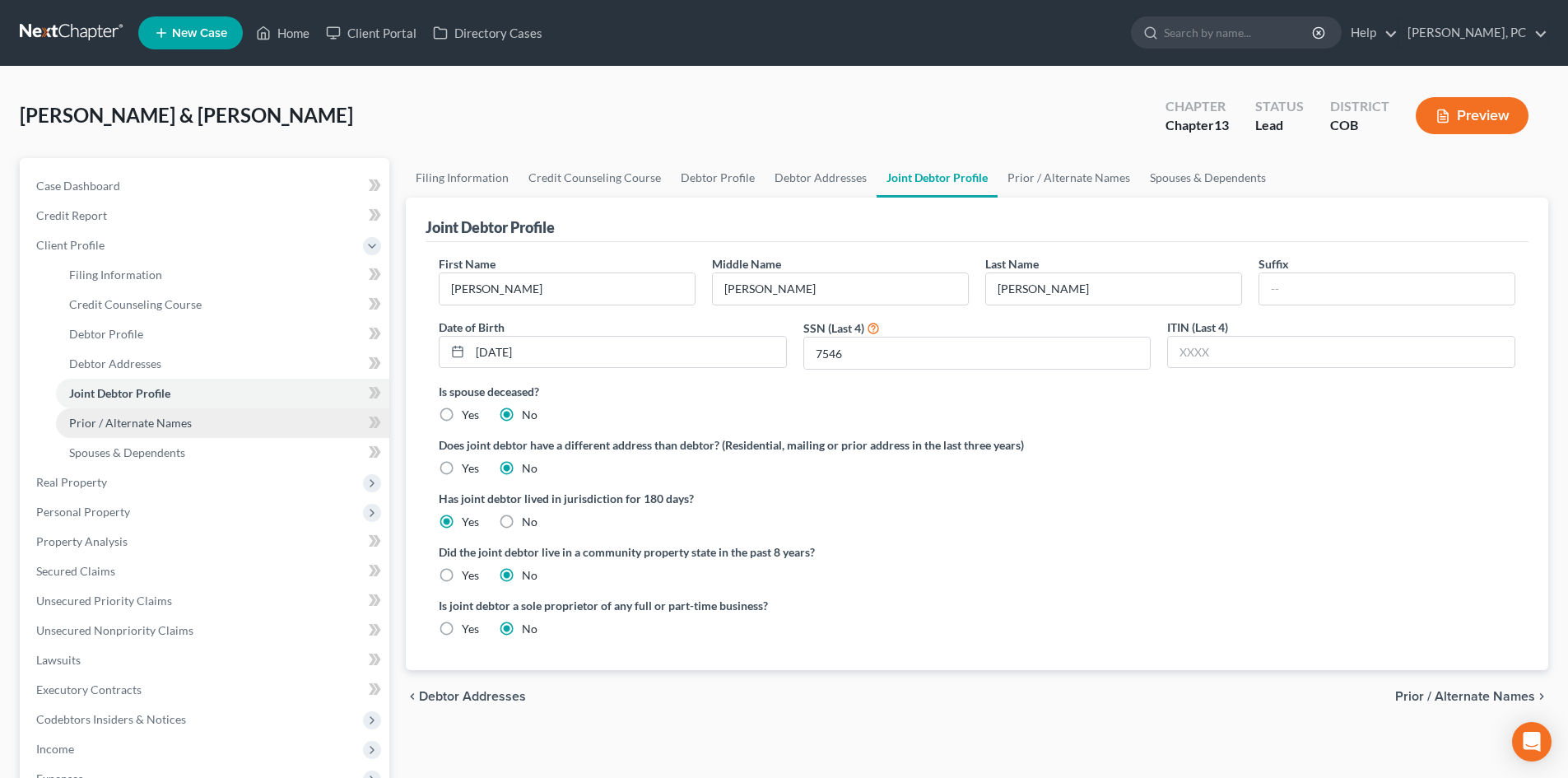
click at [129, 423] on span "Prior / Alternate Names" at bounding box center [130, 423] width 122 height 14
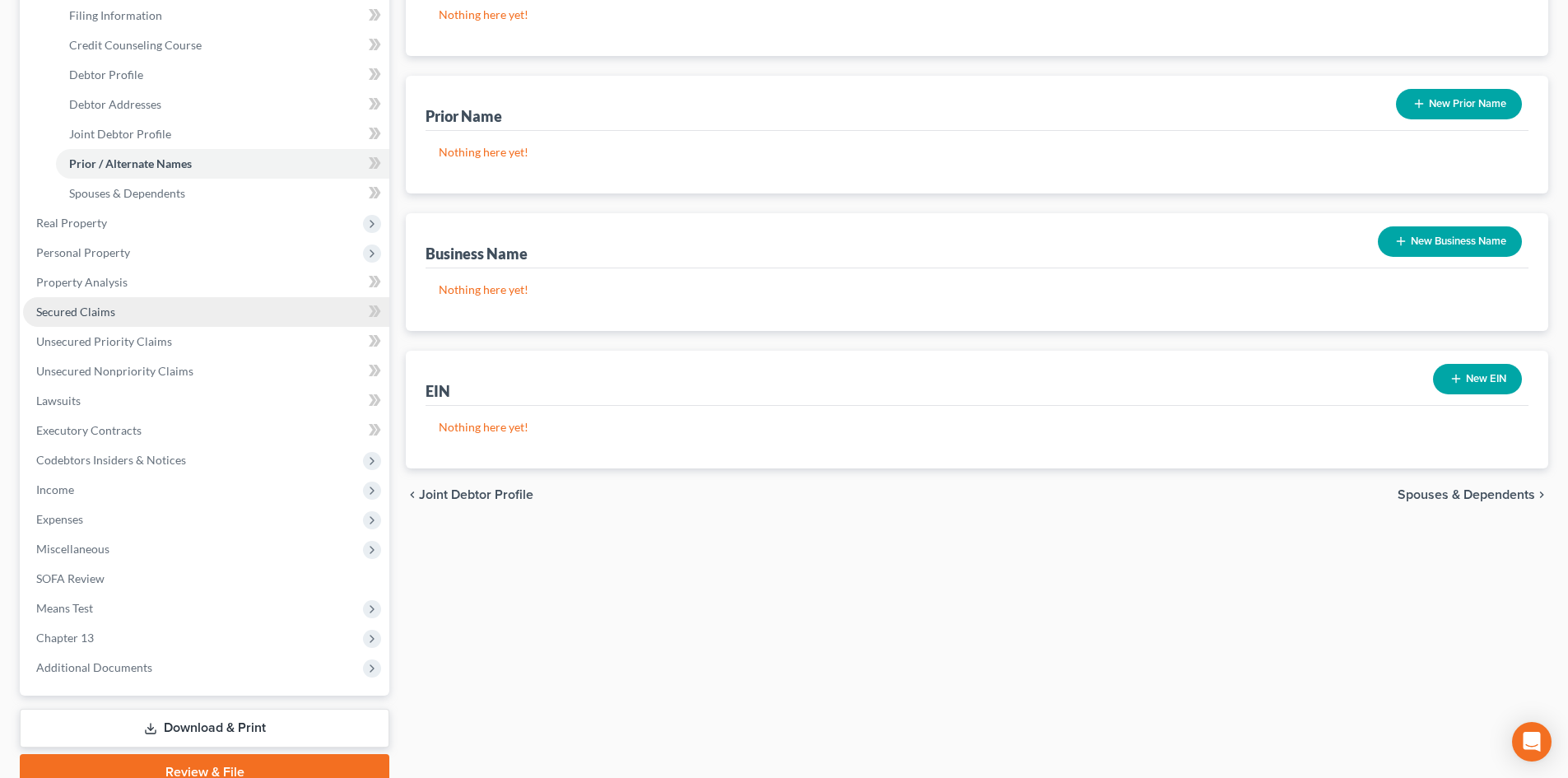
scroll to position [165, 0]
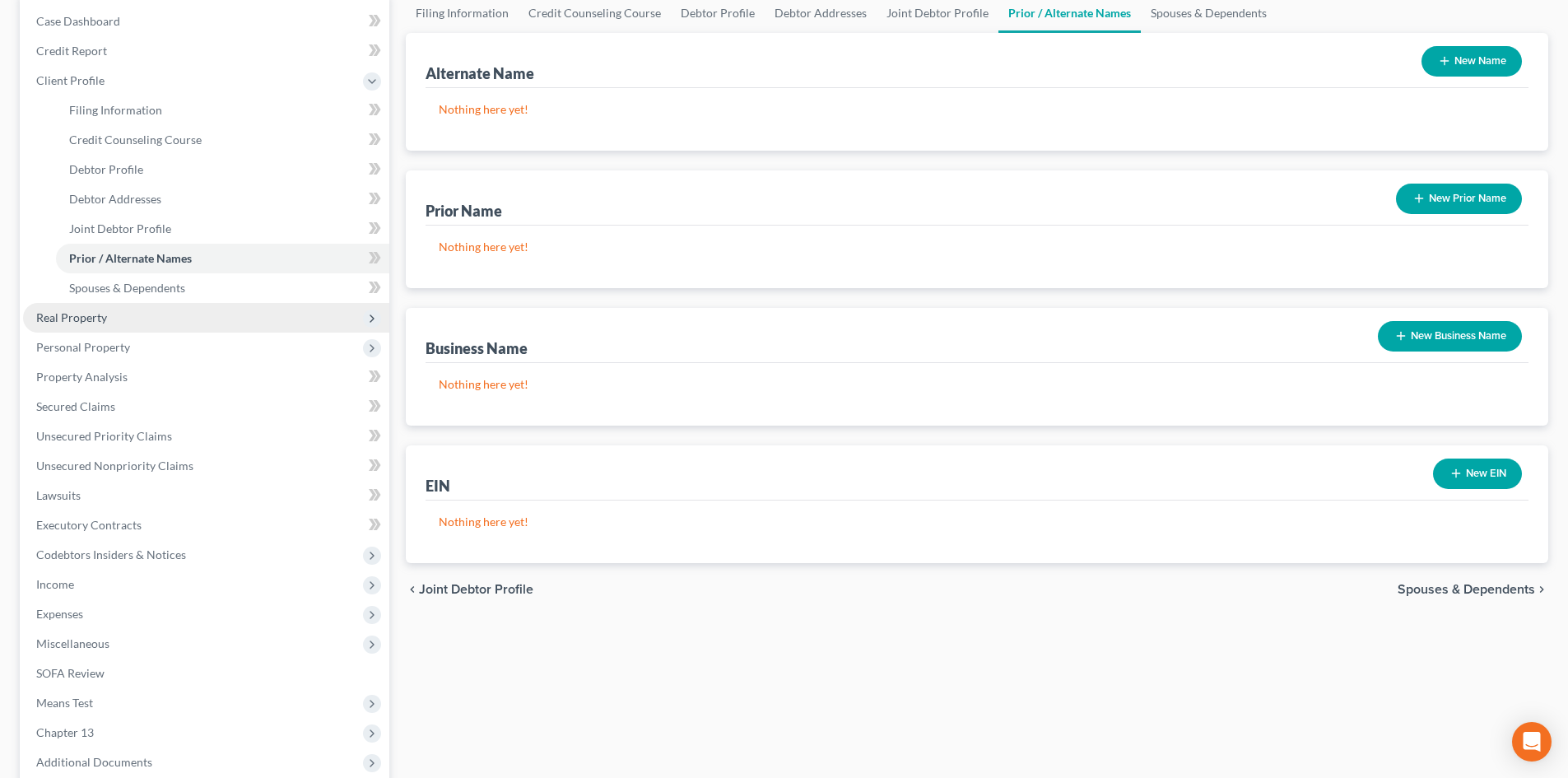
click at [65, 316] on span "Real Property" at bounding box center [72, 318] width 71 height 14
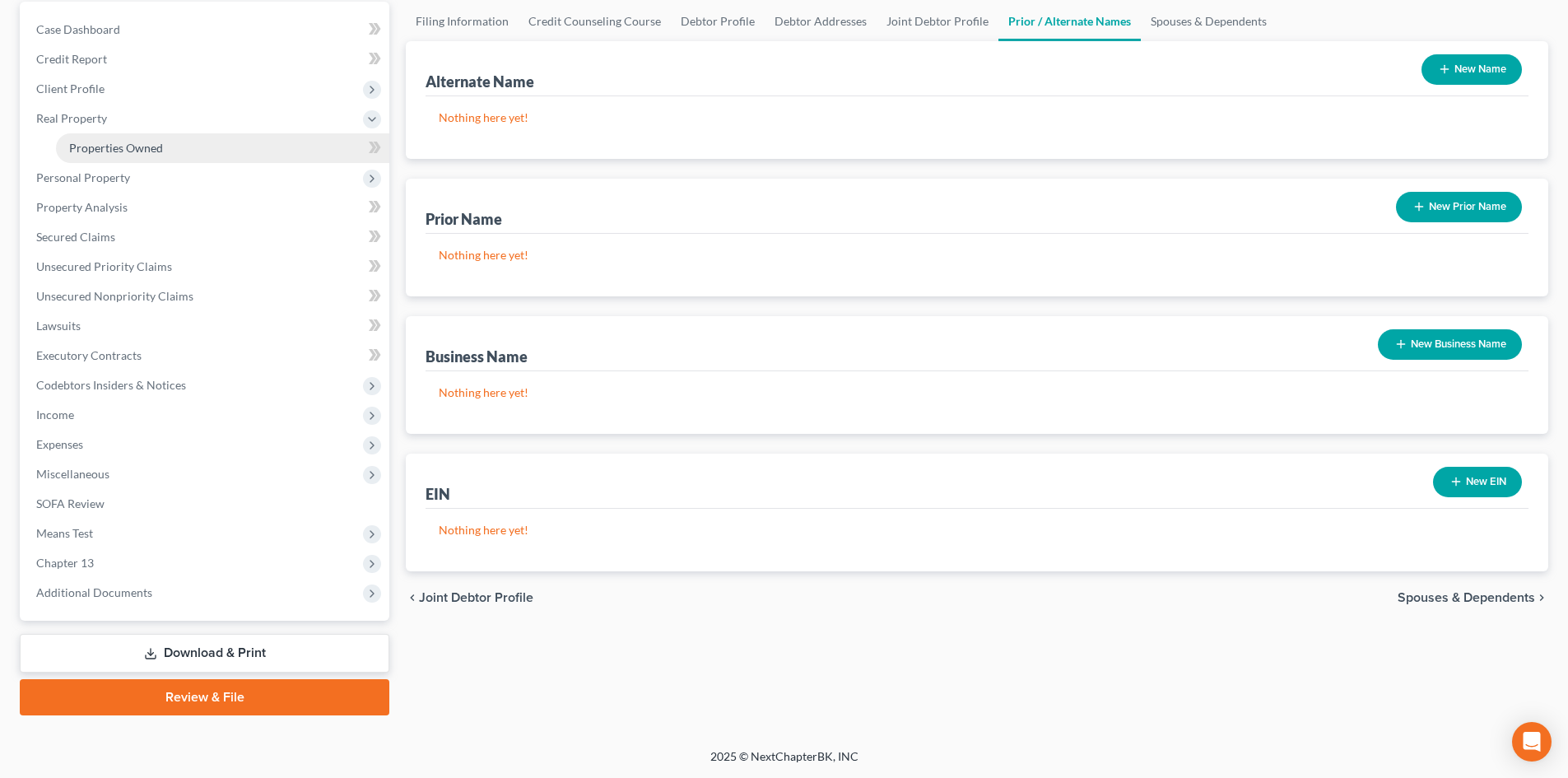
click at [109, 141] on span "Properties Owned" at bounding box center [115, 148] width 94 height 14
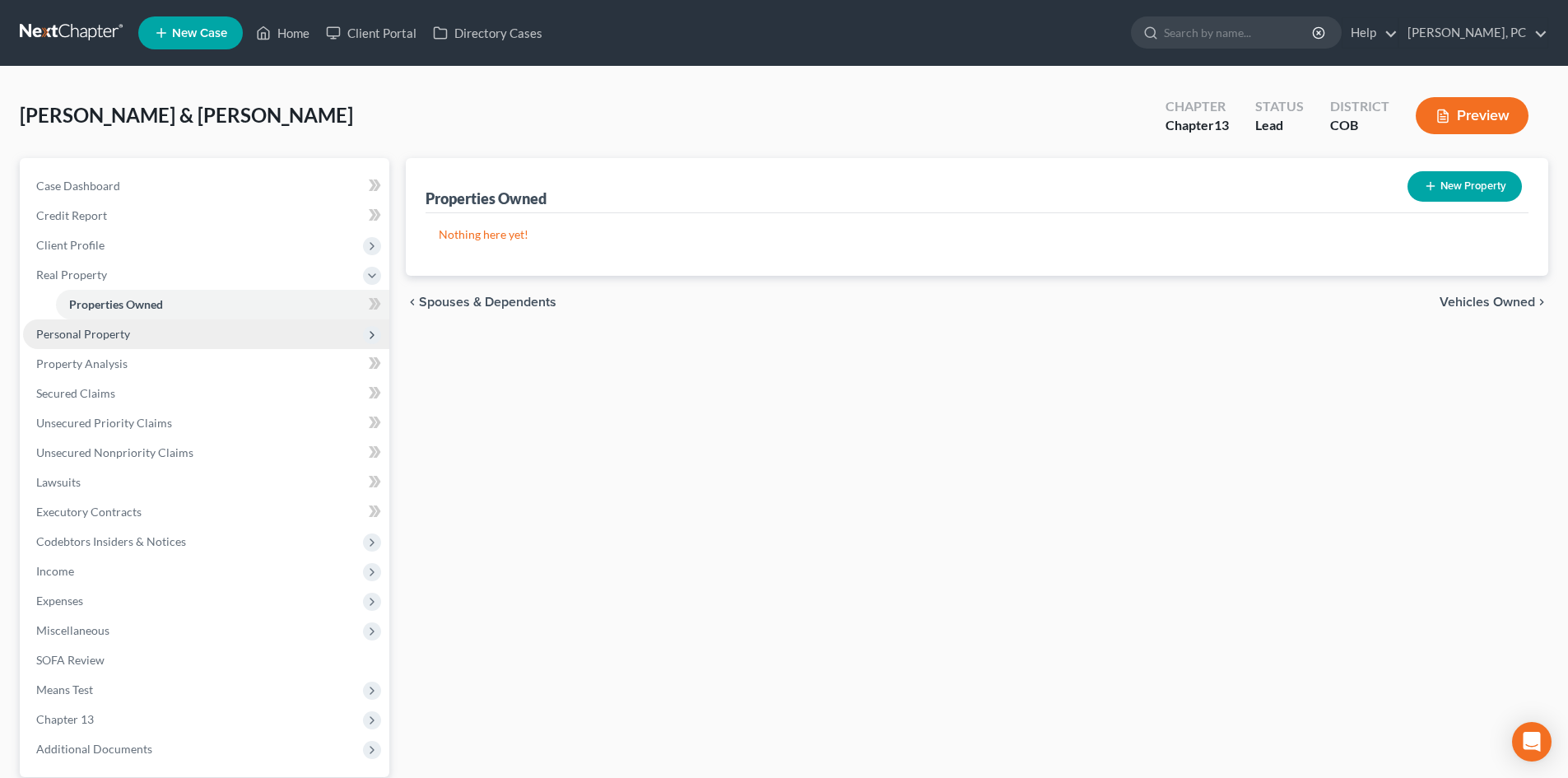
click at [112, 330] on span "Personal Property" at bounding box center [83, 333] width 94 height 14
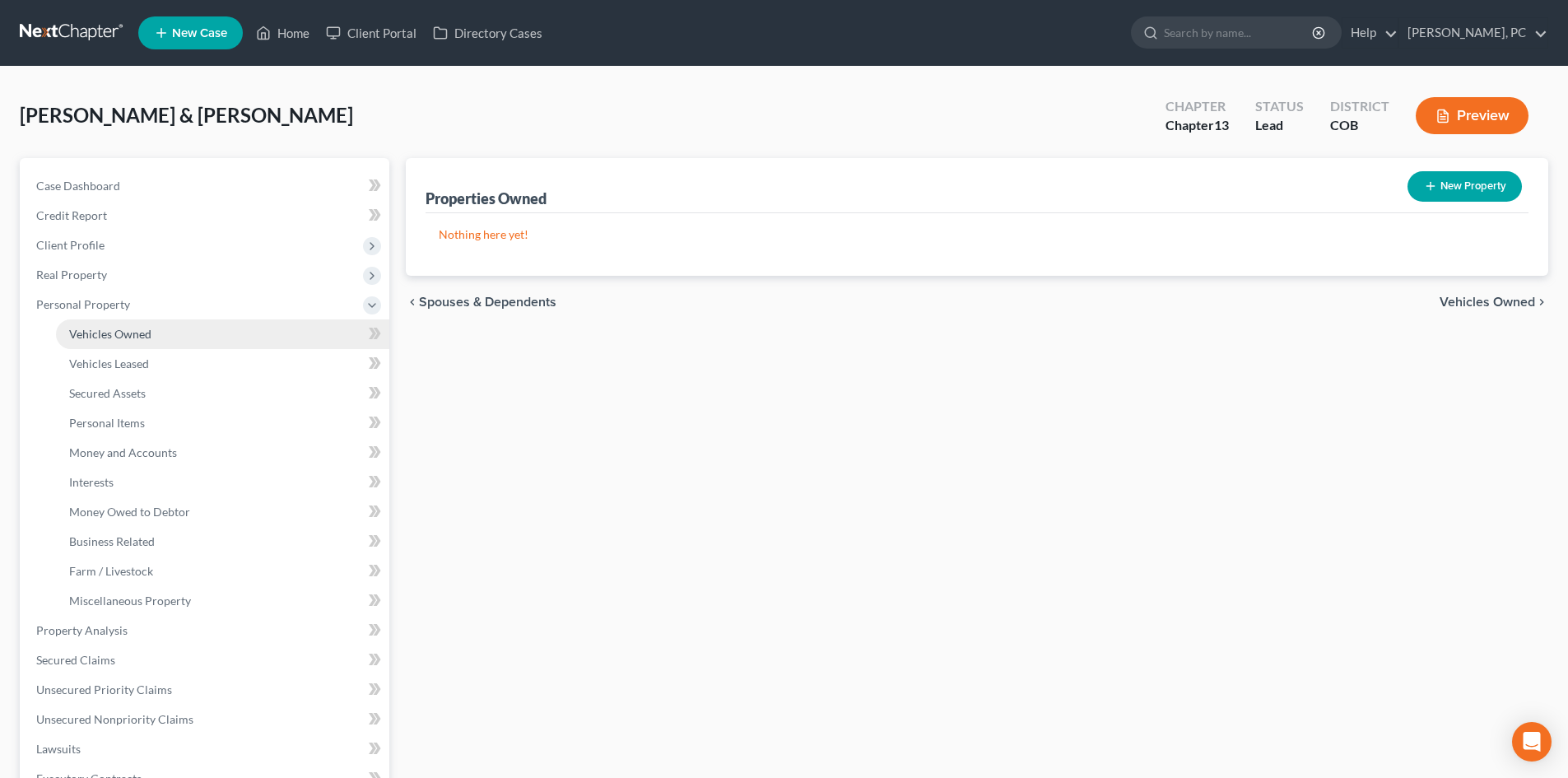
click at [143, 322] on link "Vehicles Owned" at bounding box center [223, 334] width 333 height 30
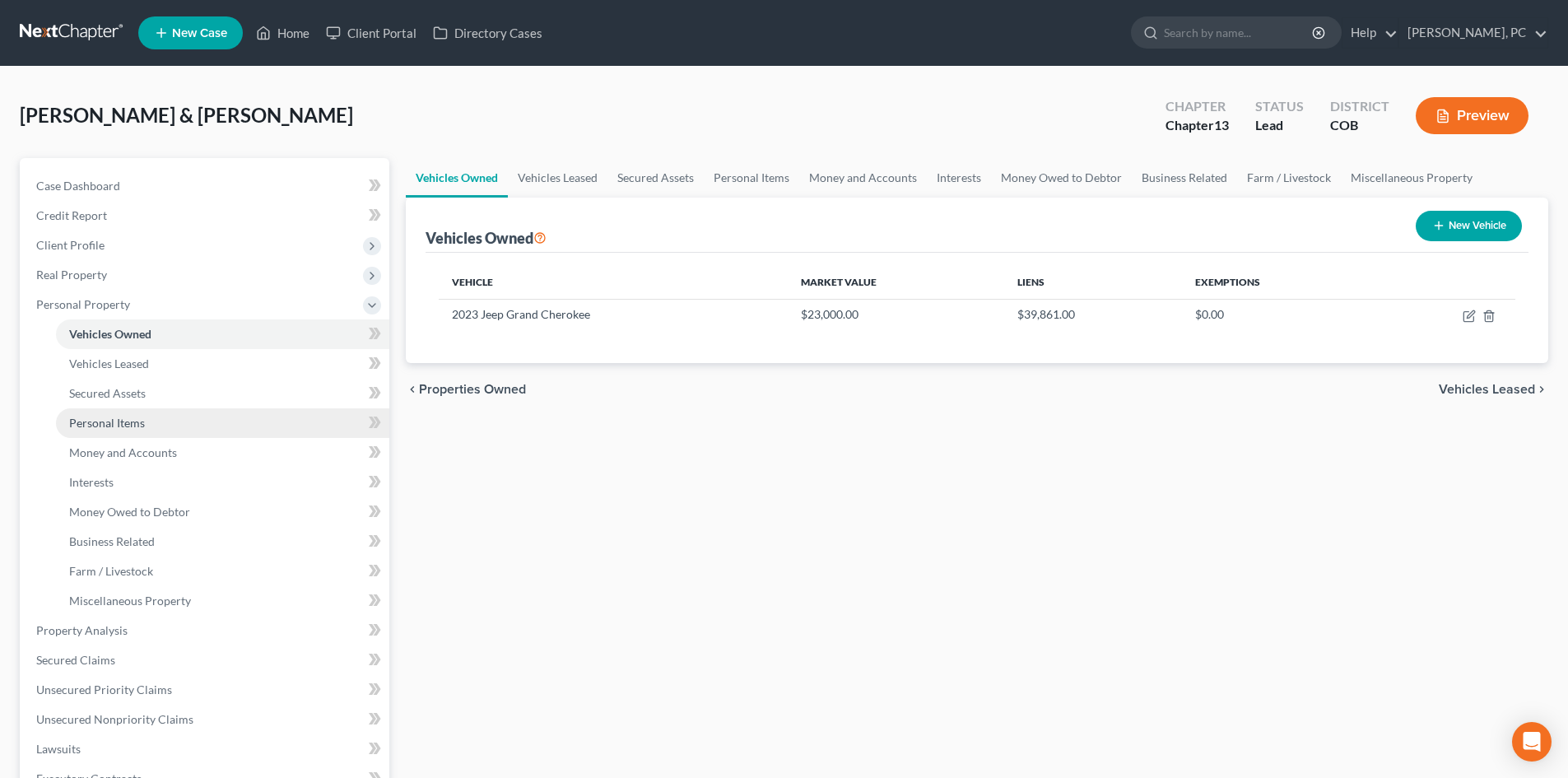
click at [124, 419] on span "Personal Items" at bounding box center [107, 423] width 76 height 14
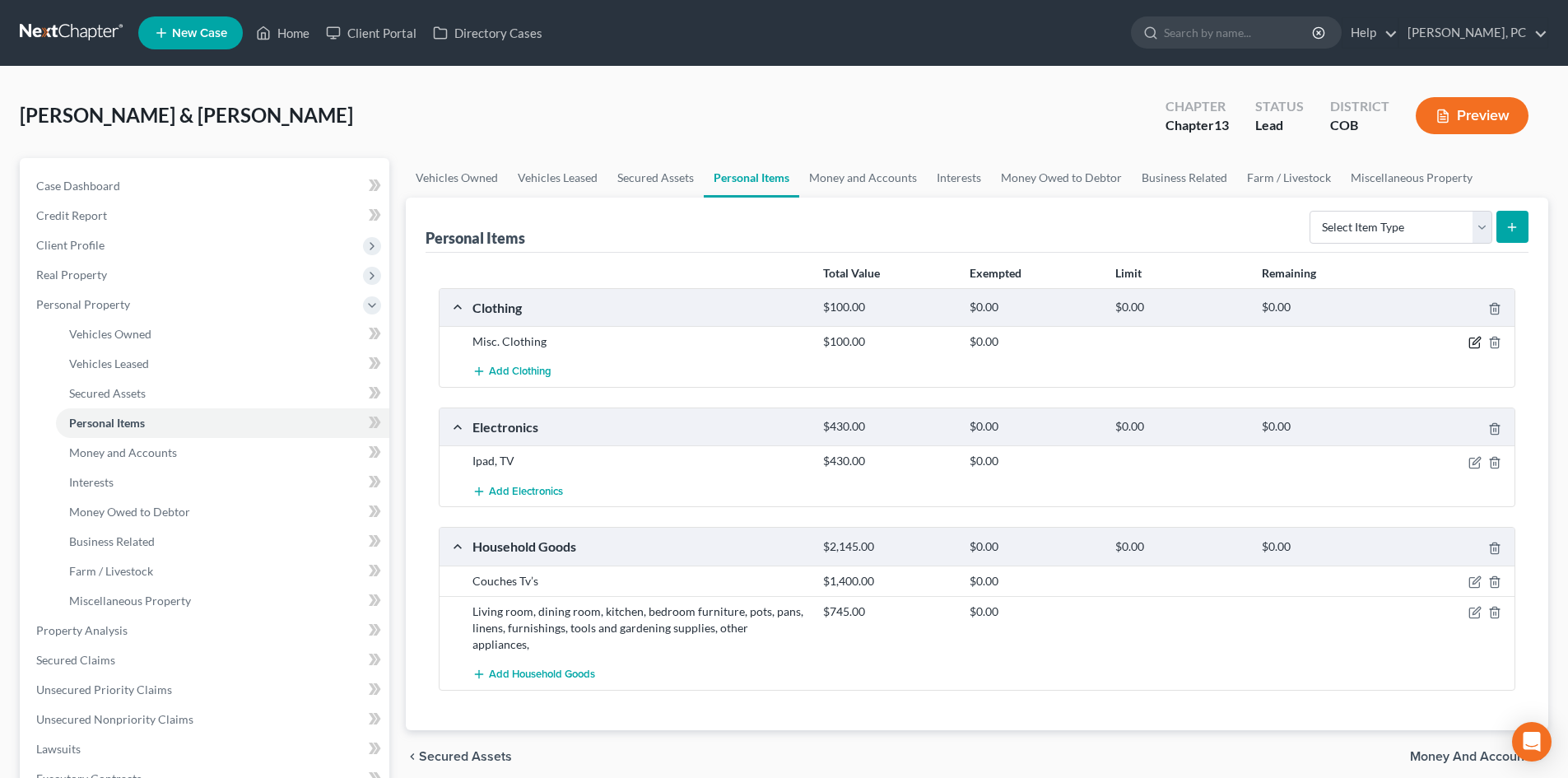
click at [1475, 341] on icon "button" at bounding box center [1476, 341] width 8 height 8
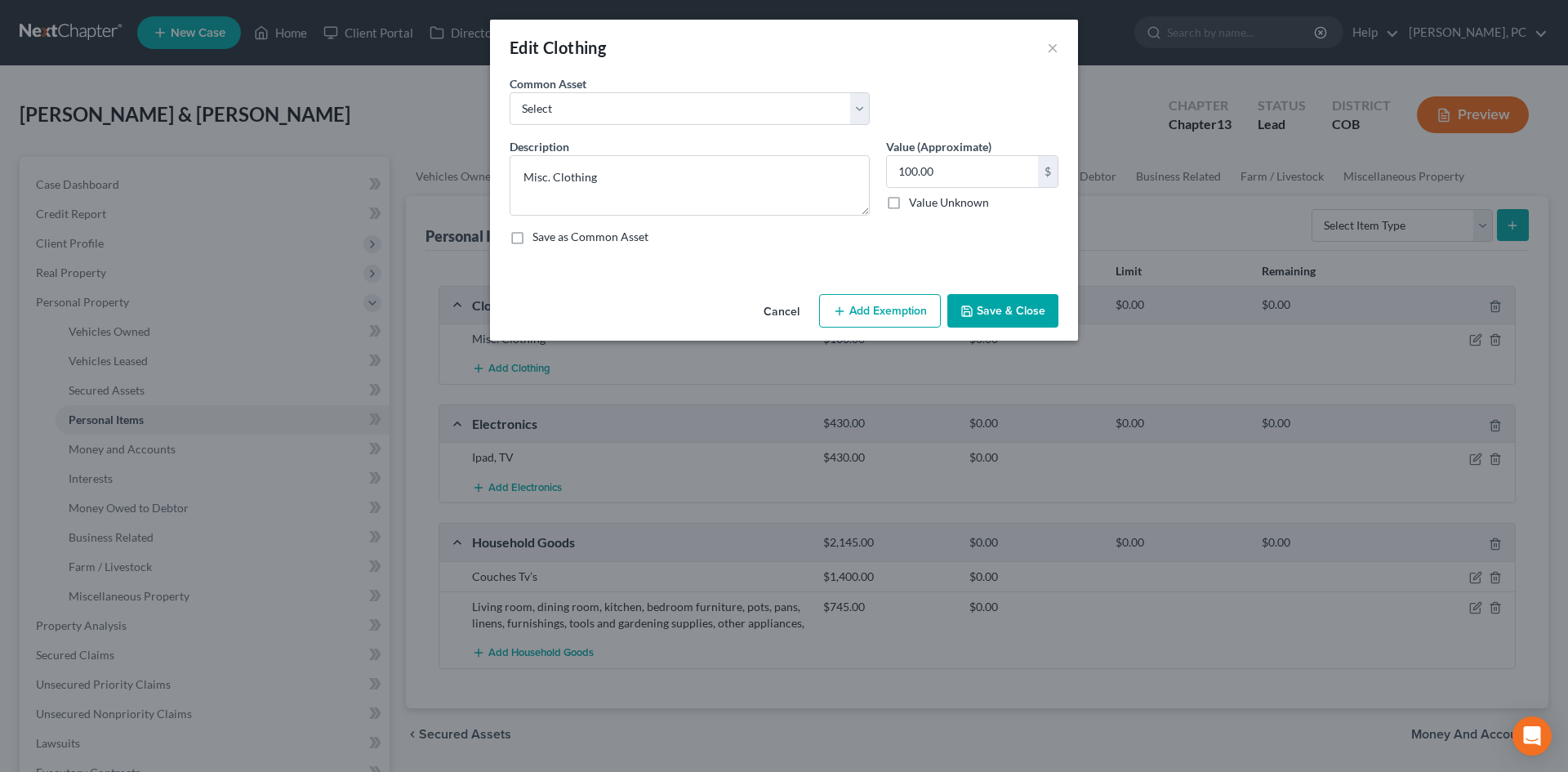
click at [879, 295] on button "Add Exemption" at bounding box center [879, 311] width 121 height 34
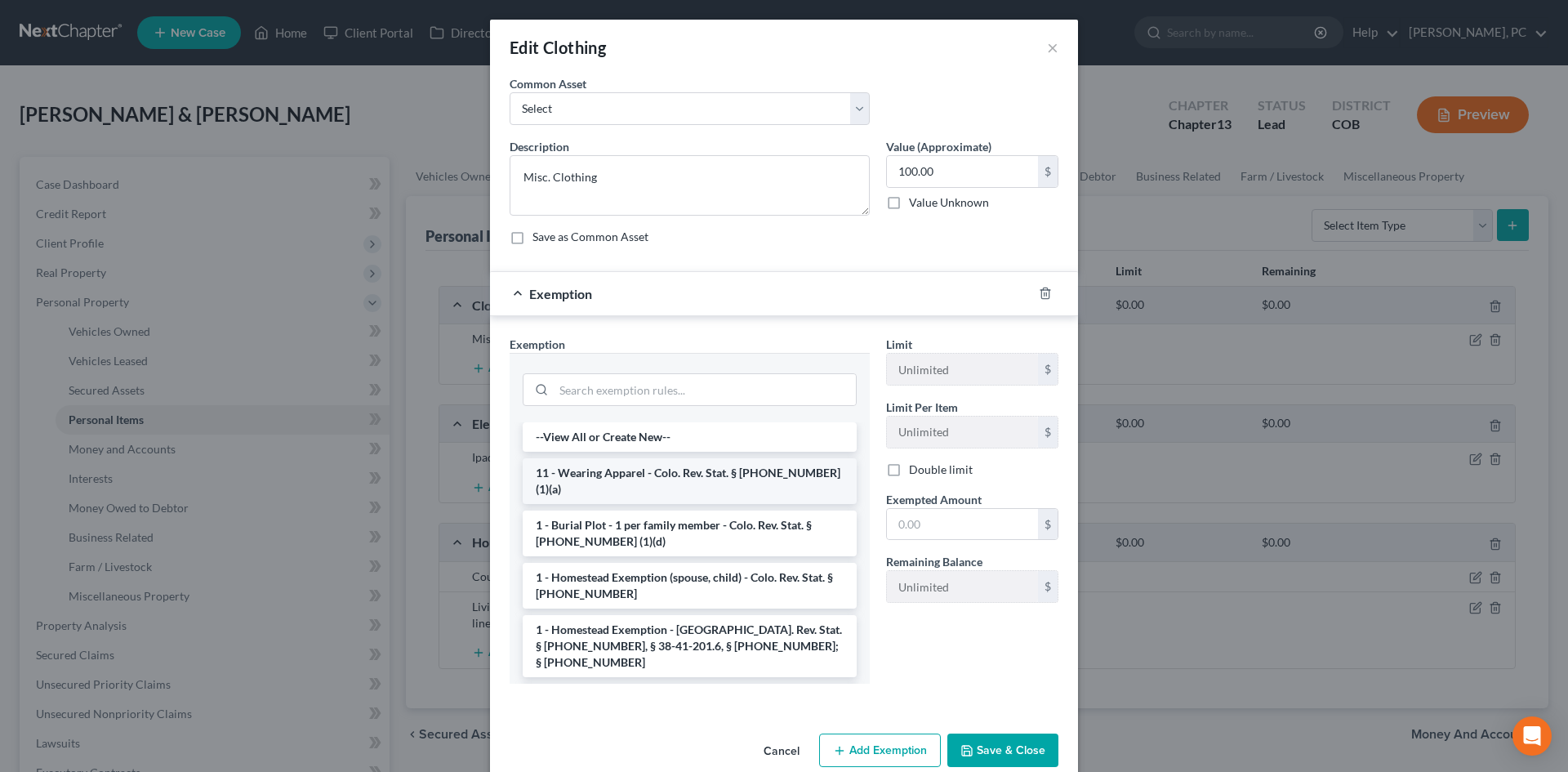
click at [639, 474] on li "11 - Wearing Apparel - Colo. Rev. Stat. § [PHONE_NUMBER] (1)(a)" at bounding box center [689, 480] width 334 height 46
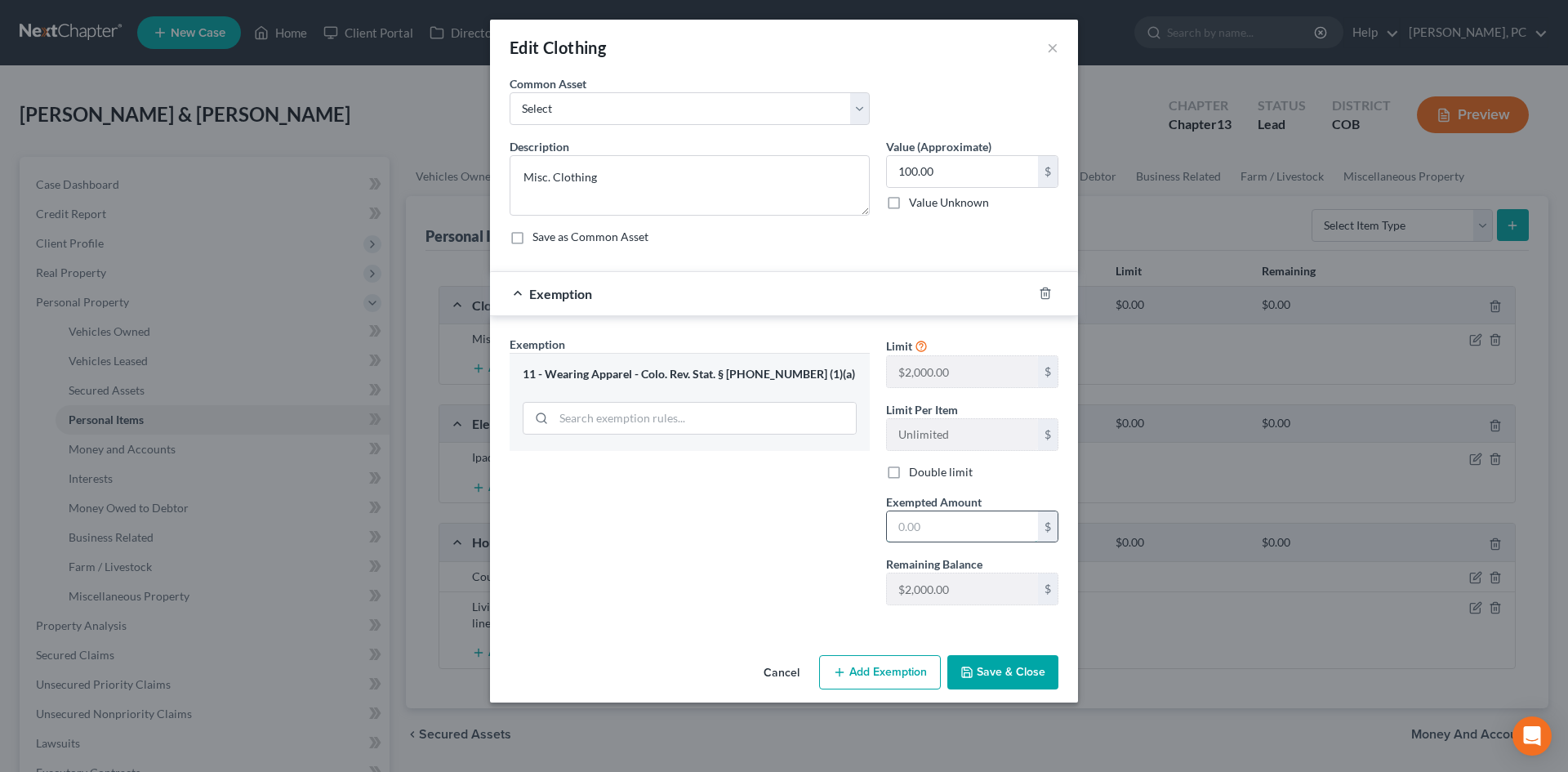
click at [927, 526] on input "text" at bounding box center [963, 527] width 151 height 31
type input "100"
click at [660, 579] on div "Exemption Set must be selected for CA. Exemption * 11 - Wearing Apparel - Colo.…" at bounding box center [690, 477] width 377 height 283
click at [1019, 683] on button "Save & Close" at bounding box center [1003, 672] width 112 height 34
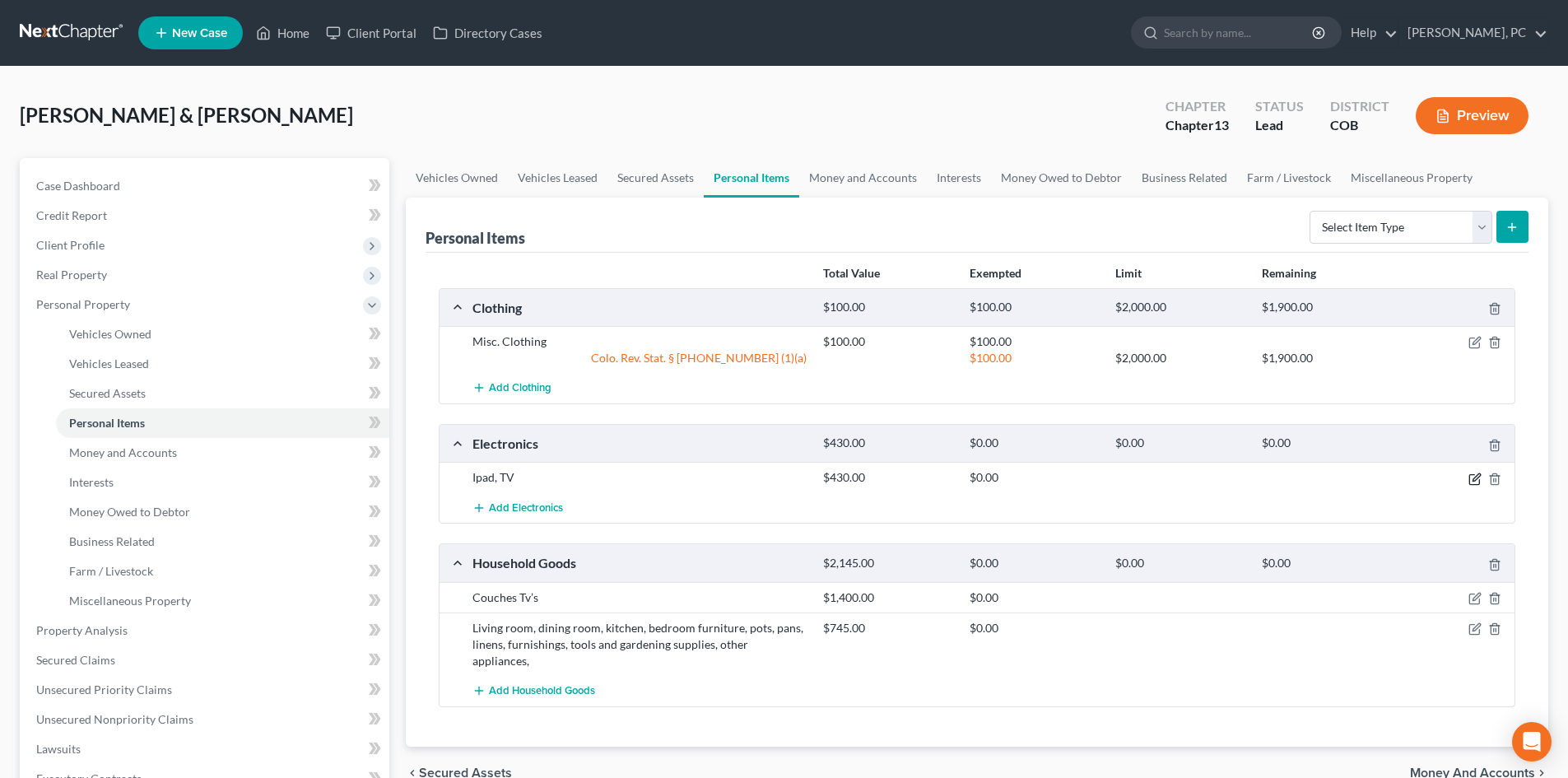
click at [1472, 476] on icon "button" at bounding box center [1474, 478] width 13 height 13
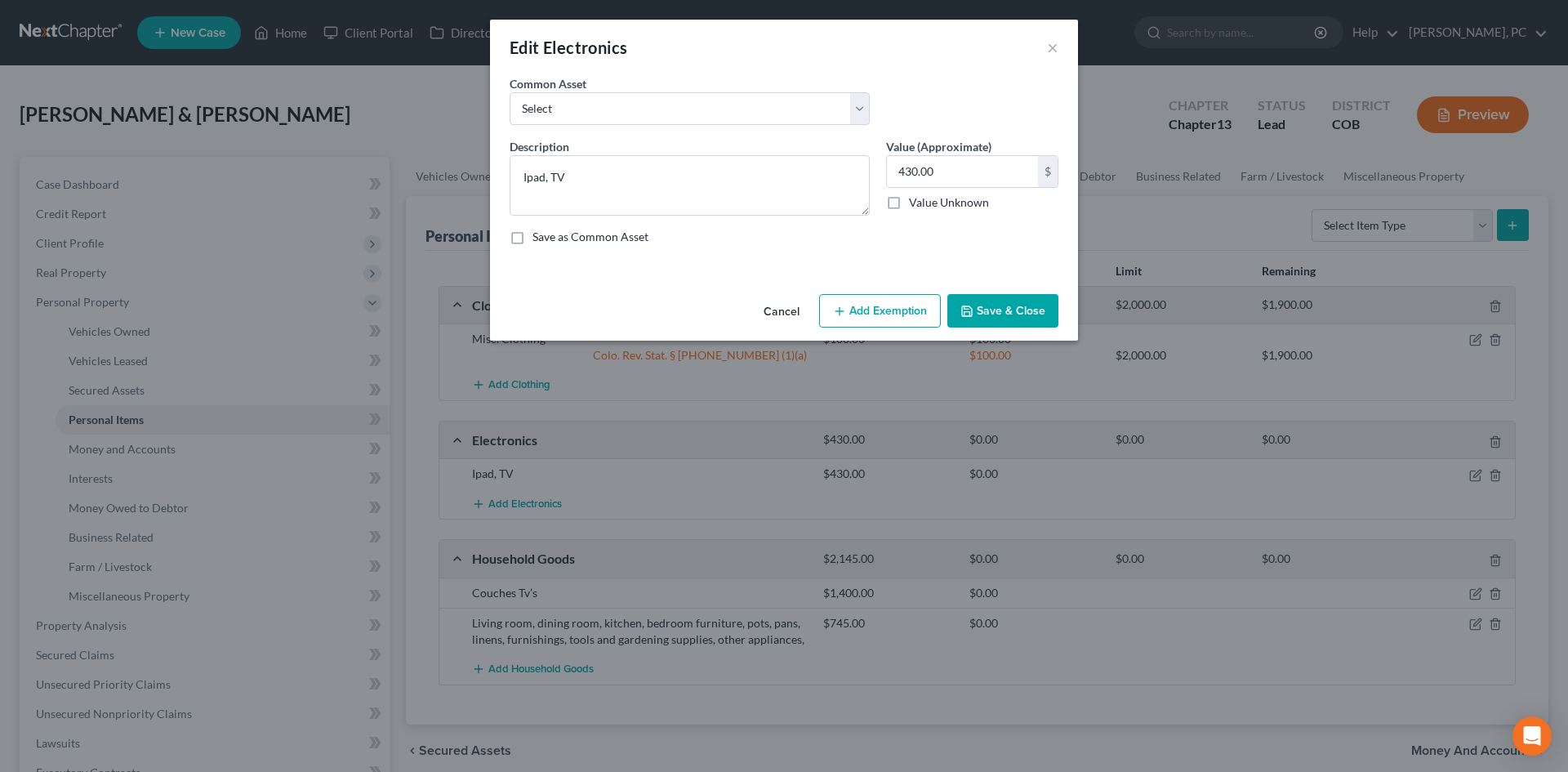
click at [875, 312] on button "Add Exemption" at bounding box center [879, 311] width 121 height 34
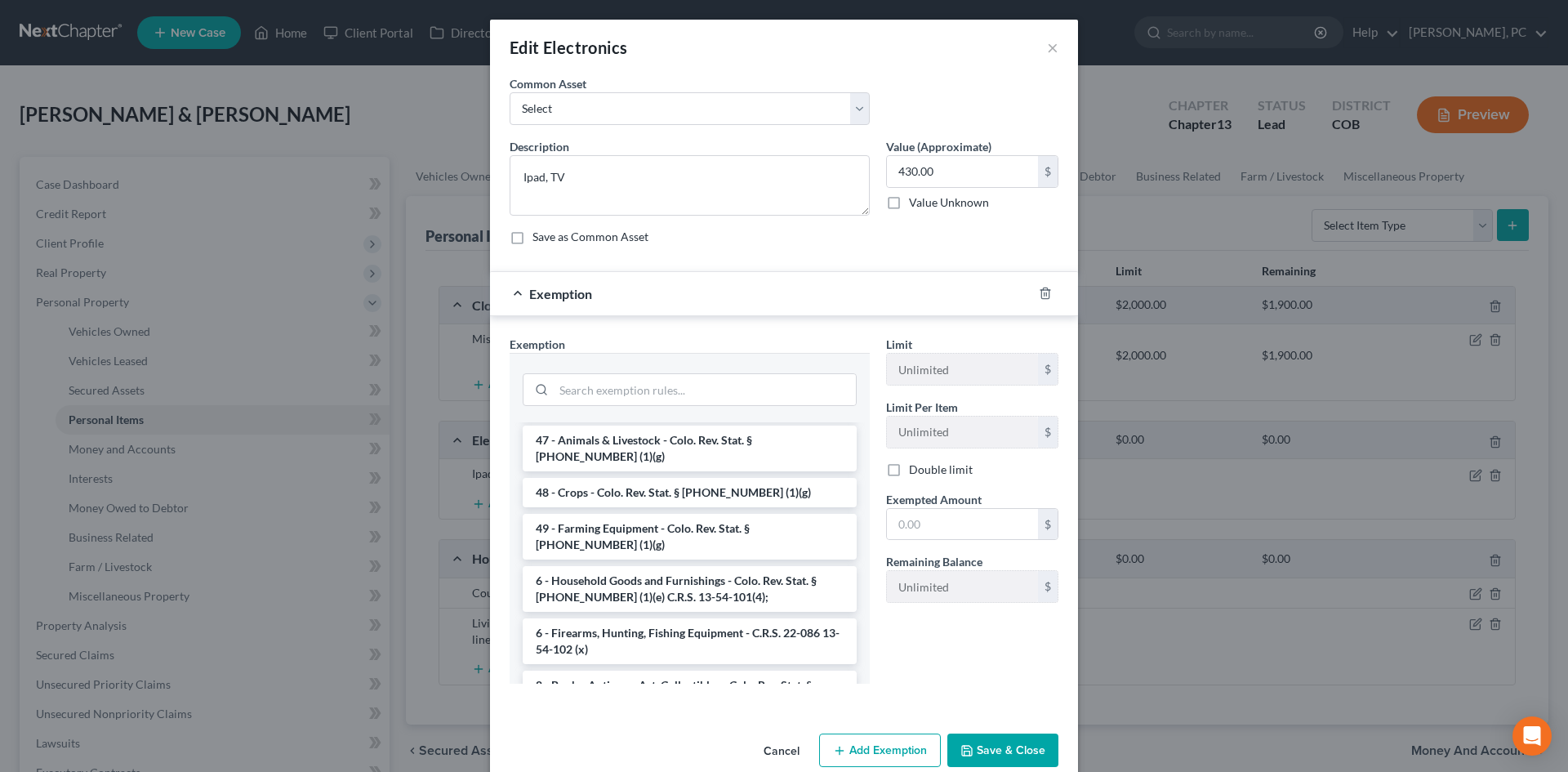
scroll to position [2277, 0]
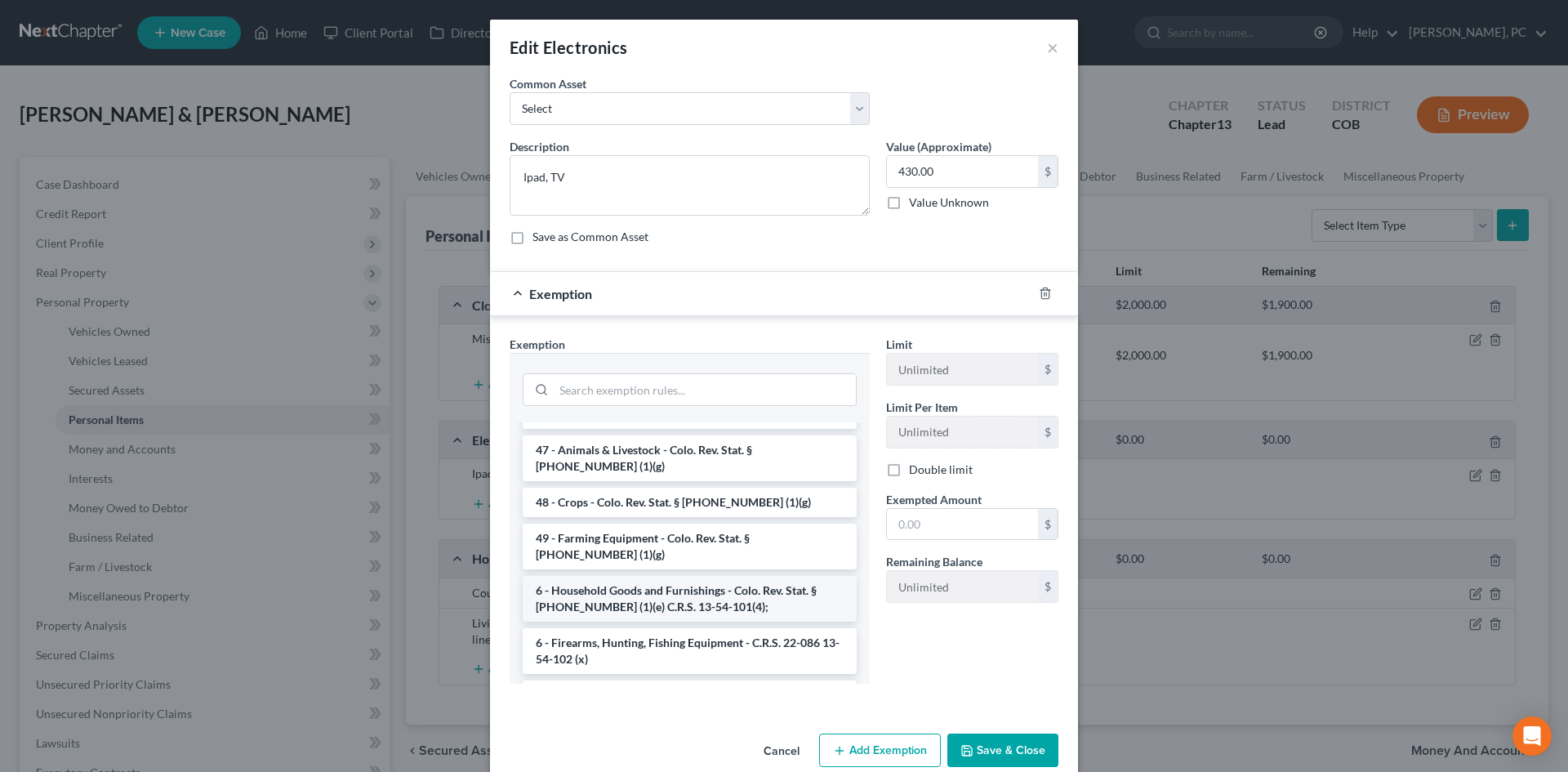
click at [707, 576] on li "6 - Household Goods and Furnishings - Colo. Rev. Stat. § [PHONE_NUMBER] (1)(e) …" at bounding box center [689, 599] width 334 height 46
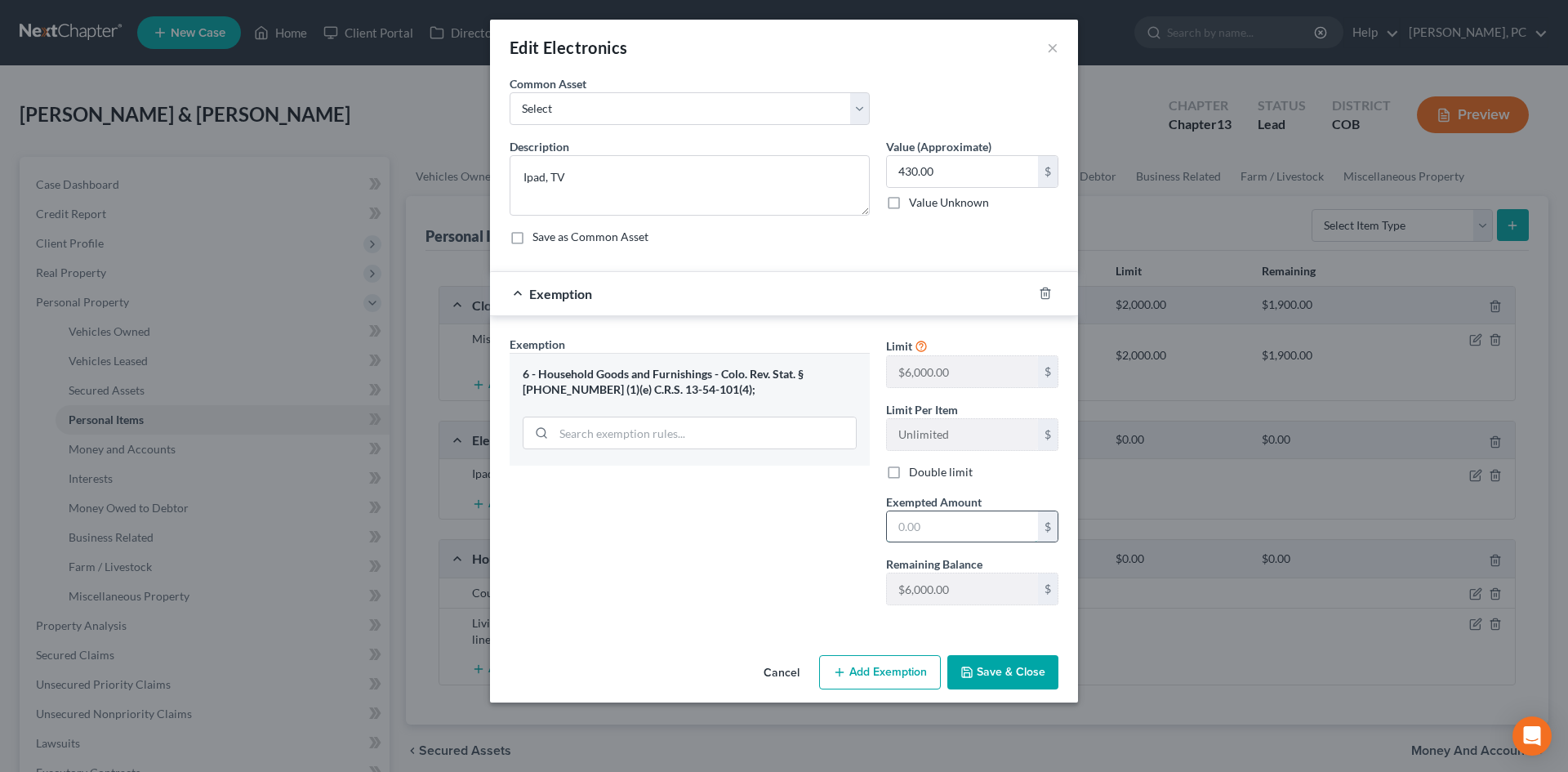
click at [950, 526] on input "text" at bounding box center [963, 527] width 151 height 31
type input "430"
drag, startPoint x: 802, startPoint y: 558, endPoint x: 823, endPoint y: 570, distance: 24.2
click at [802, 558] on div "Exemption Set must be selected for CA. Exemption * 6 - Household Goods and Furn…" at bounding box center [690, 477] width 377 height 283
click at [1022, 677] on button "Save & Close" at bounding box center [1003, 672] width 112 height 34
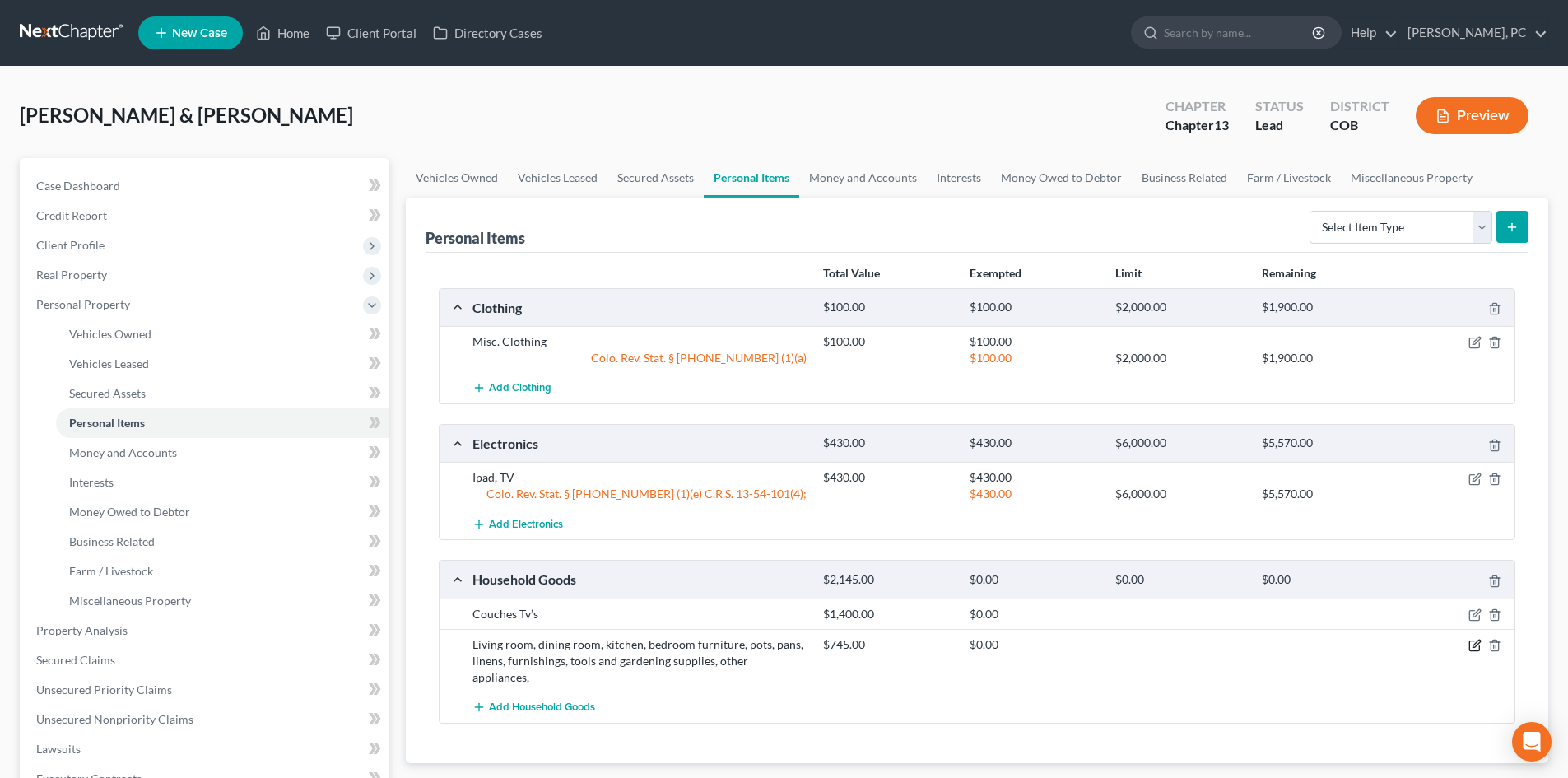
click at [1475, 648] on icon "button" at bounding box center [1474, 645] width 13 height 13
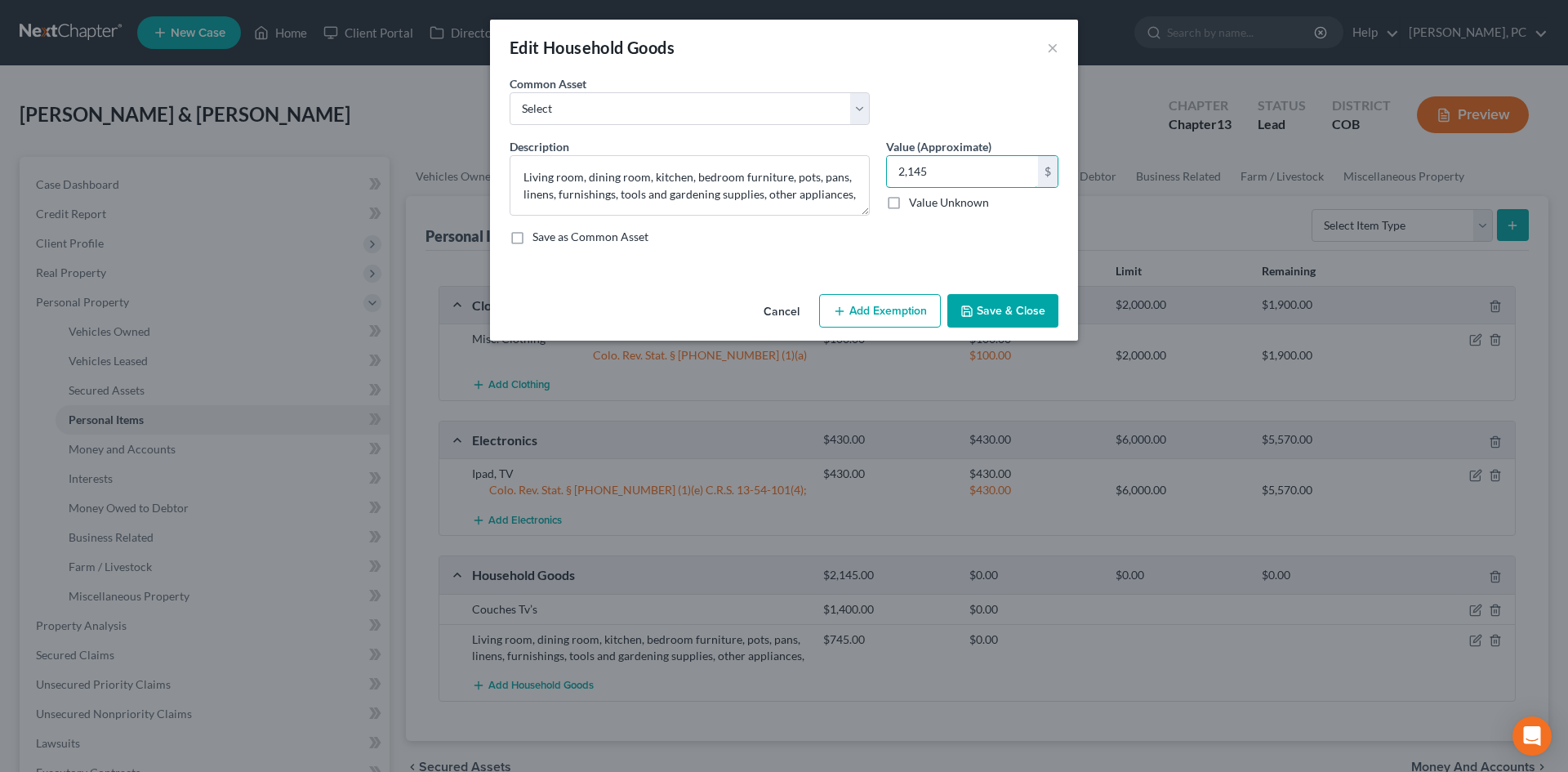
type input "2,145"
click at [864, 312] on button "Add Exemption" at bounding box center [879, 311] width 121 height 34
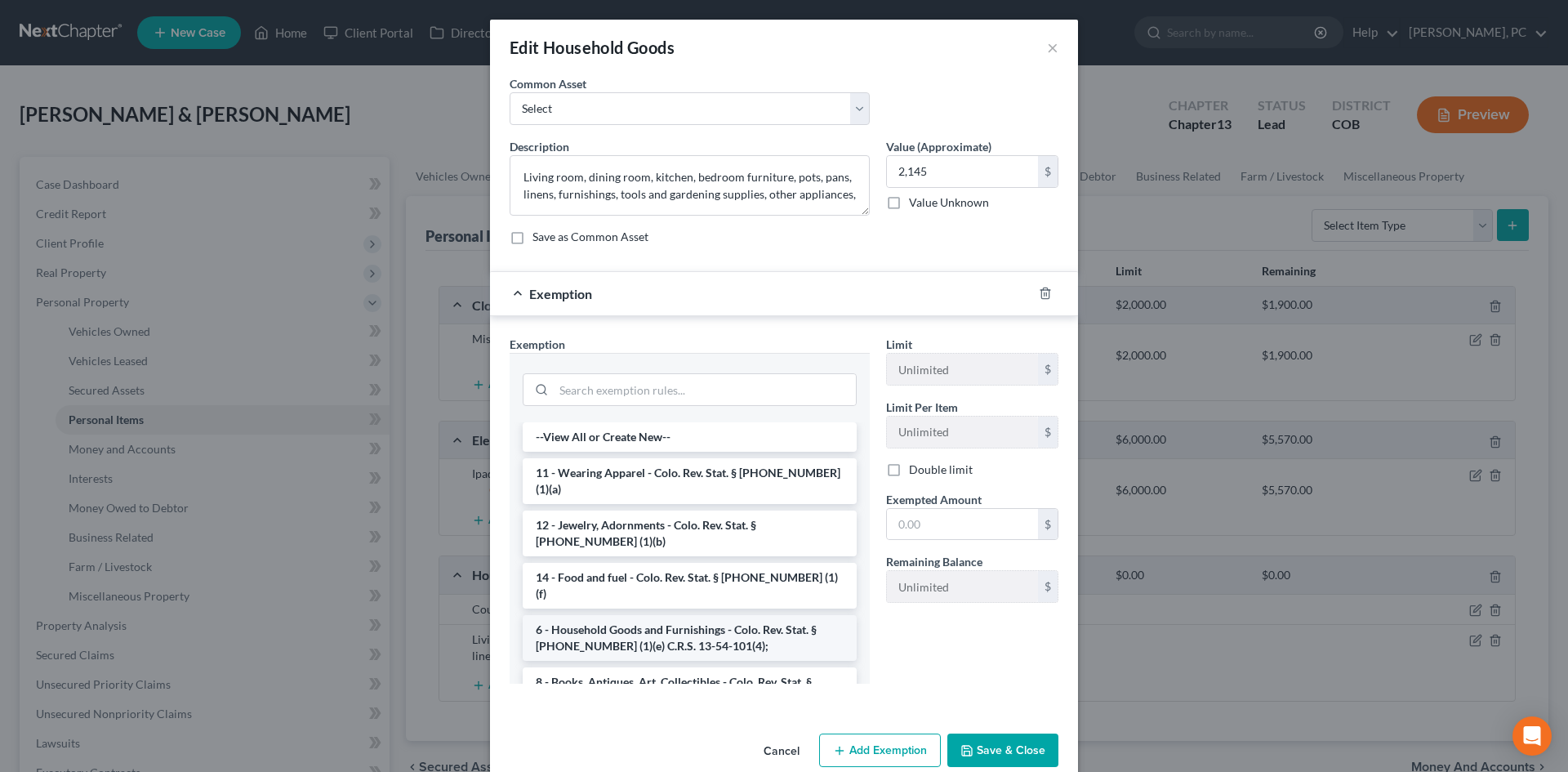
click at [645, 615] on li "6 - Household Goods and Furnishings - Colo. Rev. Stat. § [PHONE_NUMBER] (1)(e) …" at bounding box center [689, 638] width 334 height 46
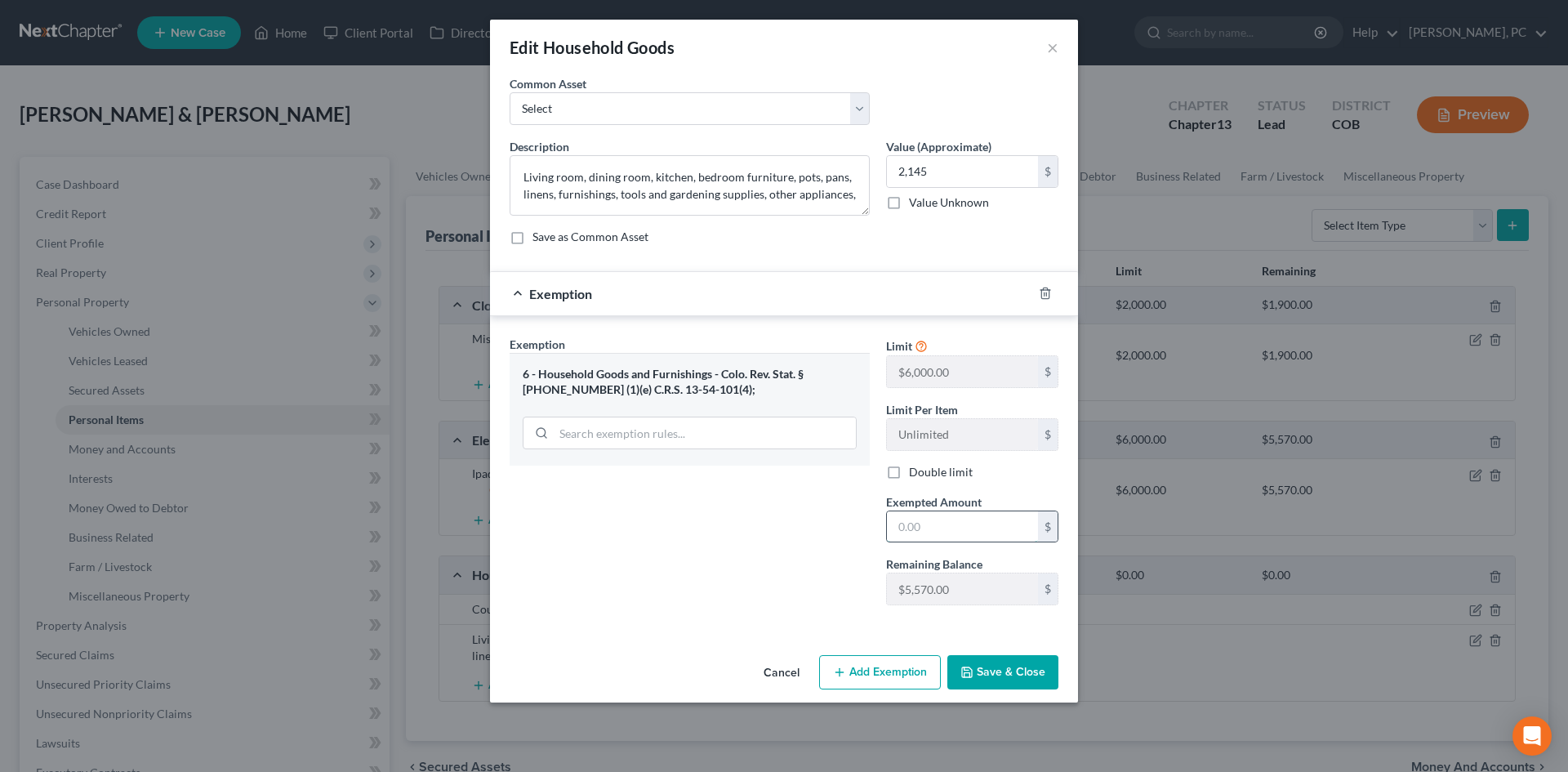
click at [929, 522] on input "text" at bounding box center [963, 527] width 151 height 31
type input "2,145"
click at [1039, 675] on button "Save & Close" at bounding box center [1003, 672] width 112 height 34
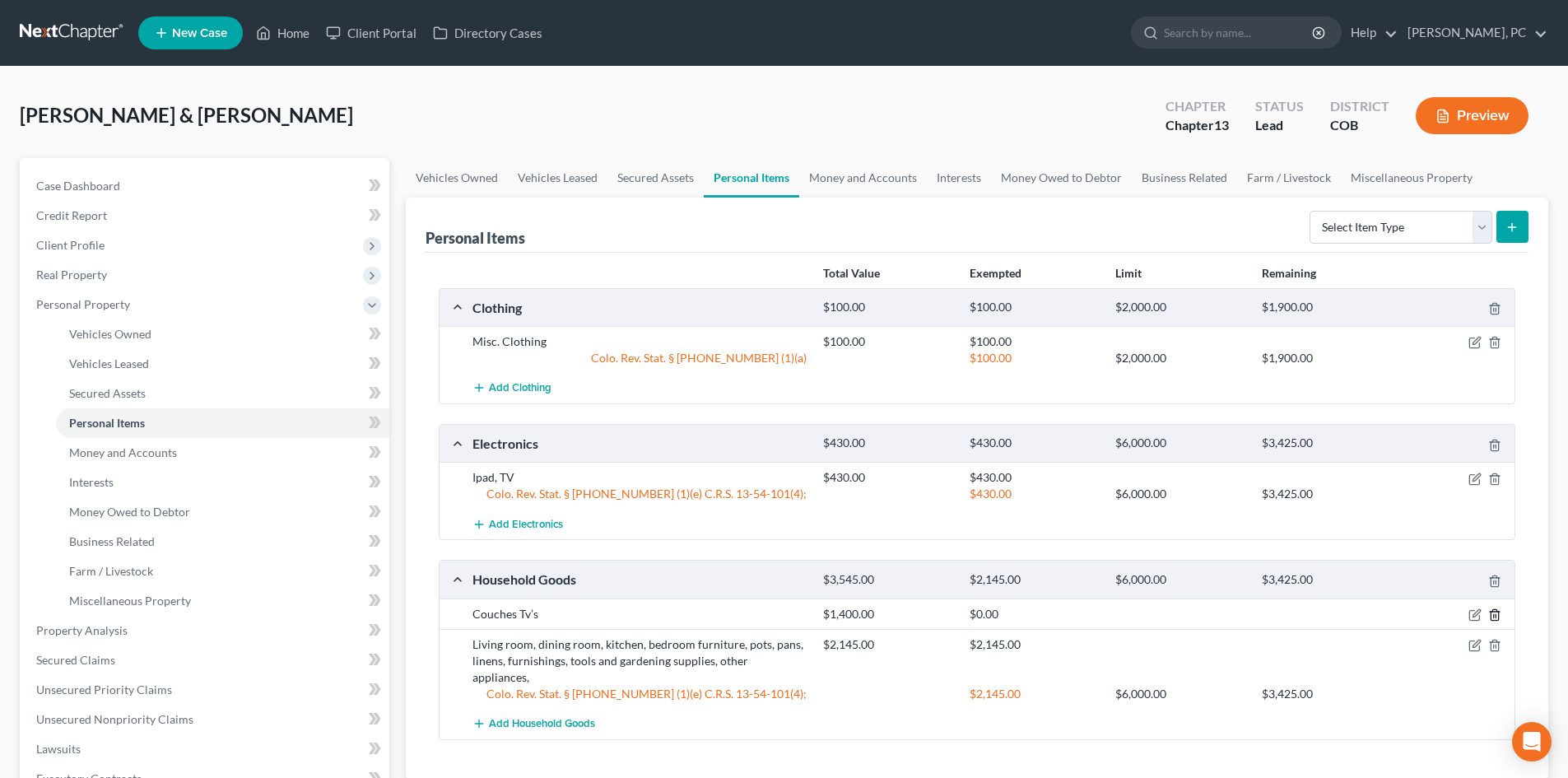
click at [1494, 614] on line "button" at bounding box center [1494, 615] width 0 height 3
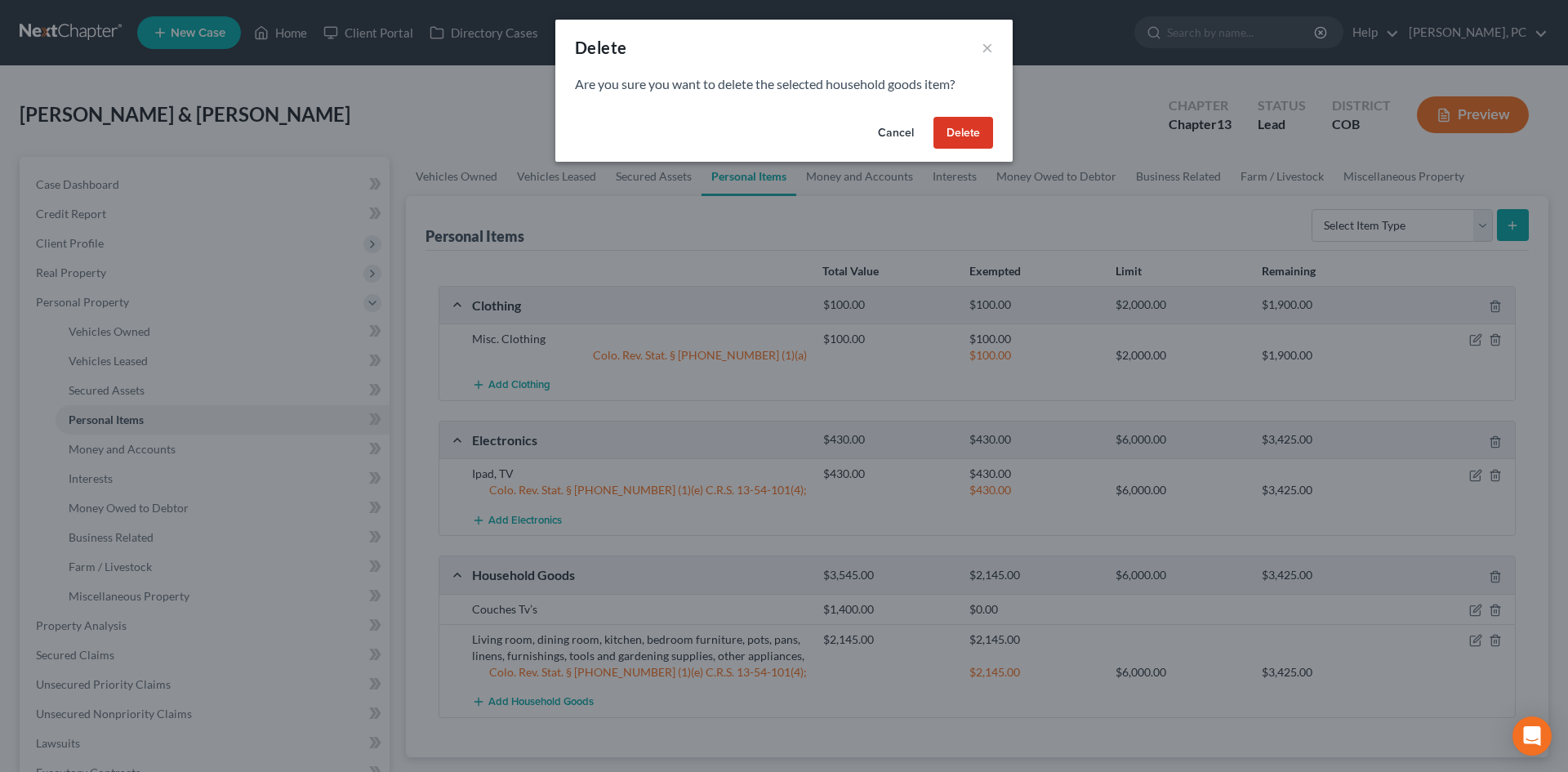
click at [971, 136] on button "Delete" at bounding box center [963, 132] width 60 height 32
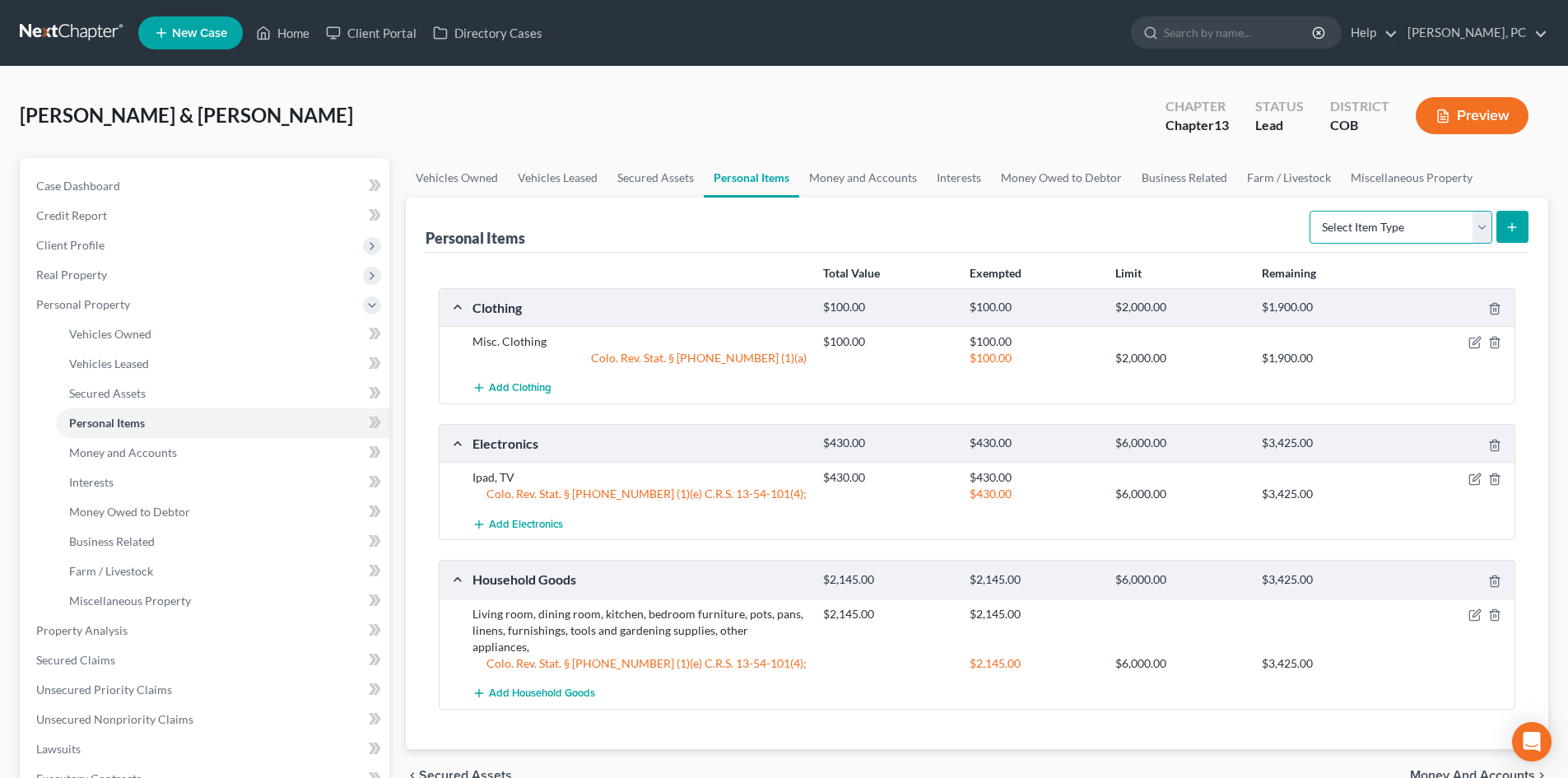
click at [1362, 224] on select "Select Item Type Clothing Collectibles Of Value Electronics Firearms Household …" at bounding box center [1400, 227] width 182 height 33
click at [1170, 228] on div "Personal Items Select Item Type Clothing Collectibles Of Value Electronics Fire…" at bounding box center [977, 225] width 1104 height 55
click at [122, 457] on span "Money and Accounts" at bounding box center [122, 453] width 107 height 14
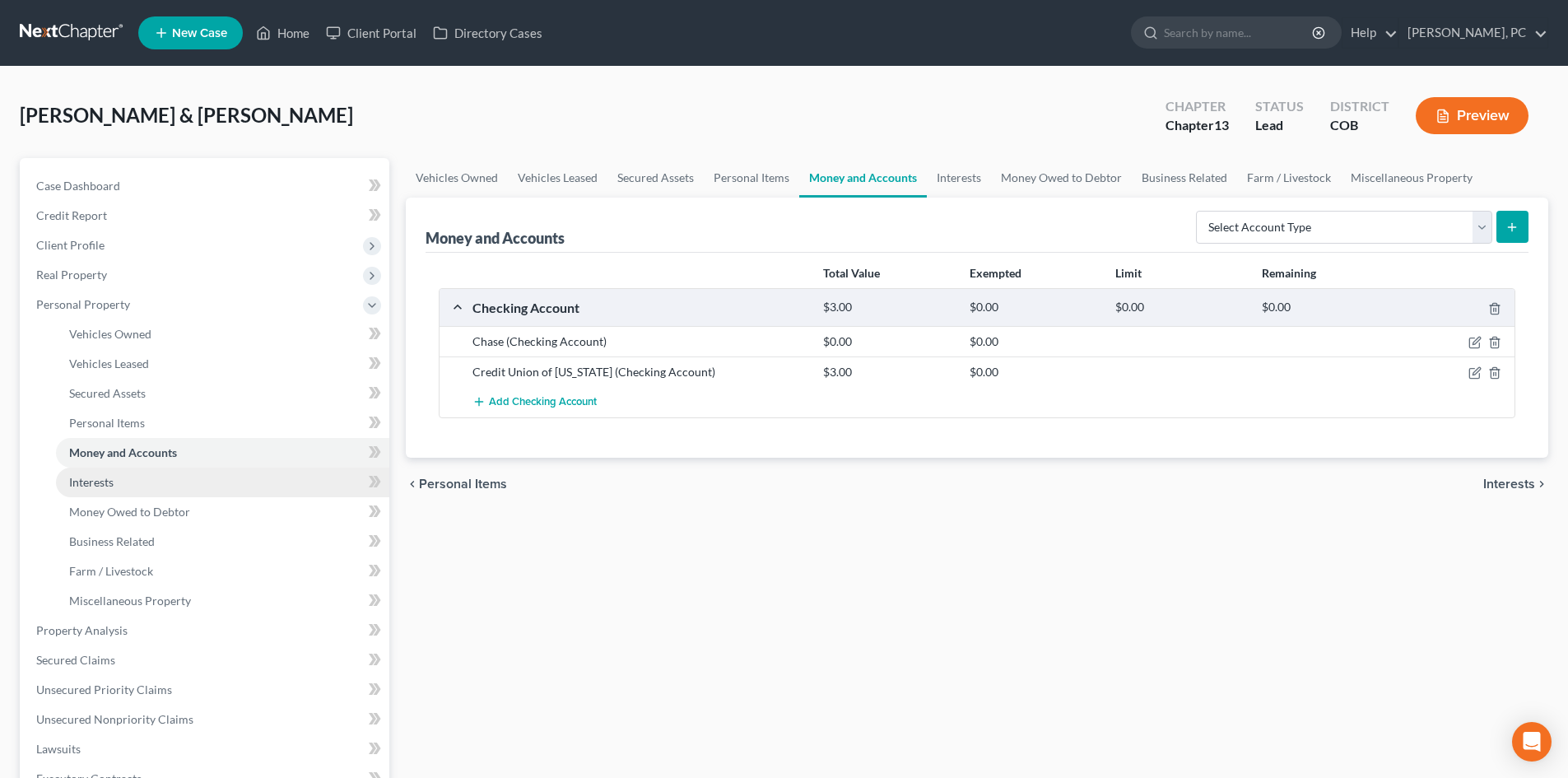
click at [78, 482] on span "Interests" at bounding box center [91, 482] width 44 height 14
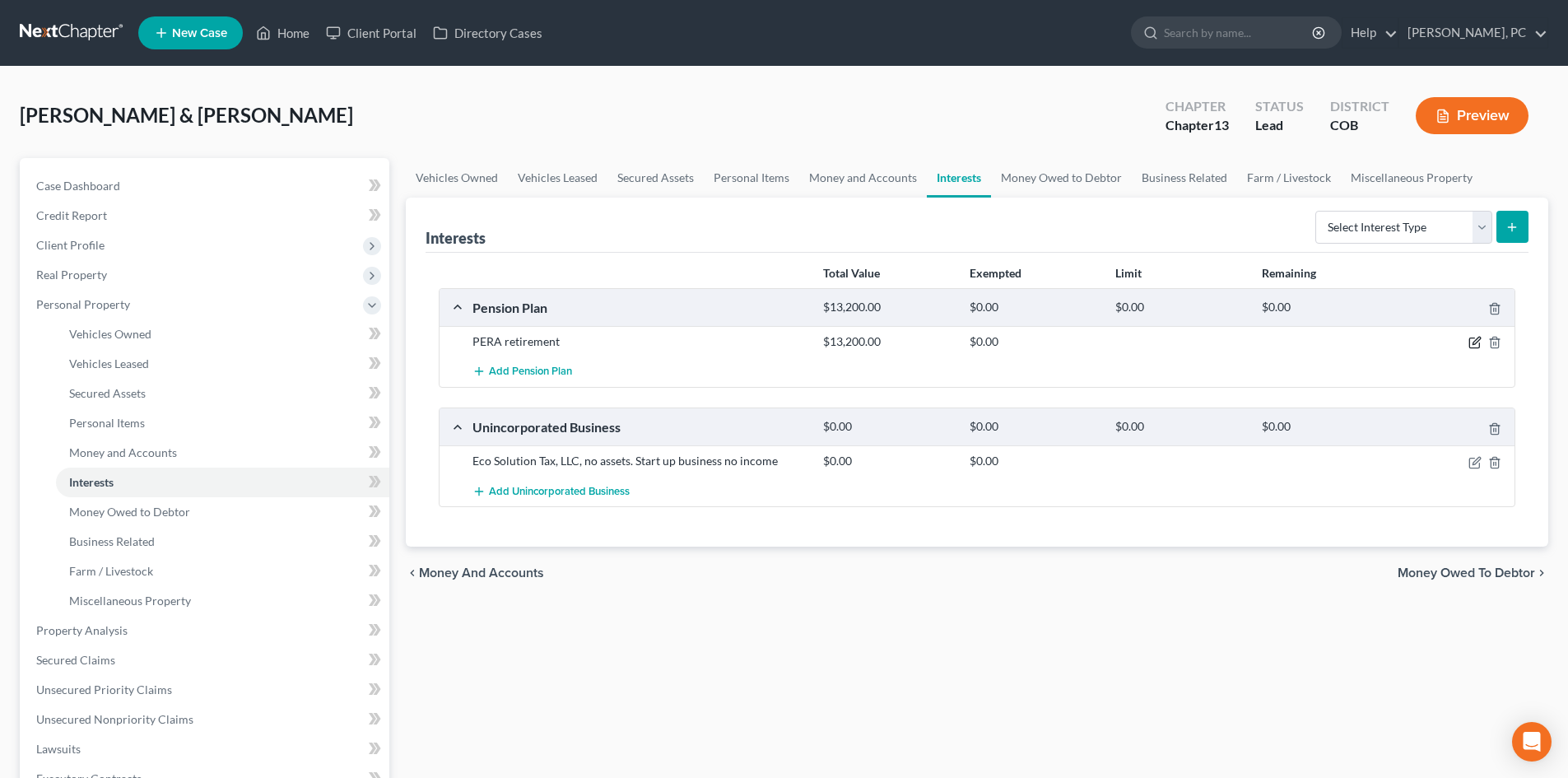
click at [1474, 341] on icon "button" at bounding box center [1476, 341] width 8 height 8
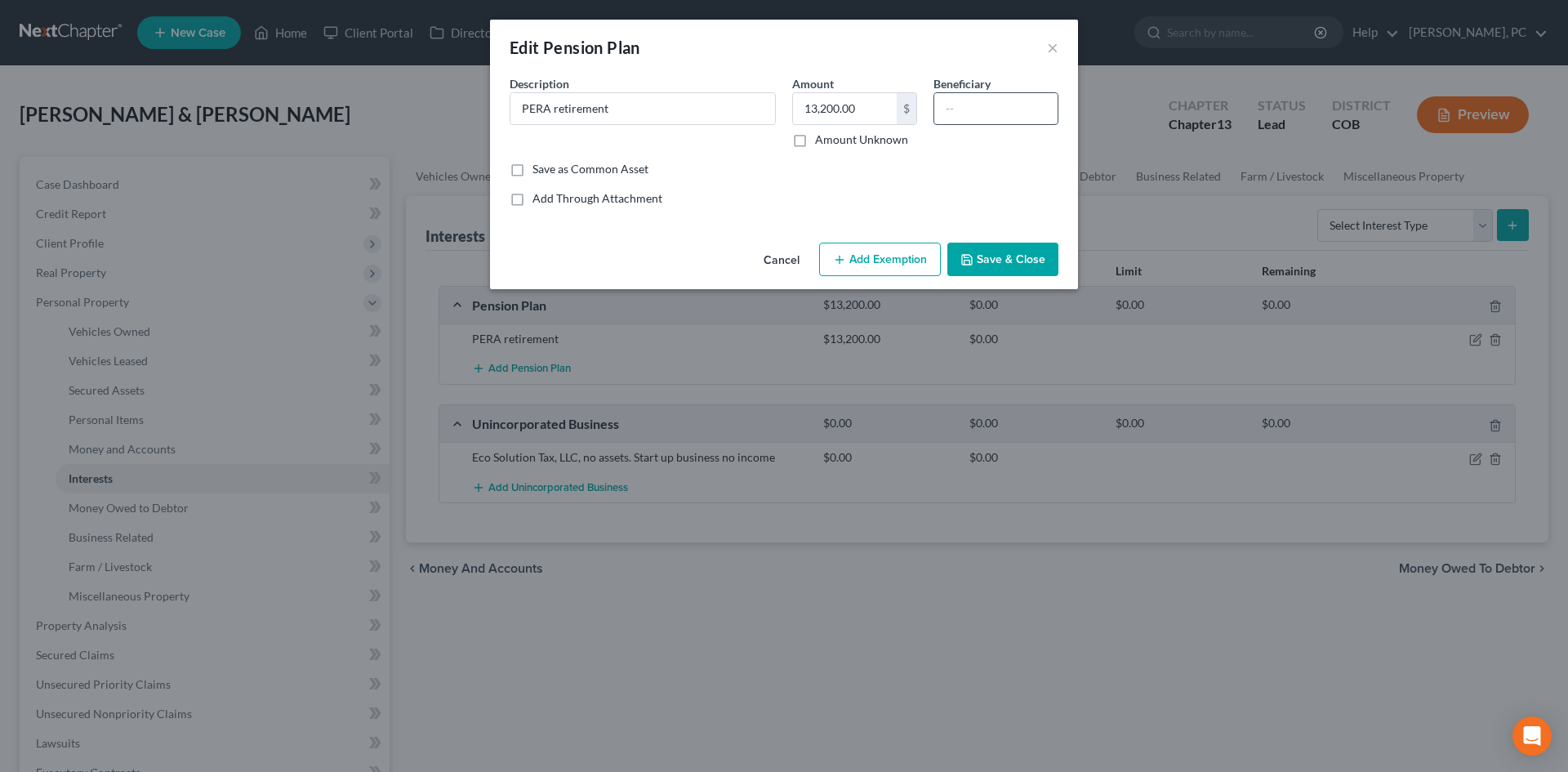
click at [980, 101] on input "text" at bounding box center [996, 109] width 123 height 31
type input "Spouse"
click at [876, 270] on button "Add Exemption" at bounding box center [879, 259] width 121 height 34
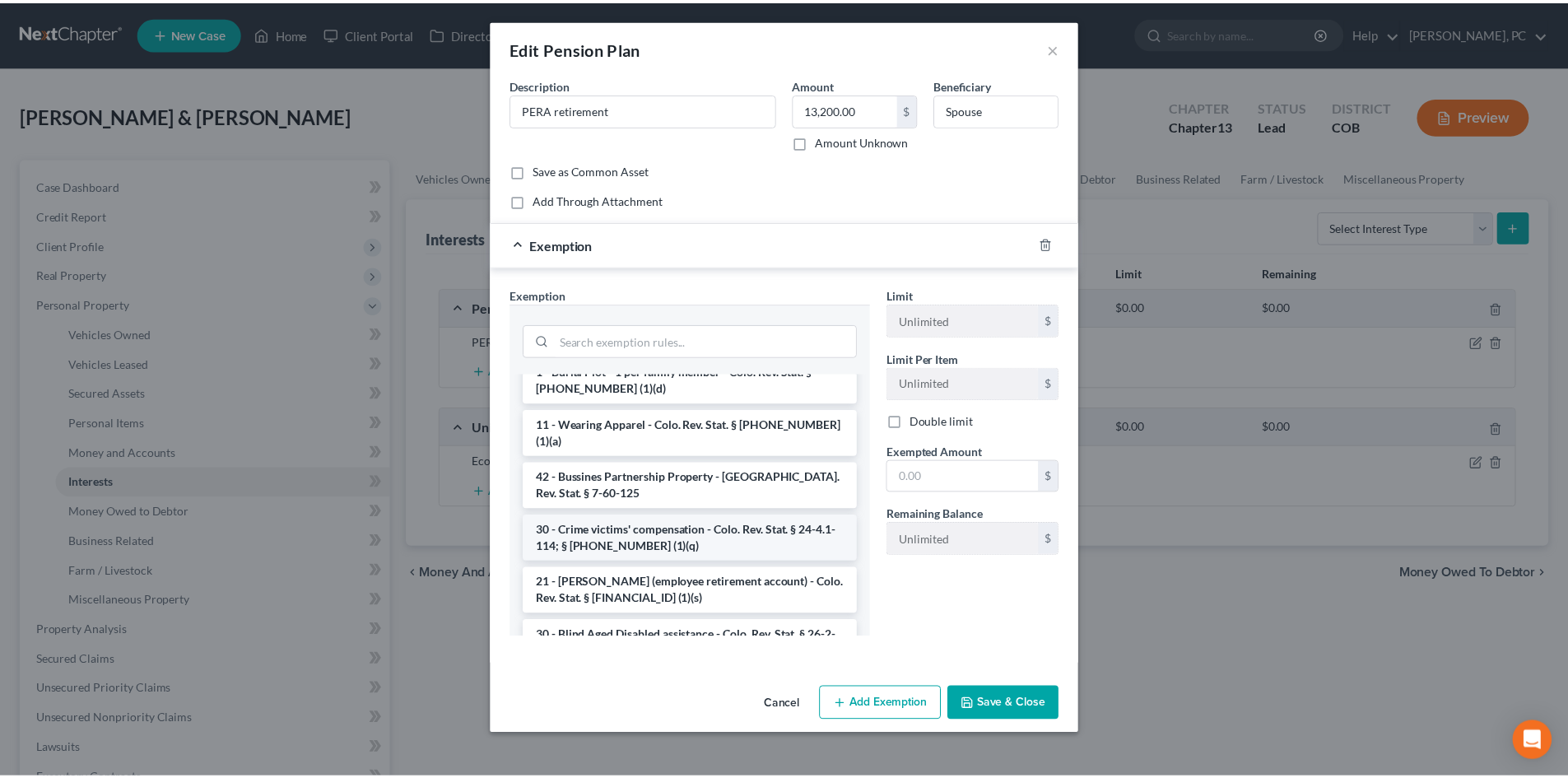
scroll to position [329, 0]
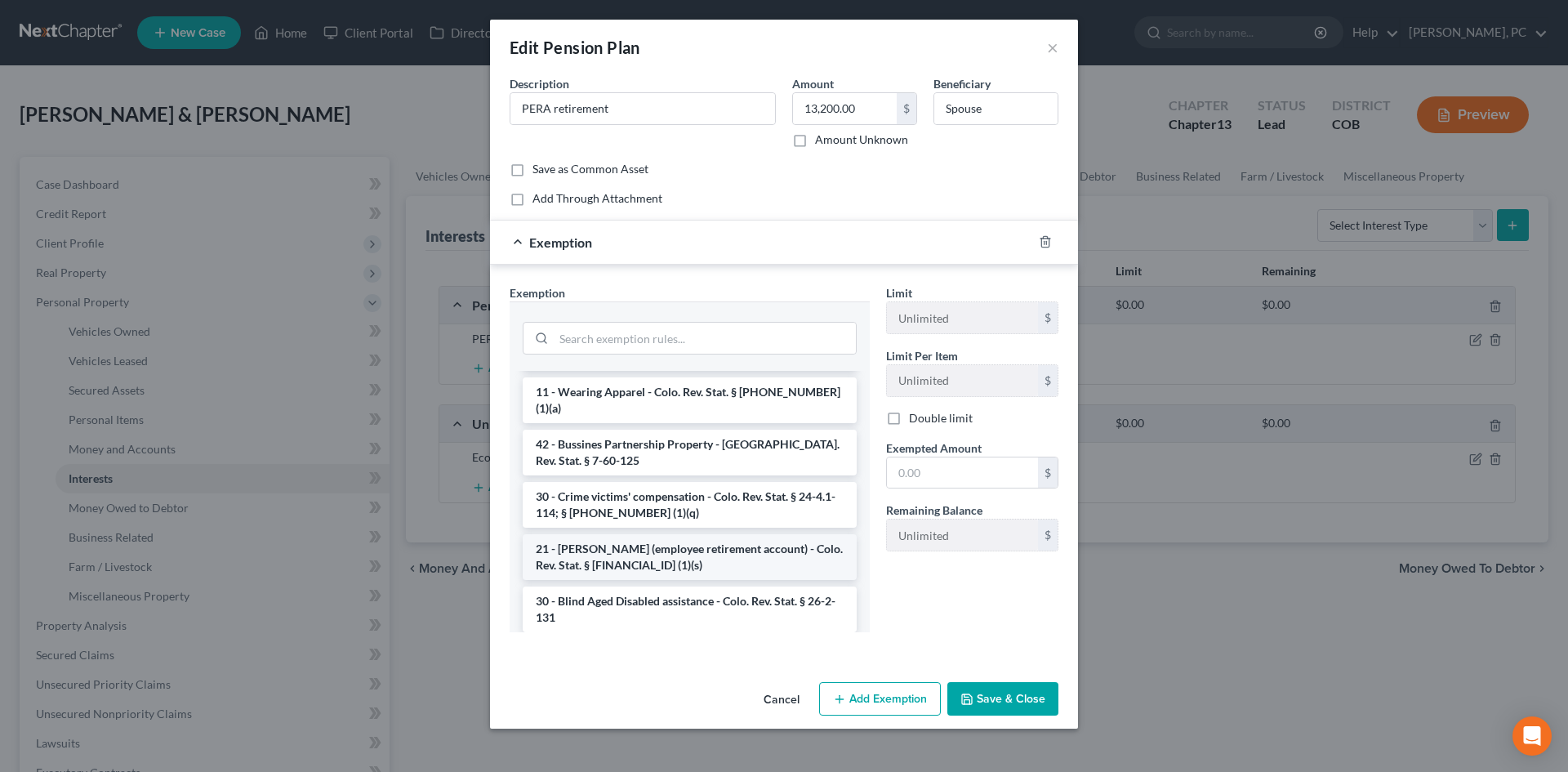
click at [660, 542] on li "21 - [PERSON_NAME] (employee retirement account) - Colo. Rev. Stat. § [FINANCIA…" at bounding box center [689, 557] width 334 height 46
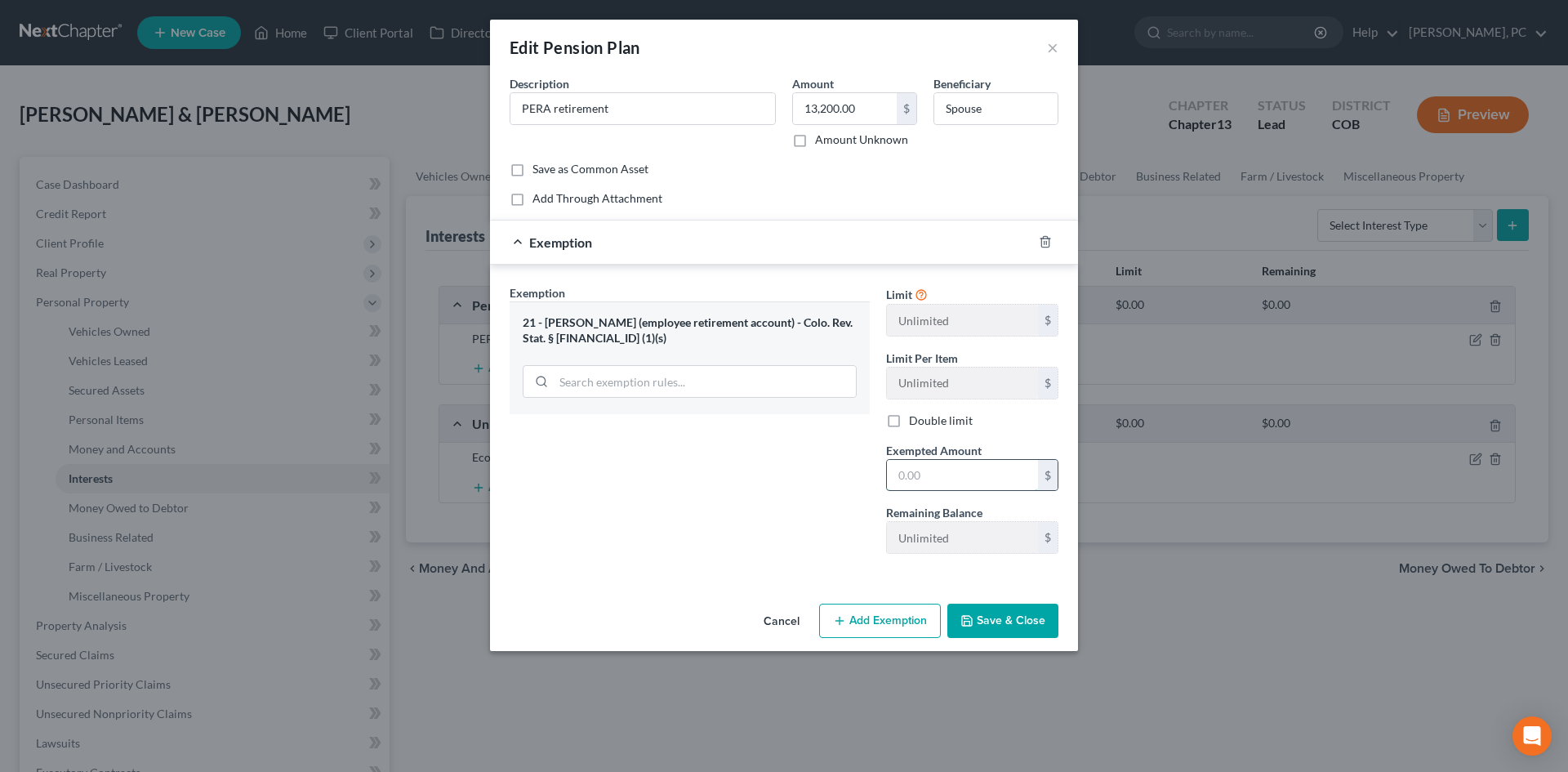
click at [911, 482] on input "text" at bounding box center [963, 476] width 151 height 31
type input "13,200"
click at [1008, 625] on button "Save & Close" at bounding box center [1003, 620] width 112 height 34
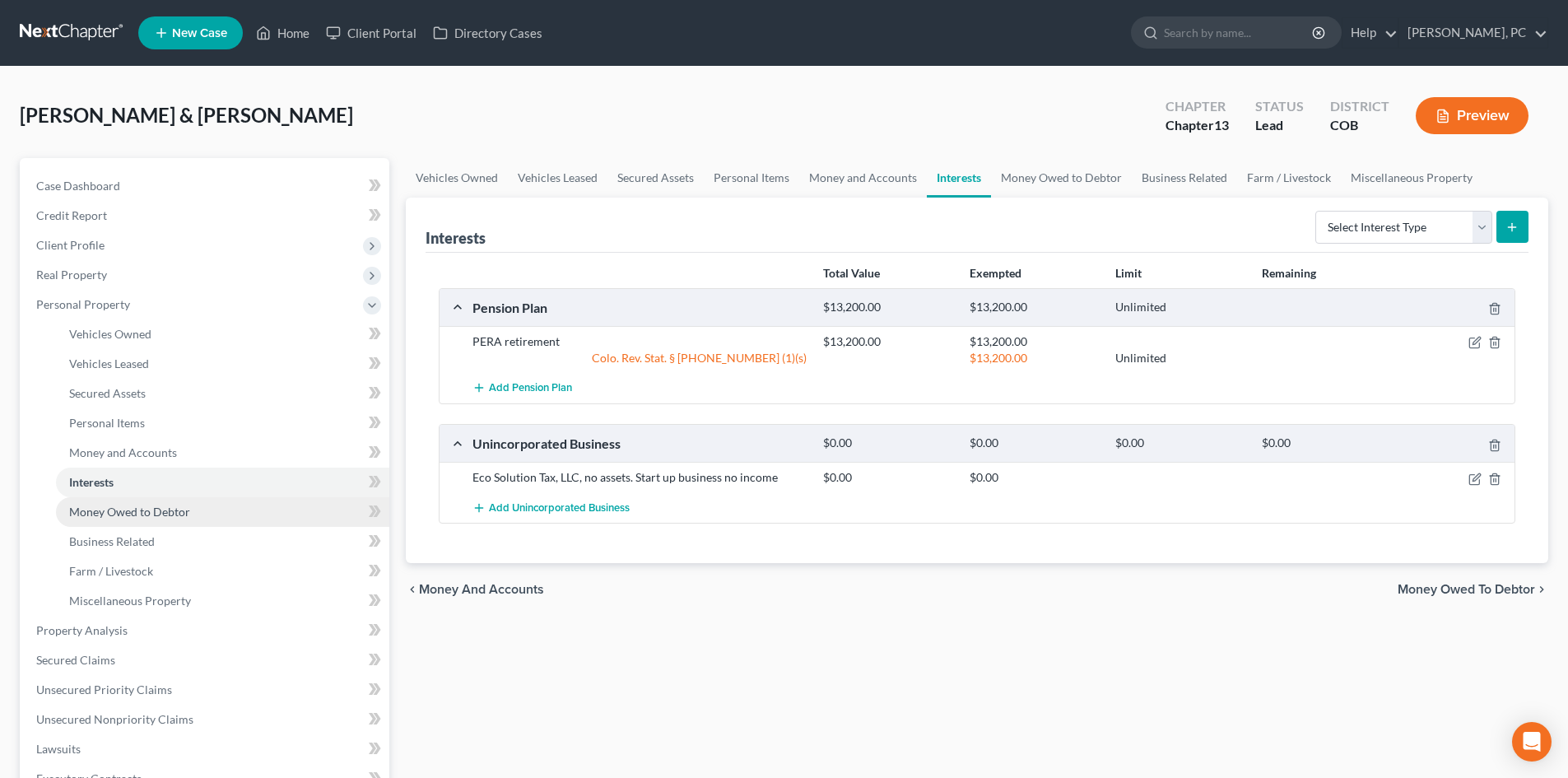
click at [178, 507] on span "Money Owed to Debtor" at bounding box center [129, 512] width 121 height 14
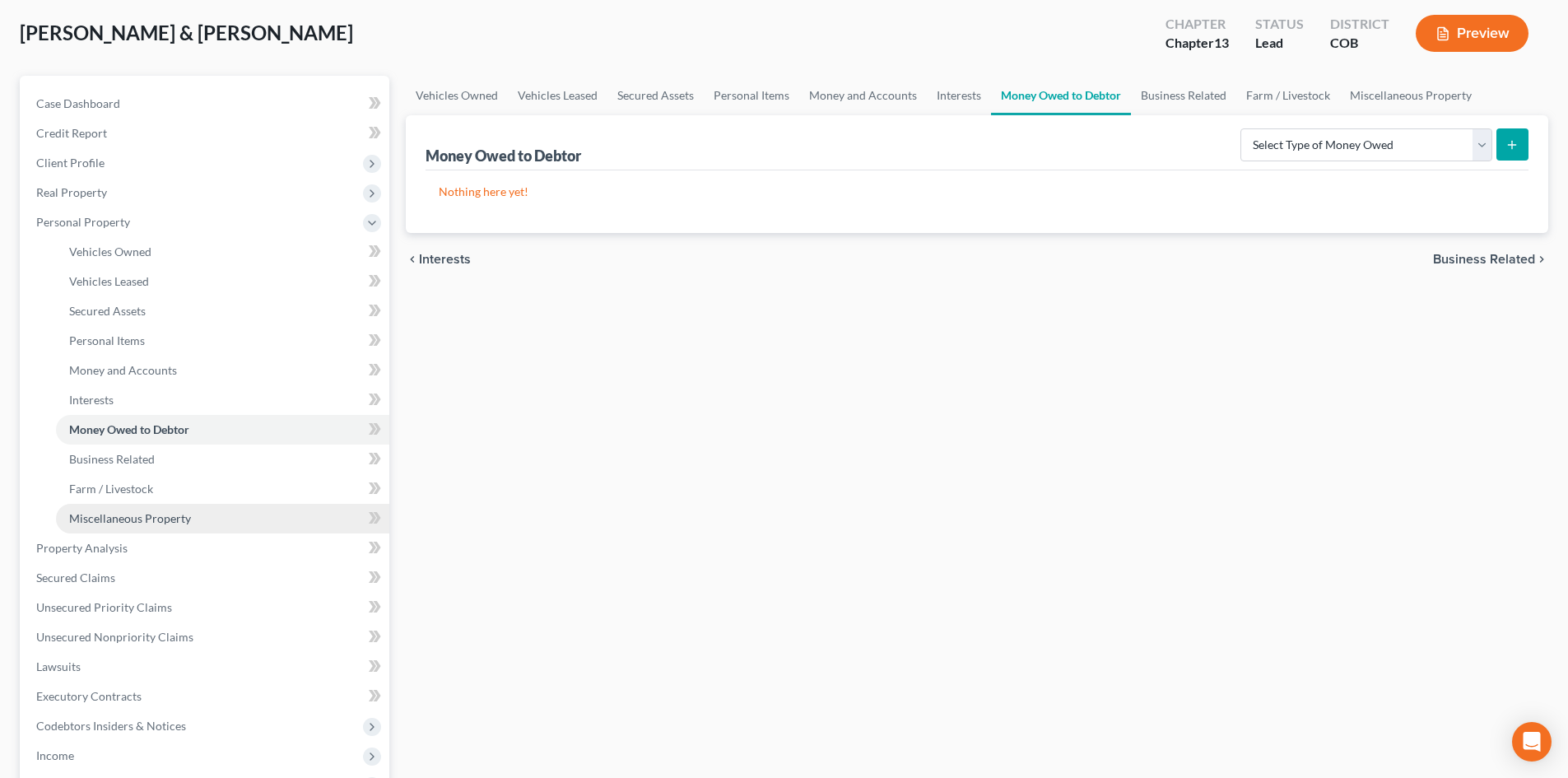
click at [151, 523] on span "Miscellaneous Property" at bounding box center [130, 518] width 122 height 14
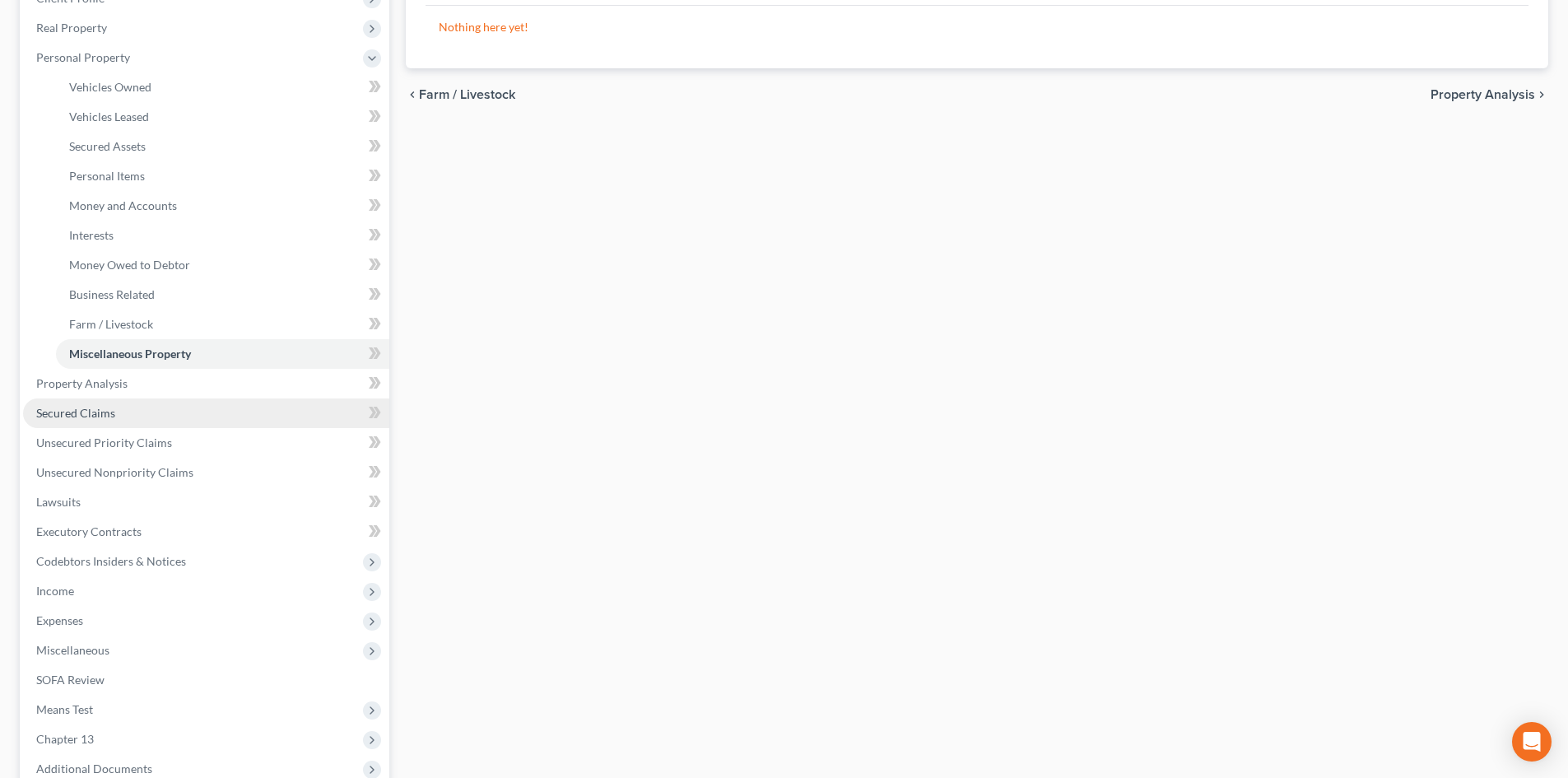
click at [87, 411] on span "Secured Claims" at bounding box center [76, 413] width 79 height 14
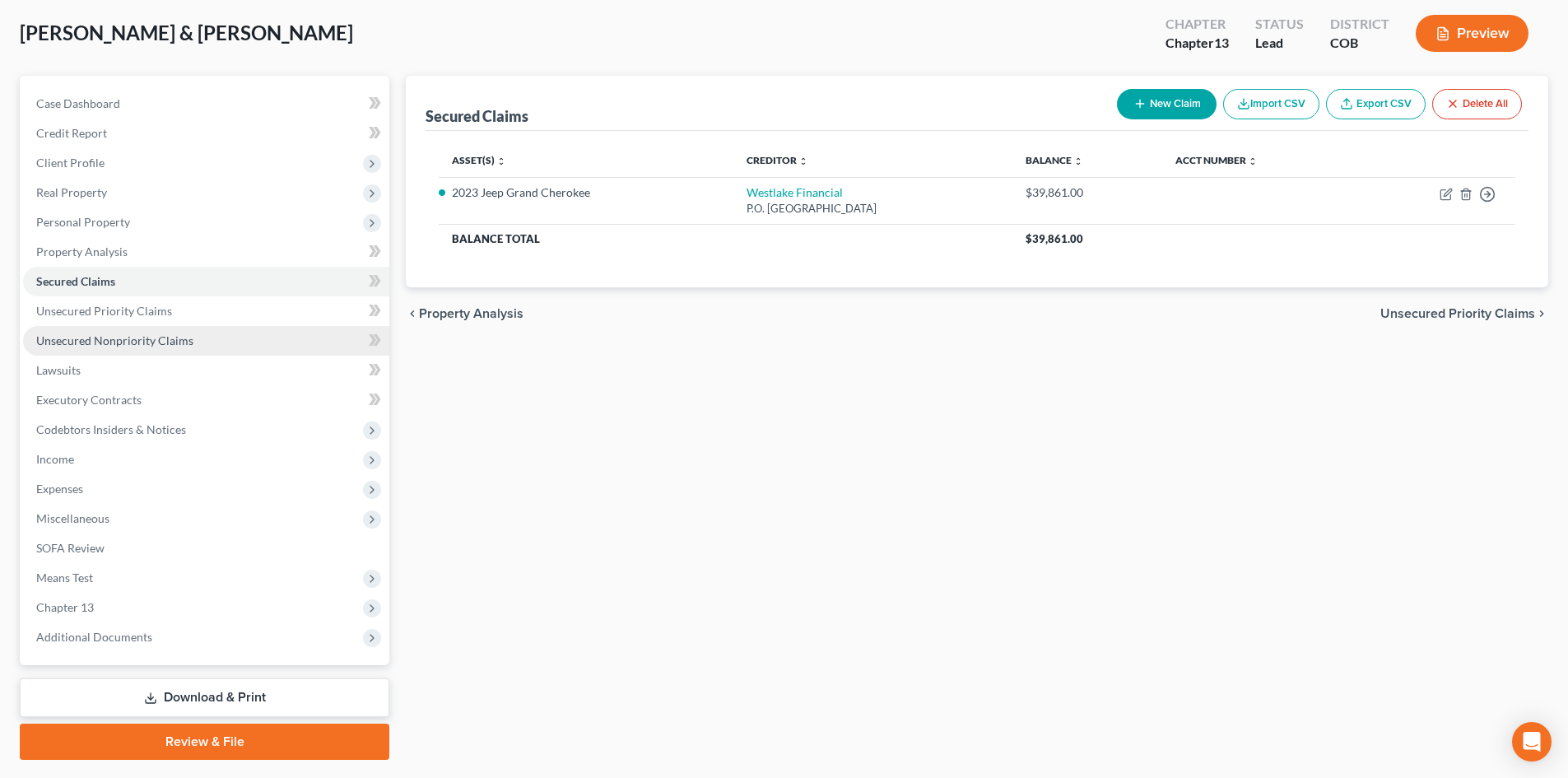
click at [143, 341] on span "Unsecured Nonpriority Claims" at bounding box center [114, 340] width 157 height 14
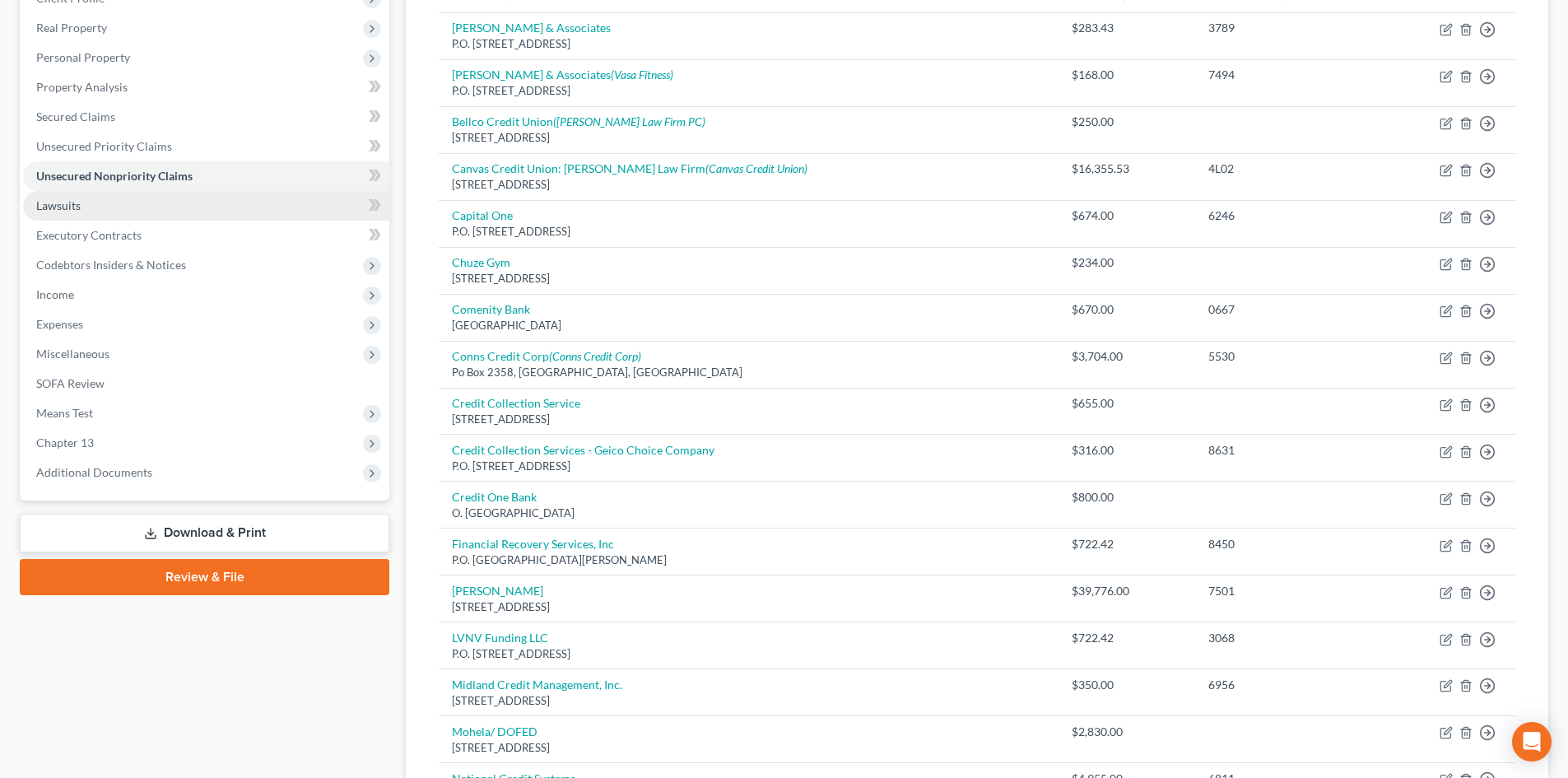
click at [66, 201] on span "Lawsuits" at bounding box center [58, 205] width 44 height 14
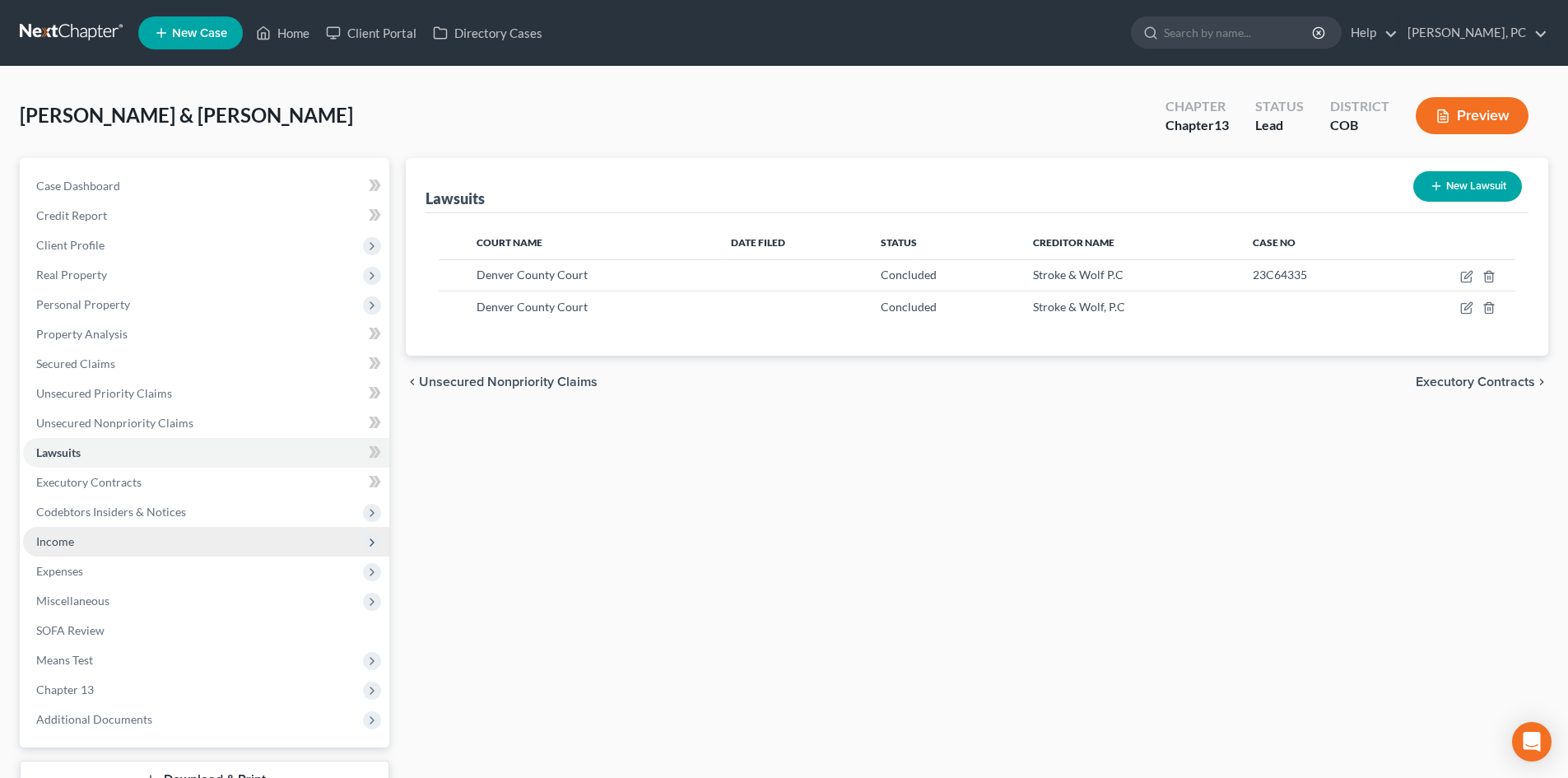
click at [50, 537] on span "Income" at bounding box center [55, 541] width 37 height 14
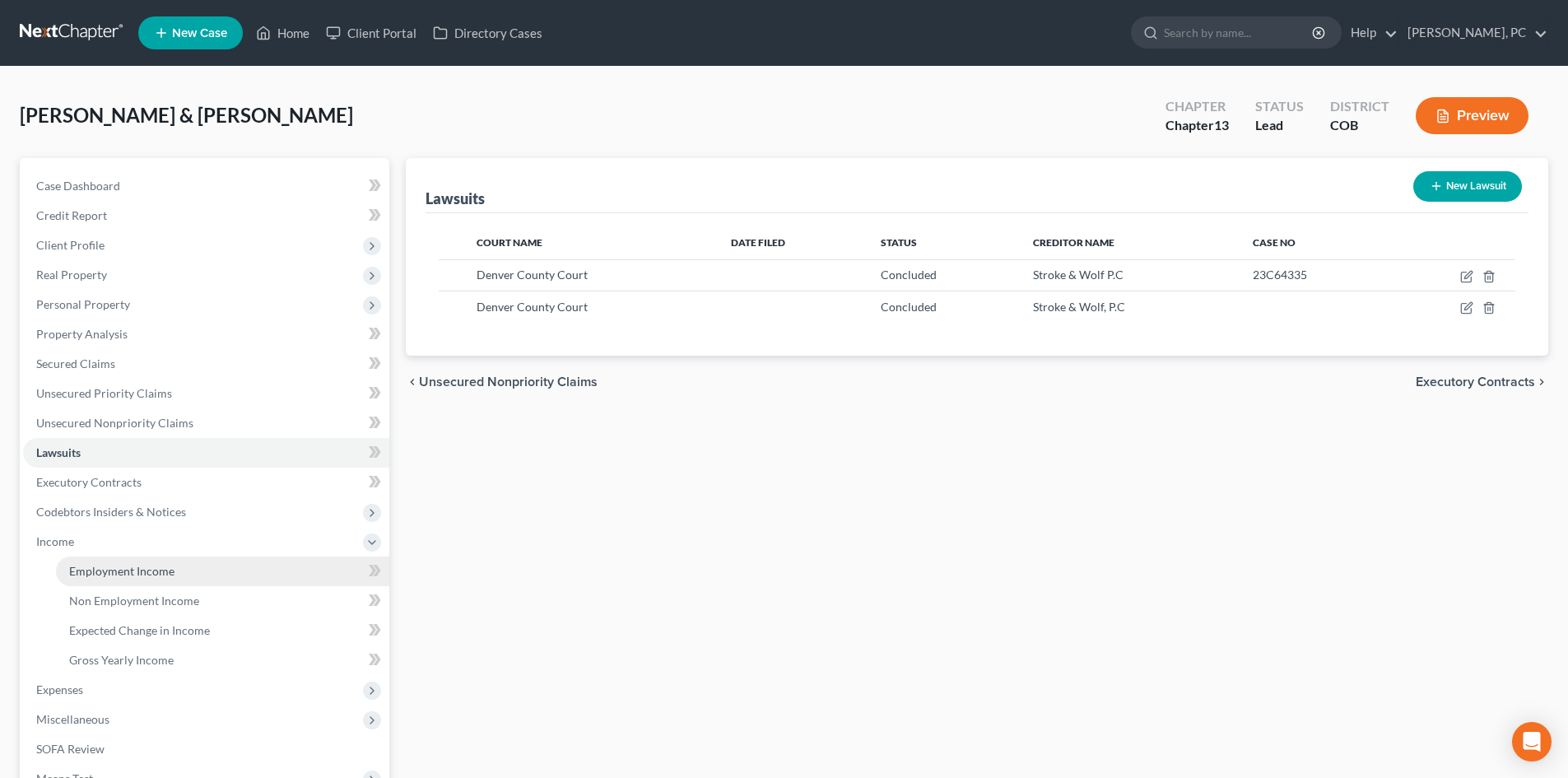
click at [164, 575] on span "Employment Income" at bounding box center [121, 571] width 106 height 14
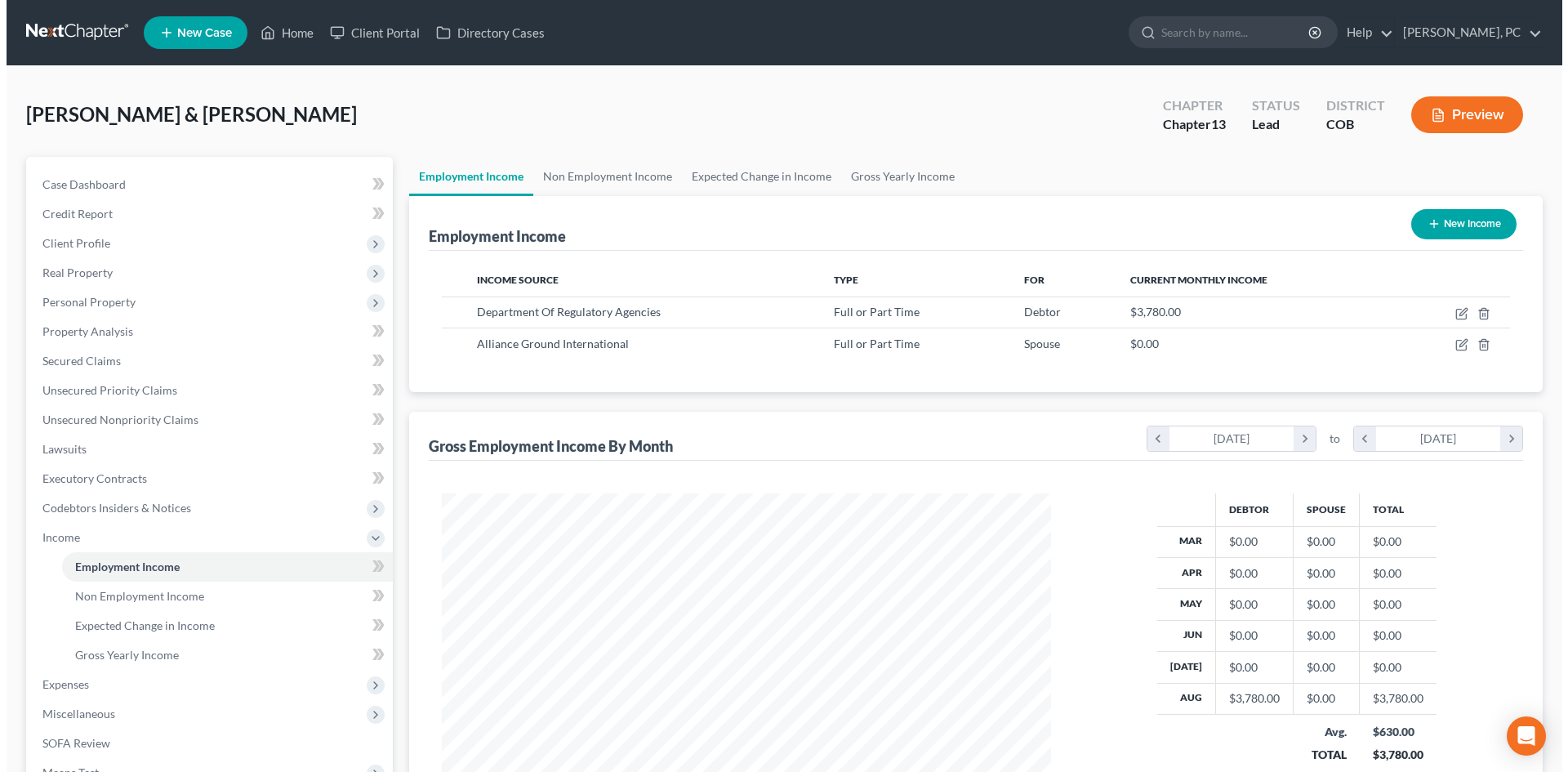
scroll to position [304, 642]
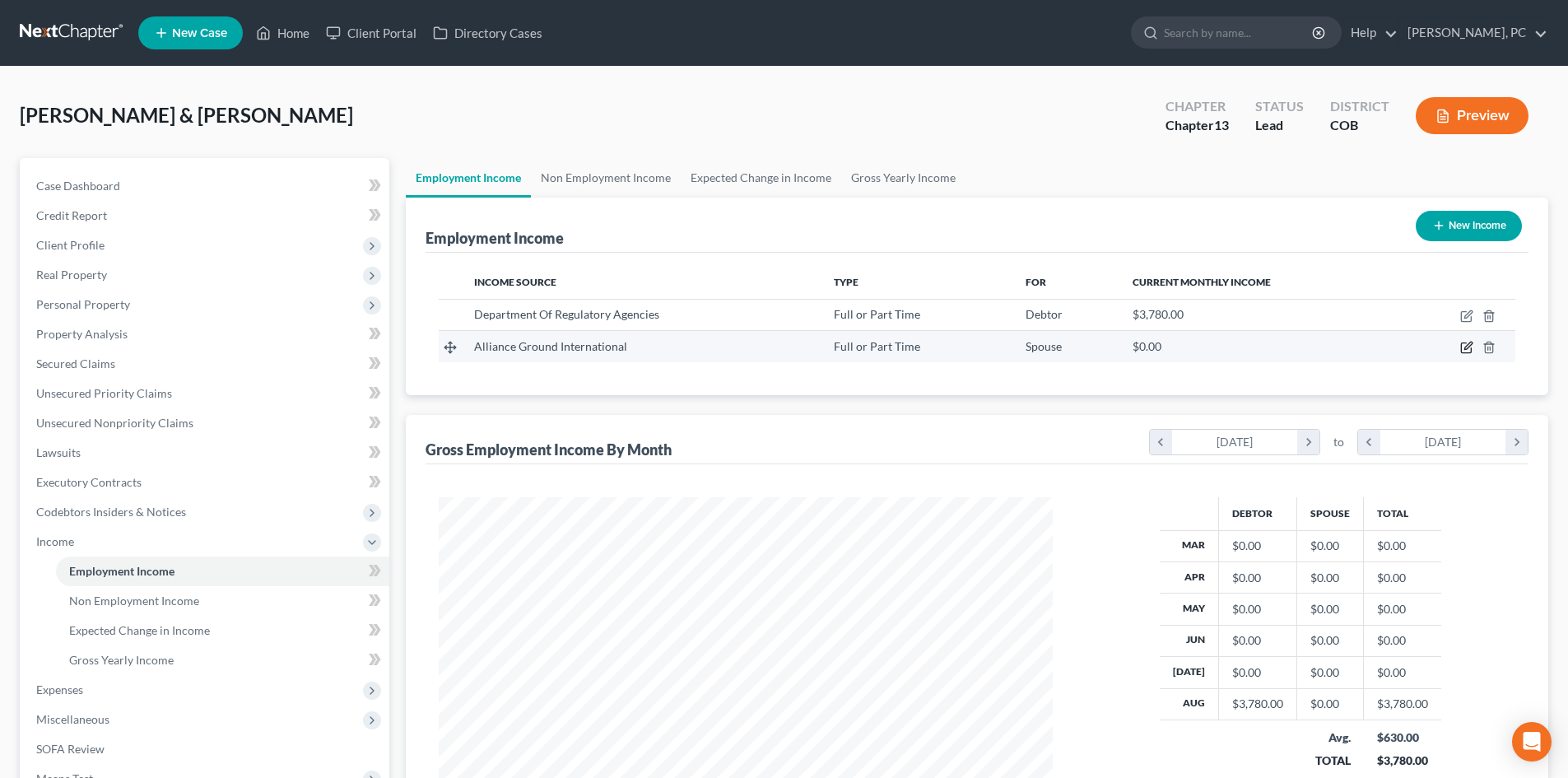
click at [1462, 346] on icon "button" at bounding box center [1466, 347] width 13 height 13
select select "0"
select select "5"
select select "2"
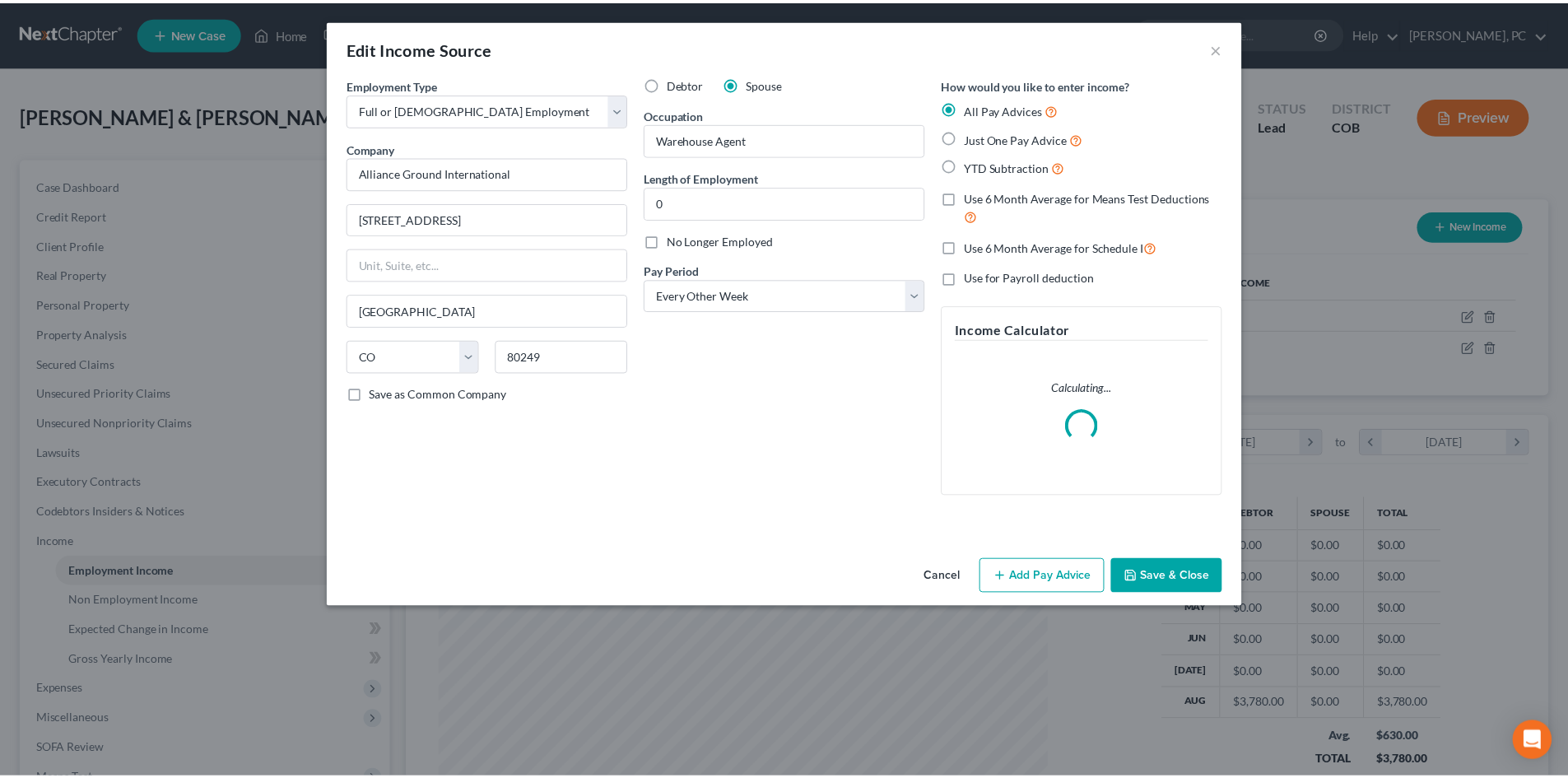
scroll to position [310, 653]
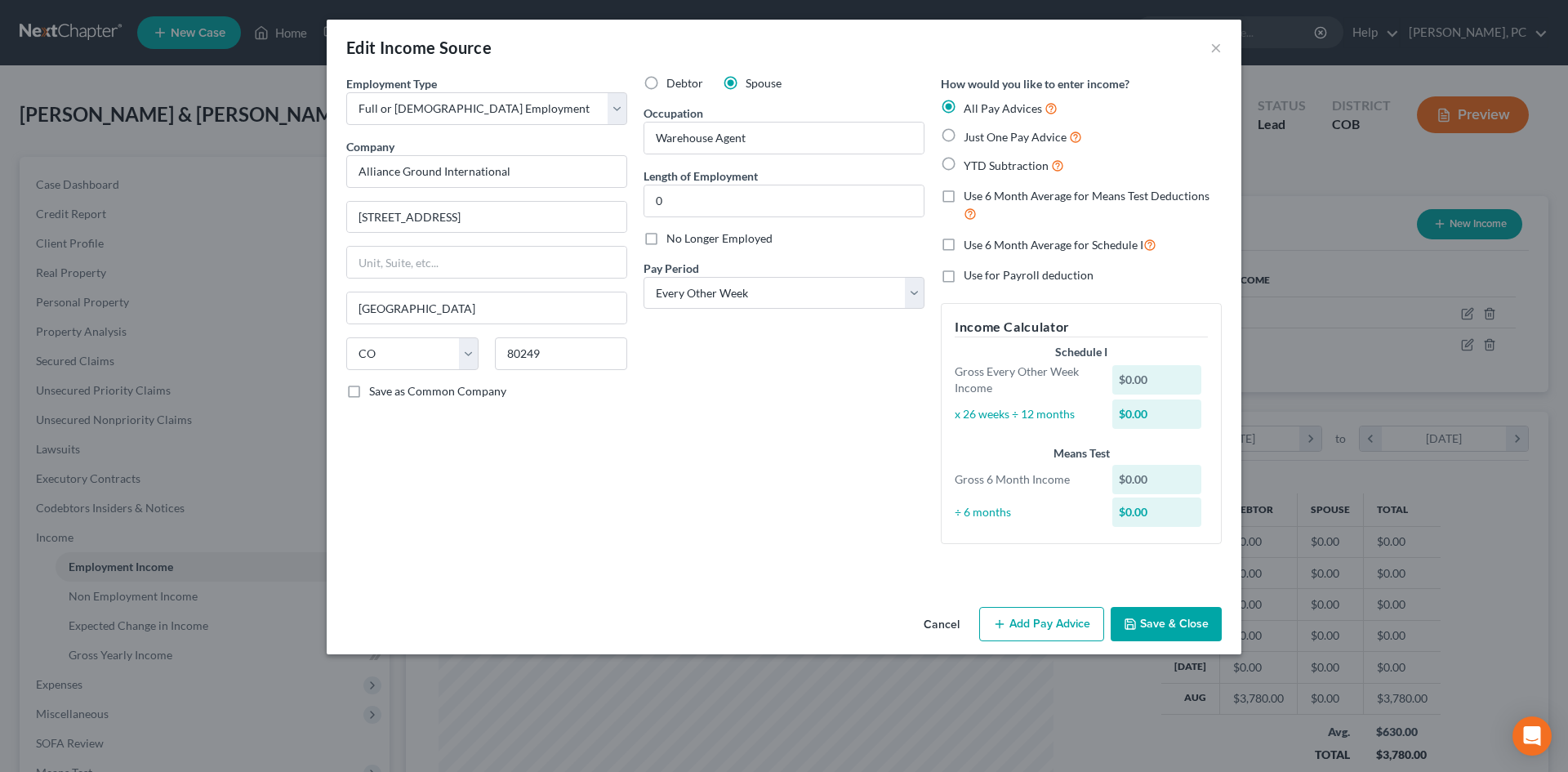
click at [1171, 633] on button "Save & Close" at bounding box center [1166, 623] width 112 height 34
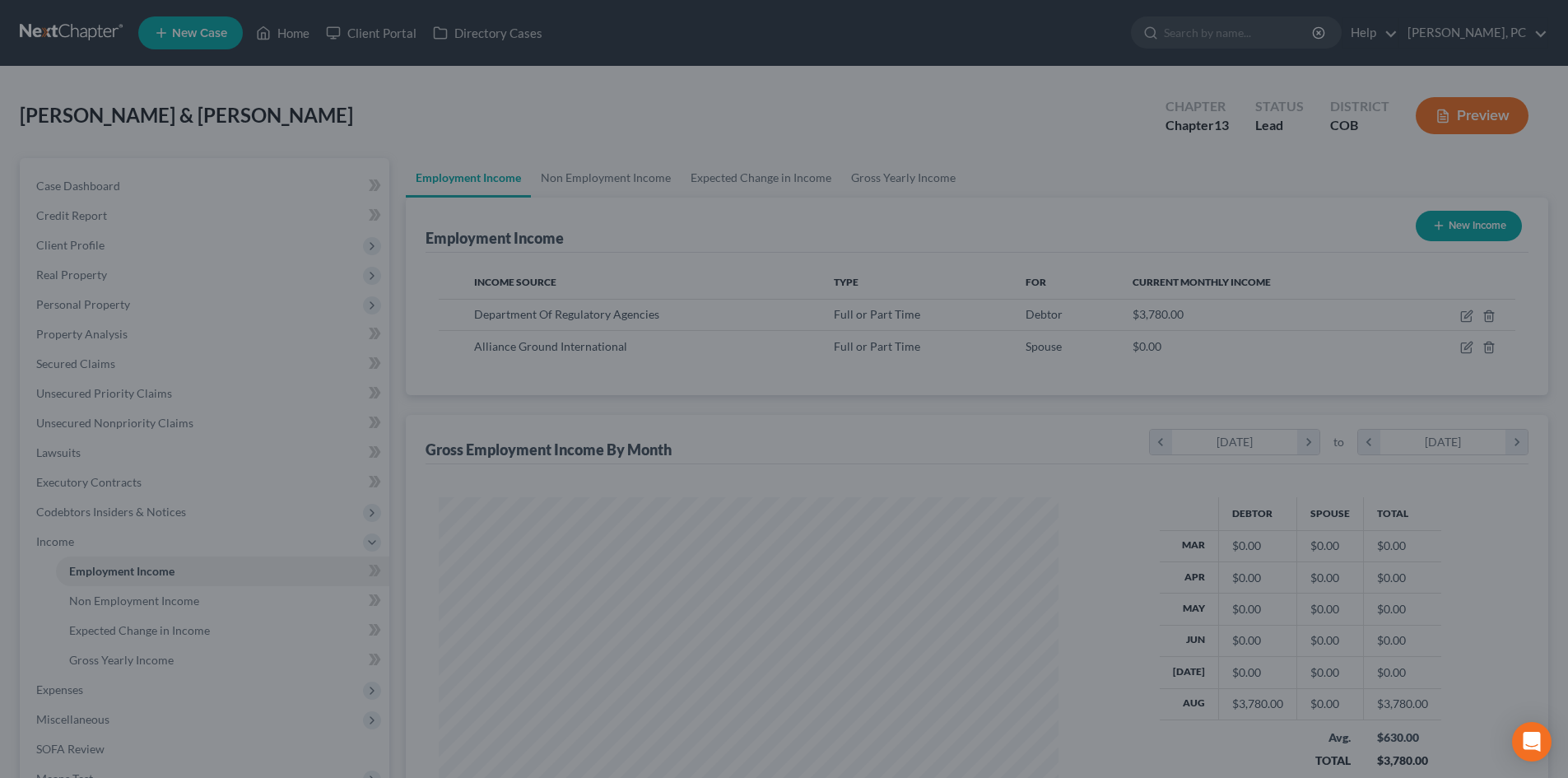
scroll to position [822867, 822614]
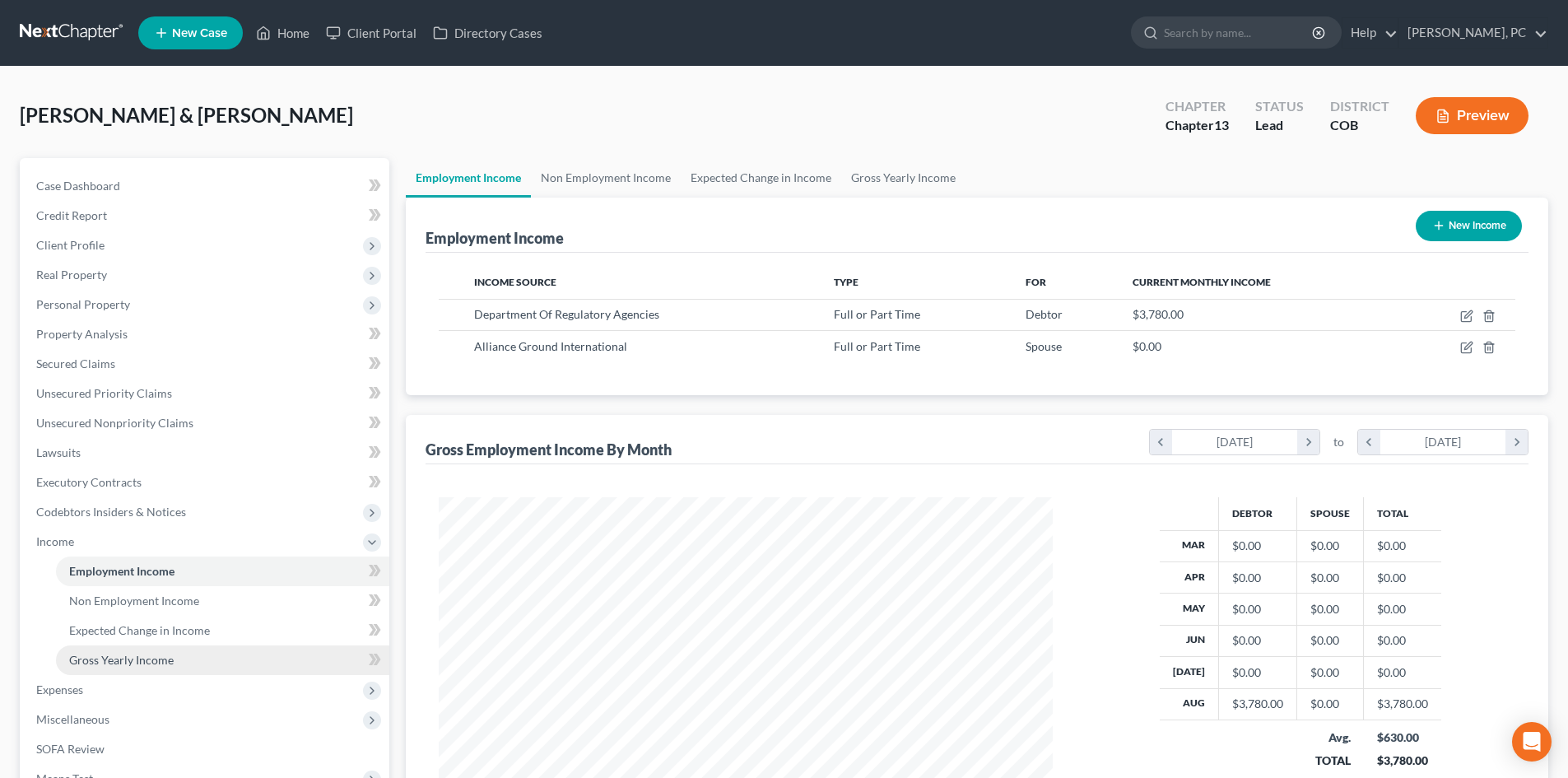
click at [133, 656] on span "Gross Yearly Income" at bounding box center [121, 660] width 105 height 14
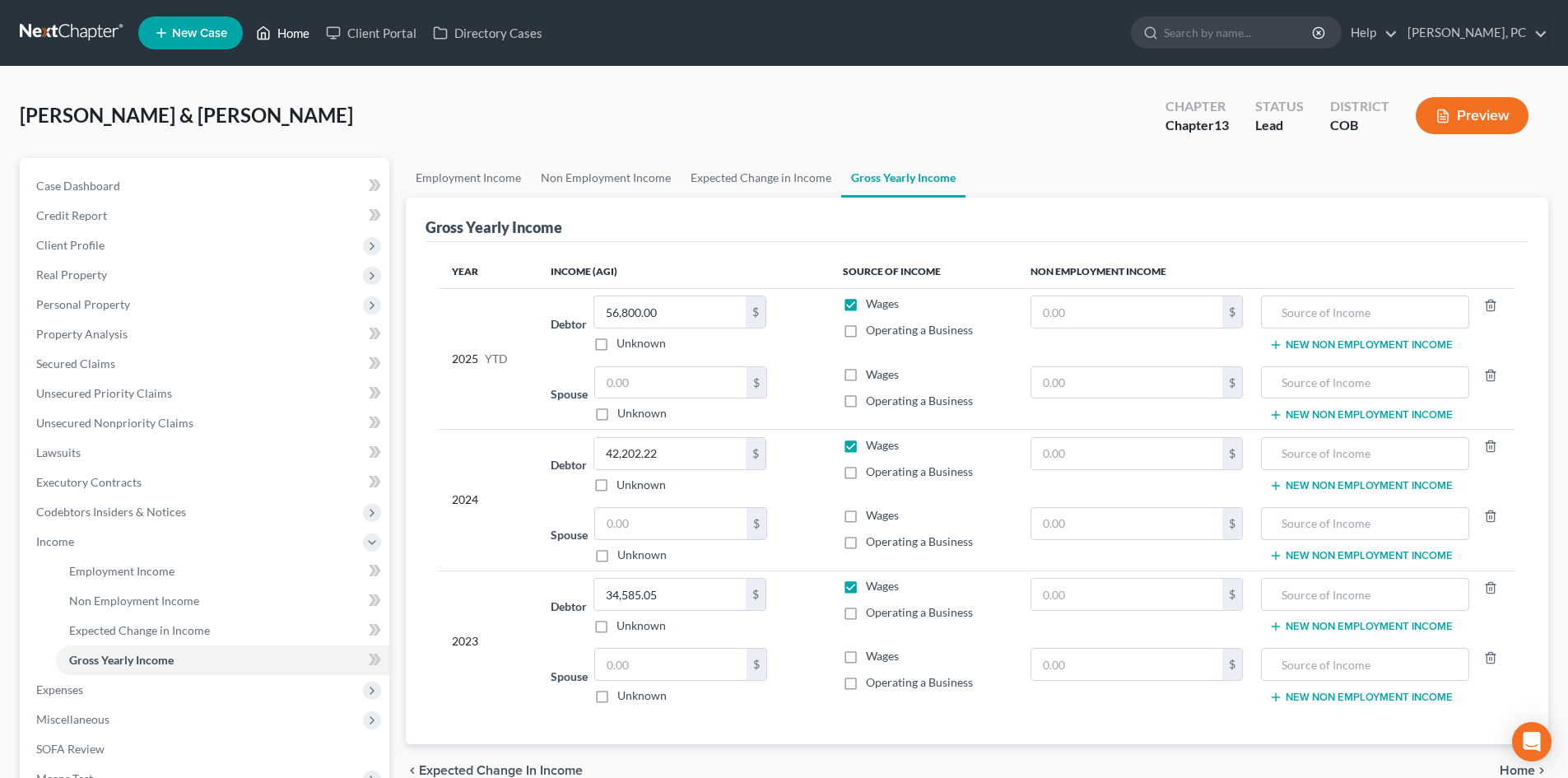
click at [287, 33] on link "Home" at bounding box center [282, 33] width 70 height 30
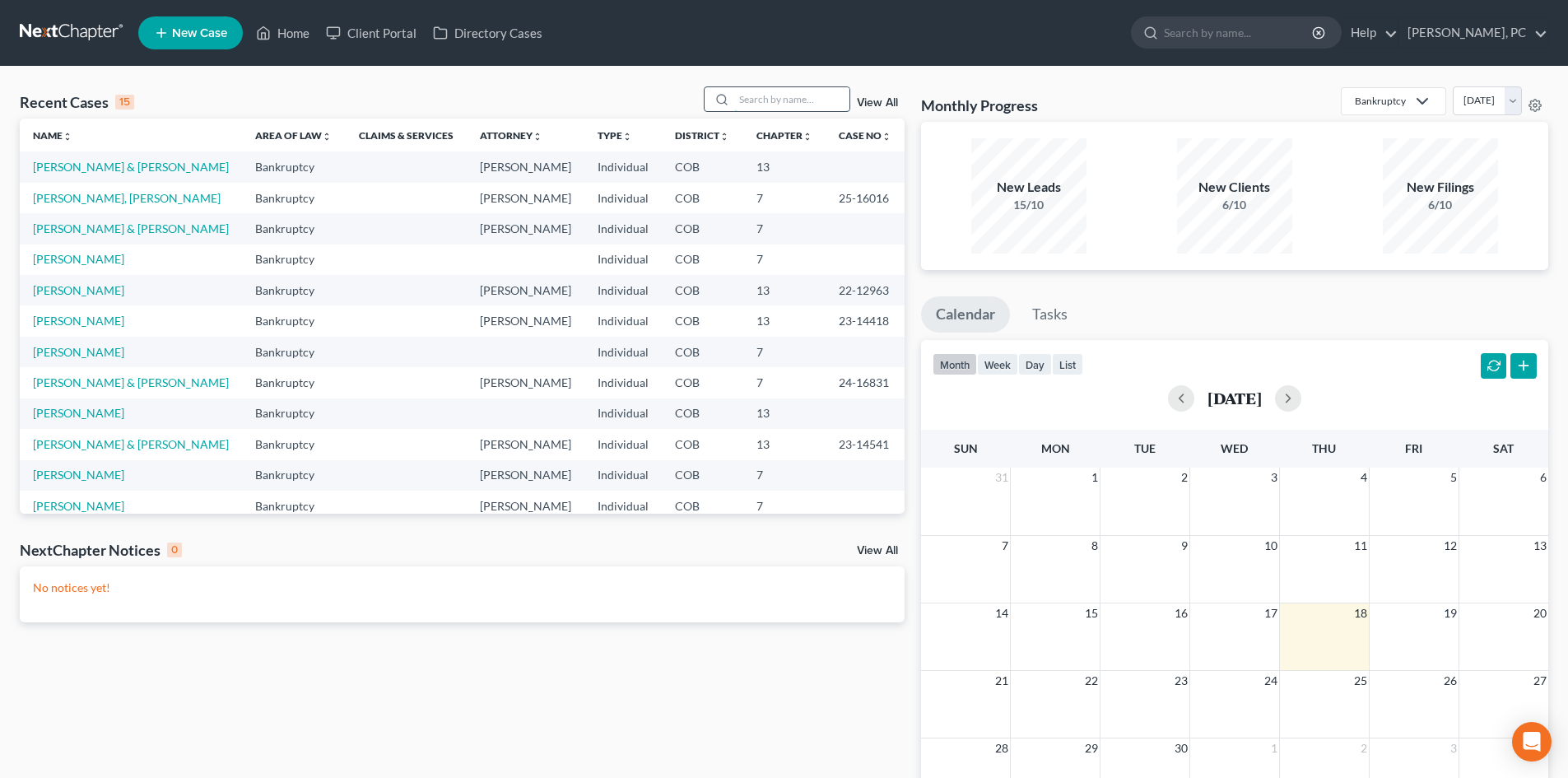
click at [793, 105] on input "search" at bounding box center [792, 99] width 115 height 24
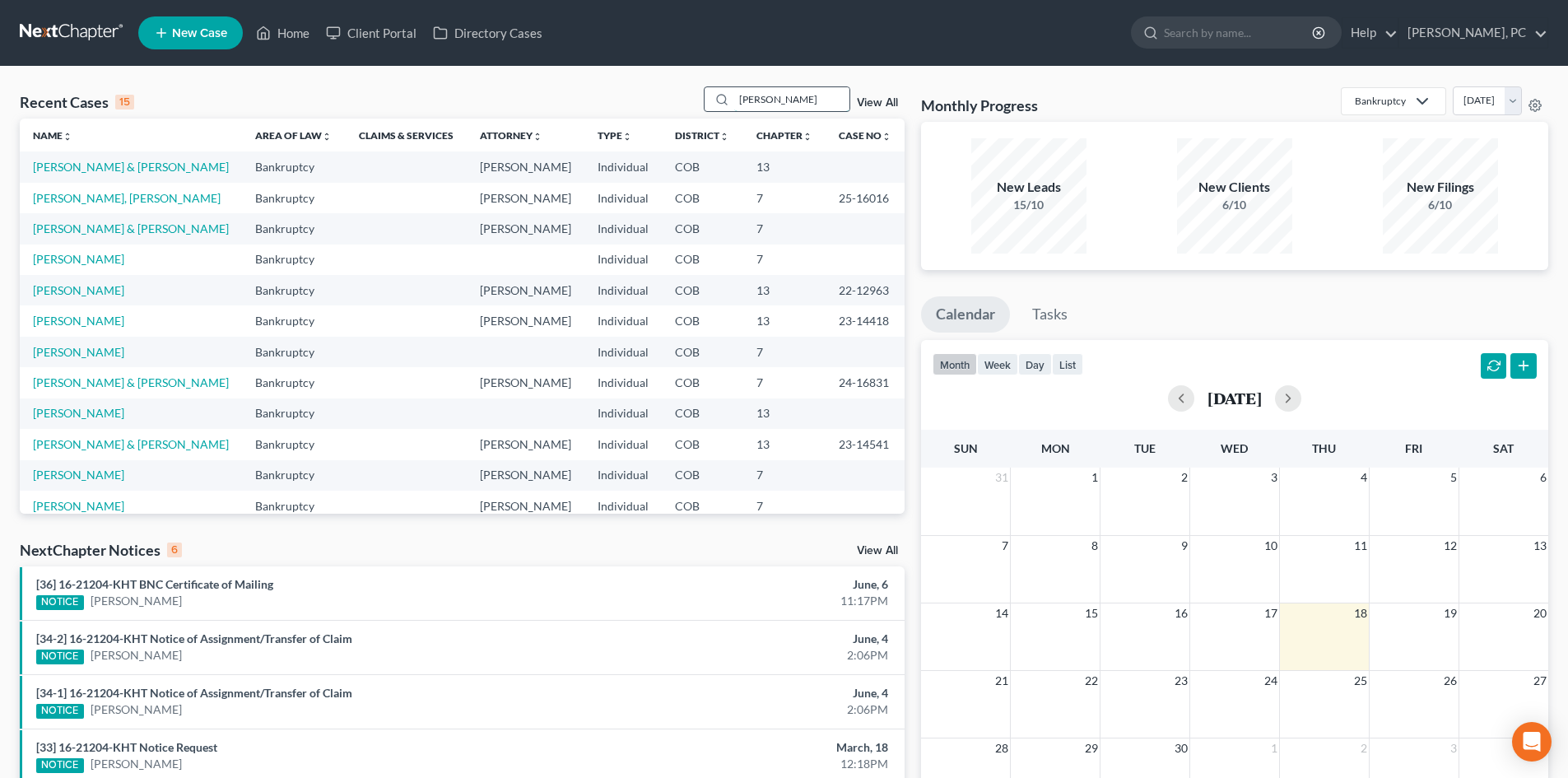
type input "[PERSON_NAME]"
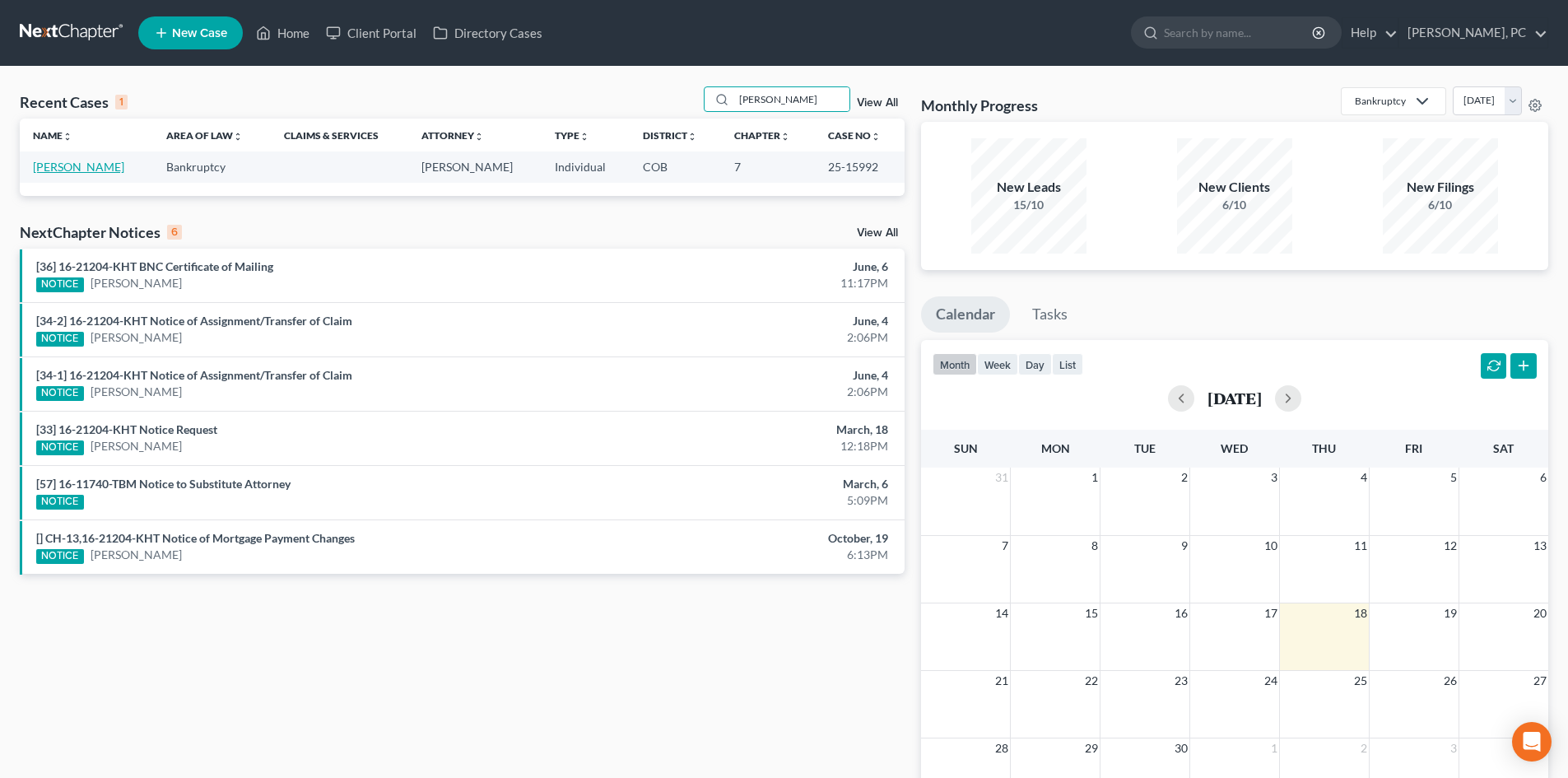
click at [83, 162] on link "Hager, Timothy" at bounding box center [78, 167] width 92 height 14
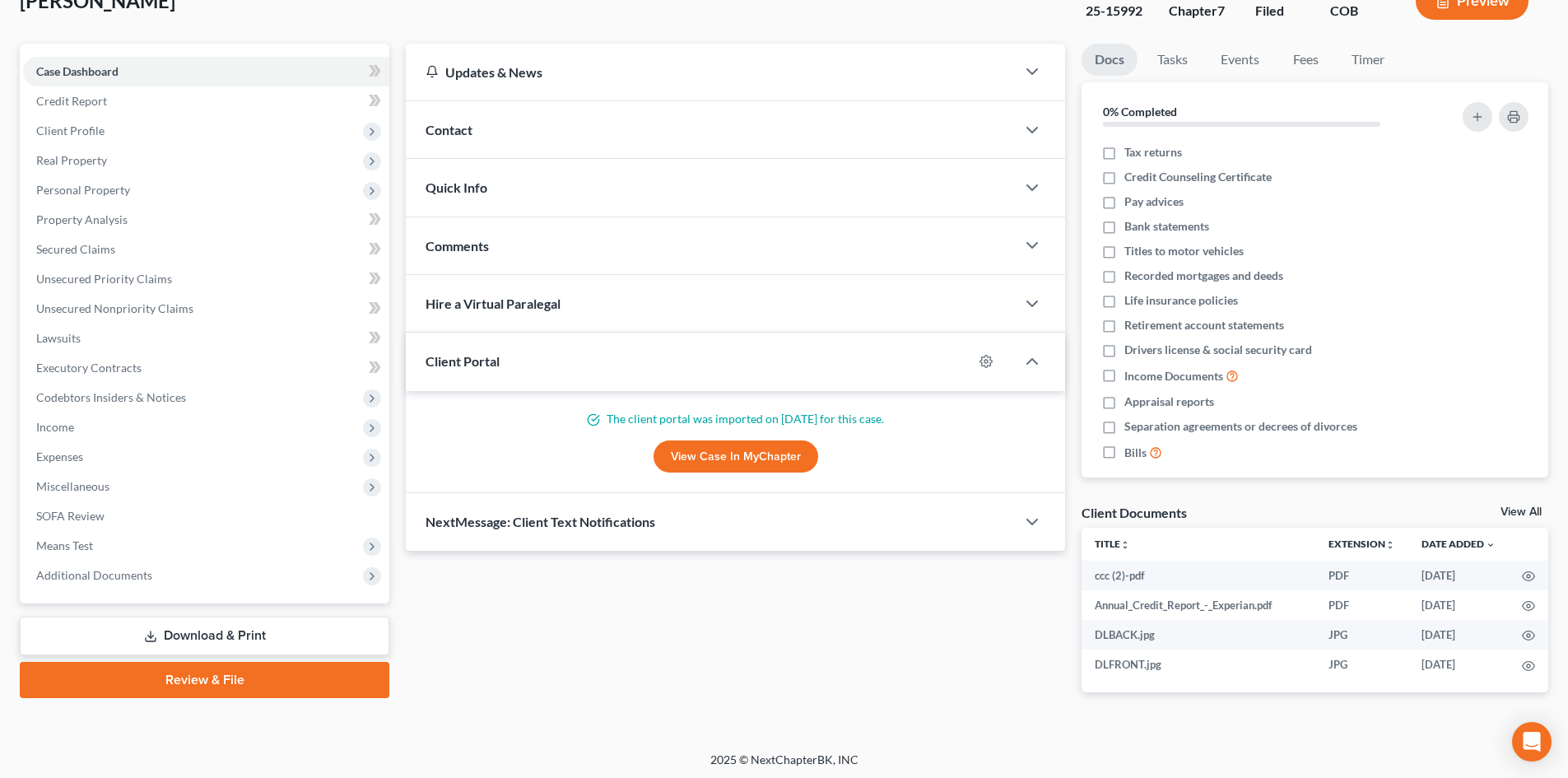
scroll to position [117, 0]
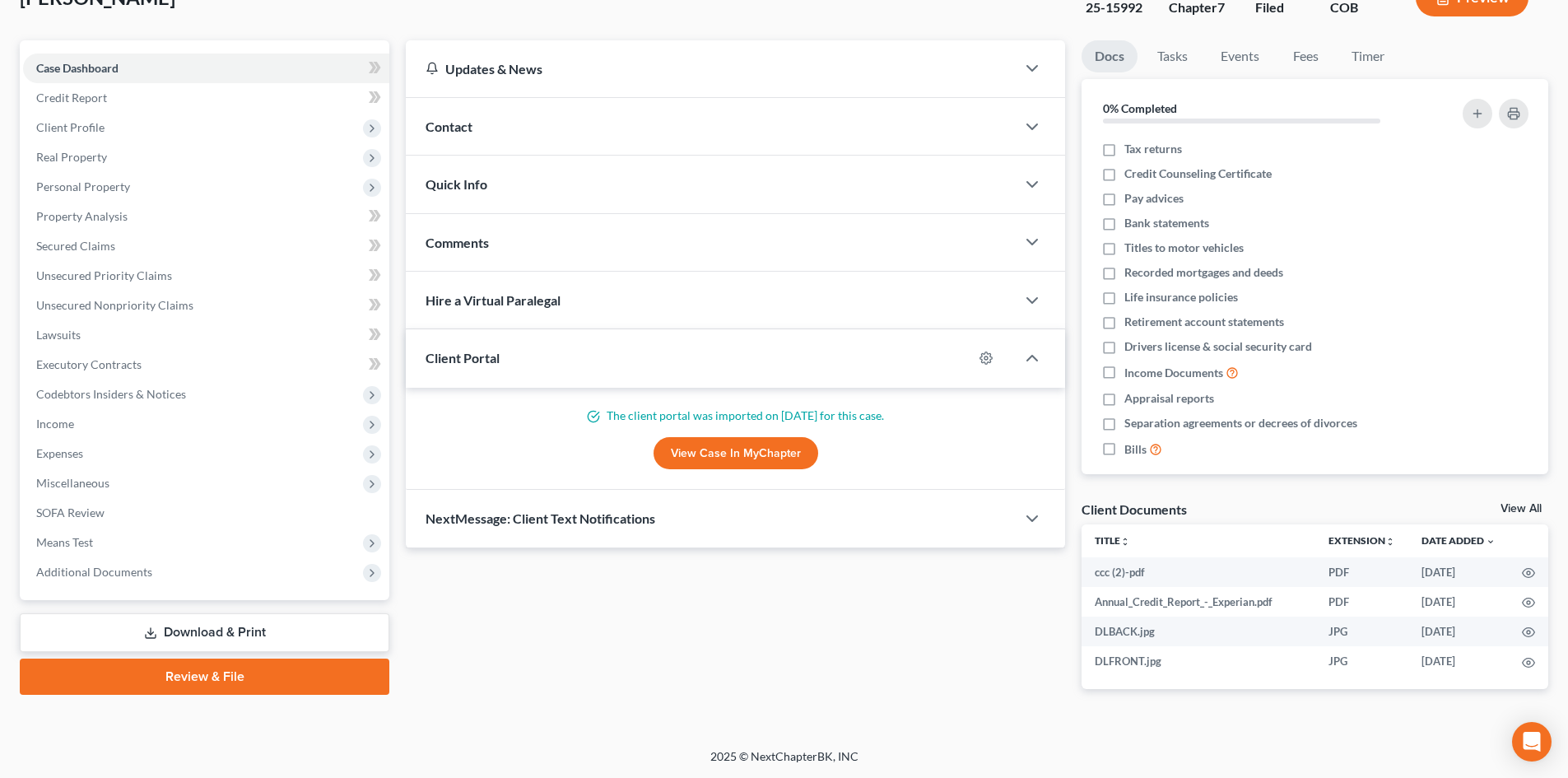
click at [1515, 509] on link "View All" at bounding box center [1522, 509] width 41 height 12
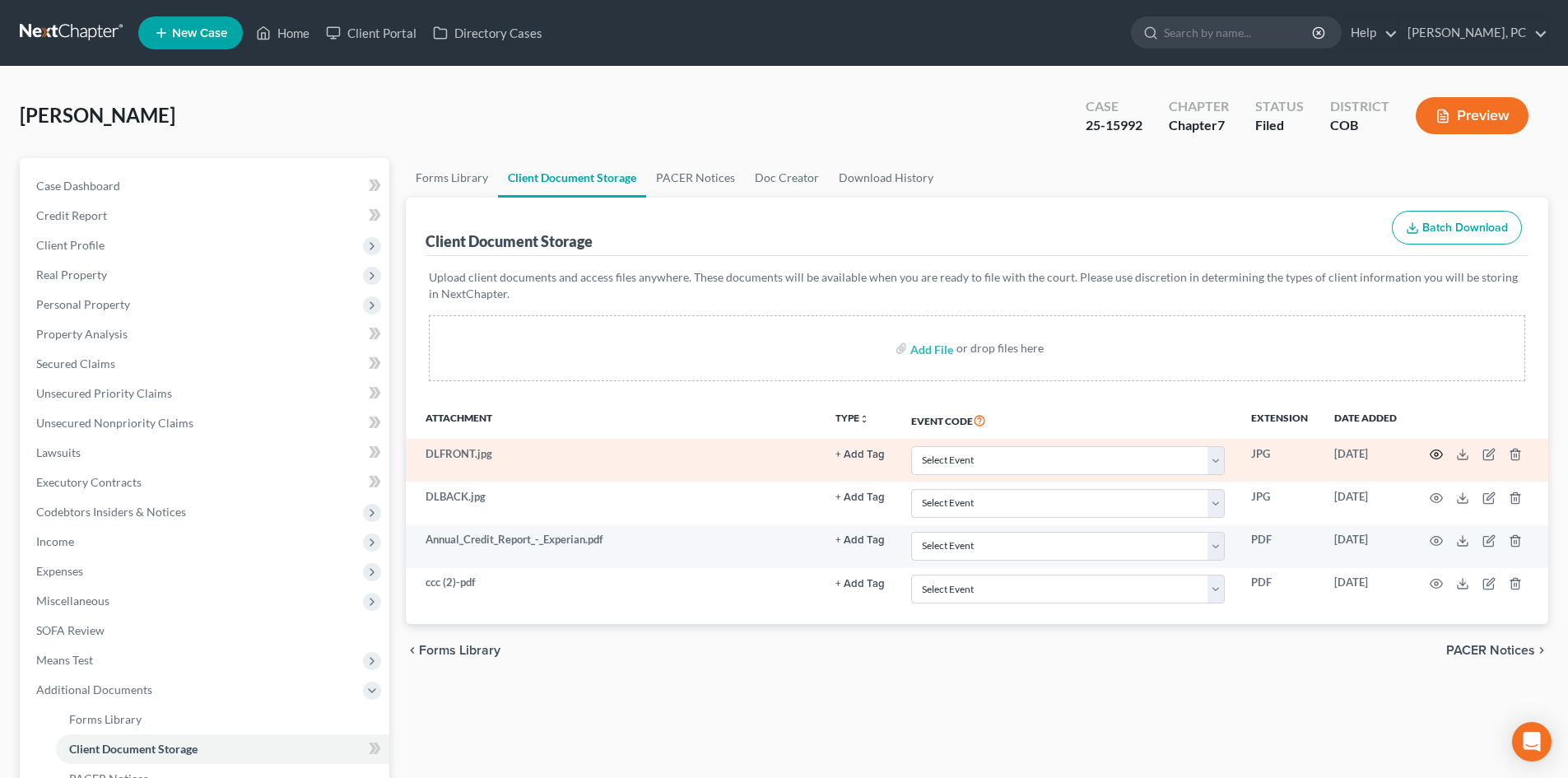
click at [1436, 456] on icon "button" at bounding box center [1436, 454] width 13 height 13
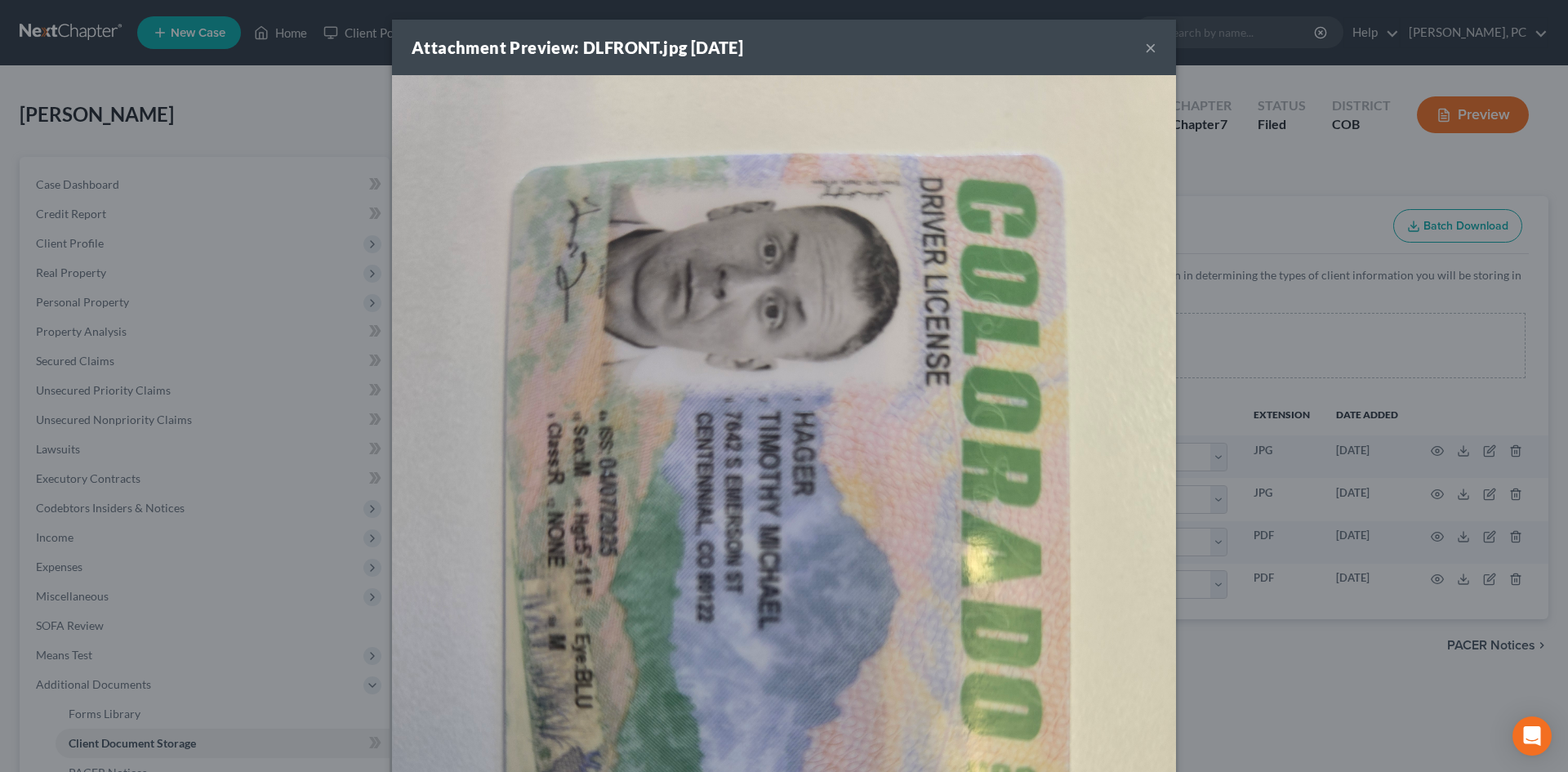
click at [1144, 49] on button "×" at bounding box center [1150, 47] width 12 height 20
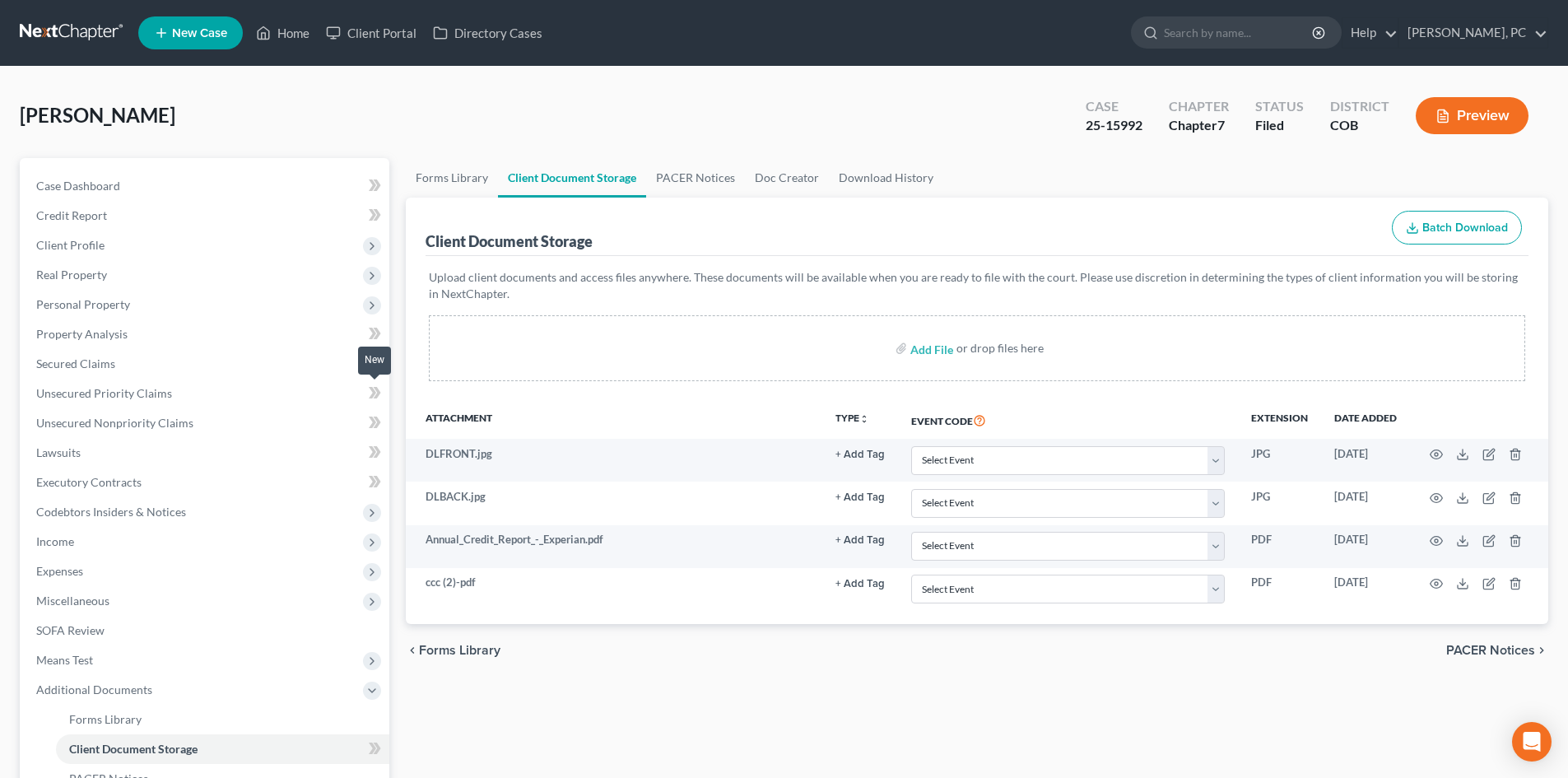
scroll to position [246, 0]
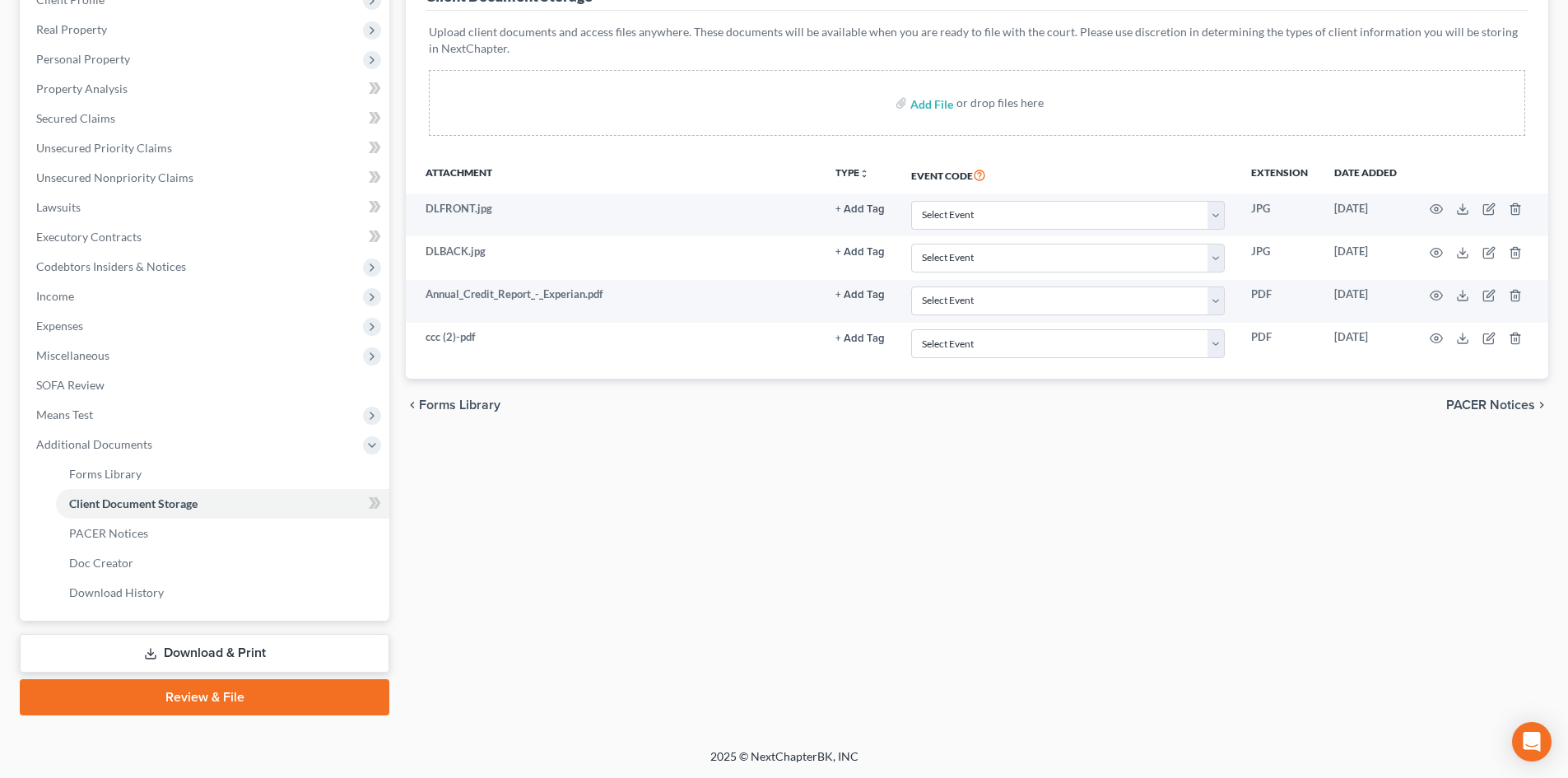
click at [222, 659] on link "Download & Print" at bounding box center [204, 653] width 370 height 38
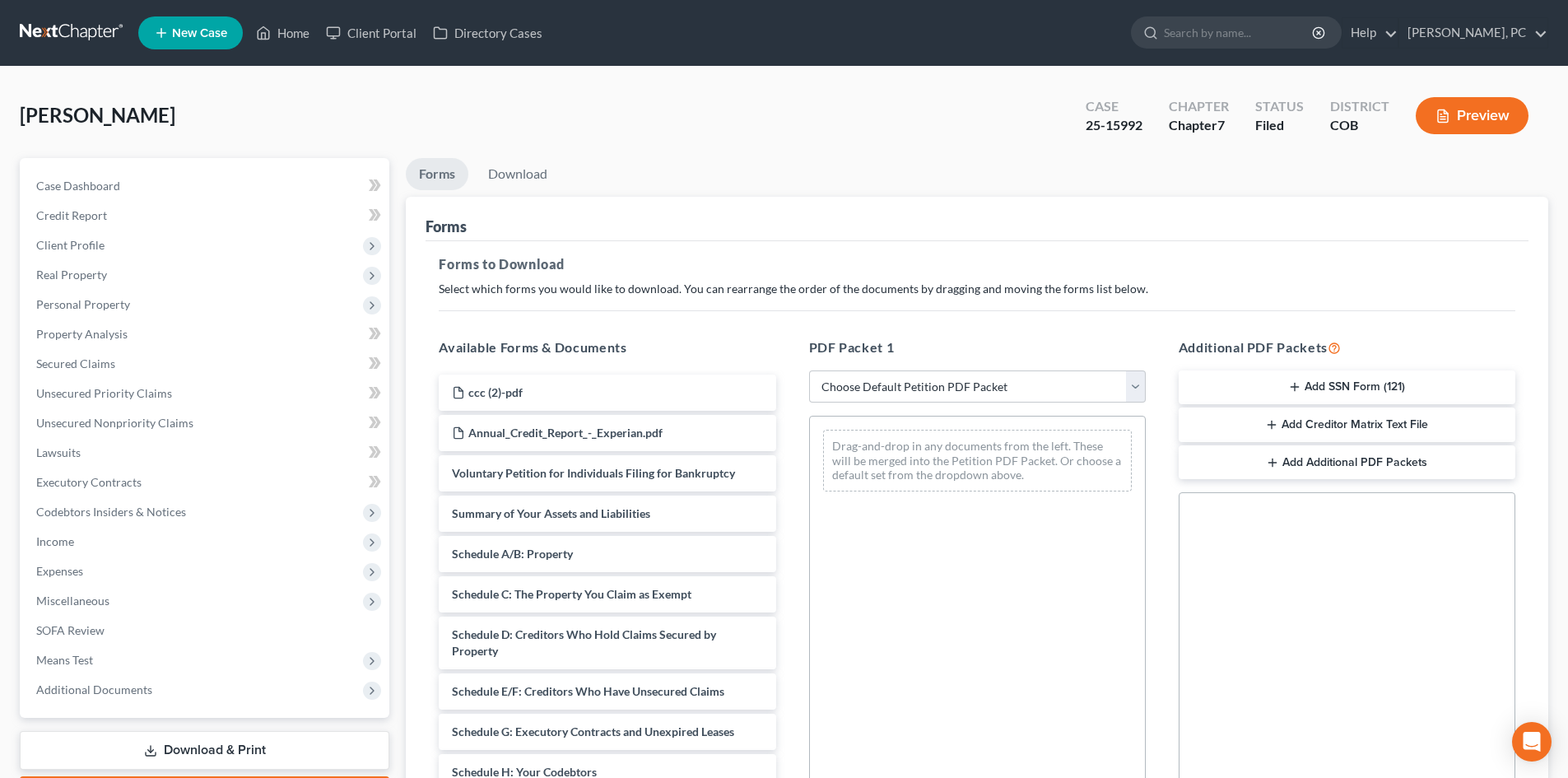
click at [1316, 390] on button "Add SSN Form (121)" at bounding box center [1346, 388] width 336 height 35
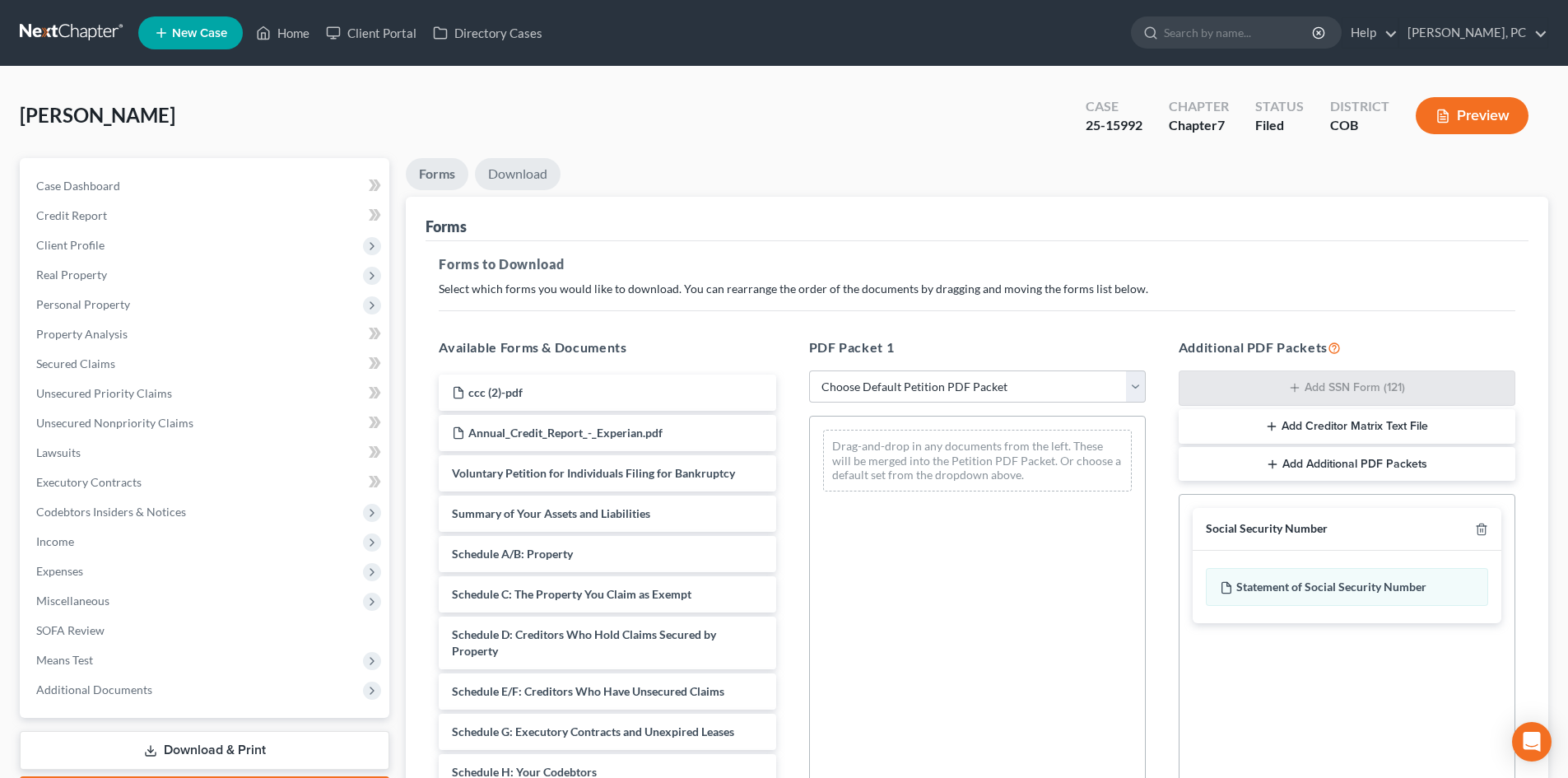
click at [531, 177] on link "Download" at bounding box center [518, 174] width 86 height 33
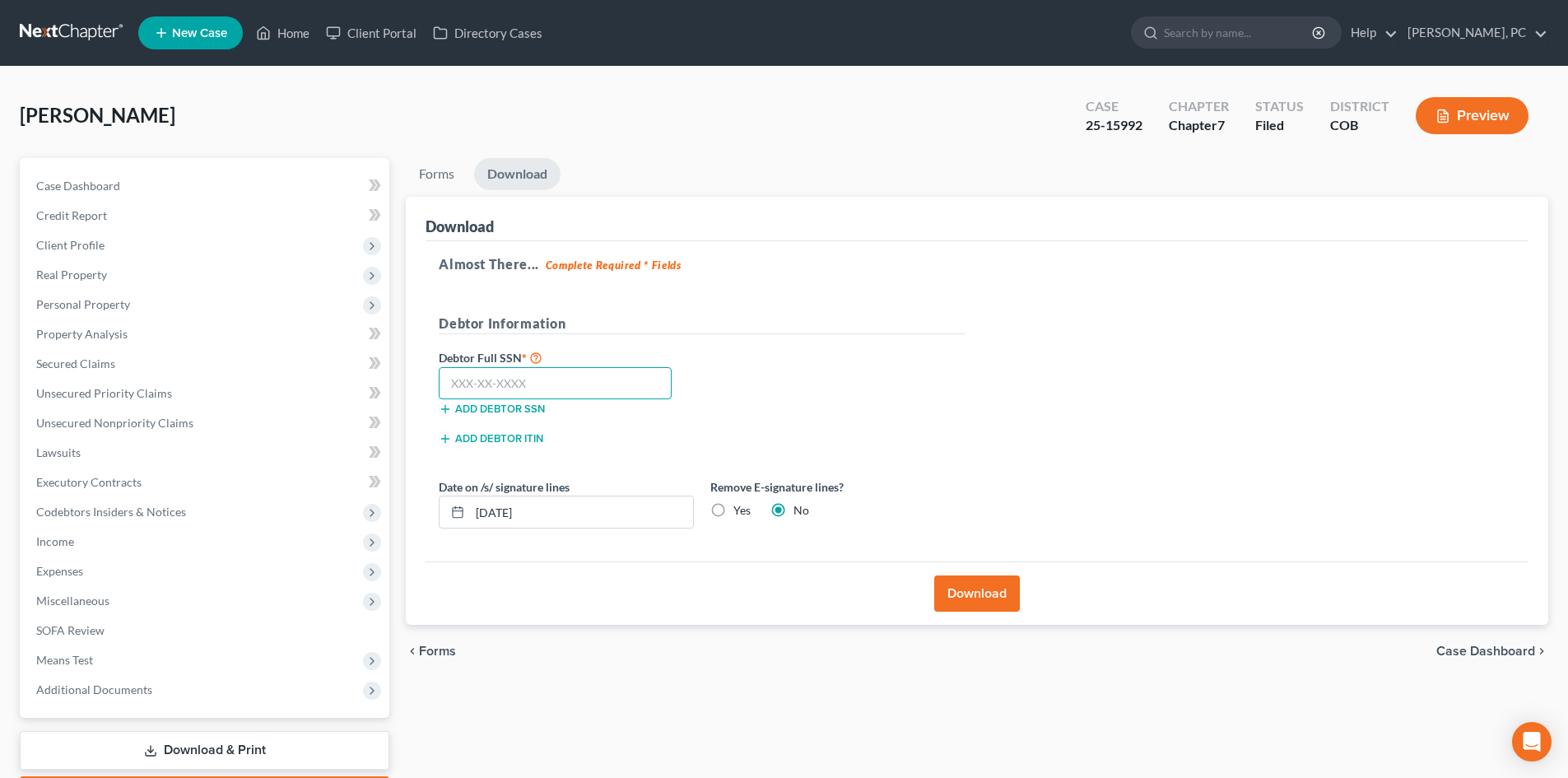
click at [550, 382] on input "text" at bounding box center [555, 383] width 233 height 33
click at [527, 386] on input "text" at bounding box center [555, 383] width 233 height 33
click at [527, 377] on input "text" at bounding box center [555, 383] width 233 height 33
type input "491-78-5529"
click at [964, 586] on button "Download" at bounding box center [977, 594] width 86 height 36
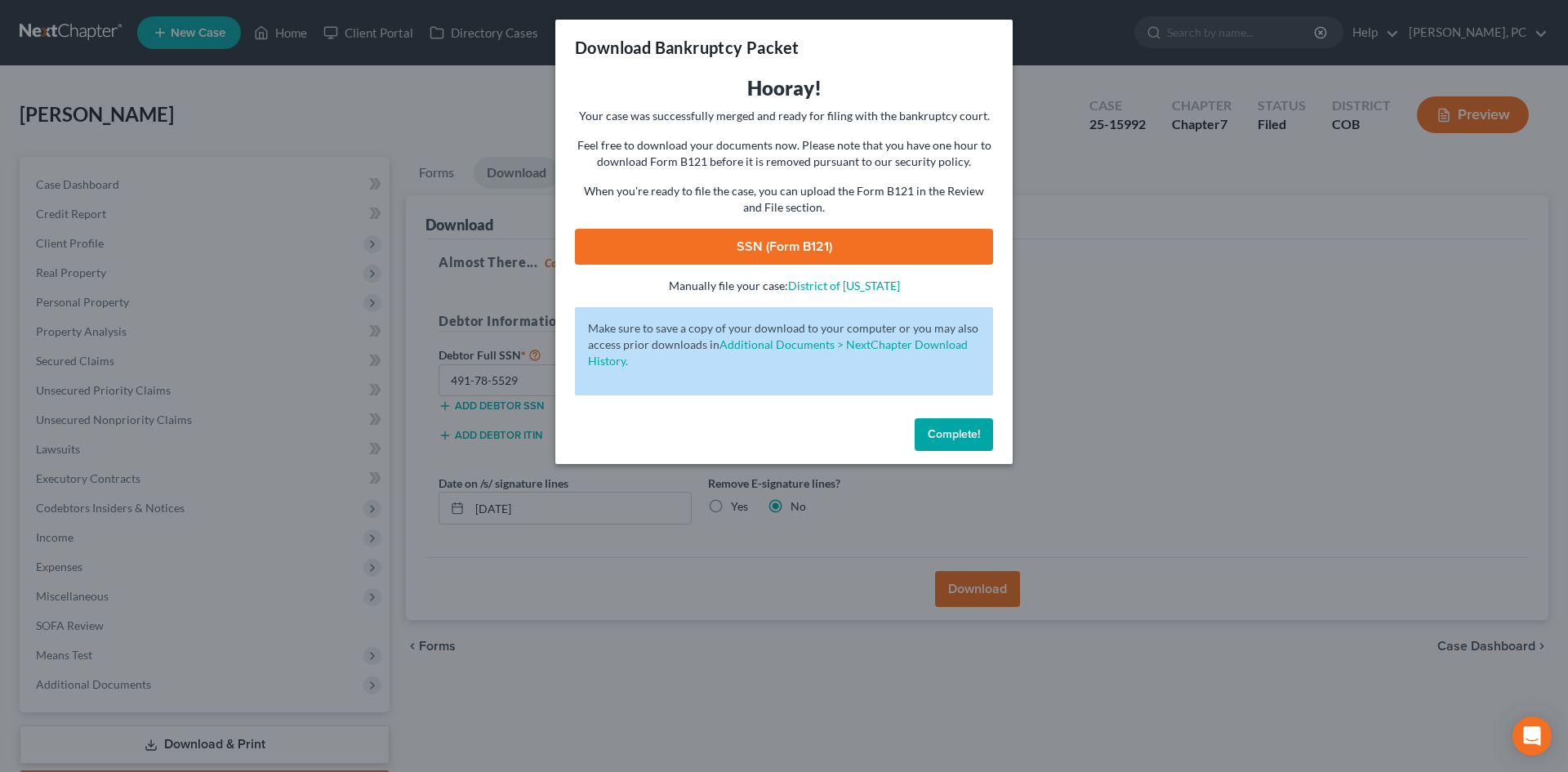
click at [799, 250] on link "SSN (Form B121)" at bounding box center [784, 247] width 418 height 36
click at [963, 430] on span "Complete!" at bounding box center [953, 434] width 52 height 14
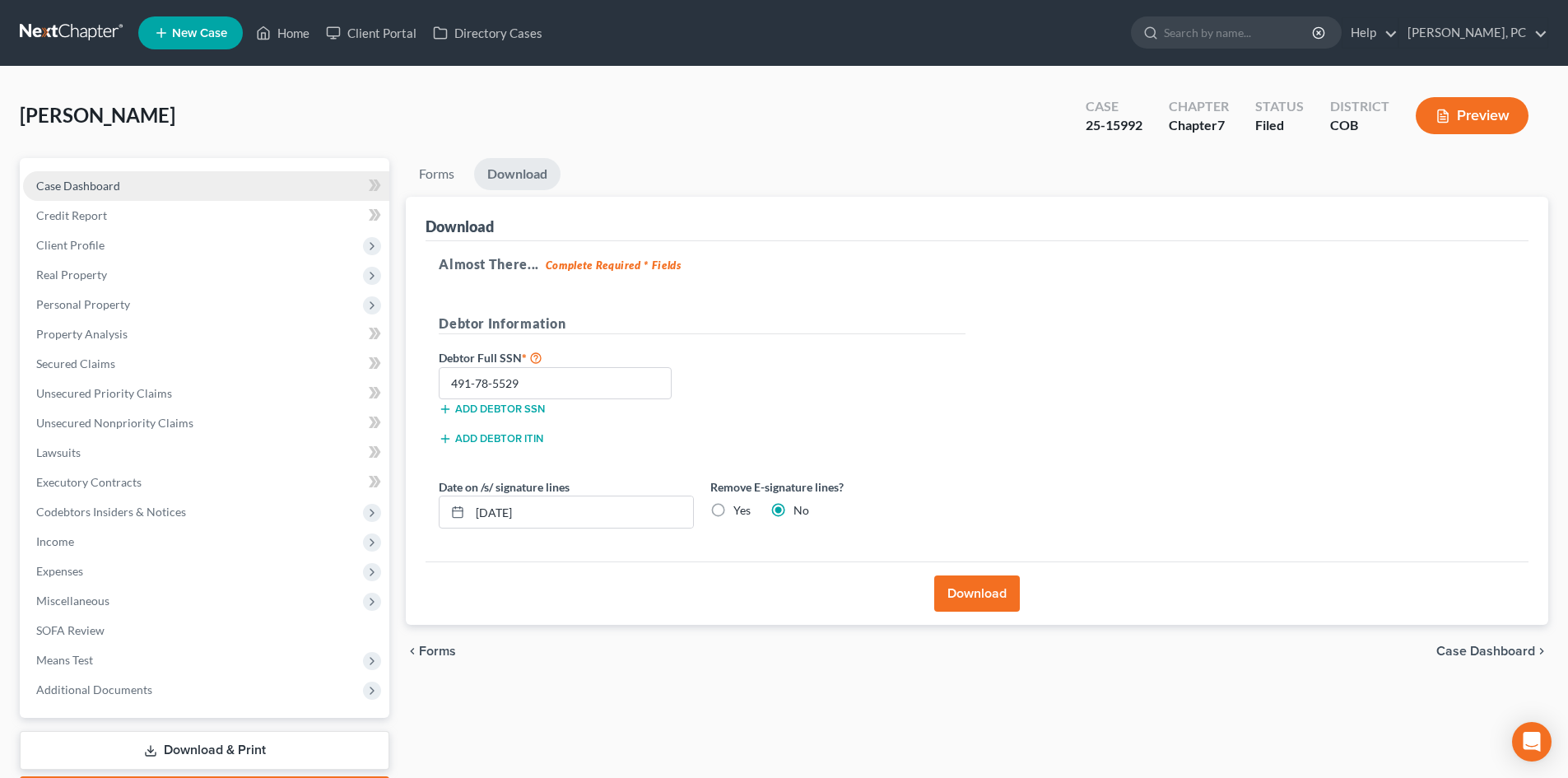
click at [100, 173] on link "Case Dashboard" at bounding box center [205, 186] width 366 height 30
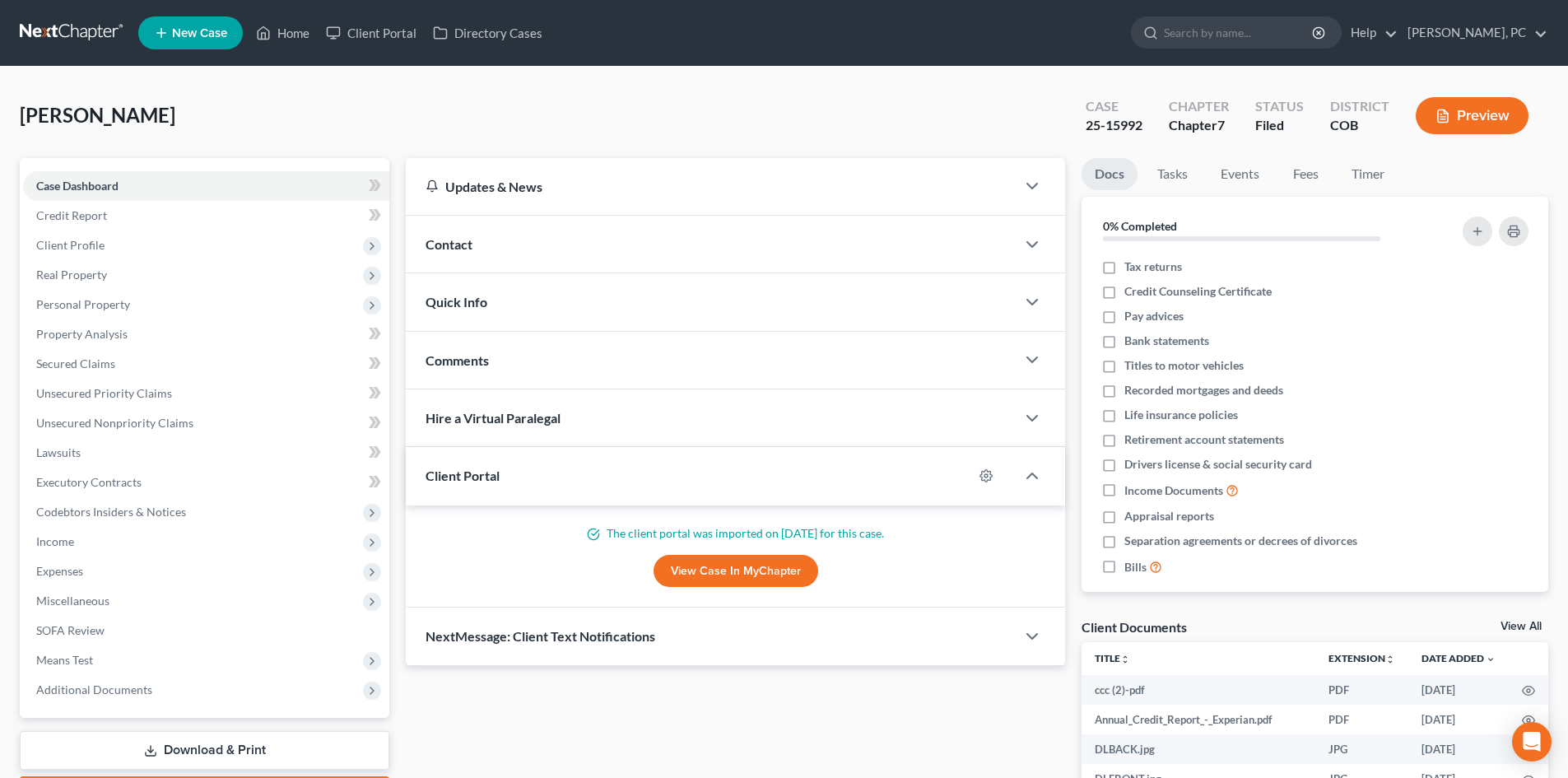
click at [753, 573] on link "View Case in MyChapter" at bounding box center [736, 571] width 165 height 33
drag, startPoint x: 1088, startPoint y: 124, endPoint x: 1147, endPoint y: 125, distance: 59.0
click at [1147, 125] on div "Case 25-15992" at bounding box center [1114, 116] width 83 height 48
copy div "25-15992"
